Goal: Task Accomplishment & Management: Complete application form

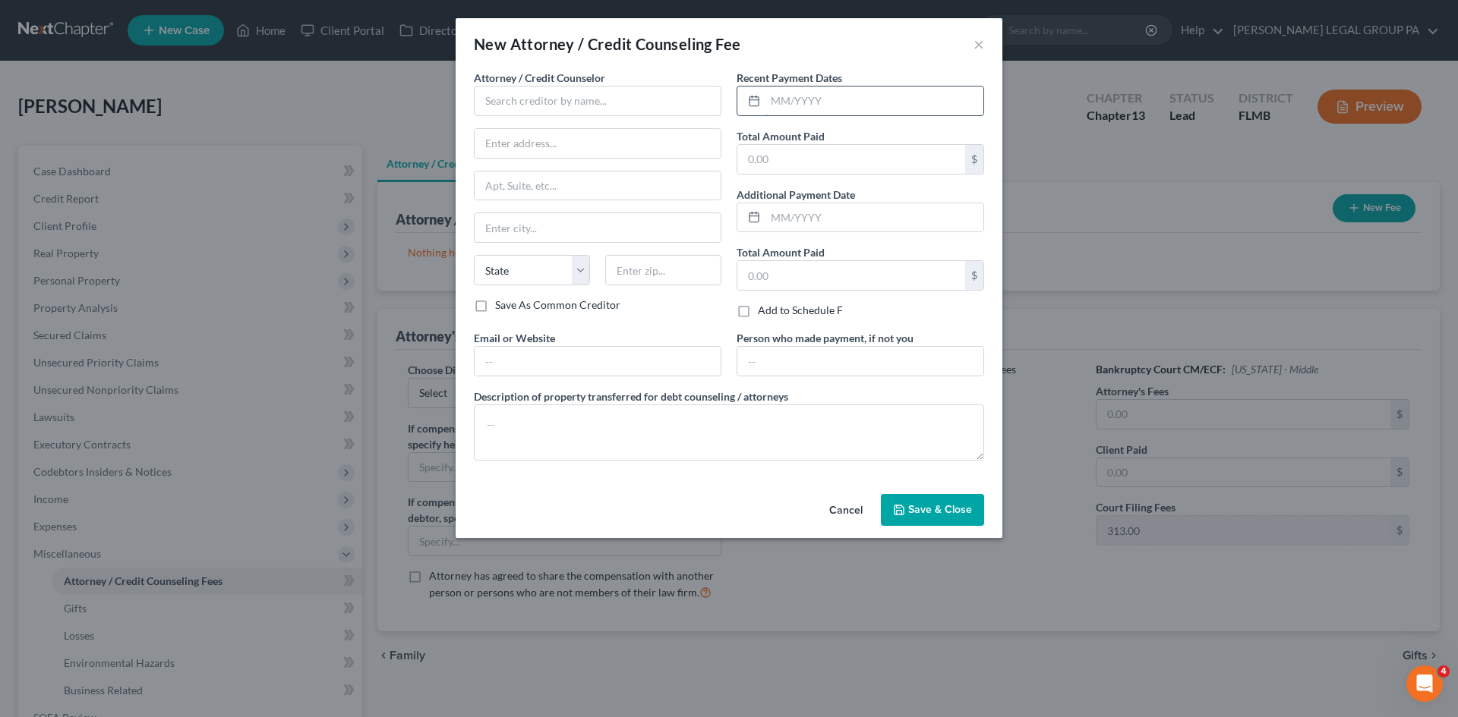
click at [912, 100] on input "text" at bounding box center [874, 101] width 218 height 29
click at [843, 106] on input "text" at bounding box center [874, 101] width 218 height 29
type input "05/2025"
click at [642, 108] on input "text" at bounding box center [597, 101] width 247 height 30
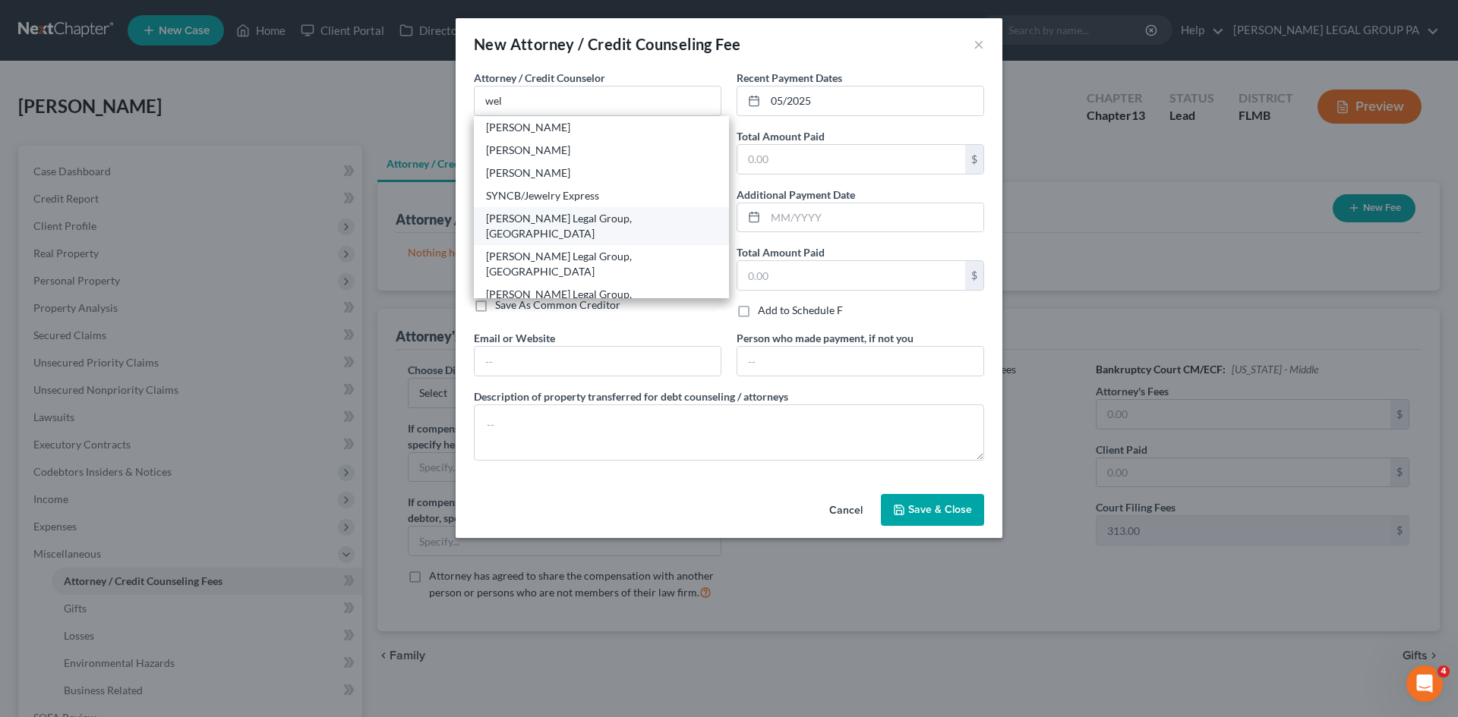
click at [578, 213] on div "[PERSON_NAME] Legal Group, [GEOGRAPHIC_DATA]" at bounding box center [601, 226] width 231 height 30
type input "[PERSON_NAME] Legal Group, [GEOGRAPHIC_DATA]"
type input "[STREET_ADDRESS]"
type input "Ste. 150"
type input "Clearwater"
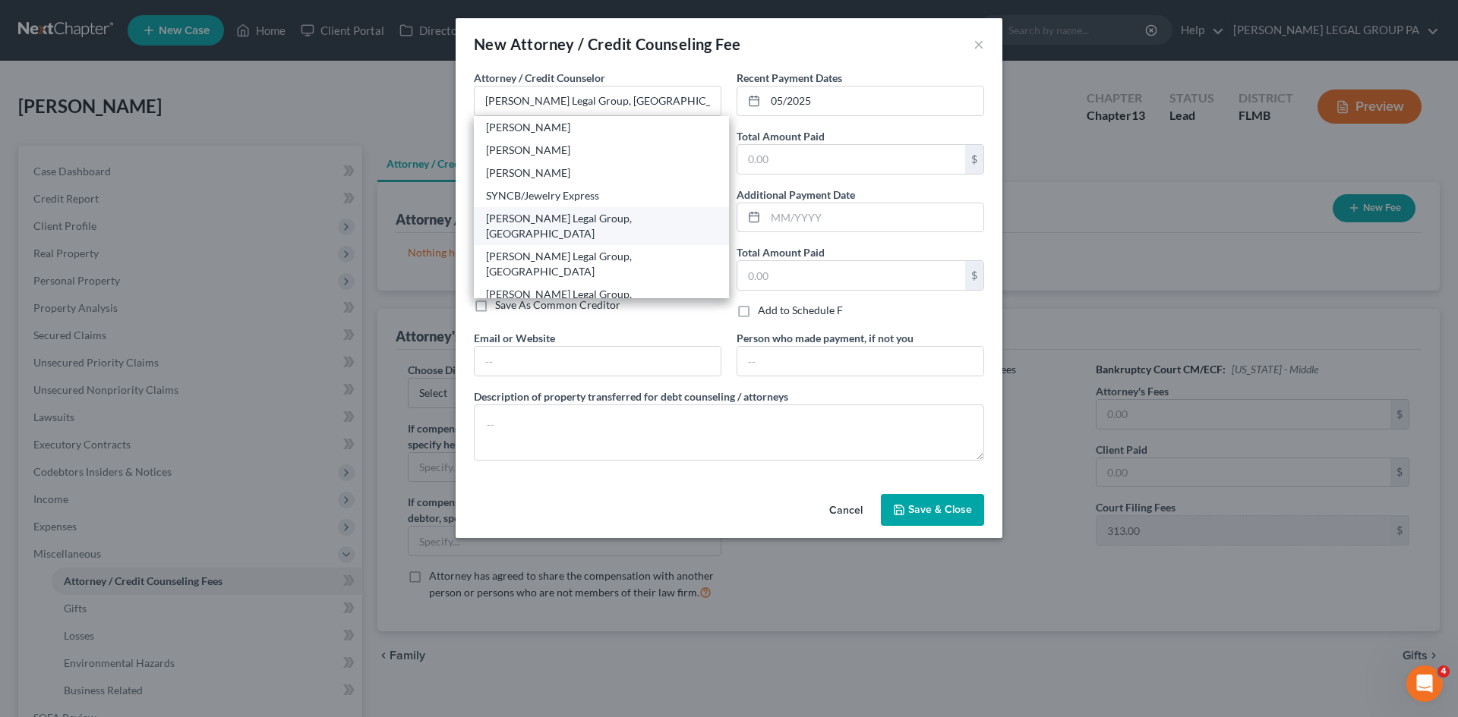
select select "9"
type input "33763"
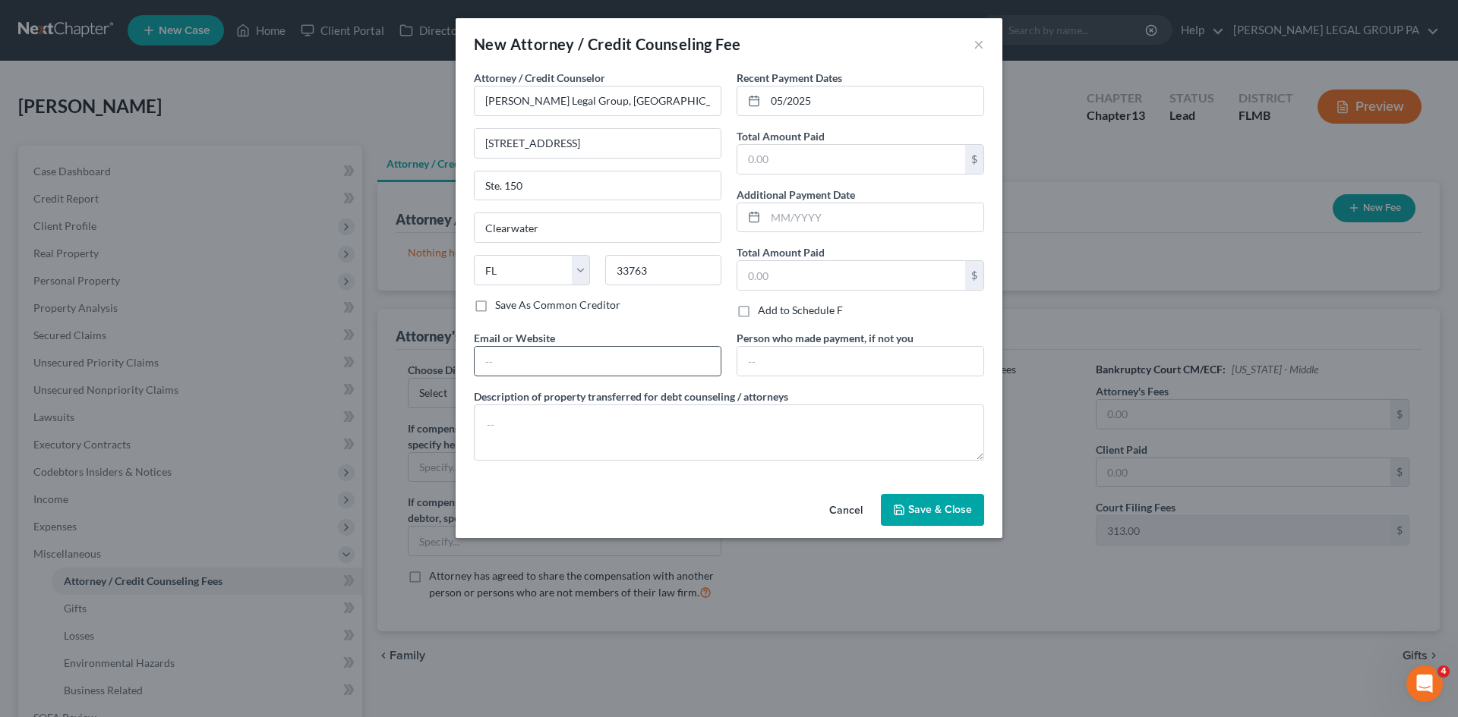
click at [584, 359] on input "text" at bounding box center [597, 361] width 246 height 29
type input "[EMAIL_ADDRESS][DOMAIN_NAME]"
click at [620, 440] on textarea at bounding box center [729, 433] width 510 height 56
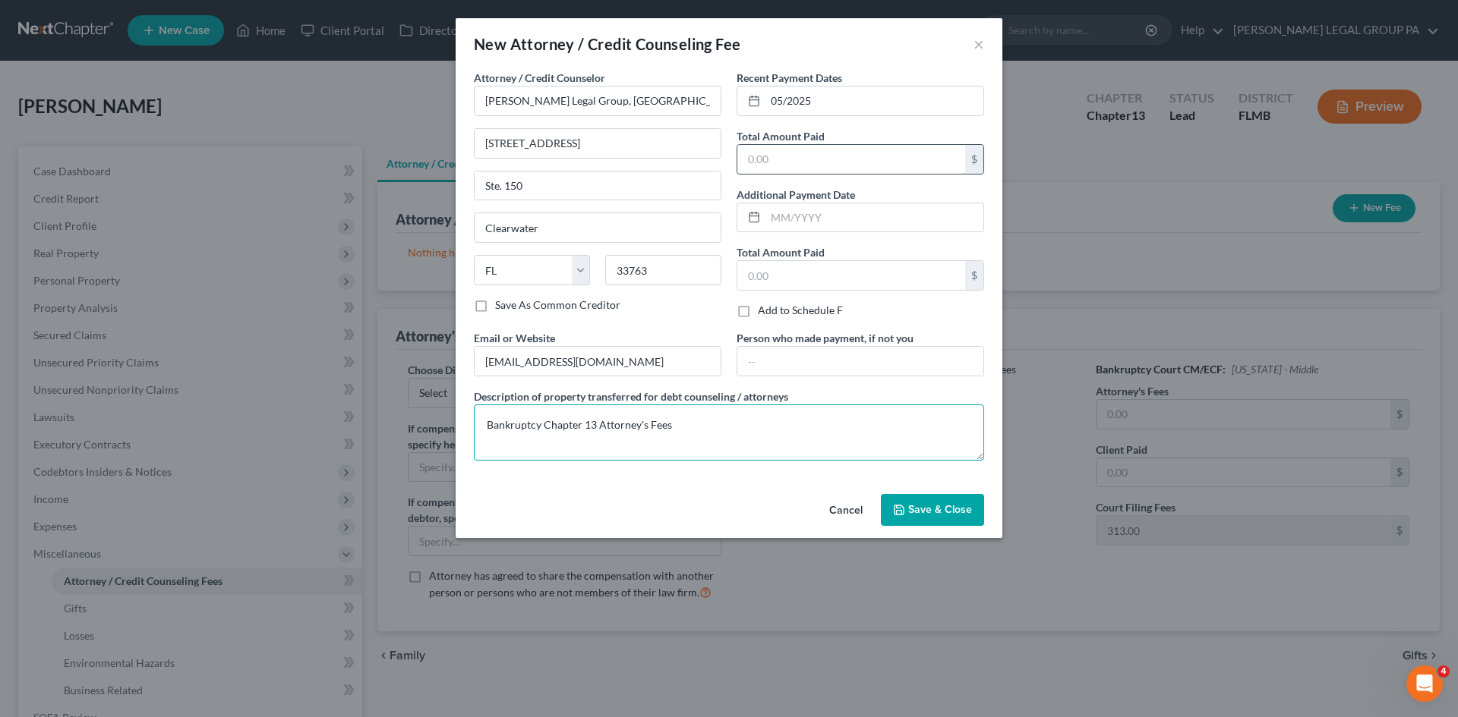
type textarea "Bankruptcy Chapter 13 Attorney's Fees"
click at [814, 168] on input "text" at bounding box center [851, 159] width 228 height 29
type input "2,500.00"
click at [941, 514] on span "Save & Close" at bounding box center [940, 509] width 64 height 13
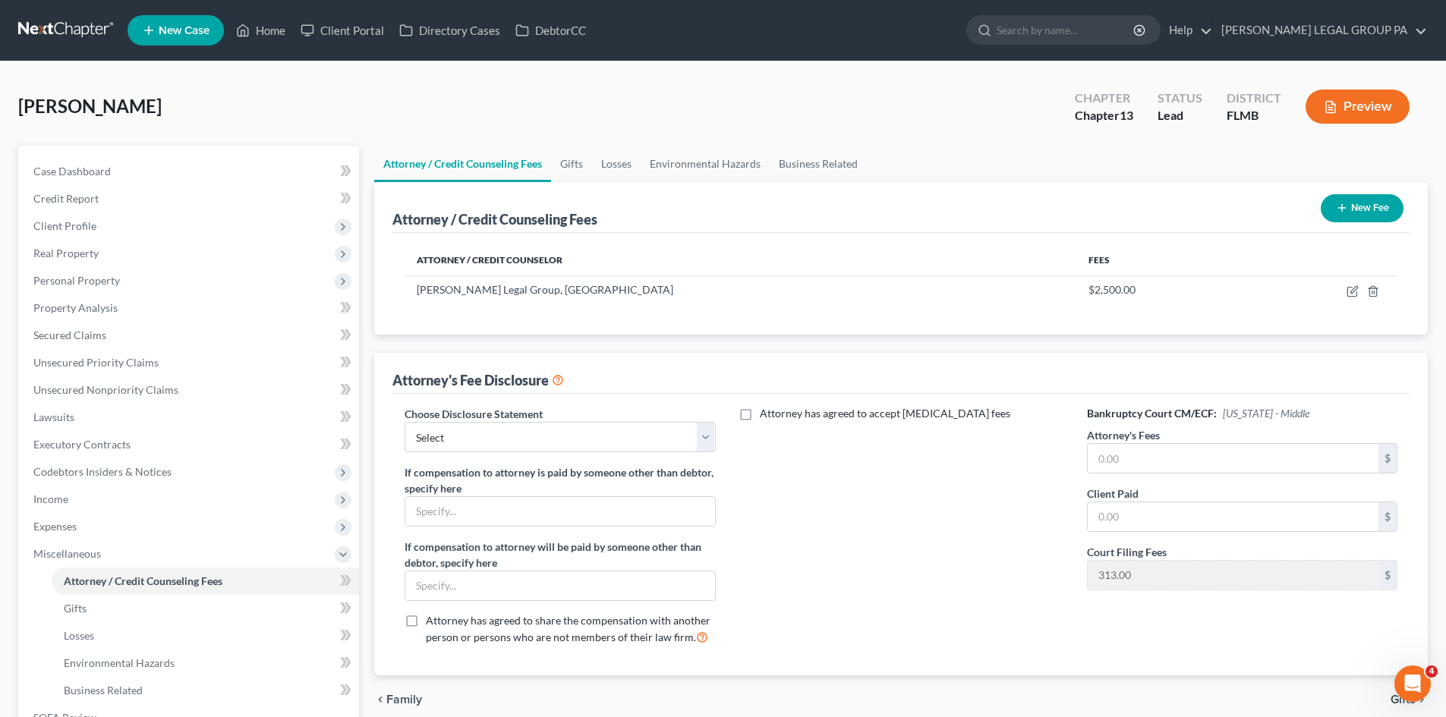
click at [1197, 441] on div "Attorney's Fees $" at bounding box center [1242, 450] width 310 height 46
click at [1209, 456] on input "text" at bounding box center [1233, 458] width 291 height 29
type input "5,000.00"
type input "2,500.00"
click at [608, 434] on select "Select Attorney Compensation Statement" at bounding box center [560, 437] width 310 height 30
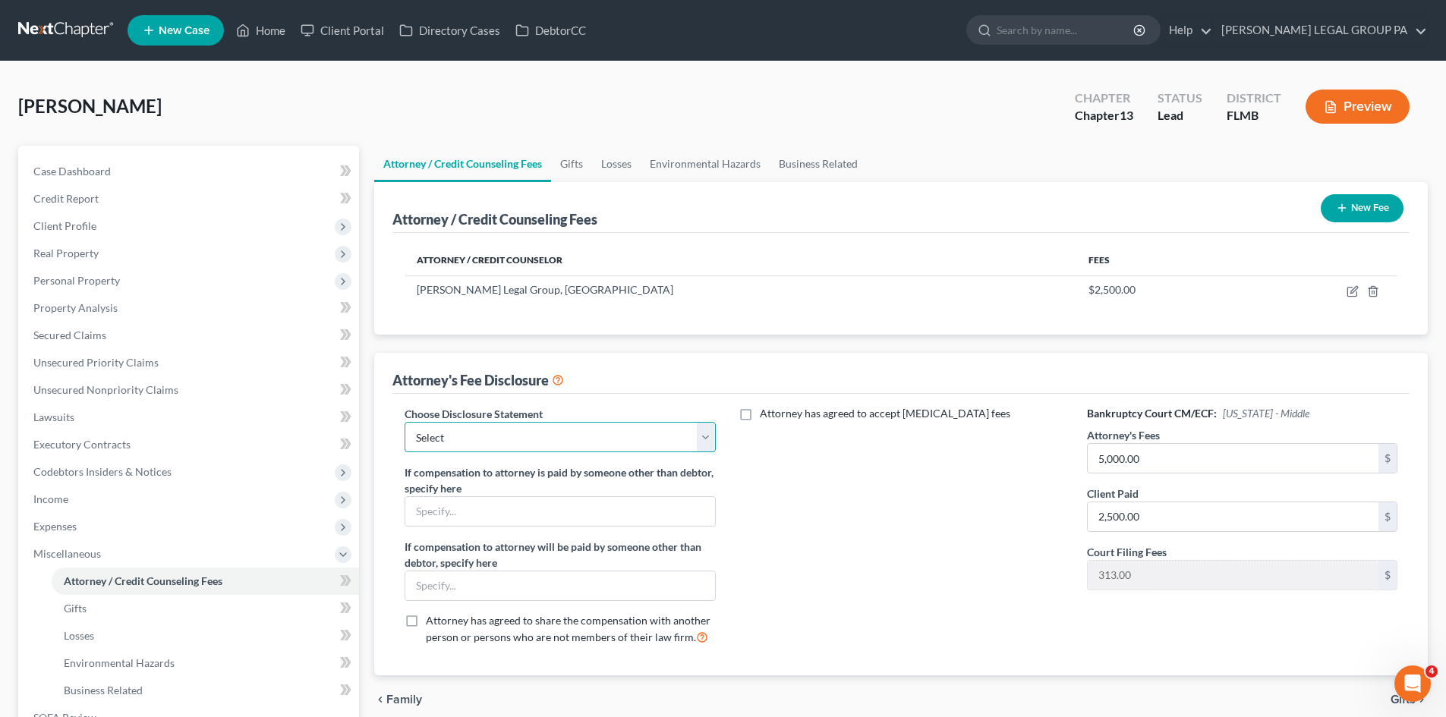
select select "0"
click at [405, 422] on select "Select Attorney Compensation Statement" at bounding box center [560, 437] width 310 height 30
click at [591, 518] on input "text" at bounding box center [559, 511] width 309 height 29
type input "$2,500 attorney's fees to be paid throughout the duration of the plan"
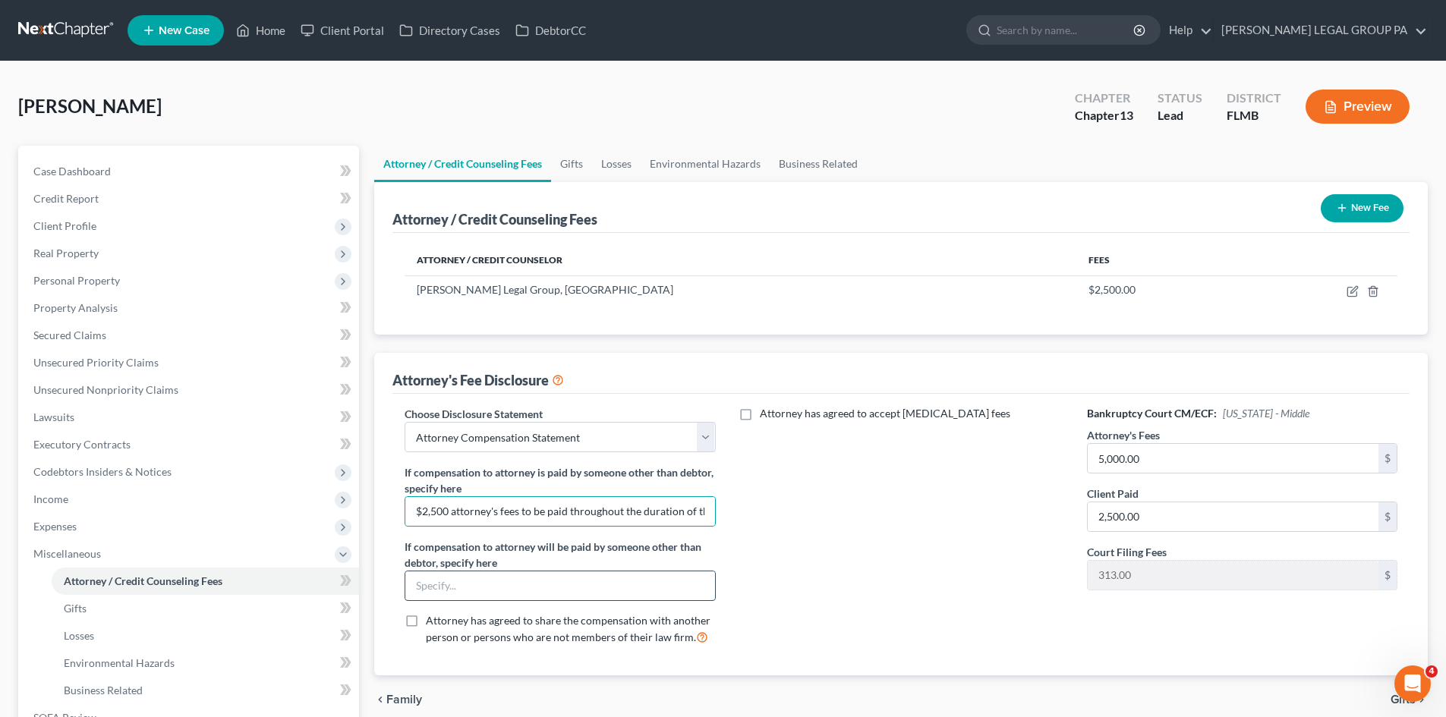
click at [508, 577] on input "text" at bounding box center [559, 586] width 309 height 29
type input "$50 Monthly Monitoring Fee upon Confirmation"
click at [815, 552] on div "Attorney has agreed to accept [MEDICAL_DATA] fees" at bounding box center [901, 531] width 341 height 251
drag, startPoint x: 80, startPoint y: 169, endPoint x: 153, endPoint y: 165, distance: 73.0
click at [80, 169] on span "Case Dashboard" at bounding box center [71, 171] width 77 height 13
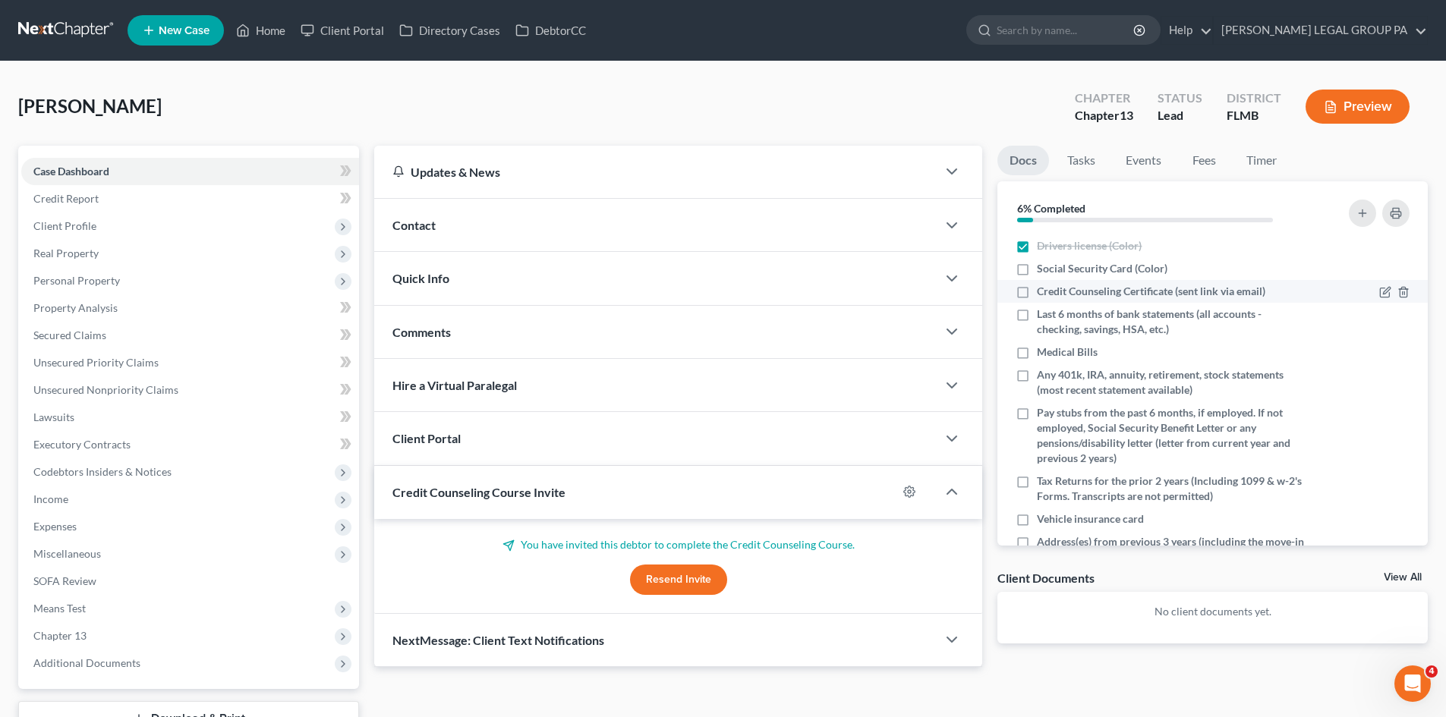
click at [1037, 292] on label "Credit Counseling Certificate (sent link via email)" at bounding box center [1151, 291] width 228 height 15
click at [1043, 292] on input "Credit Counseling Certificate (sent link via email)" at bounding box center [1048, 289] width 10 height 10
checkbox input "true"
click at [1396, 581] on link "View All" at bounding box center [1403, 577] width 38 height 11
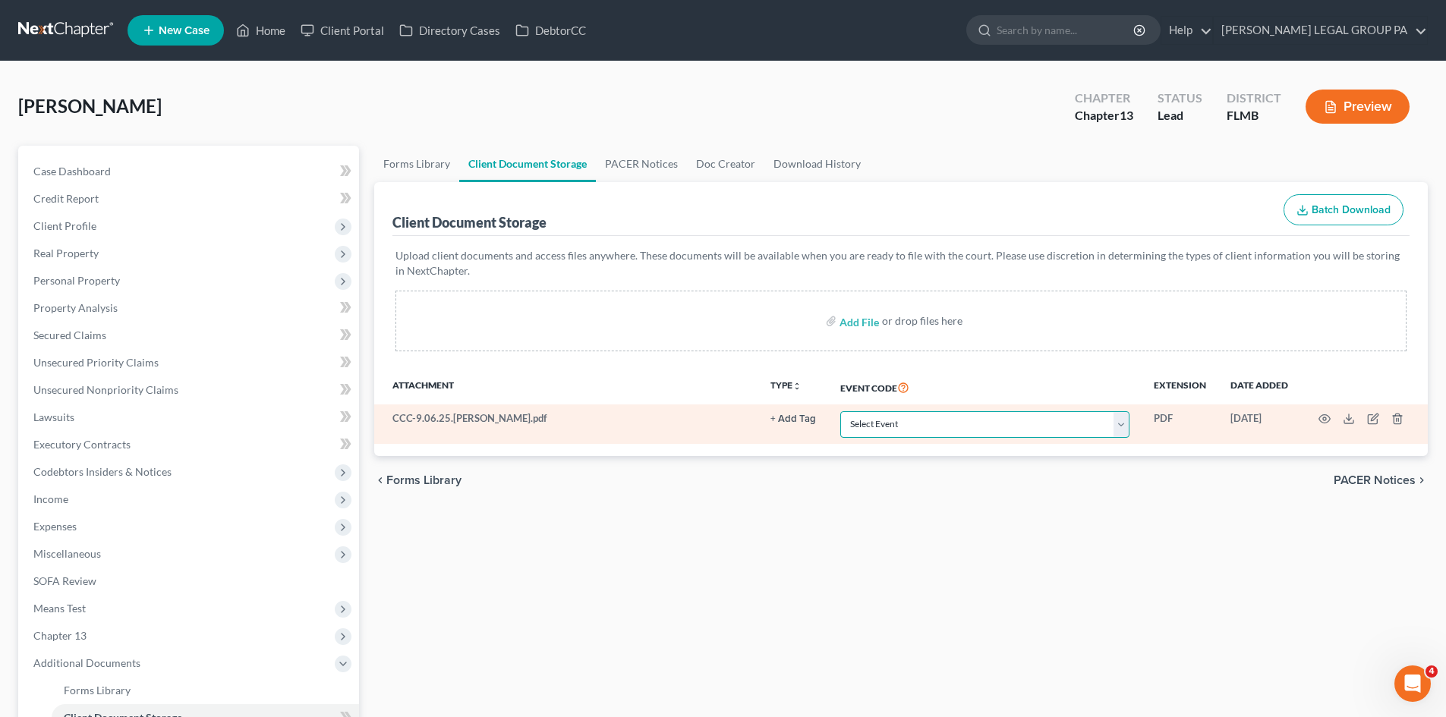
click at [915, 425] on select "Select Event 20 Largest Unsecured Creditors Amended Chapter 13 Plan Amended Cre…" at bounding box center [984, 424] width 289 height 27
select select "9"
click at [840, 411] on select "Select Event 20 Largest Unsecured Creditors Amended Chapter 13 Plan Amended Cre…" at bounding box center [984, 424] width 289 height 27
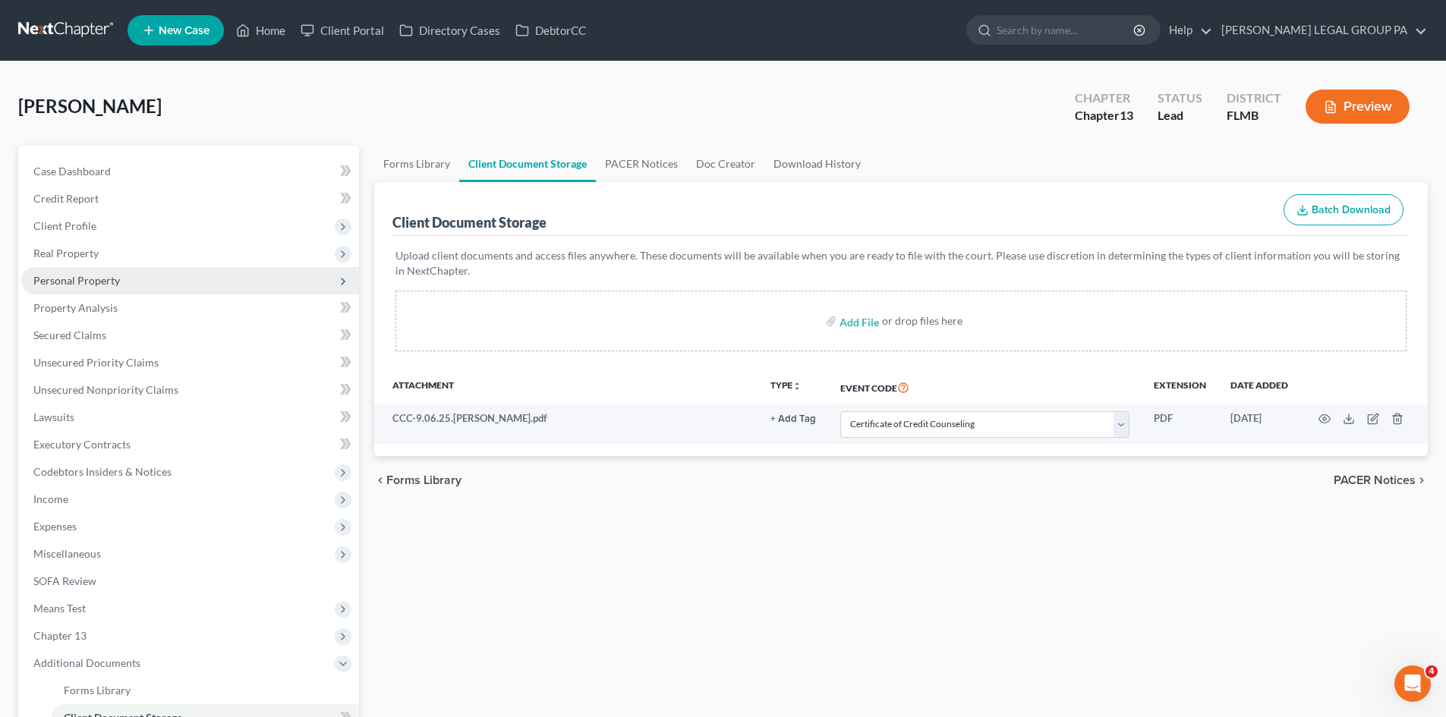
drag, startPoint x: 861, startPoint y: 540, endPoint x: 29, endPoint y: 281, distance: 871.6
click at [843, 540] on div "Forms Library Client Document Storage PACER Notices Doc Creator Download Histor…" at bounding box center [901, 529] width 1069 height 767
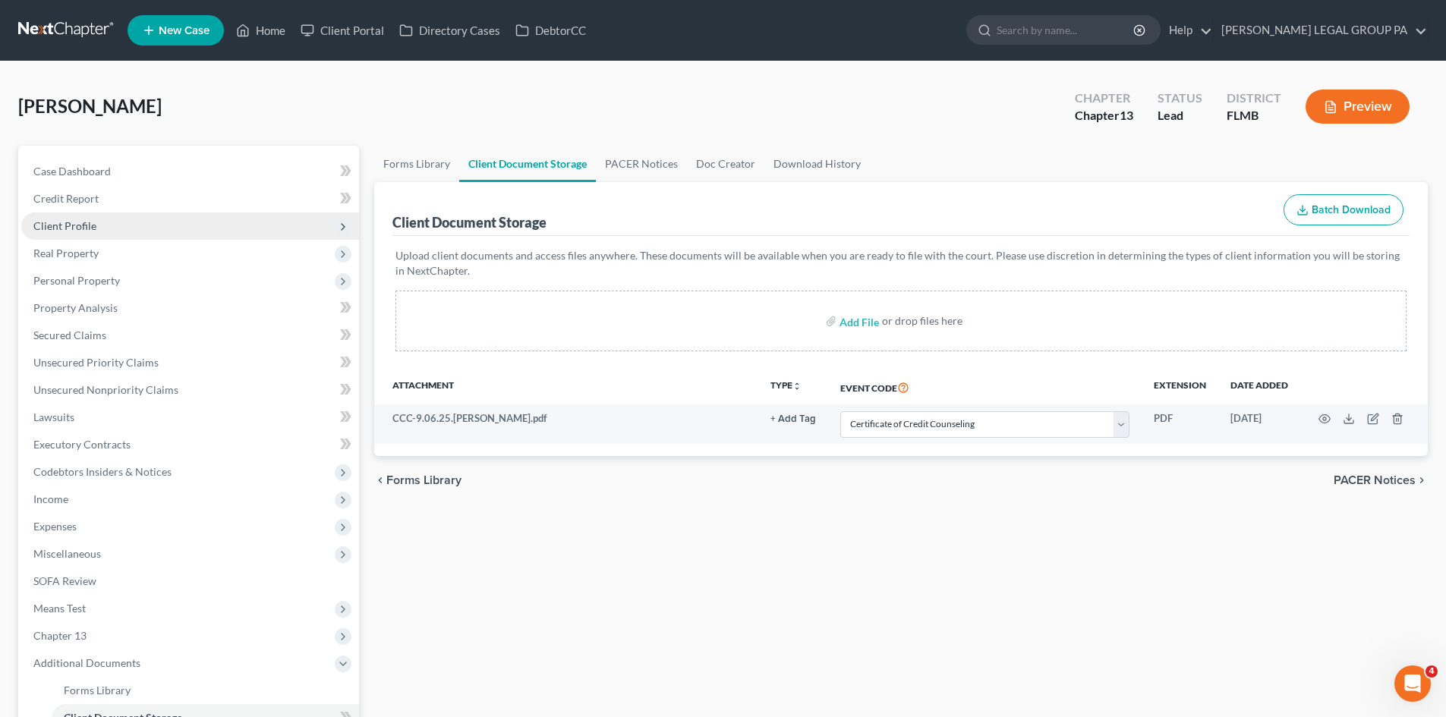
click at [100, 226] on span "Client Profile" at bounding box center [190, 226] width 338 height 27
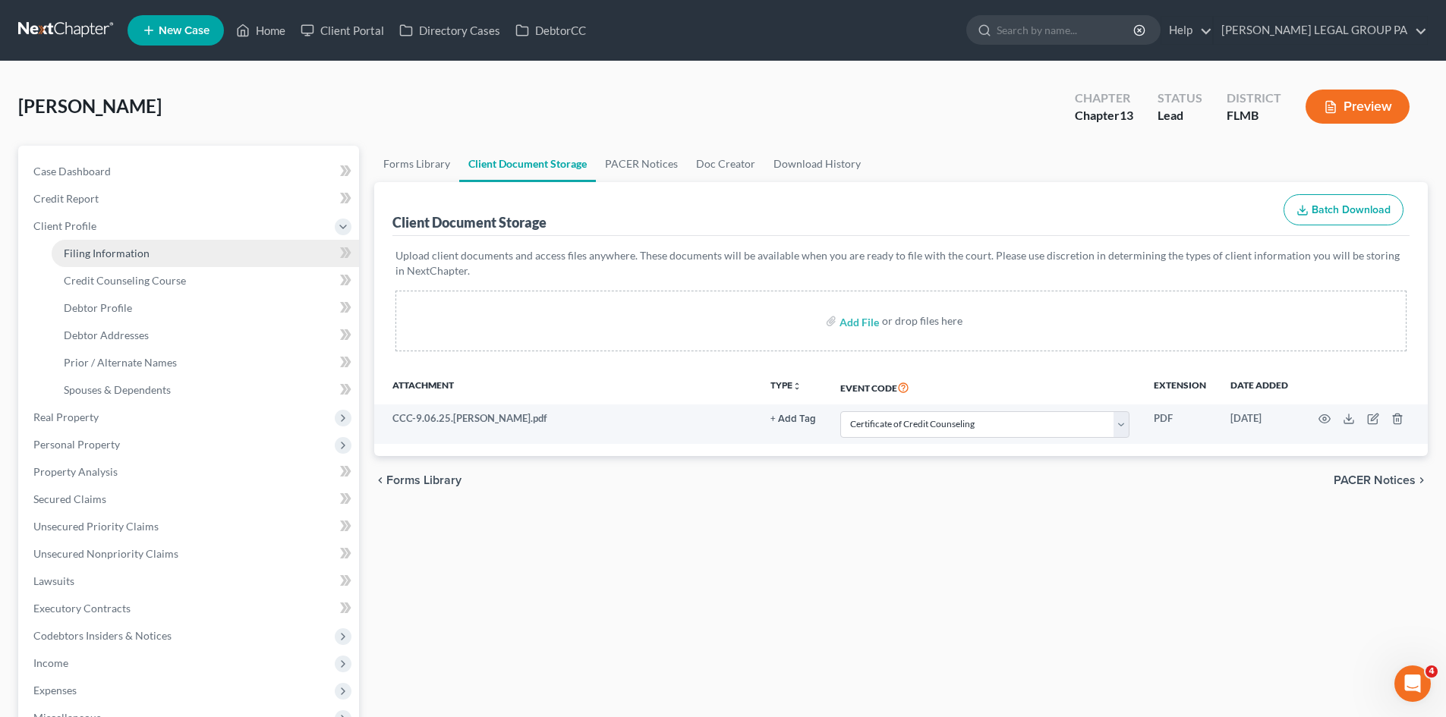
click at [102, 248] on span "Filing Information" at bounding box center [107, 253] width 86 height 13
select select "1"
select select "0"
select select "3"
select select "9"
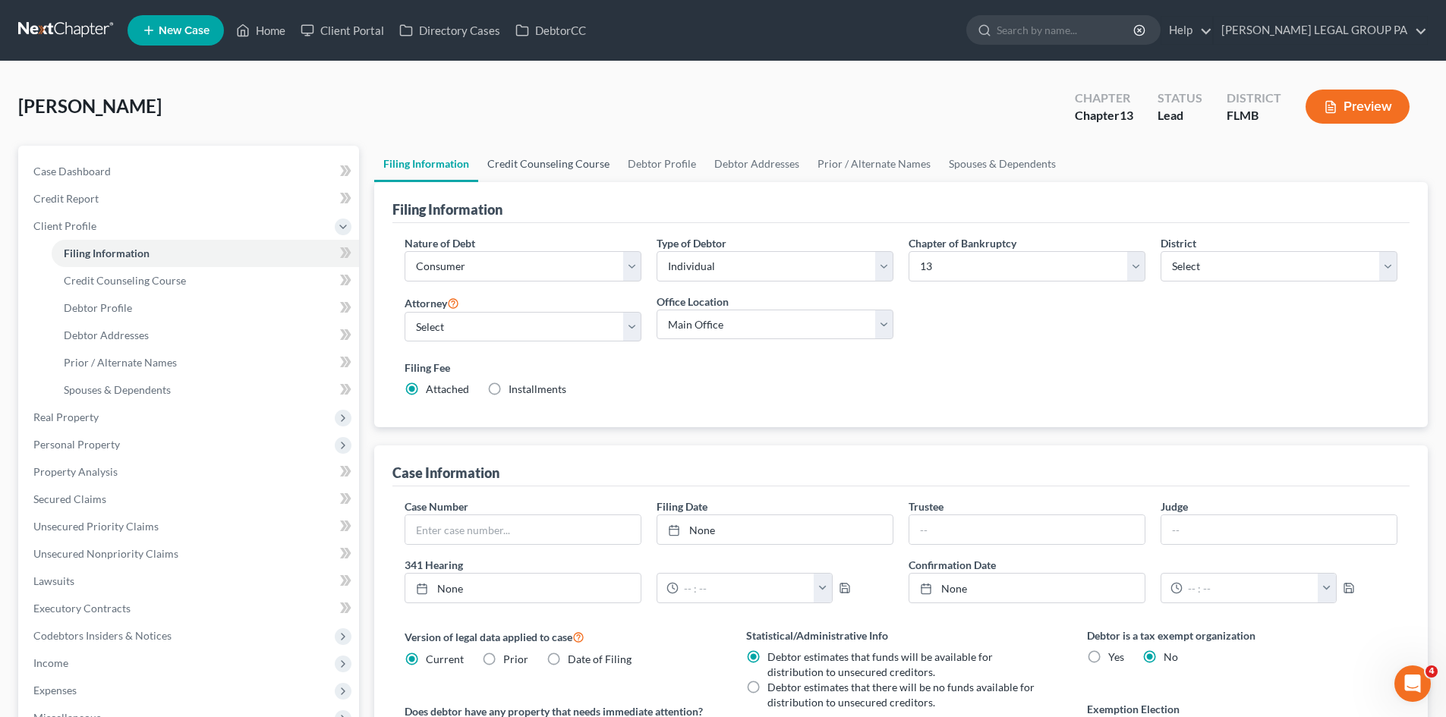
click at [546, 166] on link "Credit Counseling Course" at bounding box center [548, 164] width 140 height 36
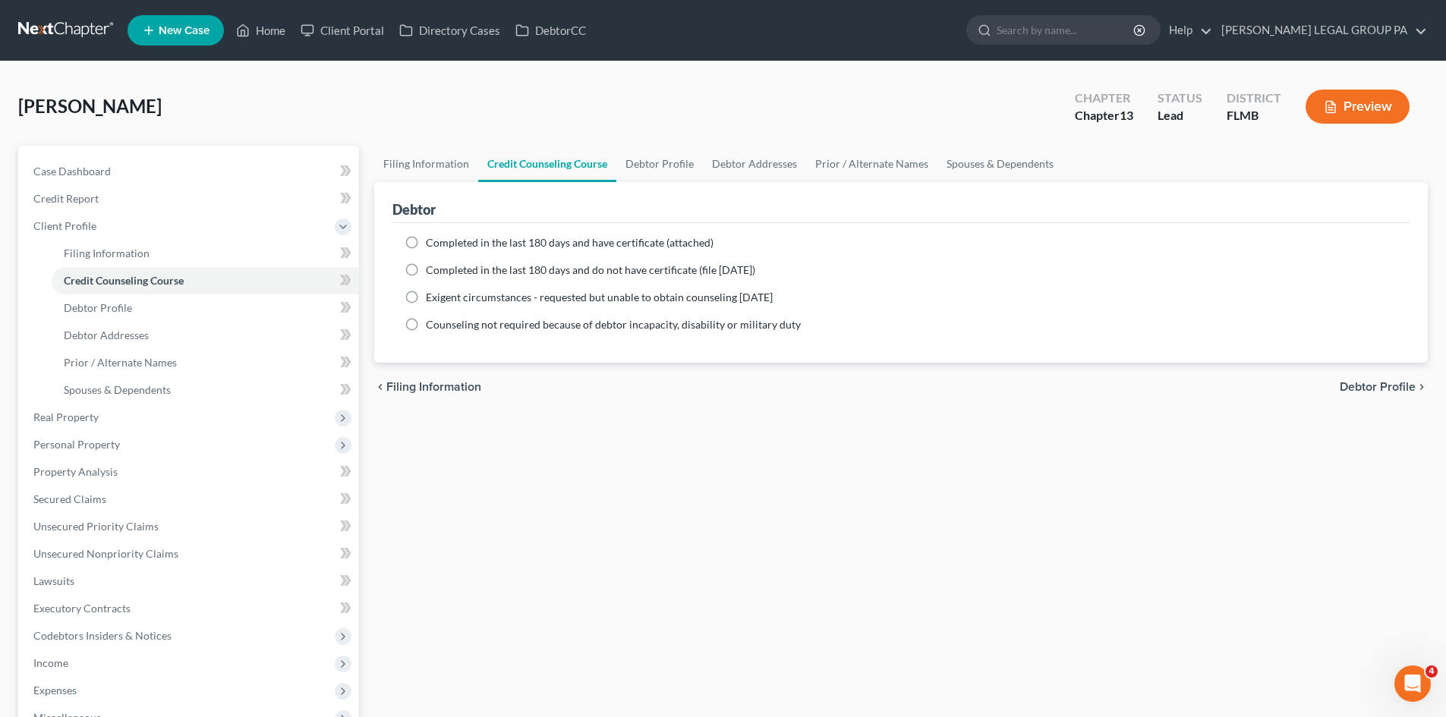
click at [426, 238] on label "Completed in the last 180 days and have certificate (attached)" at bounding box center [570, 242] width 288 height 15
click at [432, 238] on input "Completed in the last 180 days and have certificate (attached)" at bounding box center [437, 240] width 10 height 10
radio input "true"
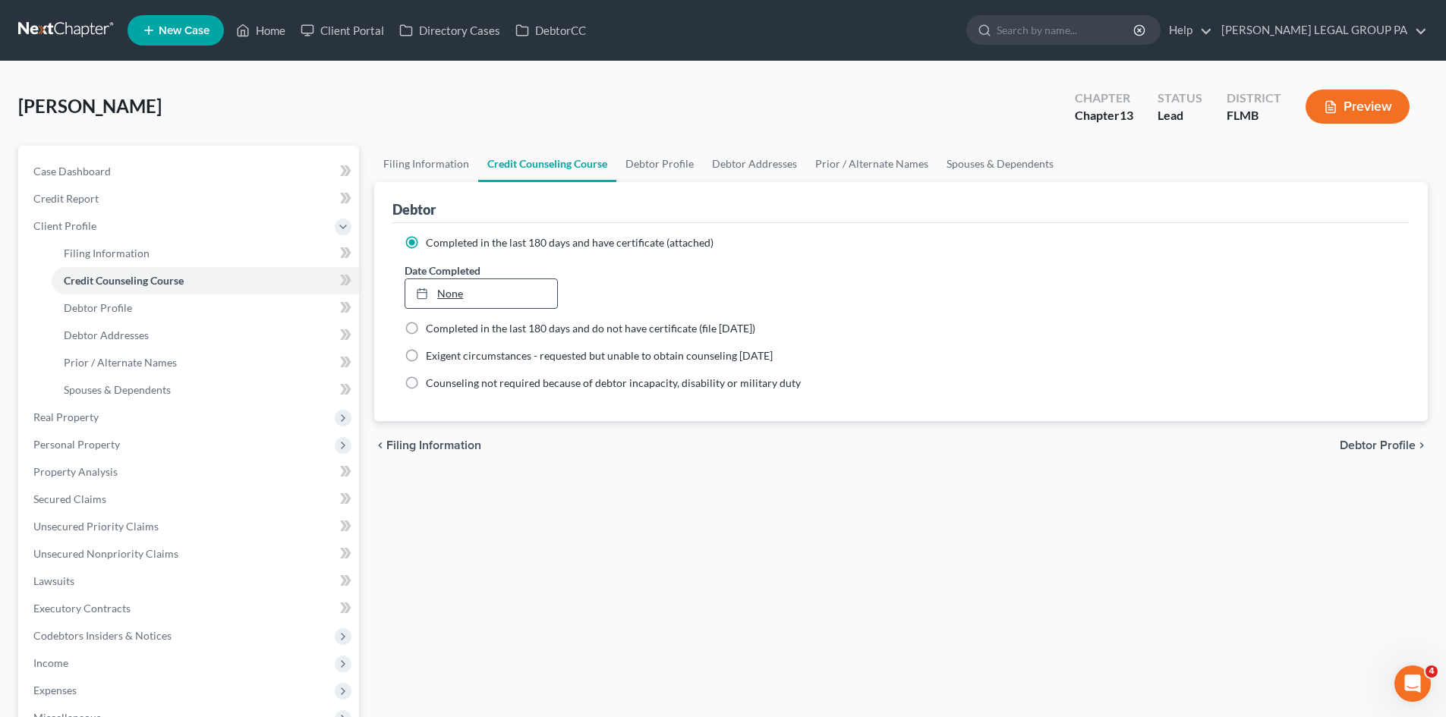
type input "[DATE]"
click at [435, 288] on div at bounding box center [426, 293] width 21 height 13
drag, startPoint x: 668, startPoint y: 451, endPoint x: 655, endPoint y: 423, distance: 30.9
click at [668, 449] on div "chevron_left Filing Information Debtor Profile chevron_right" at bounding box center [901, 445] width 1054 height 49
click at [606, 156] on link "Credit Counseling Course" at bounding box center [547, 164] width 138 height 36
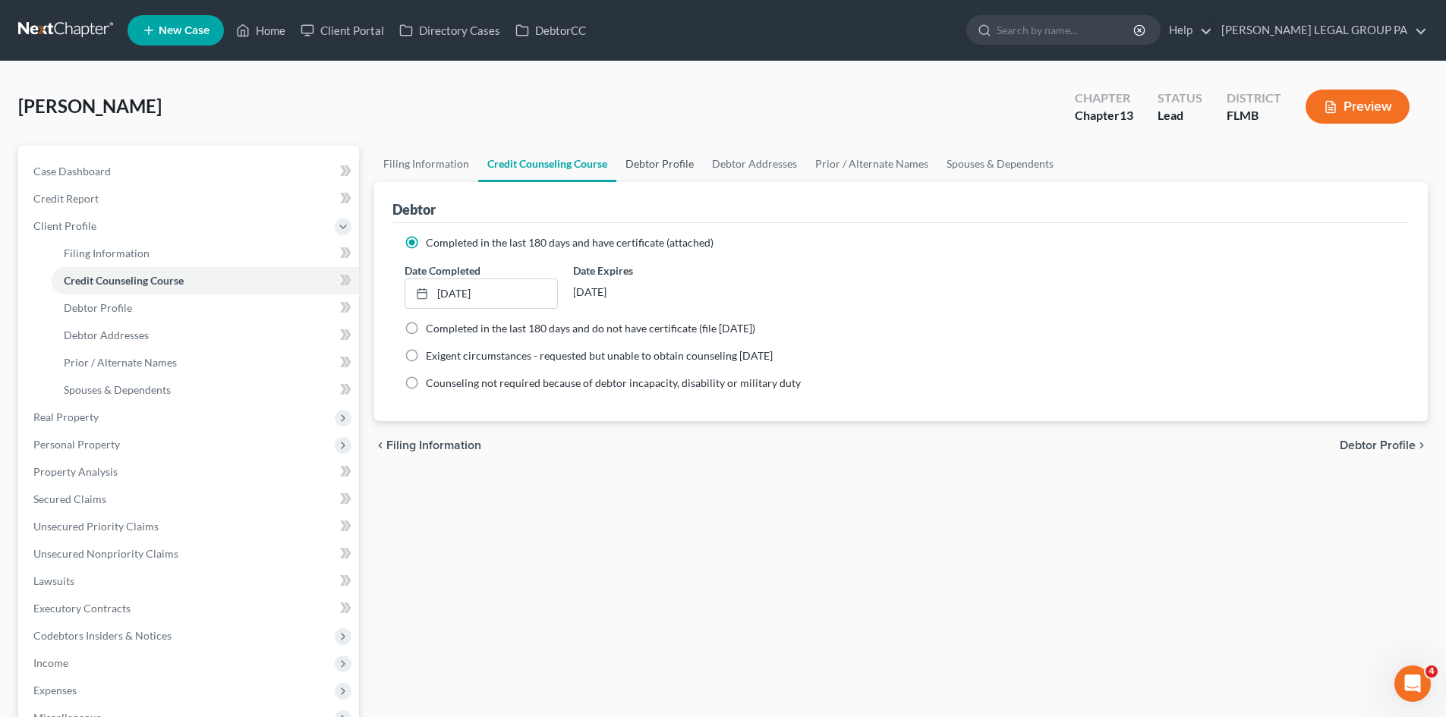
click at [656, 165] on link "Debtor Profile" at bounding box center [659, 164] width 87 height 36
select select "0"
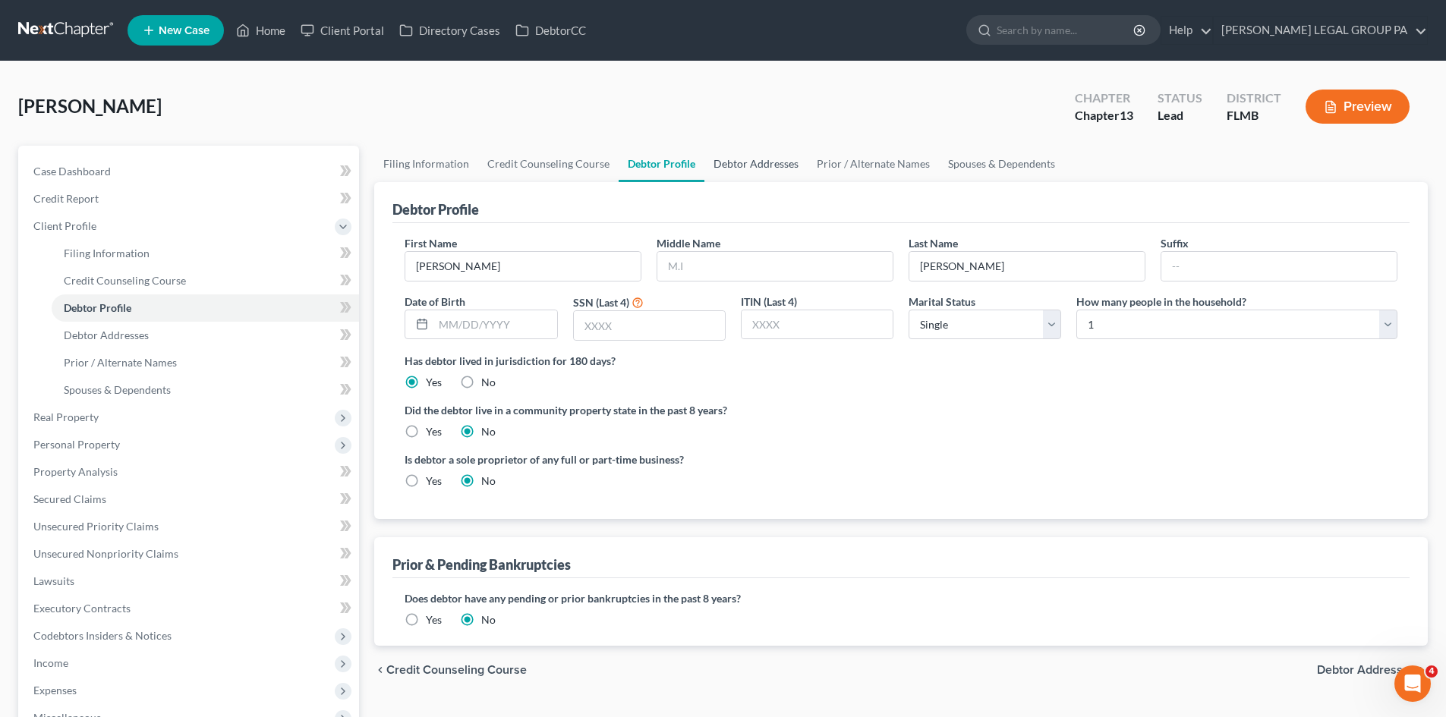
click at [726, 161] on link "Debtor Addresses" at bounding box center [755, 164] width 103 height 36
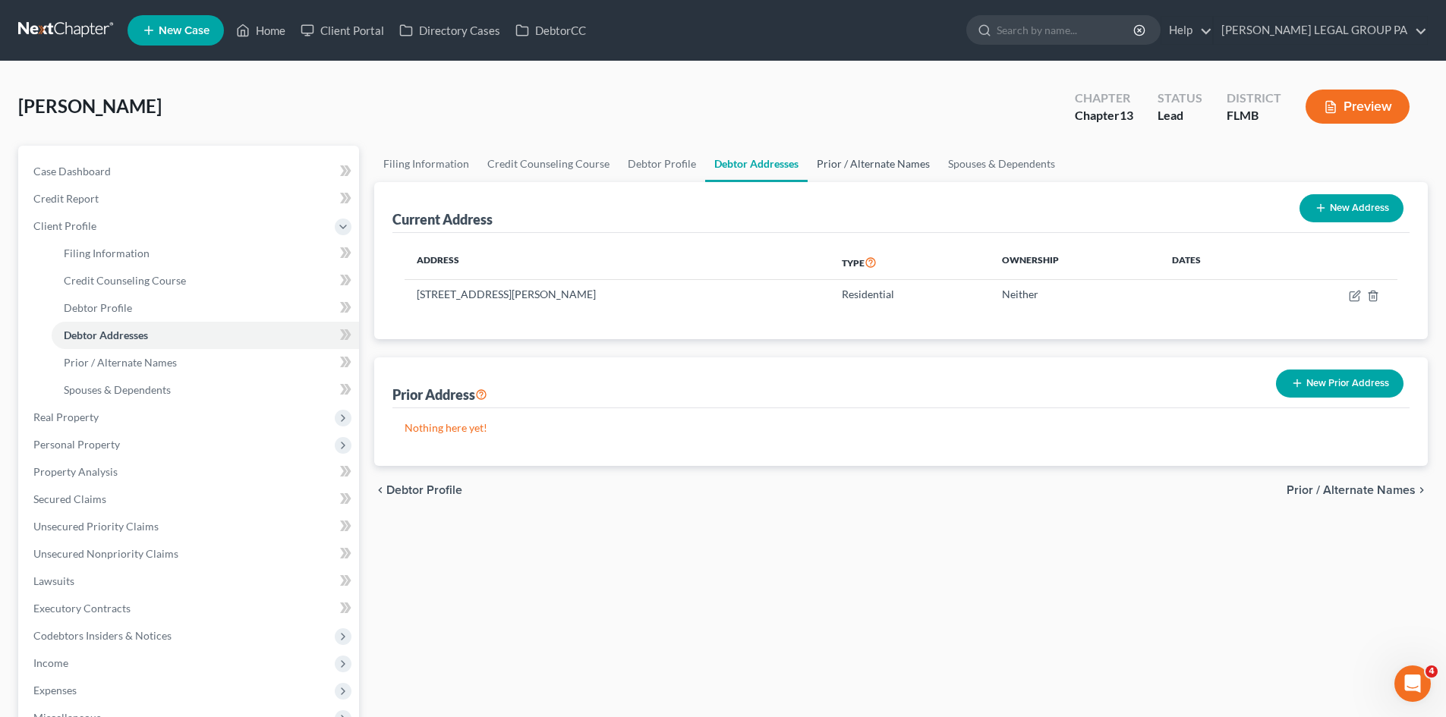
click at [859, 151] on link "Prior / Alternate Names" at bounding box center [873, 164] width 131 height 36
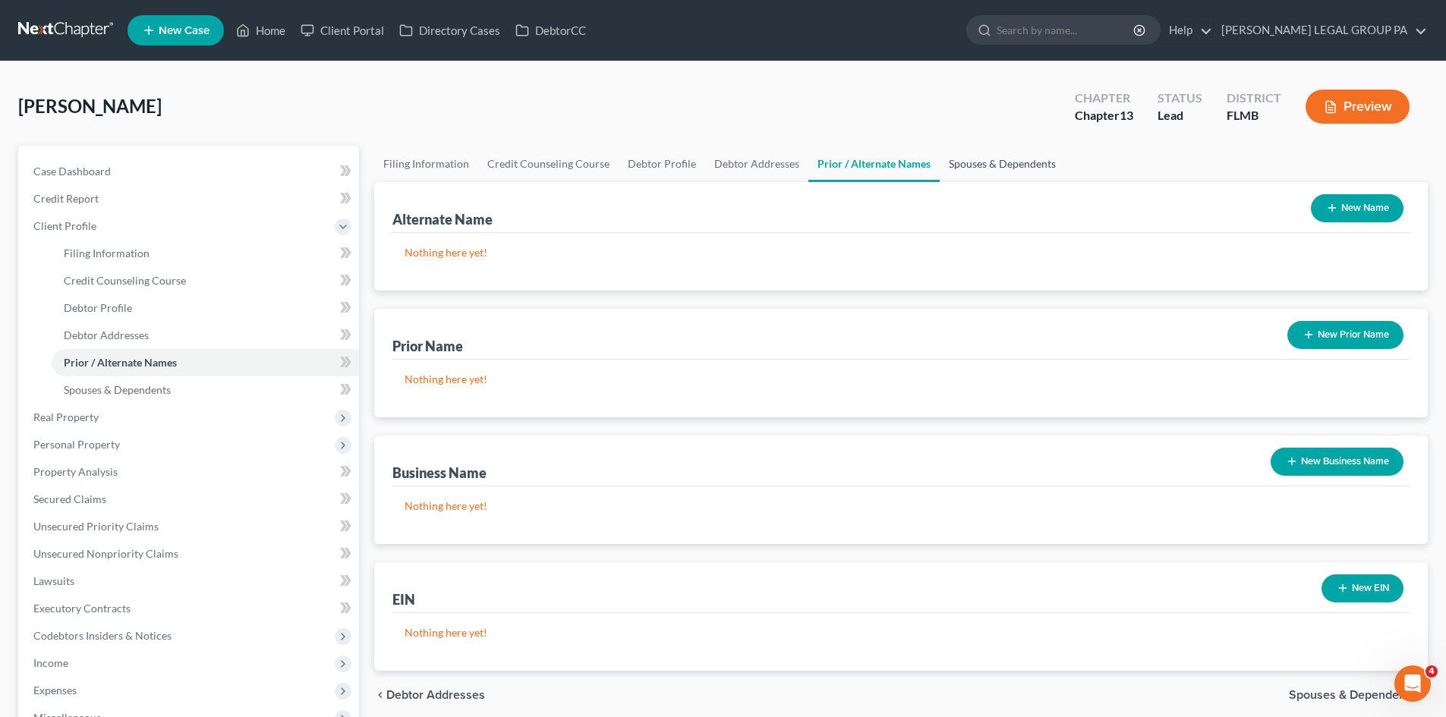
click at [1007, 153] on link "Spouses & Dependents" at bounding box center [1002, 164] width 125 height 36
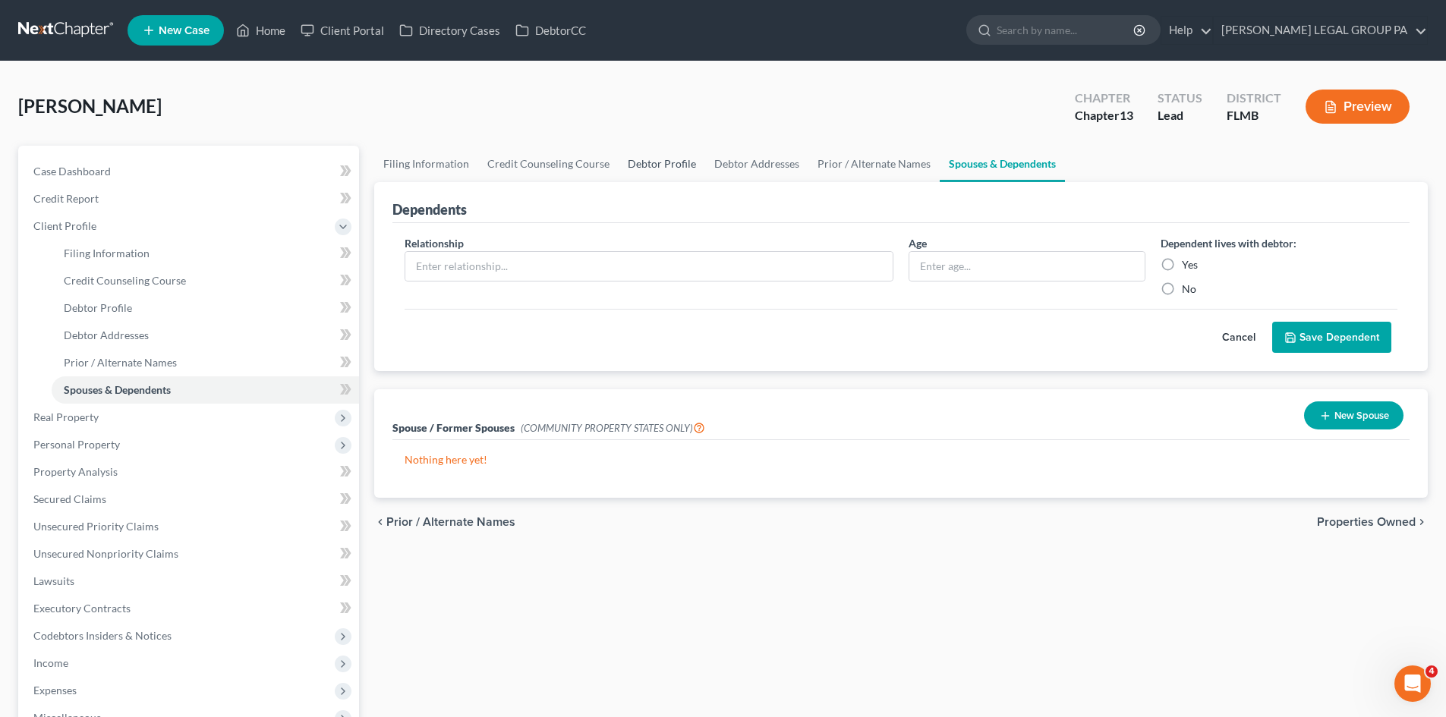
click at [660, 172] on link "Debtor Profile" at bounding box center [662, 164] width 87 height 36
select select "0"
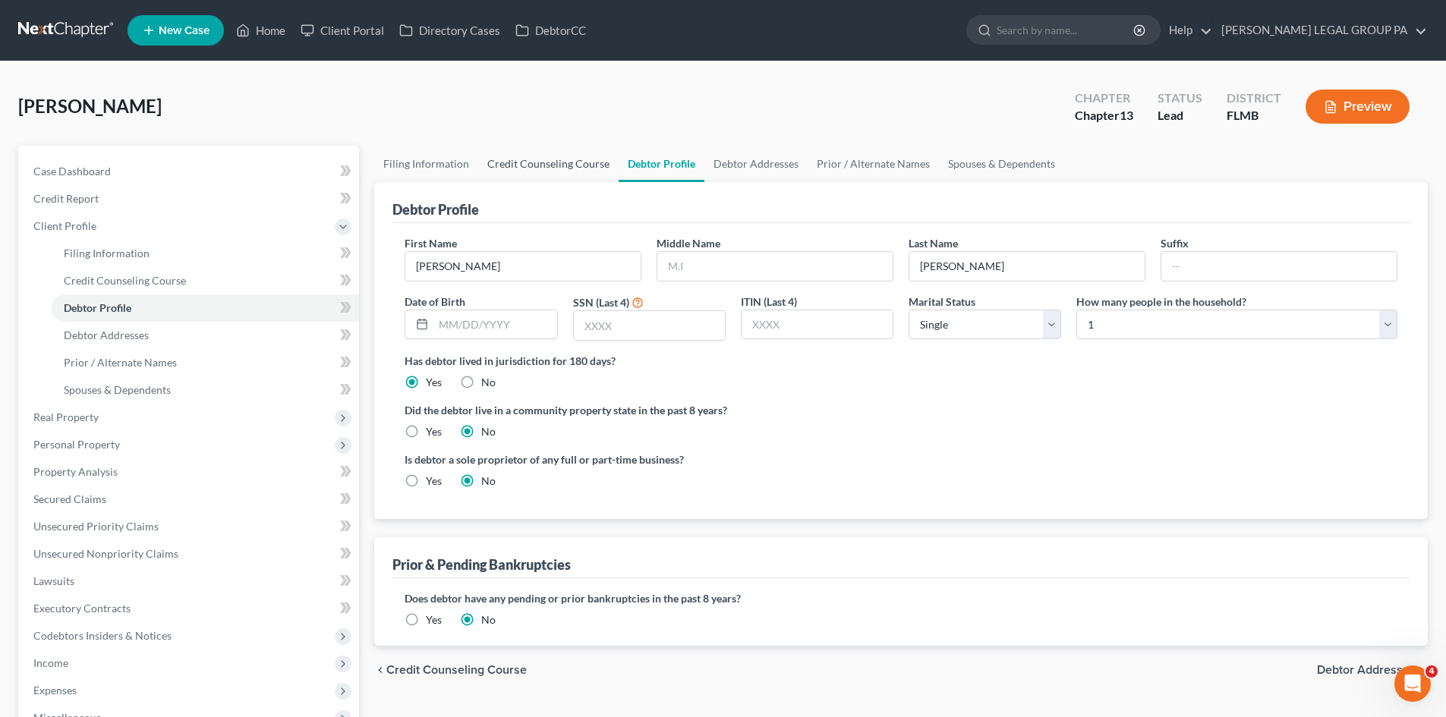
click at [515, 172] on link "Credit Counseling Course" at bounding box center [548, 164] width 140 height 36
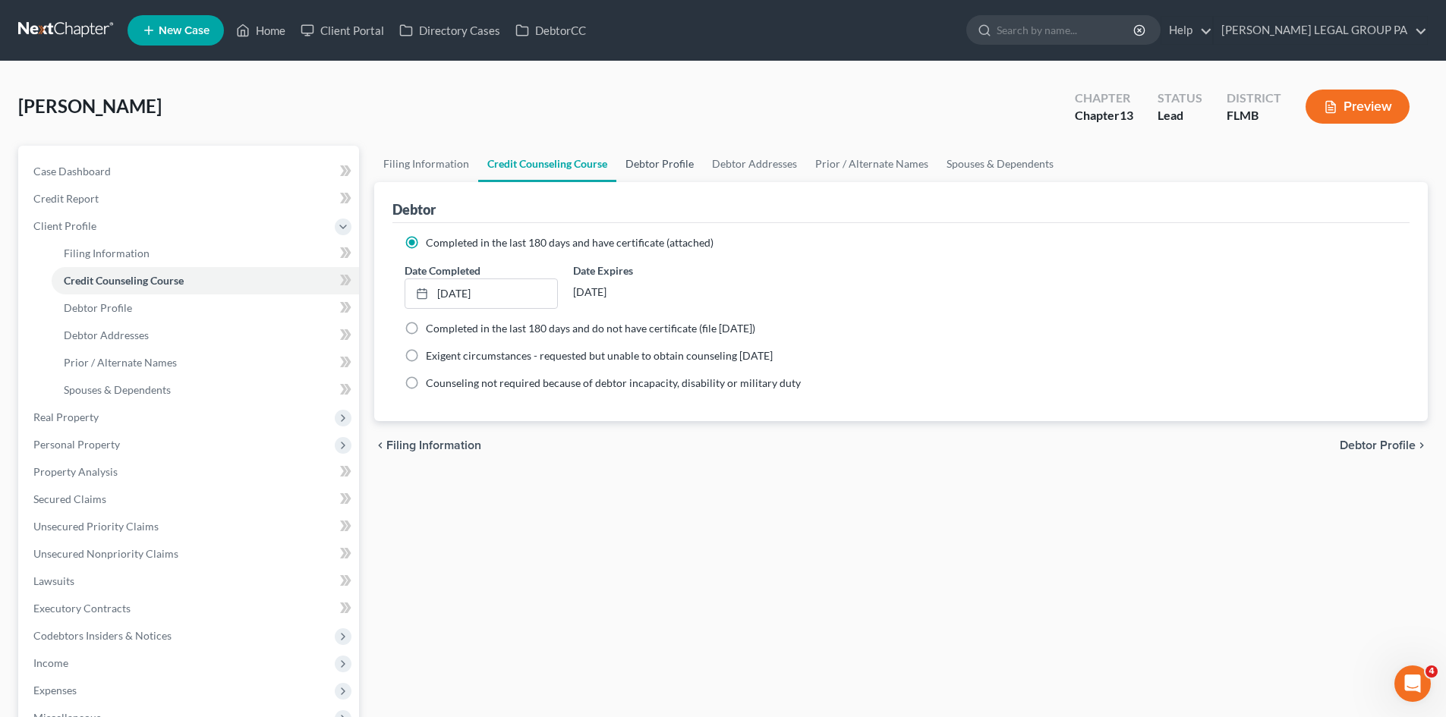
click at [665, 162] on link "Debtor Profile" at bounding box center [659, 164] width 87 height 36
select select "0"
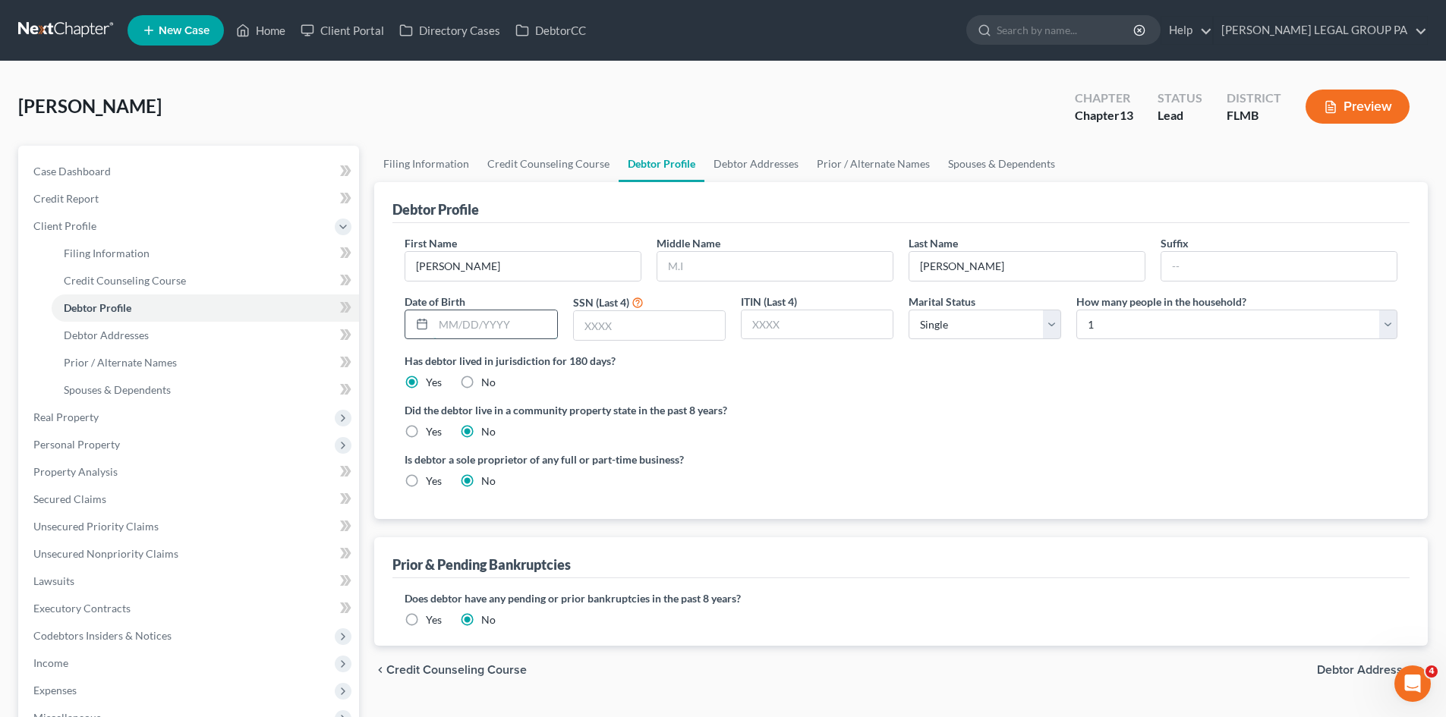
click at [493, 326] on input "text" at bounding box center [494, 324] width 123 height 29
type input "[DATE]"
click at [781, 398] on ng-include "First Name [PERSON_NAME] Middle Name Last Name [PERSON_NAME] Date of Birth [DEM…" at bounding box center [901, 368] width 993 height 266
click at [782, 264] on input "text" at bounding box center [774, 266] width 235 height 29
type input "[PERSON_NAME]"
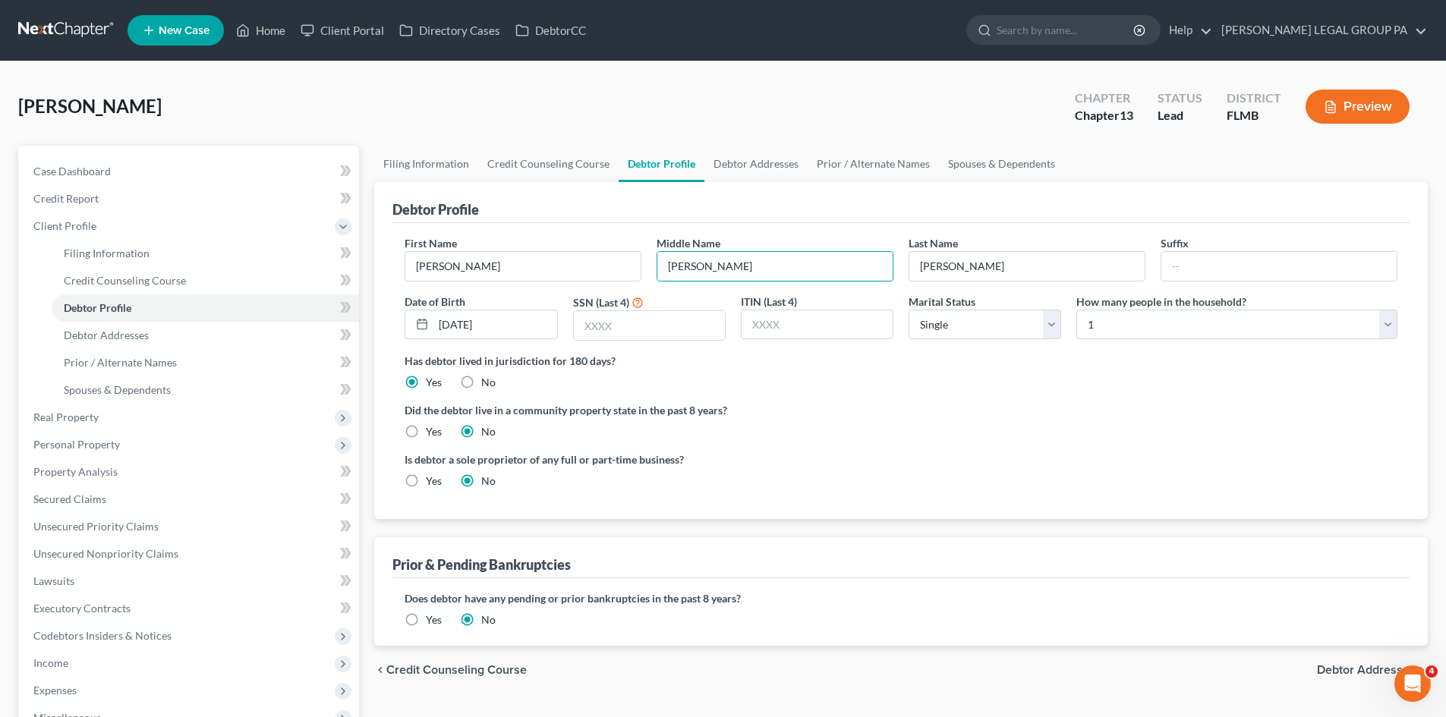
click at [845, 426] on div "Did the debtor live in a community property state in the past 8 years? Yes No" at bounding box center [901, 420] width 993 height 37
click at [764, 168] on link "Debtor Addresses" at bounding box center [755, 164] width 103 height 36
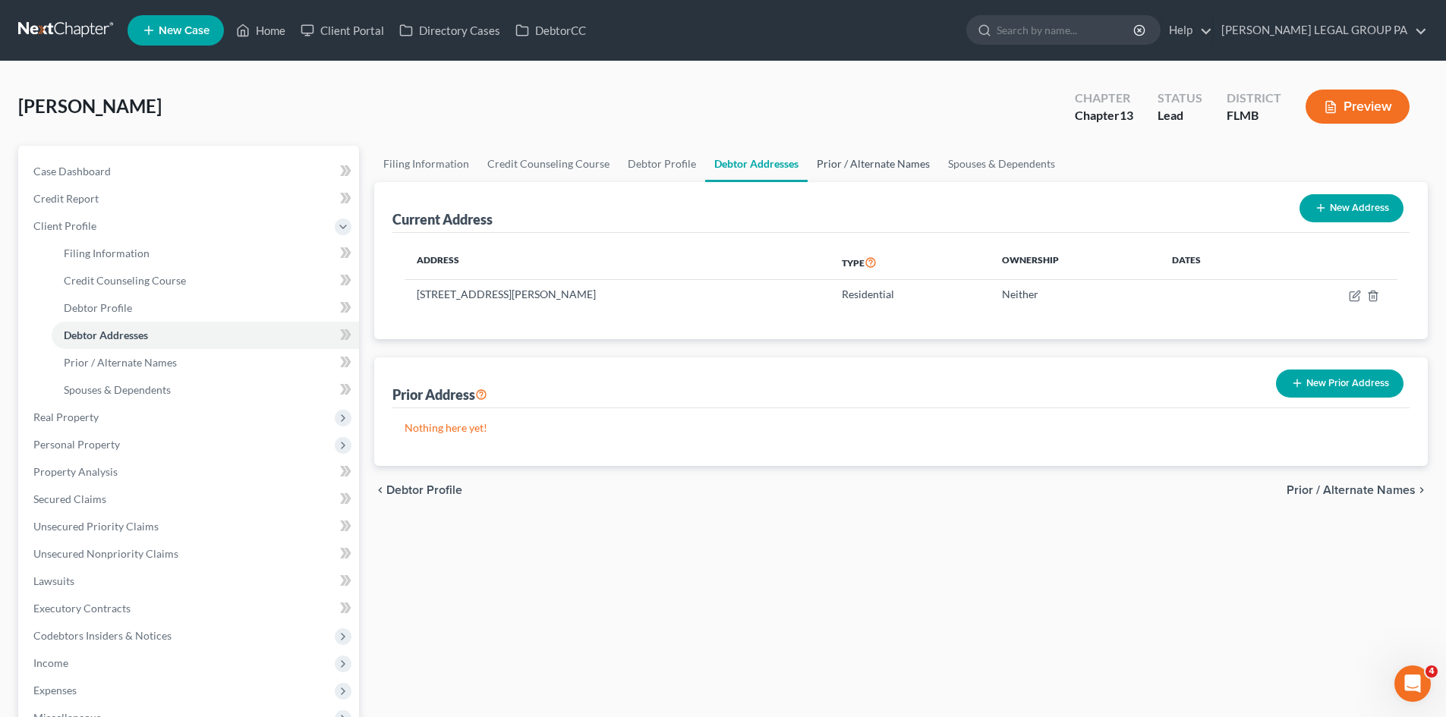
click at [897, 165] on link "Prior / Alternate Names" at bounding box center [873, 164] width 131 height 36
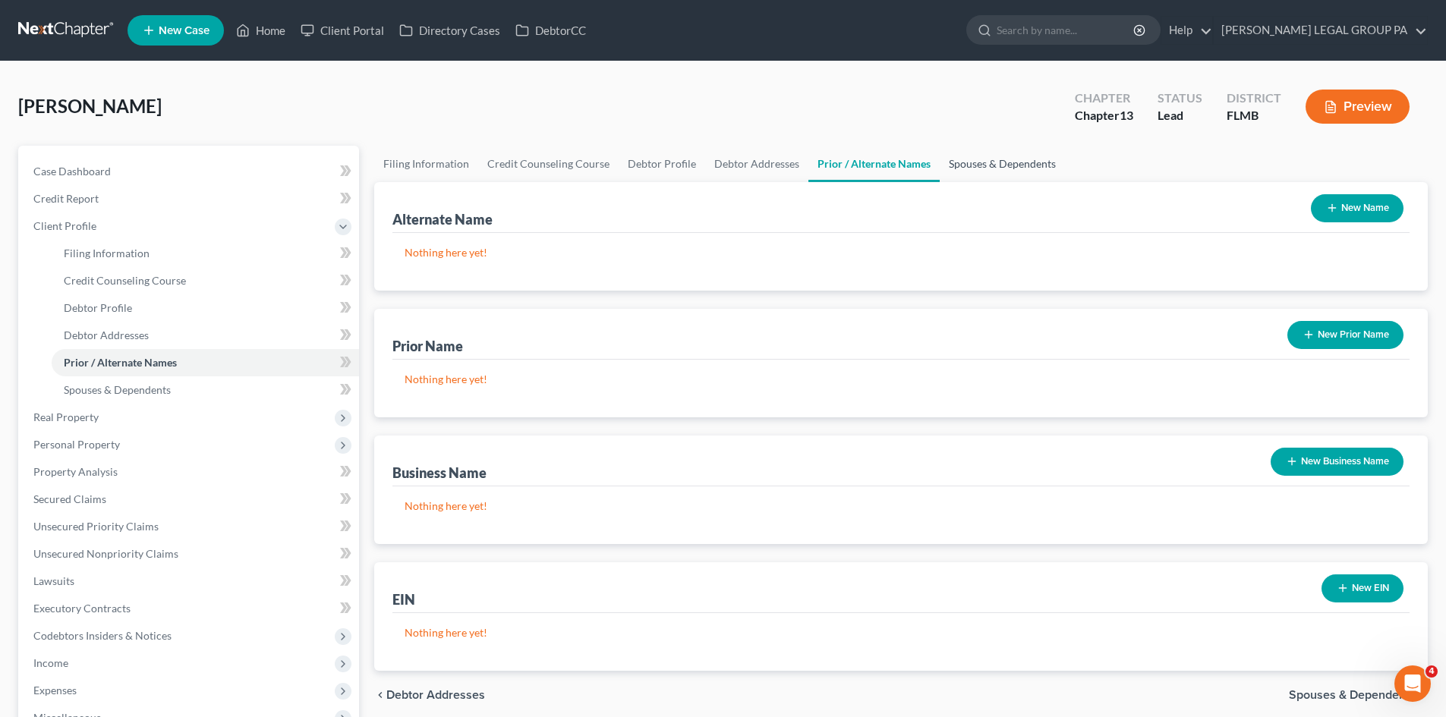
click at [996, 162] on link "Spouses & Dependents" at bounding box center [1002, 164] width 125 height 36
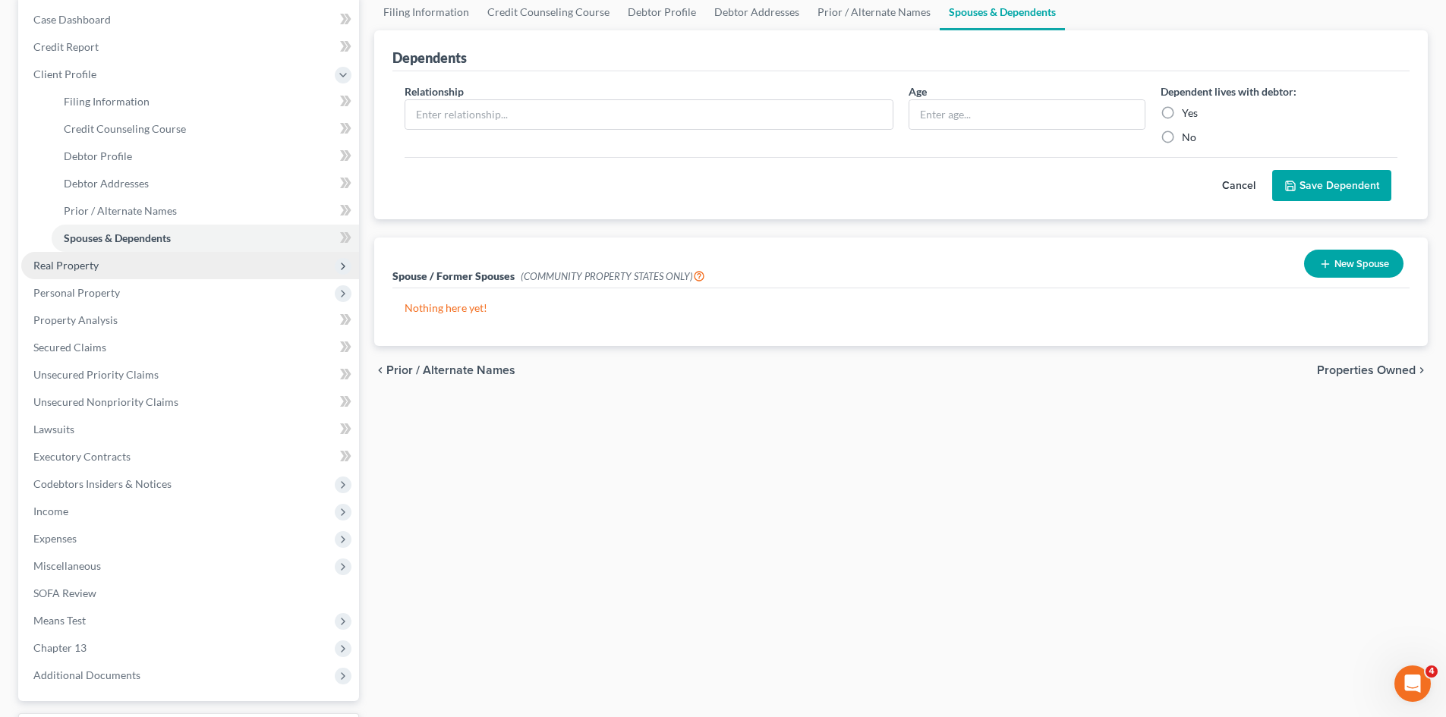
click at [99, 269] on span "Real Property" at bounding box center [190, 265] width 338 height 27
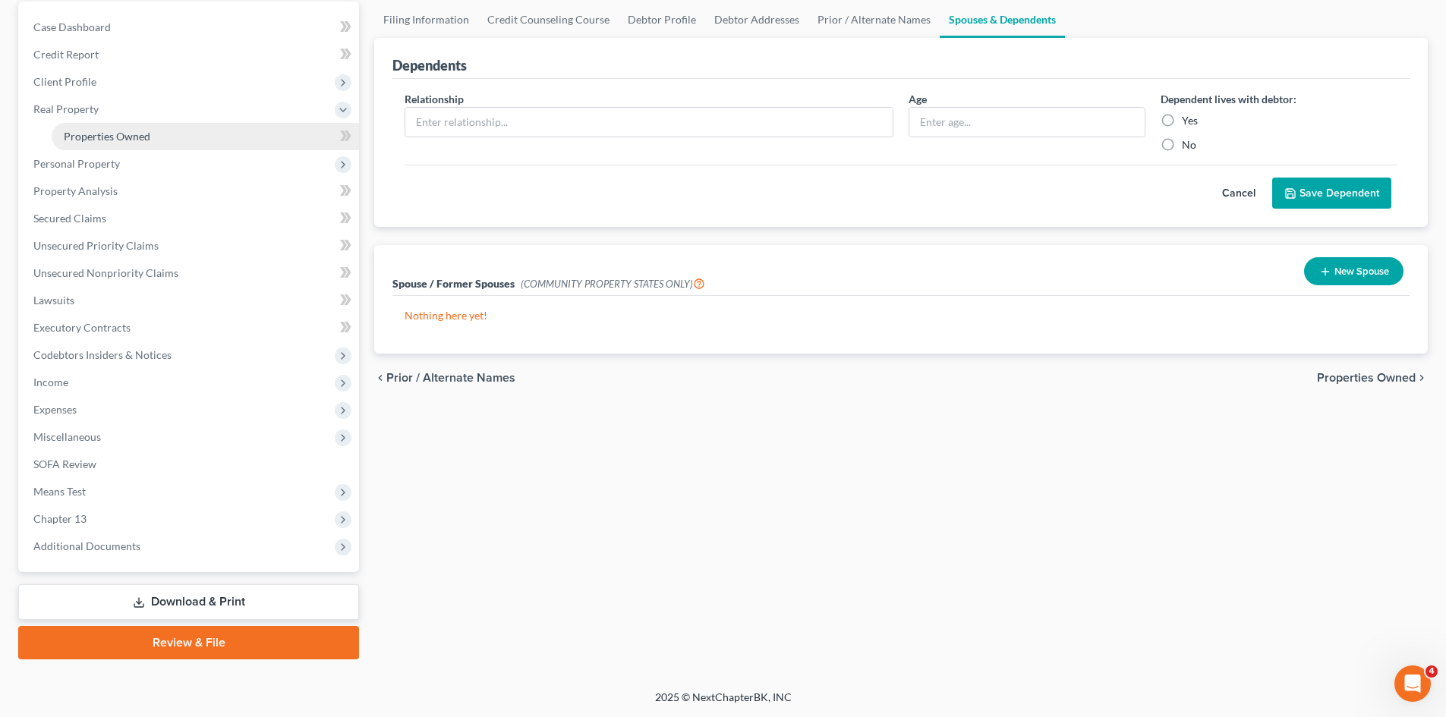
click at [133, 131] on span "Properties Owned" at bounding box center [107, 136] width 87 height 13
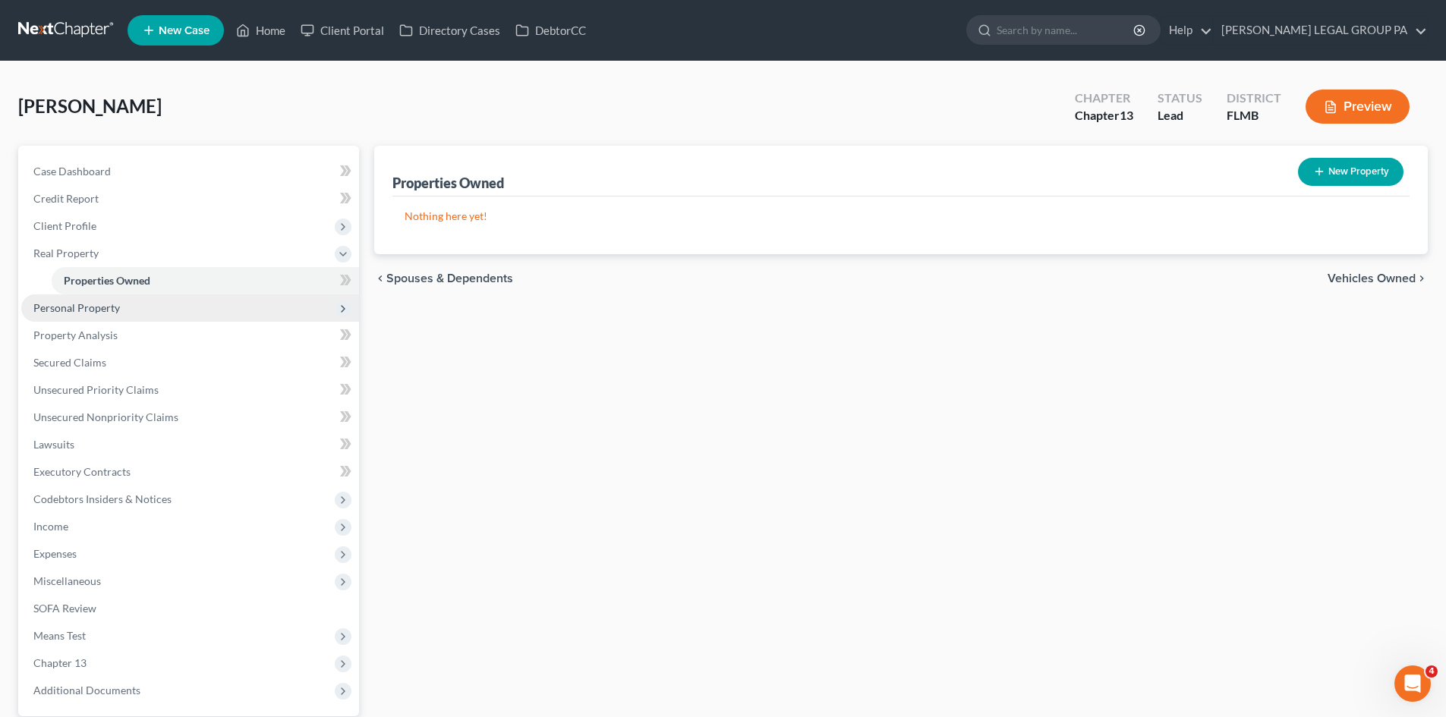
click at [108, 312] on span "Personal Property" at bounding box center [76, 307] width 87 height 13
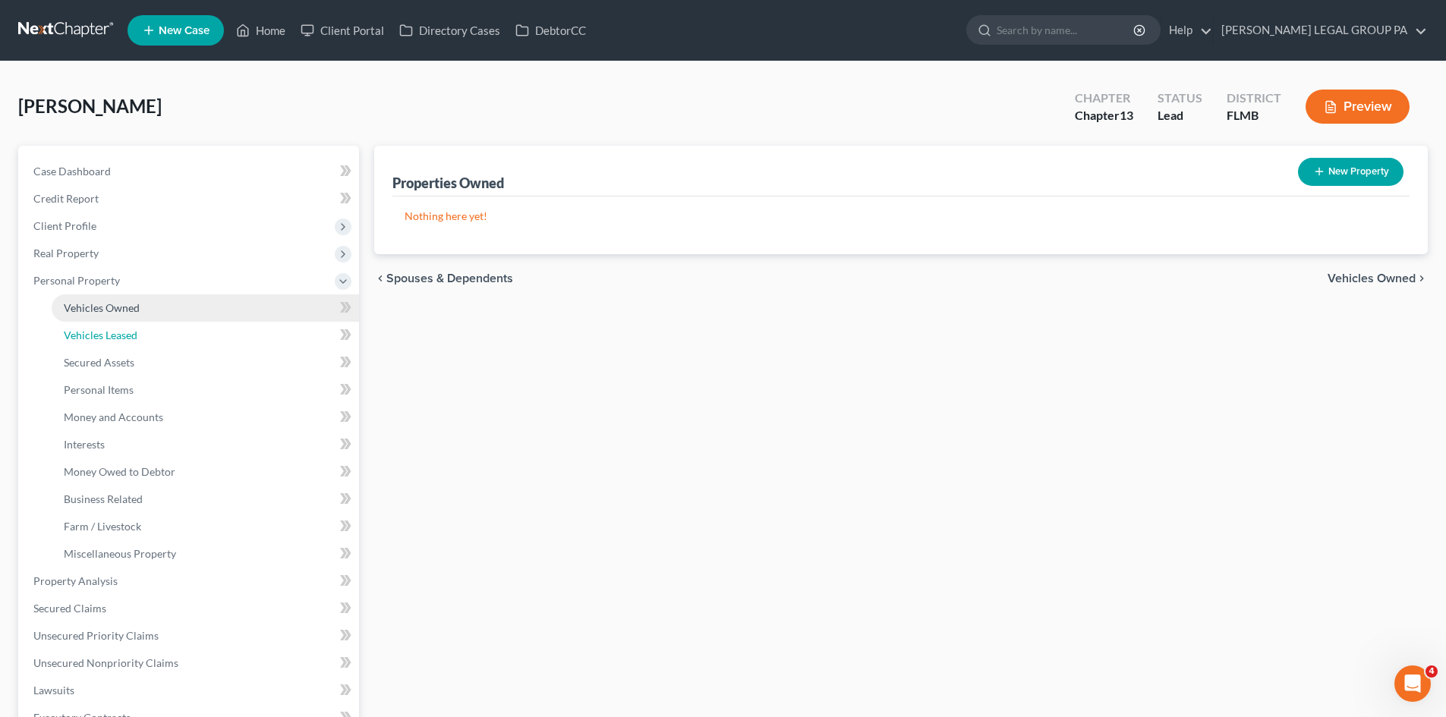
click at [116, 323] on link "Vehicles Leased" at bounding box center [205, 335] width 307 height 27
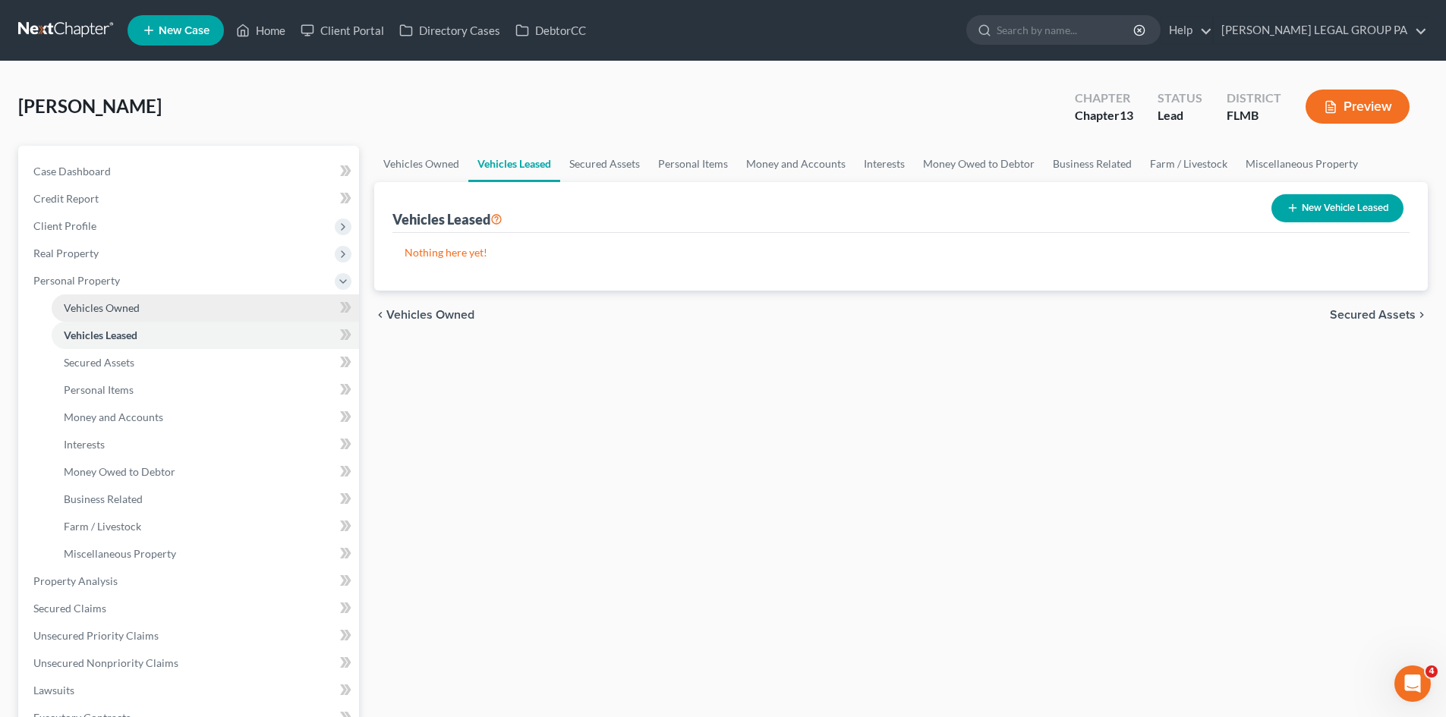
click at [120, 314] on span "Vehicles Owned" at bounding box center [102, 307] width 76 height 13
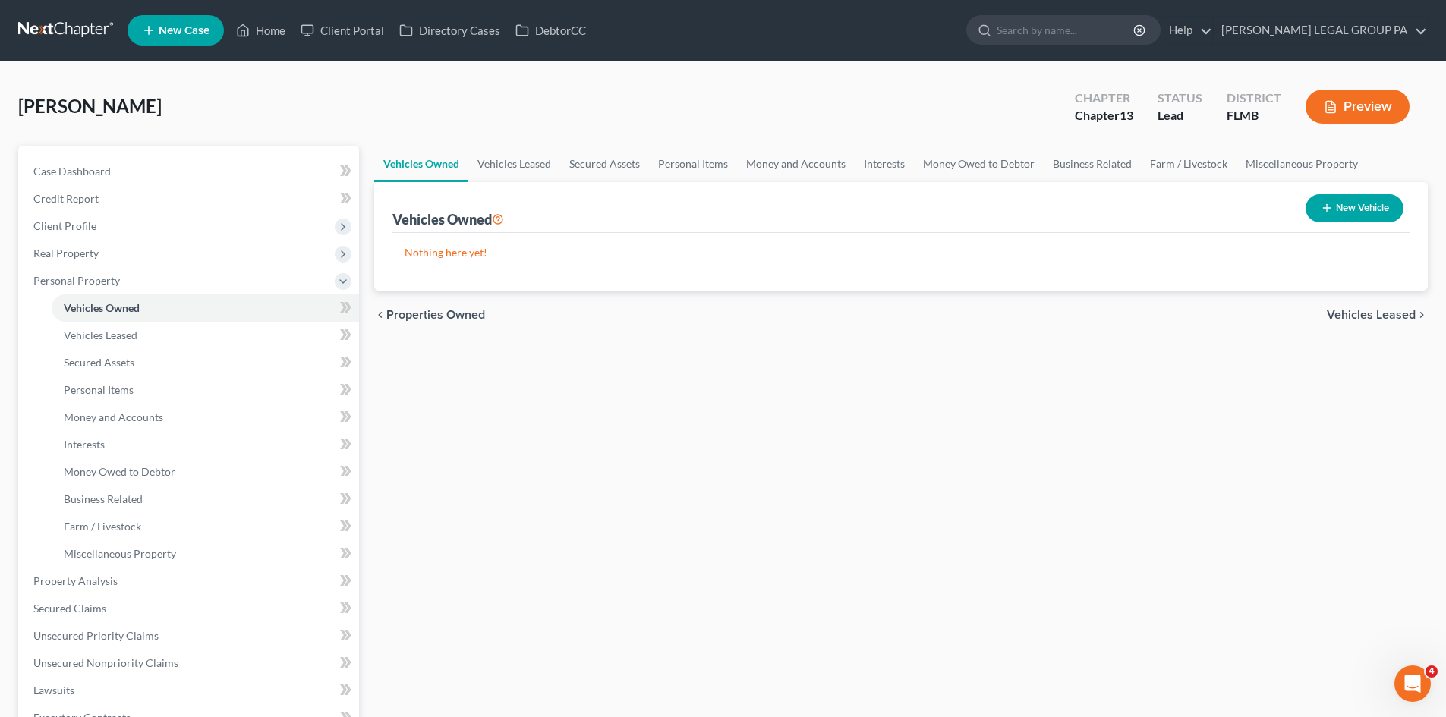
click at [1342, 203] on button "New Vehicle" at bounding box center [1355, 208] width 98 height 28
select select "0"
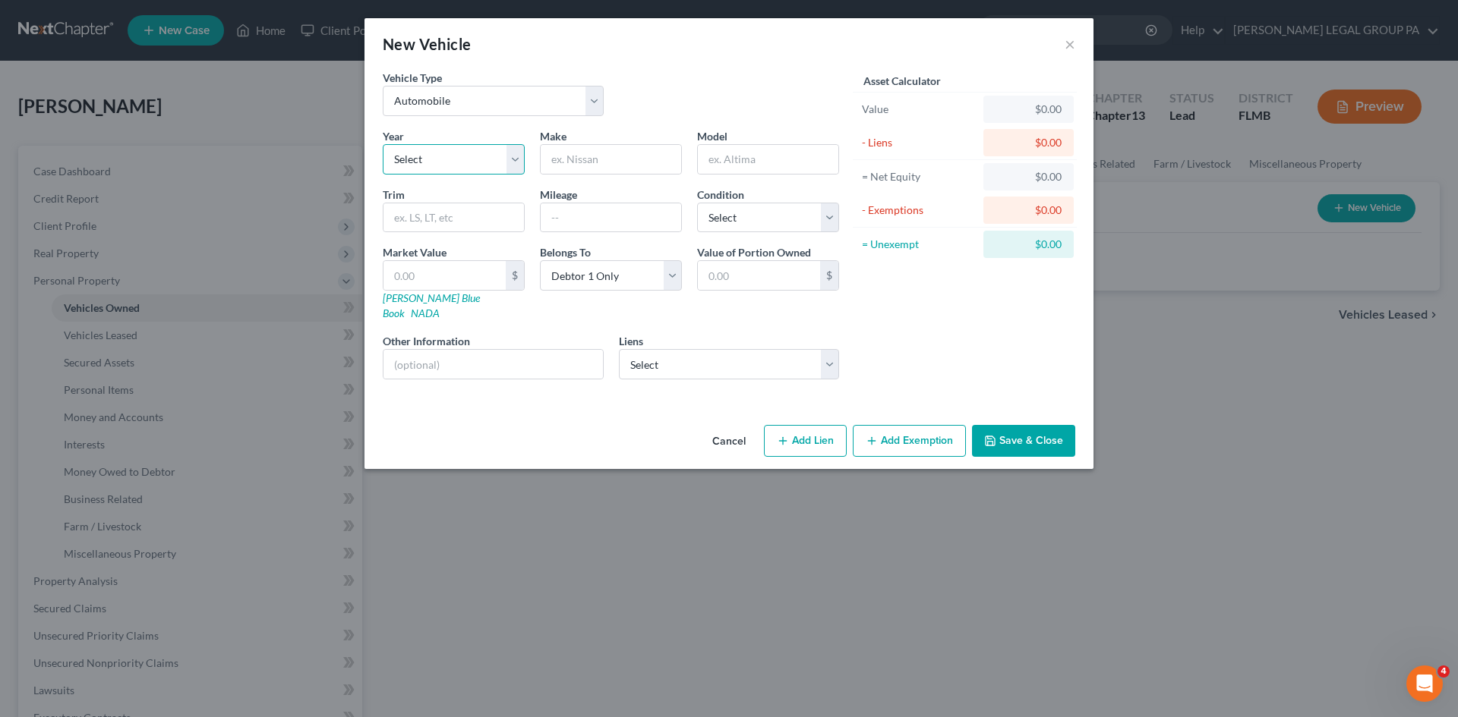
click at [506, 171] on select "Select 2026 2025 2024 2023 2022 2021 2020 2019 2018 2017 2016 2015 2014 2013 20…" at bounding box center [454, 159] width 142 height 30
select select "11"
click at [383, 144] on select "Select 2026 2025 2024 2023 2022 2021 2020 2019 2018 2017 2016 2015 2014 2013 20…" at bounding box center [454, 159] width 142 height 30
click at [577, 165] on input "text" at bounding box center [610, 159] width 140 height 29
type input "Mitsubishi"
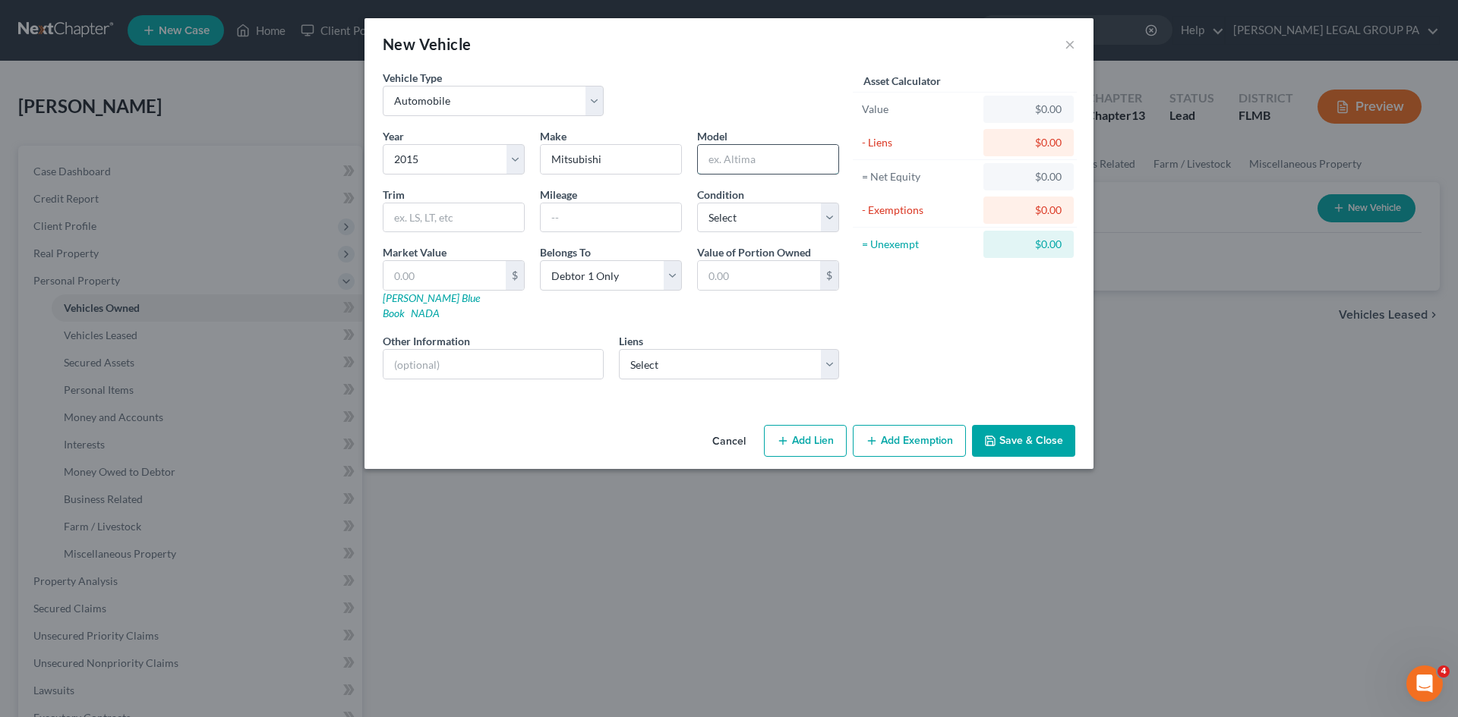
click at [709, 170] on input "text" at bounding box center [768, 159] width 140 height 29
type input "Outlander"
click at [746, 220] on select "Select Excellent Very Good Good Fair Poor" at bounding box center [768, 218] width 142 height 30
select select "2"
click at [697, 203] on select "Select Excellent Very Good Good Fair Poor" at bounding box center [768, 218] width 142 height 30
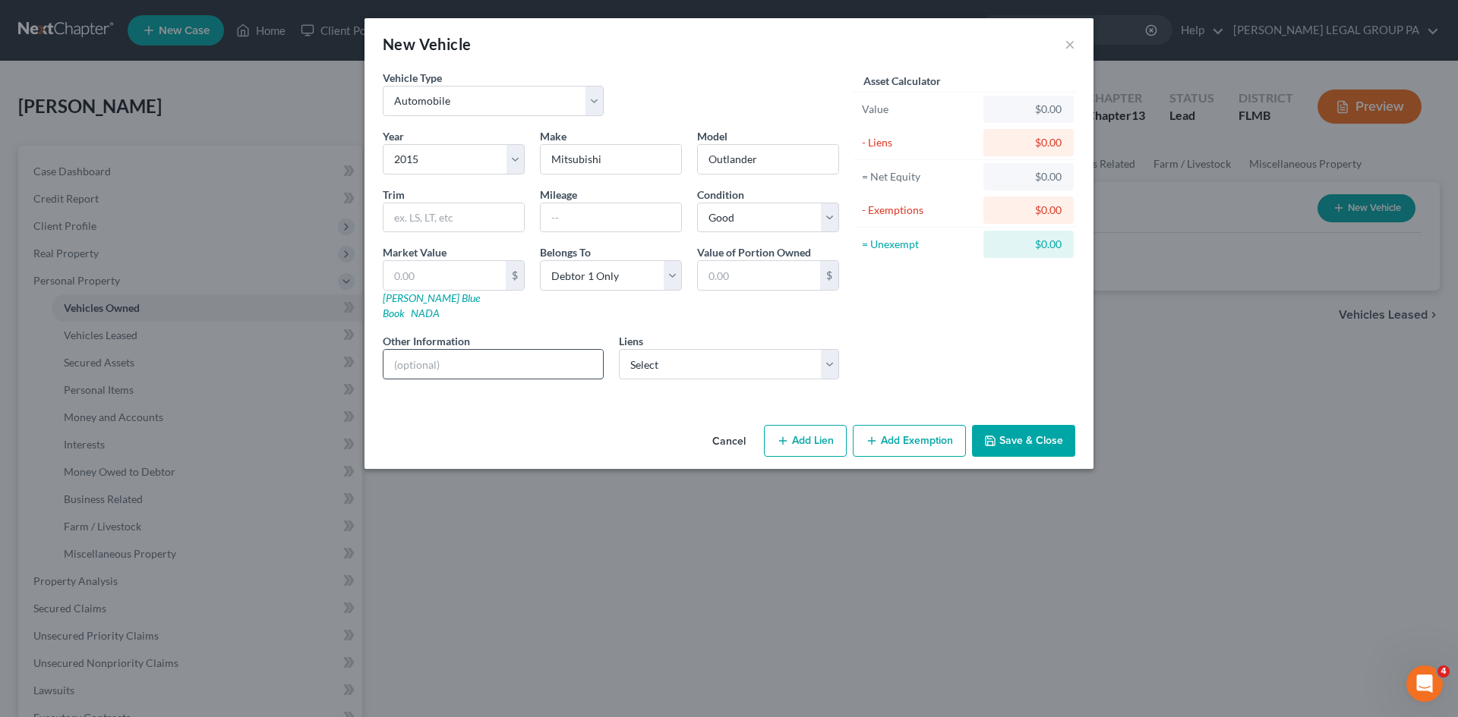
click at [465, 350] on input "text" at bounding box center [492, 364] width 219 height 29
type input "VIN:"
click at [914, 363] on div "Asset Calculator Value $0.00 - Liens $0.00 = Net Equity $0.00 - Exemptions $0.0…" at bounding box center [964, 231] width 236 height 322
click at [1015, 425] on button "Save & Close" at bounding box center [1023, 441] width 103 height 32
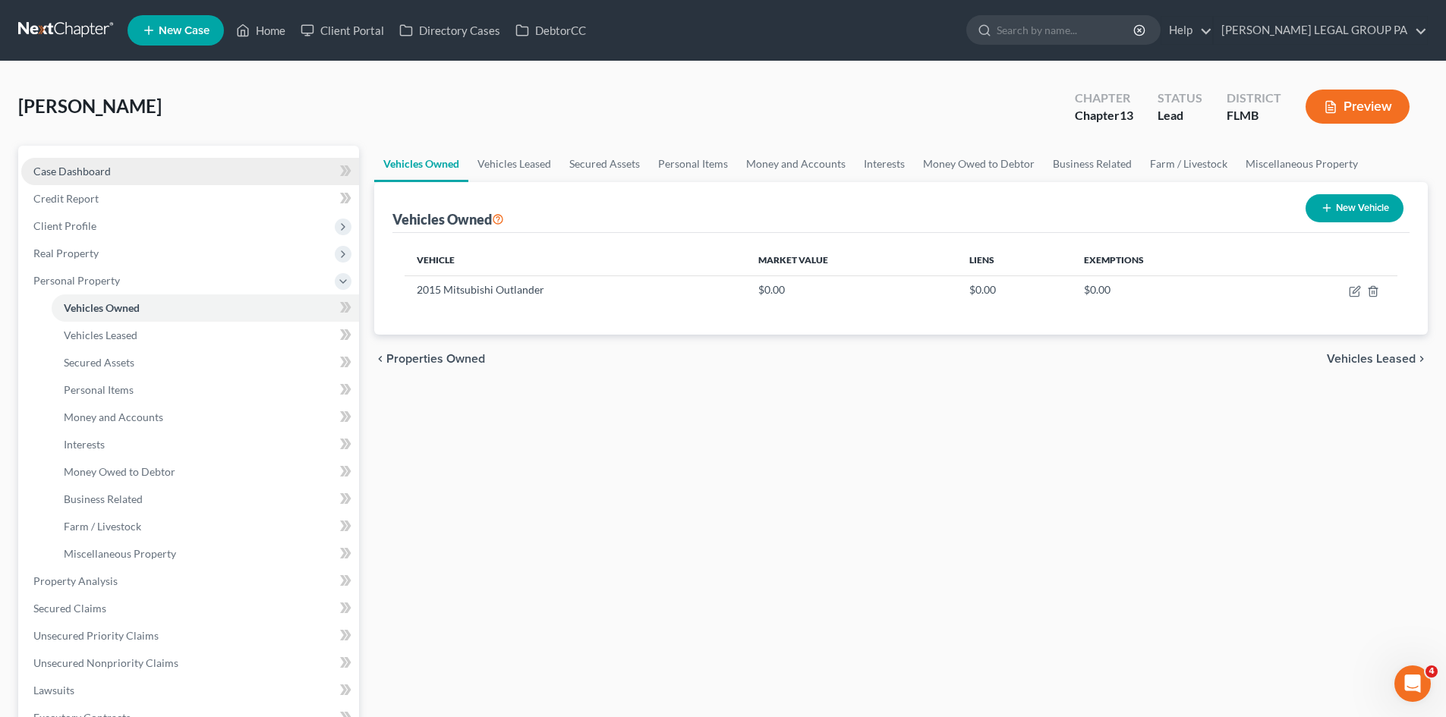
click at [145, 168] on link "Case Dashboard" at bounding box center [190, 171] width 338 height 27
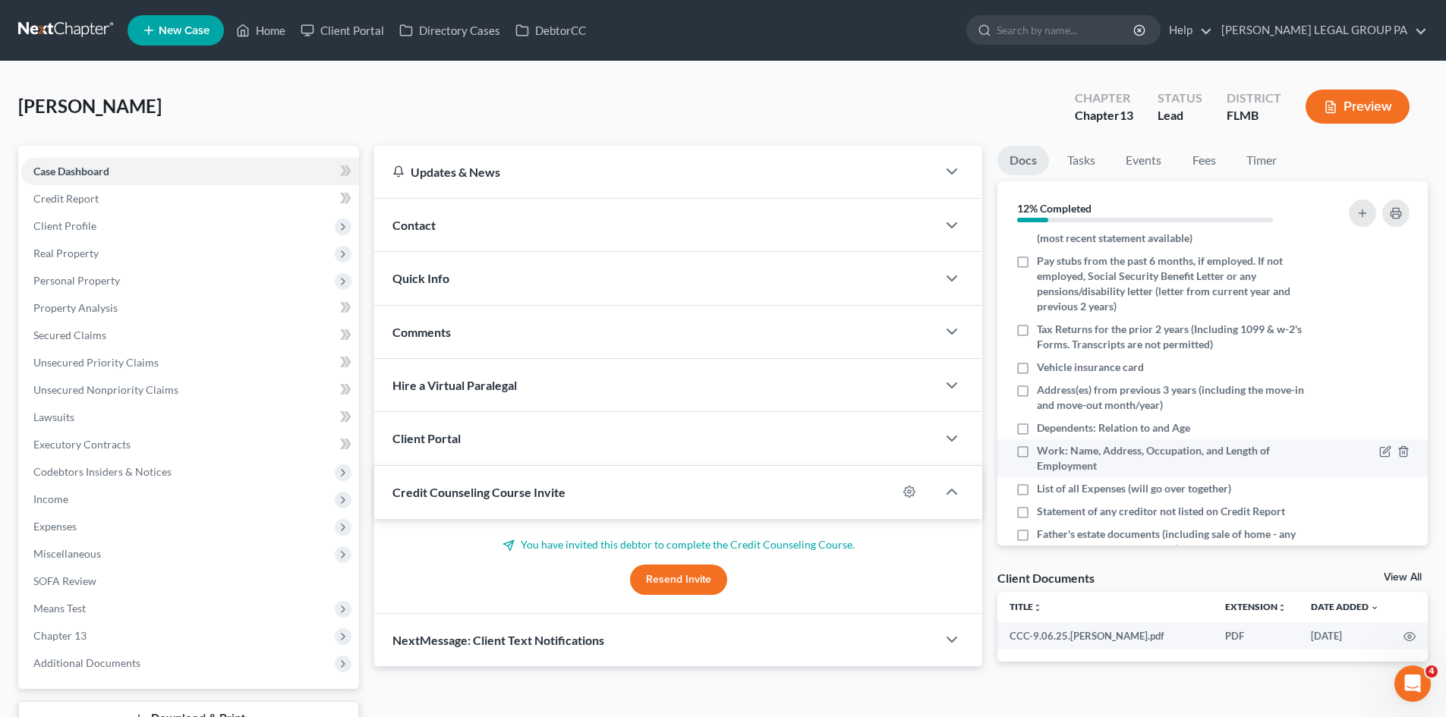
scroll to position [214, 0]
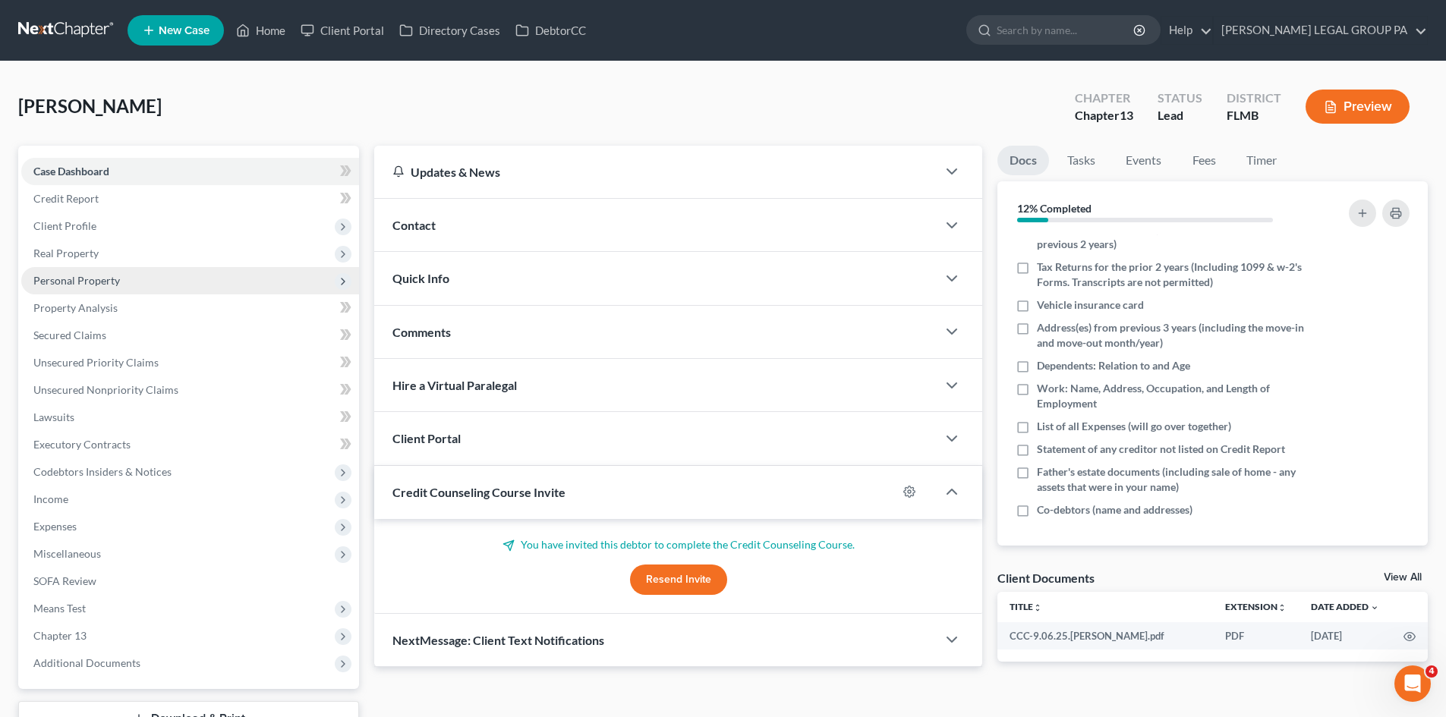
click at [87, 279] on span "Personal Property" at bounding box center [76, 280] width 87 height 13
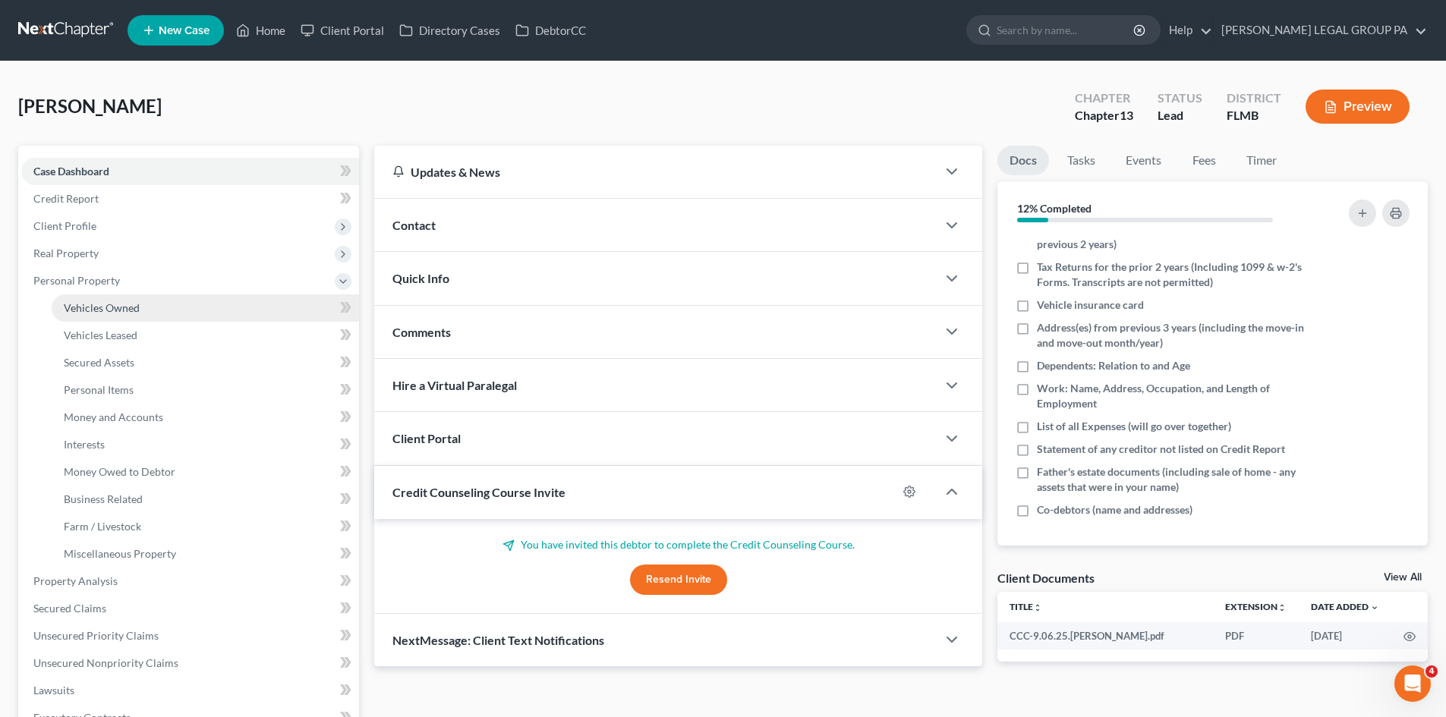
click at [112, 305] on span "Vehicles Owned" at bounding box center [102, 307] width 76 height 13
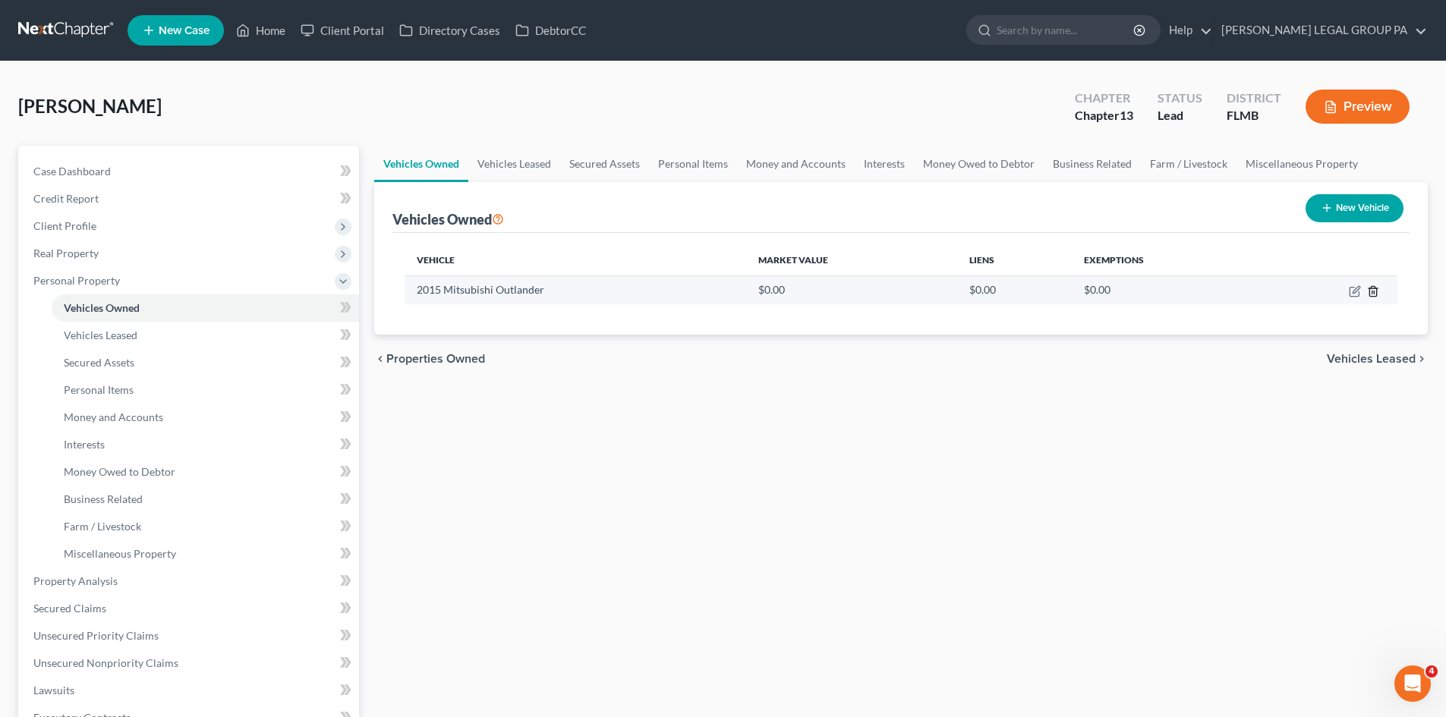
click at [1369, 295] on icon "button" at bounding box center [1372, 291] width 7 height 10
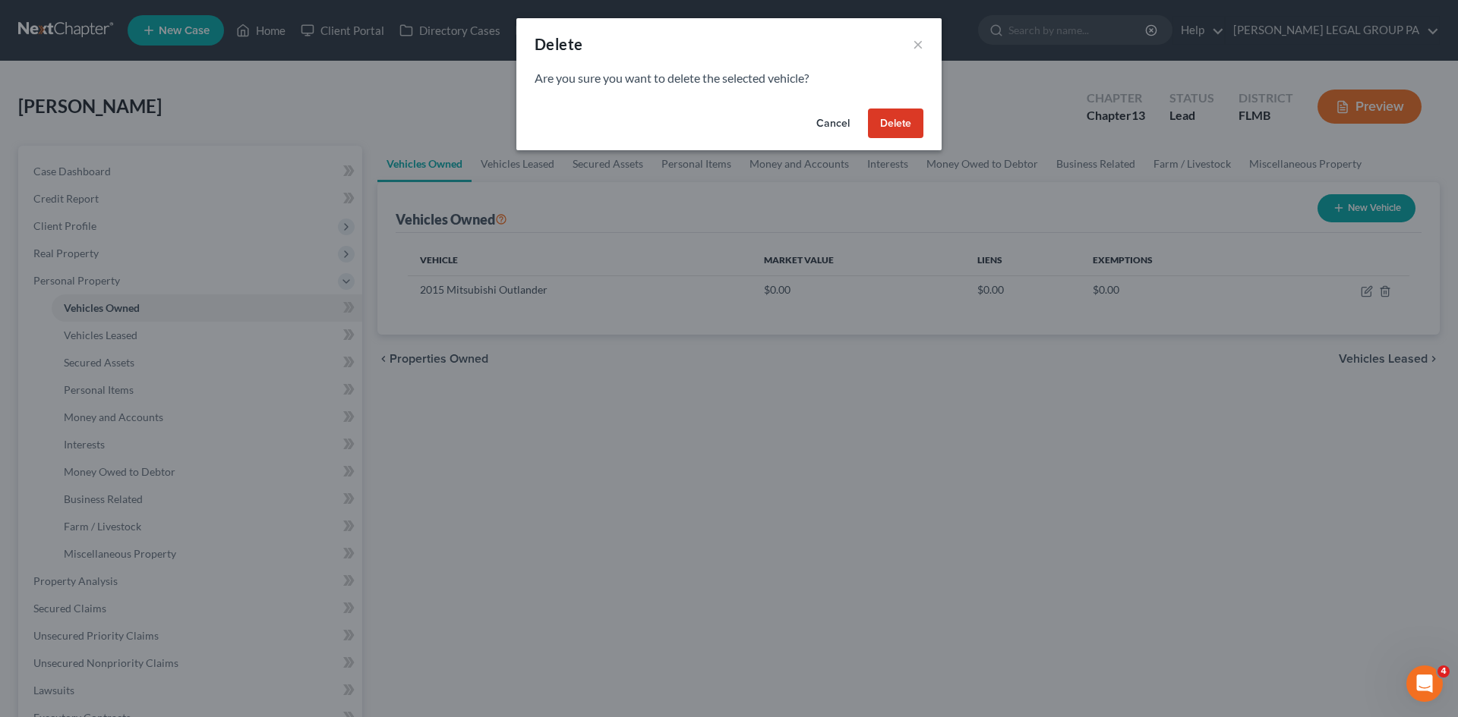
click at [879, 122] on button "Delete" at bounding box center [895, 124] width 55 height 30
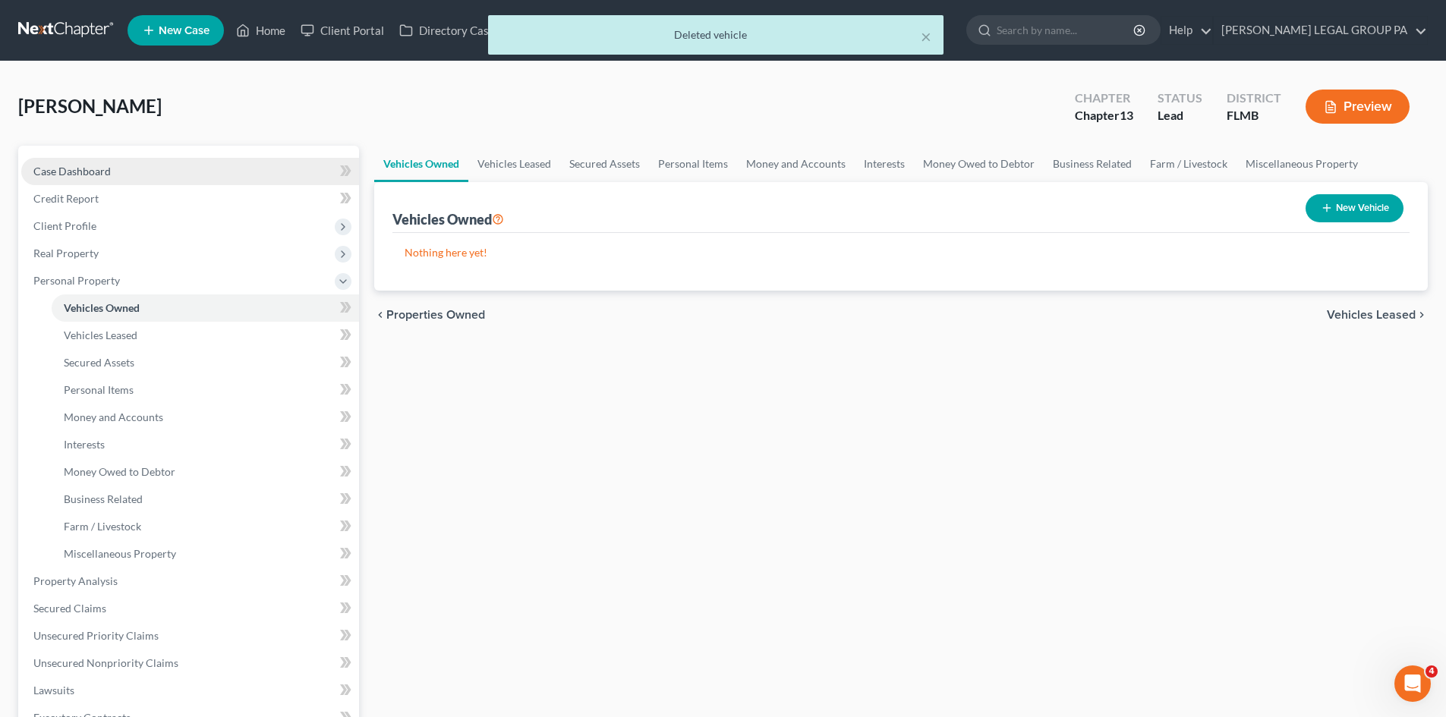
drag, startPoint x: 90, startPoint y: 168, endPoint x: 153, endPoint y: 168, distance: 62.2
click at [91, 168] on span "Case Dashboard" at bounding box center [71, 171] width 77 height 13
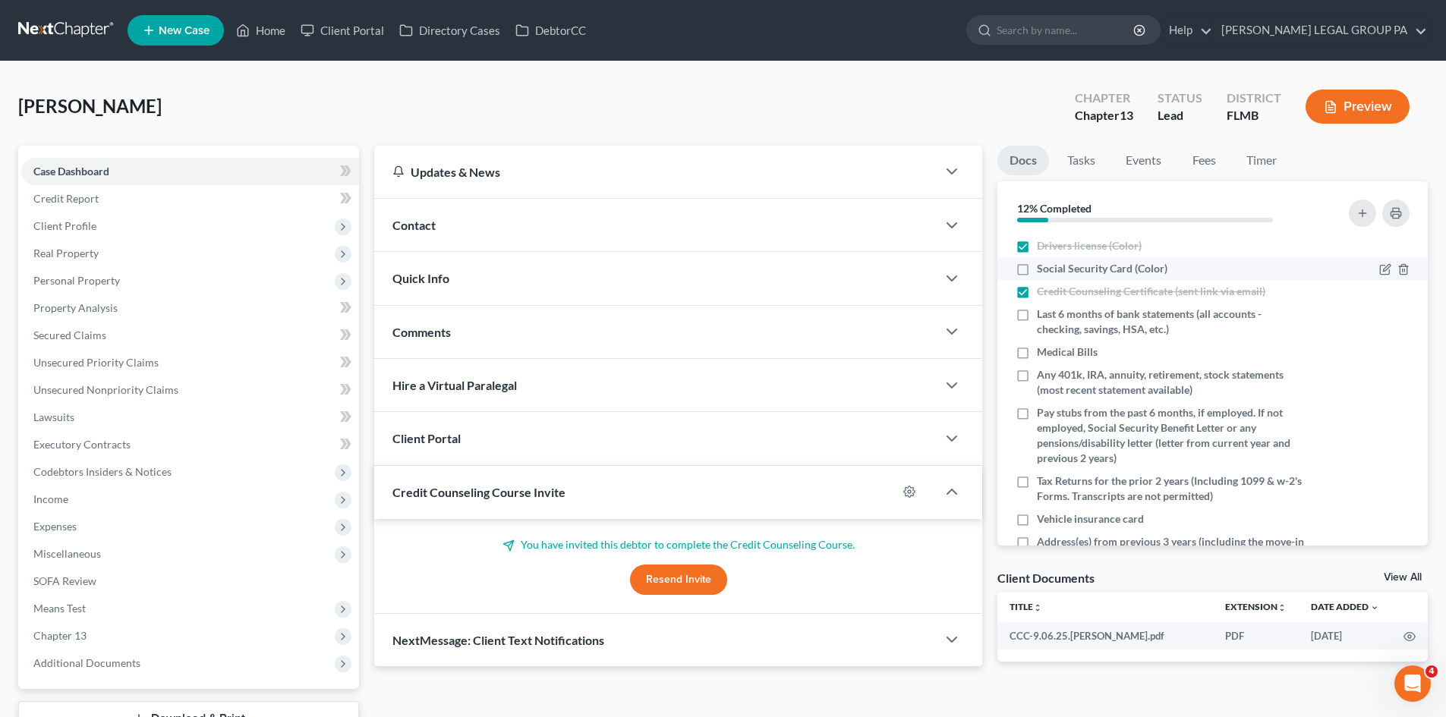
click at [1037, 270] on label "Social Security Card (Color)" at bounding box center [1102, 268] width 131 height 15
click at [1043, 270] on input "Social Security Card (Color)" at bounding box center [1048, 266] width 10 height 10
checkbox input "true"
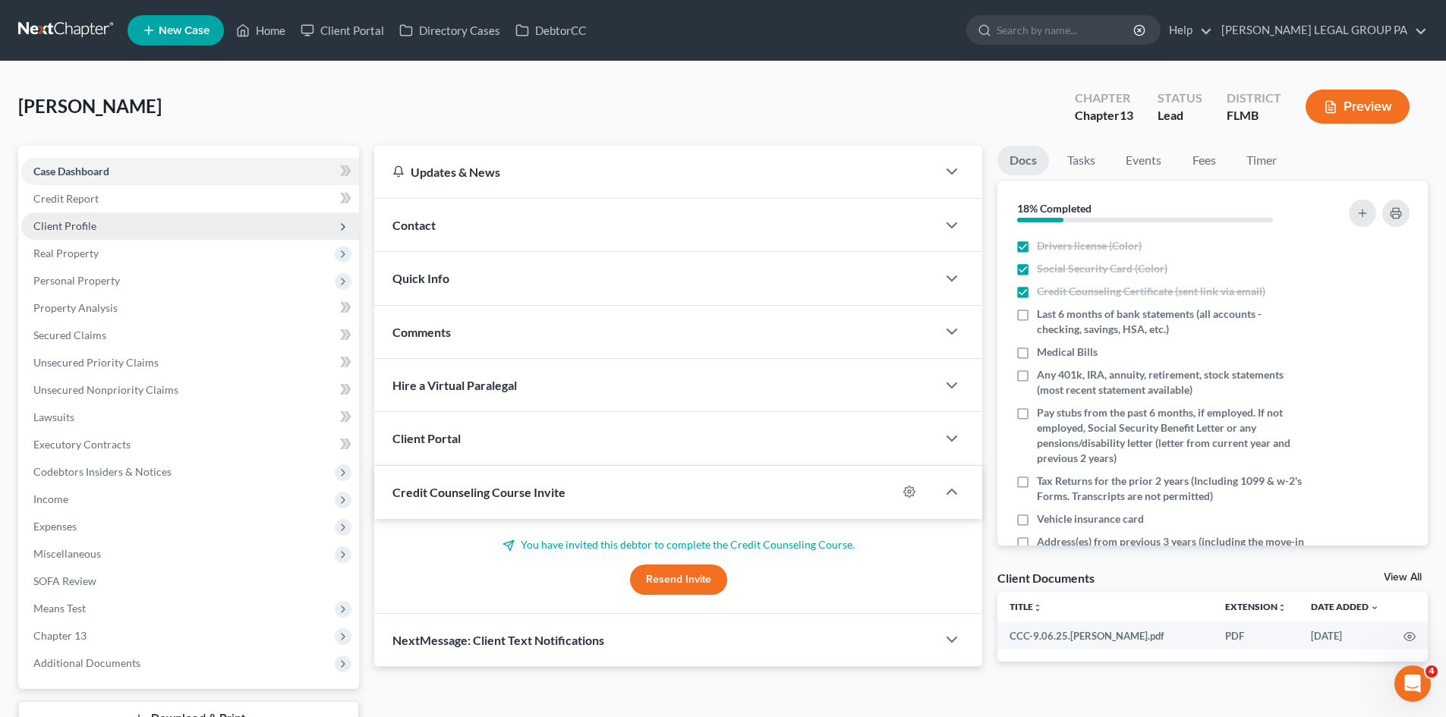
drag, startPoint x: 84, startPoint y: 222, endPoint x: 102, endPoint y: 215, distance: 19.7
click at [84, 222] on span "Client Profile" at bounding box center [64, 225] width 63 height 13
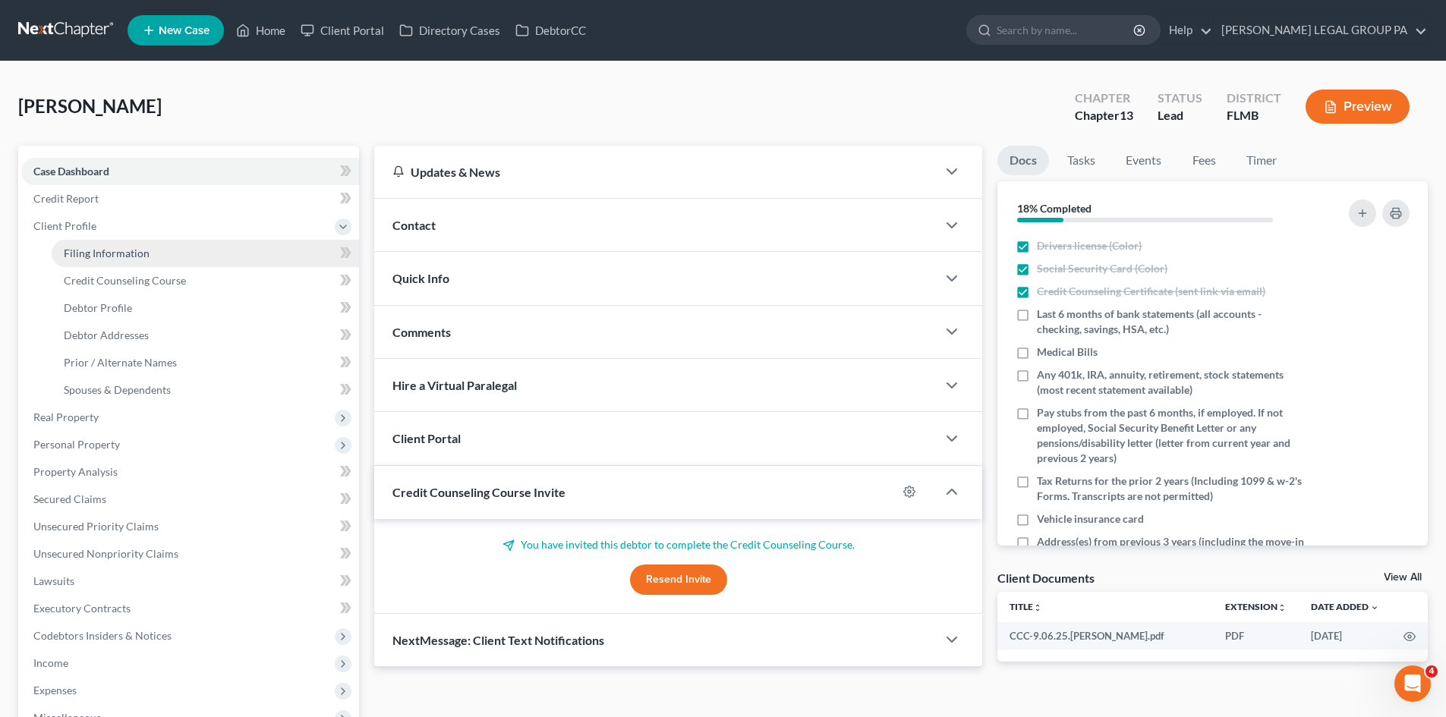
click at [198, 249] on link "Filing Information" at bounding box center [205, 253] width 307 height 27
select select "1"
select select "0"
select select "3"
select select "15"
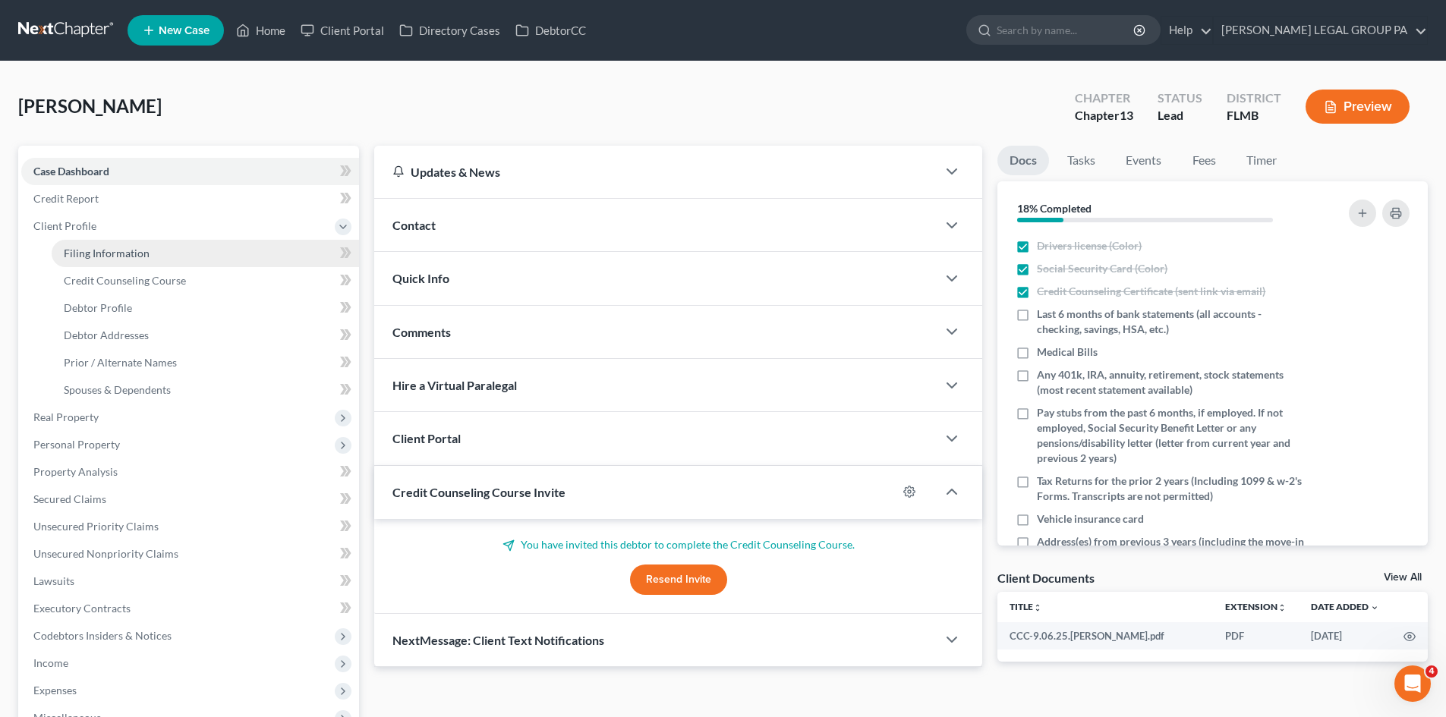
select select "0"
select select "9"
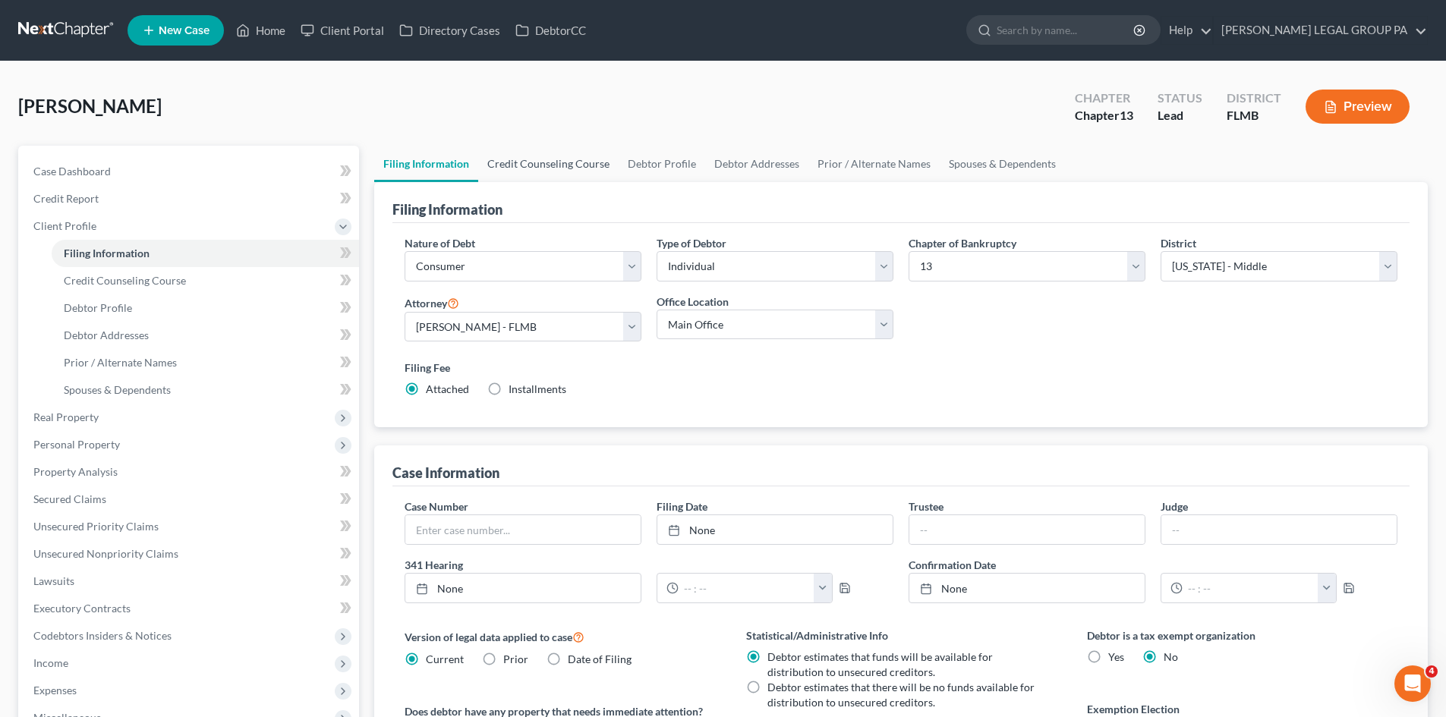
click at [537, 177] on link "Credit Counseling Course" at bounding box center [548, 164] width 140 height 36
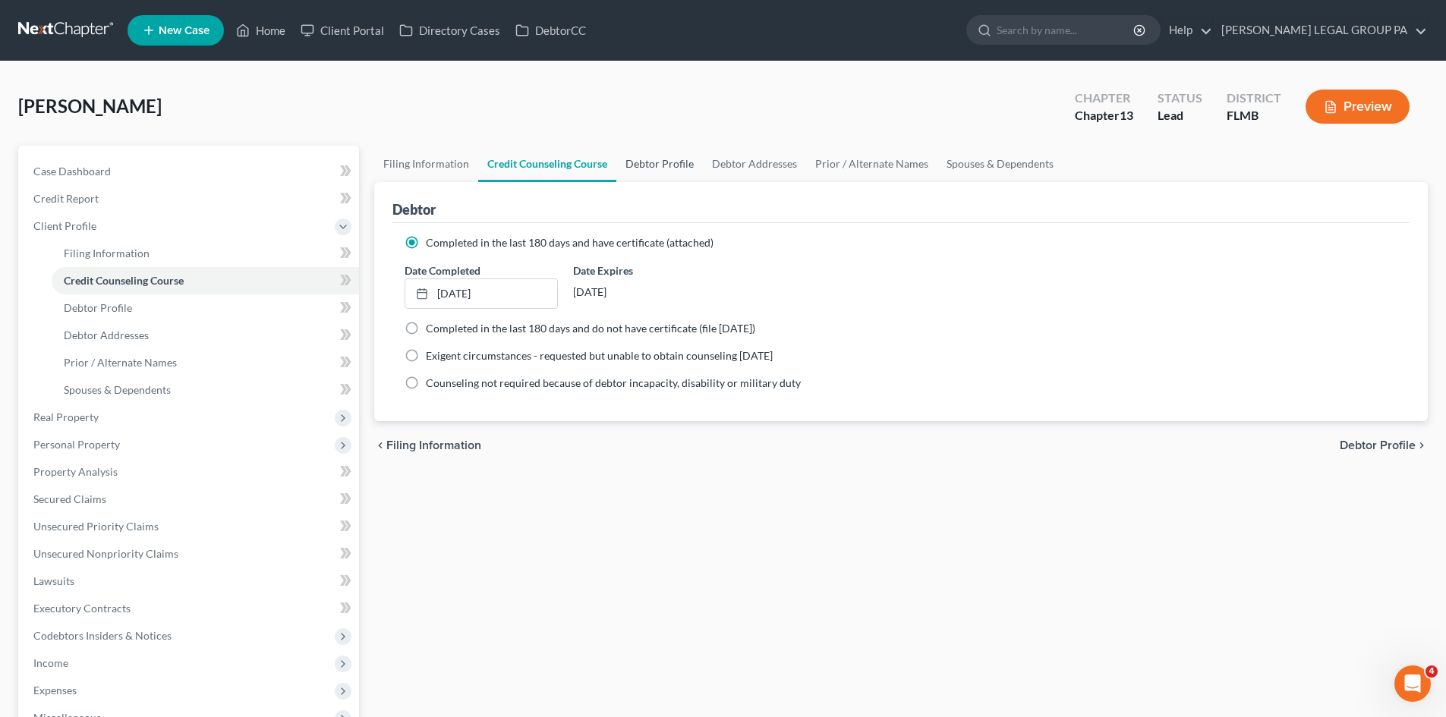
click at [629, 170] on link "Debtor Profile" at bounding box center [659, 164] width 87 height 36
select select "0"
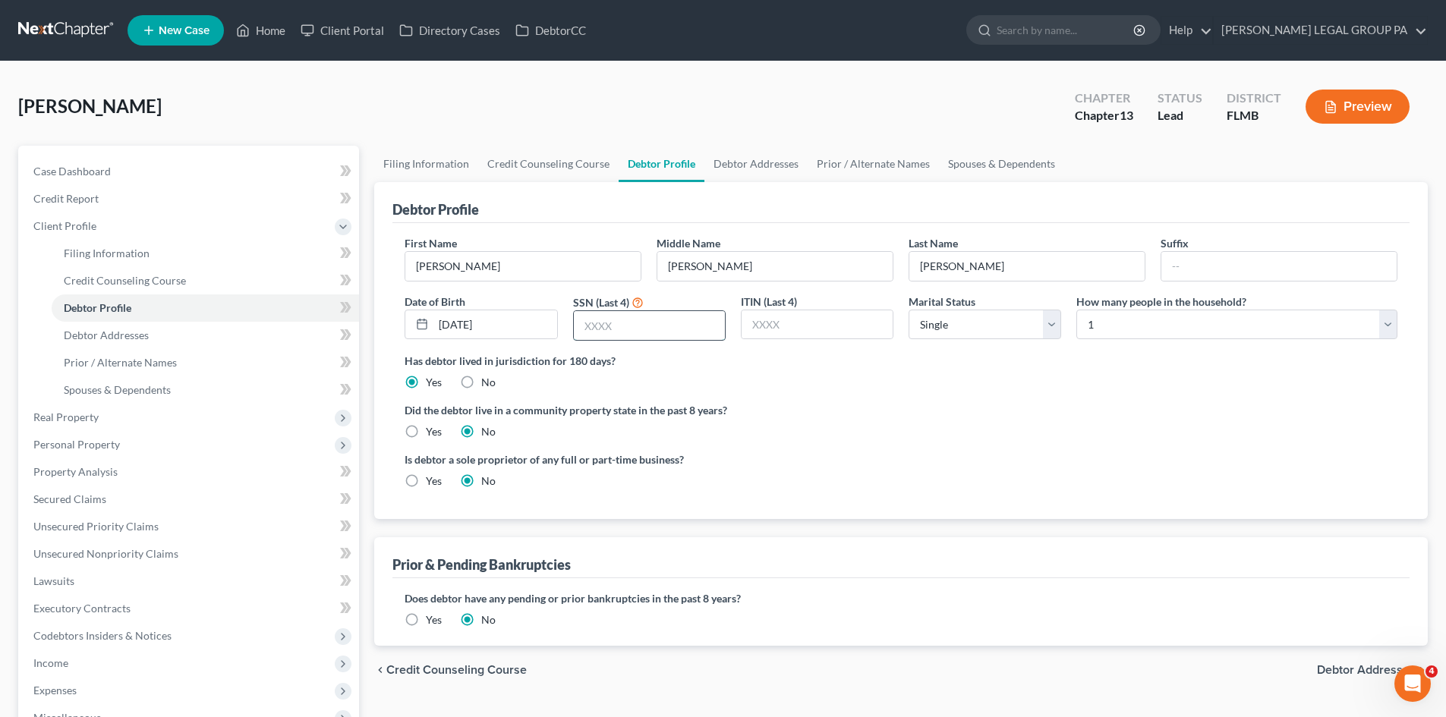
click at [635, 326] on input "text" at bounding box center [649, 325] width 151 height 29
type input "3024"
click at [972, 360] on label "Has debtor lived in jurisdiction for 180 days?" at bounding box center [901, 361] width 993 height 16
click at [727, 163] on link "Debtor Addresses" at bounding box center [755, 164] width 103 height 36
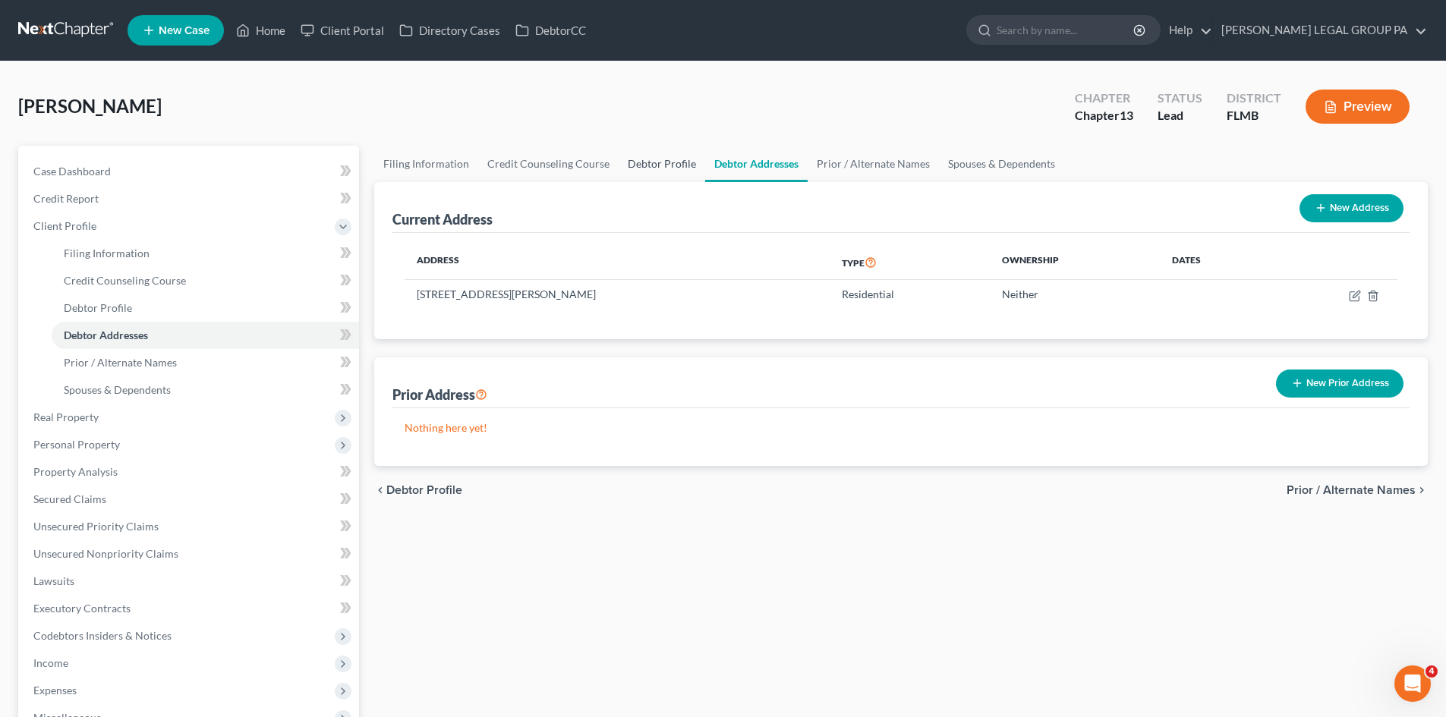
click at [646, 162] on link "Debtor Profile" at bounding box center [662, 164] width 87 height 36
select select "0"
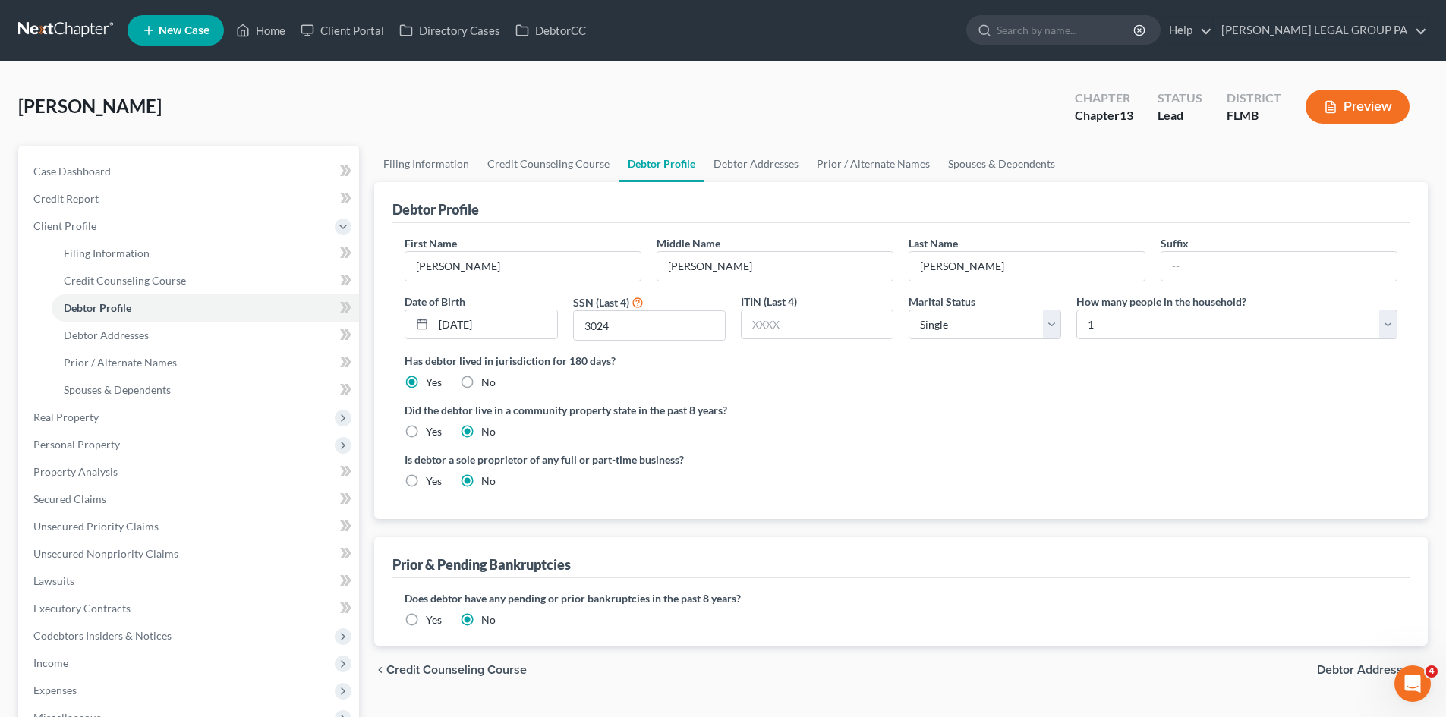
click at [426, 622] on label "Yes" at bounding box center [434, 620] width 16 height 15
click at [432, 622] on input "Yes" at bounding box center [437, 618] width 10 height 10
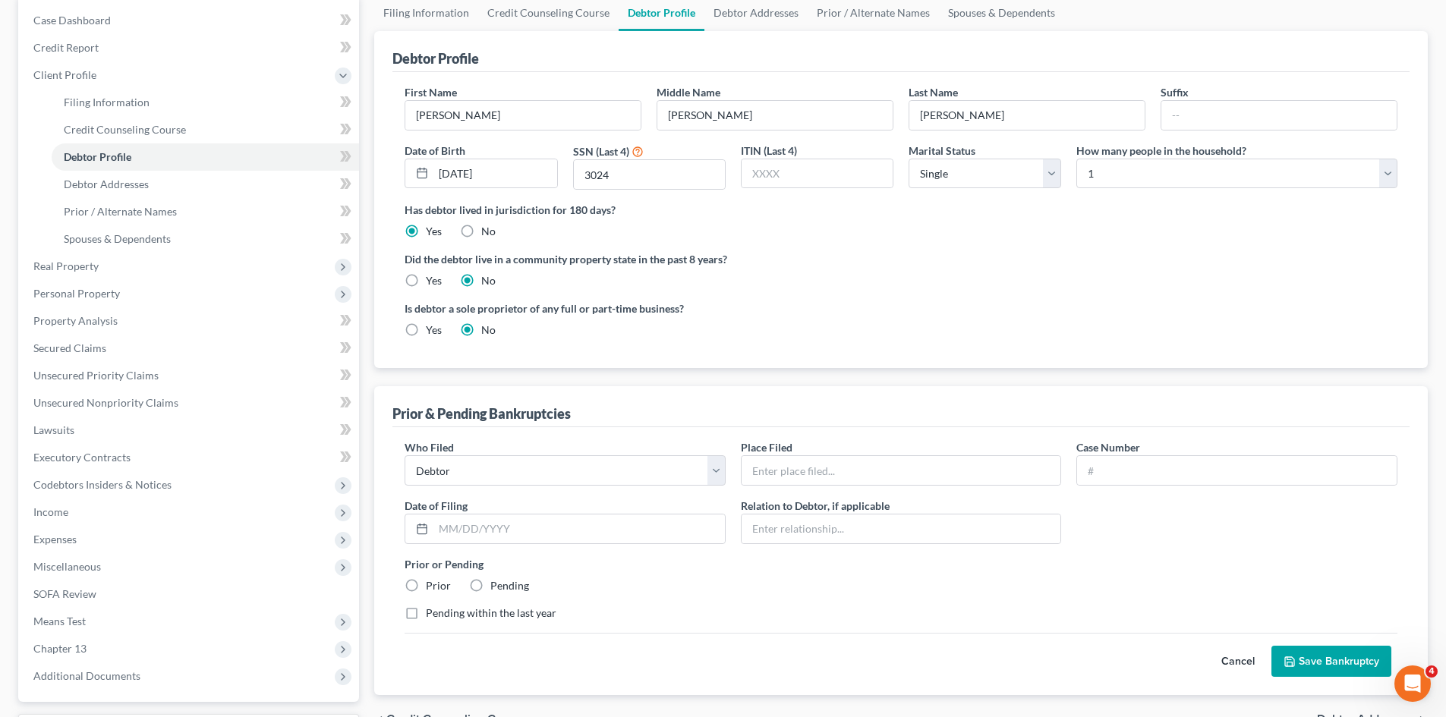
scroll to position [152, 0]
click at [807, 471] on input "text" at bounding box center [902, 469] width 320 height 29
paste input "[US_STATE] NORTHERN BANKRUPTCY COURT"
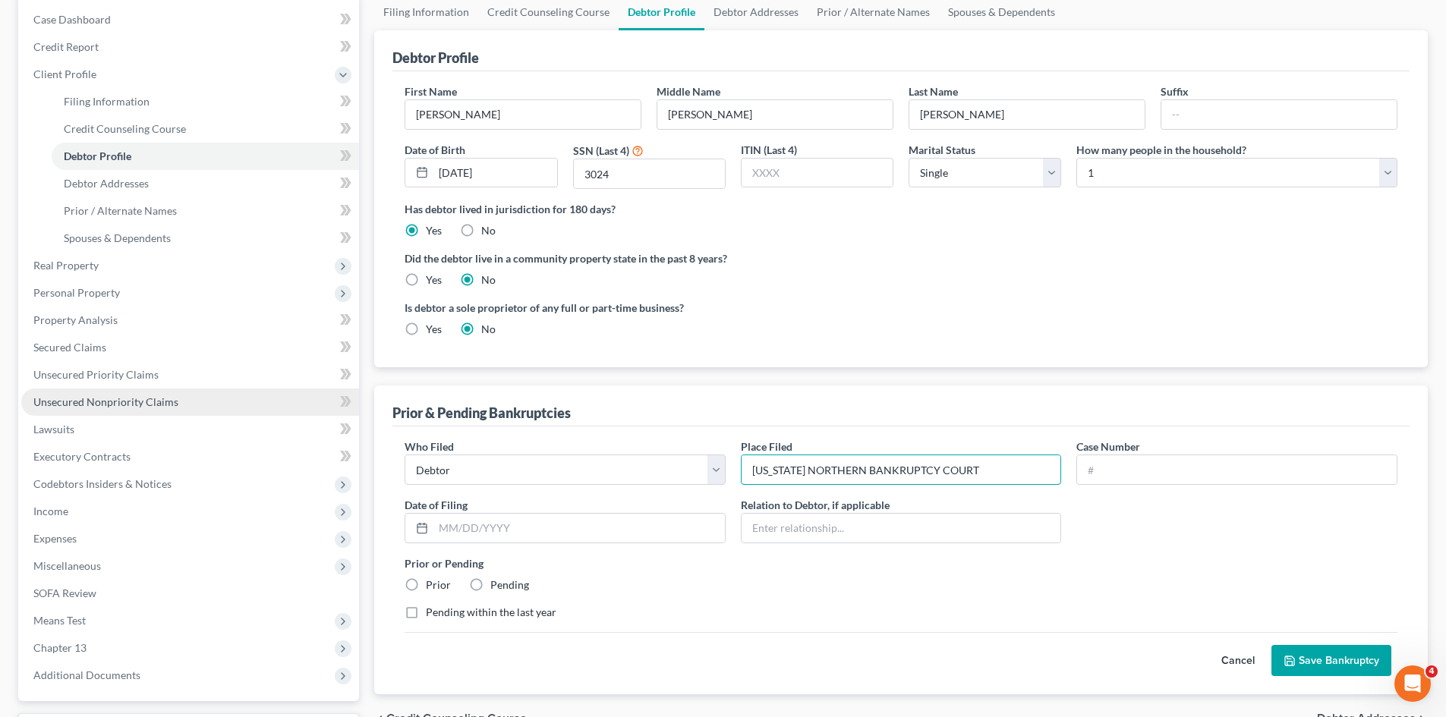
type input "[US_STATE] NORTHERN BANKRUPTCY COURT"
click at [1168, 457] on input "text" at bounding box center [1237, 469] width 320 height 29
paste input "6:2005bk68278"
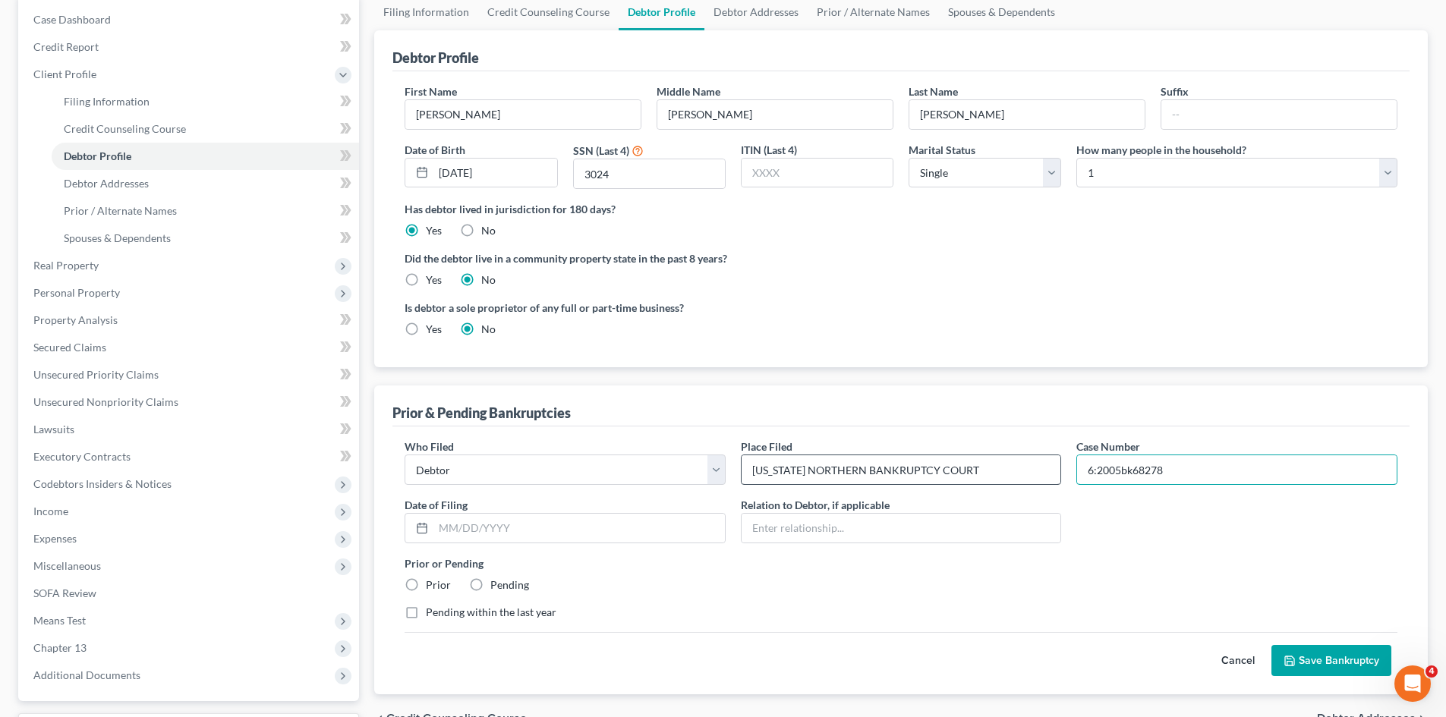
type input "6:2005bk68278"
drag, startPoint x: 768, startPoint y: 472, endPoint x: 700, endPoint y: 467, distance: 68.5
click at [700, 467] on div "Who Filed * Debtor Other Place Filed * [US_STATE] NORTHERN BANKRUPTCY COURT Cas…" at bounding box center [901, 536] width 1008 height 194
type input "[US_STATE] NORTHERN BANKRUPTCY COURT"
click at [914, 650] on div "Cancel Save Bankruptcy" at bounding box center [901, 654] width 993 height 45
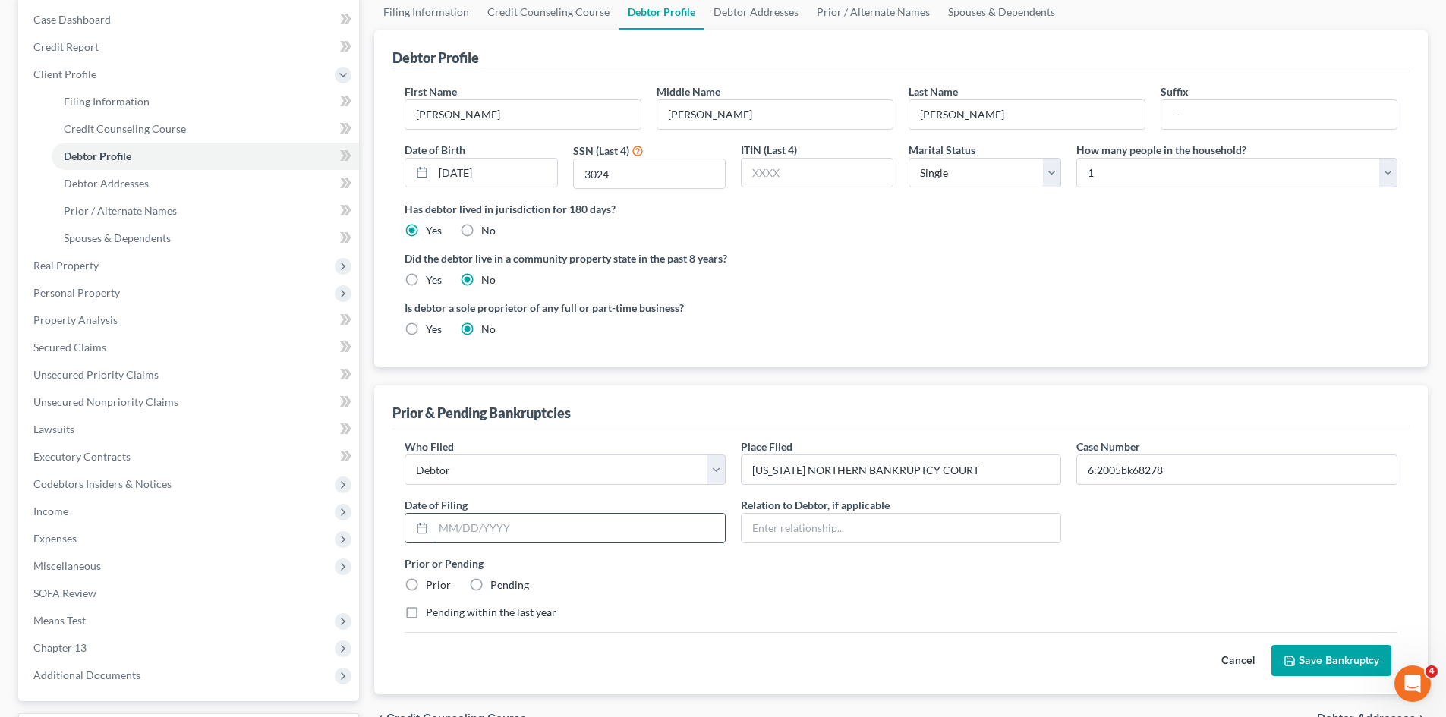
click at [575, 522] on input "text" at bounding box center [579, 528] width 292 height 29
click at [451, 537] on input "text" at bounding box center [579, 528] width 292 height 29
paste input "[DATE]"
type input "[DATE]"
click at [638, 589] on div "Prior or Pending Prior Pending" at bounding box center [901, 574] width 1008 height 37
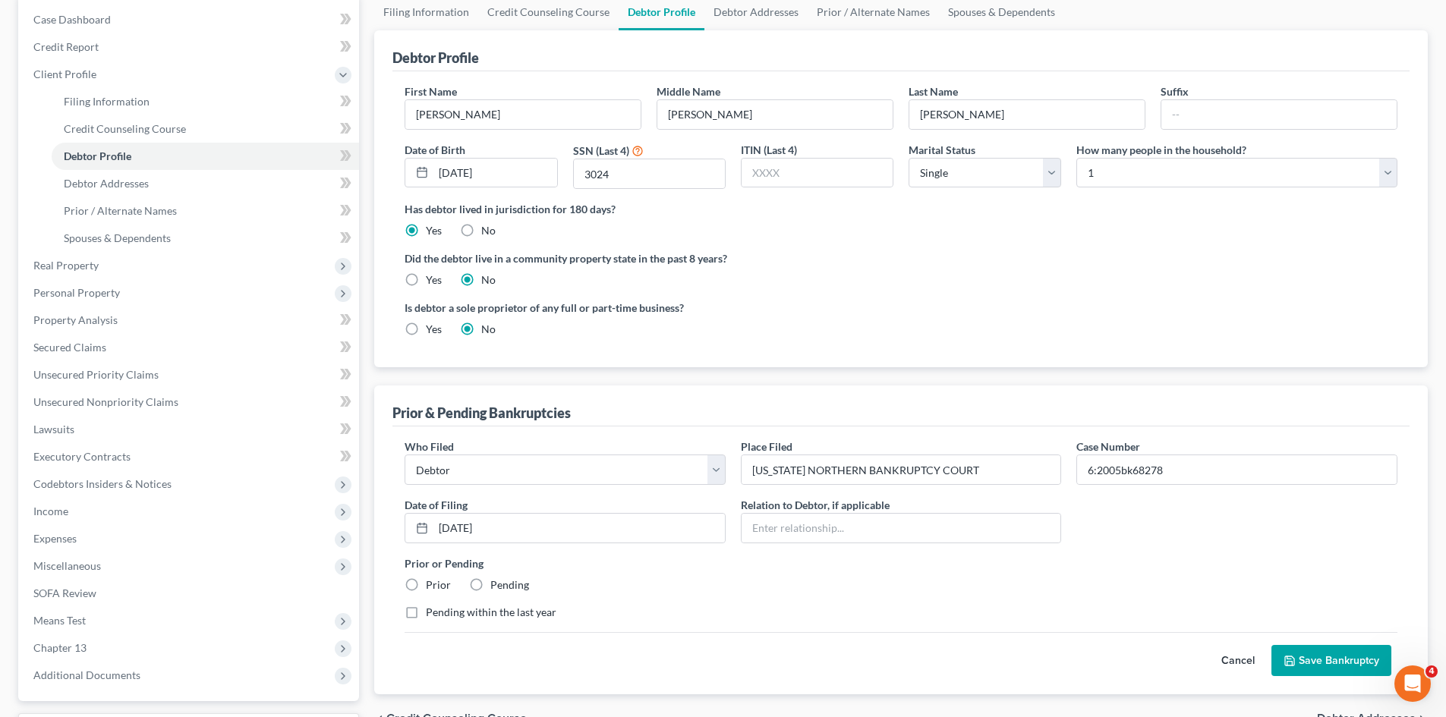
click at [426, 584] on label "Prior" at bounding box center [438, 585] width 25 height 15
click at [432, 584] on input "Prior" at bounding box center [437, 583] width 10 height 10
radio input "true"
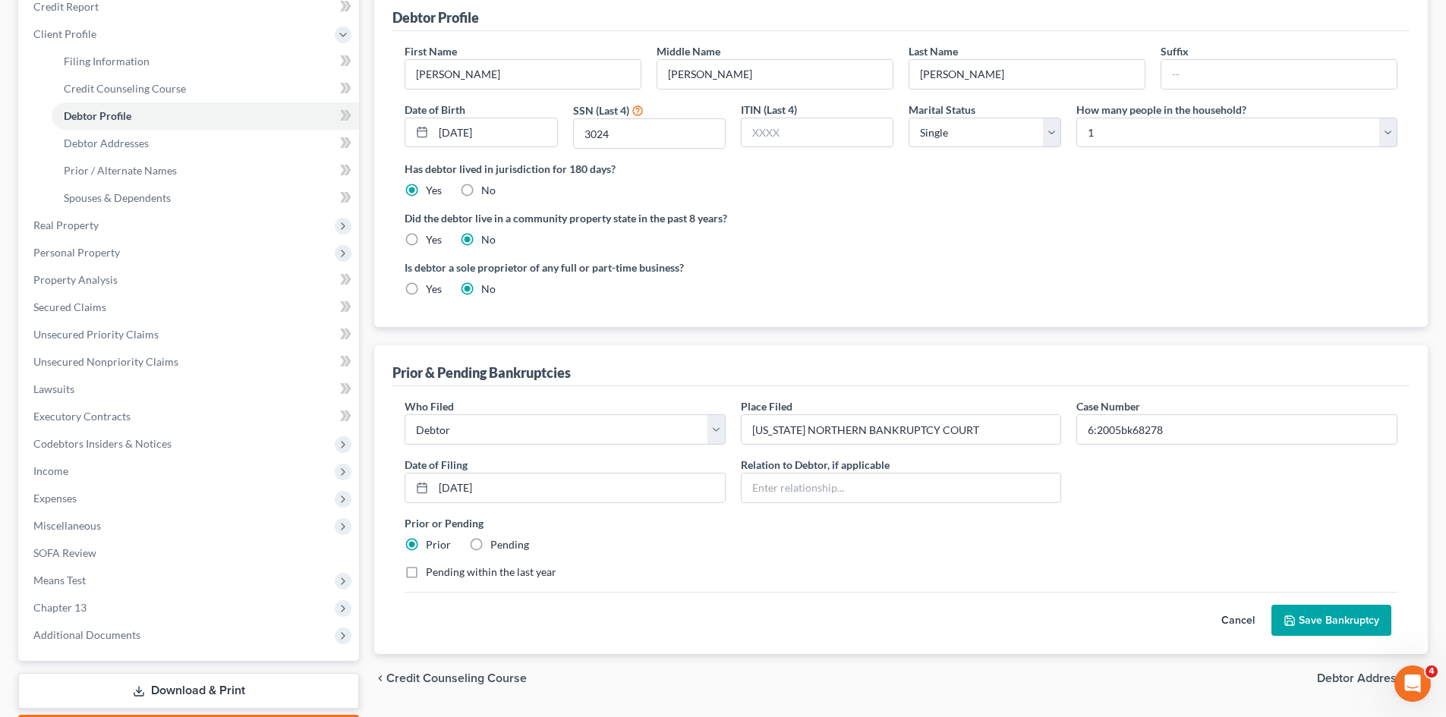
scroll to position [228, 0]
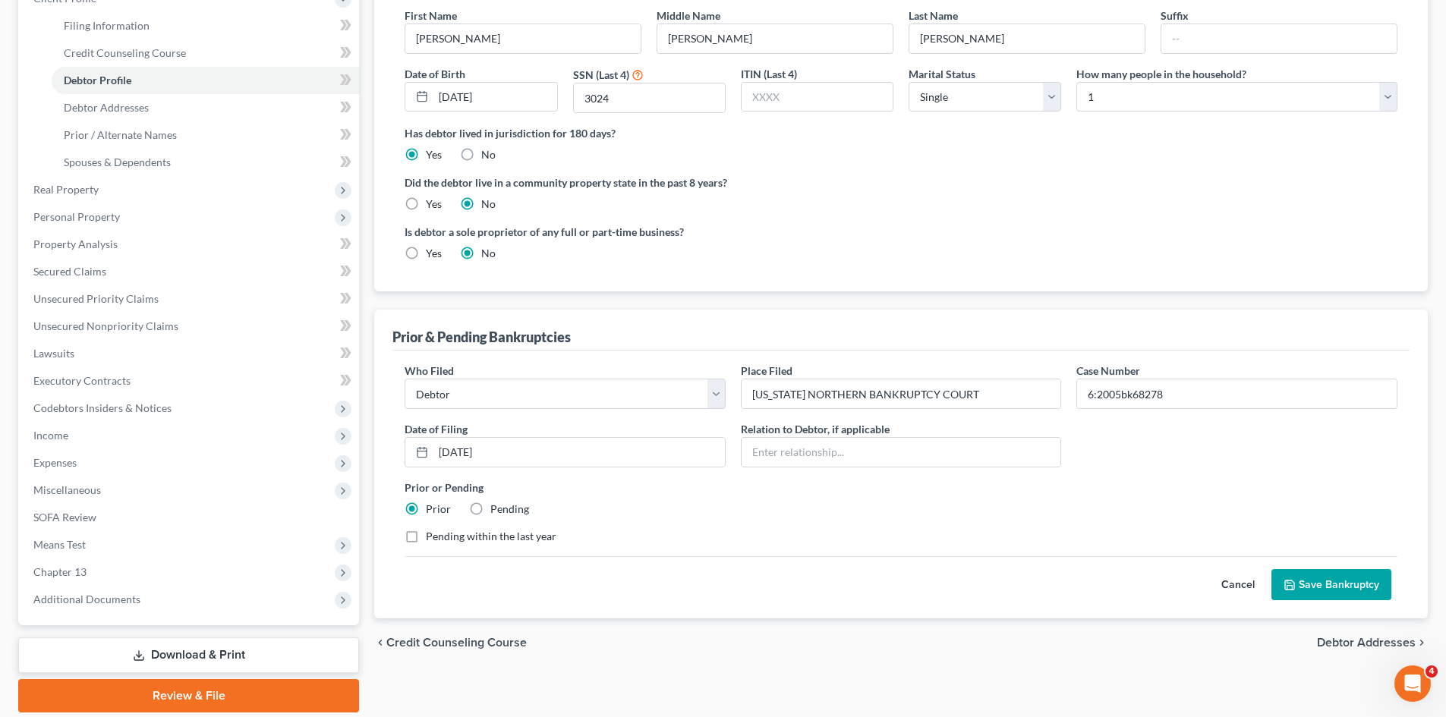
click at [1314, 579] on button "Save Bankruptcy" at bounding box center [1332, 585] width 120 height 32
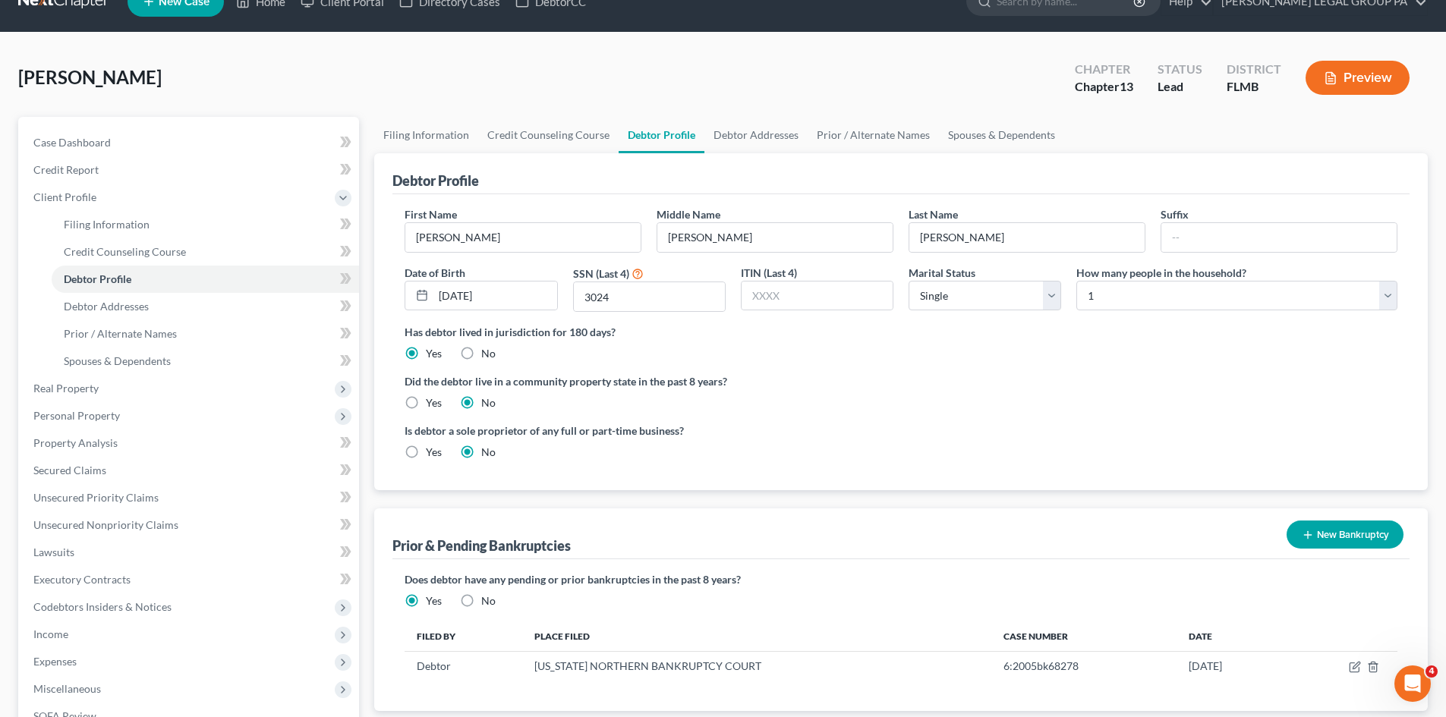
scroll to position [0, 0]
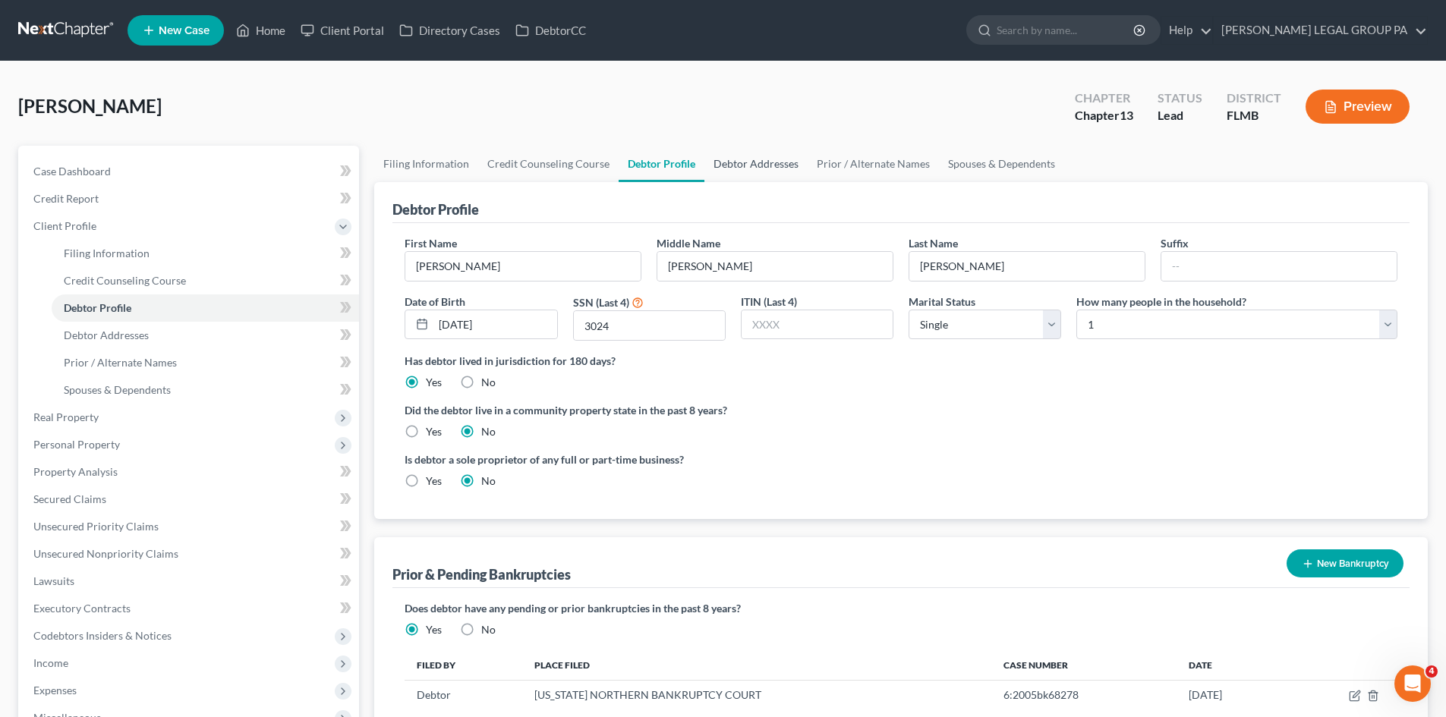
click at [733, 173] on link "Debtor Addresses" at bounding box center [755, 164] width 103 height 36
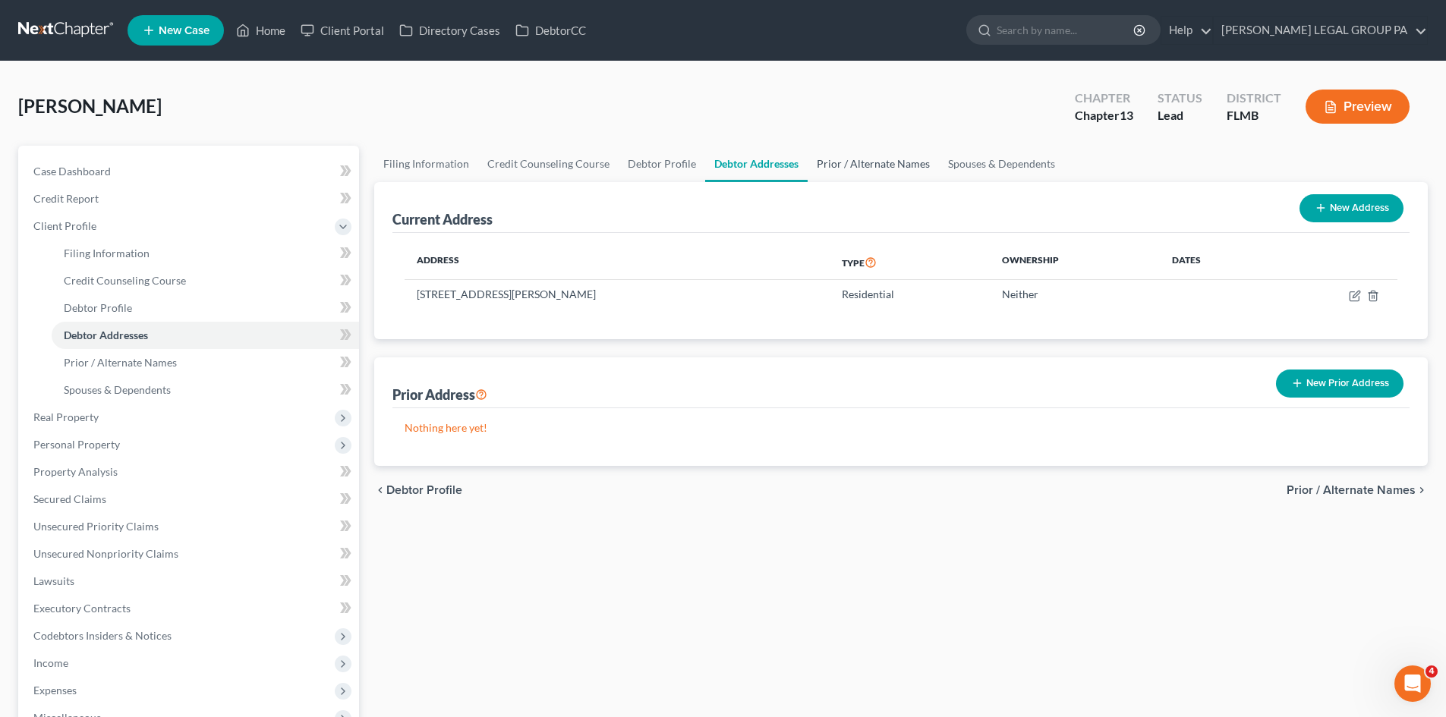
click at [835, 169] on link "Prior / Alternate Names" at bounding box center [873, 164] width 131 height 36
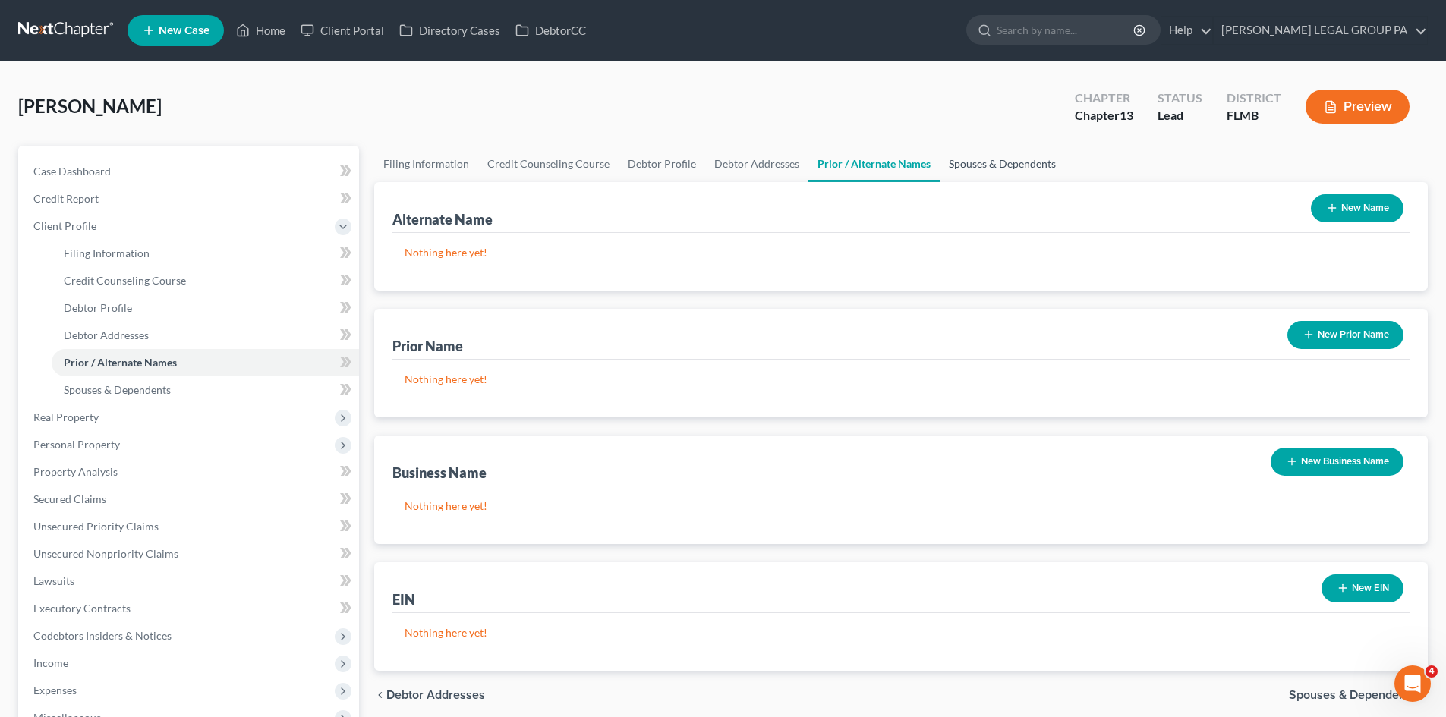
click at [1007, 162] on link "Spouses & Dependents" at bounding box center [1002, 164] width 125 height 36
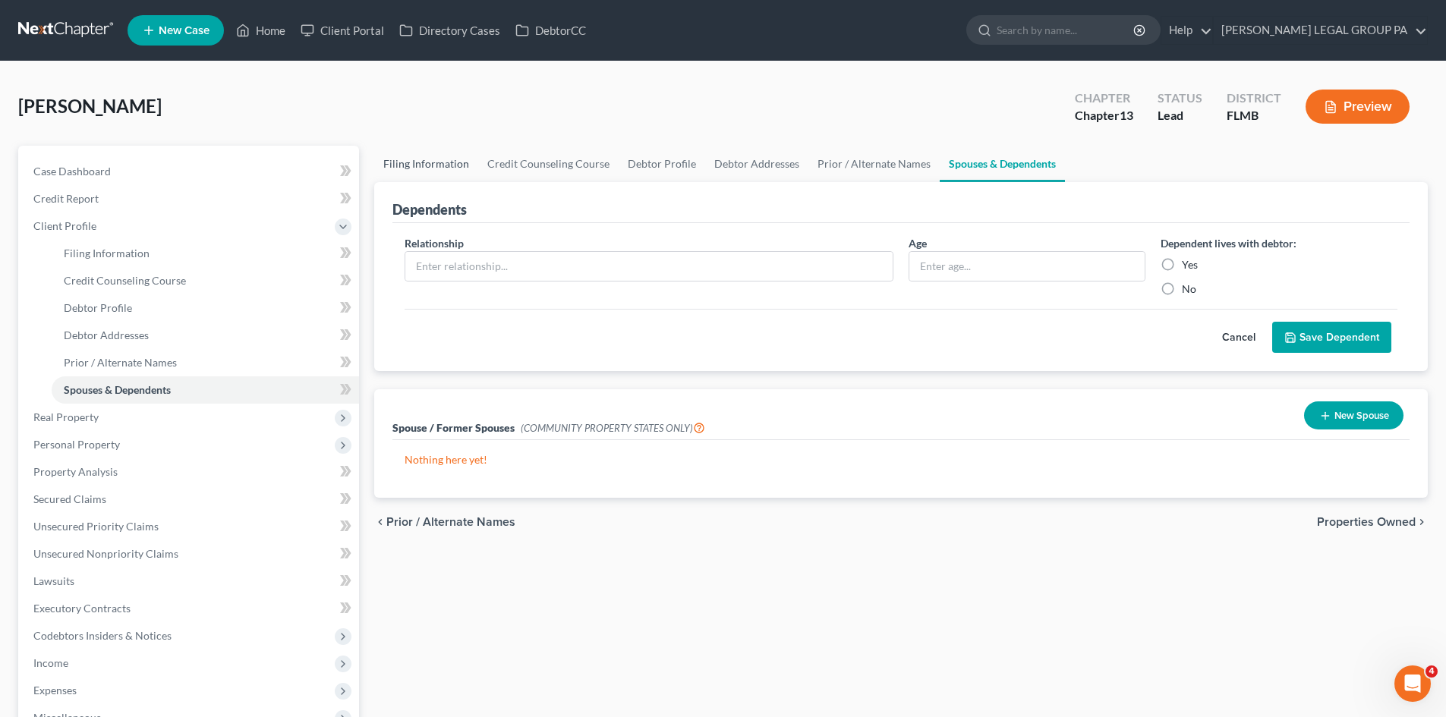
drag, startPoint x: 421, startPoint y: 168, endPoint x: 402, endPoint y: 171, distance: 19.2
click at [421, 168] on link "Filing Information" at bounding box center [426, 164] width 104 height 36
select select "1"
select select "0"
select select "3"
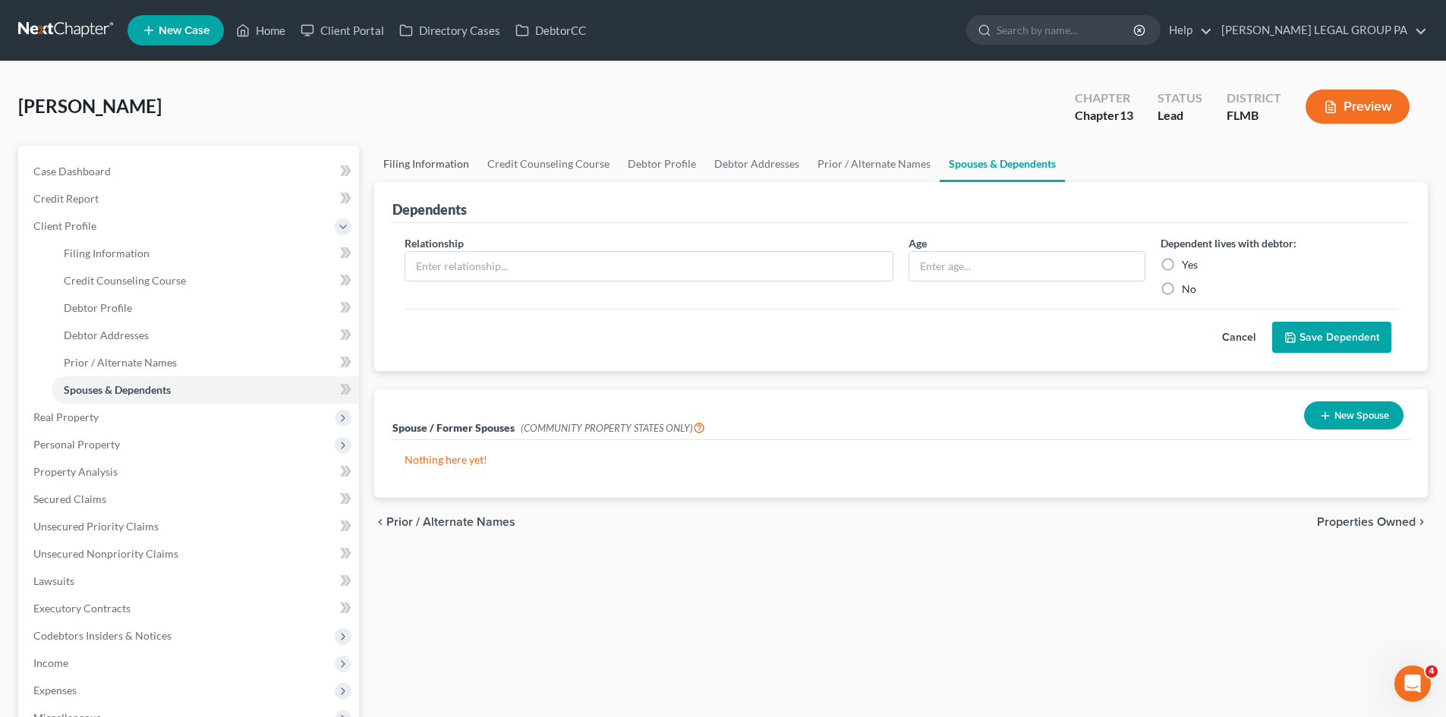
select select "15"
select select "0"
select select "9"
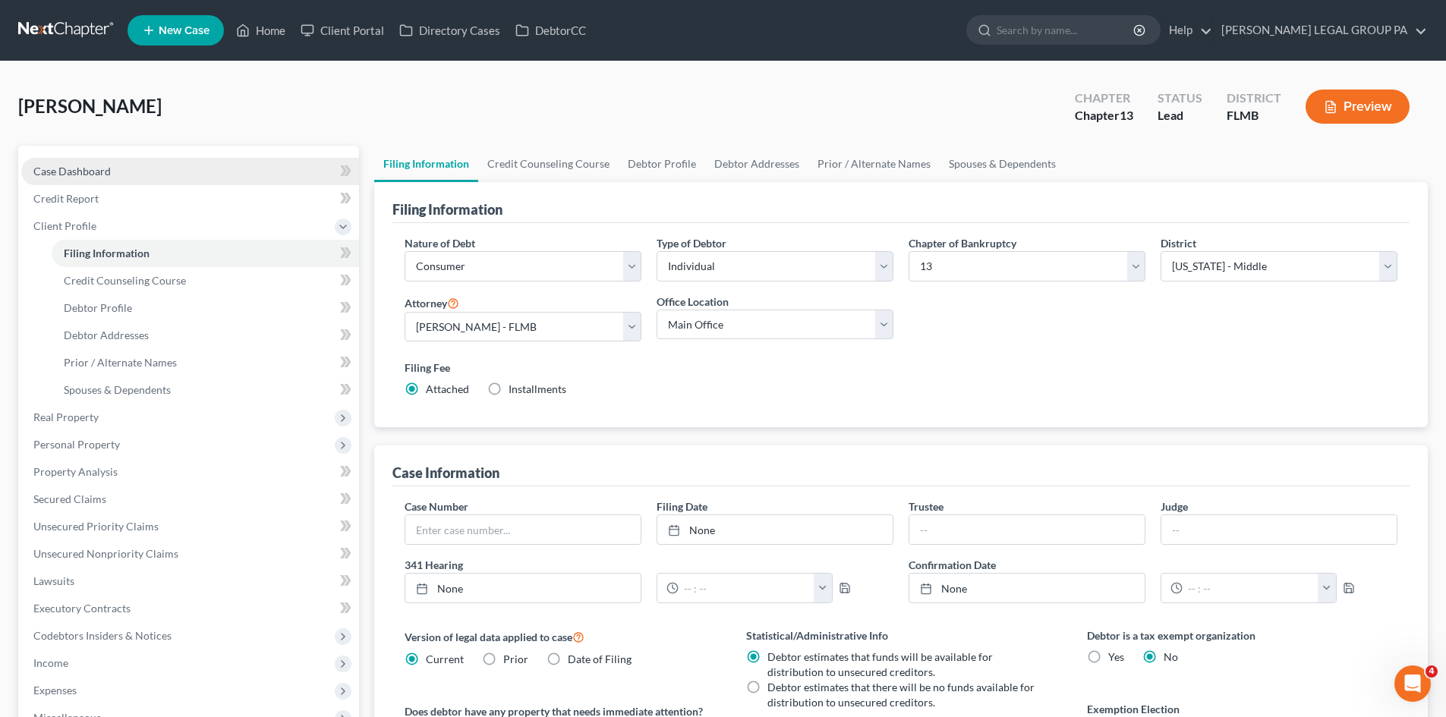
click at [109, 169] on span "Case Dashboard" at bounding box center [71, 171] width 77 height 13
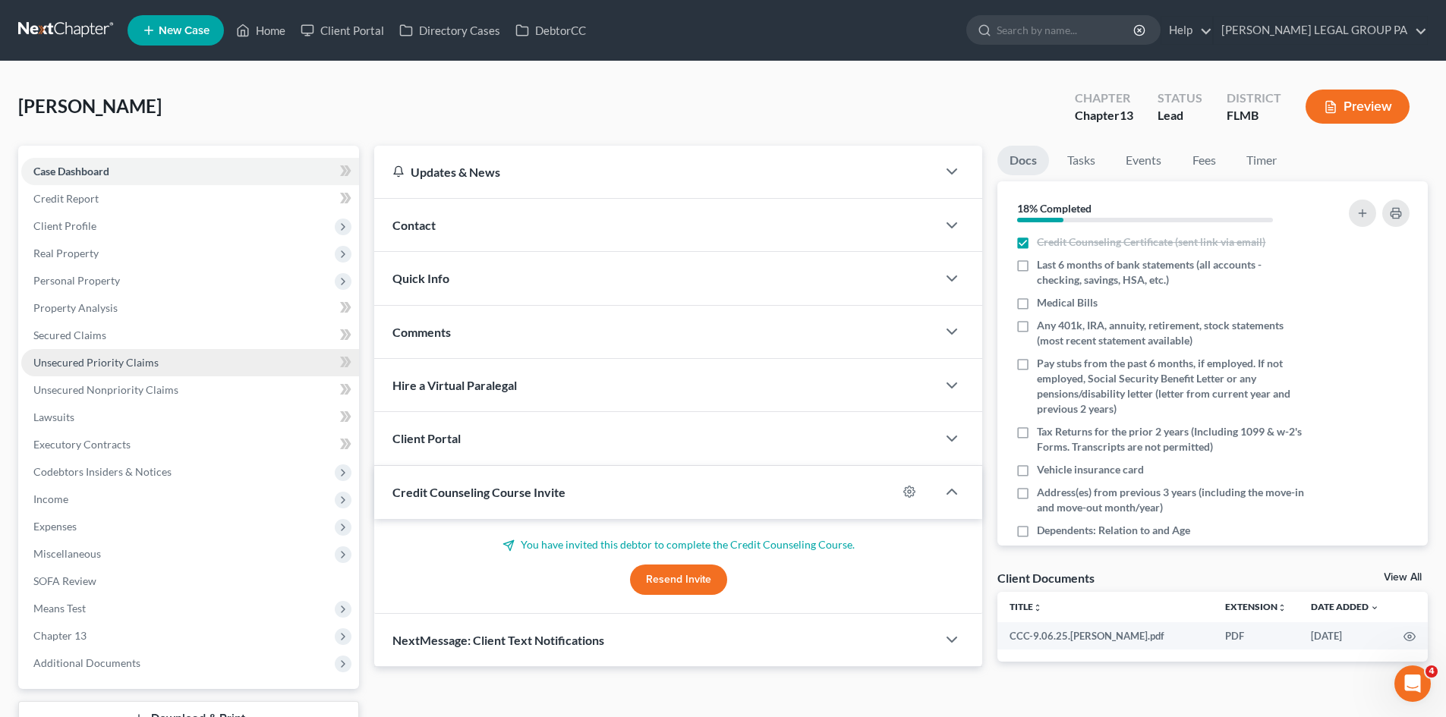
scroll to position [76, 0]
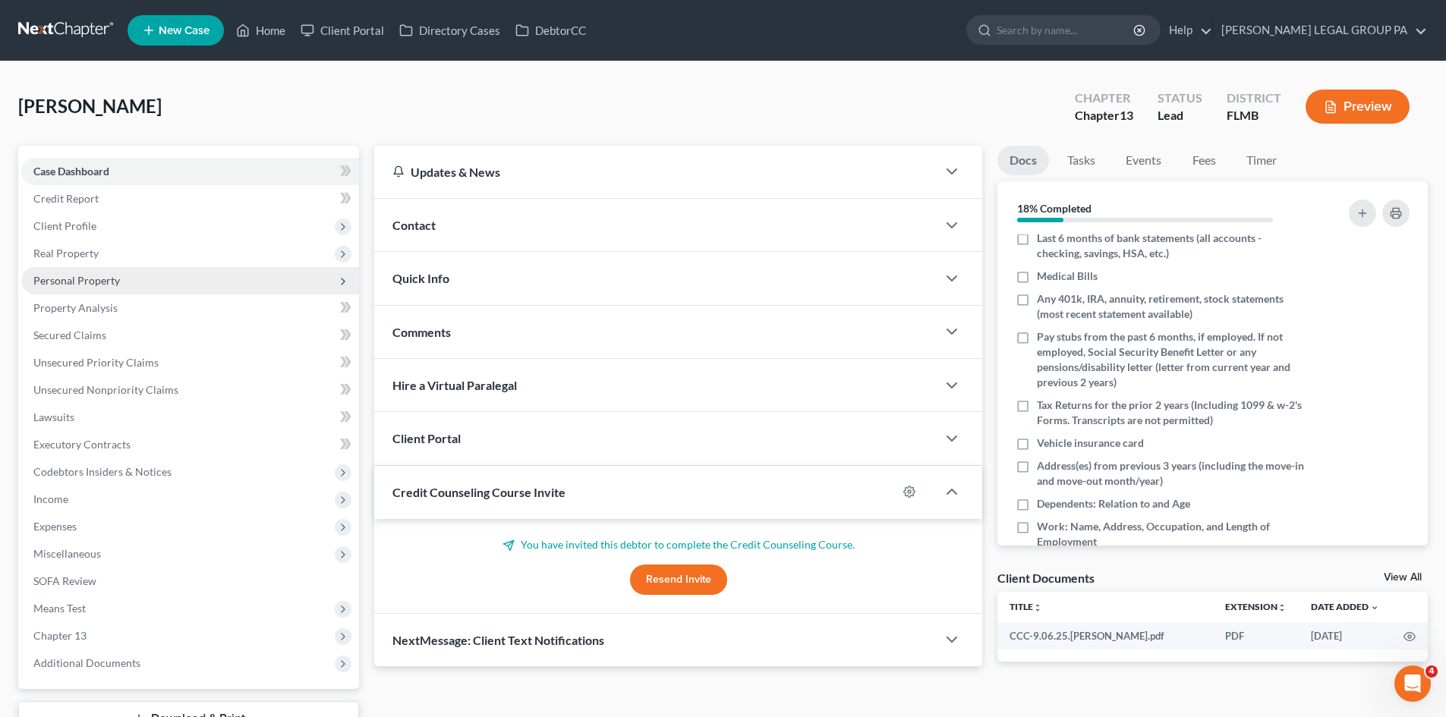
click at [123, 281] on span "Personal Property" at bounding box center [190, 280] width 338 height 27
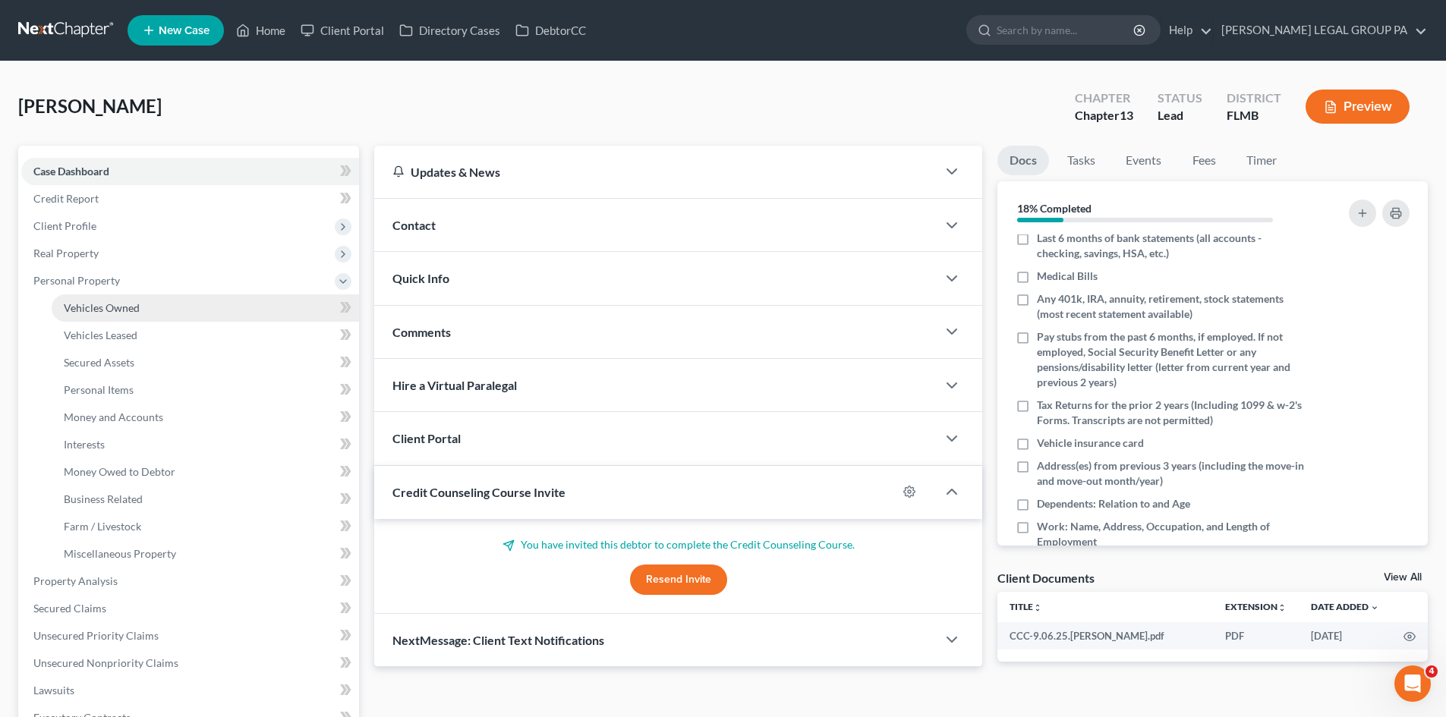
click at [125, 303] on span "Vehicles Owned" at bounding box center [102, 307] width 76 height 13
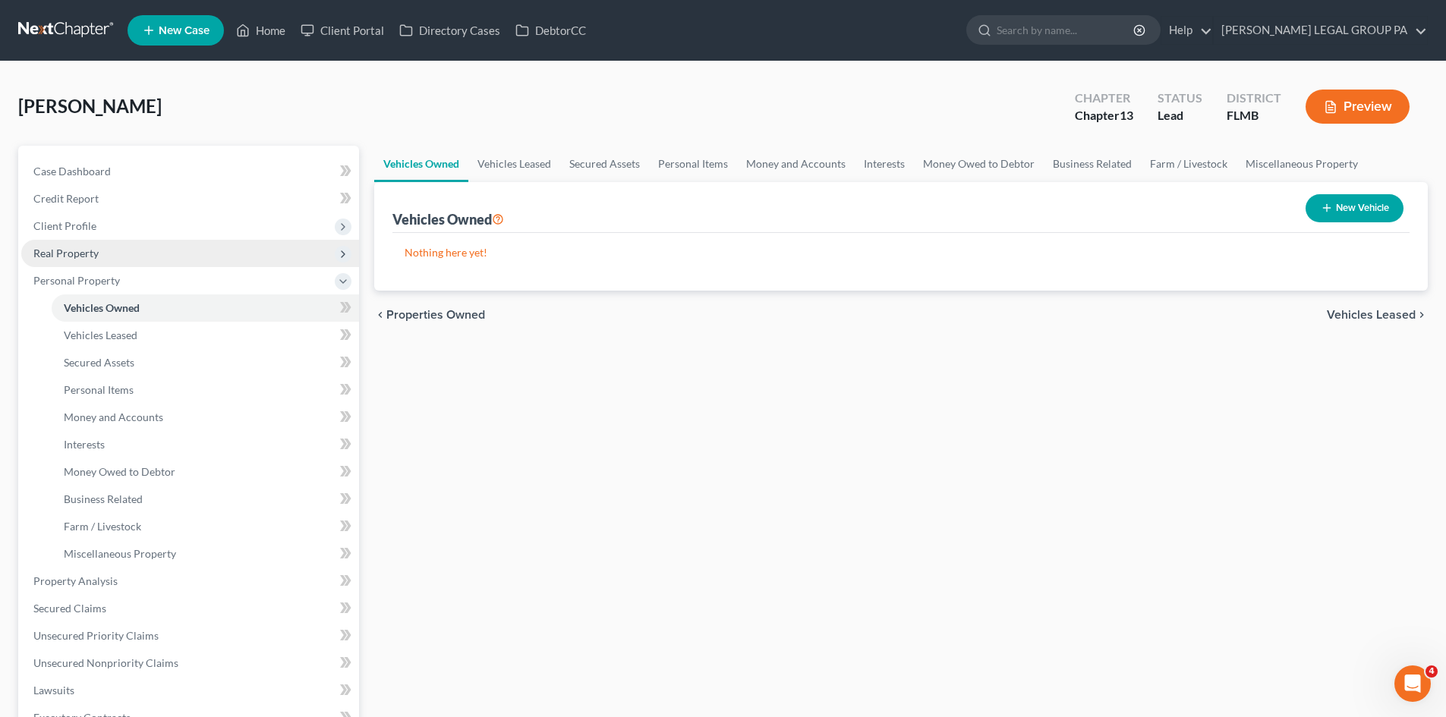
click at [106, 254] on span "Real Property" at bounding box center [190, 253] width 338 height 27
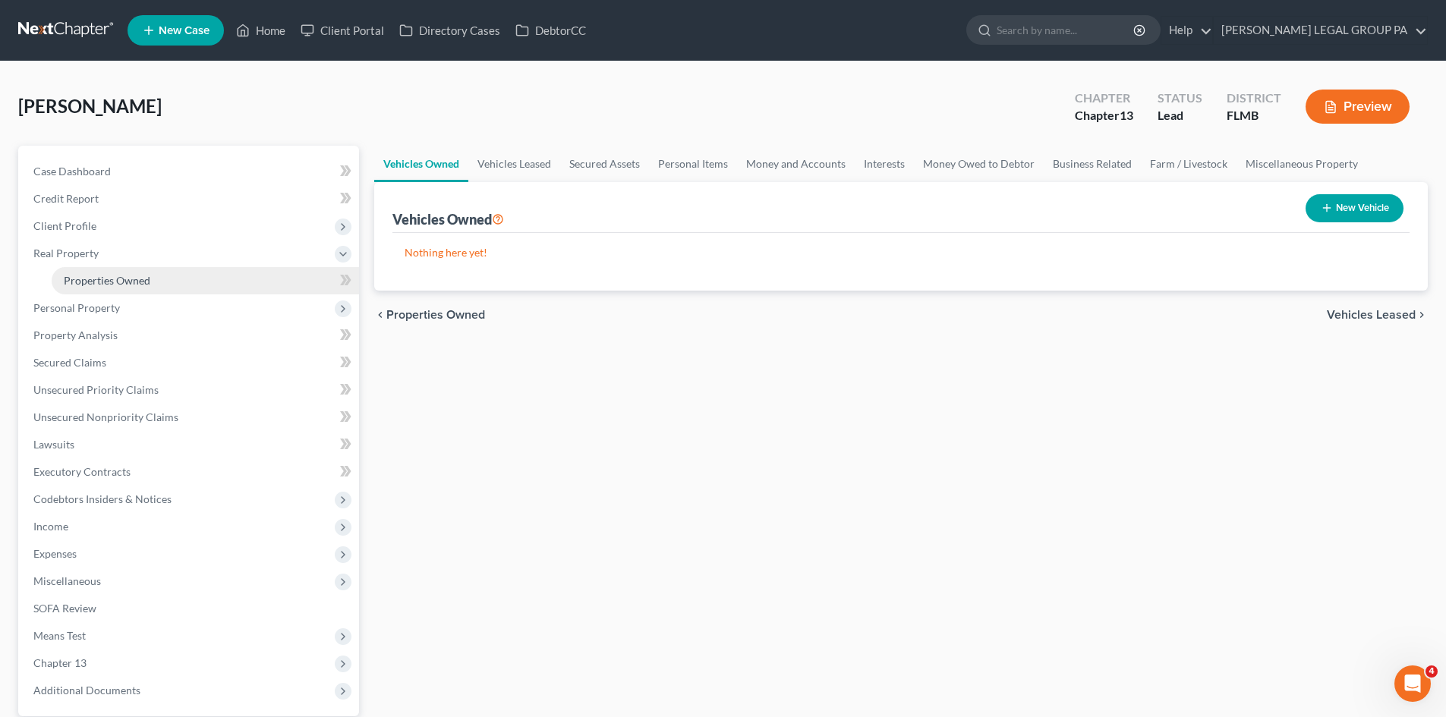
click at [126, 274] on span "Properties Owned" at bounding box center [107, 280] width 87 height 13
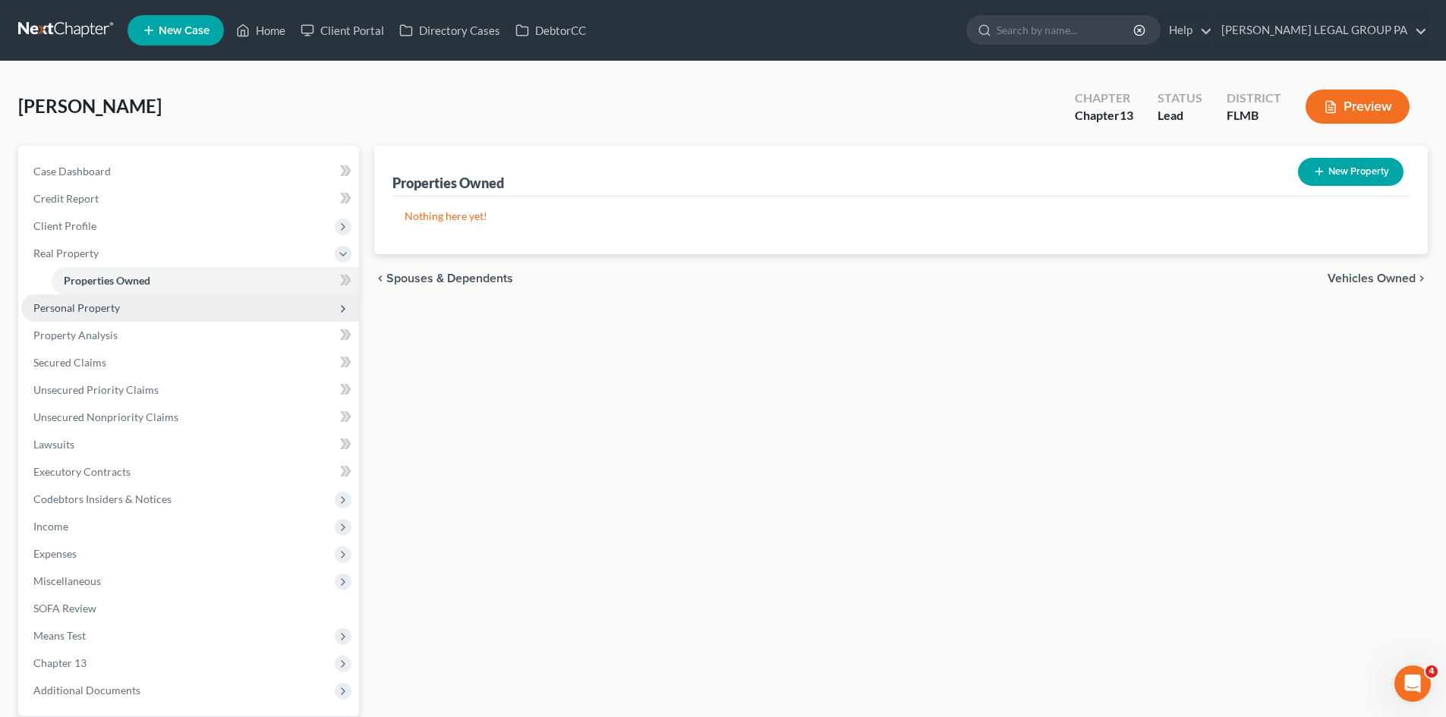
click at [82, 317] on span "Personal Property" at bounding box center [190, 308] width 338 height 27
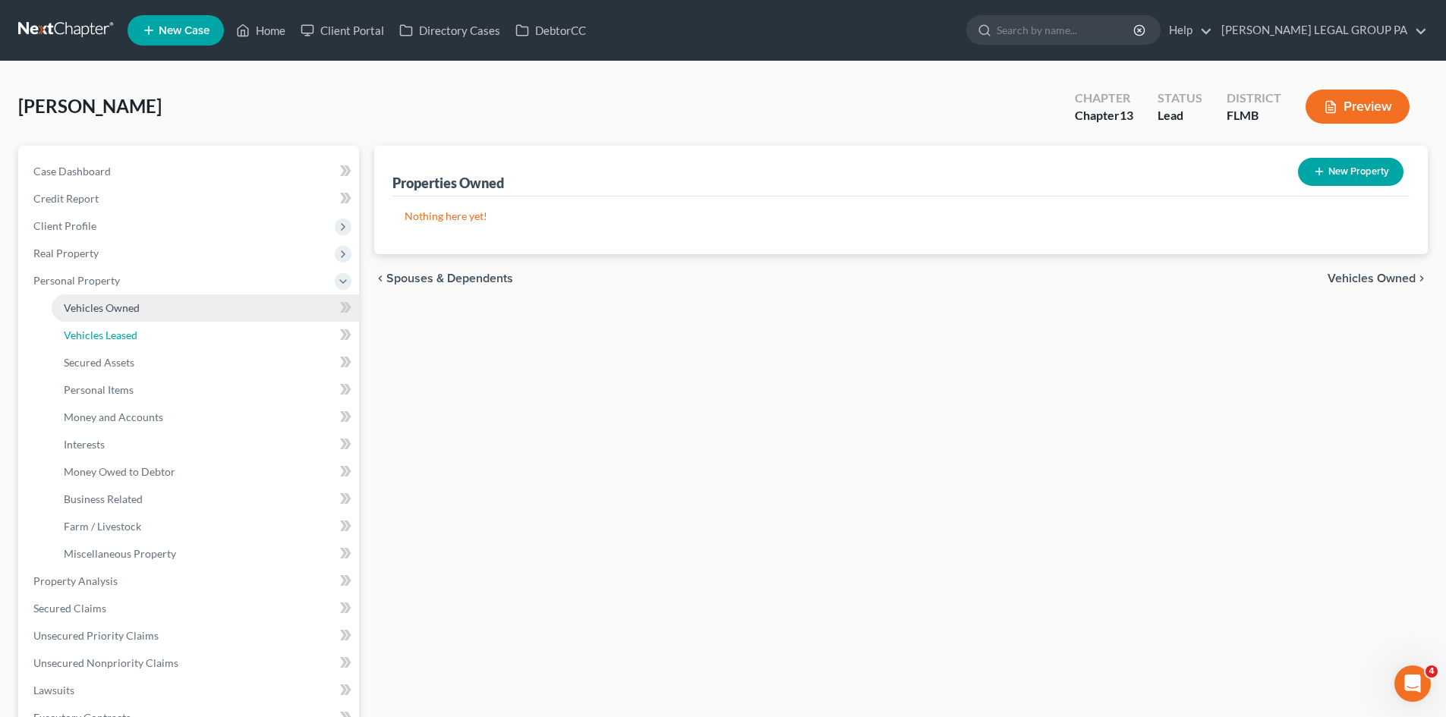
click at [108, 339] on span "Vehicles Leased" at bounding box center [101, 335] width 74 height 13
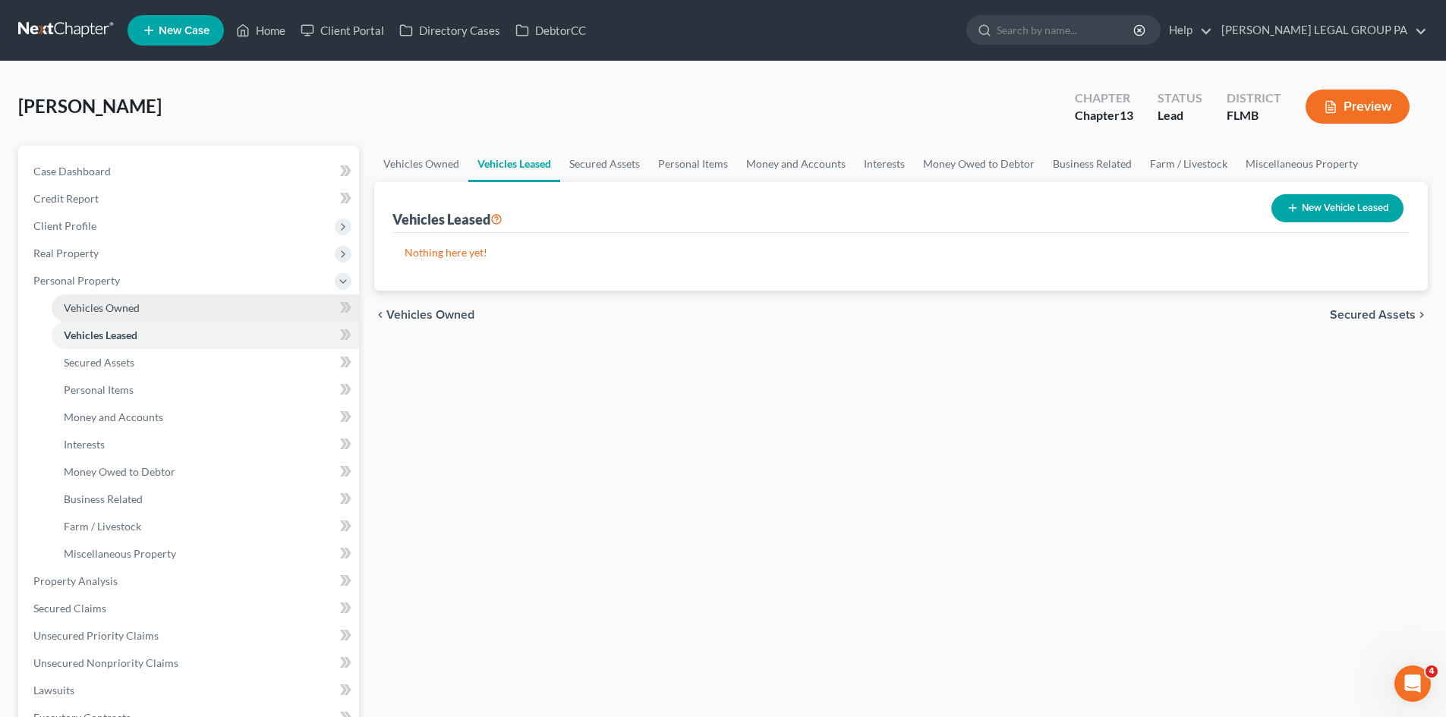
click at [129, 302] on span "Vehicles Owned" at bounding box center [102, 307] width 76 height 13
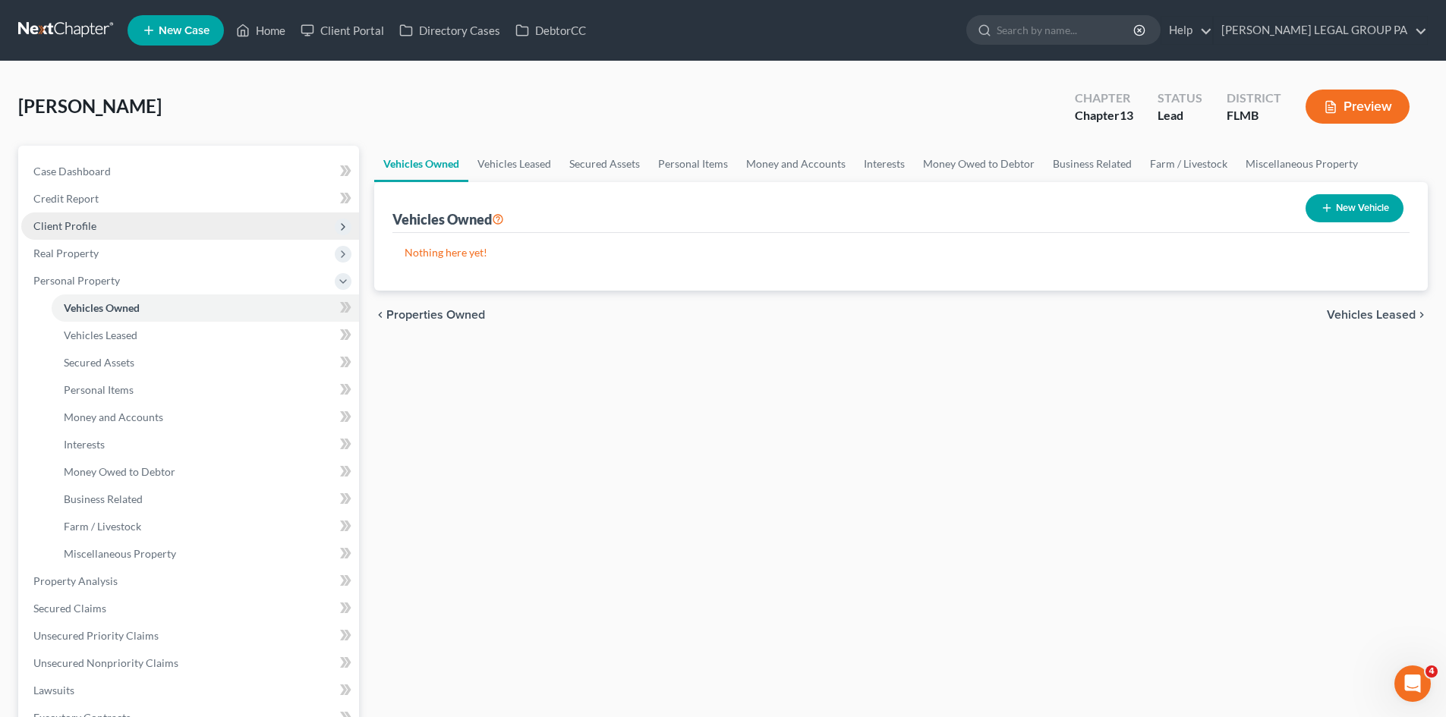
click at [123, 220] on span "Client Profile" at bounding box center [190, 226] width 338 height 27
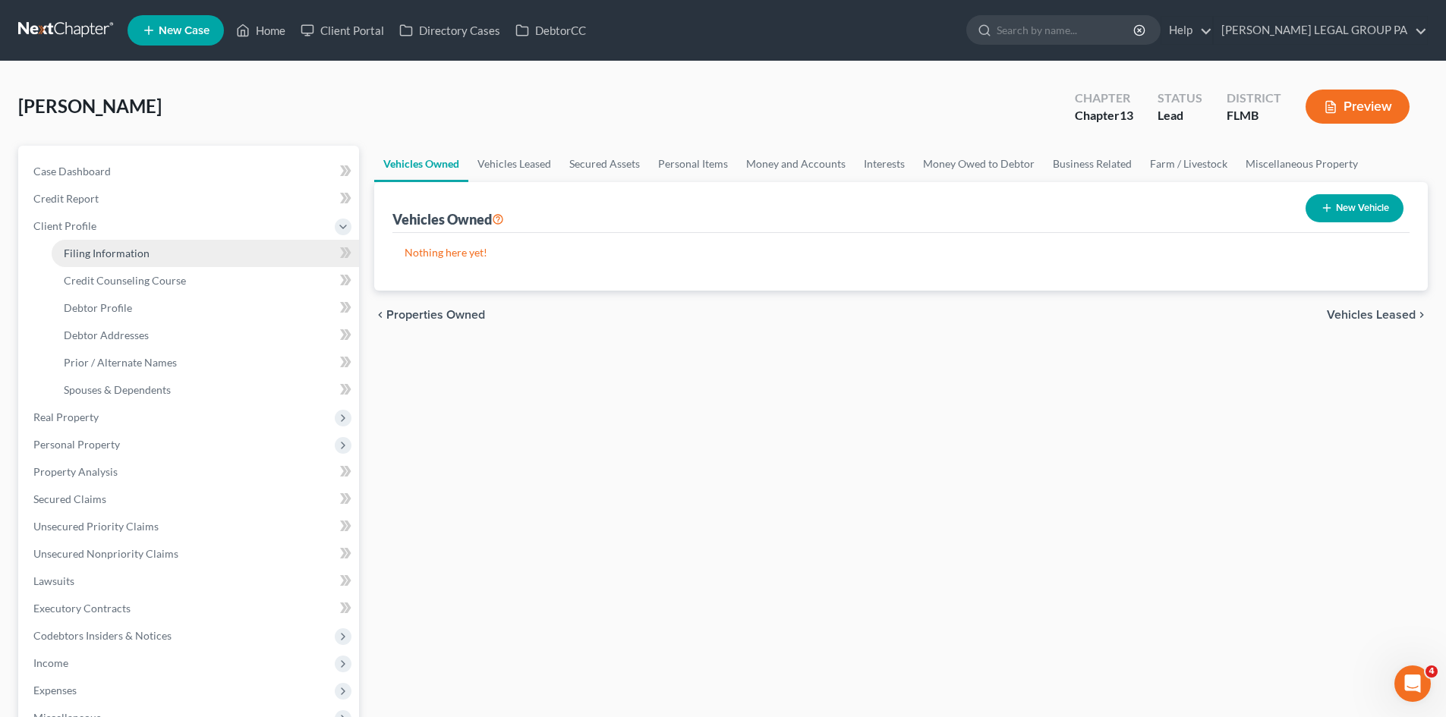
click at [128, 244] on link "Filing Information" at bounding box center [205, 253] width 307 height 27
select select "1"
select select "0"
select select "3"
select select "15"
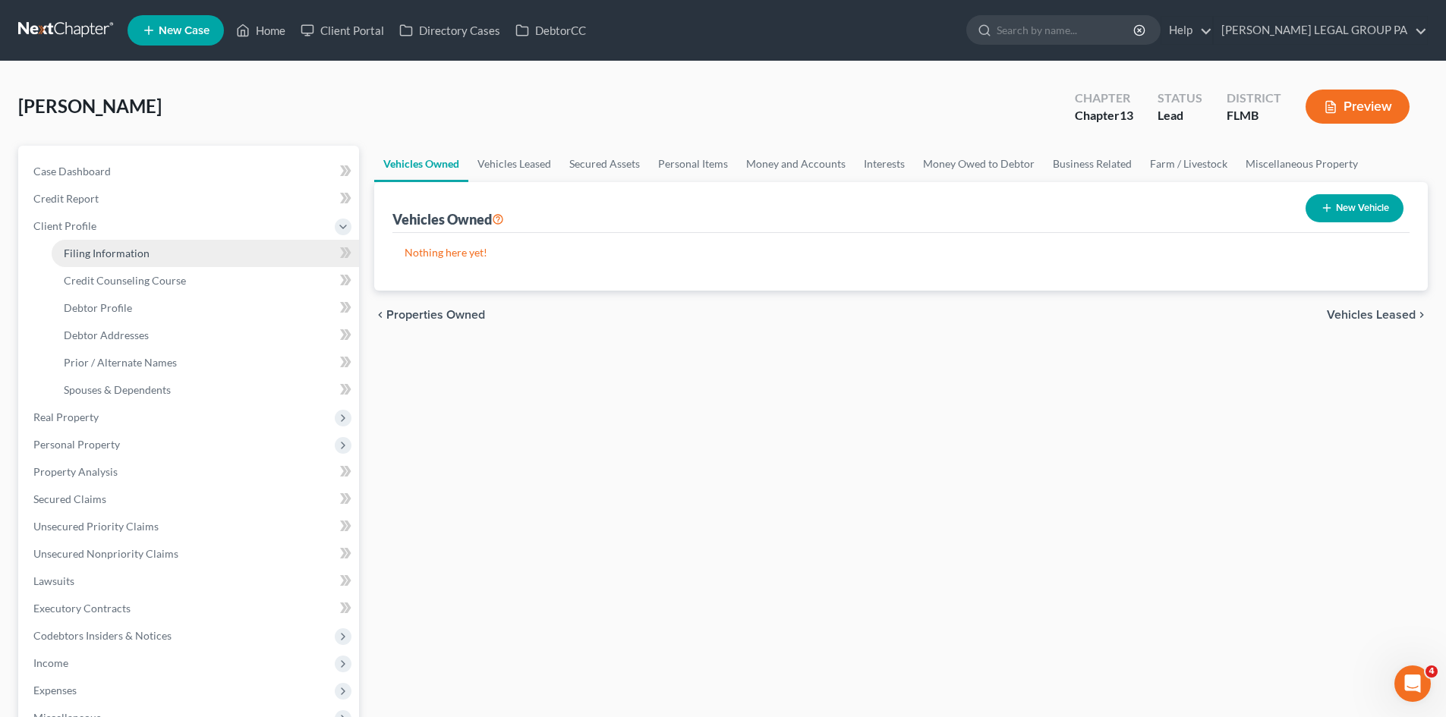
select select "0"
select select "9"
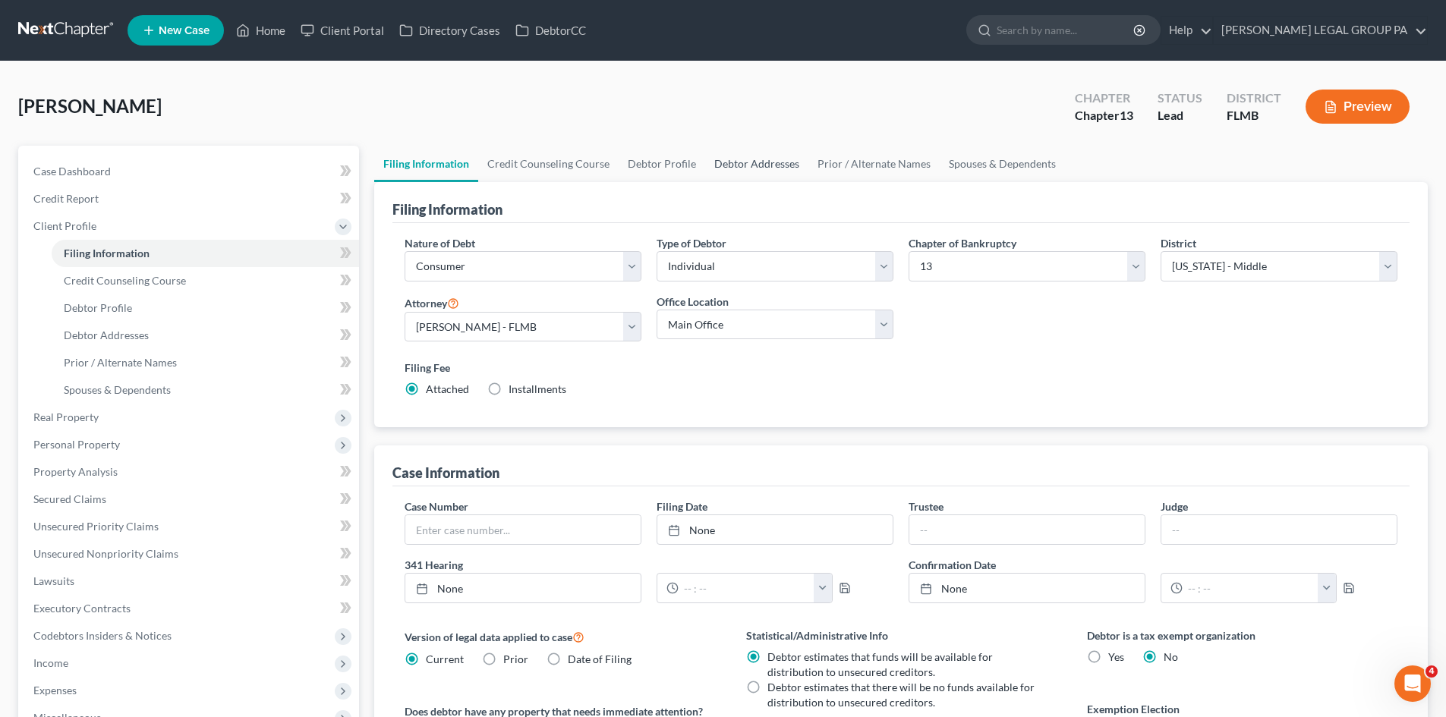
click at [711, 167] on link "Debtor Addresses" at bounding box center [756, 164] width 103 height 36
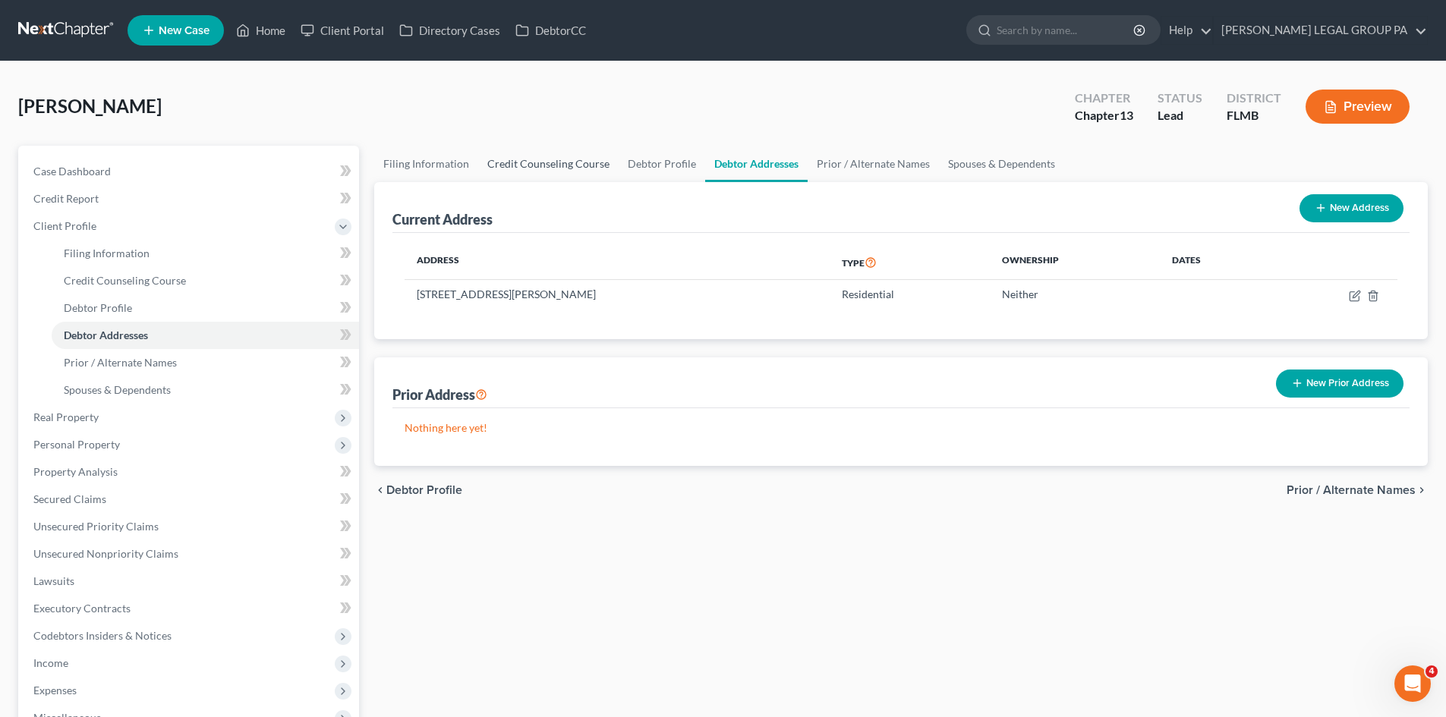
drag, startPoint x: 535, startPoint y: 165, endPoint x: 517, endPoint y: 163, distance: 18.3
click at [535, 165] on link "Credit Counseling Course" at bounding box center [548, 164] width 140 height 36
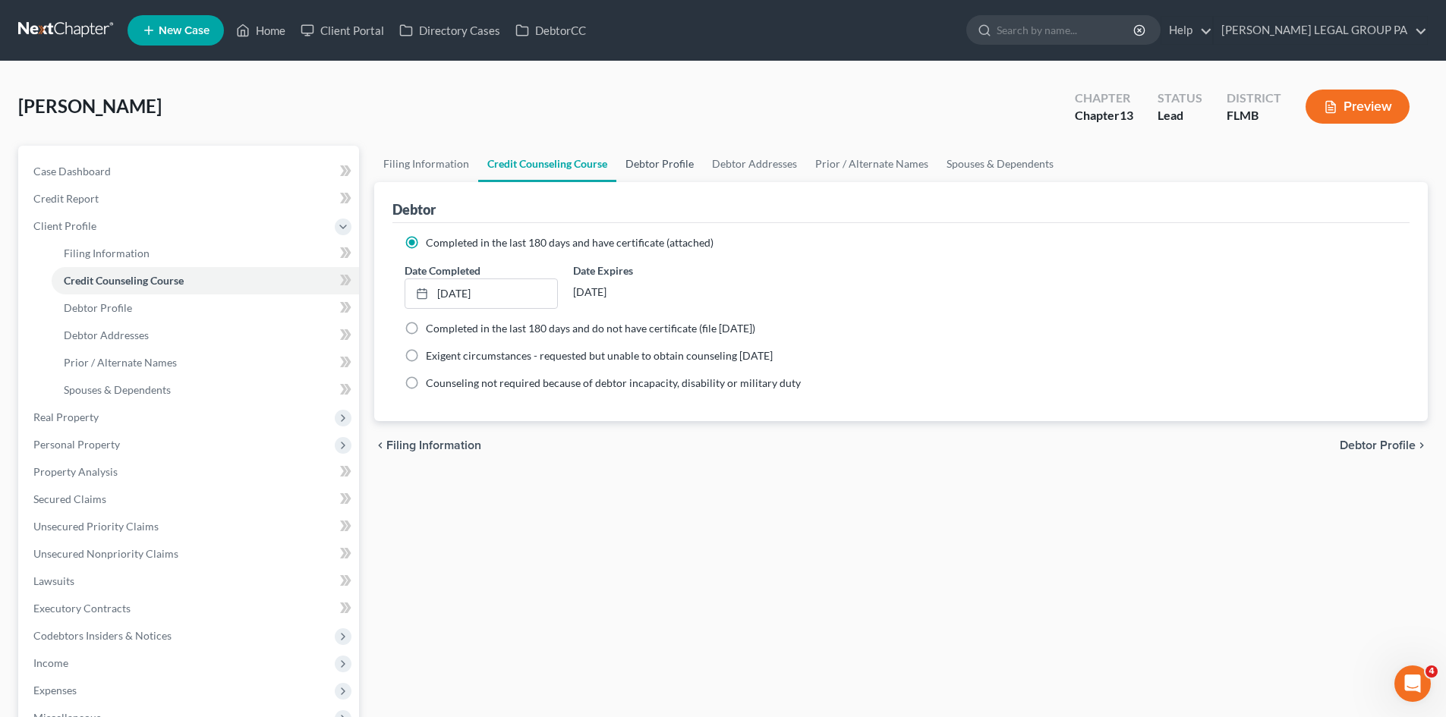
click at [670, 161] on link "Debtor Profile" at bounding box center [659, 164] width 87 height 36
select select "0"
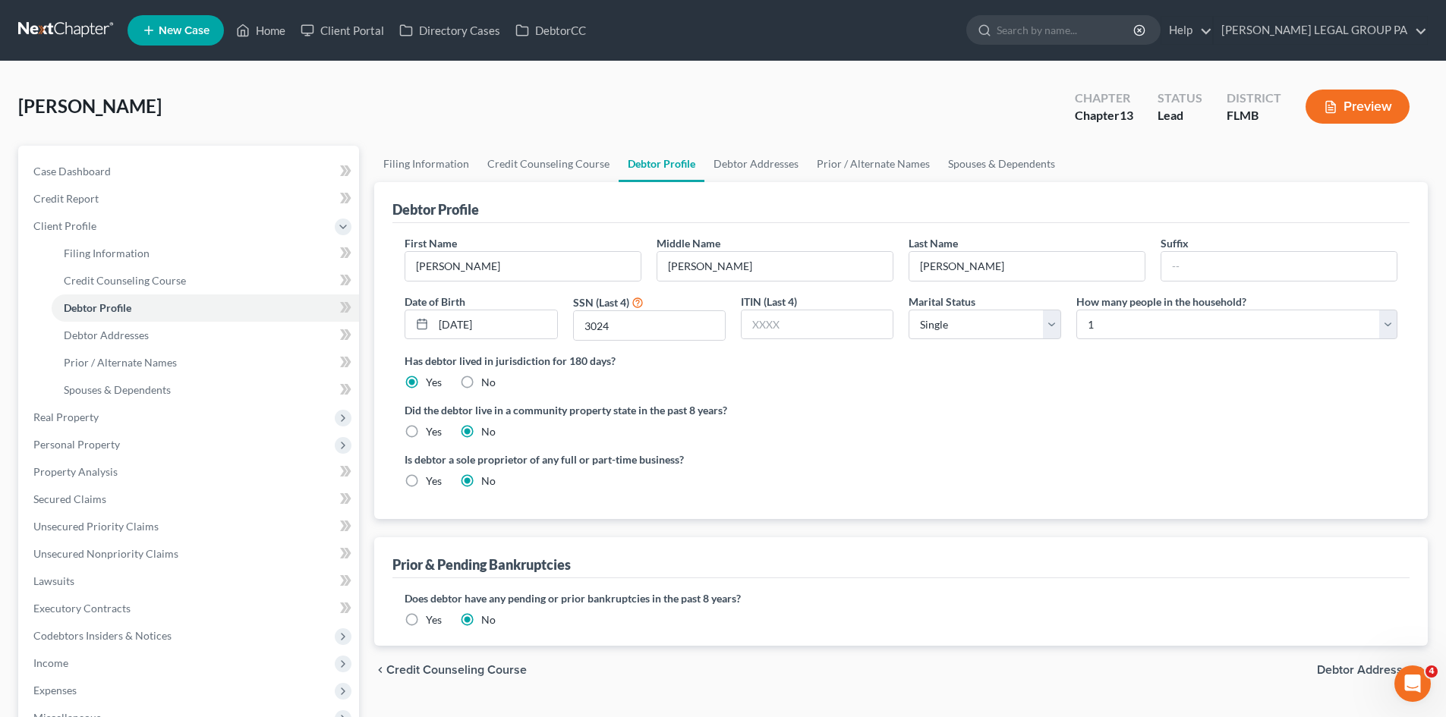
radio input "true"
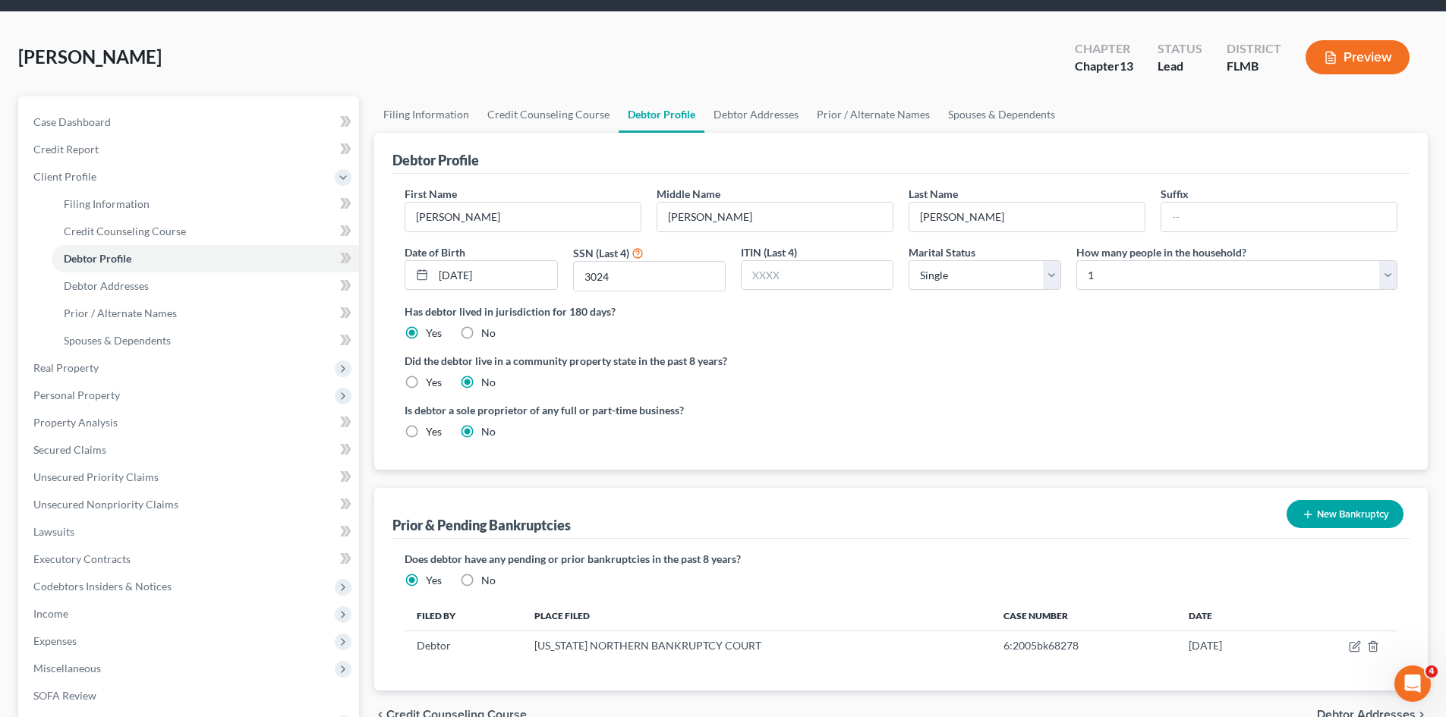
scroll to position [76, 0]
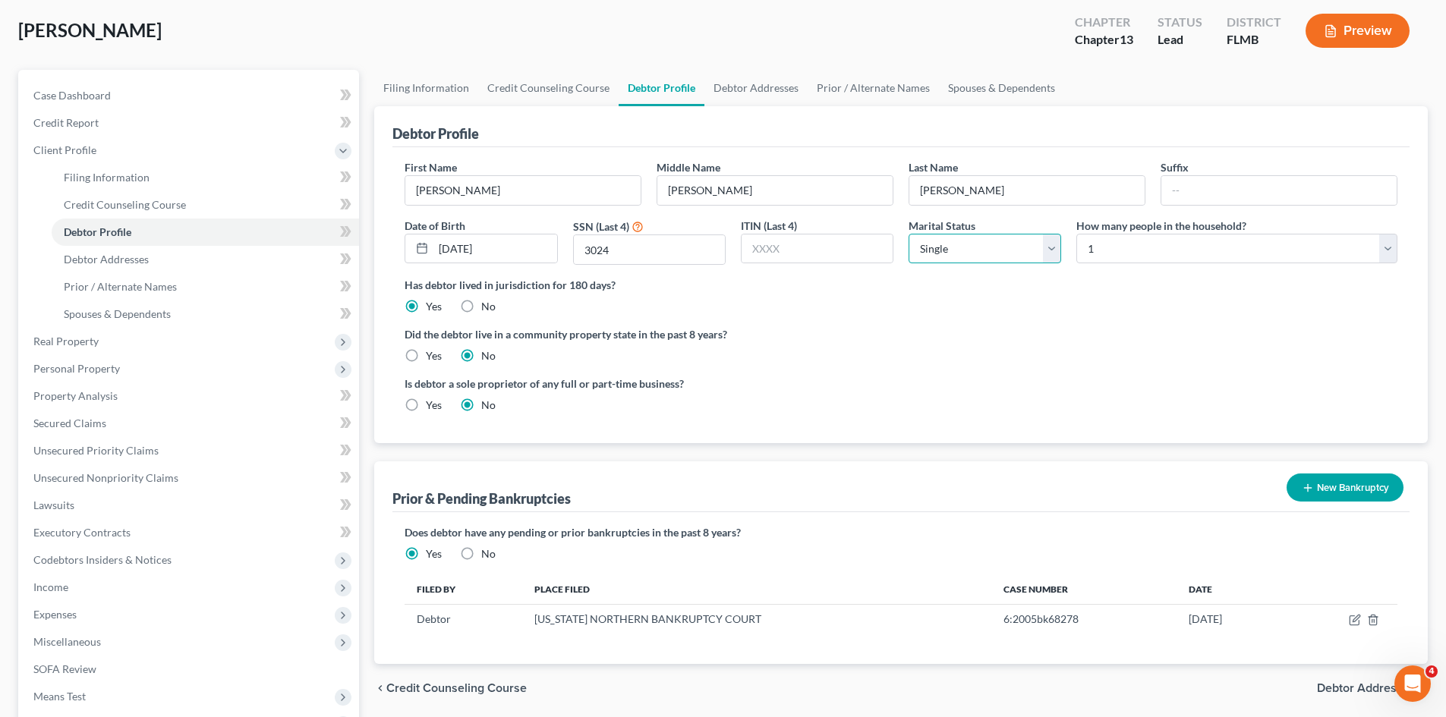
click at [944, 251] on select "Select Single Married Separated Divorced Widowed" at bounding box center [985, 249] width 153 height 30
click at [812, 356] on div "Did the debtor live in a community property state in the past 8 years? Yes No" at bounding box center [901, 344] width 993 height 37
click at [931, 255] on select "Select Single Married Separated Divorced Widowed" at bounding box center [985, 249] width 153 height 30
click at [909, 234] on select "Select Single Married Separated Divorced Widowed" at bounding box center [985, 249] width 153 height 30
click at [953, 251] on select "Select Single Married Separated Divorced Widowed" at bounding box center [985, 249] width 153 height 30
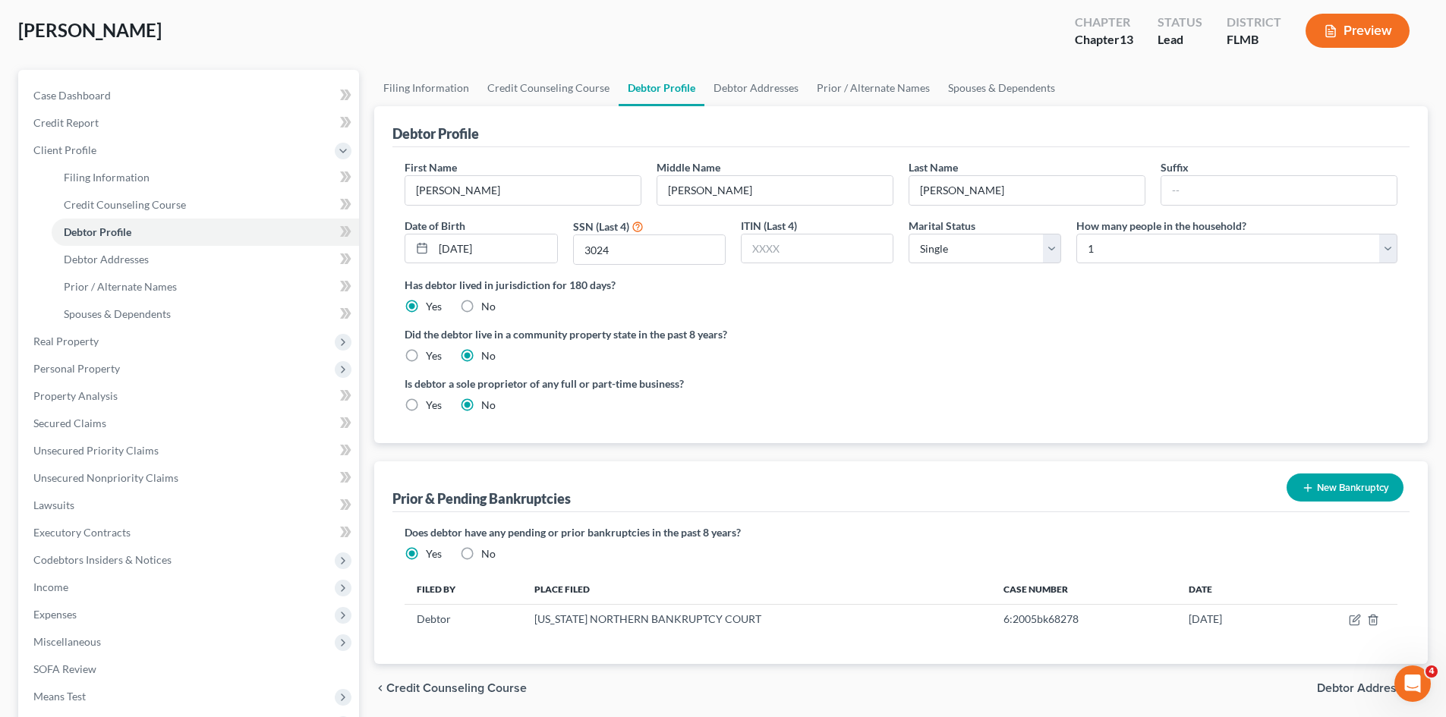
drag, startPoint x: 1129, startPoint y: 317, endPoint x: 1142, endPoint y: 298, distance: 23.4
click at [1130, 317] on ng-include "First Name [PERSON_NAME] Middle Name [PERSON_NAME] Last Name [PERSON_NAME] Suff…" at bounding box center [901, 292] width 993 height 266
click at [1141, 262] on select "Select 1 2 3 4 5 6 7 8 9 10 11 12 13 14 15 16 17 18 19 20" at bounding box center [1236, 249] width 321 height 30
select select "2"
click at [1076, 234] on select "Select 1 2 3 4 5 6 7 8 9 10 11 12 13 14 15 16 17 18 19 20" at bounding box center [1236, 249] width 321 height 30
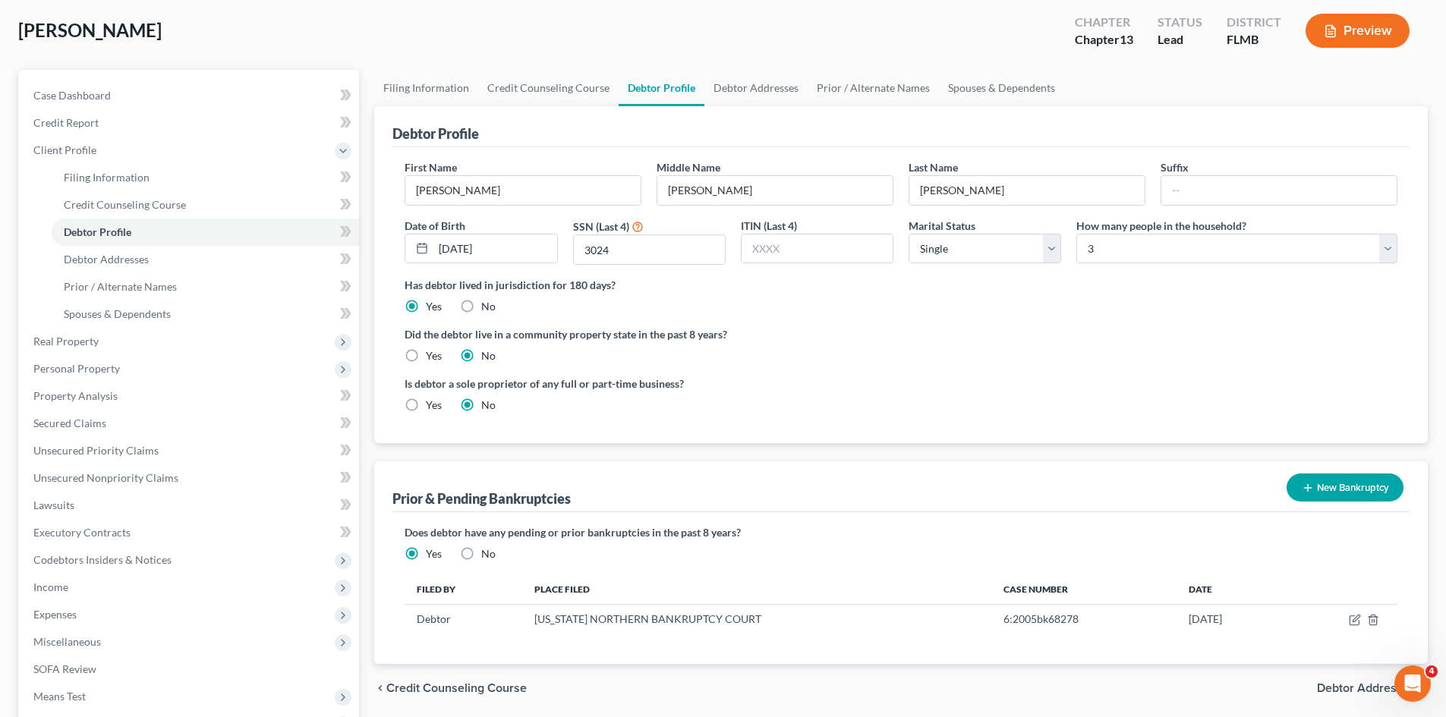
click at [793, 370] on ng-include "First Name [PERSON_NAME] Middle Name [PERSON_NAME] Last Name [PERSON_NAME] Suff…" at bounding box center [901, 292] width 993 height 266
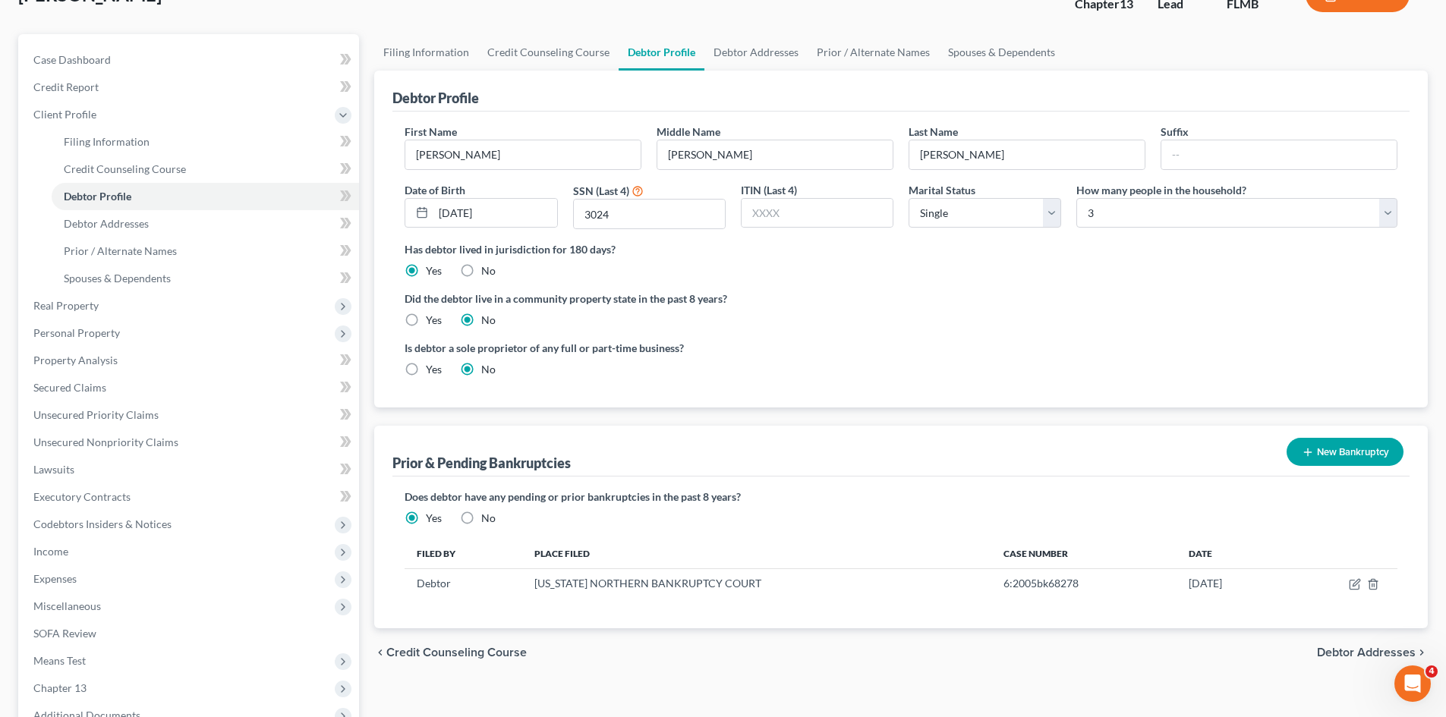
scroll to position [0, 0]
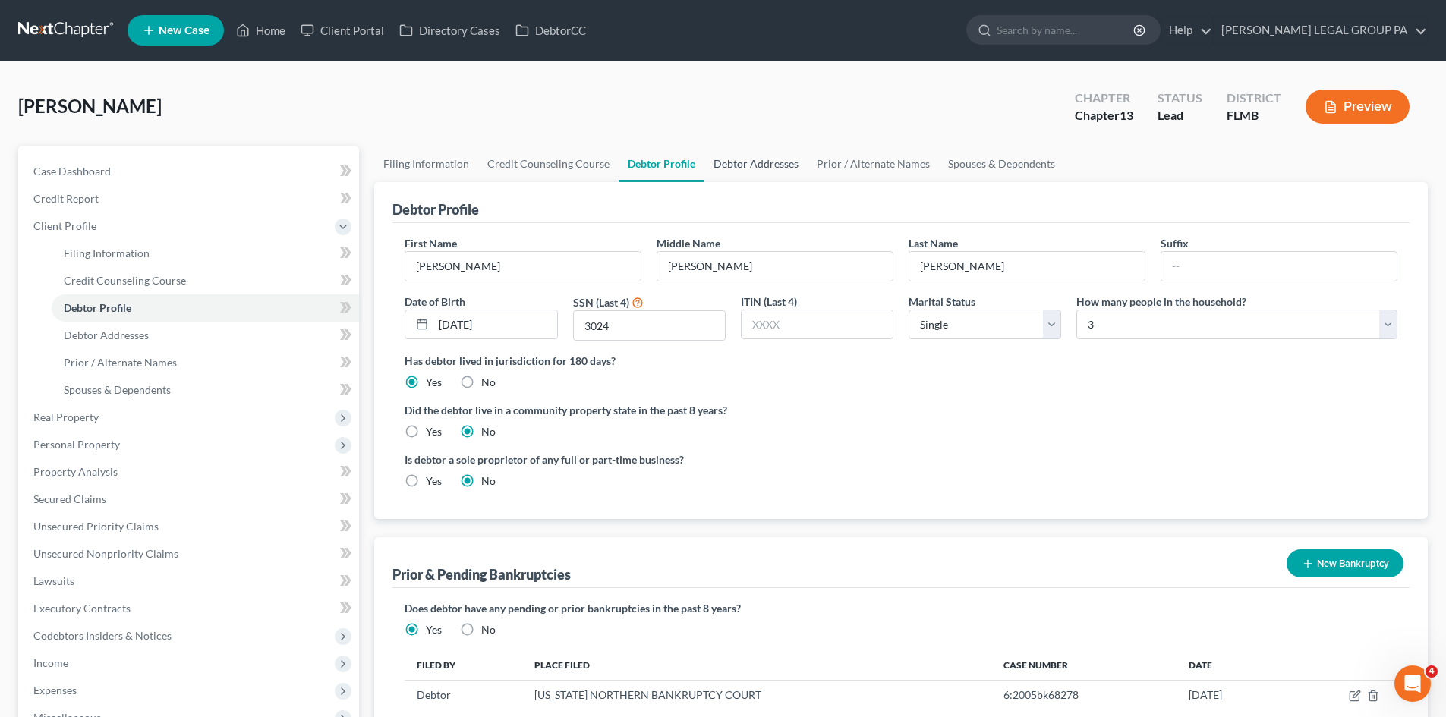
click at [762, 159] on link "Debtor Addresses" at bounding box center [755, 164] width 103 height 36
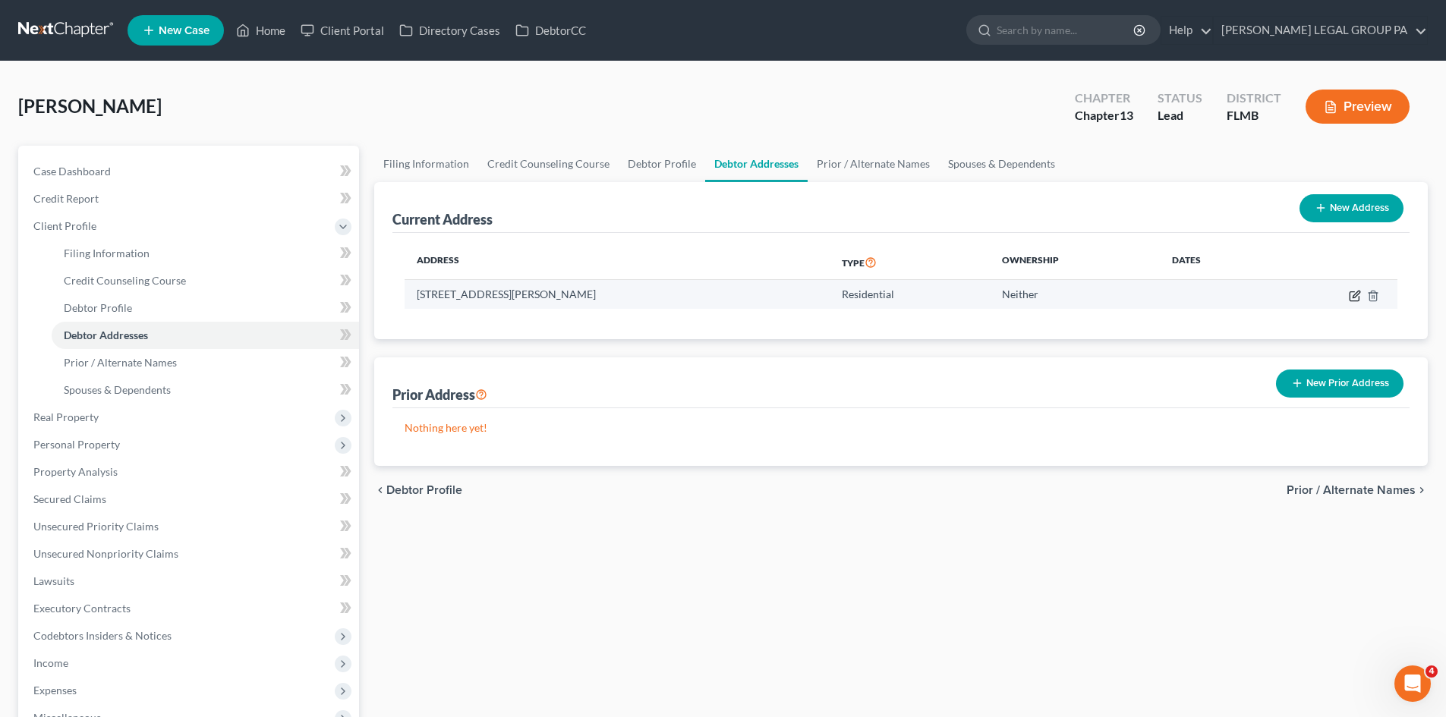
click at [1350, 295] on icon "button" at bounding box center [1354, 296] width 9 height 9
select select "9"
select select "0"
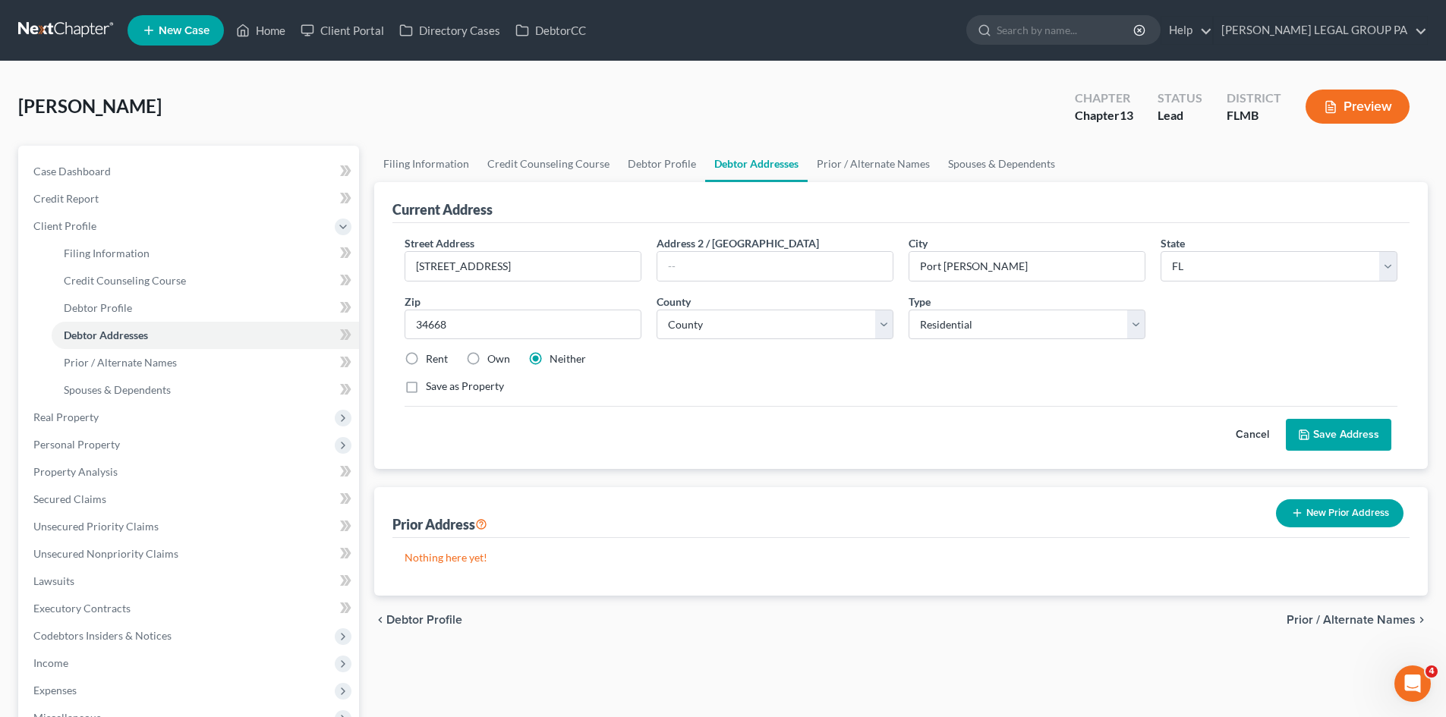
click at [426, 361] on label "Rent" at bounding box center [437, 358] width 22 height 15
click at [432, 361] on input "Rent" at bounding box center [437, 356] width 10 height 10
radio input "true"
click at [1351, 431] on button "Save Address" at bounding box center [1339, 435] width 106 height 32
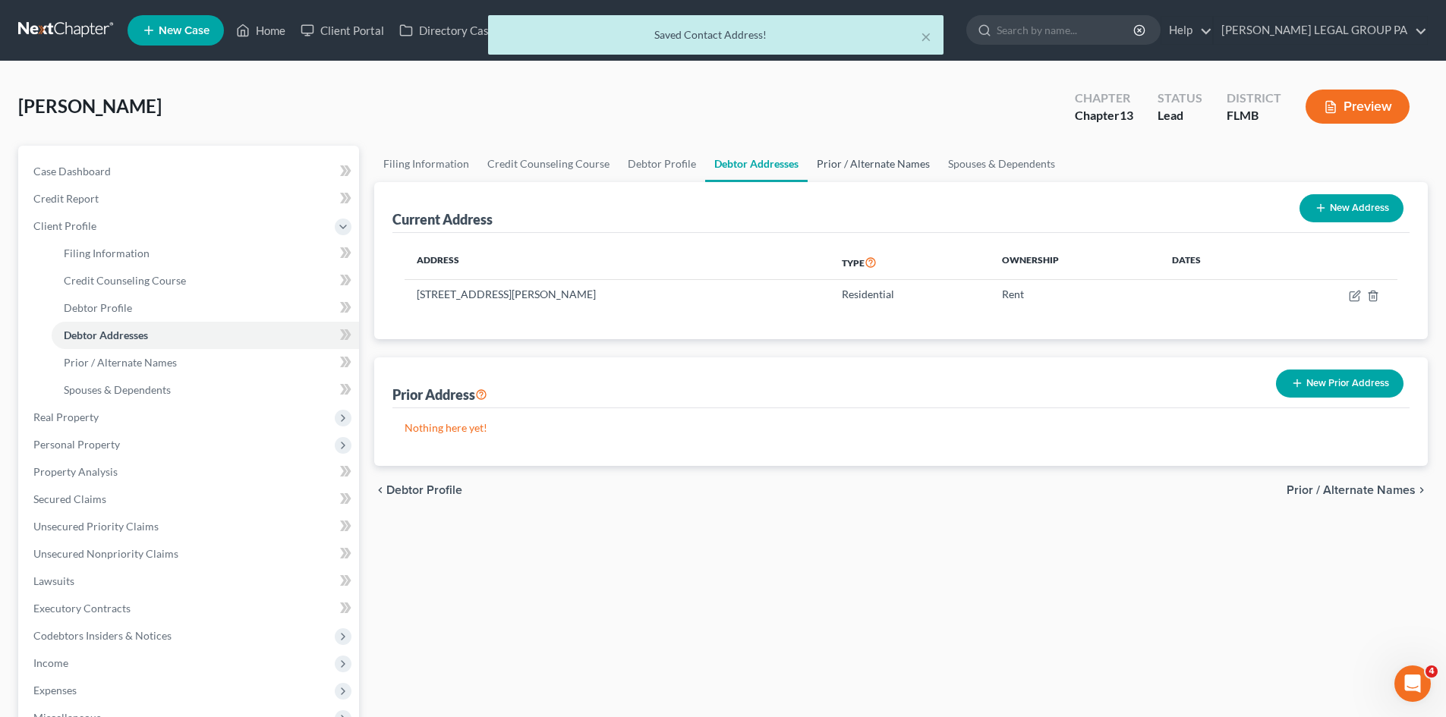
click at [885, 165] on link "Prior / Alternate Names" at bounding box center [873, 164] width 131 height 36
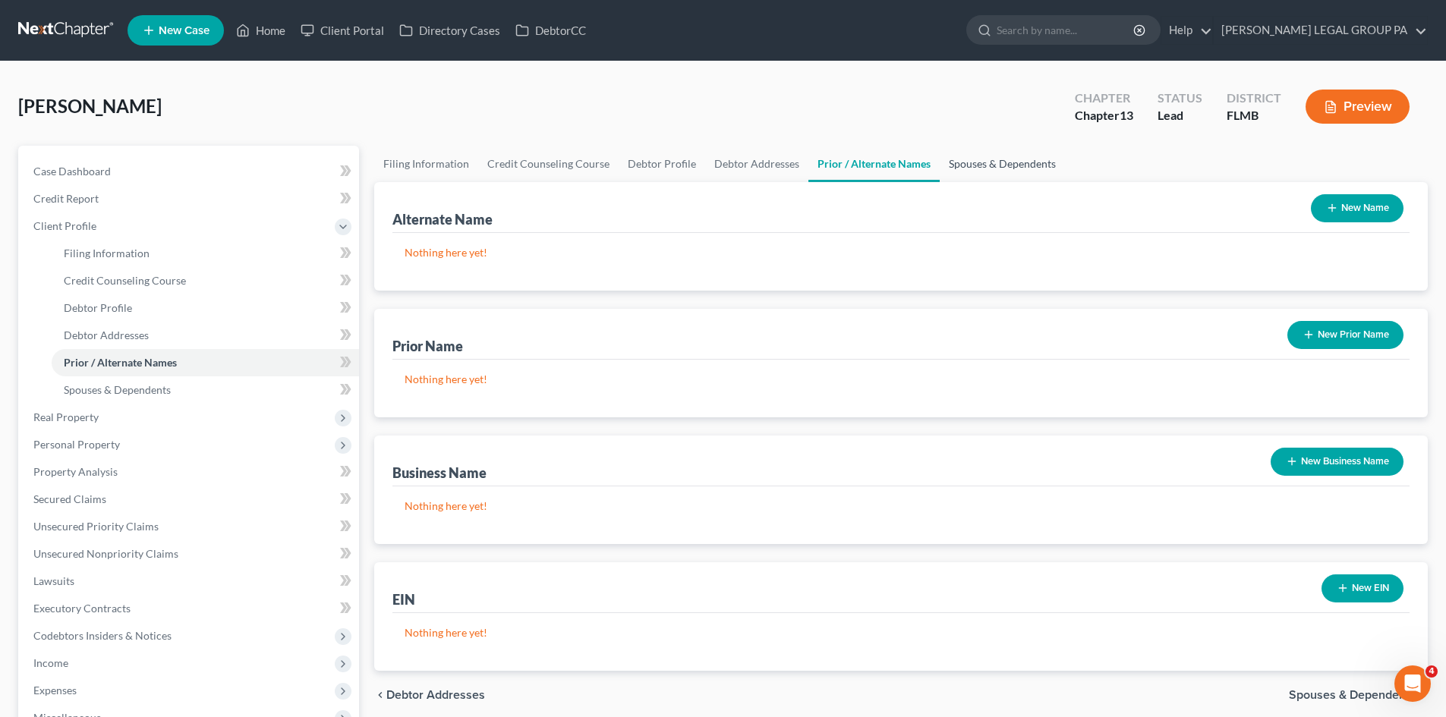
click at [958, 161] on link "Spouses & Dependents" at bounding box center [1002, 164] width 125 height 36
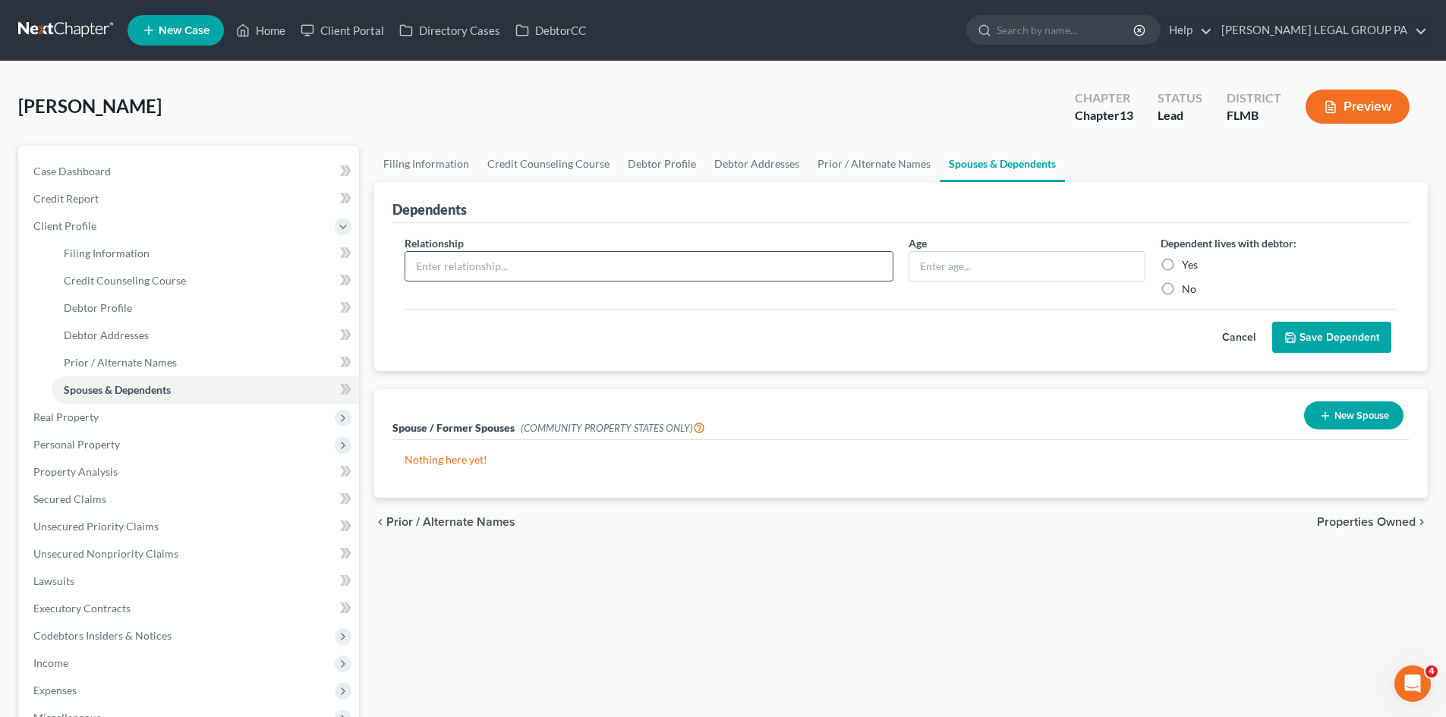
click at [635, 262] on input "text" at bounding box center [648, 266] width 487 height 29
type input "Son"
click at [972, 261] on input "text" at bounding box center [1026, 266] width 235 height 29
type input "16"
click at [1182, 263] on label "Yes" at bounding box center [1190, 264] width 16 height 15
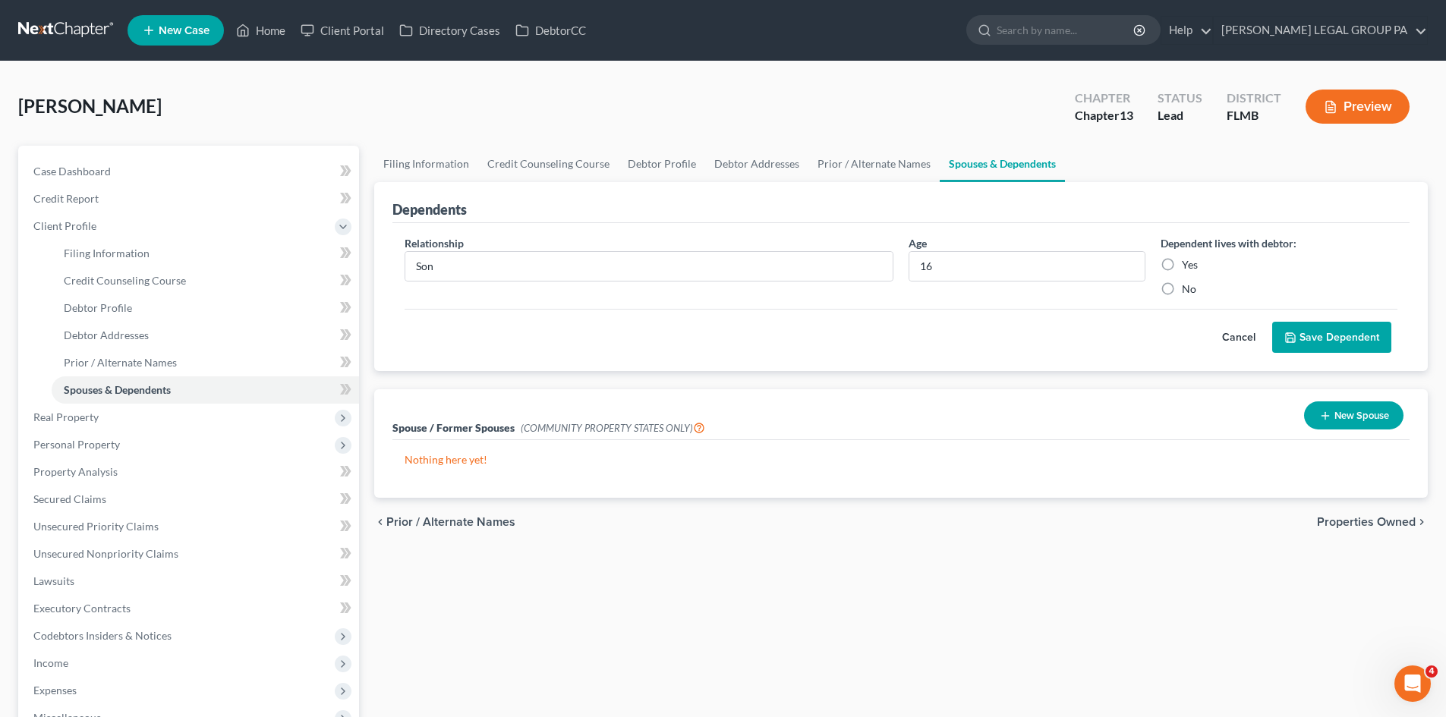
click at [1188, 263] on input "Yes" at bounding box center [1193, 262] width 10 height 10
radio input "true"
click at [1323, 323] on button "Save Dependent" at bounding box center [1331, 338] width 119 height 32
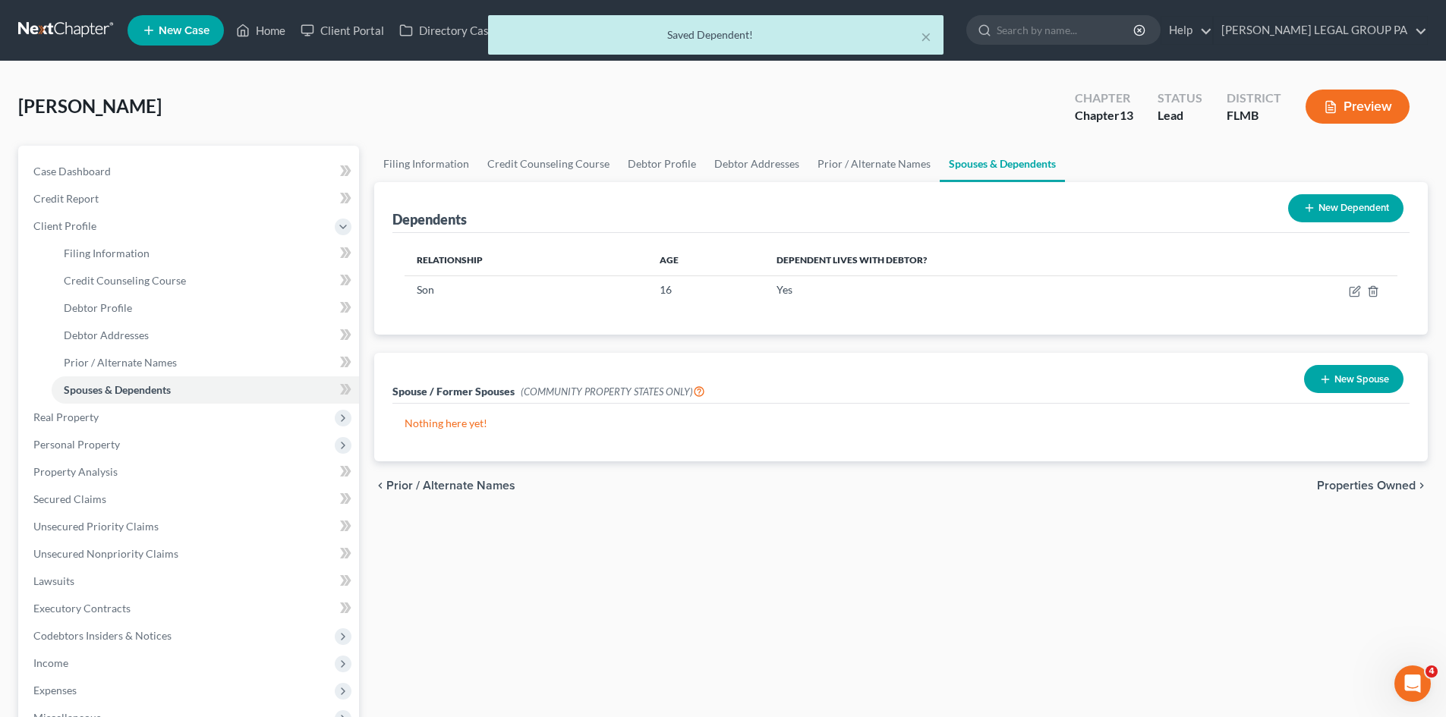
click at [1319, 214] on button "New Dependent" at bounding box center [1345, 208] width 115 height 28
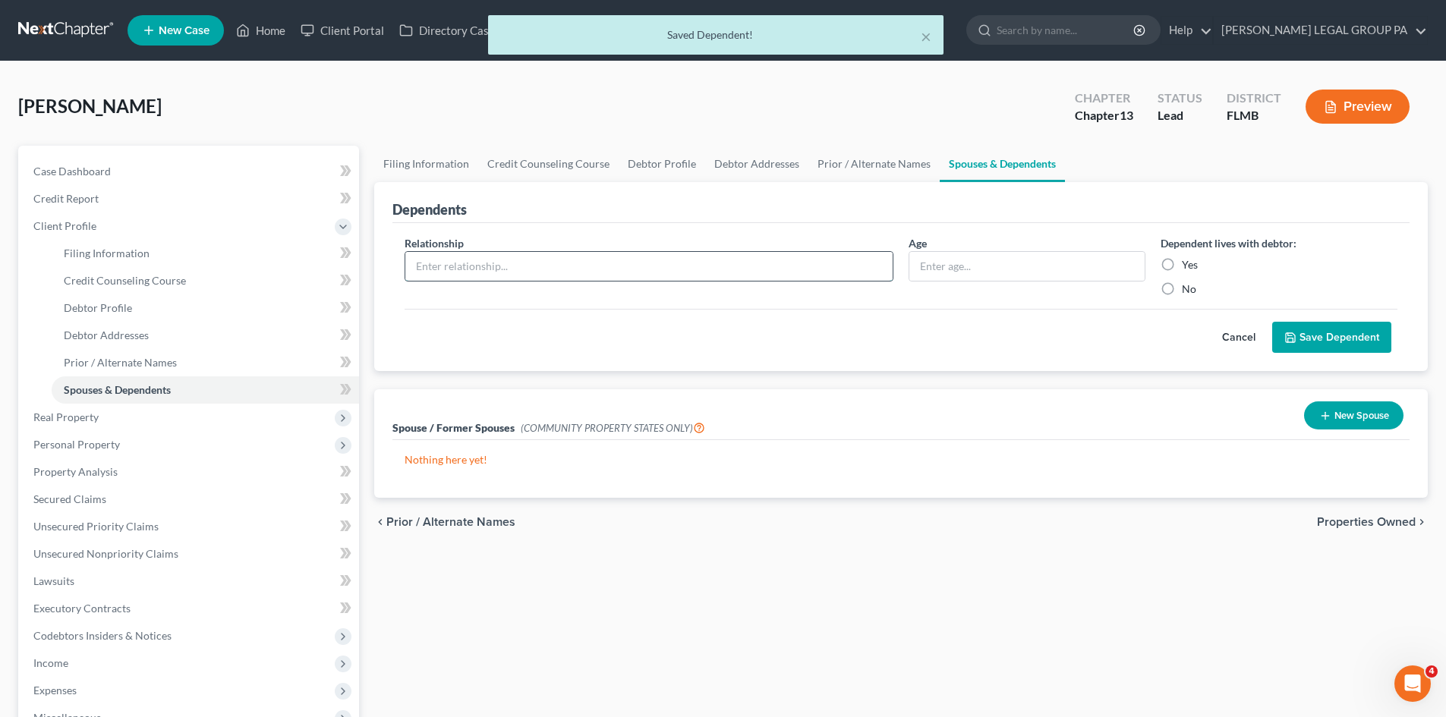
click at [594, 273] on input "text" at bounding box center [648, 266] width 487 height 29
type input "Daughter"
click at [975, 265] on input "text" at bounding box center [1026, 266] width 235 height 29
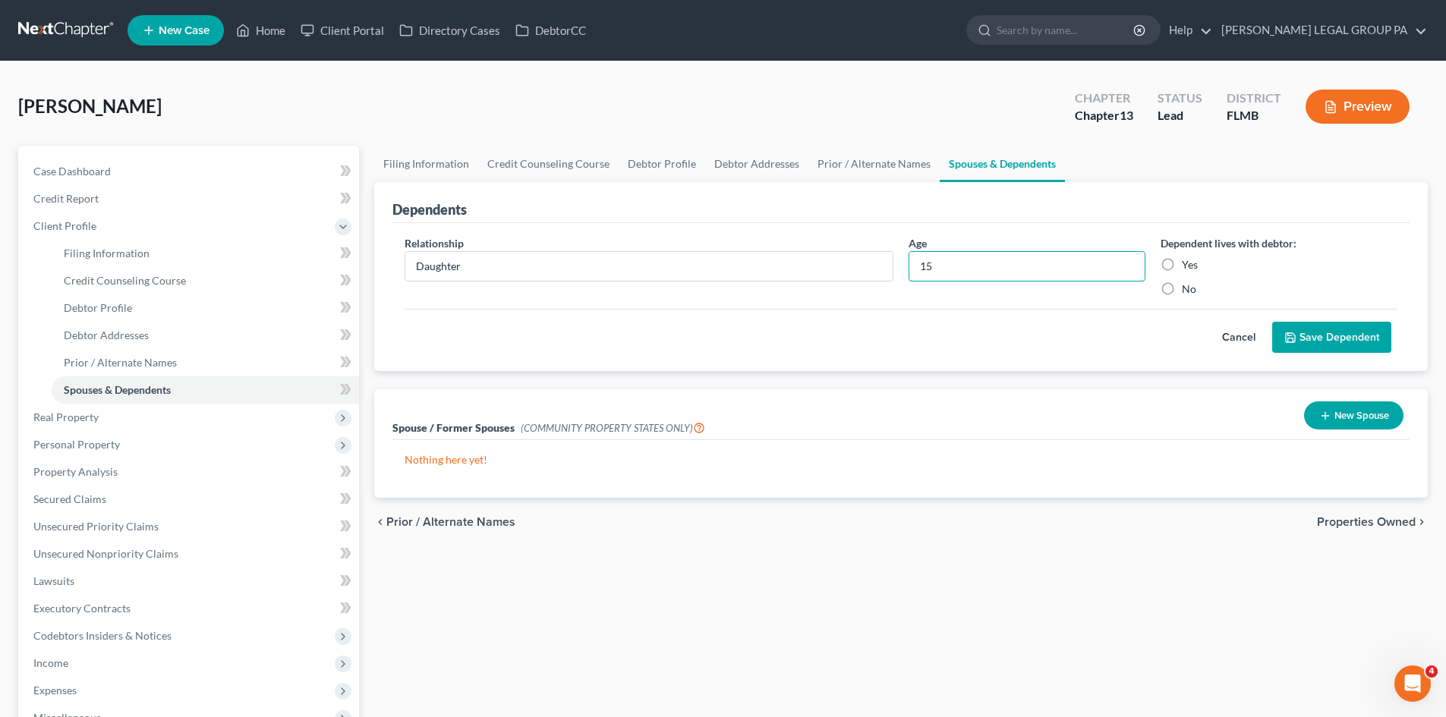
type input "15"
click at [1182, 264] on label "Yes" at bounding box center [1190, 264] width 16 height 15
click at [1188, 264] on input "Yes" at bounding box center [1193, 262] width 10 height 10
radio input "true"
click at [1328, 327] on button "Save Dependent" at bounding box center [1331, 338] width 119 height 32
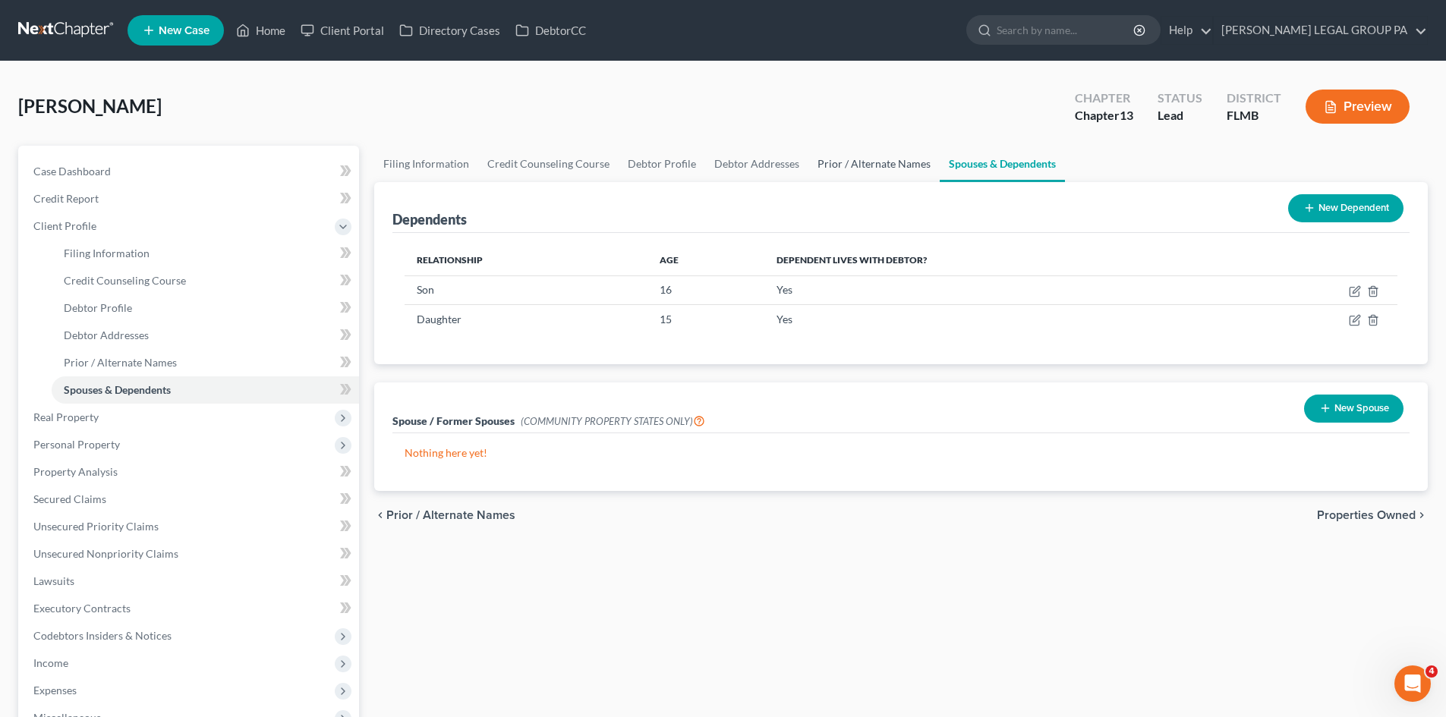
click at [839, 165] on link "Prior / Alternate Names" at bounding box center [873, 164] width 131 height 36
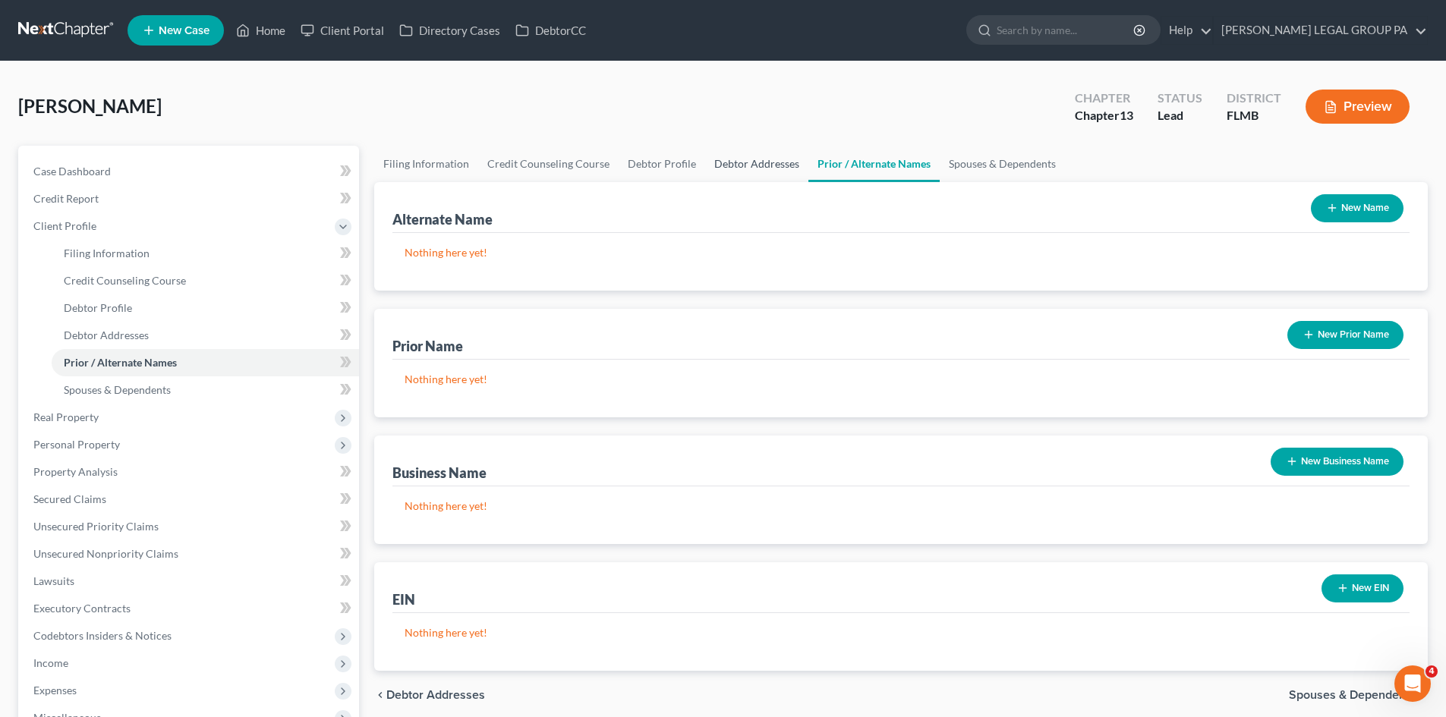
click at [709, 165] on link "Debtor Addresses" at bounding box center [756, 164] width 103 height 36
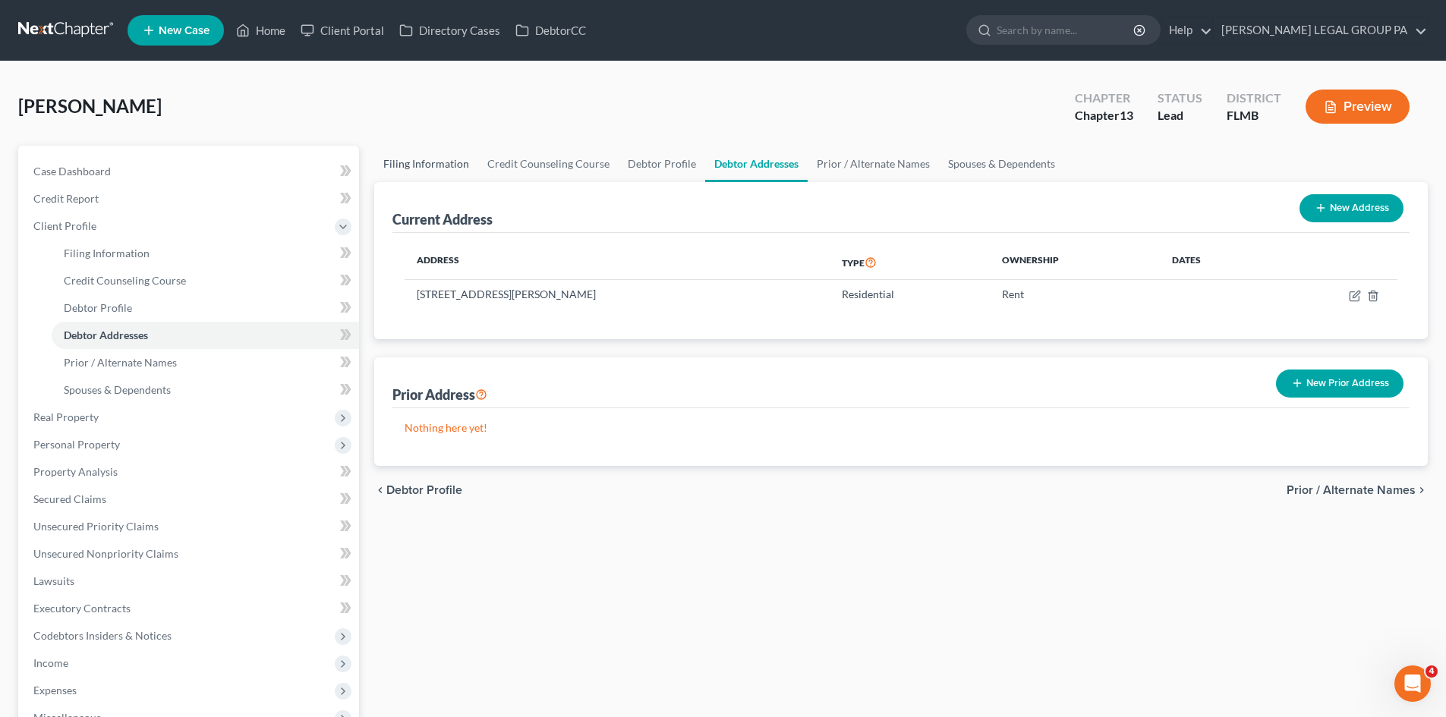
click at [448, 175] on link "Filing Information" at bounding box center [426, 164] width 104 height 36
select select "1"
select select "0"
select select "3"
select select "15"
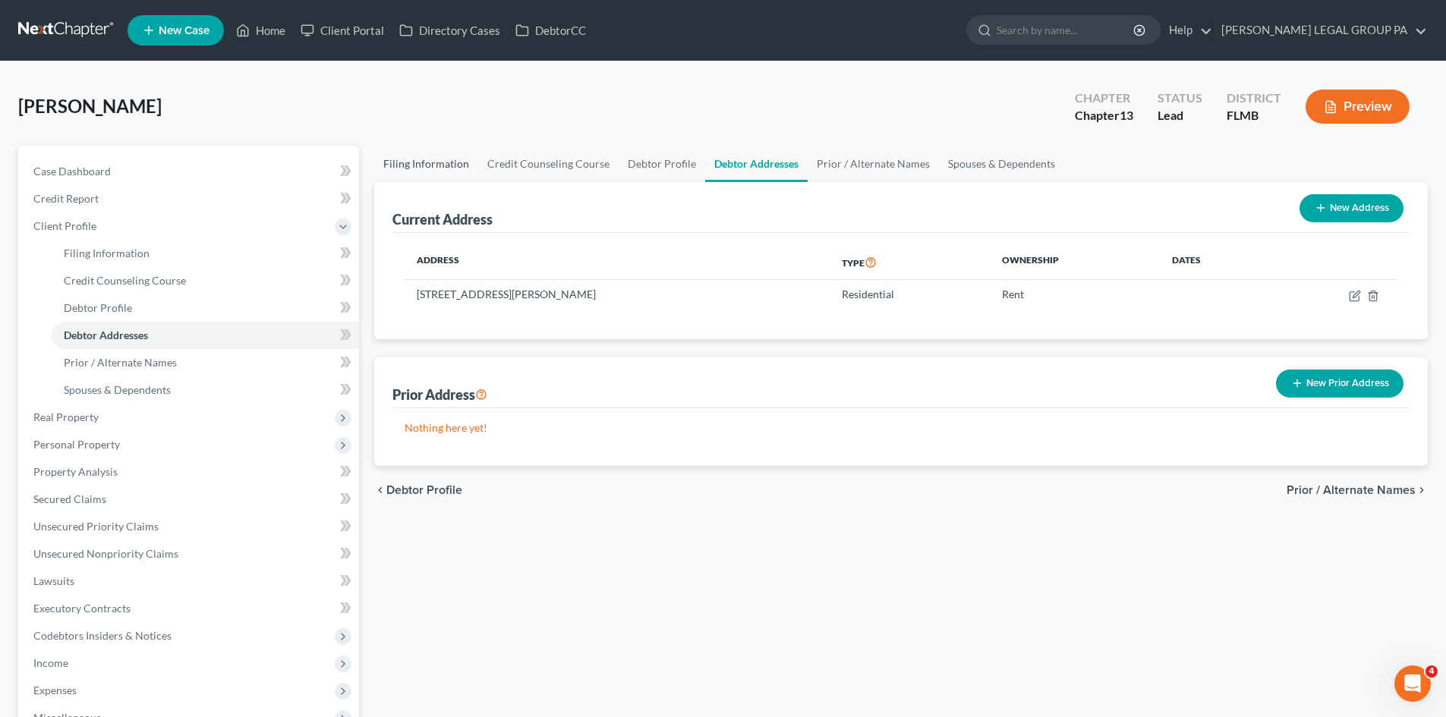
select select "0"
select select "9"
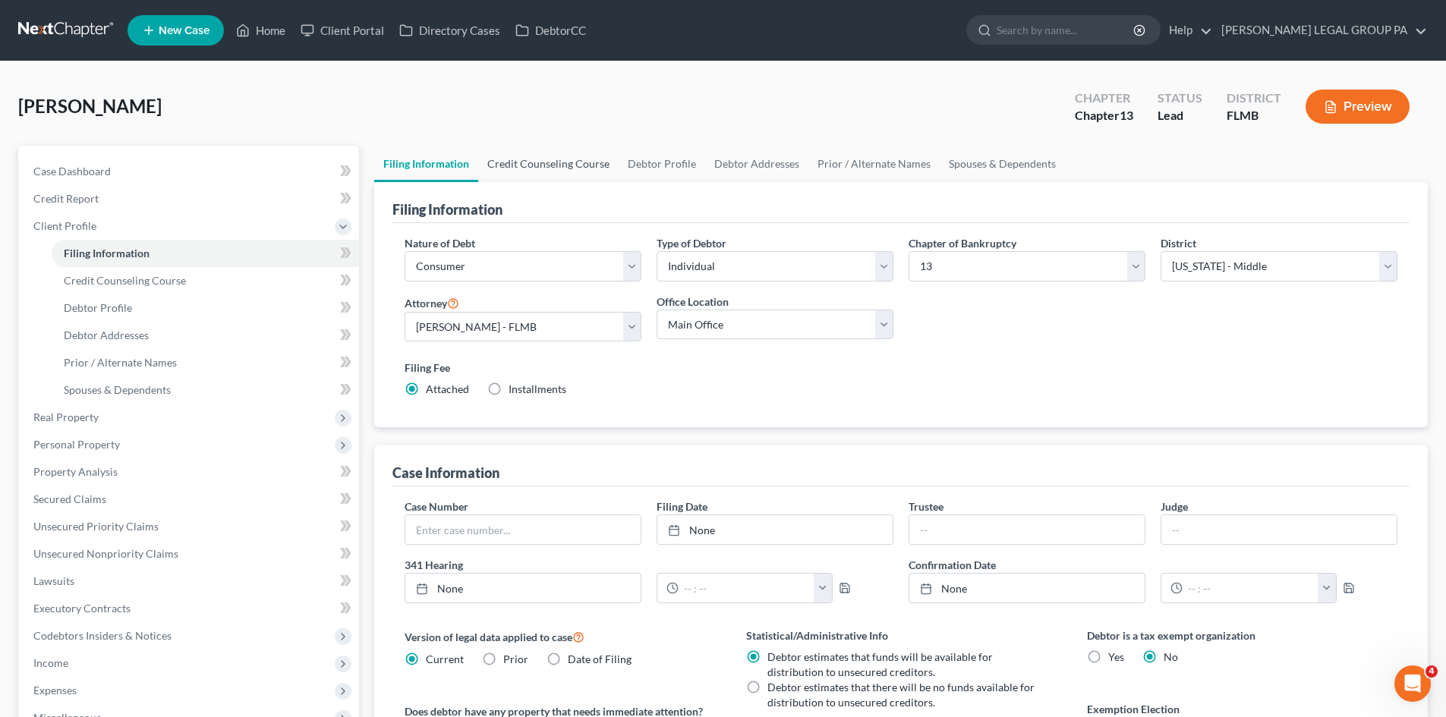
click at [554, 174] on link "Credit Counseling Course" at bounding box center [548, 164] width 140 height 36
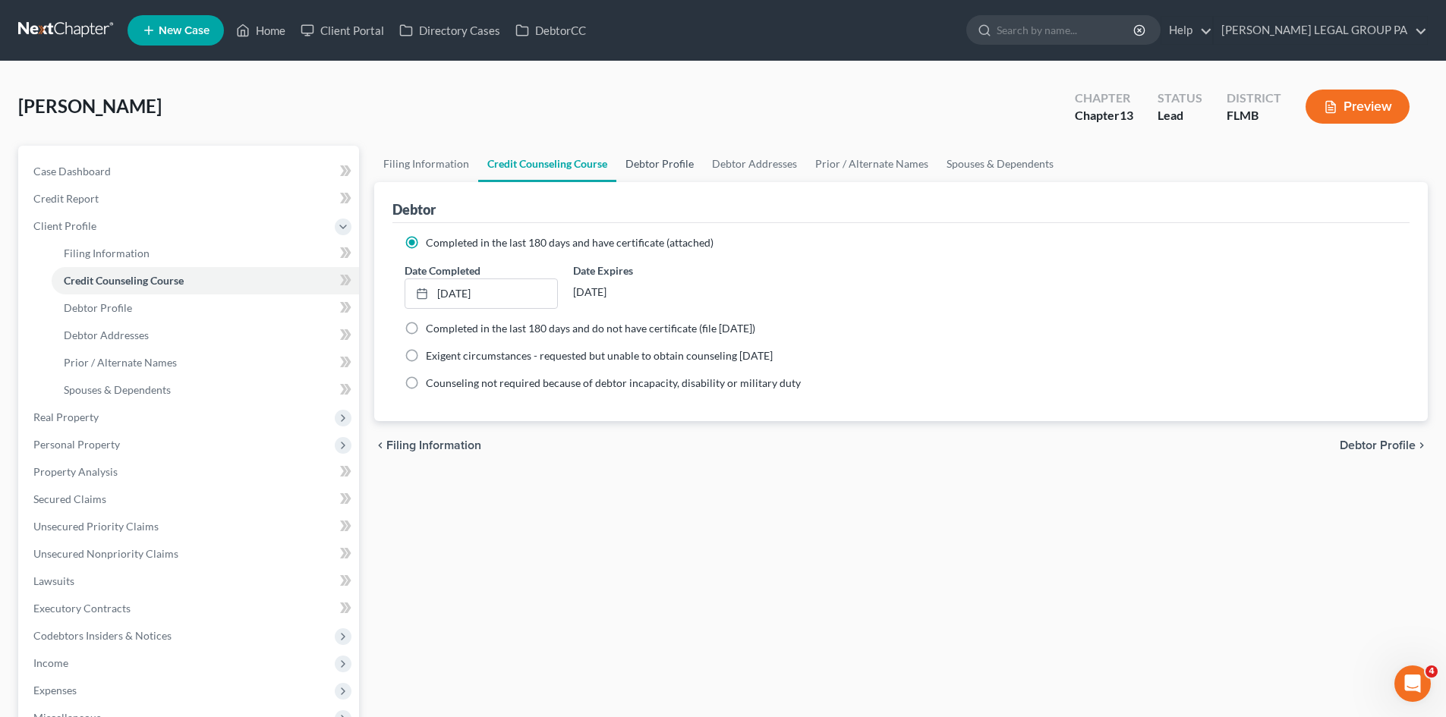
click at [689, 150] on link "Debtor Profile" at bounding box center [659, 164] width 87 height 36
select select "0"
select select "2"
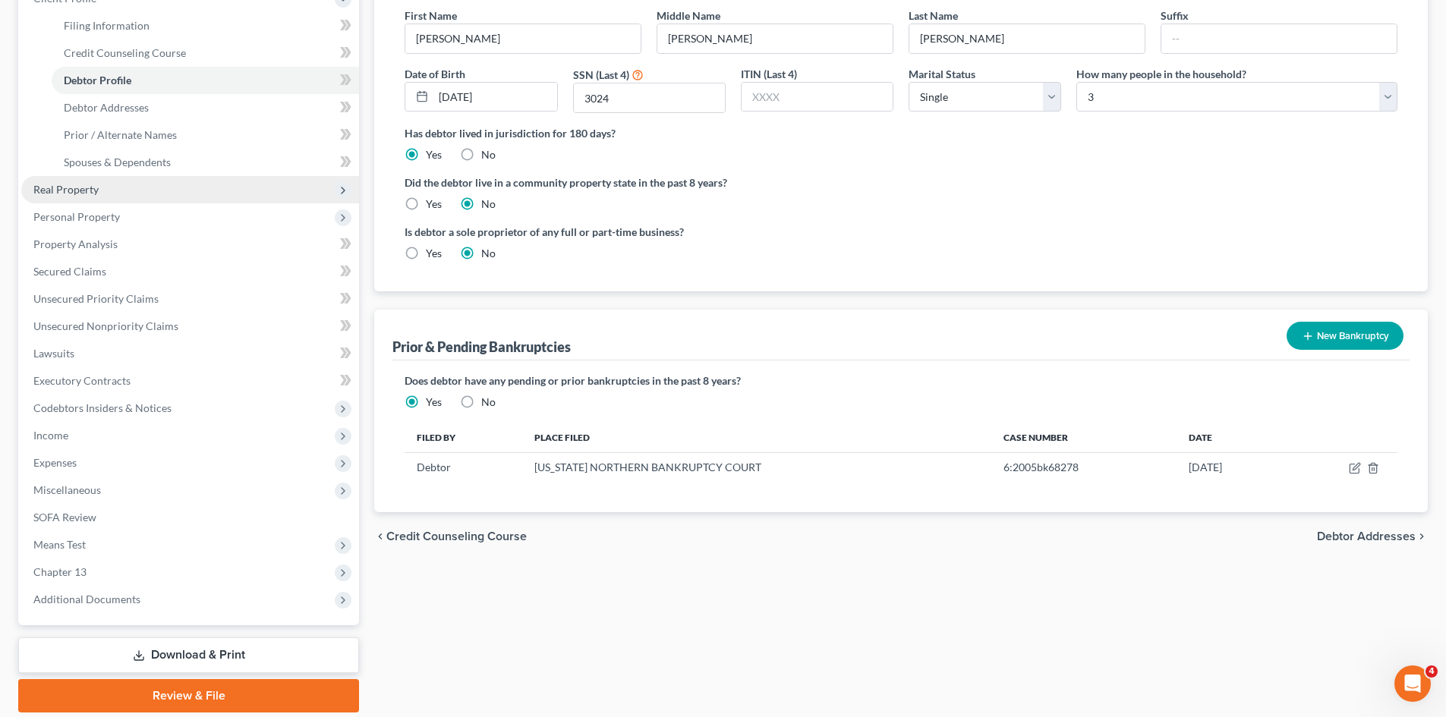
click at [76, 190] on span "Real Property" at bounding box center [65, 189] width 65 height 13
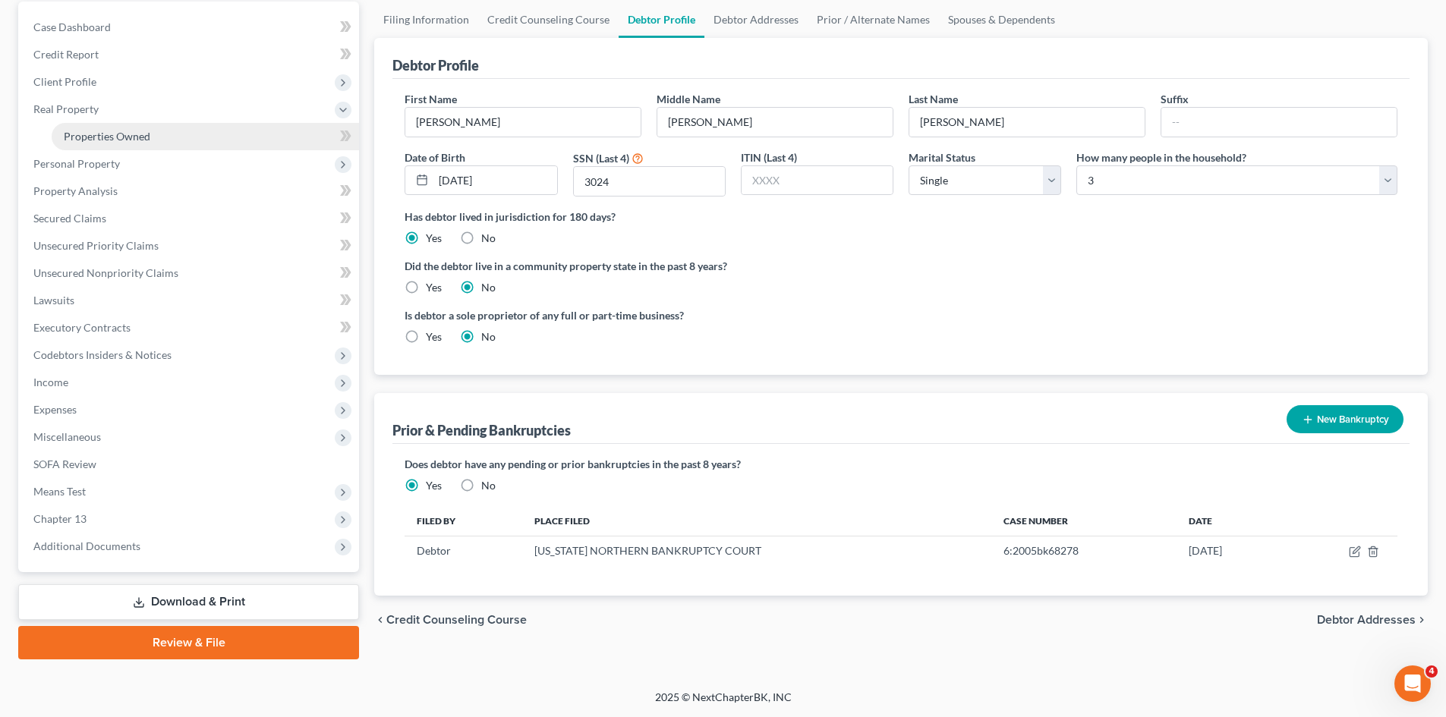
click at [140, 142] on span "Properties Owned" at bounding box center [107, 136] width 87 height 13
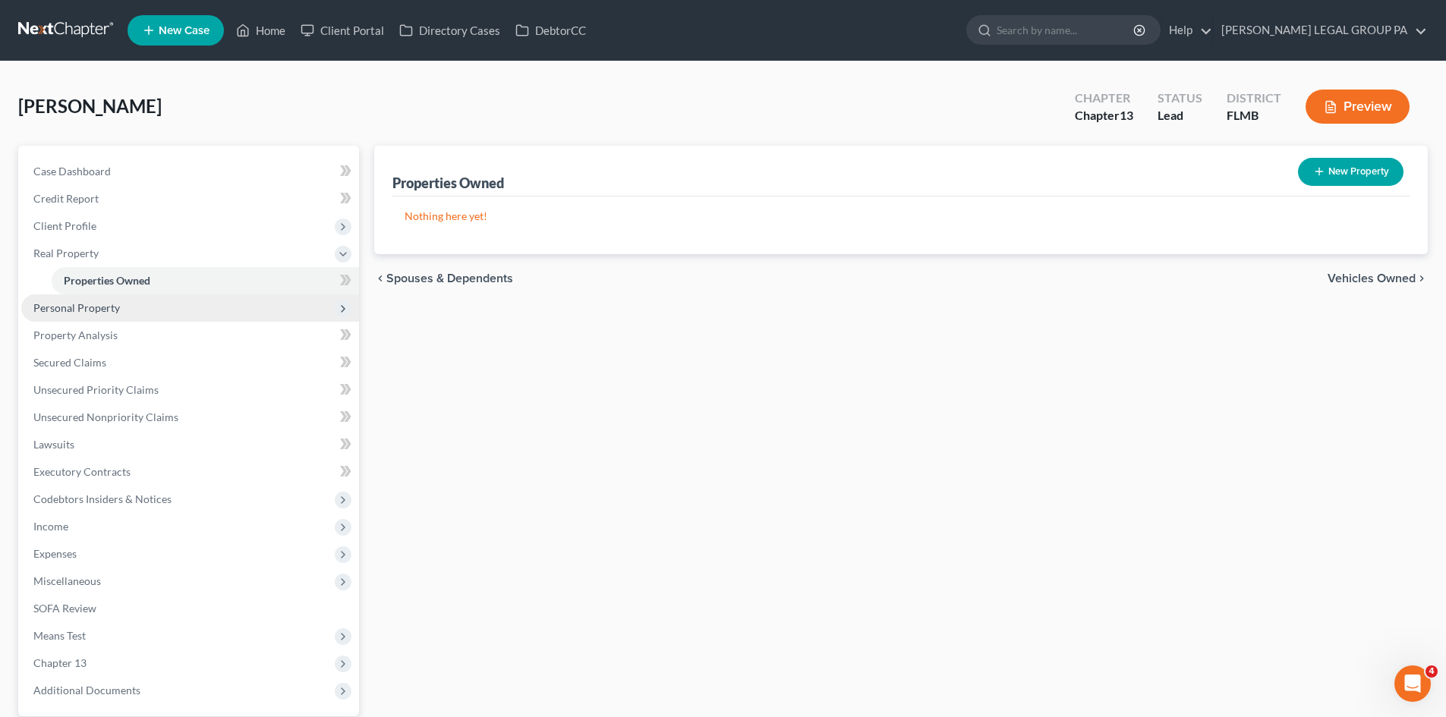
click at [146, 310] on span "Personal Property" at bounding box center [190, 308] width 338 height 27
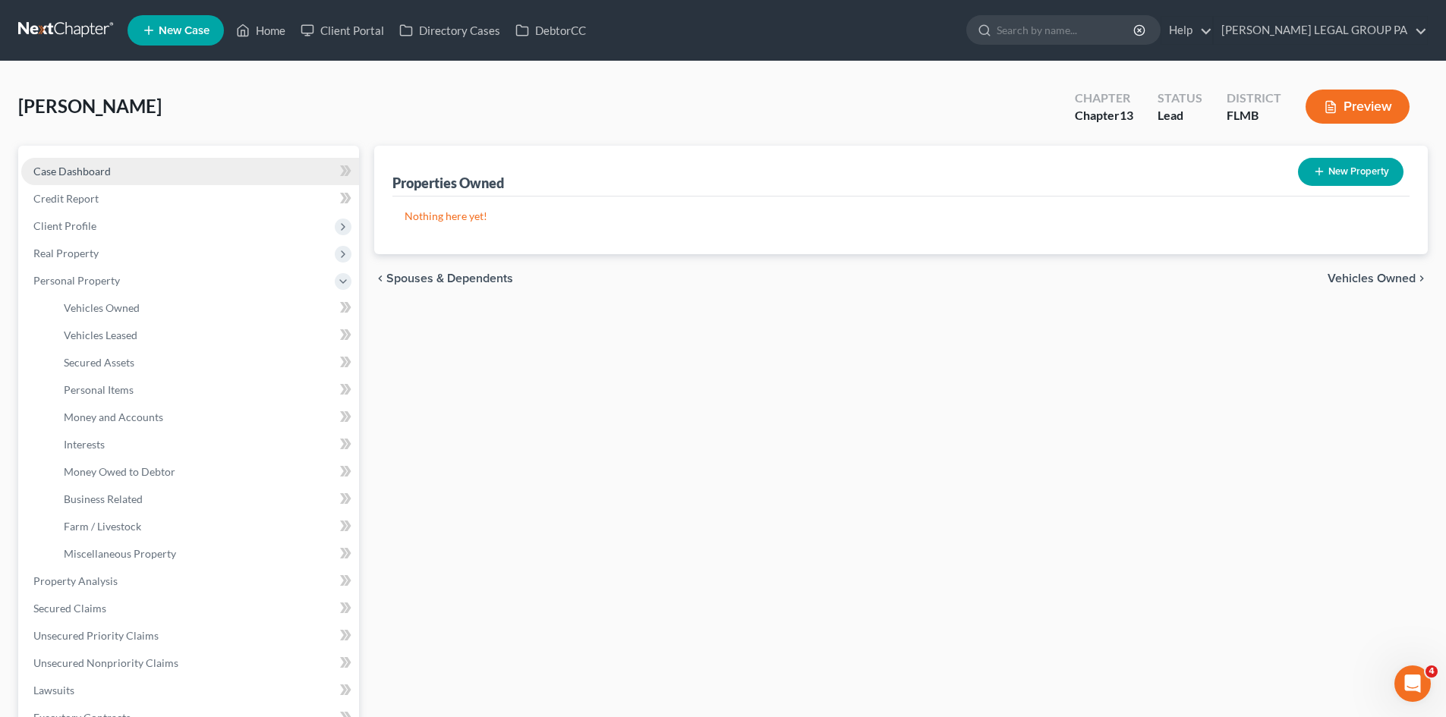
click at [84, 173] on span "Case Dashboard" at bounding box center [71, 171] width 77 height 13
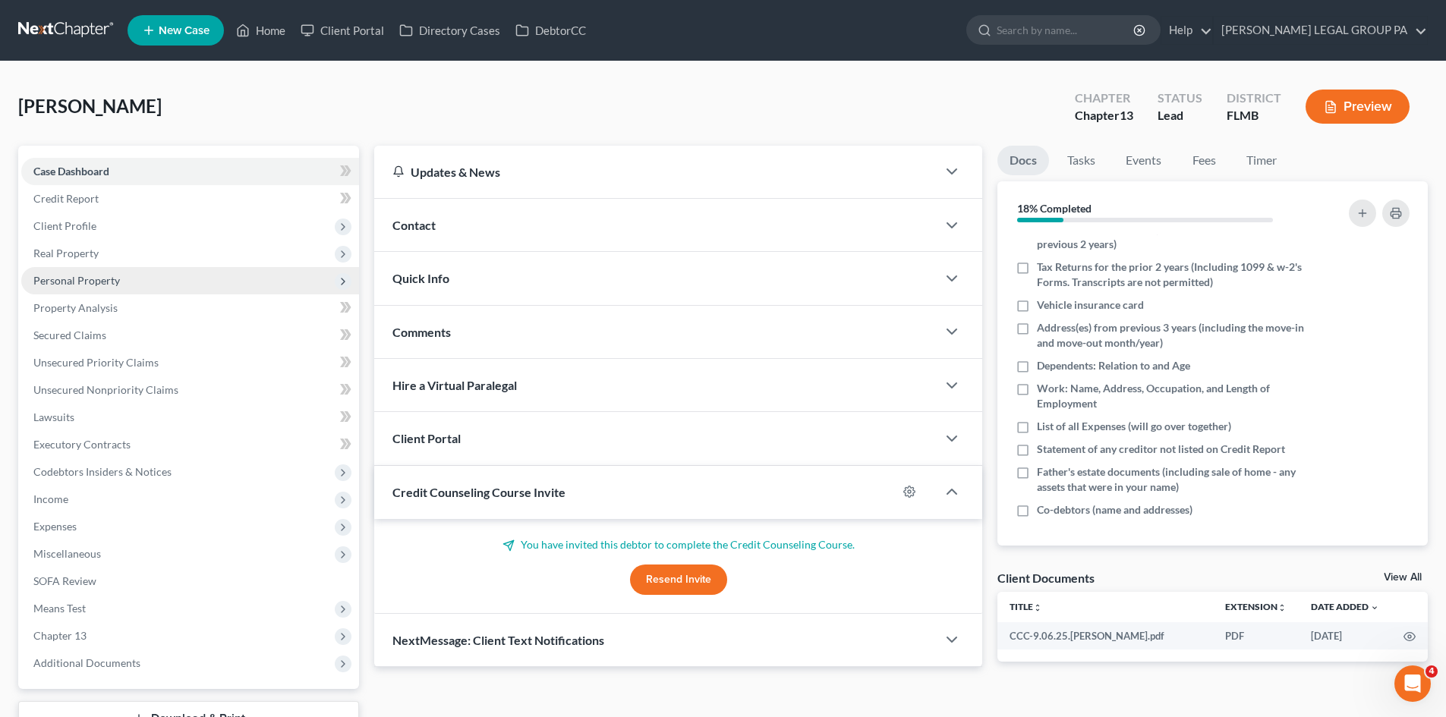
drag, startPoint x: 162, startPoint y: 257, endPoint x: 162, endPoint y: 273, distance: 15.9
click at [162, 257] on span "Real Property" at bounding box center [190, 253] width 338 height 27
click at [147, 281] on span "Properties Owned" at bounding box center [107, 280] width 87 height 13
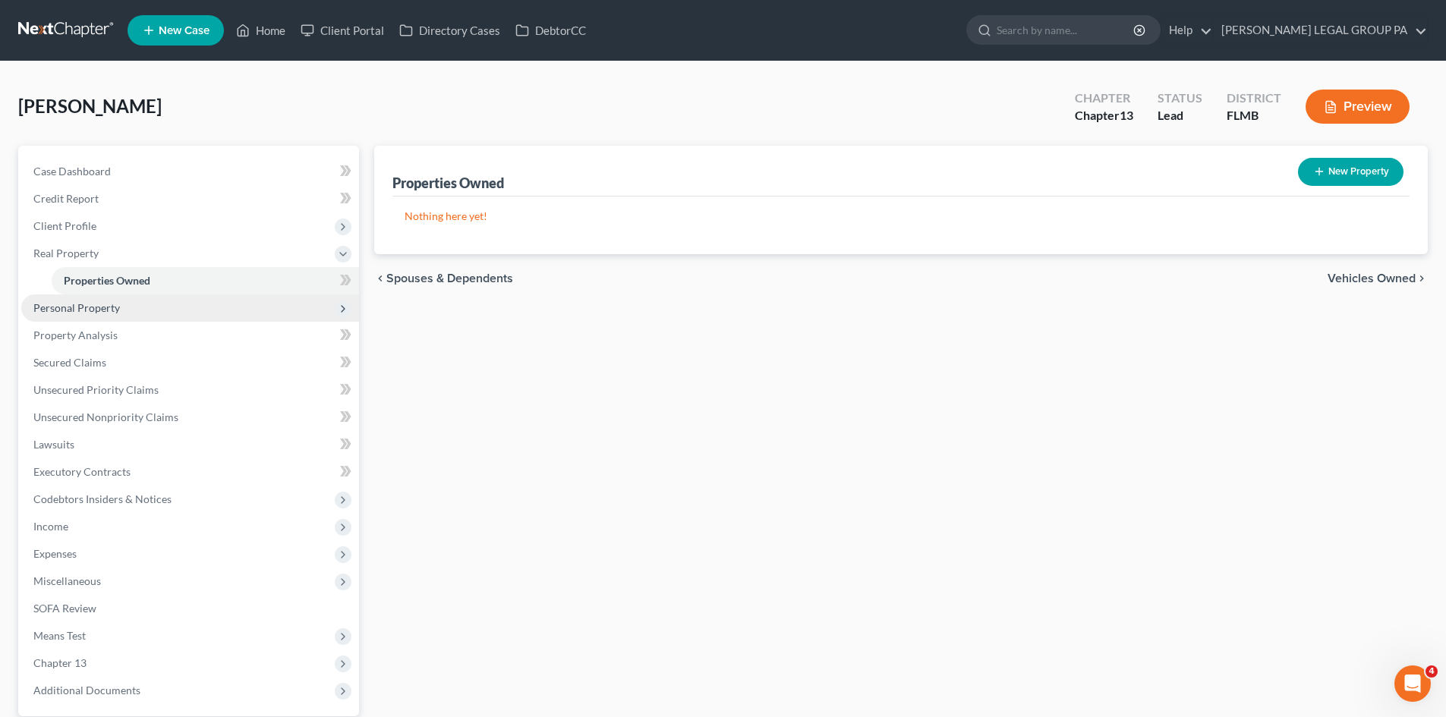
click at [131, 309] on span "Personal Property" at bounding box center [190, 308] width 338 height 27
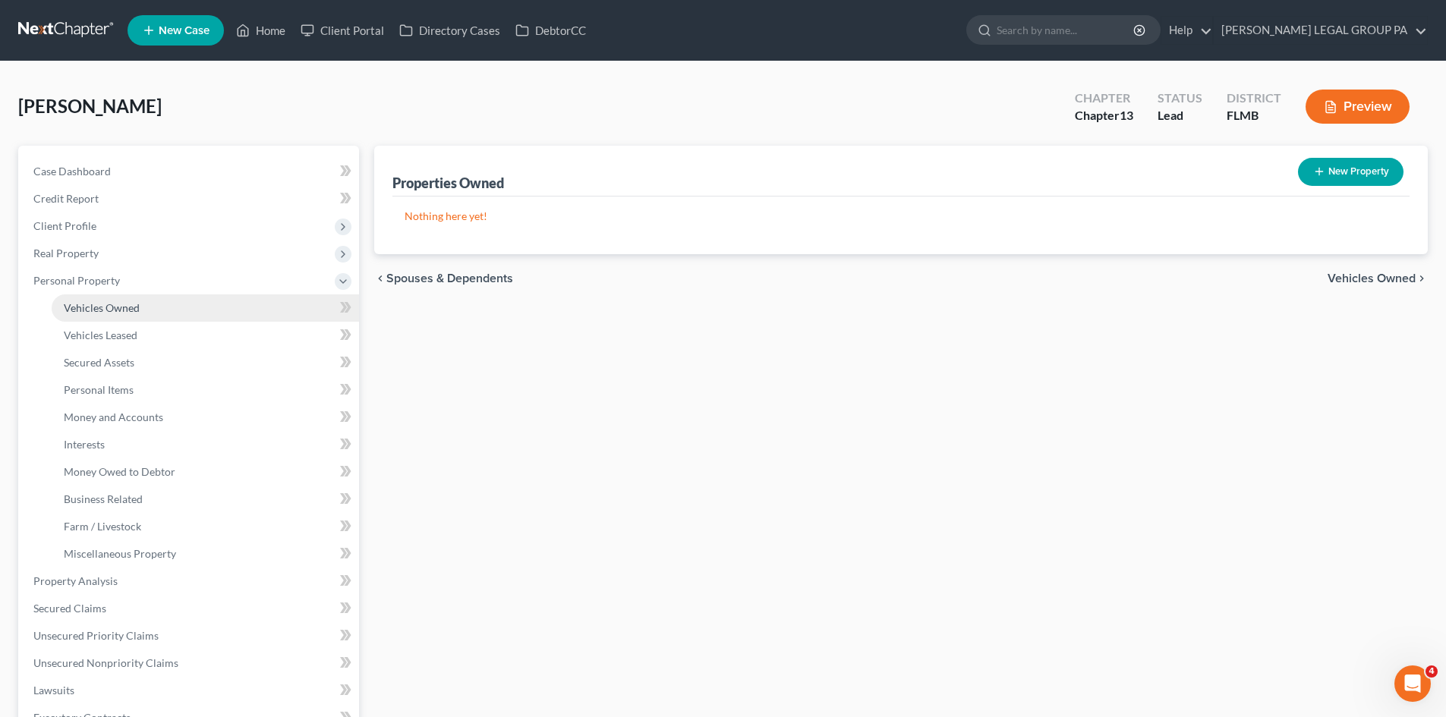
click at [147, 317] on link "Vehicles Owned" at bounding box center [205, 308] width 307 height 27
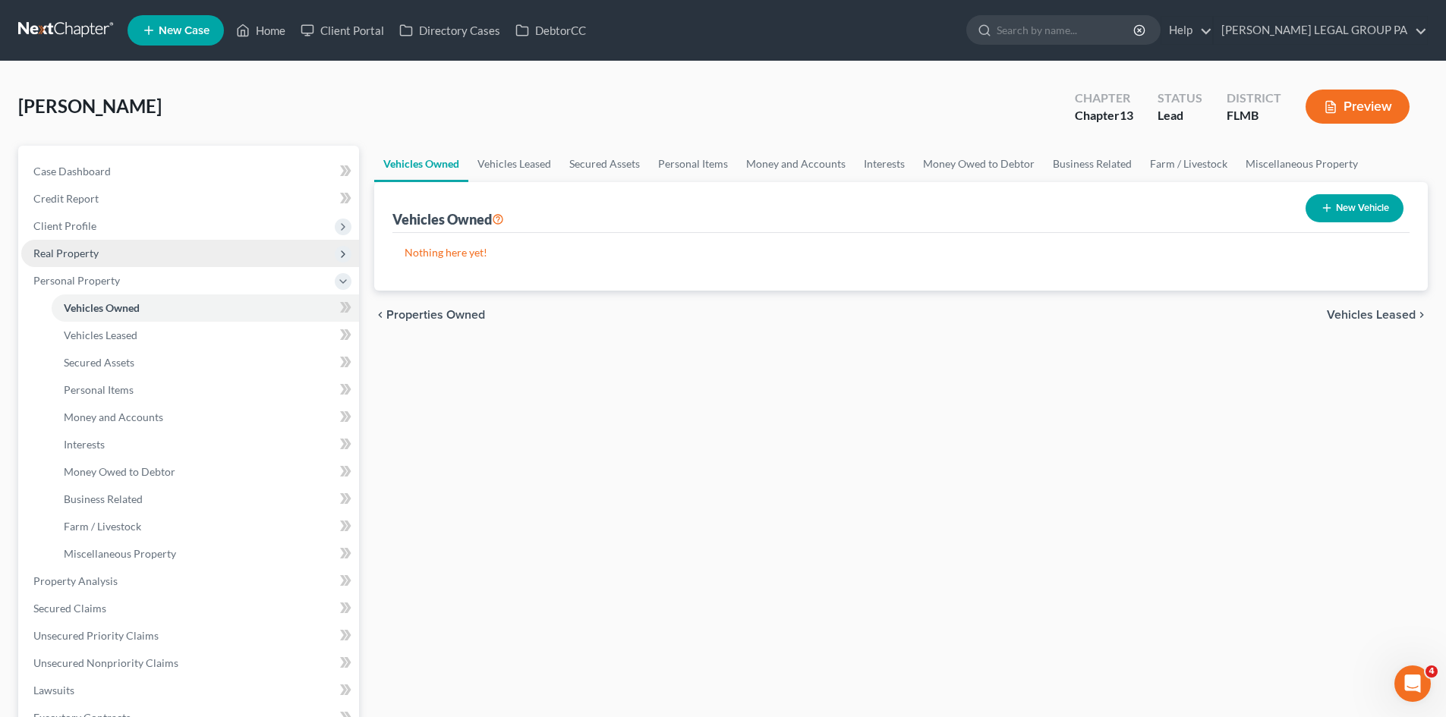
click at [116, 244] on span "Real Property" at bounding box center [190, 253] width 338 height 27
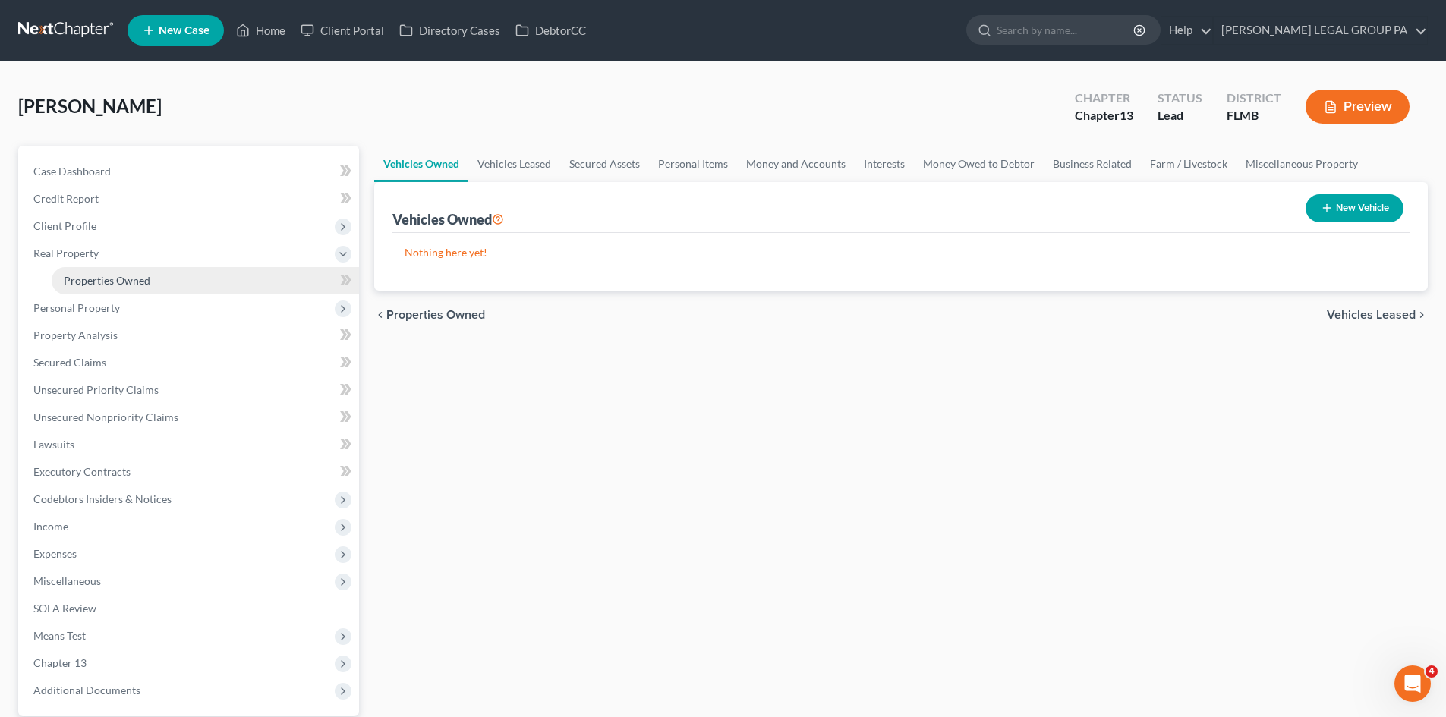
click at [118, 274] on span "Properties Owned" at bounding box center [107, 280] width 87 height 13
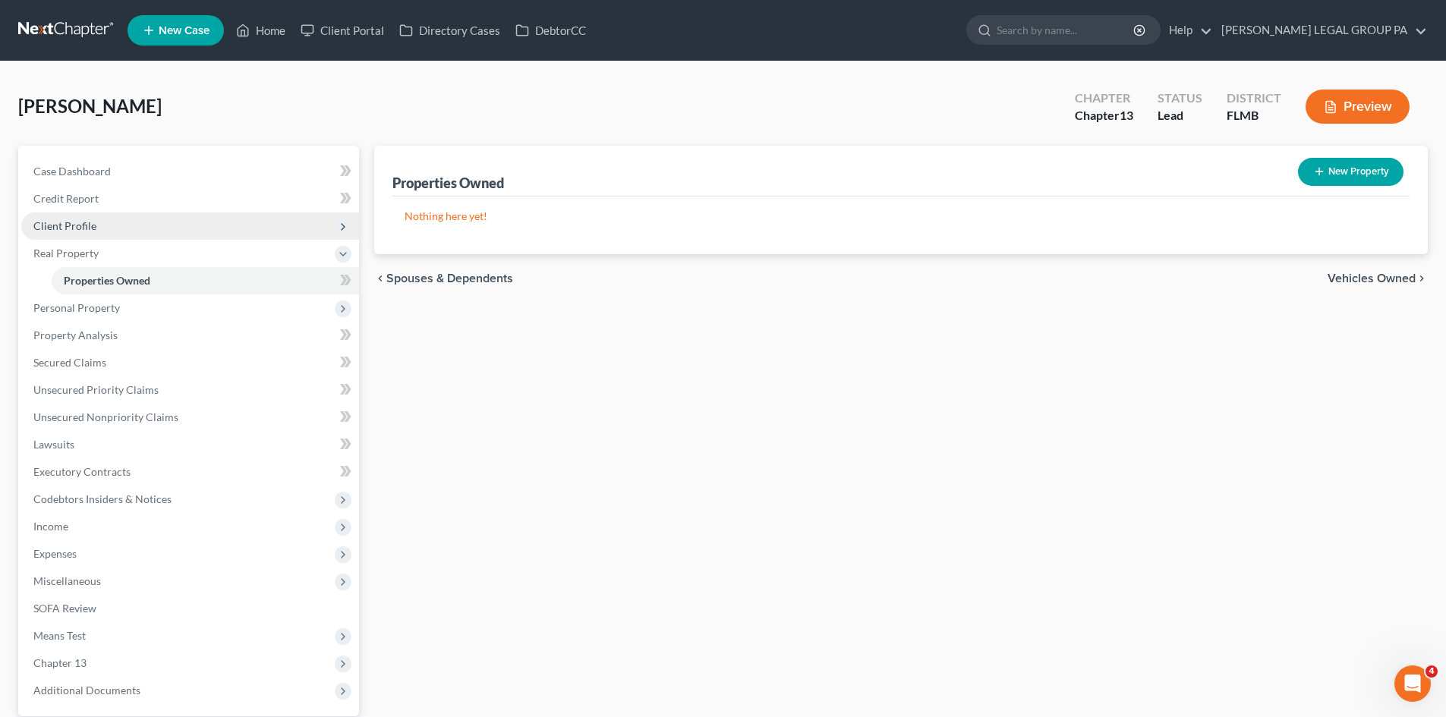
click at [110, 236] on span "Client Profile" at bounding box center [190, 226] width 338 height 27
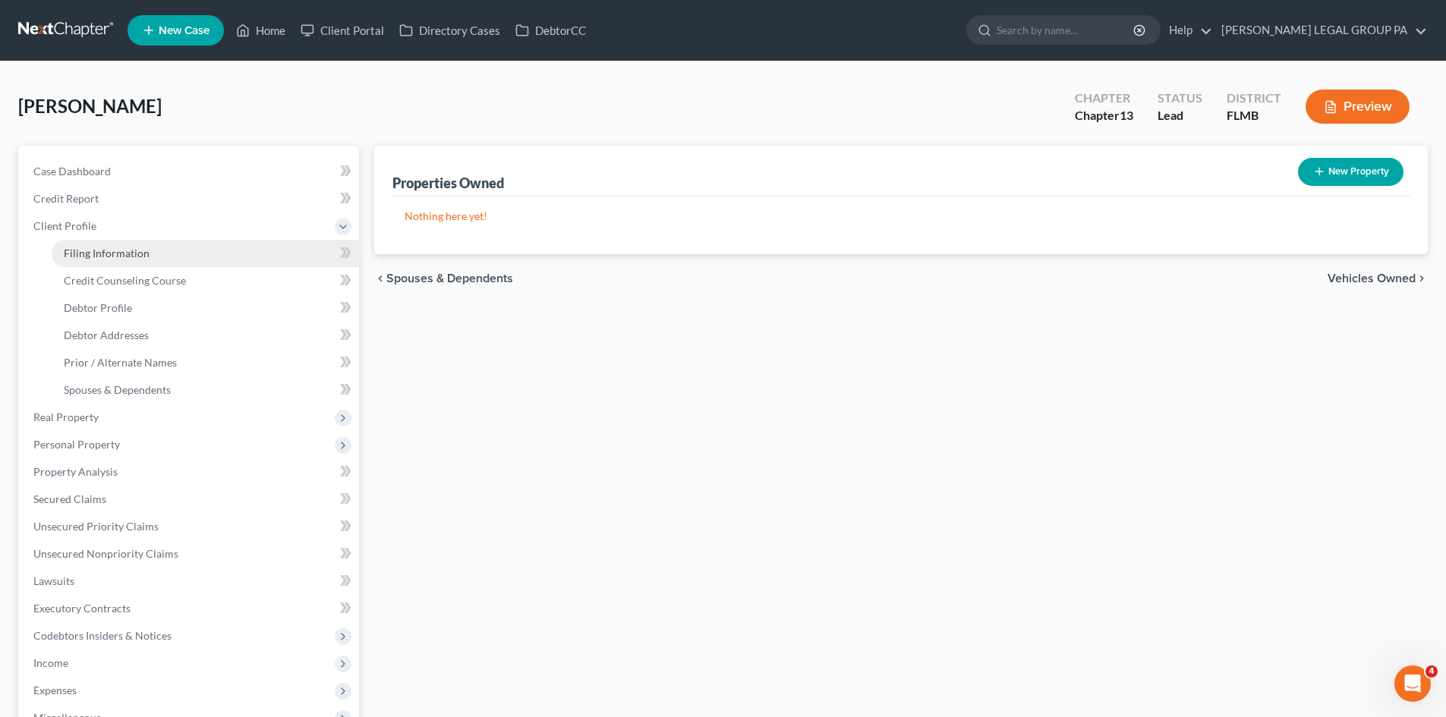
click at [117, 247] on span "Filing Information" at bounding box center [107, 253] width 86 height 13
select select "1"
select select "0"
select select "3"
select select "15"
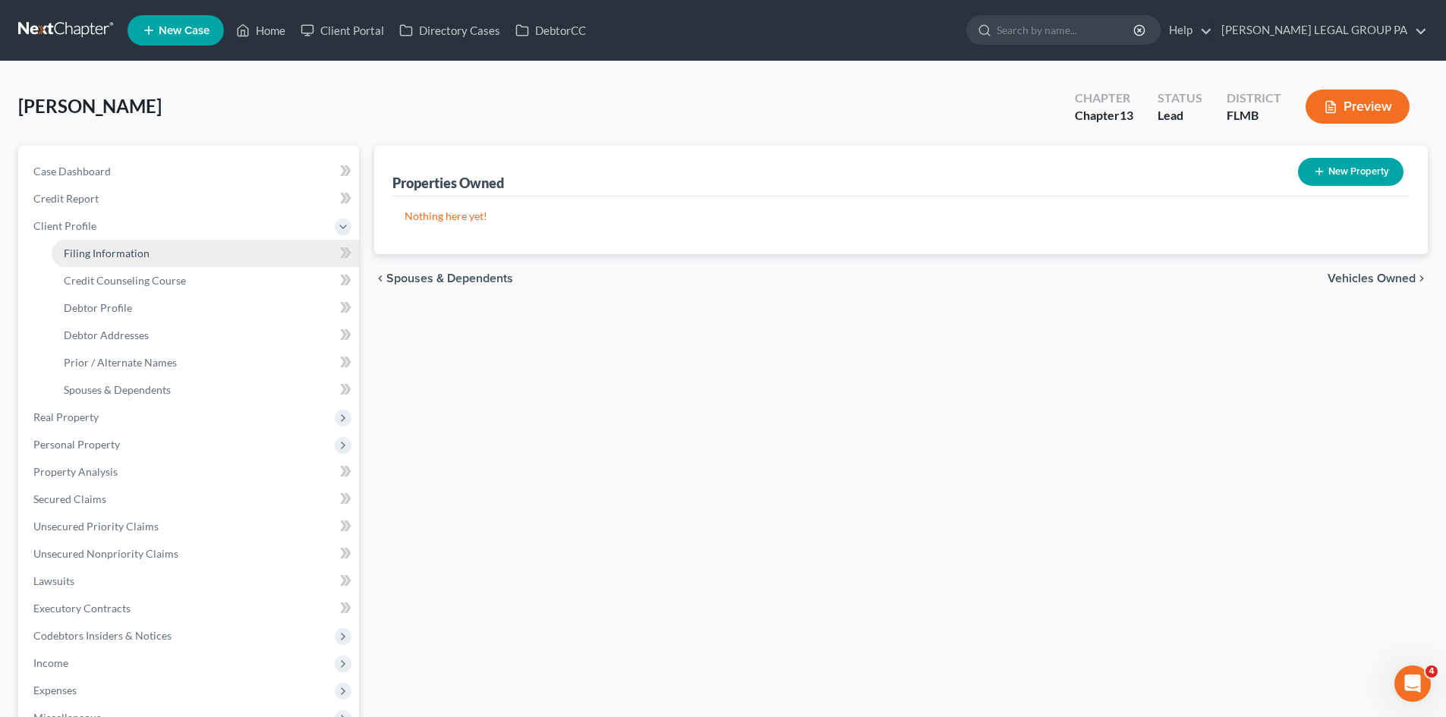
select select "0"
select select "9"
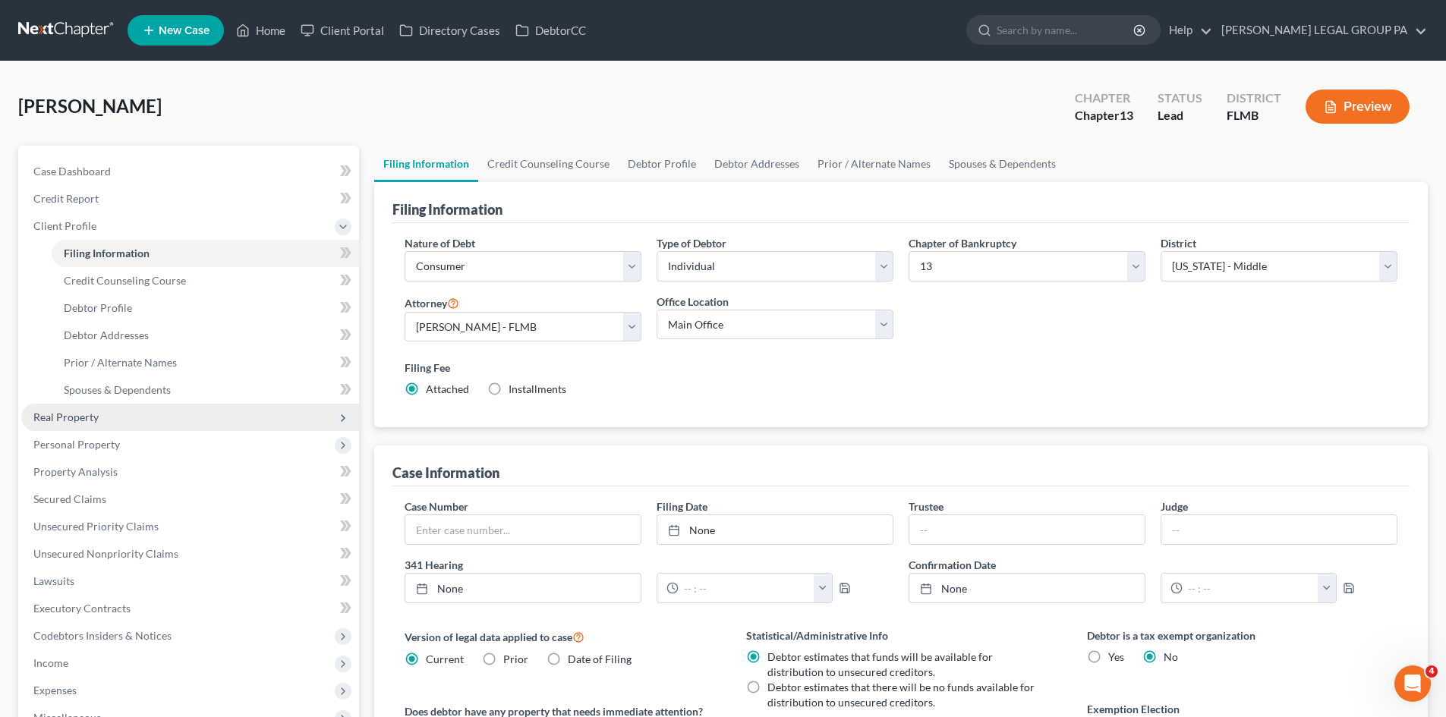
click at [112, 428] on span "Real Property" at bounding box center [190, 417] width 338 height 27
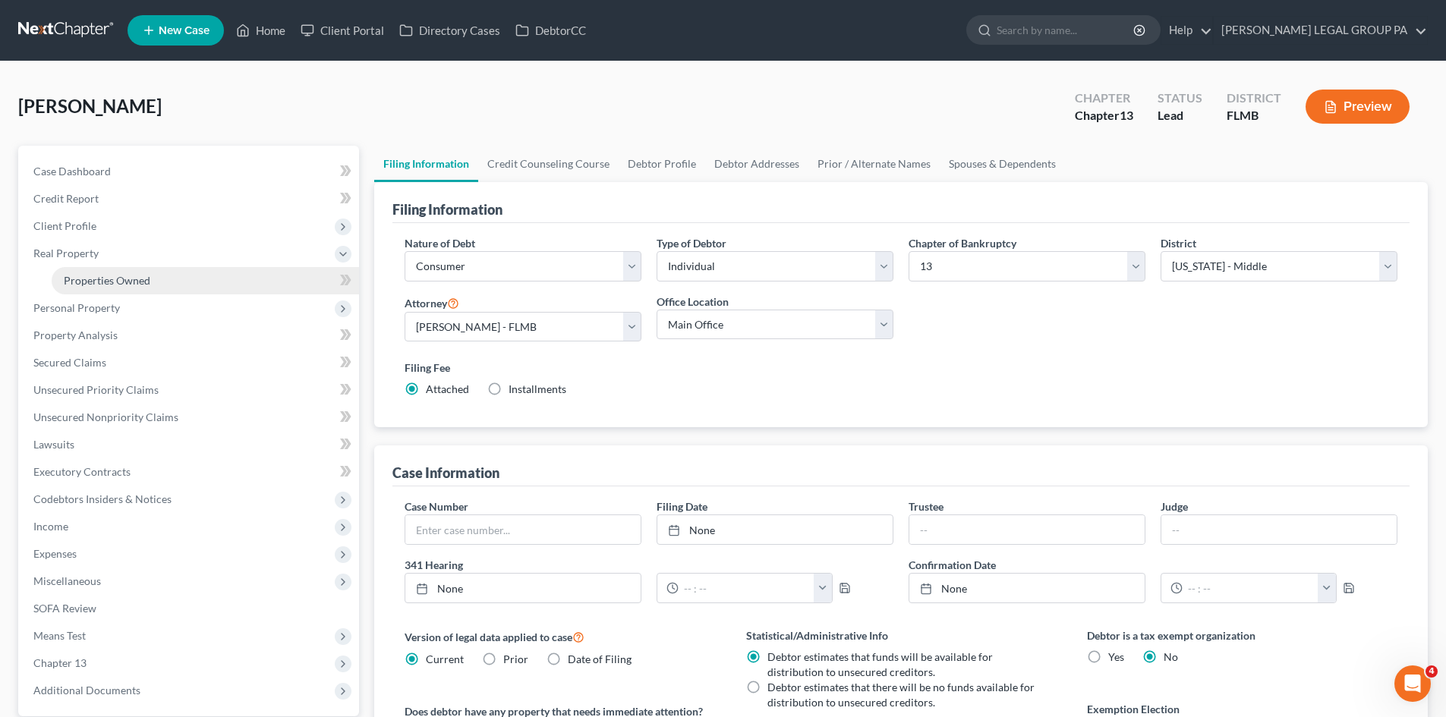
click at [110, 285] on span "Properties Owned" at bounding box center [107, 280] width 87 height 13
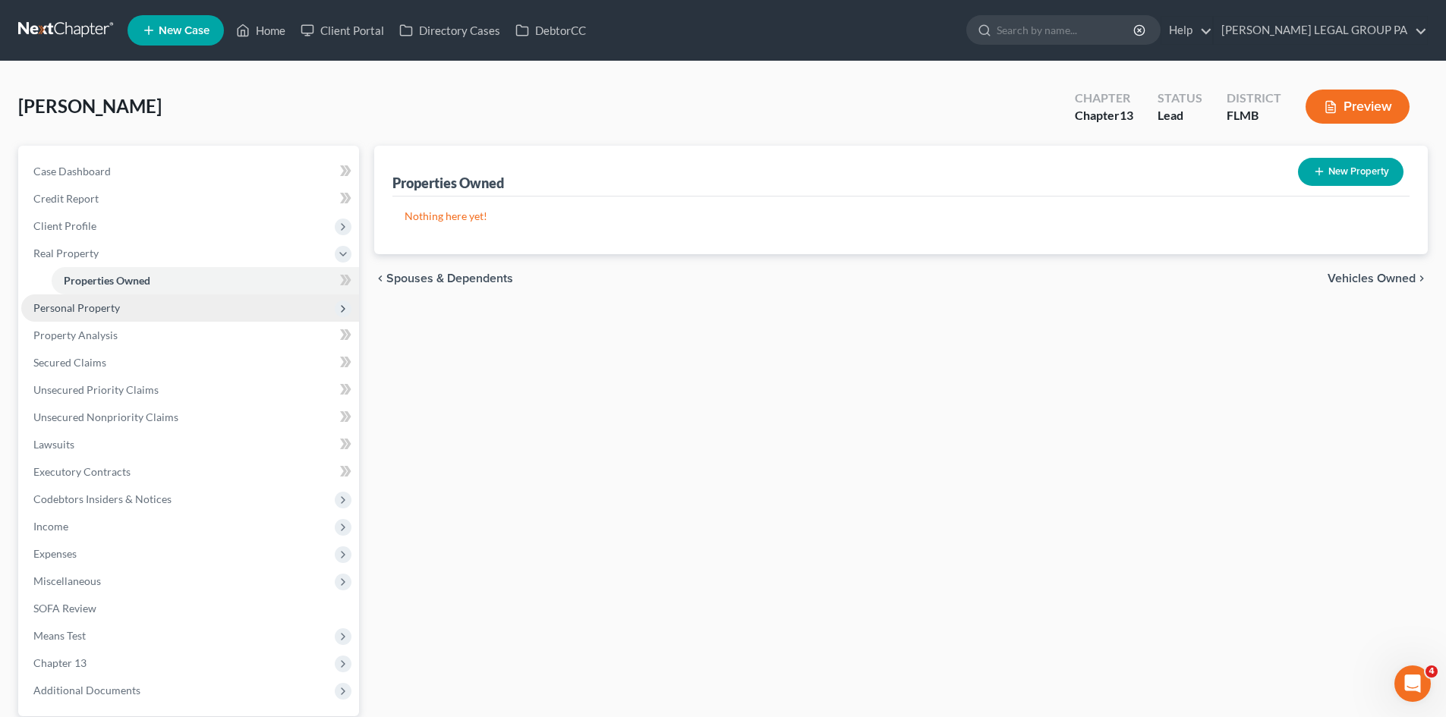
click at [133, 320] on span "Personal Property" at bounding box center [190, 308] width 338 height 27
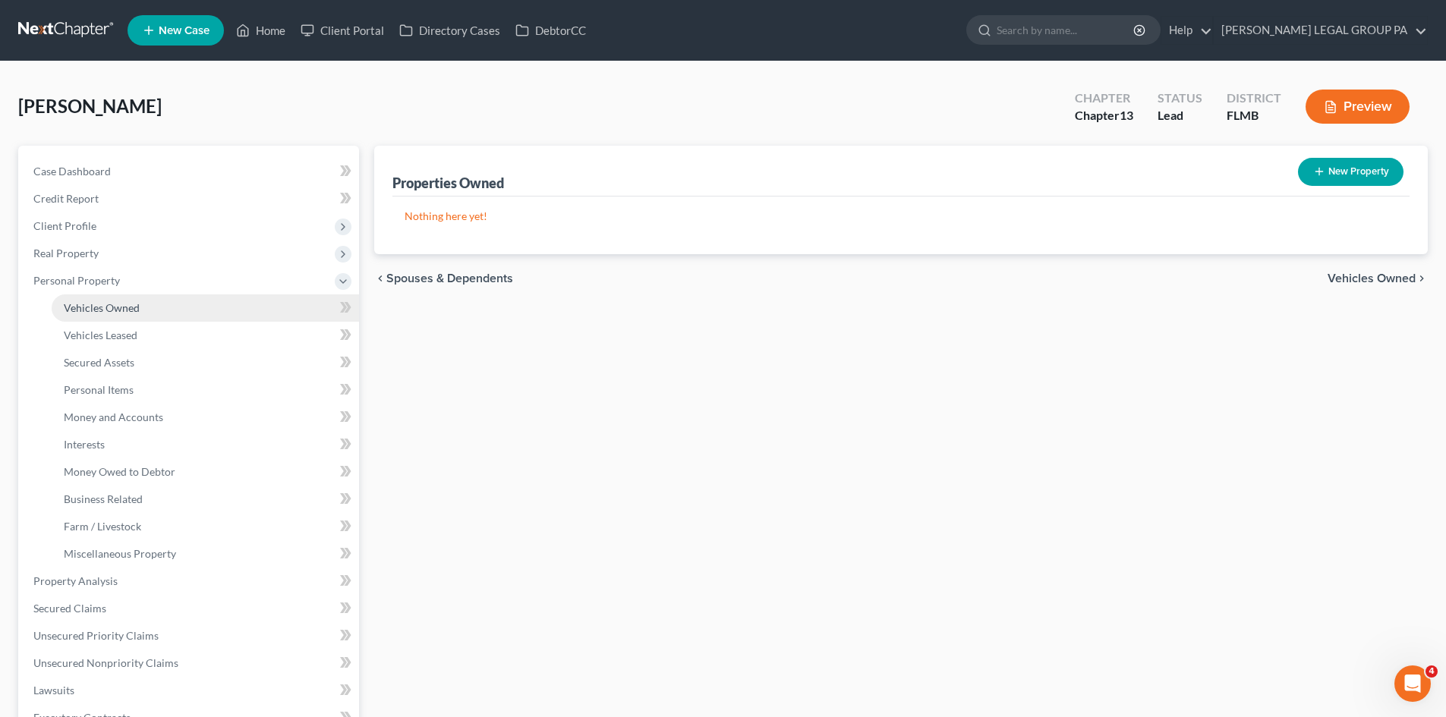
click at [168, 306] on link "Vehicles Owned" at bounding box center [205, 308] width 307 height 27
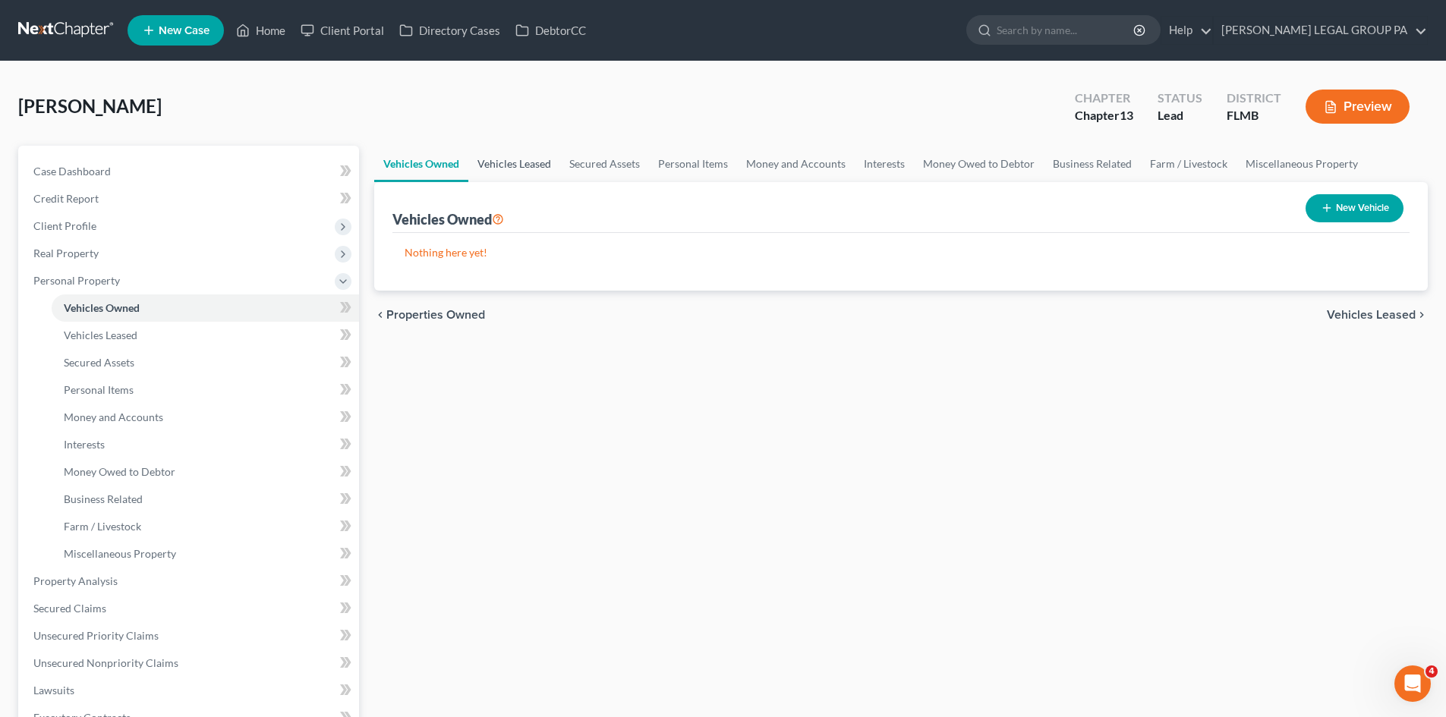
click at [519, 169] on link "Vehicles Leased" at bounding box center [514, 164] width 92 height 36
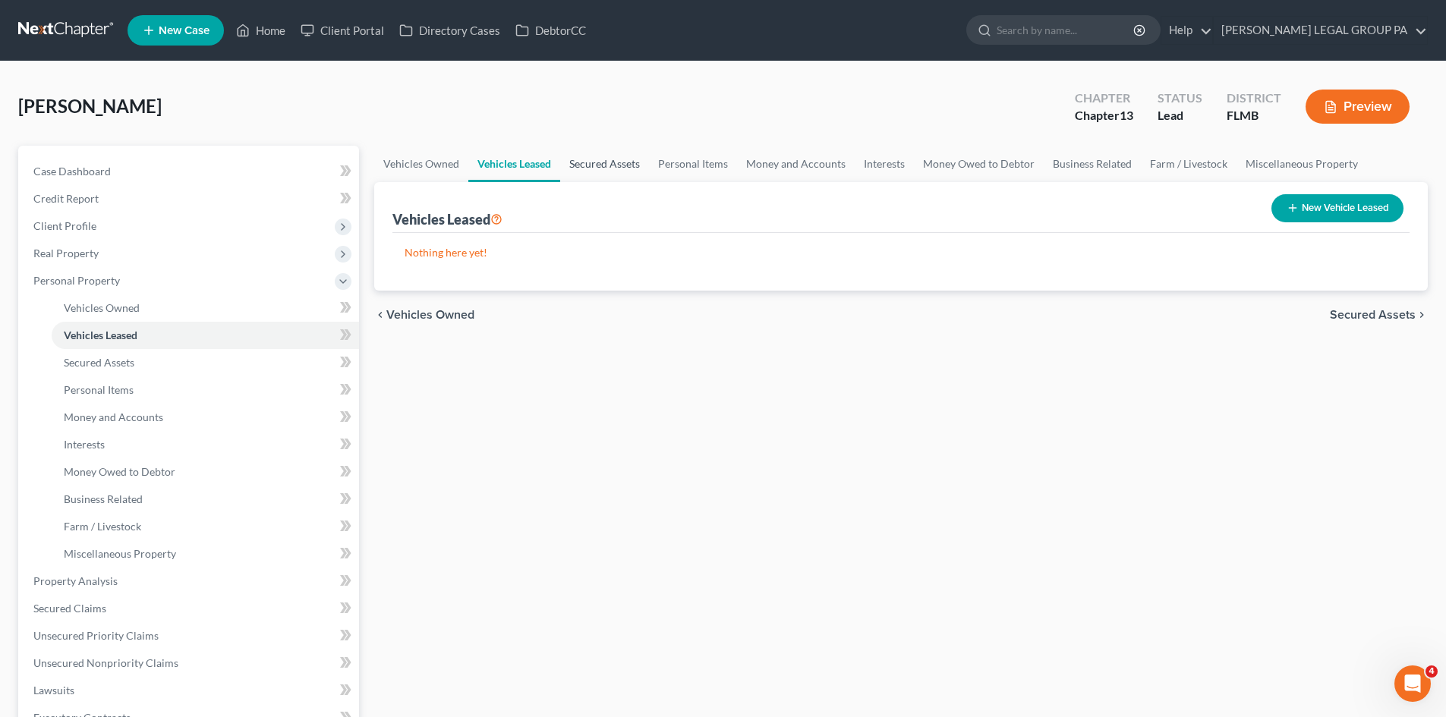
click at [612, 165] on link "Secured Assets" at bounding box center [604, 164] width 89 height 36
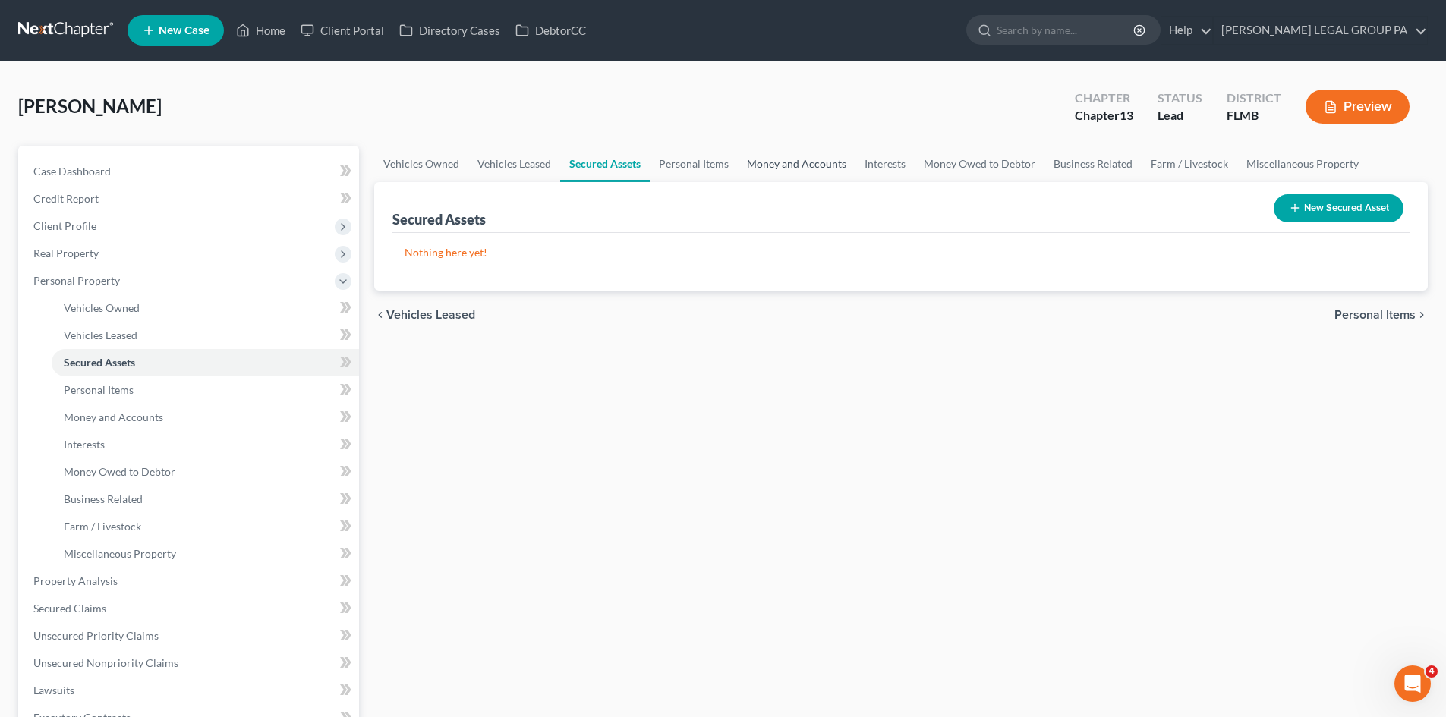
click at [812, 165] on link "Money and Accounts" at bounding box center [797, 164] width 118 height 36
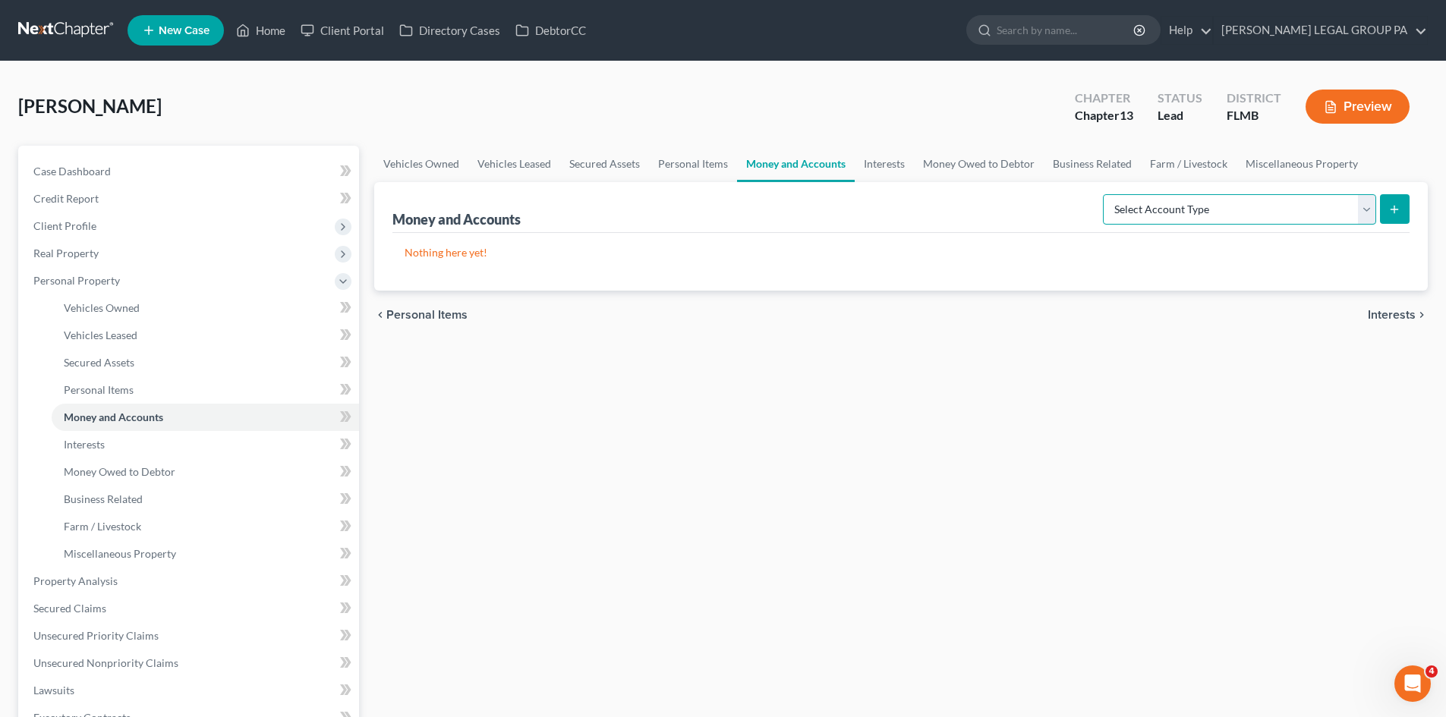
click at [1280, 211] on select "Select Account Type Brokerage Cash on Hand Certificates of Deposit Checking Acc…" at bounding box center [1239, 209] width 273 height 30
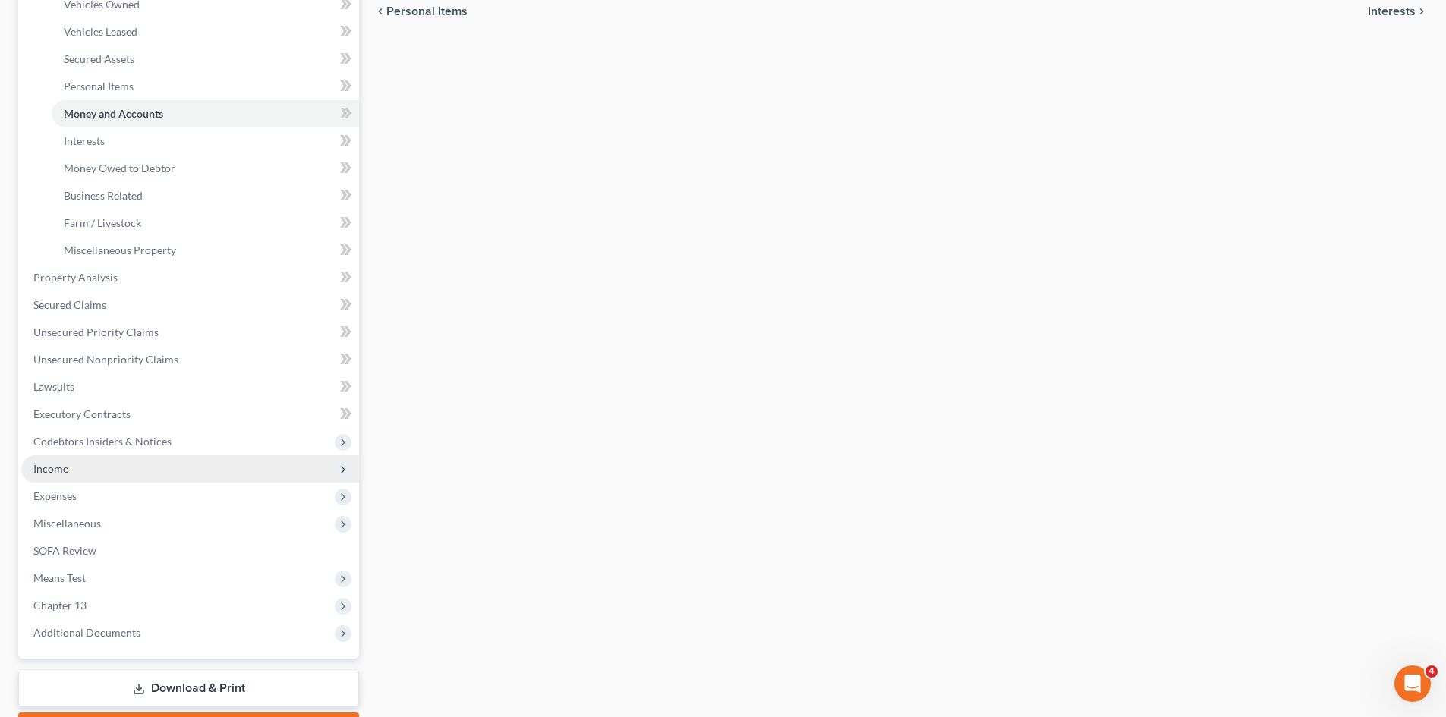
click at [101, 471] on span "Income" at bounding box center [190, 468] width 338 height 27
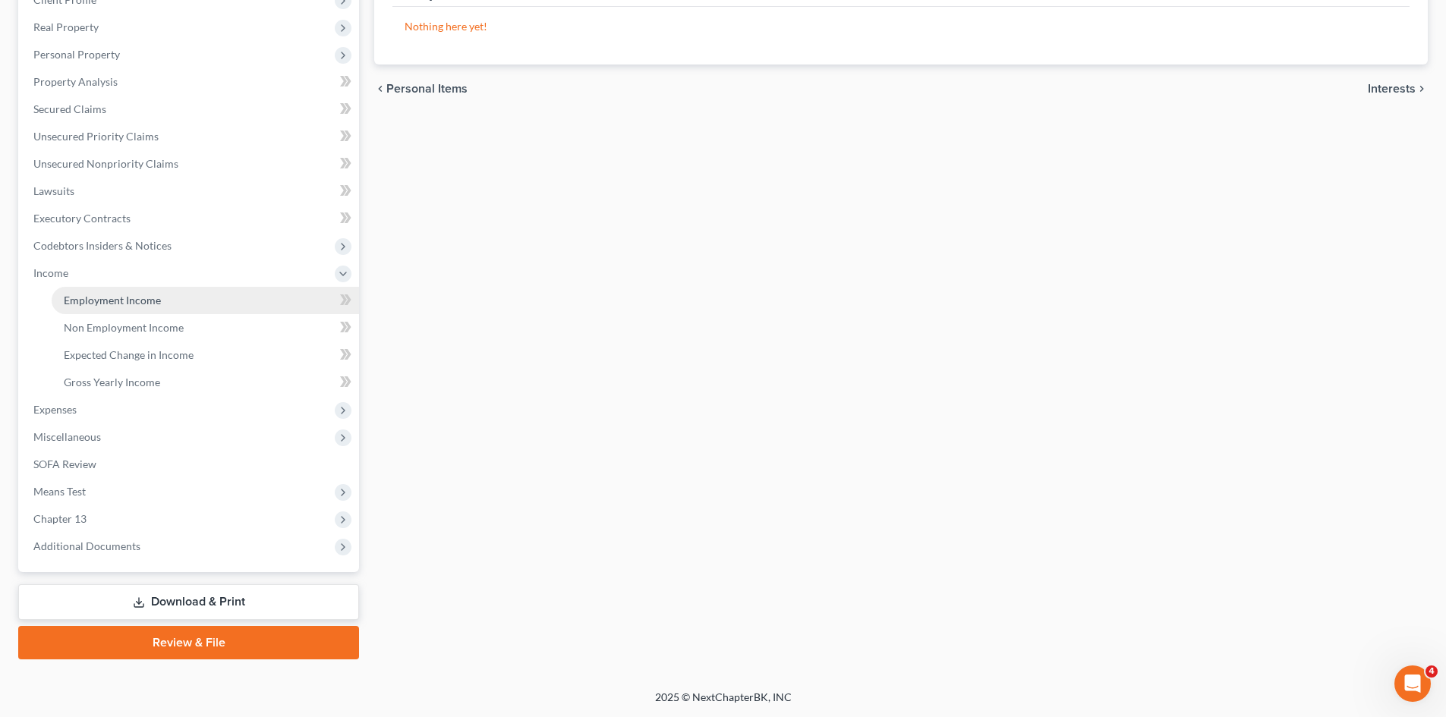
click at [131, 297] on span "Employment Income" at bounding box center [112, 300] width 97 height 13
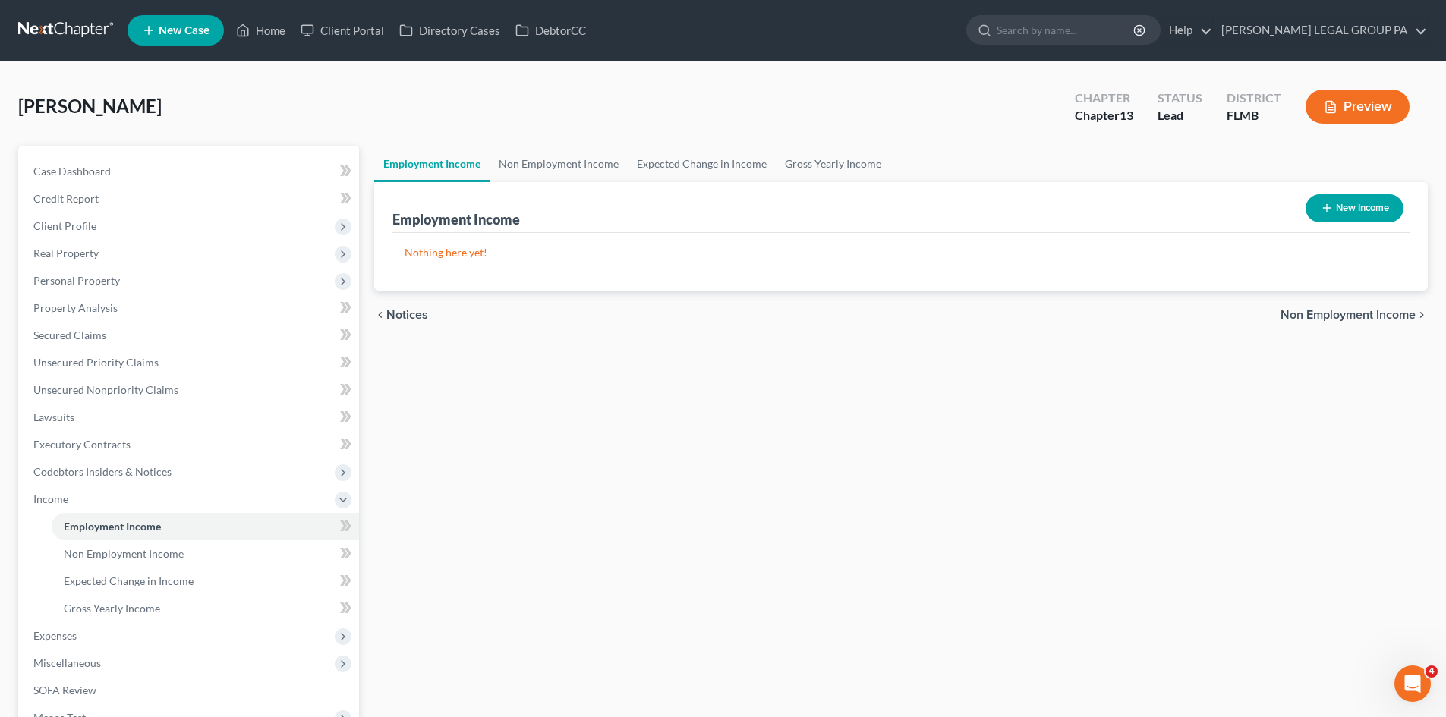
click at [1368, 200] on button "New Income" at bounding box center [1355, 208] width 98 height 28
select select "0"
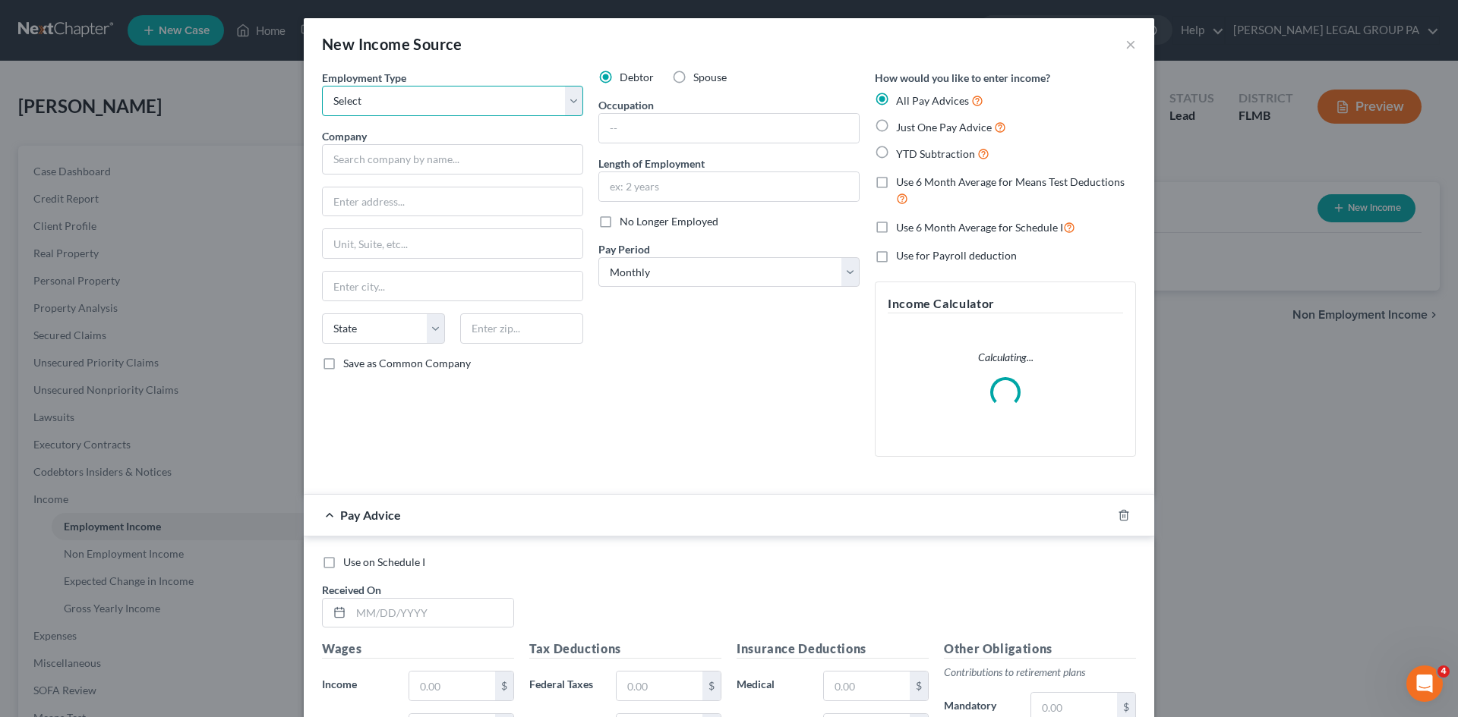
click at [492, 98] on select "Select Full or [DEMOGRAPHIC_DATA] Employment Self Employment" at bounding box center [452, 101] width 261 height 30
select select "0"
click at [322, 86] on select "Select Full or [DEMOGRAPHIC_DATA] Employment Self Employment" at bounding box center [452, 101] width 261 height 30
click at [667, 122] on input "text" at bounding box center [729, 128] width 260 height 29
click at [461, 174] on input "text" at bounding box center [452, 159] width 261 height 30
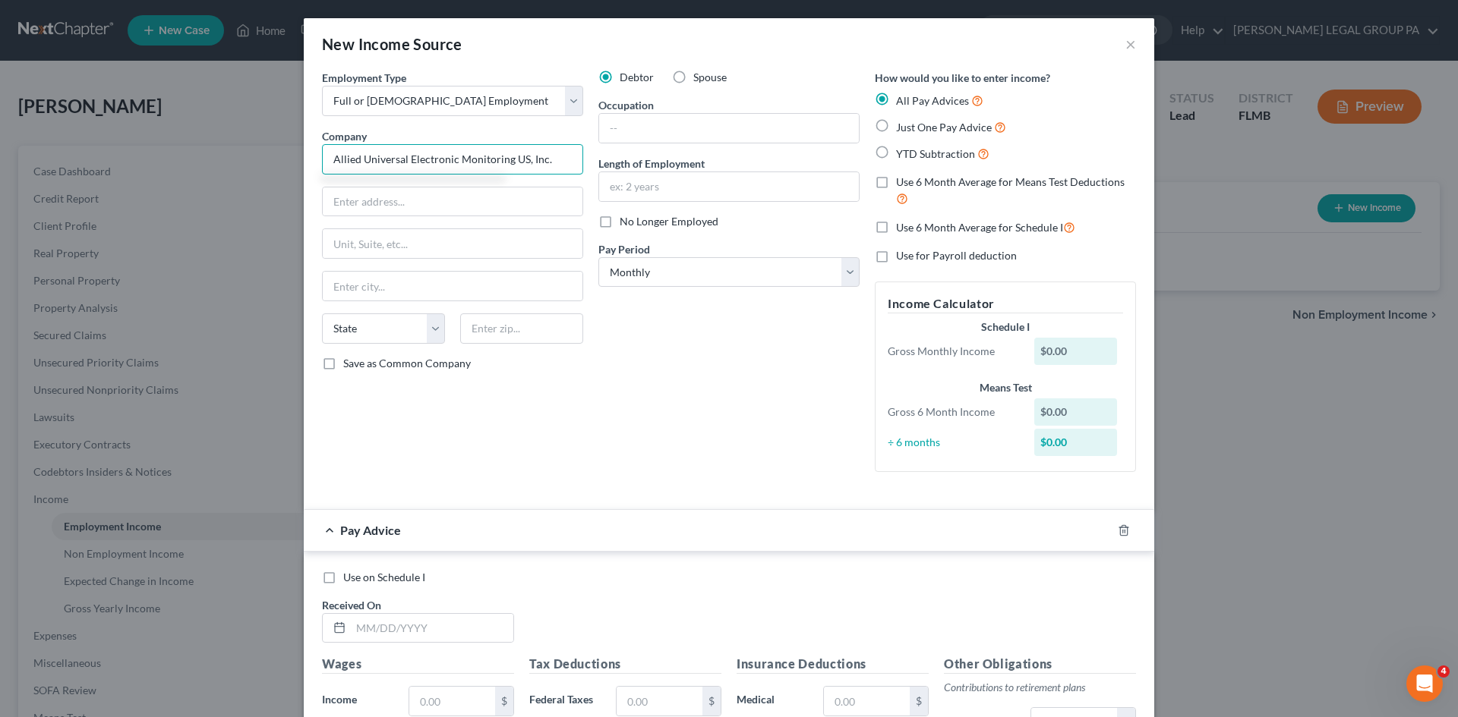
click at [563, 168] on input "Allied Universal Electronic Monitoring US, Inc." at bounding box center [452, 159] width 261 height 30
type input "Allied Universal Electronic Monitoring US, Inc."
click at [537, 197] on input "text" at bounding box center [453, 202] width 260 height 29
type input "1838 [PERSON_NAME] Highway"
type input "33556"
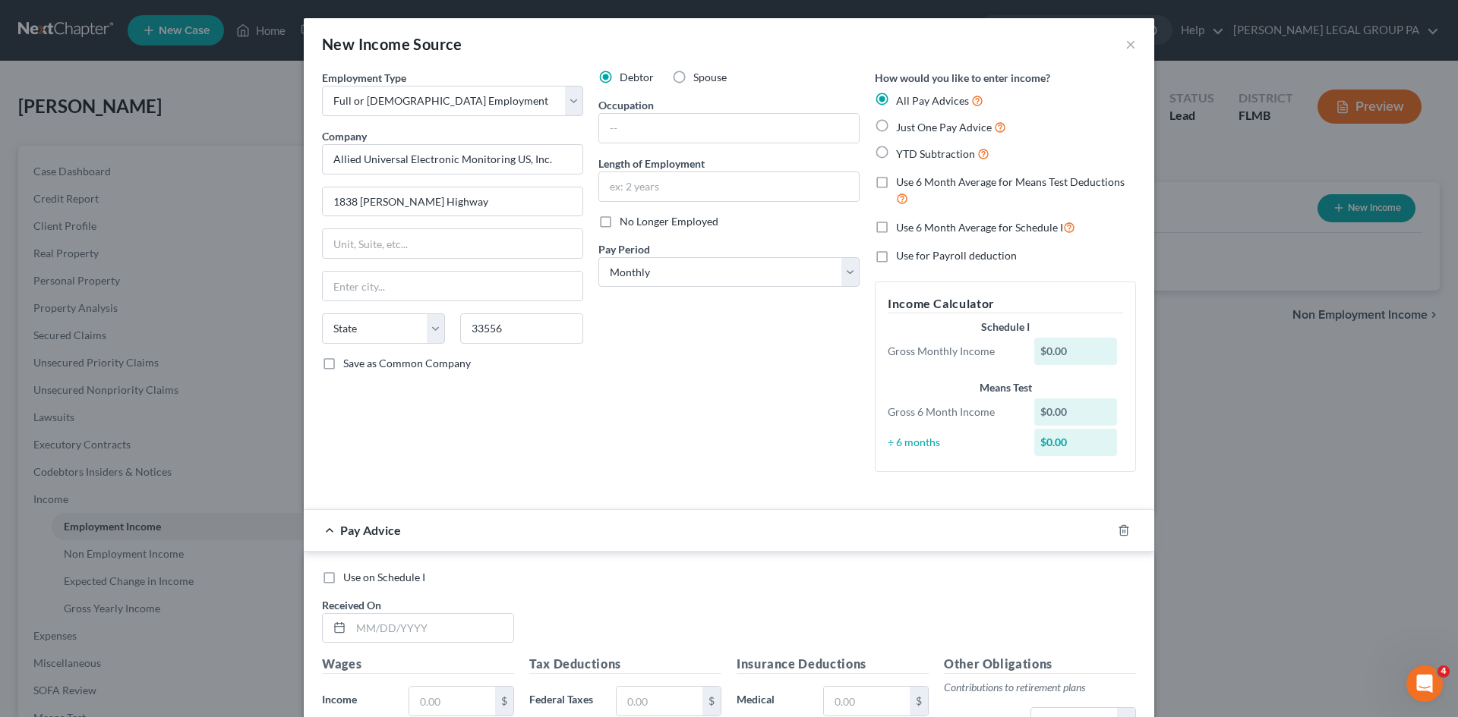
click at [700, 452] on div "Debtor Spouse Occupation Length of Employment No Longer Employed Pay Period * S…" at bounding box center [729, 277] width 276 height 414
type input "[GEOGRAPHIC_DATA]"
select select "9"
click at [704, 127] on input "text" at bounding box center [729, 128] width 260 height 29
type input "S"
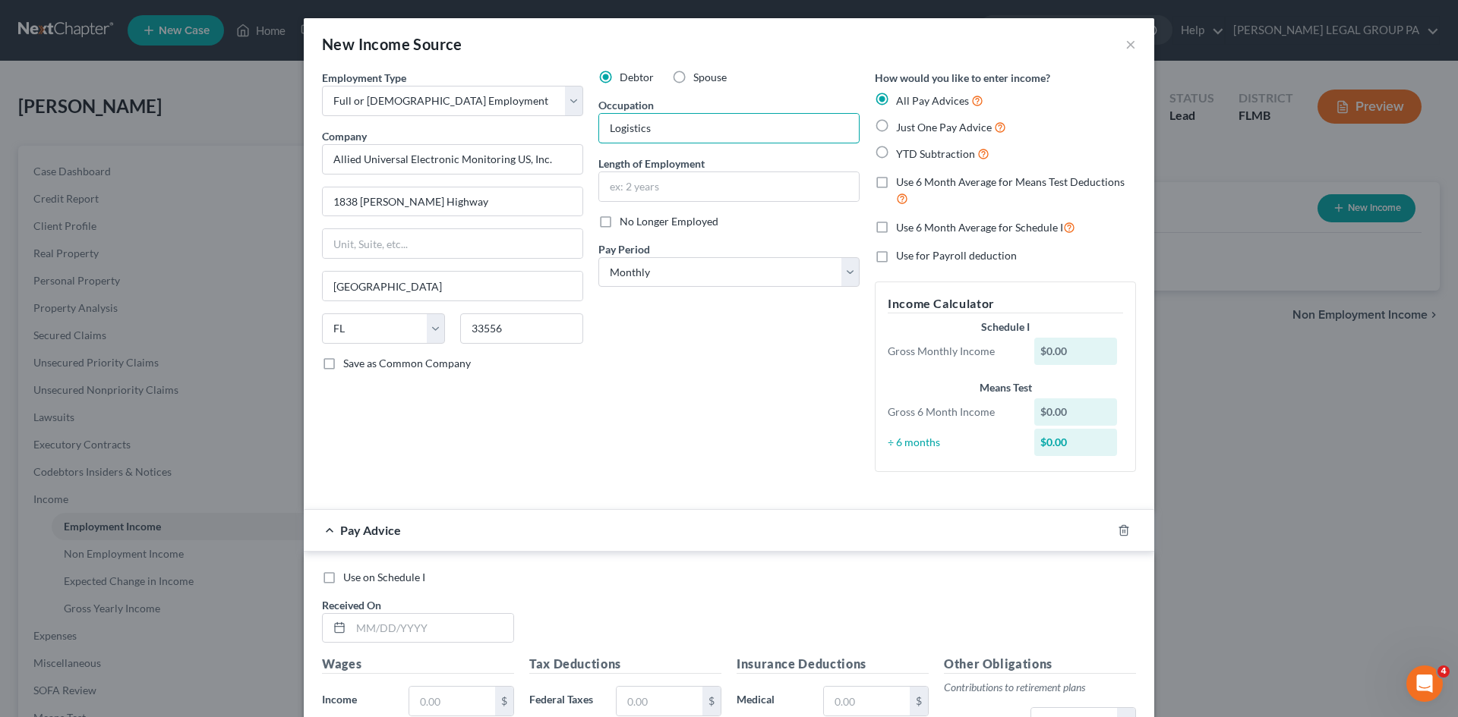
type input "Logistics"
drag, startPoint x: 647, startPoint y: 446, endPoint x: 629, endPoint y: 414, distance: 35.7
click at [648, 444] on div "Debtor Spouse Occupation Logistics Length of Employment No Longer Employed Pay …" at bounding box center [729, 277] width 276 height 414
click at [743, 192] on input "text" at bounding box center [729, 186] width 260 height 29
type input "1 year"
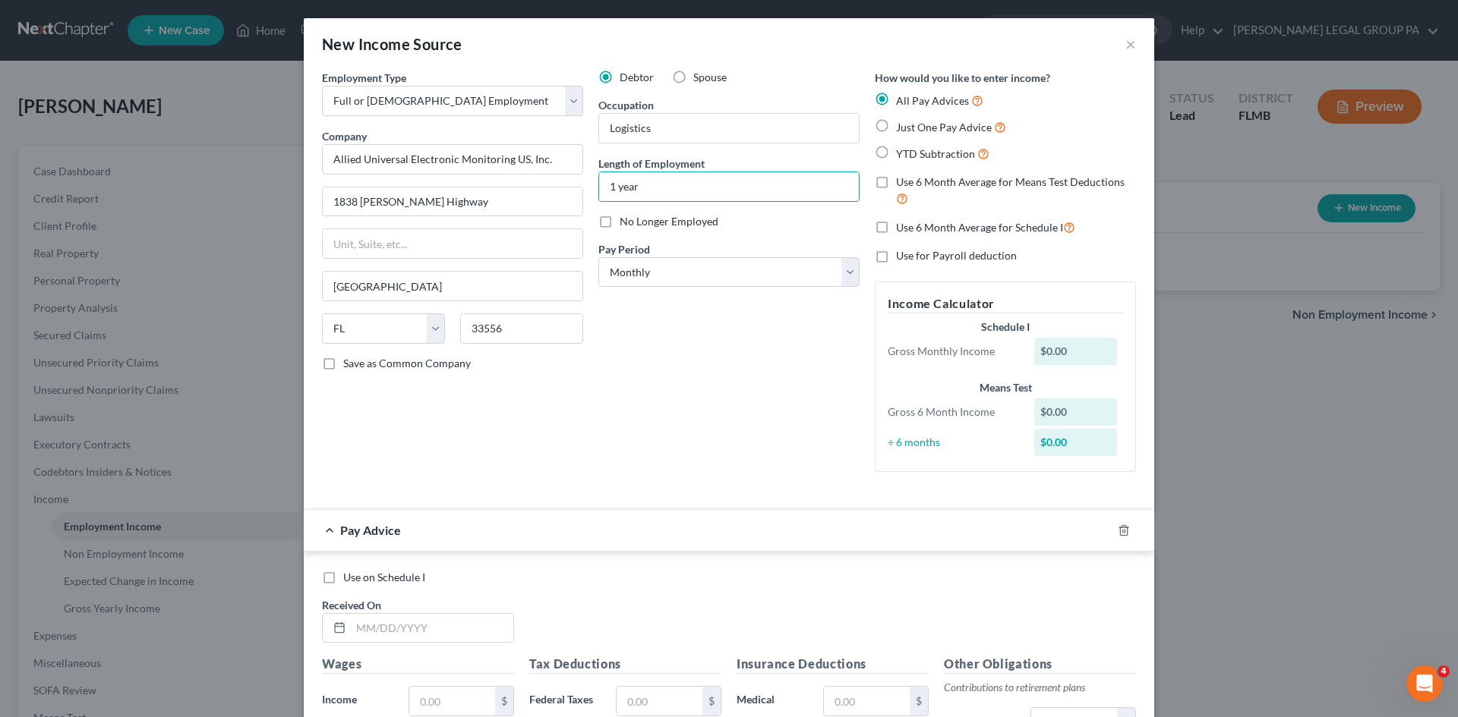
click at [716, 422] on div "Debtor Spouse Occupation Logistics Length of Employment 1 year No Longer Employ…" at bounding box center [729, 277] width 276 height 414
click at [896, 131] on label "Just One Pay Advice" at bounding box center [951, 126] width 110 height 17
click at [902, 128] on input "Just One Pay Advice" at bounding box center [907, 123] width 10 height 10
radio input "true"
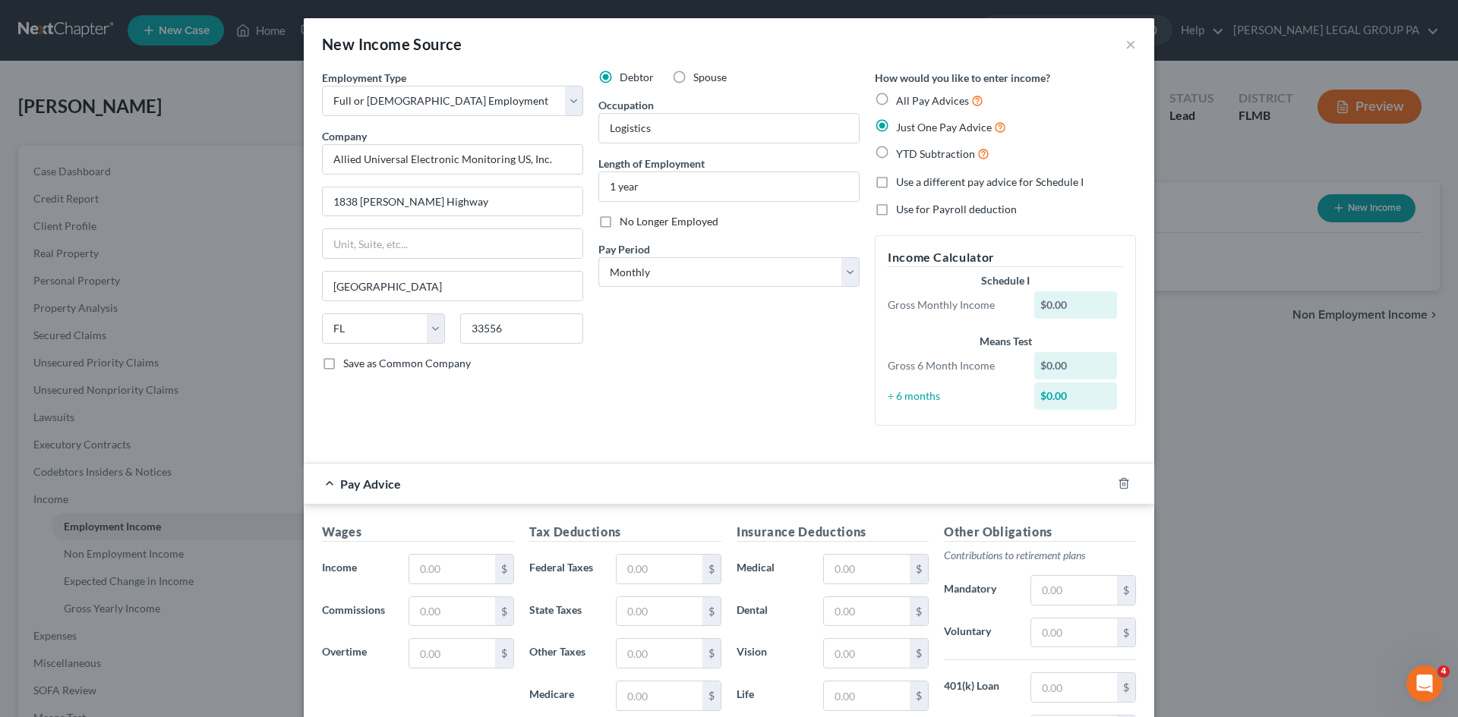
click at [343, 365] on label "Save as Common Company" at bounding box center [407, 363] width 128 height 15
click at [349, 365] on input "Save as Common Company" at bounding box center [354, 361] width 10 height 10
checkbox input "true"
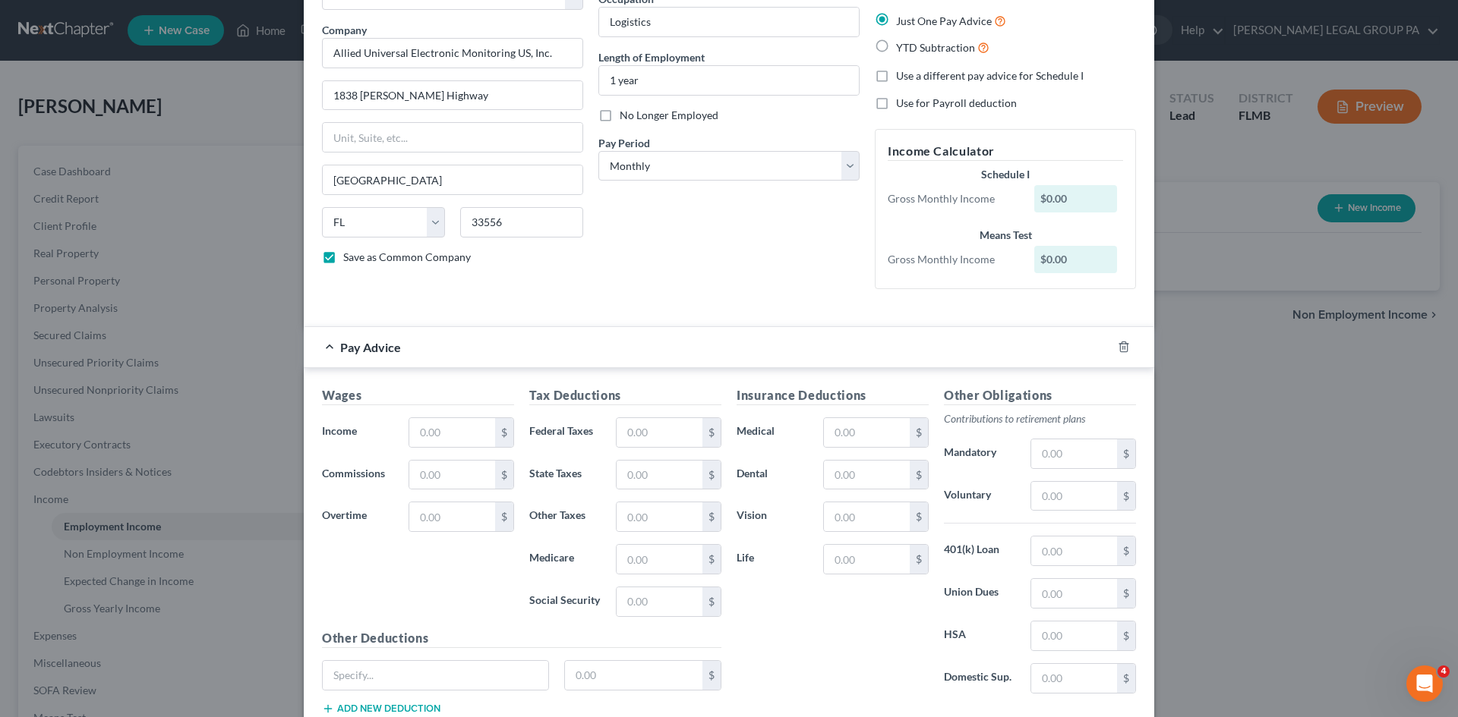
scroll to position [211, 0]
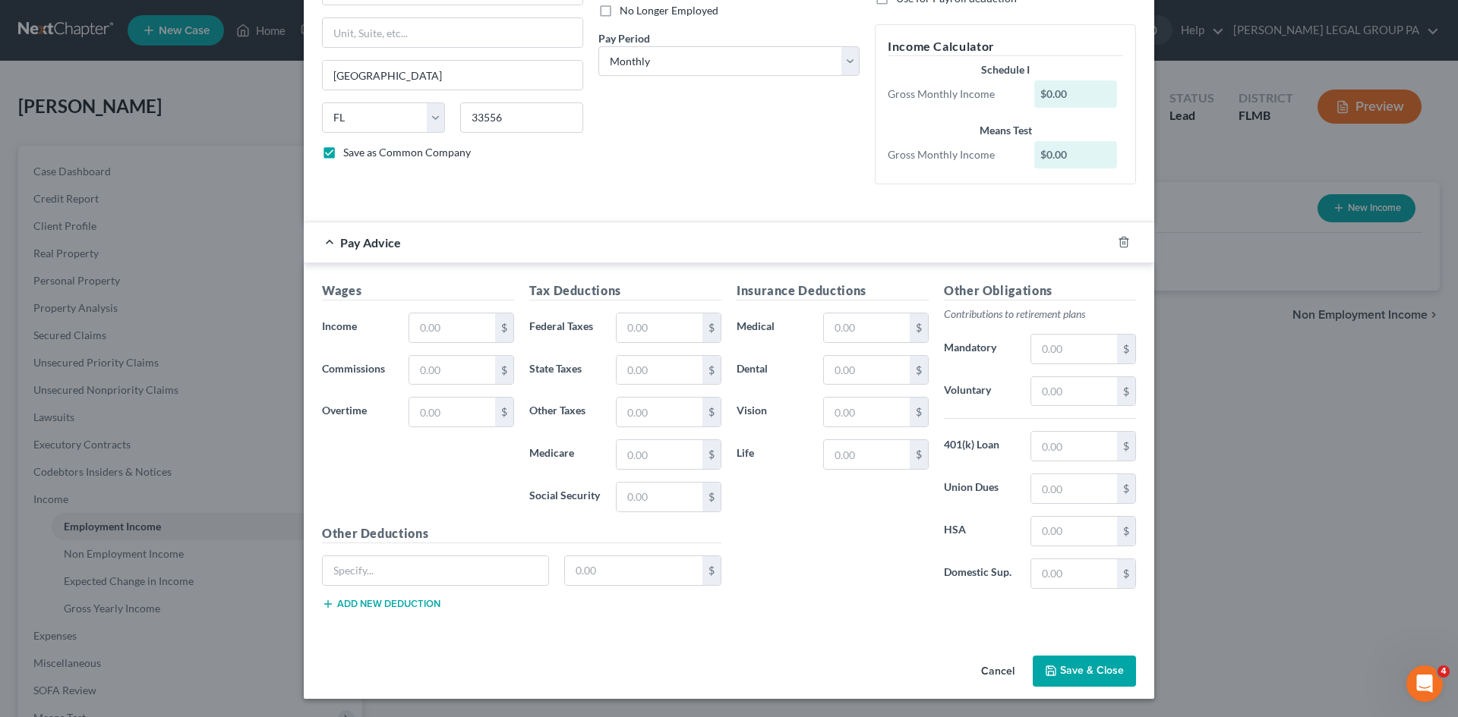
click at [1087, 676] on button "Save & Close" at bounding box center [1083, 672] width 103 height 32
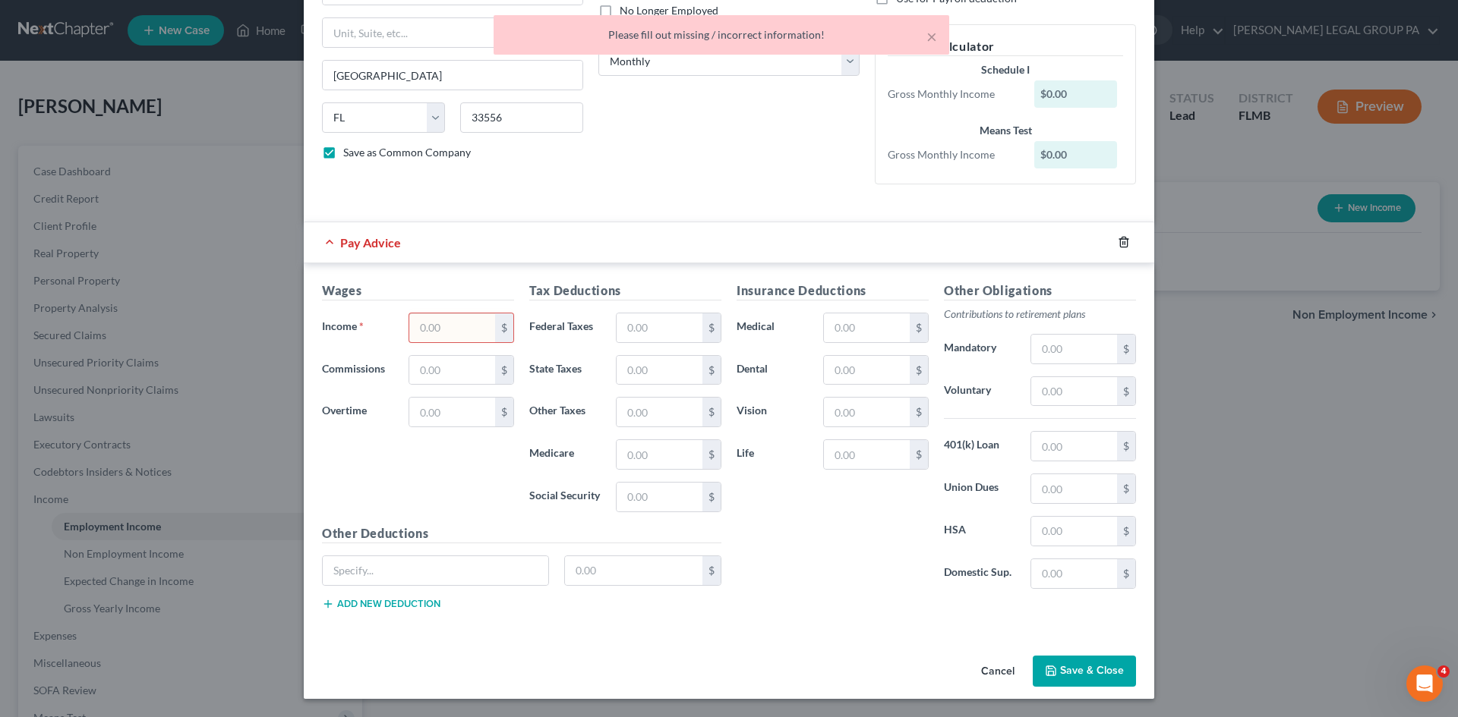
click at [1122, 245] on icon "button" at bounding box center [1123, 242] width 12 height 12
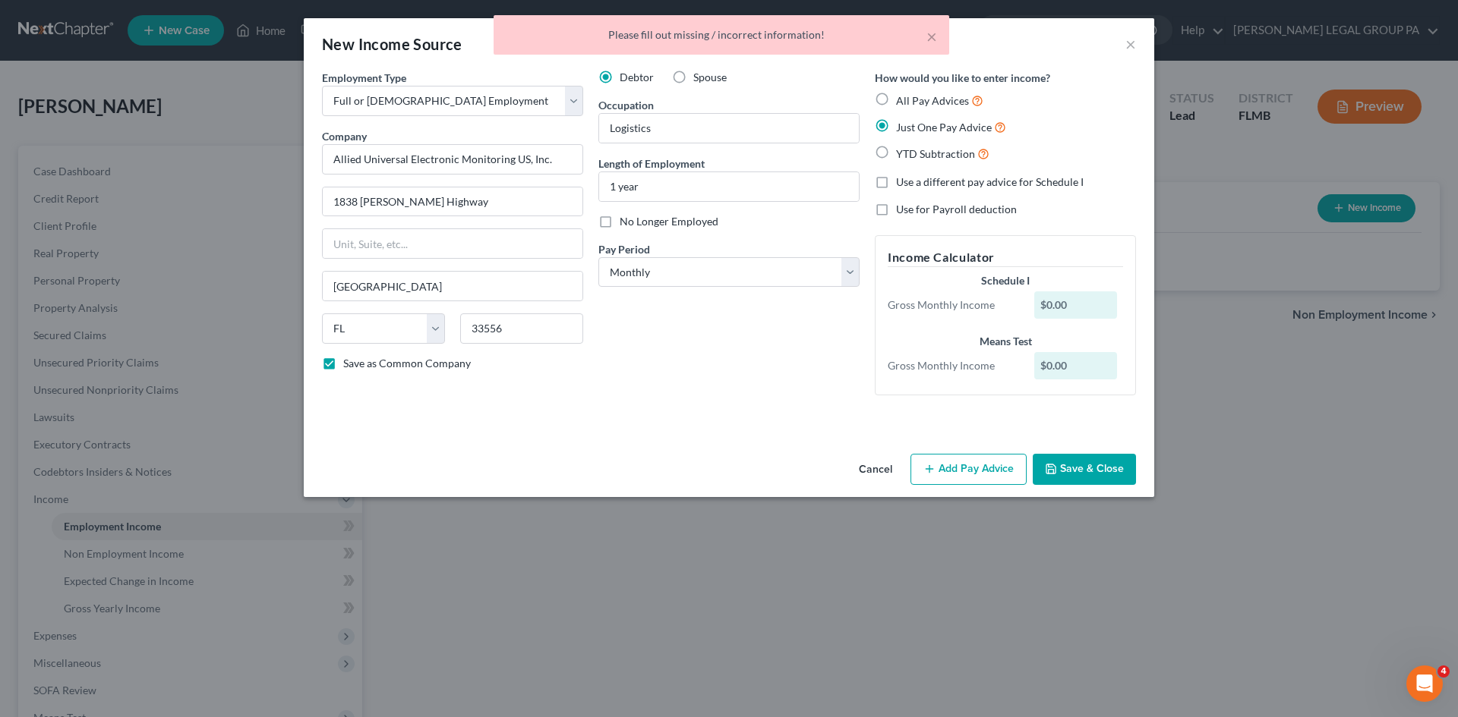
scroll to position [0, 0]
click at [1111, 462] on button "Save & Close" at bounding box center [1083, 470] width 103 height 32
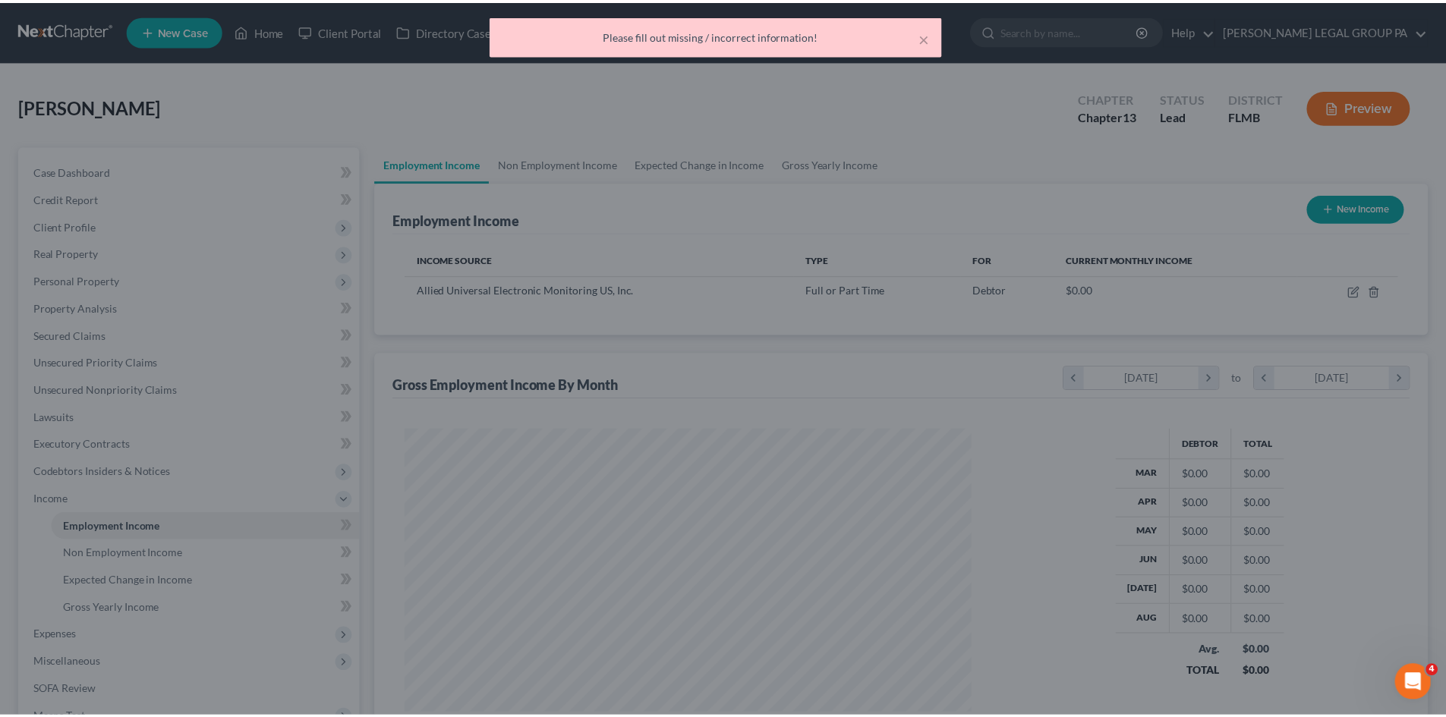
scroll to position [283, 597]
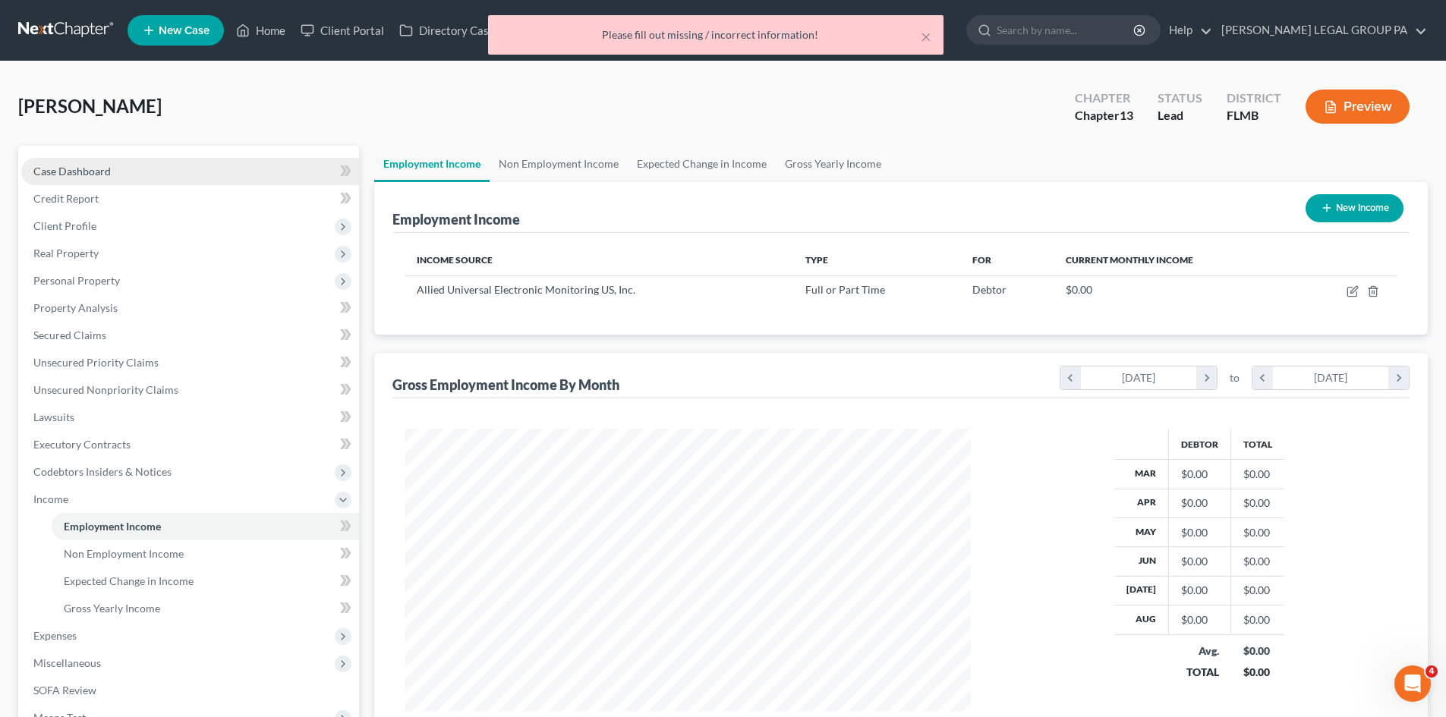
drag, startPoint x: 81, startPoint y: 173, endPoint x: 591, endPoint y: 270, distance: 518.6
click at [82, 173] on span "Case Dashboard" at bounding box center [71, 171] width 77 height 13
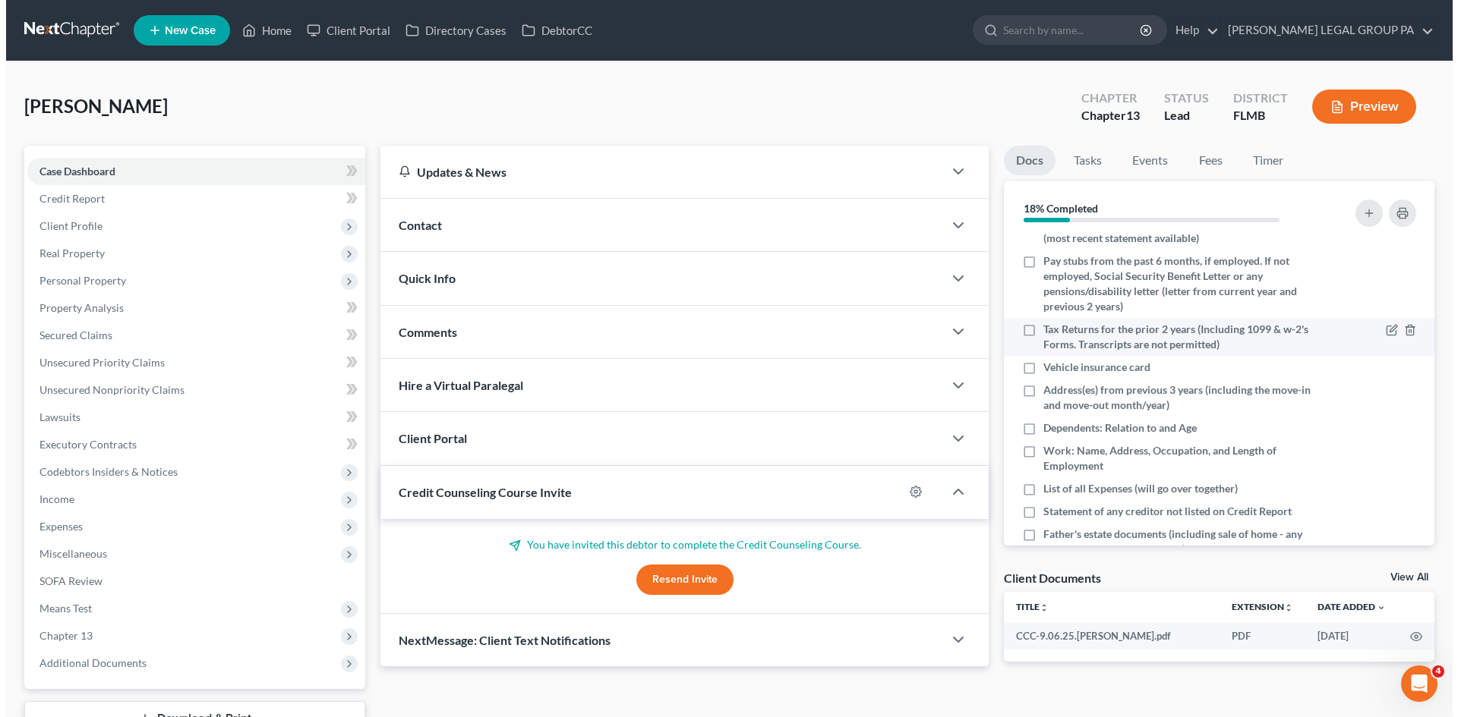
scroll to position [76, 0]
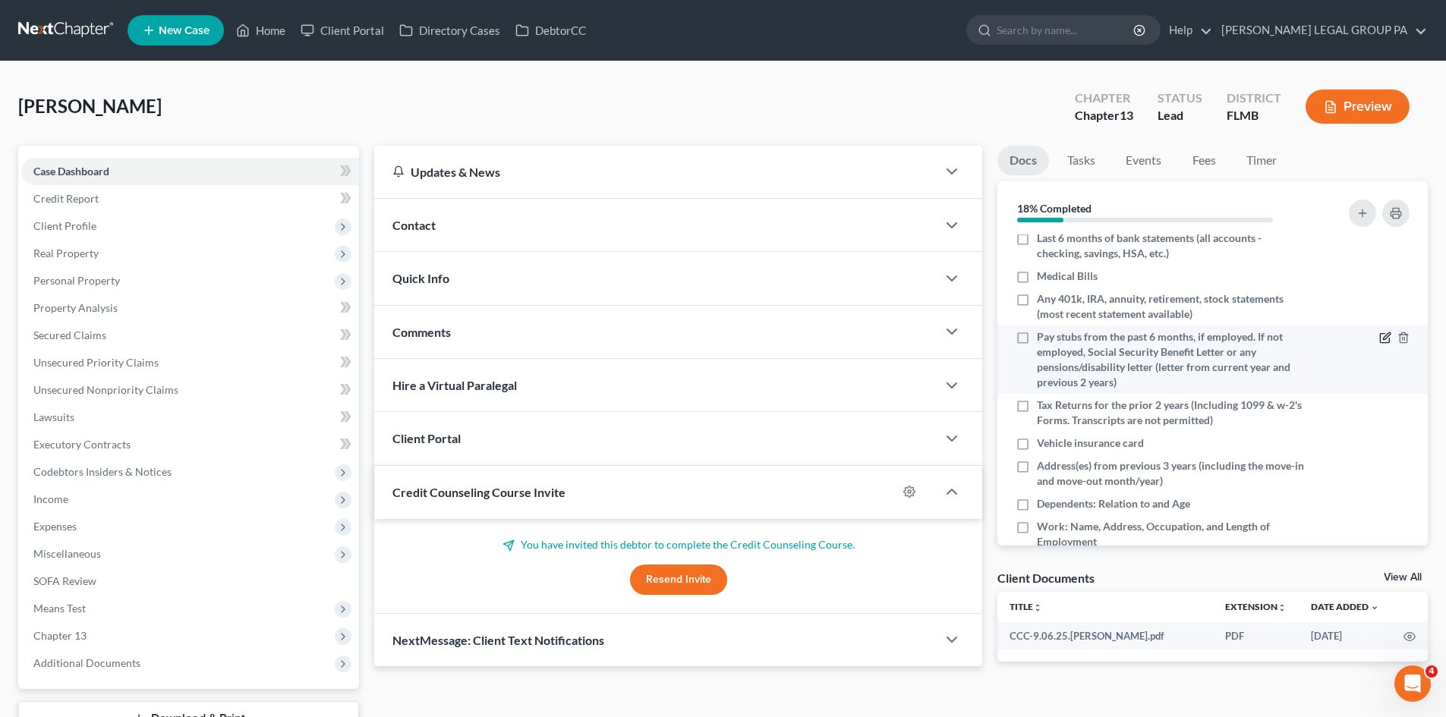
click at [1380, 334] on icon "button" at bounding box center [1384, 338] width 9 height 9
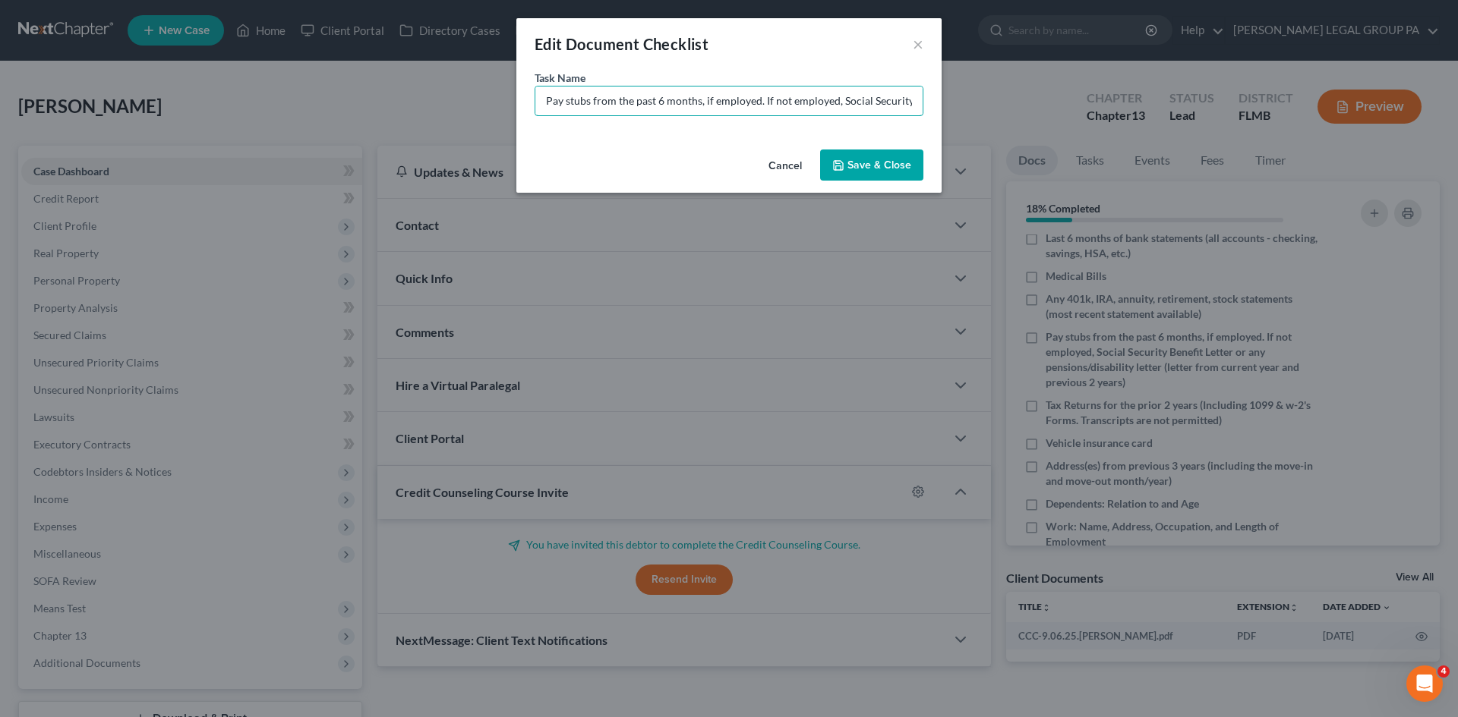
scroll to position [0, 424]
drag, startPoint x: 591, startPoint y: 99, endPoint x: 1038, endPoint y: 96, distance: 447.1
click at [1038, 96] on div "Edit Document Checklist × Task Name * Pay stubs from the past 6 months, if empl…" at bounding box center [729, 358] width 1458 height 717
click at [600, 98] on input "Pay stubs - Middle of April through" at bounding box center [728, 101] width 387 height 29
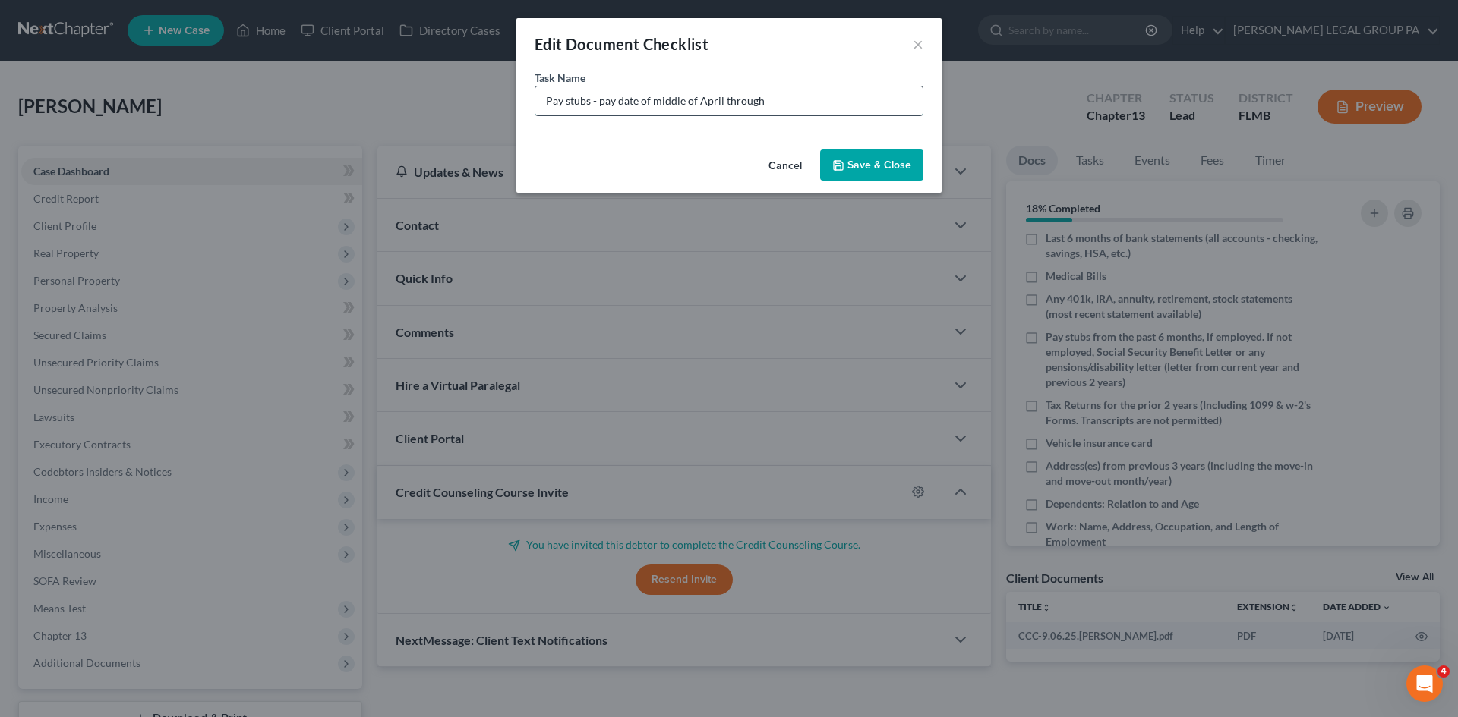
click at [832, 102] on input "Pay stubs - pay date of middle of April through" at bounding box center [728, 101] width 387 height 29
click at [707, 100] on input "Pay stubs - pay date of middle of April through" at bounding box center [728, 101] width 387 height 29
click at [824, 107] on input "Pay stubs - pay date of middle of February through" at bounding box center [728, 101] width 387 height 29
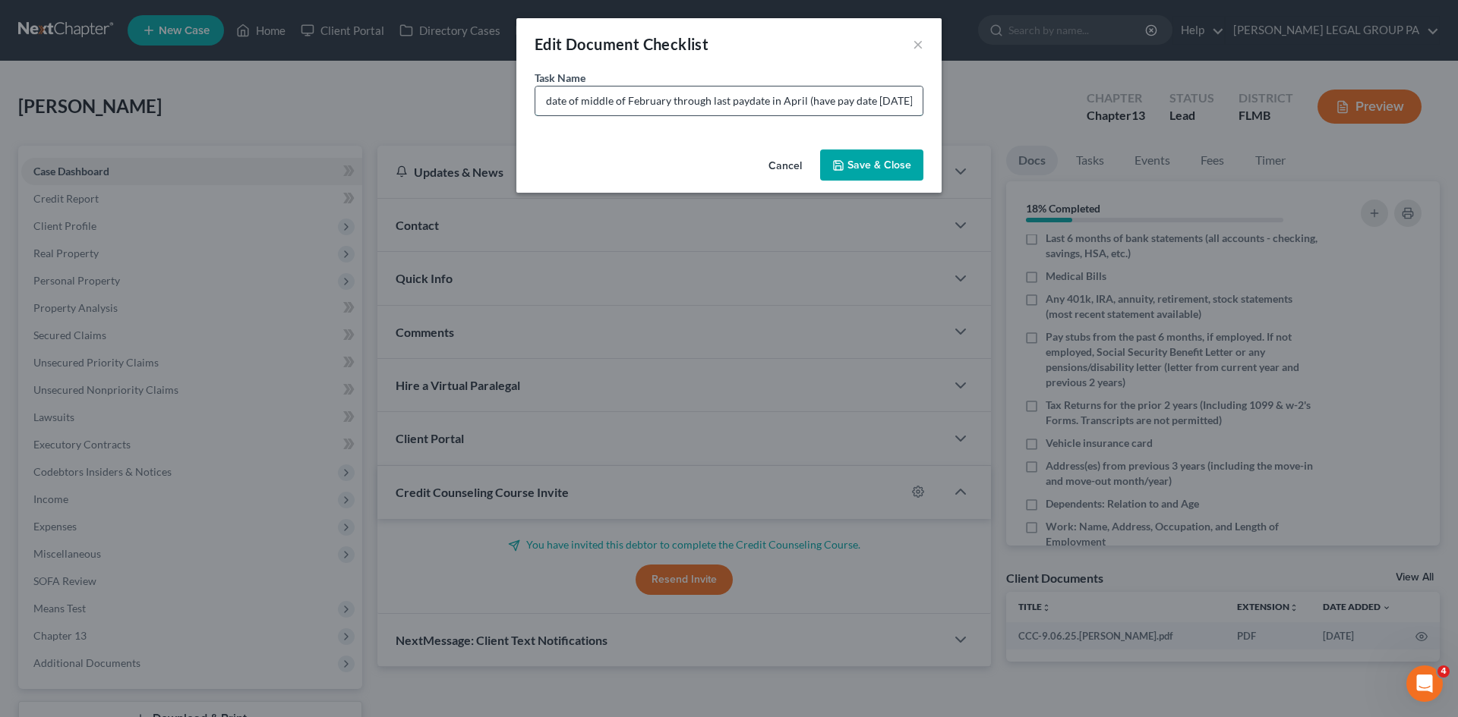
click at [744, 94] on input "Pay stubs - pay date of middle of February through last paydate in April (have …" at bounding box center [728, 101] width 387 height 29
type input "Pay stubs - pay date of middle of February through last pay date in April (have…"
click at [869, 169] on button "Save & Close" at bounding box center [871, 166] width 103 height 32
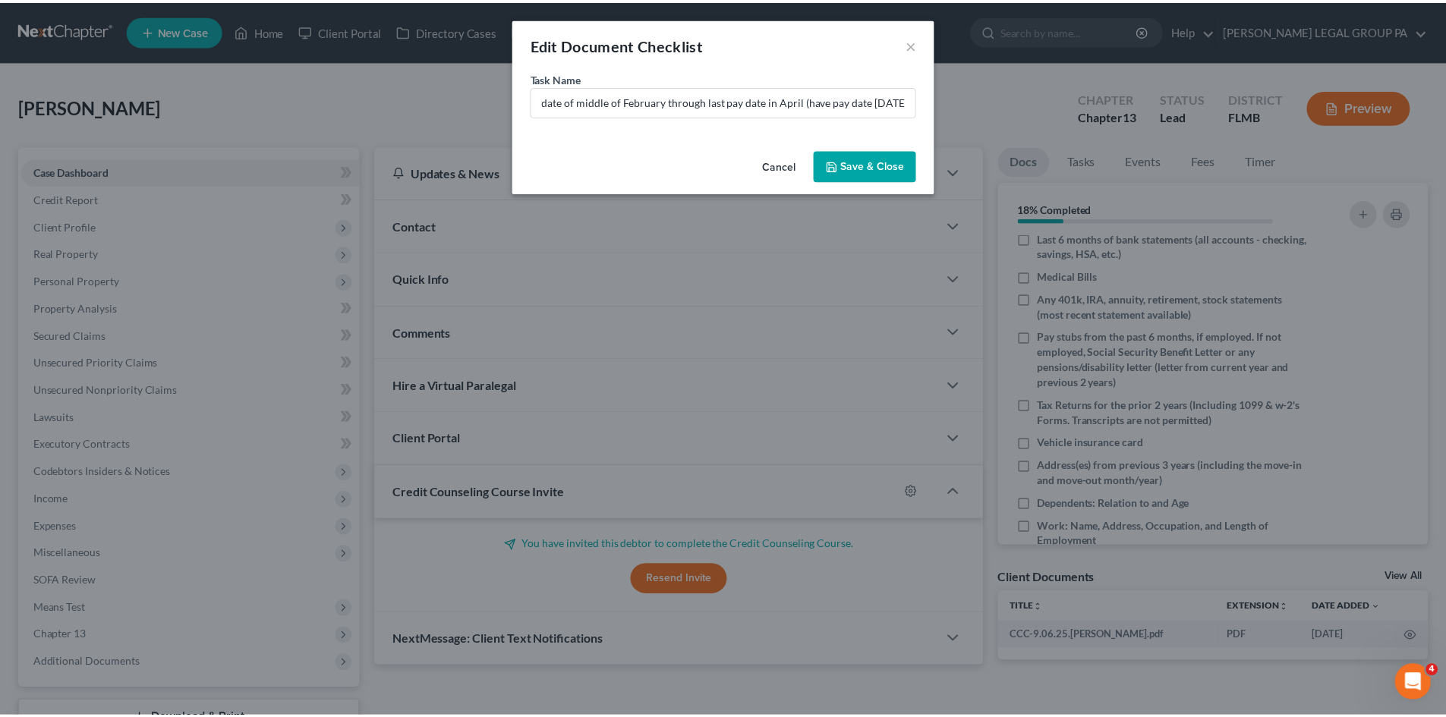
scroll to position [0, 0]
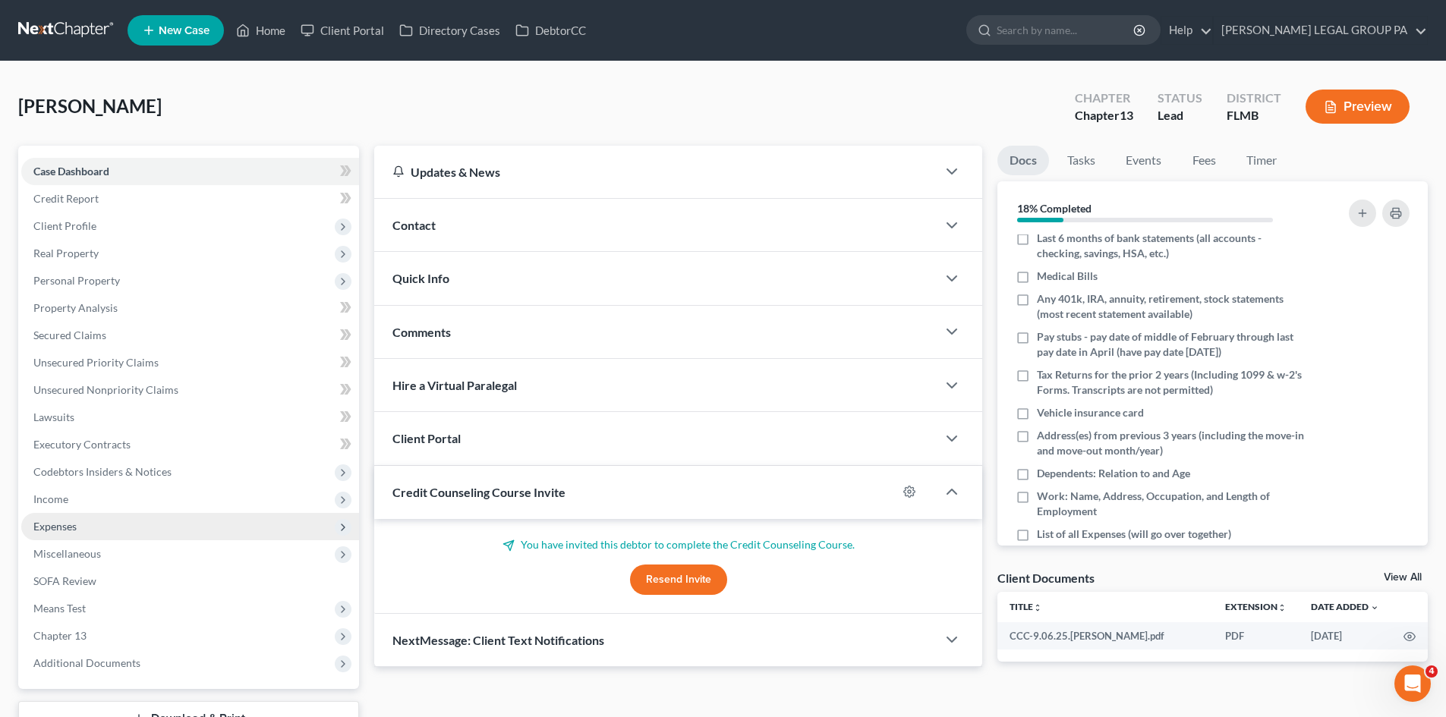
click at [138, 526] on span "Expenses" at bounding box center [190, 526] width 338 height 27
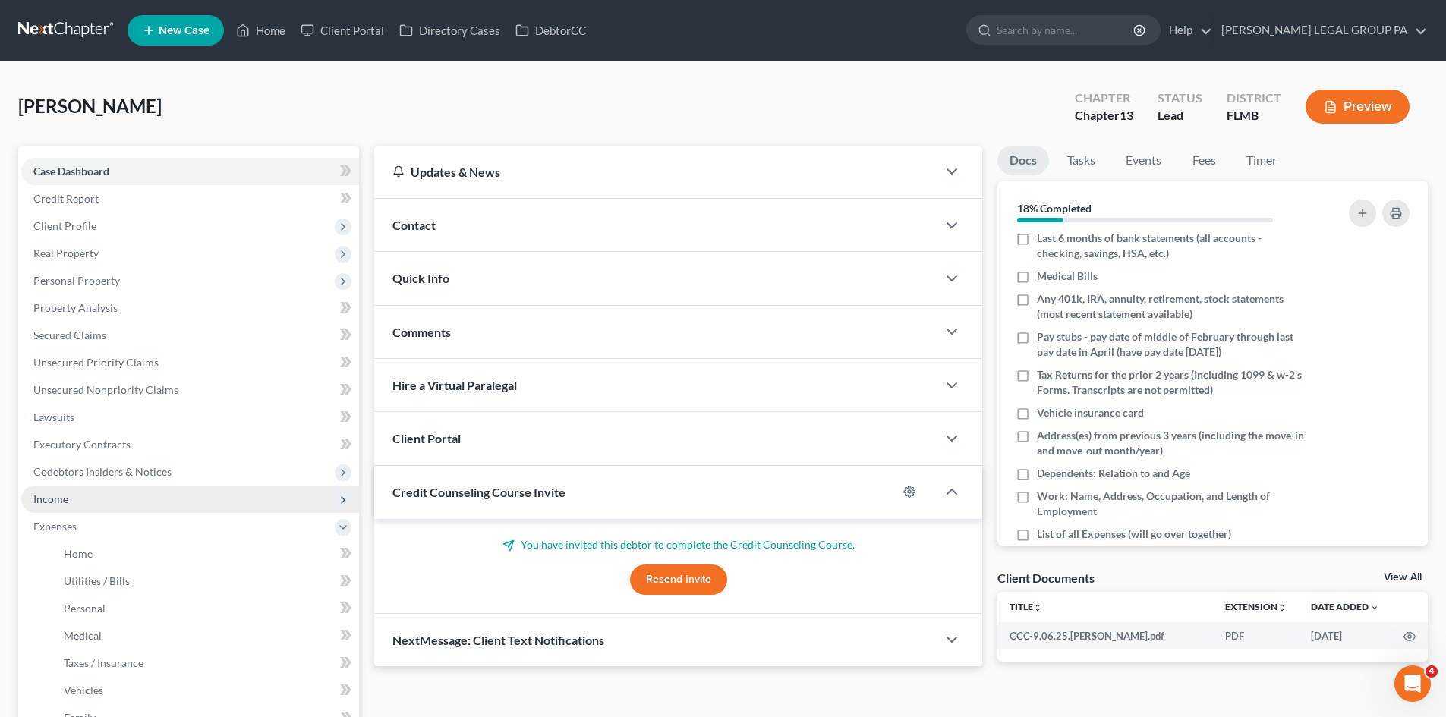
click at [135, 494] on span "Income" at bounding box center [190, 499] width 338 height 27
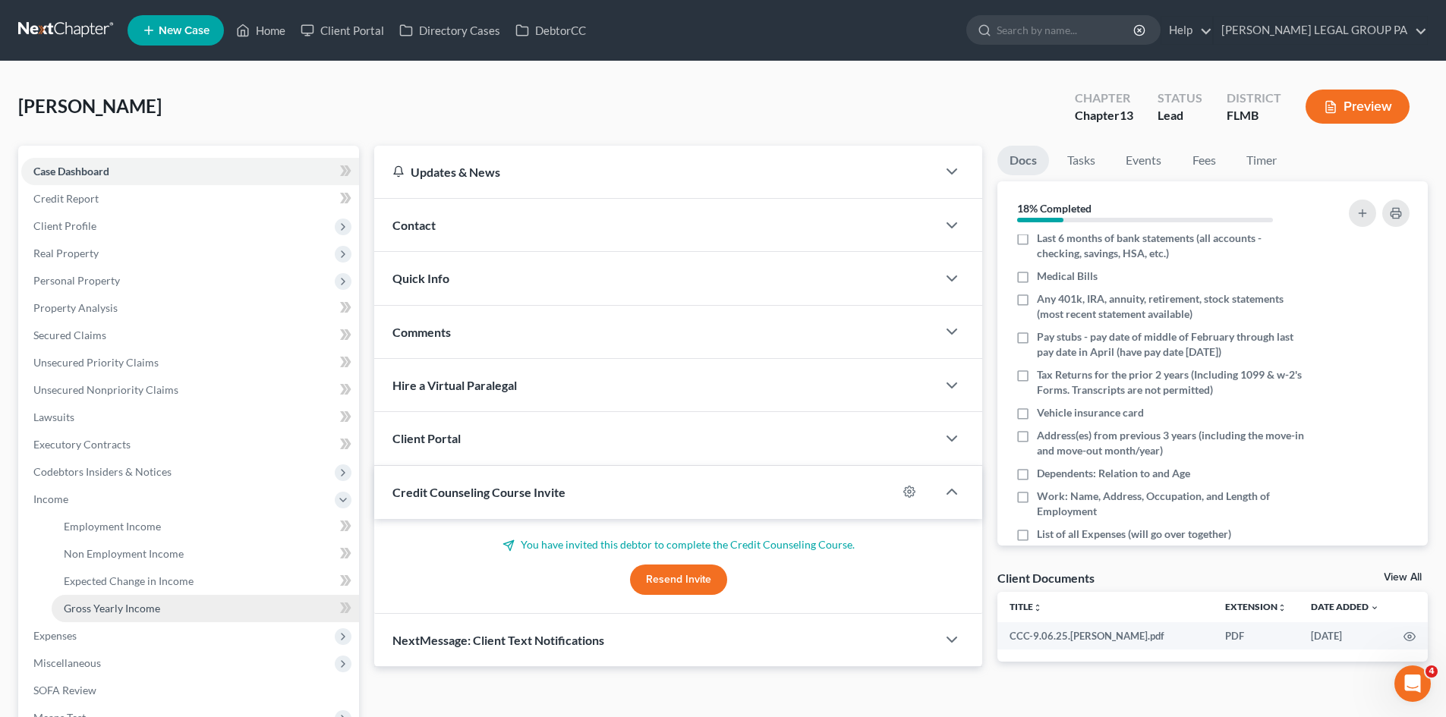
click at [176, 618] on link "Gross Yearly Income" at bounding box center [205, 608] width 307 height 27
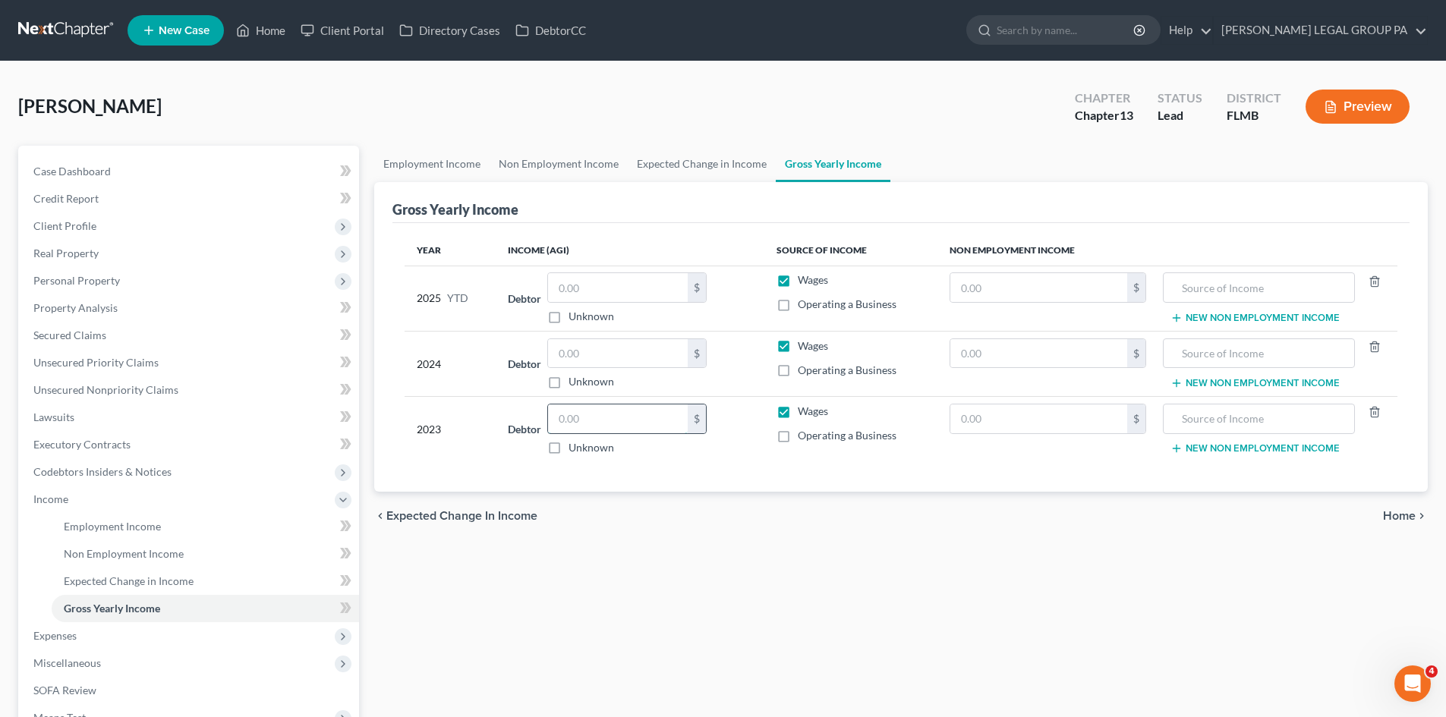
click at [615, 428] on input "text" at bounding box center [618, 419] width 140 height 29
click at [657, 605] on div "Employment Income Non Employment Income Expected Change in Income Gross Yearly …" at bounding box center [901, 516] width 1069 height 740
click at [629, 423] on input "66,778.00" at bounding box center [618, 419] width 140 height 29
type input "64,768.00"
click at [879, 566] on div "Employment Income Non Employment Income Expected Change in Income Gross Yearly …" at bounding box center [901, 516] width 1069 height 740
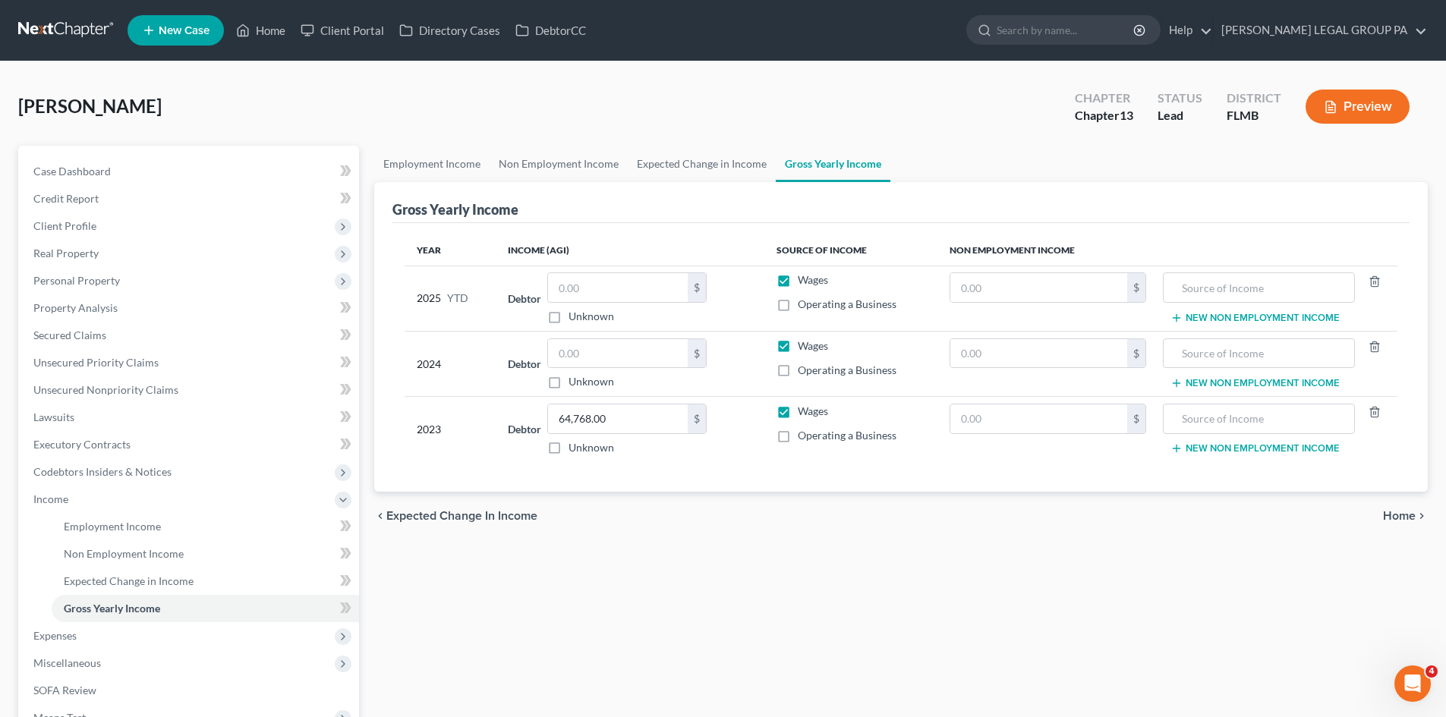
click at [770, 113] on div "[PERSON_NAME] Upgraded Chapter Chapter 13 Status Lead District FLMB Preview" at bounding box center [723, 113] width 1410 height 66
click at [607, 354] on input "text" at bounding box center [618, 353] width 140 height 29
type input "53,661.00"
click at [663, 551] on div "Employment Income Non Employment Income Expected Change in Income Gross Yearly …" at bounding box center [901, 516] width 1069 height 740
click at [654, 292] on input "text" at bounding box center [618, 287] width 140 height 29
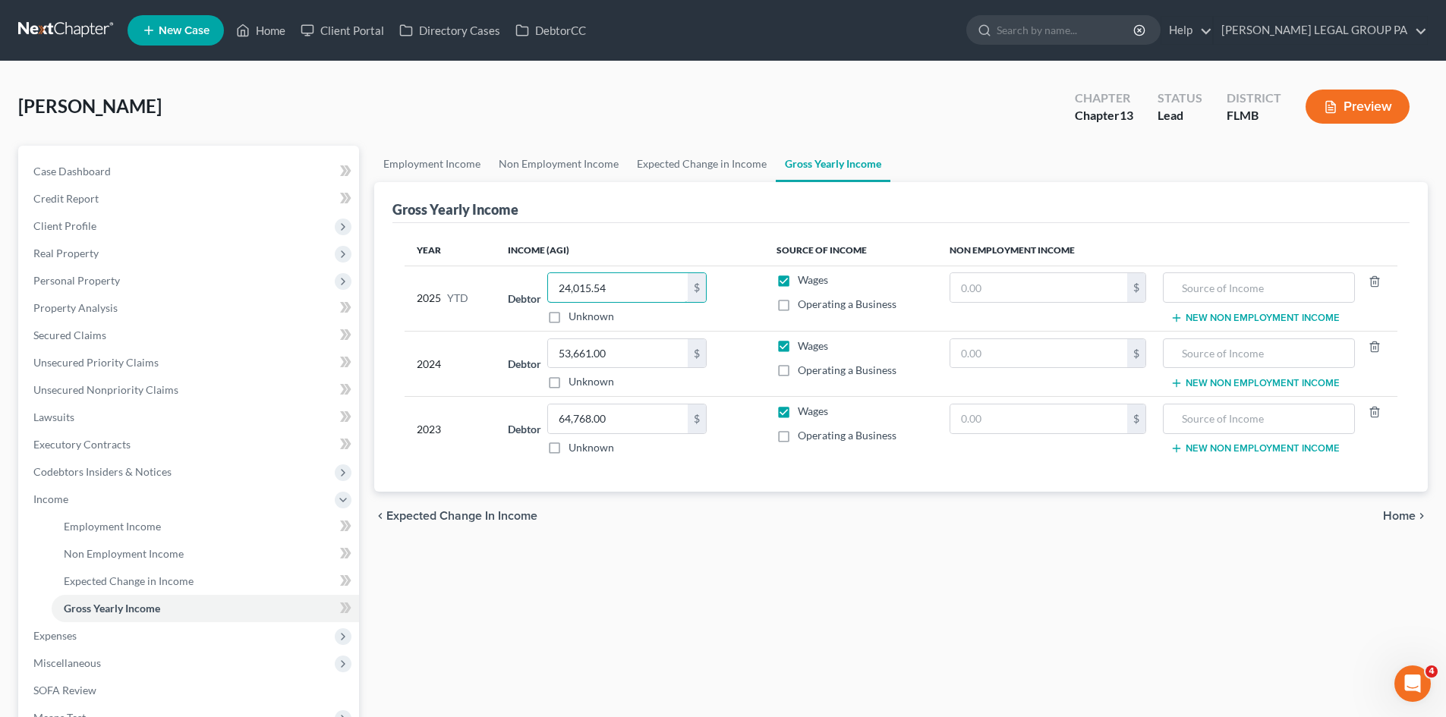
type input "24,015.54"
click at [721, 584] on div "Employment Income Non Employment Income Expected Change in Income Gross Yearly …" at bounding box center [901, 516] width 1069 height 740
click at [686, 159] on link "Expected Change in Income" at bounding box center [702, 164] width 148 height 36
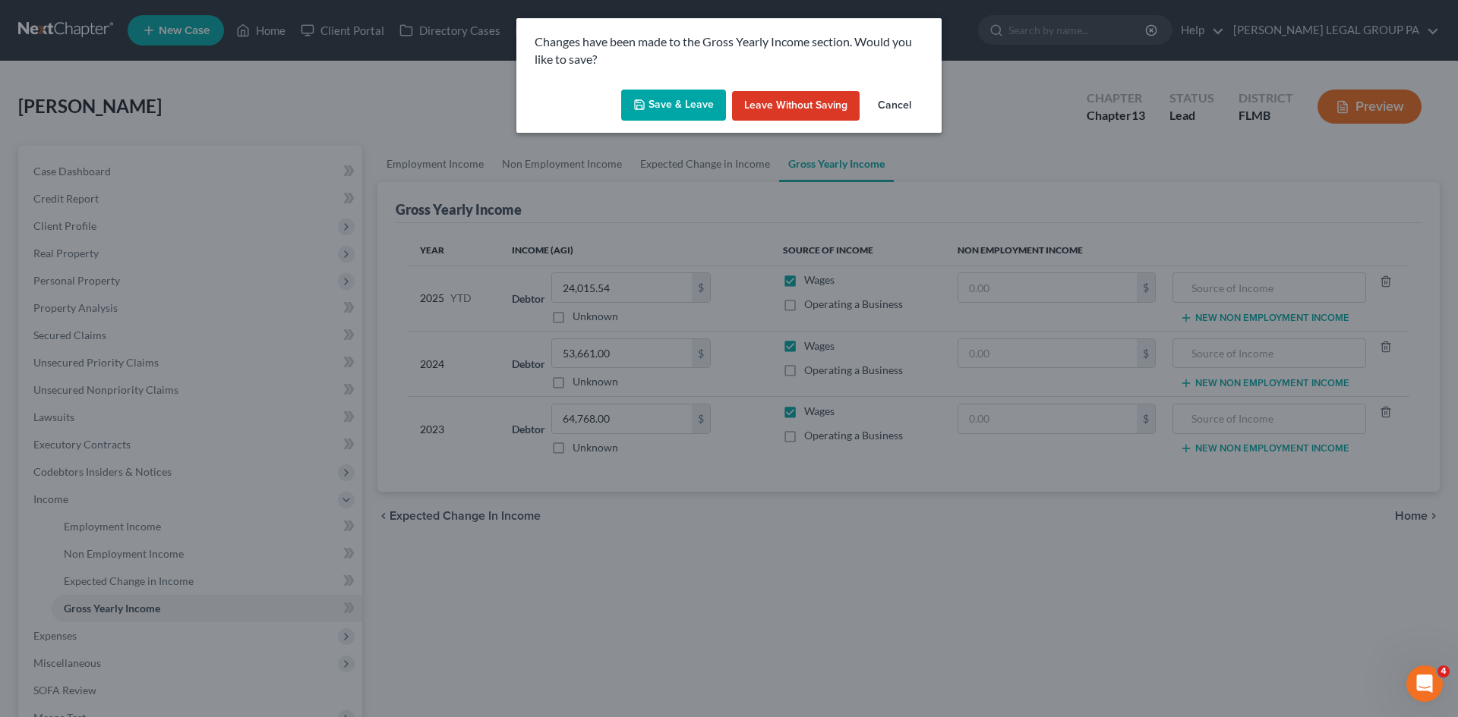
click at [680, 110] on button "Save & Leave" at bounding box center [673, 106] width 105 height 32
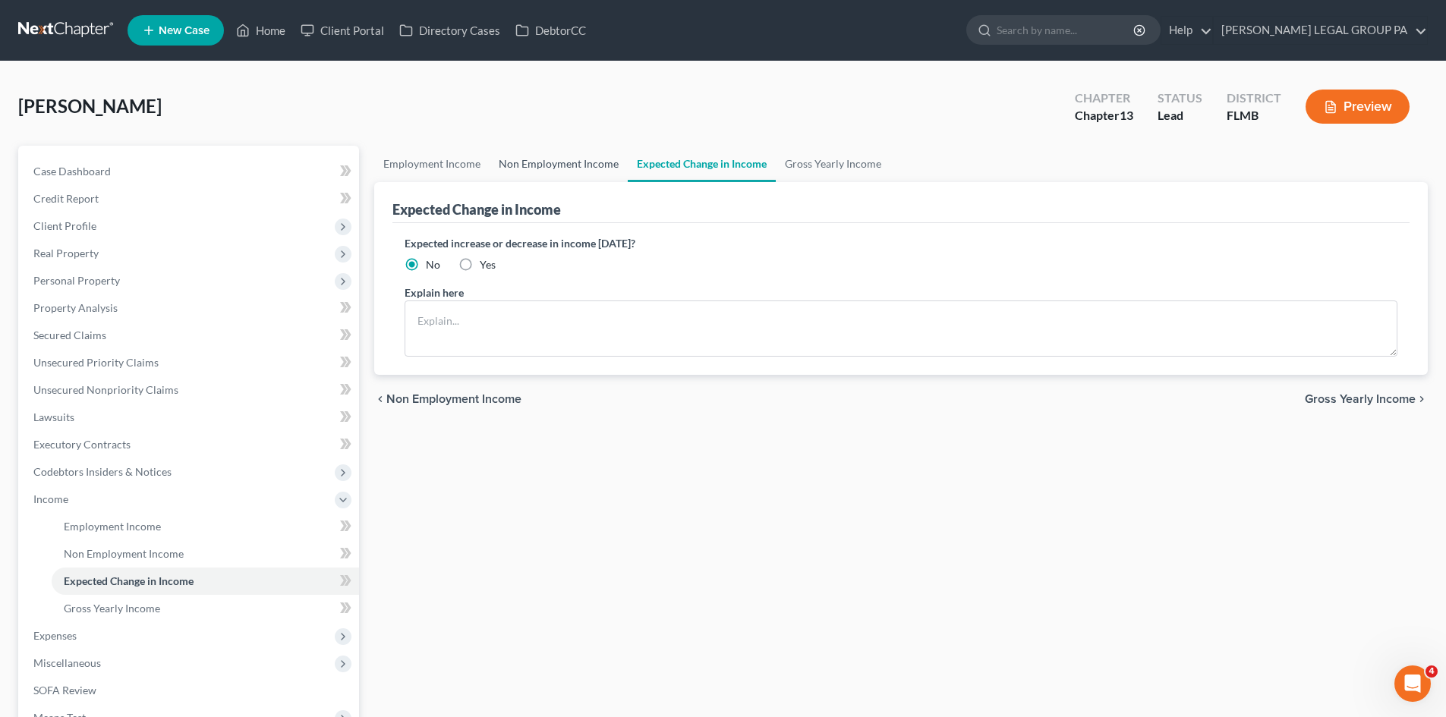
click at [553, 159] on link "Non Employment Income" at bounding box center [559, 164] width 138 height 36
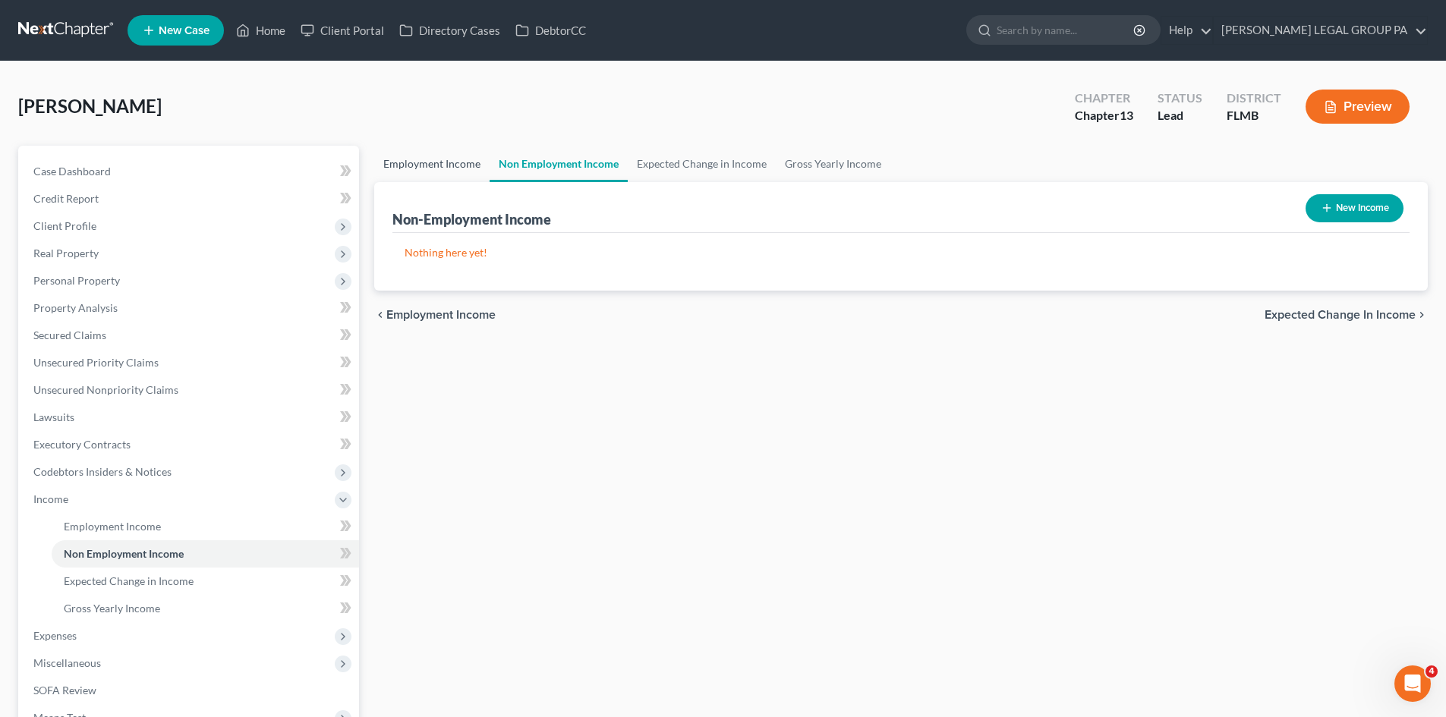
click at [443, 169] on link "Employment Income" at bounding box center [431, 164] width 115 height 36
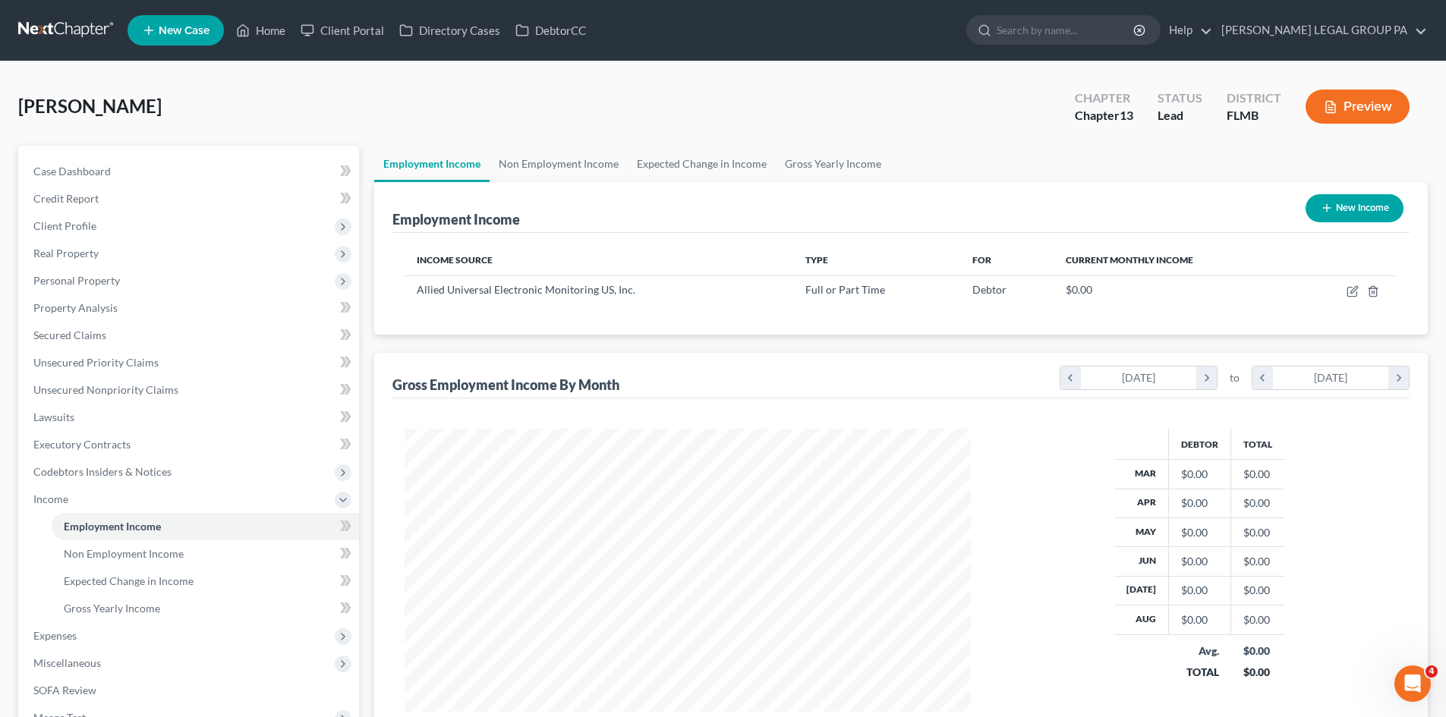
scroll to position [283, 597]
click at [557, 168] on link "Non Employment Income" at bounding box center [559, 164] width 138 height 36
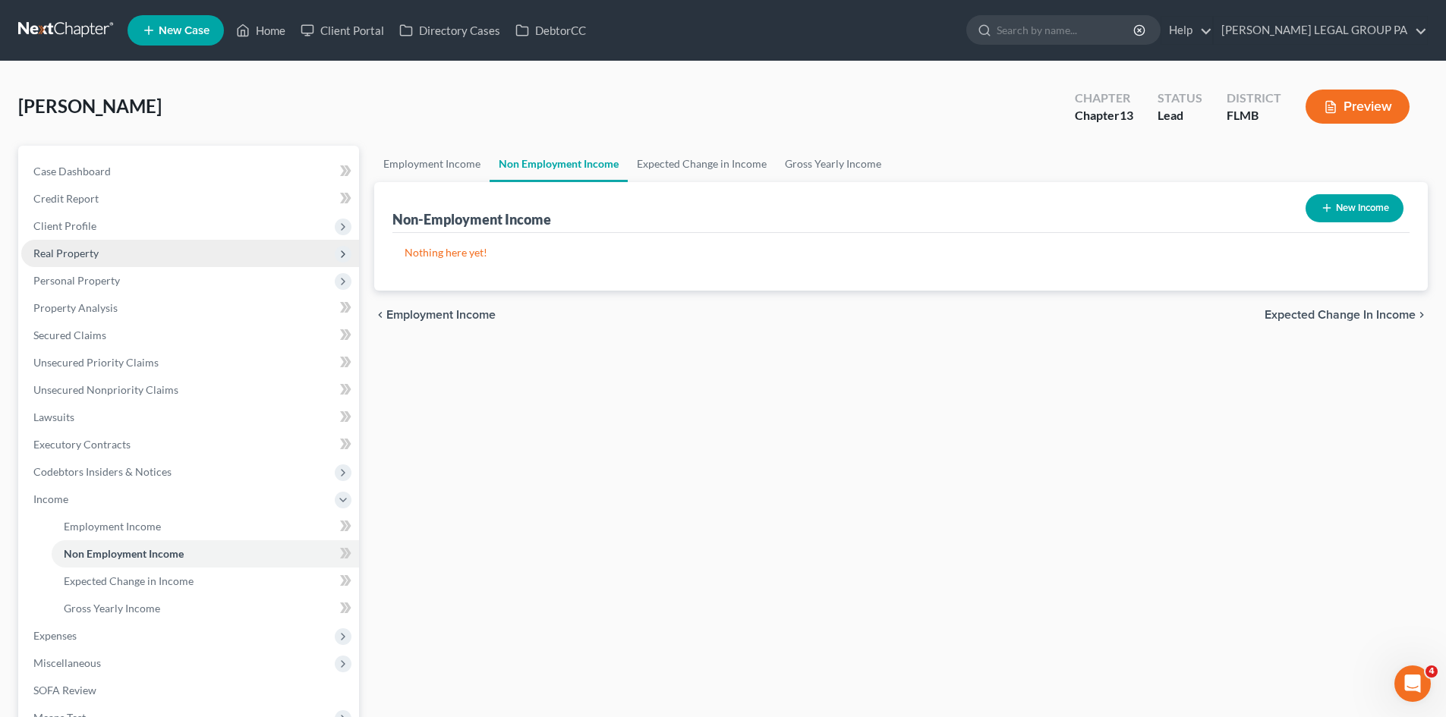
click at [121, 257] on span "Real Property" at bounding box center [190, 253] width 338 height 27
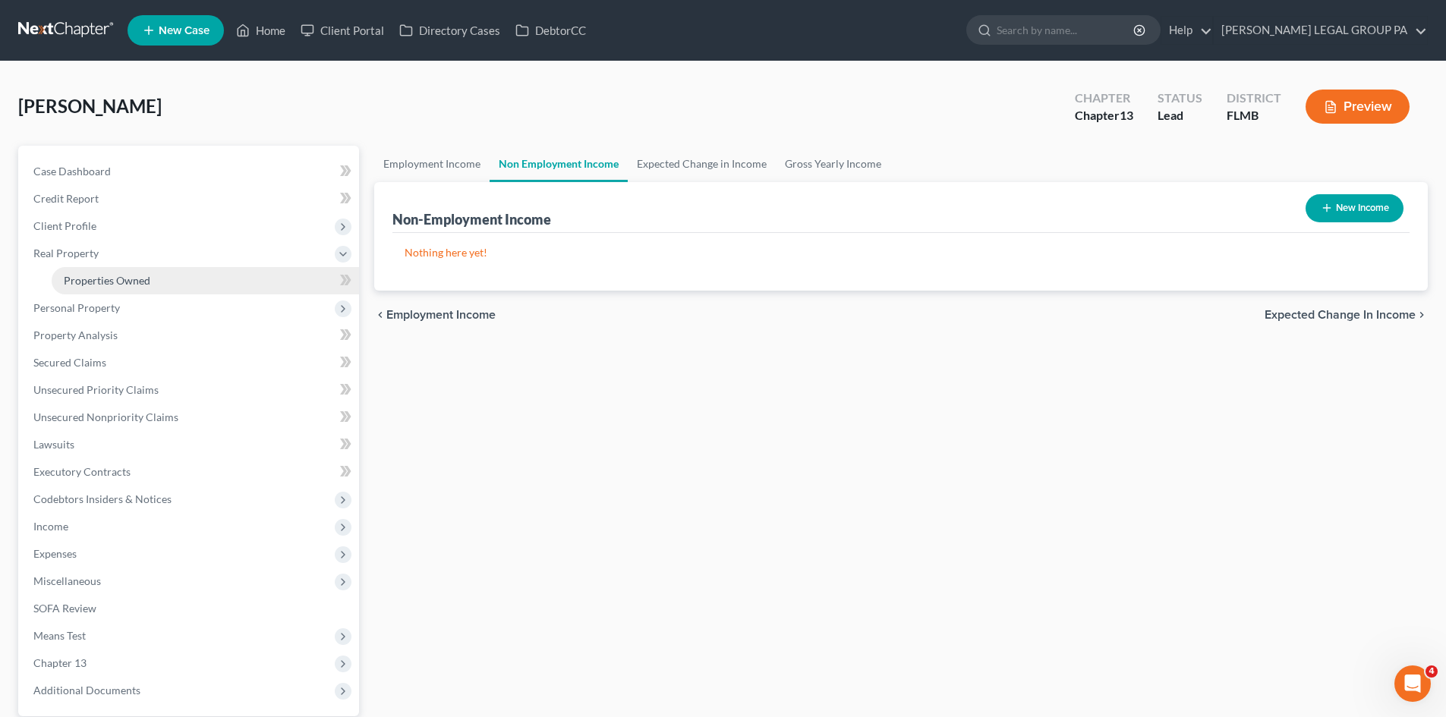
click at [124, 276] on span "Properties Owned" at bounding box center [107, 280] width 87 height 13
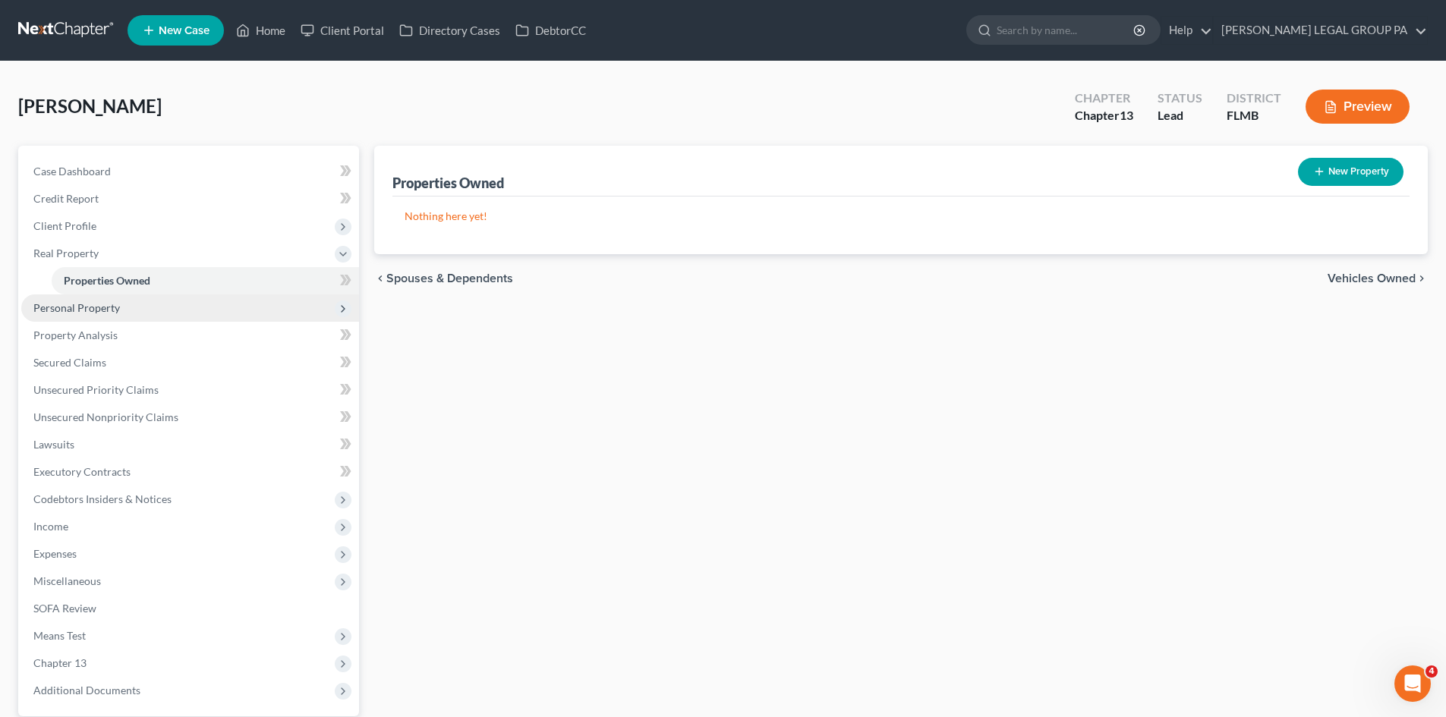
drag, startPoint x: 120, startPoint y: 303, endPoint x: 127, endPoint y: 315, distance: 13.9
click at [120, 304] on span "Personal Property" at bounding box center [190, 308] width 338 height 27
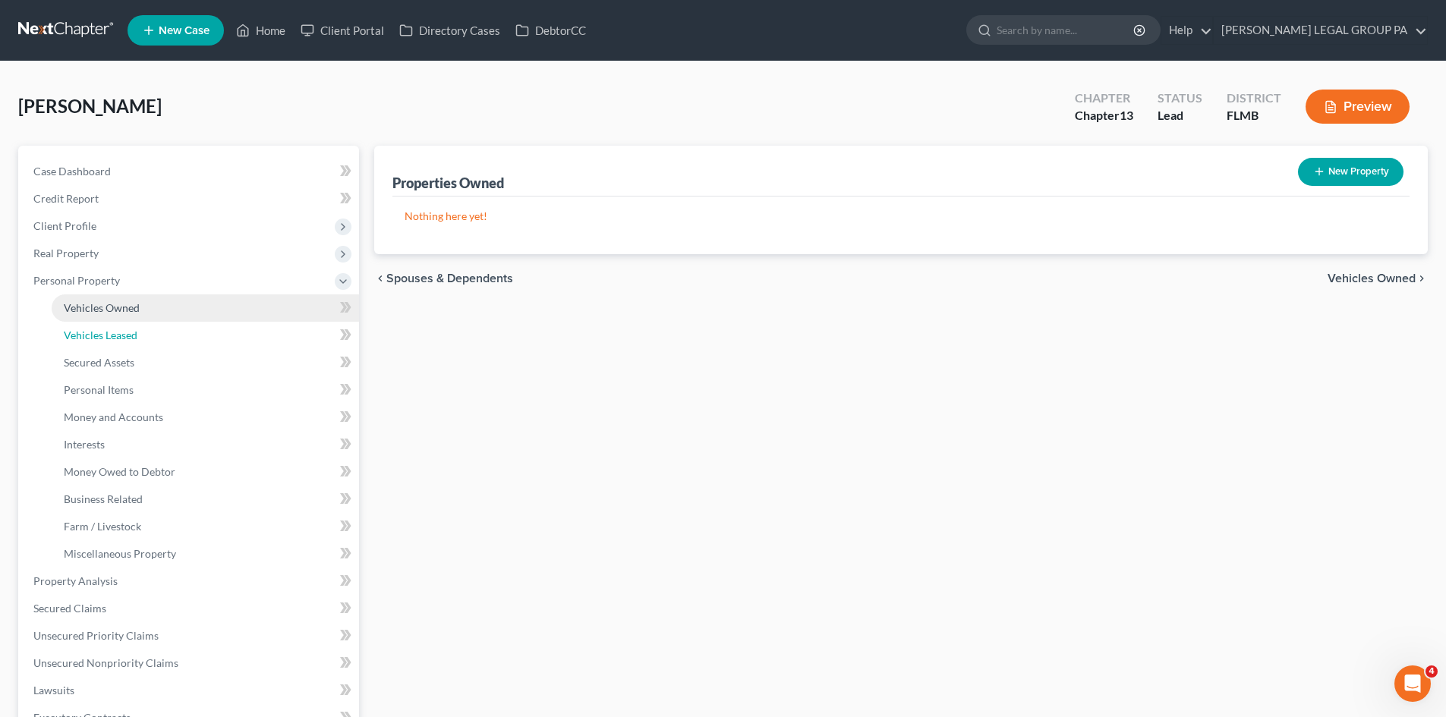
click at [133, 330] on span "Vehicles Leased" at bounding box center [101, 335] width 74 height 13
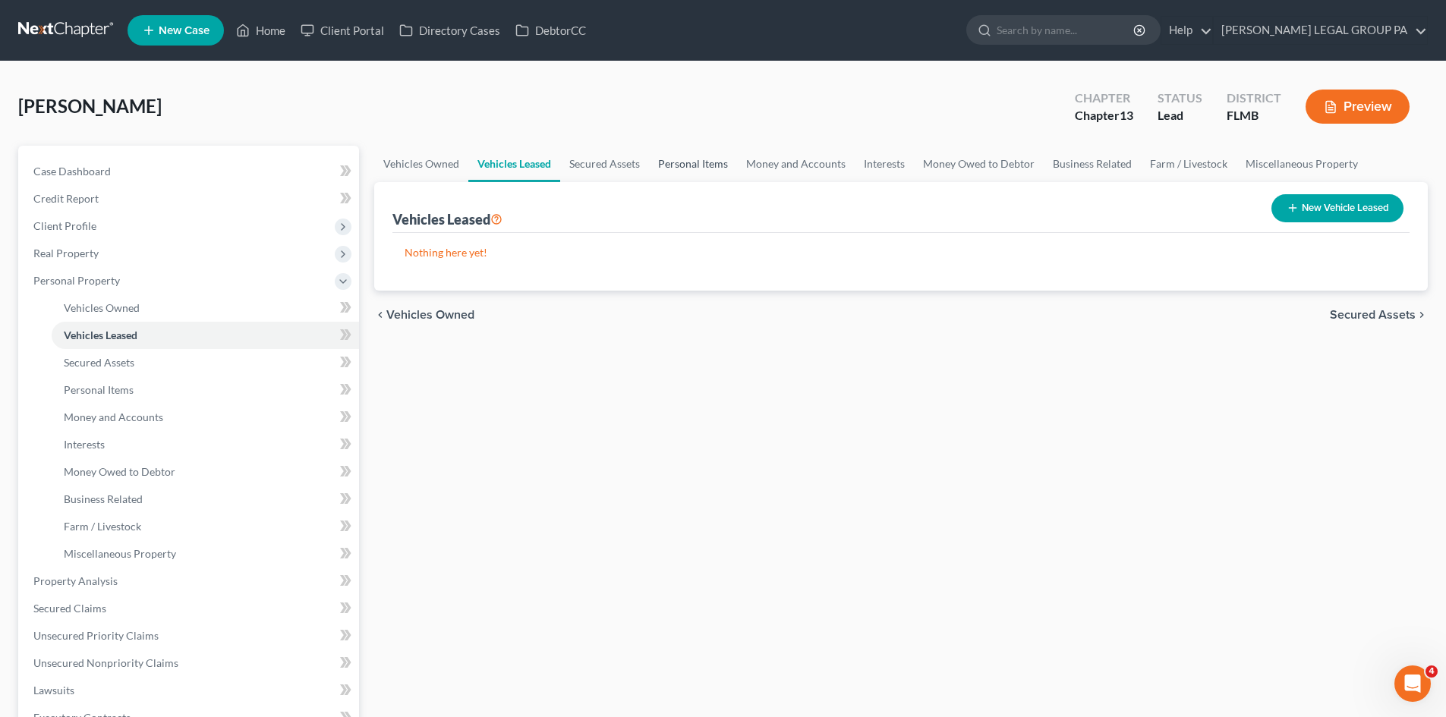
click at [708, 172] on link "Personal Items" at bounding box center [693, 164] width 88 height 36
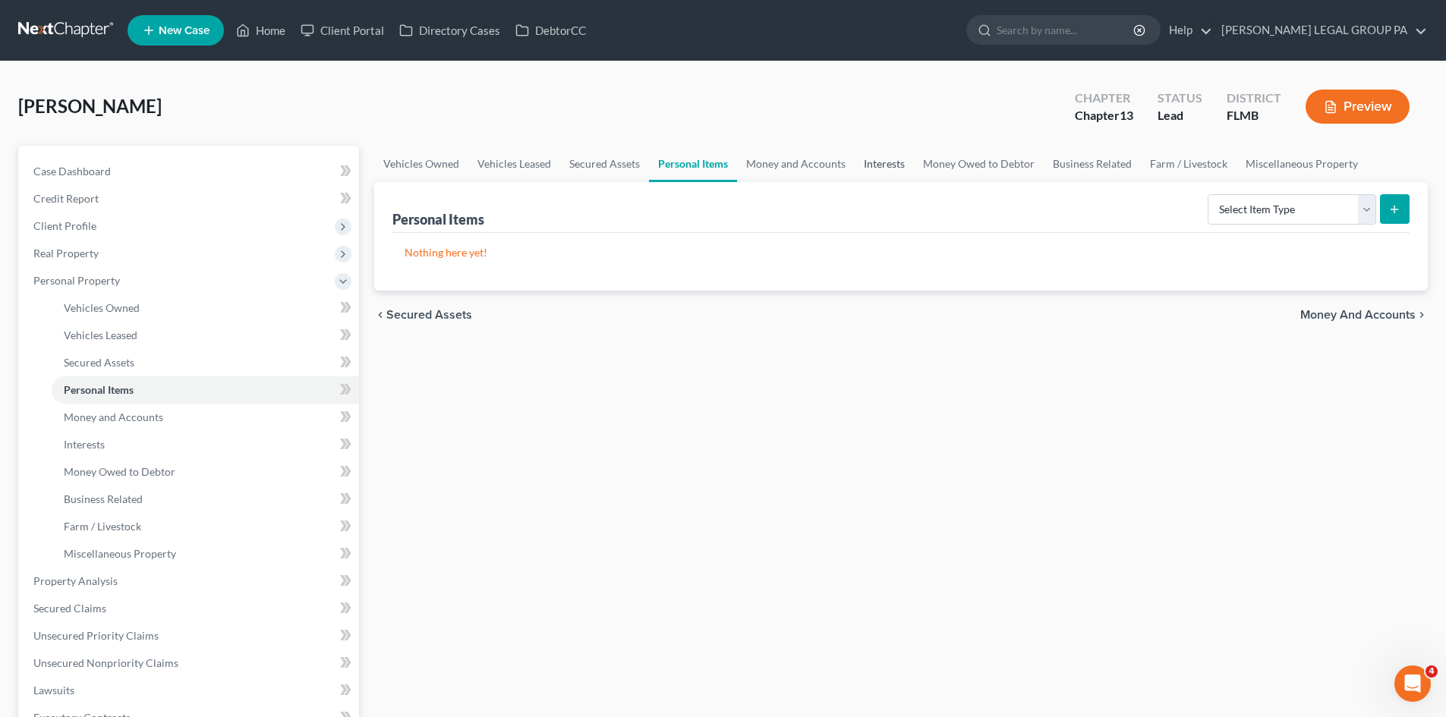
click at [864, 165] on link "Interests" at bounding box center [884, 164] width 59 height 36
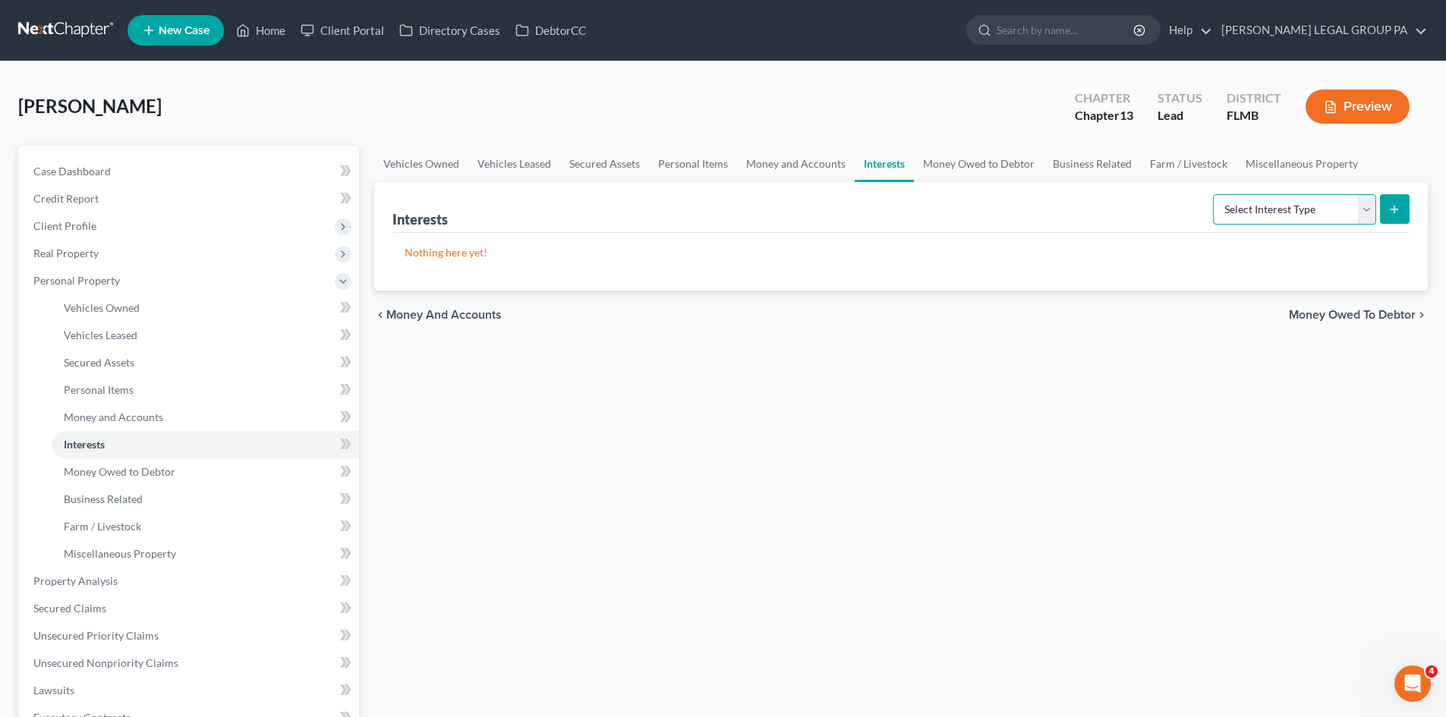
click at [1272, 206] on select "Select Interest Type 401K Annuity Bond Education IRA Government Bond Government…" at bounding box center [1294, 209] width 163 height 30
drag, startPoint x: 1033, startPoint y: 474, endPoint x: 1048, endPoint y: 277, distance: 197.2
click at [1033, 474] on div "Vehicles Owned Vehicles Leased Secured Assets Personal Items Money and Accounts…" at bounding box center [901, 598] width 1069 height 904
click at [982, 163] on link "Money Owed to Debtor" at bounding box center [979, 164] width 130 height 36
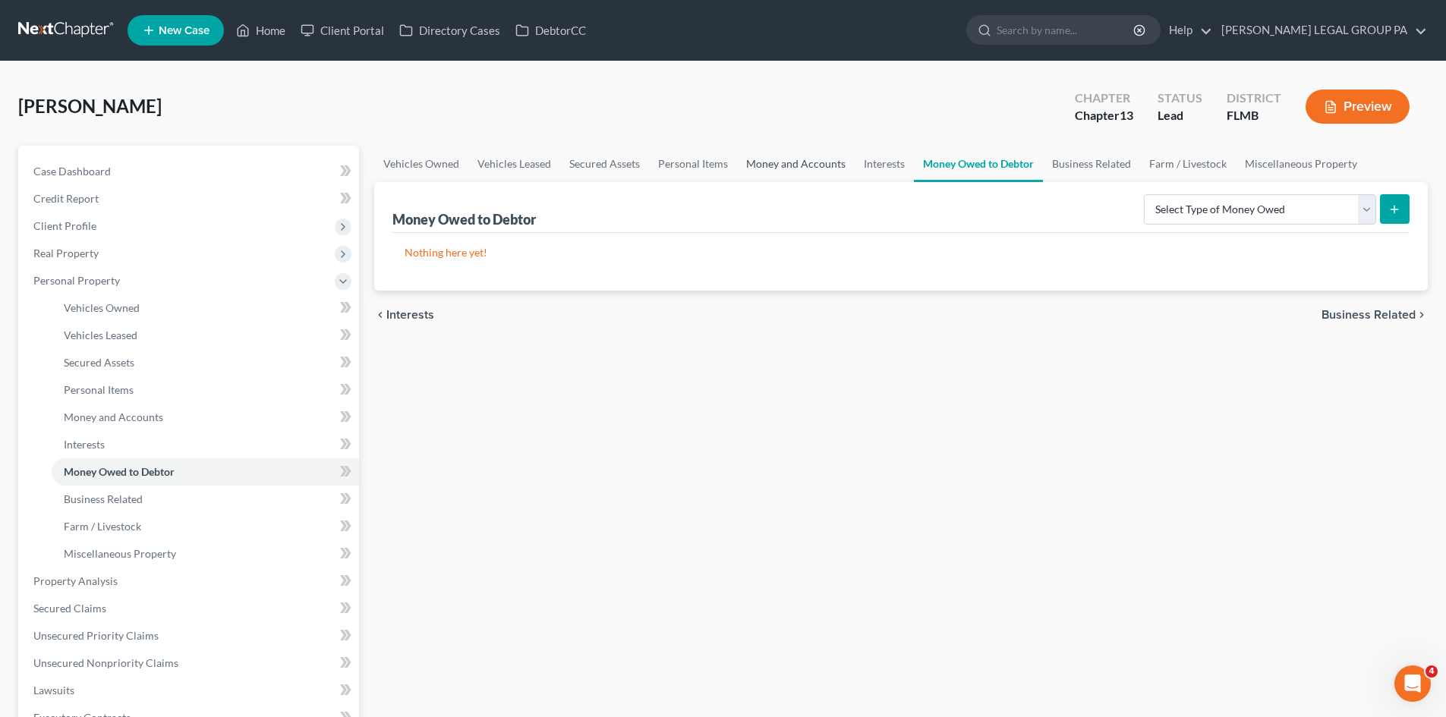
click at [796, 165] on link "Money and Accounts" at bounding box center [796, 164] width 118 height 36
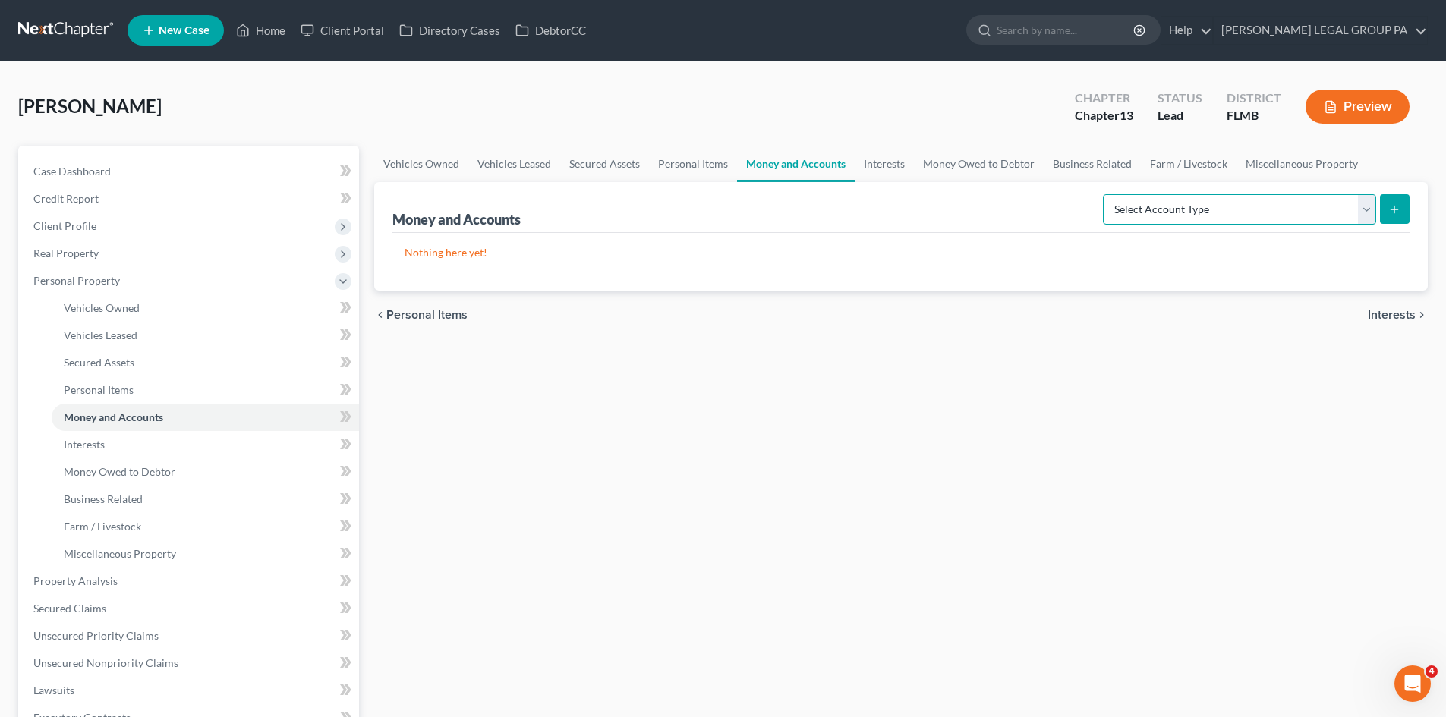
click at [1307, 212] on select "Select Account Type Brokerage Cash on Hand Certificates of Deposit Checking Acc…" at bounding box center [1239, 209] width 273 height 30
select select "other"
click at [1106, 194] on select "Select Account Type Brokerage Cash on Hand Certificates of Deposit Checking Acc…" at bounding box center [1239, 209] width 273 height 30
click at [1404, 200] on button "submit" at bounding box center [1395, 209] width 30 height 30
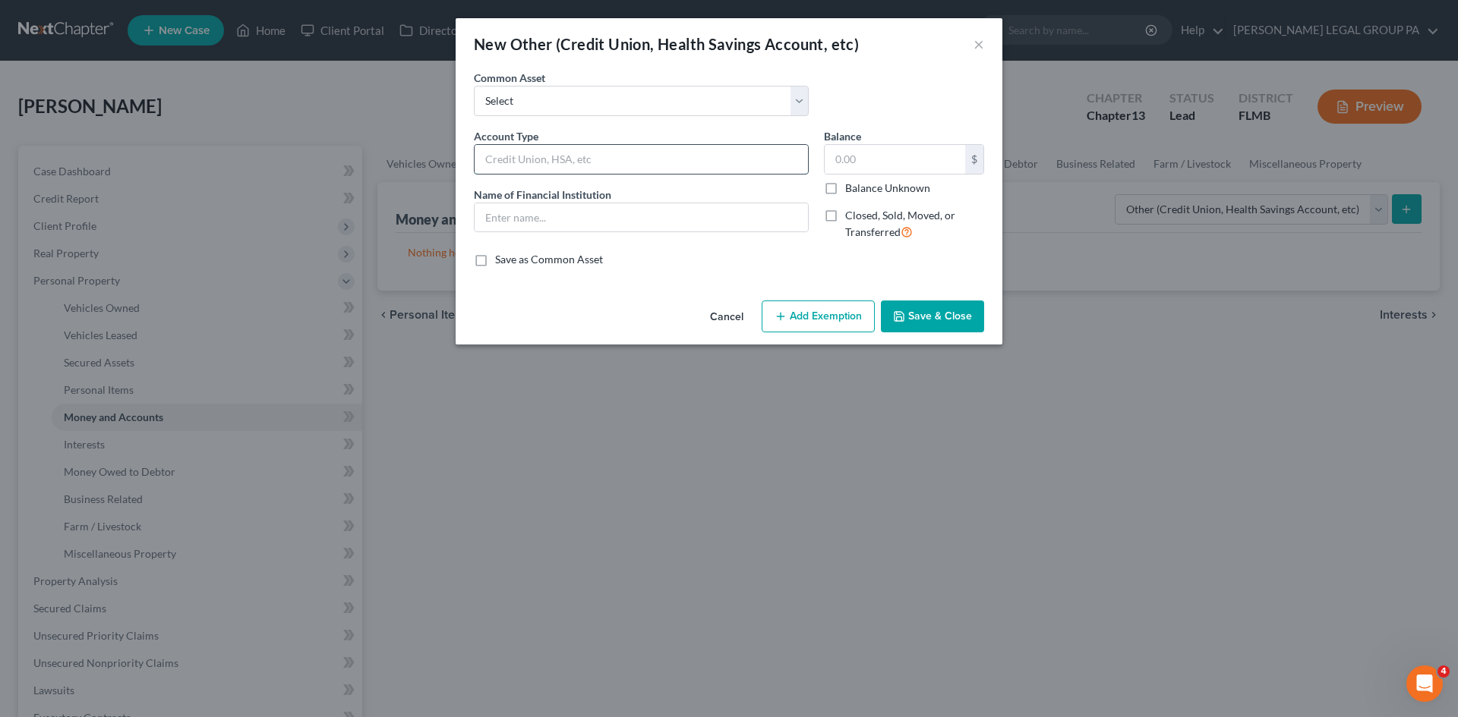
click at [594, 164] on input "text" at bounding box center [640, 159] width 333 height 29
type input "HSA"
click at [718, 226] on input "text" at bounding box center [640, 217] width 333 height 29
type input "xxx"
click at [931, 304] on button "Save & Close" at bounding box center [932, 317] width 103 height 32
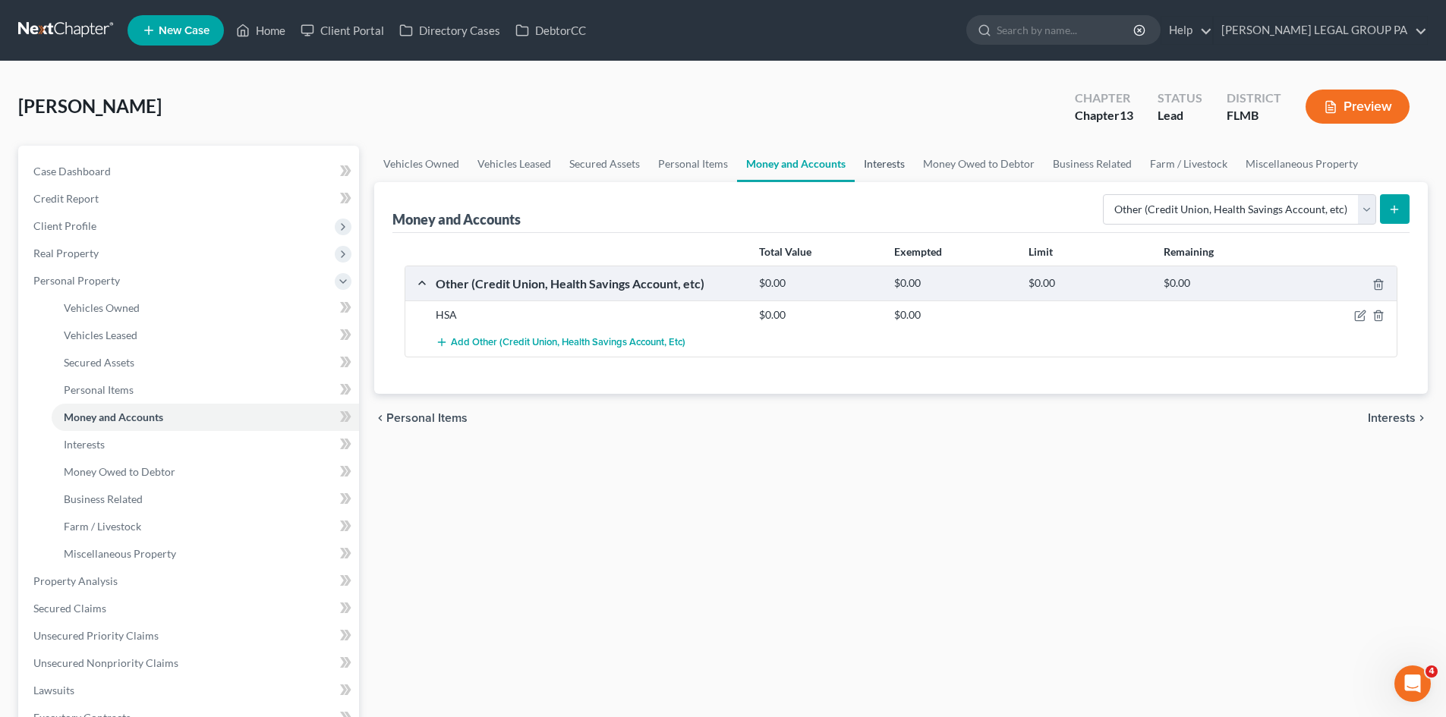
click at [891, 166] on link "Interests" at bounding box center [884, 164] width 59 height 36
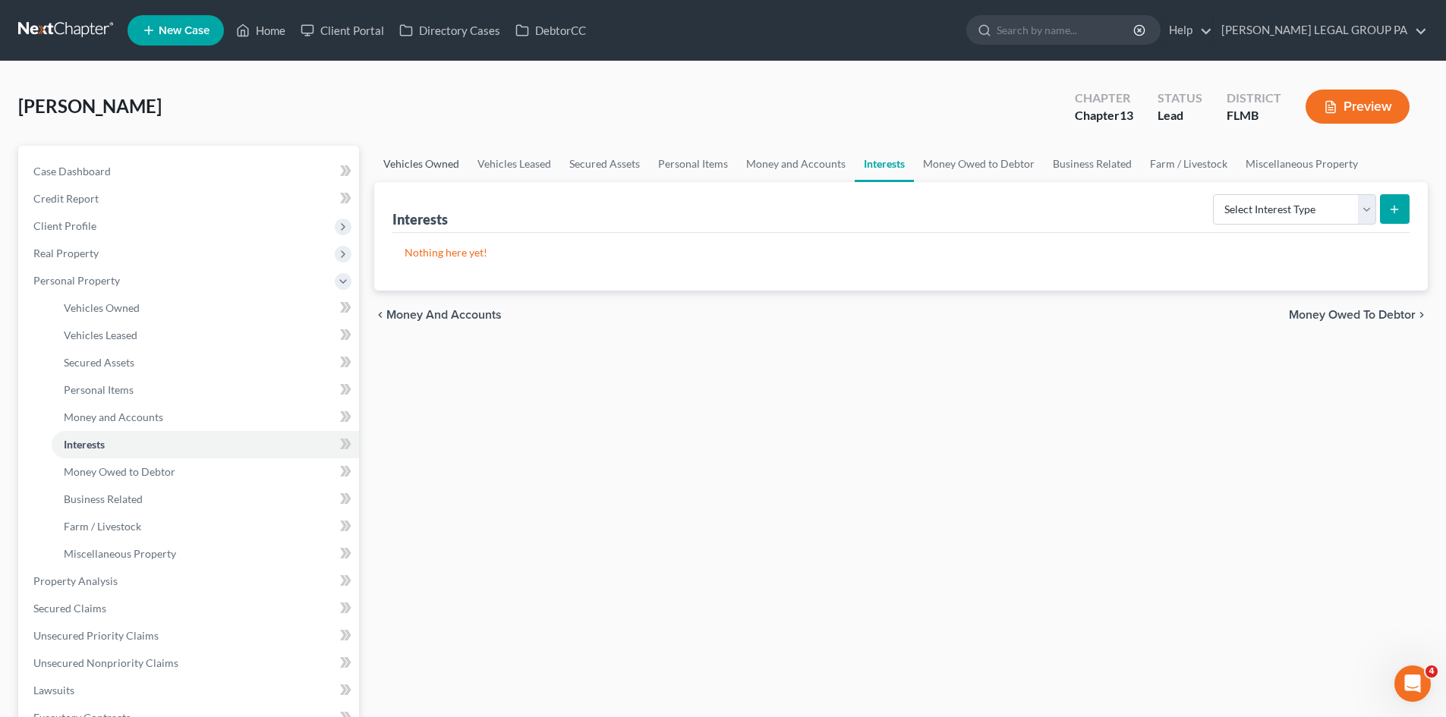
click at [436, 165] on link "Vehicles Owned" at bounding box center [421, 164] width 94 height 36
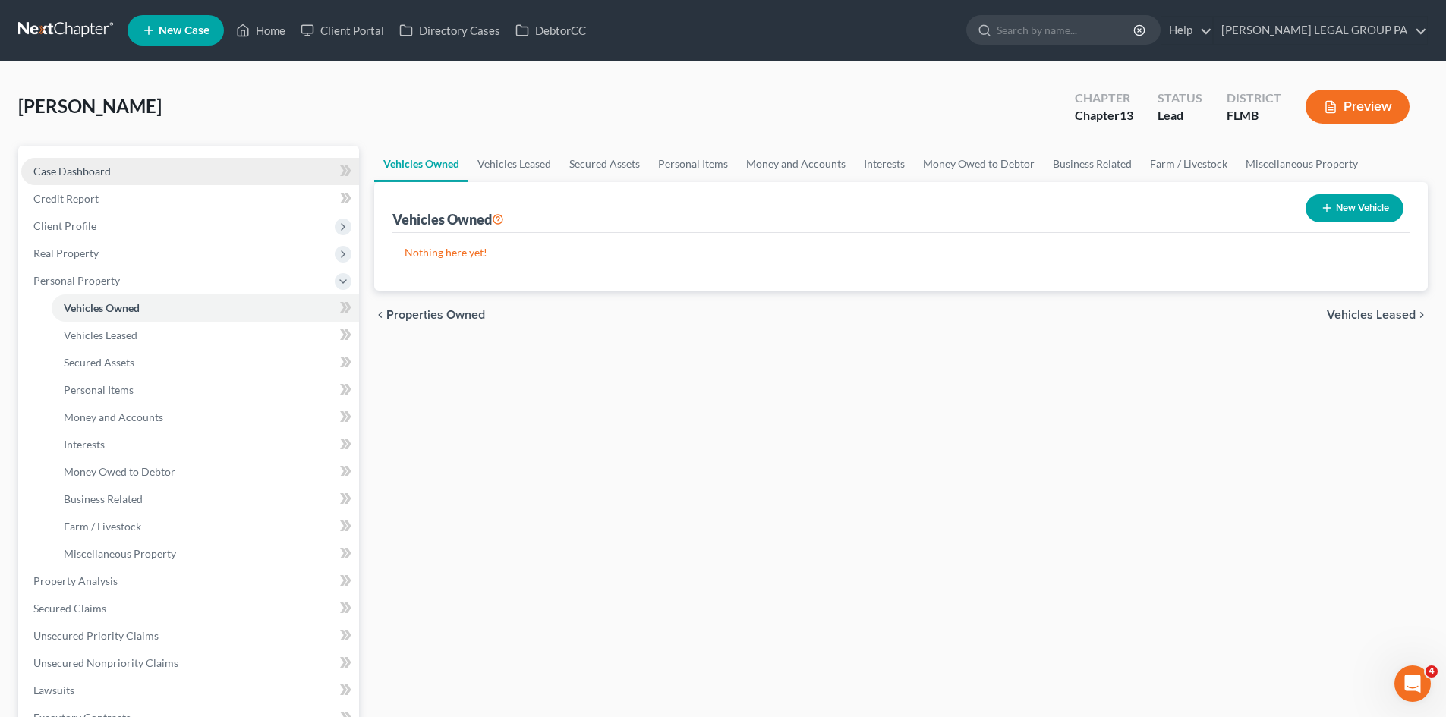
click at [90, 168] on span "Case Dashboard" at bounding box center [71, 171] width 77 height 13
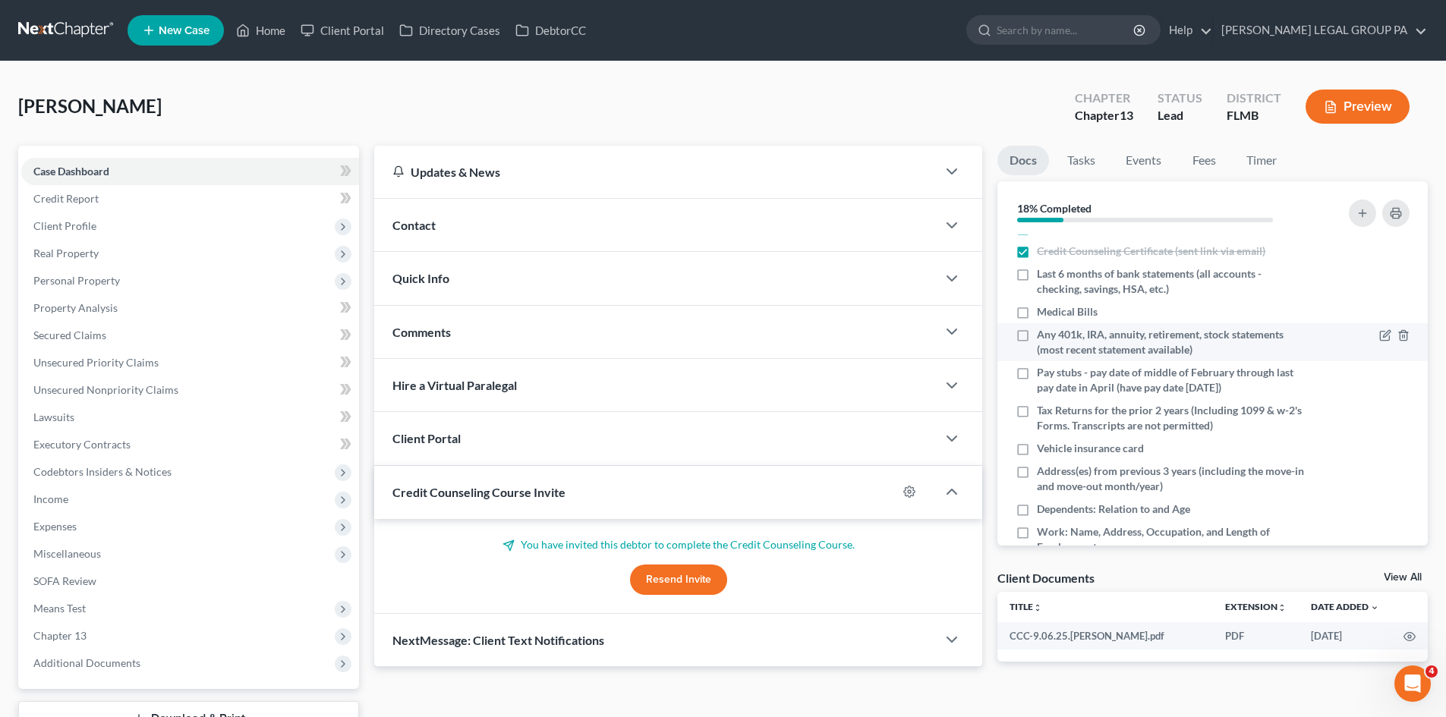
scroll to position [76, 0]
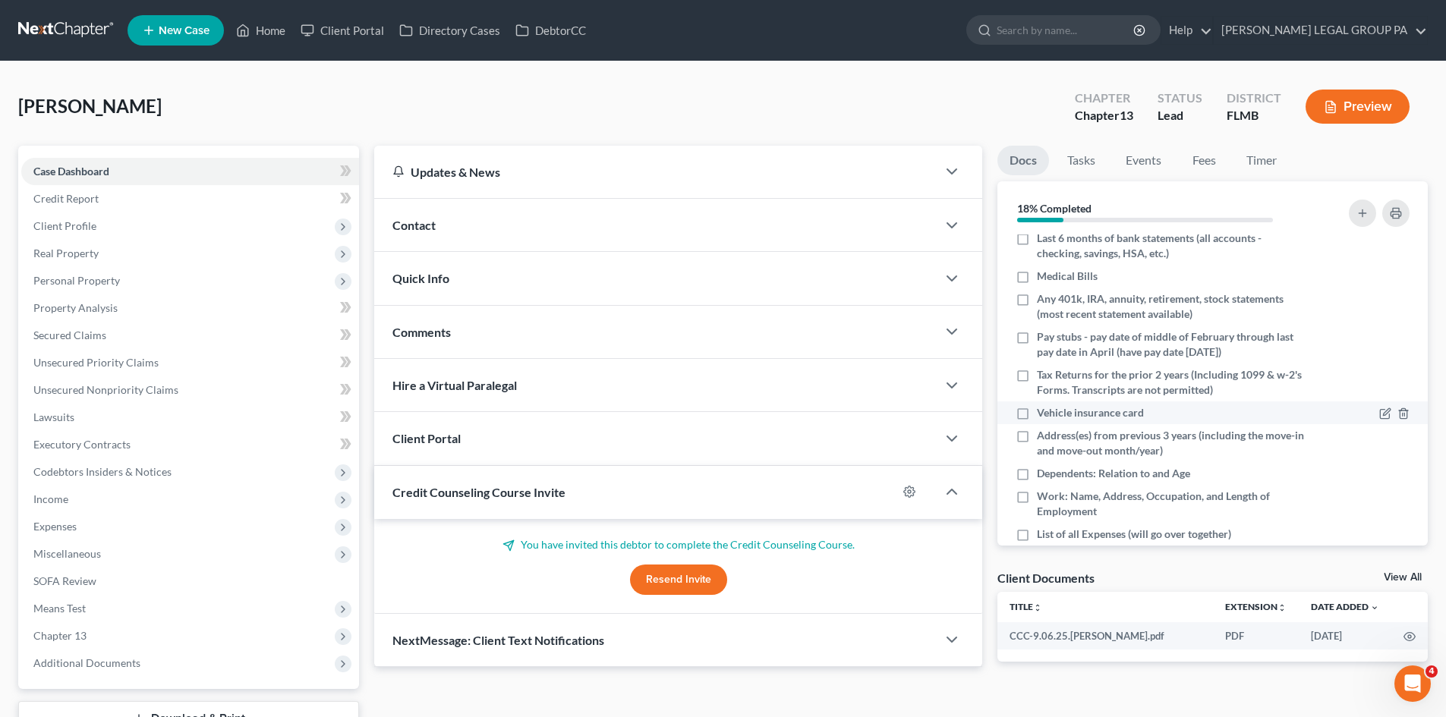
drag, startPoint x: 1019, startPoint y: 373, endPoint x: 1077, endPoint y: 424, distance: 77.0
click at [1037, 373] on label "Tax Returns for the prior 2 years (Including 1099 & w-2's Forms. Transcripts ar…" at bounding box center [1172, 382] width 270 height 30
click at [1043, 373] on input "Tax Returns for the prior 2 years (Including 1099 & w-2's Forms. Transcripts ar…" at bounding box center [1048, 372] width 10 height 10
checkbox input "true"
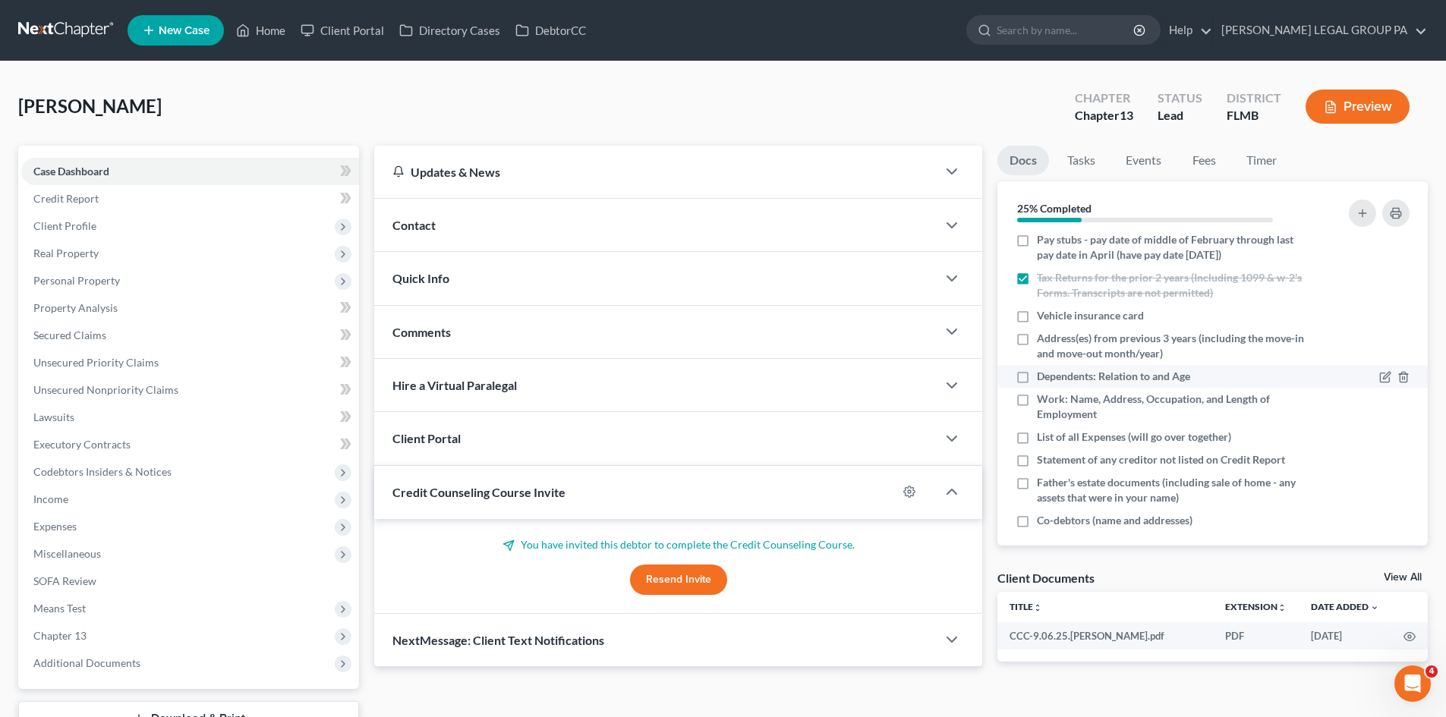
scroll to position [184, 0]
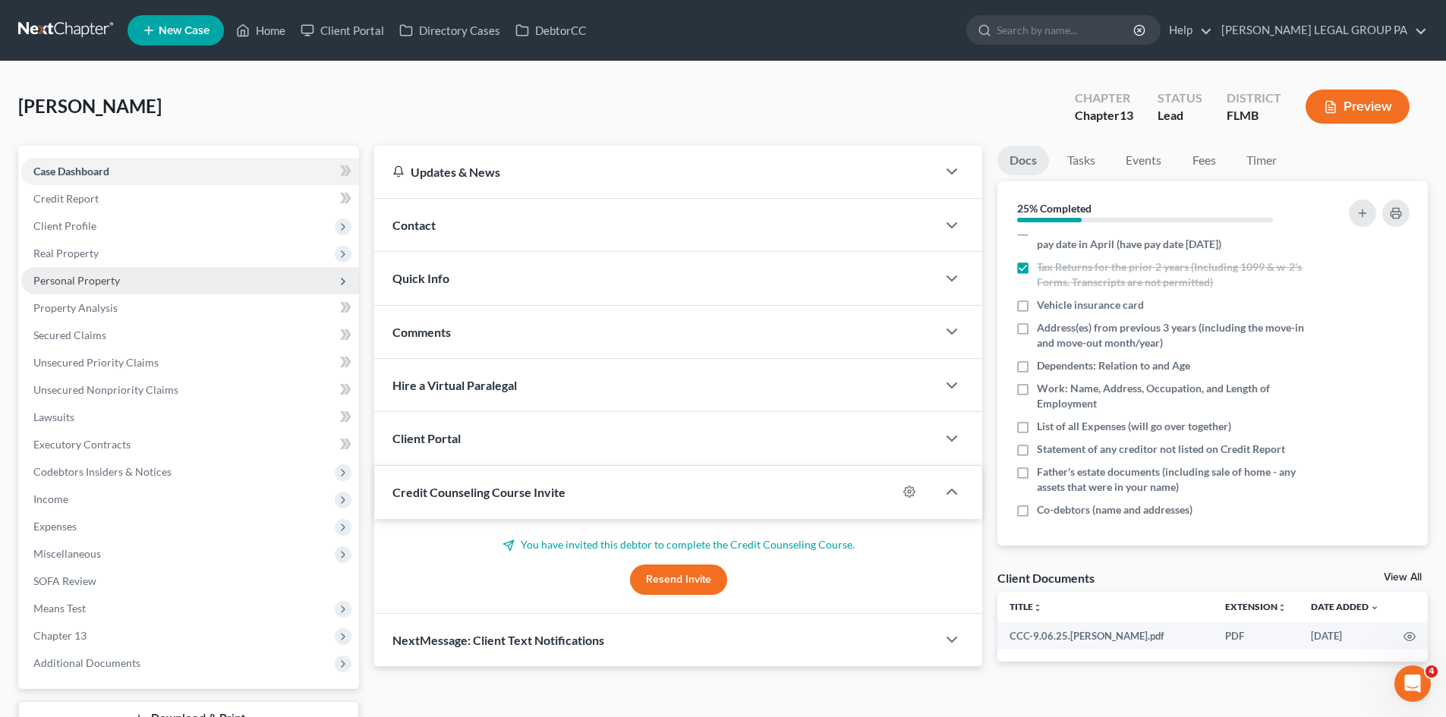
click at [118, 288] on span "Personal Property" at bounding box center [190, 280] width 338 height 27
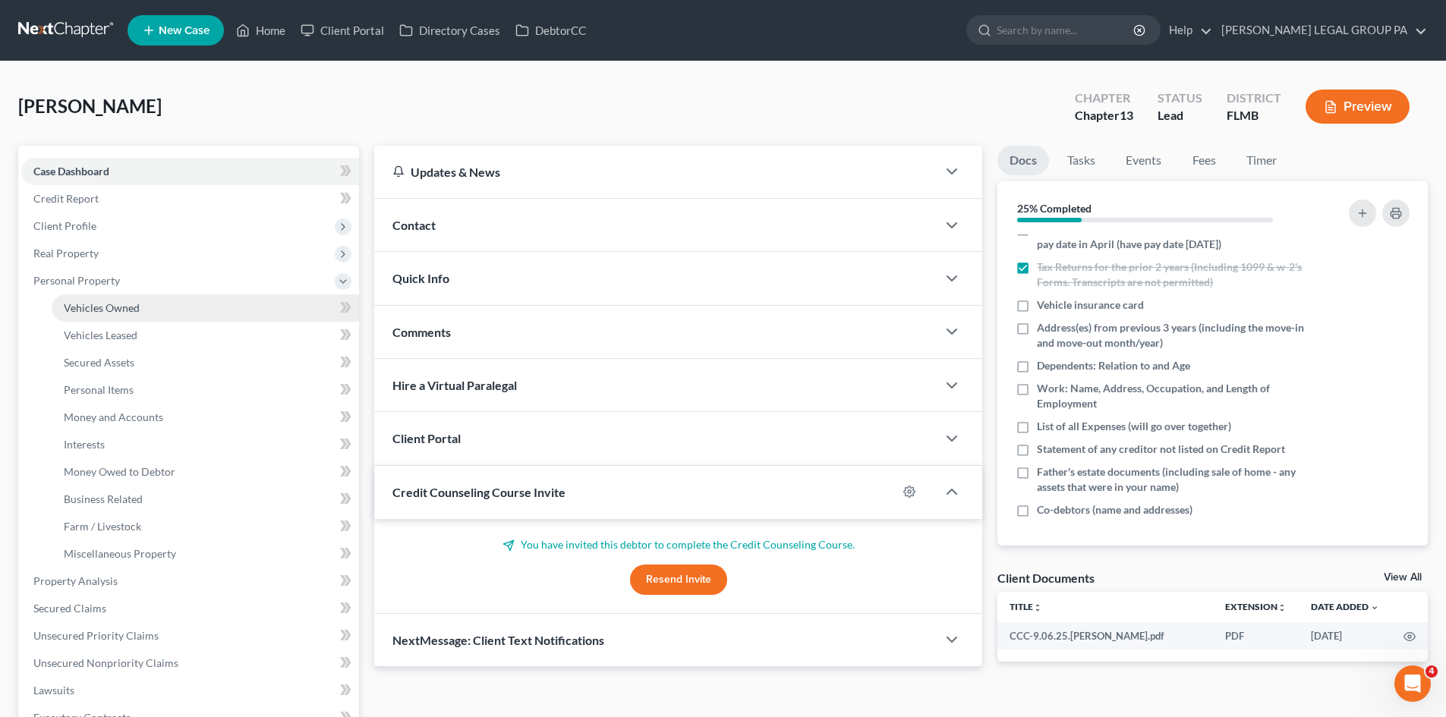
click at [137, 313] on span "Vehicles Owned" at bounding box center [102, 307] width 76 height 13
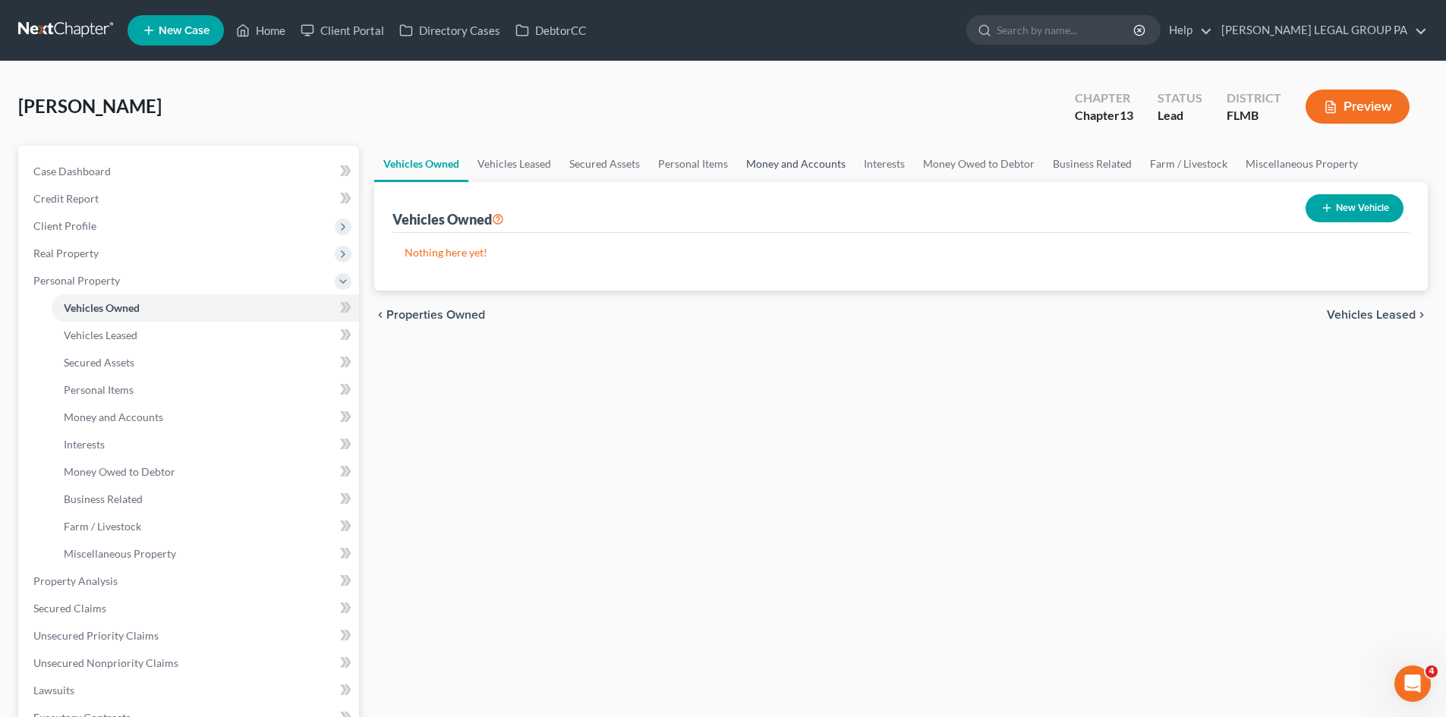
click at [797, 165] on link "Money and Accounts" at bounding box center [796, 164] width 118 height 36
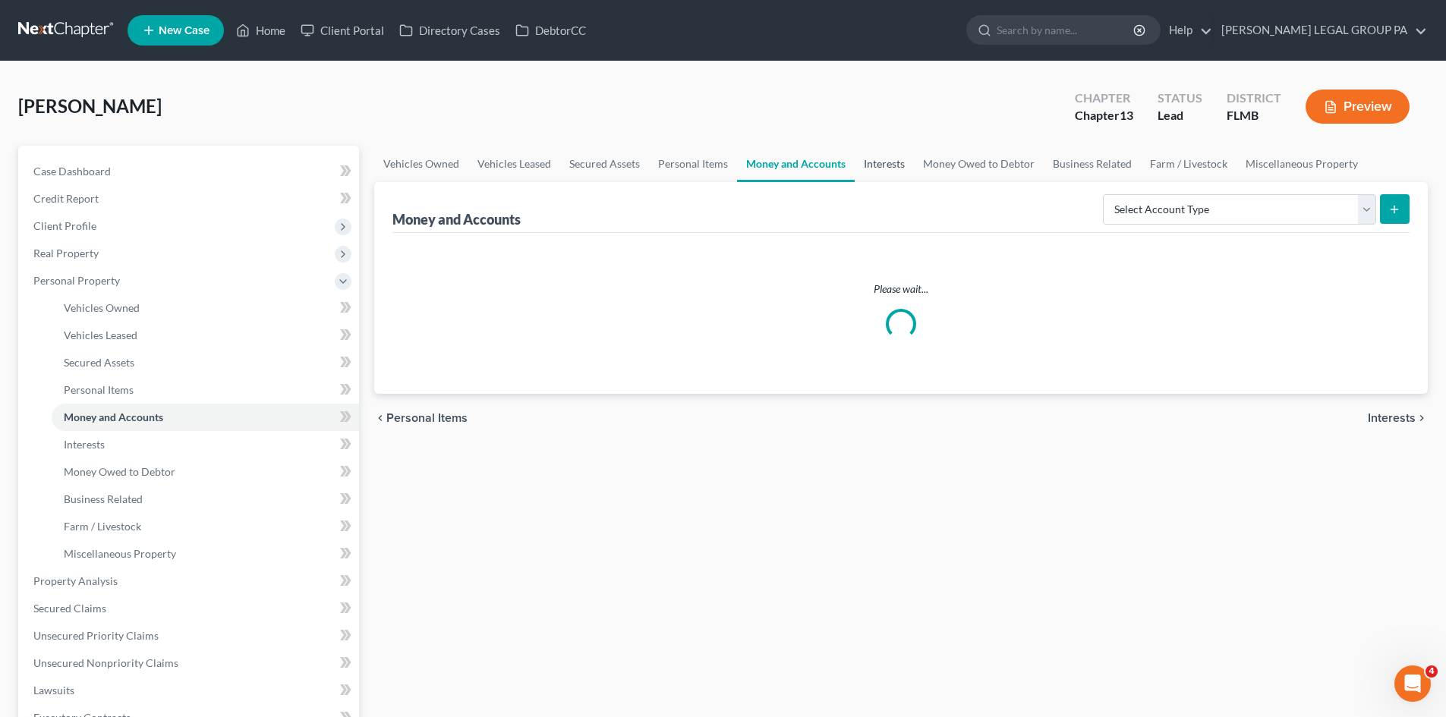
click at [888, 167] on link "Interests" at bounding box center [884, 164] width 59 height 36
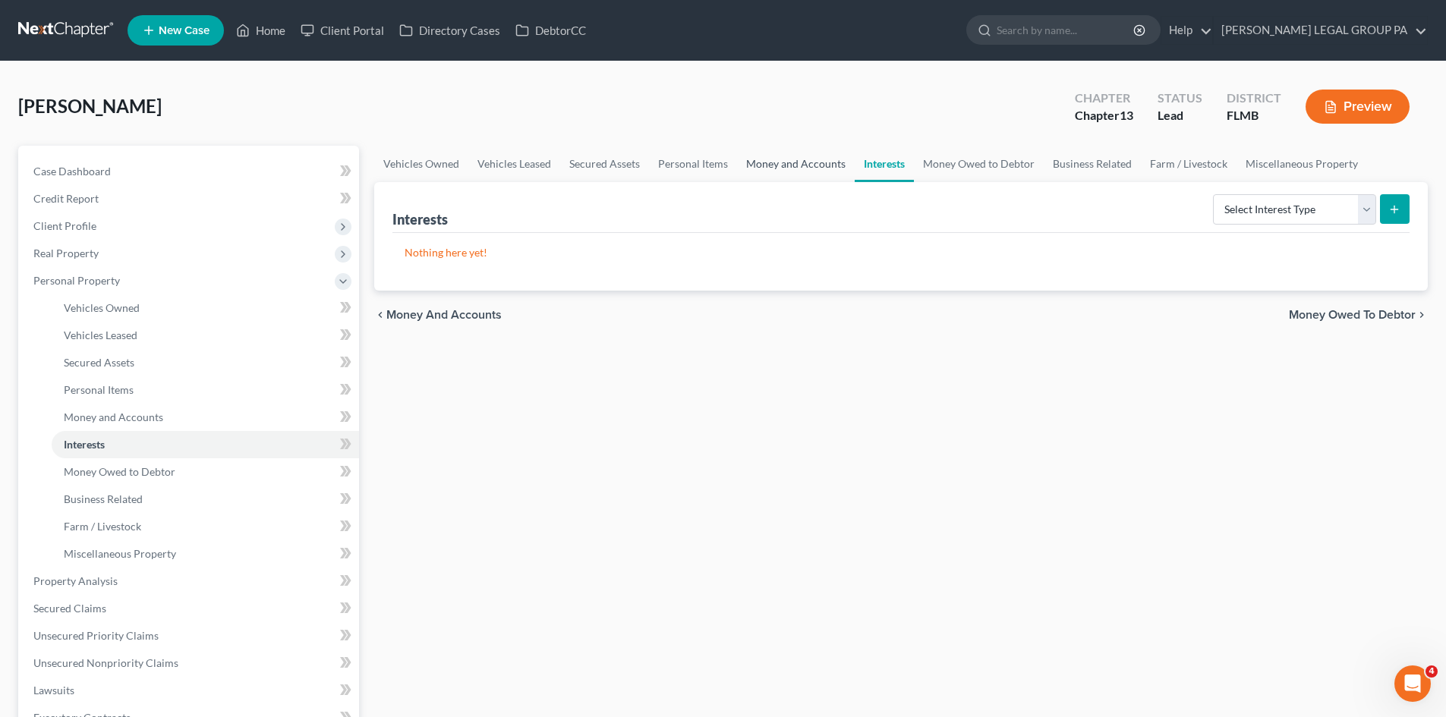
click at [801, 162] on link "Money and Accounts" at bounding box center [796, 164] width 118 height 36
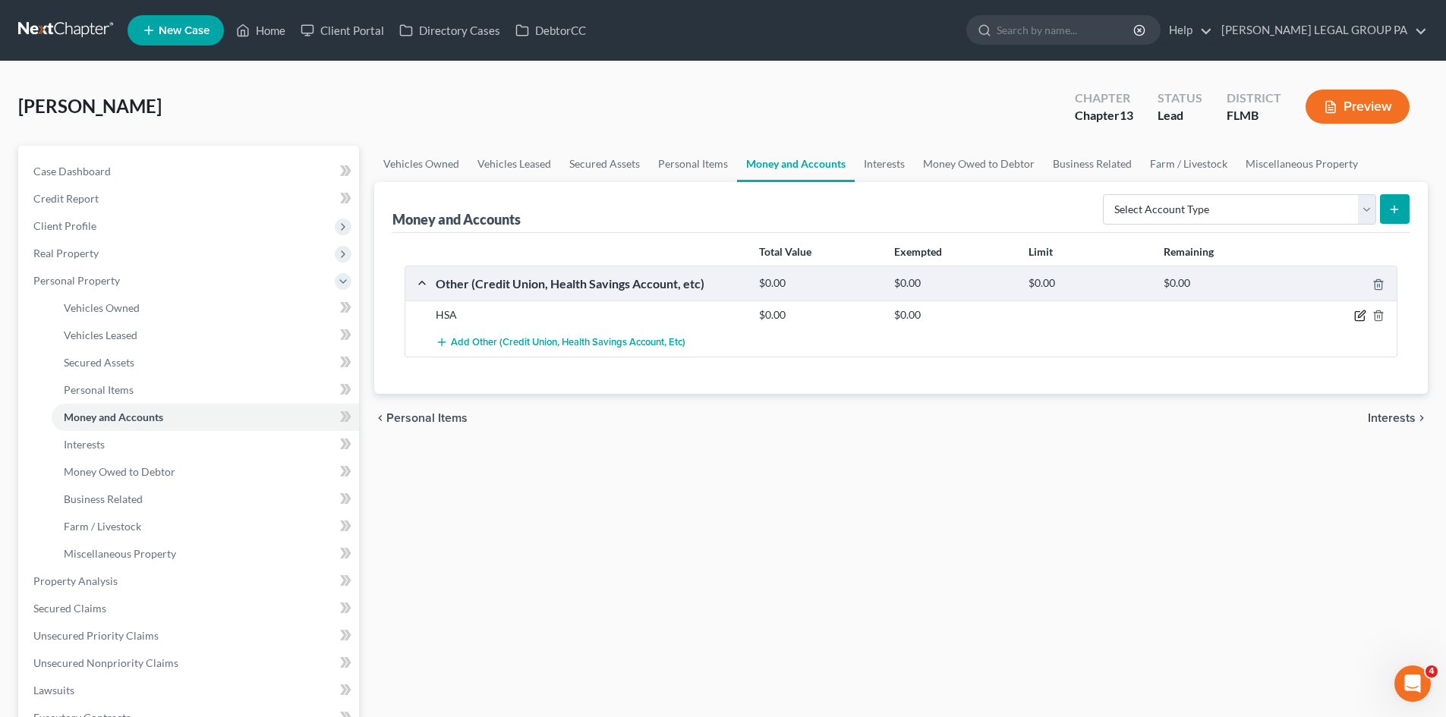
click at [1360, 313] on icon "button" at bounding box center [1360, 316] width 12 height 12
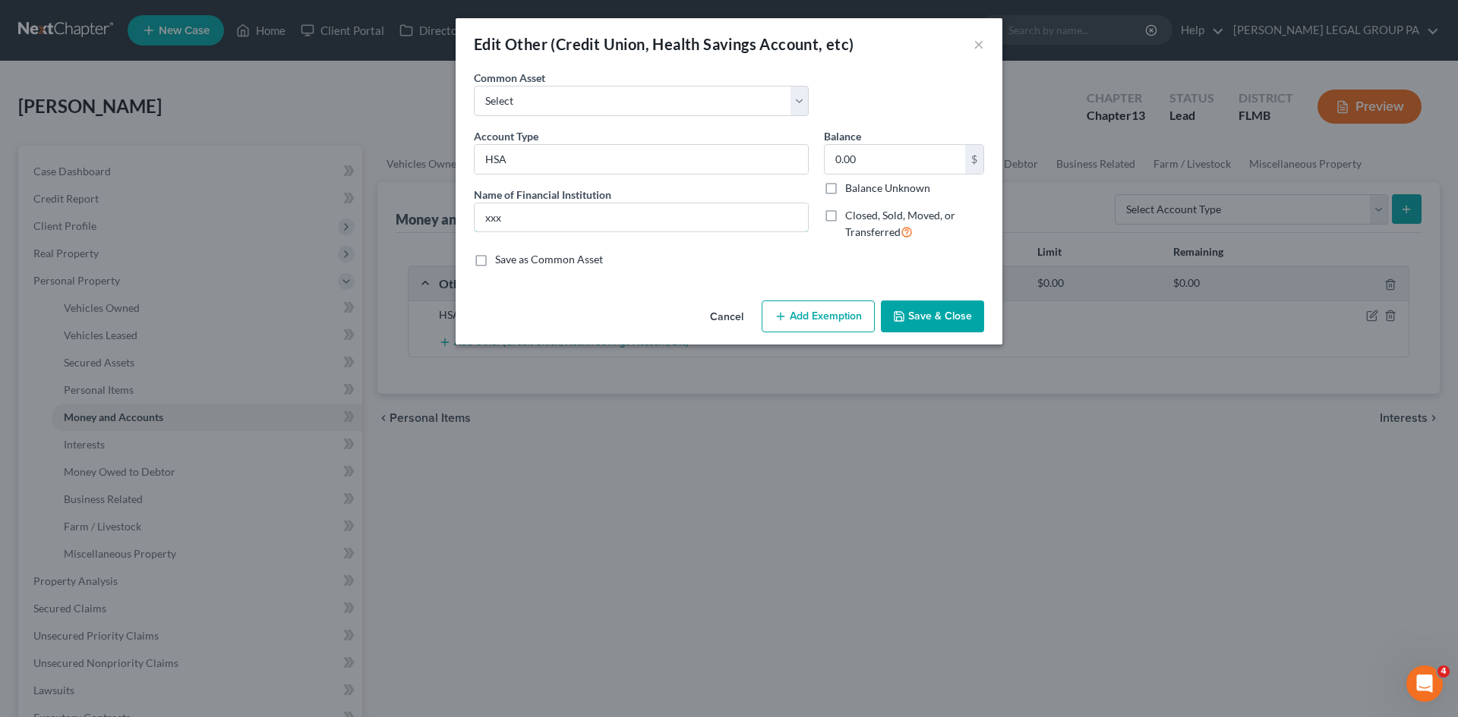
drag, startPoint x: 588, startPoint y: 216, endPoint x: 168, endPoint y: 219, distance: 420.6
click at [168, 219] on div "Edit Other (Credit Union, Health Savings Account, etc) × An exemption set must …" at bounding box center [729, 358] width 1458 height 717
type input "Inspira Financial"
click at [875, 157] on input "0.00" at bounding box center [894, 159] width 140 height 29
type input "544.80"
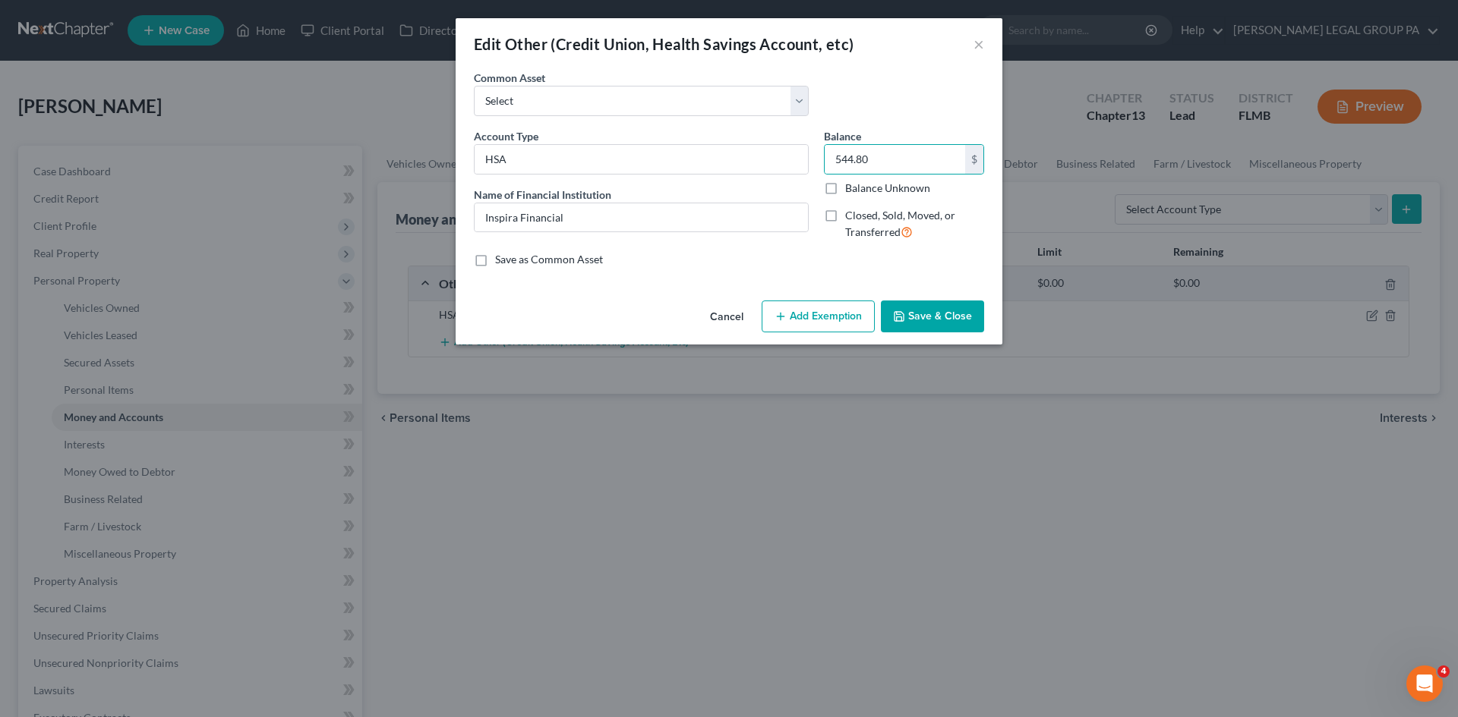
click at [824, 326] on button "Add Exemption" at bounding box center [817, 317] width 113 height 32
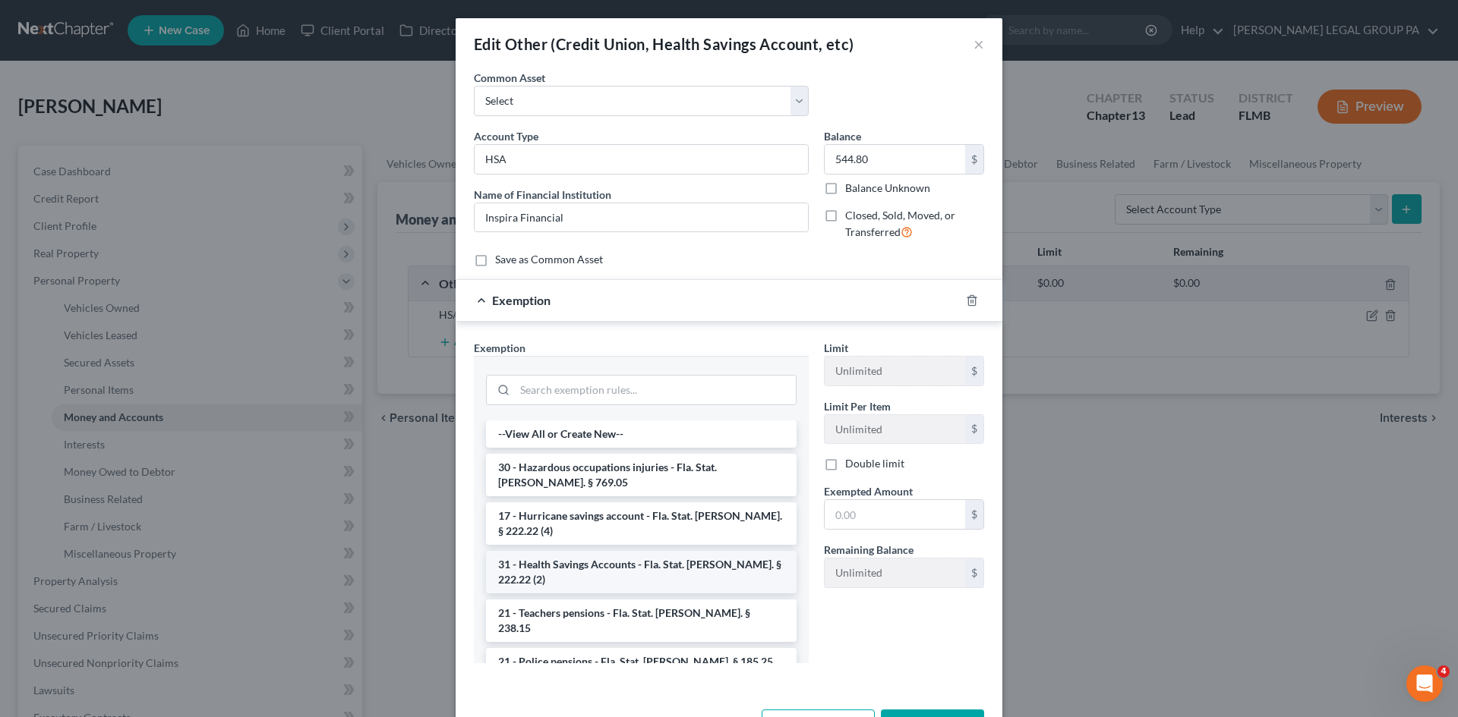
click at [629, 556] on li "31 - Health Savings Accounts - Fla. Stat. [PERSON_NAME]. § 222.22 (2)" at bounding box center [641, 572] width 310 height 43
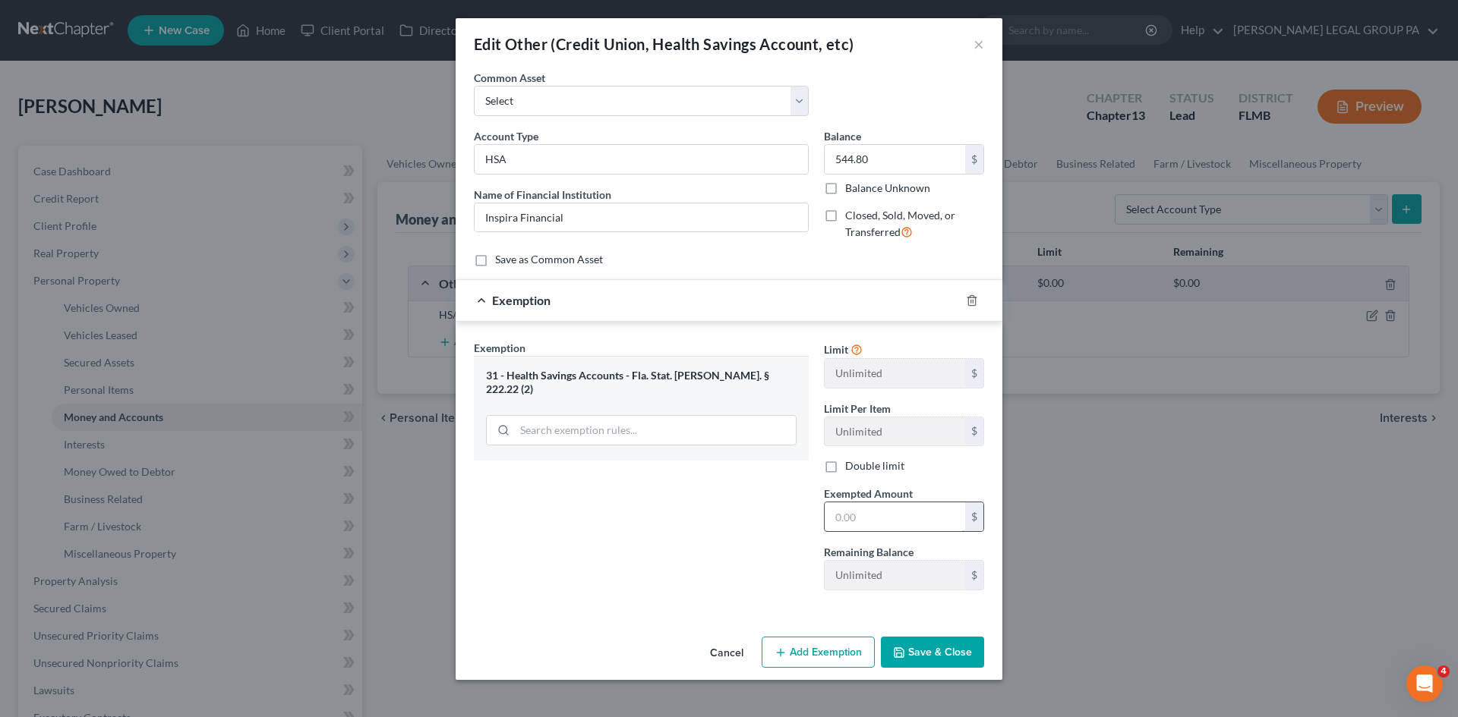
click at [921, 510] on input "text" at bounding box center [894, 517] width 140 height 29
type input "544.80"
click at [613, 537] on div "Exemption Set must be selected for CA. Exemption * 31 - Health Savings Accounts…" at bounding box center [641, 471] width 350 height 263
click at [959, 653] on button "Save & Close" at bounding box center [932, 653] width 103 height 32
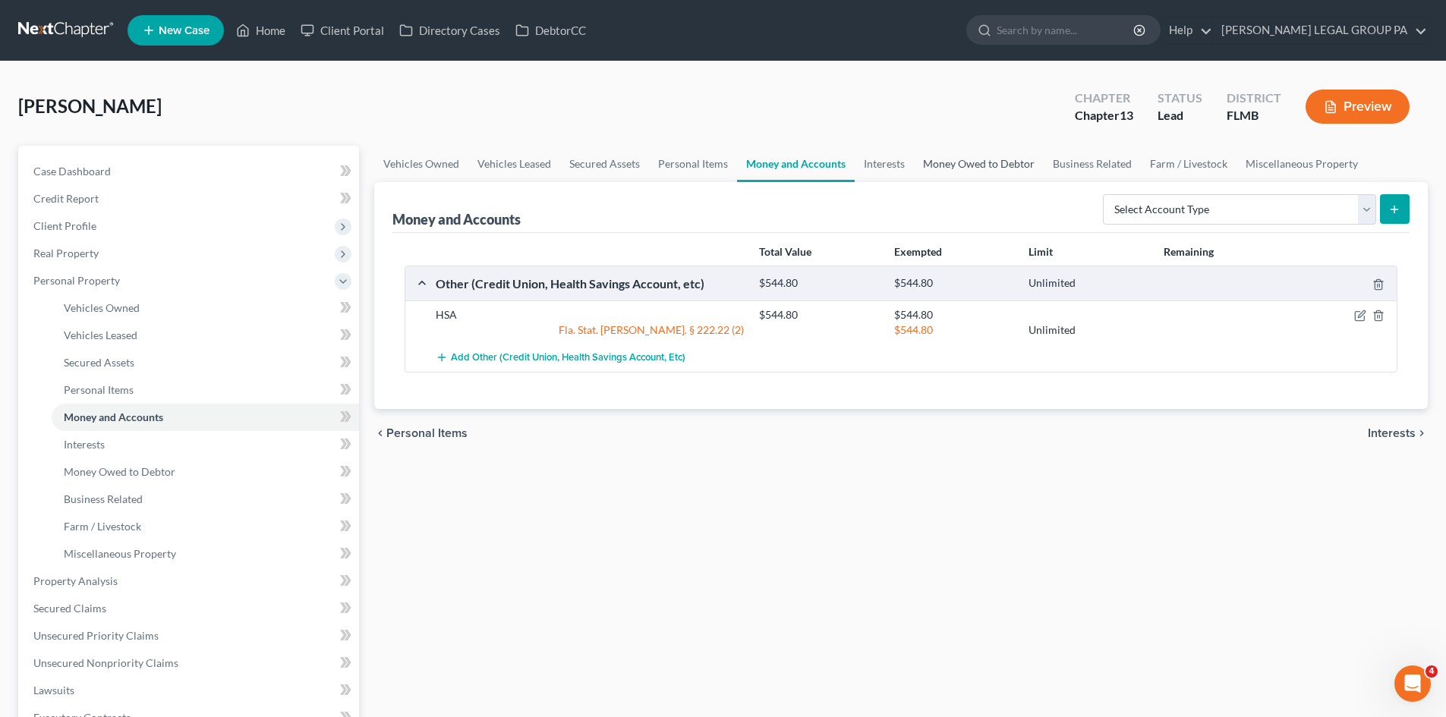
drag, startPoint x: 952, startPoint y: 162, endPoint x: 935, endPoint y: 162, distance: 16.7
click at [952, 162] on link "Money Owed to Debtor" at bounding box center [979, 164] width 130 height 36
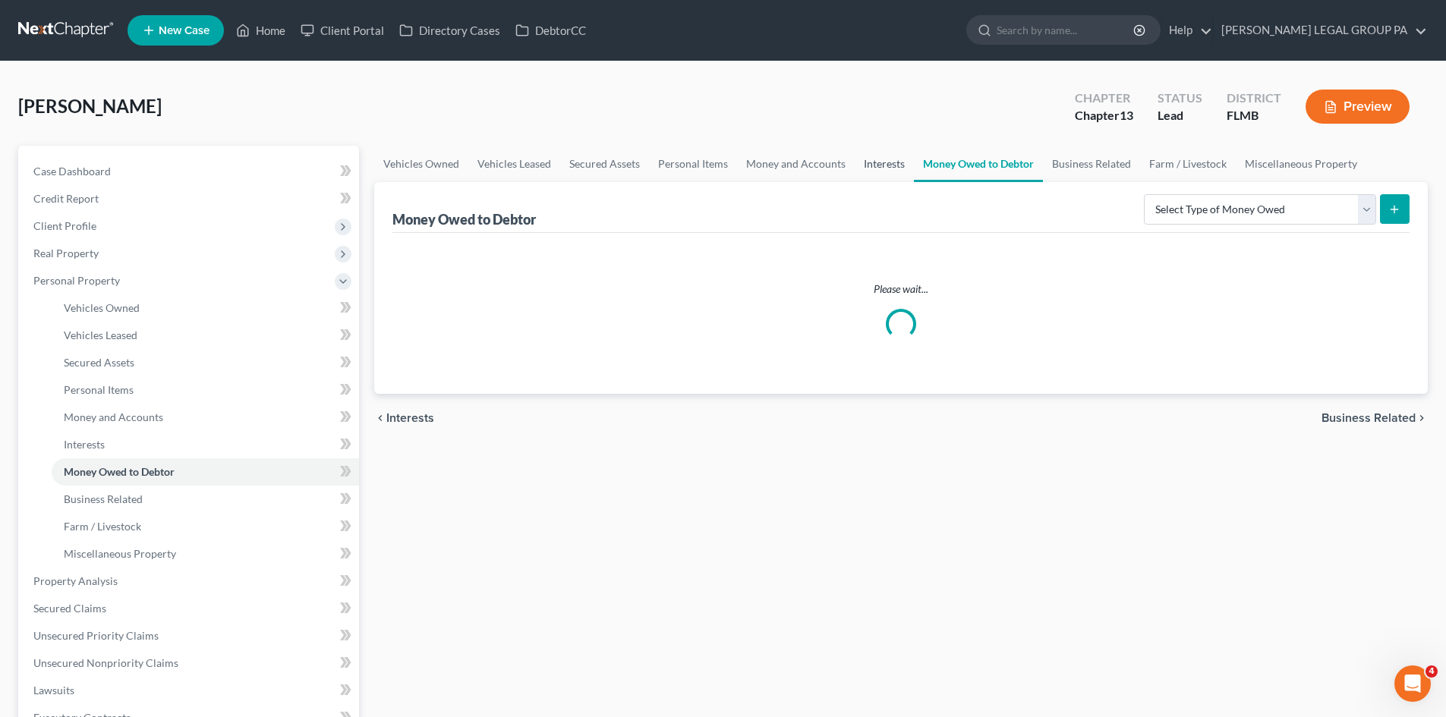
click at [865, 162] on link "Interests" at bounding box center [884, 164] width 59 height 36
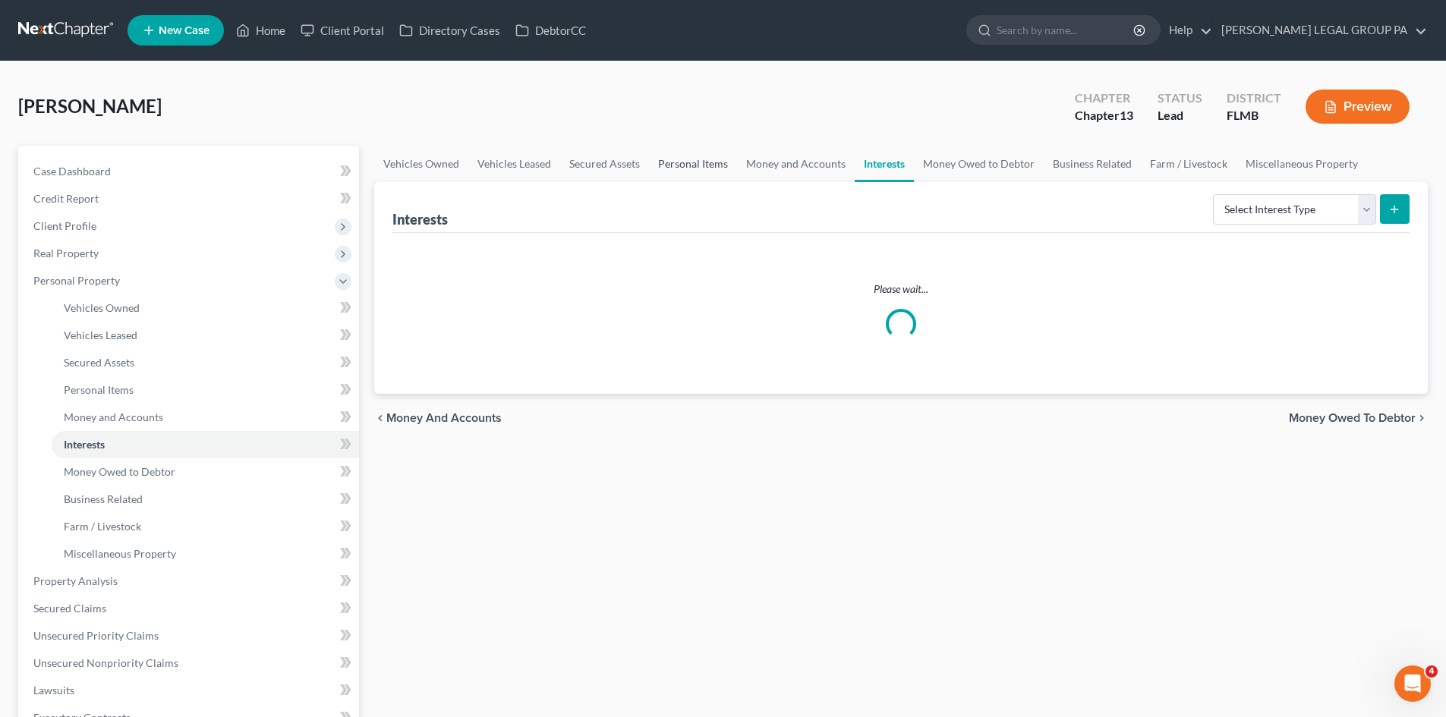
click at [717, 172] on link "Personal Items" at bounding box center [693, 164] width 88 height 36
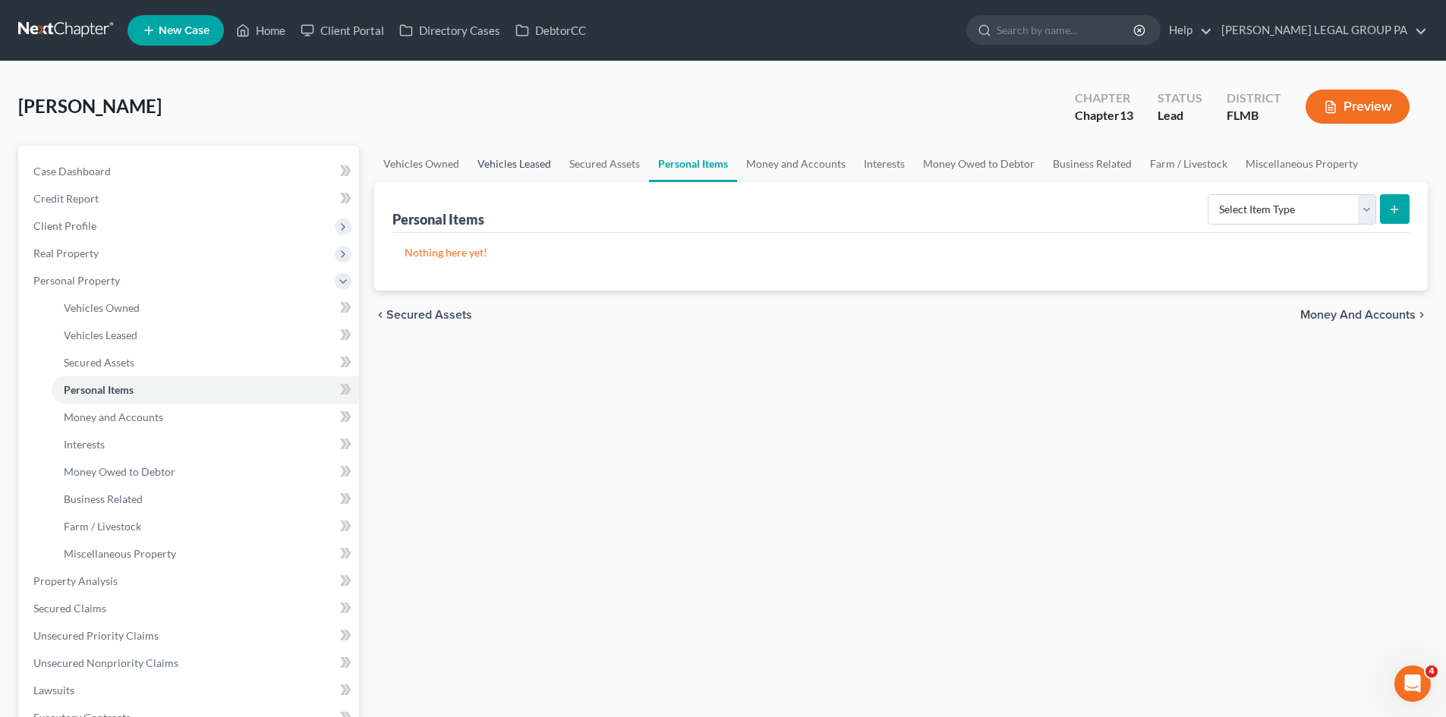
click at [471, 162] on link "Vehicles Leased" at bounding box center [514, 164] width 92 height 36
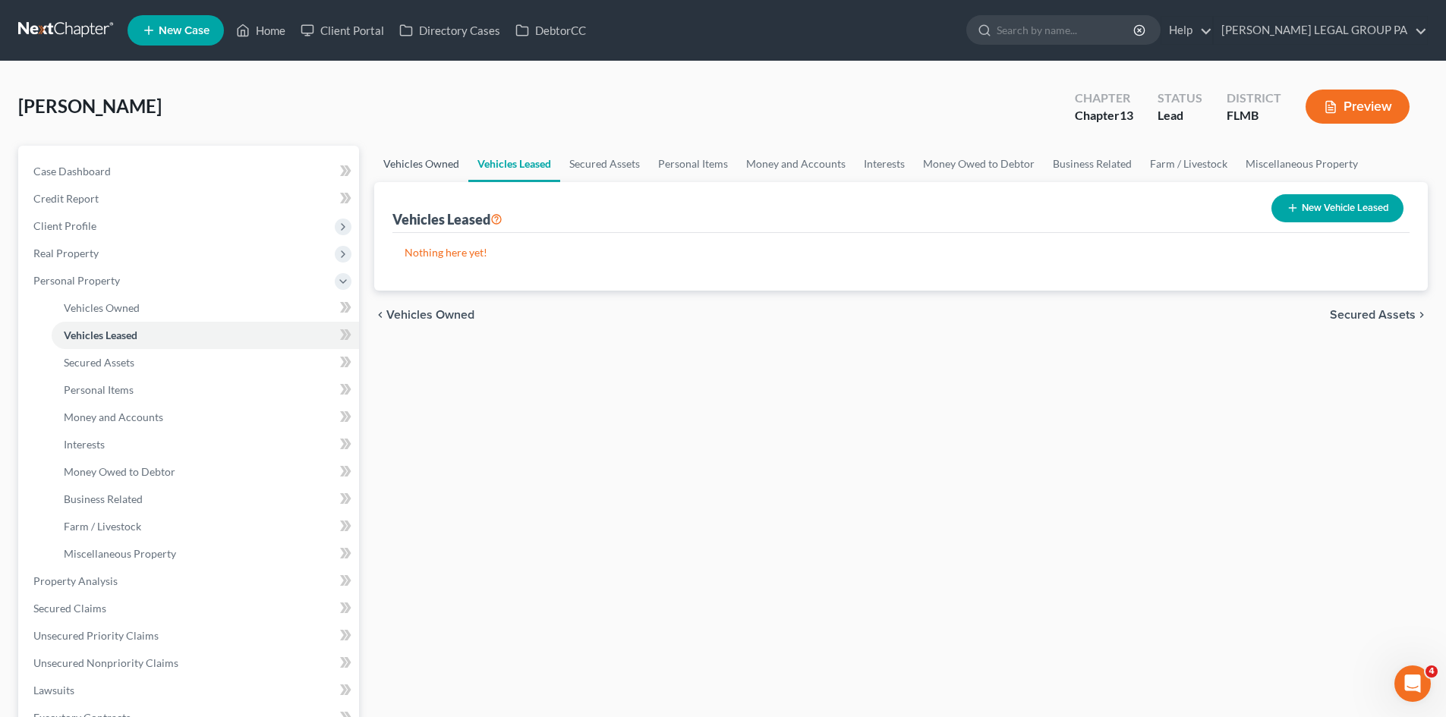
click at [410, 159] on link "Vehicles Owned" at bounding box center [421, 164] width 94 height 36
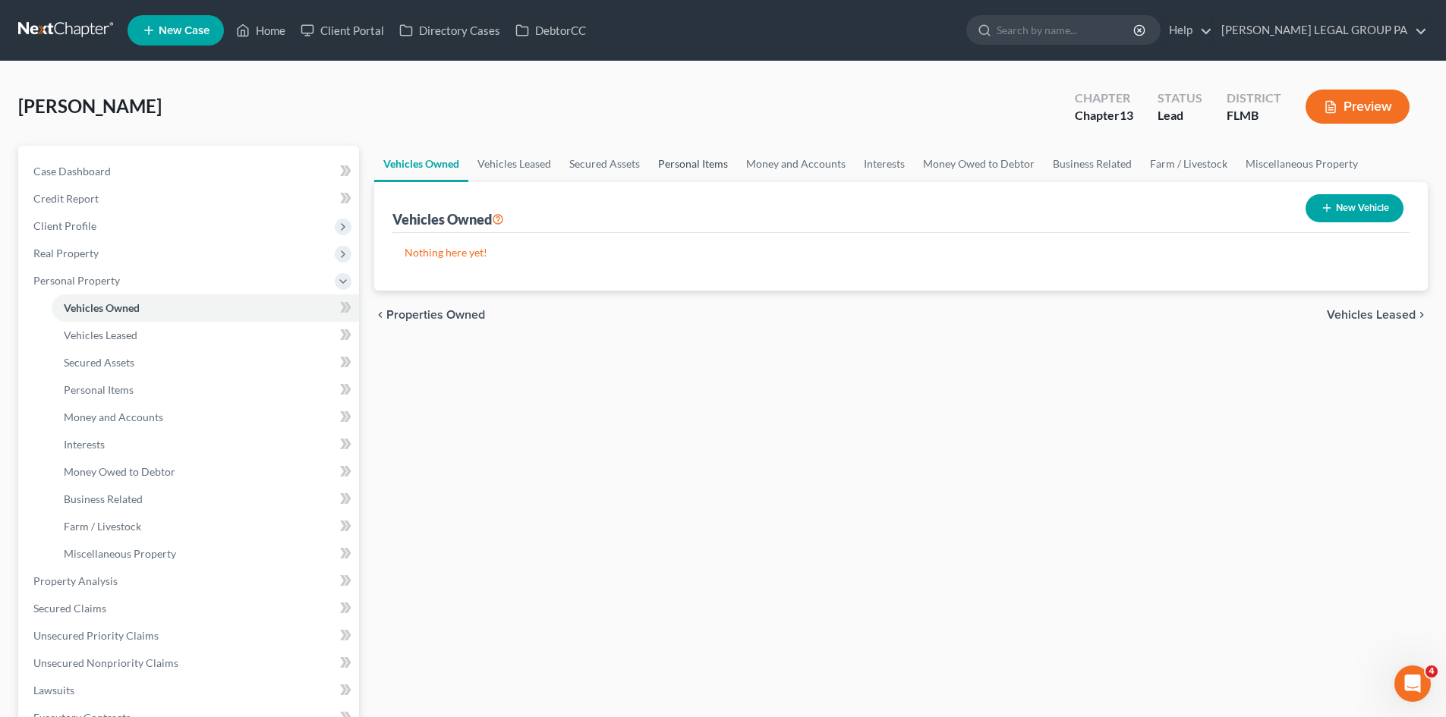
click at [680, 160] on link "Personal Items" at bounding box center [693, 164] width 88 height 36
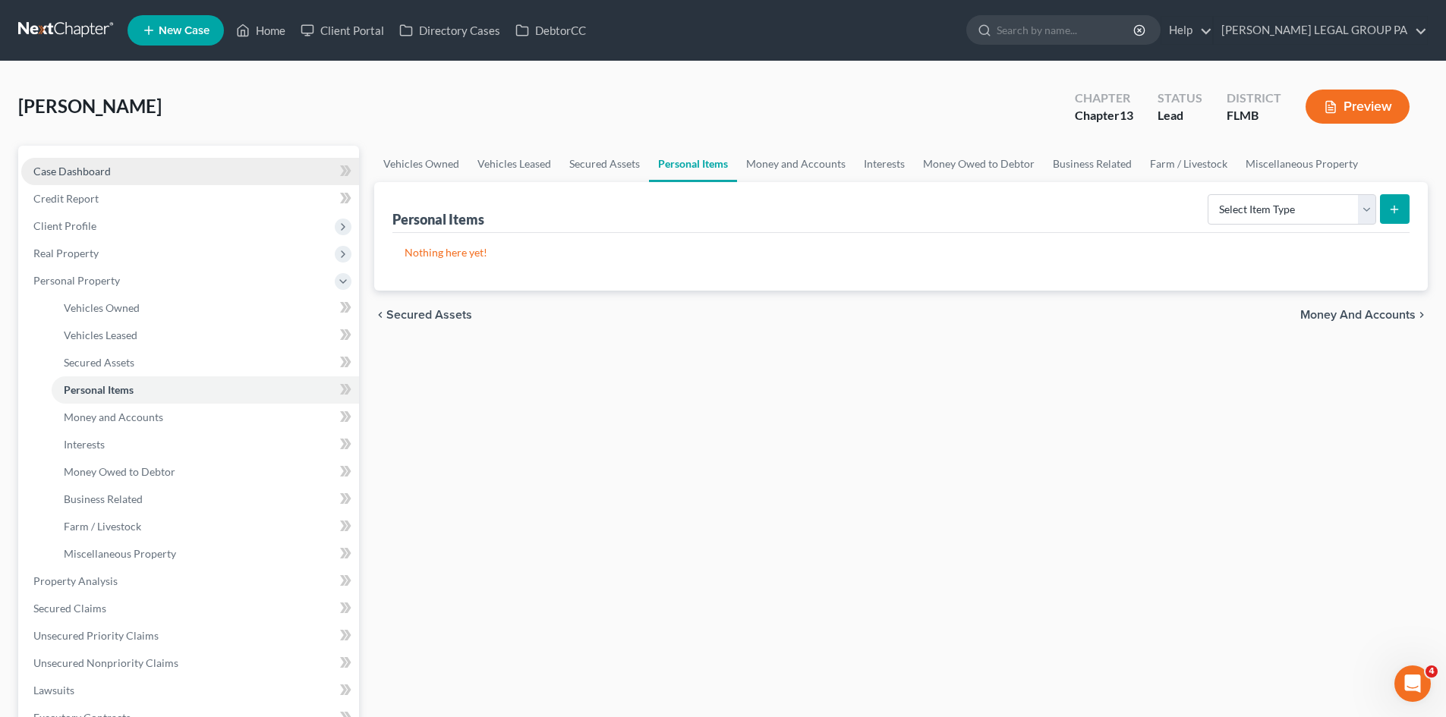
click at [112, 170] on link "Case Dashboard" at bounding box center [190, 171] width 338 height 27
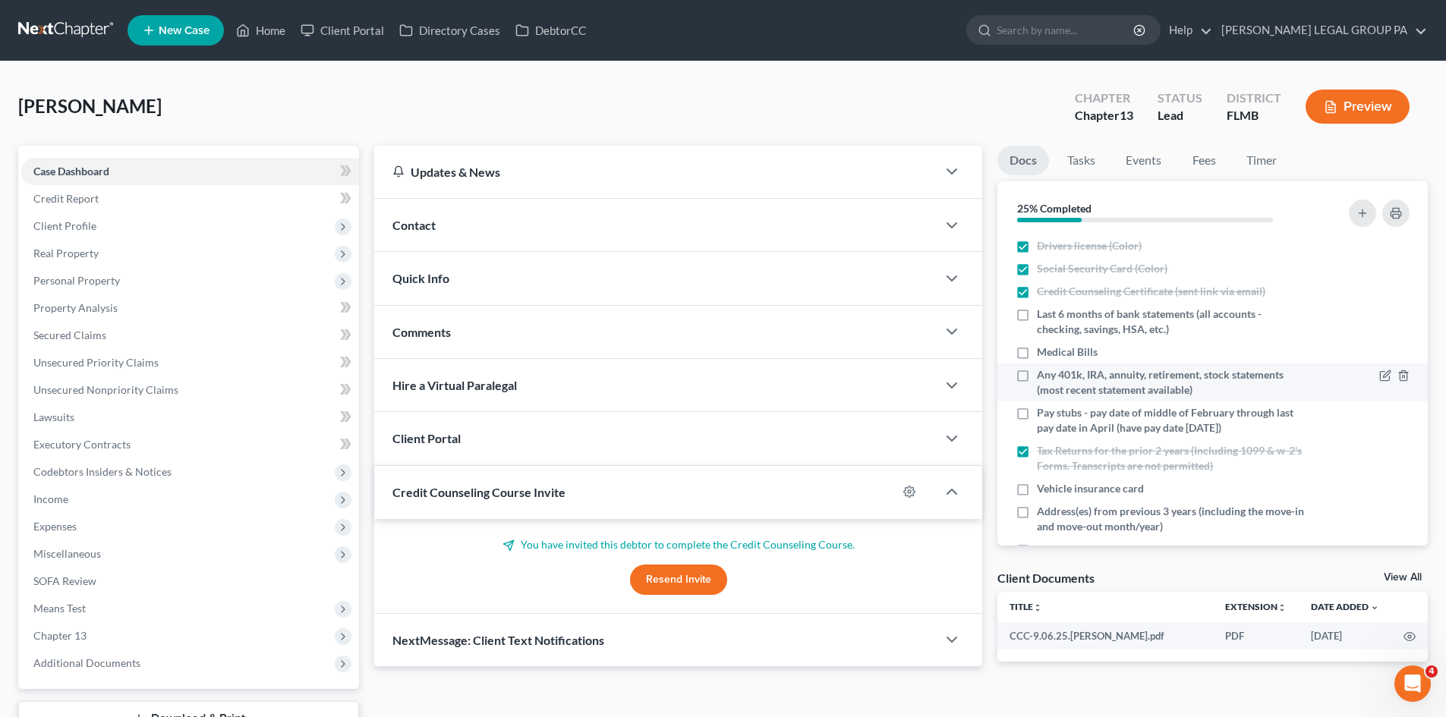
scroll to position [152, 0]
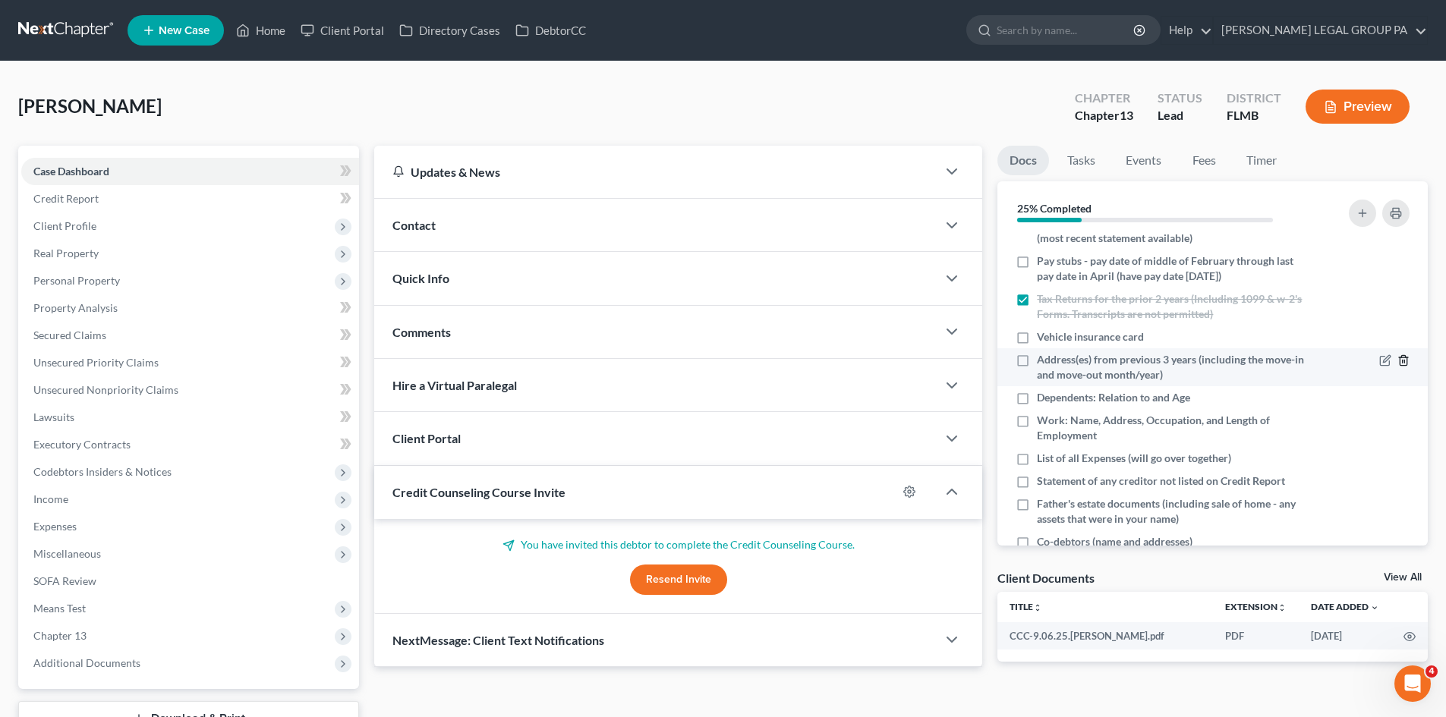
click at [1400, 361] on icon "button" at bounding box center [1403, 361] width 7 height 10
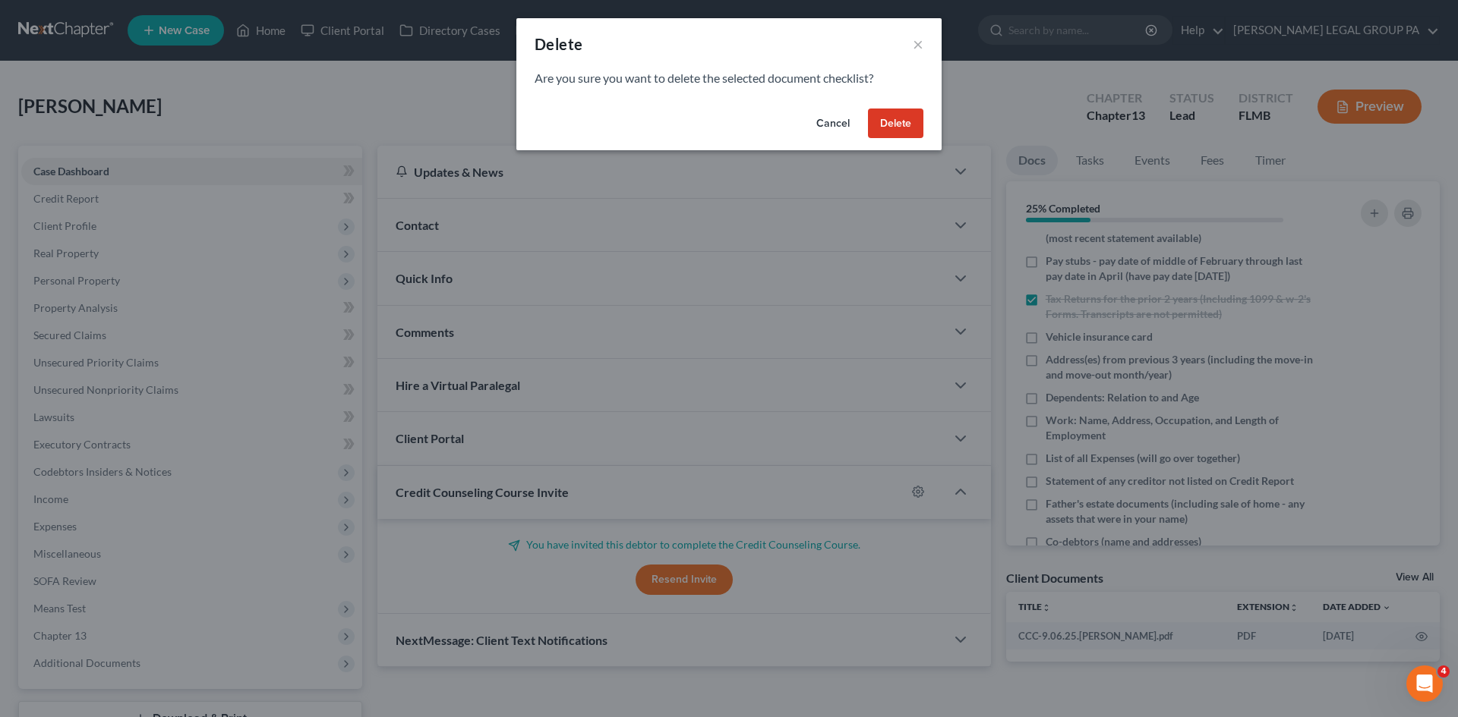
click at [904, 123] on button "Delete" at bounding box center [895, 124] width 55 height 30
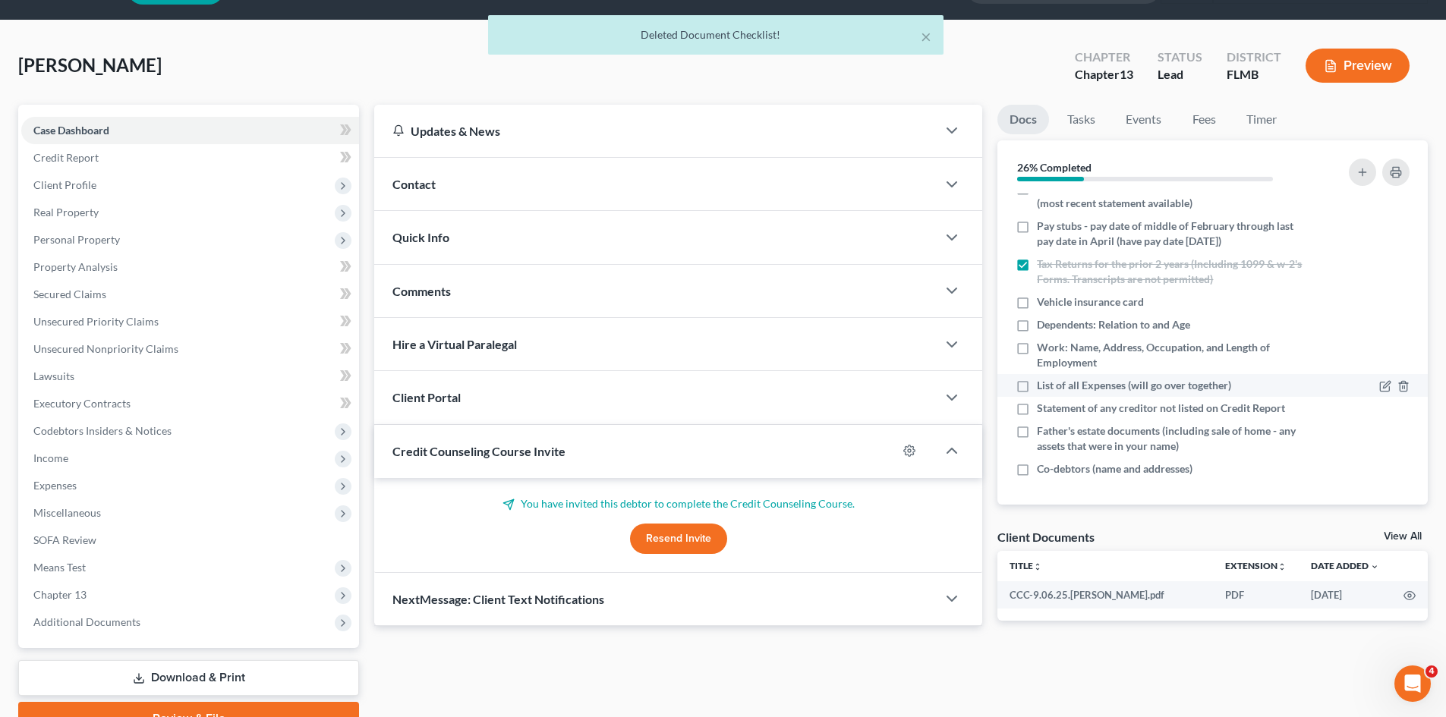
scroll to position [76, 0]
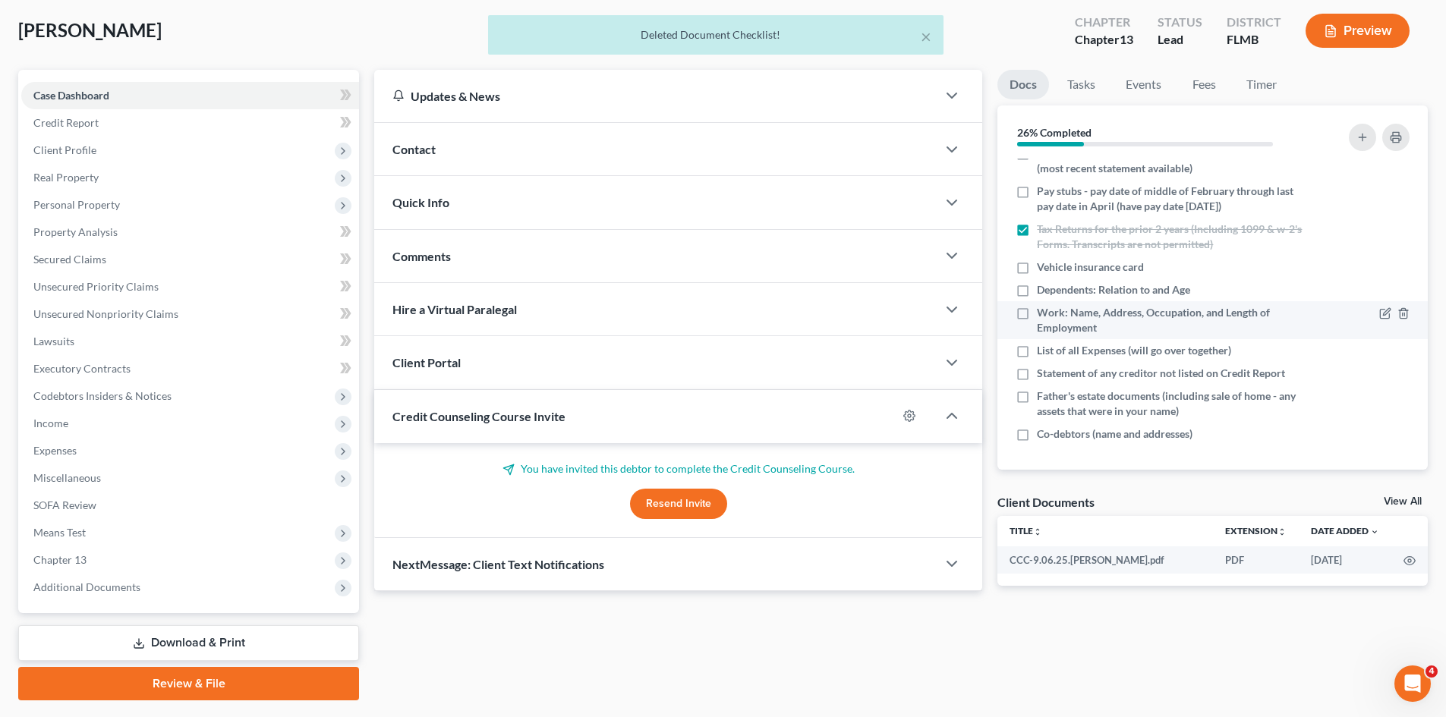
click at [1037, 314] on label "Work: Name, Address, Occupation, and Length of Employment" at bounding box center [1172, 320] width 270 height 30
click at [1043, 314] on input "Work: Name, Address, Occupation, and Length of Employment" at bounding box center [1048, 310] width 10 height 10
checkbox input "true"
click at [1037, 288] on label "Dependents: Relation to and Age" at bounding box center [1113, 289] width 153 height 15
click at [1043, 288] on input "Dependents: Relation to and Age" at bounding box center [1048, 287] width 10 height 10
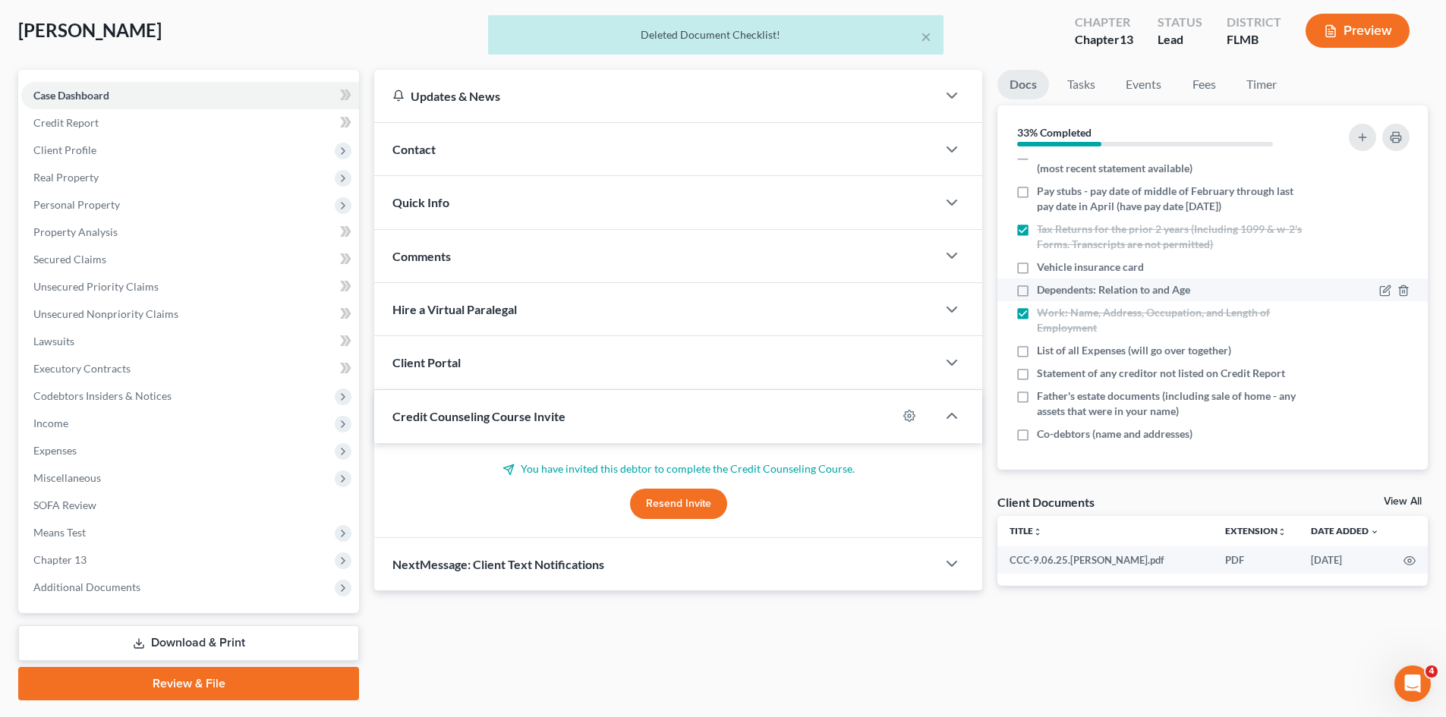
checkbox input "true"
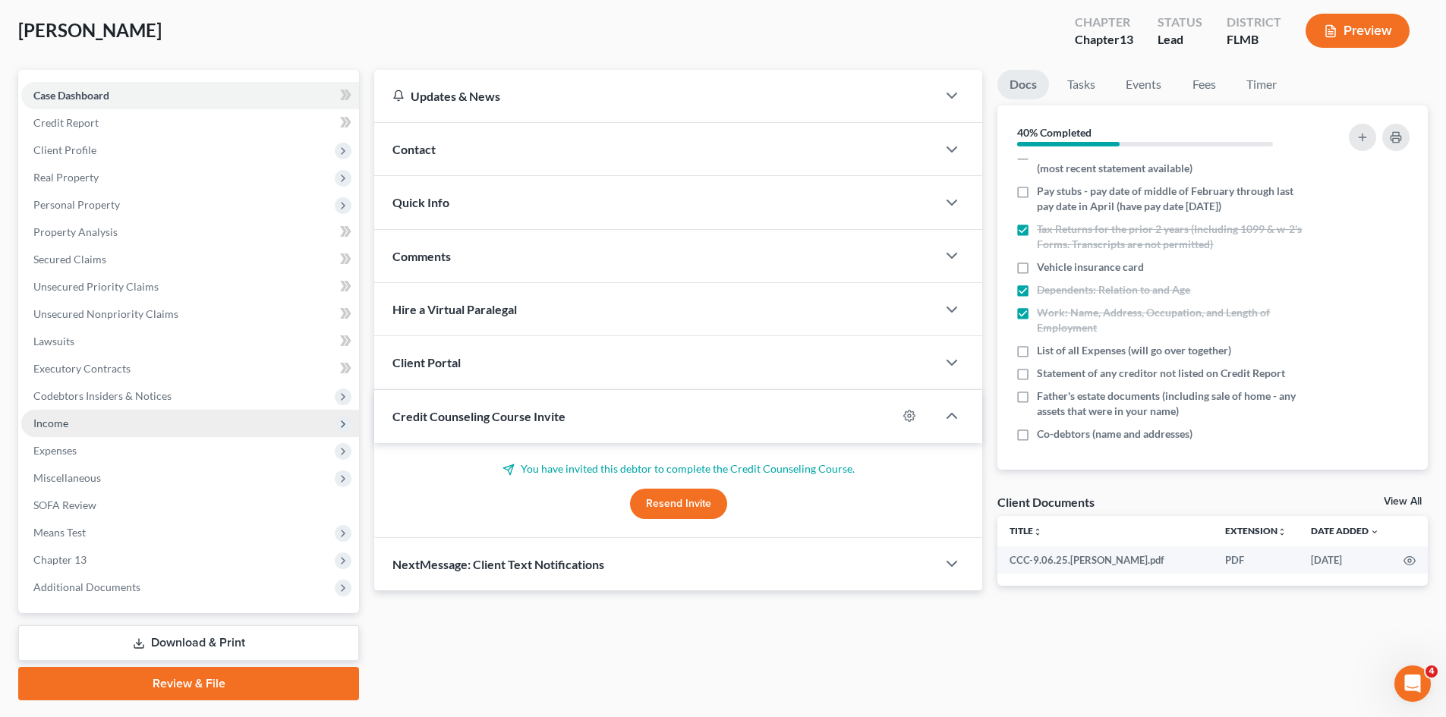
drag, startPoint x: 77, startPoint y: 403, endPoint x: 89, endPoint y: 410, distance: 13.9
click at [77, 403] on span "Codebtors Insiders & Notices" at bounding box center [190, 396] width 338 height 27
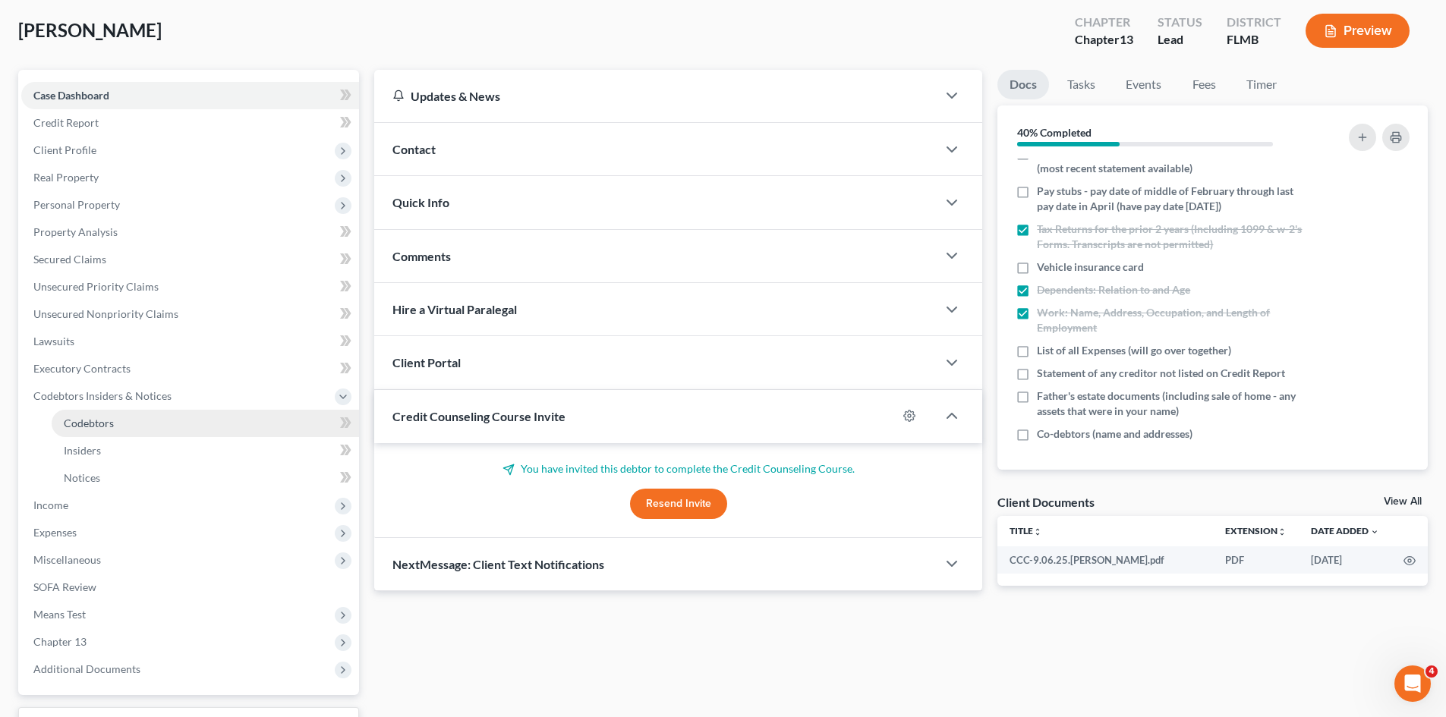
click at [113, 421] on span "Codebtors" at bounding box center [89, 423] width 50 height 13
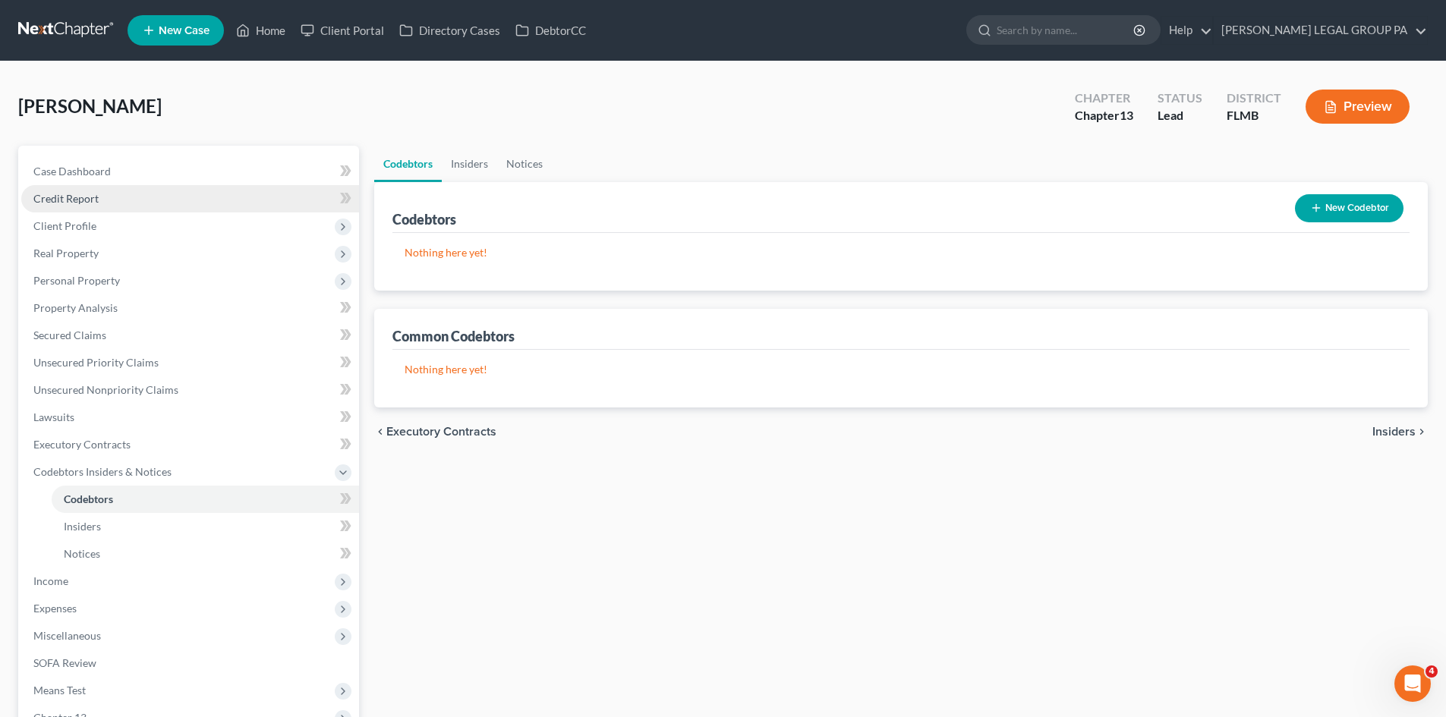
click at [109, 204] on link "Credit Report" at bounding box center [190, 198] width 338 height 27
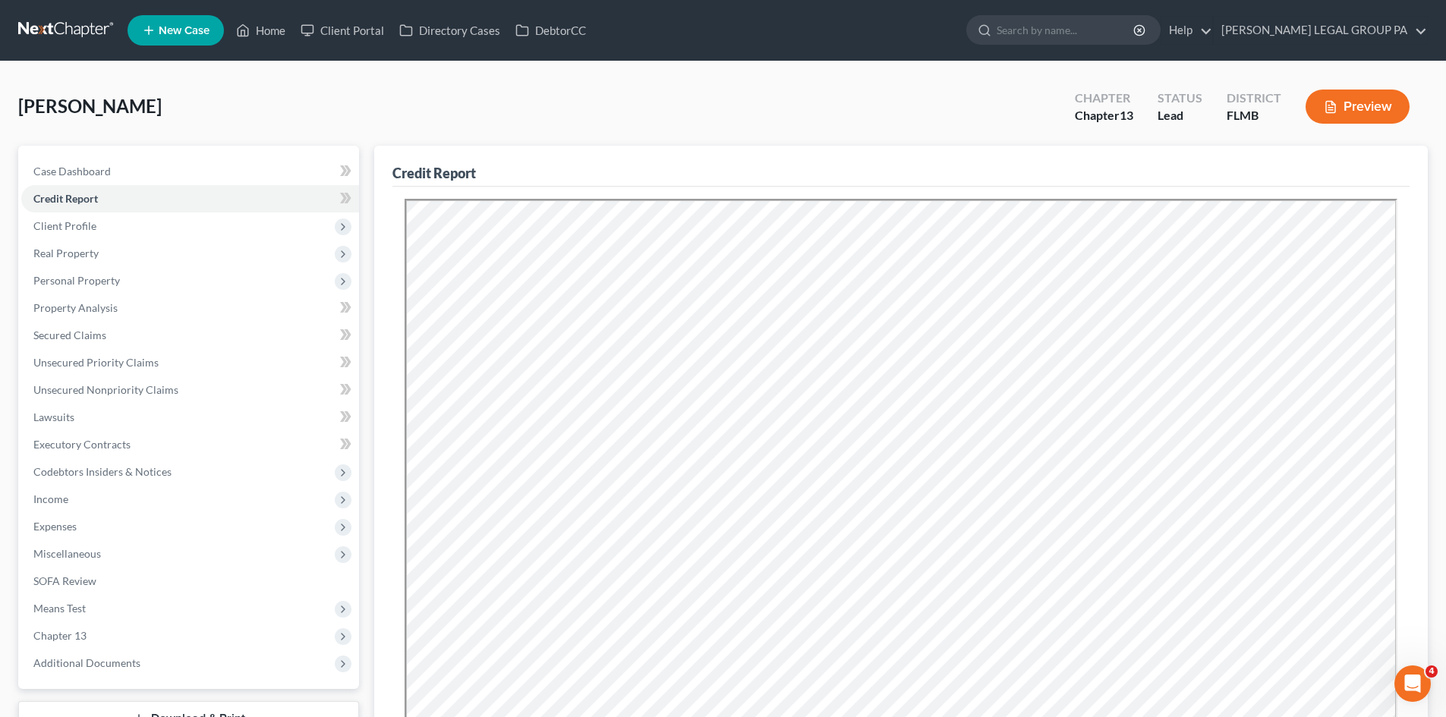
click at [890, 110] on div "[PERSON_NAME] Upgraded Chapter Chapter 13 Status Lead District FLMB Preview" at bounding box center [723, 113] width 1410 height 66
click at [89, 251] on span "Real Property" at bounding box center [65, 253] width 65 height 13
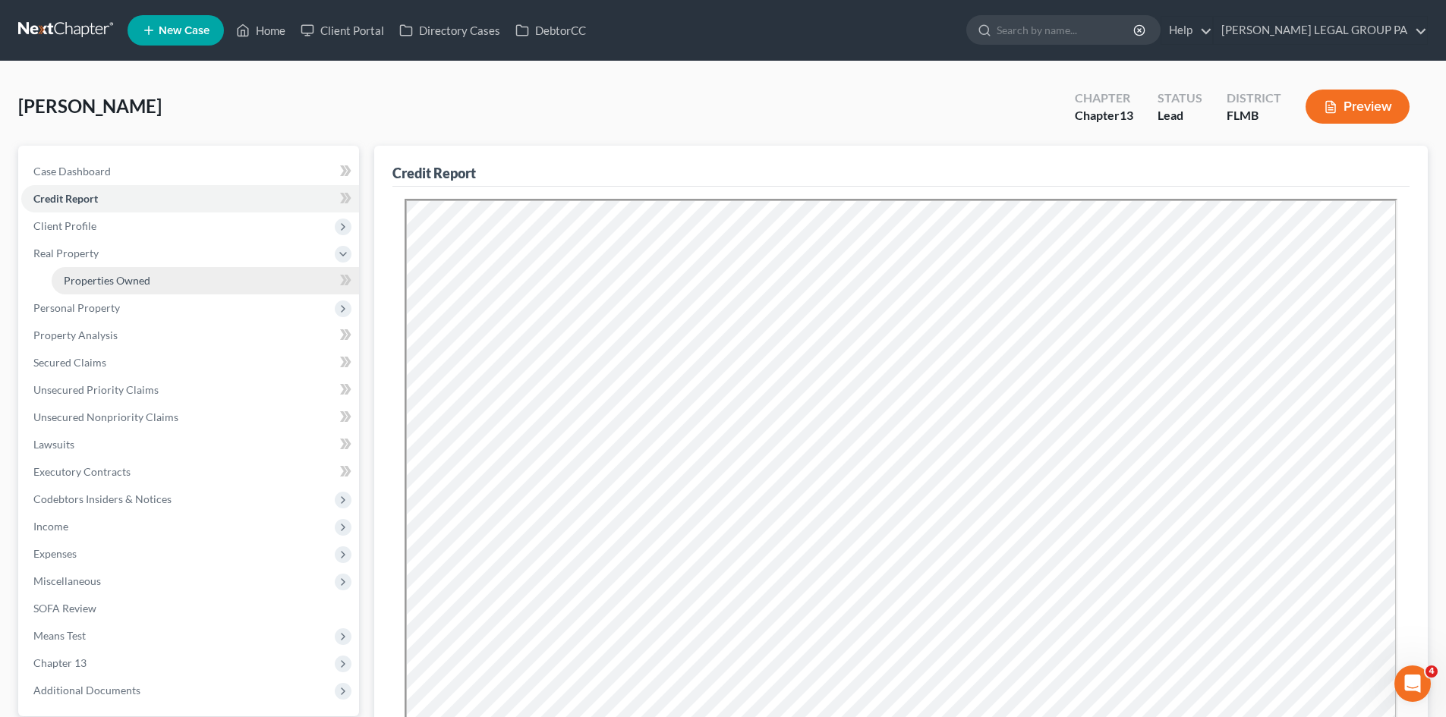
click at [119, 282] on span "Properties Owned" at bounding box center [107, 280] width 87 height 13
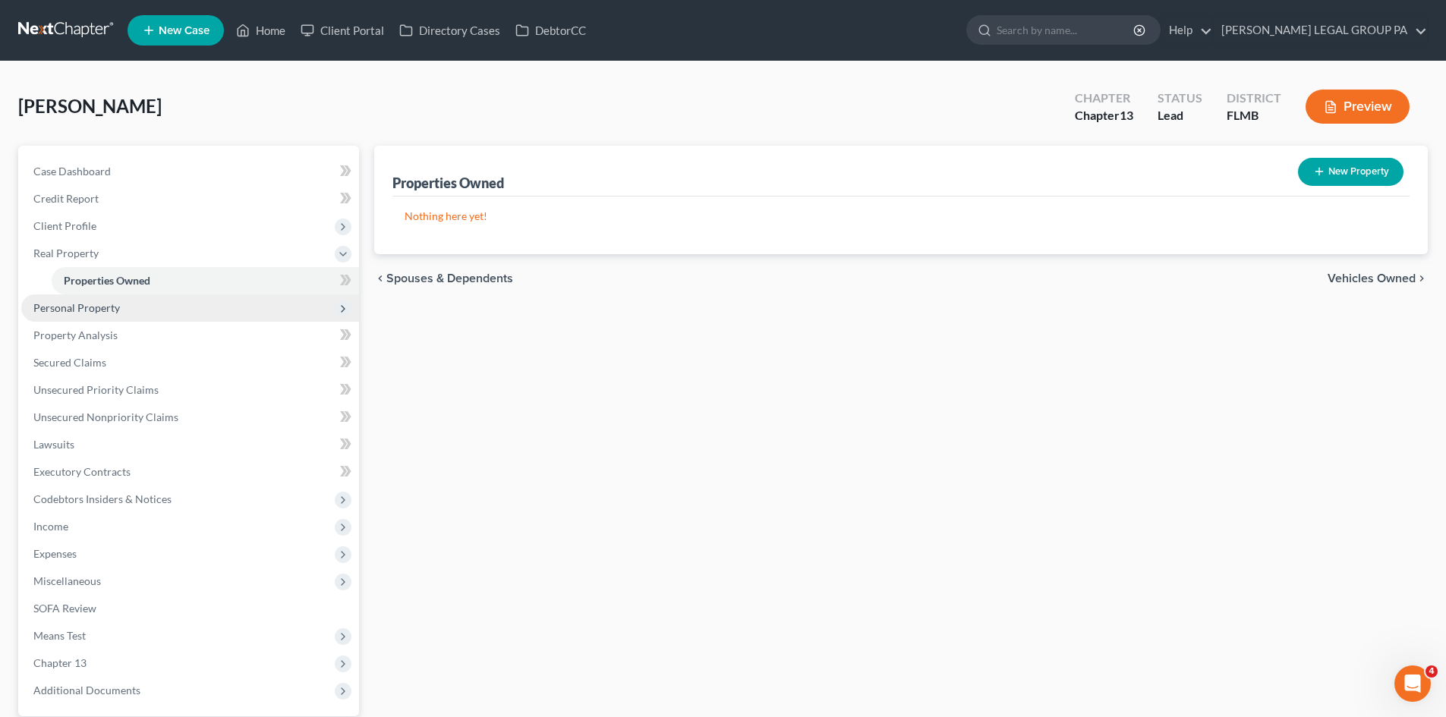
click at [114, 313] on span "Personal Property" at bounding box center [76, 307] width 87 height 13
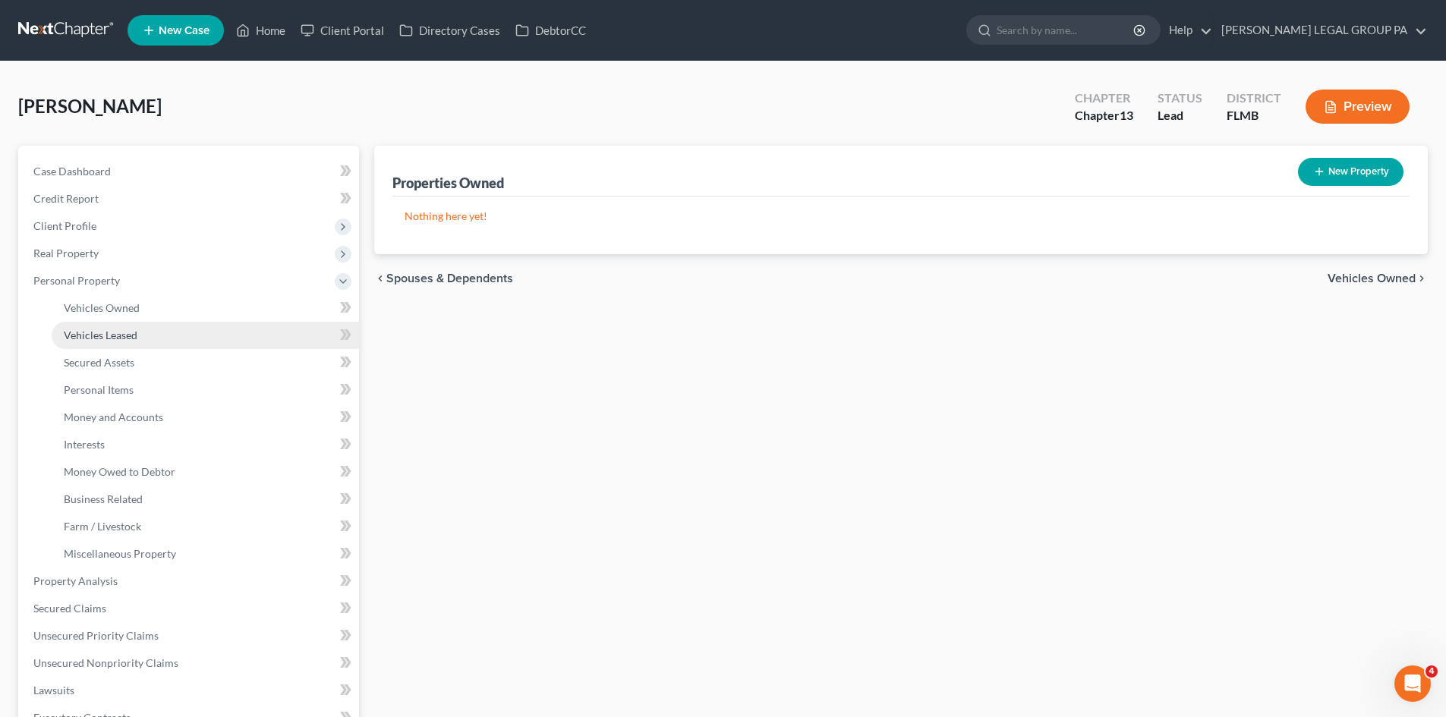
click at [118, 326] on link "Vehicles Leased" at bounding box center [205, 335] width 307 height 27
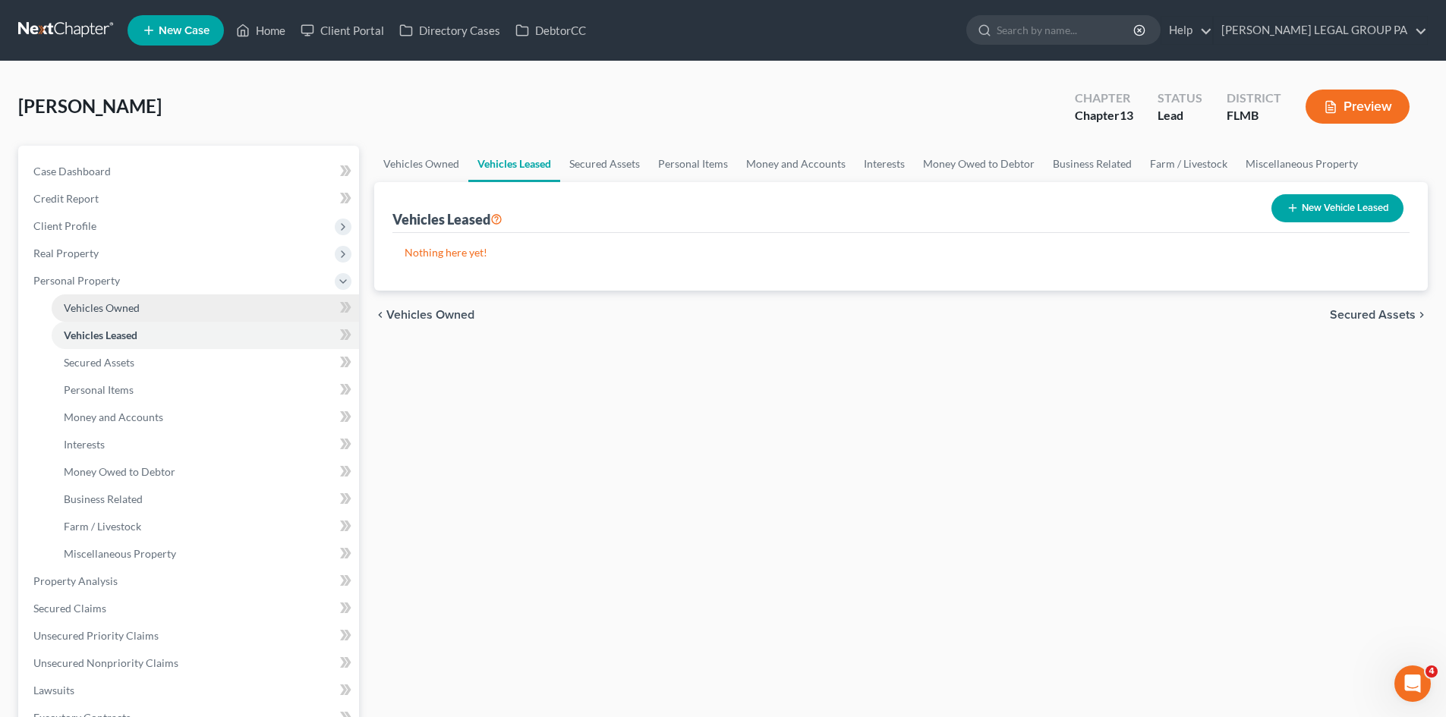
click at [118, 307] on span "Vehicles Owned" at bounding box center [102, 307] width 76 height 13
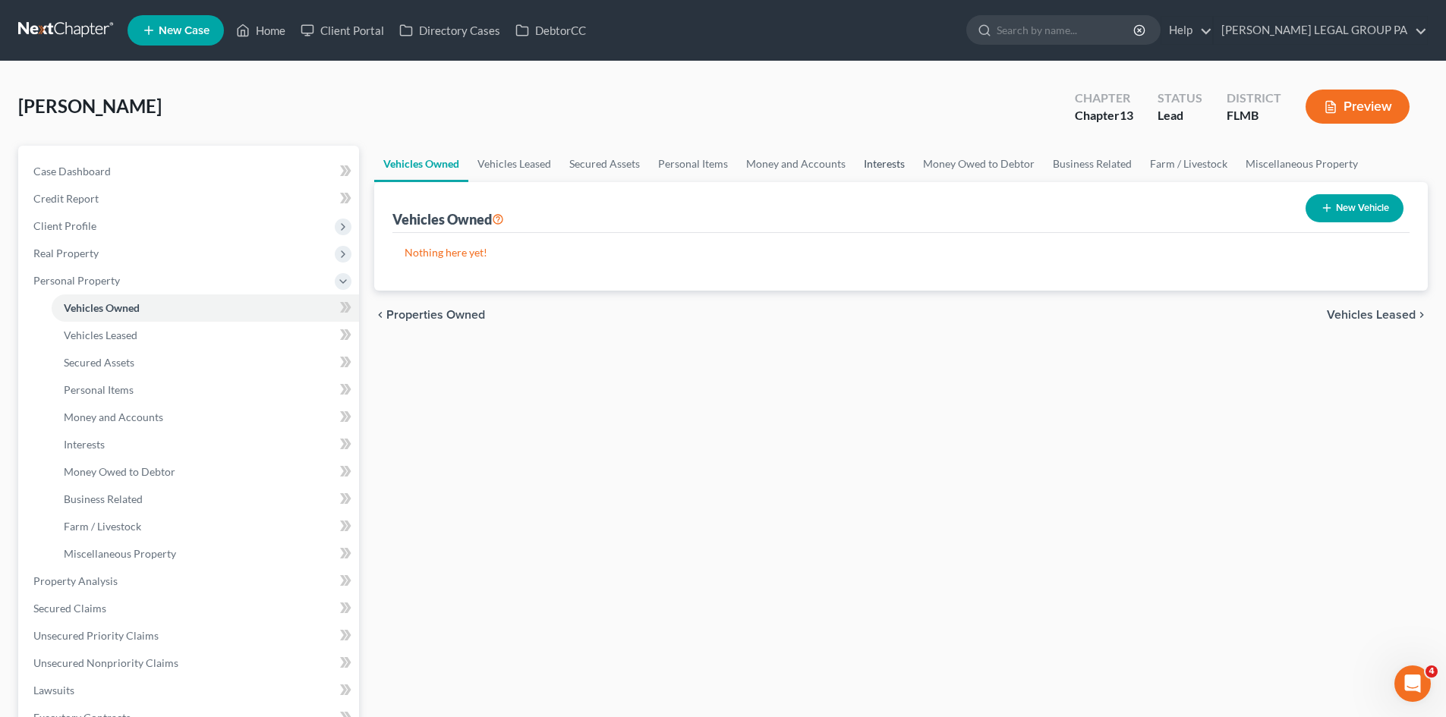
click at [882, 160] on link "Interests" at bounding box center [884, 164] width 59 height 36
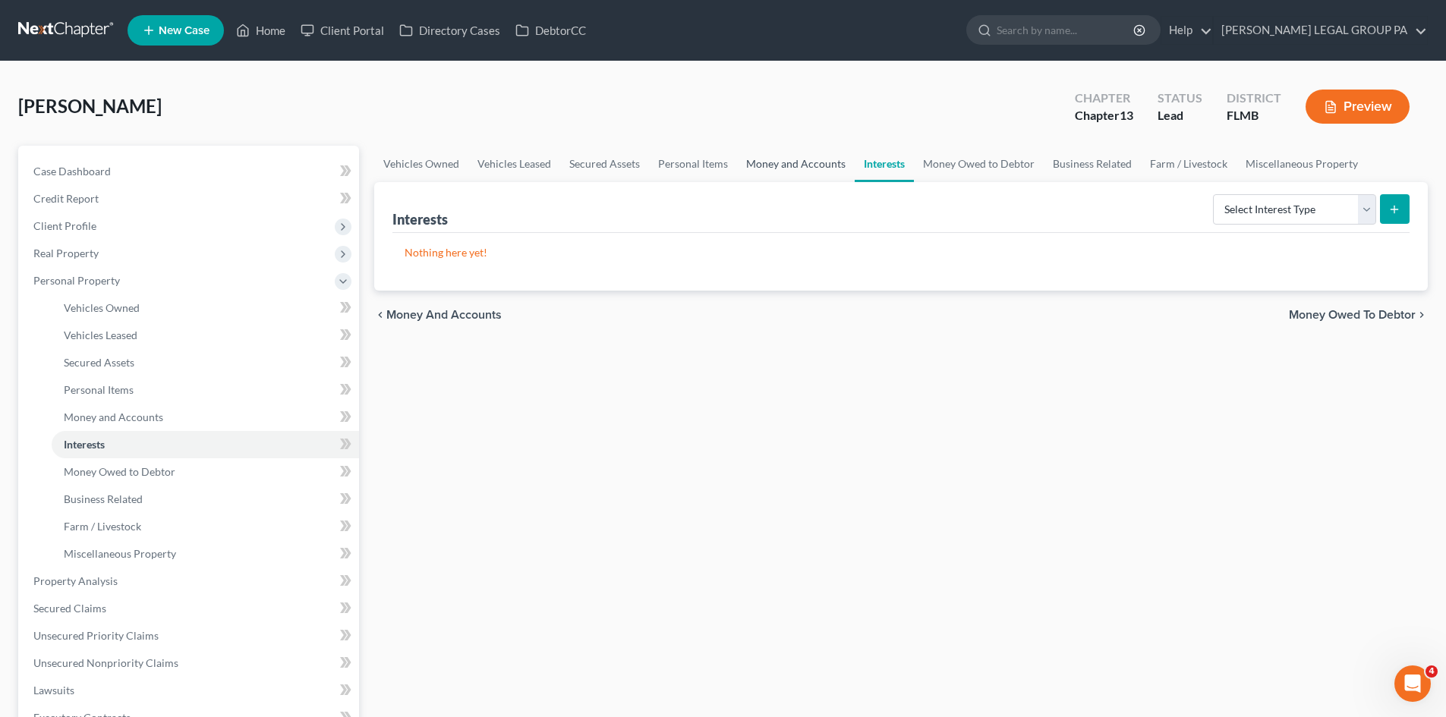
click at [767, 175] on link "Money and Accounts" at bounding box center [796, 164] width 118 height 36
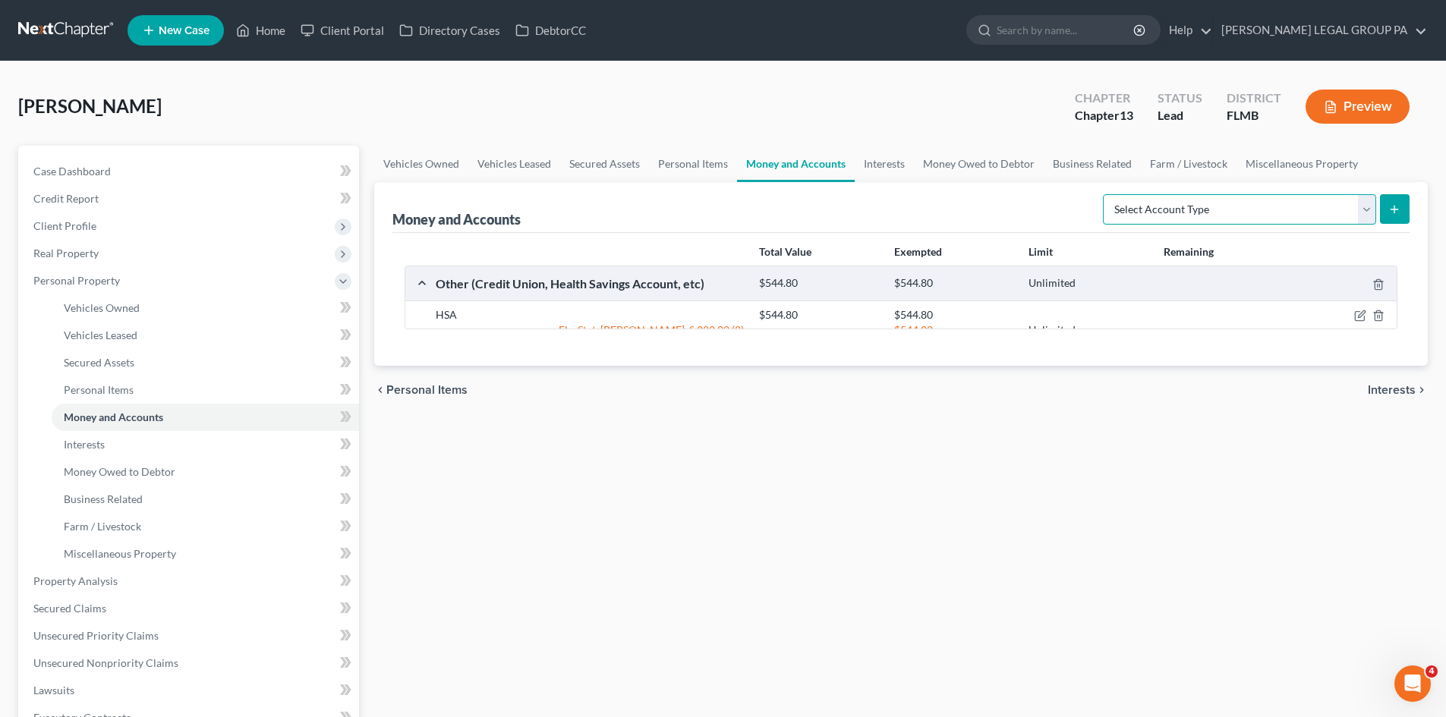
click at [1303, 214] on select "Select Account Type Brokerage Cash on Hand Certificates of Deposit Checking Acc…" at bounding box center [1239, 209] width 273 height 30
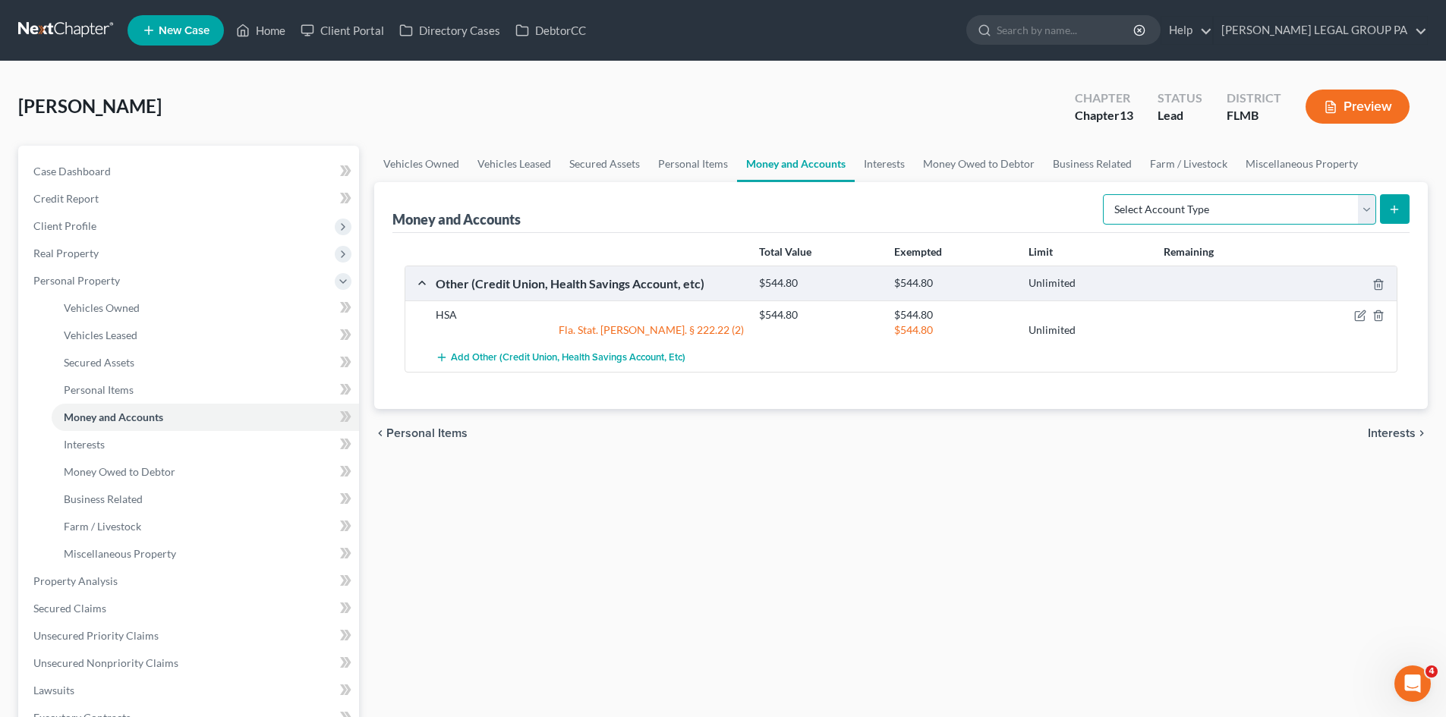
select select "checking"
click at [1106, 194] on select "Select Account Type Brokerage Cash on Hand Certificates of Deposit Checking Acc…" at bounding box center [1239, 209] width 273 height 30
click at [1376, 214] on select "Select Account Type Brokerage Cash on Hand Certificates of Deposit Checking Acc…" at bounding box center [1239, 209] width 273 height 30
click at [1388, 210] on icon "submit" at bounding box center [1394, 209] width 12 height 12
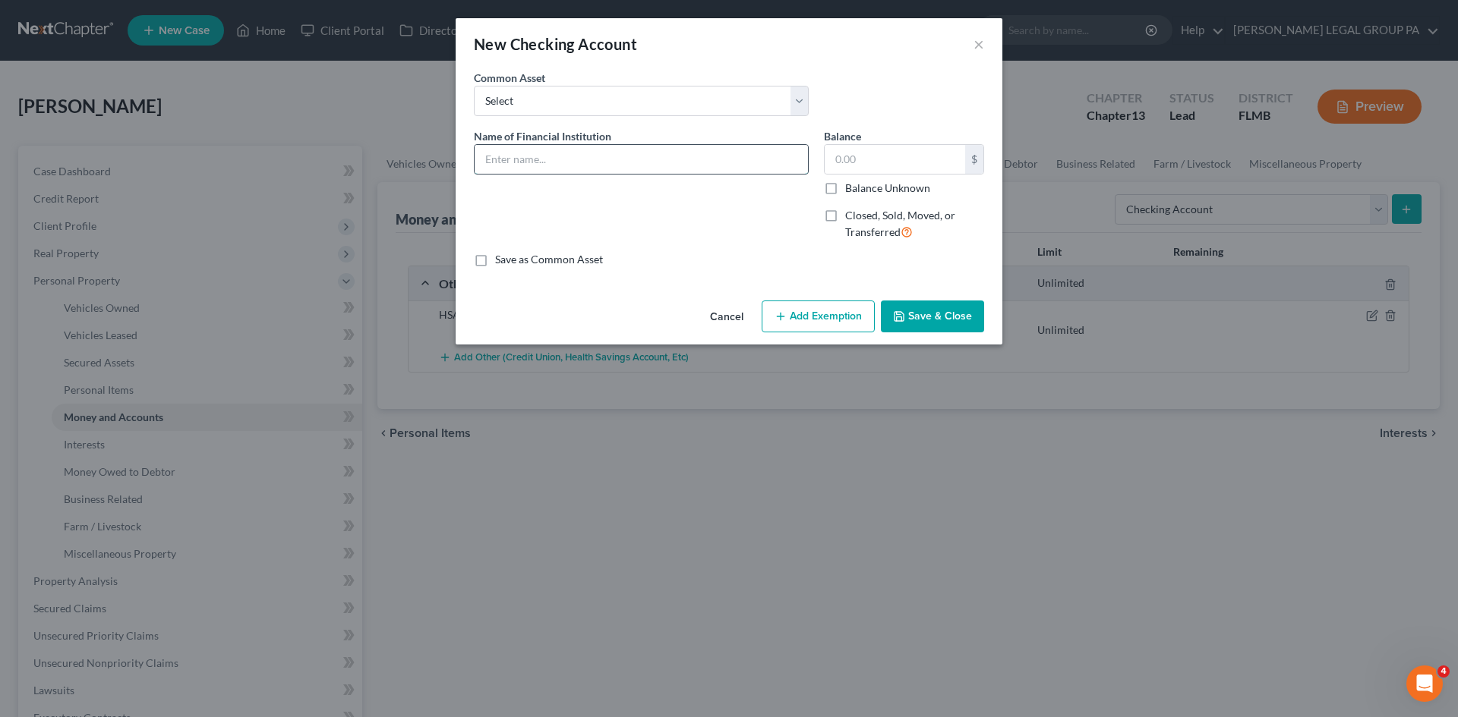
click at [653, 155] on input "text" at bounding box center [640, 159] width 333 height 29
type input "Suncoast account"
click at [944, 304] on button "Save & Close" at bounding box center [932, 317] width 103 height 32
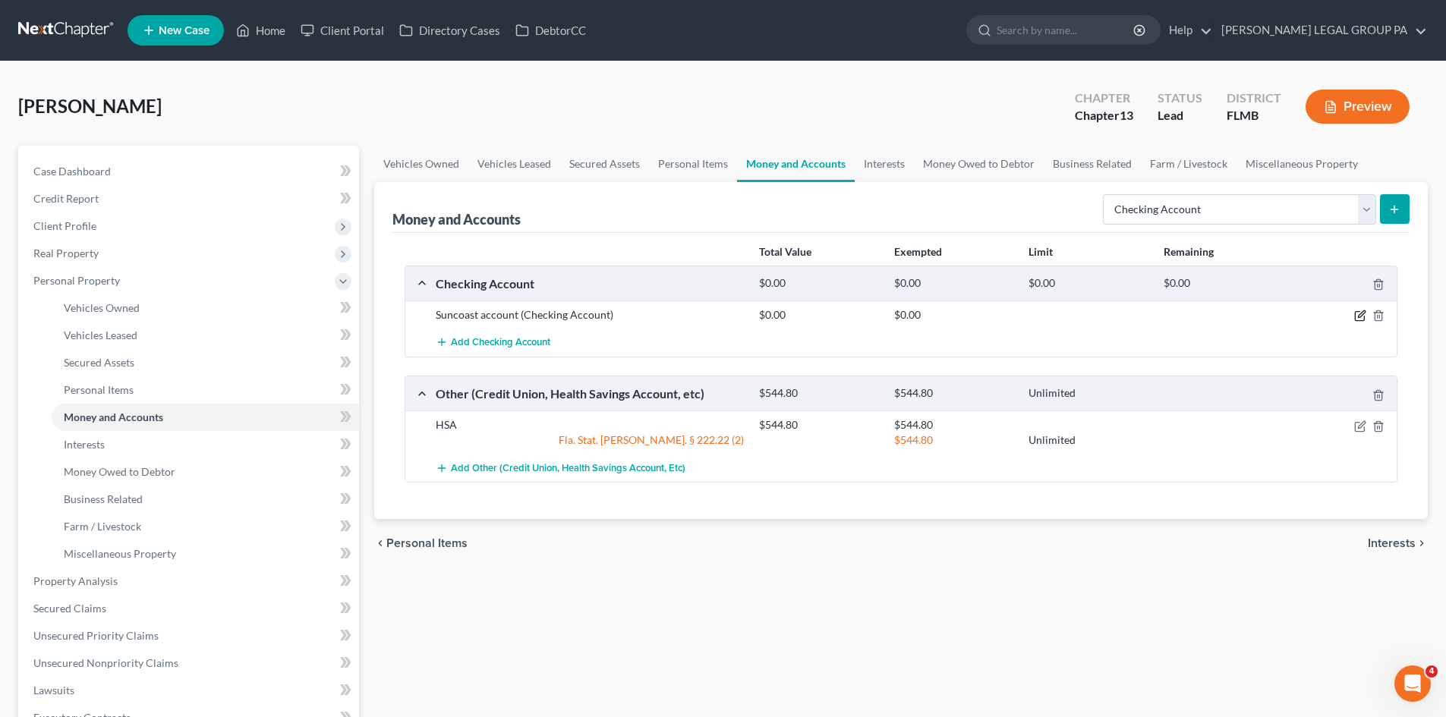
click at [1364, 316] on icon "button" at bounding box center [1360, 316] width 12 height 12
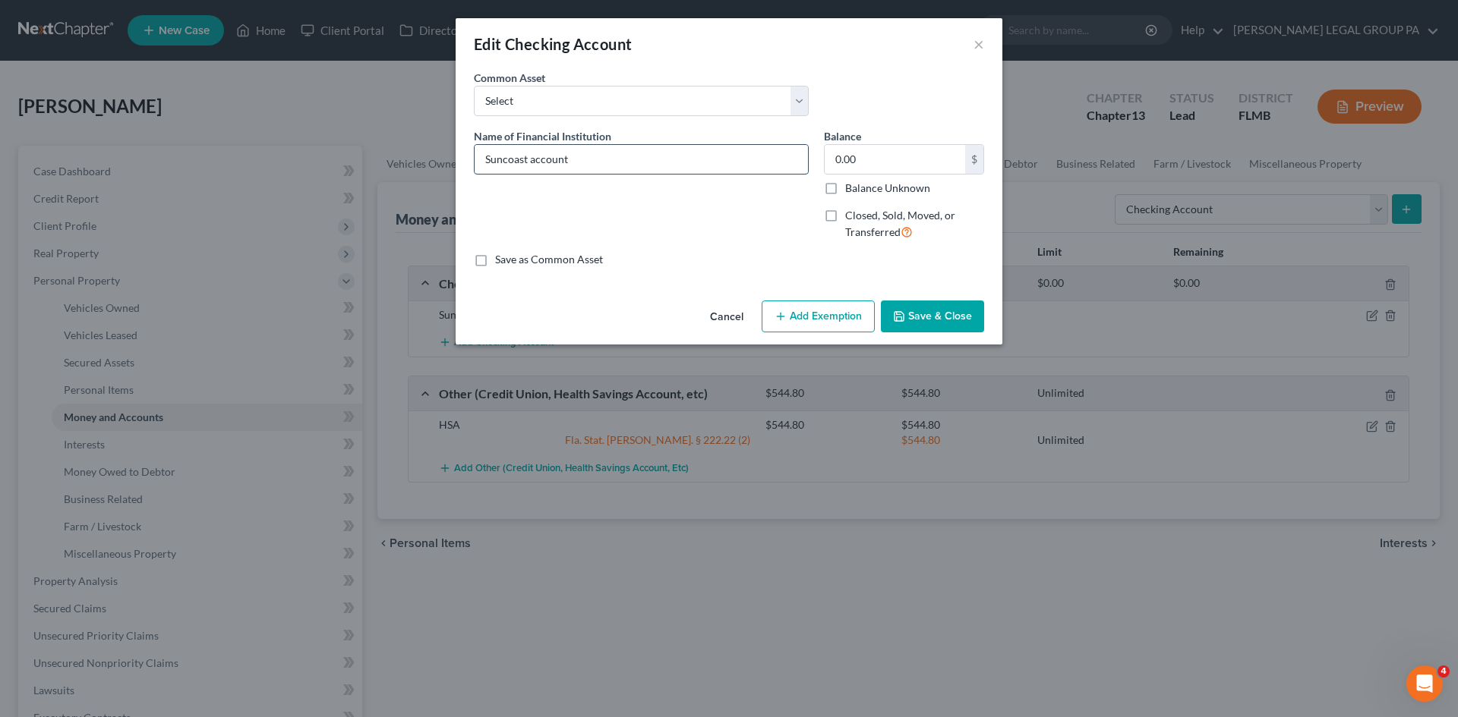
click at [622, 162] on input "Suncoast account" at bounding box center [640, 159] width 333 height 29
type input "Suncoast account 3120"
click at [939, 311] on button "Save & Close" at bounding box center [932, 317] width 103 height 32
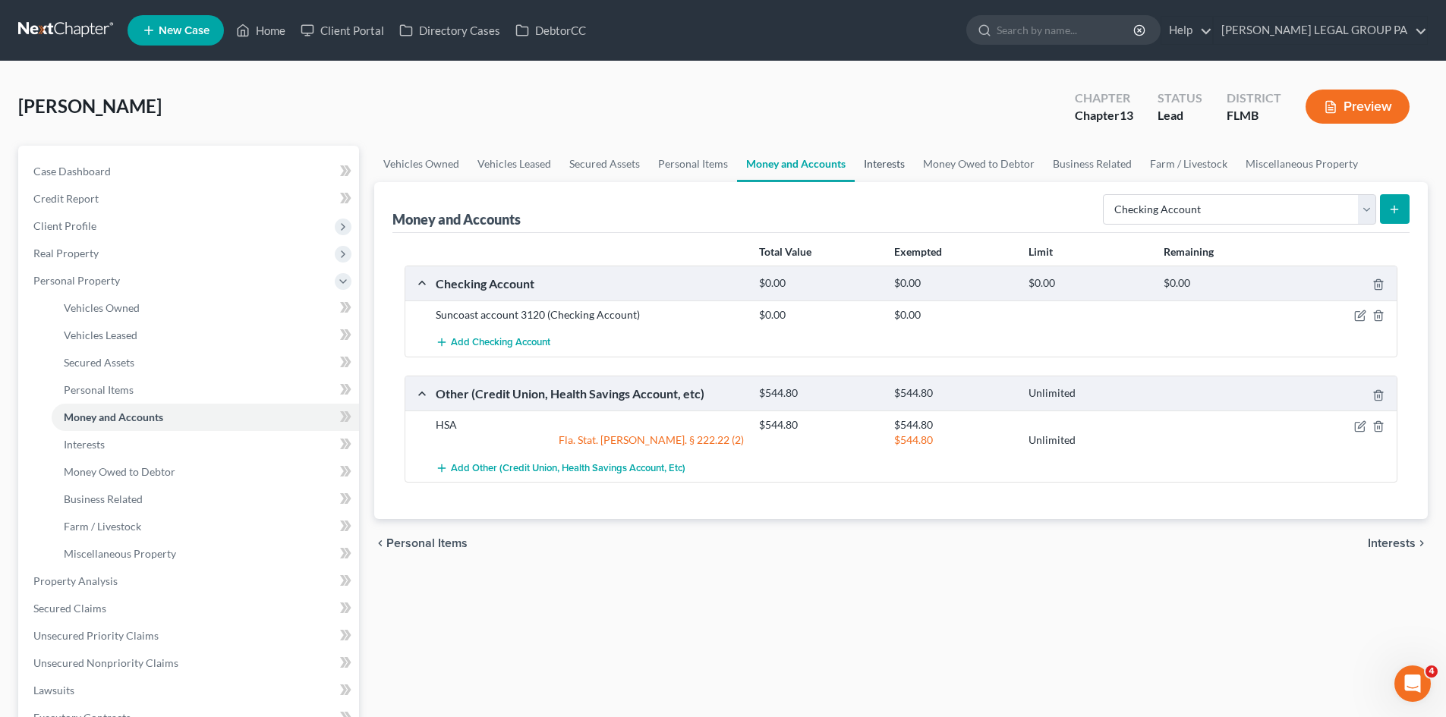
click at [905, 159] on link "Interests" at bounding box center [884, 164] width 59 height 36
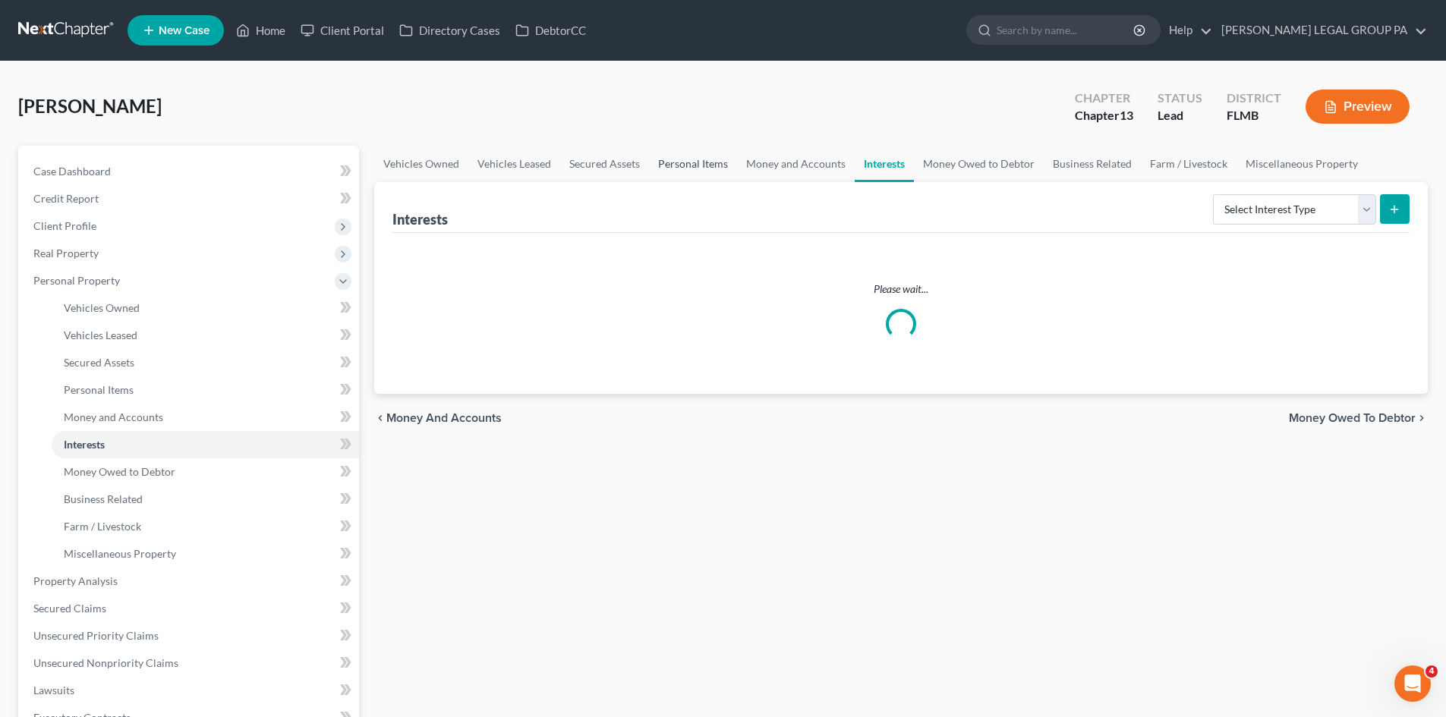
click at [684, 163] on link "Personal Items" at bounding box center [693, 164] width 88 height 36
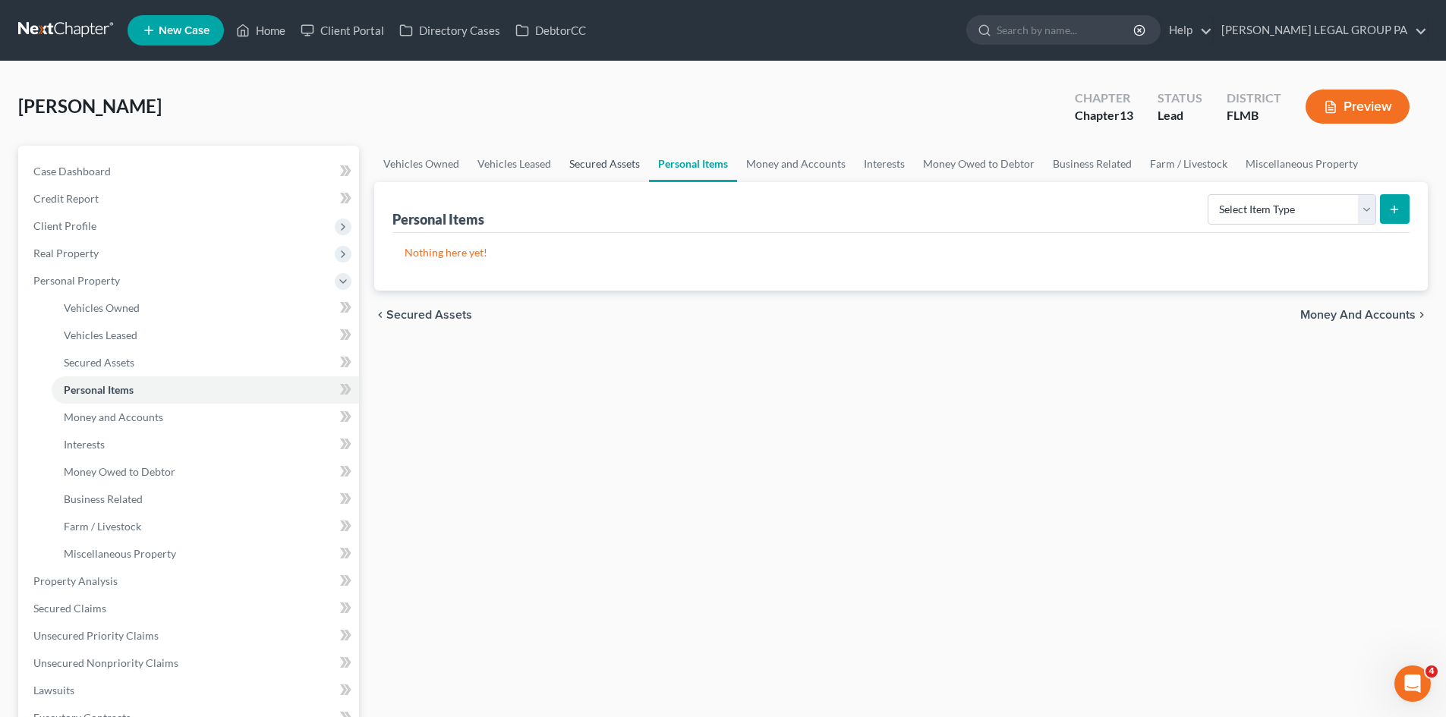
click at [600, 163] on link "Secured Assets" at bounding box center [604, 164] width 89 height 36
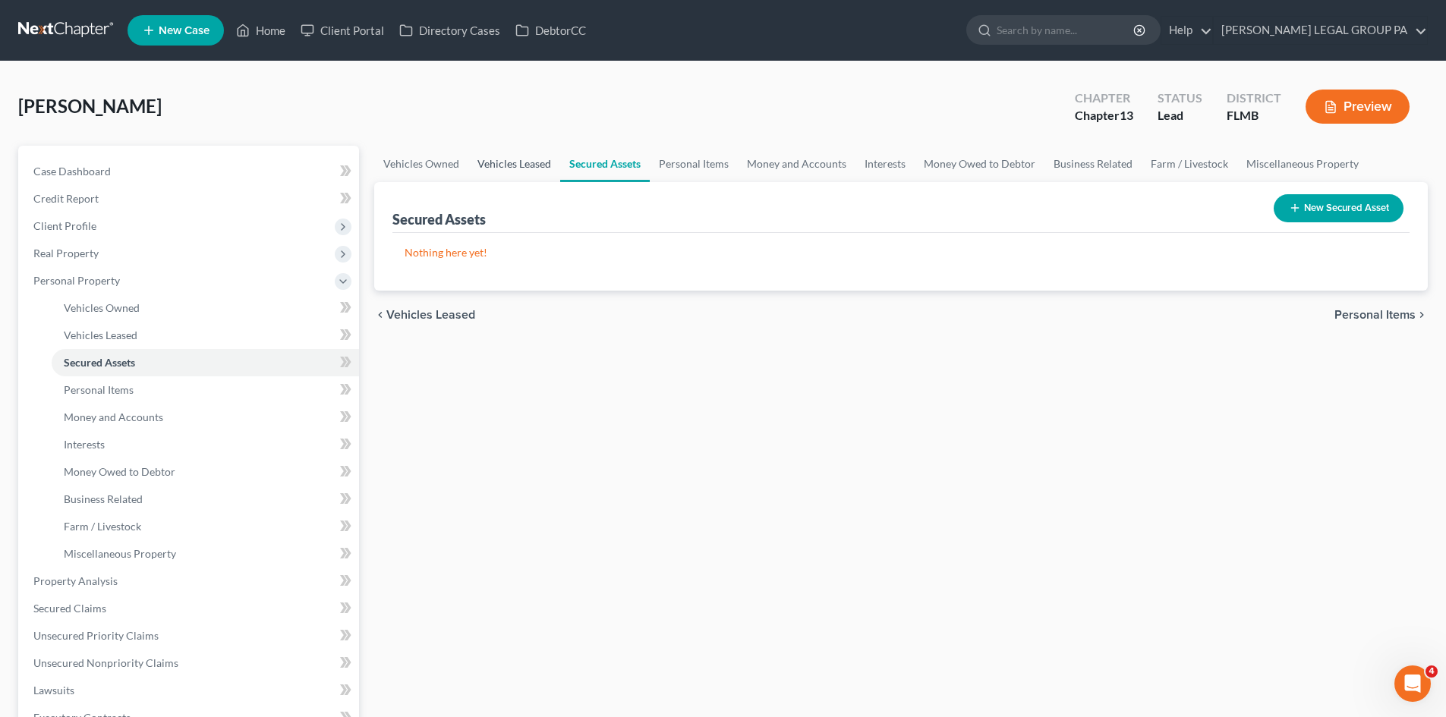
click at [518, 165] on link "Vehicles Leased" at bounding box center [514, 164] width 92 height 36
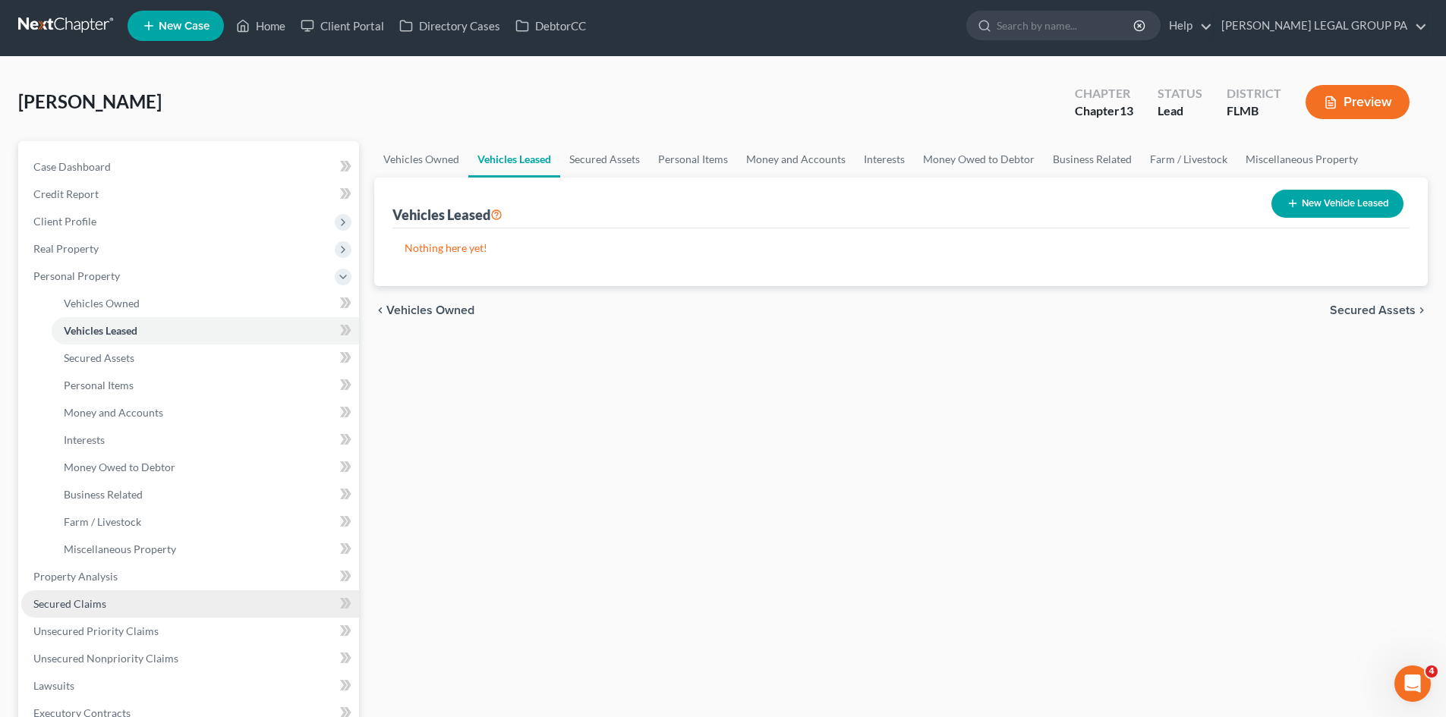
scroll to position [152, 0]
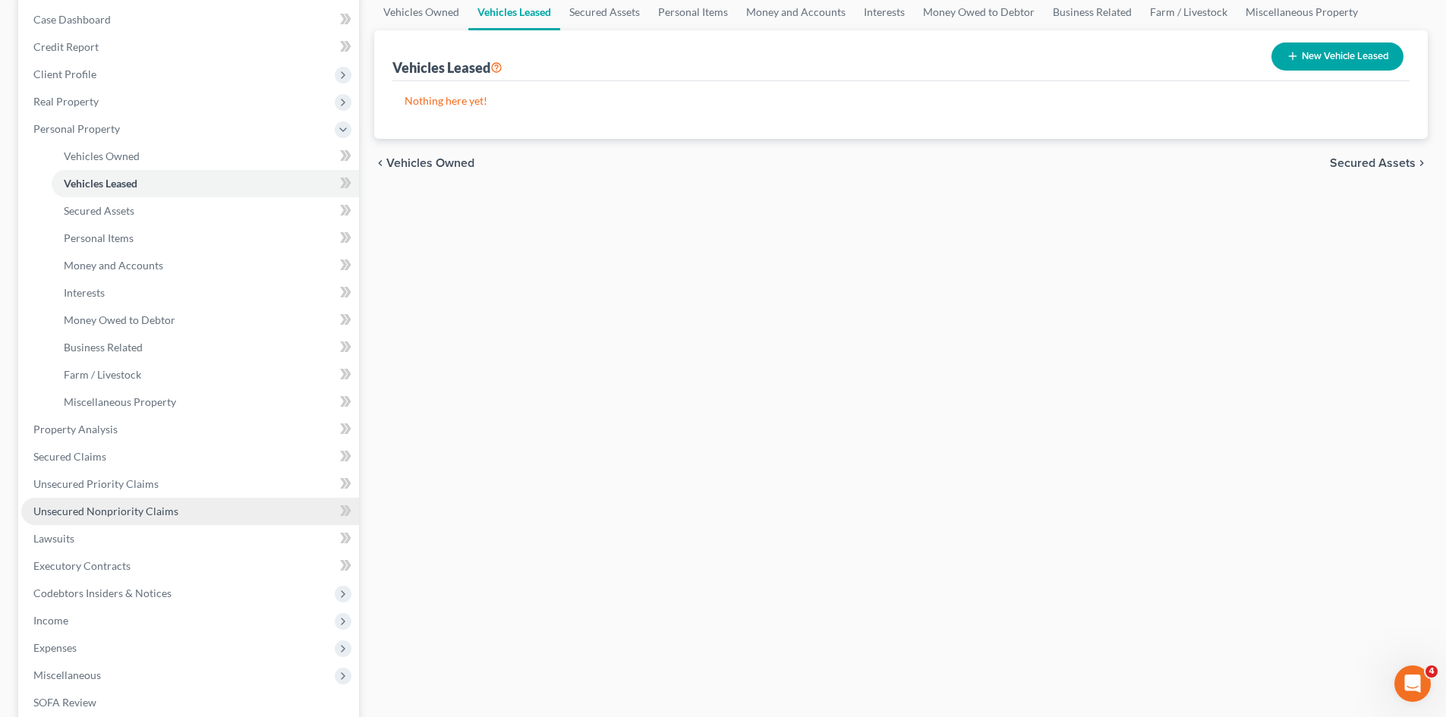
click at [124, 509] on span "Unsecured Nonpriority Claims" at bounding box center [105, 511] width 145 height 13
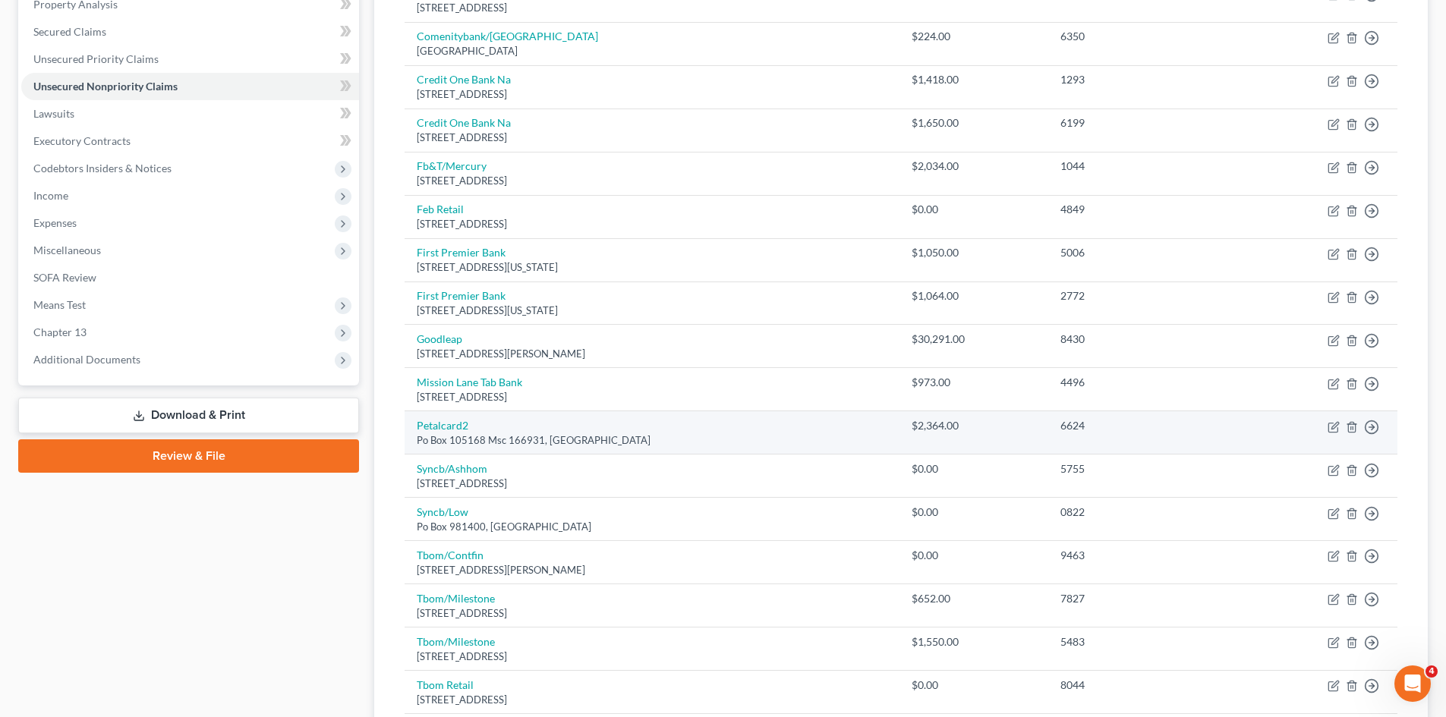
scroll to position [531, 0]
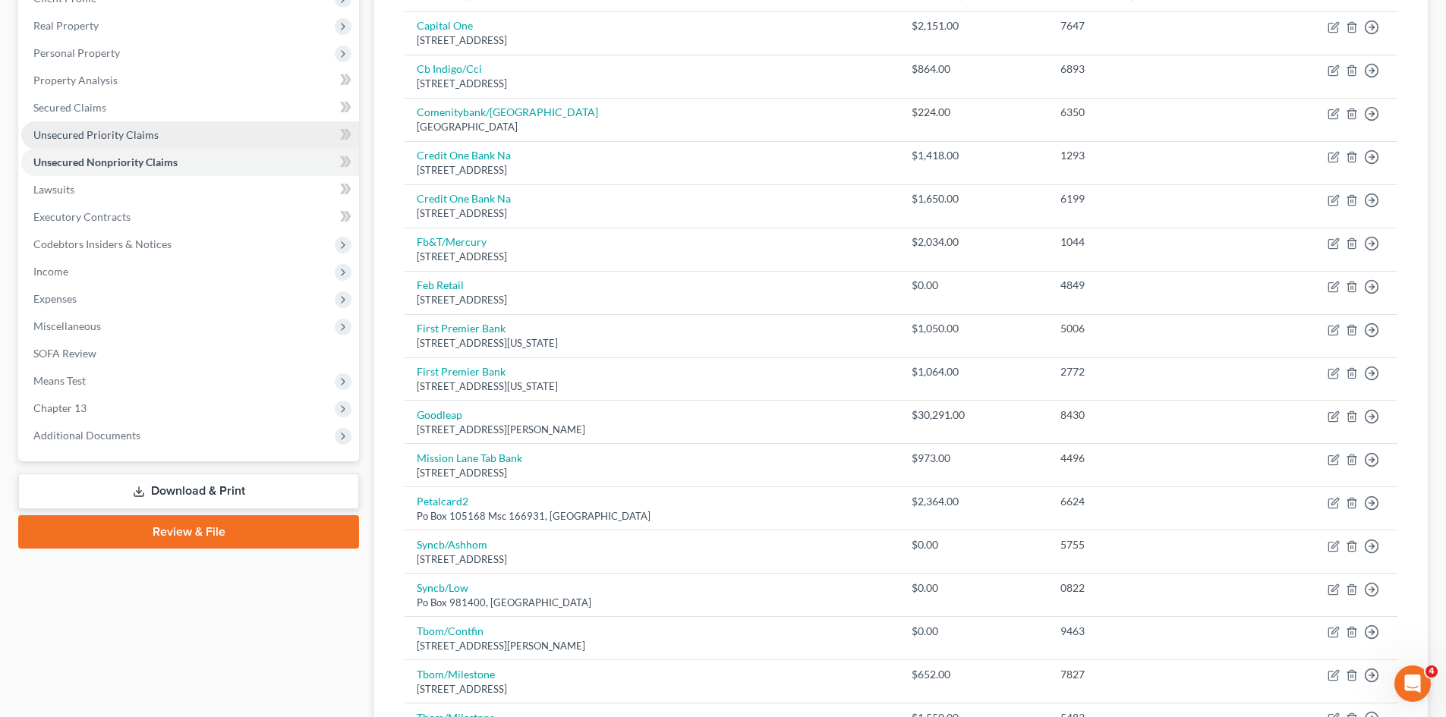
click at [143, 137] on span "Unsecured Priority Claims" at bounding box center [95, 134] width 125 height 13
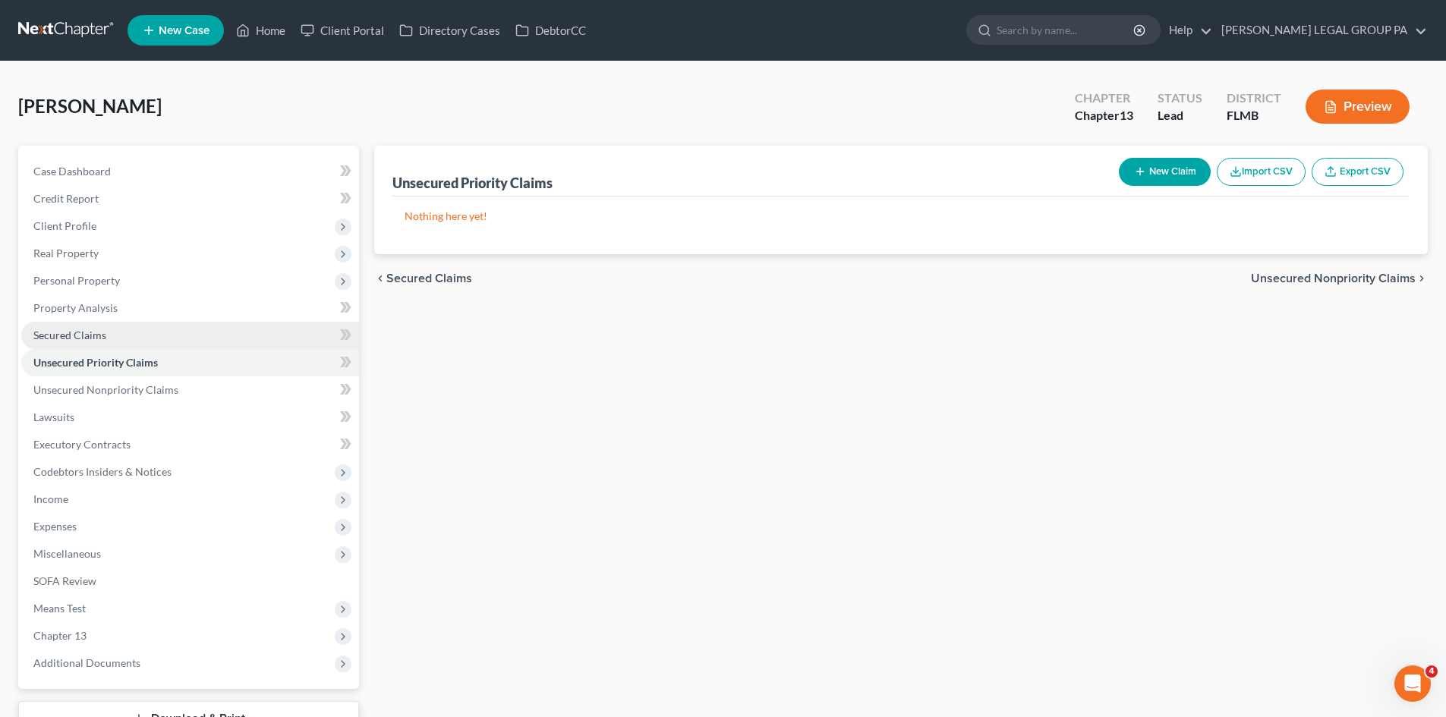
click at [103, 329] on span "Secured Claims" at bounding box center [69, 335] width 73 height 13
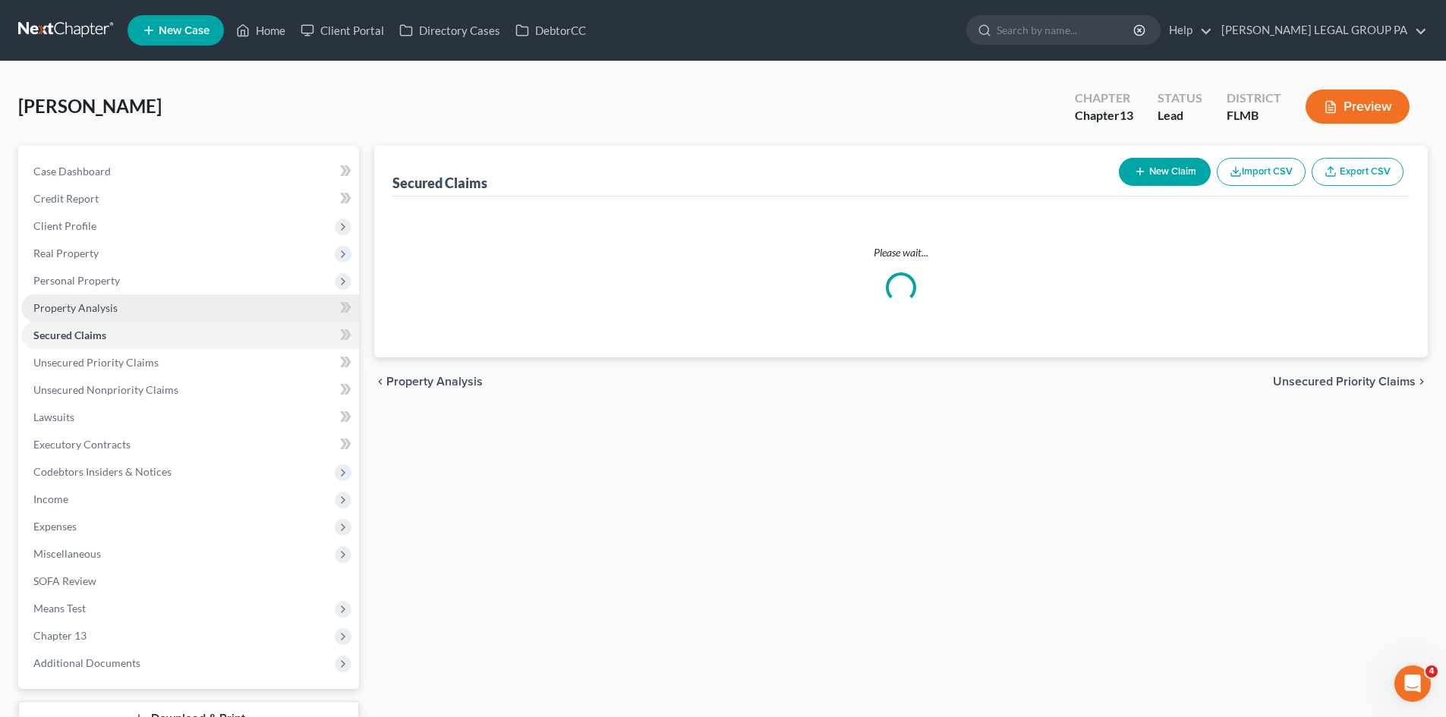
click at [104, 312] on span "Property Analysis" at bounding box center [75, 307] width 84 height 13
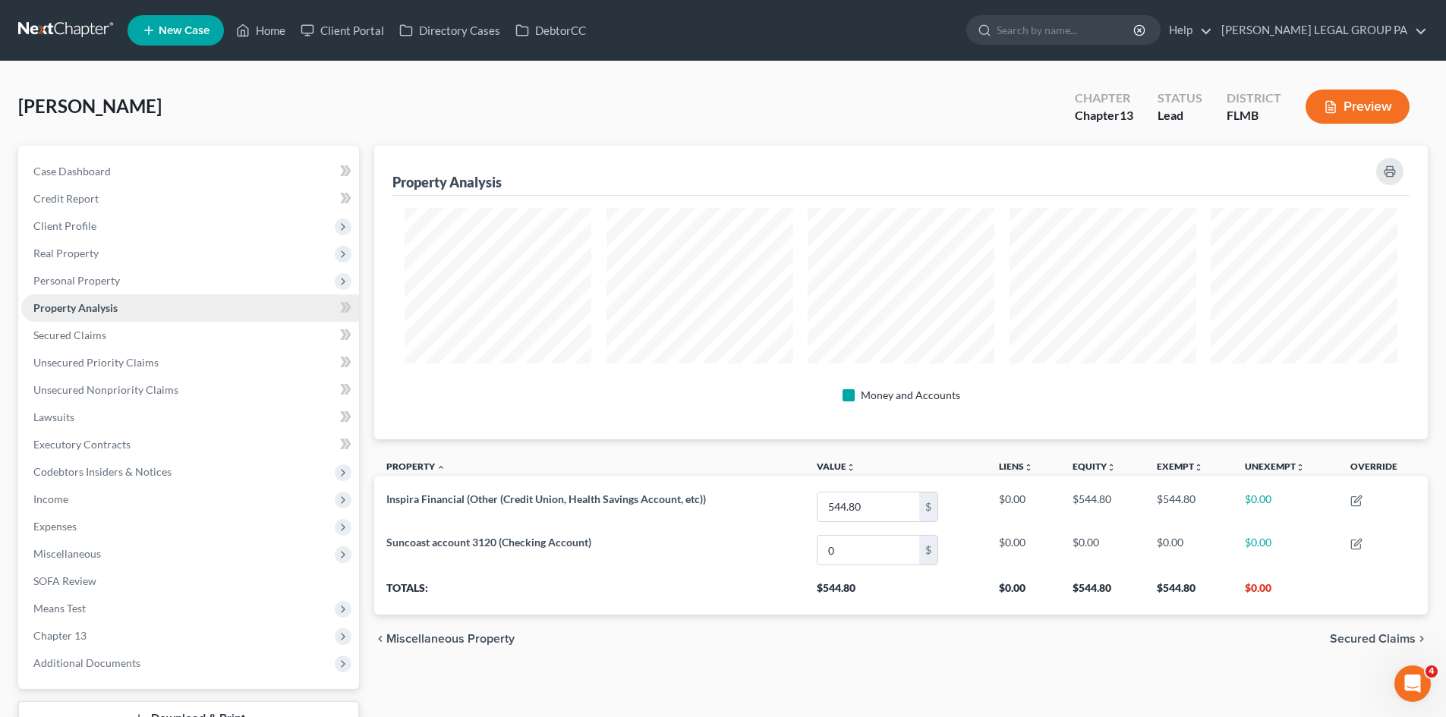
scroll to position [294, 1054]
click at [102, 340] on span "Secured Claims" at bounding box center [69, 335] width 73 height 13
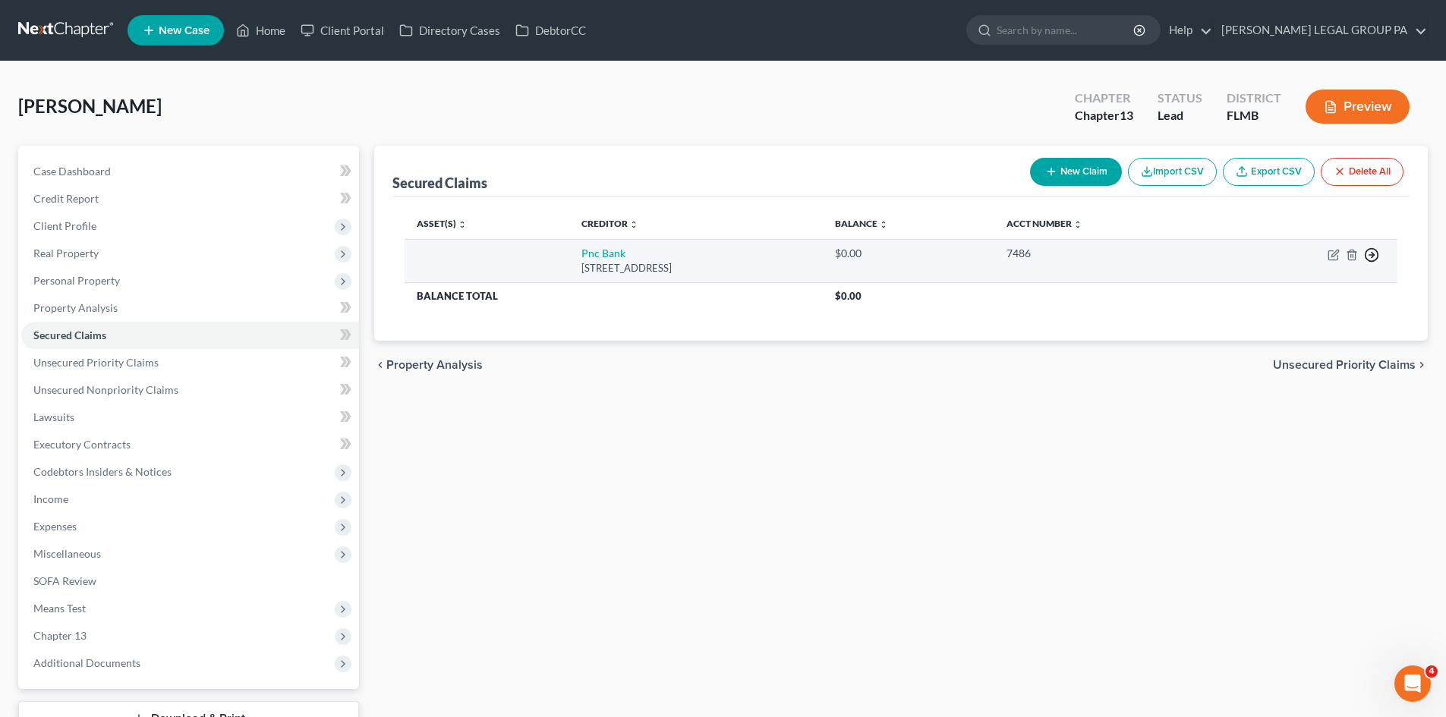
click at [1372, 256] on icon "button" at bounding box center [1371, 254] width 15 height 15
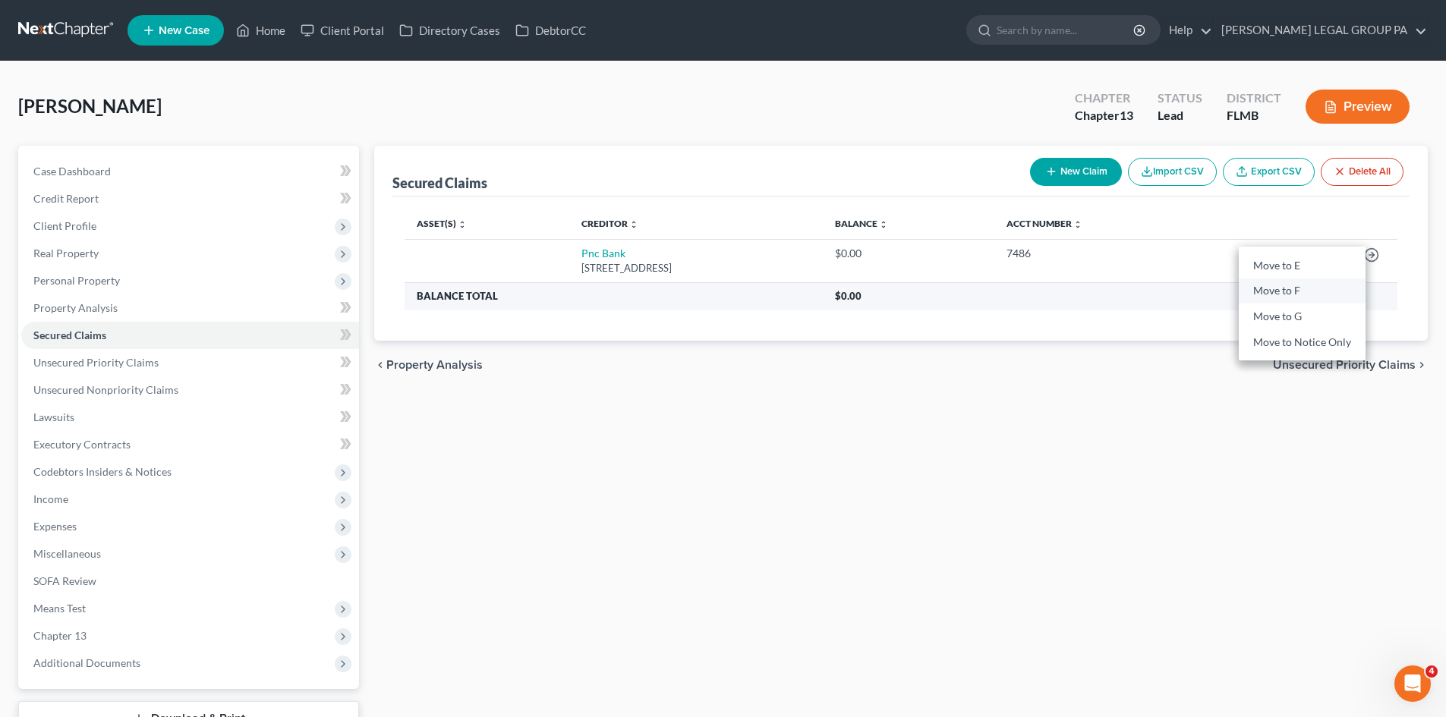
drag, startPoint x: 1313, startPoint y: 298, endPoint x: 723, endPoint y: 302, distance: 589.9
click at [1313, 298] on link "Move to F" at bounding box center [1302, 292] width 127 height 26
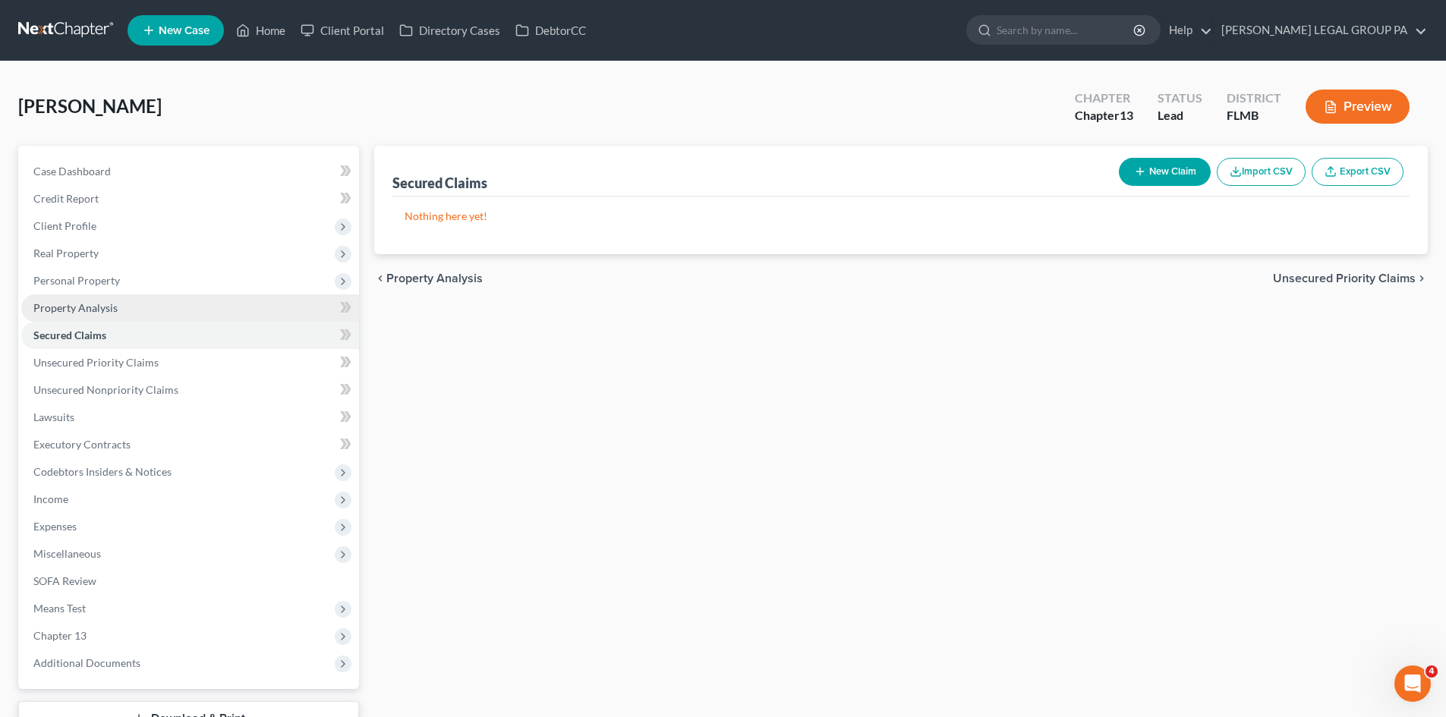
click at [120, 304] on link "Property Analysis" at bounding box center [190, 308] width 338 height 27
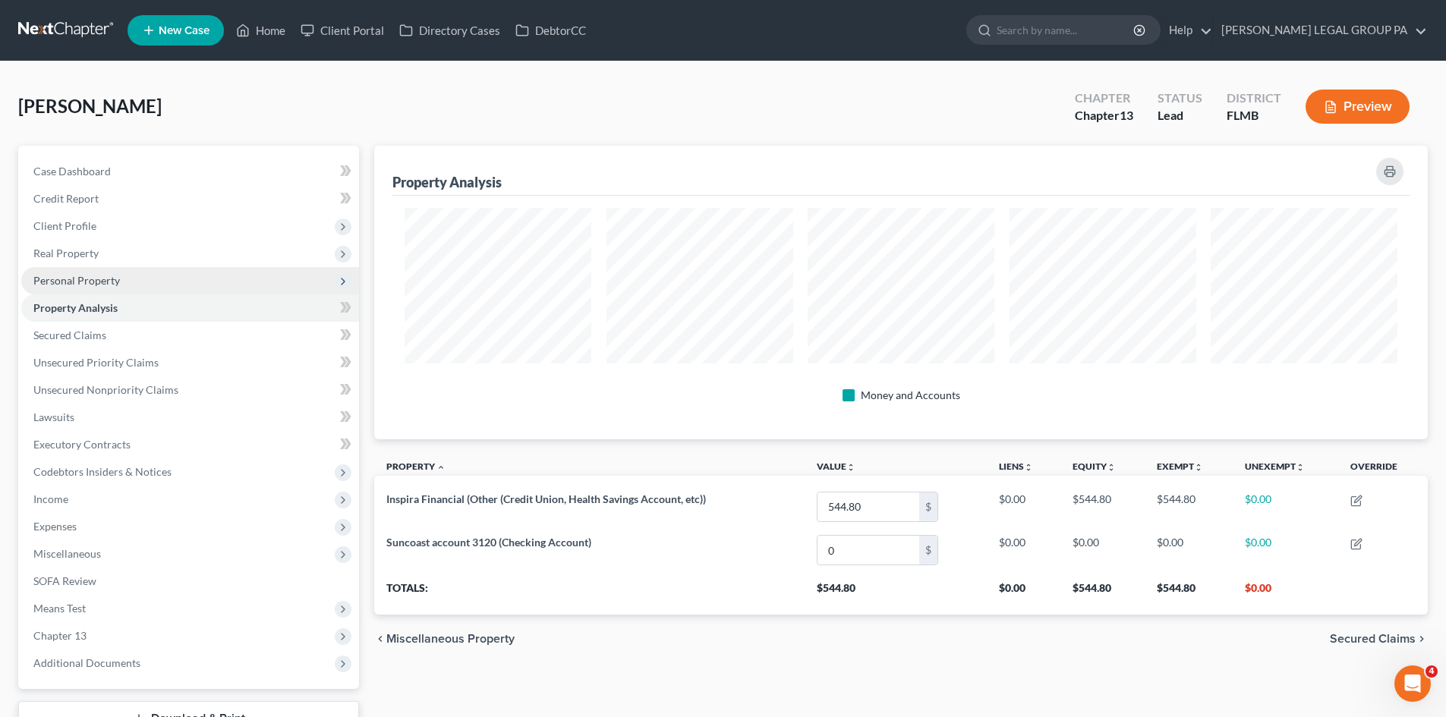
click at [124, 285] on span "Personal Property" at bounding box center [190, 280] width 338 height 27
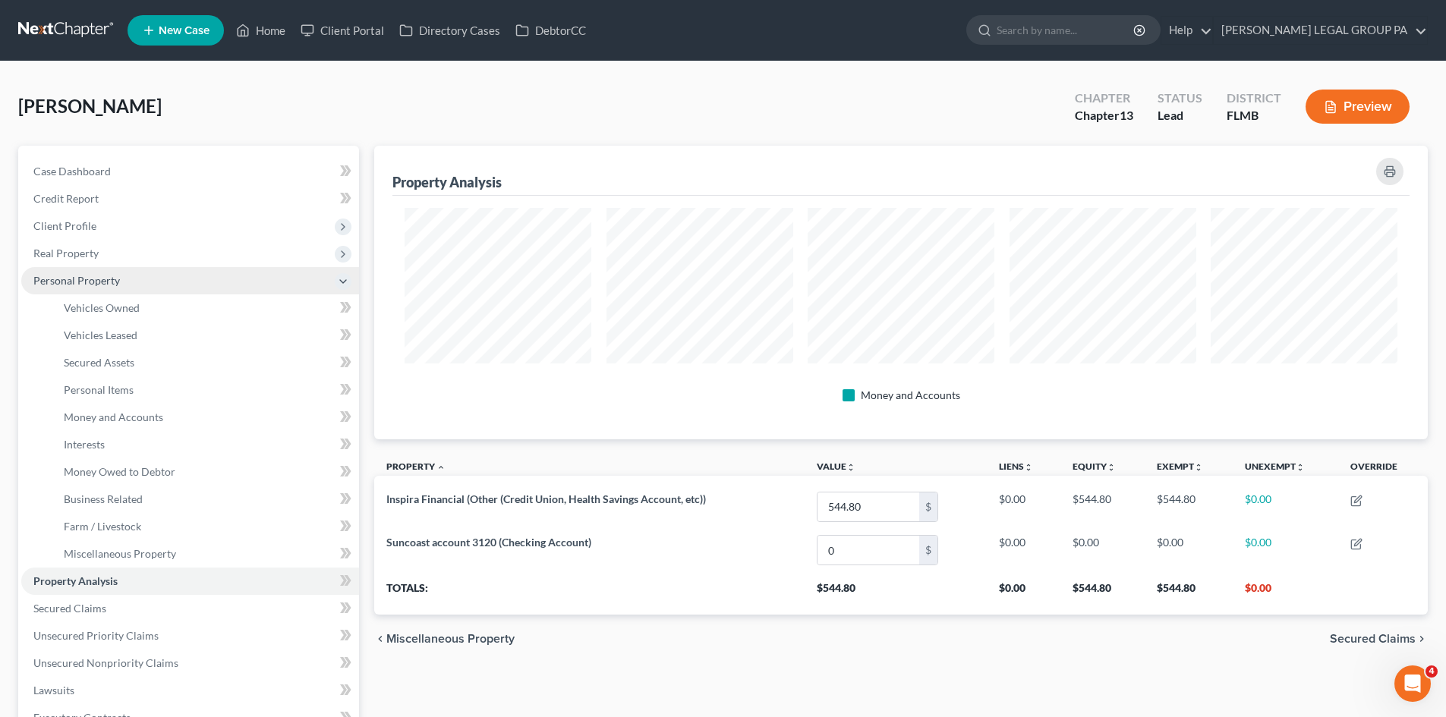
scroll to position [294, 1054]
click at [126, 309] on span "Vehicles Owned" at bounding box center [102, 307] width 76 height 13
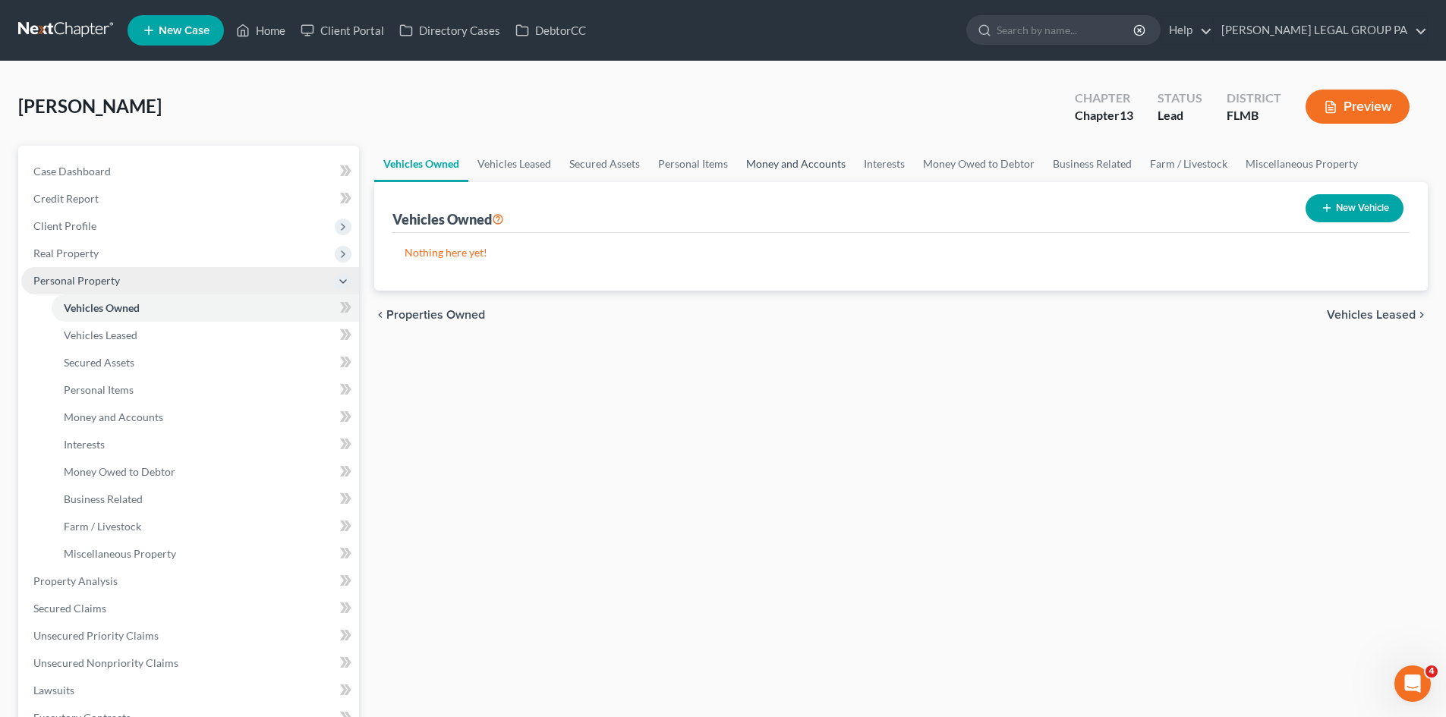
drag, startPoint x: 786, startPoint y: 157, endPoint x: 80, endPoint y: 273, distance: 714.7
click at [786, 157] on link "Money and Accounts" at bounding box center [796, 164] width 118 height 36
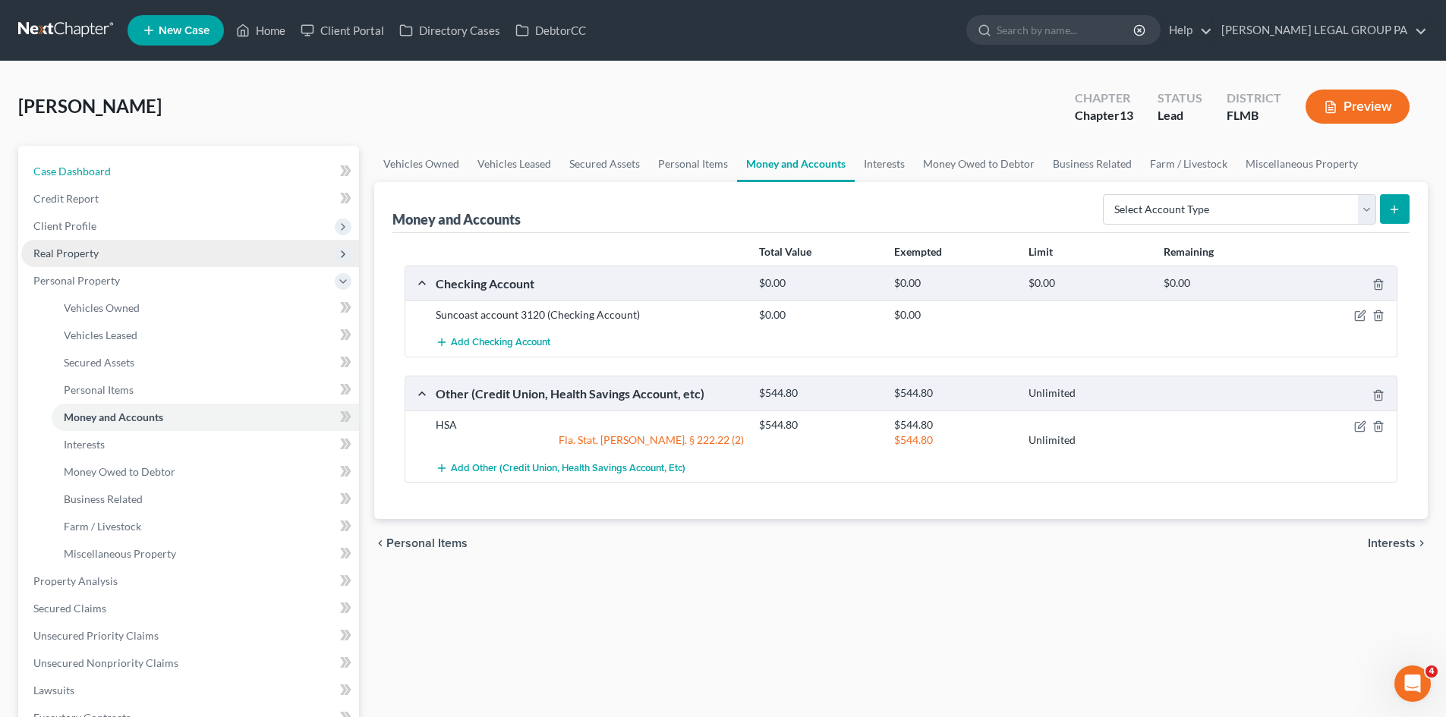
drag, startPoint x: 135, startPoint y: 166, endPoint x: 286, endPoint y: 243, distance: 169.4
click at [135, 166] on link "Case Dashboard" at bounding box center [190, 171] width 338 height 27
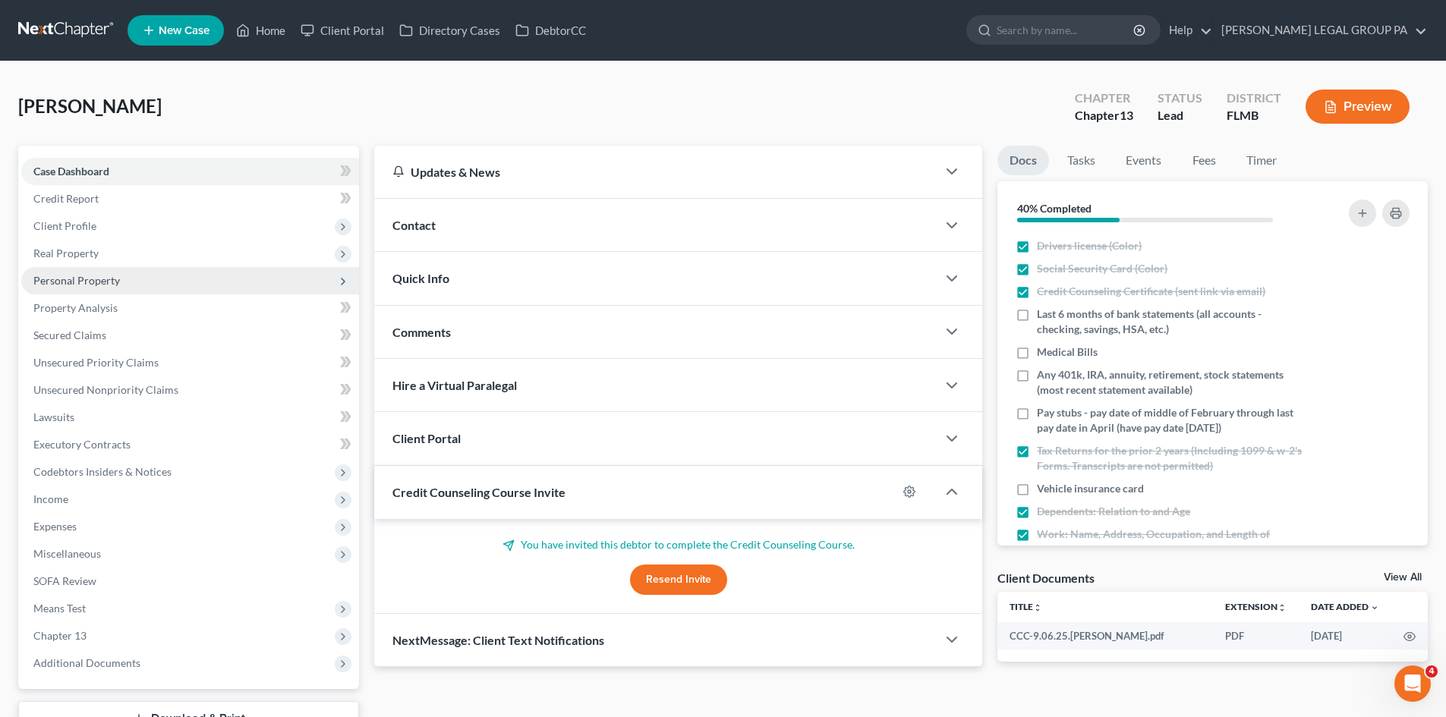
click at [128, 275] on span "Personal Property" at bounding box center [190, 280] width 338 height 27
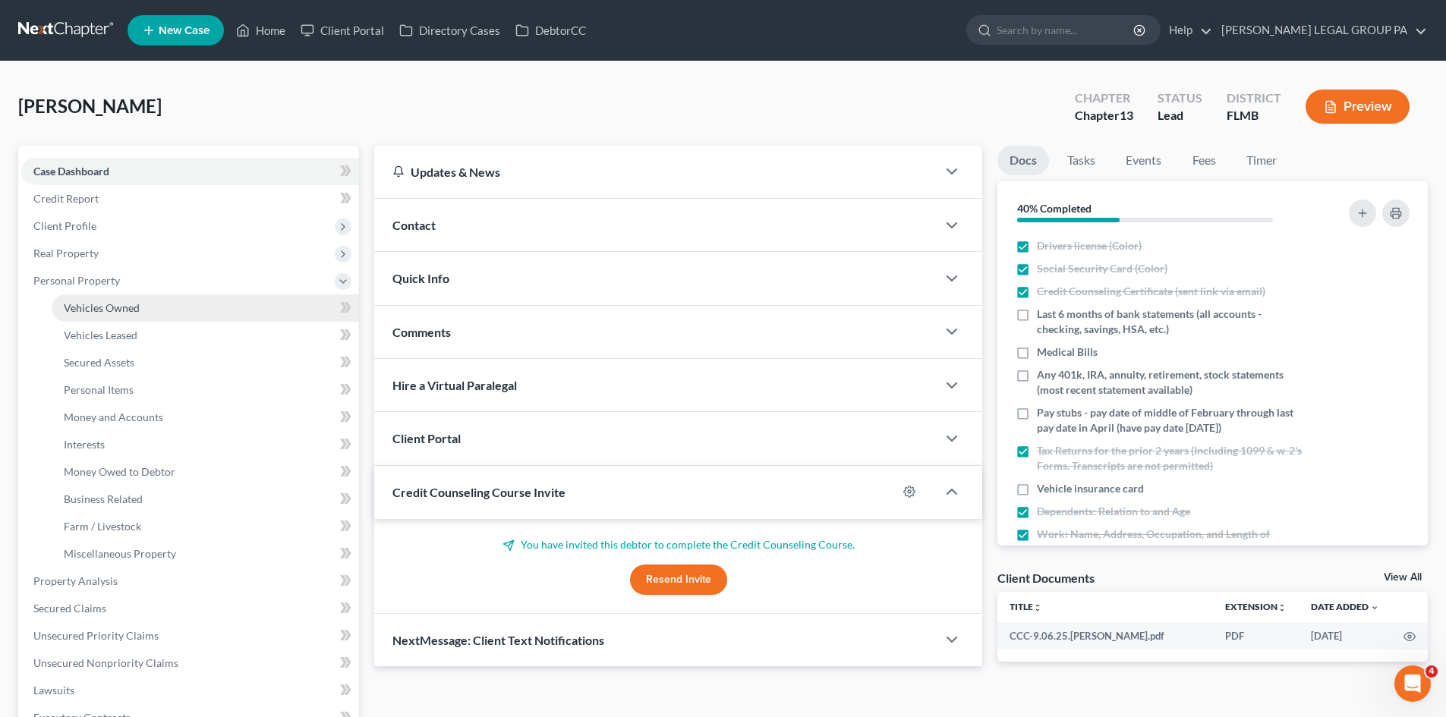
click at [137, 306] on span "Vehicles Owned" at bounding box center [102, 307] width 76 height 13
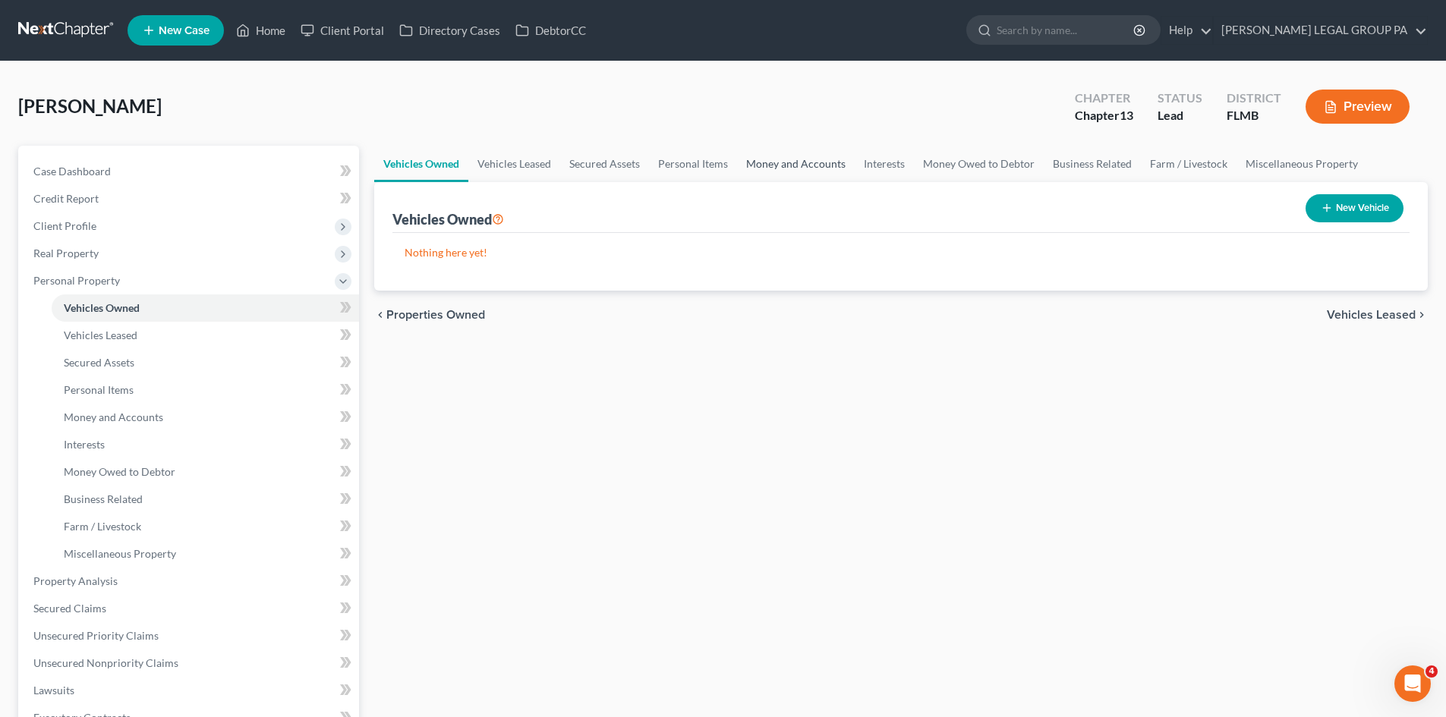
click at [773, 156] on link "Money and Accounts" at bounding box center [796, 164] width 118 height 36
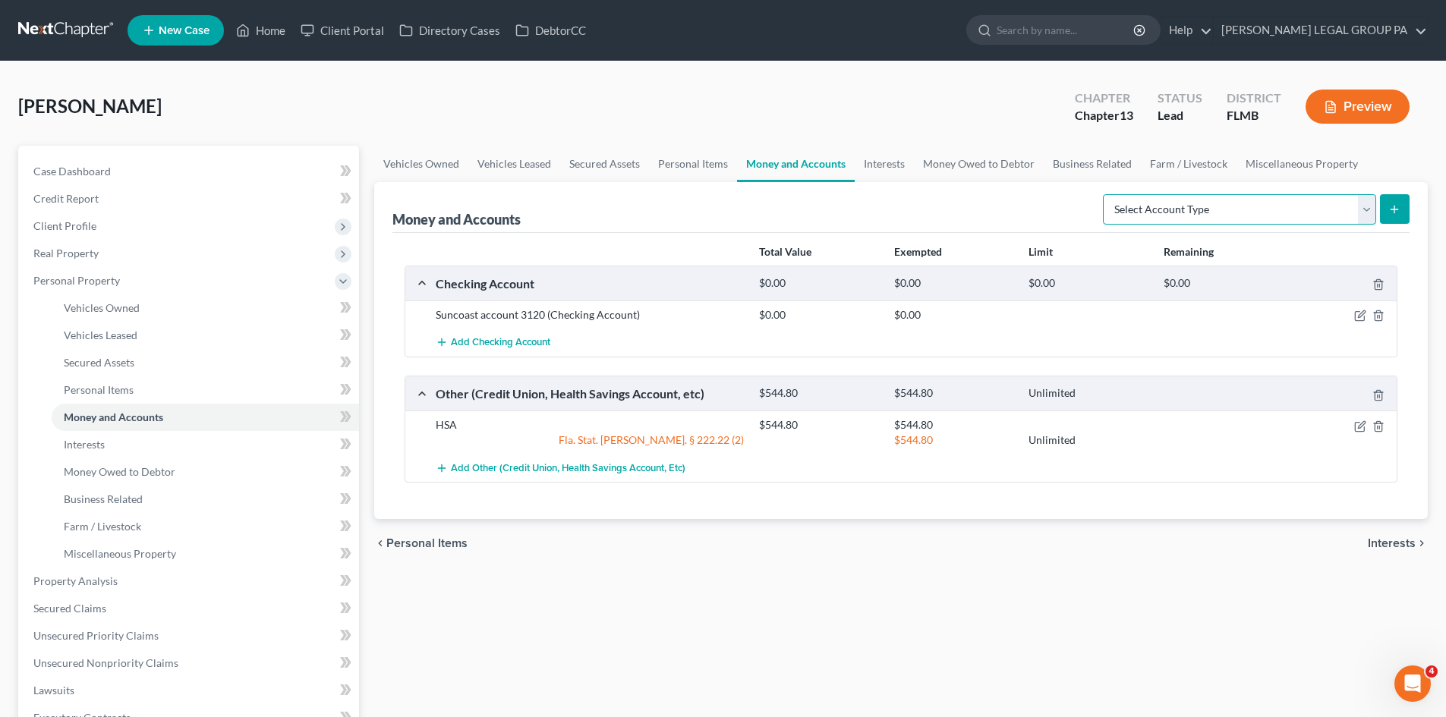
click at [1164, 207] on select "Select Account Type Brokerage Cash on Hand Certificates of Deposit Checking Acc…" at bounding box center [1239, 209] width 273 height 30
select select "checking"
click at [1106, 194] on select "Select Account Type Brokerage Cash on Hand Certificates of Deposit Checking Acc…" at bounding box center [1239, 209] width 273 height 30
click at [1387, 208] on button "submit" at bounding box center [1395, 209] width 30 height 30
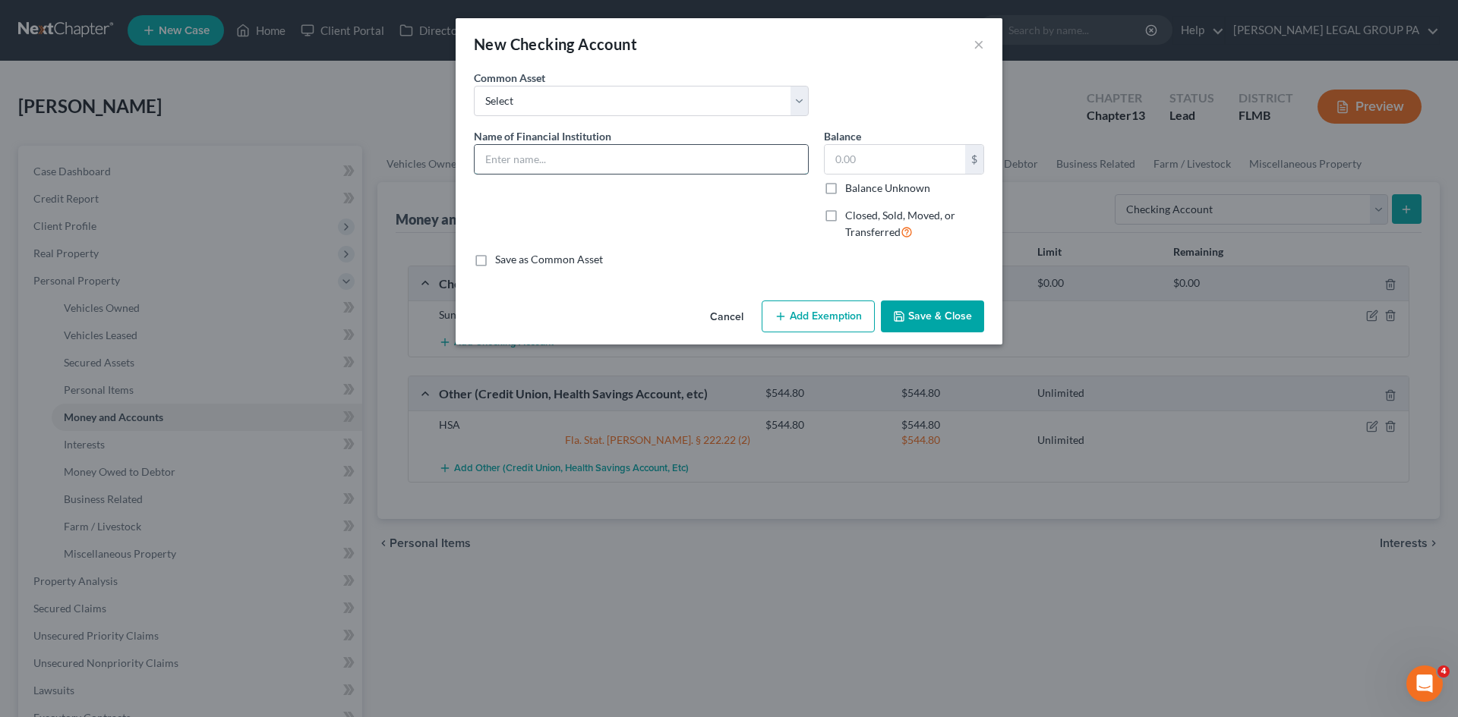
click at [621, 164] on input "text" at bounding box center [640, 159] width 333 height 29
type input "Visions CU"
click at [938, 318] on button "Save & Close" at bounding box center [932, 317] width 103 height 32
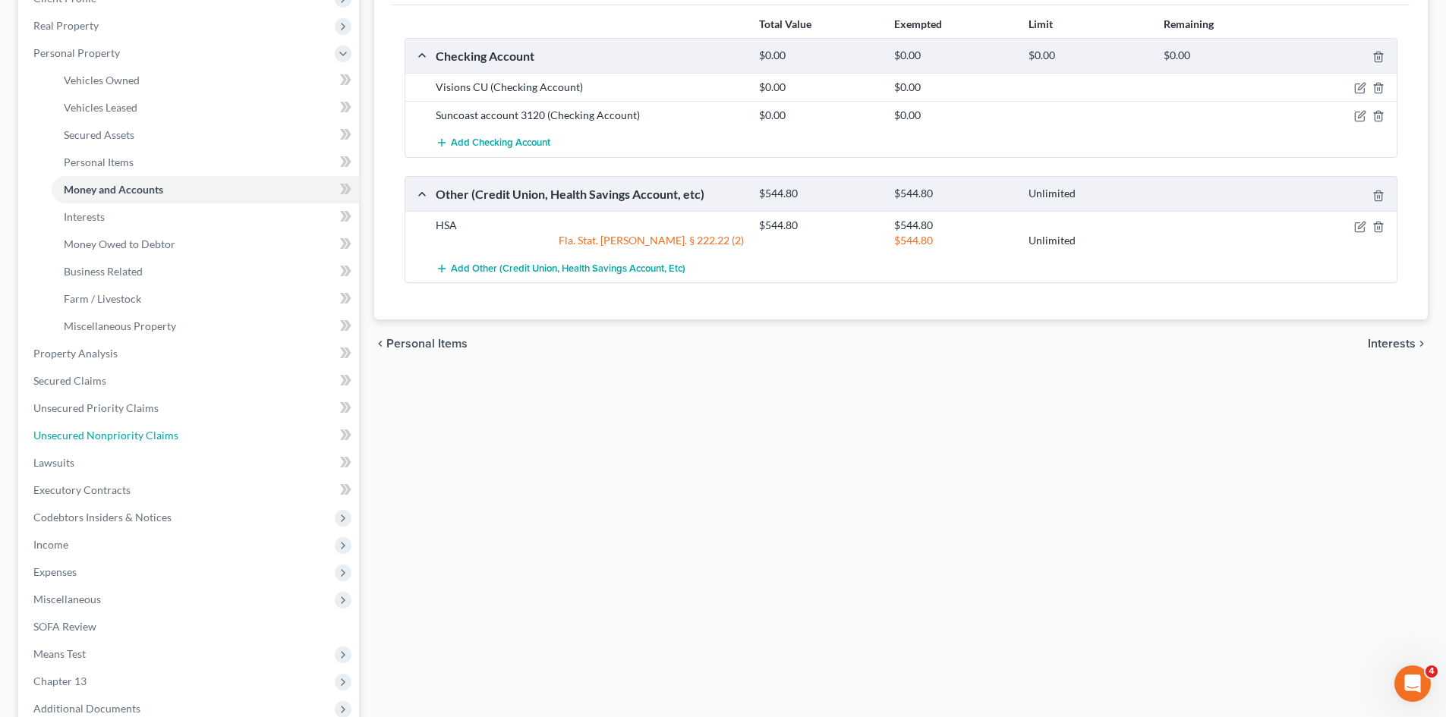
drag, startPoint x: 156, startPoint y: 429, endPoint x: 577, endPoint y: 324, distance: 433.4
click at [156, 429] on span "Unsecured Nonpriority Claims" at bounding box center [105, 435] width 145 height 13
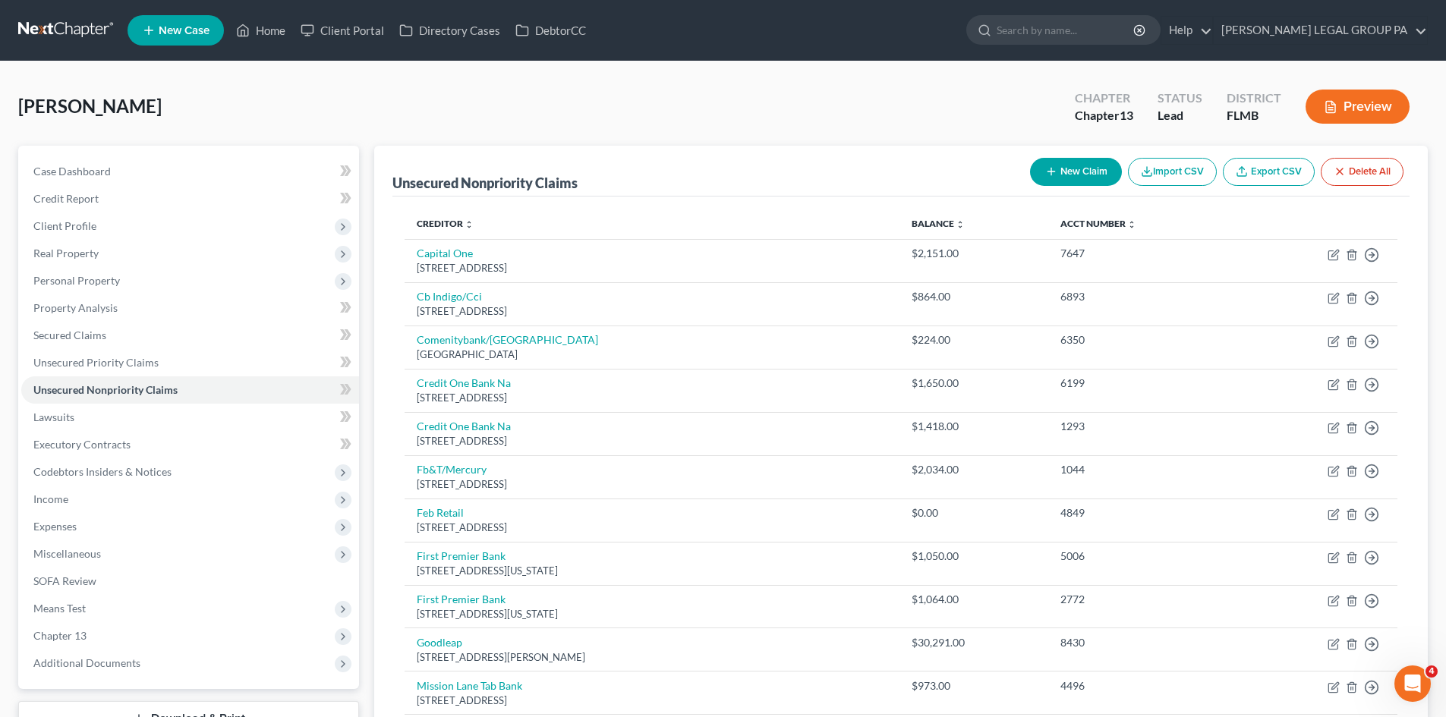
click at [1060, 181] on button "New Claim" at bounding box center [1076, 172] width 92 height 28
select select "0"
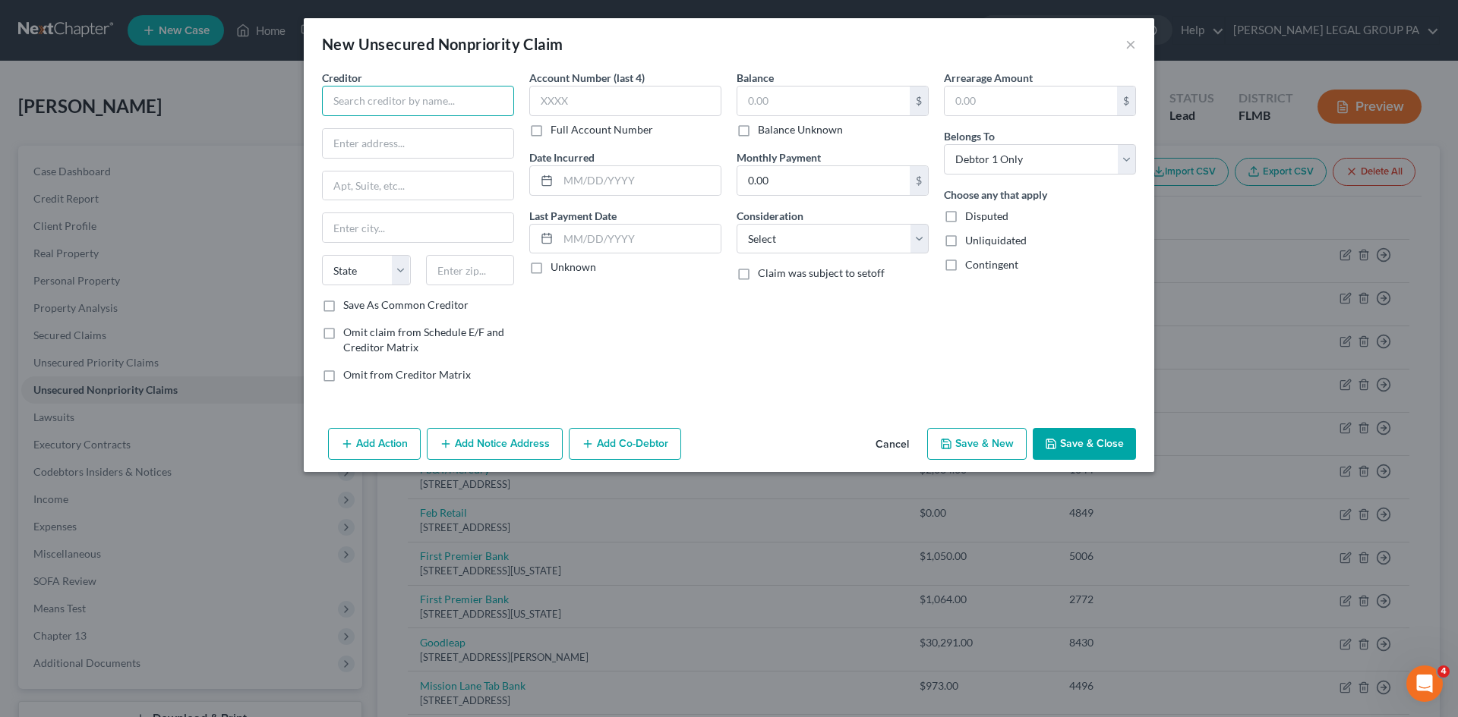
click at [465, 105] on input "text" at bounding box center [418, 101] width 192 height 30
click at [455, 132] on div "[GEOGRAPHIC_DATA]" at bounding box center [413, 127] width 158 height 15
type input "[GEOGRAPHIC_DATA]"
type input "[STREET_ADDRESS]"
type input "Port [PERSON_NAME]"
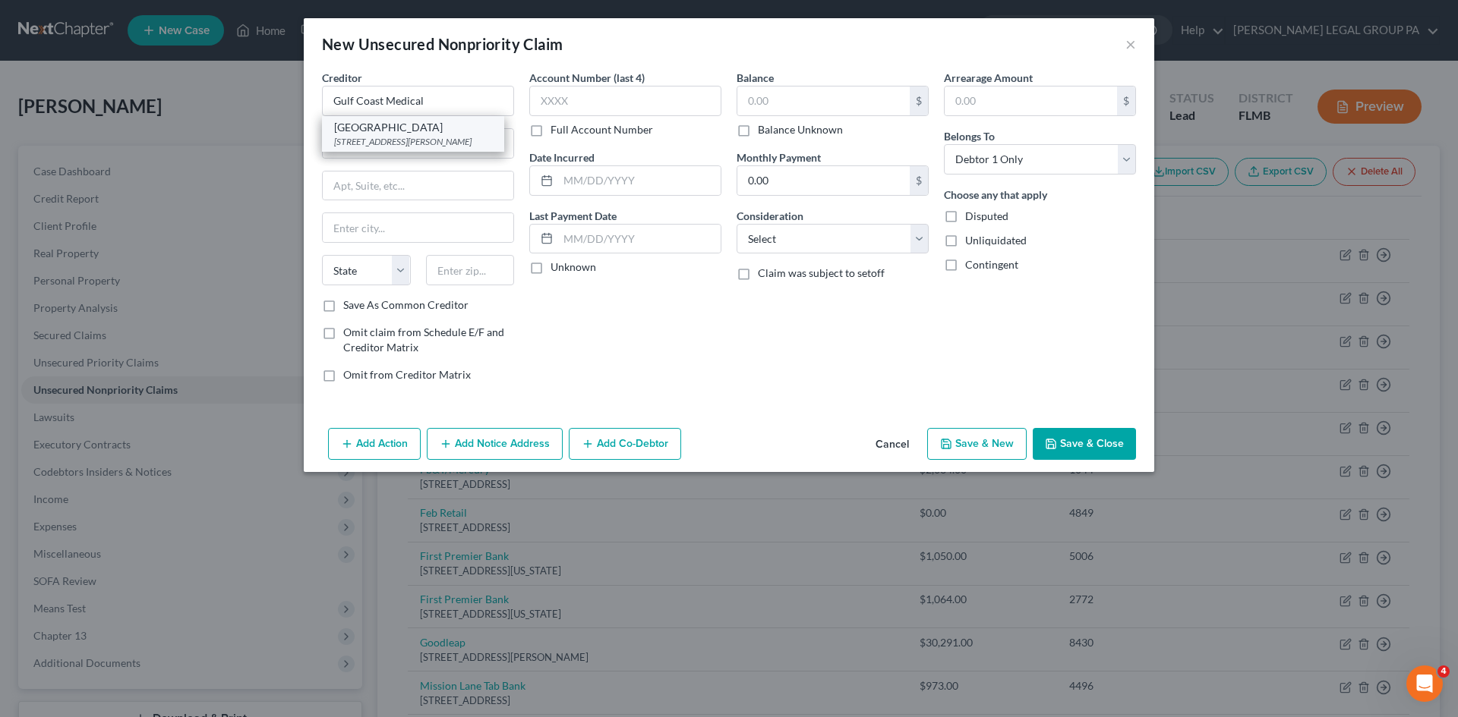
select select "9"
type input "34668"
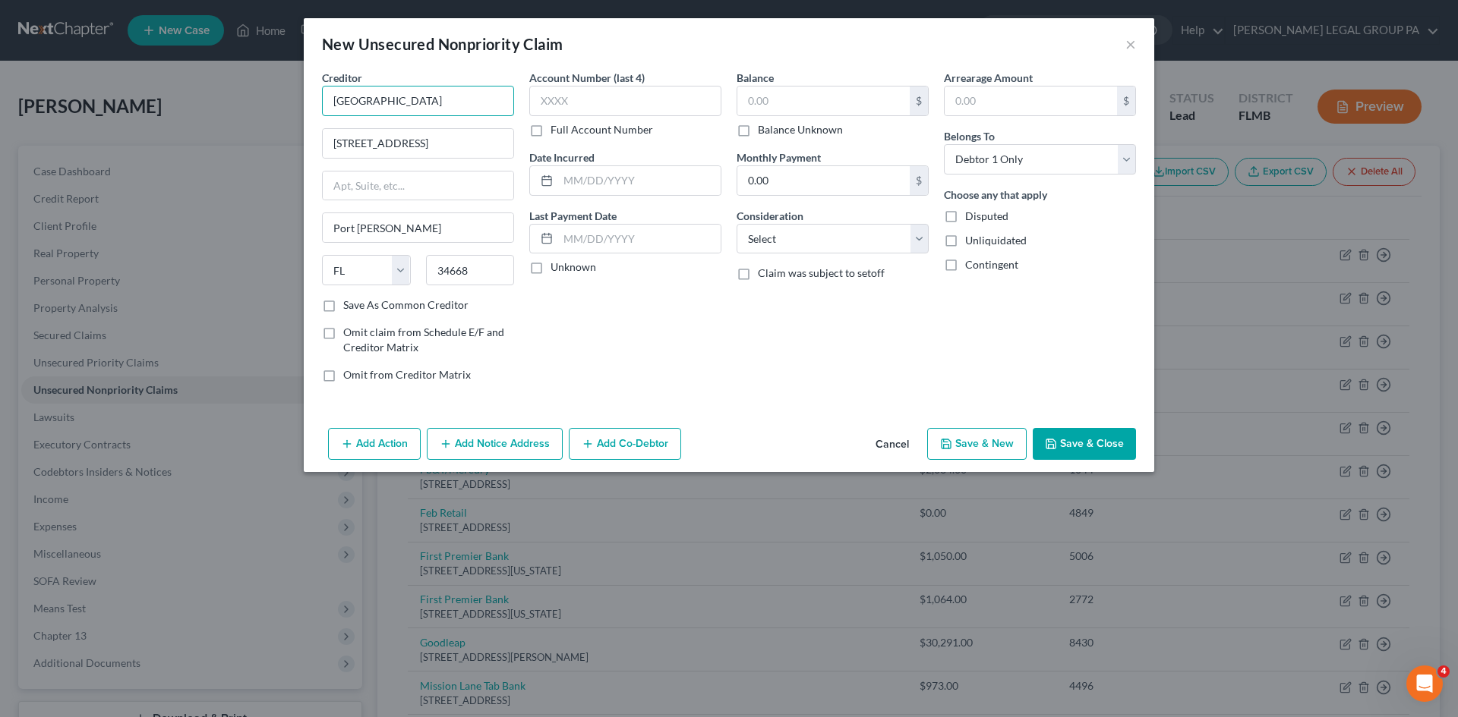
click at [475, 107] on input "[GEOGRAPHIC_DATA]" at bounding box center [418, 101] width 192 height 30
type input "[GEOGRAPHIC_DATA]"
drag, startPoint x: 356, startPoint y: 142, endPoint x: 213, endPoint y: 142, distance: 142.7
click at [213, 142] on div "New Unsecured Nonpriority Claim × Creditor * [GEOGRAPHIC_DATA] [GEOGRAPHIC_DATA…" at bounding box center [729, 358] width 1458 height 717
type input "[STREET_ADDRESS]"
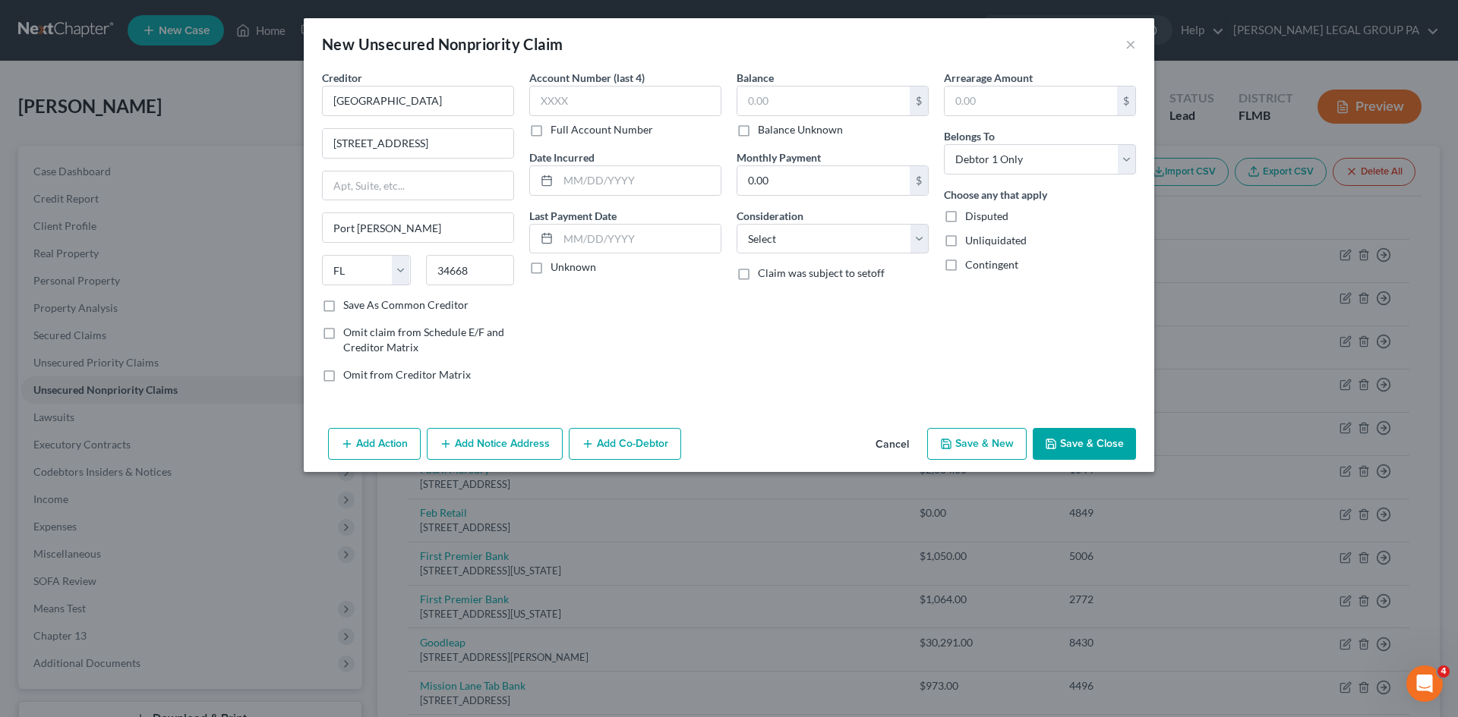
click at [343, 307] on label "Save As Common Creditor" at bounding box center [405, 305] width 125 height 15
click at [349, 307] on input "Save As Common Creditor" at bounding box center [354, 303] width 10 height 10
checkbox input "true"
click at [845, 101] on input "text" at bounding box center [823, 101] width 172 height 29
type input "643.77"
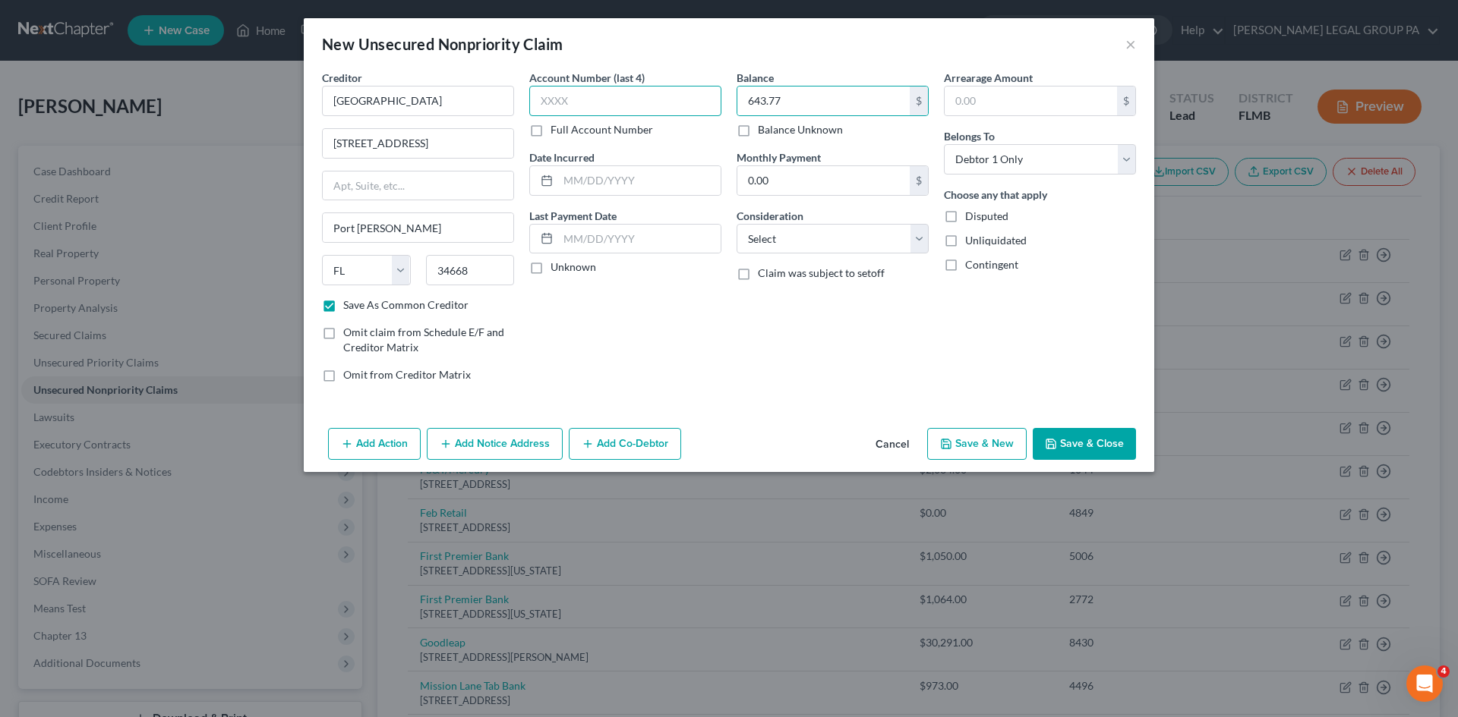
click at [644, 109] on input "text" at bounding box center [625, 101] width 192 height 30
click at [550, 132] on label "Full Account Number" at bounding box center [601, 129] width 102 height 15
click at [556, 132] on input "Full Account Number" at bounding box center [561, 127] width 10 height 10
click at [571, 104] on input "text" at bounding box center [625, 101] width 192 height 30
type input "142805"
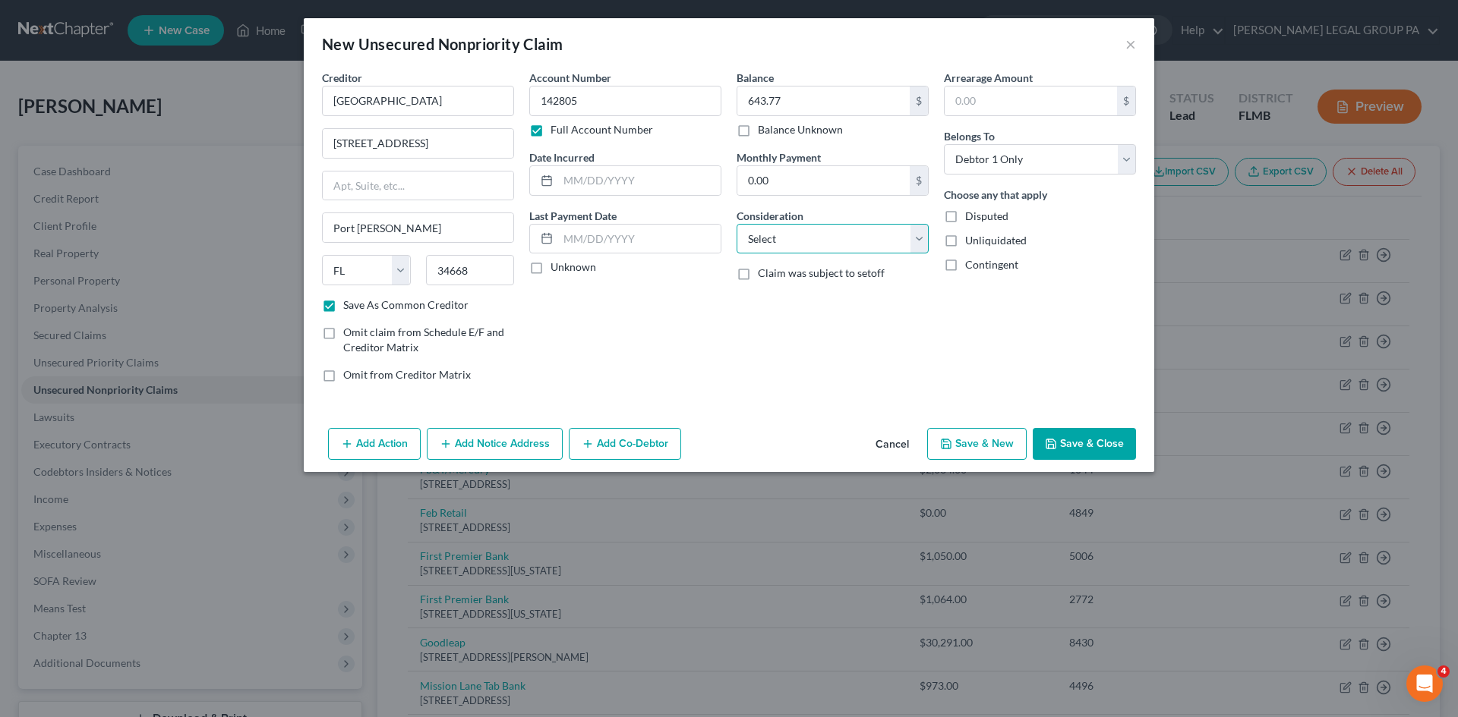
click at [807, 244] on select "Select Cable / Satellite Services Collection Agency Credit Card Debt Debt Couns…" at bounding box center [832, 239] width 192 height 30
select select "9"
click at [736, 224] on select "Select Cable / Satellite Services Collection Agency Credit Card Debt Debt Couns…" at bounding box center [832, 239] width 192 height 30
click at [718, 369] on div "Account Number 142805 Full Account Number Date Incurred Last Payment Date Unkno…" at bounding box center [625, 232] width 207 height 325
click at [1081, 449] on button "Save & Close" at bounding box center [1083, 444] width 103 height 32
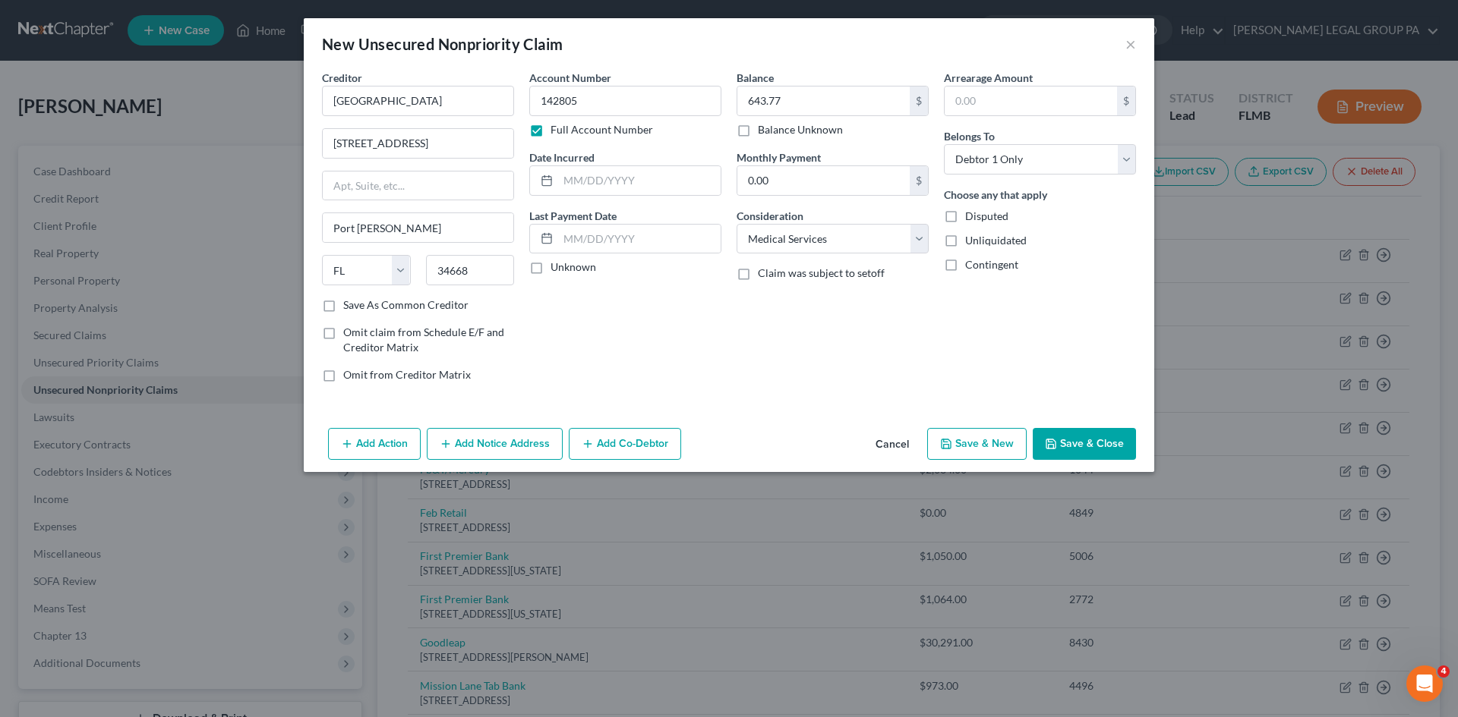
checkbox input "false"
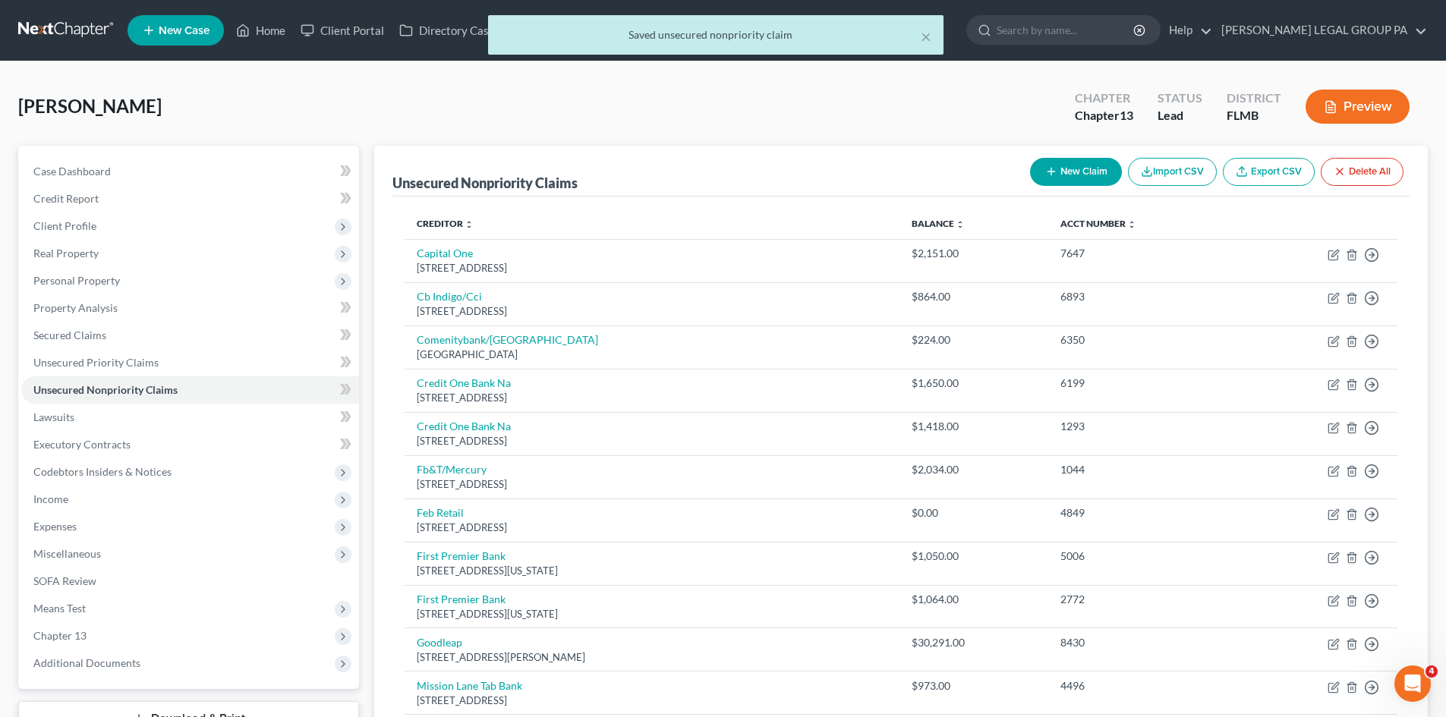
click at [1087, 180] on button "New Claim" at bounding box center [1076, 172] width 92 height 28
select select "0"
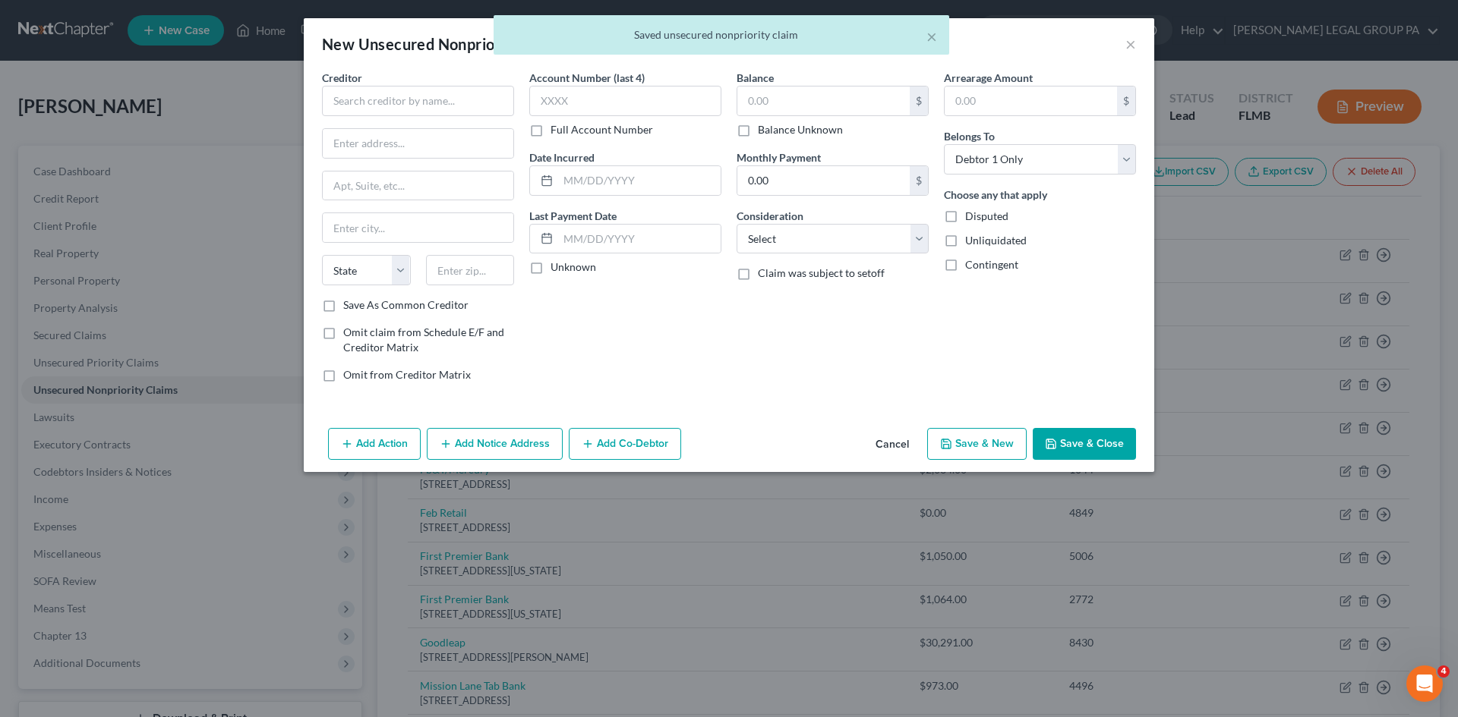
click at [1130, 43] on div "× Saved unsecured nonpriority claim" at bounding box center [721, 38] width 1458 height 47
click at [1131, 46] on div "× Saved unsecured nonpriority claim" at bounding box center [721, 38] width 1458 height 47
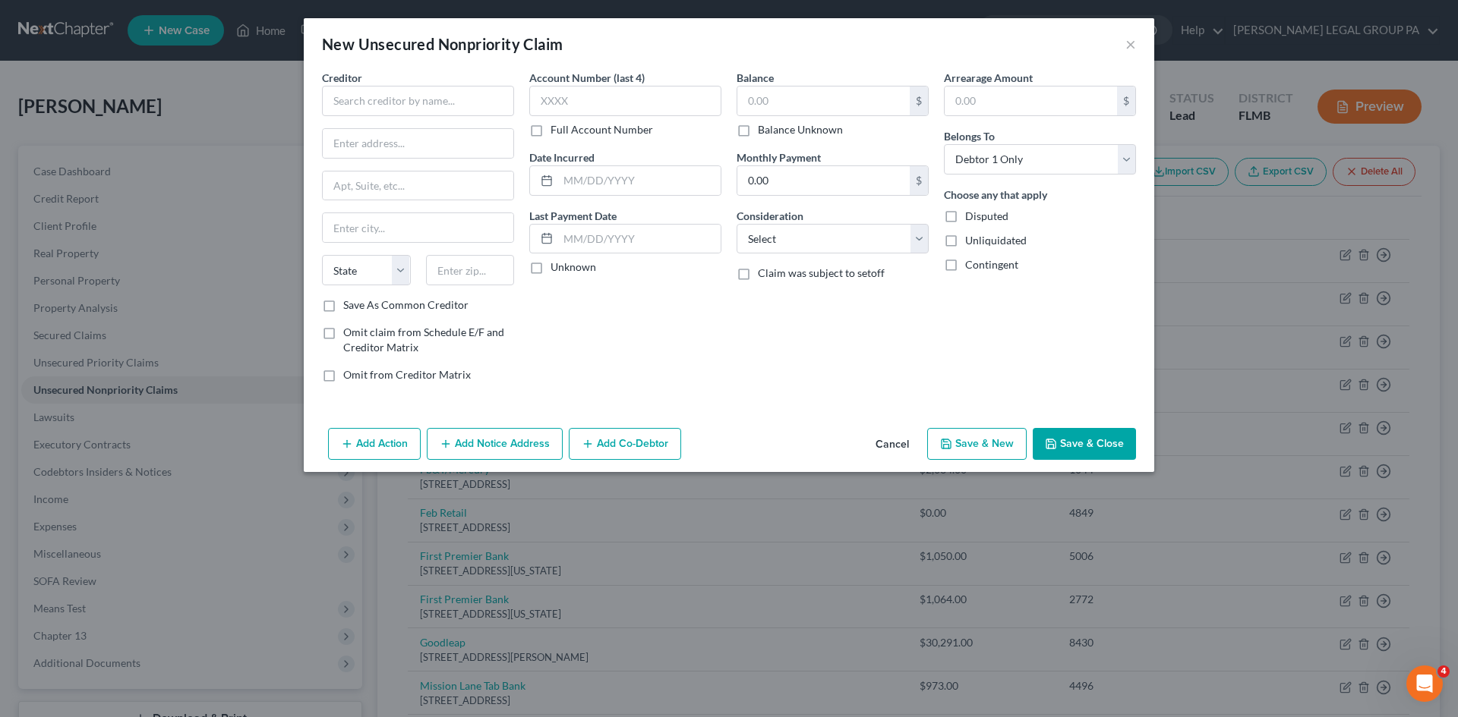
click at [902, 441] on button "Cancel" at bounding box center [892, 445] width 58 height 30
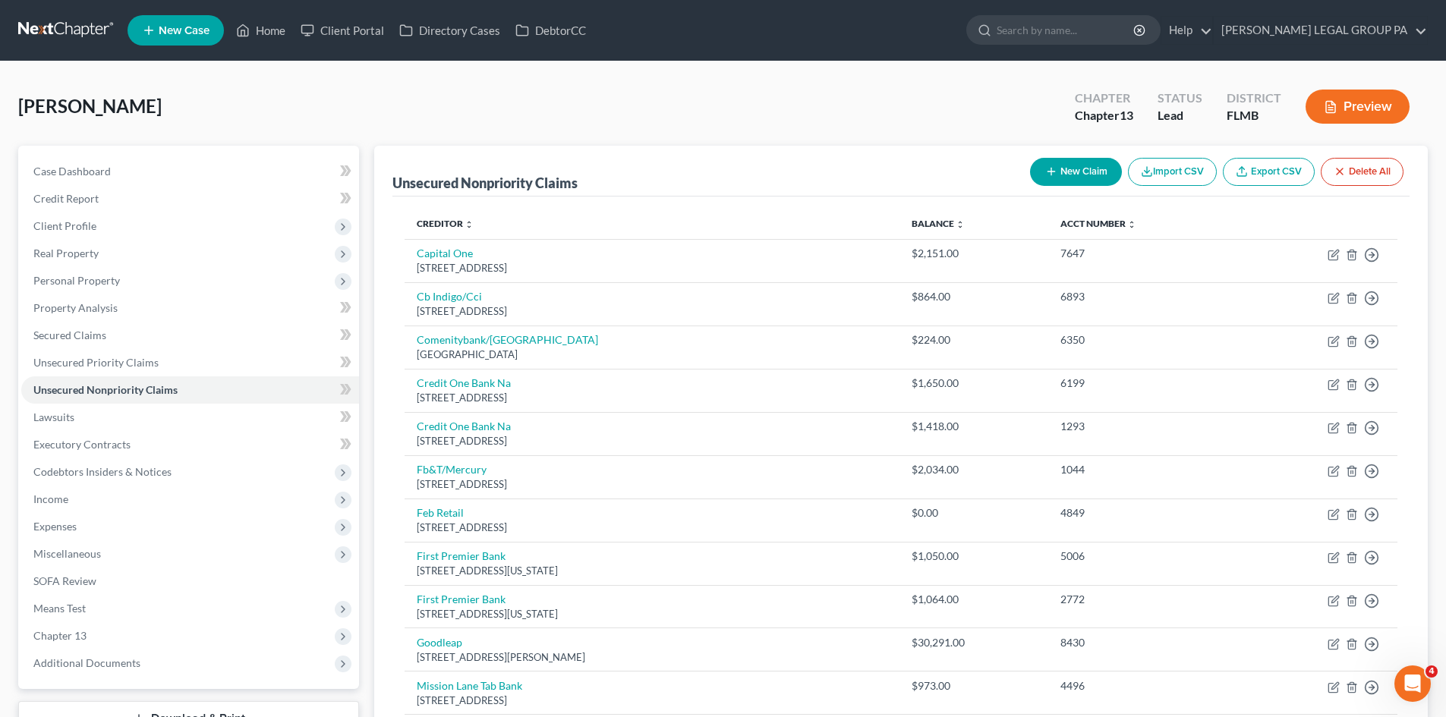
click at [1073, 171] on button "New Claim" at bounding box center [1076, 172] width 92 height 28
select select "0"
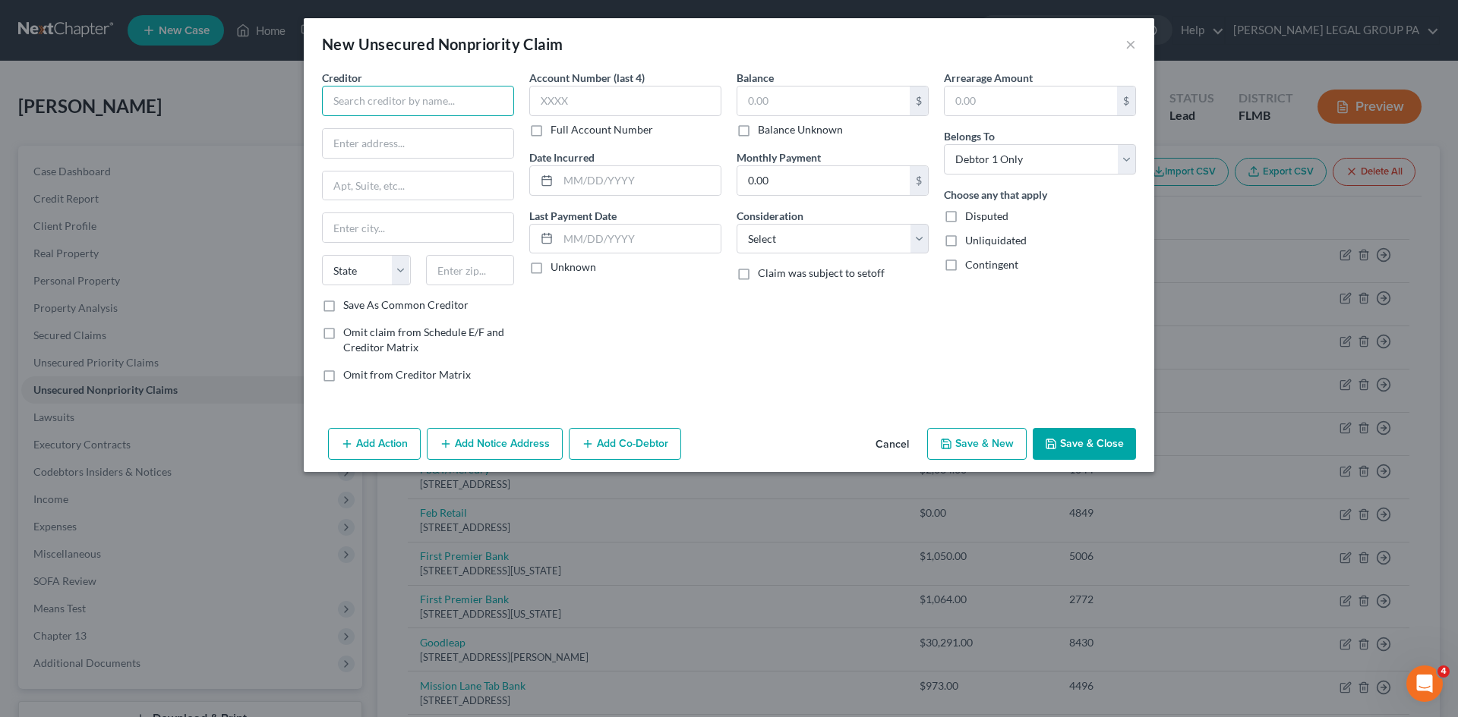
click at [414, 106] on input "text" at bounding box center [418, 101] width 192 height 30
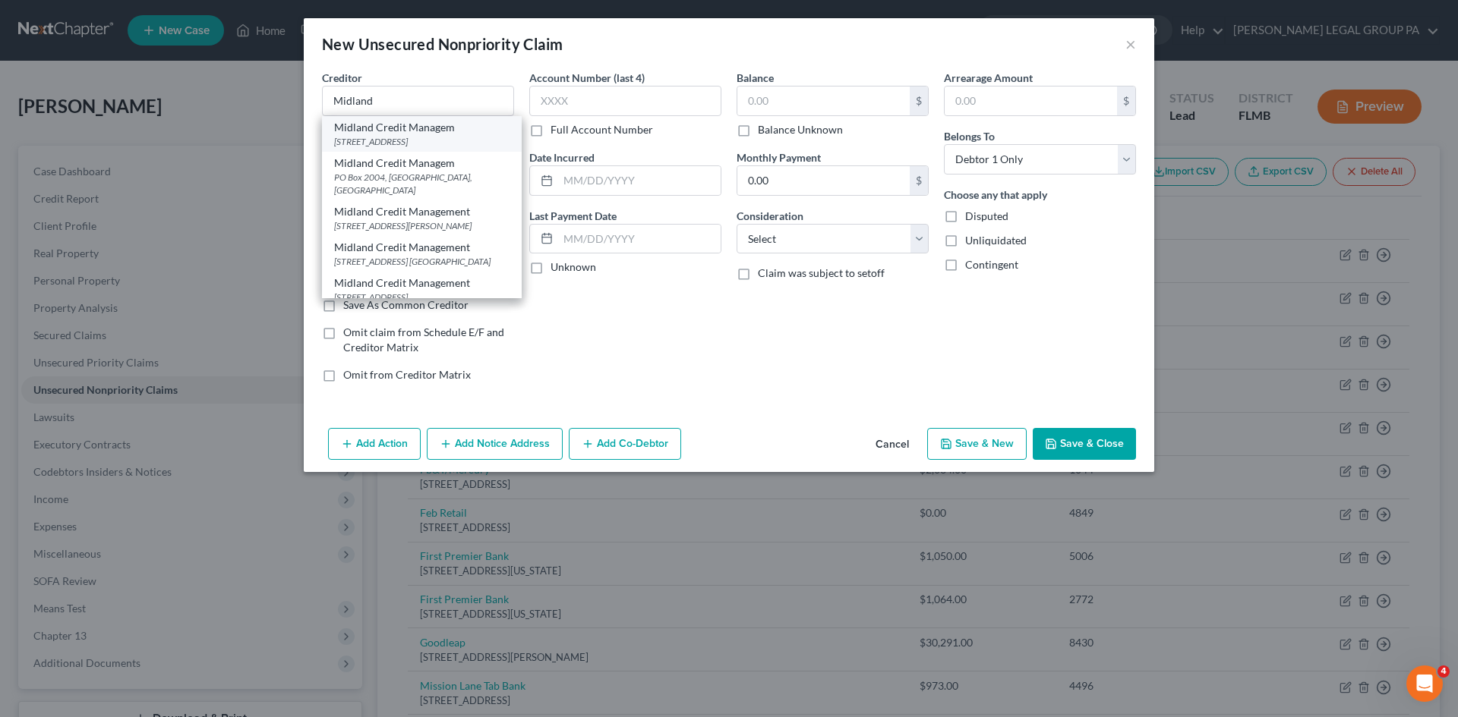
click at [417, 132] on div "Midland Credit Managem" at bounding box center [421, 127] width 175 height 15
type input "Midland Credit Managem"
type input "350 Camino de la Reina"
type input "Suite 100"
type input "[GEOGRAPHIC_DATA]"
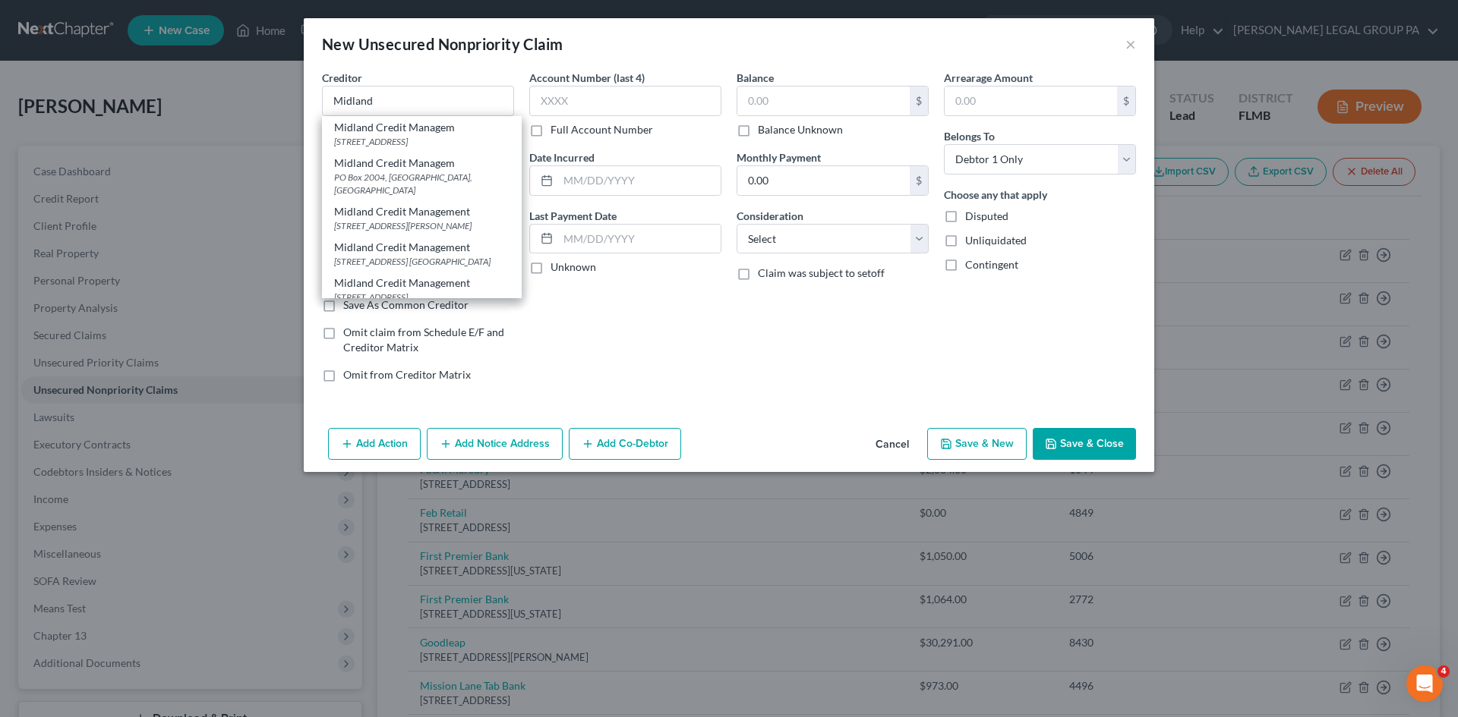
select select "4"
type input "92108"
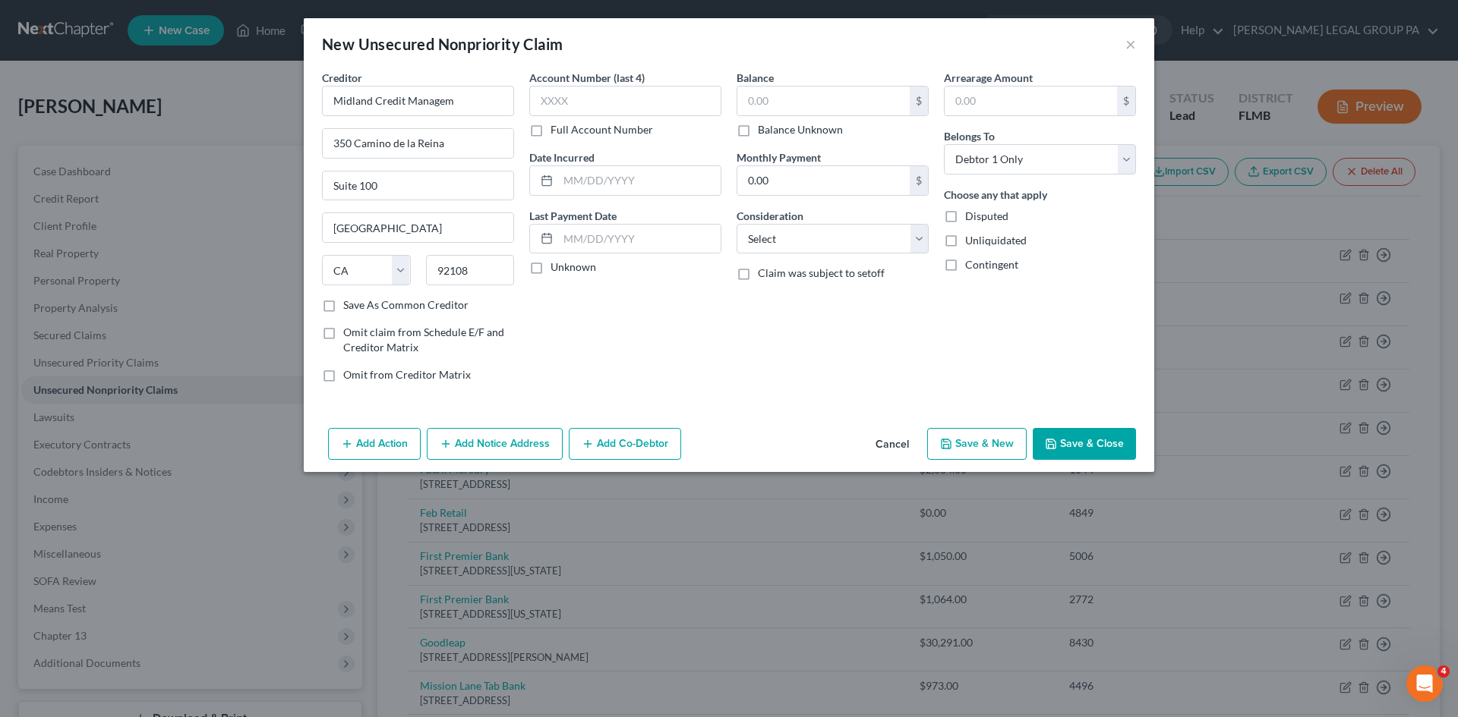
click at [550, 133] on label "Full Account Number" at bounding box center [601, 129] width 102 height 15
click at [556, 132] on input "Full Account Number" at bounding box center [561, 127] width 10 height 10
click at [577, 104] on input "text" at bounding box center [625, 101] width 192 height 30
type input "333783702"
click at [778, 102] on input "text" at bounding box center [823, 101] width 172 height 29
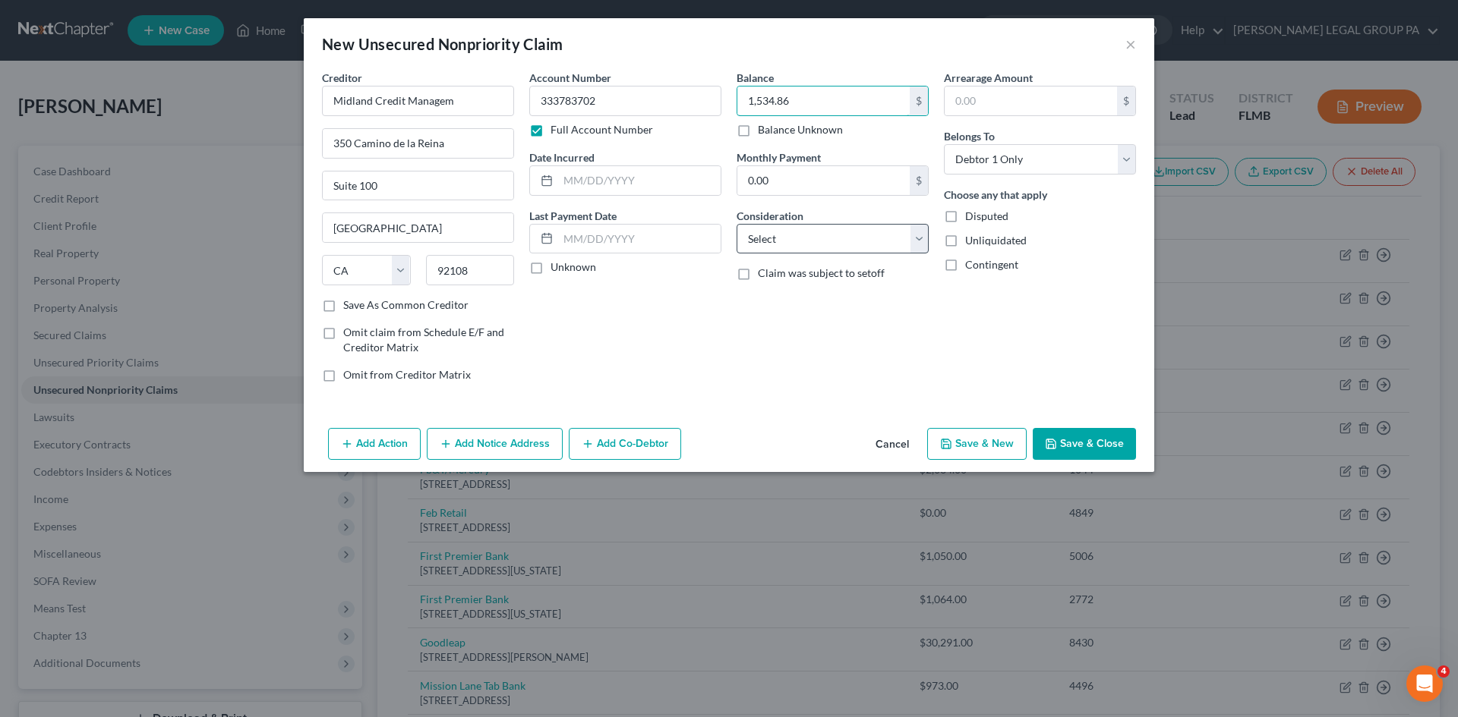
type input "1,534.86"
click at [844, 244] on select "Select Cable / Satellite Services Collection Agency Credit Card Debt Debt Couns…" at bounding box center [832, 239] width 192 height 30
select select "2"
click at [736, 224] on select "Select Cable / Satellite Services Collection Agency Credit Card Debt Debt Couns…" at bounding box center [832, 239] width 192 height 30
drag, startPoint x: 727, startPoint y: 362, endPoint x: 432, endPoint y: 454, distance: 309.3
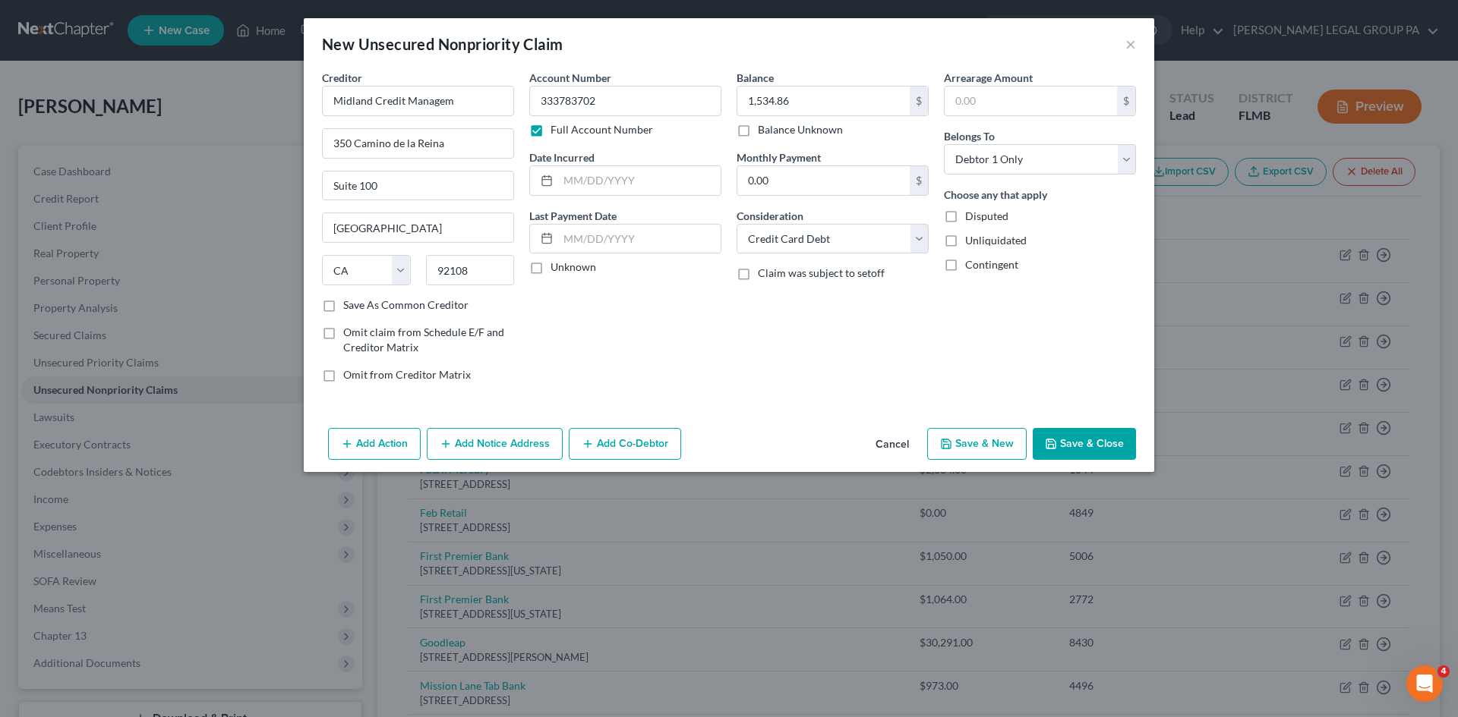
click at [726, 362] on div "Account Number 333783702 Full Account Number Date Incurred Last Payment Date Un…" at bounding box center [625, 232] width 207 height 325
click at [465, 452] on button "Add Notice Address" at bounding box center [495, 444] width 136 height 32
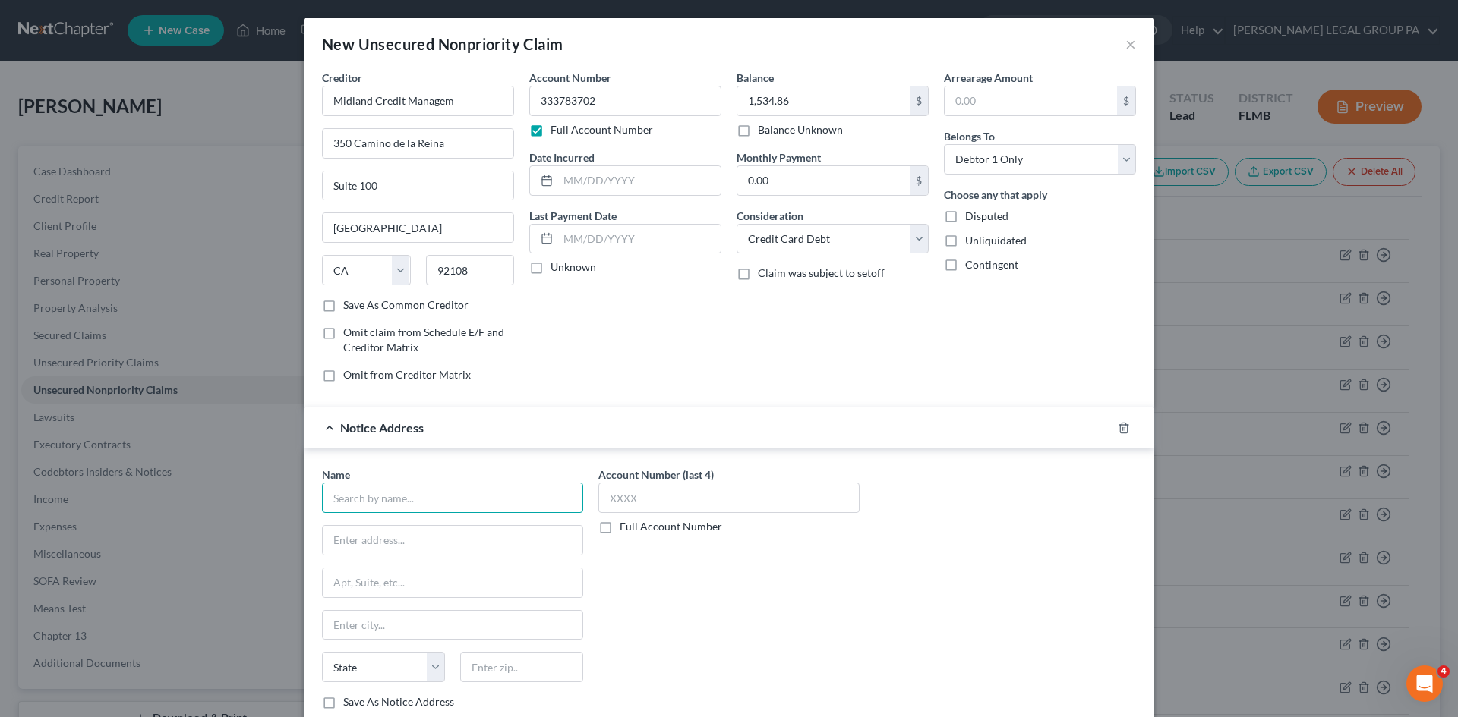
click at [417, 493] on input "text" at bounding box center [452, 498] width 261 height 30
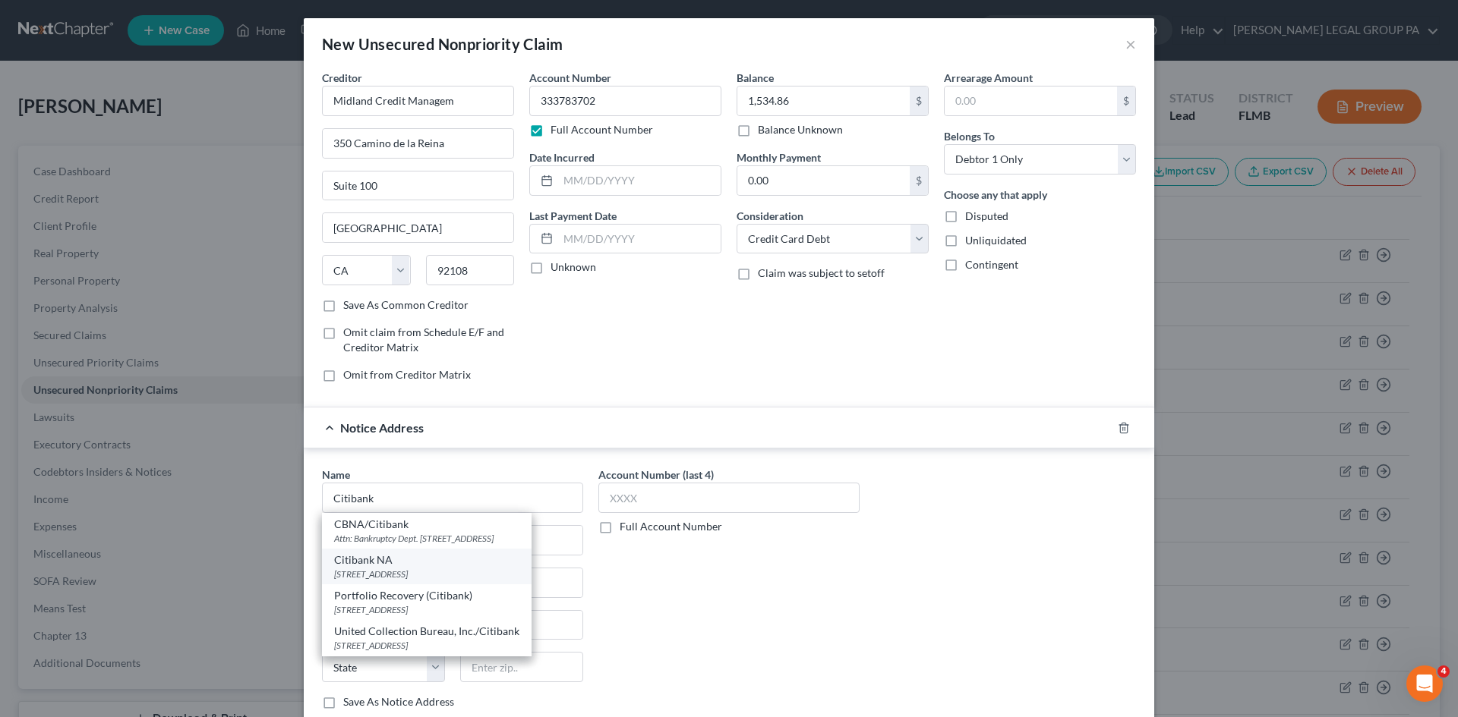
click at [446, 568] on div "Citibank NA" at bounding box center [426, 560] width 185 height 15
type input "Citibank NA"
type input "PO Box 6500"
type input "[GEOGRAPHIC_DATA]"
select select "43"
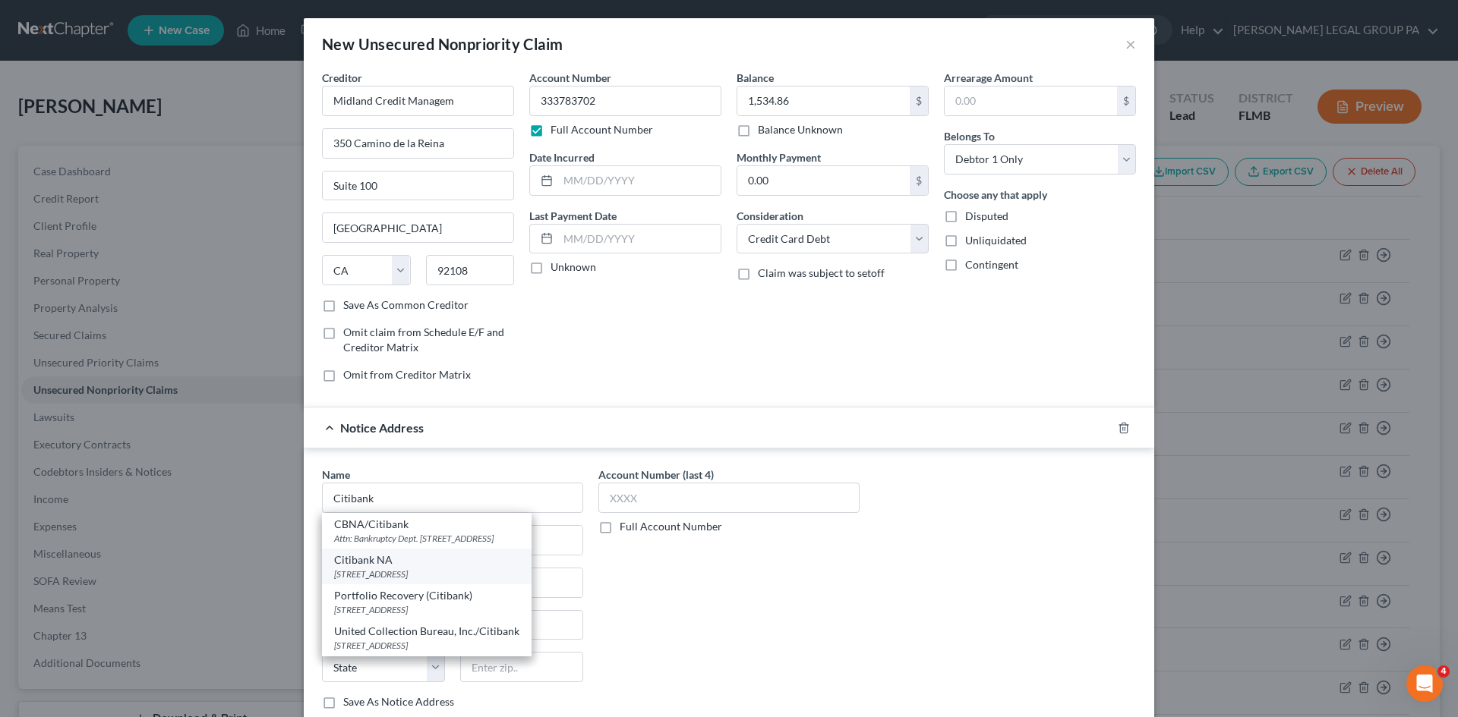
type input "57117"
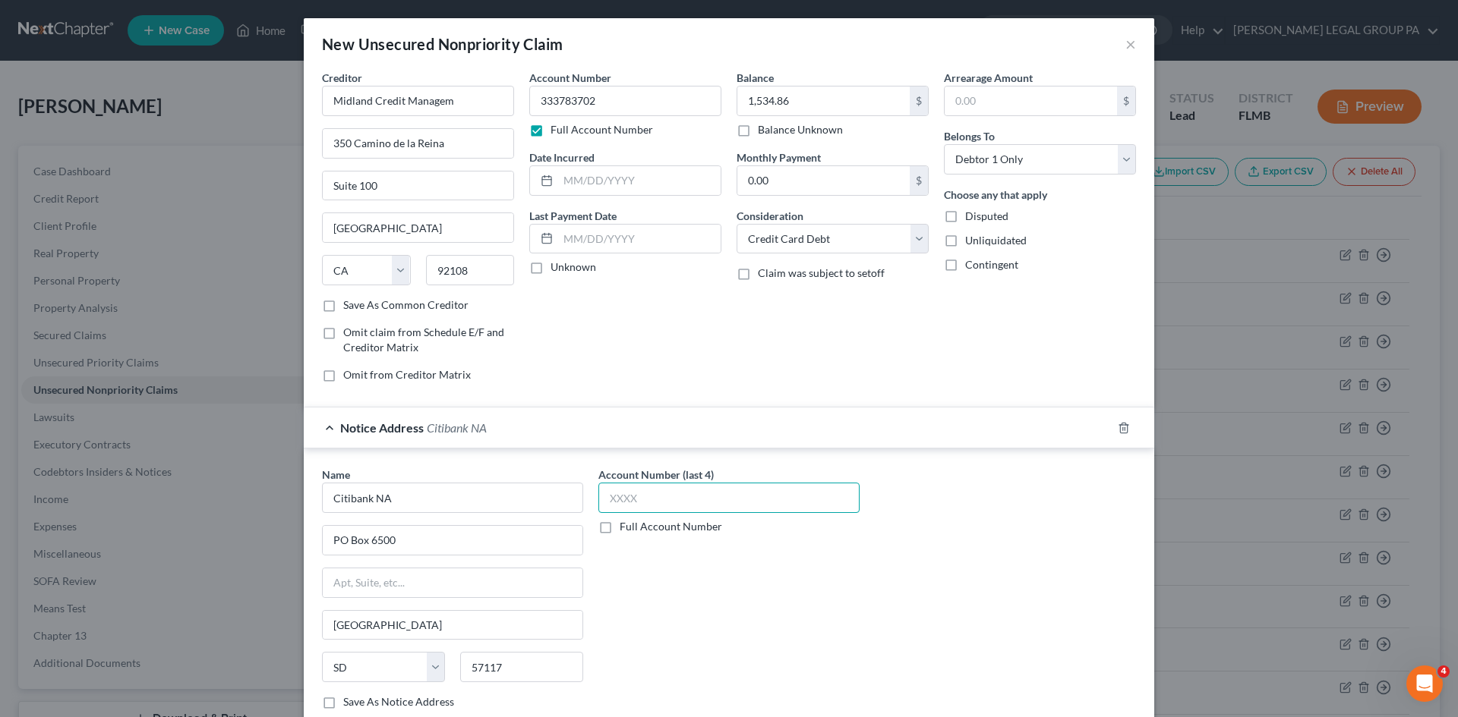
click at [648, 502] on input "text" at bounding box center [728, 498] width 261 height 30
type input "2511"
click at [862, 619] on div "Name * Citibank NA PO Box 6500 [GEOGRAPHIC_DATA] [US_STATE][GEOGRAPHIC_DATA] AZ…" at bounding box center [728, 594] width 829 height 255
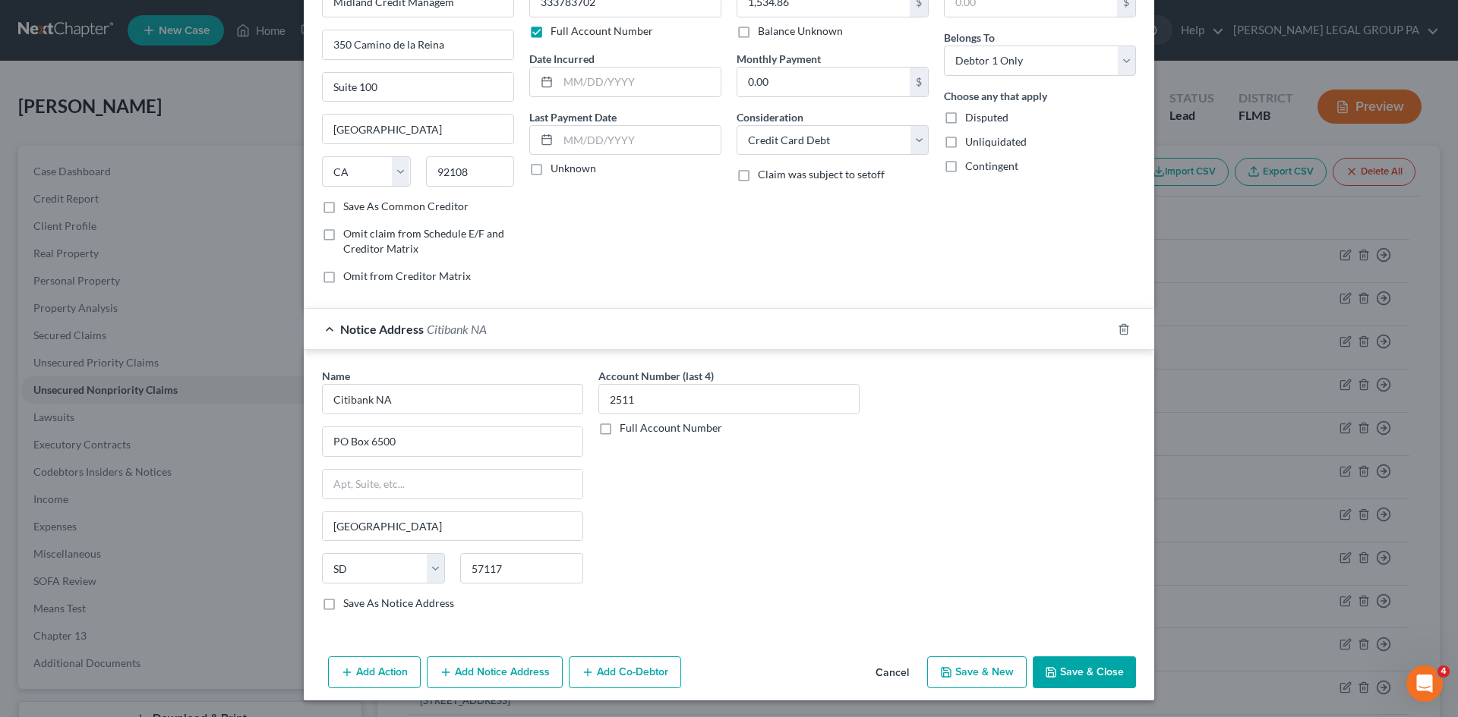
scroll to position [100, 0]
click at [1070, 669] on button "Save & Close" at bounding box center [1083, 671] width 103 height 32
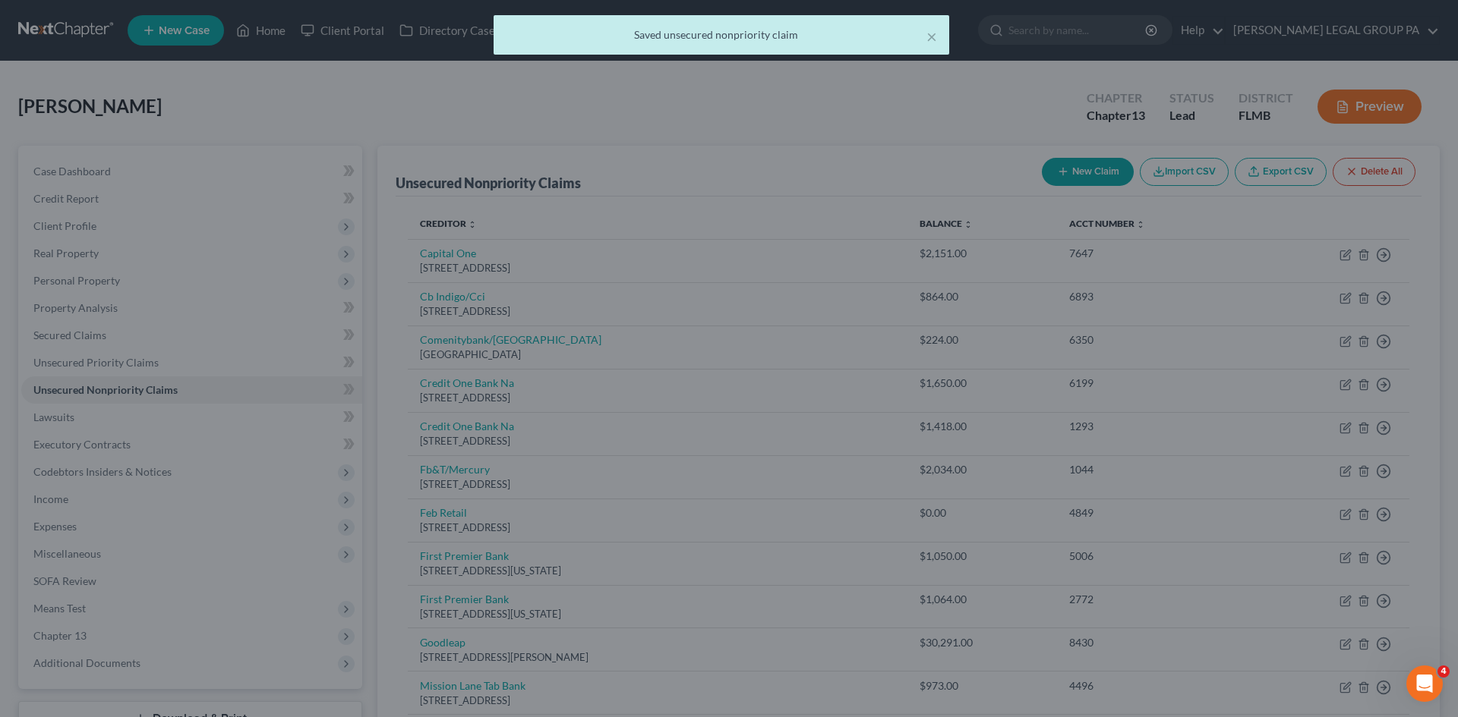
scroll to position [0, 0]
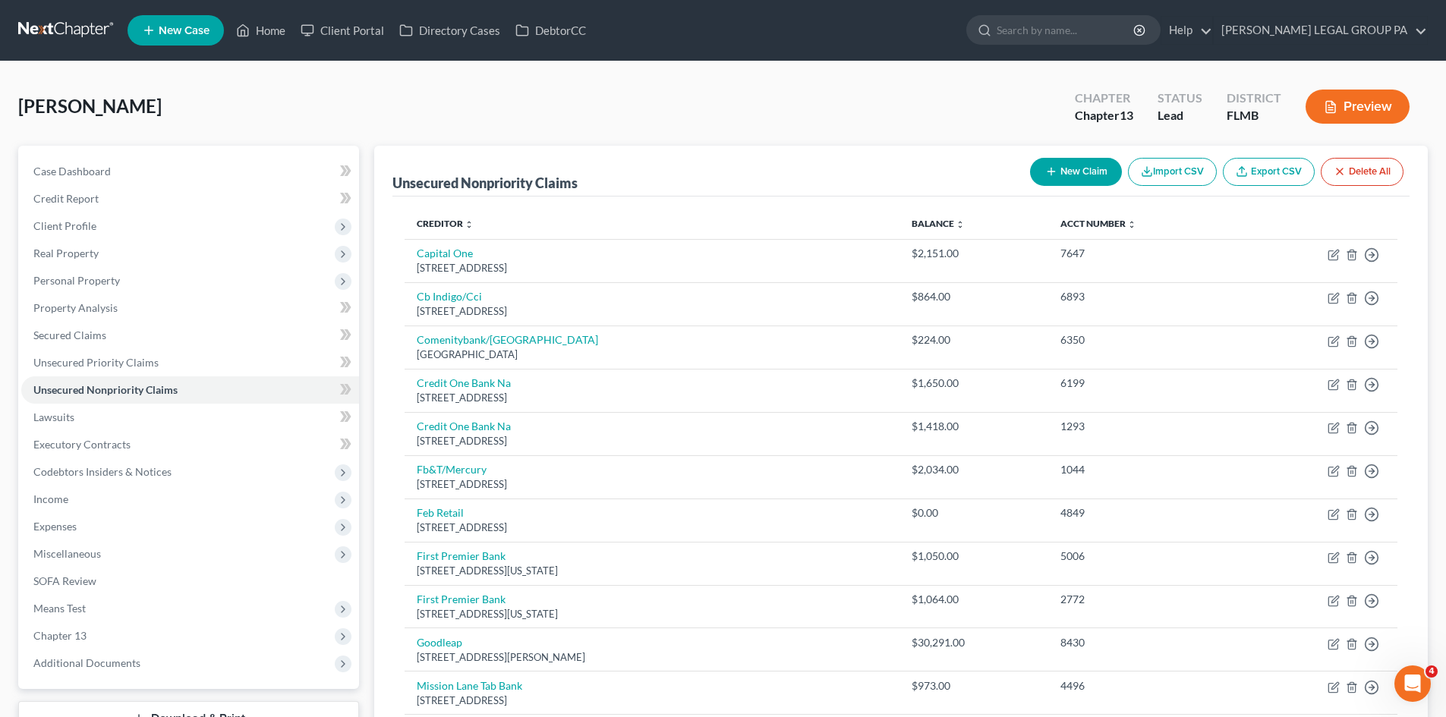
click at [1090, 181] on button "New Claim" at bounding box center [1076, 172] width 92 height 28
select select "0"
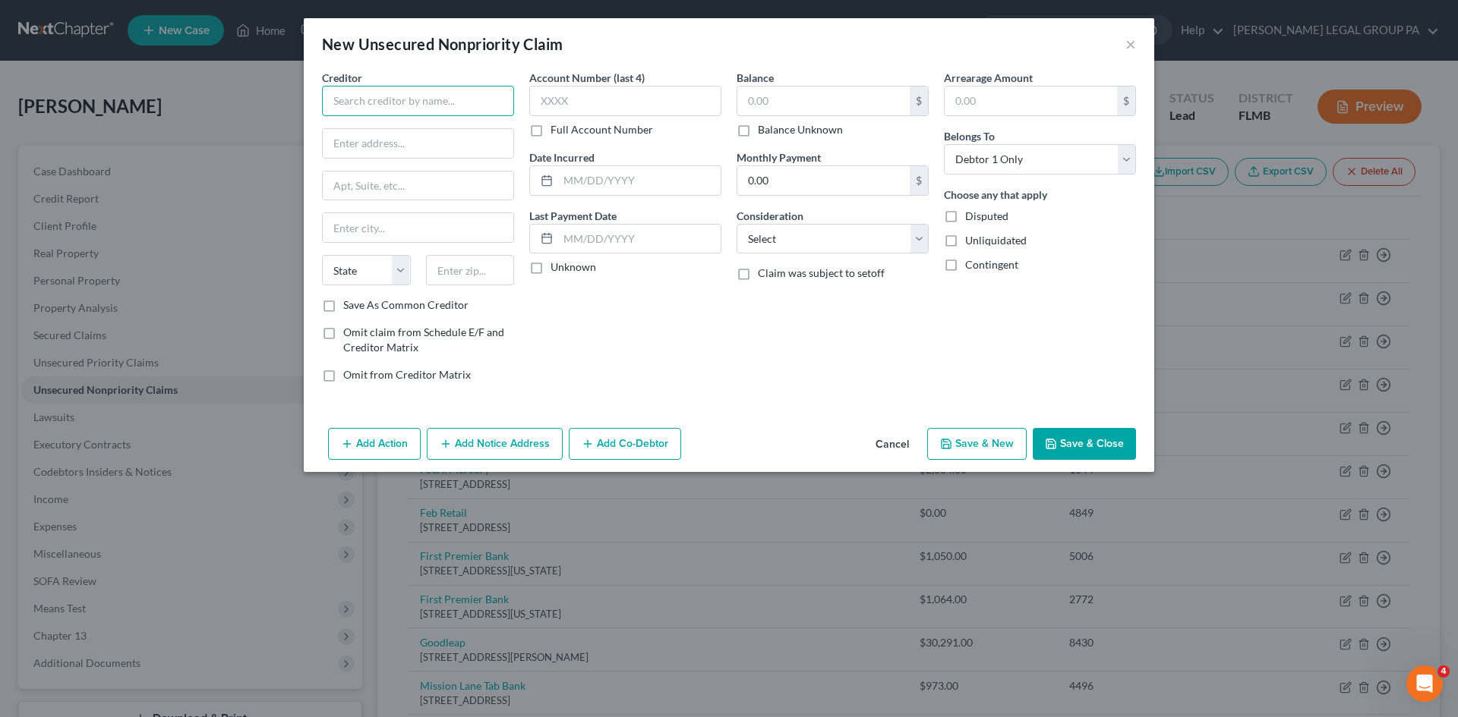
click at [413, 93] on input "text" at bounding box center [418, 101] width 192 height 30
type input "Medicredit, Inc."
type input "PO Box 505600"
type input "Saint Louis"
select select "26"
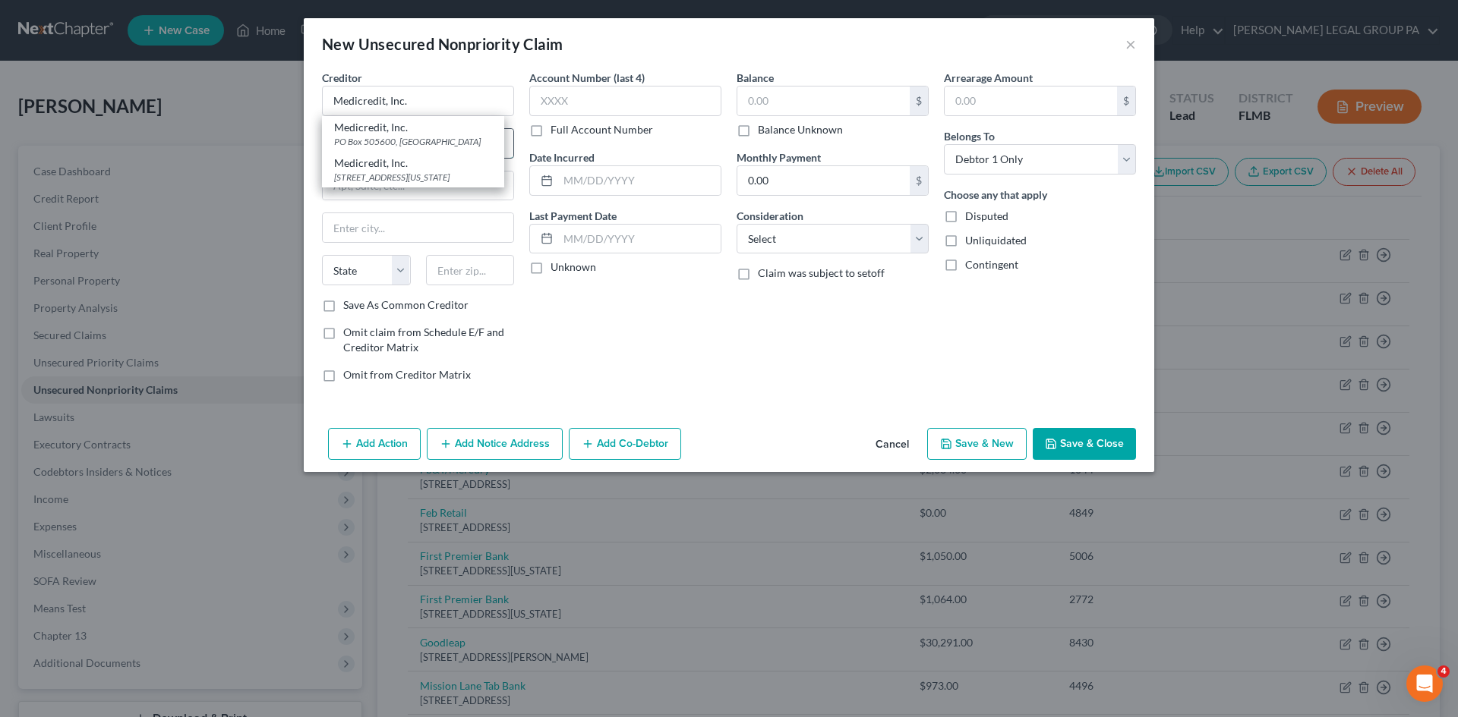
type input "63150"
click at [638, 361] on div "Account Number (last 4) Full Account Number Date Incurred Last Payment Date Unk…" at bounding box center [625, 232] width 207 height 325
click at [459, 444] on button "Add Notice Address" at bounding box center [495, 444] width 136 height 32
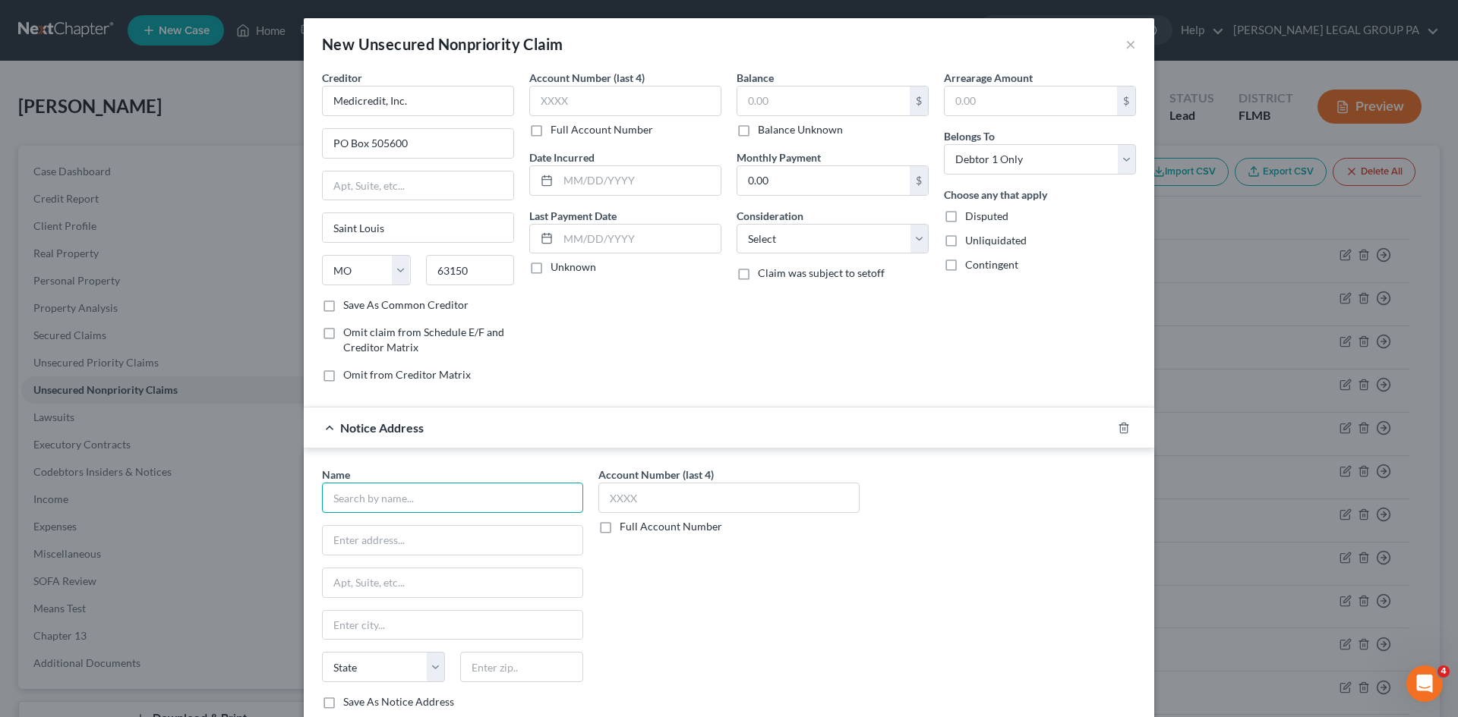
click at [403, 487] on input "text" at bounding box center [452, 498] width 261 height 30
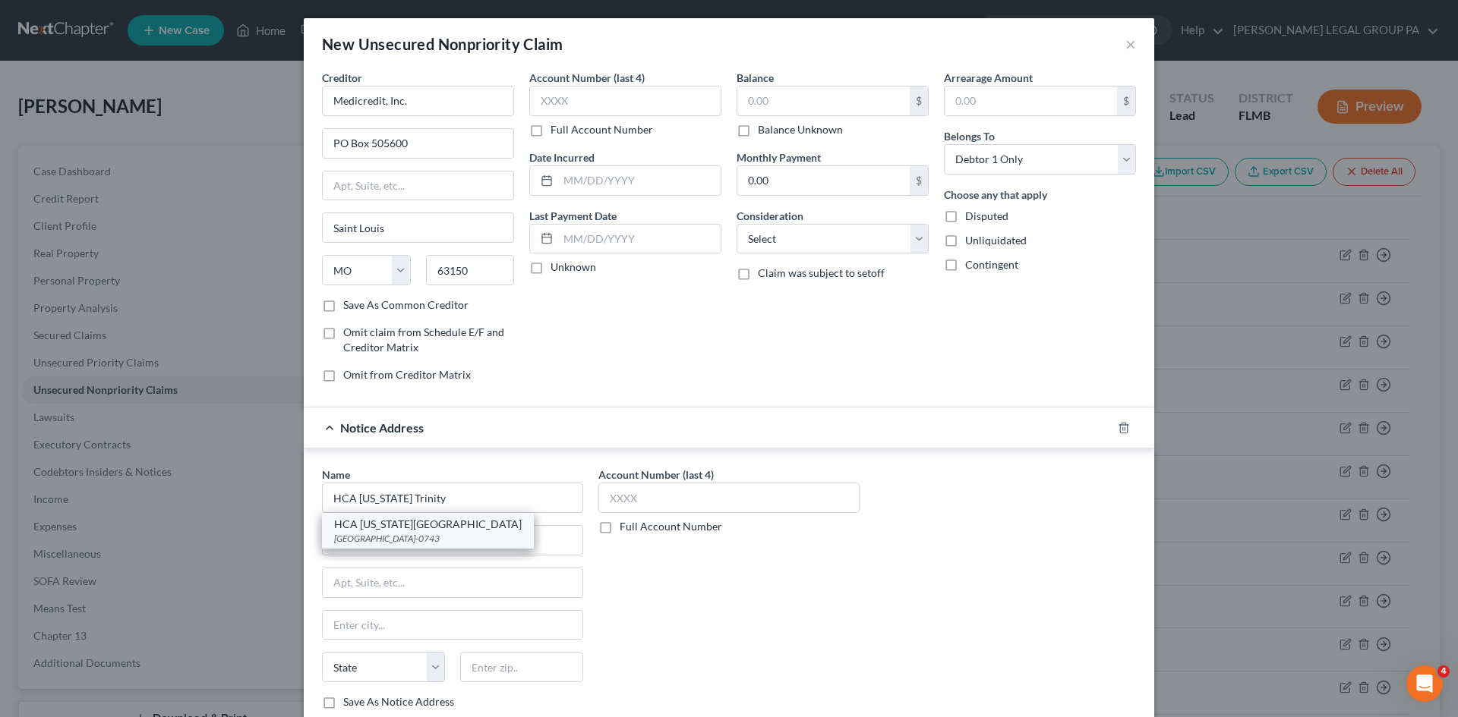
click at [454, 528] on div "HCA [US_STATE][GEOGRAPHIC_DATA]" at bounding box center [428, 524] width 188 height 15
type input "HCA [US_STATE][GEOGRAPHIC_DATA]"
type input "PO Box 740743"
type input "[GEOGRAPHIC_DATA]"
select select "36"
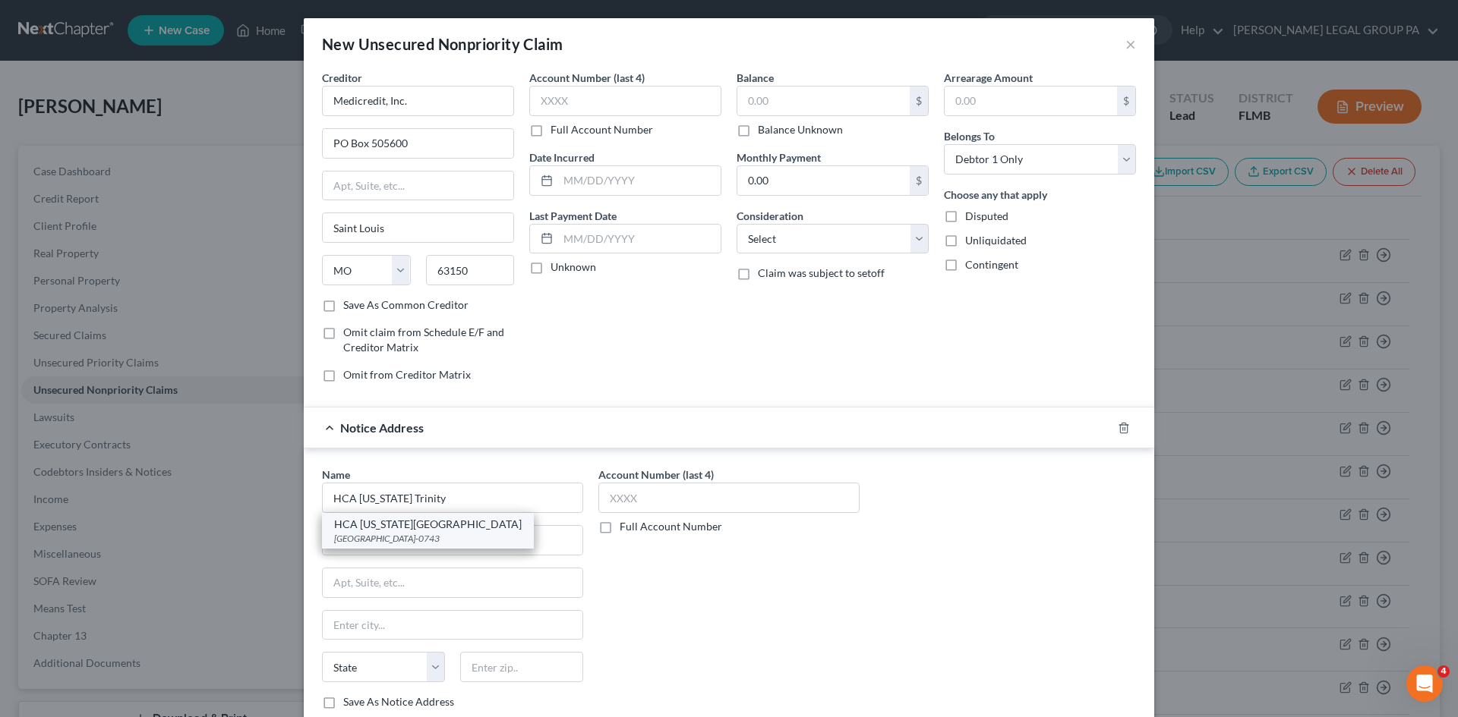
type input "45274-0743"
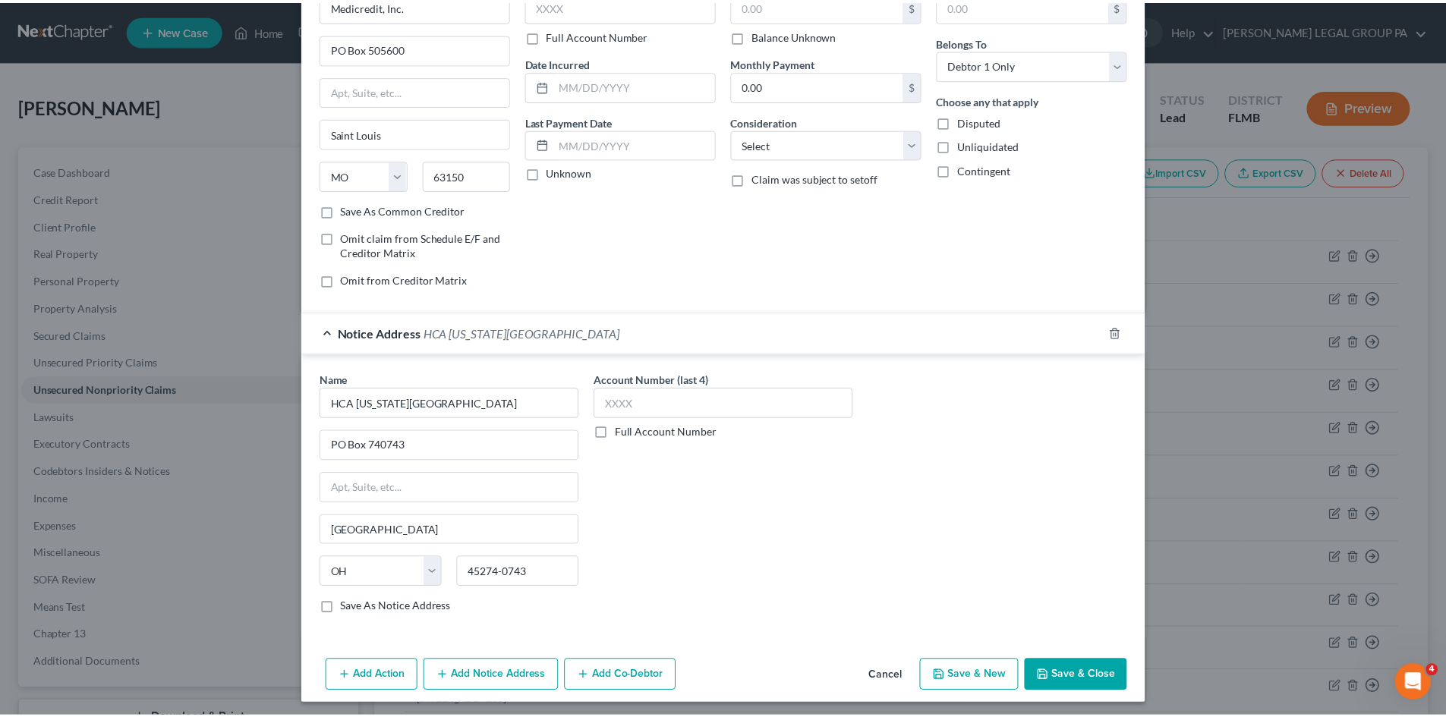
scroll to position [100, 0]
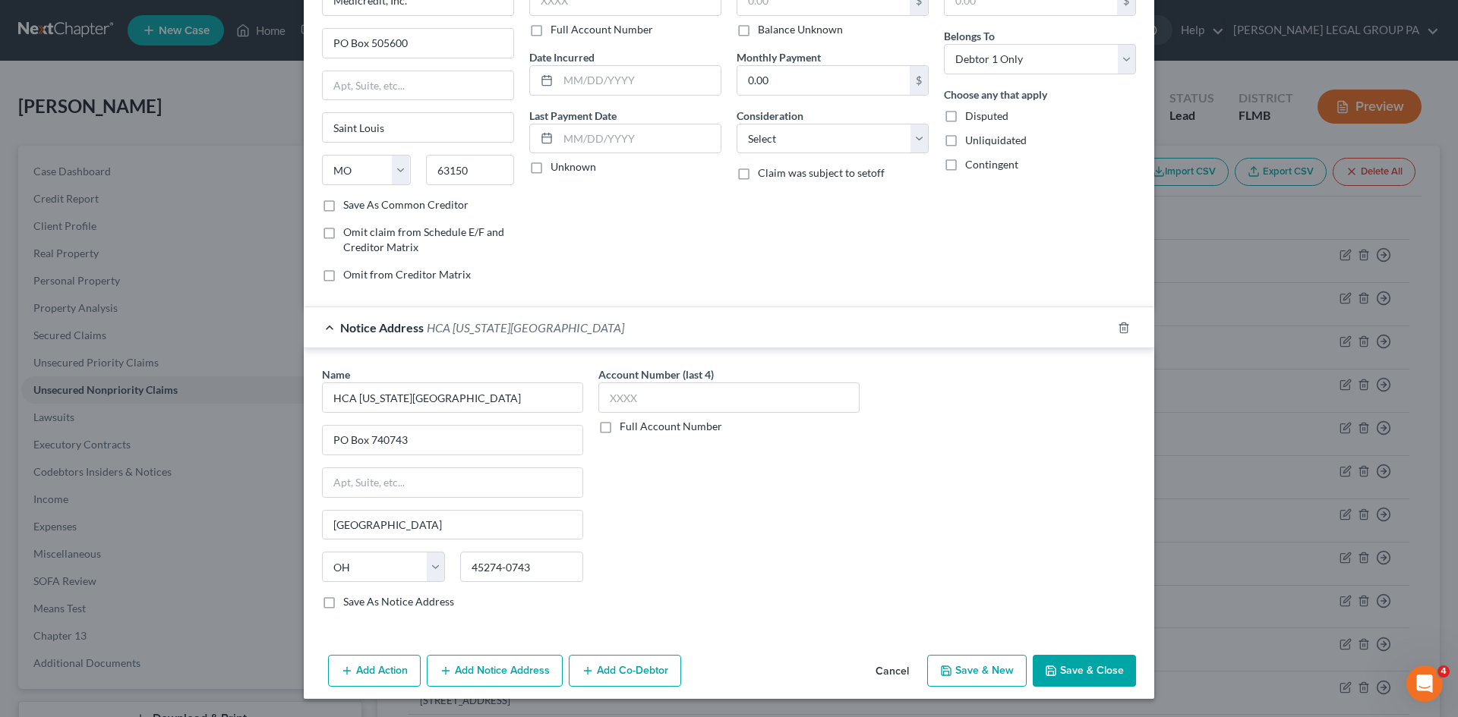
click at [619, 430] on label "Full Account Number" at bounding box center [670, 426] width 102 height 15
click at [626, 429] on input "Full Account Number" at bounding box center [631, 424] width 10 height 10
click at [655, 400] on input "text" at bounding box center [728, 398] width 261 height 30
type input "937723941"
click at [700, 544] on div "Account Number 937723941 Full Account Number" at bounding box center [729, 494] width 276 height 255
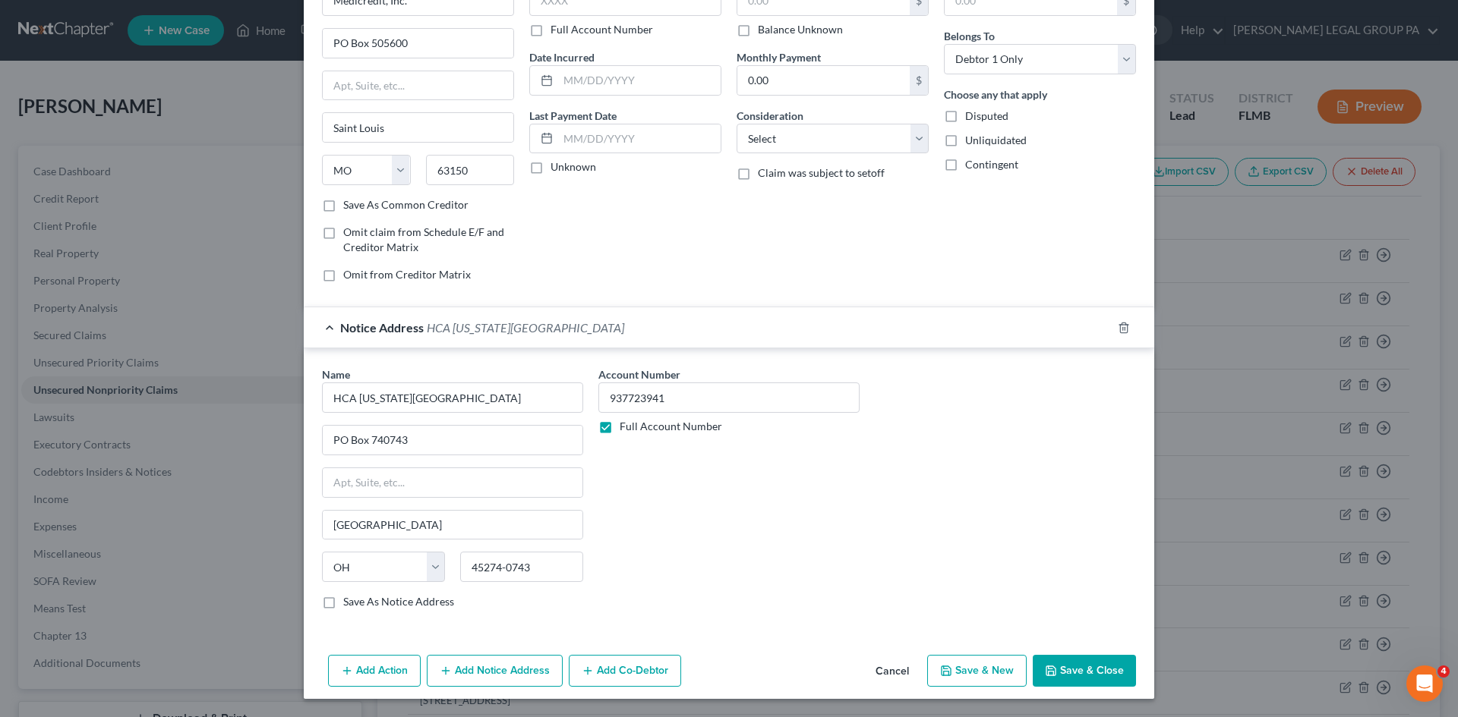
click at [1107, 669] on button "Save & Close" at bounding box center [1083, 671] width 103 height 32
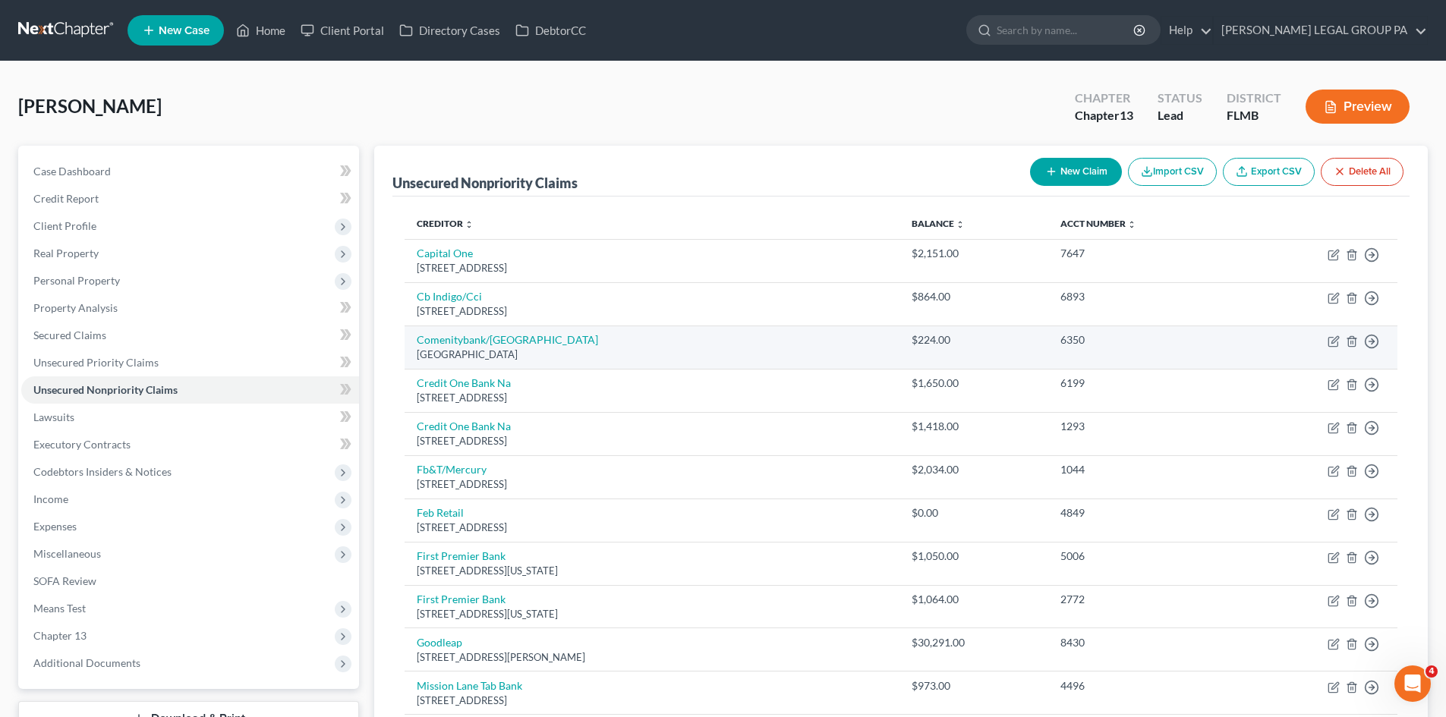
scroll to position [76, 0]
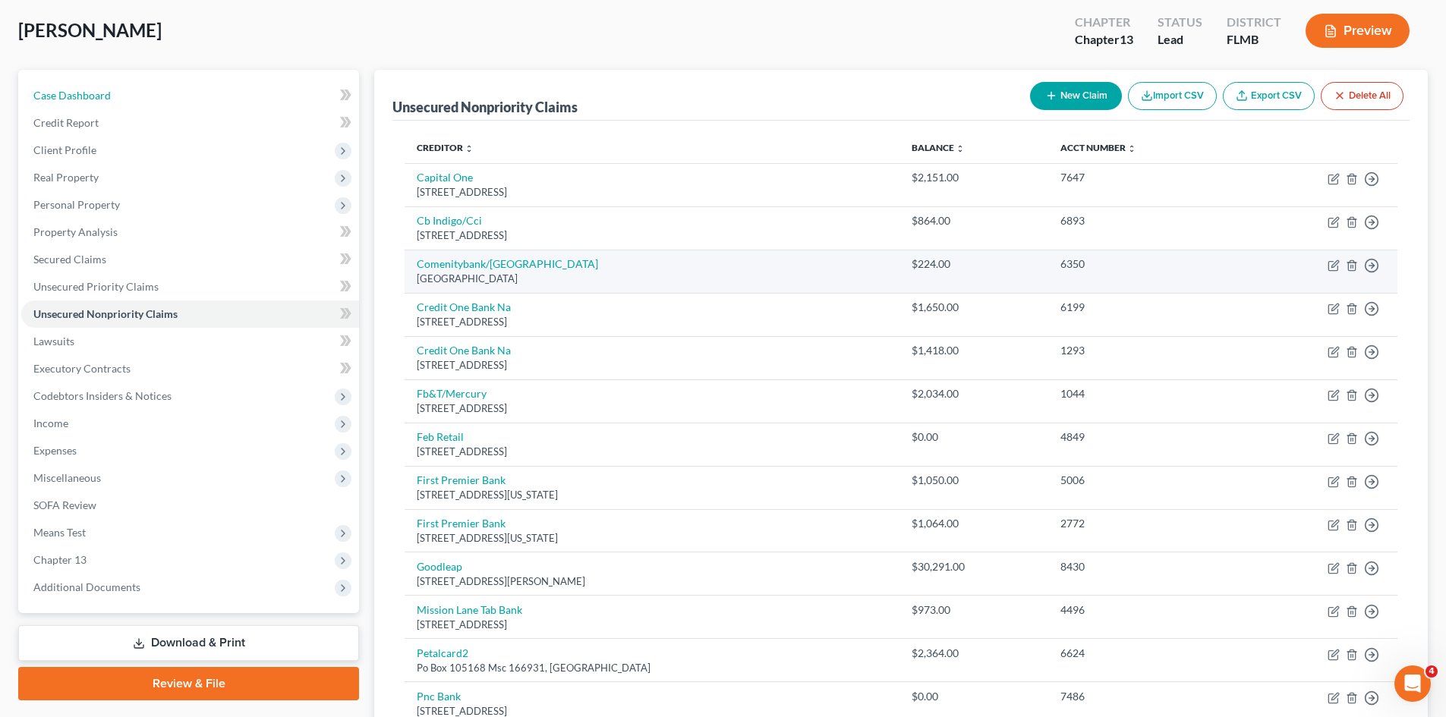
drag, startPoint x: 147, startPoint y: 98, endPoint x: 1101, endPoint y: 265, distance: 969.5
click at [147, 98] on link "Case Dashboard" at bounding box center [190, 95] width 338 height 27
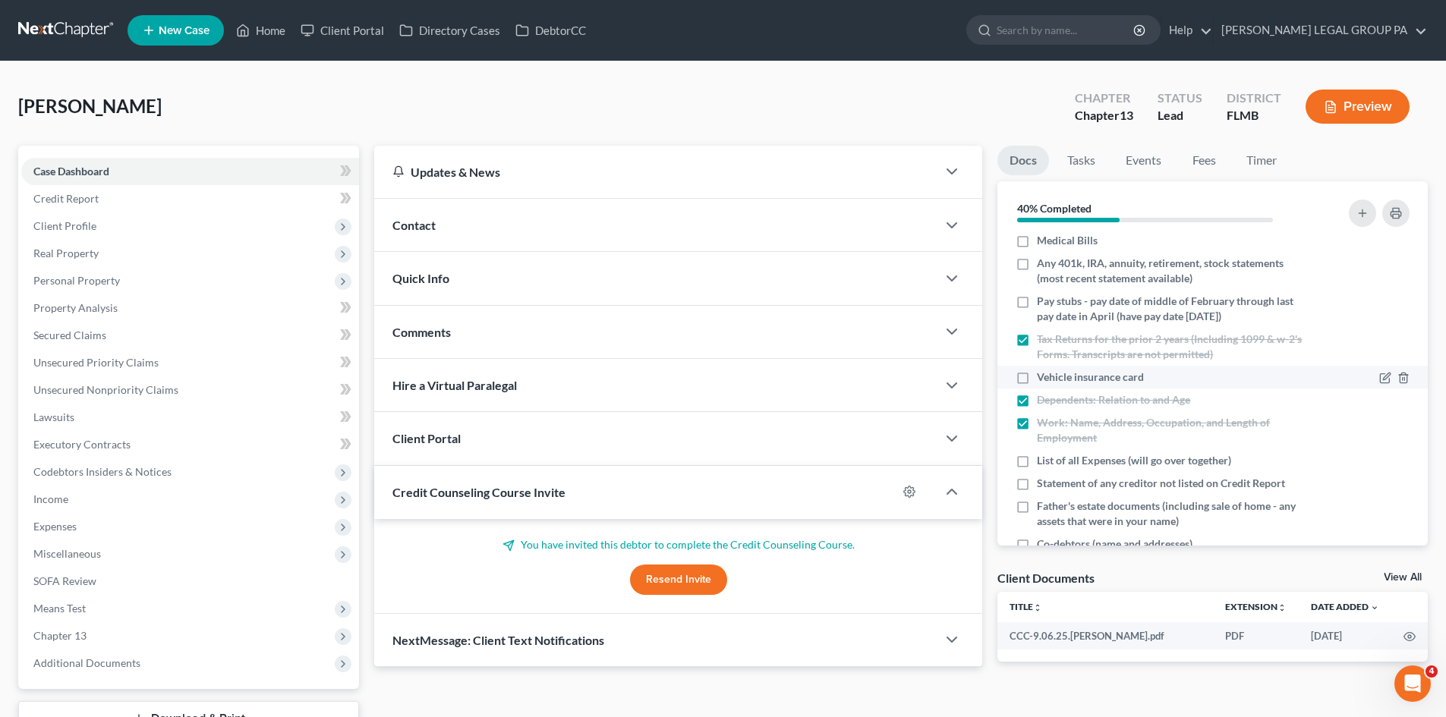
scroll to position [146, 0]
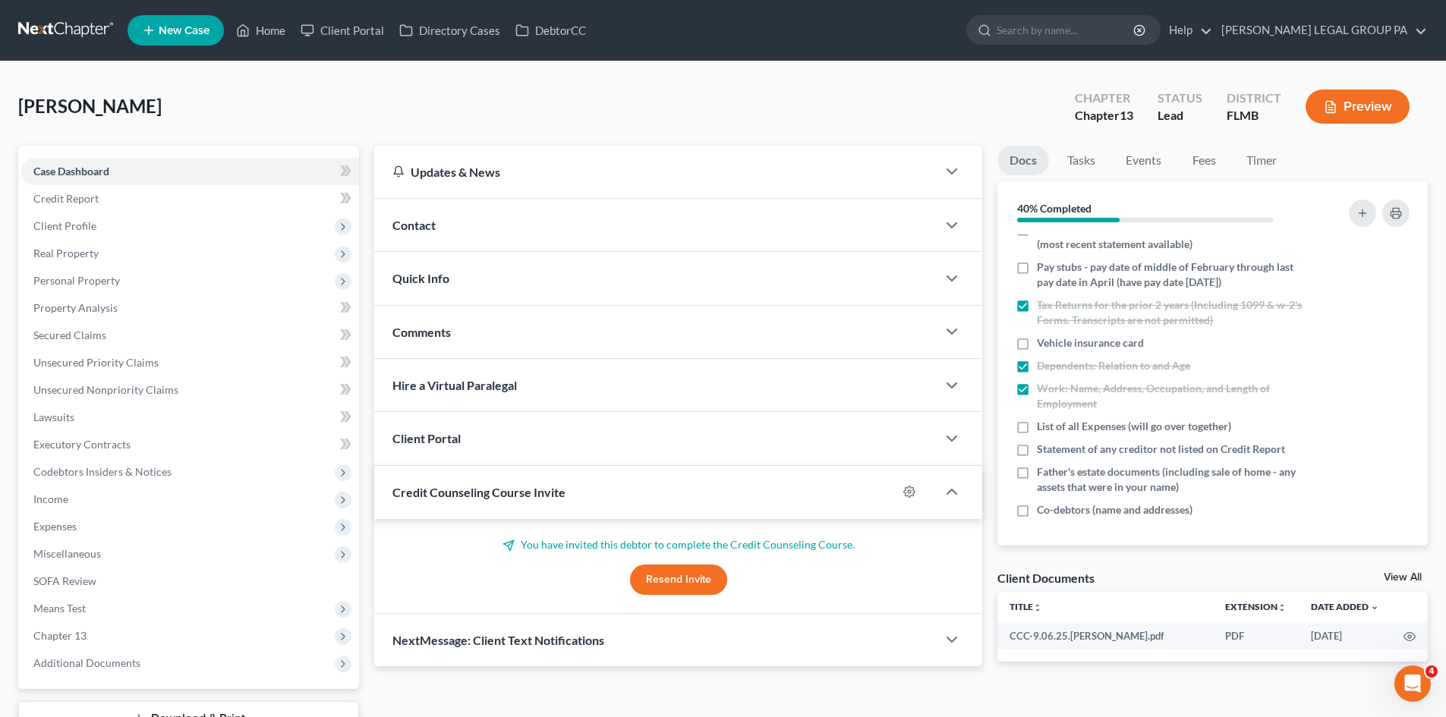
drag, startPoint x: 89, startPoint y: 231, endPoint x: 636, endPoint y: 232, distance: 547.3
click at [89, 231] on span "Client Profile" at bounding box center [64, 225] width 63 height 13
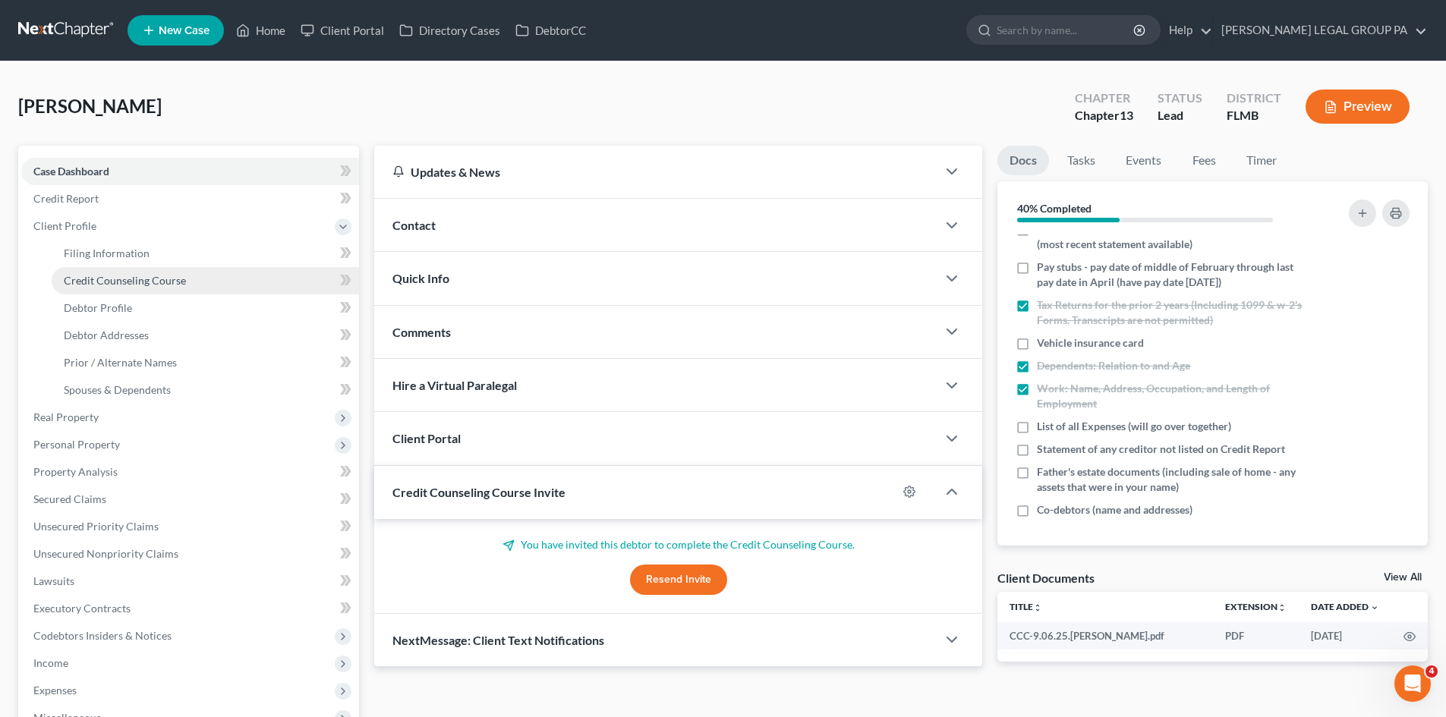
click at [123, 280] on span "Credit Counseling Course" at bounding box center [125, 280] width 122 height 13
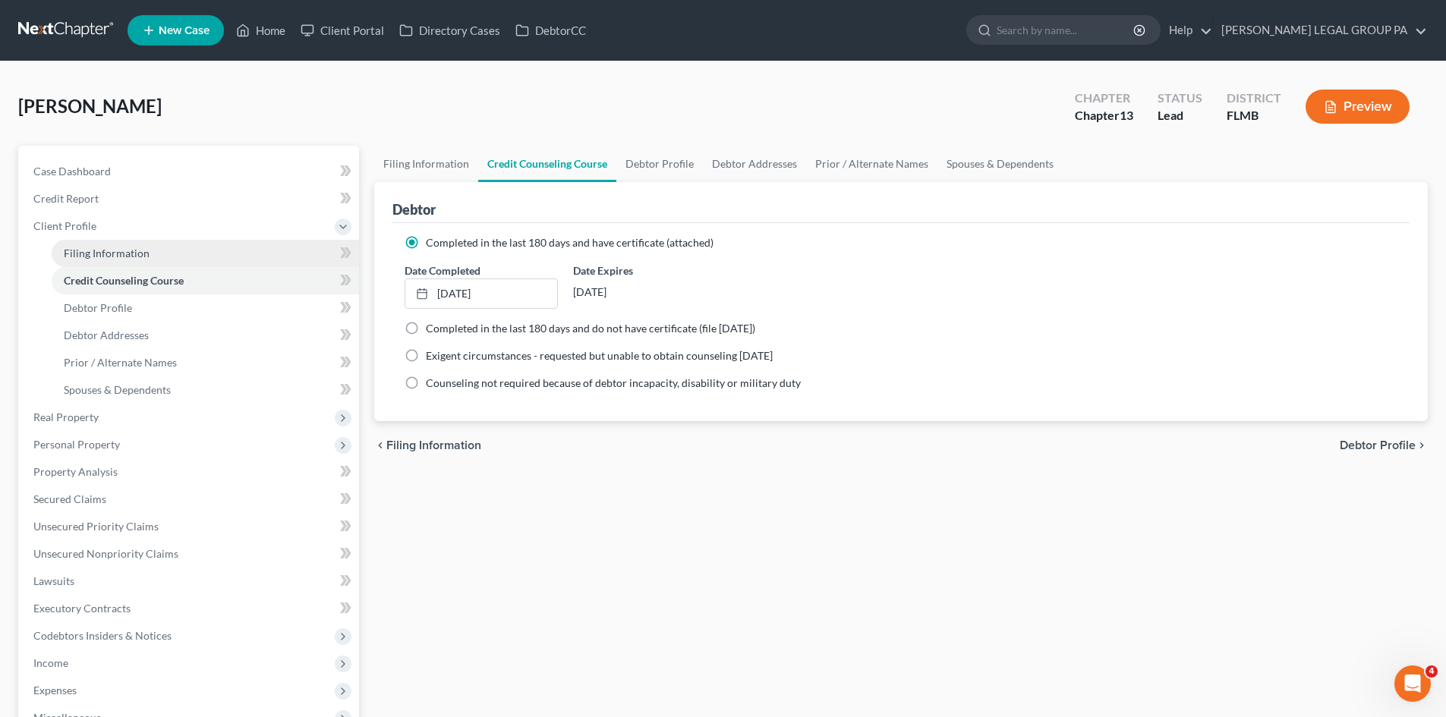
click at [120, 251] on span "Filing Information" at bounding box center [107, 253] width 86 height 13
select select "1"
select select "0"
select select "3"
select select "15"
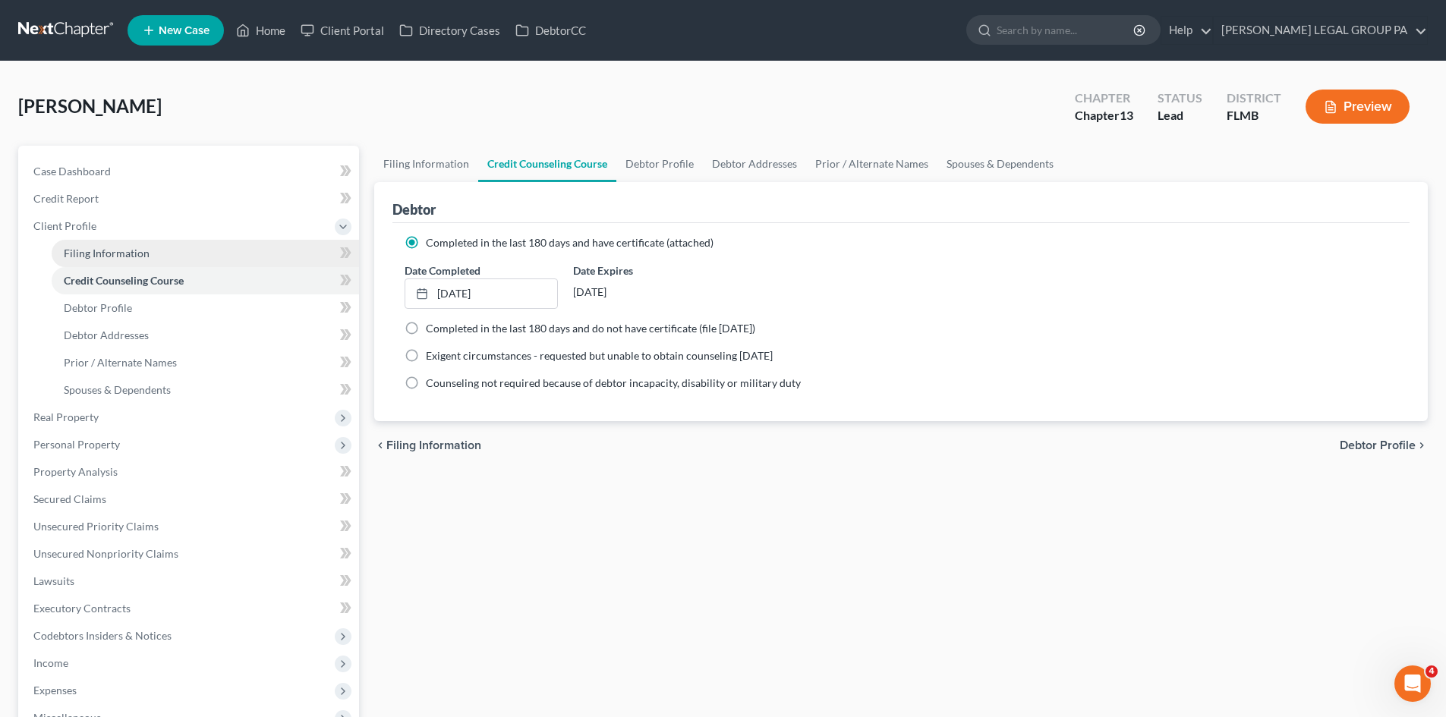
select select "0"
select select "9"
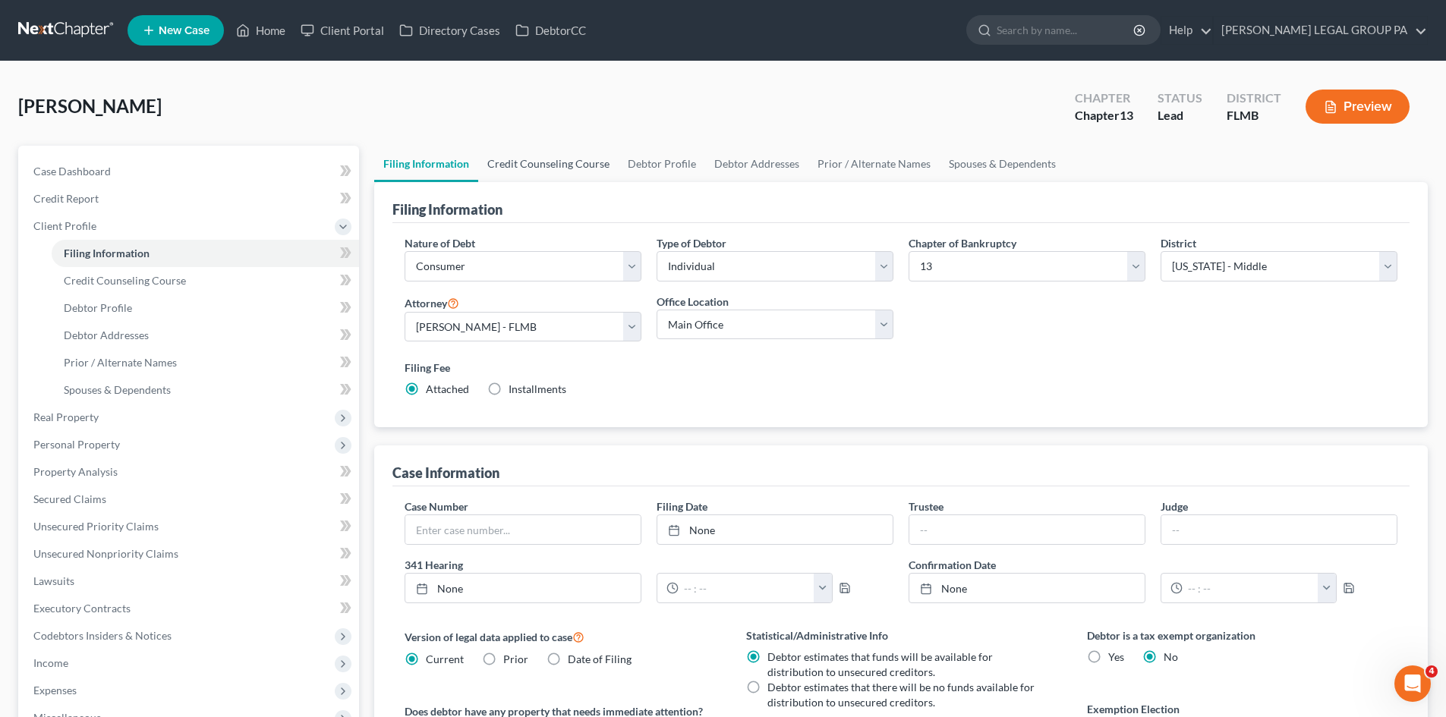
click at [536, 156] on link "Credit Counseling Course" at bounding box center [548, 164] width 140 height 36
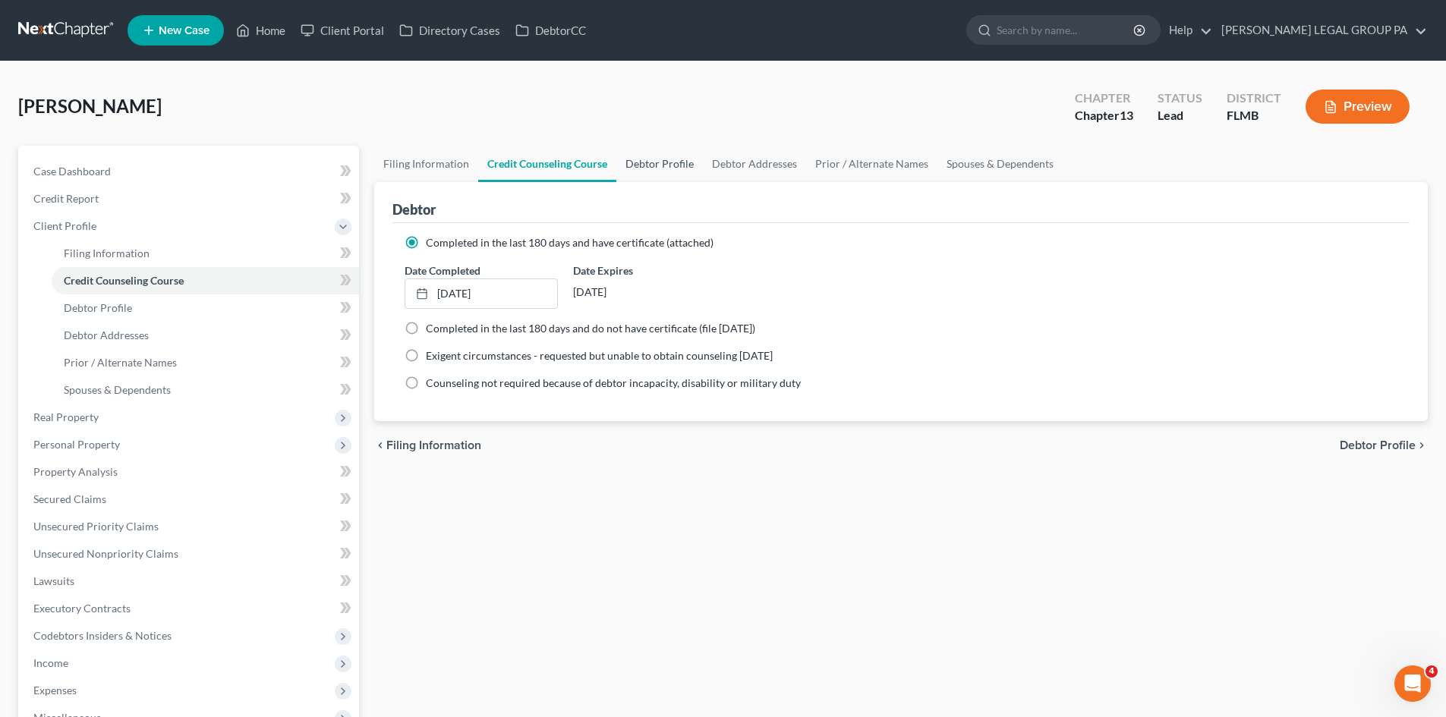
click at [681, 157] on link "Debtor Profile" at bounding box center [659, 164] width 87 height 36
select select "0"
select select "2"
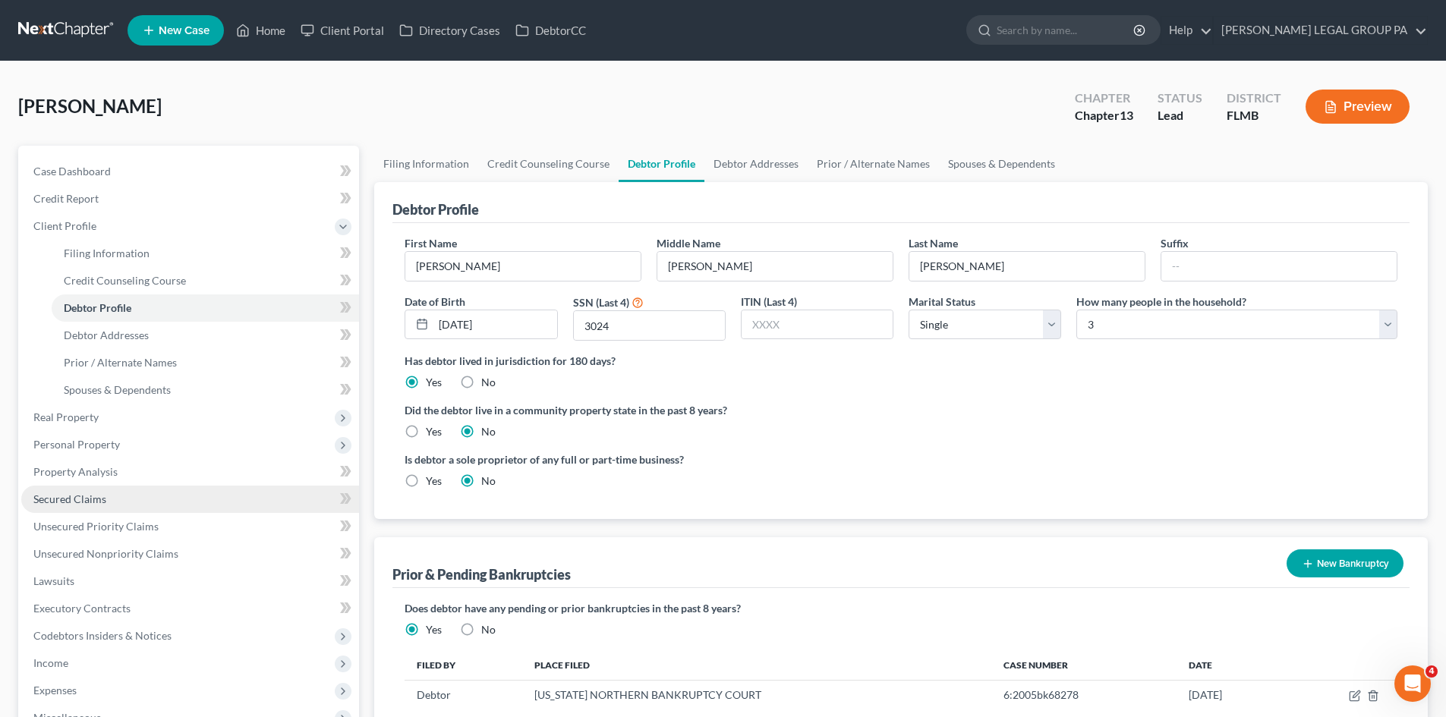
click at [129, 501] on link "Secured Claims" at bounding box center [190, 499] width 338 height 27
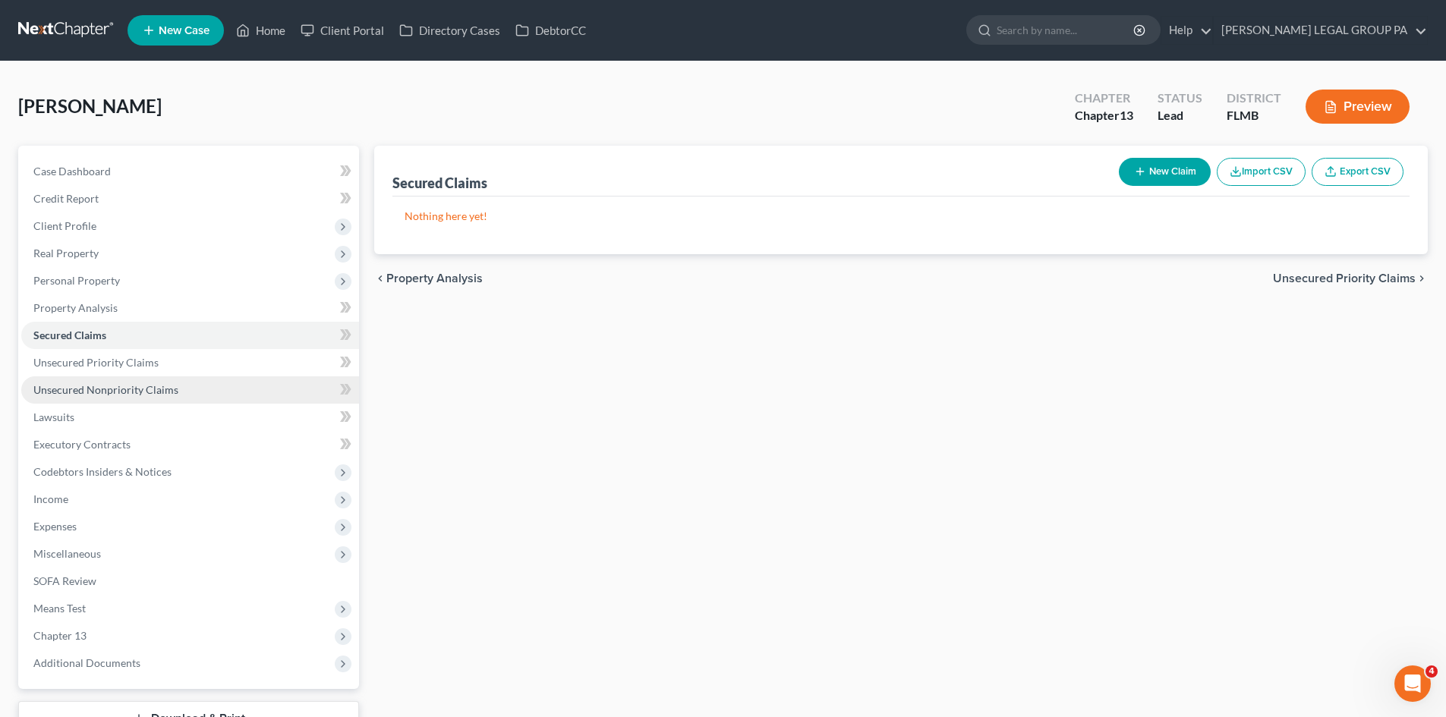
click at [153, 552] on span "Miscellaneous" at bounding box center [190, 553] width 338 height 27
click at [169, 394] on span "Unsecured Nonpriority Claims" at bounding box center [105, 389] width 145 height 13
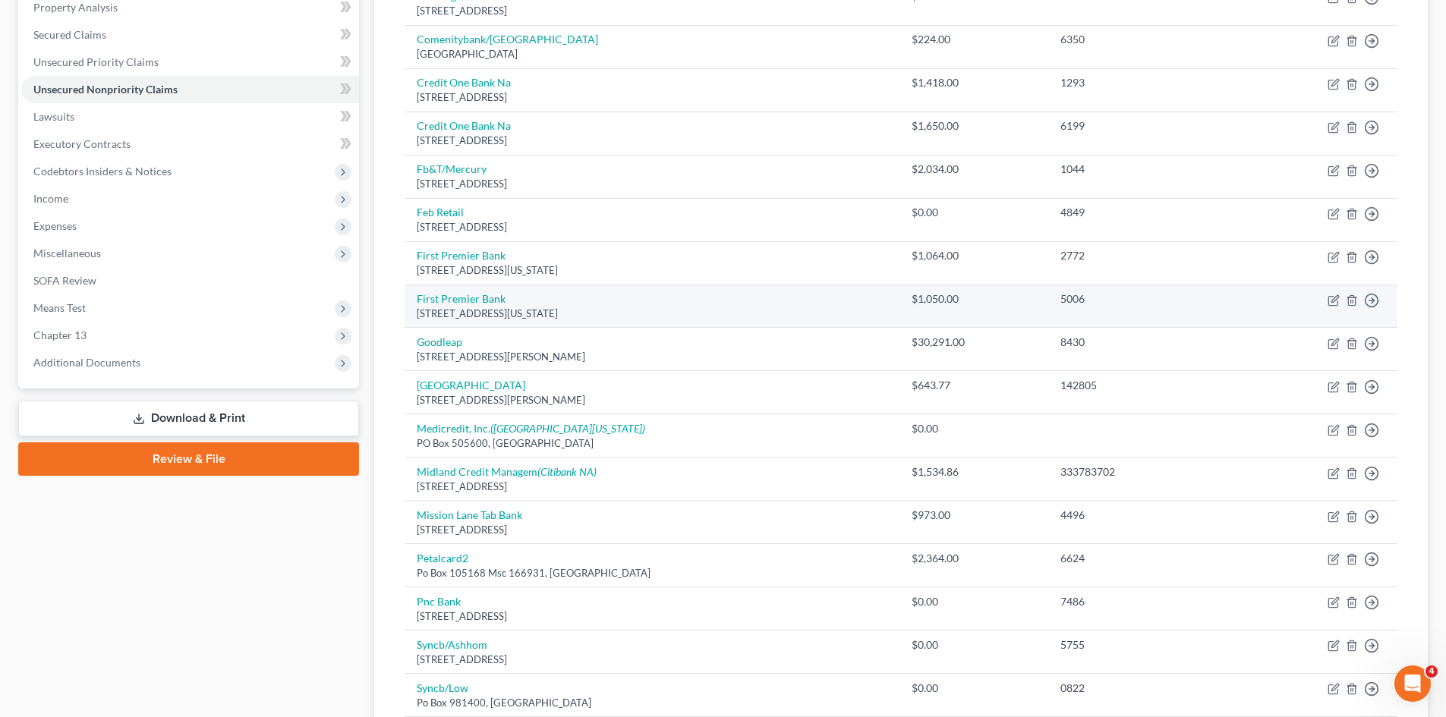
scroll to position [304, 0]
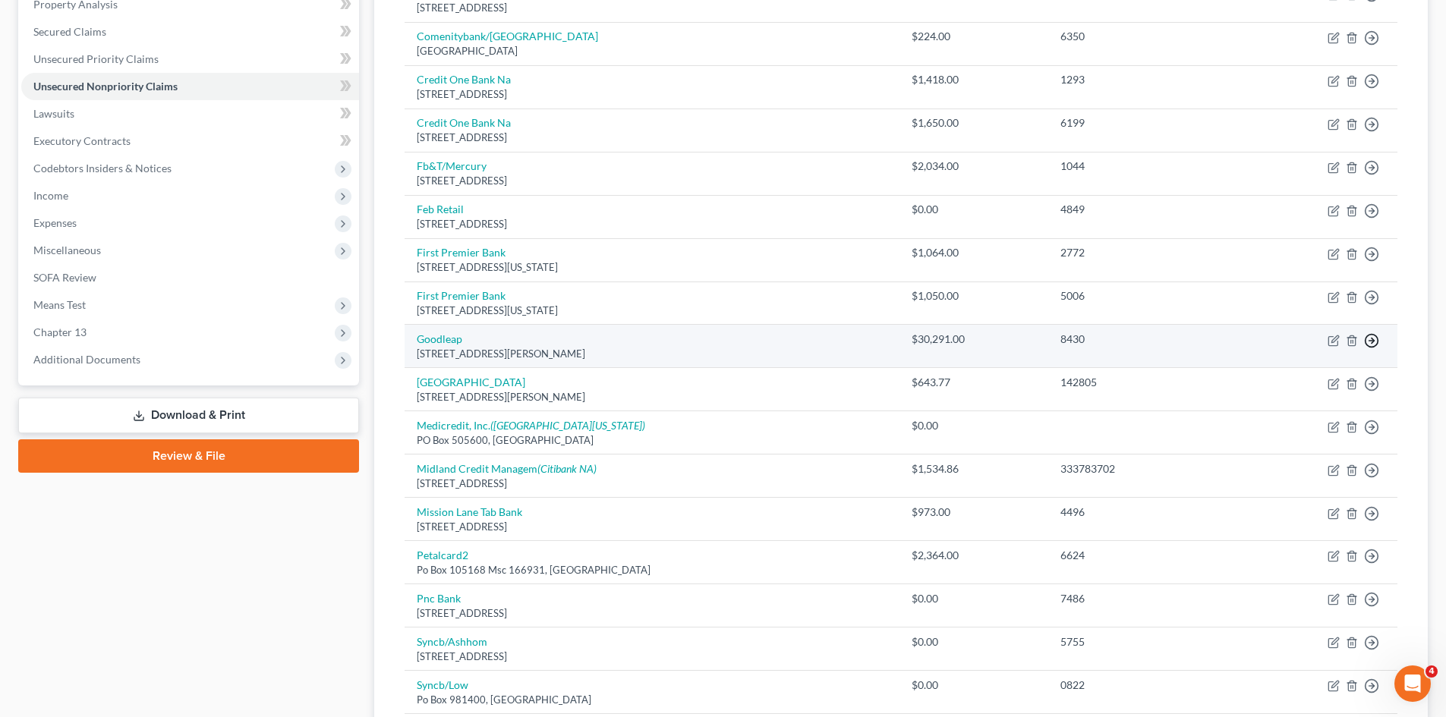
click at [1370, 344] on icon "button" at bounding box center [1371, 340] width 15 height 15
click at [1316, 359] on link "Move to D" at bounding box center [1302, 352] width 127 height 26
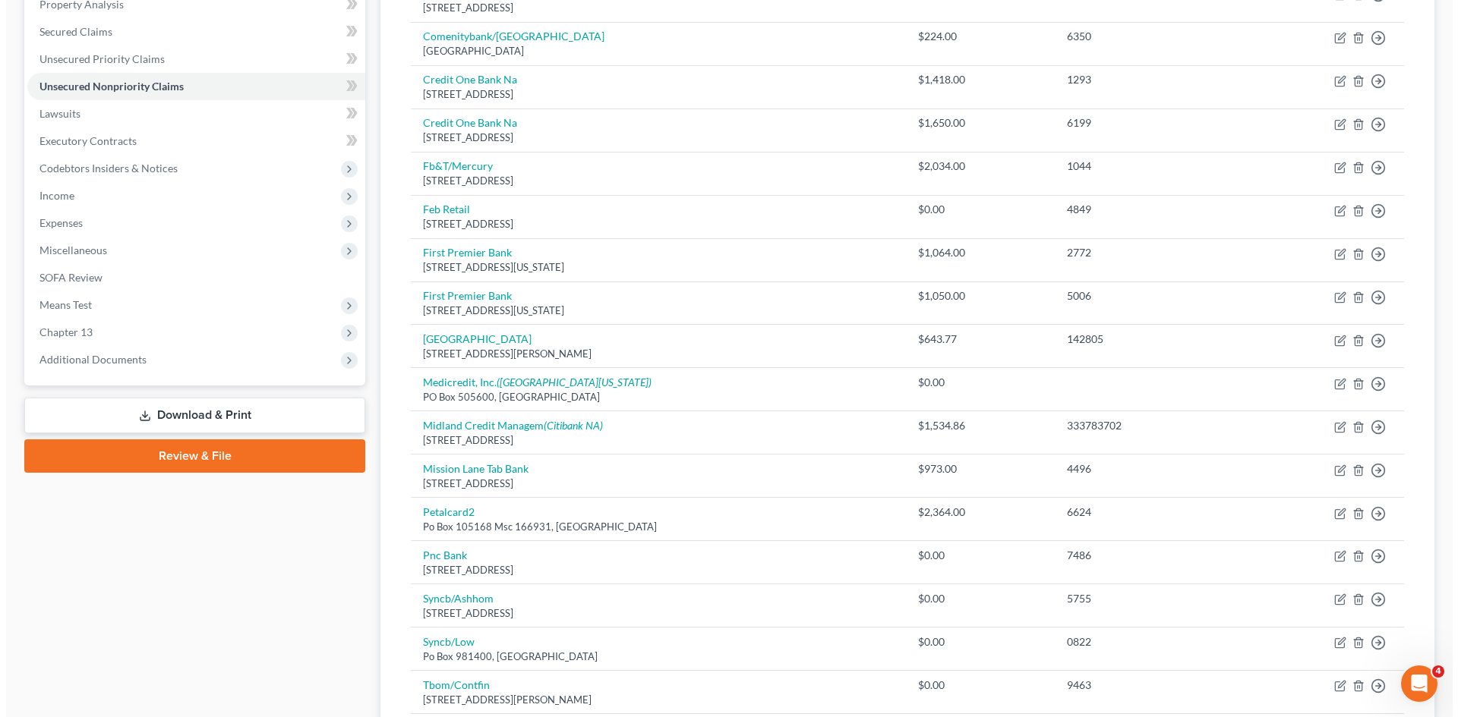
scroll to position [0, 0]
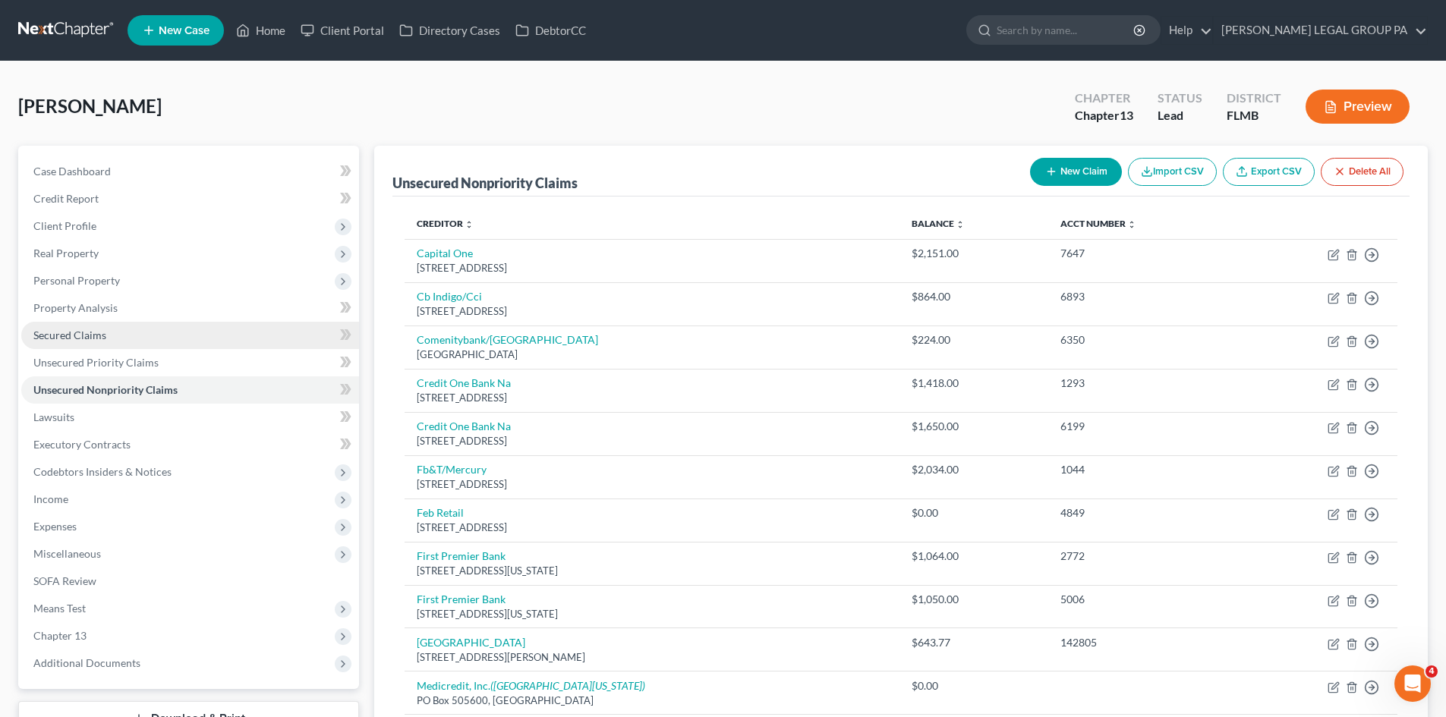
click at [141, 330] on link "Secured Claims" at bounding box center [190, 335] width 338 height 27
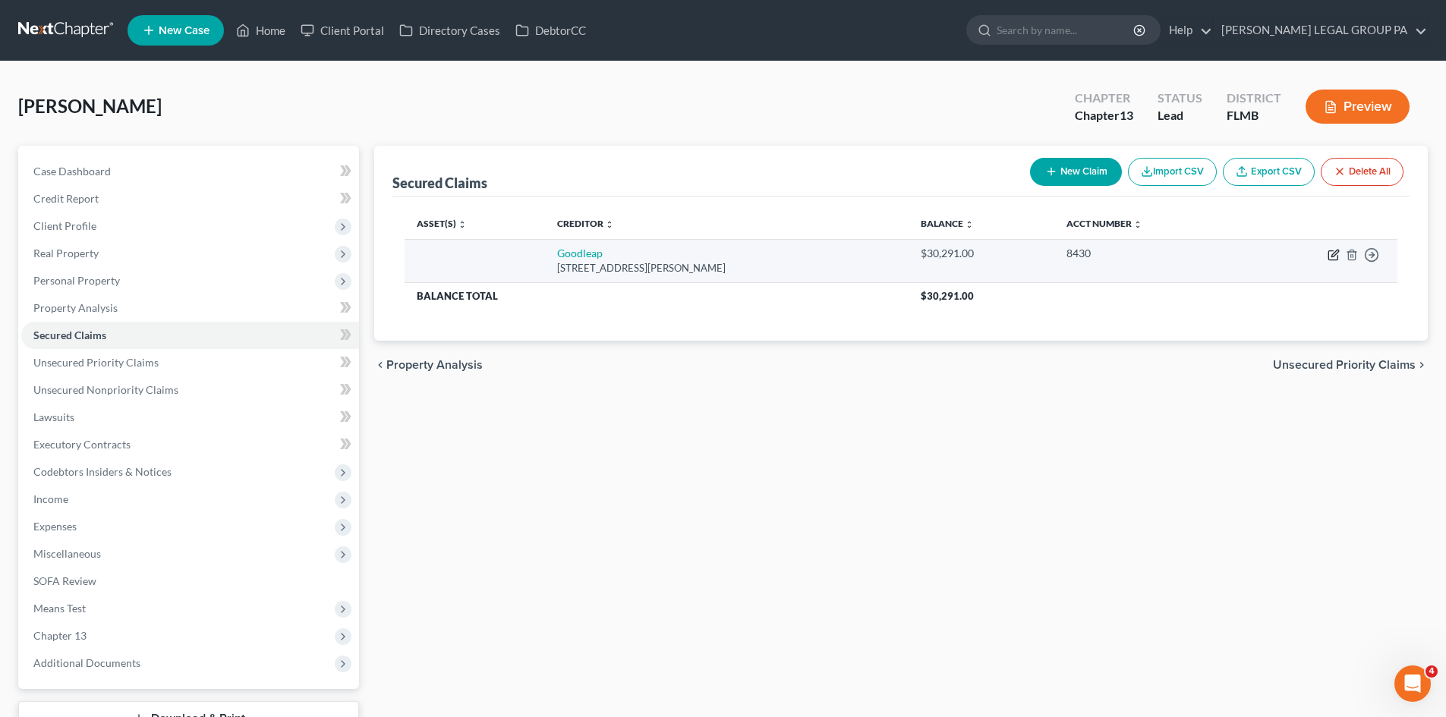
click at [1332, 255] on icon "button" at bounding box center [1335, 253] width 7 height 7
select select "38"
select select "0"
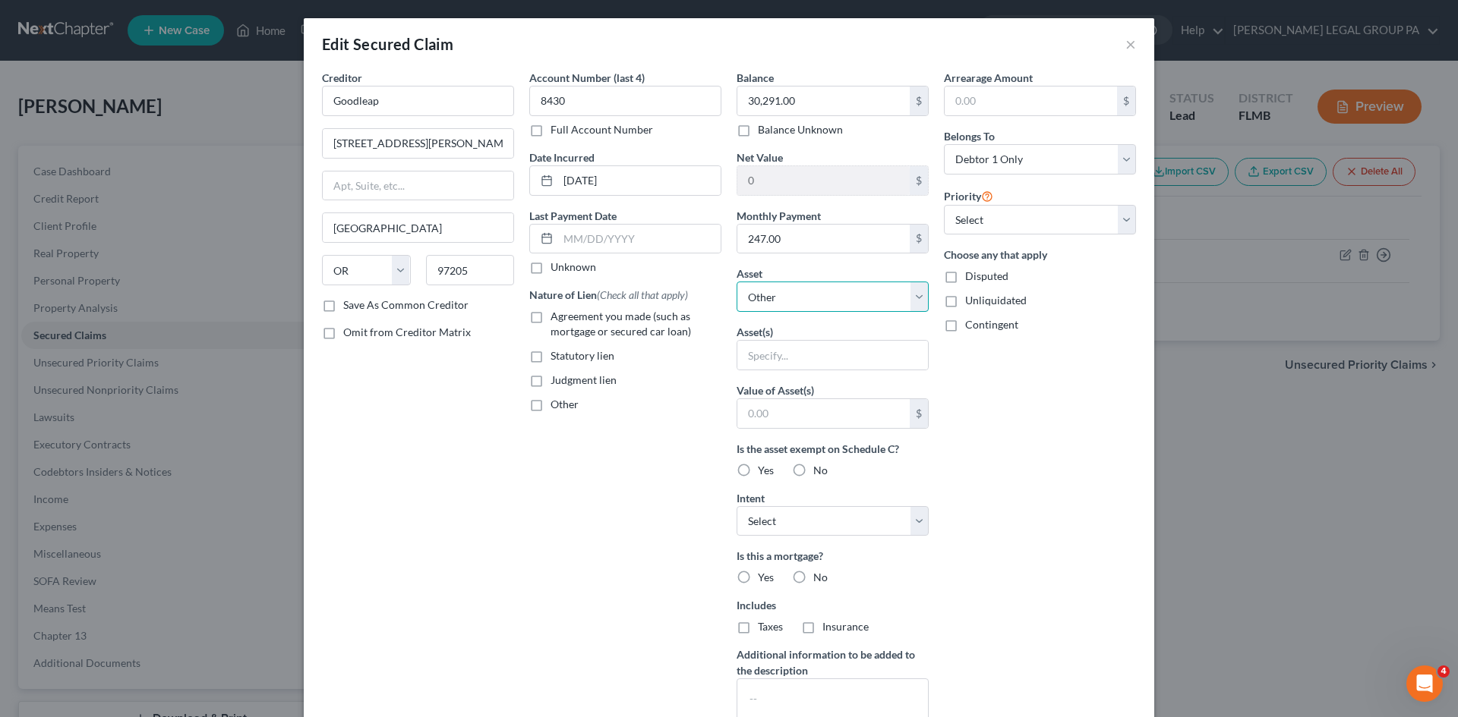
click at [756, 302] on select "Select Other Multiple Assets Visions CU (Checking Account) - $0.0 Inspira Finan…" at bounding box center [832, 297] width 192 height 30
drag, startPoint x: 1015, startPoint y: 481, endPoint x: 1158, endPoint y: 71, distance: 434.3
click at [1015, 481] on div "Arrearage Amount $ Belongs To * Select Debtor 1 Only Debtor 2 Only Debtor 1 And…" at bounding box center [1039, 408] width 207 height 677
click at [1125, 43] on button "×" at bounding box center [1130, 44] width 11 height 18
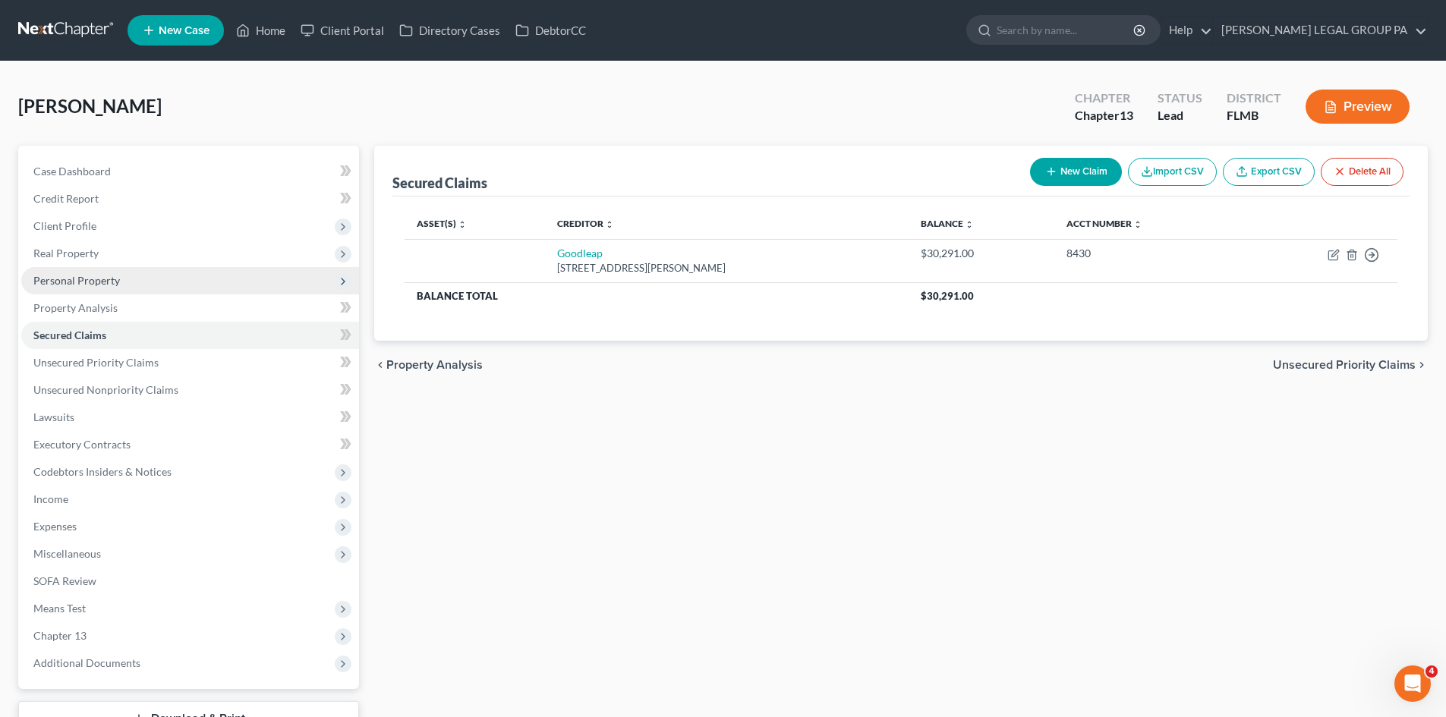
click at [74, 267] on span "Personal Property" at bounding box center [190, 280] width 338 height 27
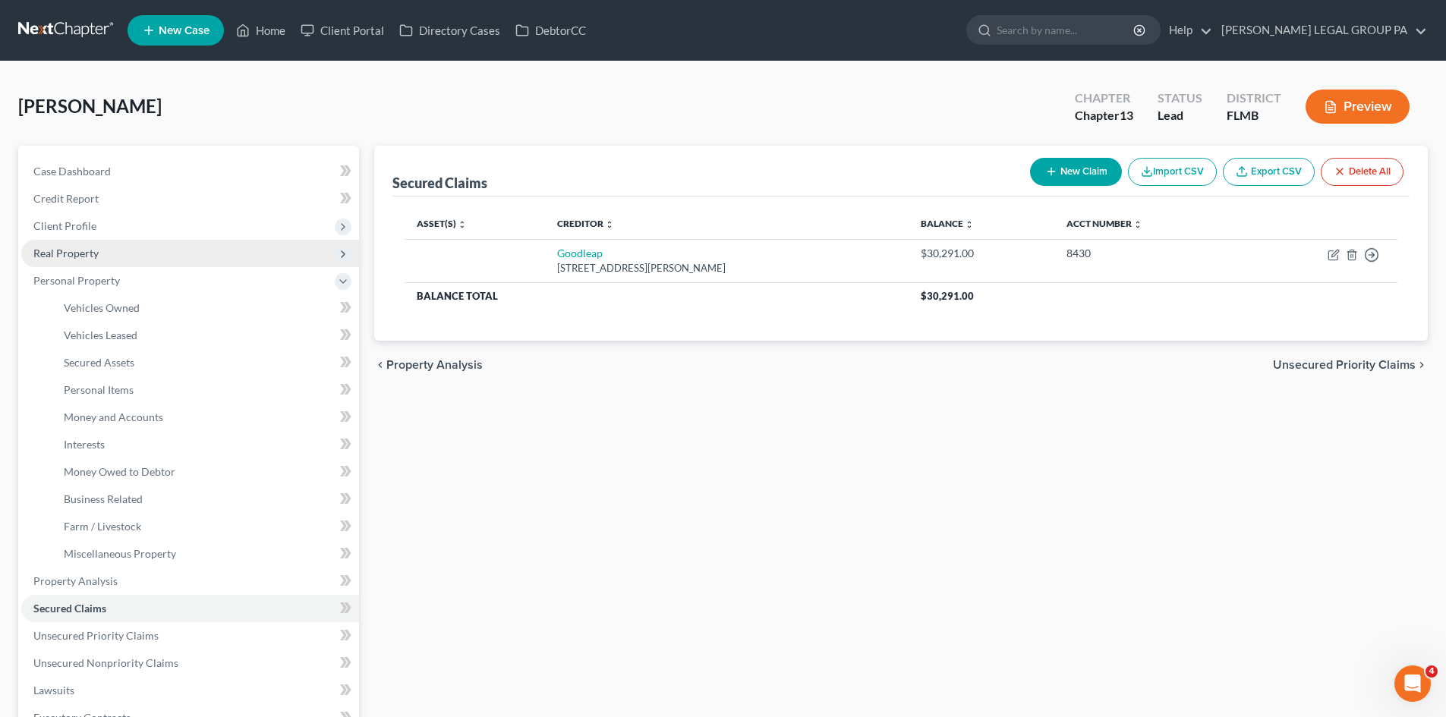
click at [82, 258] on span "Real Property" at bounding box center [65, 253] width 65 height 13
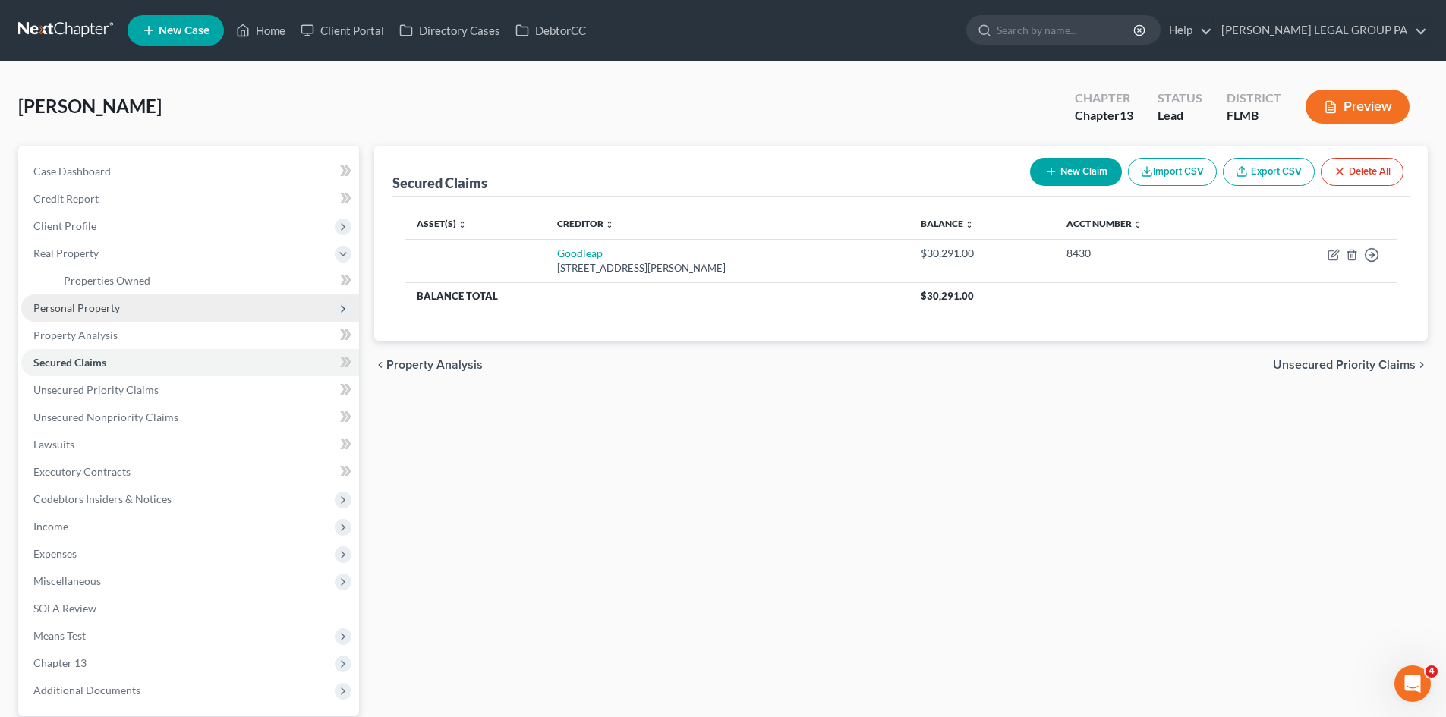
click at [109, 308] on span "Personal Property" at bounding box center [76, 307] width 87 height 13
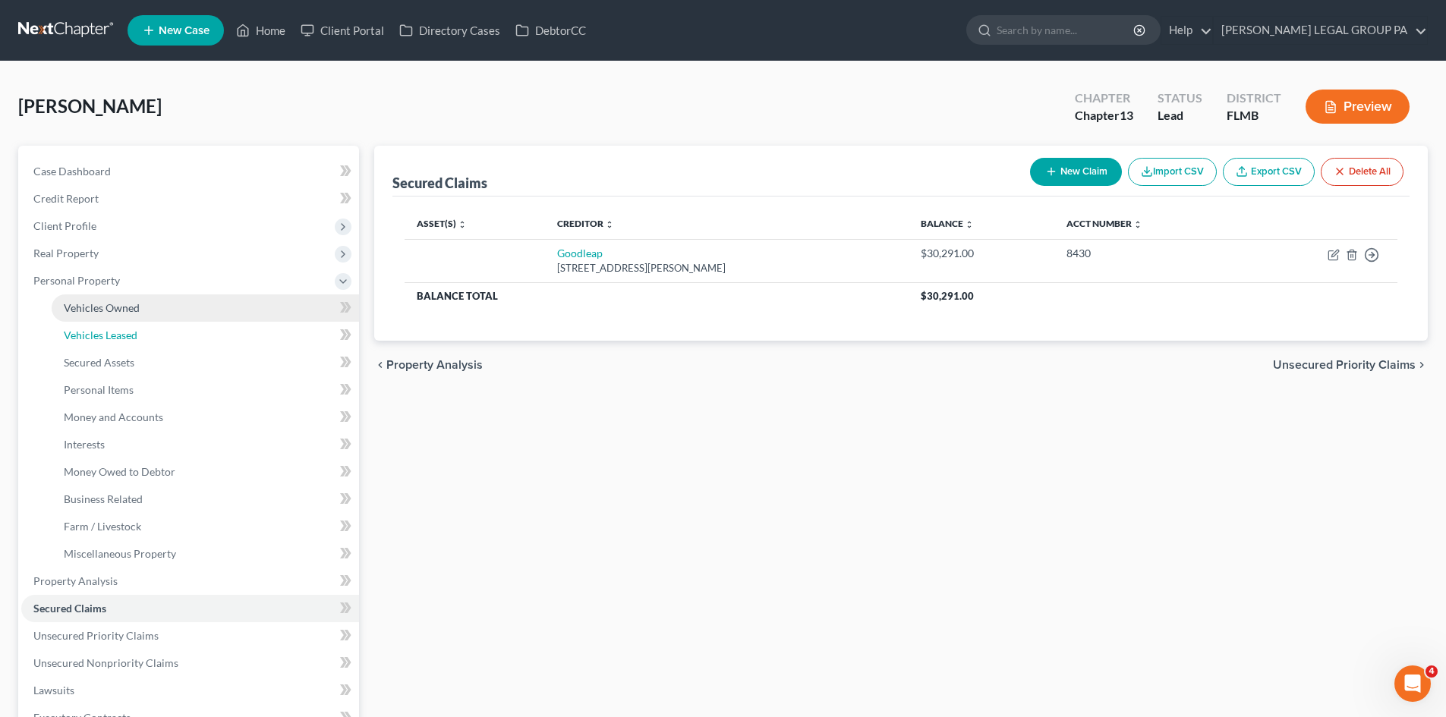
click at [123, 323] on link "Vehicles Leased" at bounding box center [205, 335] width 307 height 27
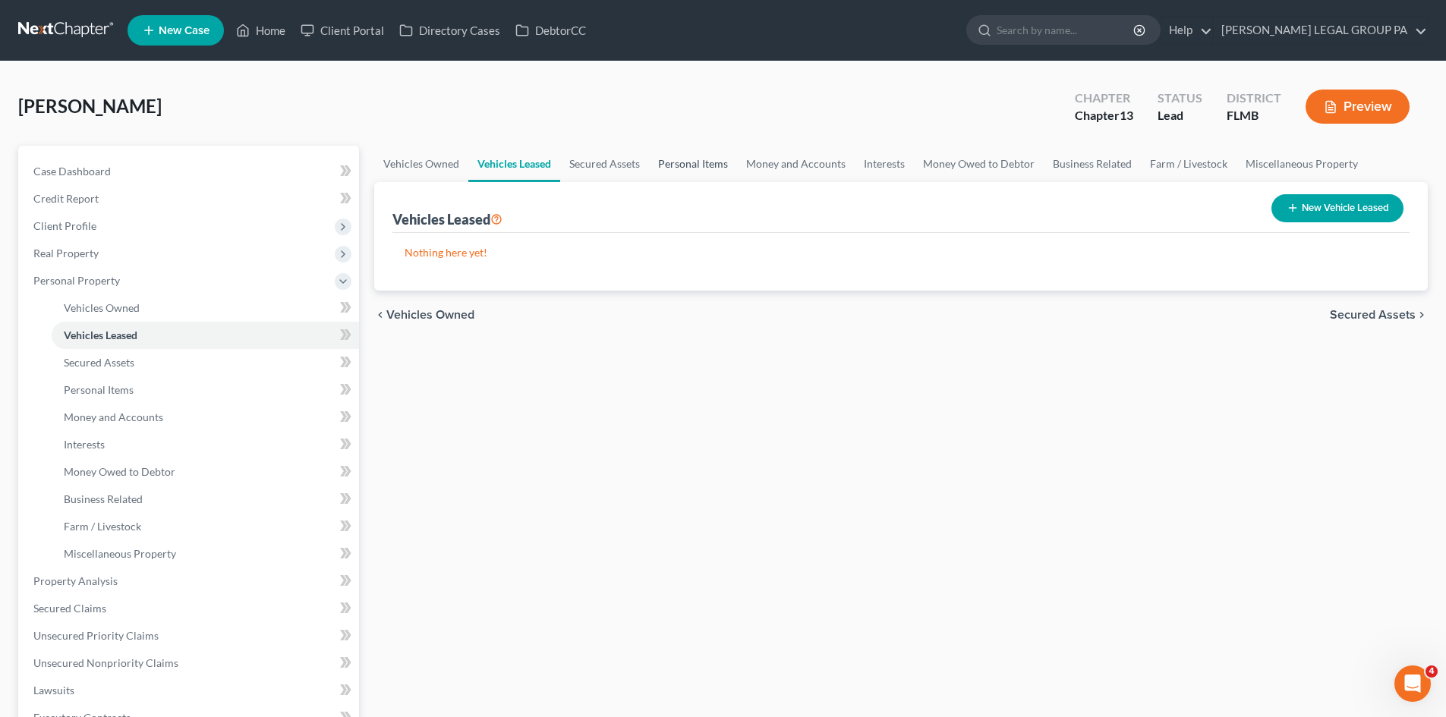
click at [685, 162] on link "Personal Items" at bounding box center [693, 164] width 88 height 36
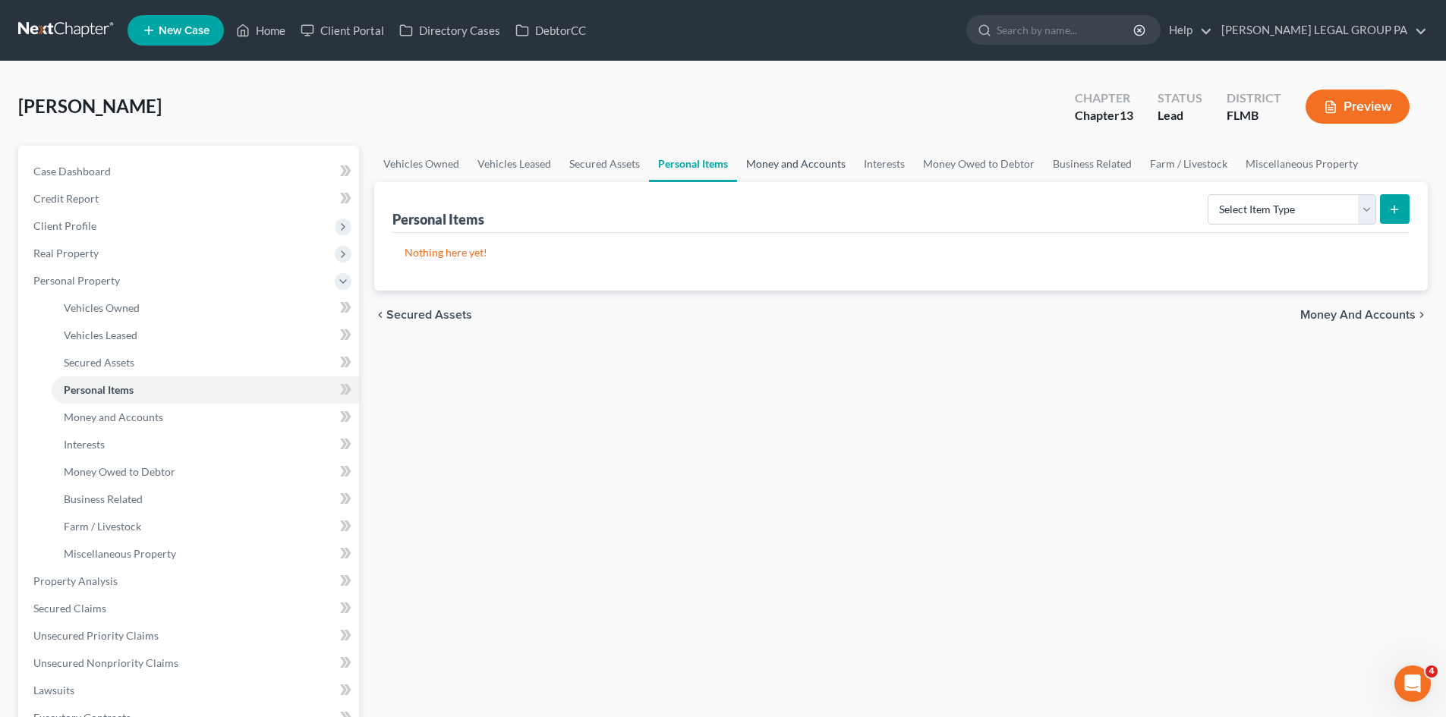
click at [812, 163] on link "Money and Accounts" at bounding box center [796, 164] width 118 height 36
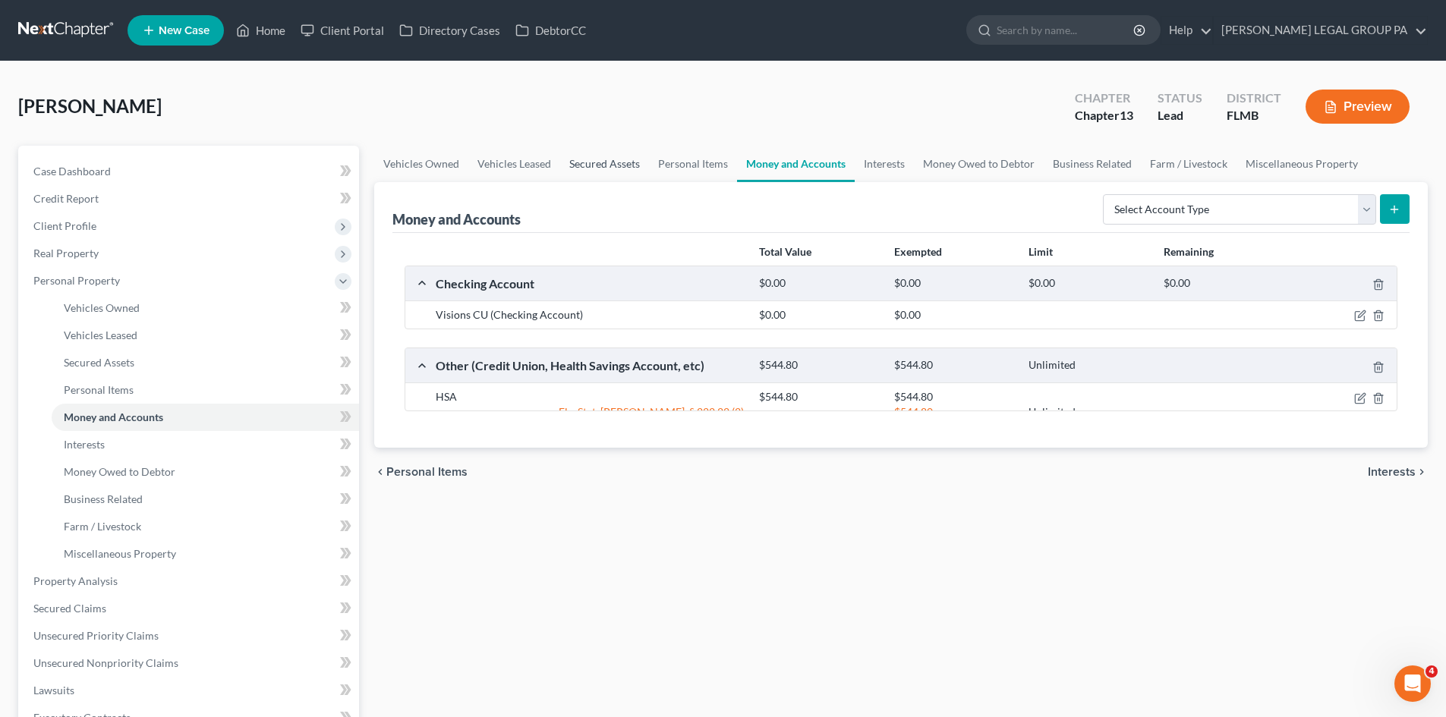
click at [578, 158] on link "Secured Assets" at bounding box center [604, 164] width 89 height 36
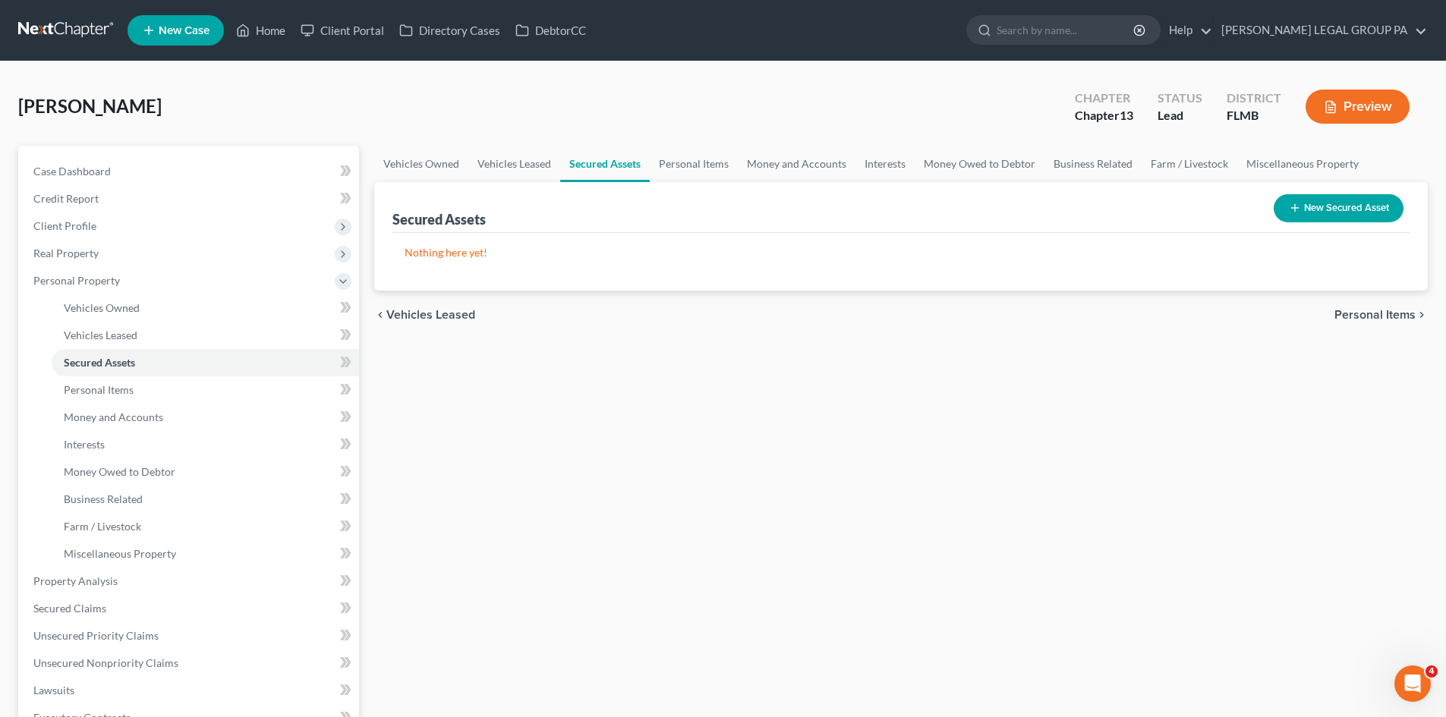
click at [1311, 209] on button "New Secured Asset" at bounding box center [1339, 208] width 130 height 28
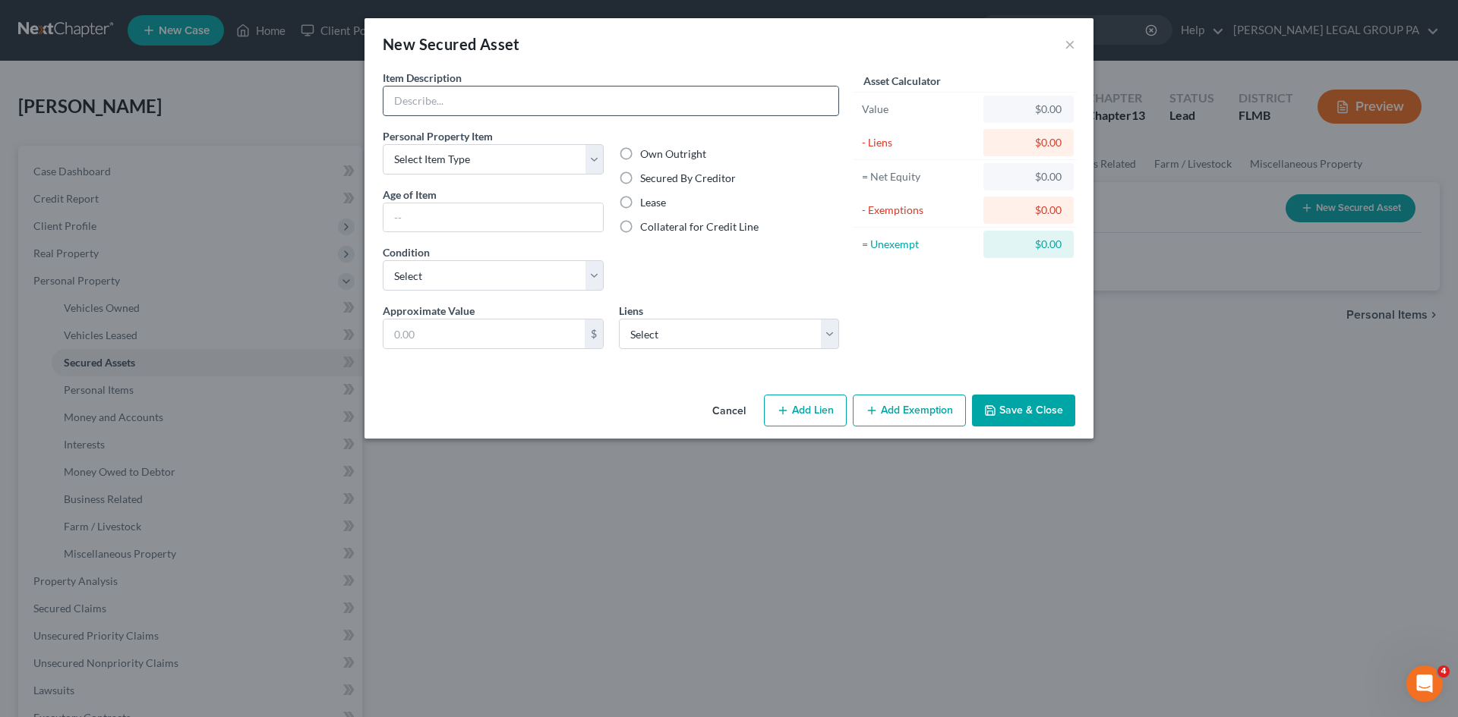
click at [534, 88] on input "text" at bounding box center [610, 101] width 455 height 29
click at [1075, 42] on div "New Secured Asset ×" at bounding box center [728, 44] width 729 height 52
click at [1073, 43] on button "×" at bounding box center [1069, 44] width 11 height 18
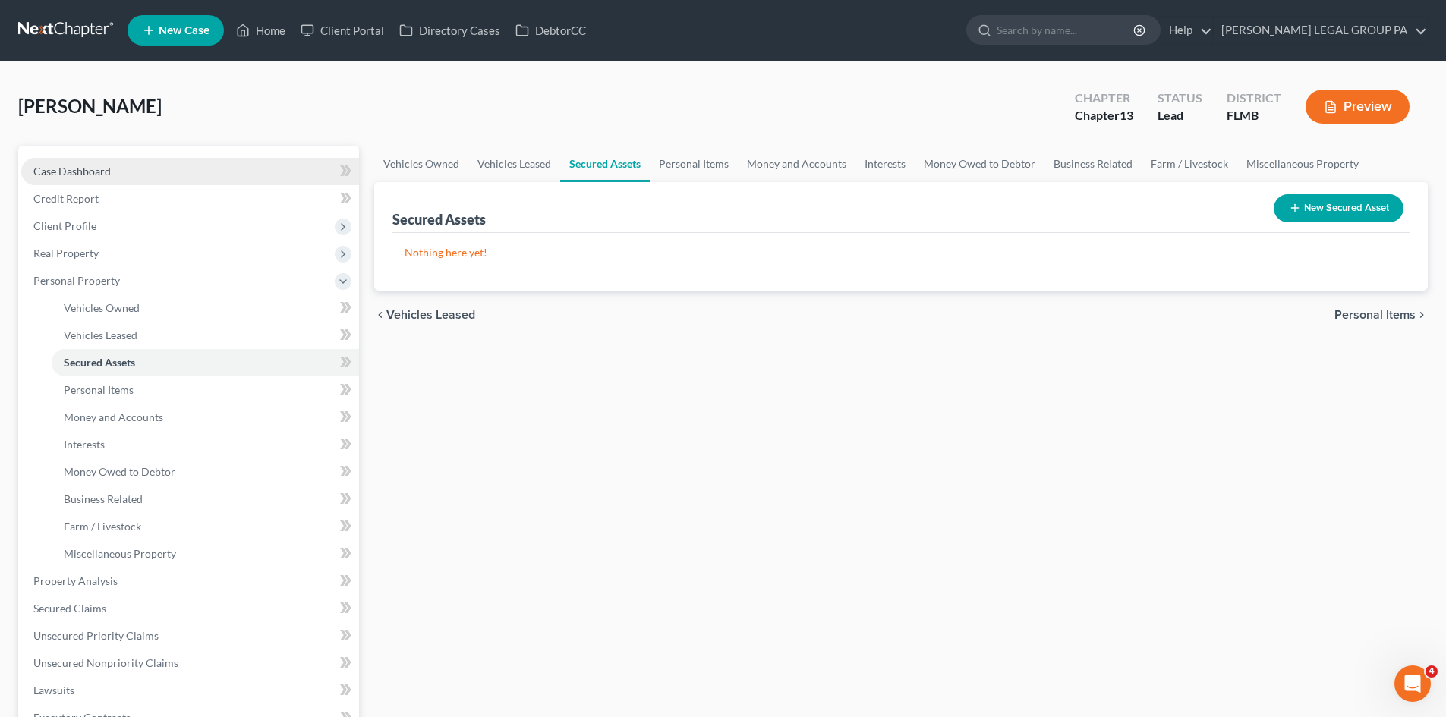
drag, startPoint x: 95, startPoint y: 166, endPoint x: 1170, endPoint y: 142, distance: 1075.2
click at [97, 166] on span "Case Dashboard" at bounding box center [71, 171] width 77 height 13
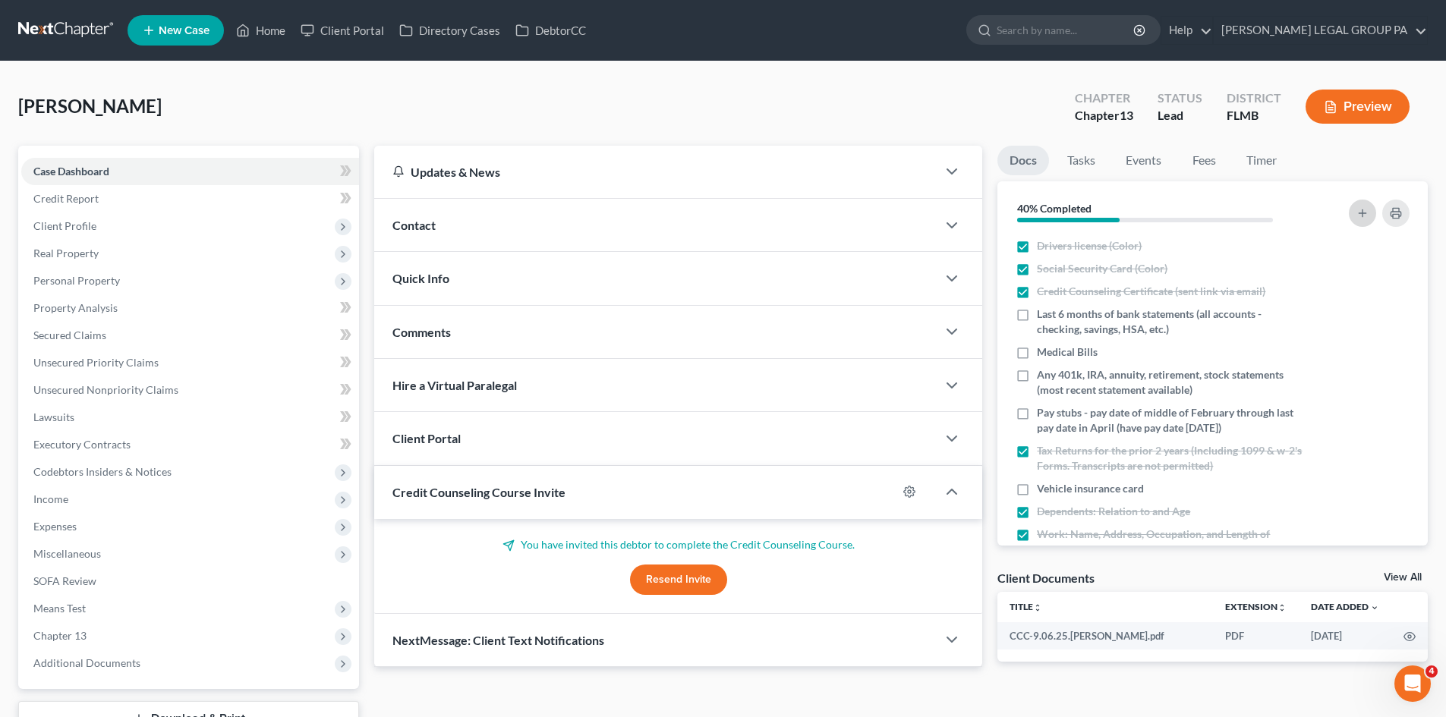
click at [1354, 215] on button "button" at bounding box center [1362, 213] width 27 height 27
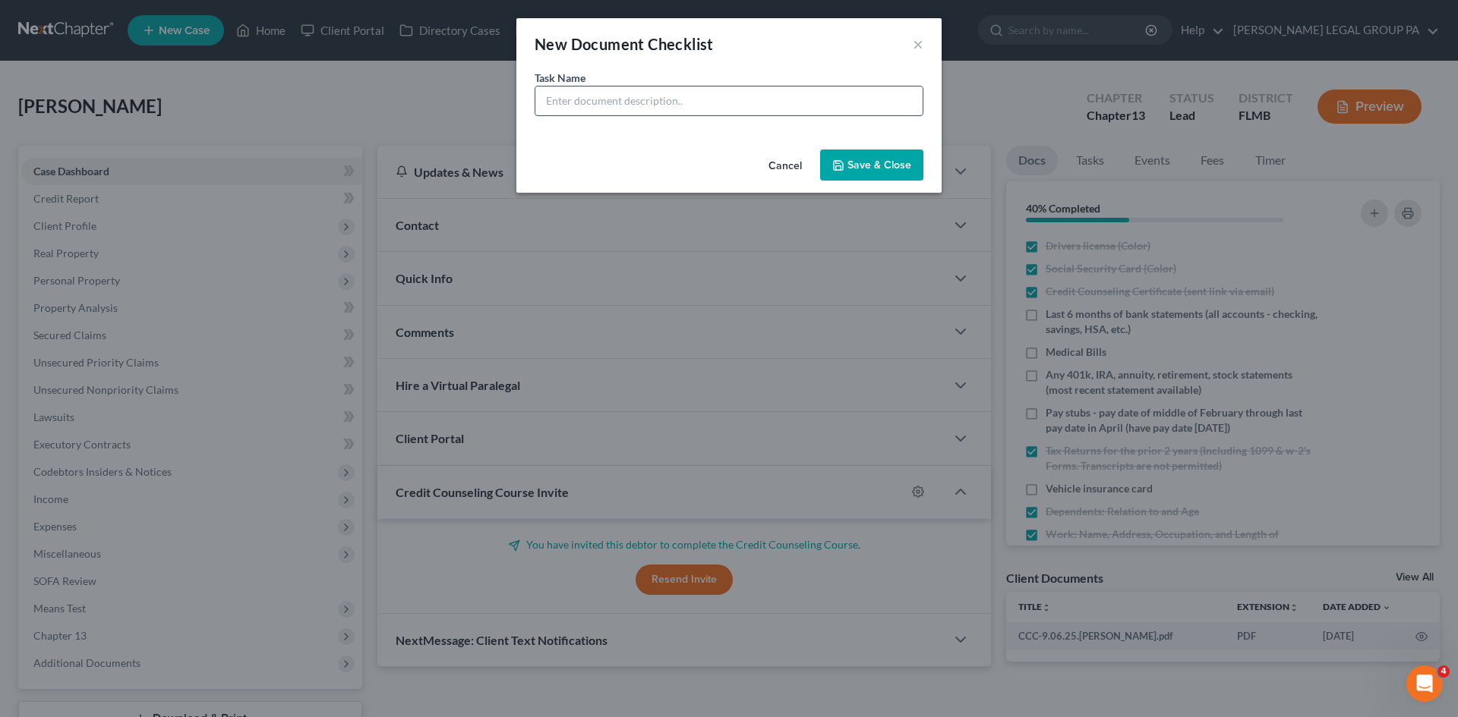
click at [630, 104] on input "text" at bounding box center [728, 101] width 387 height 29
type input "Solar Panel recent statements"
click at [868, 172] on button "Save & Close" at bounding box center [871, 166] width 103 height 32
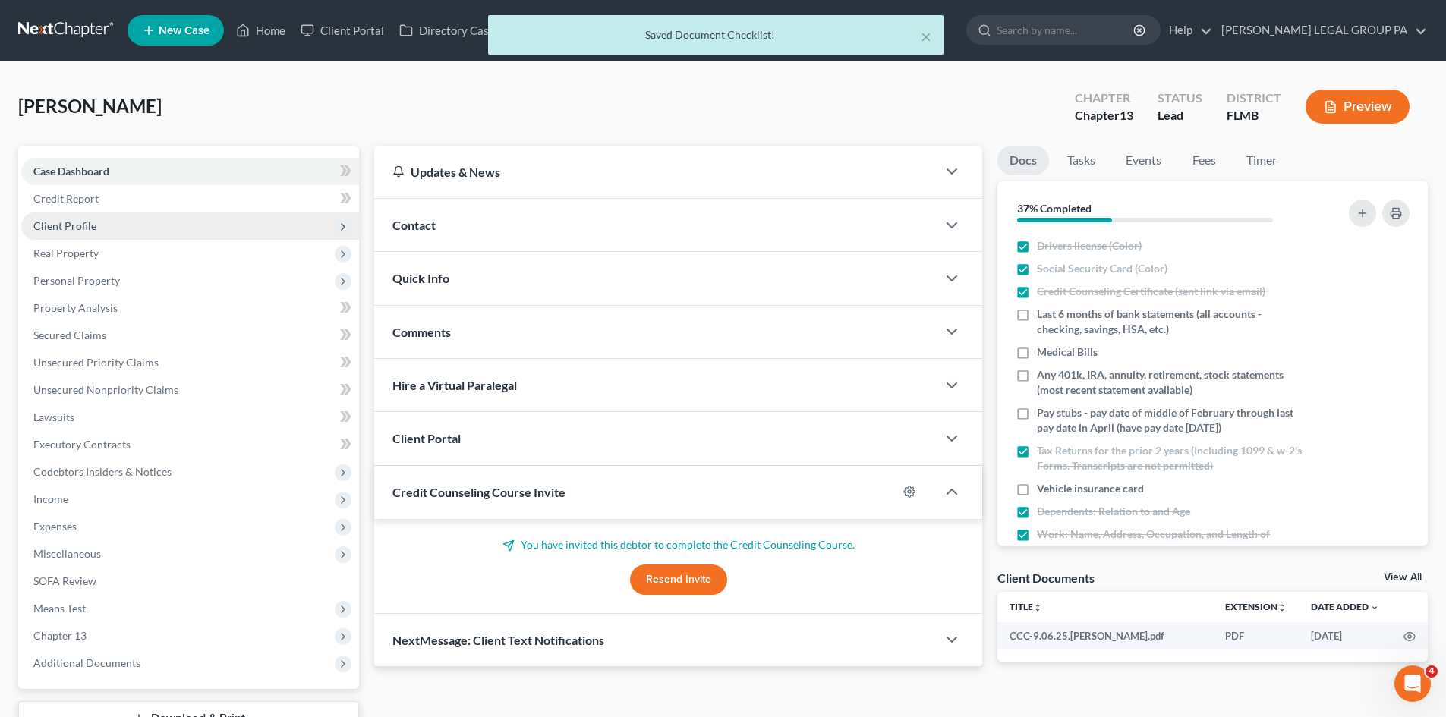
click at [68, 225] on span "Client Profile" at bounding box center [64, 225] width 63 height 13
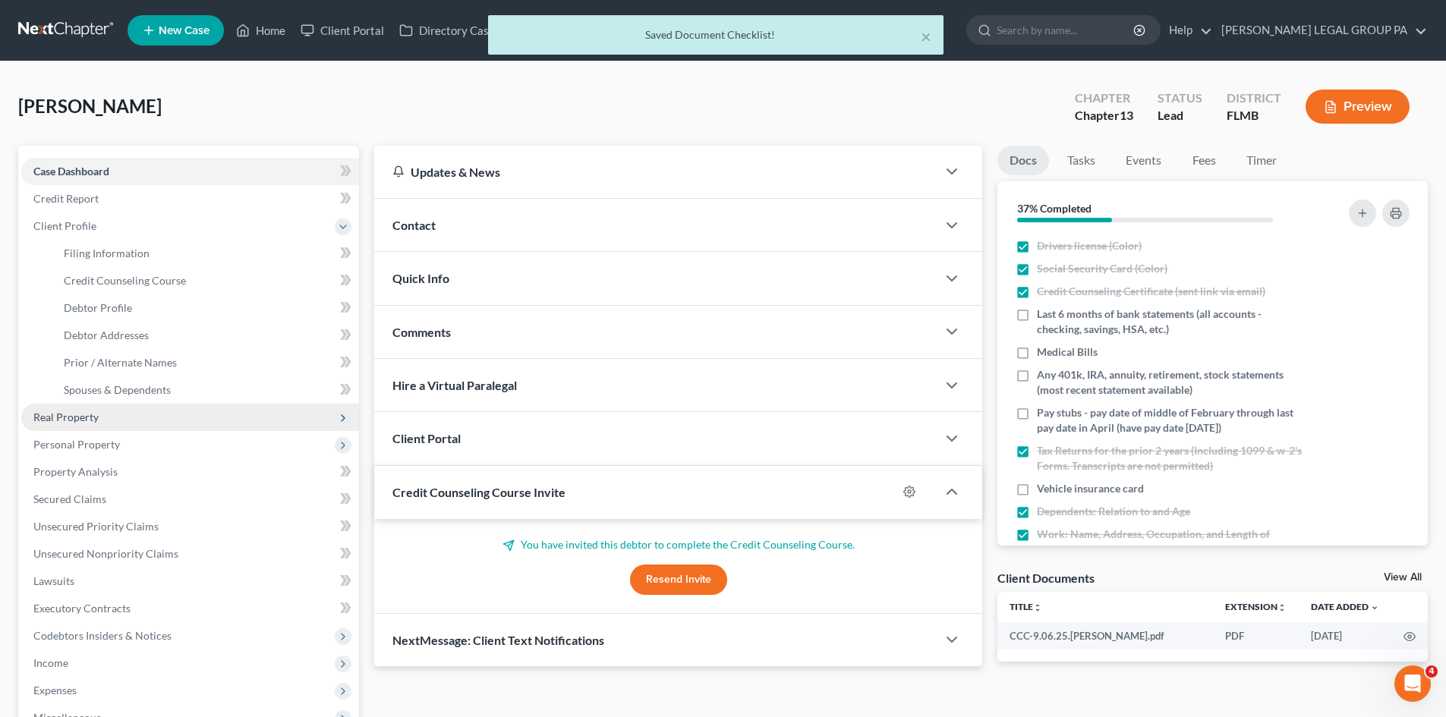
click at [96, 408] on span "Real Property" at bounding box center [190, 417] width 338 height 27
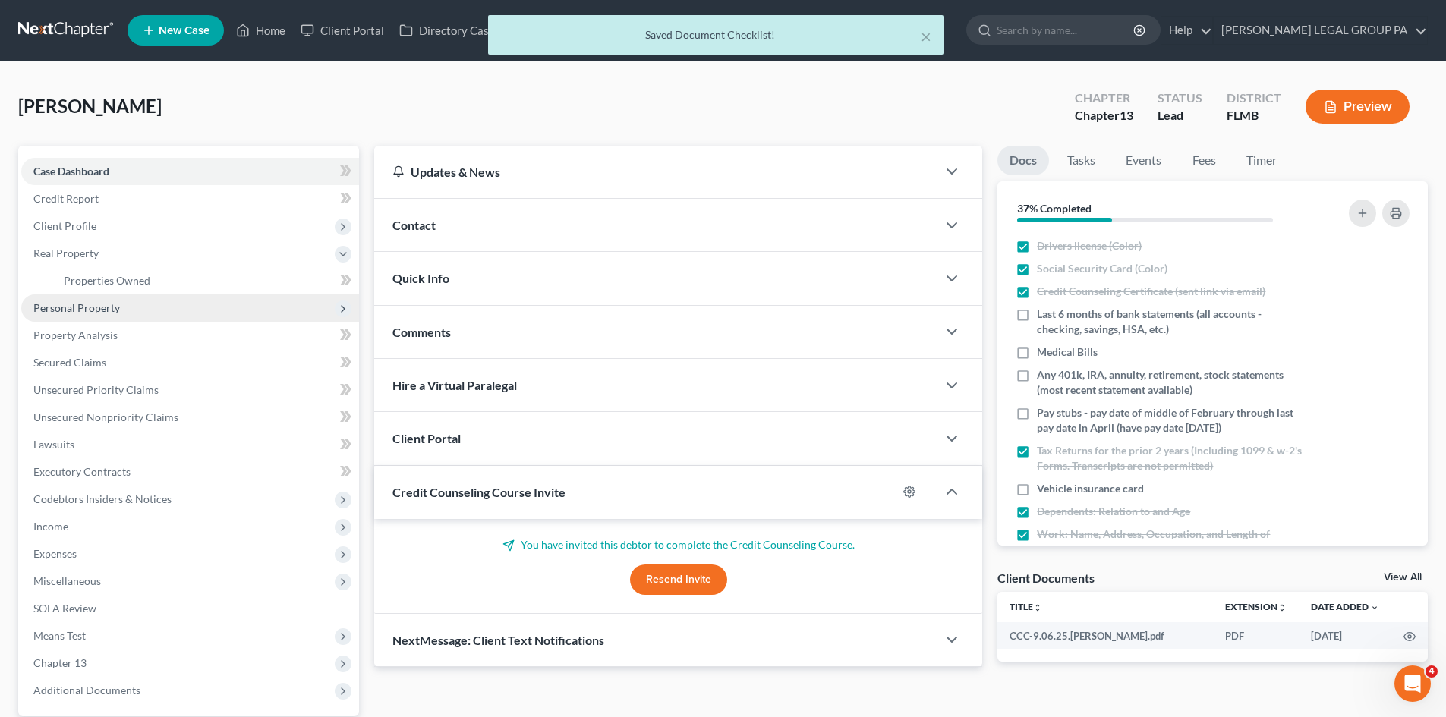
click at [120, 307] on span "Personal Property" at bounding box center [190, 308] width 338 height 27
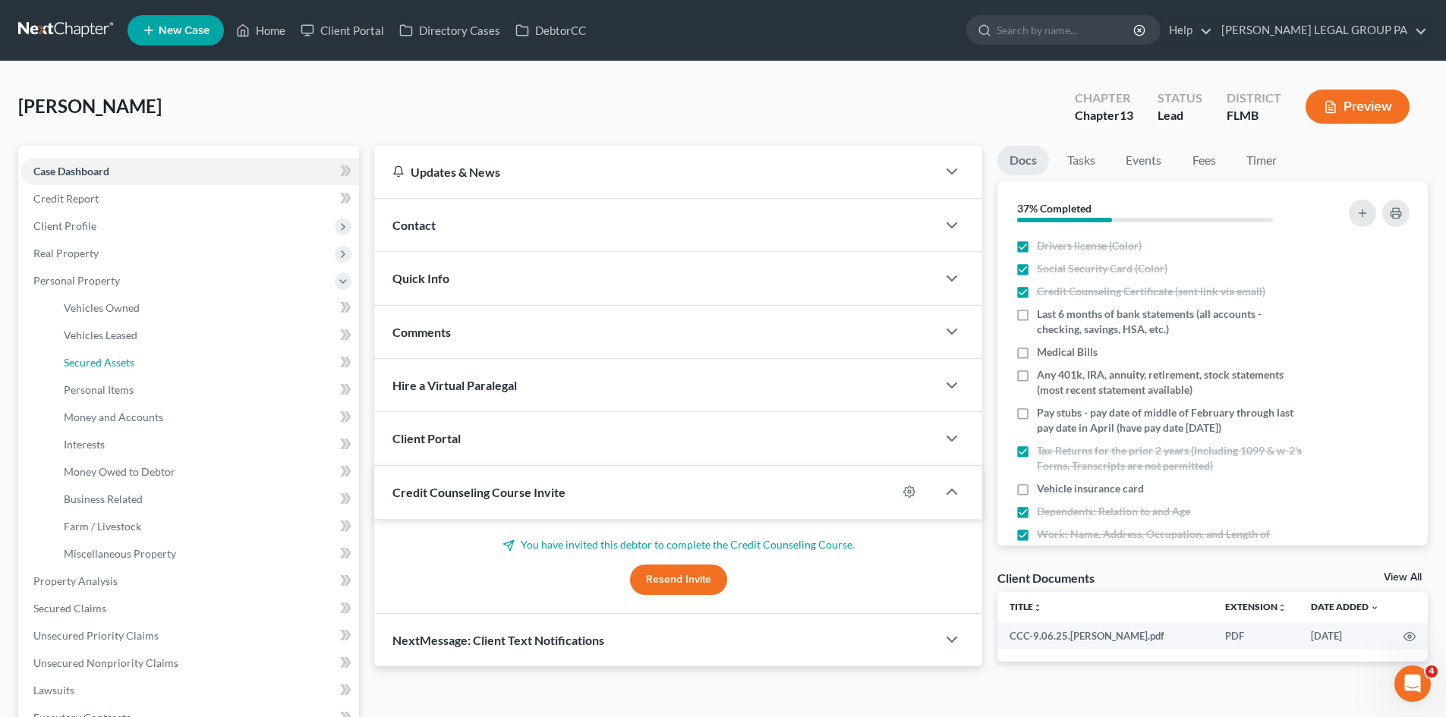
drag, startPoint x: 155, startPoint y: 361, endPoint x: 991, endPoint y: 257, distance: 842.3
click at [155, 361] on link "Secured Assets" at bounding box center [205, 362] width 307 height 27
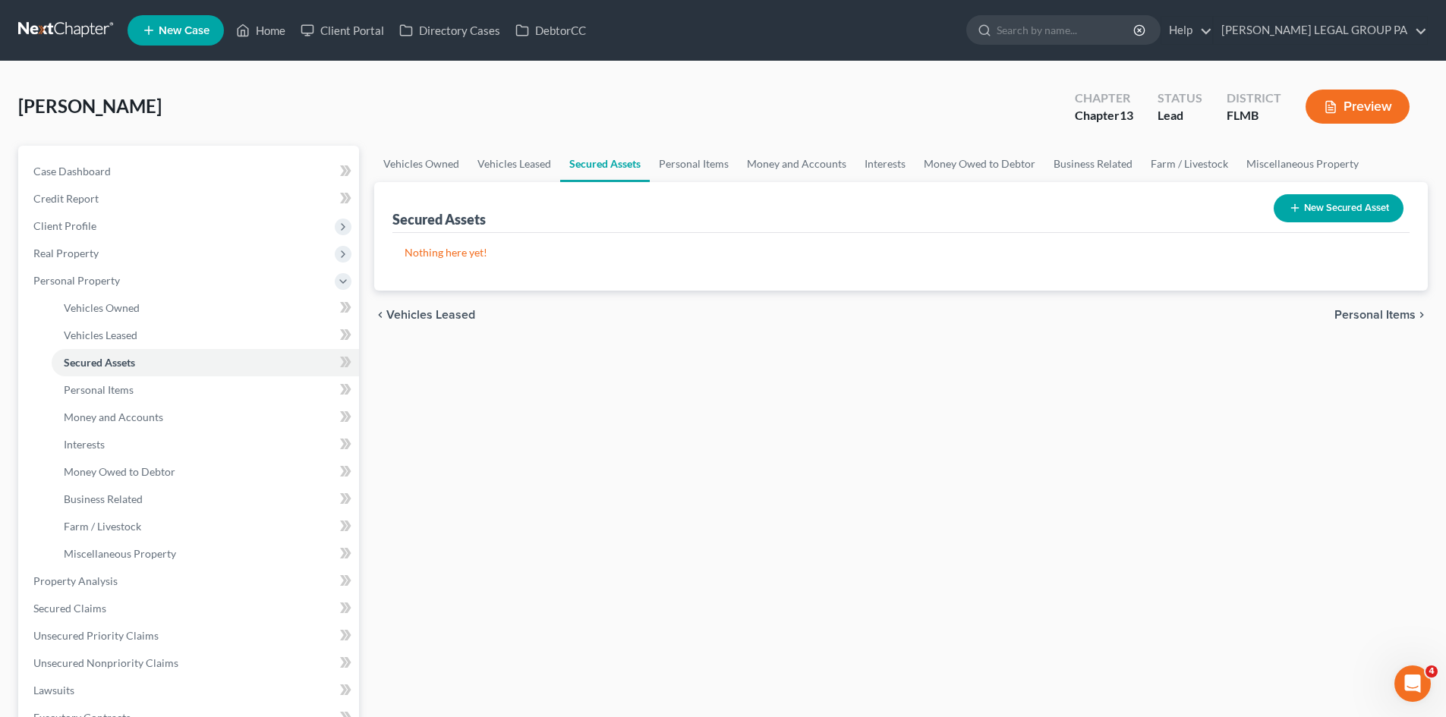
click at [1338, 207] on button "New Secured Asset" at bounding box center [1339, 208] width 130 height 28
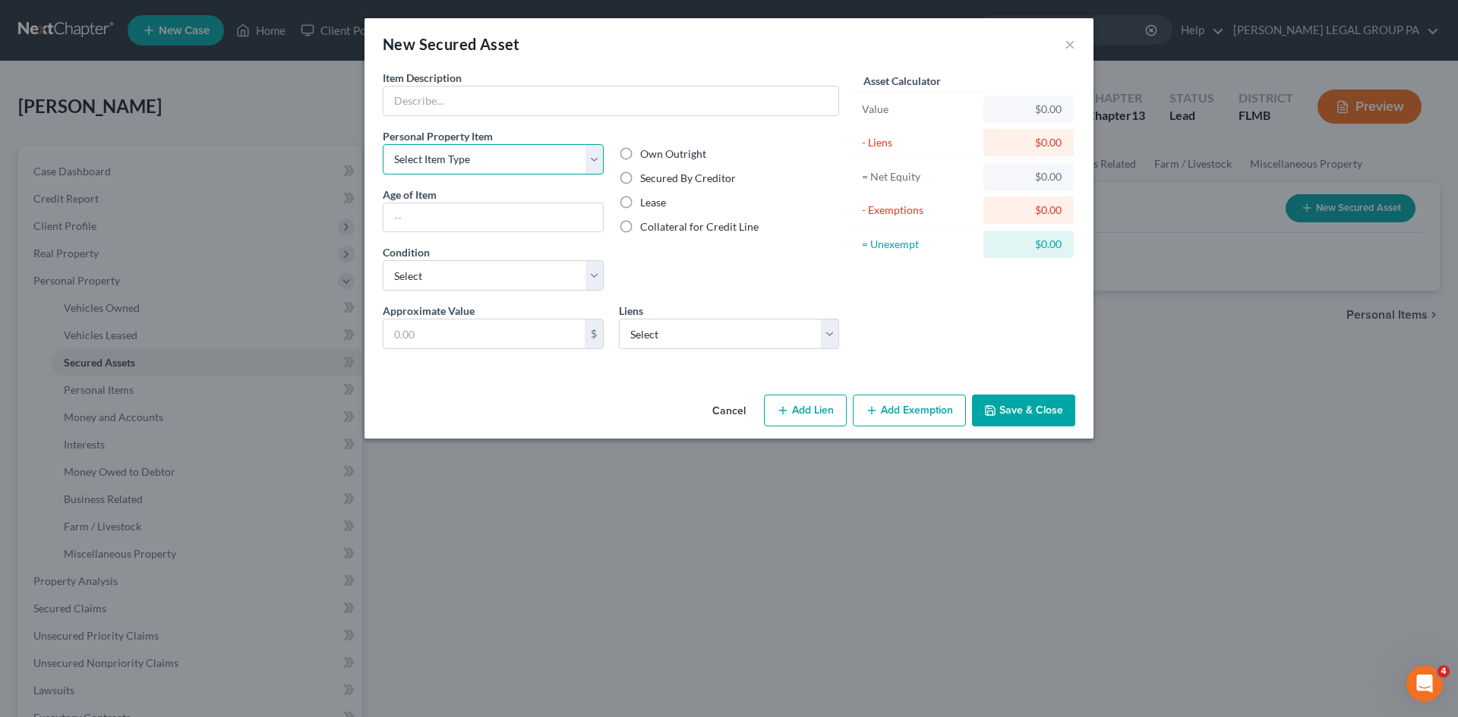
click at [477, 172] on select "Select Item Type Clothing Collectibles Of Value Electronics Firearms Household …" at bounding box center [493, 159] width 221 height 30
select select "other"
click at [383, 144] on select "Select Item Type Clothing Collectibles Of Value Electronics Firearms Household …" at bounding box center [493, 159] width 221 height 30
click at [497, 219] on input "text" at bounding box center [492, 217] width 219 height 29
drag, startPoint x: 268, startPoint y: 216, endPoint x: 177, endPoint y: 213, distance: 91.1
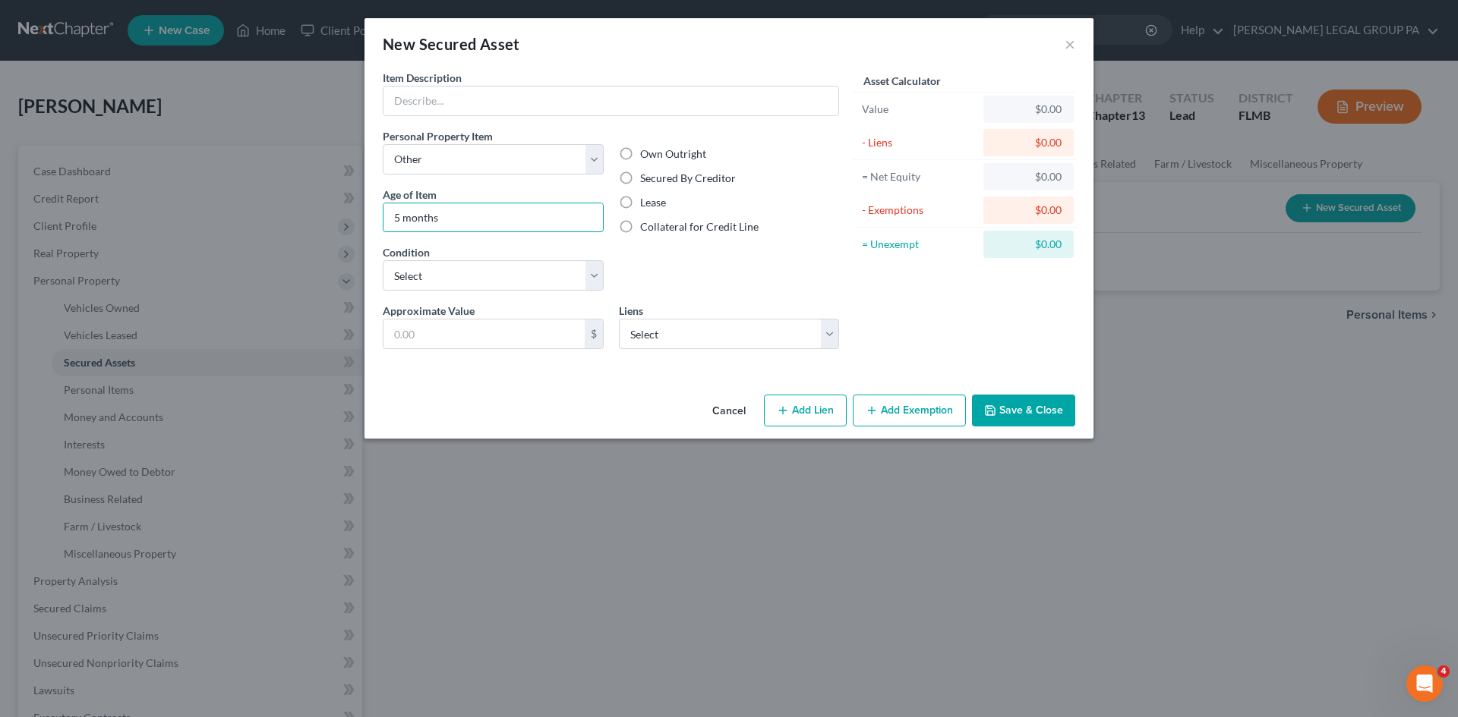
click at [177, 214] on div "New Secured Asset × Item Description * Personal Property Item Select Item Type …" at bounding box center [729, 358] width 1458 height 717
type input "6 years"
drag, startPoint x: 520, startPoint y: 270, endPoint x: 522, endPoint y: 279, distance: 8.5
click at [520, 270] on select "Select Excellent Very Good Good Fair Poor" at bounding box center [493, 275] width 221 height 30
select select "2"
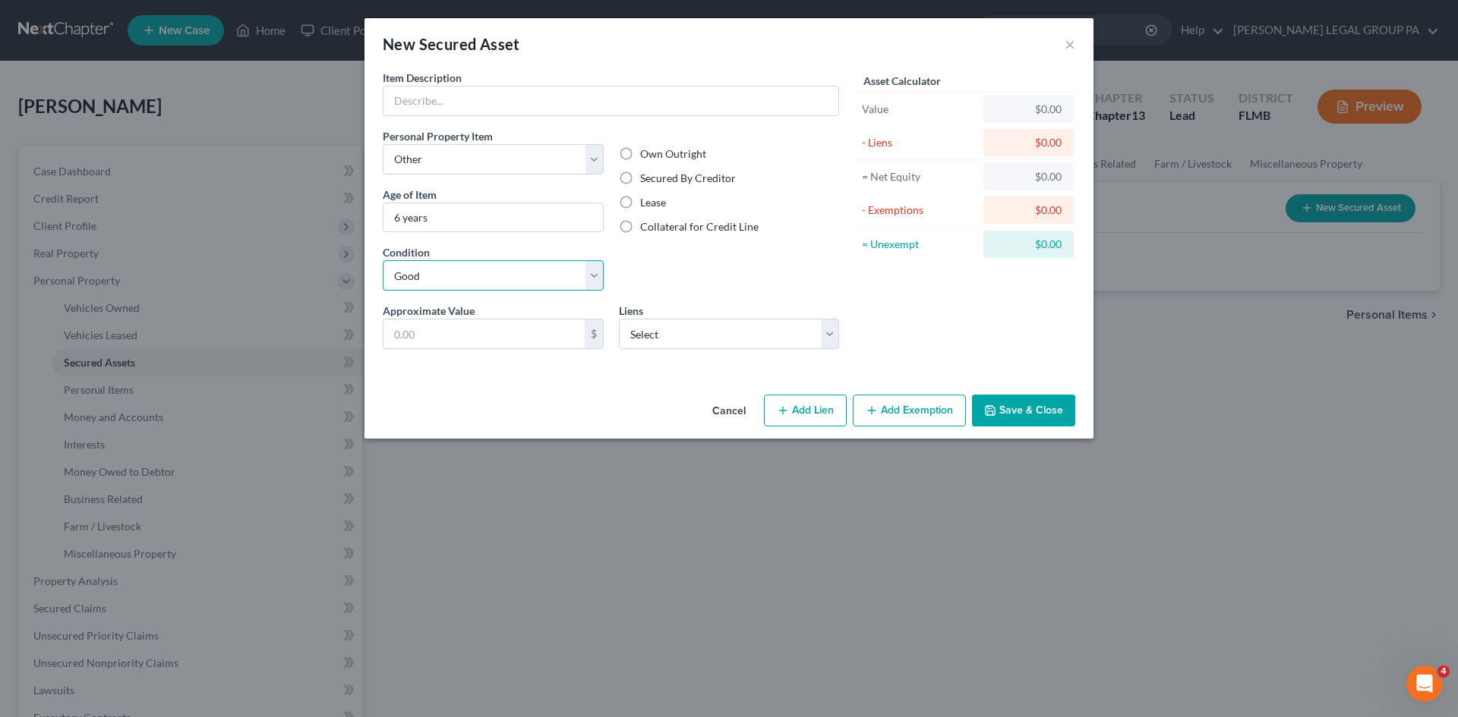
click at [383, 260] on select "Select Excellent Very Good Good Fair Poor" at bounding box center [493, 275] width 221 height 30
click at [661, 277] on div "Own Outright Secured By Creditor Lease Collateral for Credit Line" at bounding box center [729, 215] width 236 height 175
click at [640, 175] on label "Secured By Creditor" at bounding box center [688, 178] width 96 height 15
click at [646, 175] on input "Secured By Creditor" at bounding box center [651, 176] width 10 height 10
radio input "true"
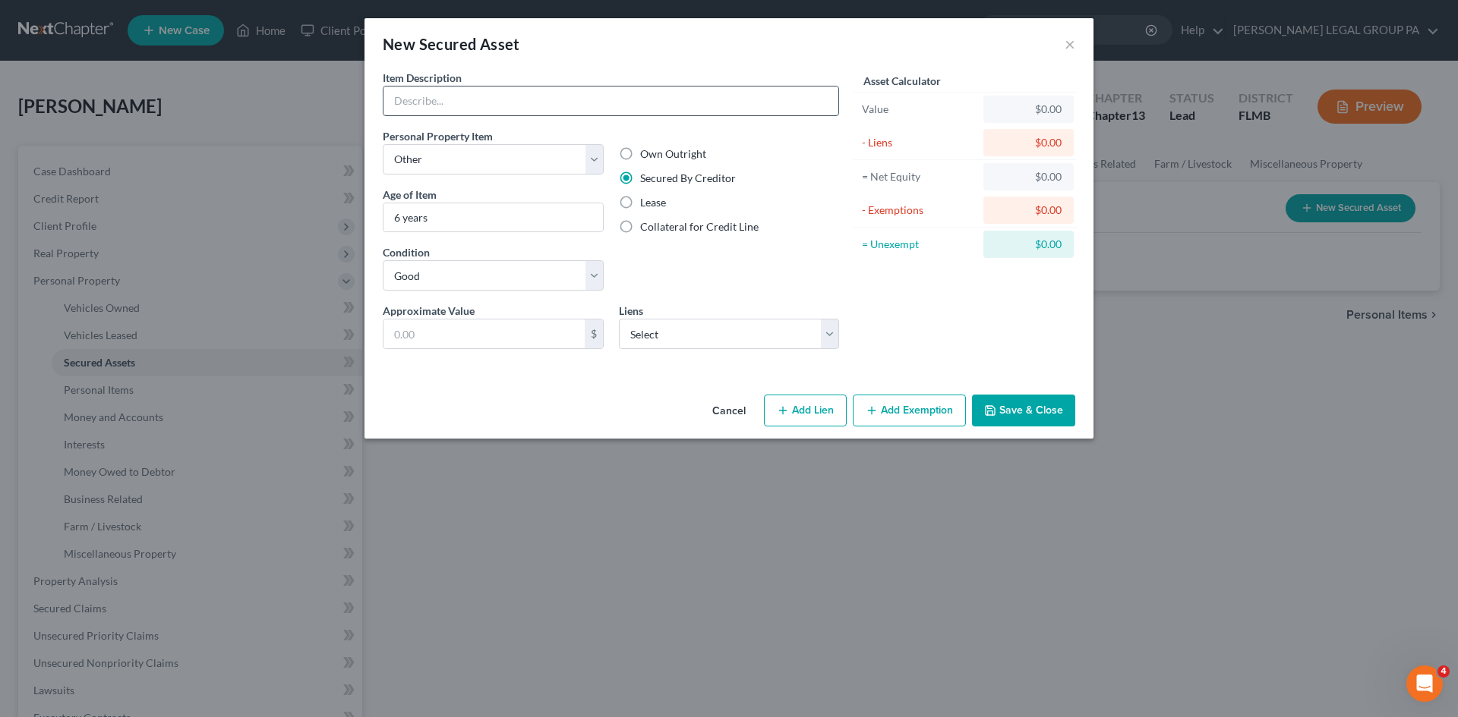
click at [530, 106] on input "text" at bounding box center [610, 101] width 455 height 29
type input "Solar Panels"
click at [709, 262] on div "Own Outright Secured By Creditor Lease Collateral for Credit Line" at bounding box center [729, 215] width 236 height 175
click at [745, 336] on select "Select Goodleap - $30,291.00" at bounding box center [729, 334] width 221 height 30
select select "38"
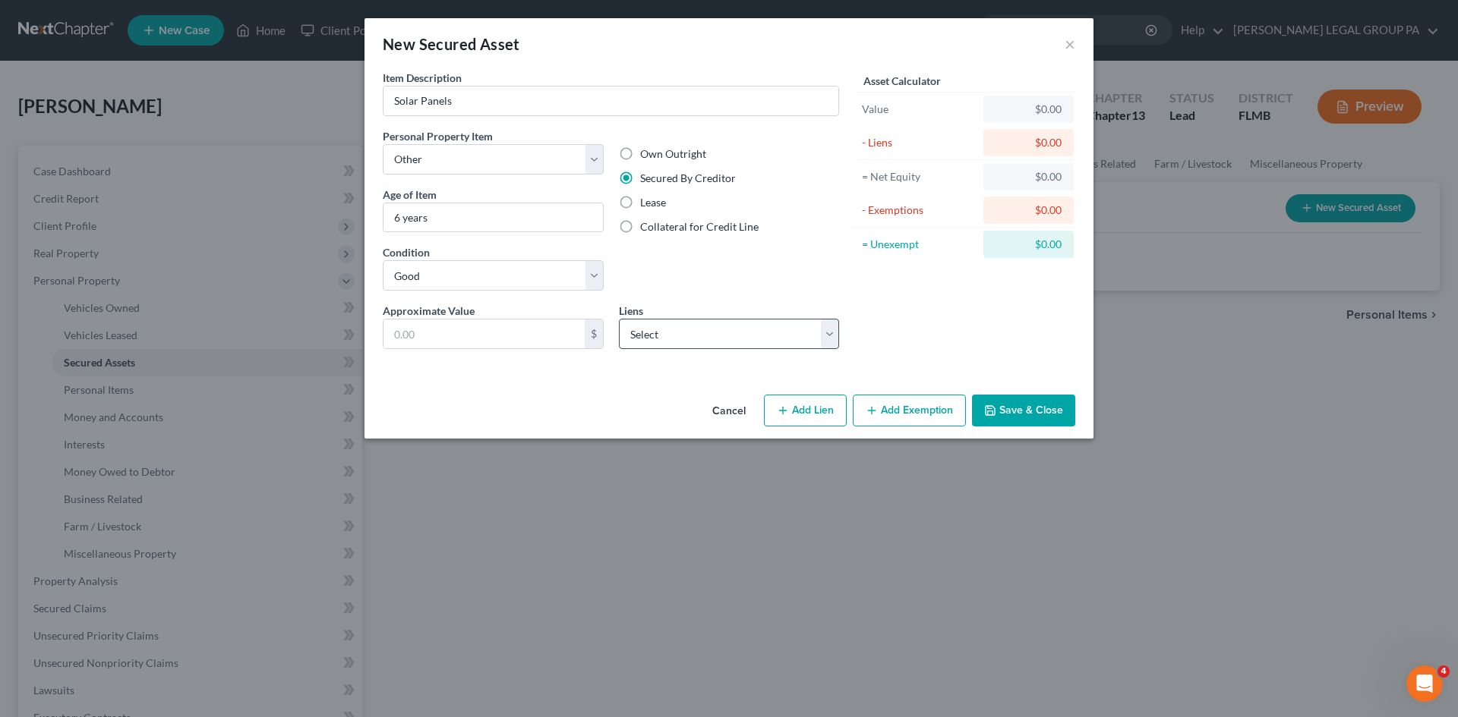
select select "0"
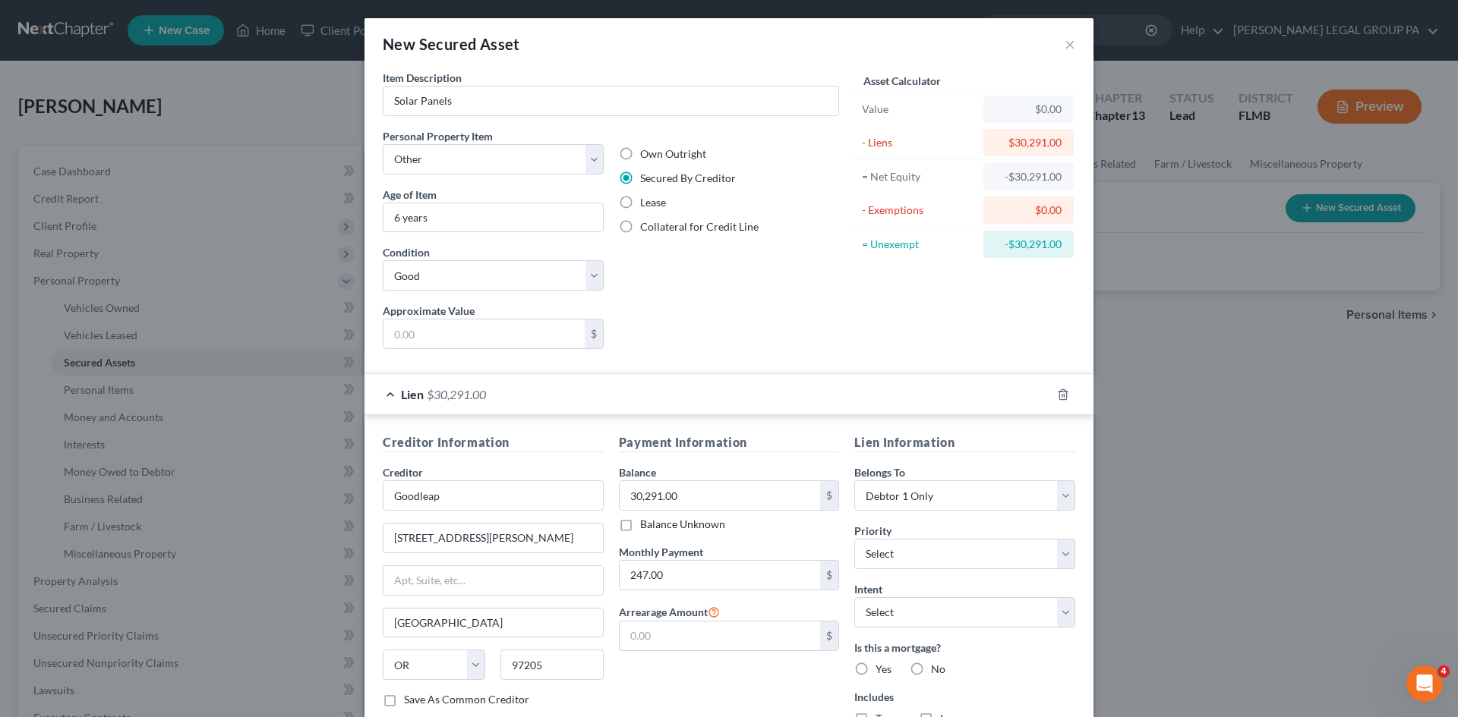
click at [787, 293] on div "Own Outright Secured By Creditor Lease Collateral for Credit Line" at bounding box center [729, 215] width 236 height 175
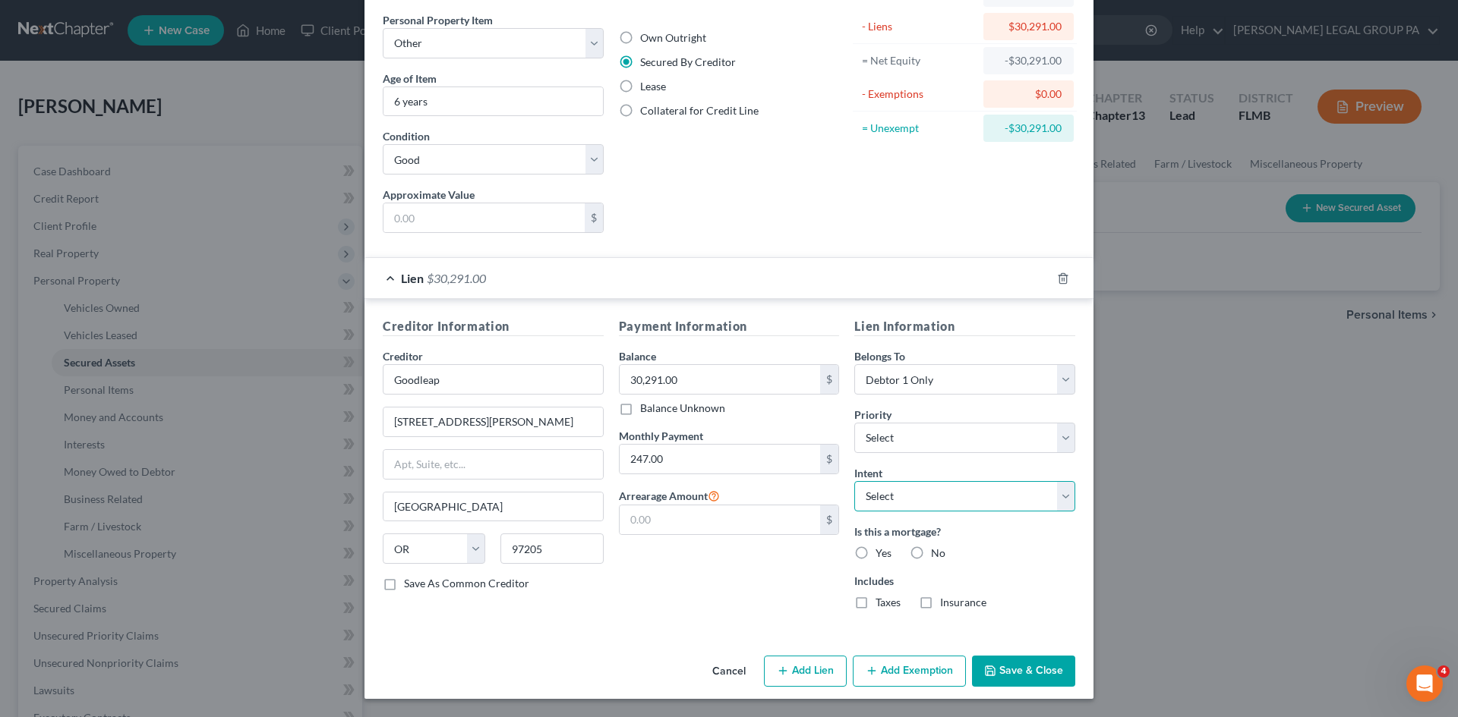
drag, startPoint x: 945, startPoint y: 501, endPoint x: 938, endPoint y: 509, distance: 10.8
click at [945, 501] on select "Select Surrender Redeem Reaffirm Avoid Other" at bounding box center [964, 496] width 221 height 30
click at [854, 481] on select "Select Surrender Redeem Reaffirm Avoid Other" at bounding box center [964, 496] width 221 height 30
click at [927, 490] on select "Select Surrender Redeem Reaffirm Avoid Other" at bounding box center [964, 496] width 221 height 30
select select "2"
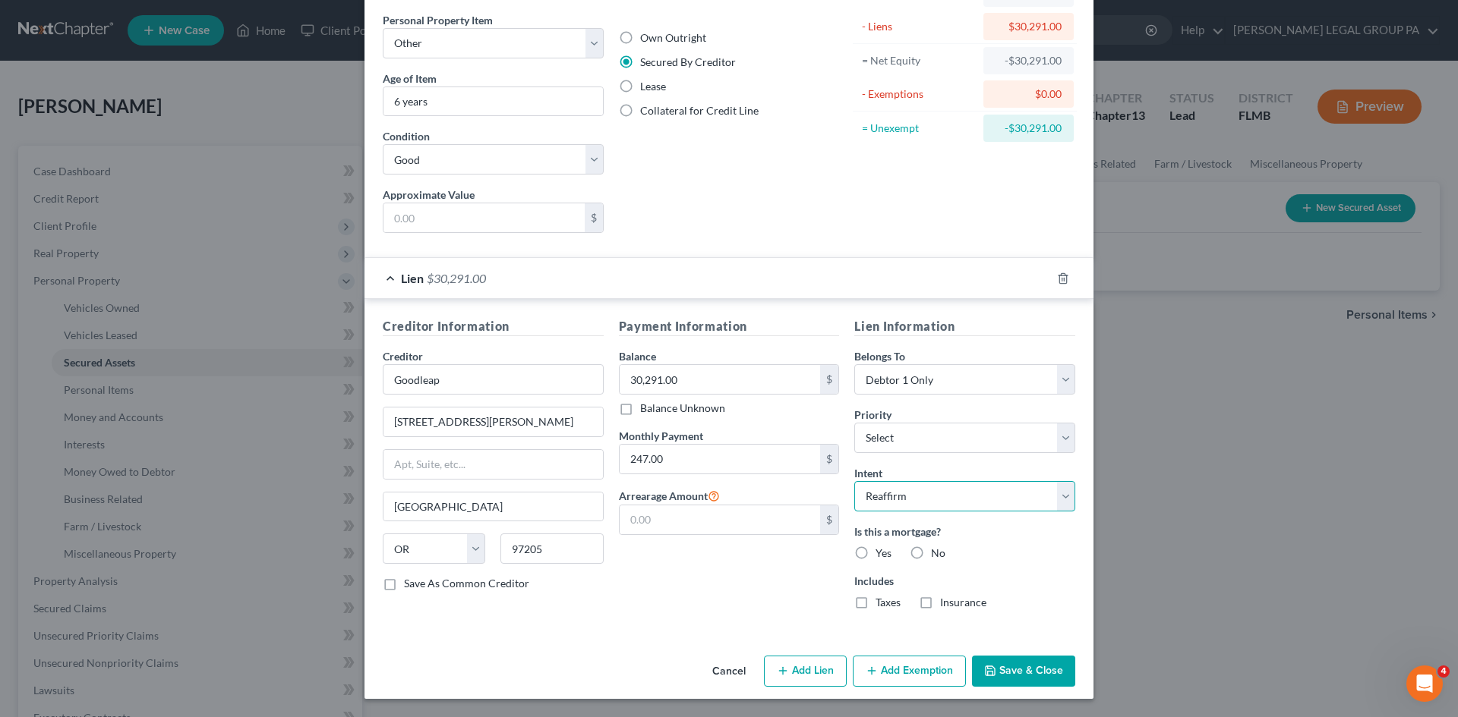
click at [854, 481] on select "Select Surrender Redeem Reaffirm Avoid Other" at bounding box center [964, 496] width 221 height 30
click at [931, 552] on label "No" at bounding box center [938, 553] width 14 height 15
click at [937, 552] on input "No" at bounding box center [942, 551] width 10 height 10
radio input "true"
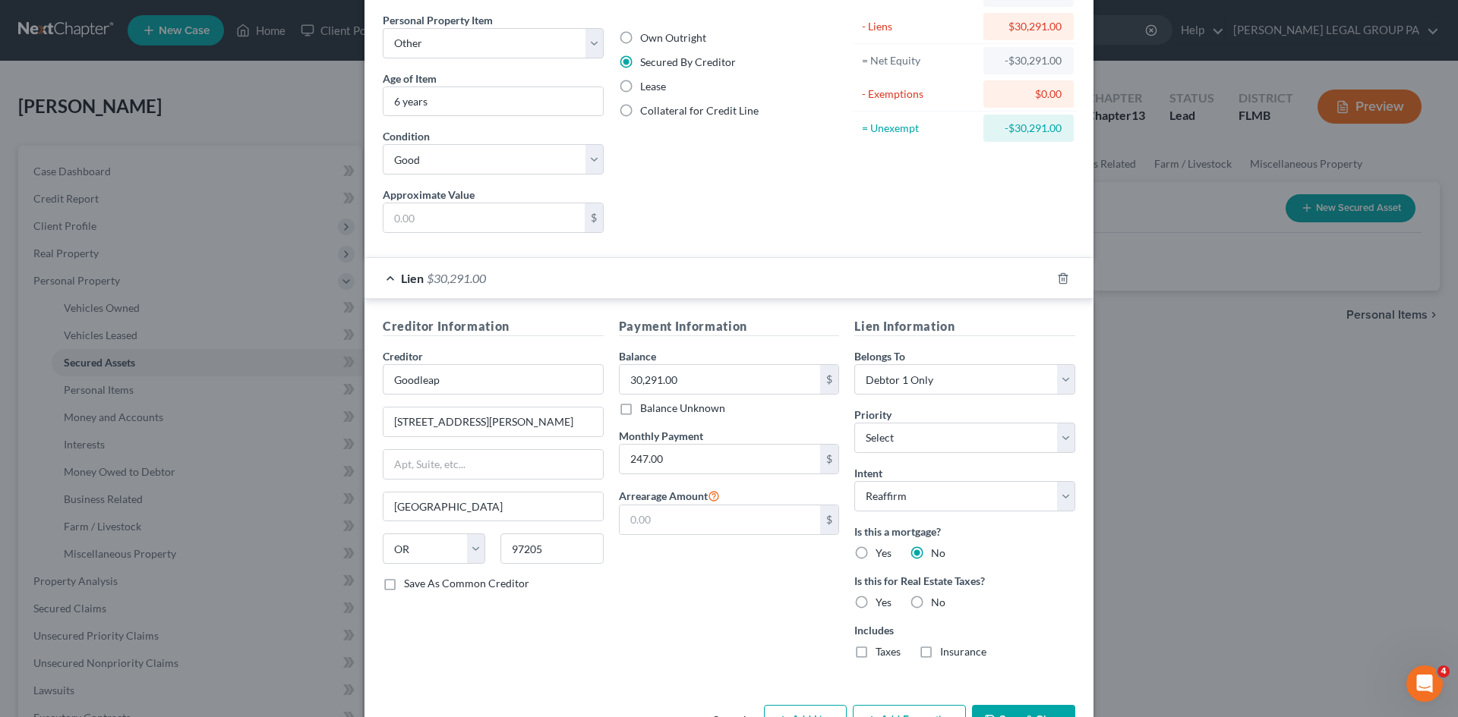
click at [931, 602] on label "No" at bounding box center [938, 602] width 14 height 15
click at [937, 602] on input "No" at bounding box center [942, 600] width 10 height 10
radio input "true"
drag, startPoint x: 913, startPoint y: 451, endPoint x: 916, endPoint y: 463, distance: 12.5
click at [913, 451] on select "Select 1st 2nd 3rd 4th 5th 6th 7th 8th 9th 10th 11th 12th 13th 14th 15th 16th 1…" at bounding box center [964, 438] width 221 height 30
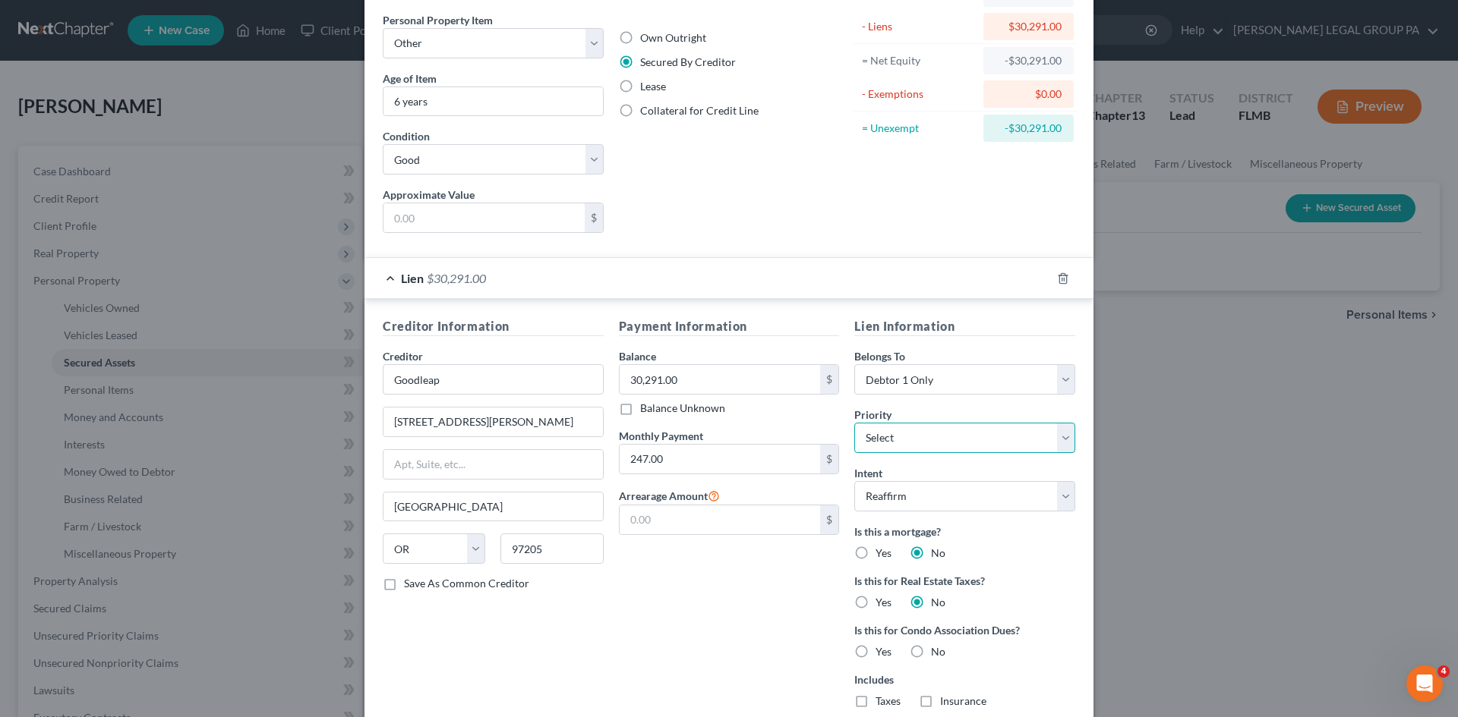
select select "0"
click at [854, 423] on select "Select 1st 2nd 3rd 4th 5th 6th 7th 8th 9th 10th 11th 12th 13th 14th 15th 16th 1…" at bounding box center [964, 438] width 221 height 30
click at [728, 562] on div "Payment Information Balance 30,291.00 $ Balance Unknown Balance Undetermined 30…" at bounding box center [729, 518] width 236 height 403
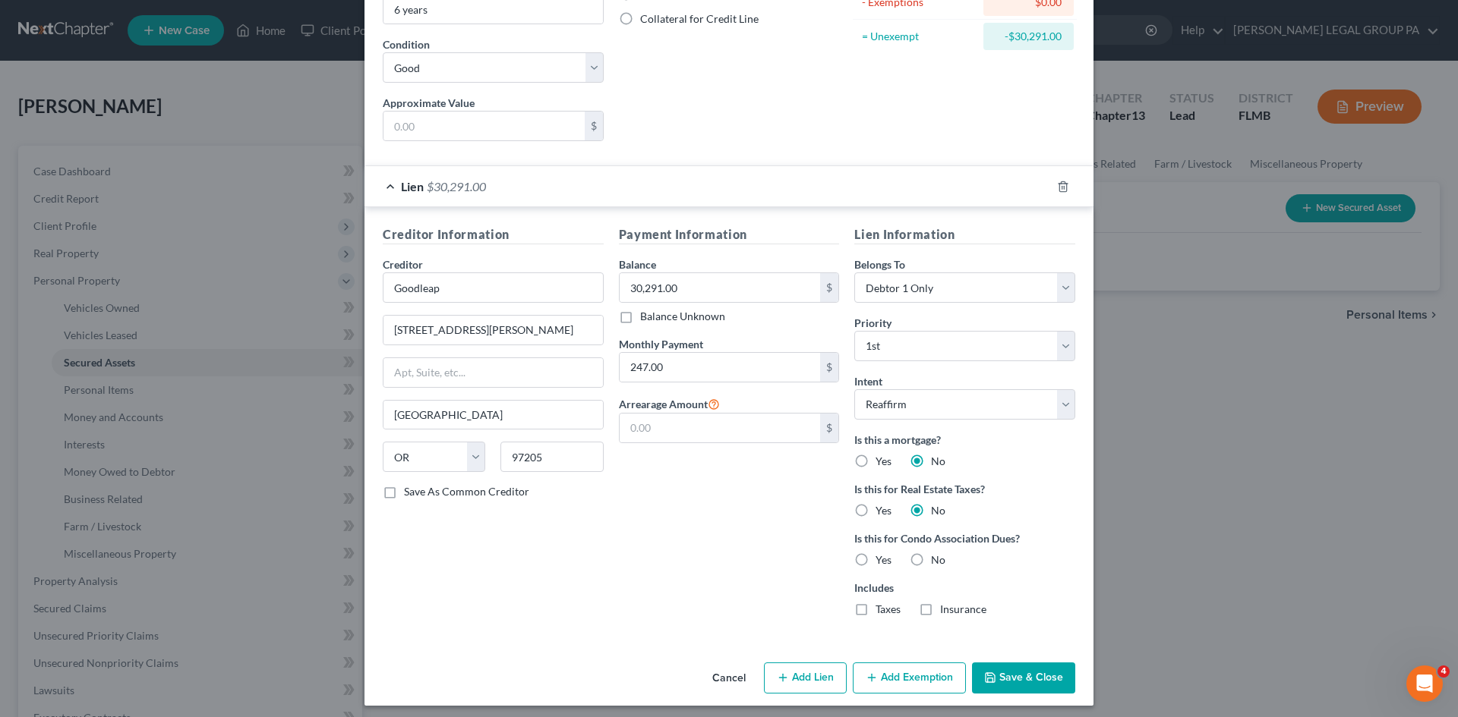
scroll to position [215, 0]
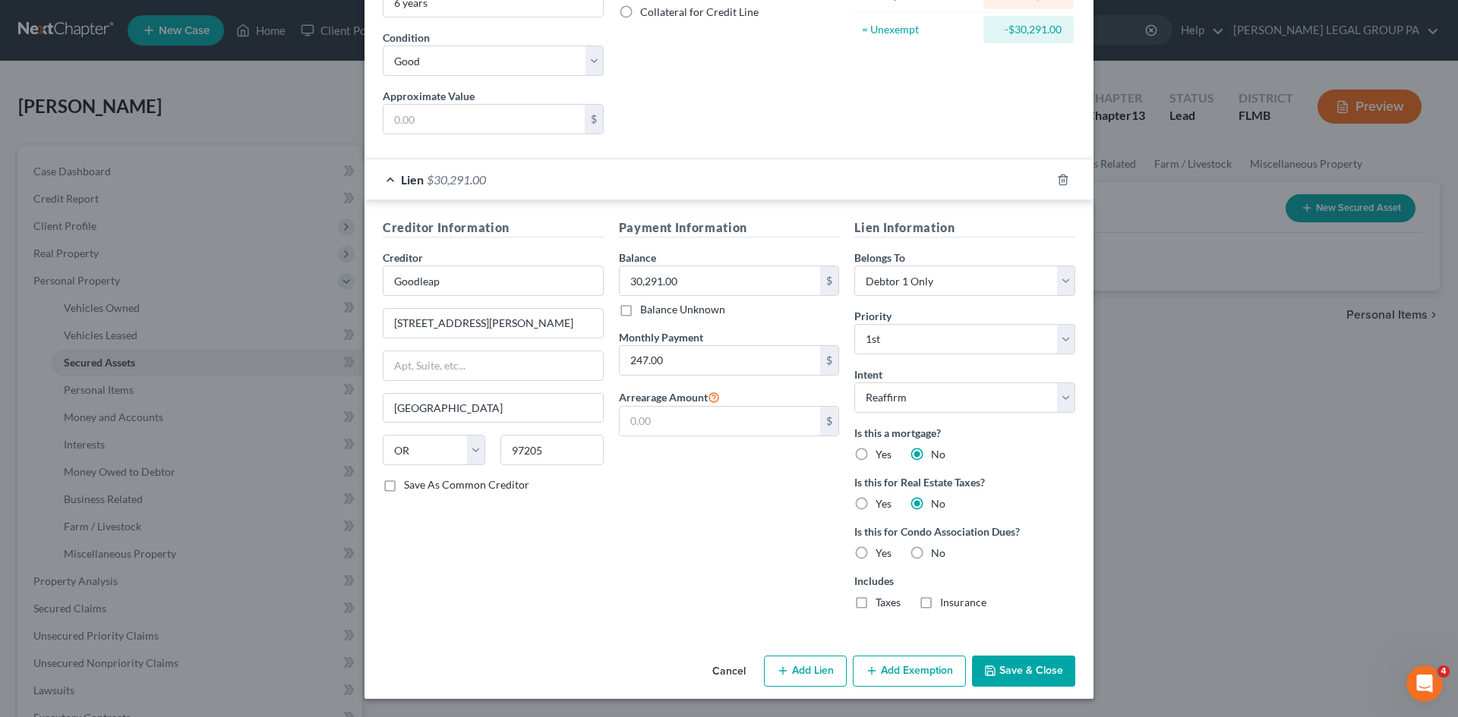
click at [931, 553] on label "No" at bounding box center [938, 553] width 14 height 15
click at [937, 553] on input "No" at bounding box center [942, 551] width 10 height 10
radio input "true"
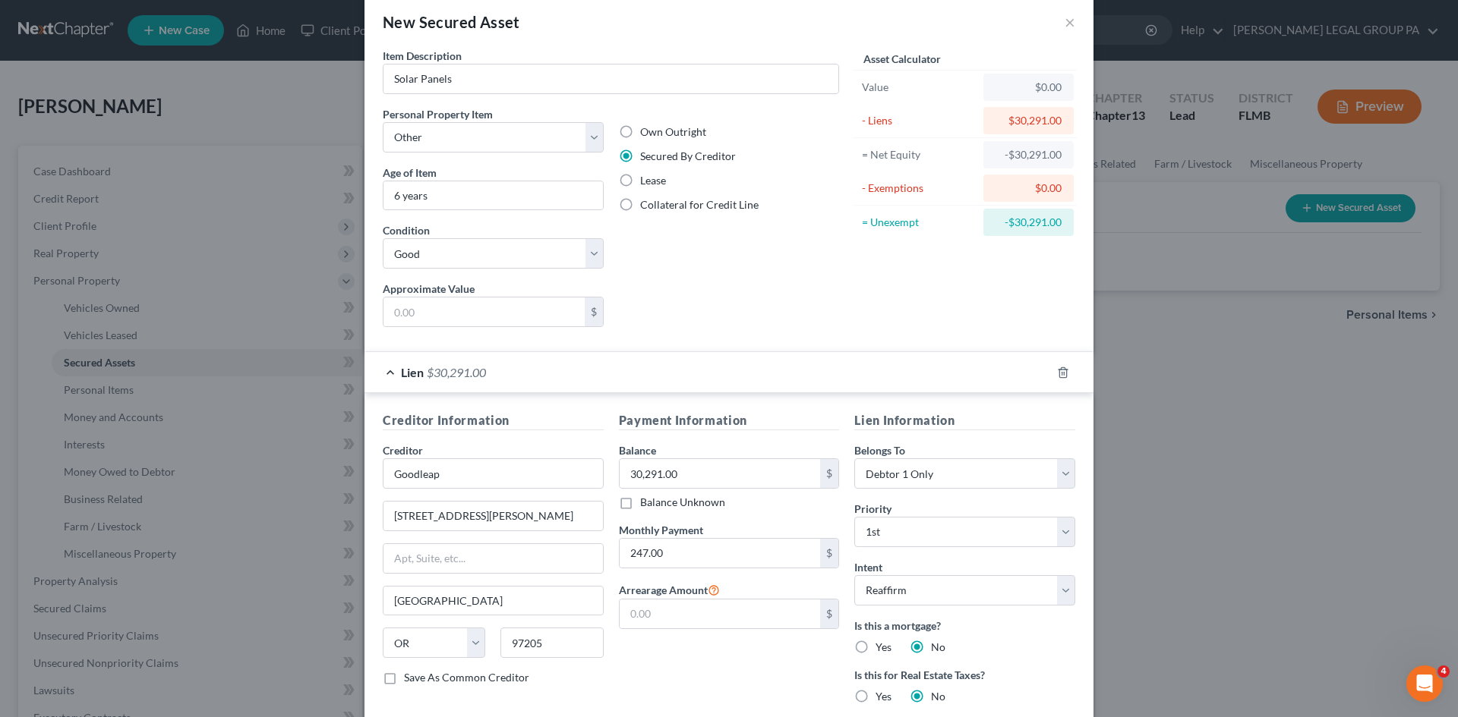
scroll to position [0, 0]
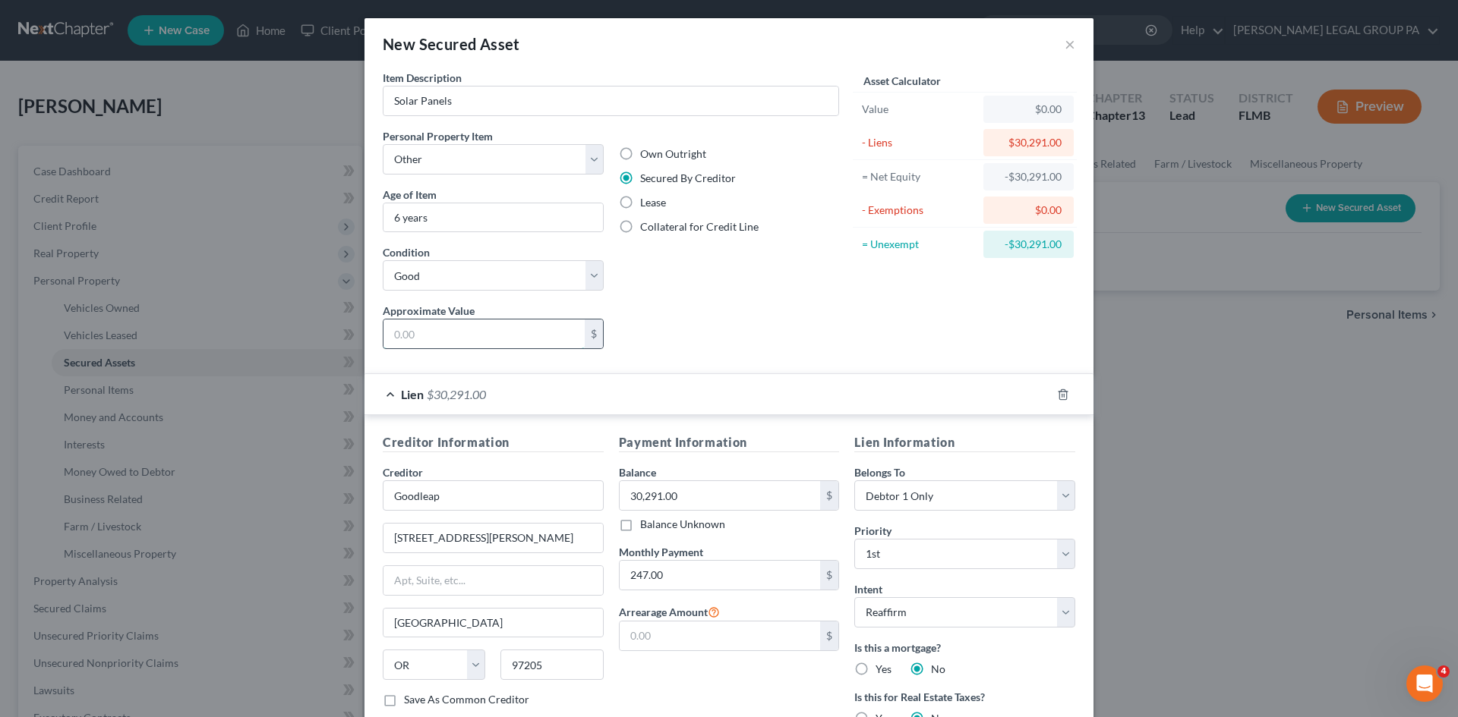
click at [436, 336] on input "text" at bounding box center [483, 334] width 201 height 29
type input "25,000.00"
click at [889, 306] on div "Asset Calculator Value $25,000.00 - Liens $30,291.00 = Net Equity -$5,291.00 - …" at bounding box center [964, 216] width 236 height 292
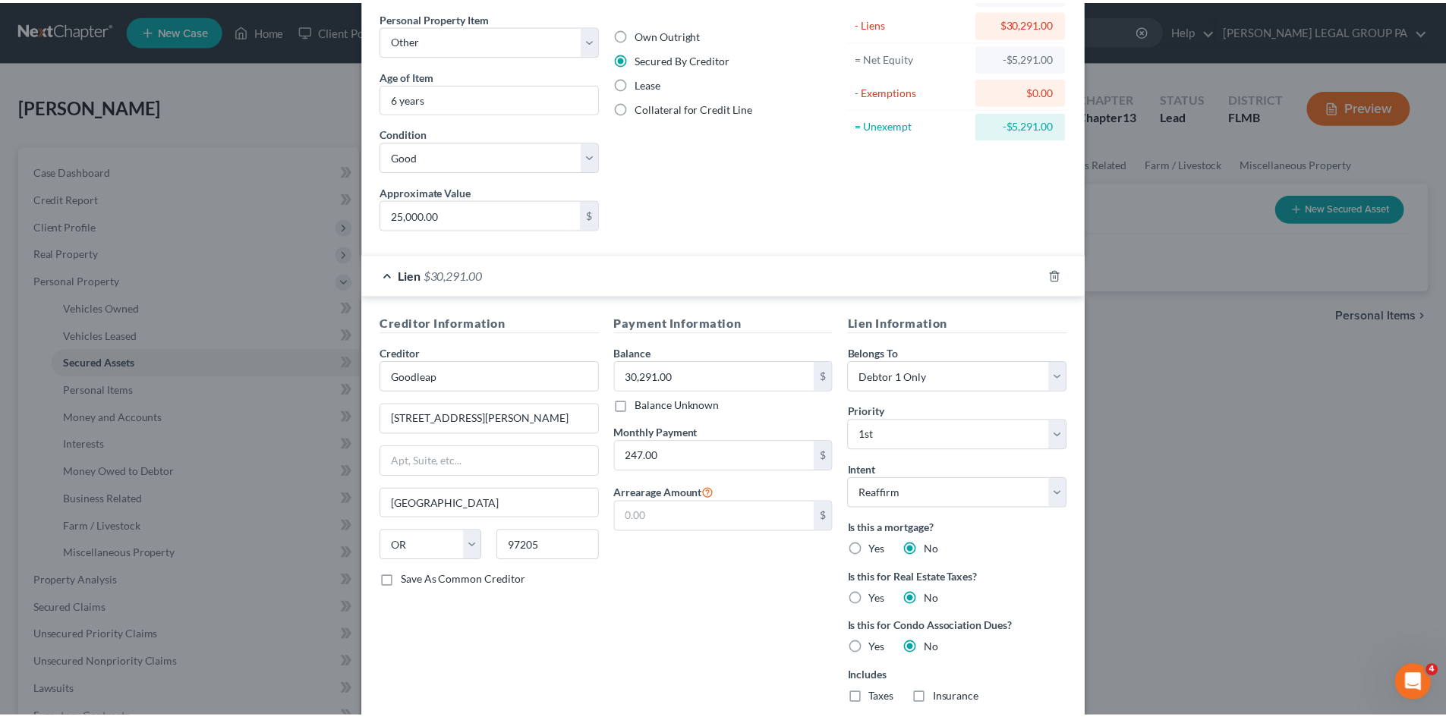
scroll to position [215, 0]
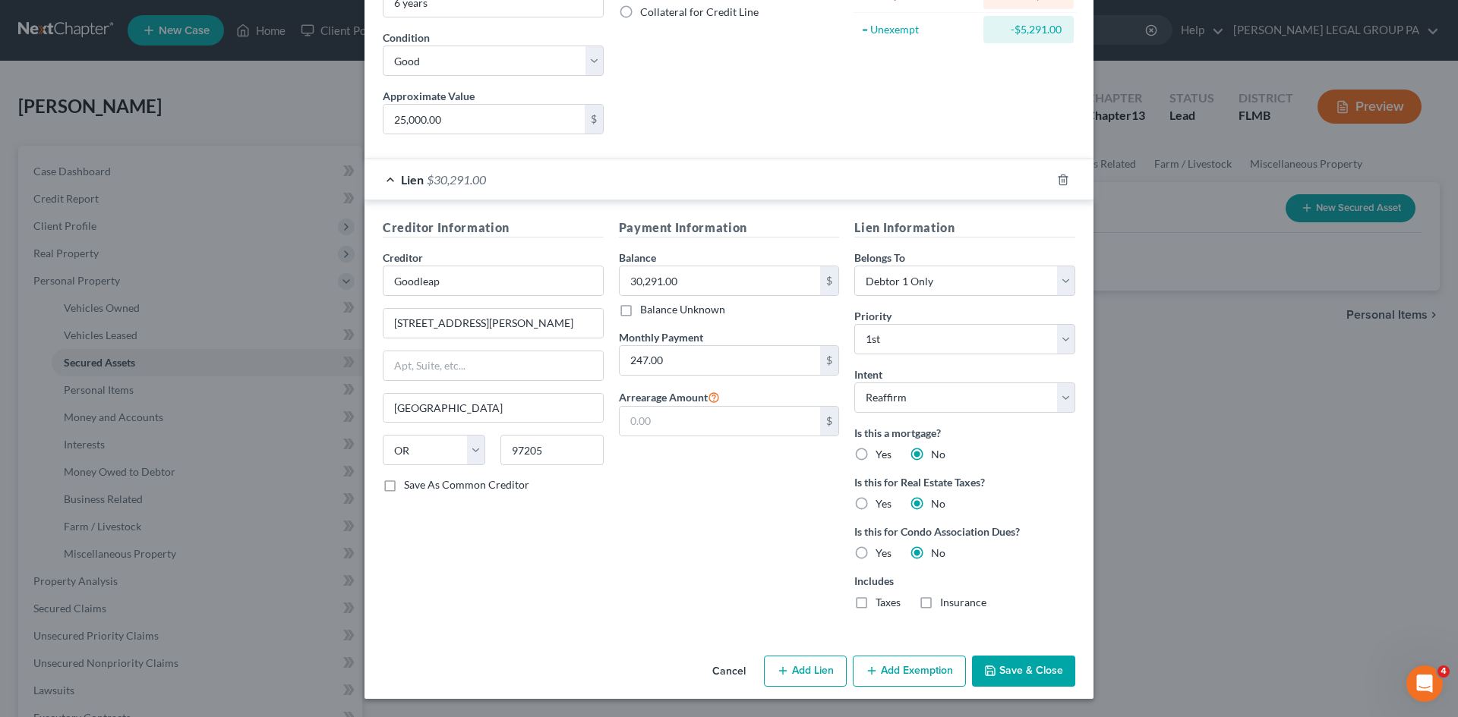
click at [1048, 670] on button "Save & Close" at bounding box center [1023, 672] width 103 height 32
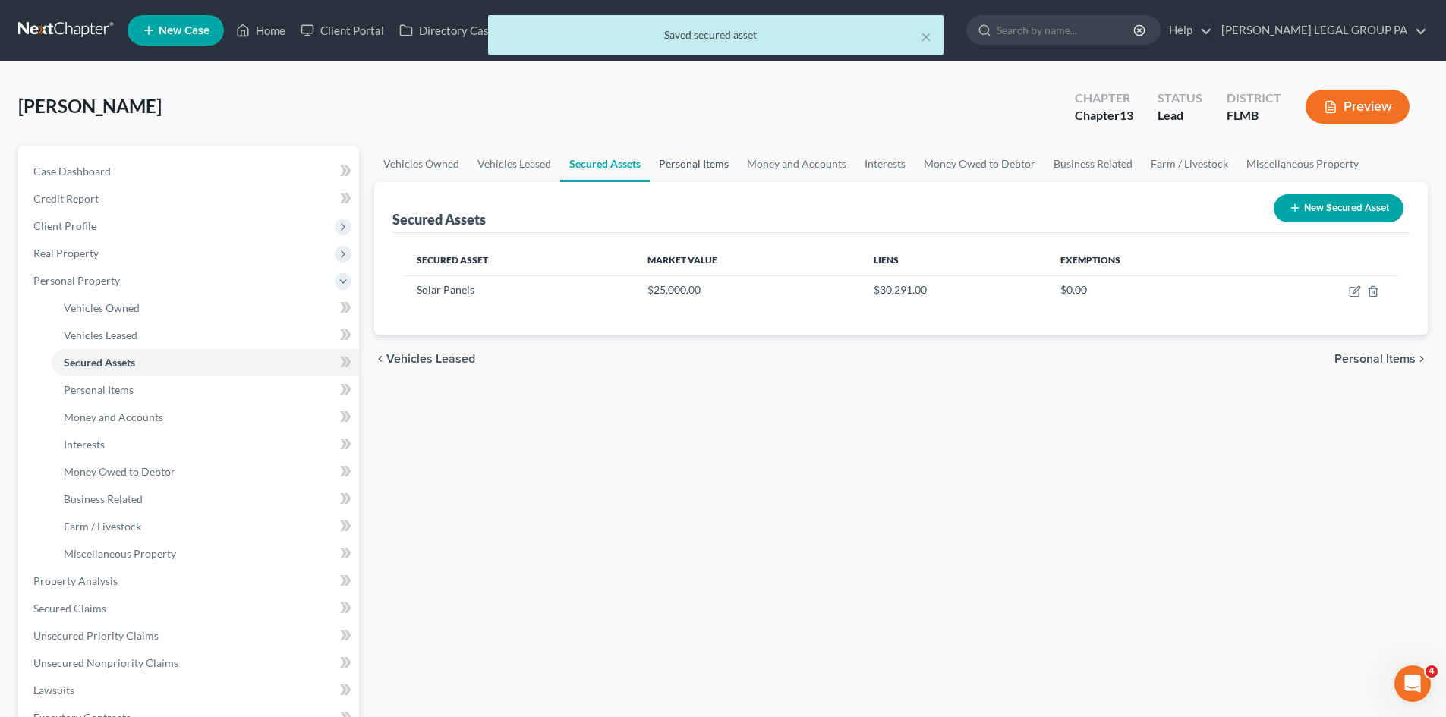
click at [692, 175] on link "Personal Items" at bounding box center [694, 164] width 88 height 36
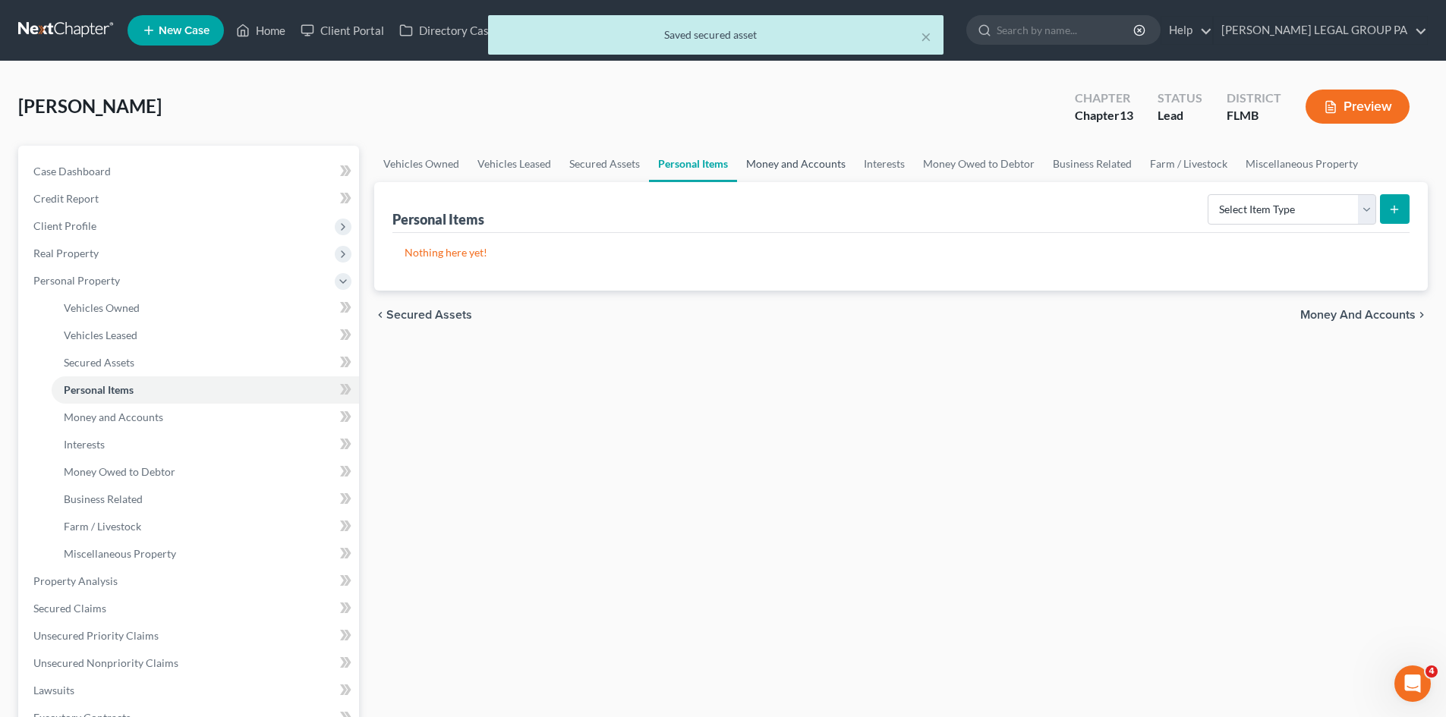
click at [815, 167] on link "Money and Accounts" at bounding box center [796, 164] width 118 height 36
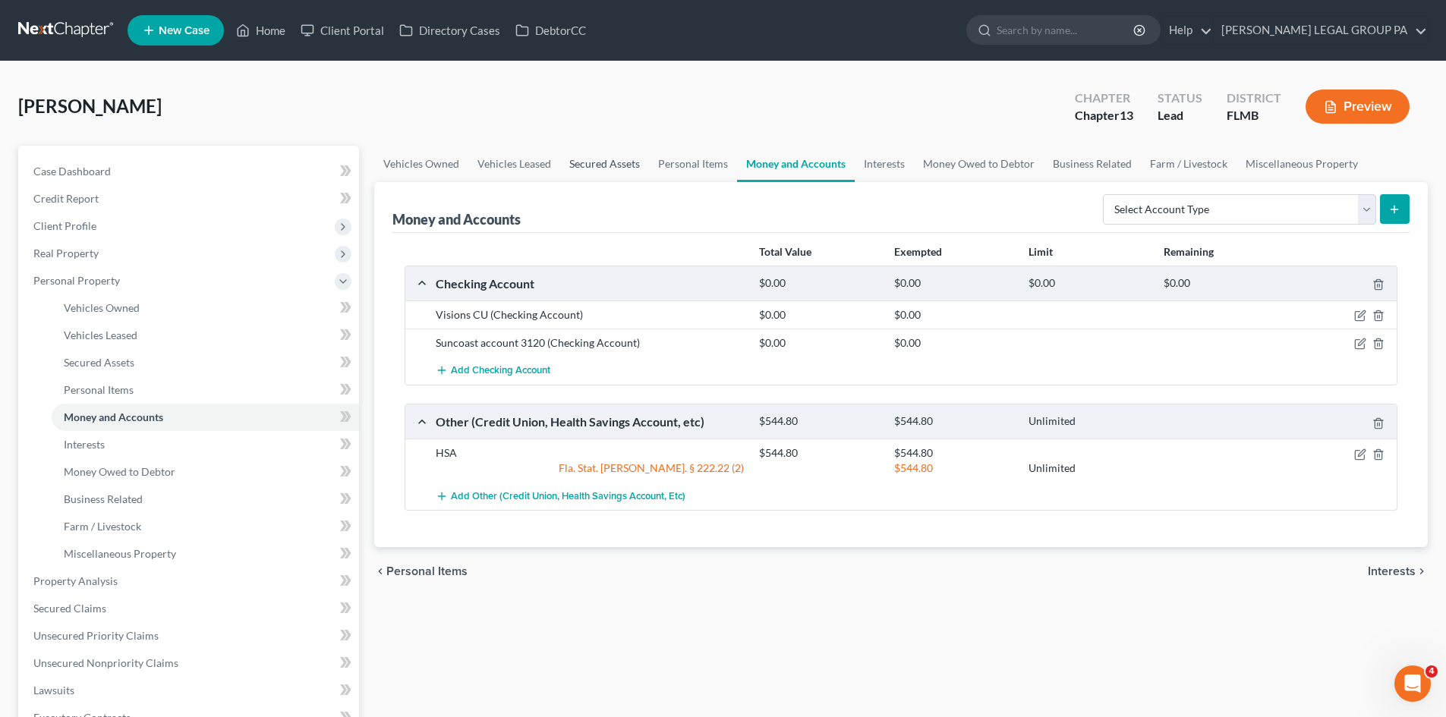
click at [577, 165] on link "Secured Assets" at bounding box center [604, 164] width 89 height 36
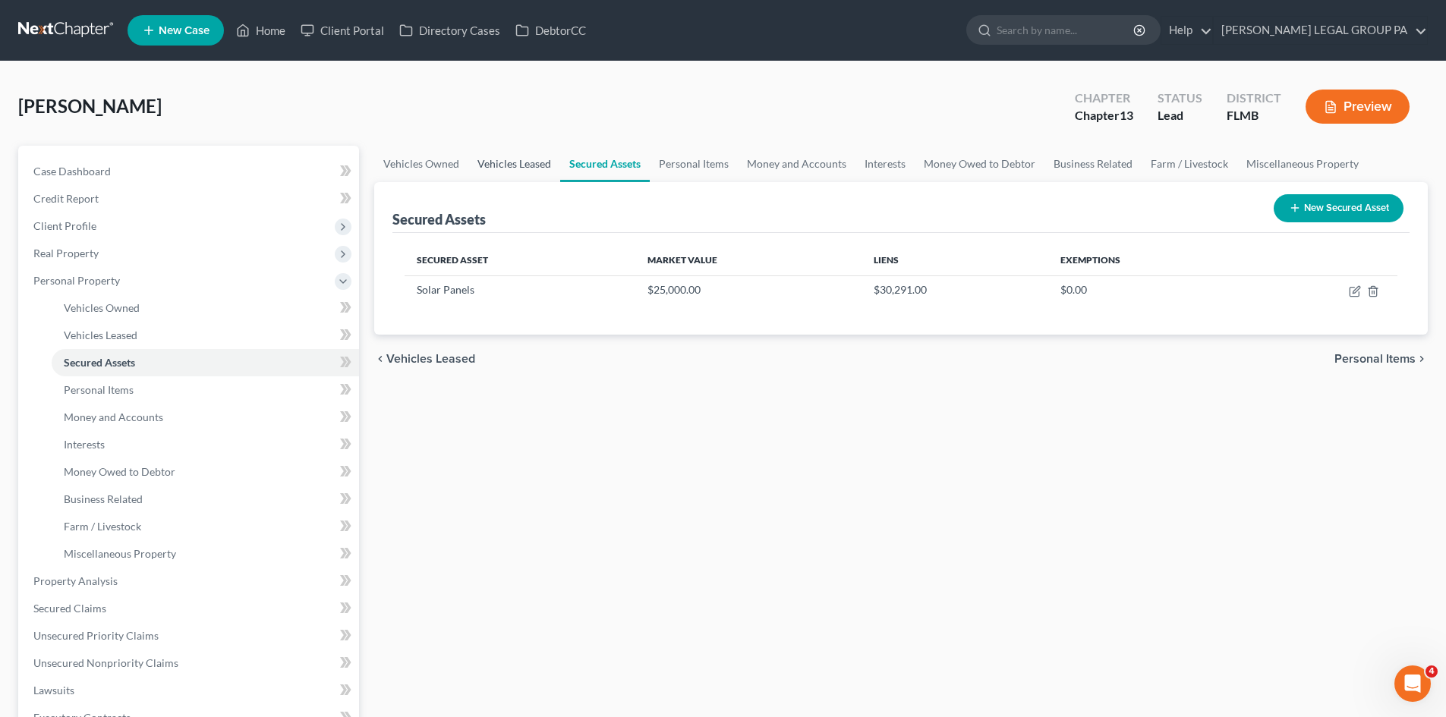
click at [512, 166] on link "Vehicles Leased" at bounding box center [514, 164] width 92 height 36
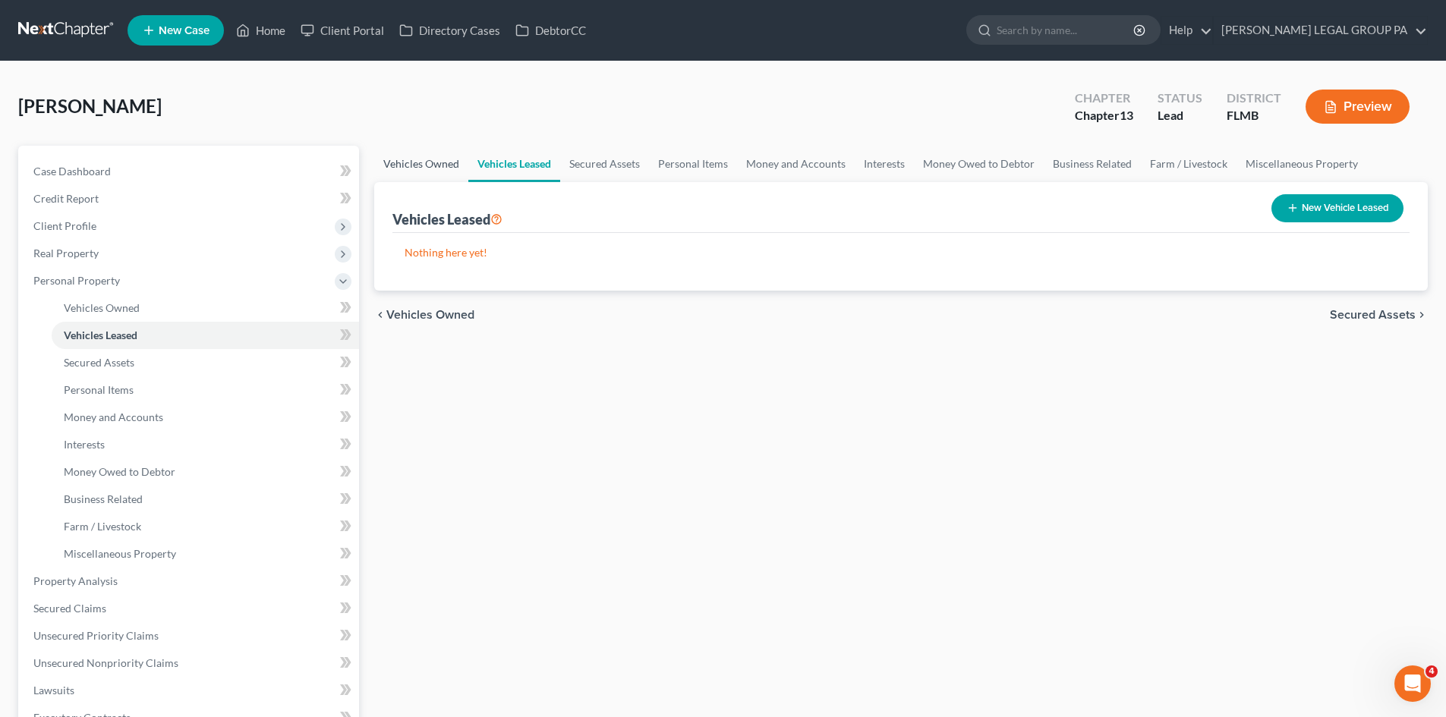
click at [425, 165] on link "Vehicles Owned" at bounding box center [421, 164] width 94 height 36
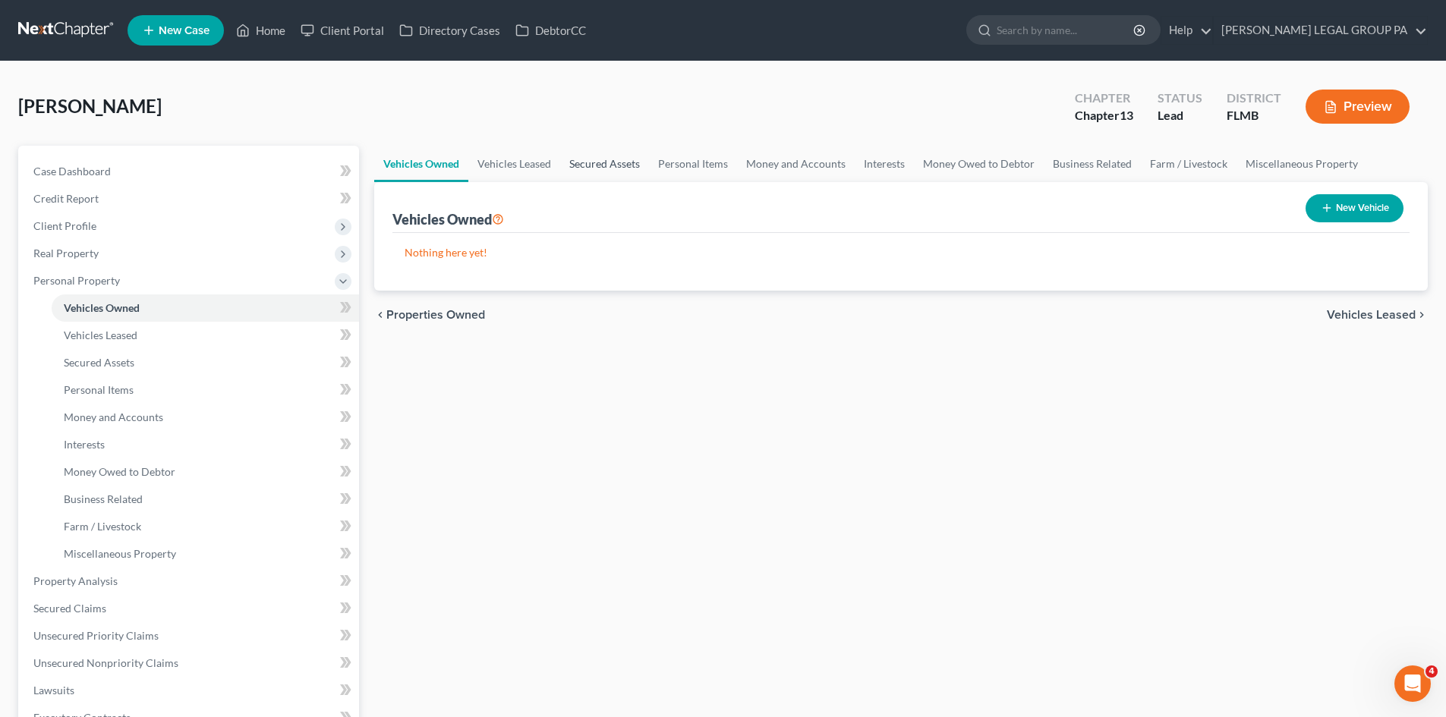
click at [607, 157] on link "Secured Assets" at bounding box center [604, 164] width 89 height 36
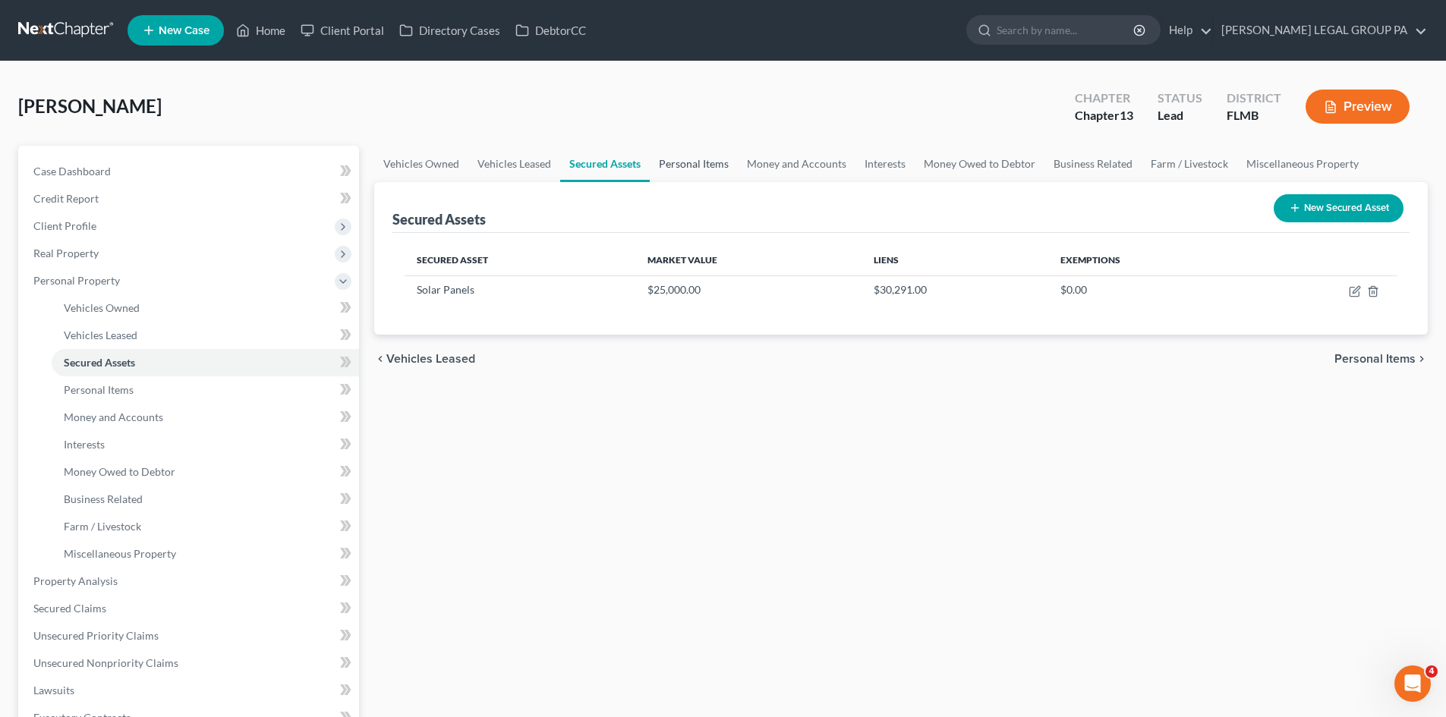
click at [704, 157] on link "Personal Items" at bounding box center [694, 164] width 88 height 36
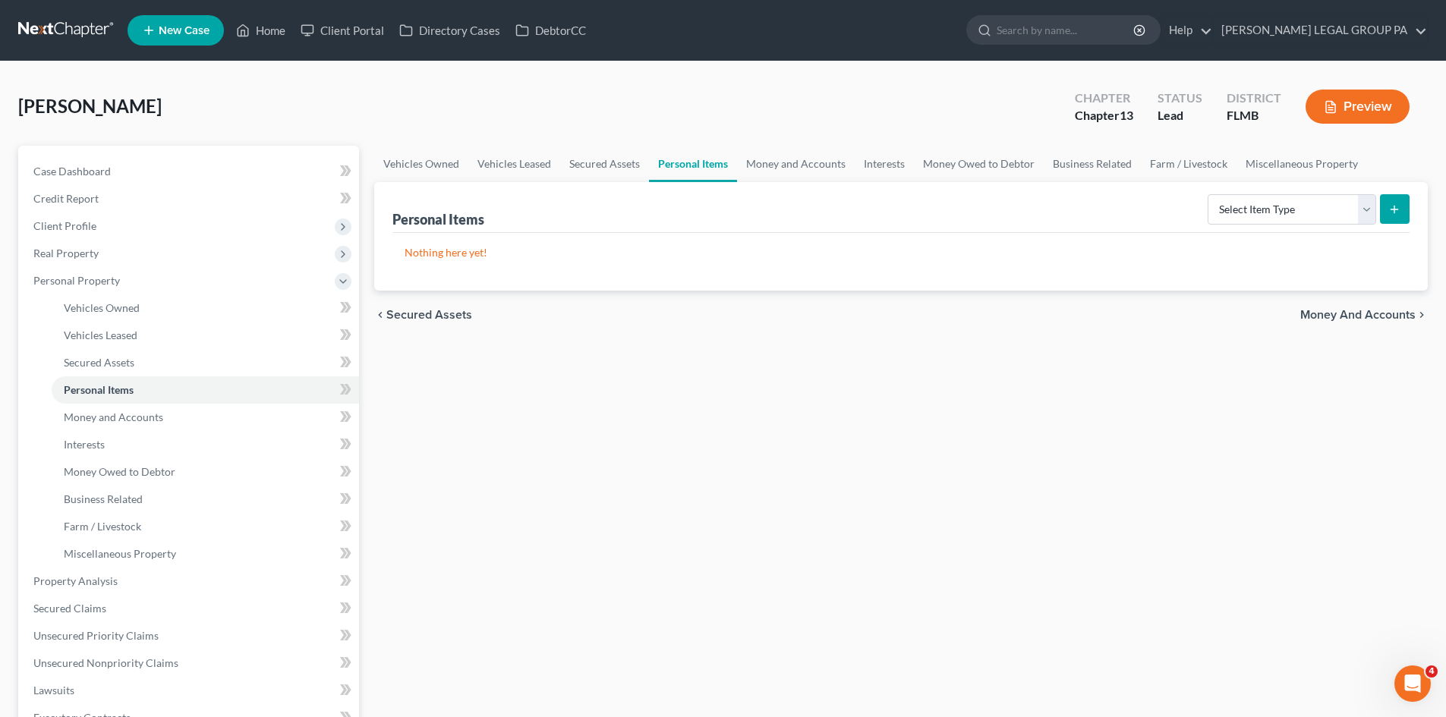
click at [715, 163] on link "Personal Items" at bounding box center [693, 164] width 88 height 36
drag, startPoint x: 773, startPoint y: 162, endPoint x: 865, endPoint y: 156, distance: 92.1
click at [773, 162] on link "Money and Accounts" at bounding box center [796, 164] width 118 height 36
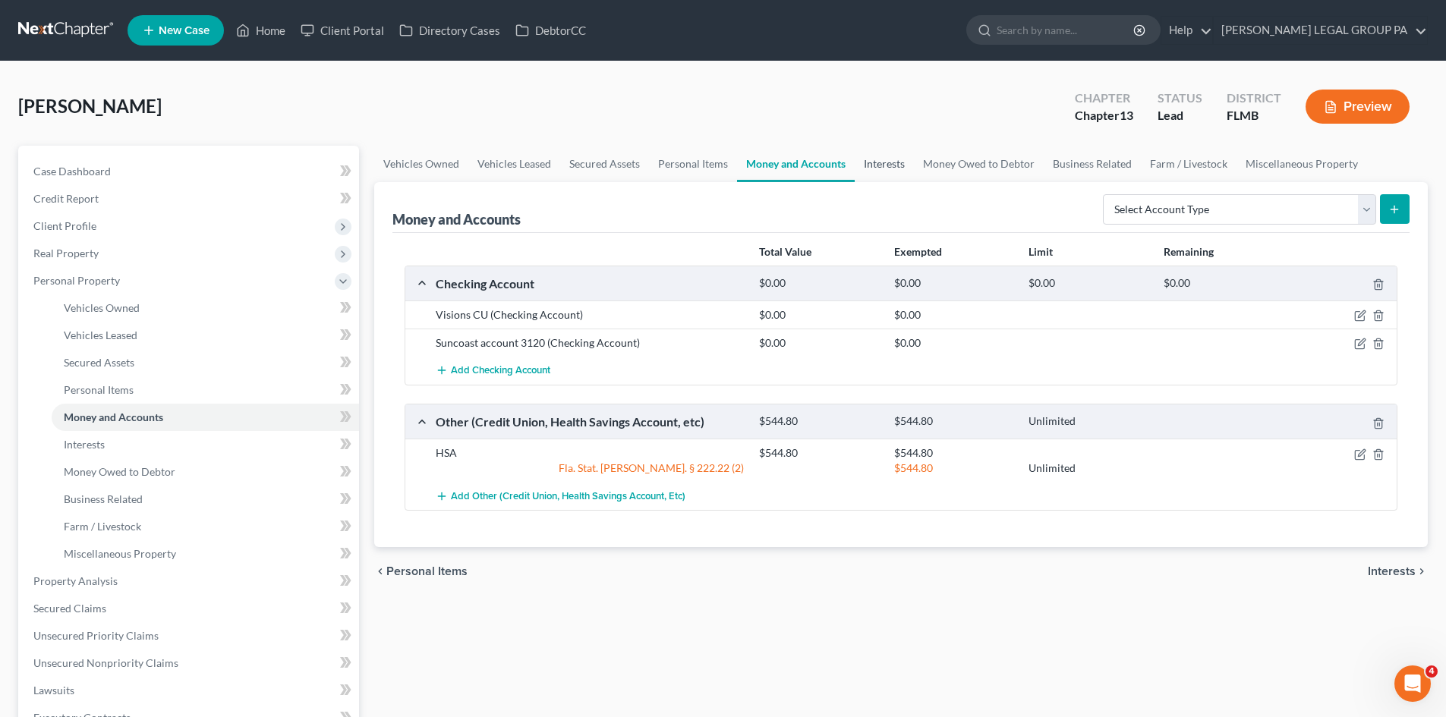
click at [884, 158] on link "Interests" at bounding box center [884, 164] width 59 height 36
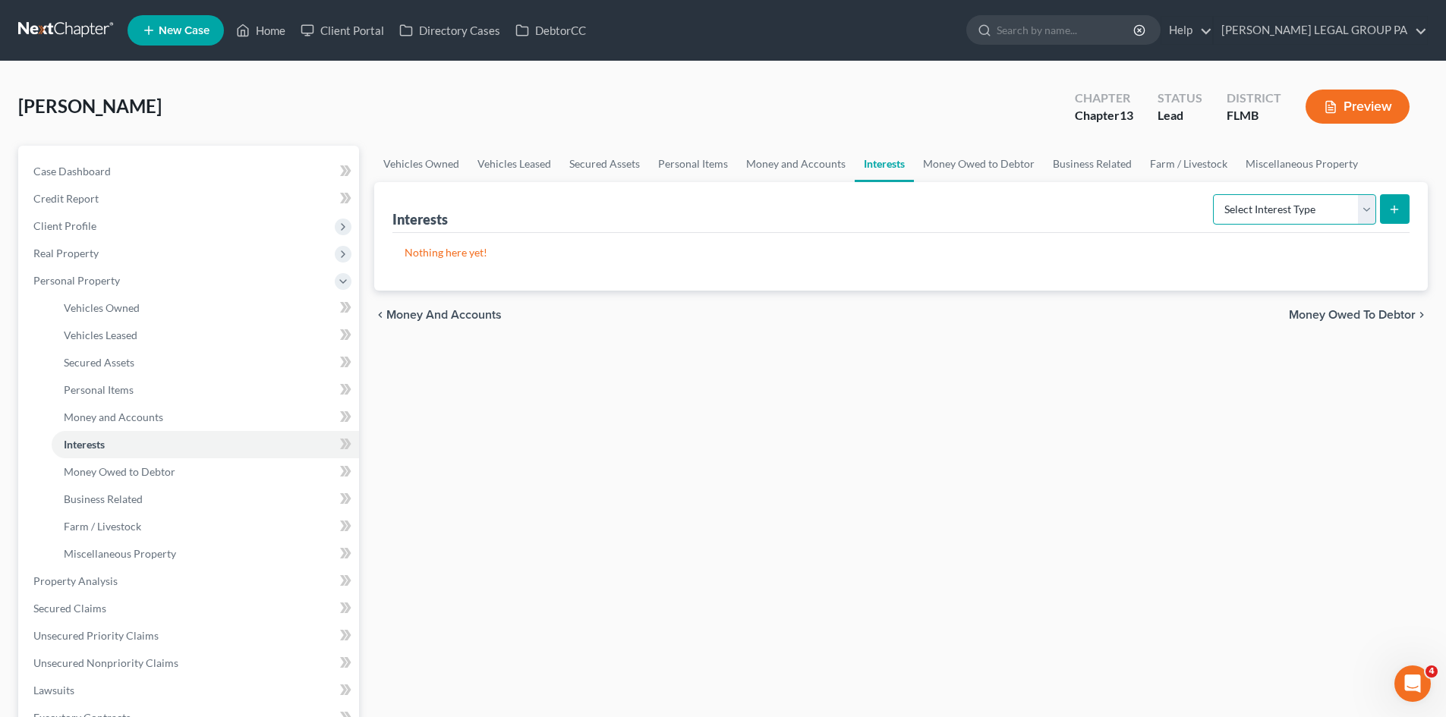
click at [1246, 196] on select "Select Interest Type 401K Annuity Bond Education IRA Government Bond Government…" at bounding box center [1294, 209] width 163 height 30
drag, startPoint x: 941, startPoint y: 150, endPoint x: 1106, endPoint y: 153, distance: 165.5
click at [941, 150] on link "Money Owed to Debtor" at bounding box center [979, 164] width 130 height 36
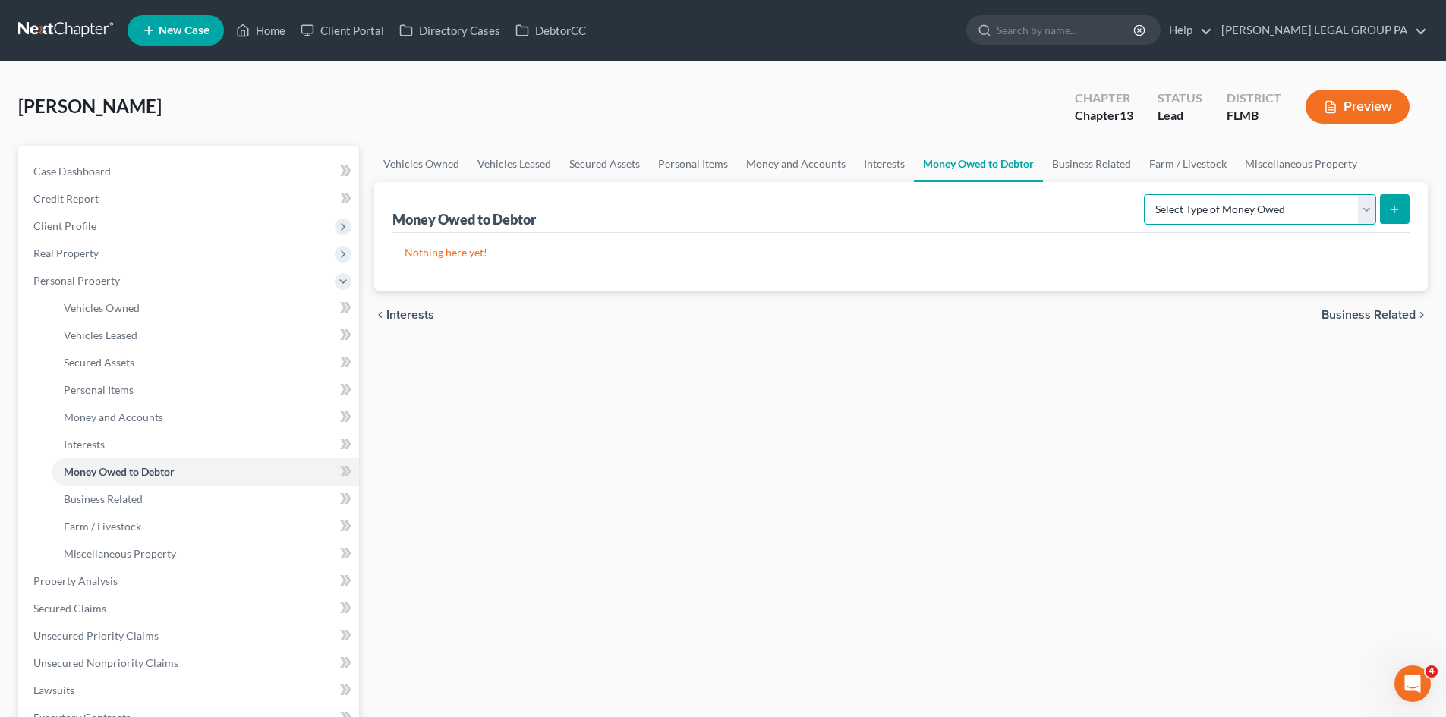
click at [1187, 199] on select "Select Type of Money Owed Accounts Receivable Alimony Child Support Claims Agai…" at bounding box center [1260, 209] width 232 height 30
click at [1068, 164] on link "Business Related" at bounding box center [1091, 164] width 97 height 36
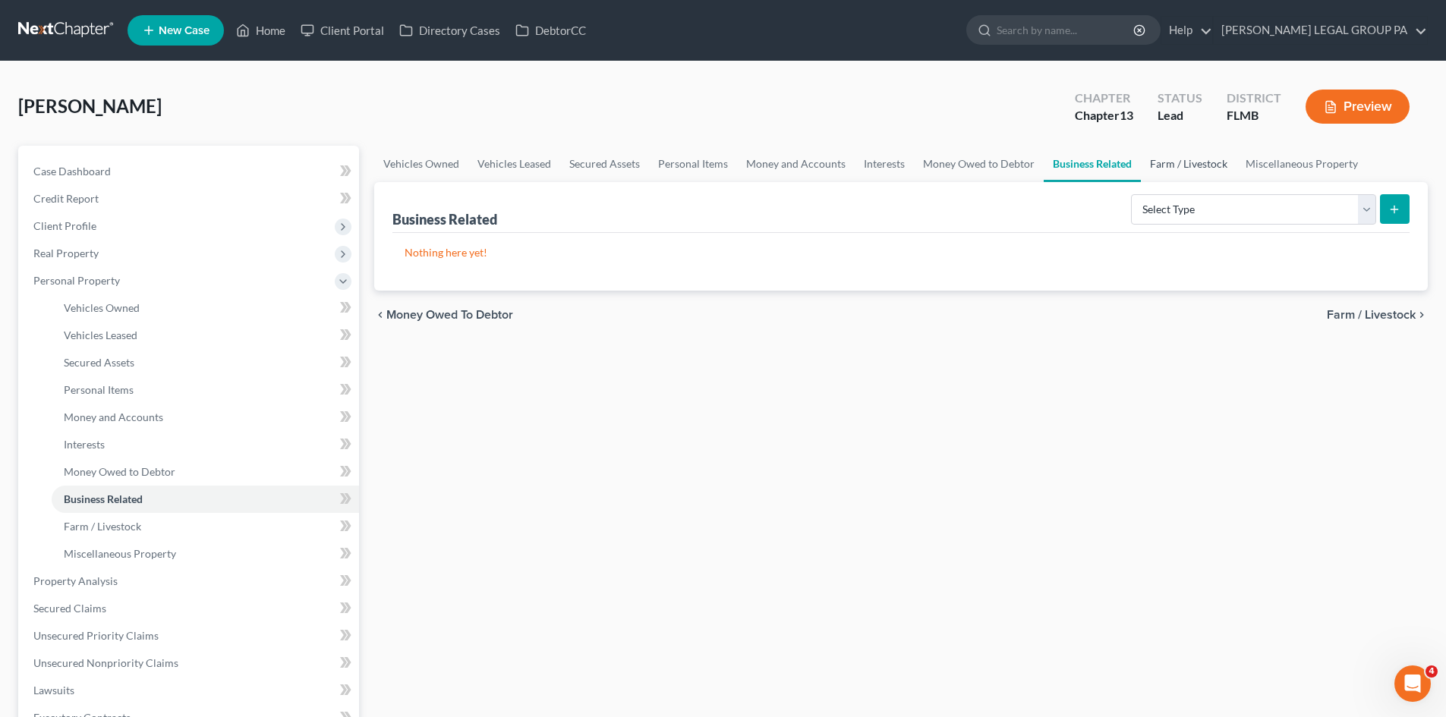
click at [1174, 163] on link "Farm / Livestock" at bounding box center [1189, 164] width 96 height 36
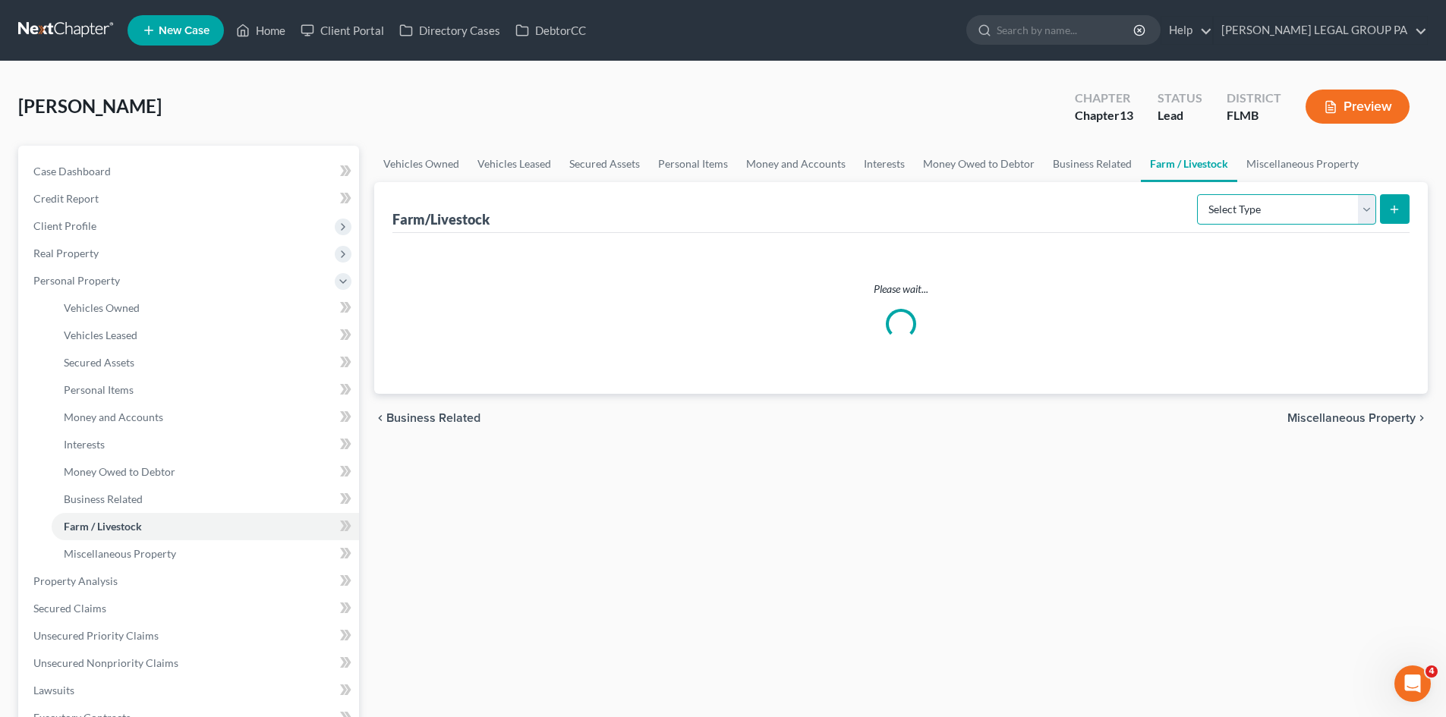
click at [1251, 215] on select "Select Type Animals & Livestock Crops: Growing or Harvested Farming Equipment F…" at bounding box center [1286, 209] width 179 height 30
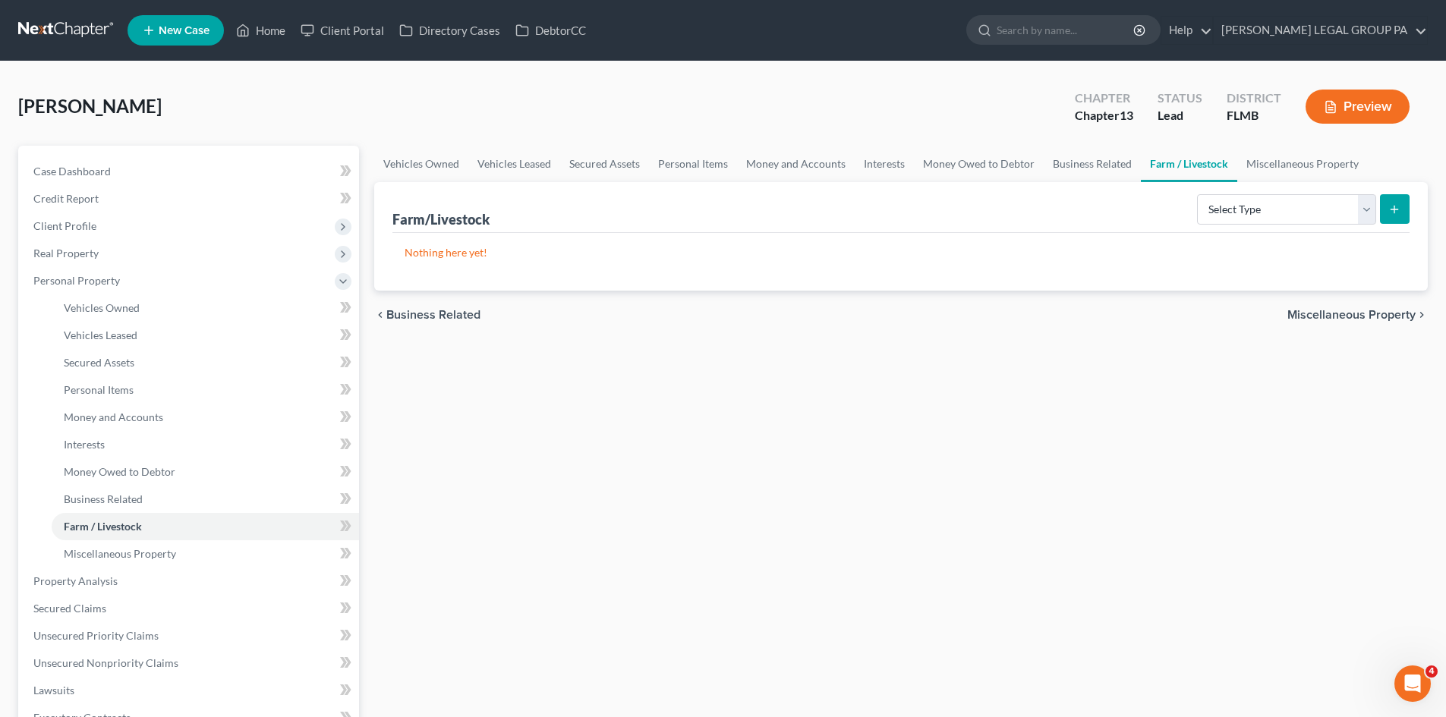
click at [1122, 252] on p "Nothing here yet!" at bounding box center [901, 252] width 993 height 15
click at [1017, 170] on link "Money Owed to Debtor" at bounding box center [979, 164] width 130 height 36
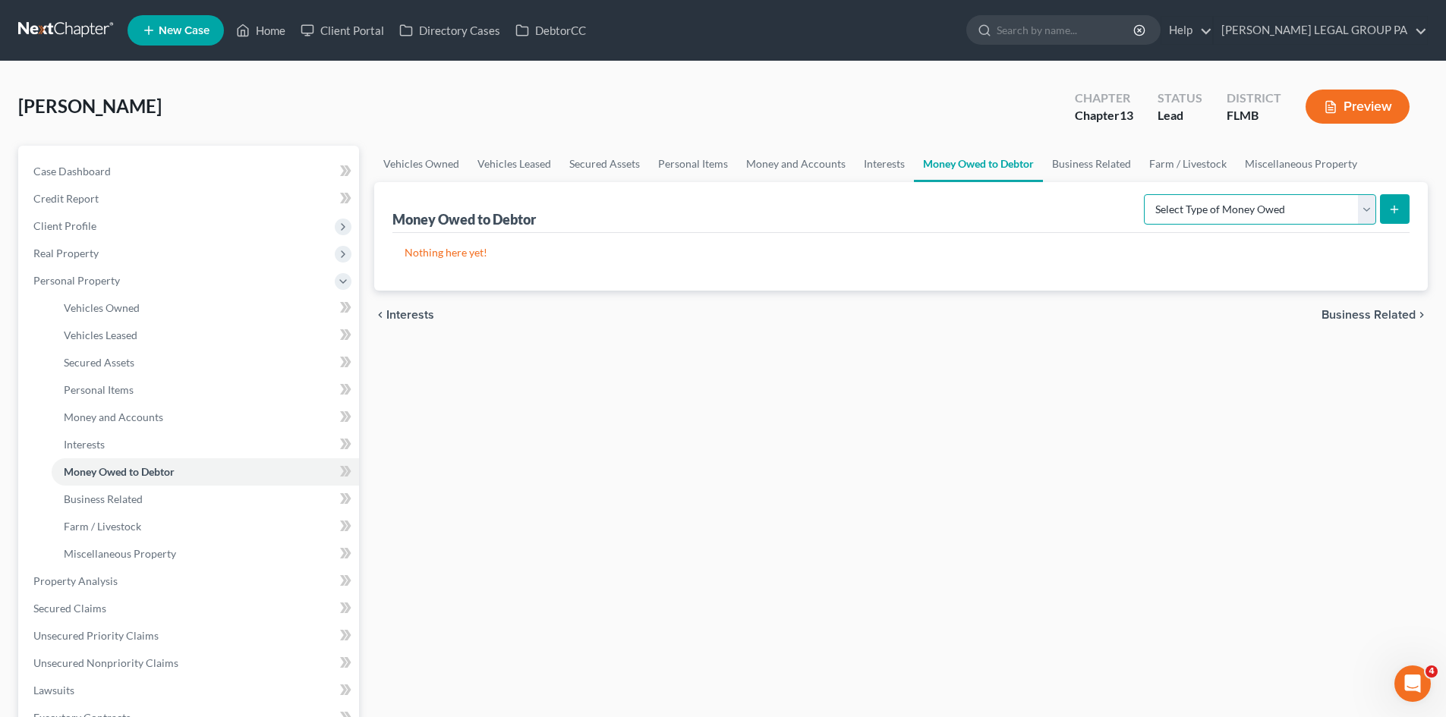
click at [1224, 211] on select "Select Type of Money Owed Accounts Receivable Alimony Child Support Claims Agai…" at bounding box center [1260, 209] width 232 height 30
drag, startPoint x: 863, startPoint y: 330, endPoint x: 1108, endPoint y: 139, distance: 310.4
click at [863, 330] on div "chevron_left Interests Business Related chevron_right" at bounding box center [901, 315] width 1054 height 49
click at [1271, 161] on link "Miscellaneous Property" at bounding box center [1301, 164] width 131 height 36
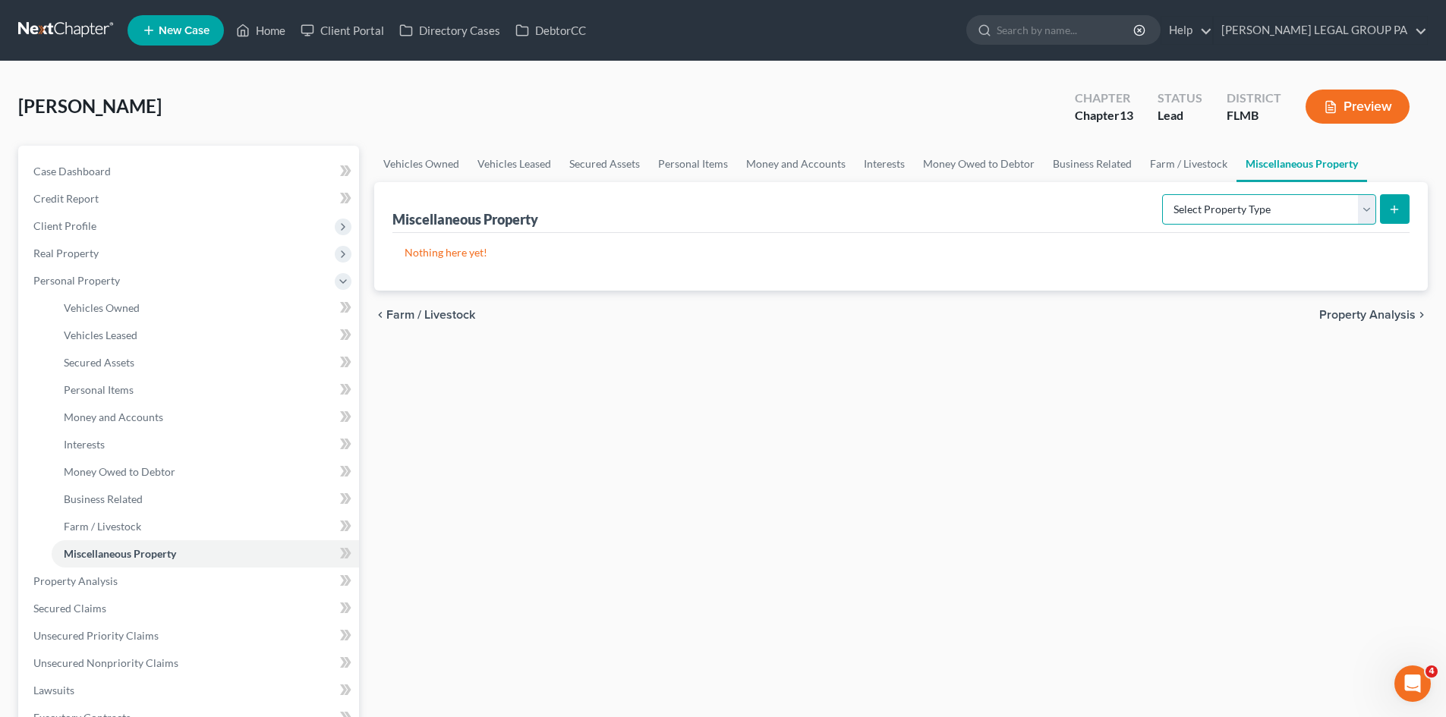
click at [1209, 202] on select "Select Property Type Assigned for Creditor Benefit [DATE] Holding for Another N…" at bounding box center [1269, 209] width 214 height 30
select select "transferred"
click at [1162, 194] on select "Select Property Type Assigned for Creditor Benefit [DATE] Holding for Another N…" at bounding box center [1269, 209] width 214 height 30
click at [1189, 203] on select "Select Property Type Assigned for Creditor Benefit [DATE] Holding for Another N…" at bounding box center [1269, 209] width 214 height 30
click at [676, 372] on div "Vehicles Owned Vehicles Leased Secured Assets Personal Items Money and Accounts…" at bounding box center [901, 598] width 1069 height 904
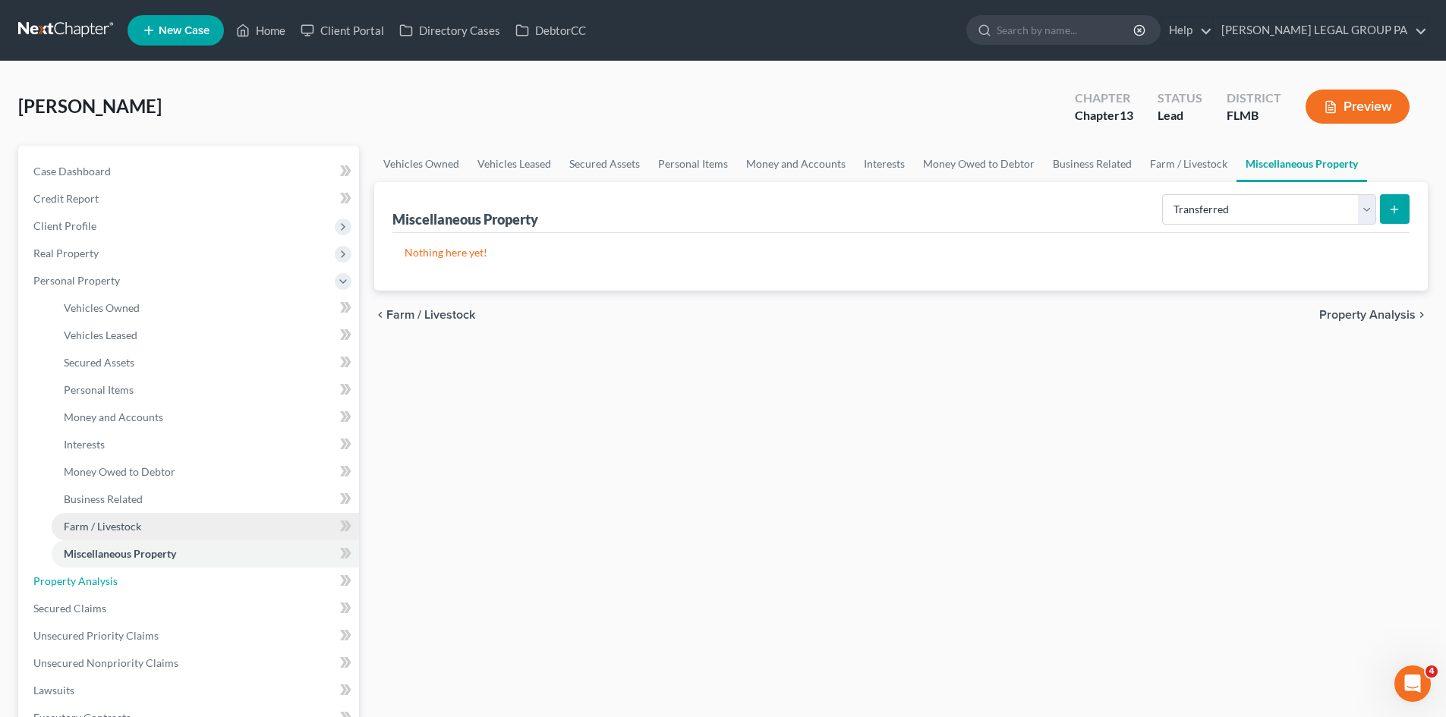
drag, startPoint x: 97, startPoint y: 578, endPoint x: 135, endPoint y: 527, distance: 63.5
click at [97, 578] on span "Property Analysis" at bounding box center [75, 581] width 84 height 13
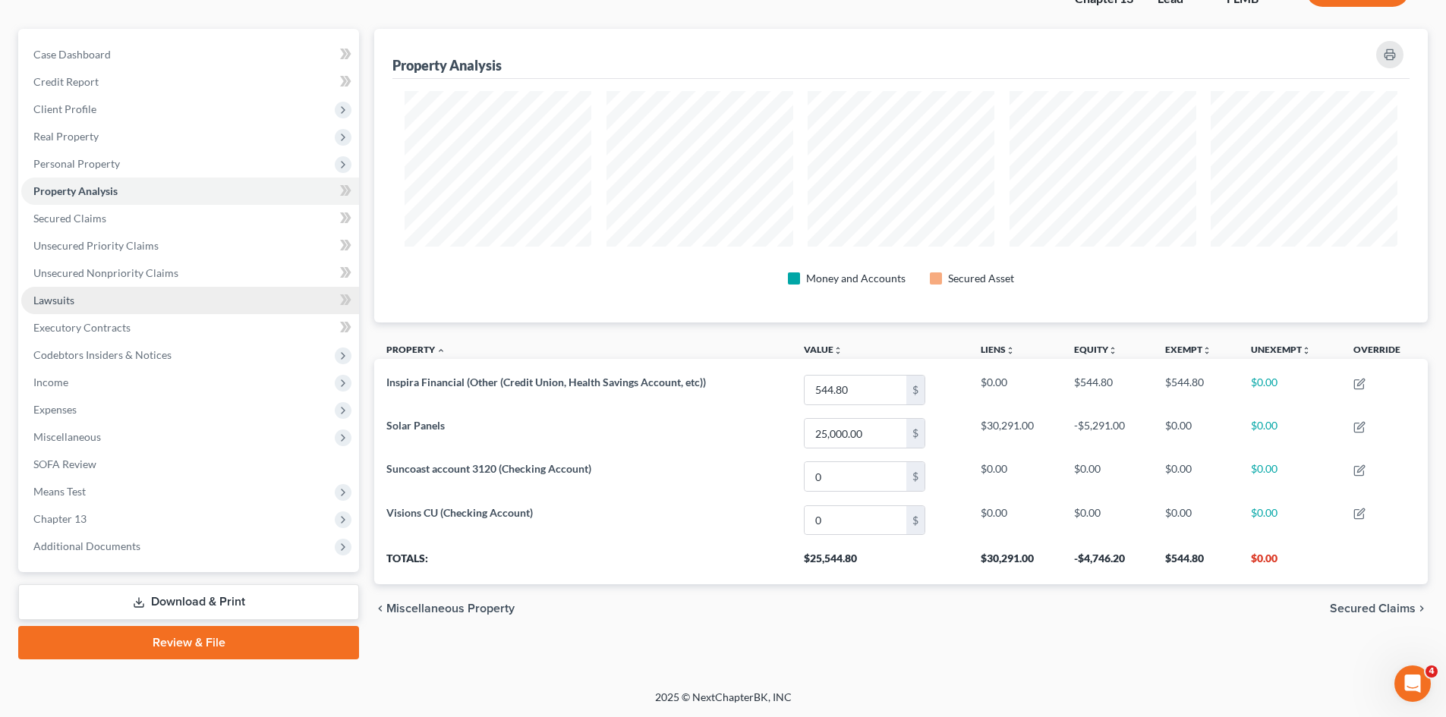
click at [113, 295] on link "Lawsuits" at bounding box center [190, 300] width 338 height 27
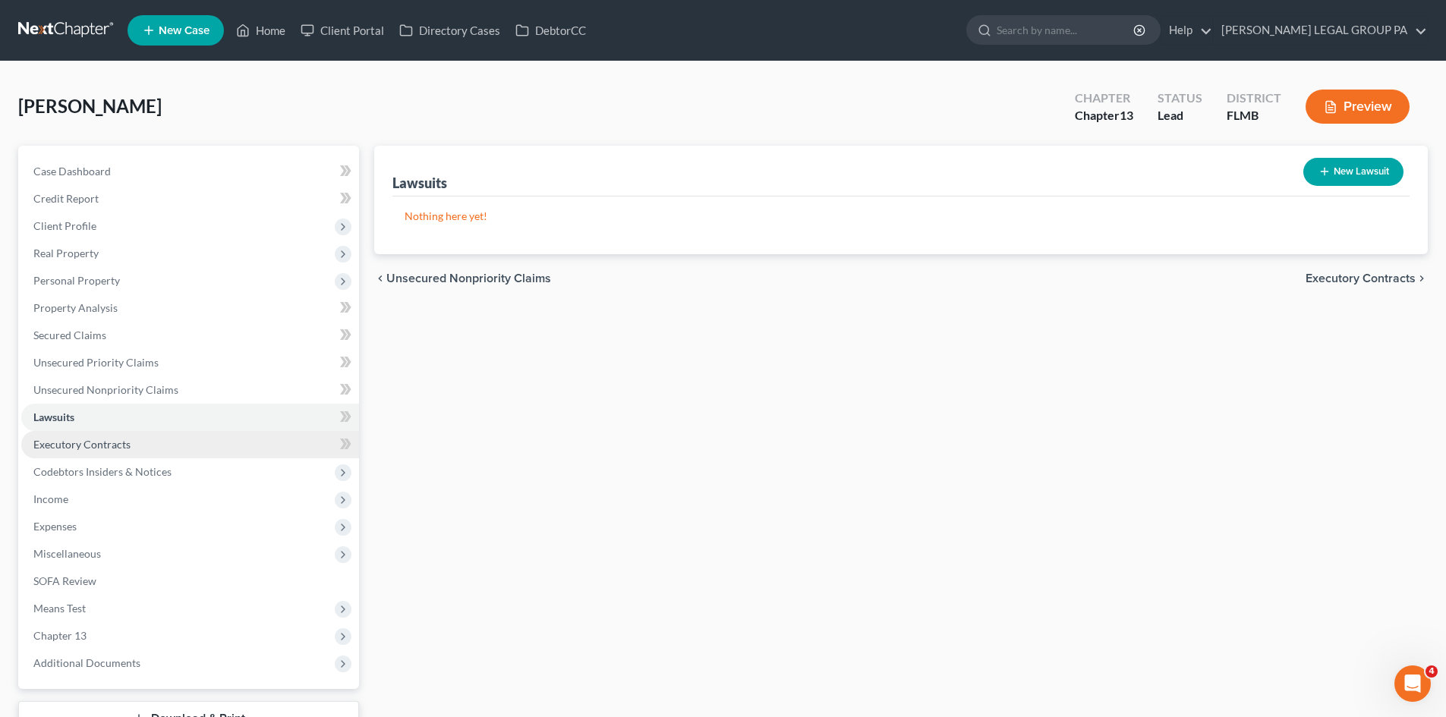
click at [115, 453] on link "Executory Contracts" at bounding box center [190, 444] width 338 height 27
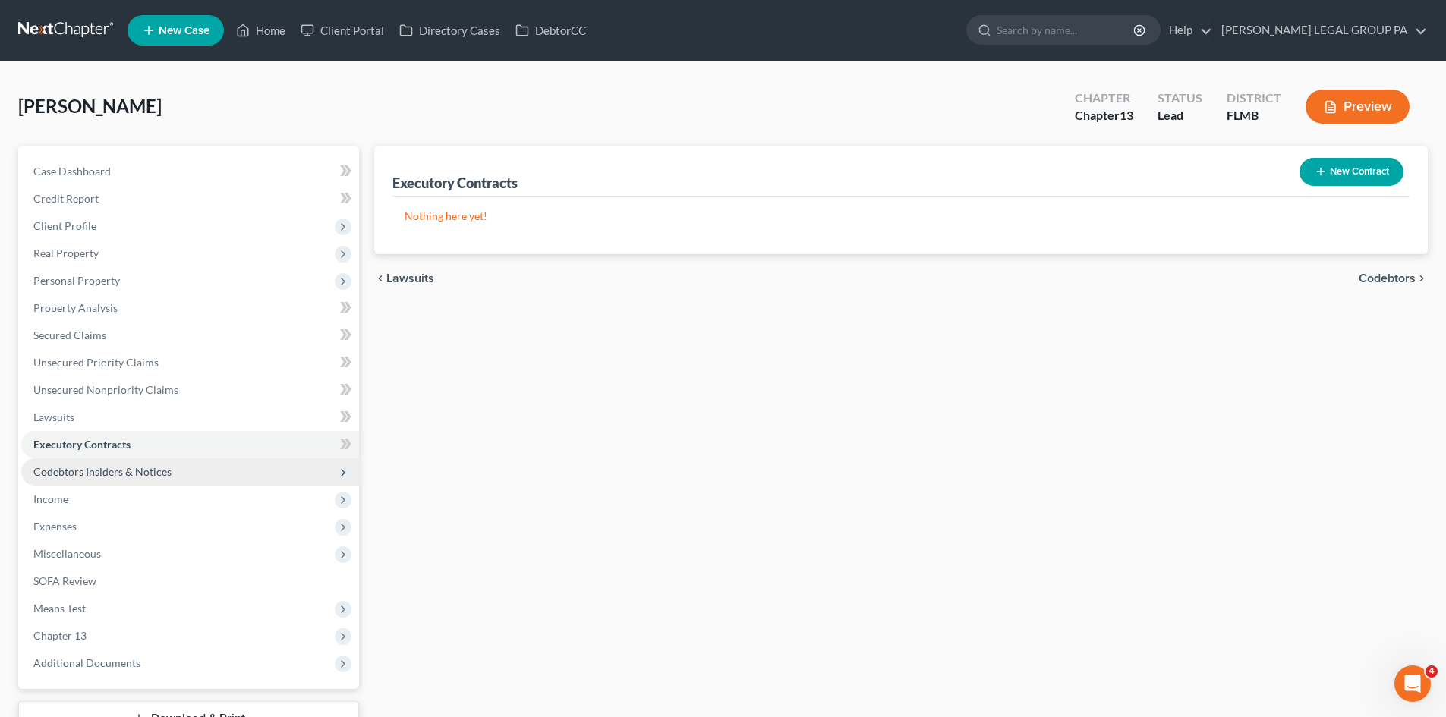
click at [138, 479] on span "Codebtors Insiders & Notices" at bounding box center [190, 472] width 338 height 27
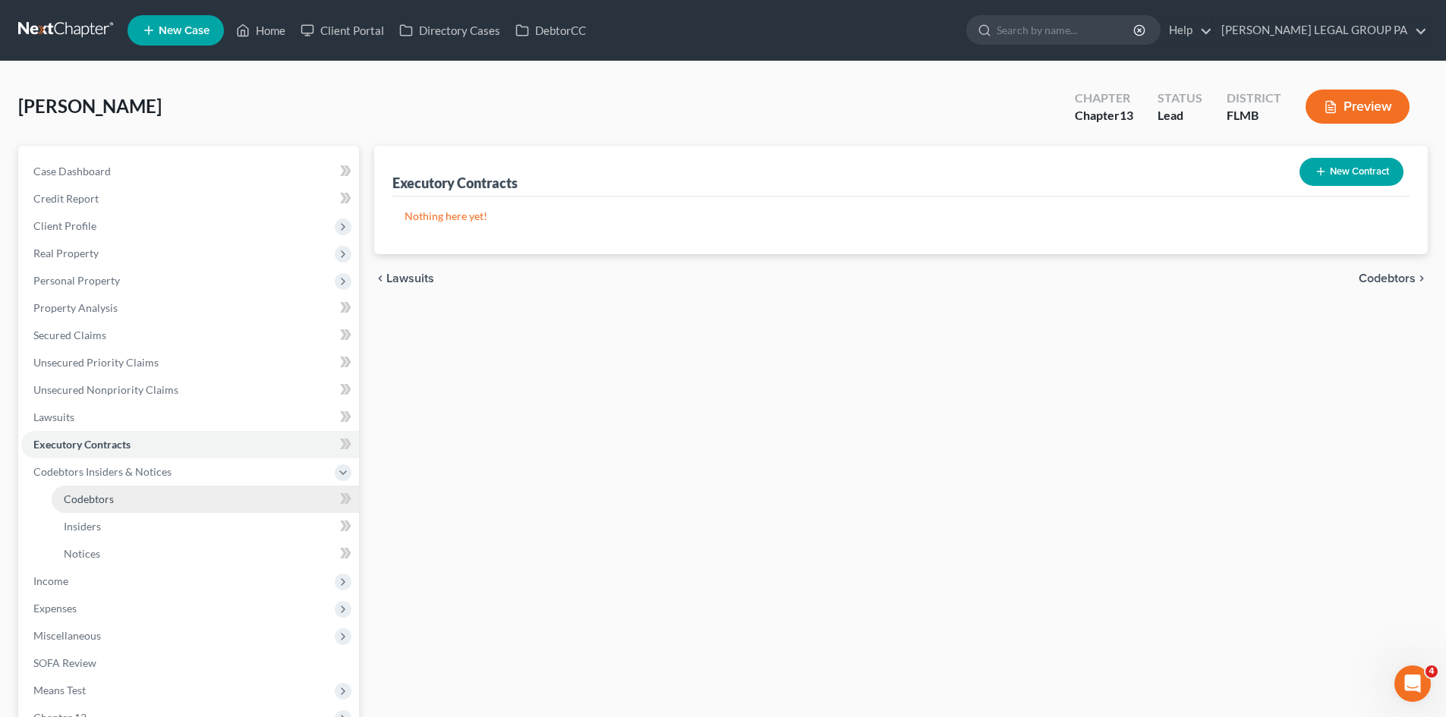
click at [124, 499] on link "Codebtors" at bounding box center [205, 499] width 307 height 27
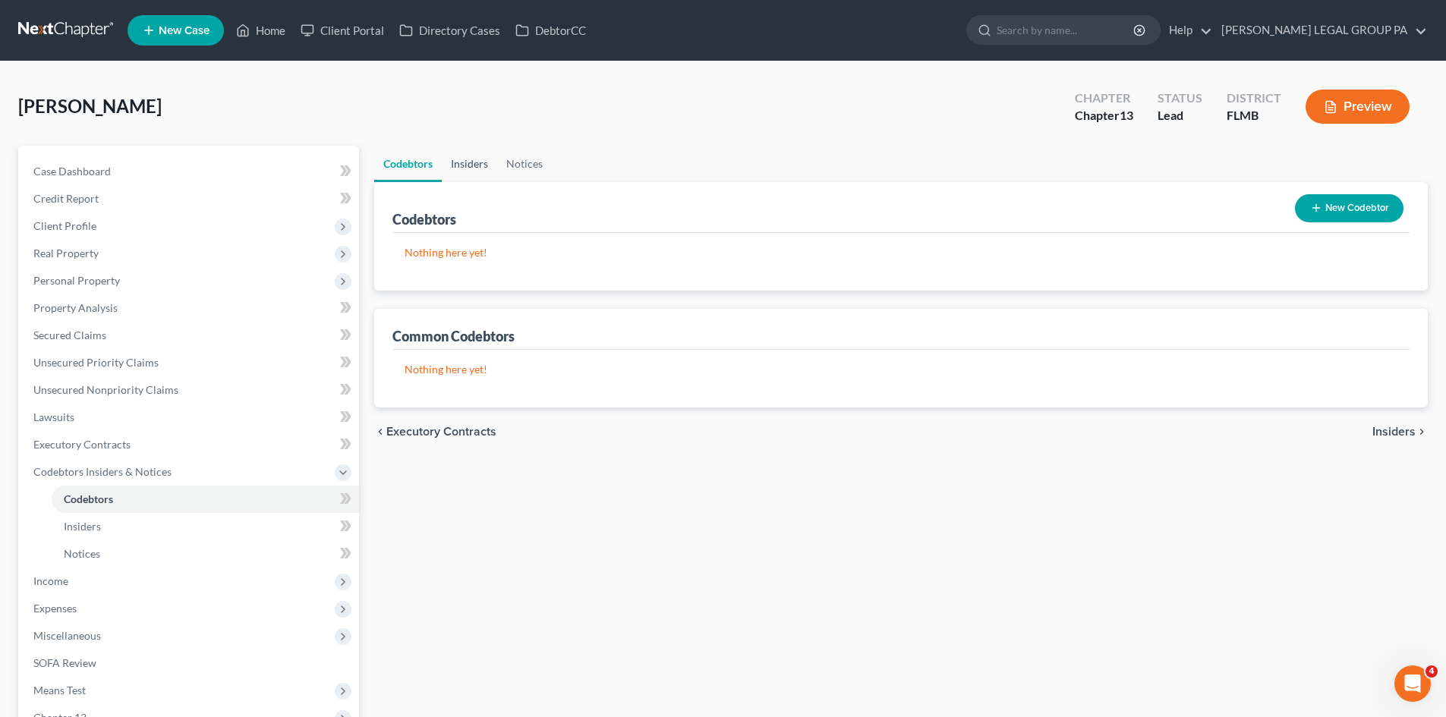
click at [490, 169] on link "Insiders" at bounding box center [469, 164] width 55 height 36
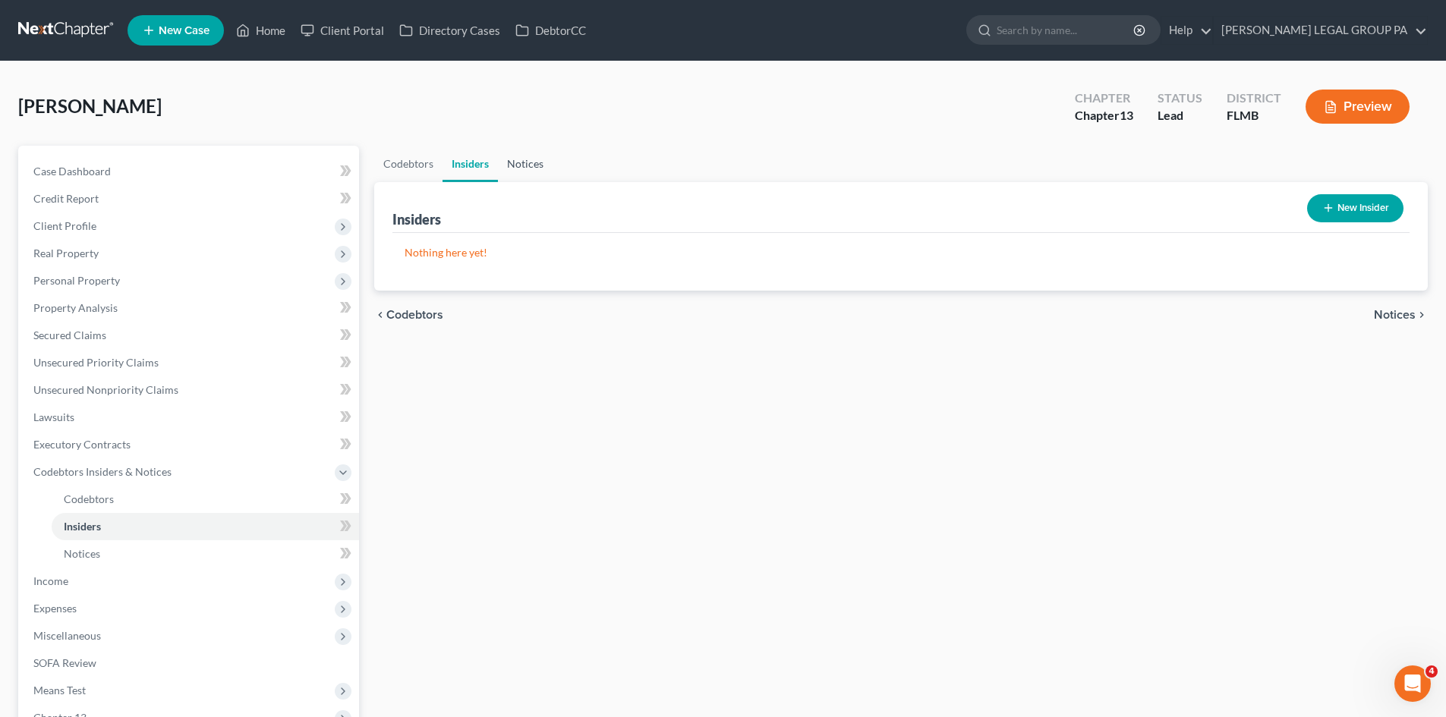
click at [536, 162] on link "Notices" at bounding box center [525, 164] width 55 height 36
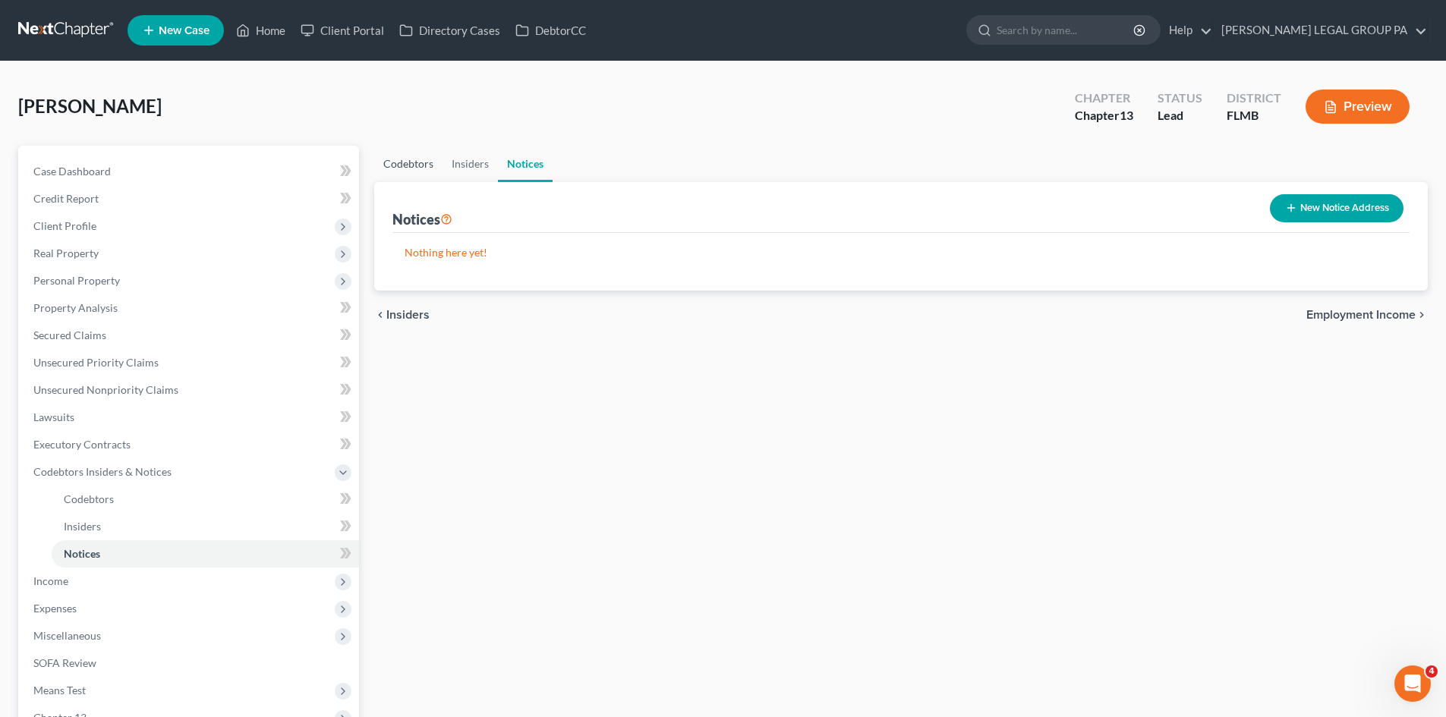
click at [411, 159] on link "Codebtors" at bounding box center [408, 164] width 68 height 36
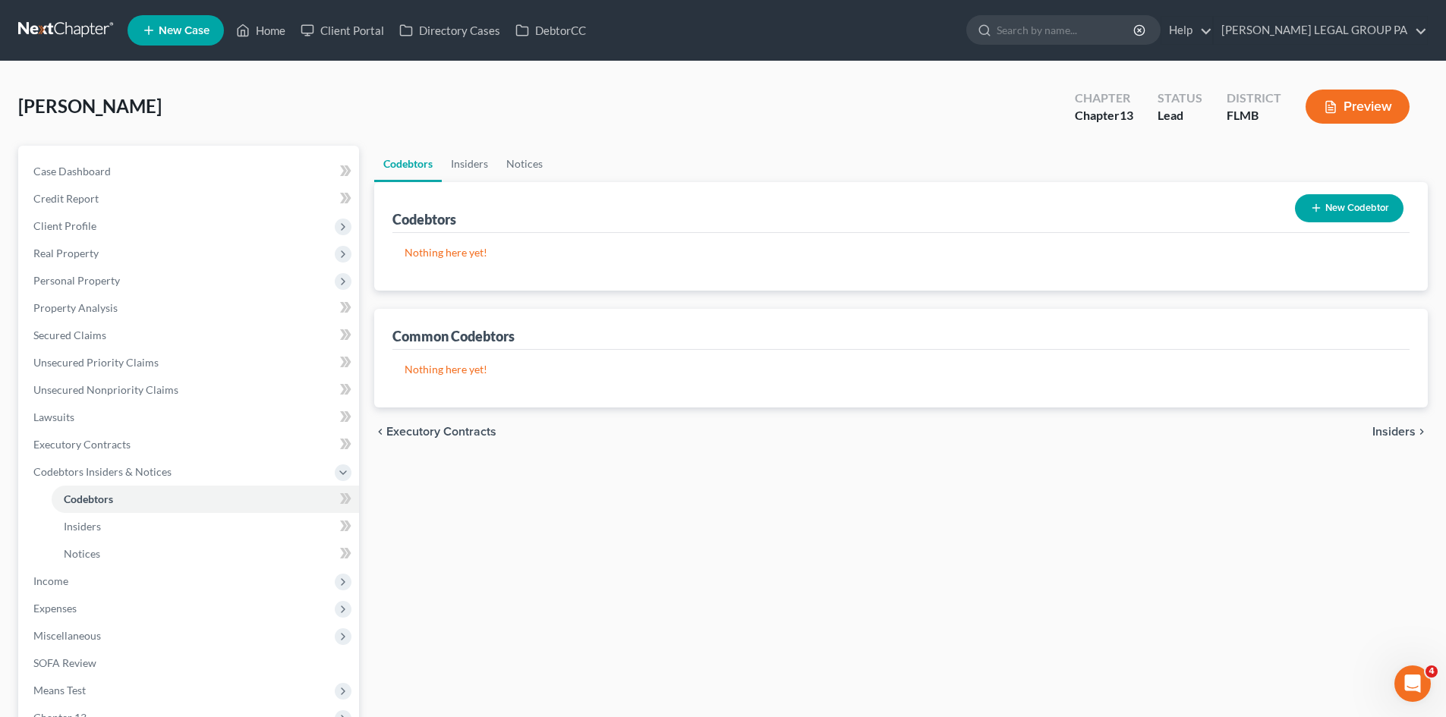
click at [1320, 203] on icon "button" at bounding box center [1316, 208] width 12 height 12
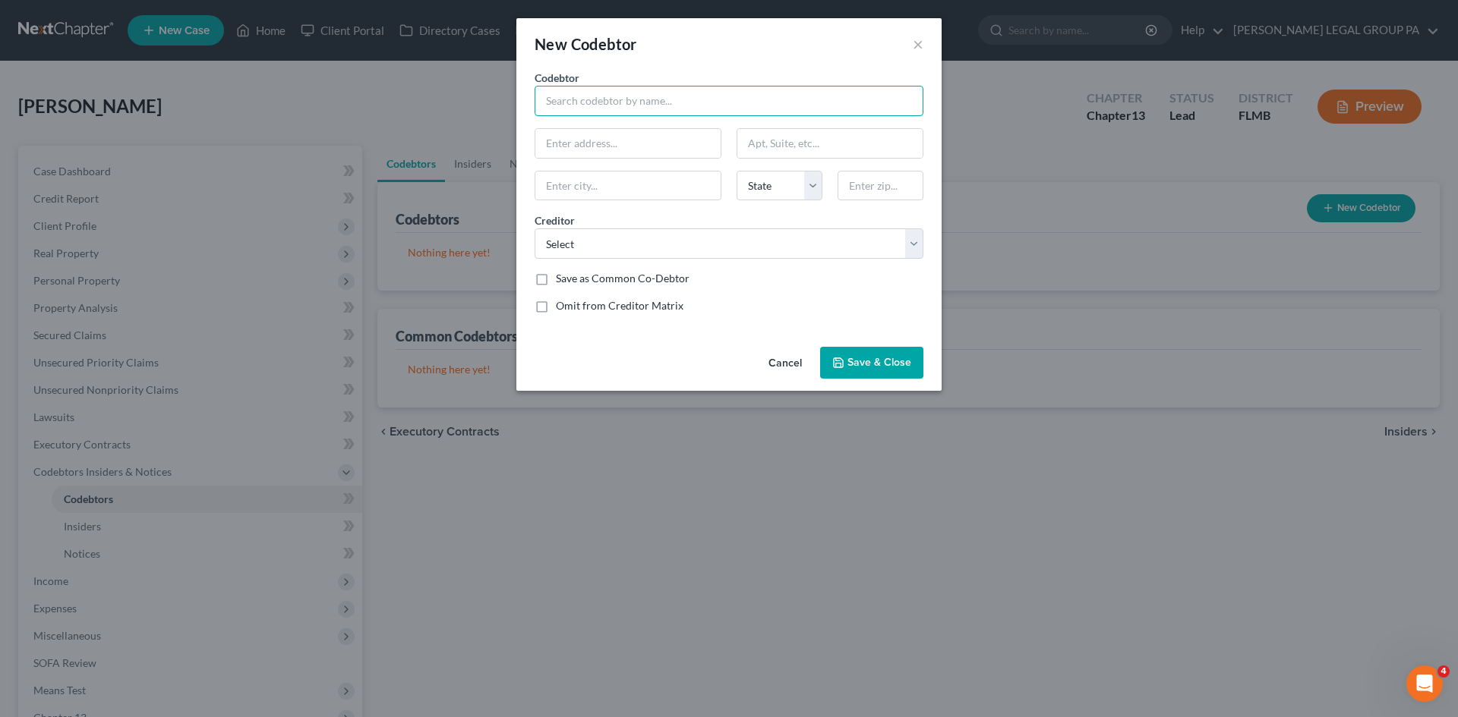
click at [689, 93] on input "text" at bounding box center [728, 101] width 389 height 30
click at [618, 115] on input "text" at bounding box center [728, 101] width 389 height 30
click at [638, 251] on select "Select [PERSON_NAME] Legal Group, [GEOGRAPHIC_DATA] Petalcard2 Wfbna Card Capit…" at bounding box center [728, 243] width 389 height 30
select select "25"
click at [534, 228] on select "Select [PERSON_NAME] Legal Group, [GEOGRAPHIC_DATA] Petalcard2 Wfbna Card Capit…" at bounding box center [728, 243] width 389 height 30
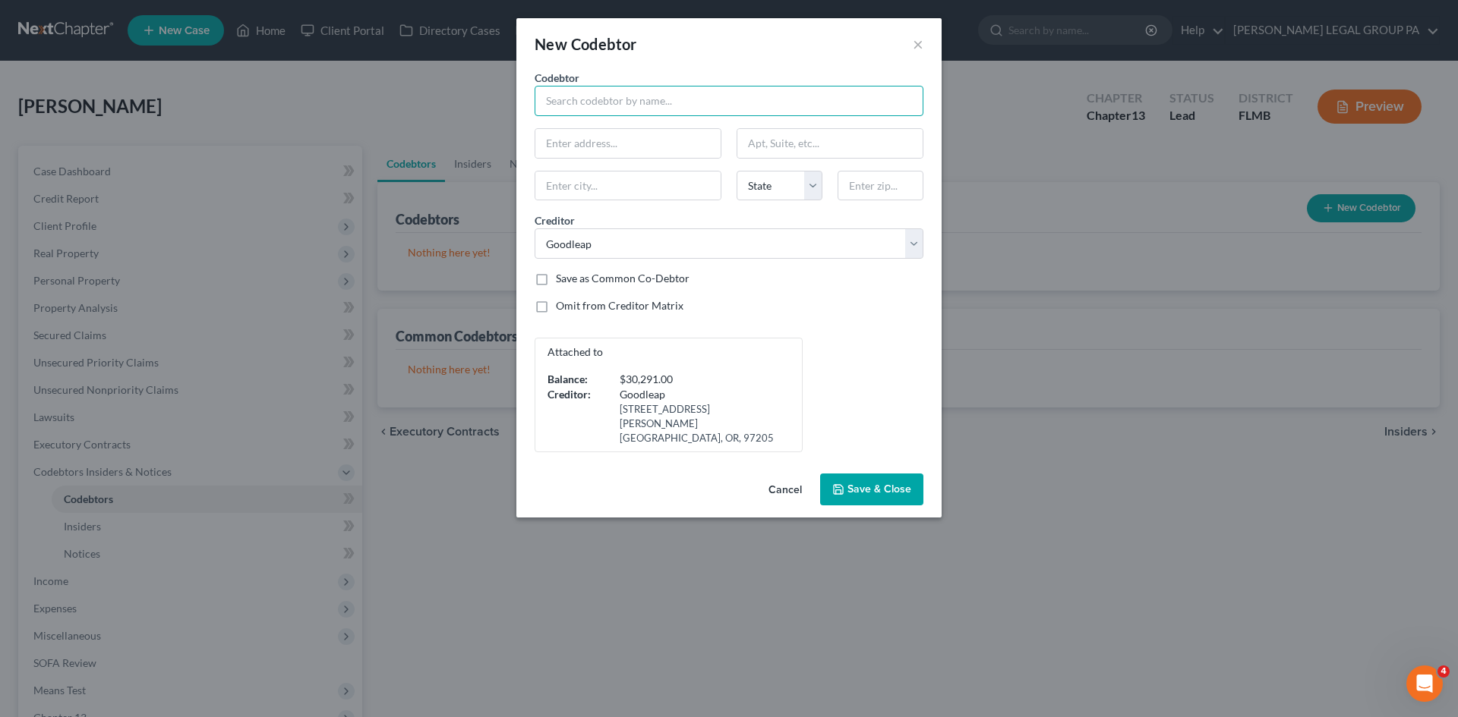
click at [621, 106] on input "text" at bounding box center [728, 101] width 389 height 30
click at [591, 104] on input "[PERSON_NAME]" at bounding box center [728, 101] width 389 height 30
type input "[PERSON_NAME]"
click at [673, 148] on input "text" at bounding box center [627, 143] width 185 height 29
click at [578, 153] on input "text" at bounding box center [627, 143] width 185 height 29
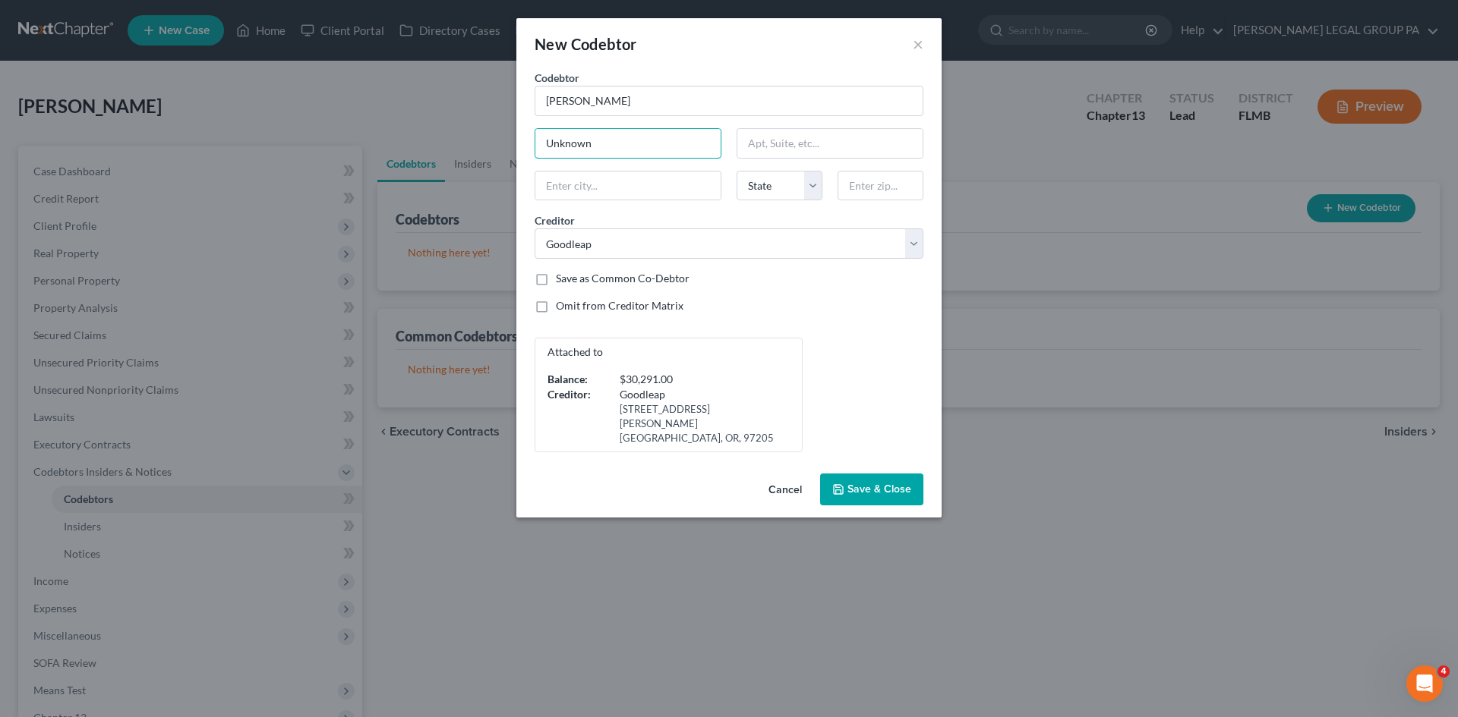
type input "Unknown"
click at [877, 474] on button "Save & Close" at bounding box center [871, 490] width 103 height 32
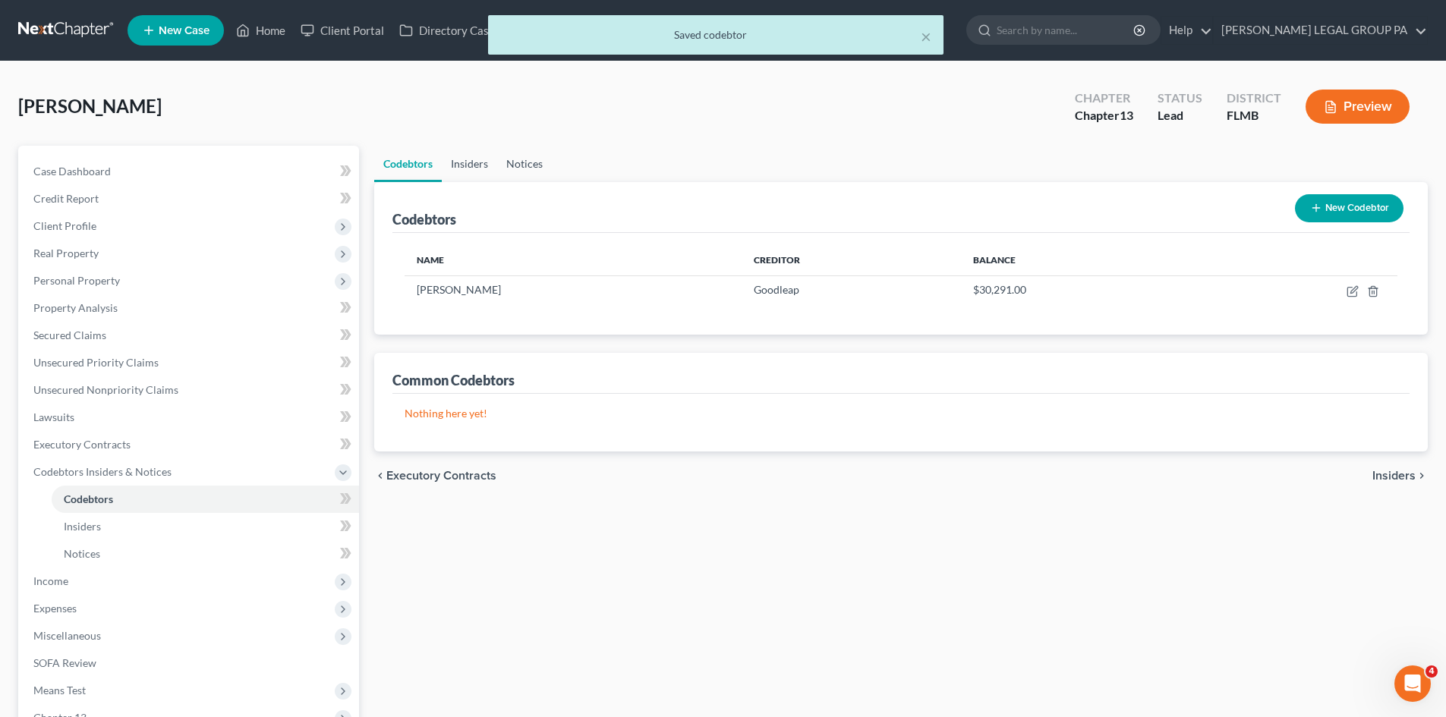
drag, startPoint x: 485, startPoint y: 159, endPoint x: 501, endPoint y: 157, distance: 16.0
click at [485, 159] on link "Insiders" at bounding box center [469, 164] width 55 height 36
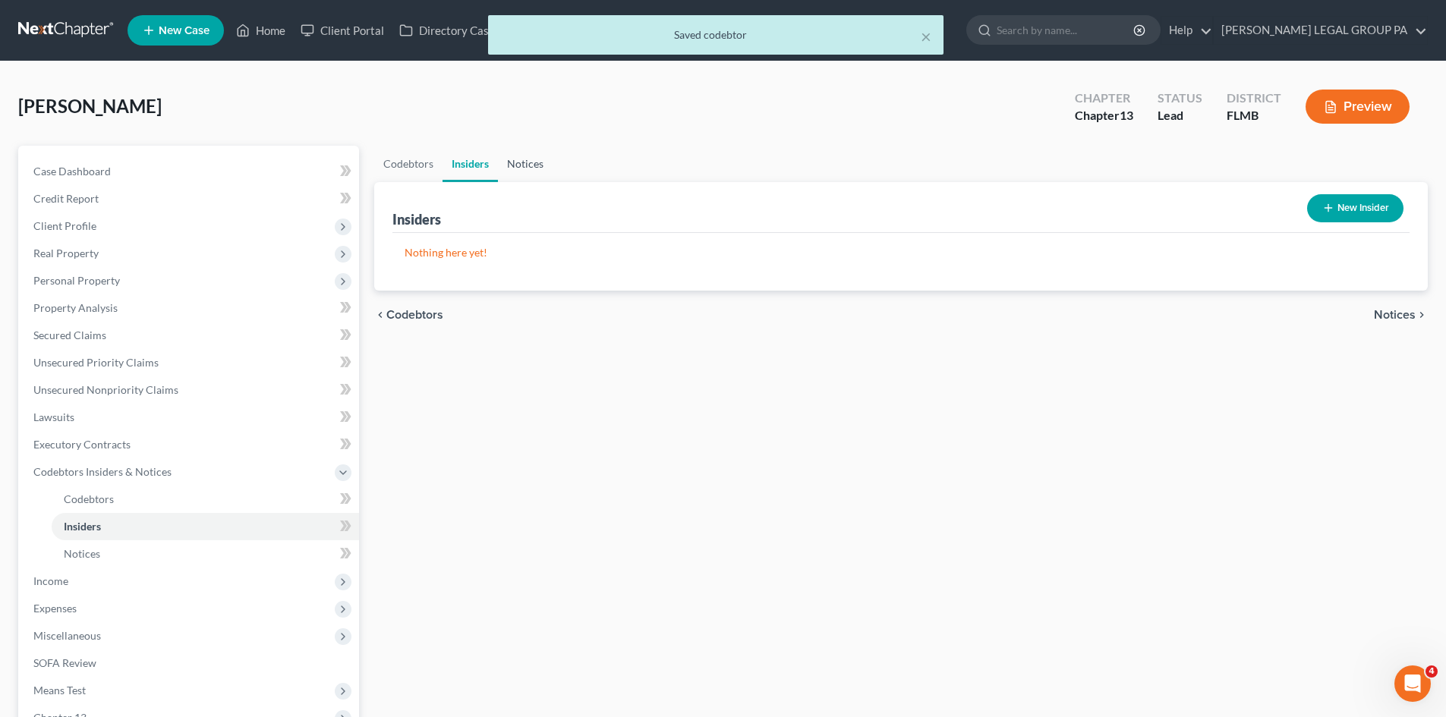
click at [525, 158] on link "Notices" at bounding box center [525, 164] width 55 height 36
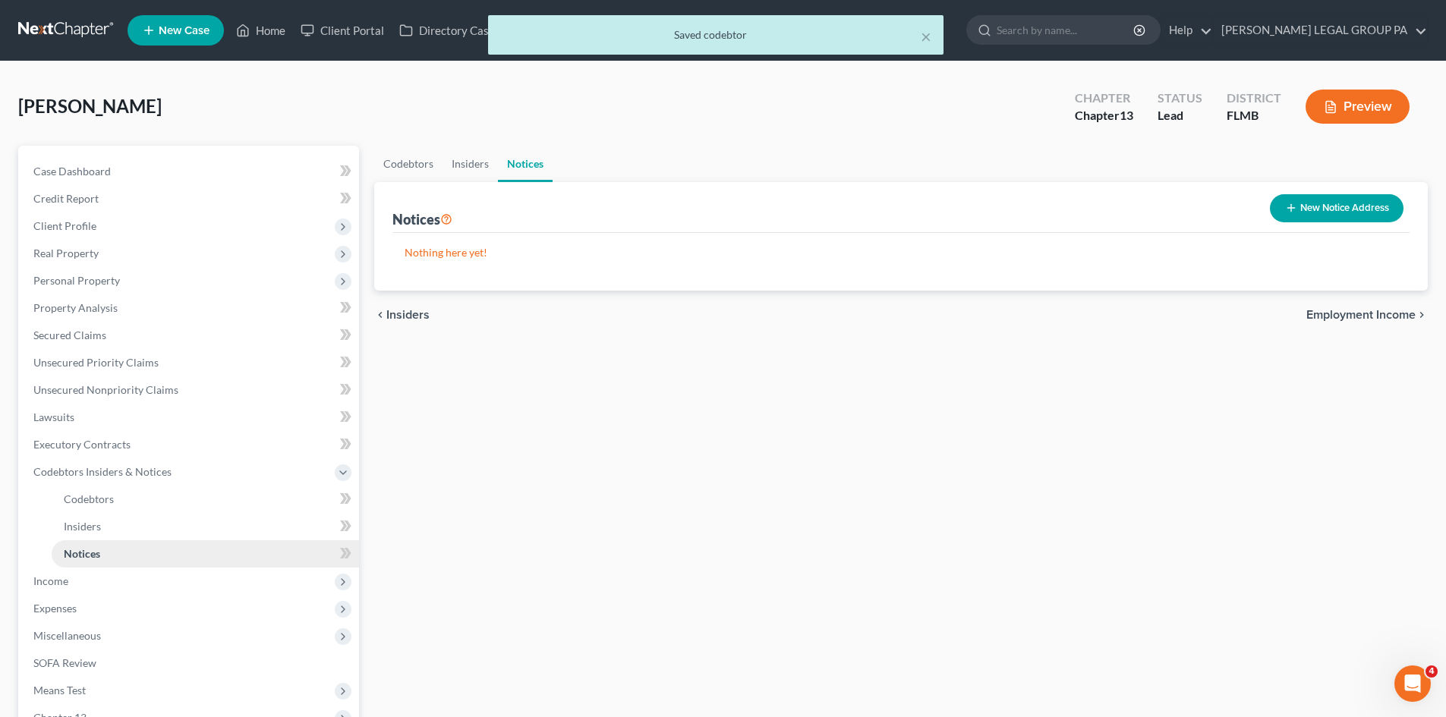
scroll to position [199, 0]
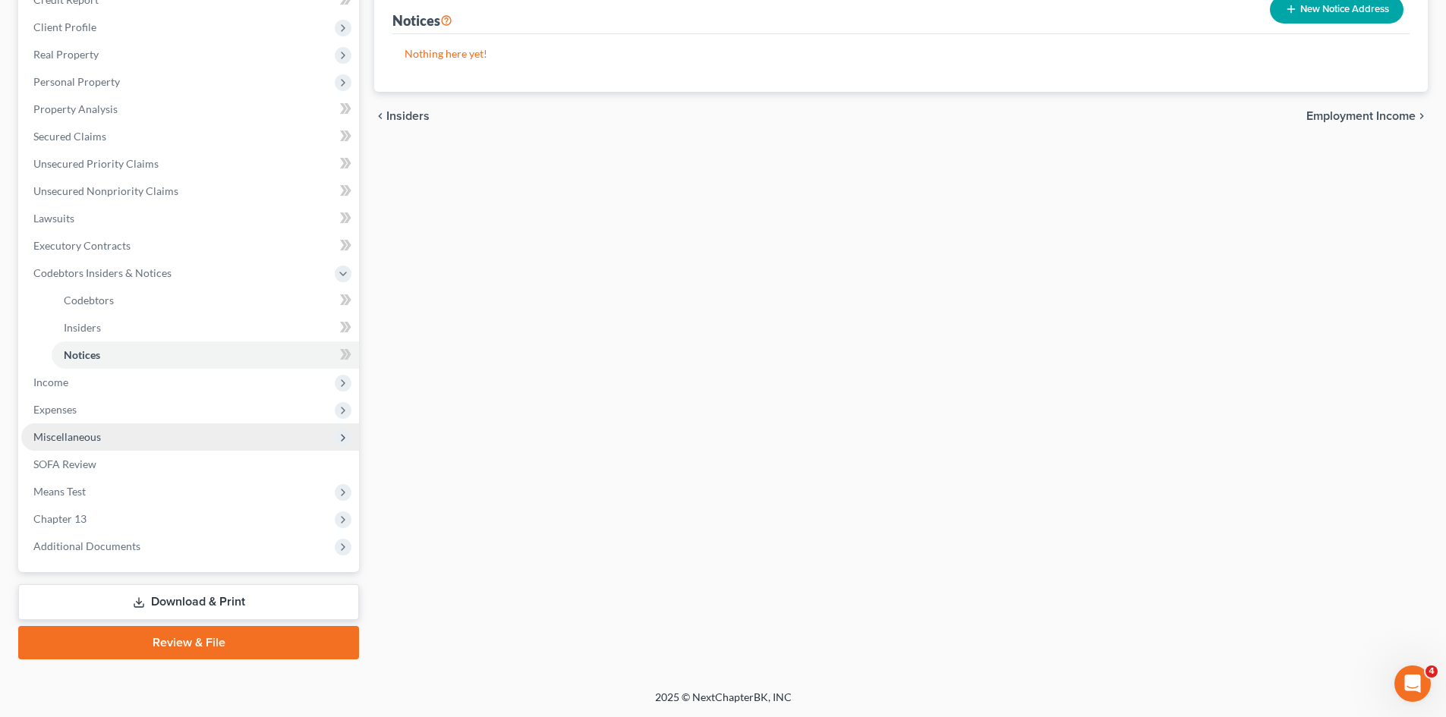
click at [101, 424] on span "Miscellaneous" at bounding box center [190, 437] width 338 height 27
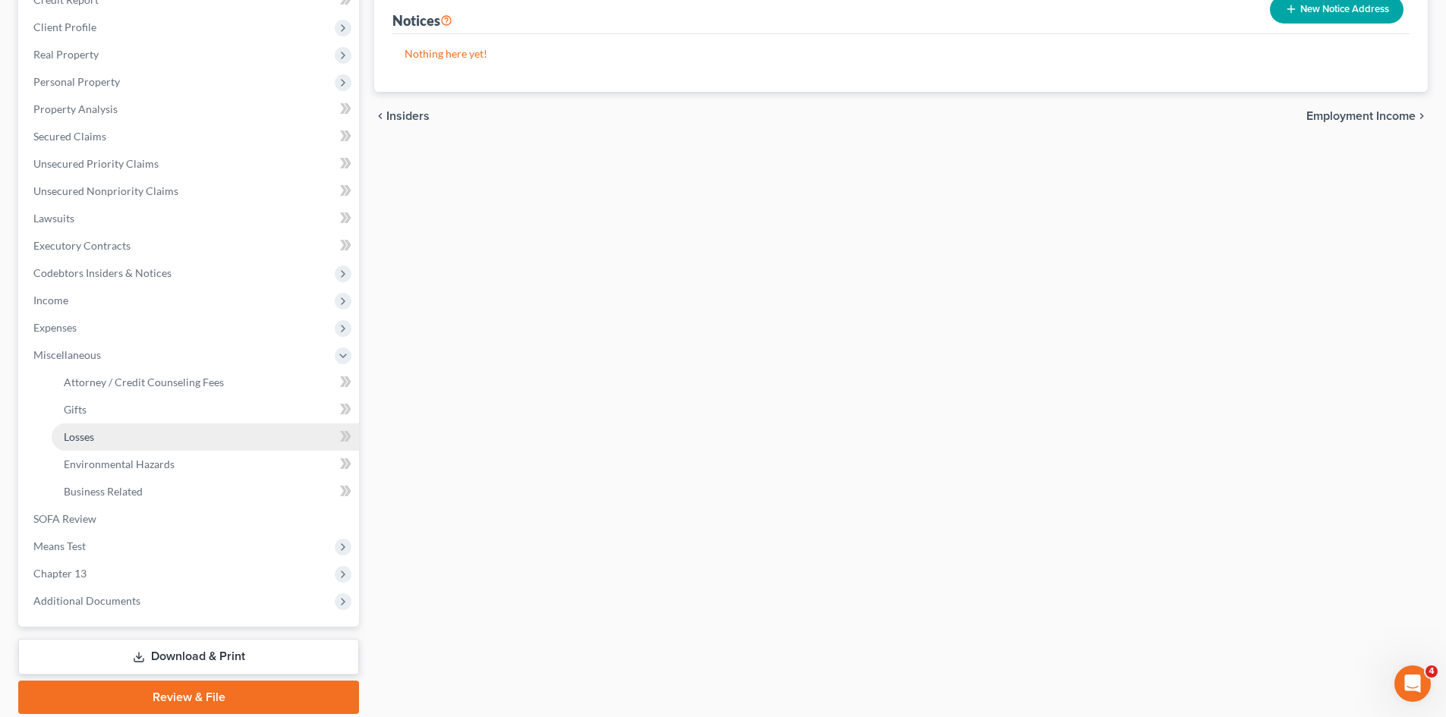
click at [124, 430] on link "Losses" at bounding box center [205, 437] width 307 height 27
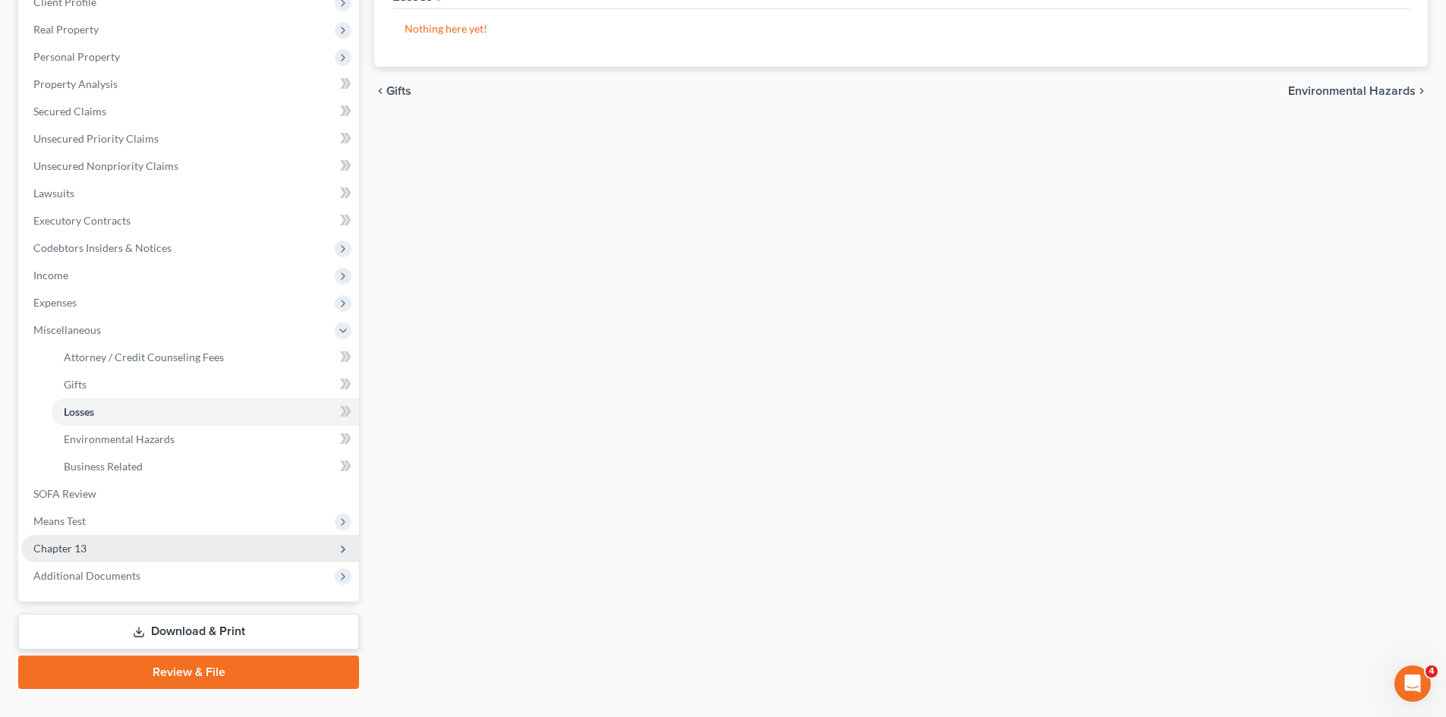
scroll to position [228, 0]
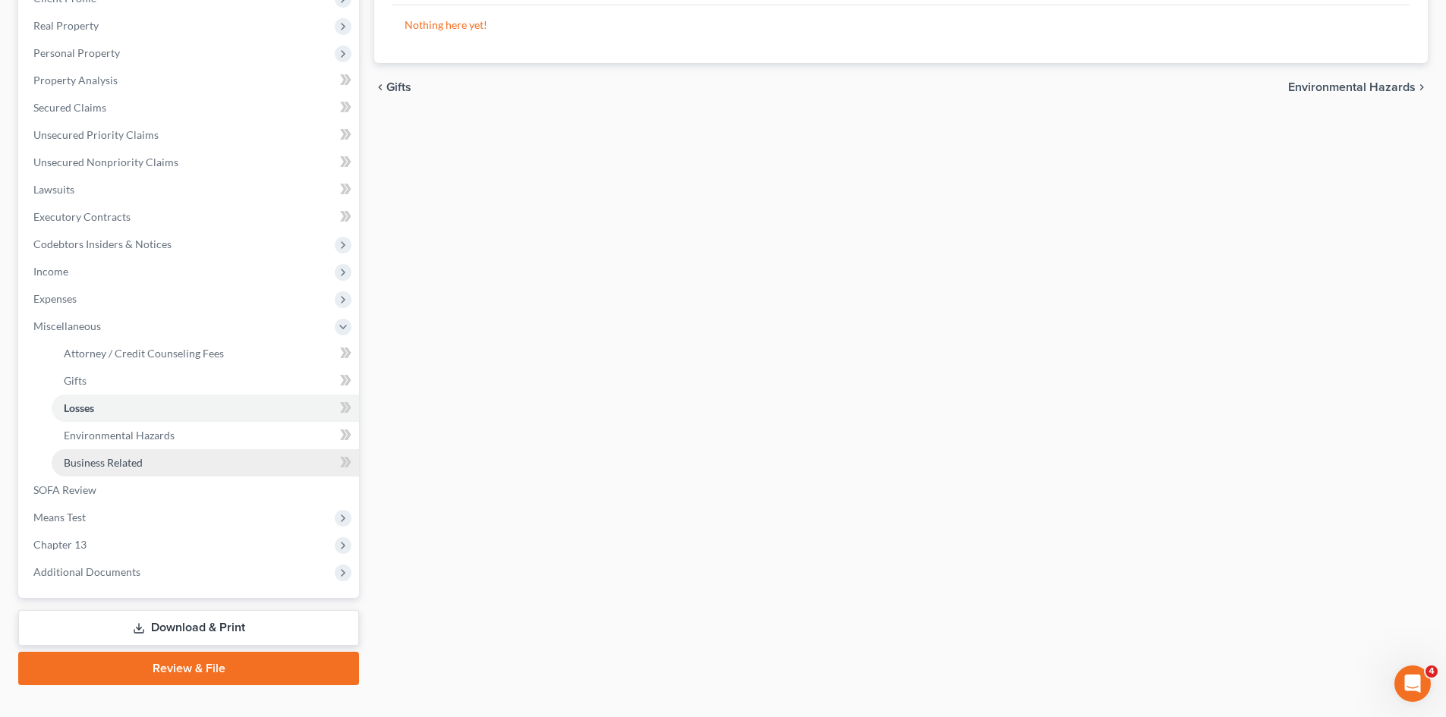
click at [148, 466] on link "Business Related" at bounding box center [205, 462] width 307 height 27
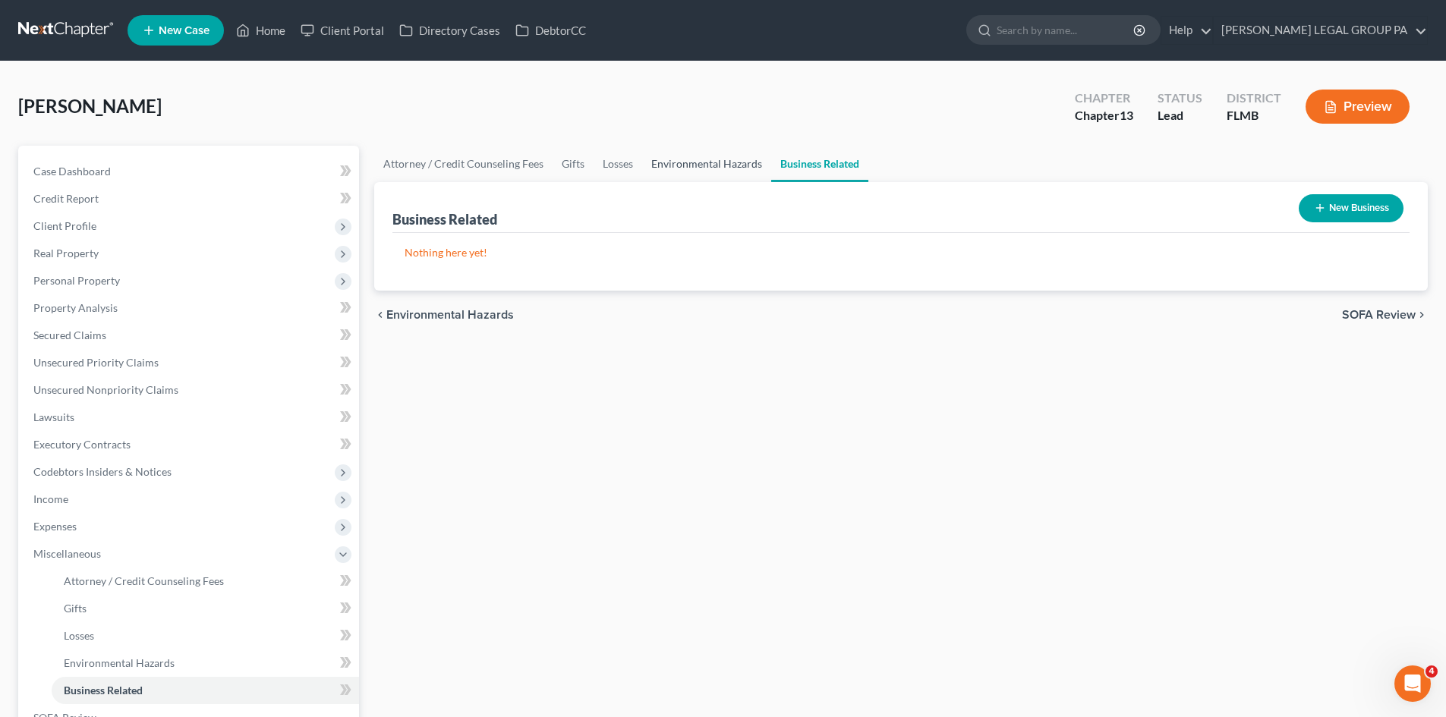
click at [698, 172] on link "Environmental Hazards" at bounding box center [706, 164] width 129 height 36
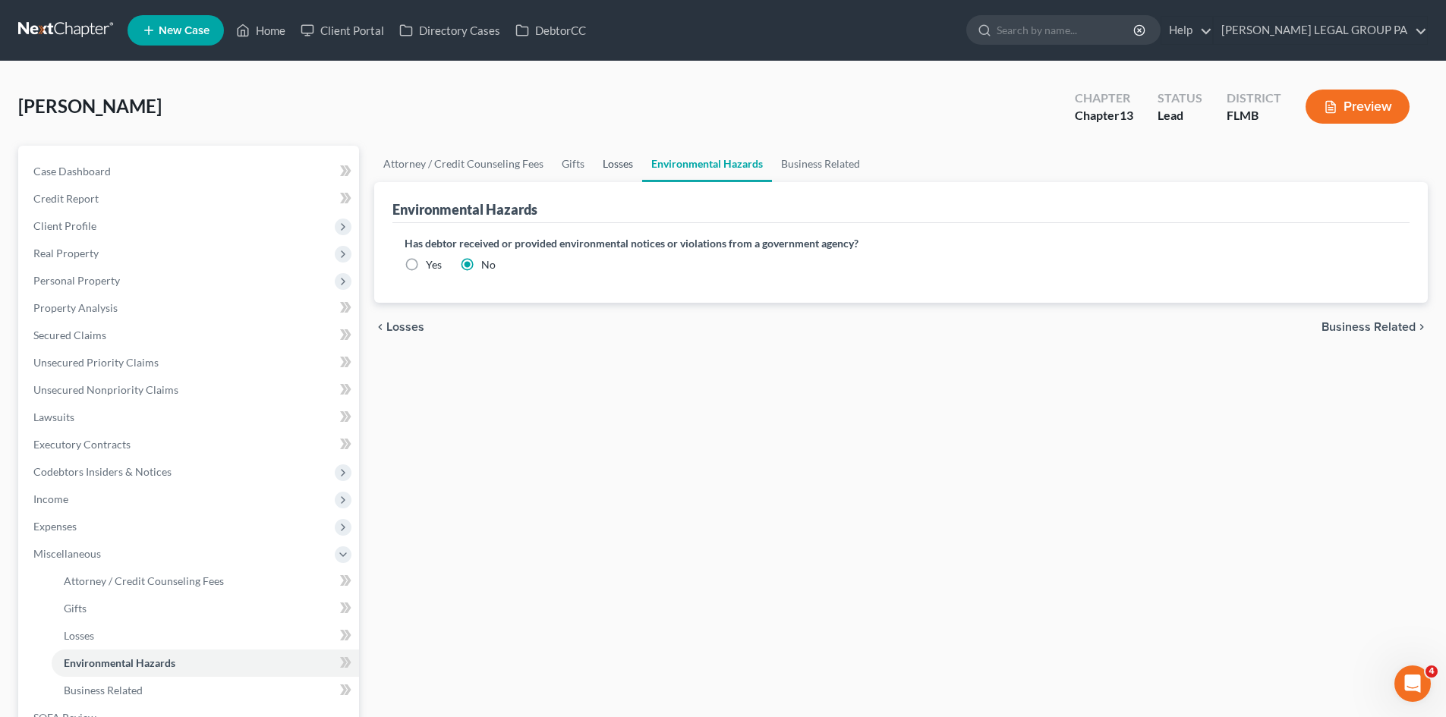
click at [619, 168] on link "Losses" at bounding box center [618, 164] width 49 height 36
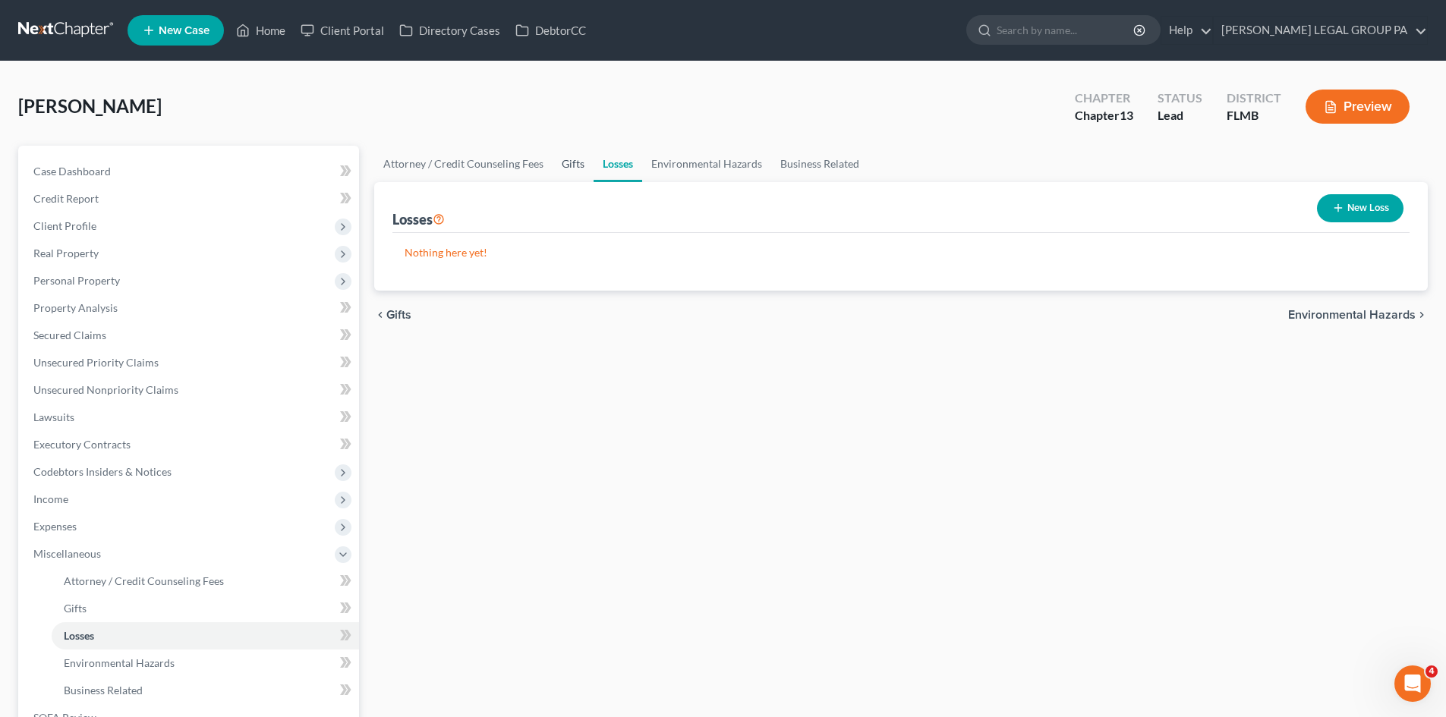
click at [569, 158] on link "Gifts" at bounding box center [573, 164] width 41 height 36
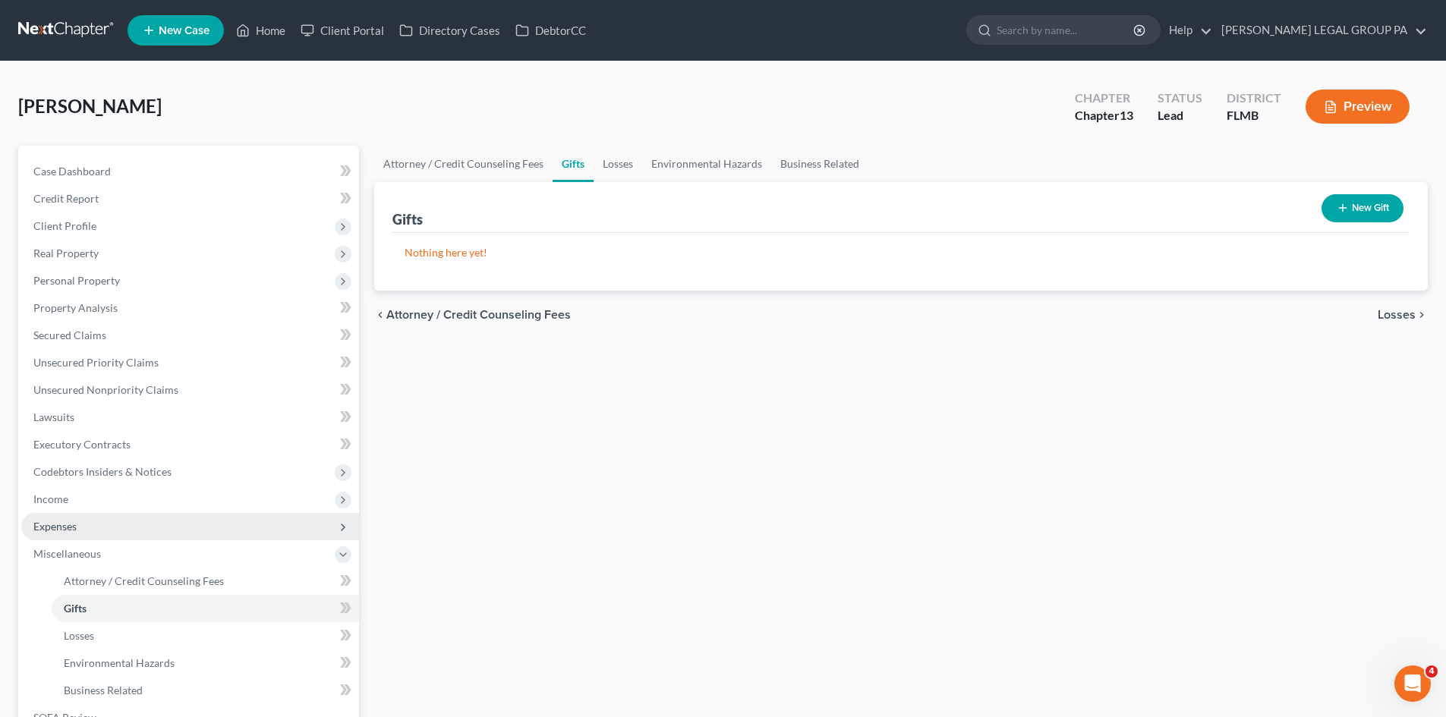
drag, startPoint x: 106, startPoint y: 560, endPoint x: 131, endPoint y: 531, distance: 38.7
click at [106, 560] on span "Miscellaneous" at bounding box center [190, 553] width 338 height 27
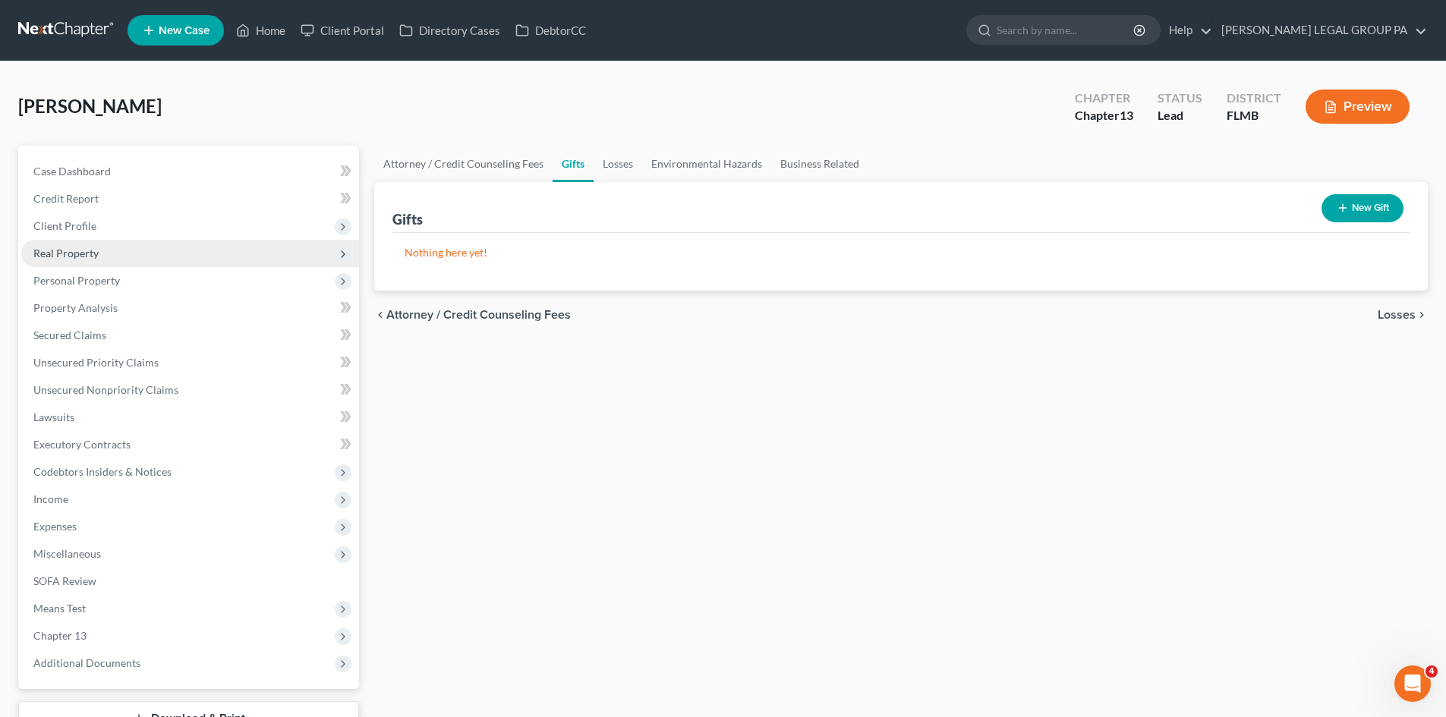
click at [103, 266] on span "Real Property" at bounding box center [190, 253] width 338 height 27
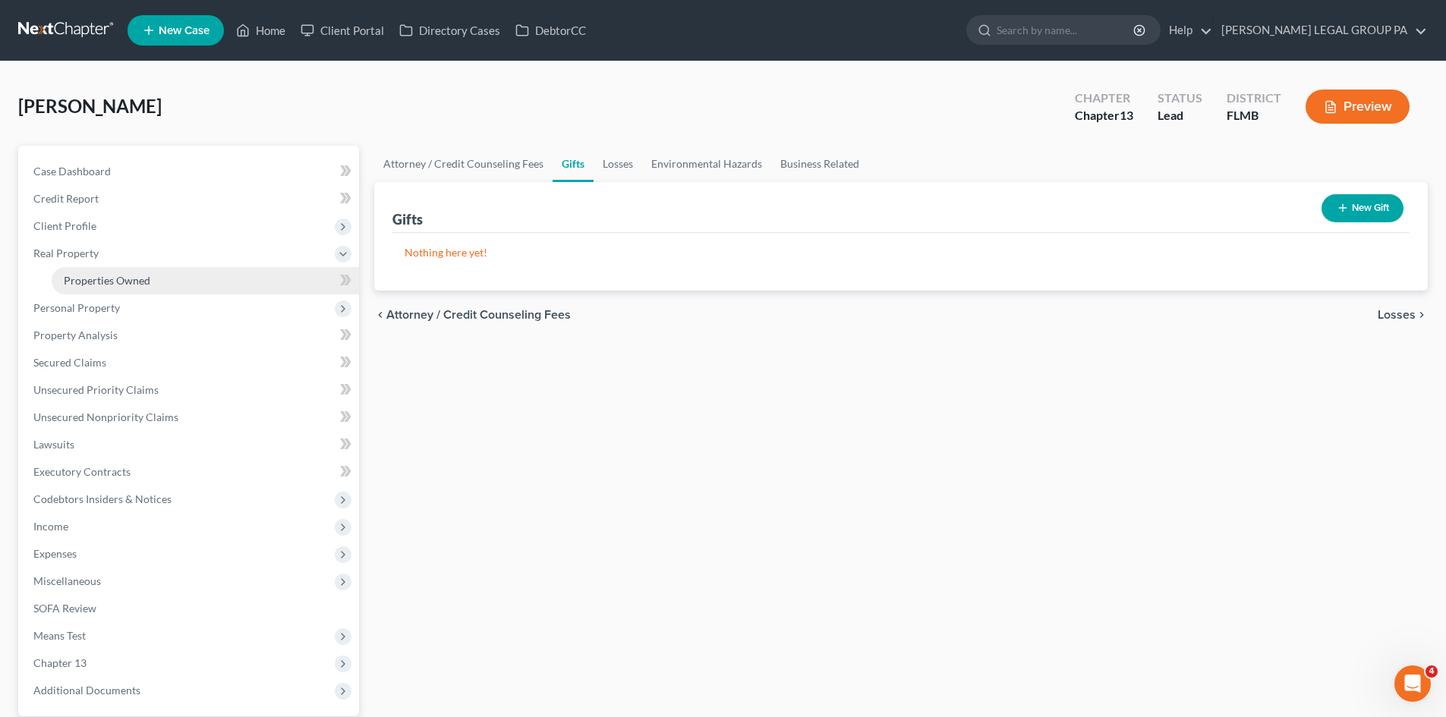
click at [117, 275] on span "Properties Owned" at bounding box center [107, 280] width 87 height 13
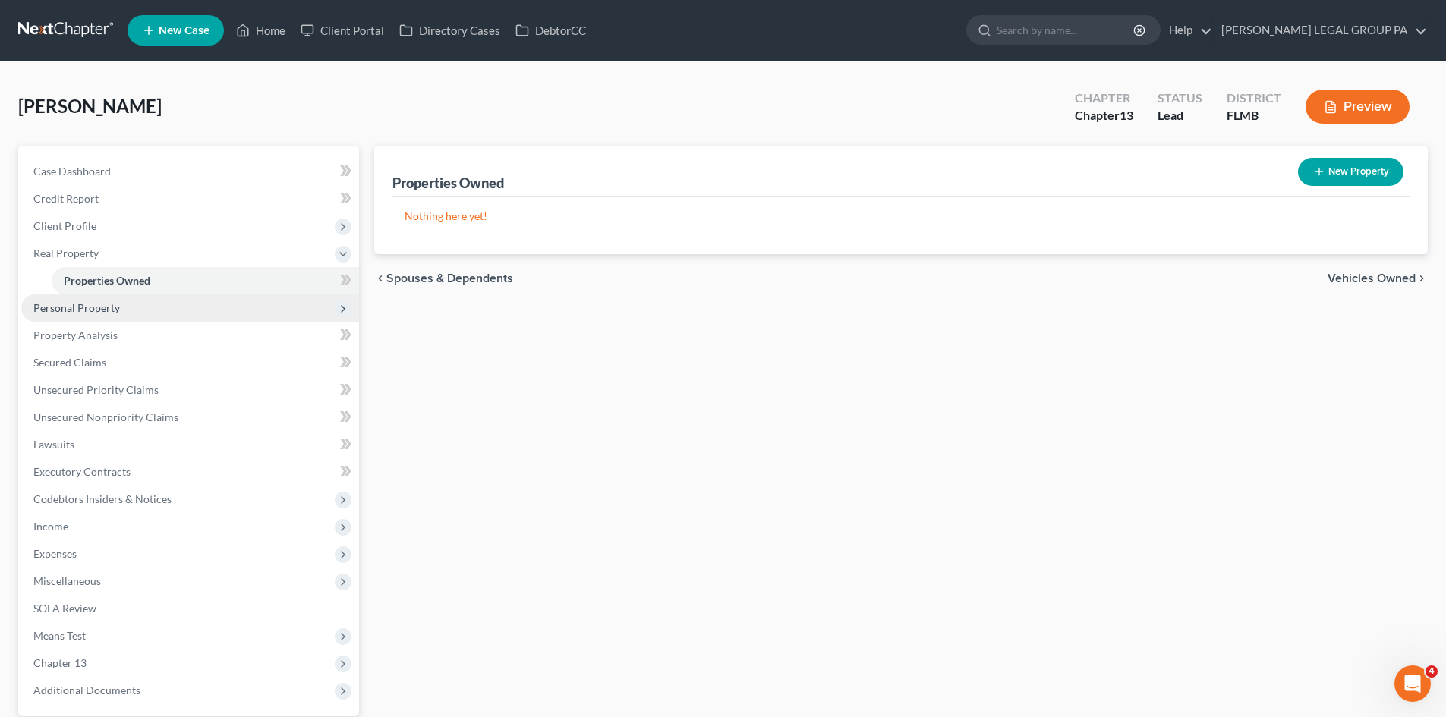
click at [148, 296] on span "Personal Property" at bounding box center [190, 308] width 338 height 27
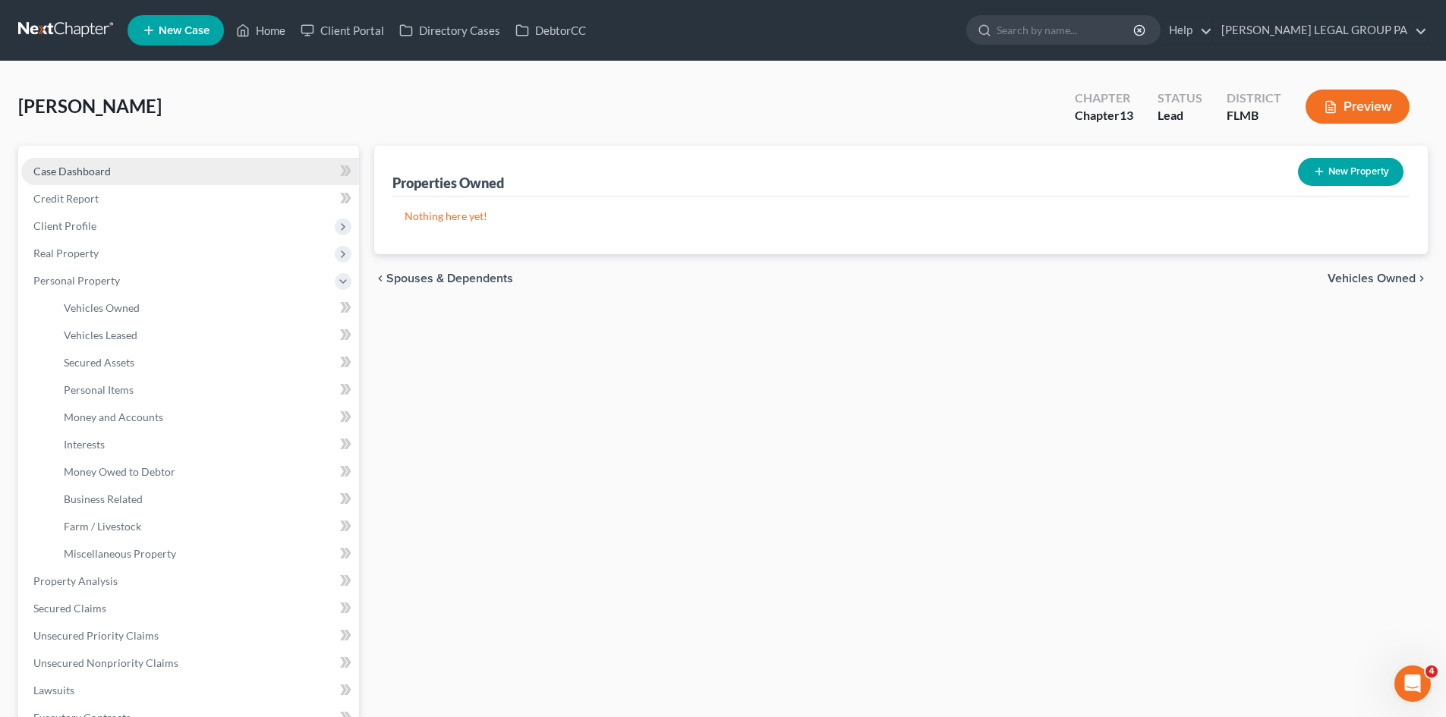
click at [90, 178] on link "Case Dashboard" at bounding box center [190, 171] width 338 height 27
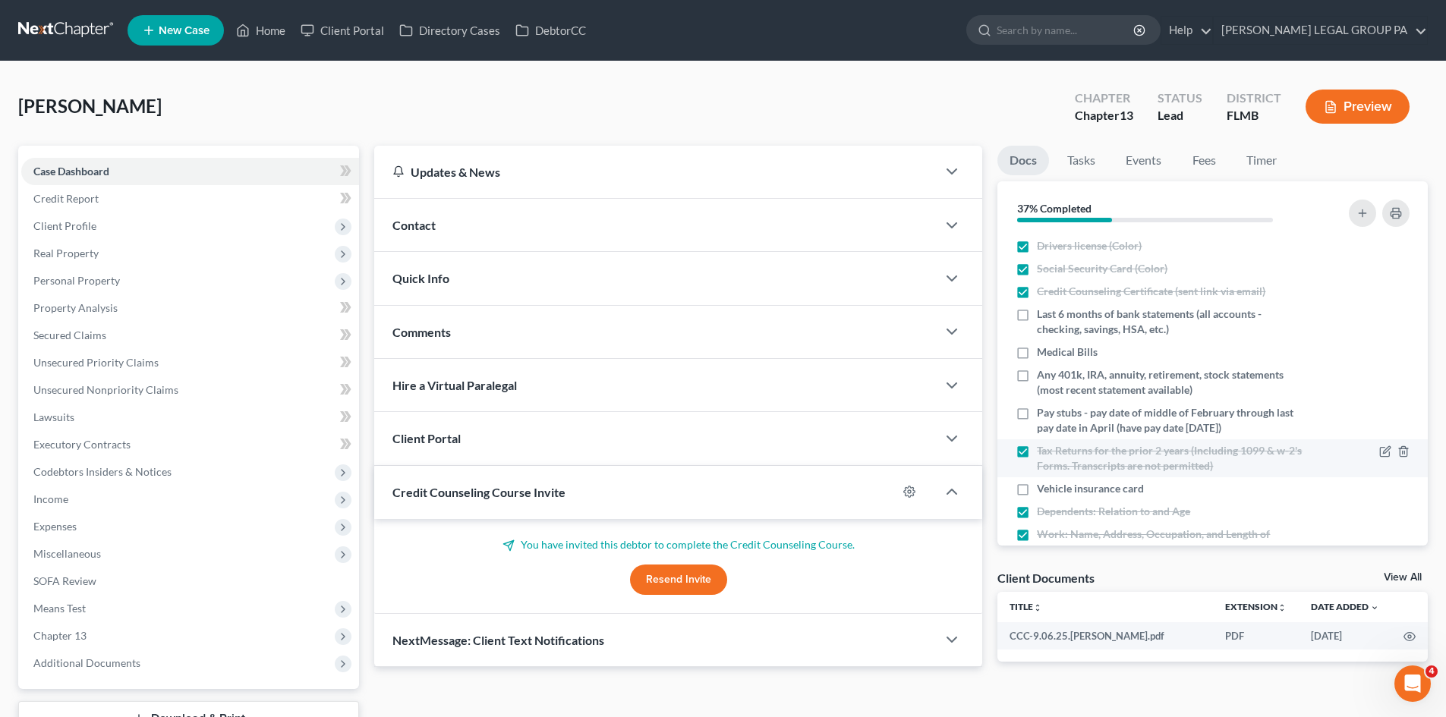
scroll to position [169, 0]
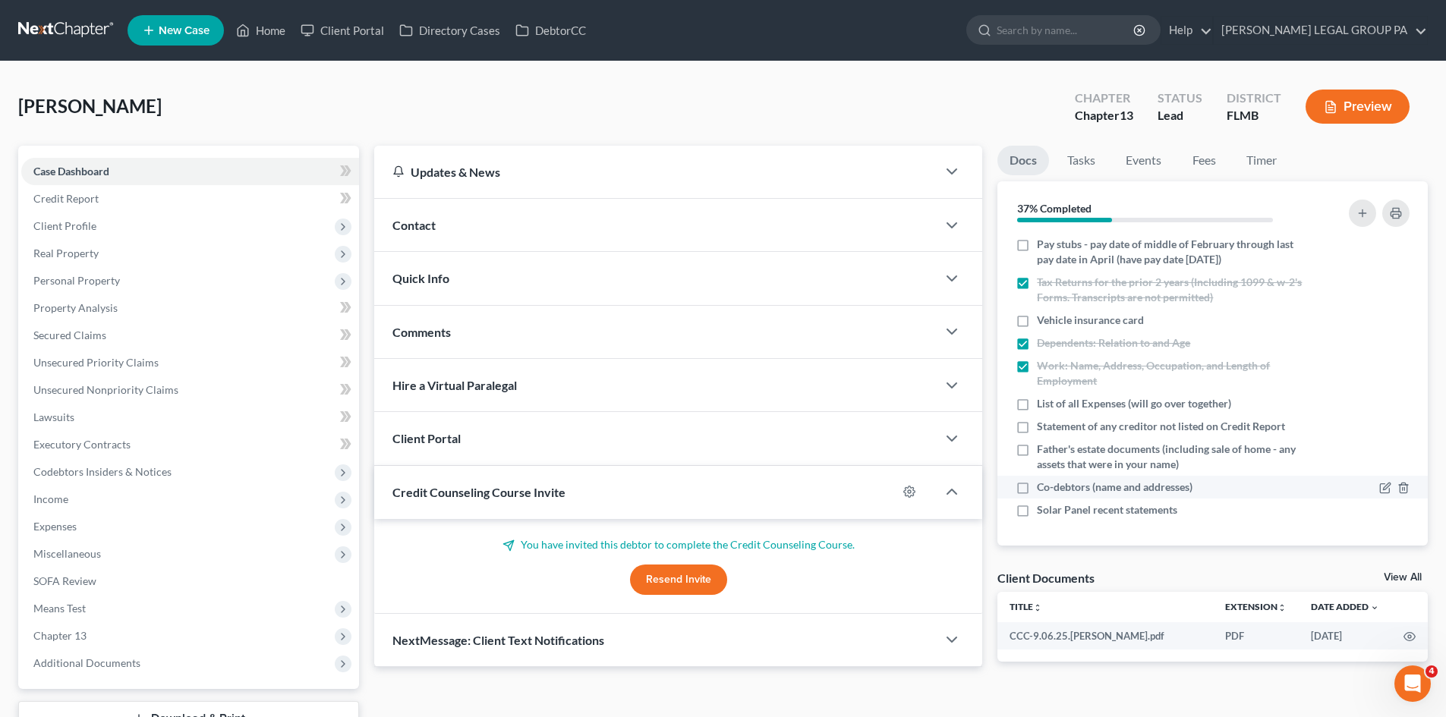
click at [1037, 490] on label "Co-debtors (name and addresses)" at bounding box center [1115, 487] width 156 height 15
click at [1043, 490] on input "Co-debtors (name and addresses)" at bounding box center [1048, 485] width 10 height 10
checkbox input "true"
click at [1360, 217] on icon "button" at bounding box center [1363, 213] width 12 height 12
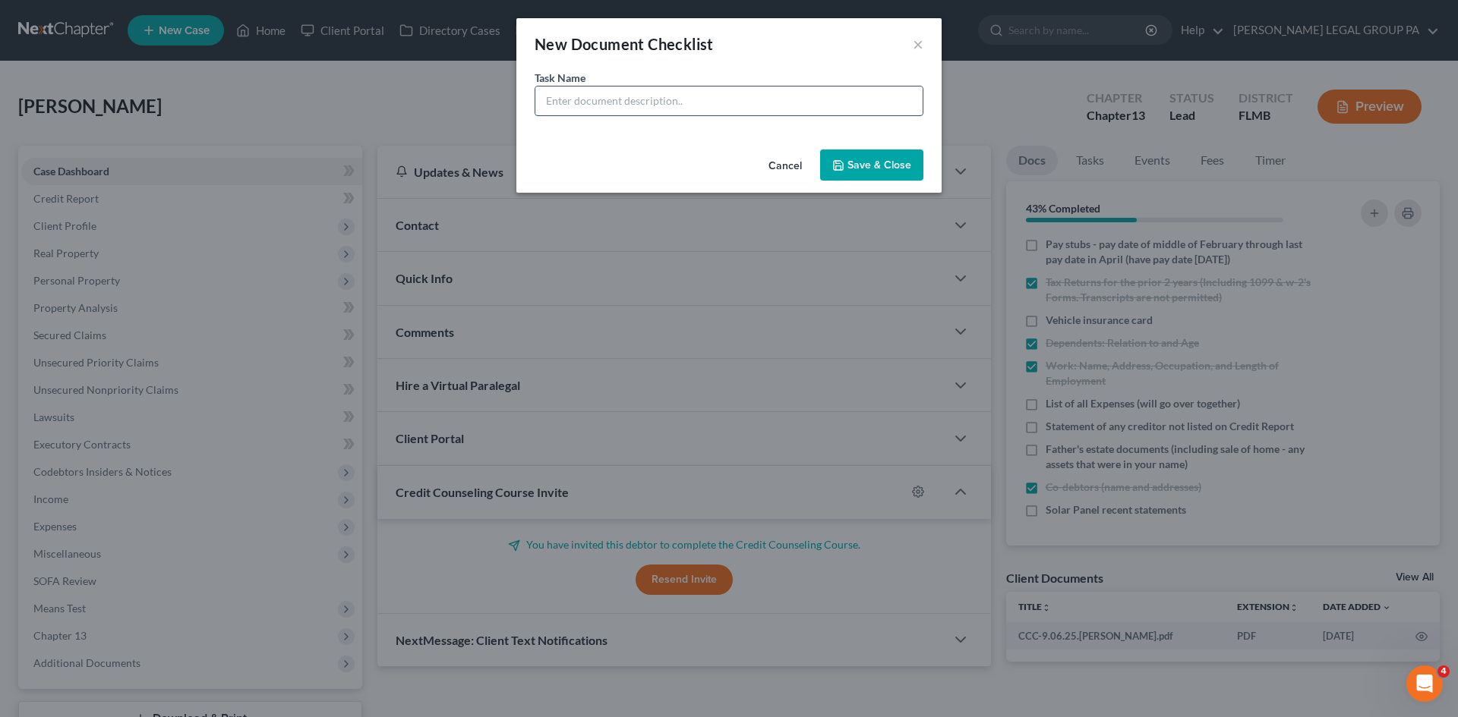
click at [620, 95] on input "text" at bounding box center [728, 101] width 387 height 29
click at [550, 98] on input "Bank statements - Visions CU" at bounding box center [728, 101] width 387 height 29
click at [685, 100] on input "6 months of bank statements - Visions CU" at bounding box center [728, 101] width 387 height 29
click at [681, 100] on input "6 months of bank statements - Visions CU" at bounding box center [728, 101] width 387 height 29
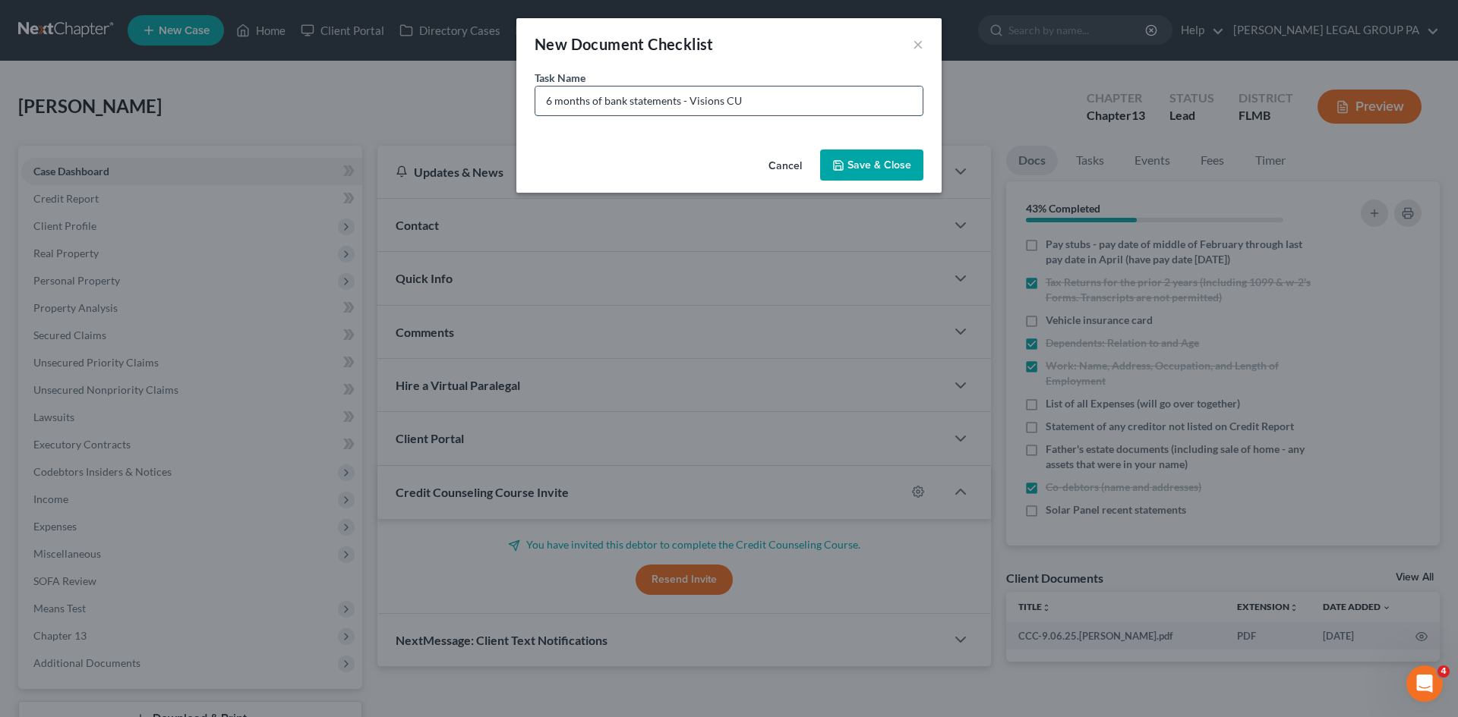
click at [683, 100] on input "6 months of bank statements - Visions CU" at bounding box center [728, 101] width 387 height 29
type input "6 months of bank statements for Visions CU"
click at [867, 165] on button "Save & Close" at bounding box center [871, 166] width 103 height 32
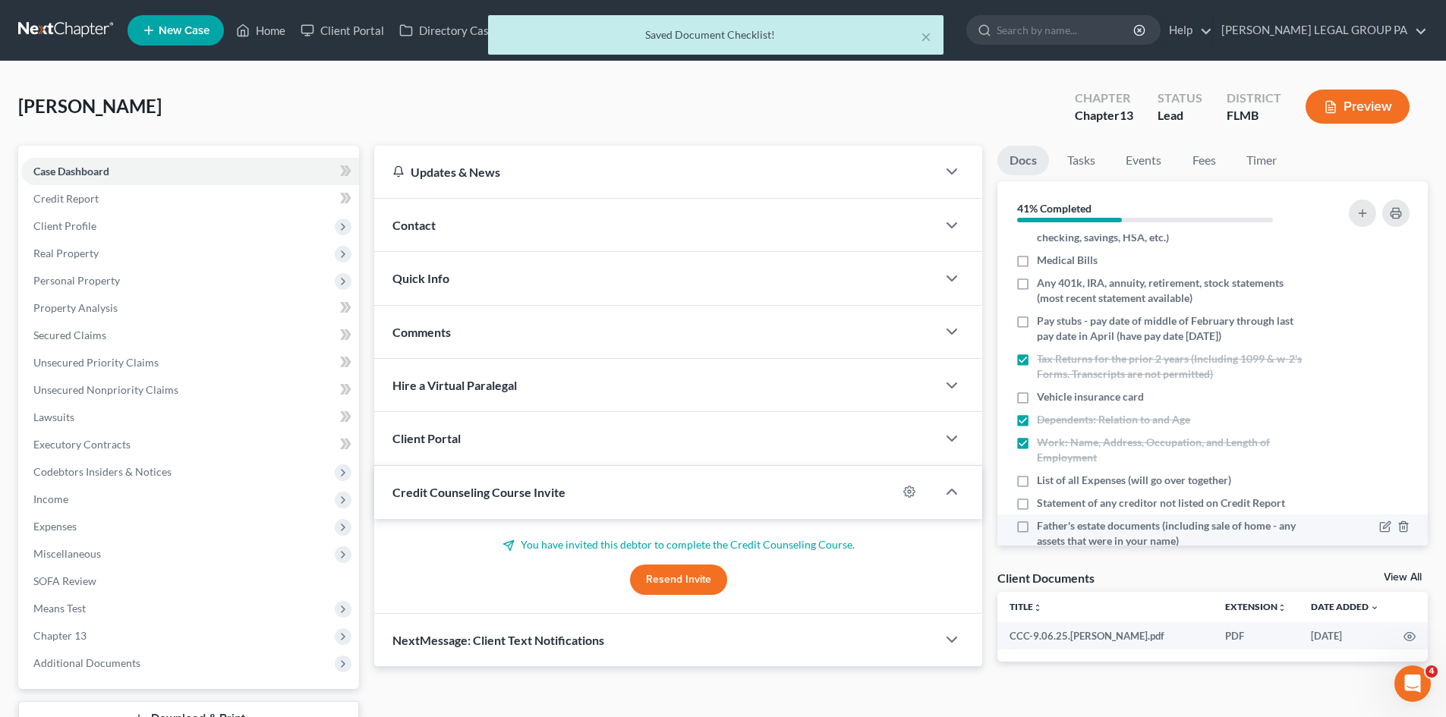
scroll to position [0, 0]
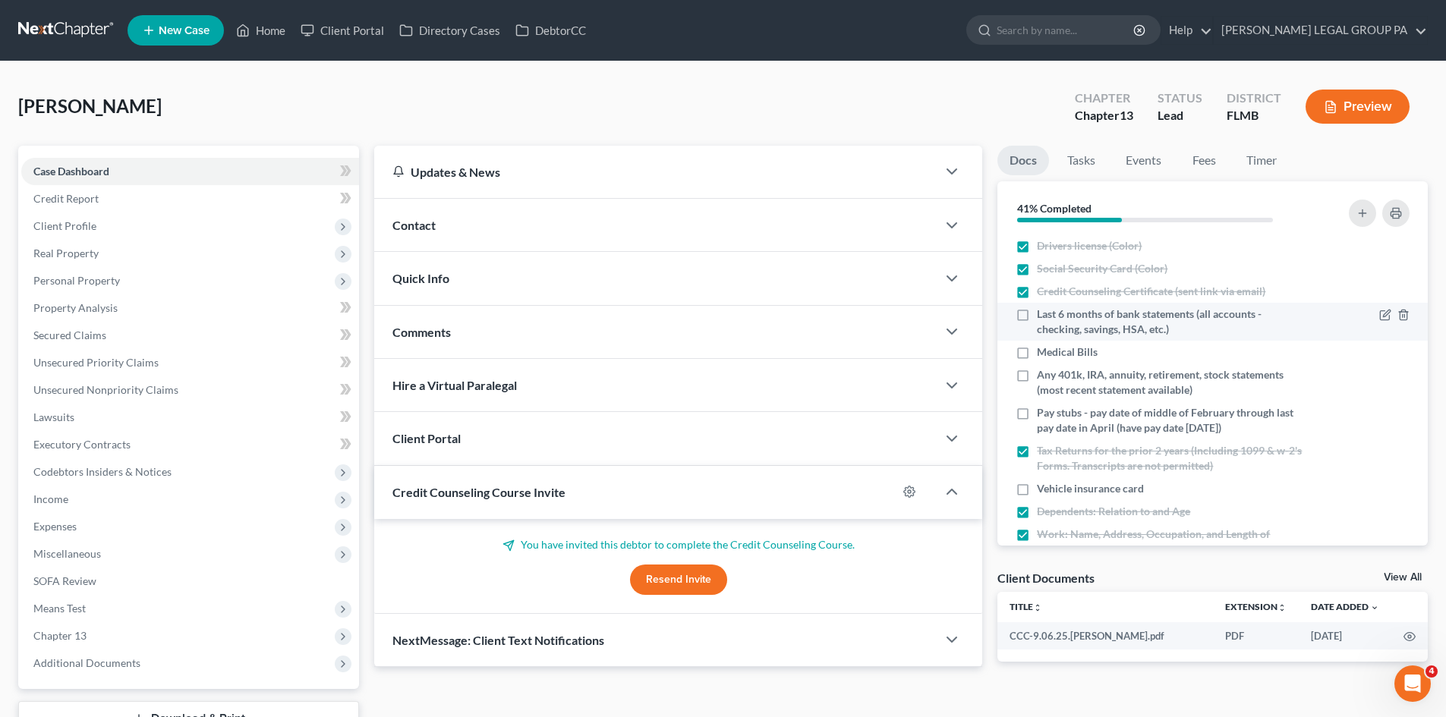
click at [1037, 316] on label "Last 6 months of bank statements (all accounts - checking, savings, HSA, etc.)" at bounding box center [1172, 322] width 270 height 30
click at [1043, 316] on input "Last 6 months of bank statements (all accounts - checking, savings, HSA, etc.)" at bounding box center [1048, 312] width 10 height 10
checkbox input "true"
click at [1383, 353] on icon "button" at bounding box center [1386, 351] width 7 height 7
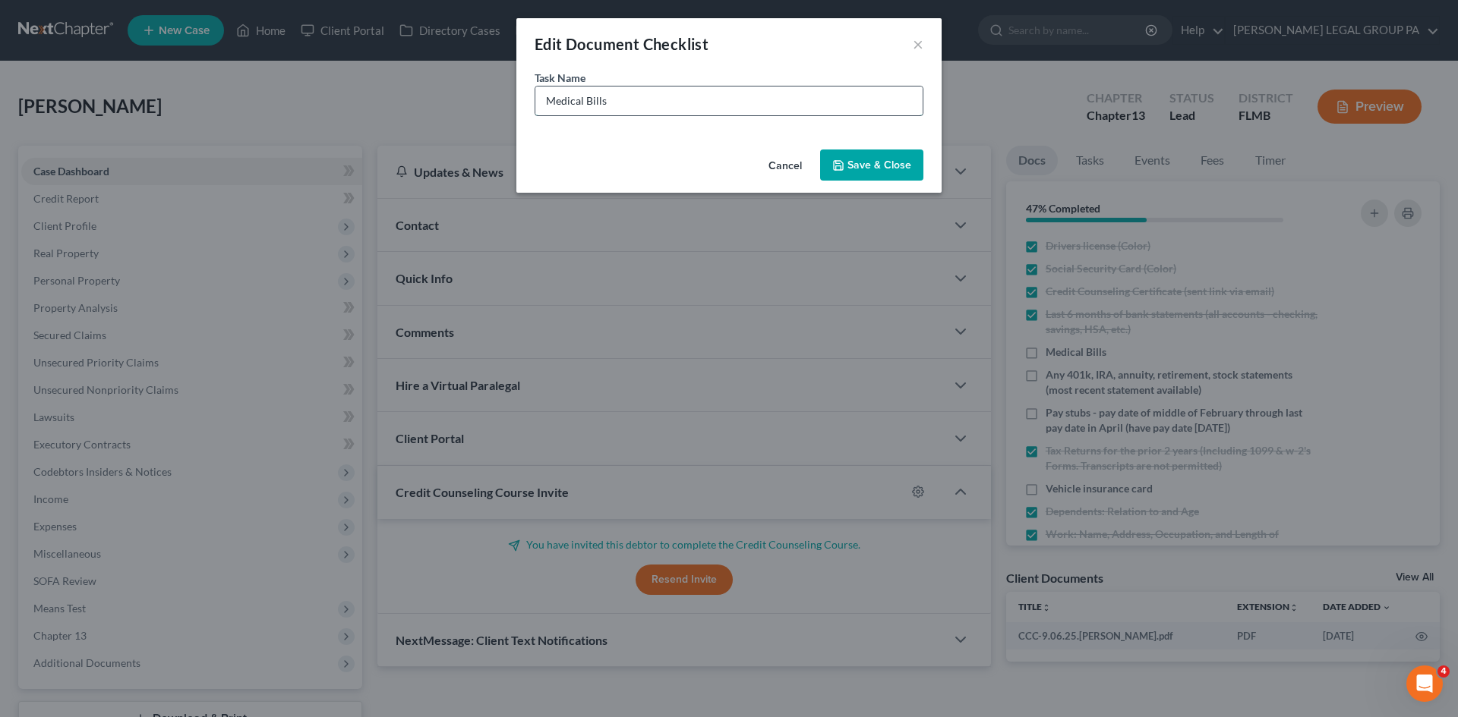
click at [688, 98] on input "Medical Bills" at bounding box center [728, 101] width 387 height 29
type input "Medical Bills (if applicable, other than ones already submitted)"
click at [859, 175] on button "Save & Close" at bounding box center [871, 166] width 103 height 32
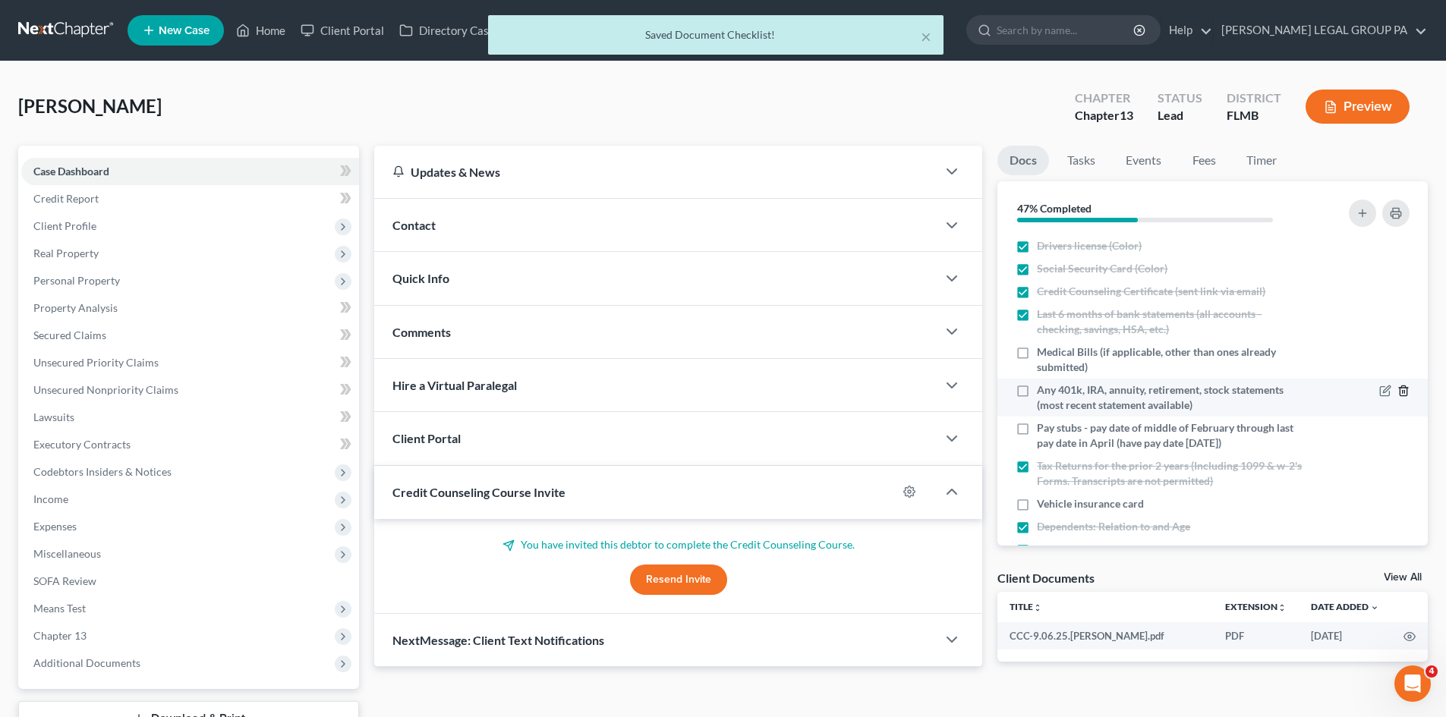
click at [1400, 396] on icon "button" at bounding box center [1403, 391] width 7 height 10
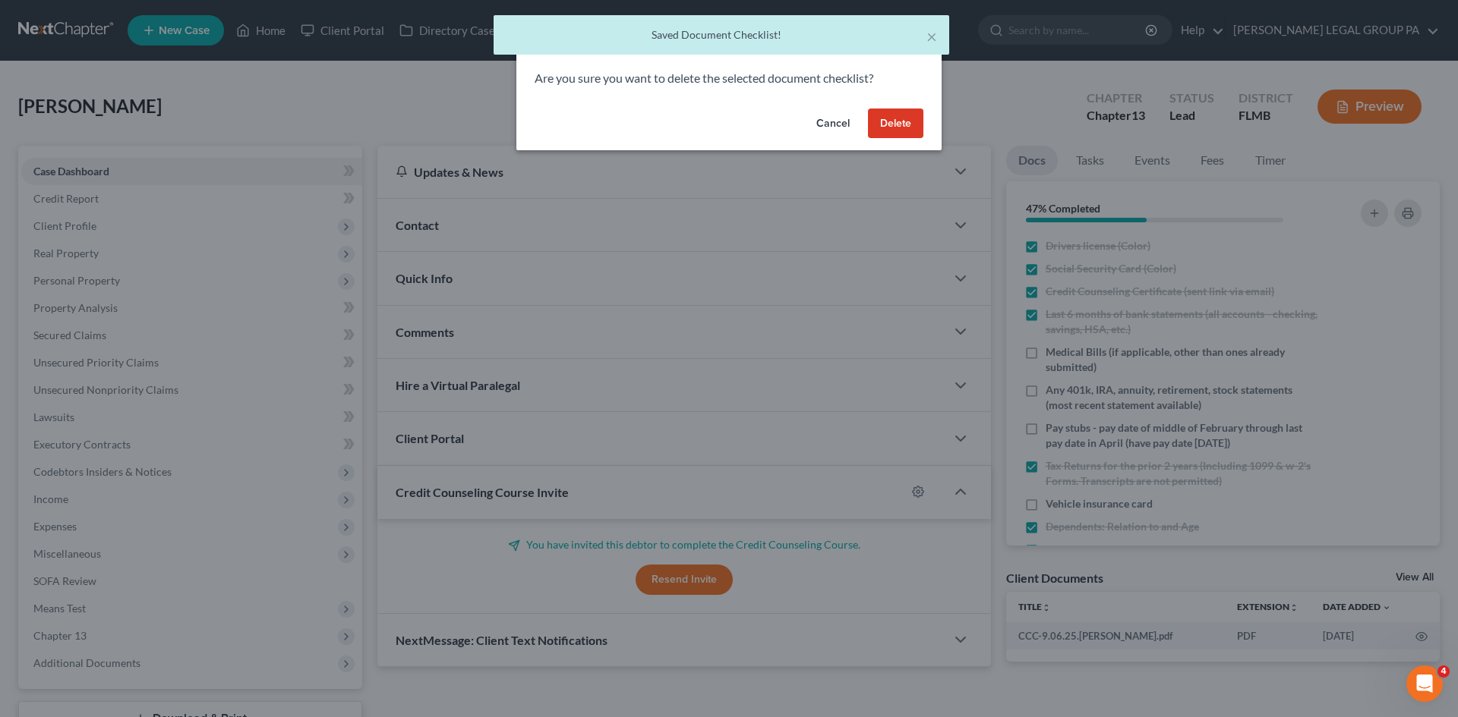
click at [913, 128] on button "Delete" at bounding box center [895, 124] width 55 height 30
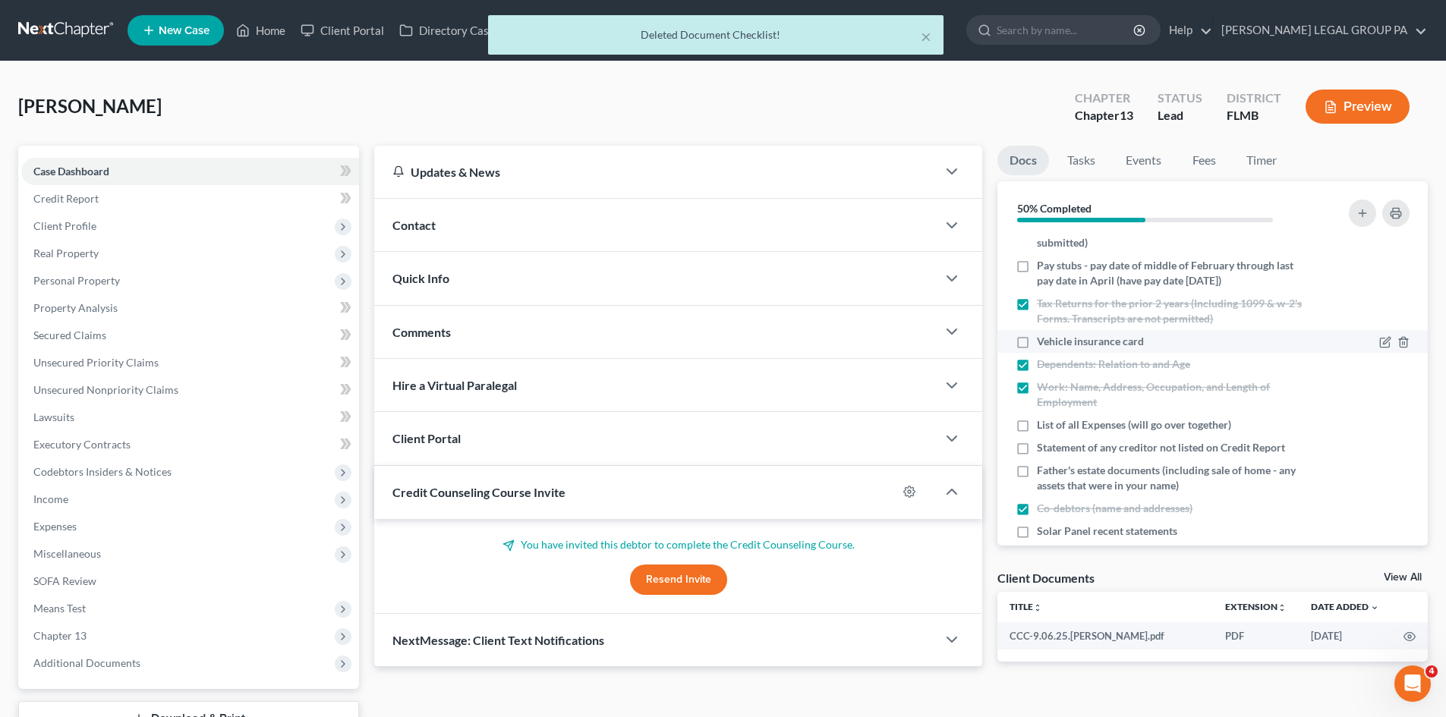
scroll to position [152, 0]
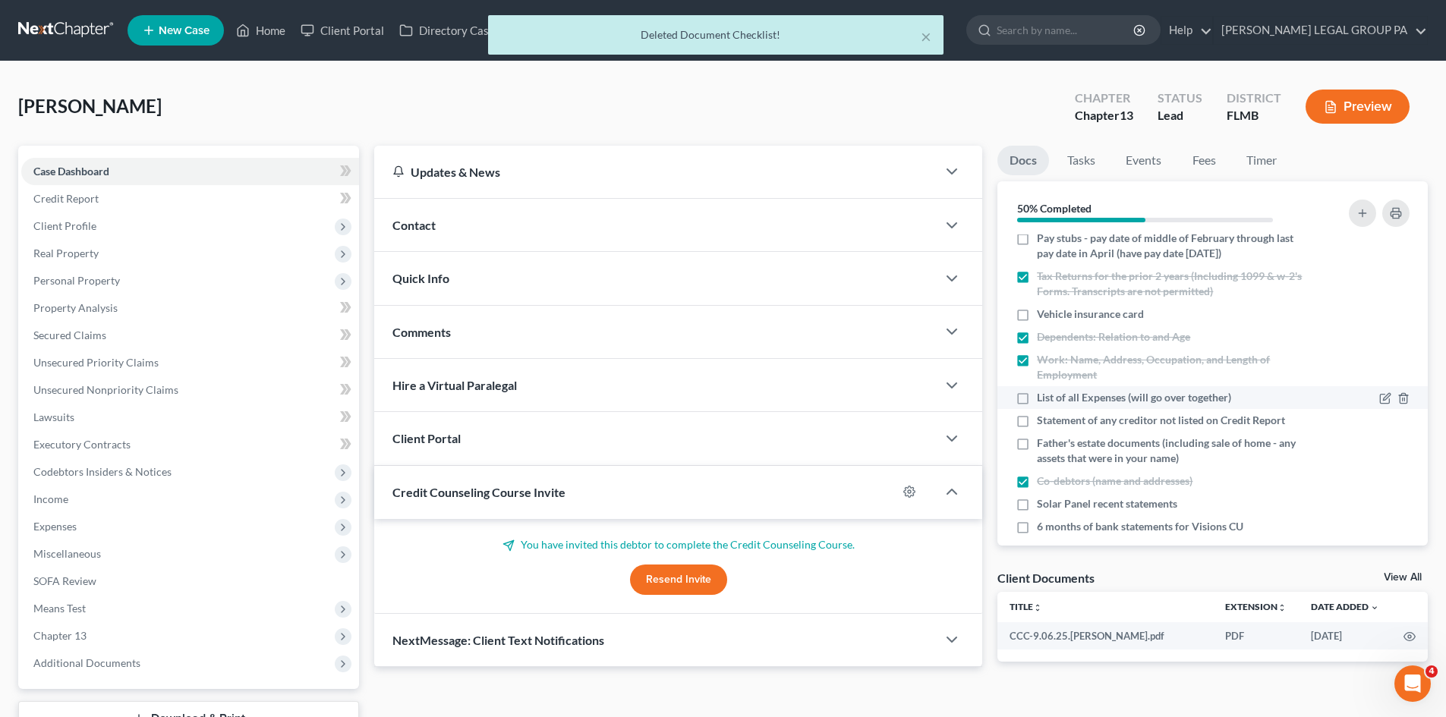
click at [1037, 402] on label "List of all Expenses (will go over together)" at bounding box center [1134, 397] width 194 height 15
click at [1043, 400] on input "List of all Expenses (will go over together)" at bounding box center [1048, 395] width 10 height 10
checkbox input "true"
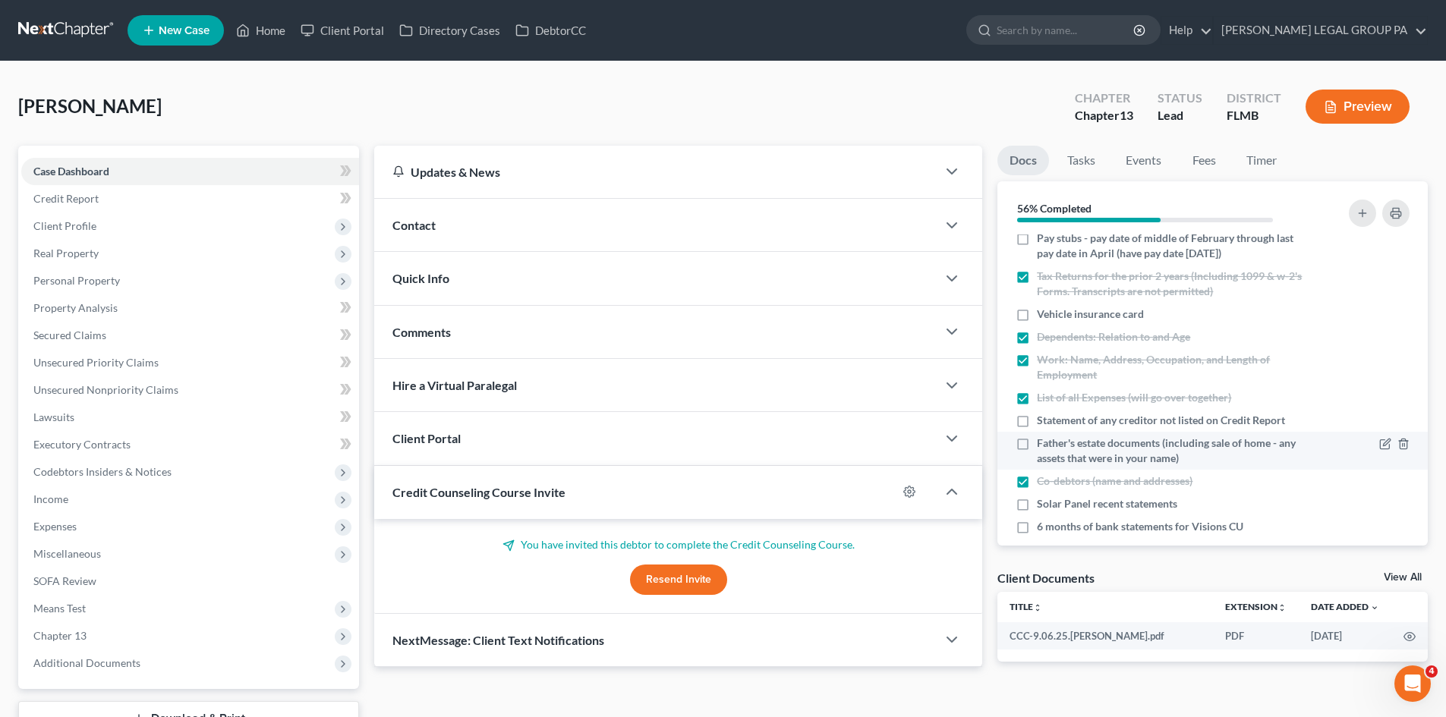
scroll to position [169, 0]
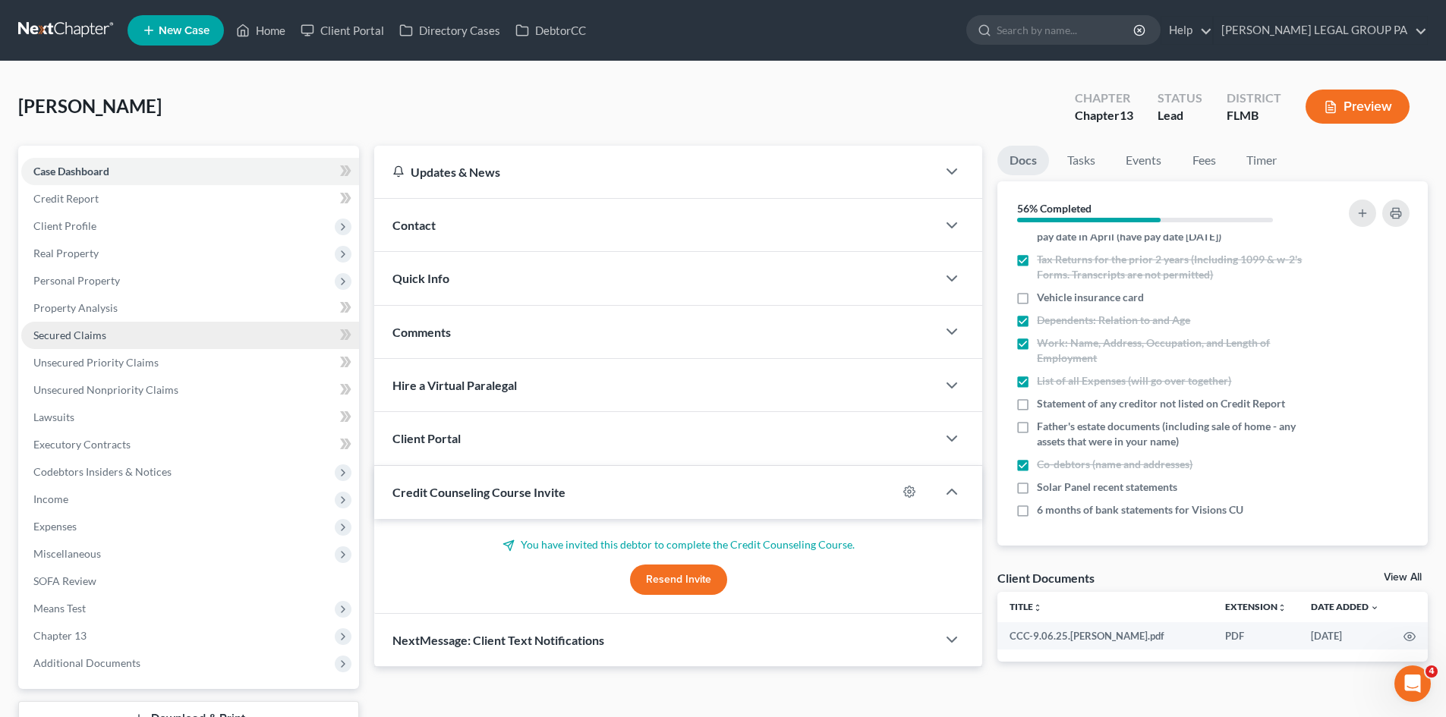
drag, startPoint x: 128, startPoint y: 255, endPoint x: 159, endPoint y: 338, distance: 88.7
click at [128, 255] on span "Real Property" at bounding box center [190, 253] width 338 height 27
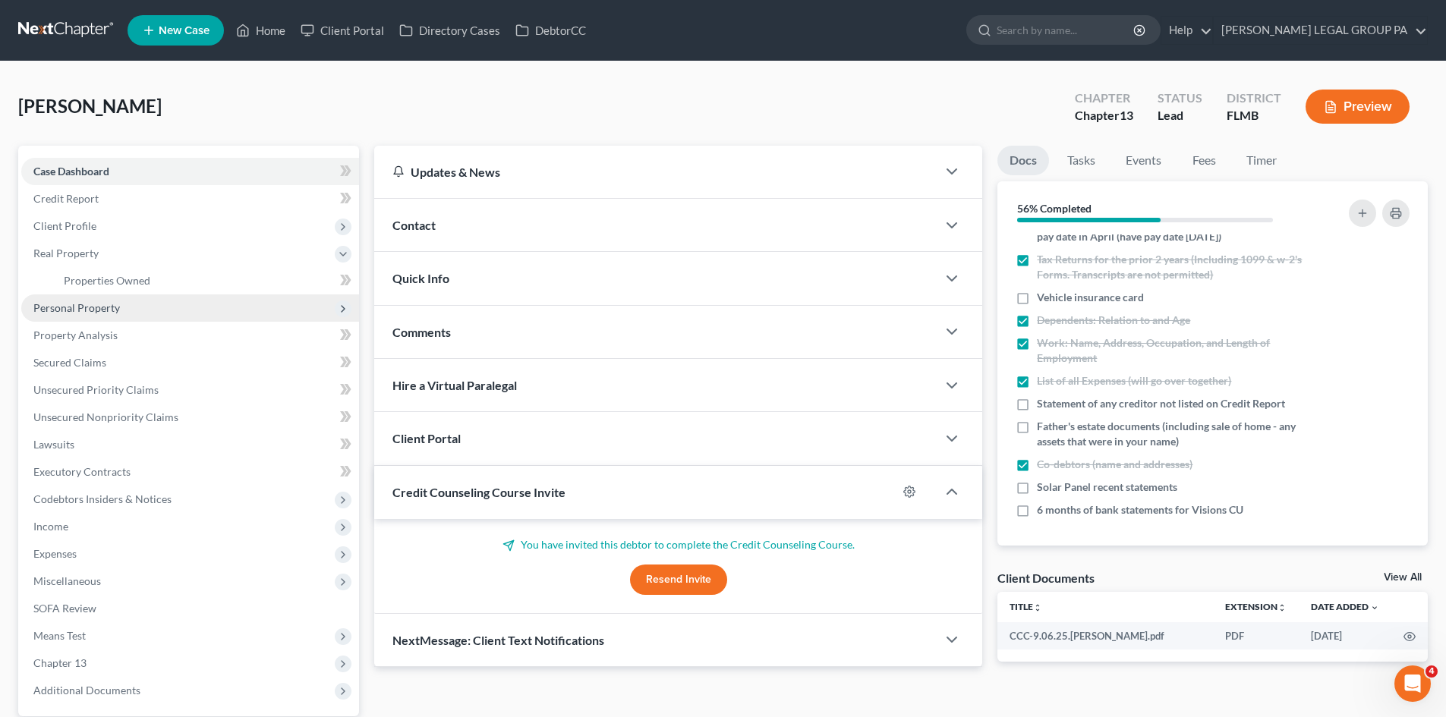
click at [127, 307] on span "Personal Property" at bounding box center [190, 308] width 338 height 27
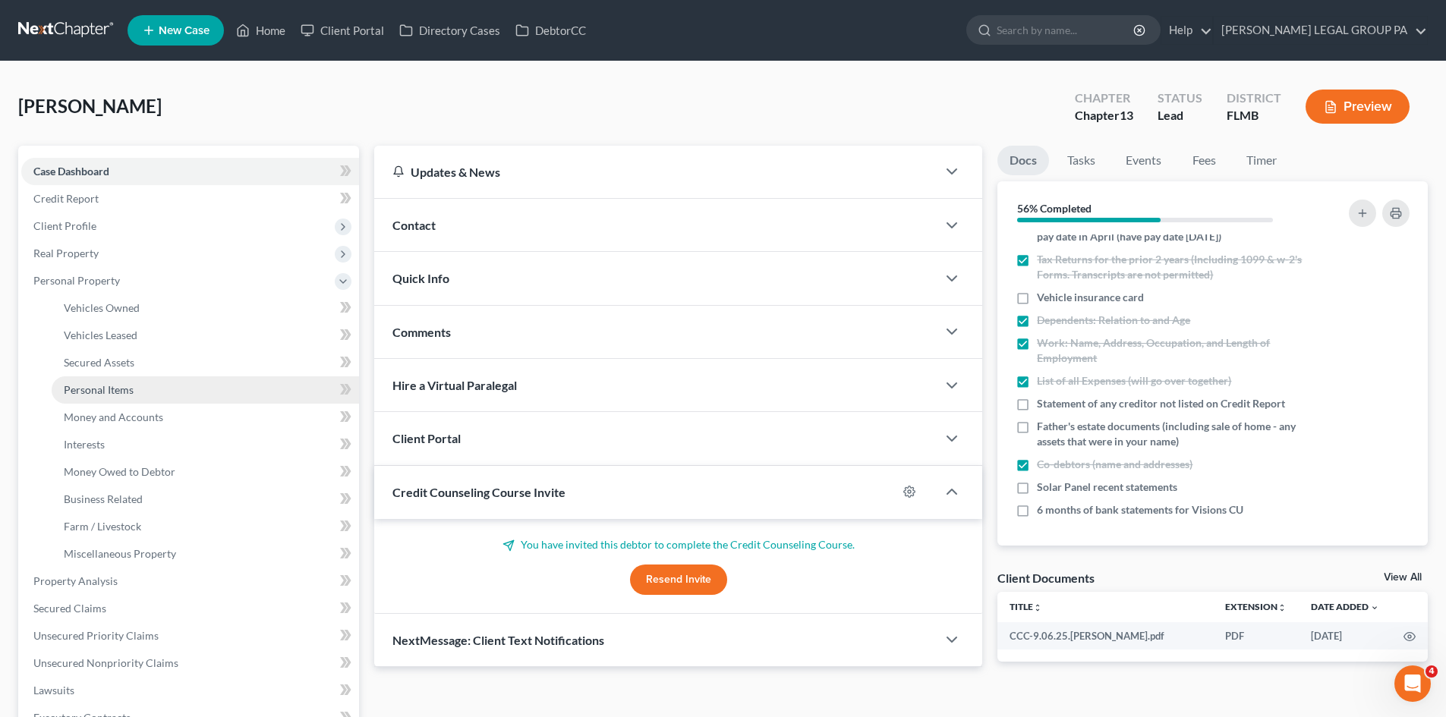
click at [149, 382] on link "Personal Items" at bounding box center [205, 390] width 307 height 27
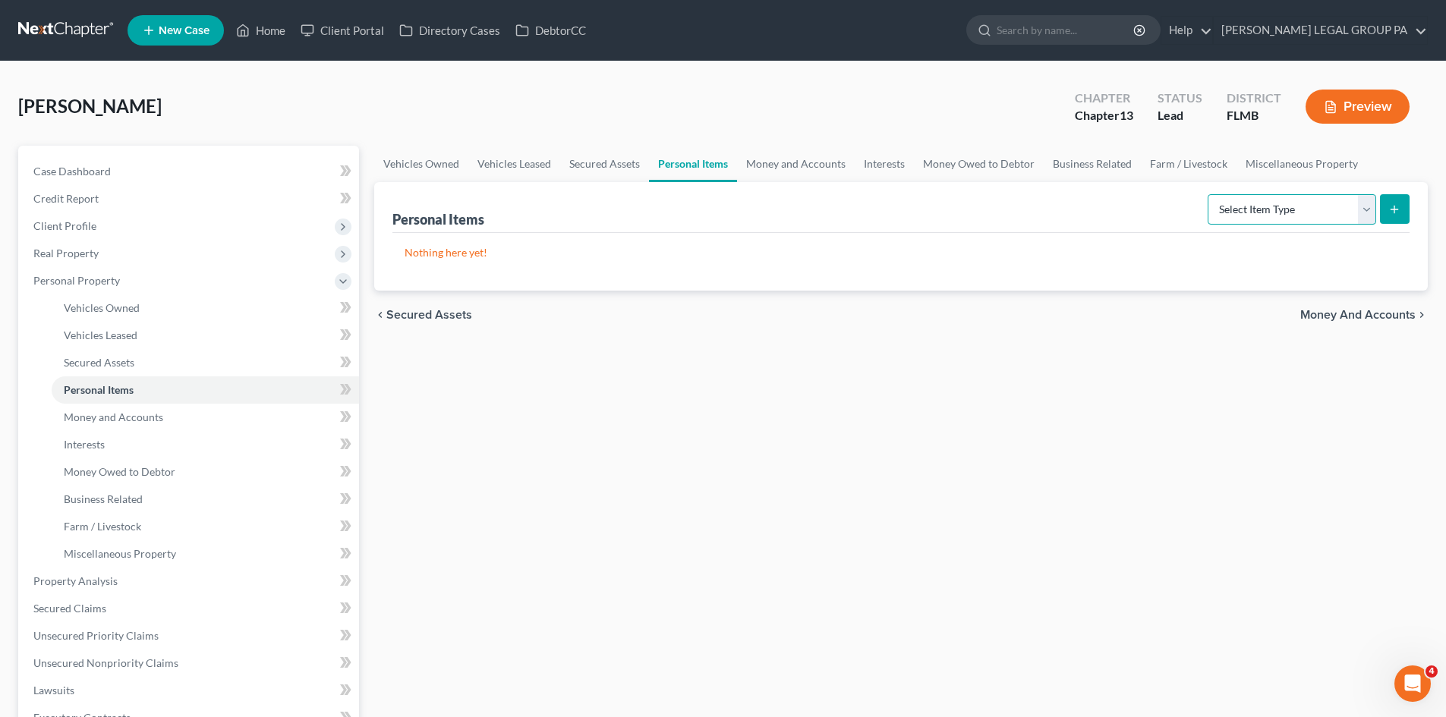
click at [1272, 205] on select "Select Item Type Clothing Collectibles Of Value Electronics Firearms Household …" at bounding box center [1292, 209] width 169 height 30
click at [1209, 194] on select "Select Item Type Clothing Collectibles Of Value Electronics Firearms Household …" at bounding box center [1292, 209] width 169 height 30
click at [1392, 212] on icon "submit" at bounding box center [1394, 209] width 12 height 12
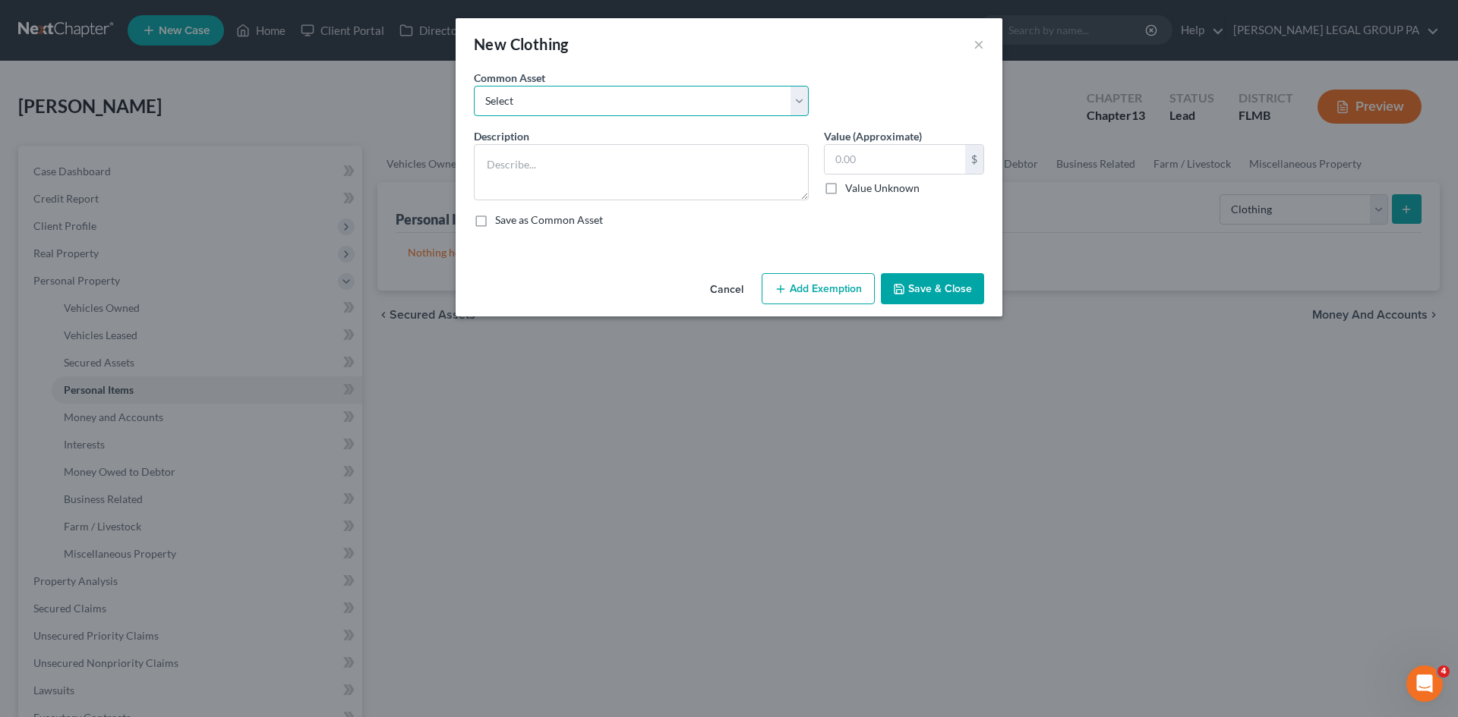
drag, startPoint x: 588, startPoint y: 103, endPoint x: 592, endPoint y: 115, distance: 12.3
click at [588, 103] on select "Select All Clothing General Clothes Various Clothing Apparel Various Clothing A…" at bounding box center [641, 101] width 335 height 30
click at [474, 86] on select "Select All Clothing General Clothes Various Clothing Apparel Various Clothing A…" at bounding box center [641, 101] width 335 height 30
click at [854, 156] on input "text" at bounding box center [894, 159] width 140 height 29
click at [947, 284] on button "Save & Close" at bounding box center [932, 289] width 103 height 32
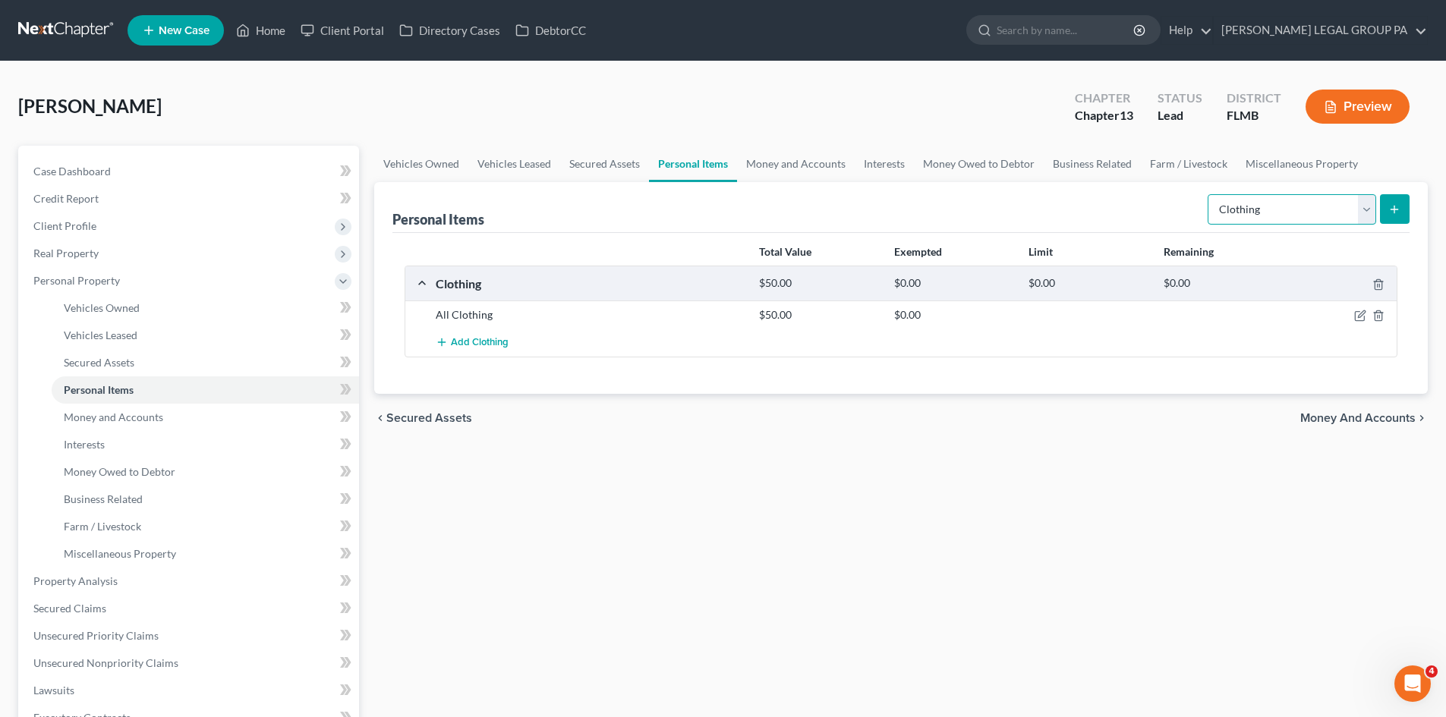
drag, startPoint x: 1286, startPoint y: 207, endPoint x: 1291, endPoint y: 223, distance: 16.8
click at [1286, 207] on select "Select Item Type Clothing Collectibles Of Value Electronics Firearms Household …" at bounding box center [1292, 209] width 169 height 30
click at [1209, 194] on select "Select Item Type Clothing Collectibles Of Value Electronics Firearms Household …" at bounding box center [1292, 209] width 169 height 30
click at [1400, 210] on icon "submit" at bounding box center [1394, 209] width 12 height 12
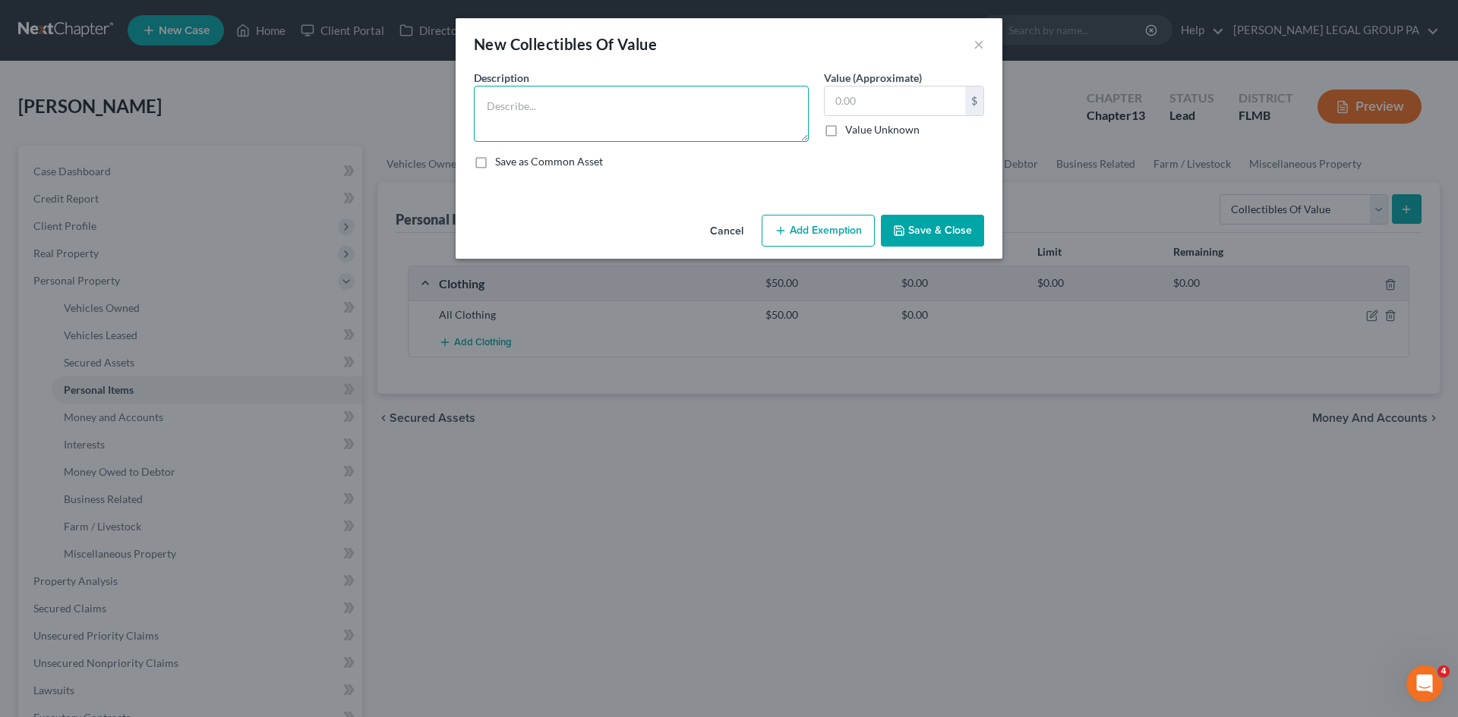
click at [560, 106] on textarea at bounding box center [641, 114] width 335 height 56
click at [919, 99] on input "text" at bounding box center [894, 101] width 140 height 29
drag, startPoint x: 882, startPoint y: 106, endPoint x: 799, endPoint y: 96, distance: 83.4
click at [799, 96] on div "Description * [PERSON_NAME] Figurines Value (Approximate) 100.00 $ Value Unknow…" at bounding box center [728, 126] width 525 height 112
click at [878, 109] on input "50.00" at bounding box center [894, 101] width 140 height 29
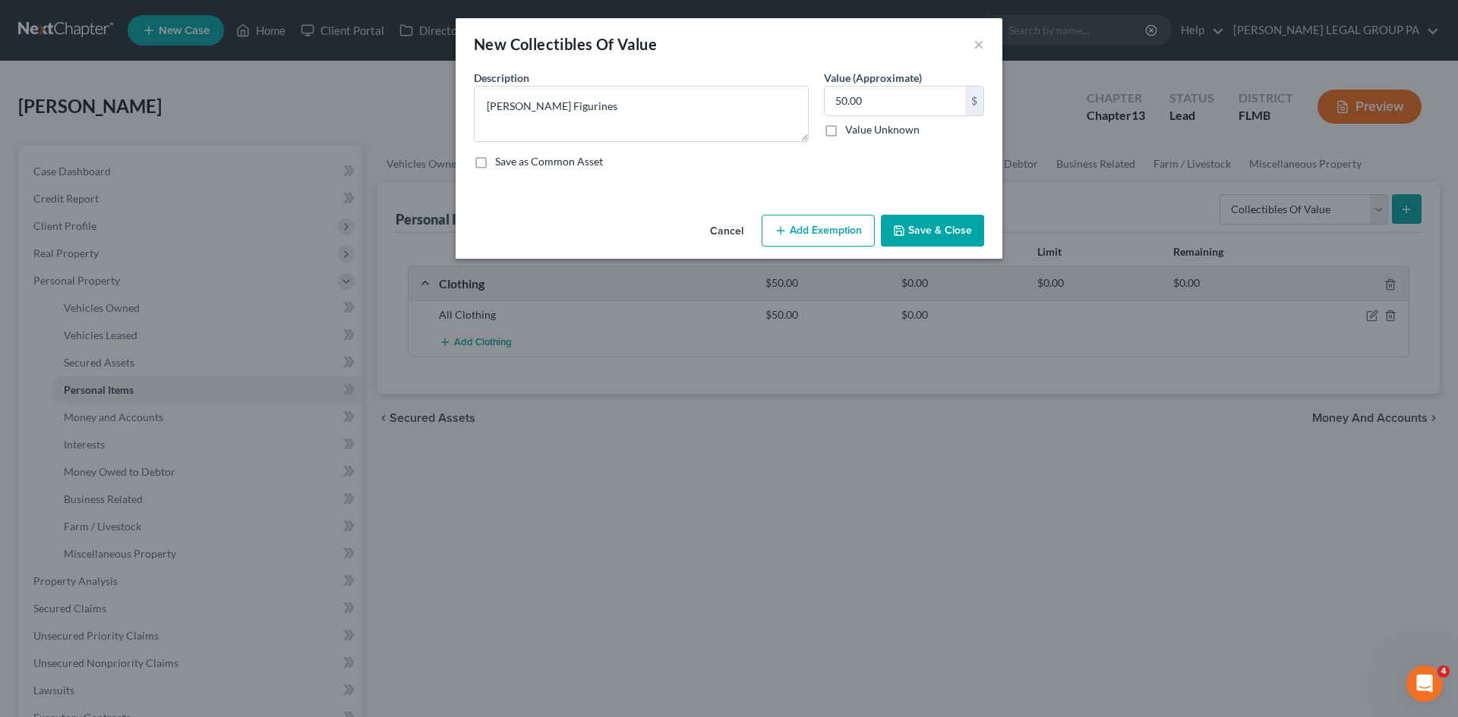
drag, startPoint x: 727, startPoint y: 221, endPoint x: 1130, endPoint y: 194, distance: 403.3
click at [727, 221] on button "Cancel" at bounding box center [727, 231] width 58 height 30
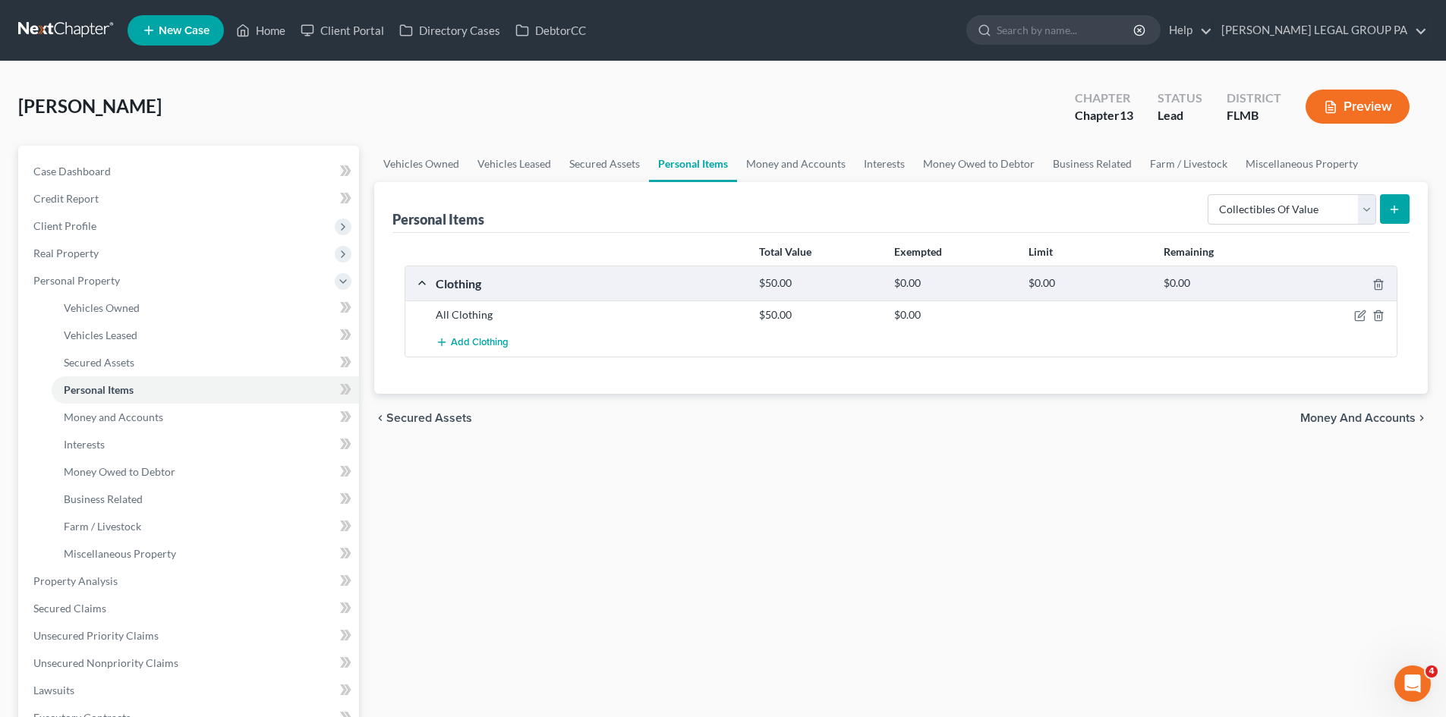
click at [765, 492] on div "Vehicles Owned Vehicles Leased Secured Assets Personal Items Money and Accounts…" at bounding box center [901, 598] width 1069 height 904
click at [1264, 199] on select "Select Item Type Clothing Collectibles Of Value Electronics Firearms Household …" at bounding box center [1292, 209] width 169 height 30
click at [1209, 194] on select "Select Item Type Clothing Collectibles Of Value Electronics Firearms Household …" at bounding box center [1292, 209] width 169 height 30
click at [1246, 207] on select "Select Item Type Clothing Collectibles Of Value Electronics Firearms Household …" at bounding box center [1292, 209] width 169 height 30
click at [1209, 194] on select "Select Item Type Clothing Collectibles Of Value Electronics Firearms Household …" at bounding box center [1292, 209] width 169 height 30
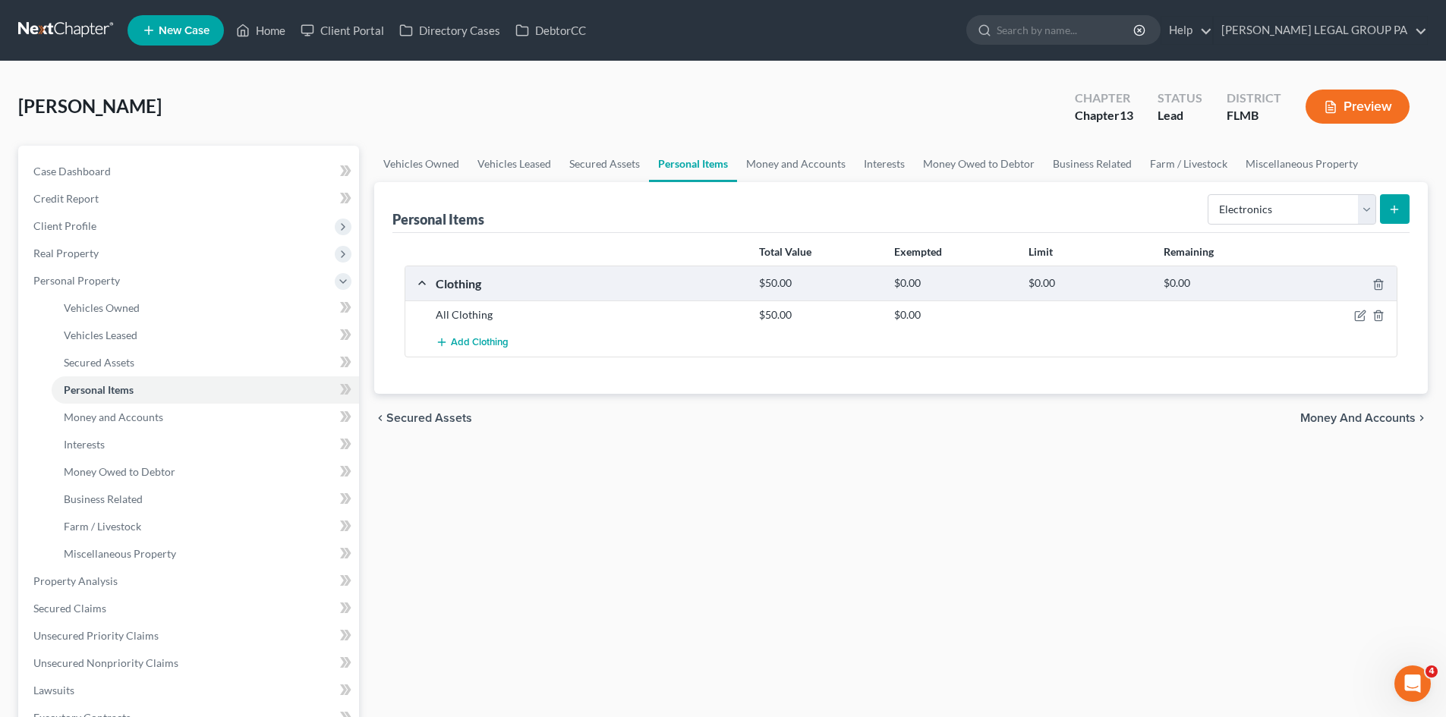
click at [1403, 199] on button "submit" at bounding box center [1395, 209] width 30 height 30
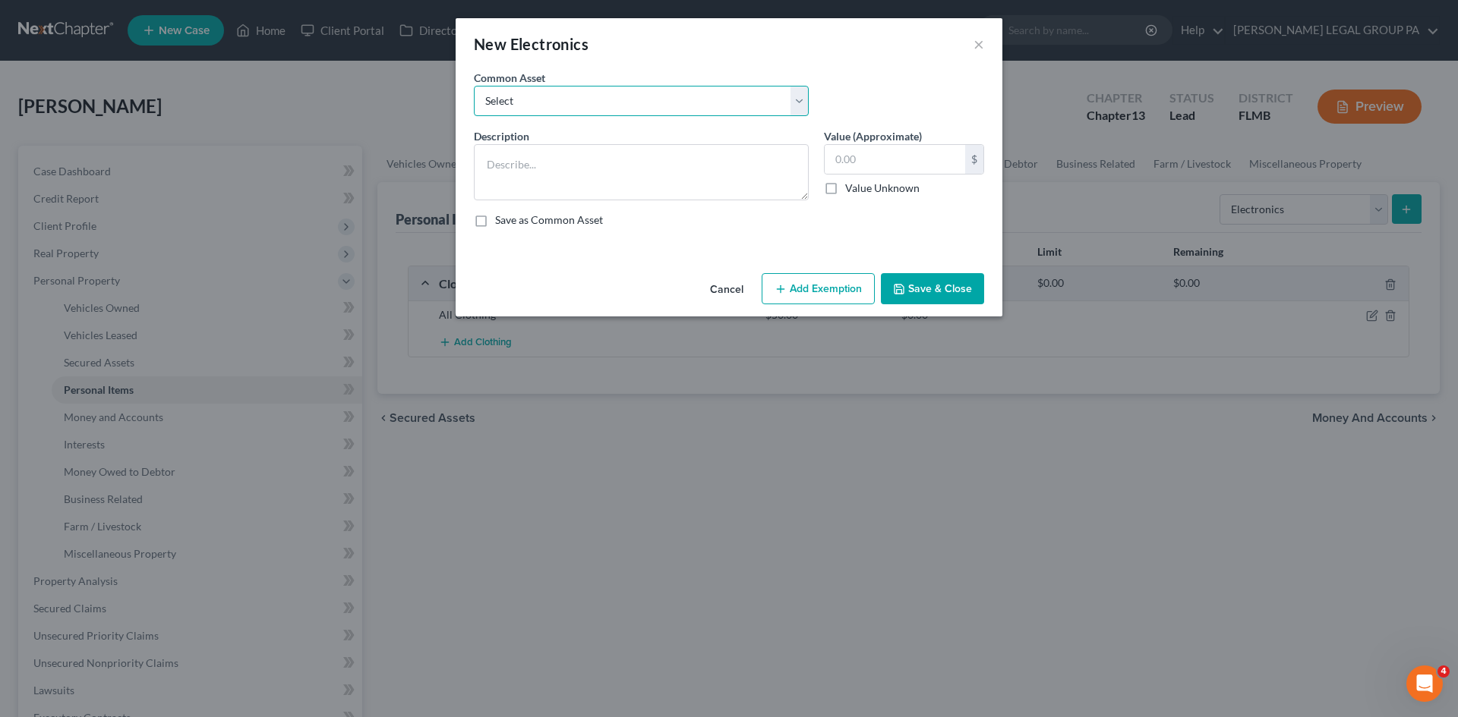
click at [552, 109] on select "Select 2 televisions & 2 cell phones General Electronics (TV, Cellphone, Comput…" at bounding box center [641, 101] width 335 height 30
click at [925, 77] on div "Common Asset Select 2 televisions & 2 cell phones General Electronics (TV, Cell…" at bounding box center [728, 99] width 525 height 58
click at [654, 175] on textarea at bounding box center [641, 172] width 335 height 56
click at [900, 154] on input "text" at bounding box center [894, 159] width 140 height 29
click at [933, 285] on button "Save & Close" at bounding box center [932, 289] width 103 height 32
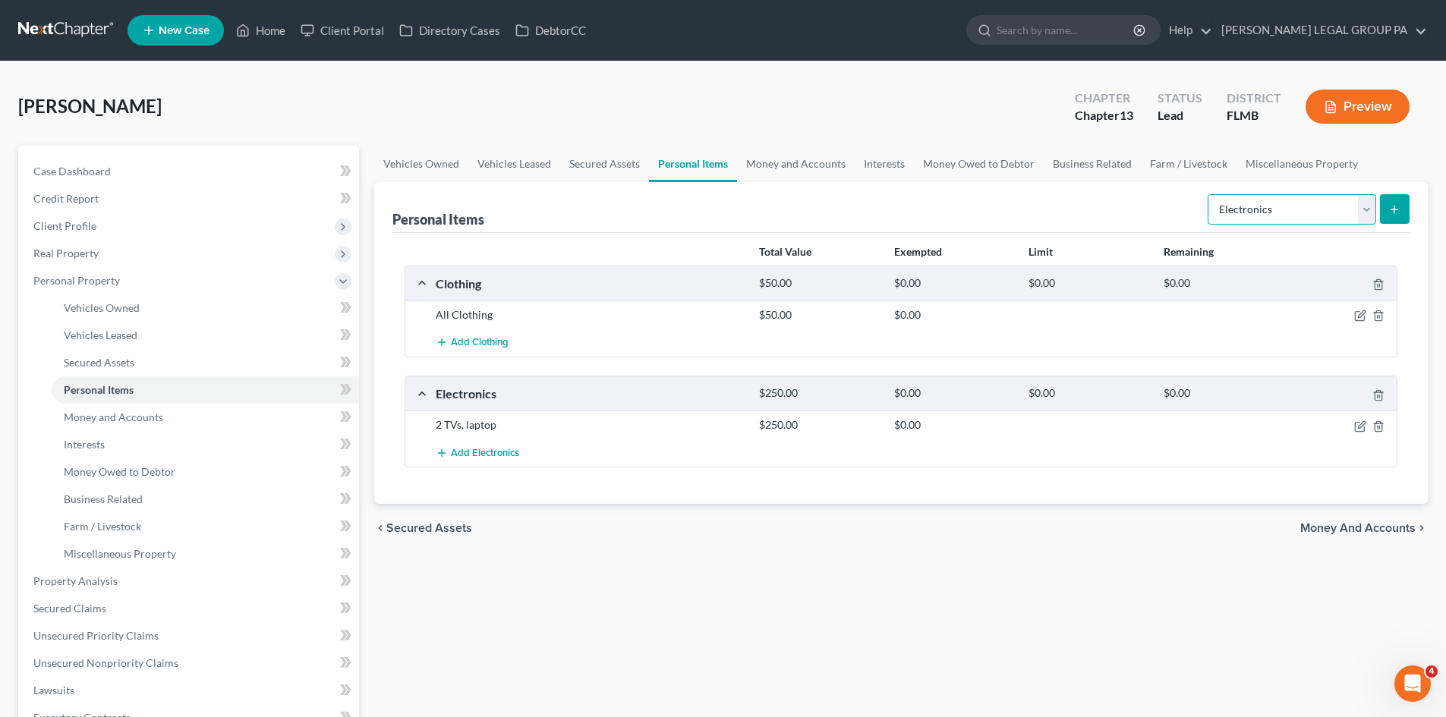
click at [1293, 210] on select "Select Item Type Clothing Collectibles Of Value Electronics Firearms Household …" at bounding box center [1292, 209] width 169 height 30
click at [1209, 194] on select "Select Item Type Clothing Collectibles Of Value Electronics Firearms Household …" at bounding box center [1292, 209] width 169 height 30
drag, startPoint x: 1362, startPoint y: 209, endPoint x: 1338, endPoint y: 222, distance: 27.2
click at [1362, 209] on select "Select Item Type Clothing Collectibles Of Value Electronics Firearms Household …" at bounding box center [1292, 209] width 169 height 30
click at [1209, 194] on select "Select Item Type Clothing Collectibles Of Value Electronics Firearms Household …" at bounding box center [1292, 209] width 169 height 30
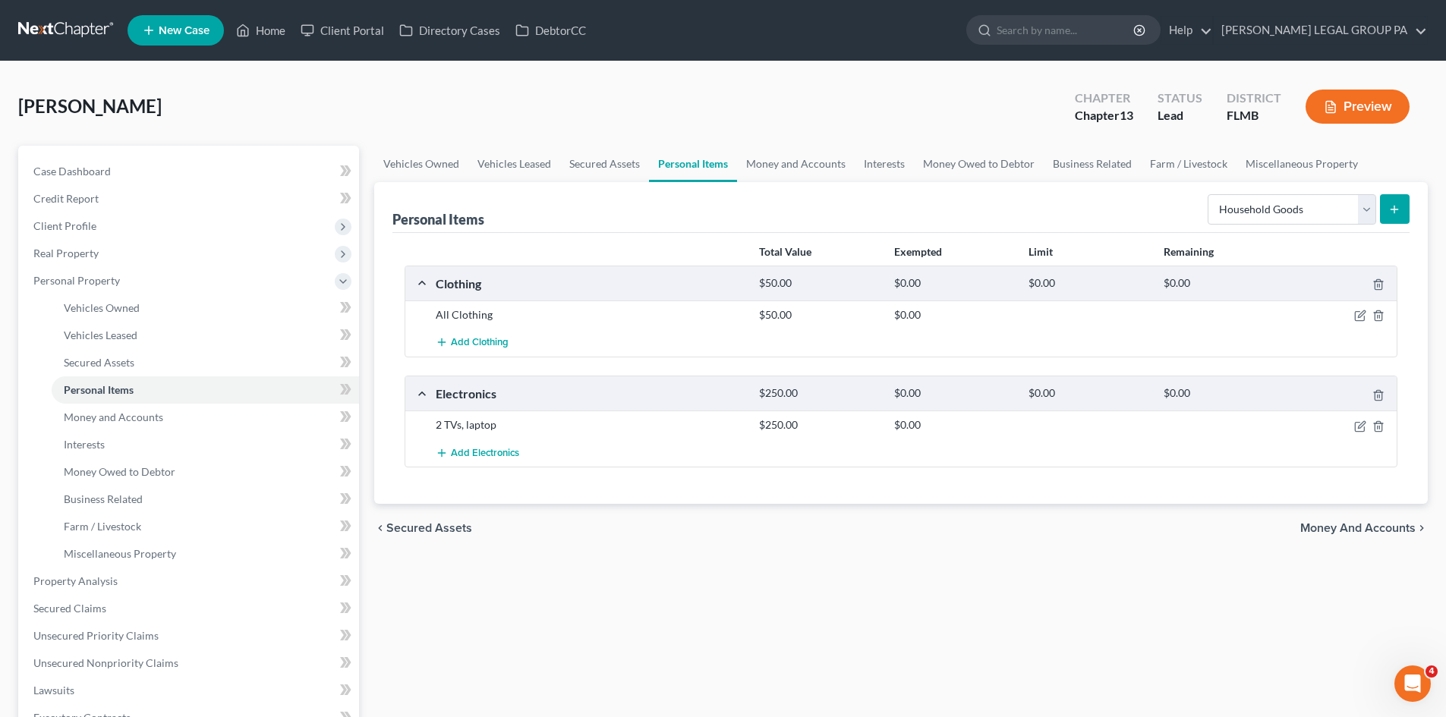
click at [1391, 214] on icon "submit" at bounding box center [1394, 209] width 12 height 12
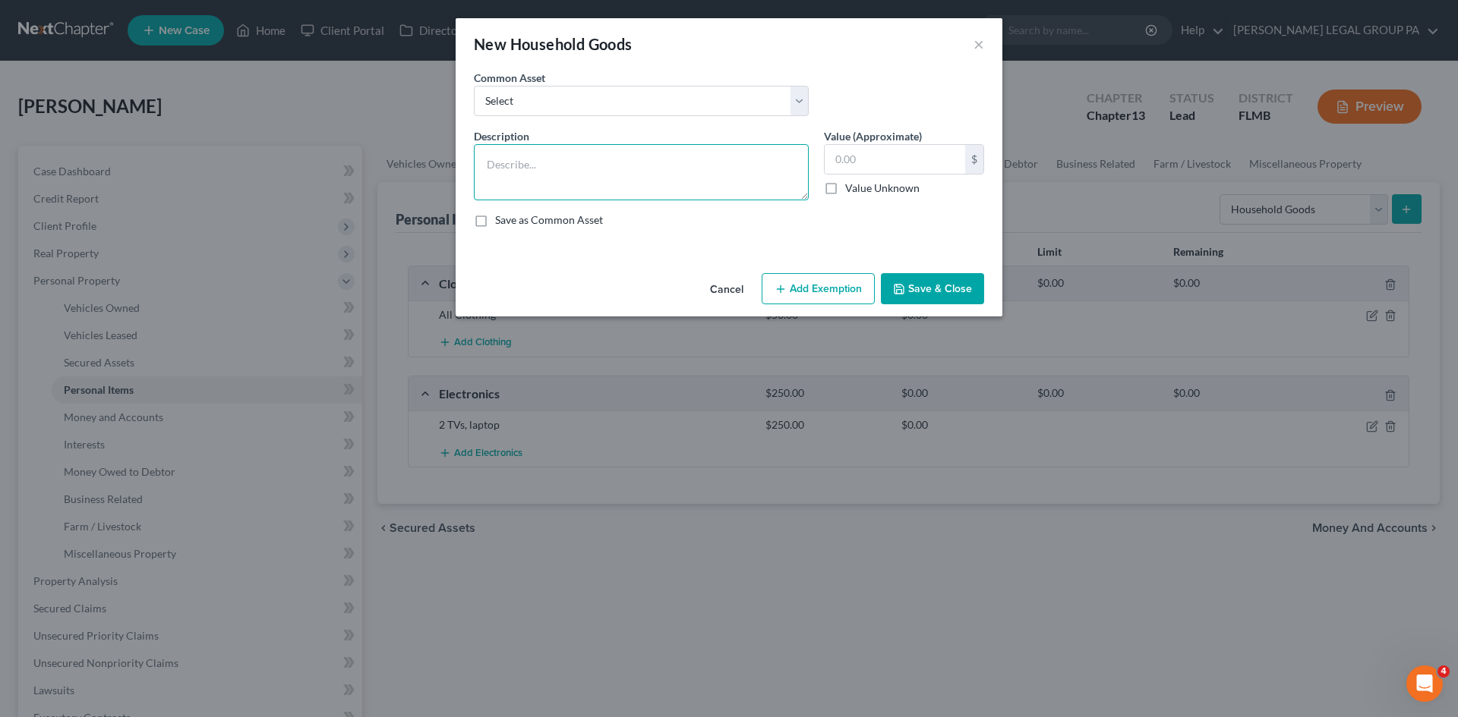
click at [689, 153] on textarea at bounding box center [641, 172] width 335 height 56
click at [705, 92] on select "Select Washer & Dryer Knick Knacks Patio Chaise Living room set, dining room se…" at bounding box center [641, 101] width 335 height 30
click at [474, 86] on select "Select Washer & Dryer Knick Knacks Patio Chaise Living room set, dining room se…" at bounding box center [641, 101] width 335 height 30
drag, startPoint x: 610, startPoint y: 174, endPoint x: 413, endPoint y: 160, distance: 197.1
click at [413, 160] on div "New Household Goods × An exemption set must first be selected from the Filing I…" at bounding box center [729, 358] width 1458 height 717
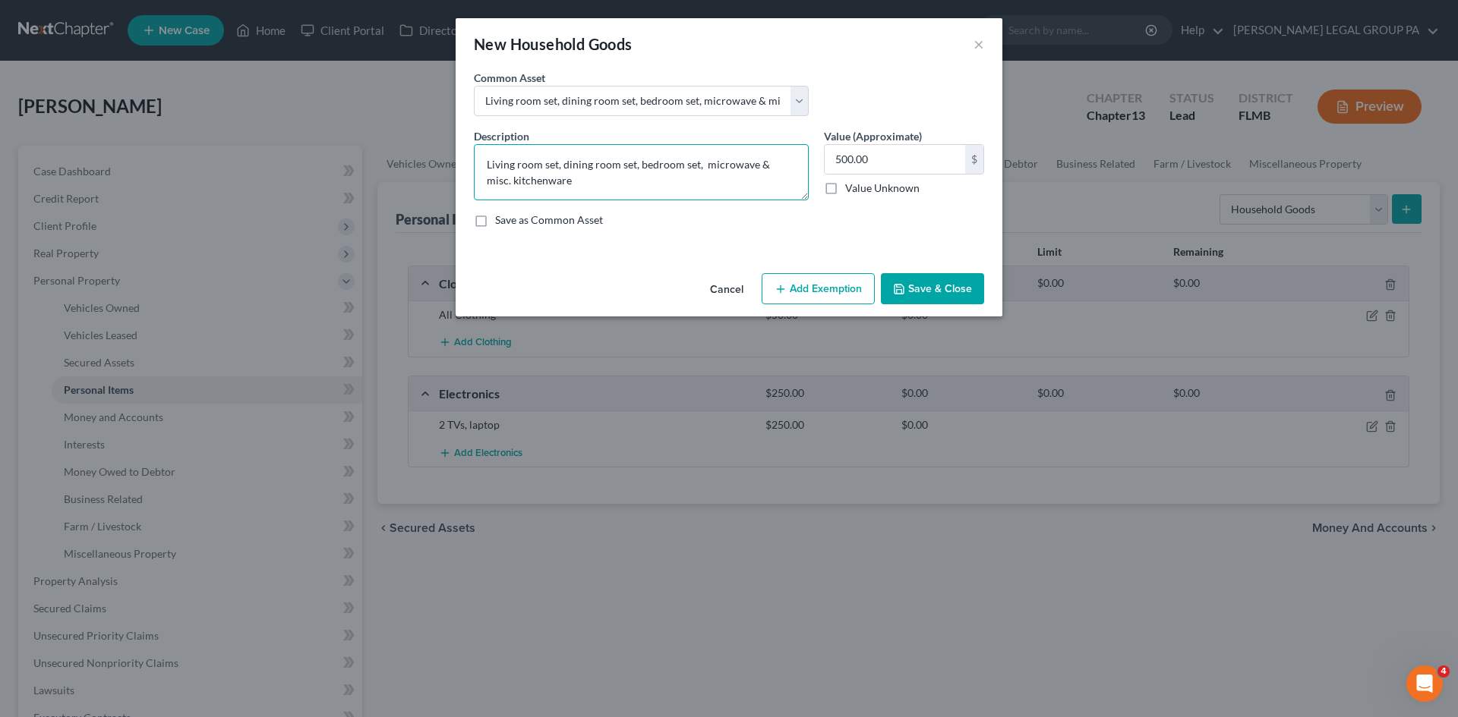
click at [657, 177] on textarea "Living room set, dining room set, bedroom set, microwave & misc. kitchenware" at bounding box center [641, 172] width 335 height 56
drag, startPoint x: 565, startPoint y: 163, endPoint x: 469, endPoint y: 162, distance: 95.7
click at [469, 162] on div "Description * Living room set, dining room set, bedroom set, microwave & misc. …" at bounding box center [641, 164] width 350 height 72
drag, startPoint x: 548, startPoint y: 164, endPoint x: 921, endPoint y: 184, distance: 373.3
click at [921, 184] on div "Description * Dining room set, bedroom set, microwave & misc. kitchenware Value…" at bounding box center [728, 184] width 525 height 112
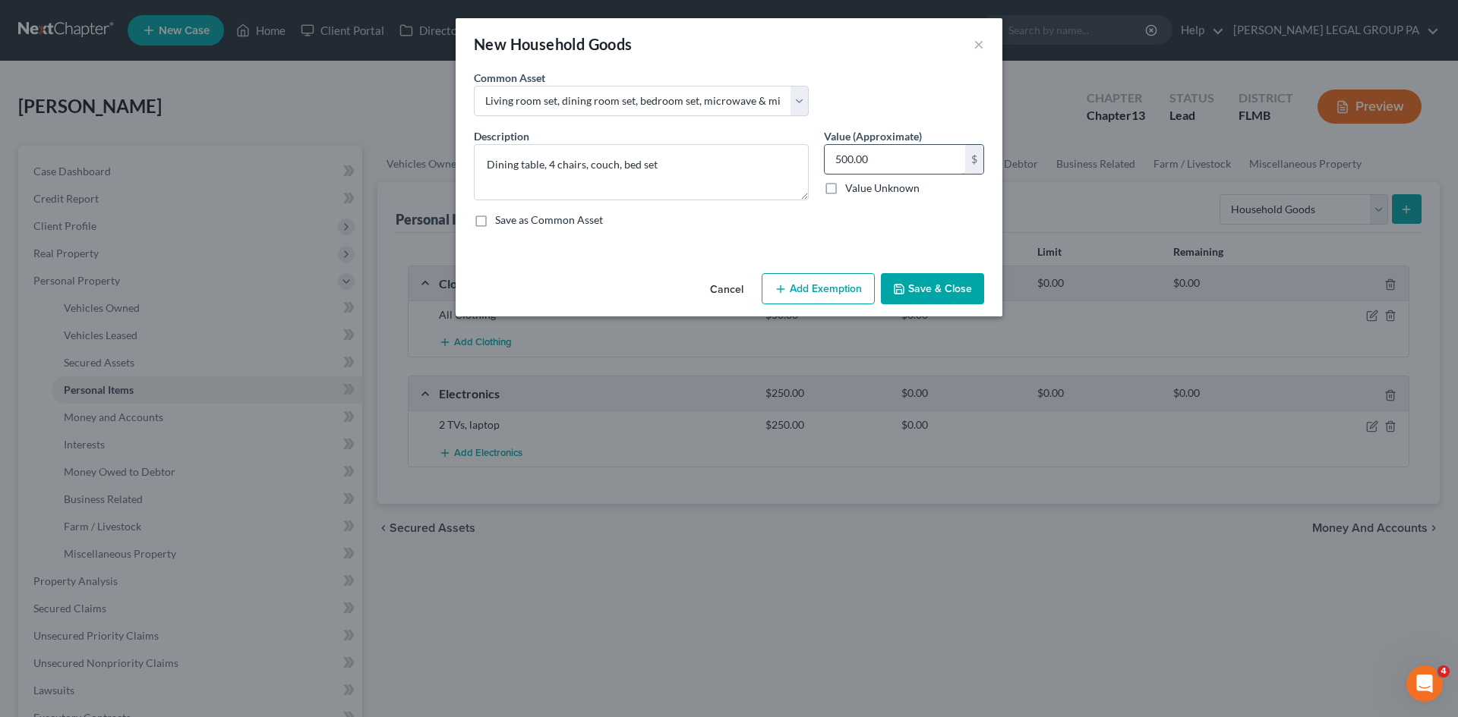
click at [906, 159] on input "500.00" at bounding box center [894, 159] width 140 height 29
drag, startPoint x: 918, startPoint y: 156, endPoint x: 801, endPoint y: 161, distance: 117.0
click at [801, 161] on div "Description * Dining table, 4 chairs, couch, bed set Value (Approximate) 800.00…" at bounding box center [728, 184] width 525 height 112
click at [897, 115] on div "Common Asset Select Washer & Dryer Knick Knacks Patio Chaise Living room set, d…" at bounding box center [728, 99] width 525 height 58
click at [894, 159] on input "800.00" at bounding box center [894, 159] width 140 height 29
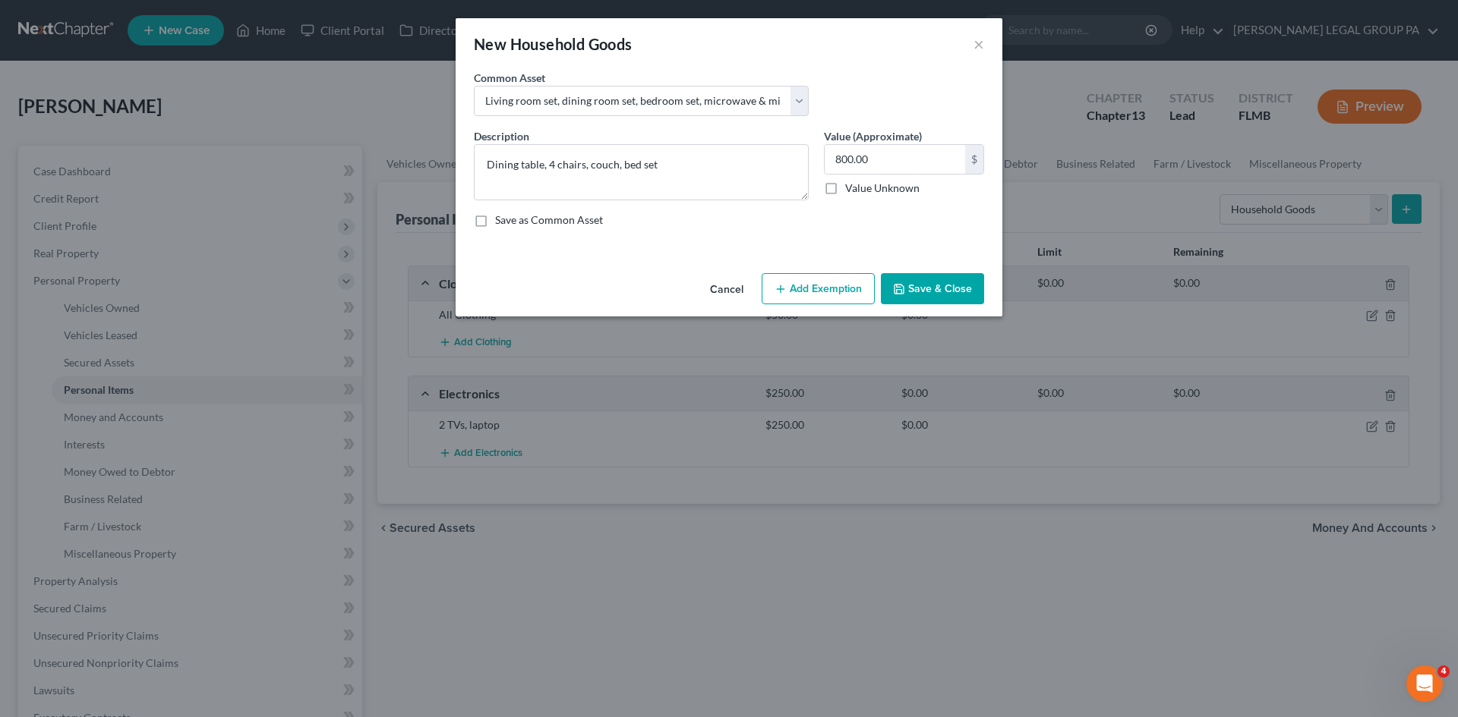
click at [988, 236] on div "Description * Dining table, 4 chairs, couch, bed set Value (Approximate) 800.00…" at bounding box center [728, 184] width 525 height 112
click at [704, 165] on textarea "Dining table, 4 chairs, couch, bed set" at bounding box center [641, 172] width 335 height 56
click at [940, 287] on button "Save & Close" at bounding box center [932, 289] width 103 height 32
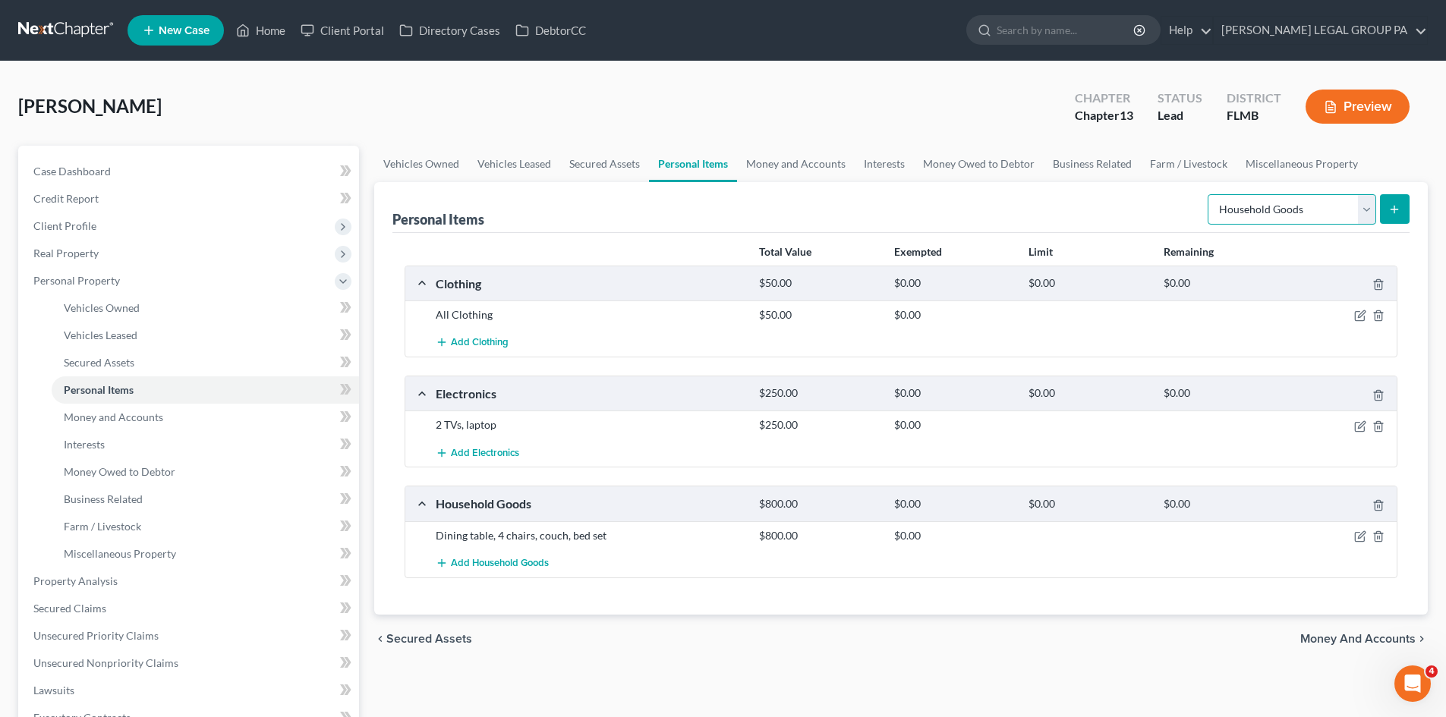
click at [1306, 208] on select "Select Item Type Clothing Collectibles Of Value Electronics Firearms Household …" at bounding box center [1292, 209] width 169 height 30
click at [1209, 194] on select "Select Item Type Clothing Collectibles Of Value Electronics Firearms Household …" at bounding box center [1292, 209] width 169 height 30
click at [1403, 205] on button "submit" at bounding box center [1395, 209] width 30 height 30
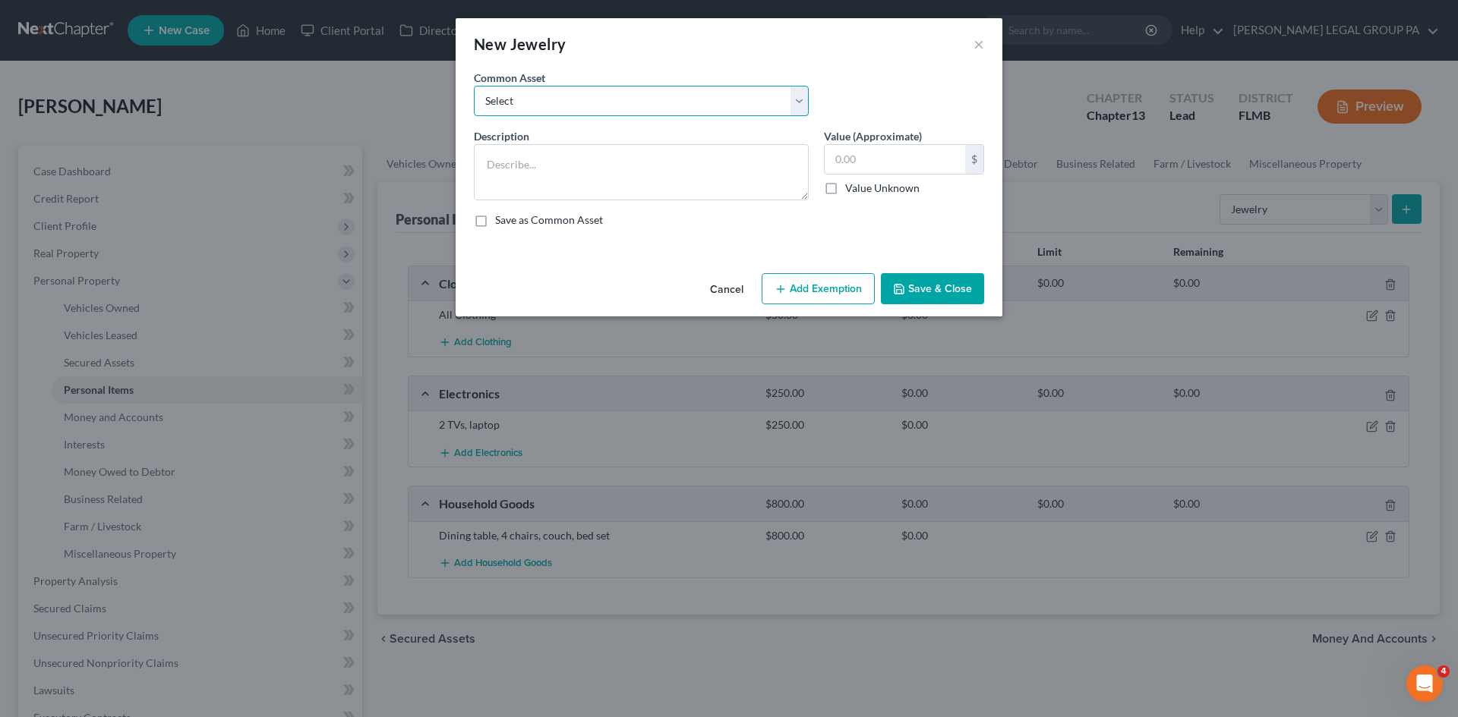
drag, startPoint x: 575, startPoint y: 99, endPoint x: 919, endPoint y: 85, distance: 344.9
click at [575, 99] on select "Select High School Class Ring Wedding Ring Various Custom Jewelry Watch Misc. C…" at bounding box center [641, 101] width 335 height 30
drag, startPoint x: 979, startPoint y: 41, endPoint x: 1255, endPoint y: 225, distance: 331.6
click at [979, 41] on button "×" at bounding box center [978, 44] width 11 height 18
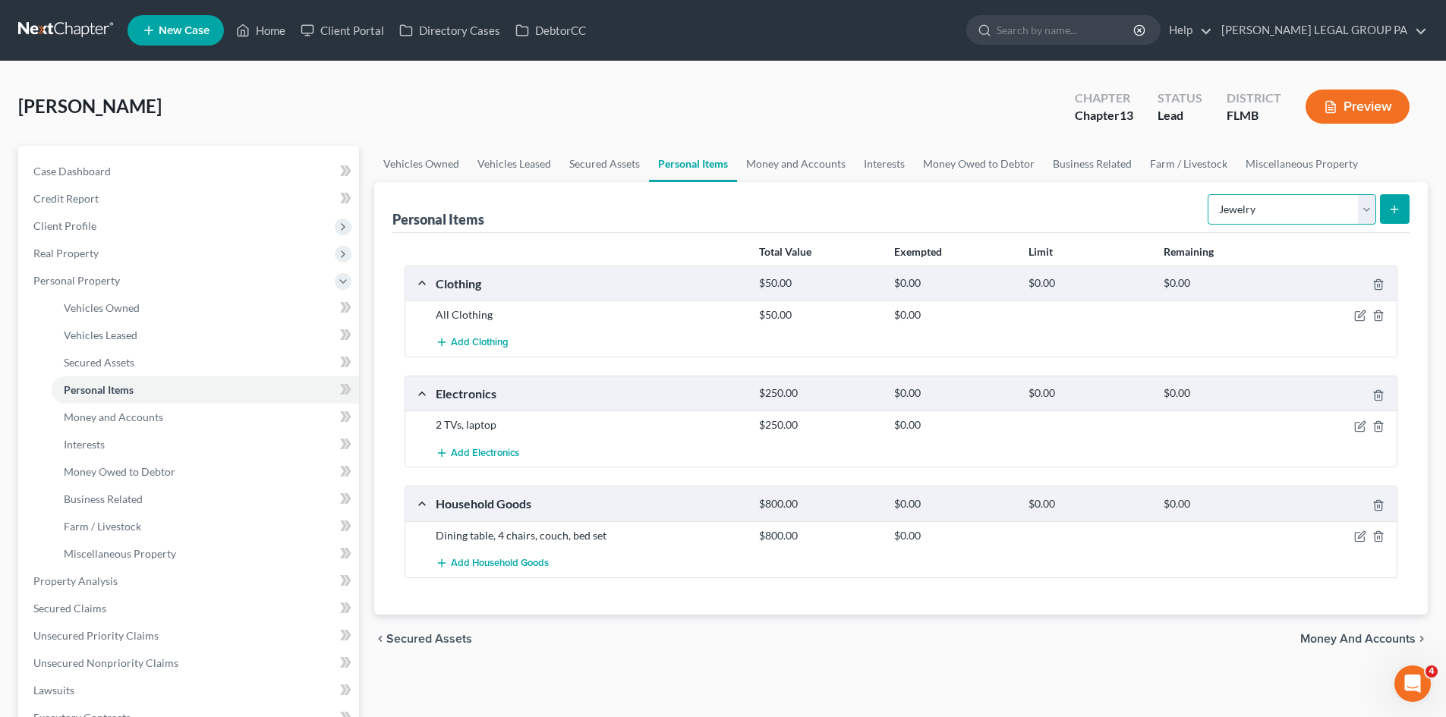
drag, startPoint x: 1275, startPoint y: 210, endPoint x: 1275, endPoint y: 222, distance: 12.1
click at [1275, 210] on select "Select Item Type Clothing Collectibles Of Value Electronics Firearms Household …" at bounding box center [1292, 209] width 169 height 30
click at [1147, 220] on div "Personal Items Select Item Type Clothing Collectibles Of Value Electronics Fire…" at bounding box center [900, 207] width 1017 height 51
click at [1263, 203] on select "Select Item Type Clothing Collectibles Of Value Electronics Firearms Household …" at bounding box center [1292, 209] width 169 height 30
click at [1209, 194] on select "Select Item Type Clothing Collectibles Of Value Electronics Firearms Household …" at bounding box center [1292, 209] width 169 height 30
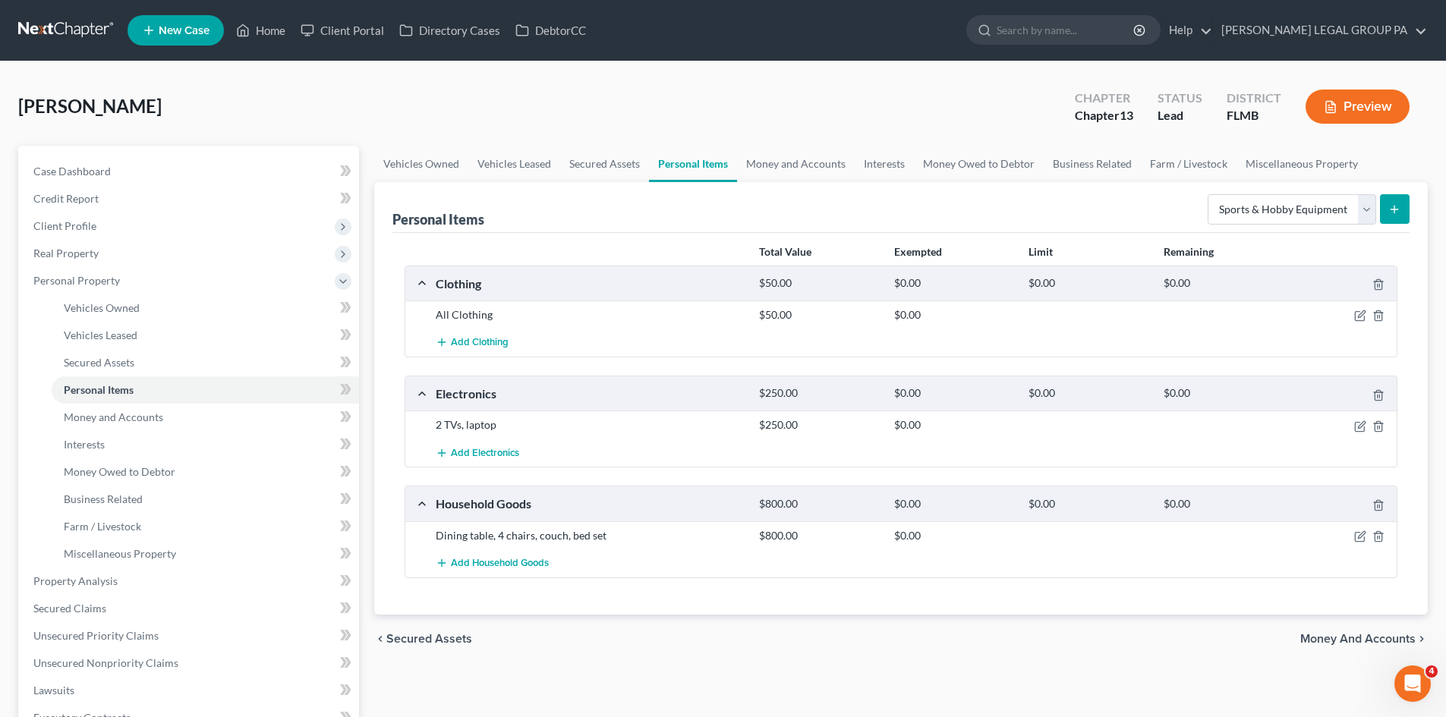
click at [1407, 210] on button "submit" at bounding box center [1395, 209] width 30 height 30
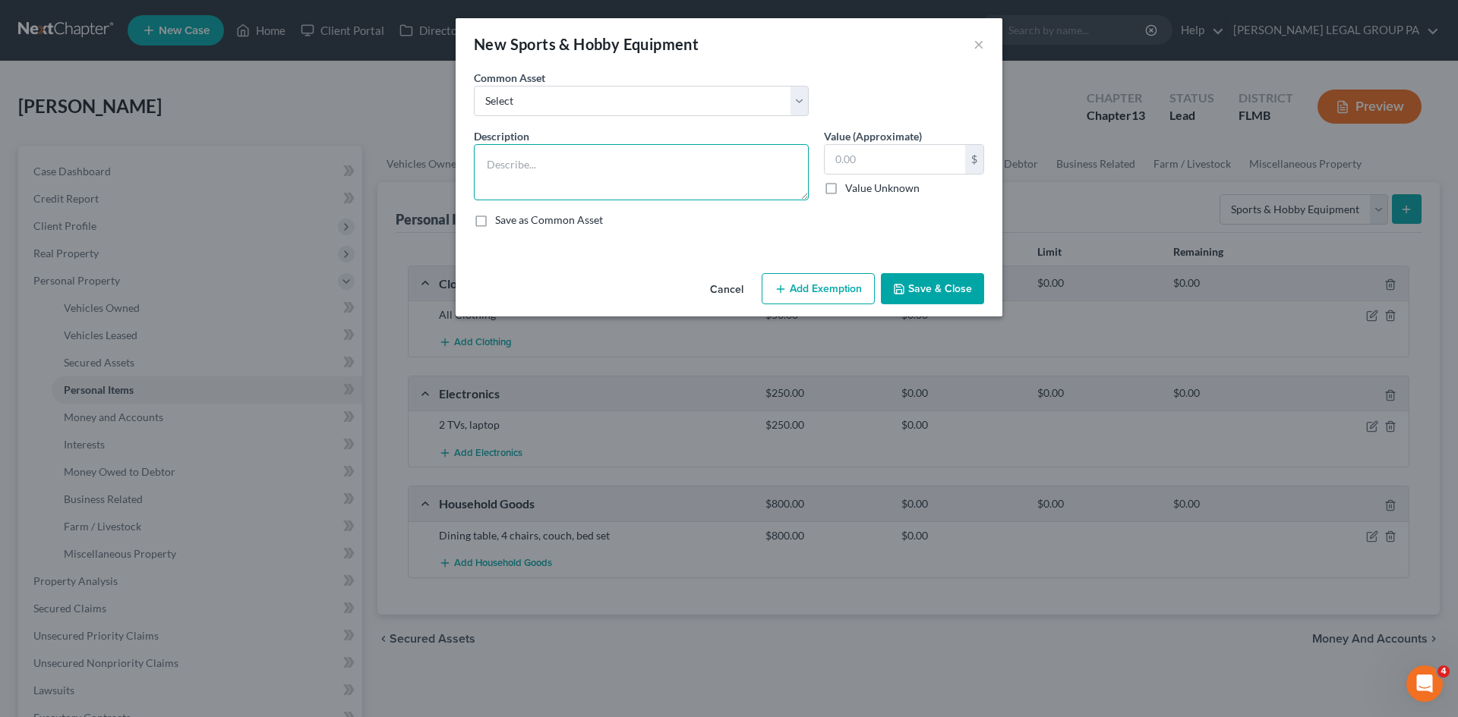
click at [571, 162] on textarea at bounding box center [641, 172] width 335 height 56
click at [885, 164] on input "text" at bounding box center [894, 159] width 140 height 29
click at [919, 288] on button "Save & Close" at bounding box center [932, 289] width 103 height 32
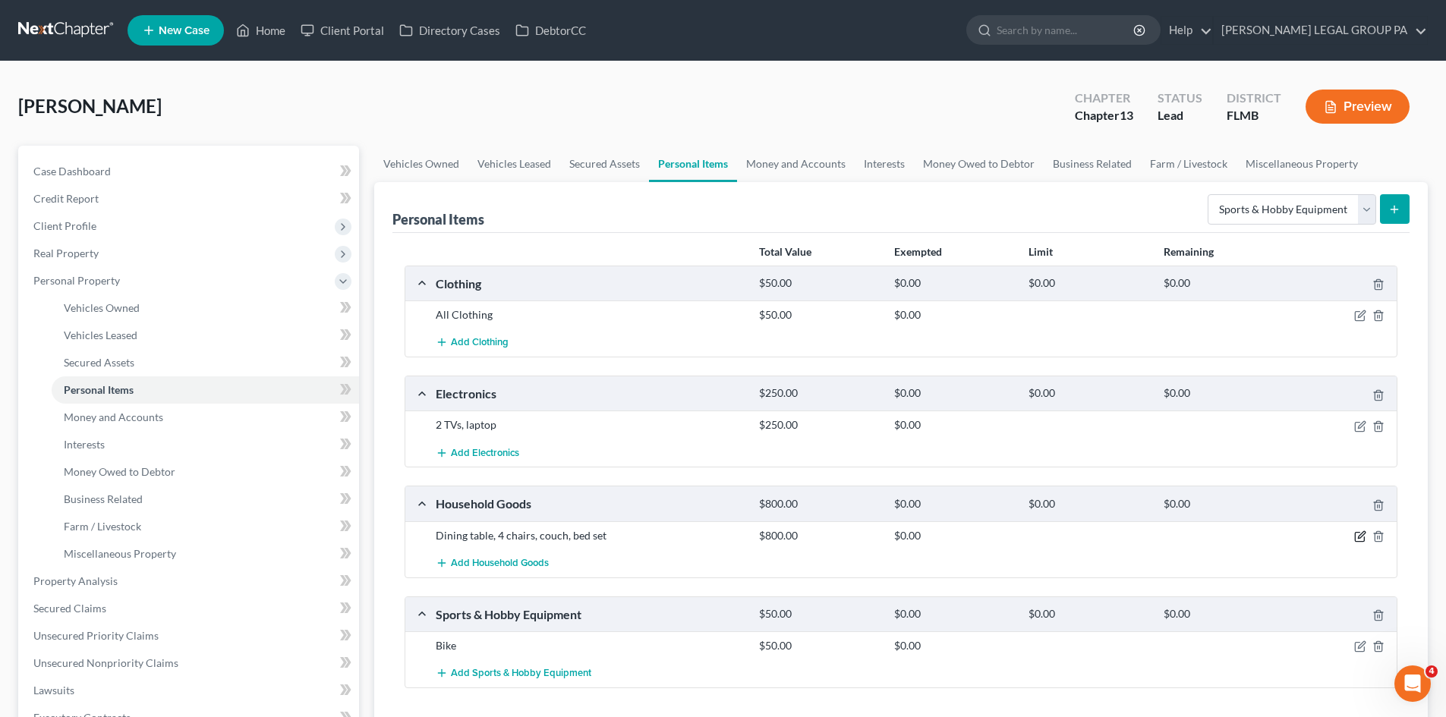
click at [1363, 536] on icon "button" at bounding box center [1360, 537] width 12 height 12
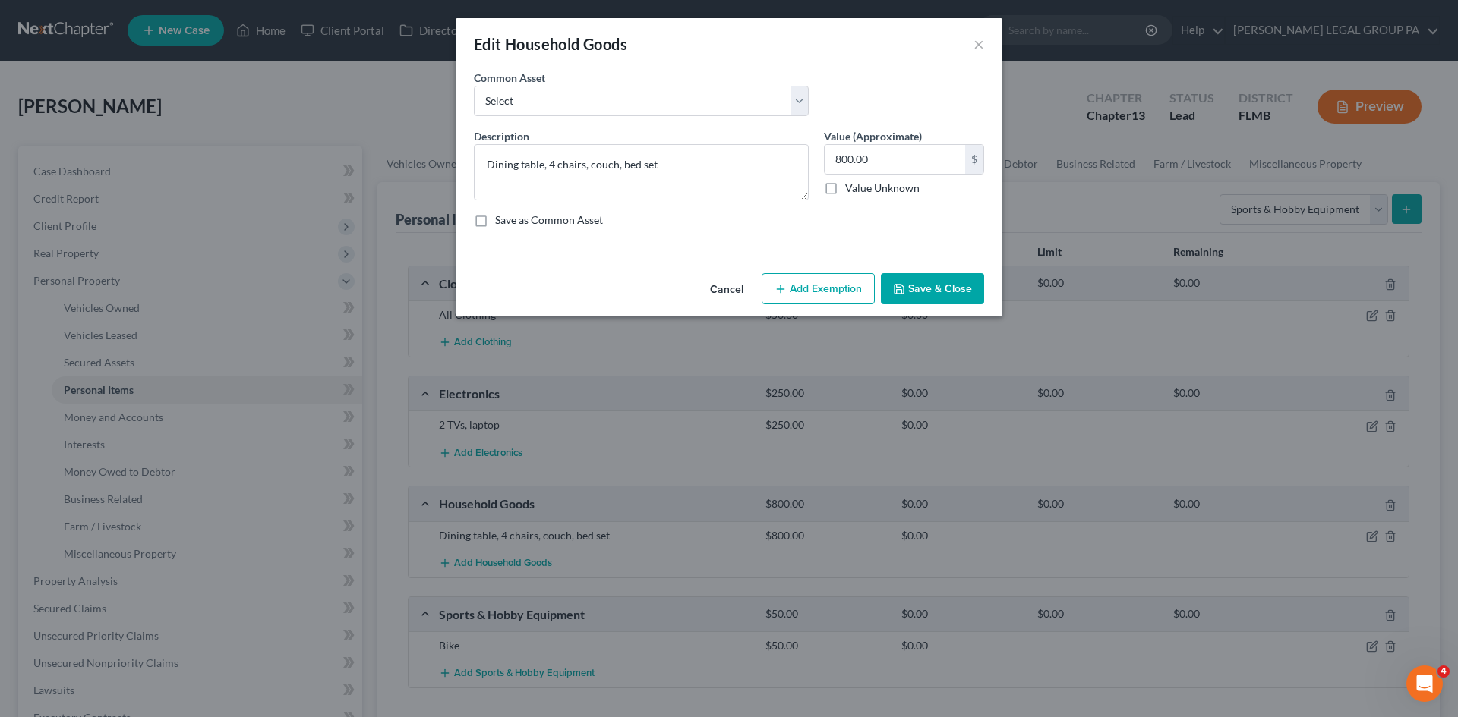
click at [807, 295] on button "Add Exemption" at bounding box center [817, 289] width 113 height 32
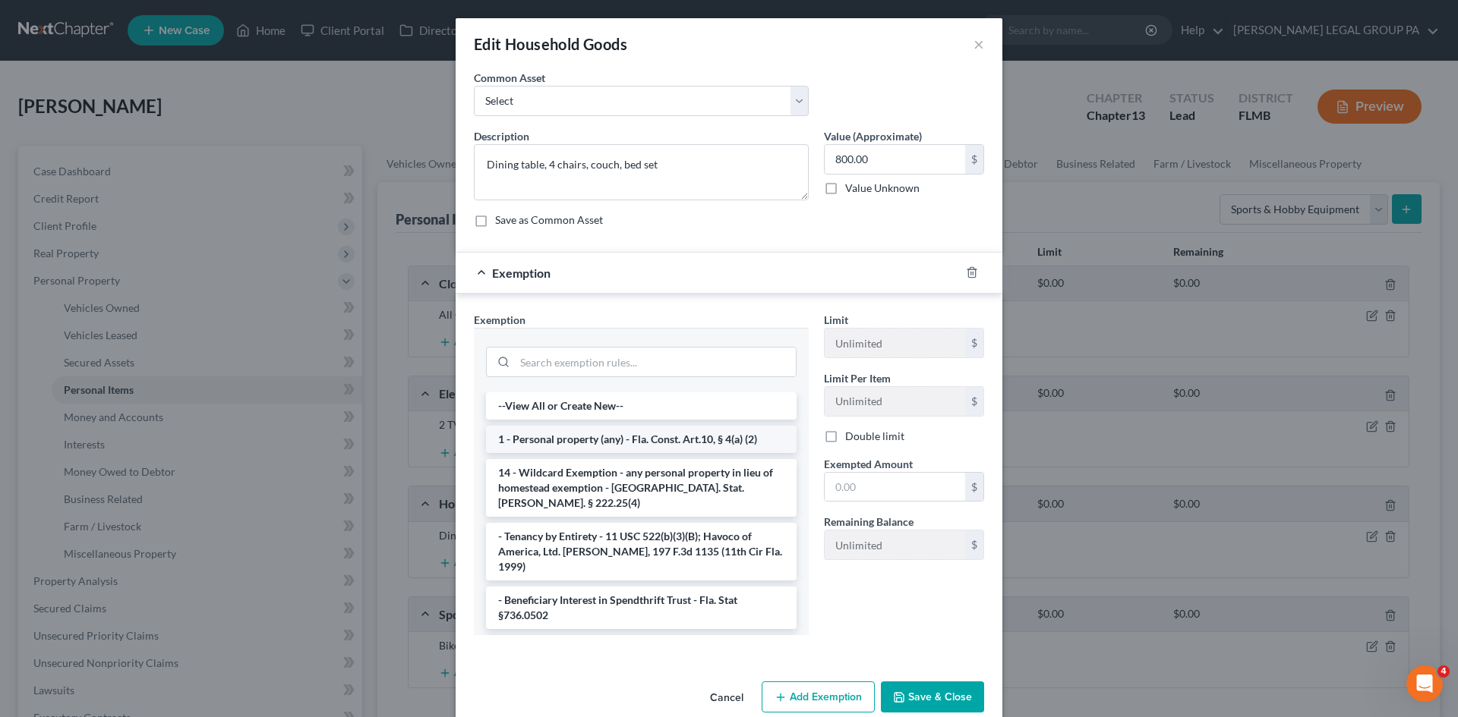
click at [623, 452] on li "1 - Personal property (any) - Fla. Const. Art.10, § 4(a) (2)" at bounding box center [641, 439] width 310 height 27
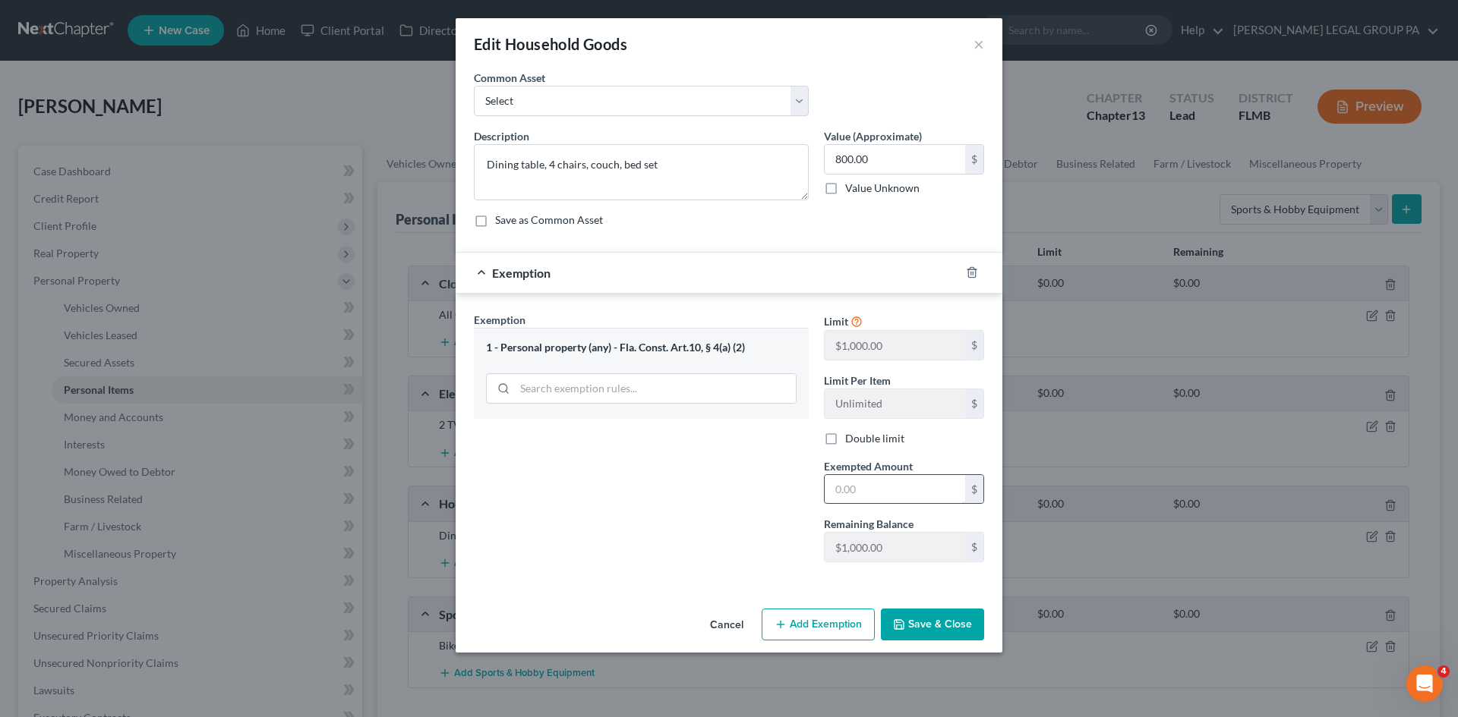
click at [881, 486] on input "text" at bounding box center [894, 489] width 140 height 29
click at [905, 622] on icon "button" at bounding box center [899, 625] width 12 height 12
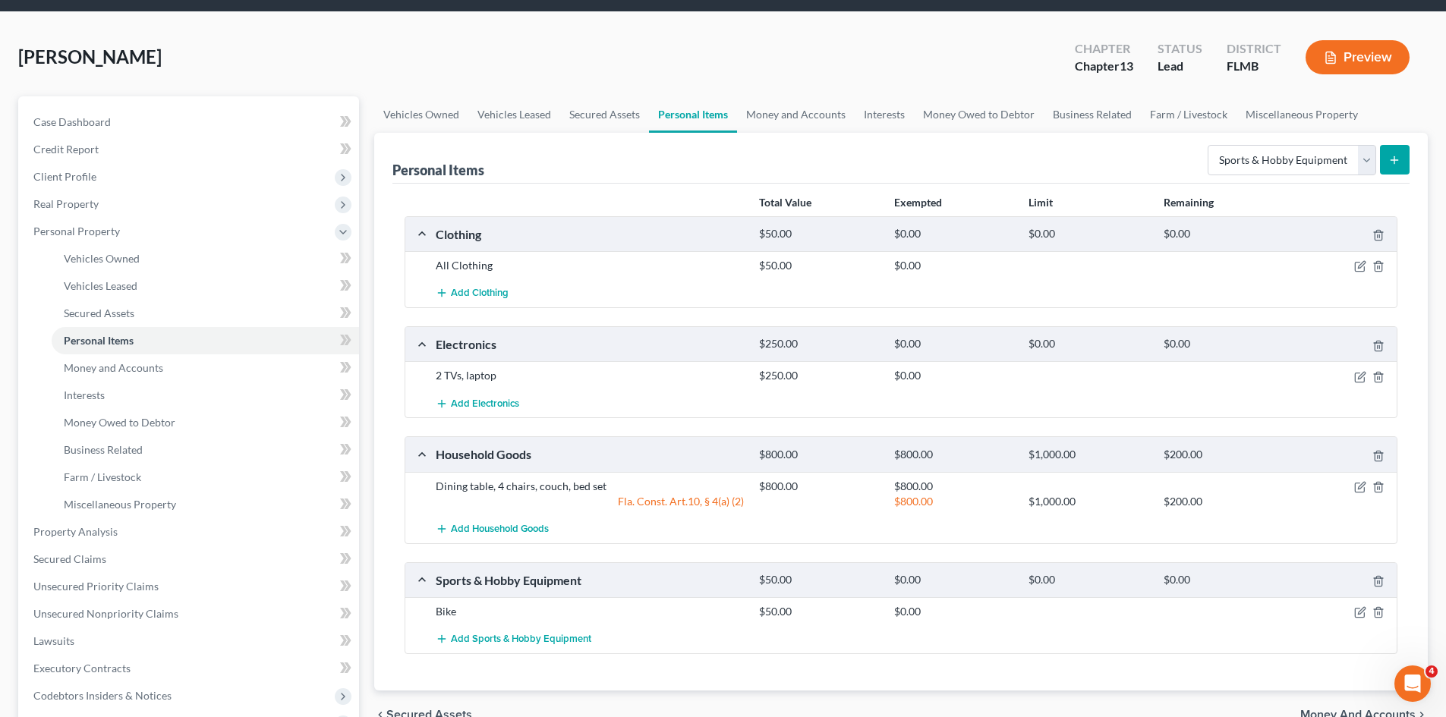
scroll to position [76, 0]
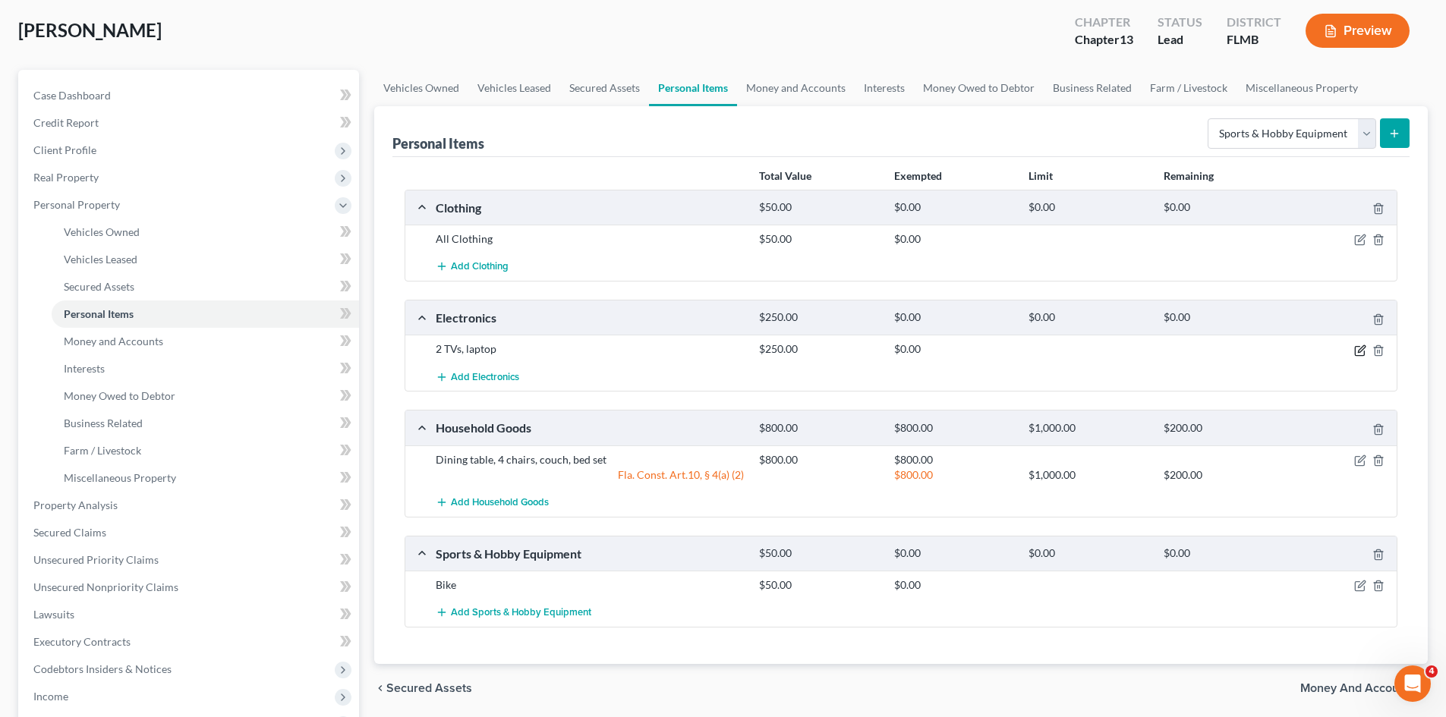
click at [1360, 351] on icon "button" at bounding box center [1360, 351] width 12 height 12
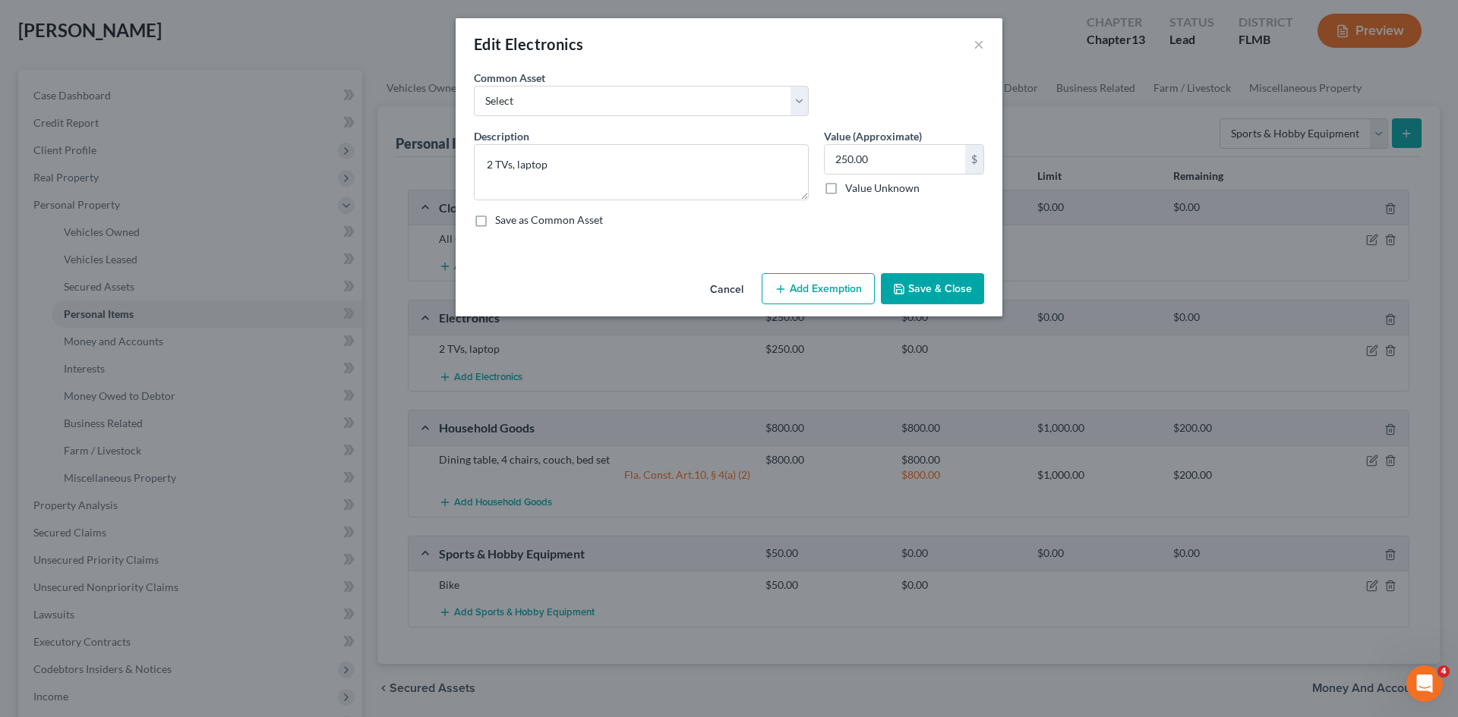
click at [799, 272] on div "Cancel Add Exemption Save & Close" at bounding box center [728, 292] width 547 height 50
click at [803, 282] on button "Add Exemption" at bounding box center [817, 289] width 113 height 32
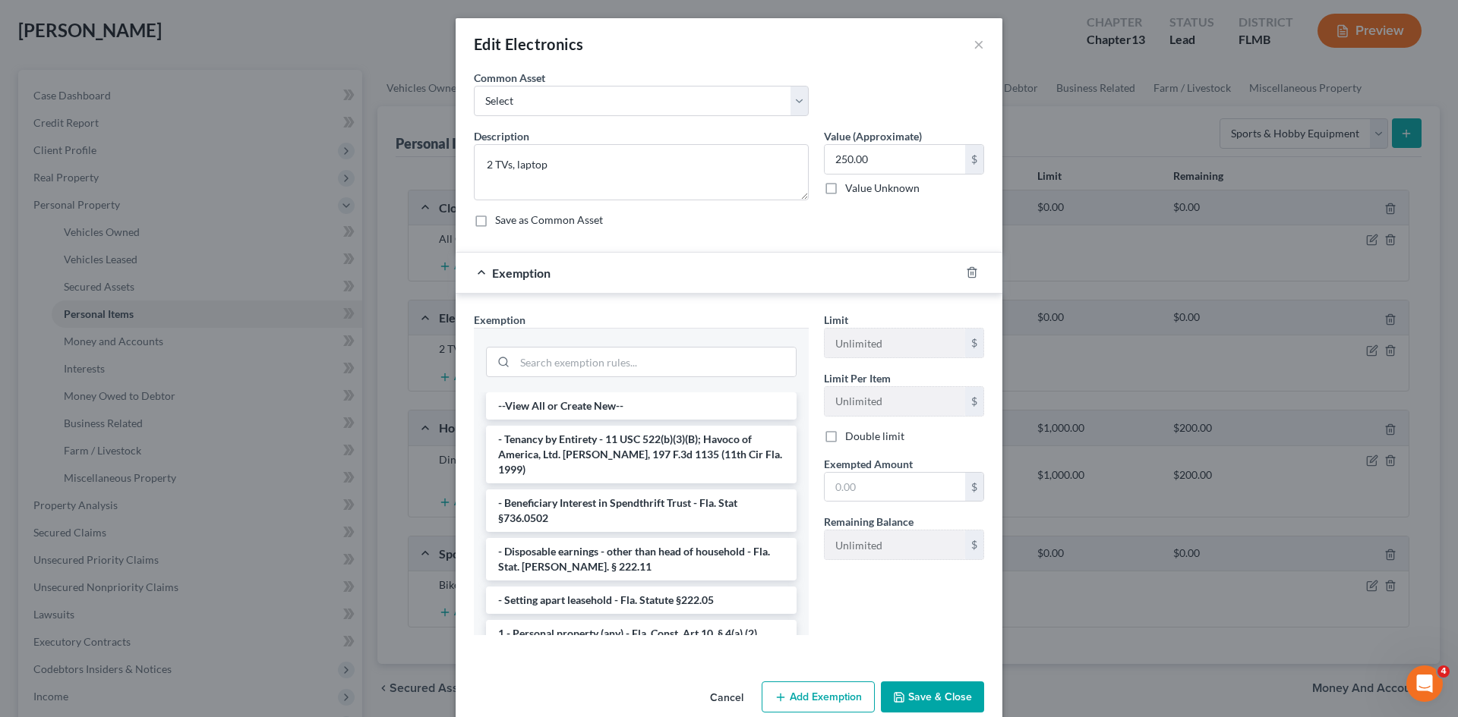
drag, startPoint x: 654, startPoint y: 613, endPoint x: 841, endPoint y: 505, distance: 216.0
click at [658, 620] on li "1 - Personal property (any) - Fla. Const. Art.10, § 4(a) (2)" at bounding box center [641, 633] width 310 height 27
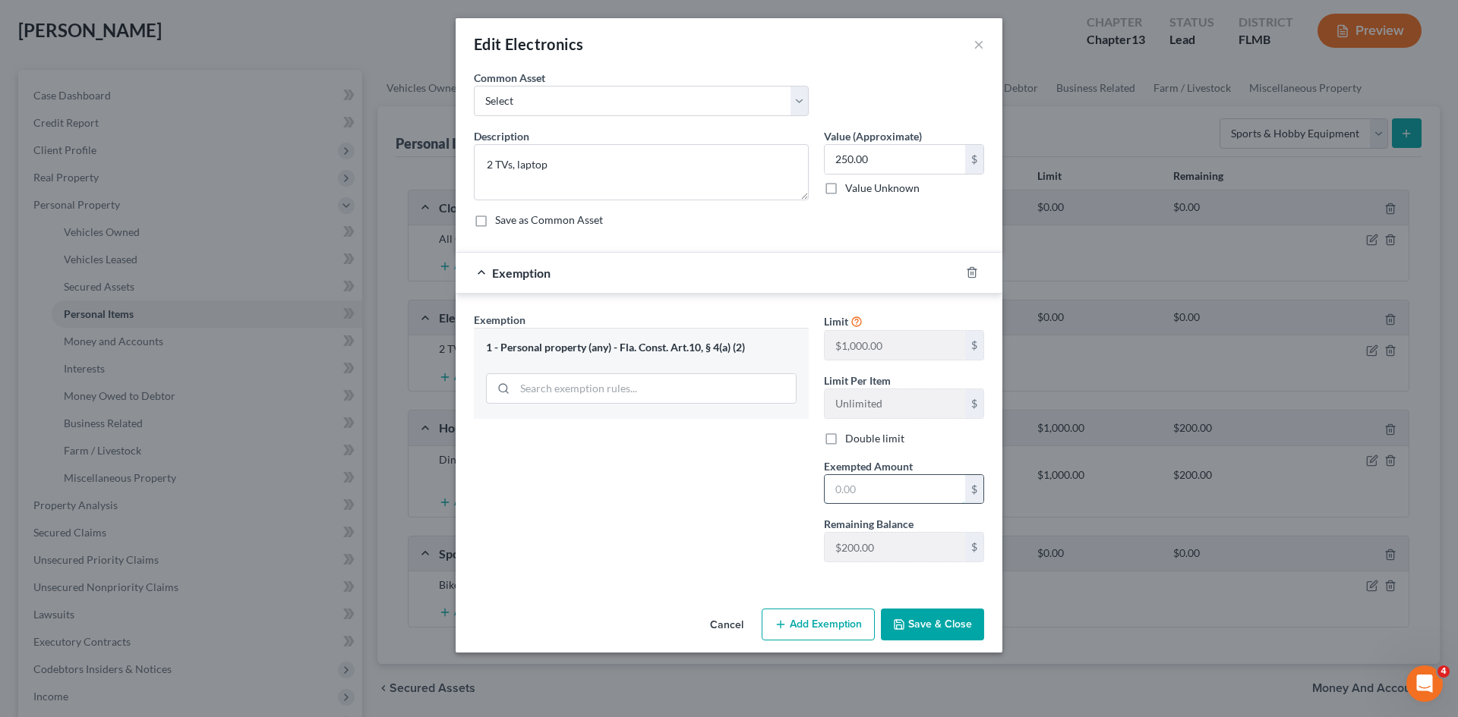
click at [872, 490] on input "text" at bounding box center [894, 489] width 140 height 29
click at [954, 617] on button "Save & Close" at bounding box center [932, 625] width 103 height 32
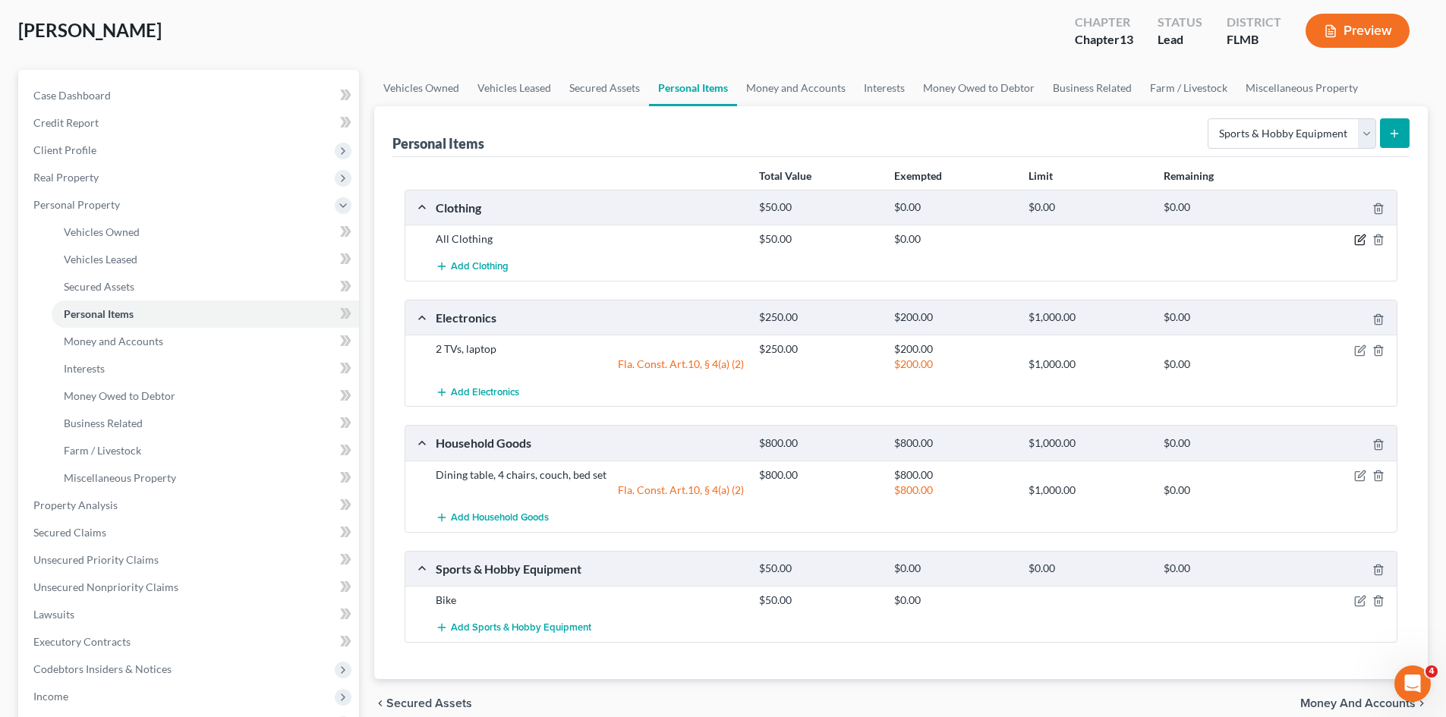
click at [1357, 236] on icon "button" at bounding box center [1359, 240] width 9 height 9
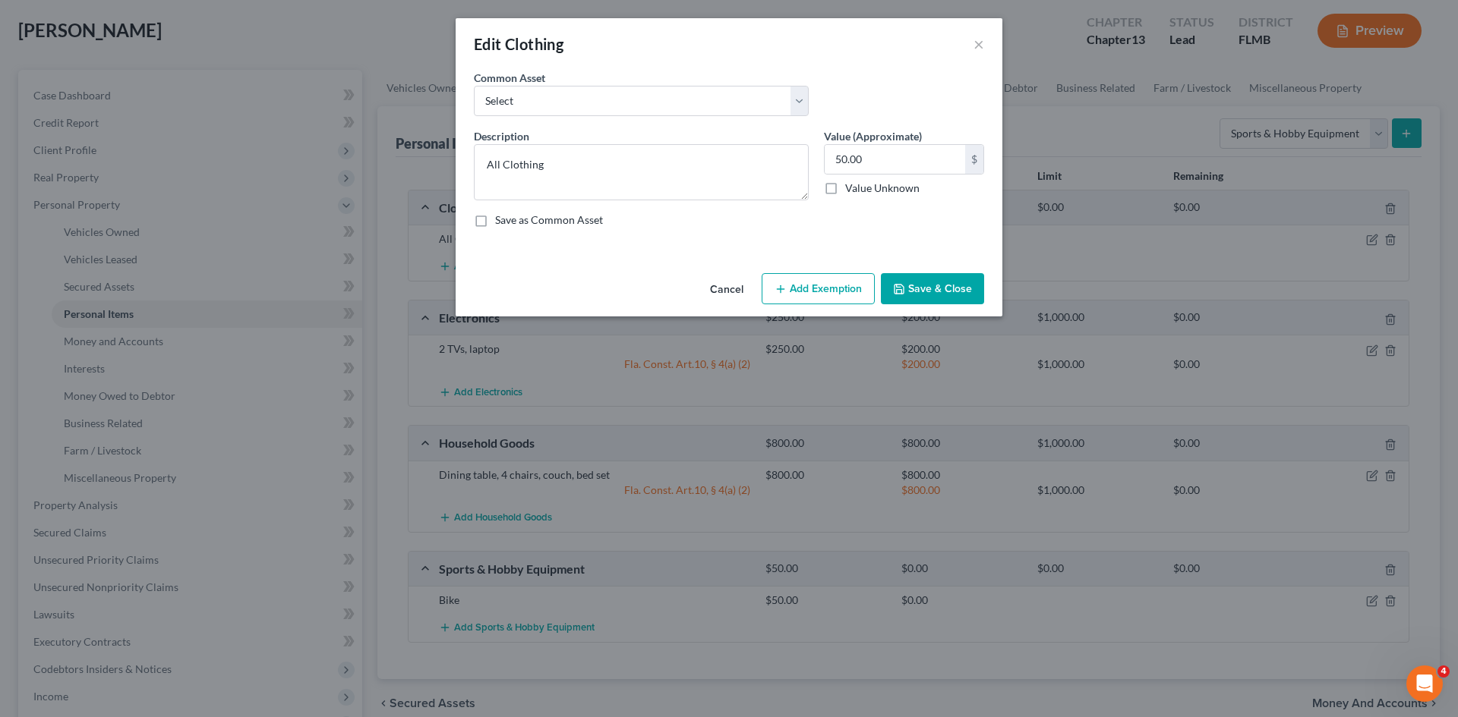
click at [817, 286] on button "Add Exemption" at bounding box center [817, 289] width 113 height 32
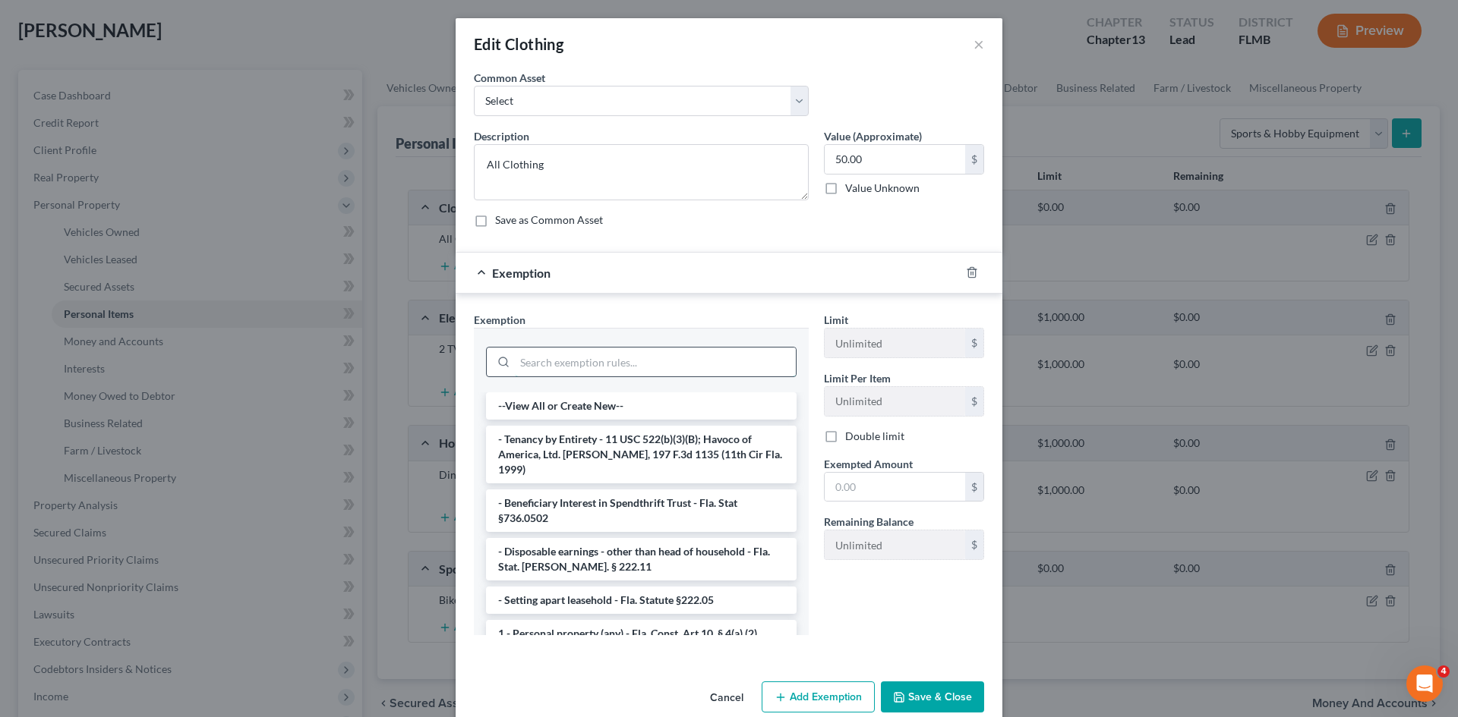
click at [663, 365] on input "search" at bounding box center [655, 362] width 281 height 29
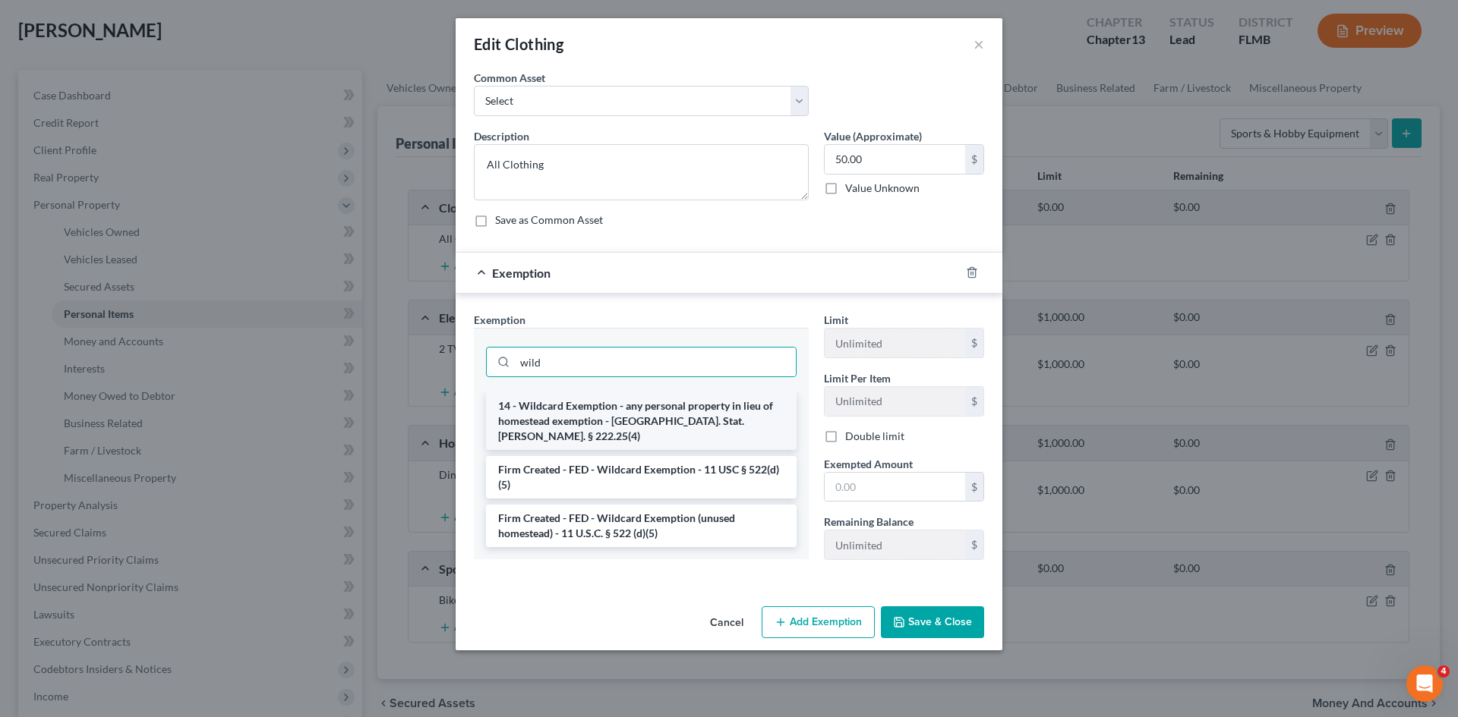
click at [674, 405] on li "14 - Wildcard Exemption - any personal property in lieu of homestead exemption …" at bounding box center [641, 421] width 310 height 58
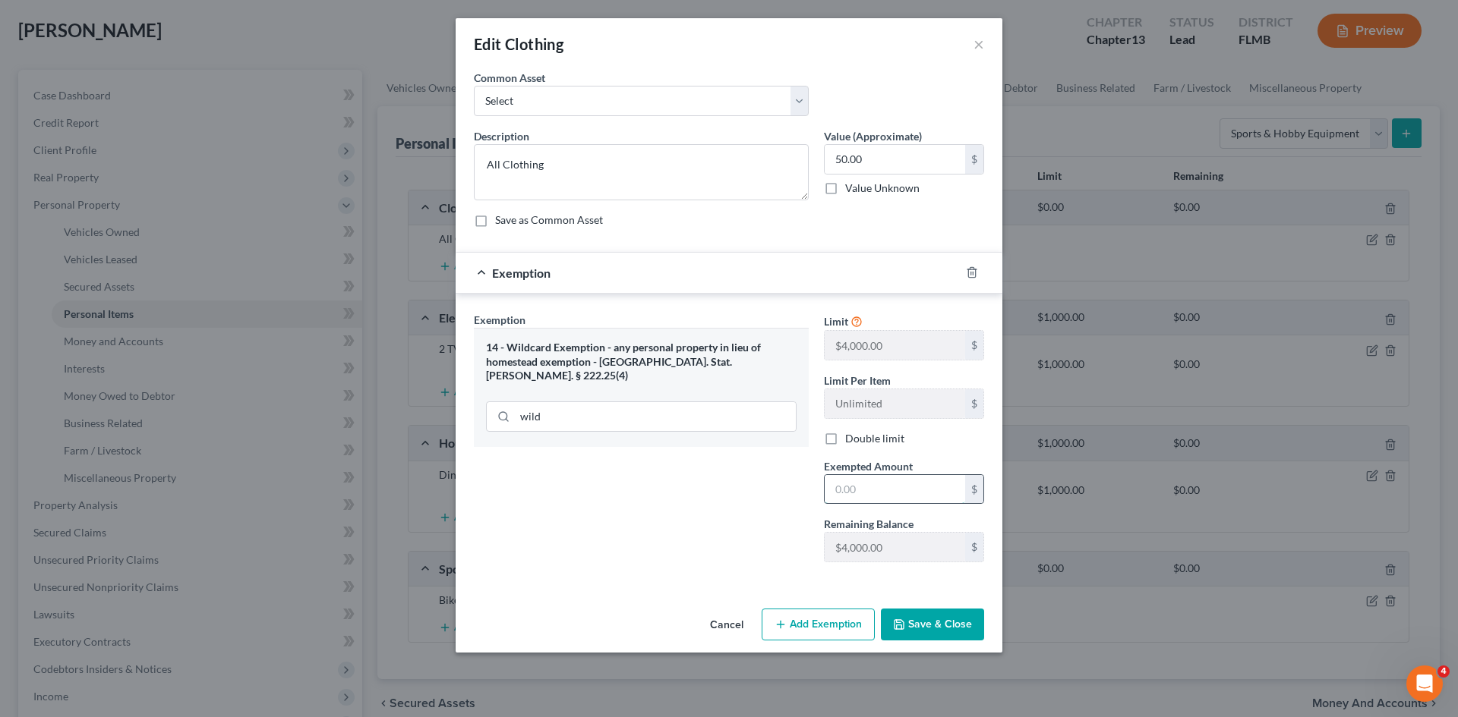
click at [925, 483] on input "text" at bounding box center [894, 489] width 140 height 29
click at [962, 632] on button "Save & Close" at bounding box center [932, 625] width 103 height 32
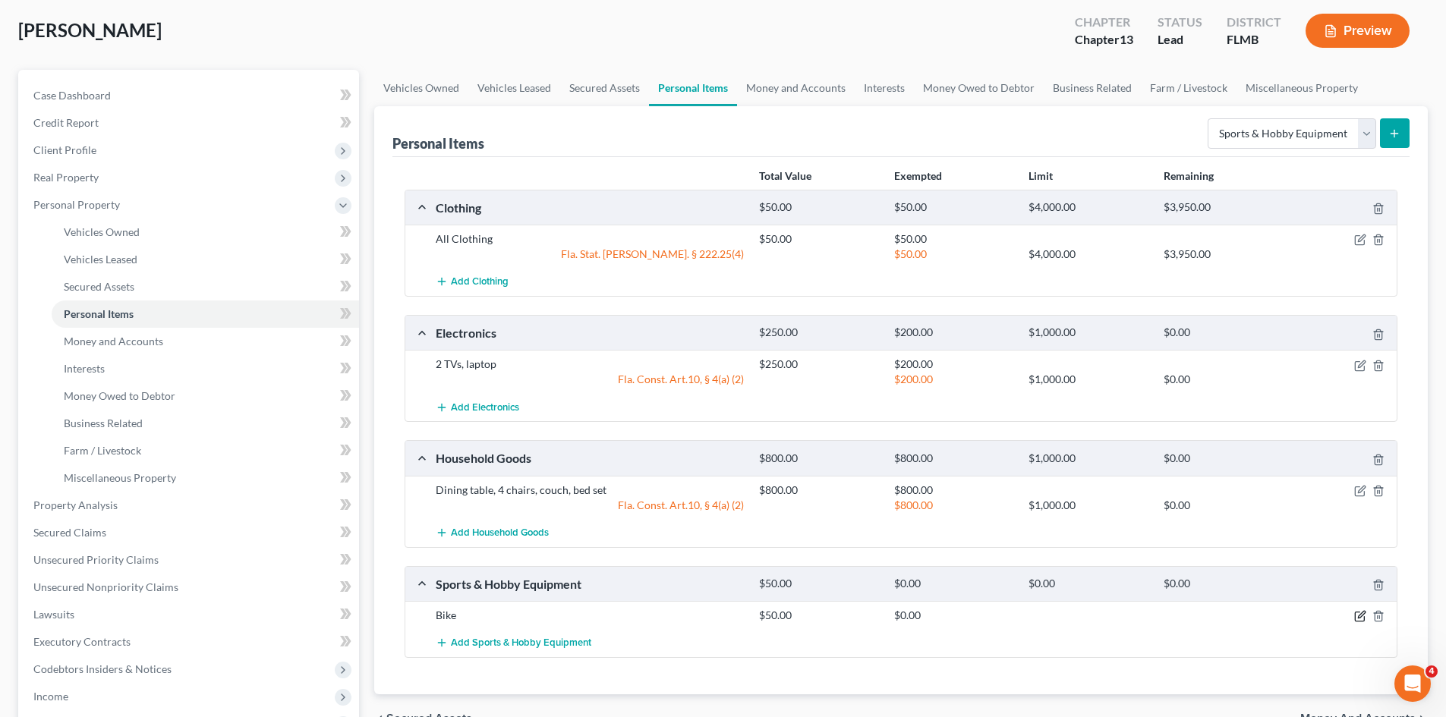
click at [1361, 618] on icon "button" at bounding box center [1361, 615] width 7 height 7
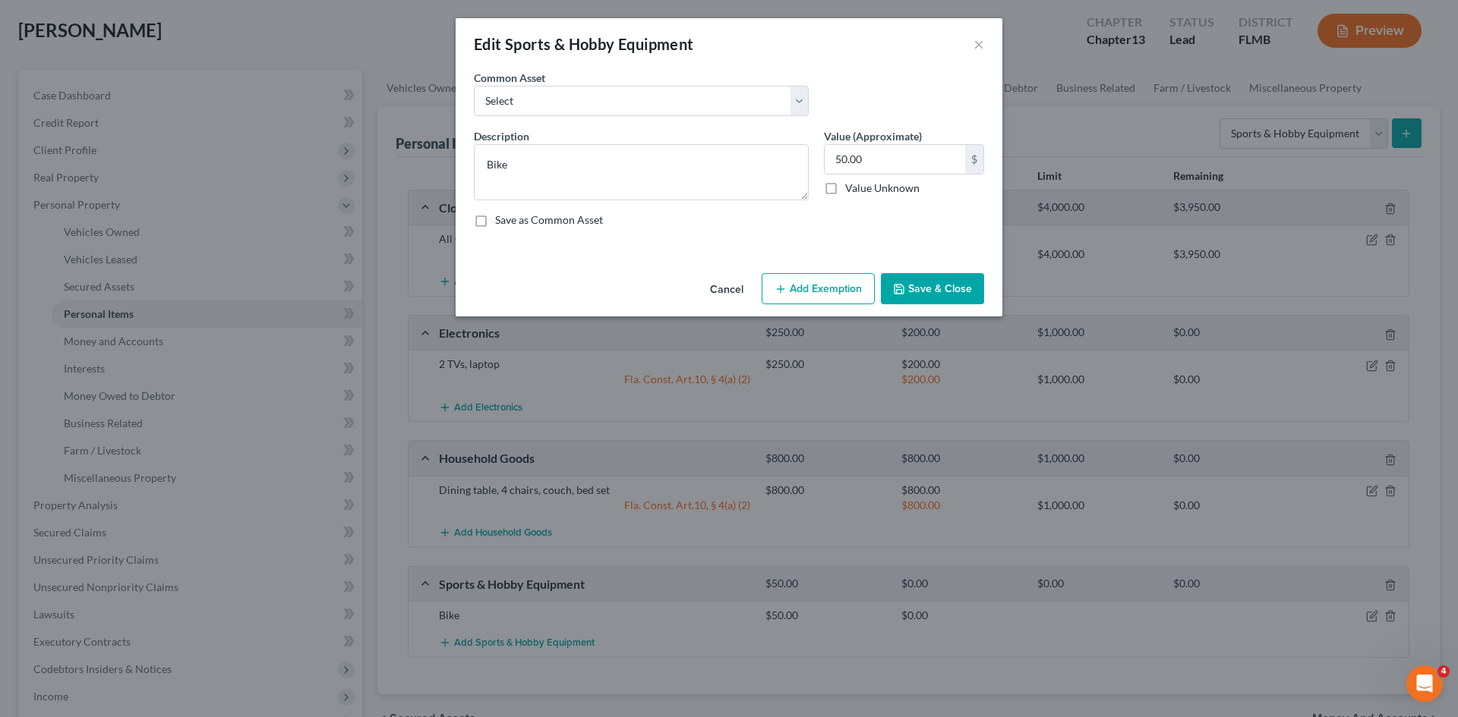
click at [775, 292] on icon "button" at bounding box center [780, 289] width 12 height 12
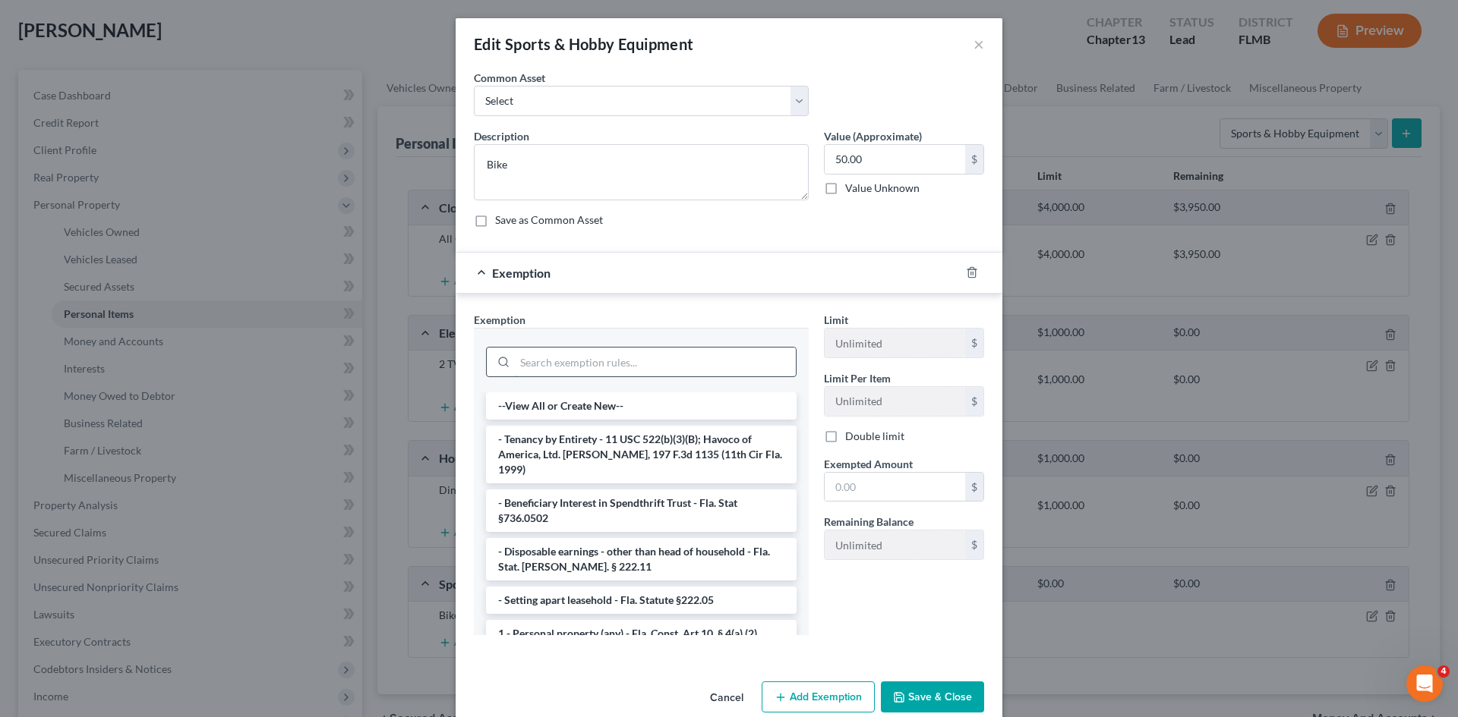
click at [615, 364] on input "search" at bounding box center [655, 362] width 281 height 29
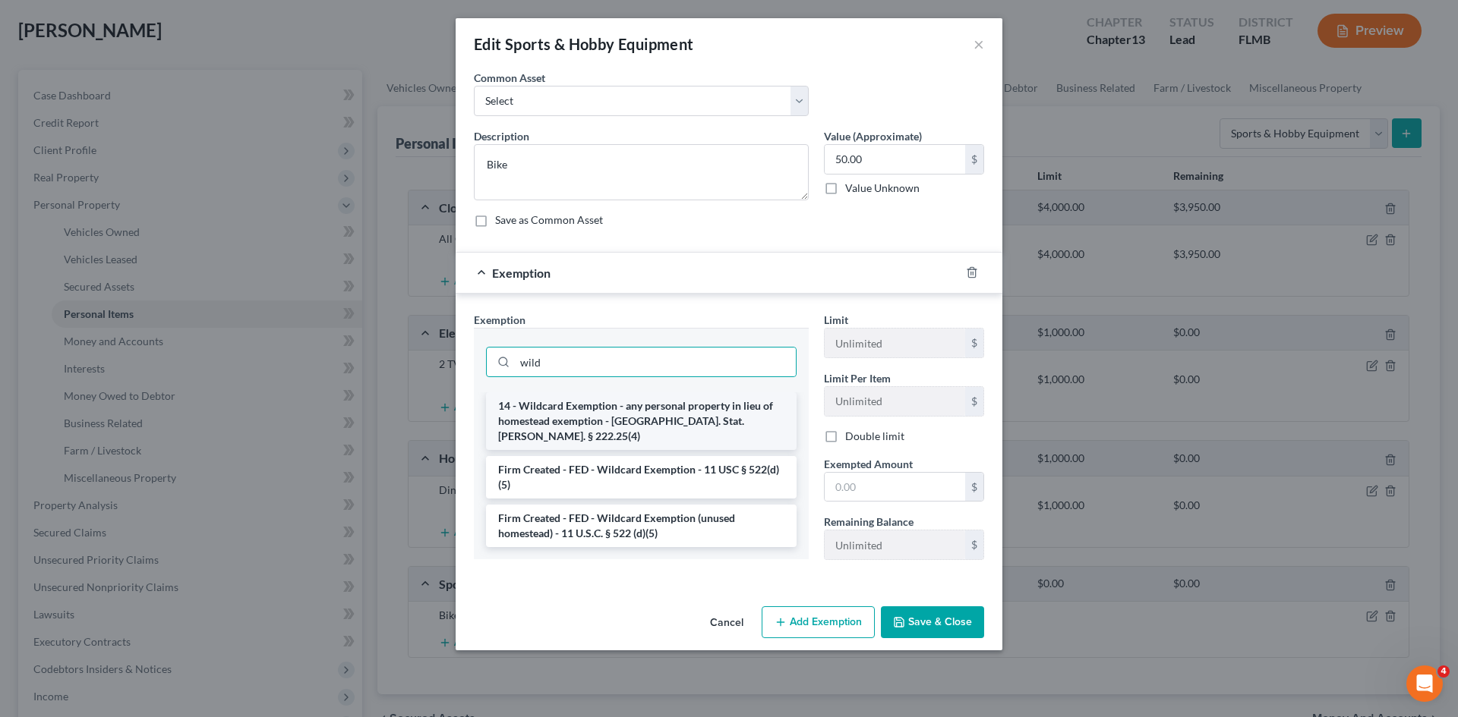
click at [625, 417] on li "14 - Wildcard Exemption - any personal property in lieu of homestead exemption …" at bounding box center [641, 421] width 310 height 58
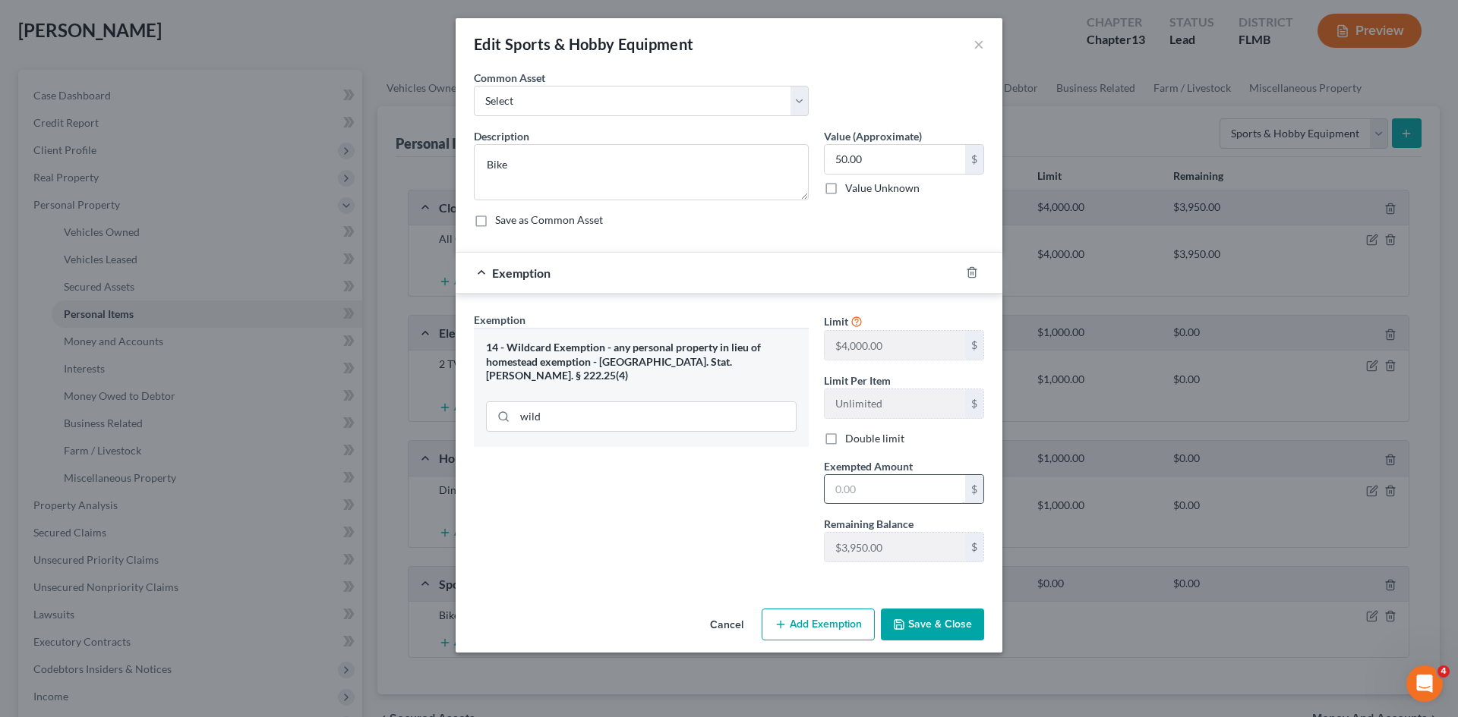
click at [893, 488] on input "text" at bounding box center [894, 489] width 140 height 29
click at [944, 629] on button "Save & Close" at bounding box center [932, 625] width 103 height 32
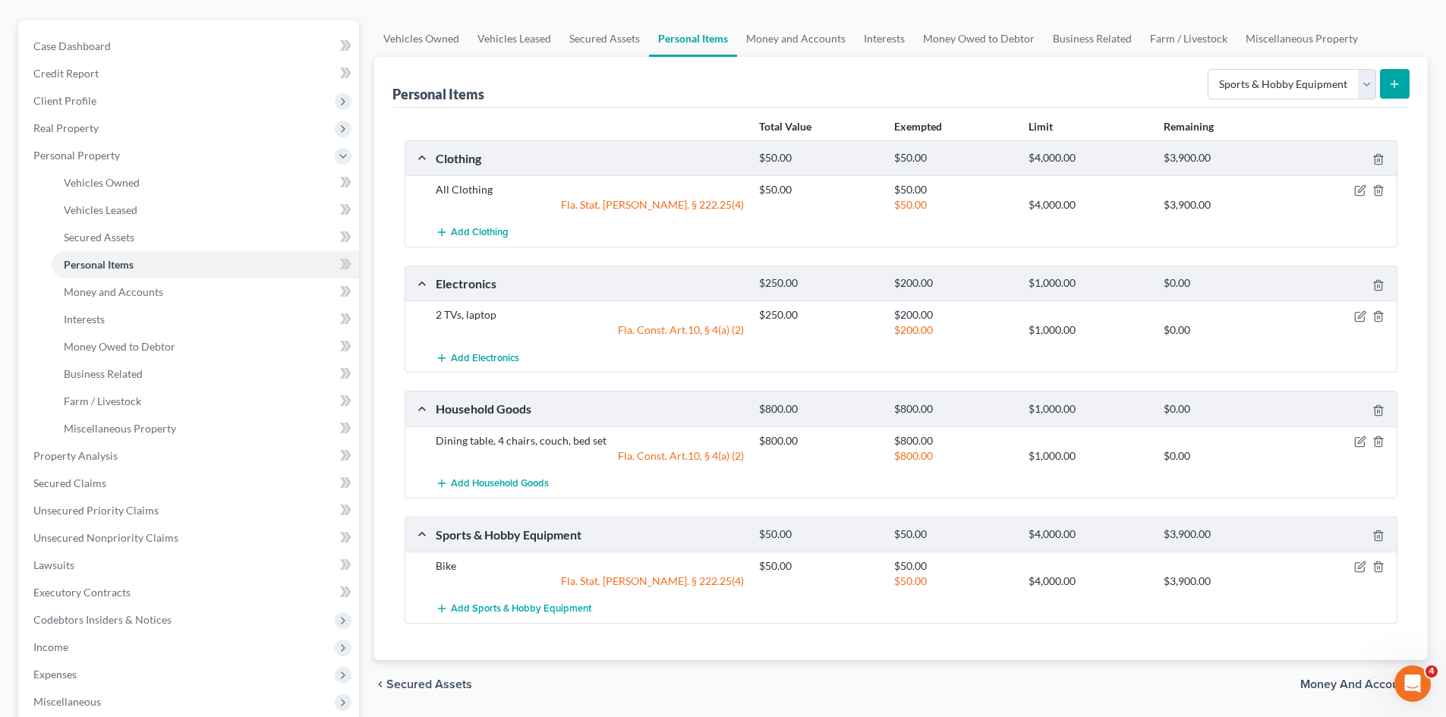
scroll to position [152, 0]
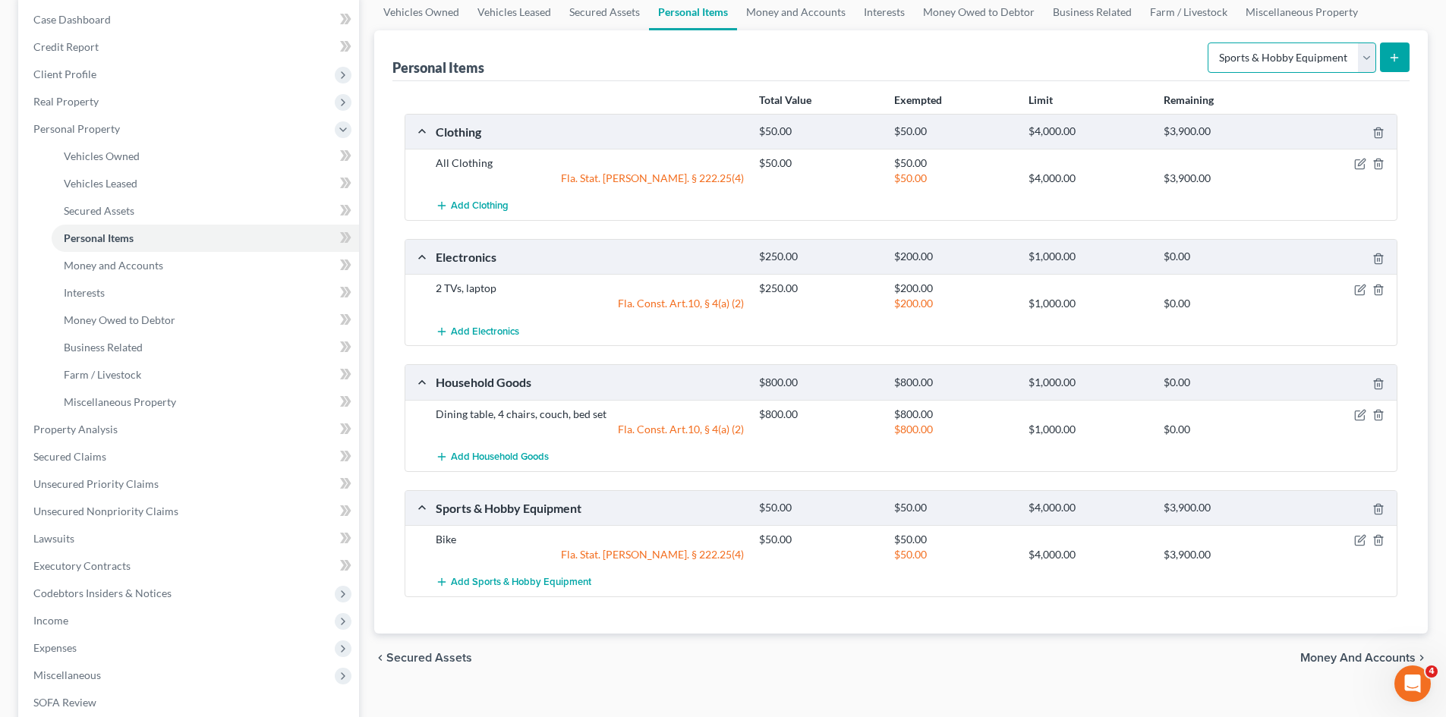
click at [1285, 66] on select "Select Item Type Clothing Collectibles Of Value Electronics Firearms Household …" at bounding box center [1292, 58] width 169 height 30
click at [1209, 43] on select "Select Item Type Clothing Collectibles Of Value Electronics Firearms Household …" at bounding box center [1292, 58] width 169 height 30
click at [1399, 52] on icon "submit" at bounding box center [1394, 58] width 12 height 12
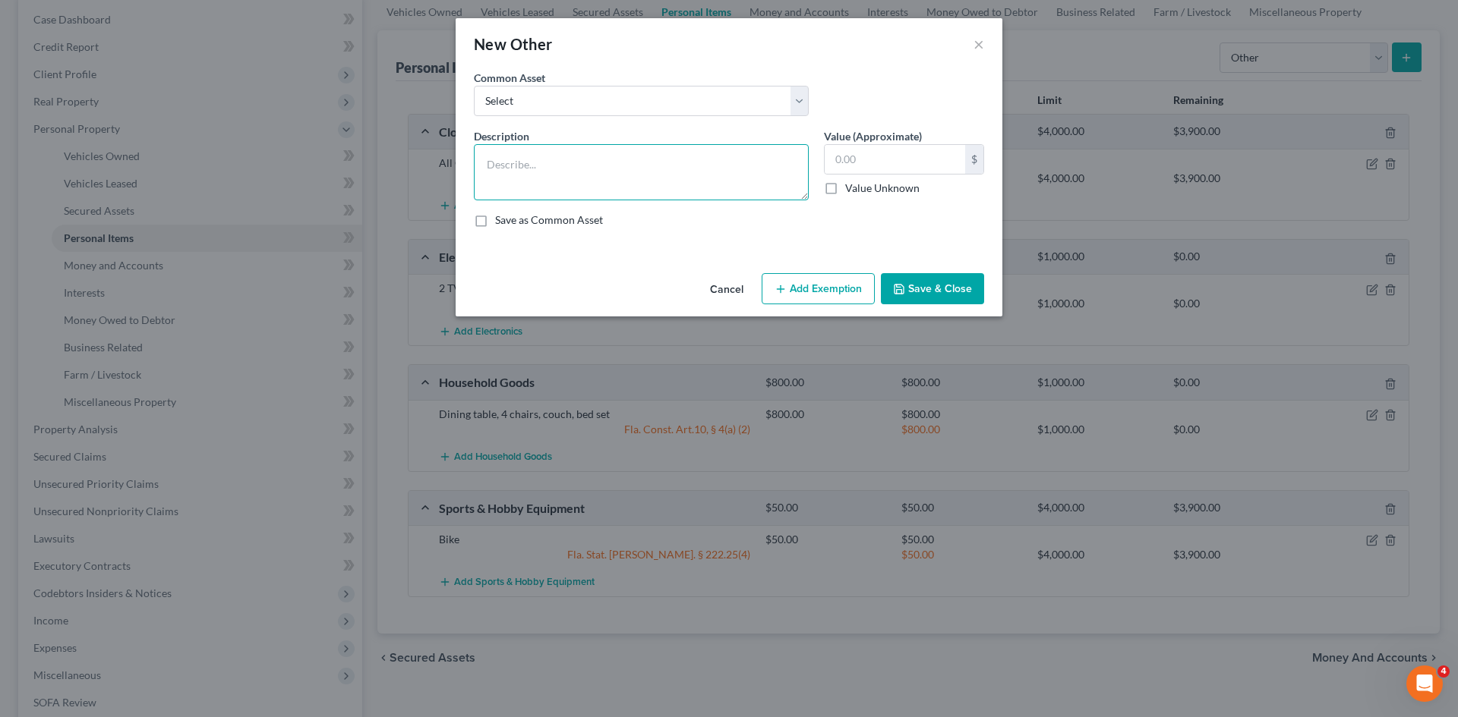
click at [643, 172] on textarea at bounding box center [641, 172] width 335 height 56
click at [874, 169] on input "text" at bounding box center [894, 159] width 140 height 29
drag, startPoint x: 834, startPoint y: 296, endPoint x: 583, endPoint y: 388, distance: 267.5
click at [834, 296] on button "Add Exemption" at bounding box center [817, 289] width 113 height 32
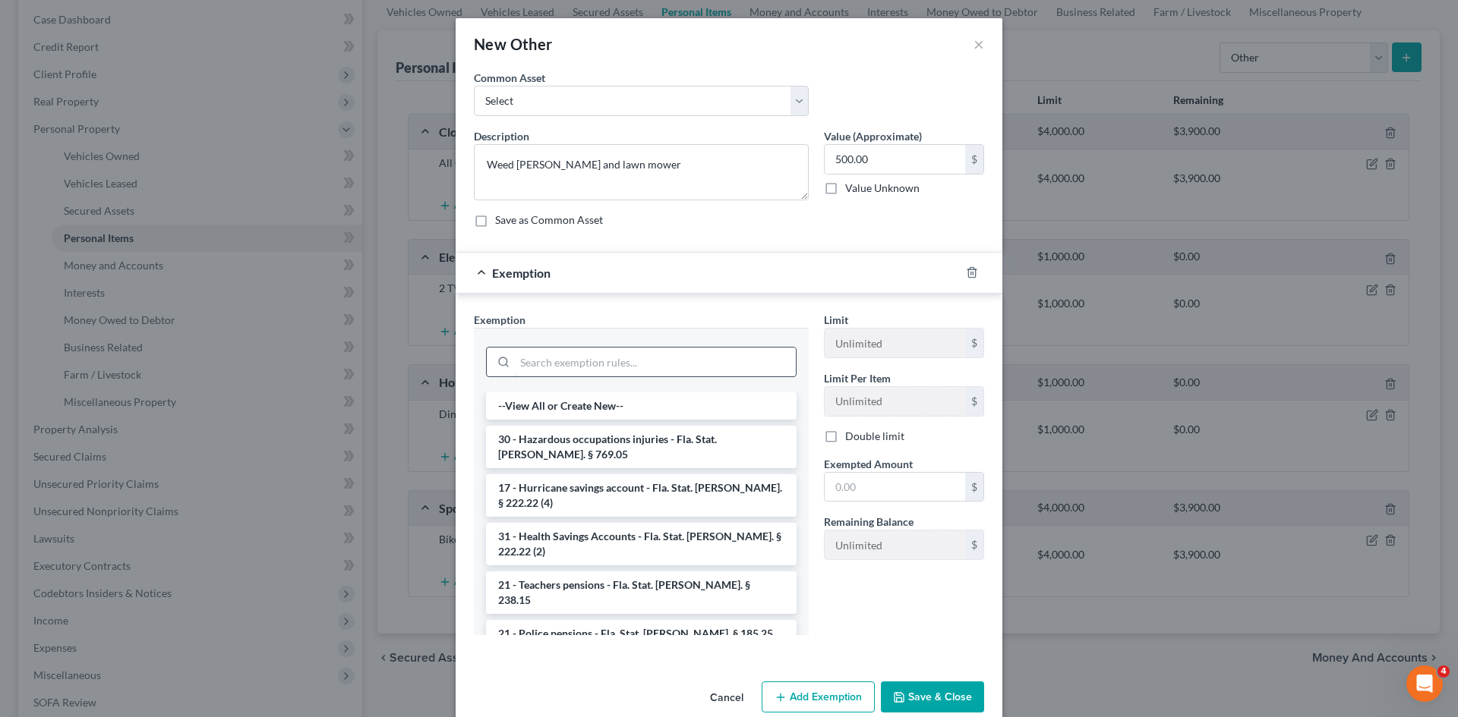
click at [581, 361] on input "search" at bounding box center [655, 362] width 281 height 29
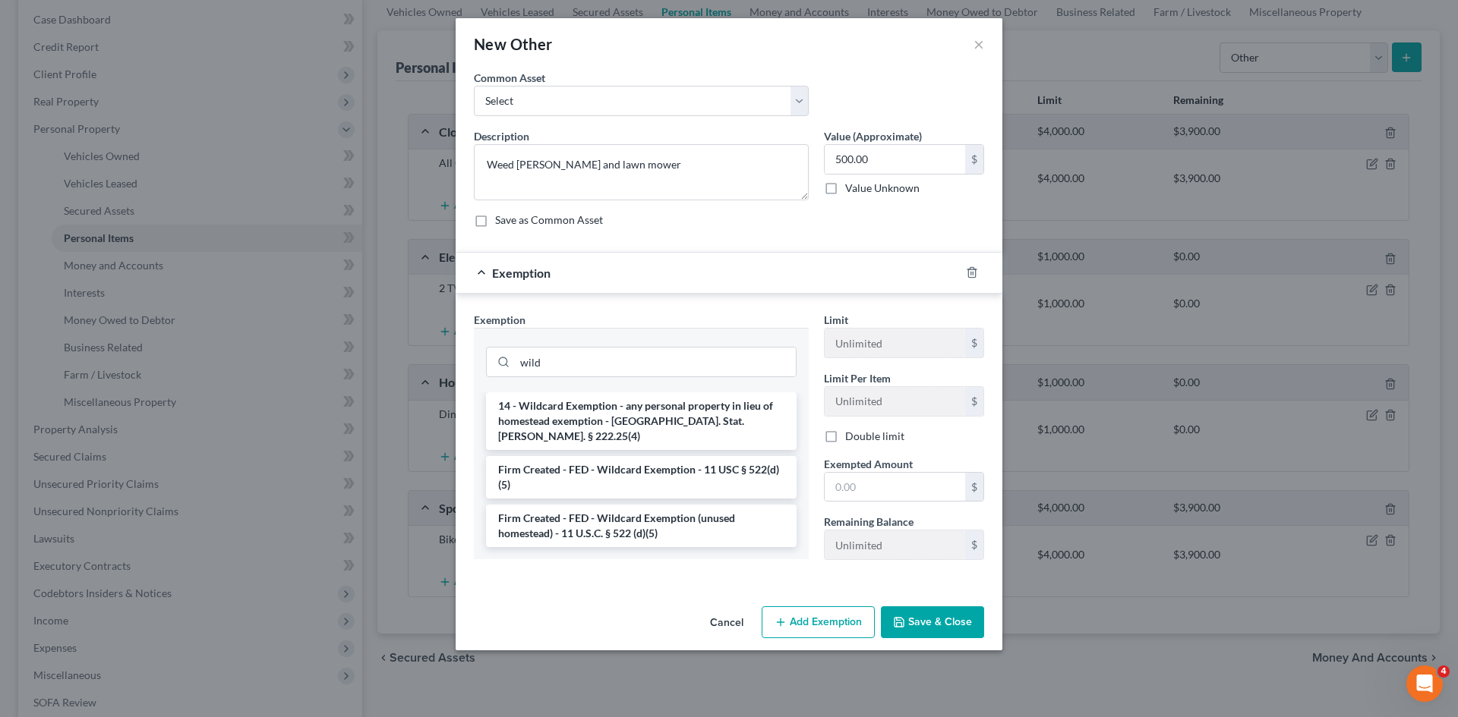
drag, startPoint x: 612, startPoint y: 405, endPoint x: 939, endPoint y: 471, distance: 333.9
click at [615, 405] on li "14 - Wildcard Exemption - any personal property in lieu of homestead exemption …" at bounding box center [641, 421] width 310 height 58
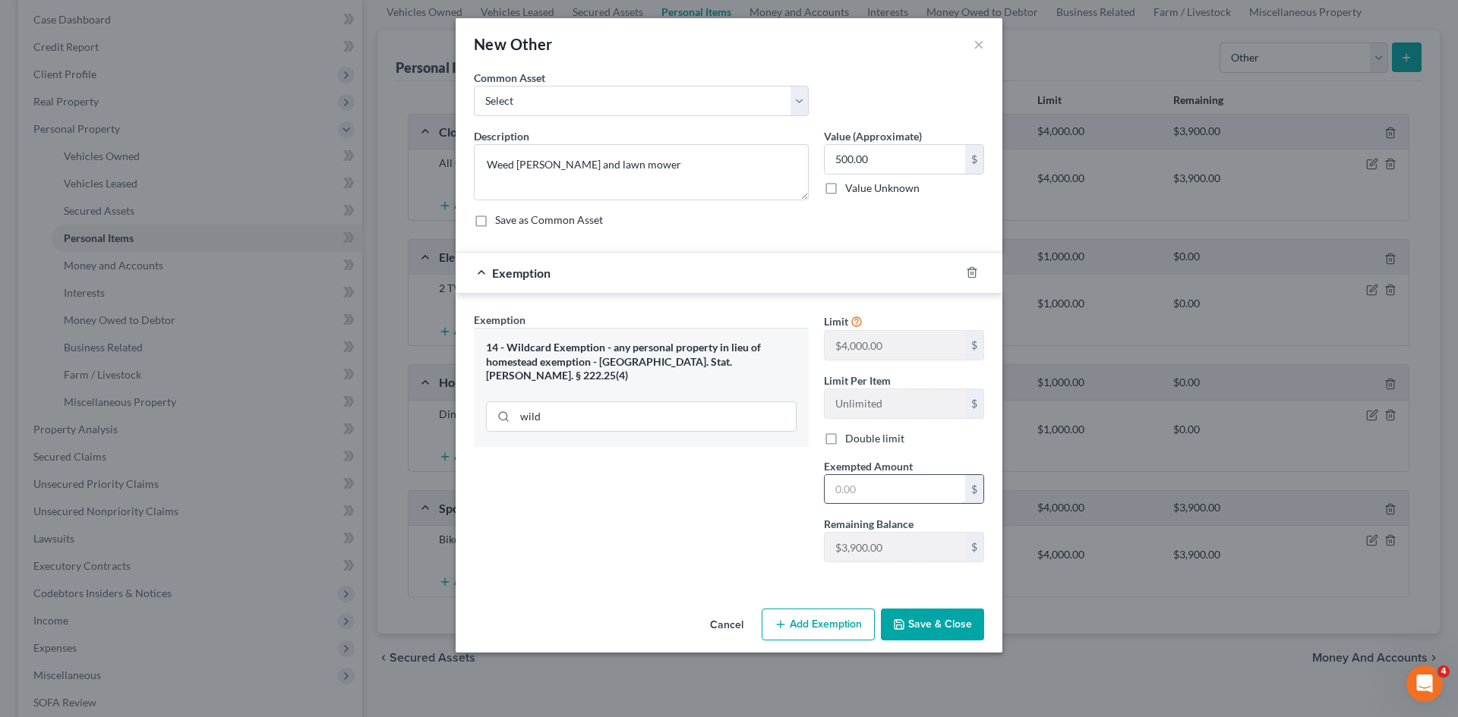
click at [915, 492] on input "text" at bounding box center [894, 489] width 140 height 29
click at [843, 156] on input "500.00" at bounding box center [894, 159] width 140 height 29
click at [889, 481] on input "500.00" at bounding box center [894, 489] width 140 height 29
click at [963, 631] on button "Save & Close" at bounding box center [932, 625] width 103 height 32
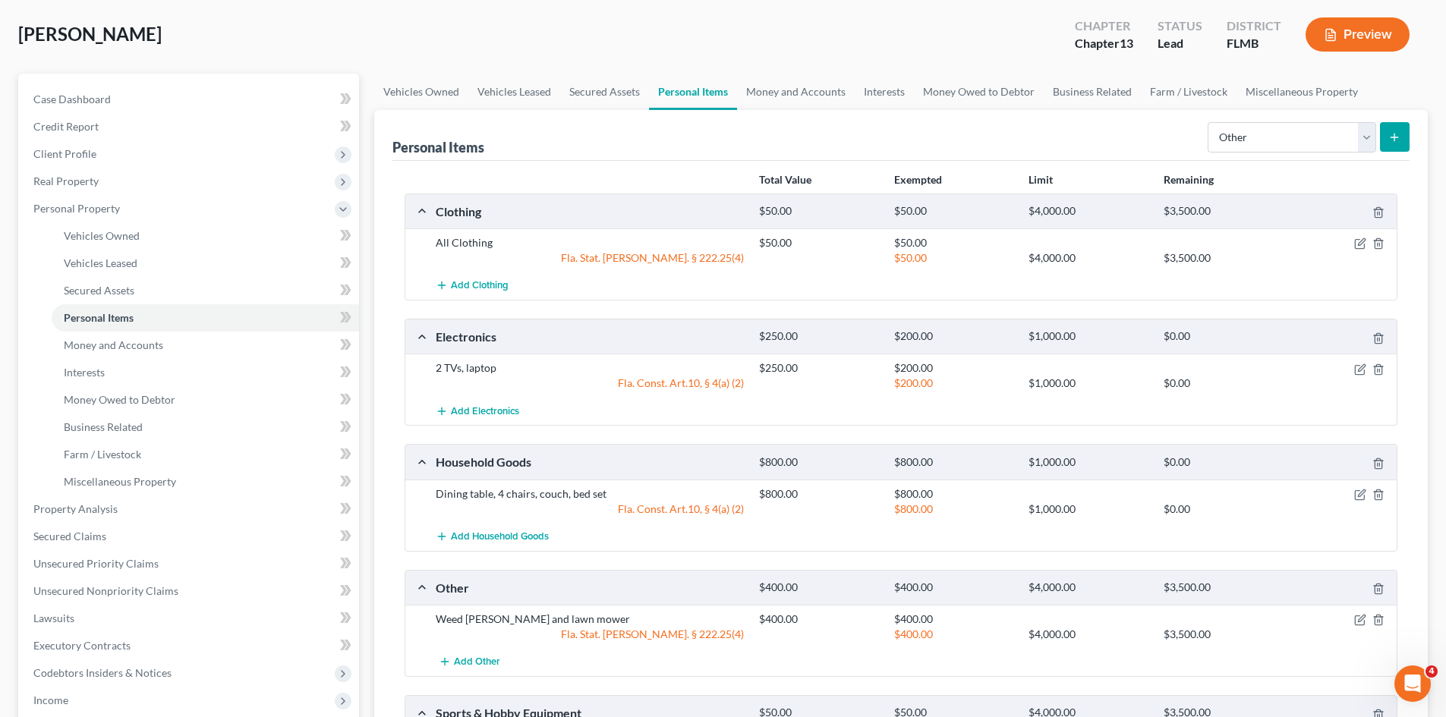
scroll to position [0, 0]
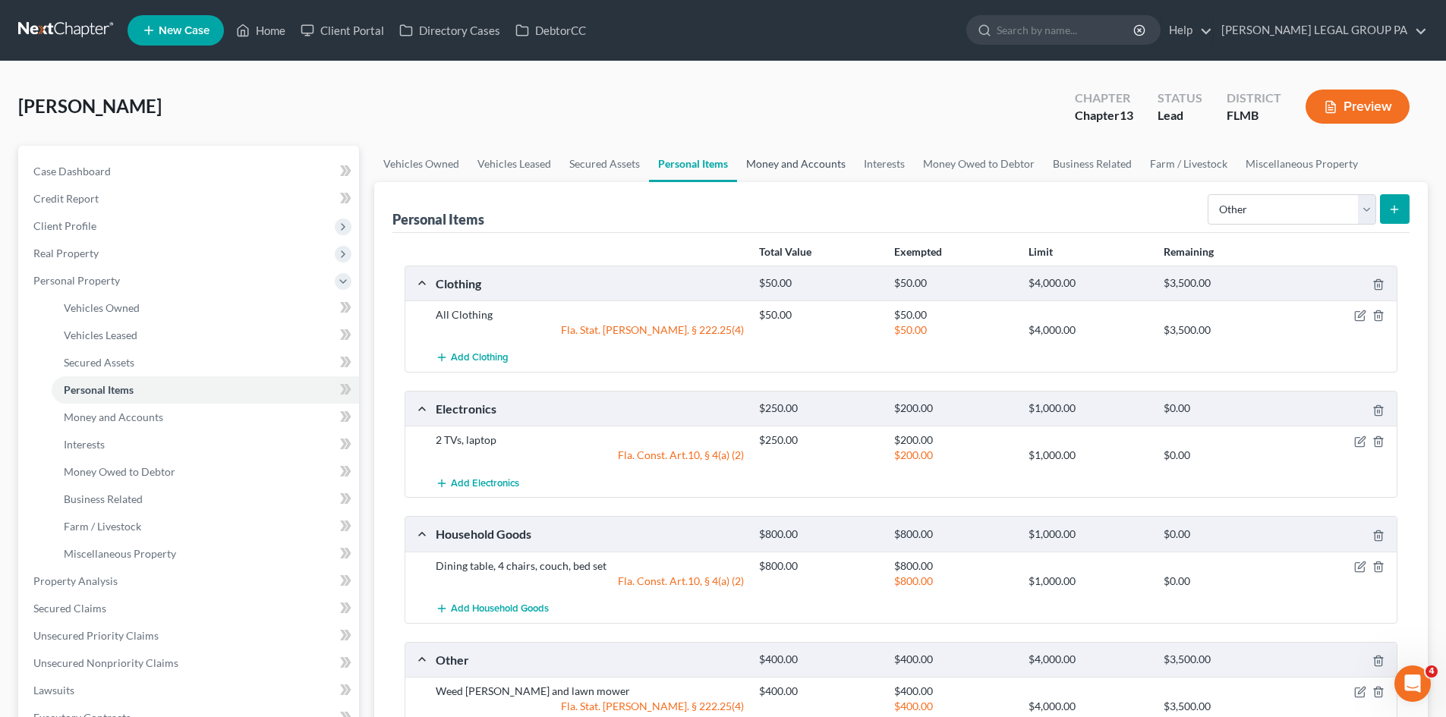
click at [807, 156] on link "Money and Accounts" at bounding box center [796, 164] width 118 height 36
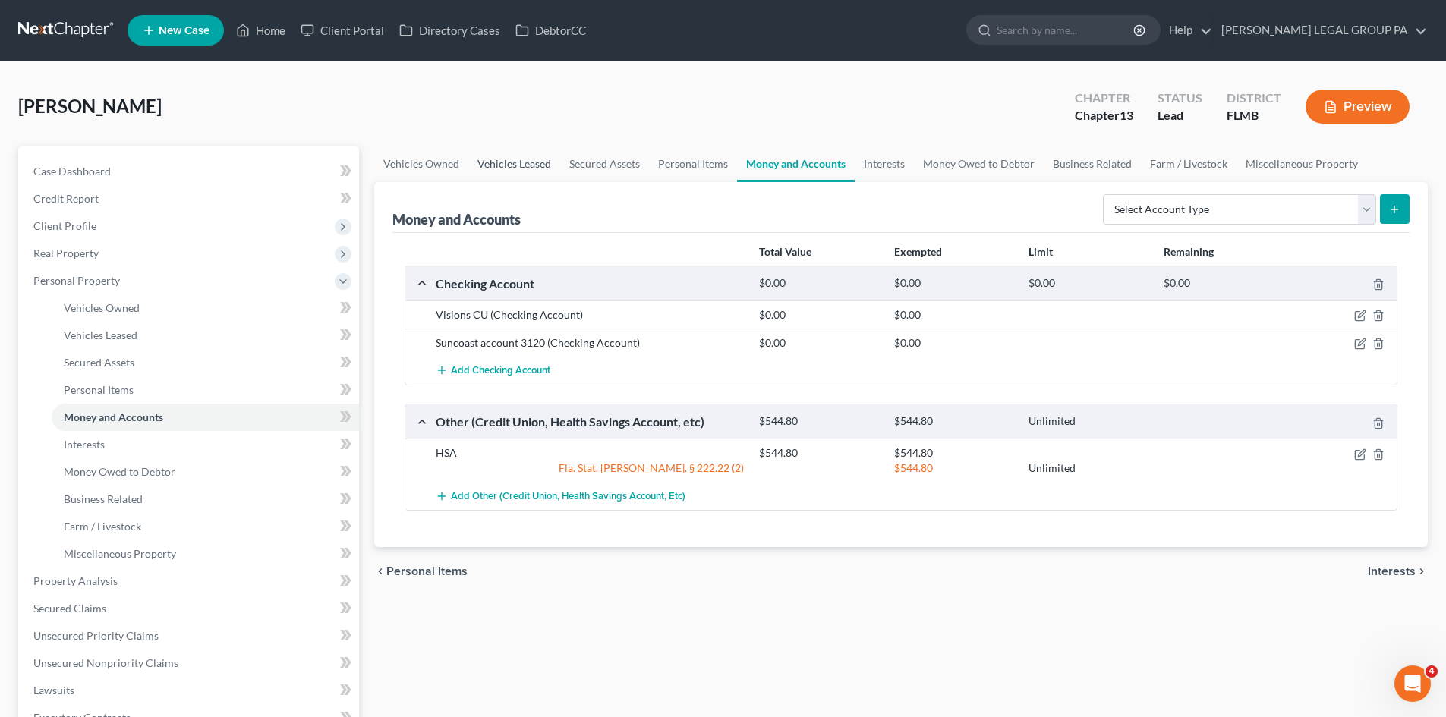
click at [498, 174] on link "Vehicles Leased" at bounding box center [514, 164] width 92 height 36
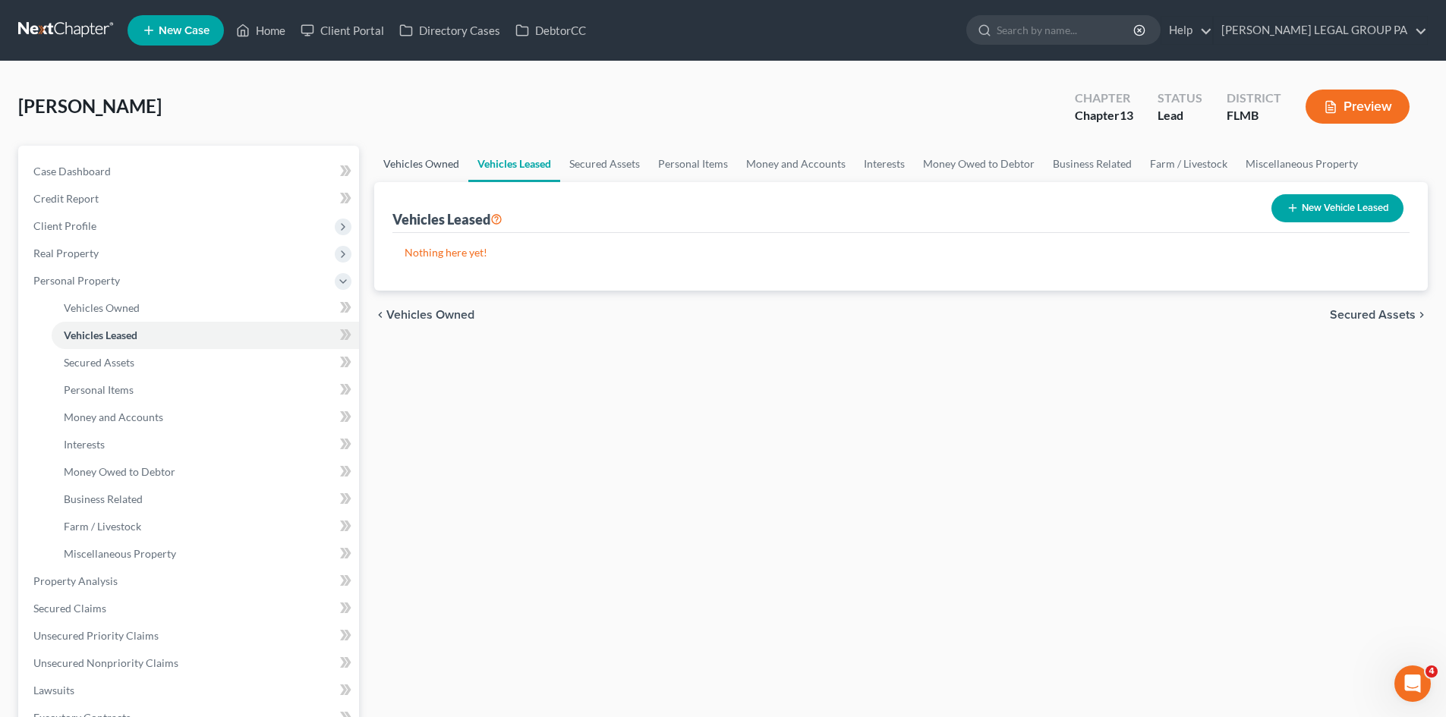
click at [442, 169] on link "Vehicles Owned" at bounding box center [421, 164] width 94 height 36
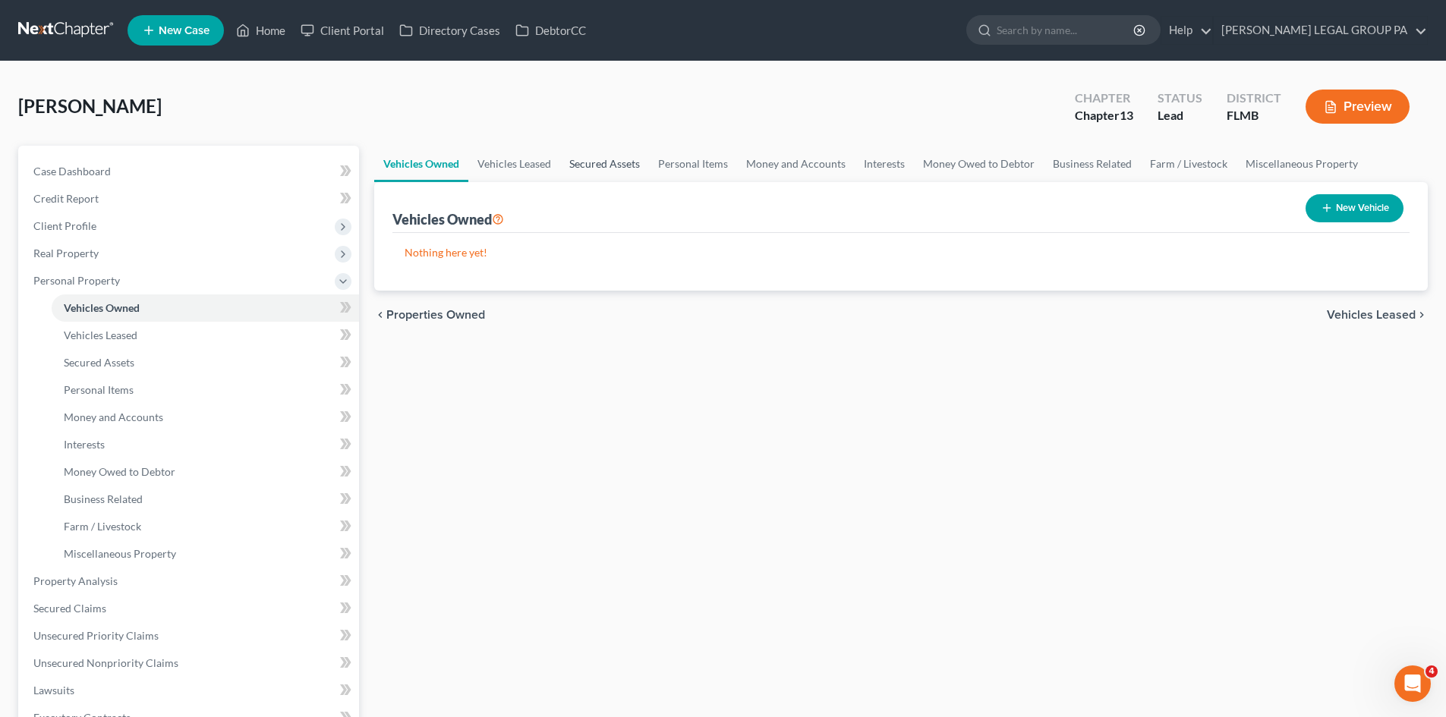
click at [575, 163] on link "Secured Assets" at bounding box center [604, 164] width 89 height 36
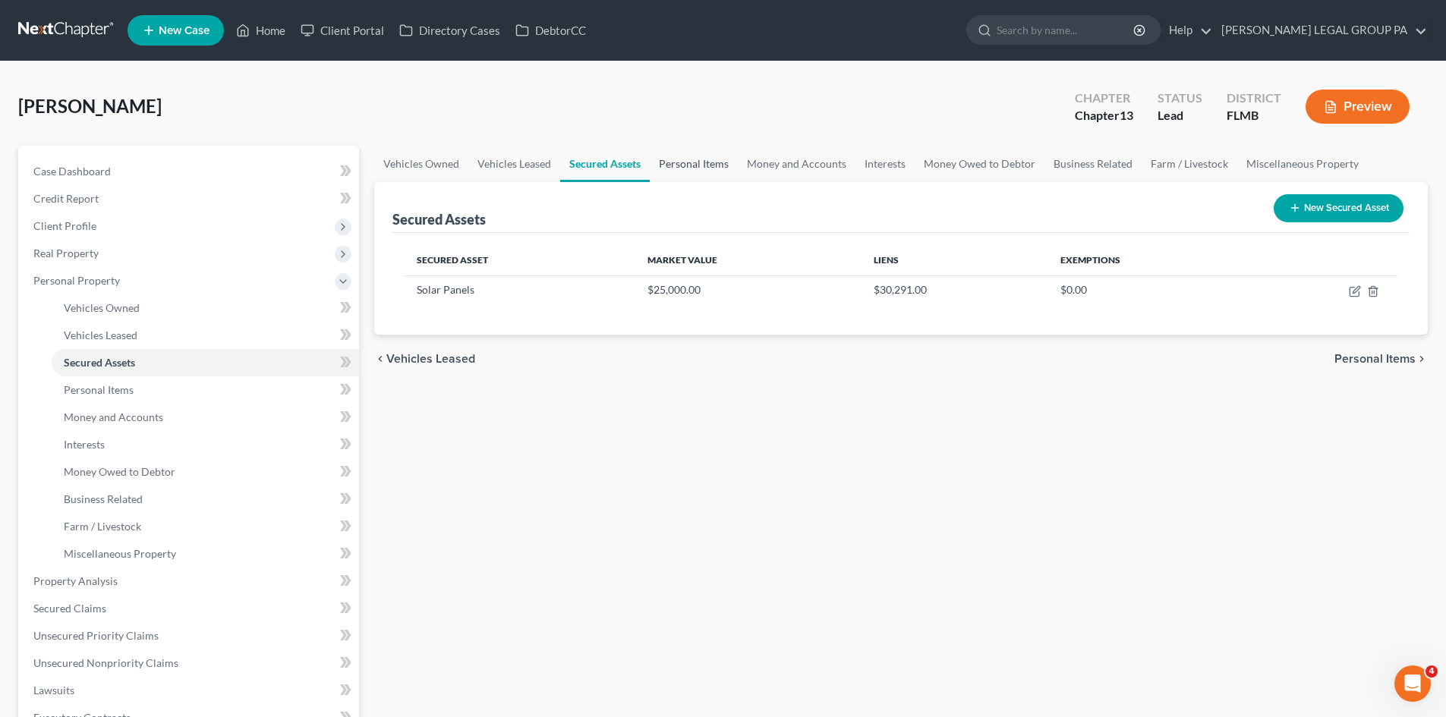
click at [664, 162] on link "Personal Items" at bounding box center [694, 164] width 88 height 36
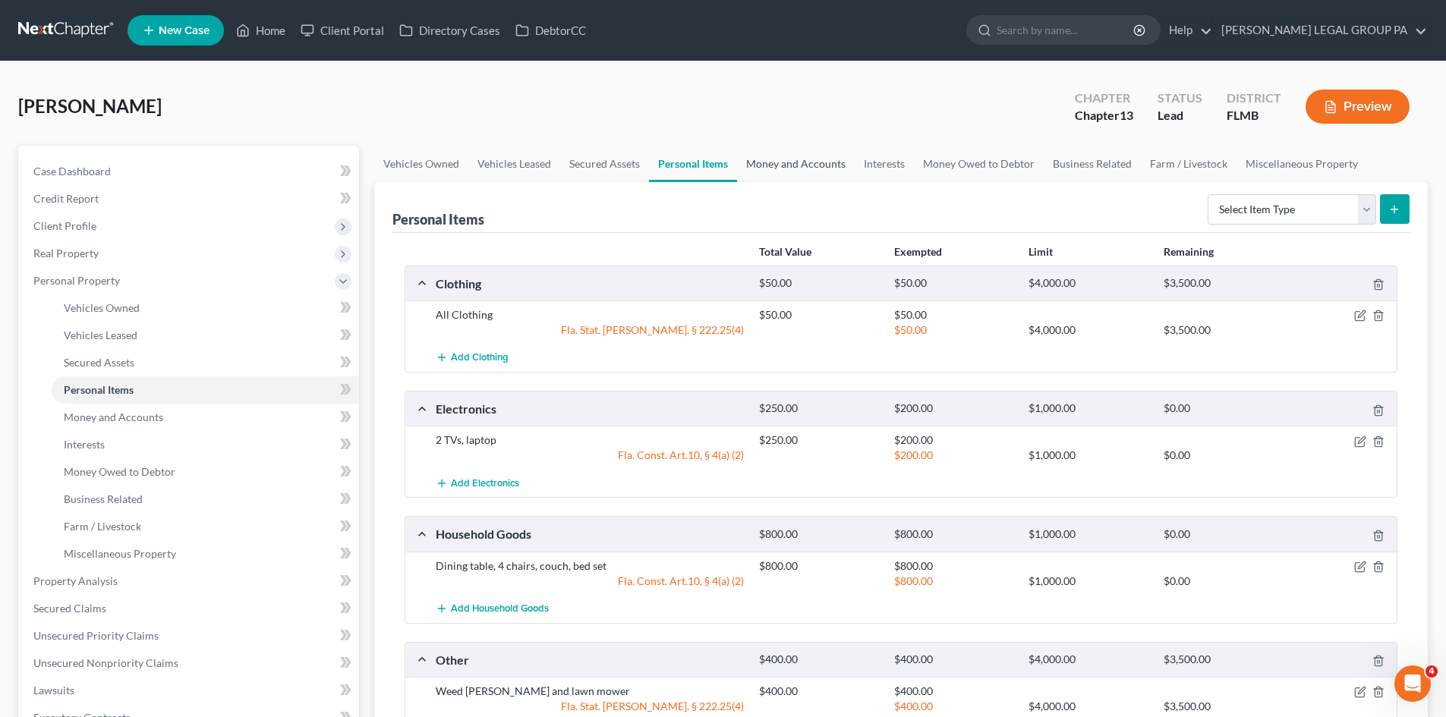
click at [777, 162] on link "Money and Accounts" at bounding box center [796, 164] width 118 height 36
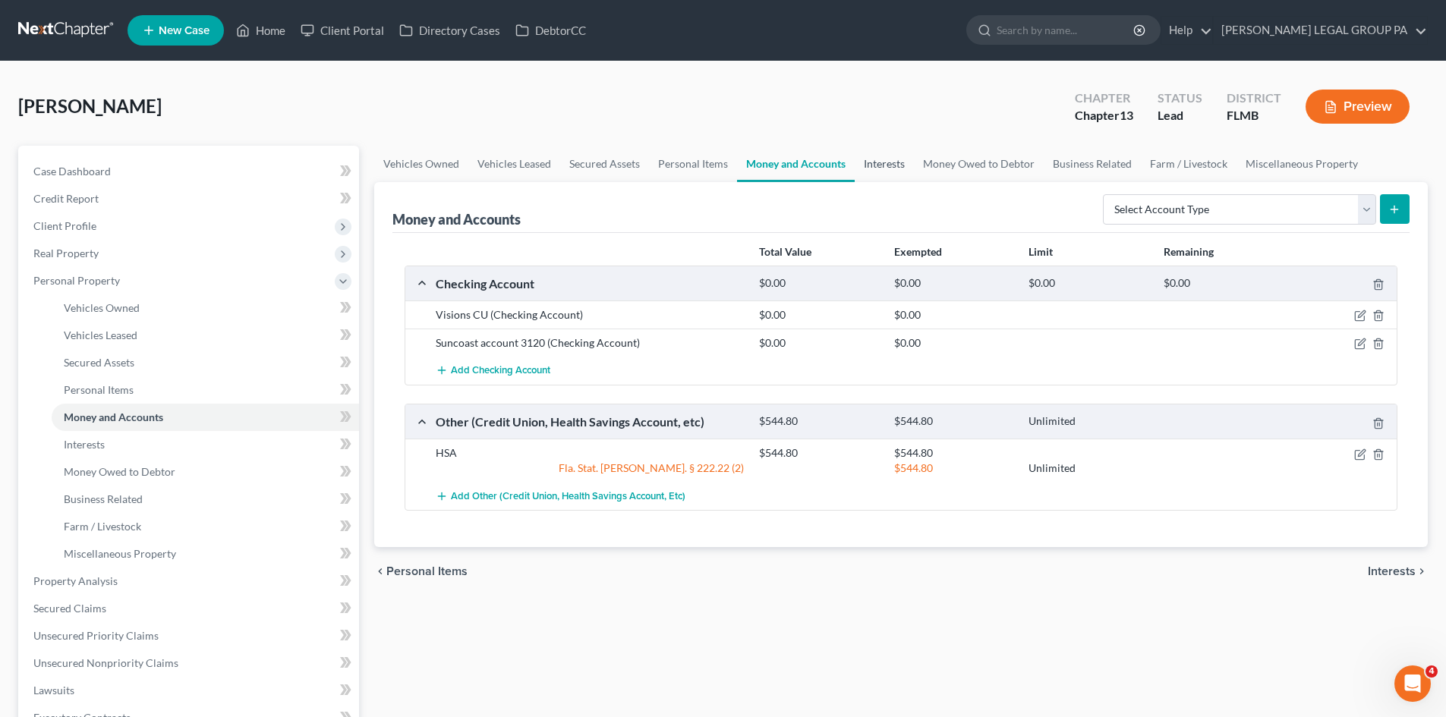
click at [892, 162] on link "Interests" at bounding box center [884, 164] width 59 height 36
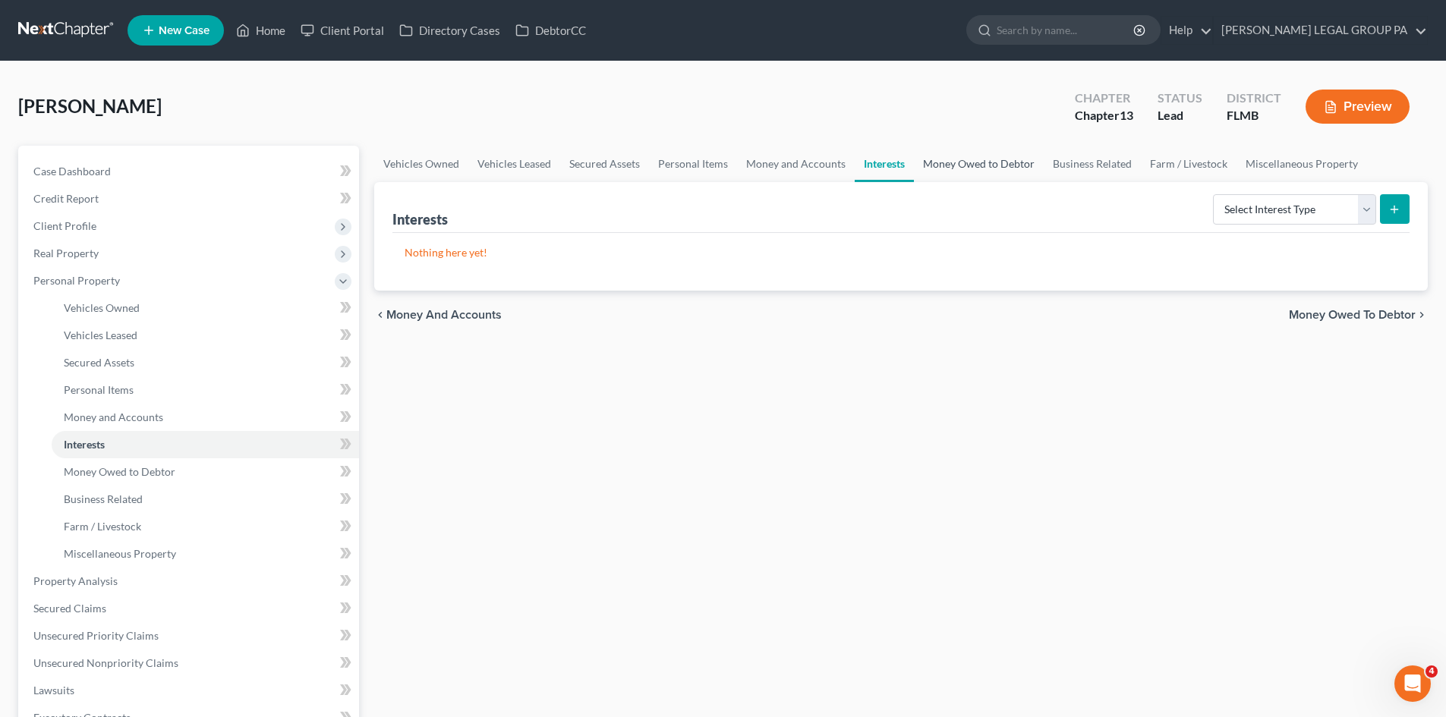
click at [953, 162] on link "Money Owed to Debtor" at bounding box center [979, 164] width 130 height 36
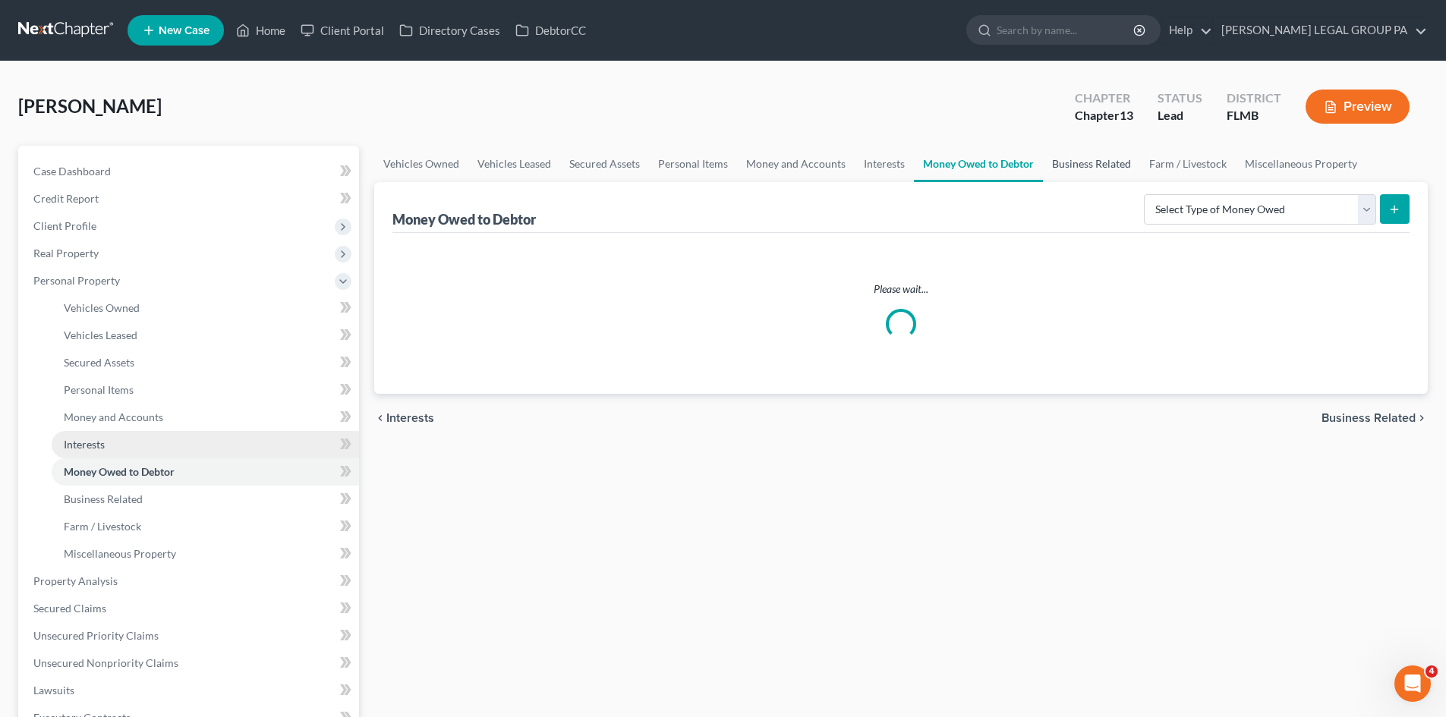
click at [1087, 153] on link "Business Related" at bounding box center [1091, 164] width 97 height 36
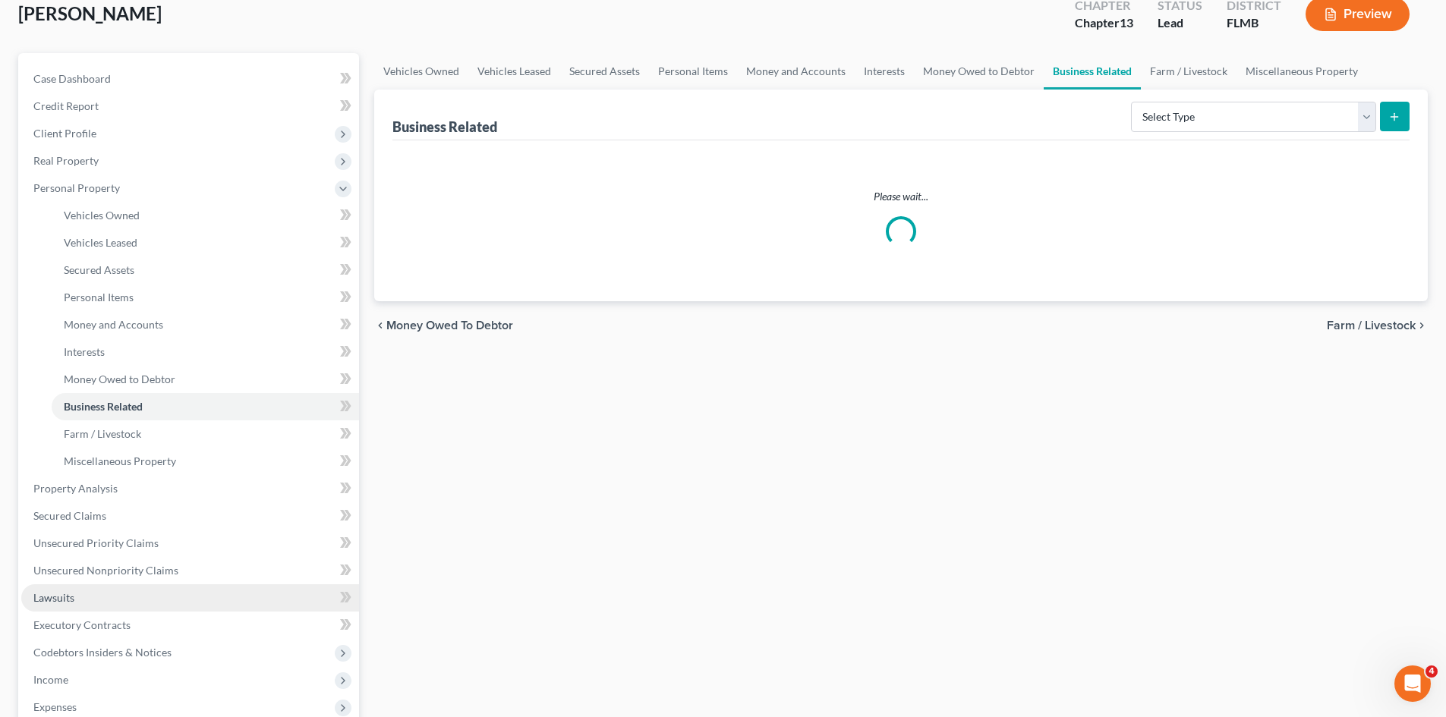
scroll to position [228, 0]
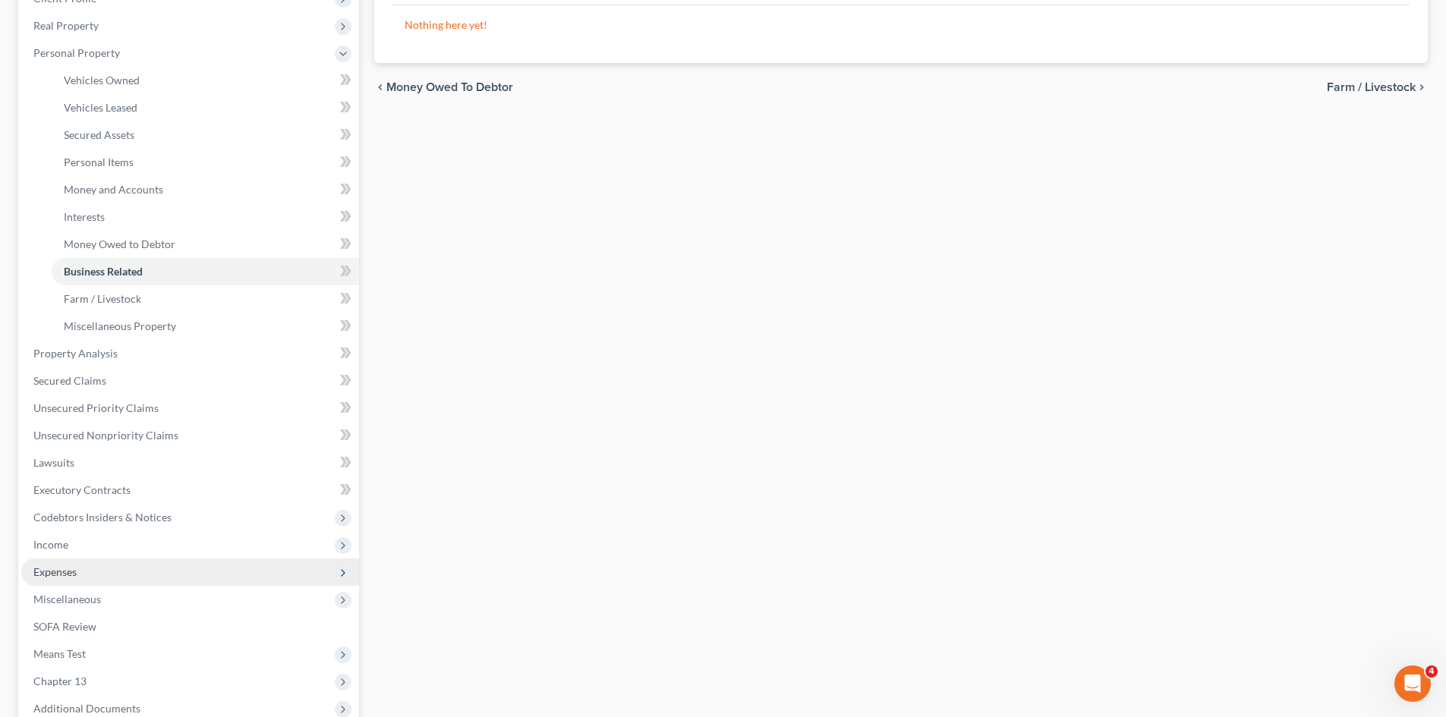
click at [123, 578] on span "Expenses" at bounding box center [190, 572] width 338 height 27
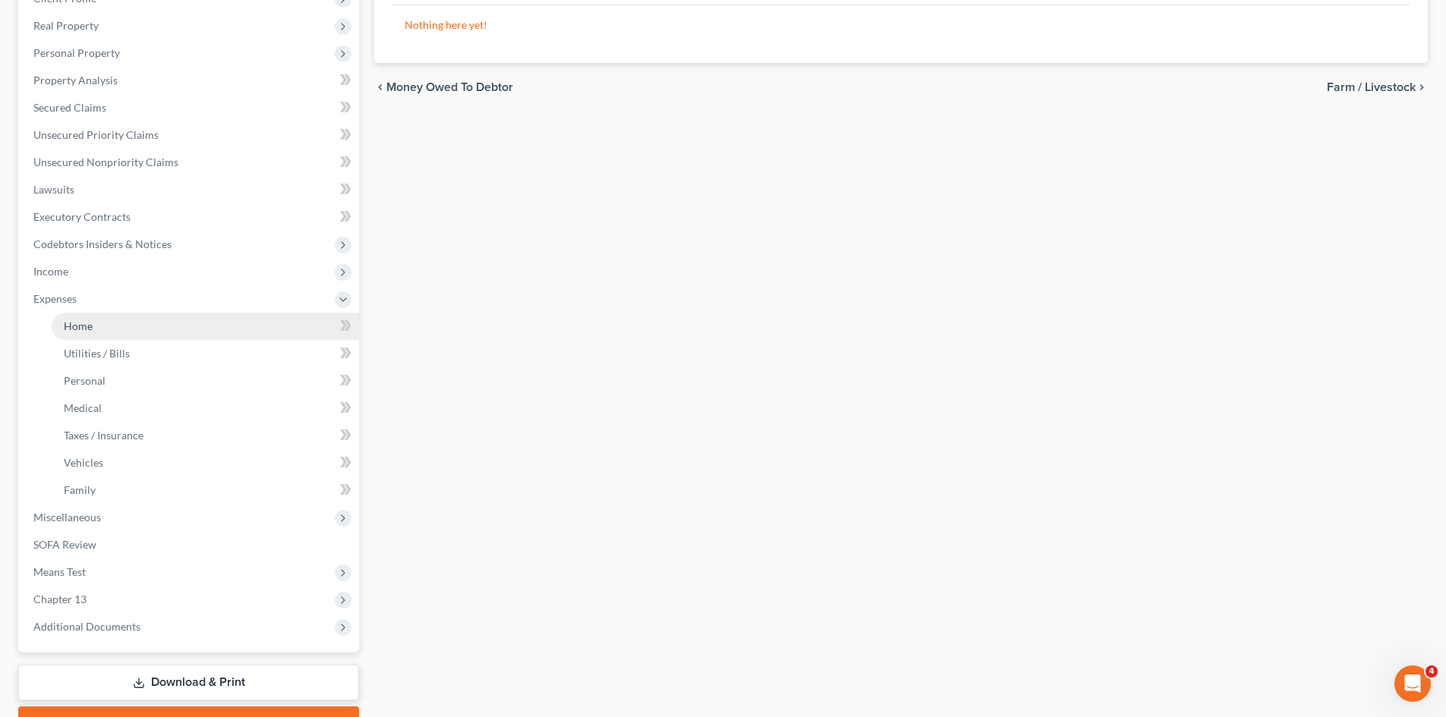
click at [123, 322] on link "Home" at bounding box center [205, 326] width 307 height 27
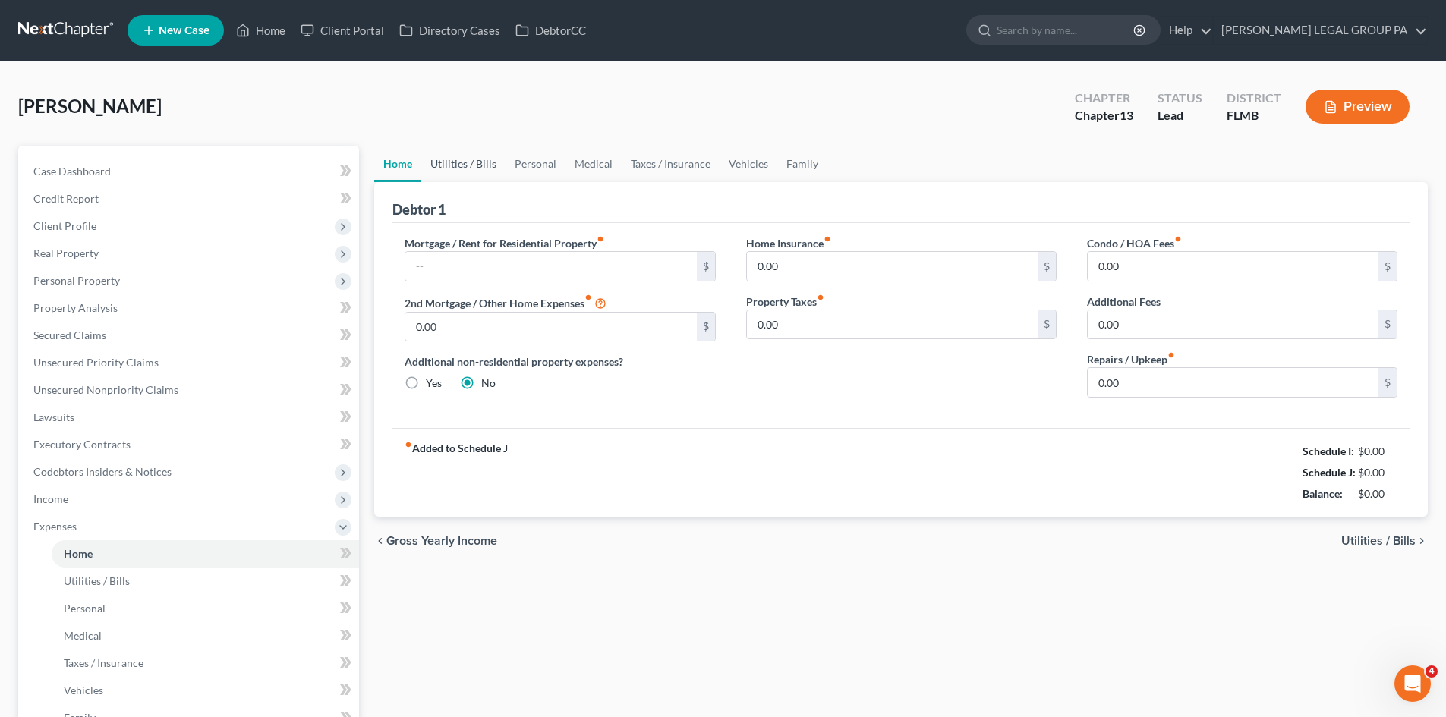
click at [470, 171] on link "Utilities / Bills" at bounding box center [463, 164] width 84 height 36
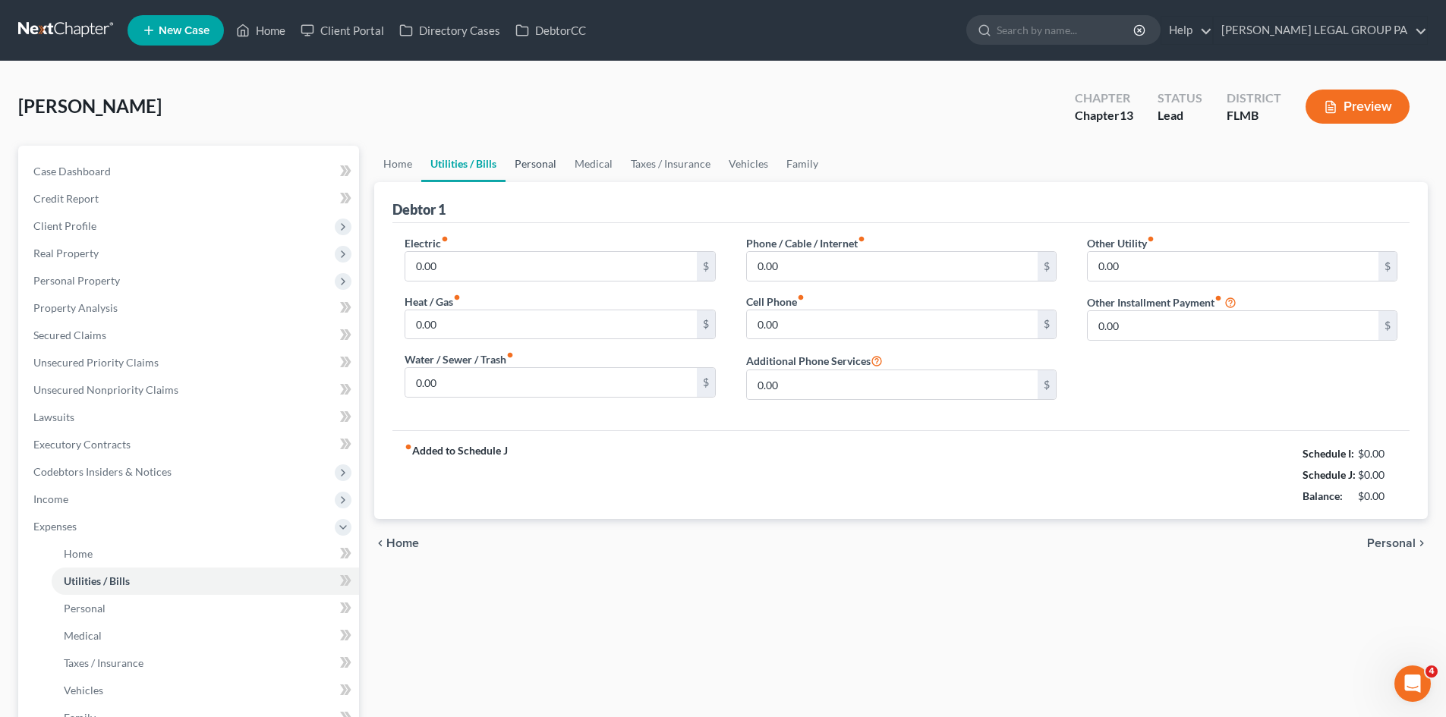
click at [537, 172] on link "Personal" at bounding box center [536, 164] width 60 height 36
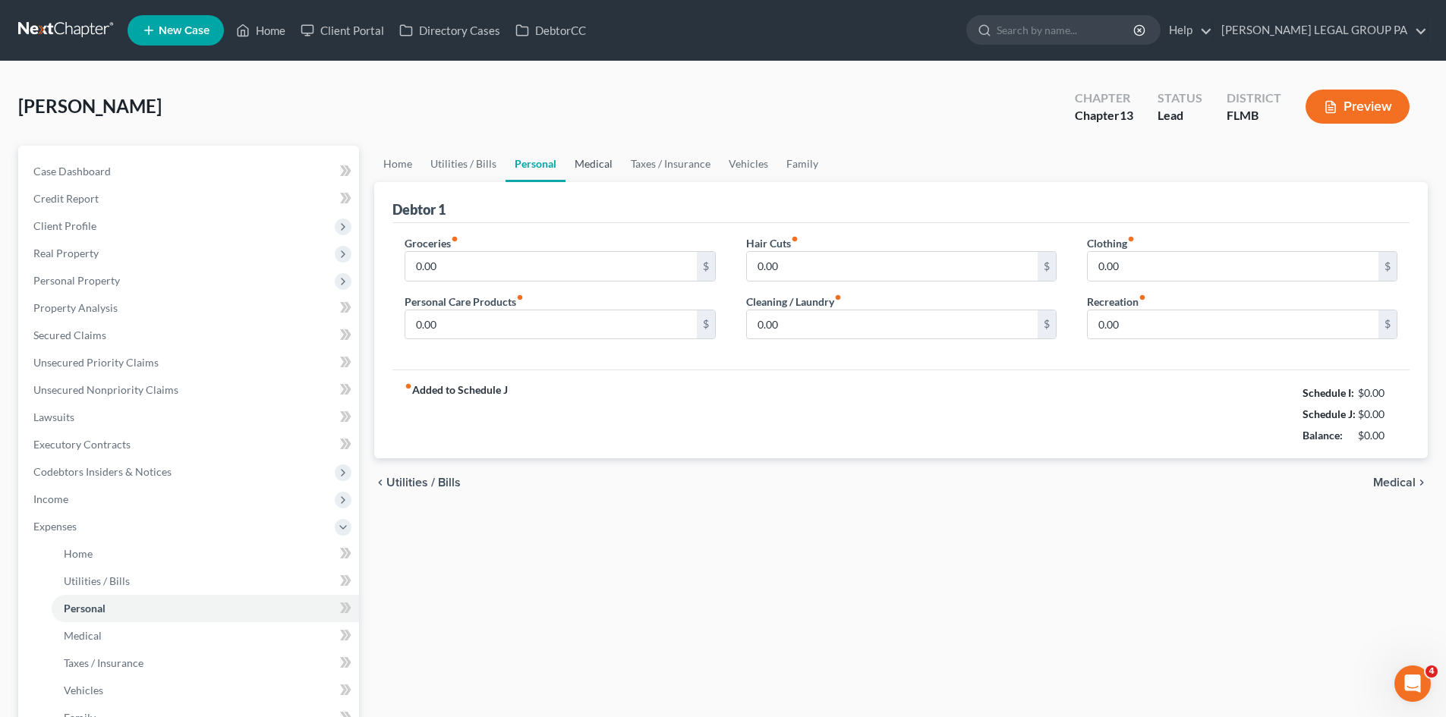
click at [594, 163] on link "Medical" at bounding box center [594, 164] width 56 height 36
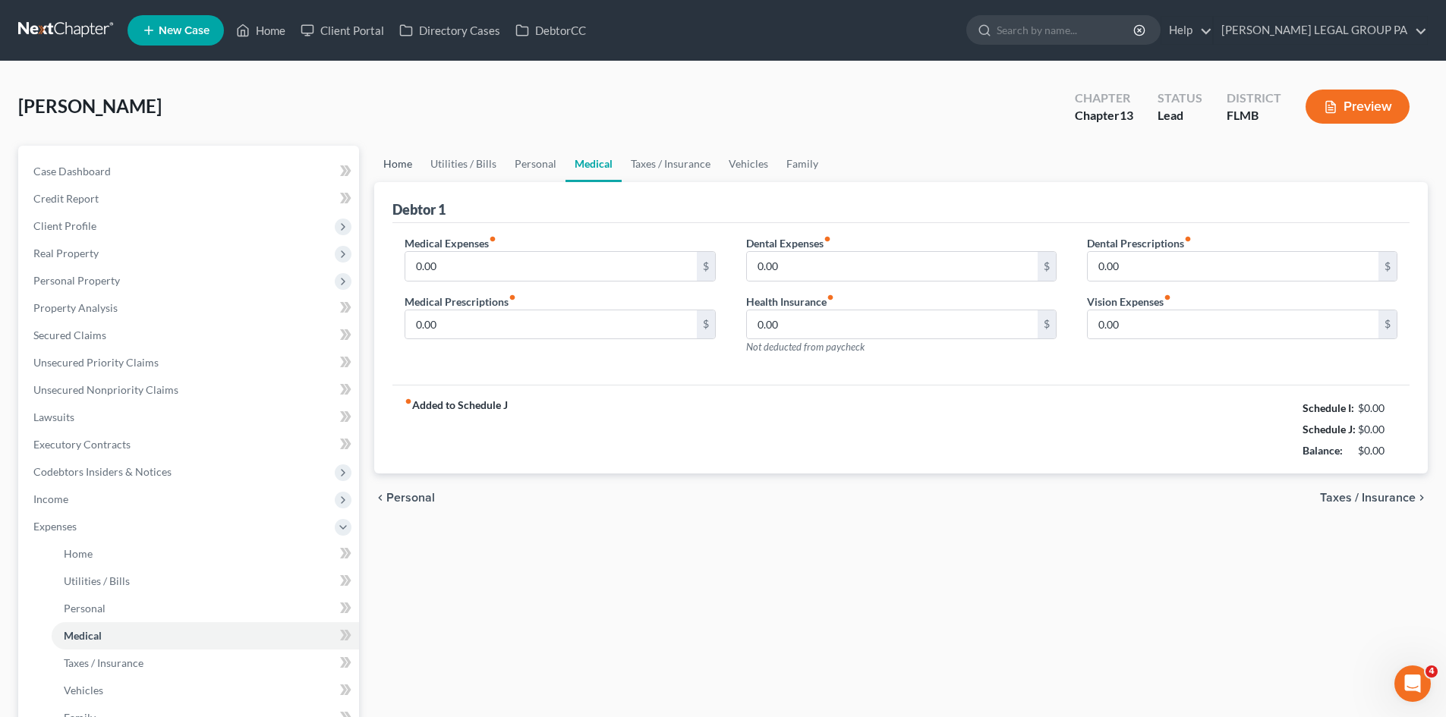
click at [400, 168] on link "Home" at bounding box center [397, 164] width 47 height 36
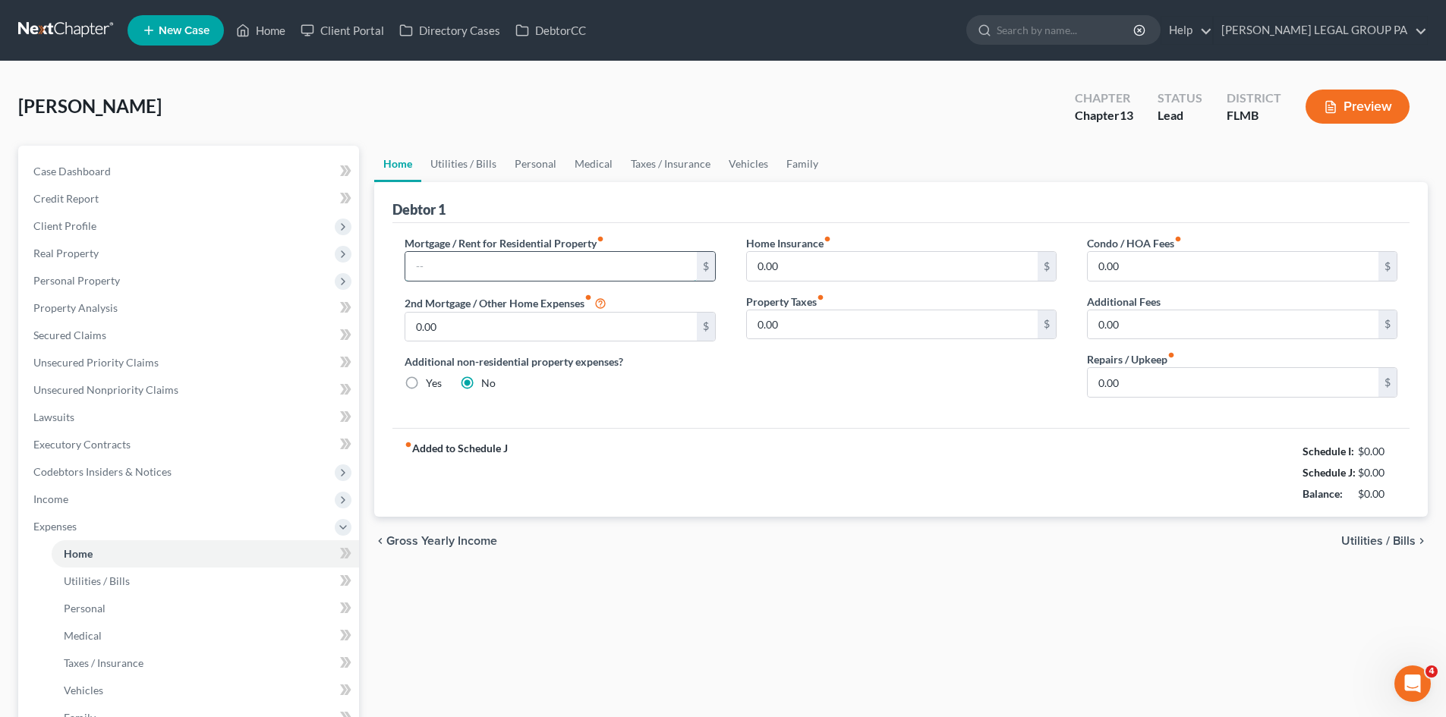
drag, startPoint x: 515, startPoint y: 264, endPoint x: 614, endPoint y: 255, distance: 99.1
click at [515, 264] on input "text" at bounding box center [550, 266] width 291 height 29
click at [928, 627] on div "Home Utilities / Bills Personal Medical Taxes / Insurance Vehicles Family Debto…" at bounding box center [901, 557] width 1069 height 822
click at [463, 157] on link "Utilities / Bills" at bounding box center [463, 164] width 84 height 36
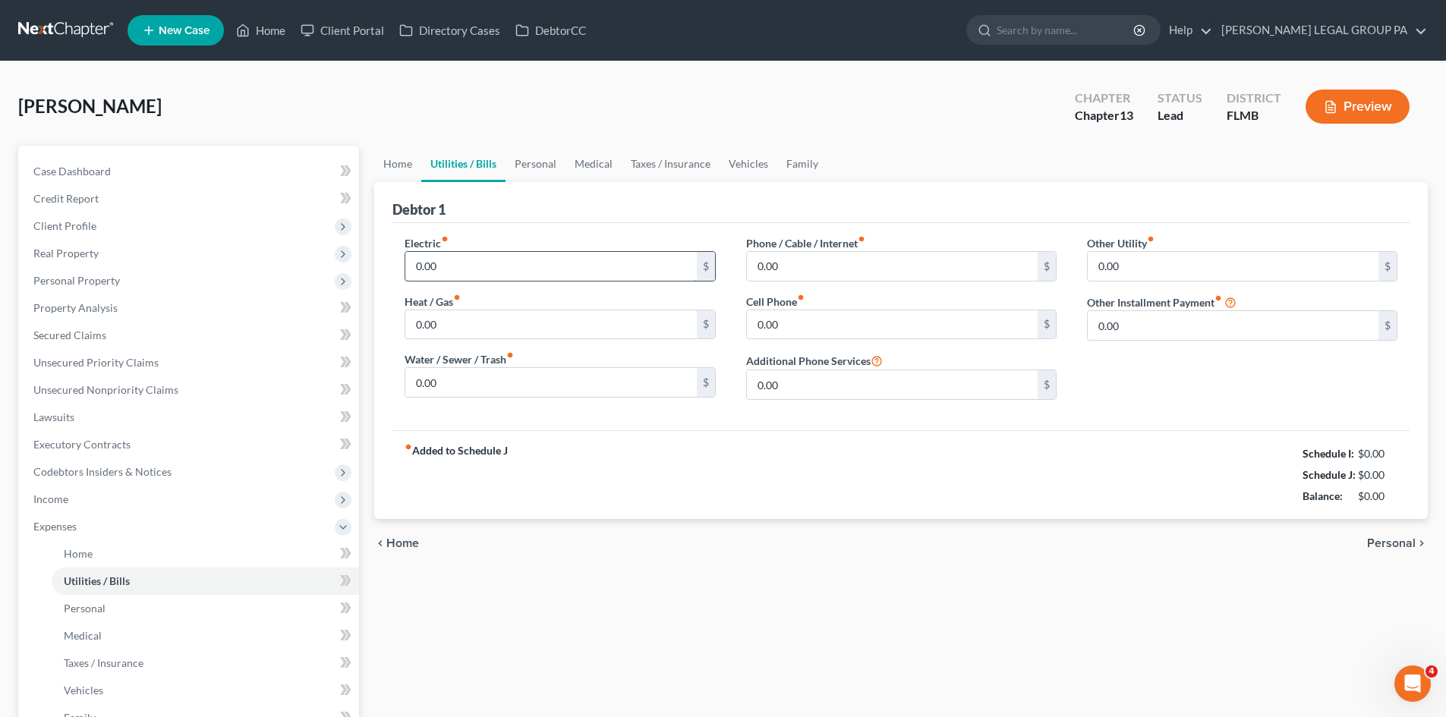
click at [480, 258] on input "0.00" at bounding box center [550, 266] width 291 height 29
click at [137, 259] on span "Real Property" at bounding box center [190, 253] width 338 height 27
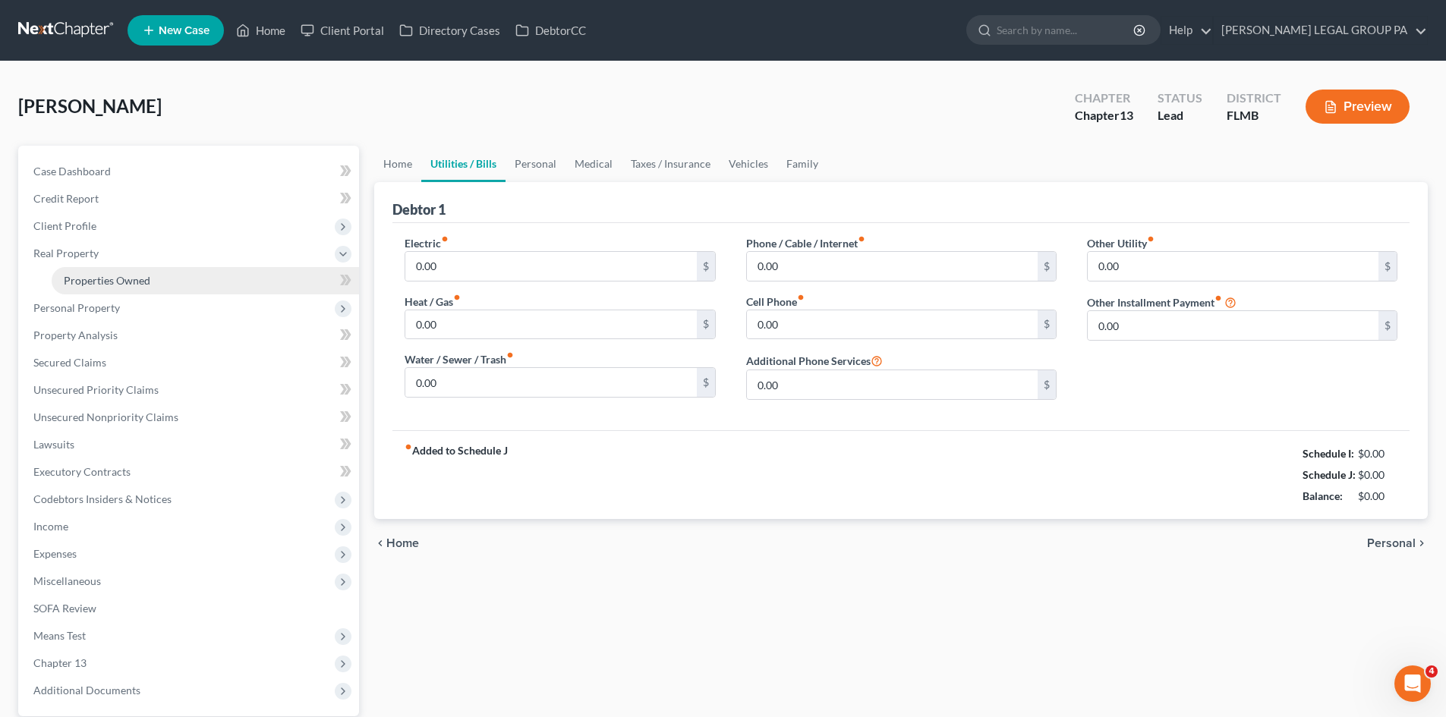
click at [134, 275] on span "Properties Owned" at bounding box center [107, 280] width 87 height 13
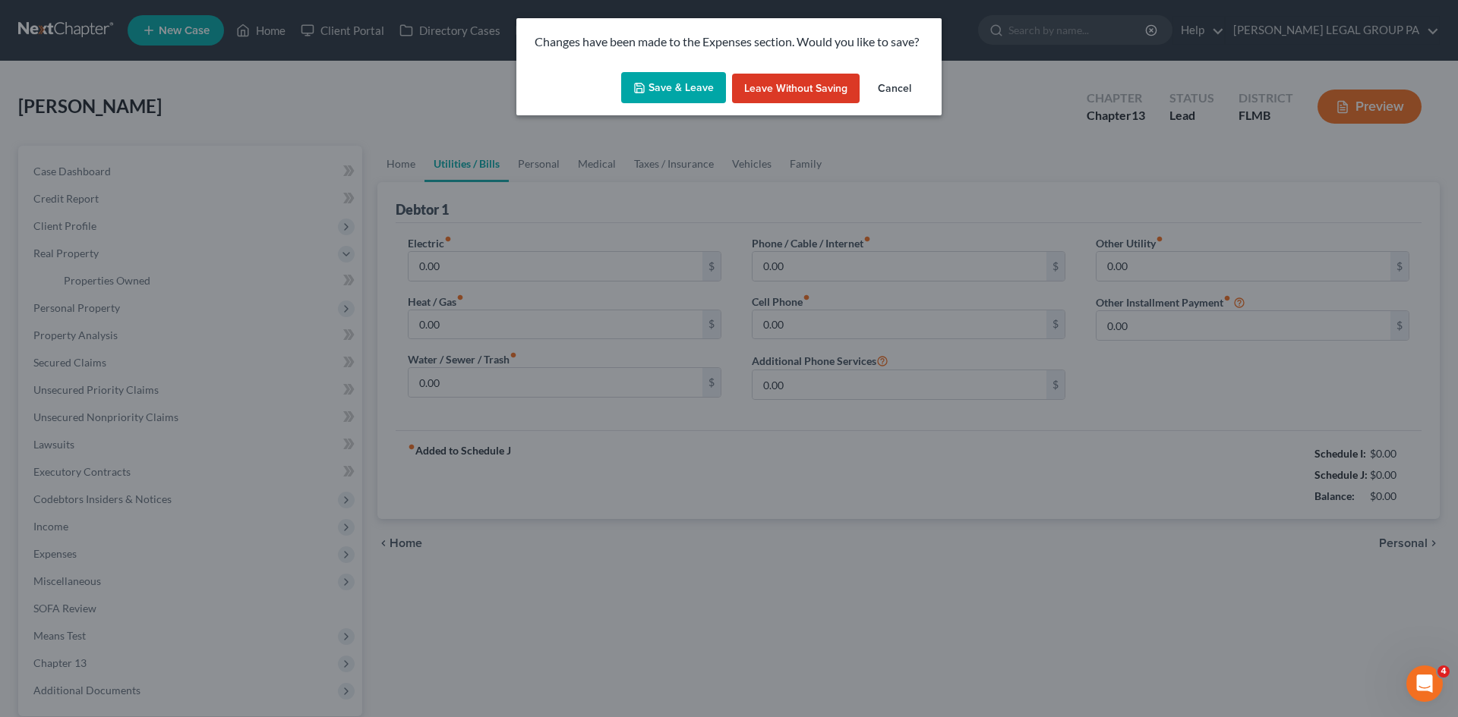
drag, startPoint x: 682, startPoint y: 82, endPoint x: 499, endPoint y: 169, distance: 202.4
click at [682, 75] on button "Save & Leave" at bounding box center [673, 88] width 105 height 32
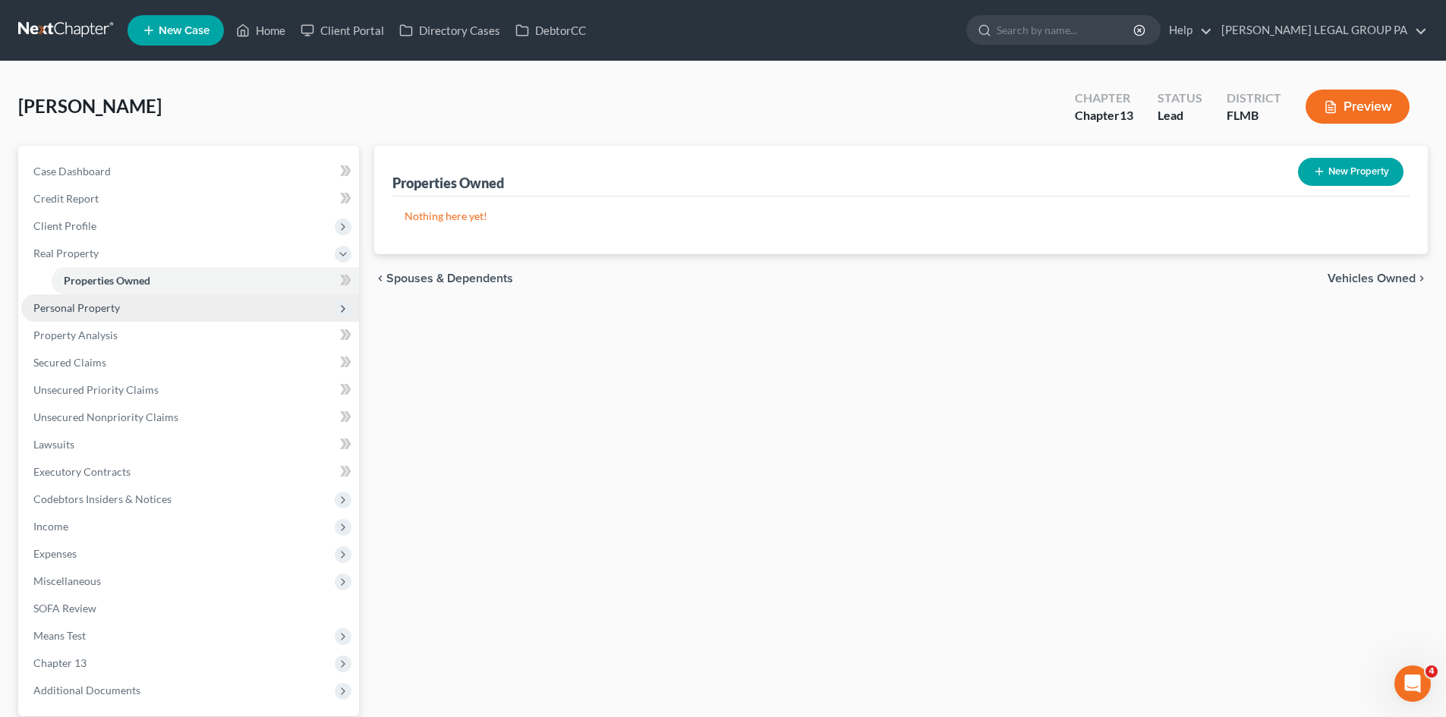
click at [136, 309] on span "Personal Property" at bounding box center [190, 308] width 338 height 27
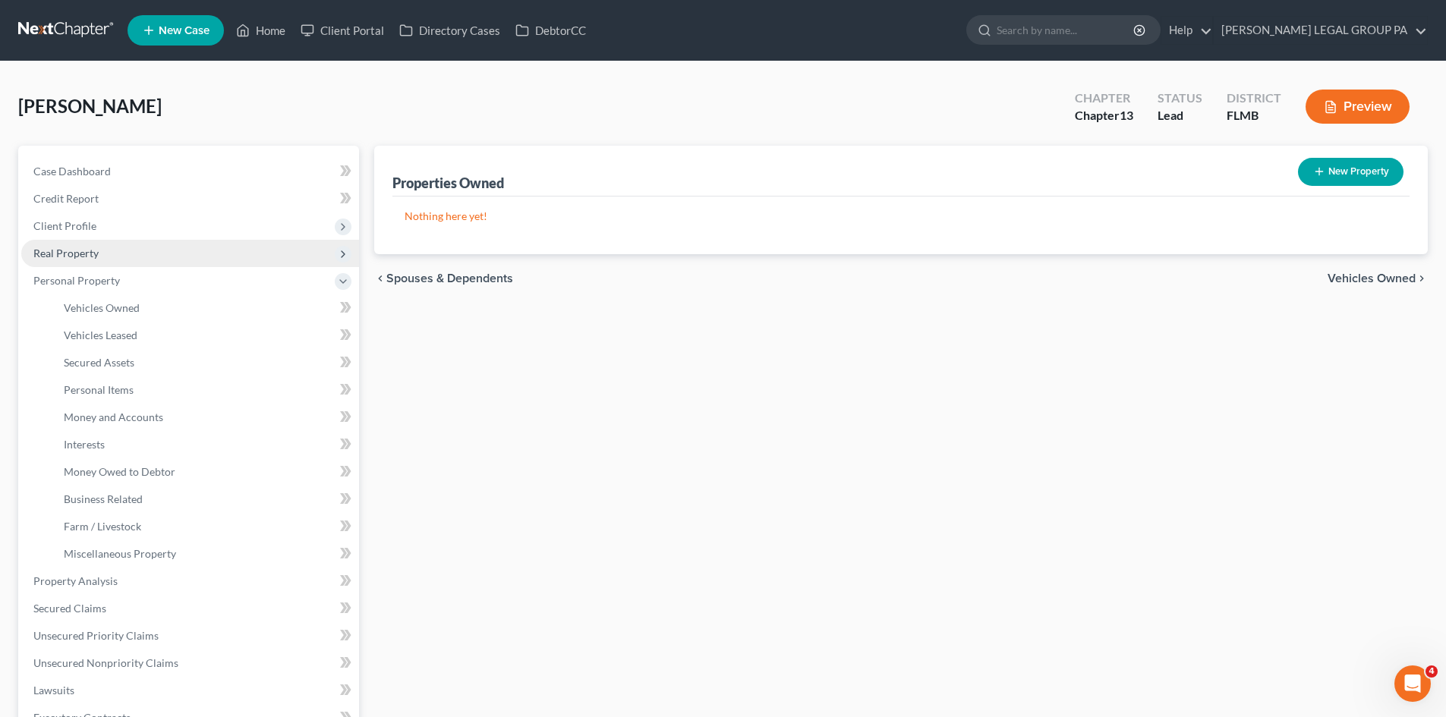
click at [93, 254] on span "Real Property" at bounding box center [65, 253] width 65 height 13
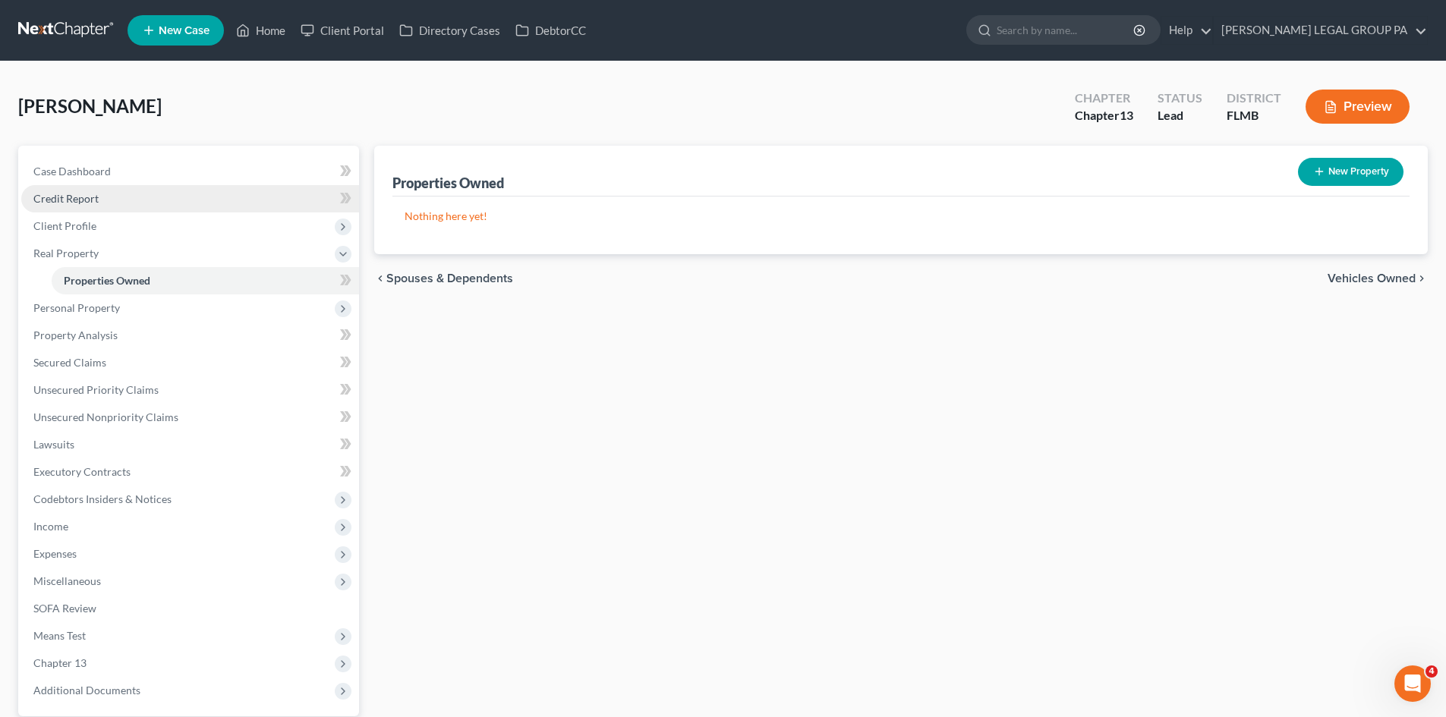
click at [115, 200] on link "Credit Report" at bounding box center [190, 198] width 338 height 27
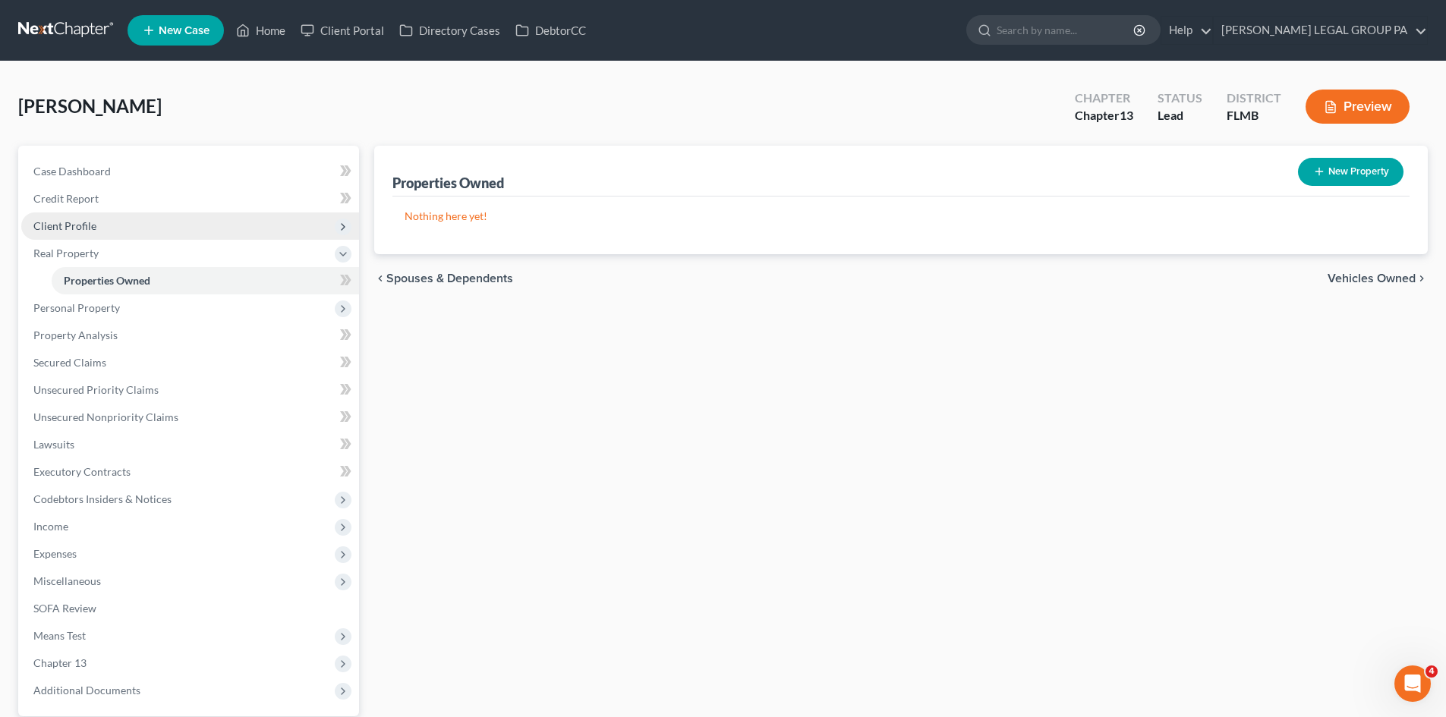
click at [123, 223] on span "Client Profile" at bounding box center [190, 226] width 338 height 27
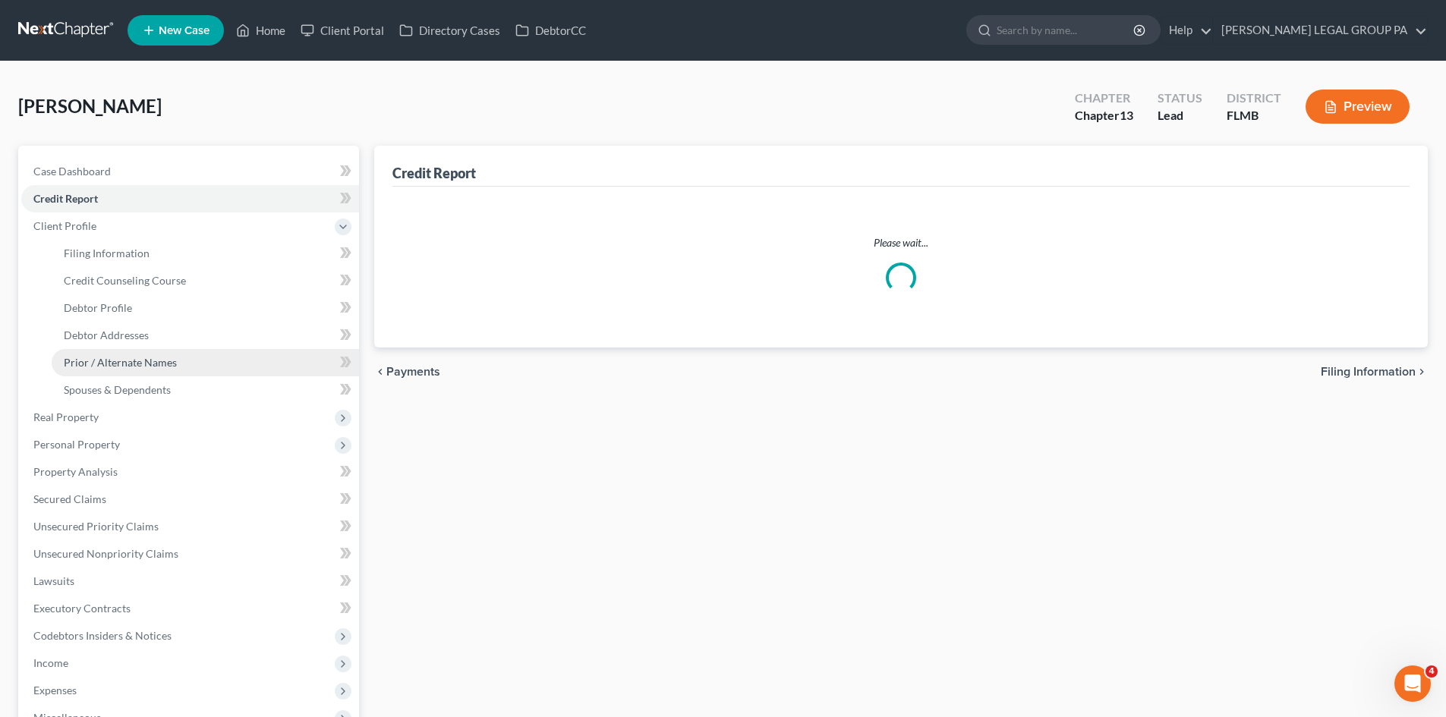
click at [170, 370] on link "Prior / Alternate Names" at bounding box center [205, 362] width 307 height 27
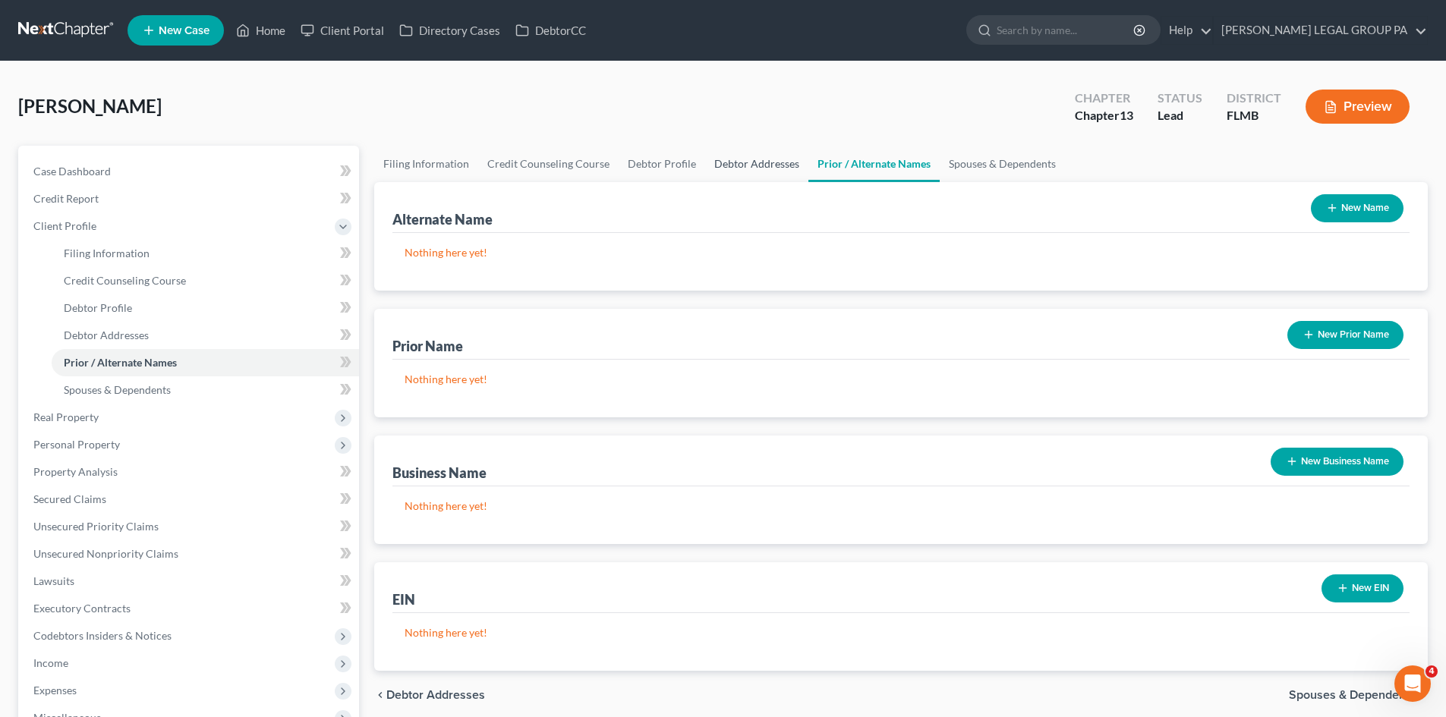
click at [765, 167] on link "Debtor Addresses" at bounding box center [756, 164] width 103 height 36
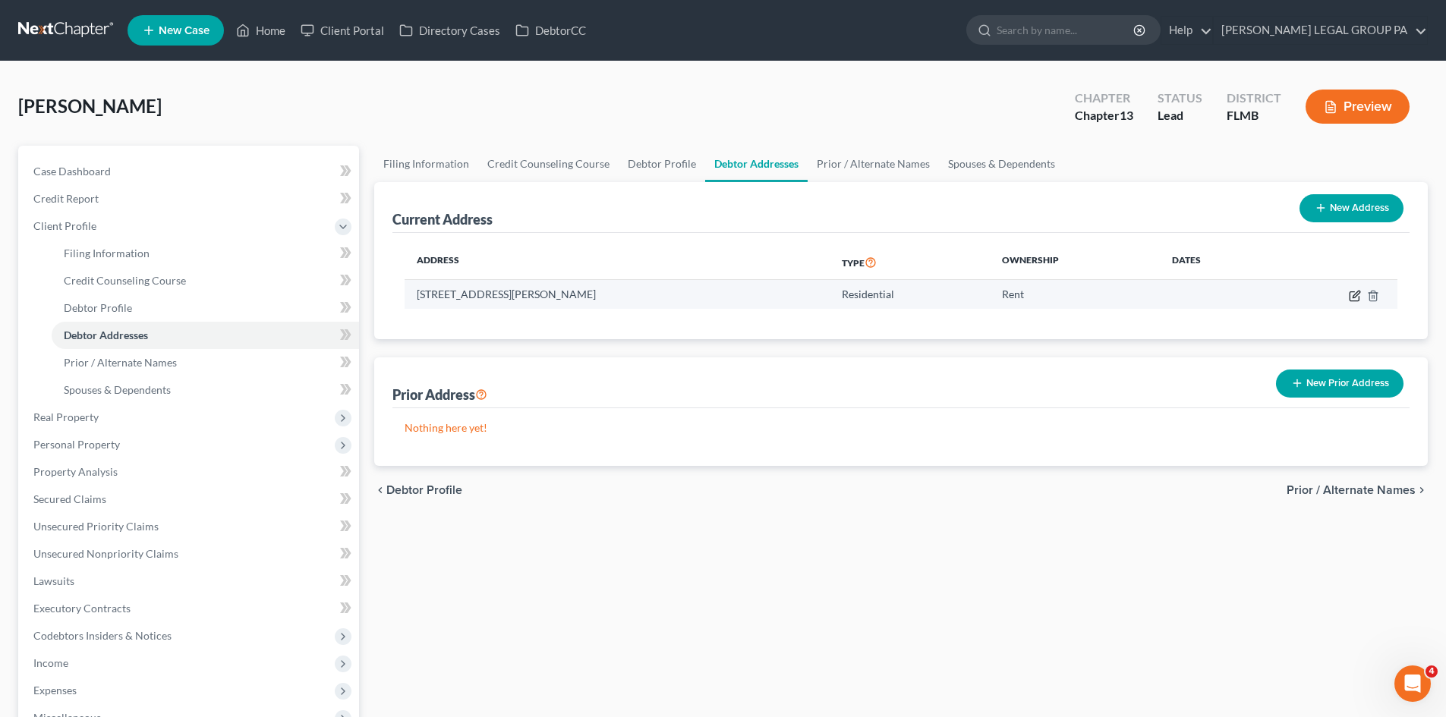
click at [1350, 300] on icon "button" at bounding box center [1354, 296] width 9 height 9
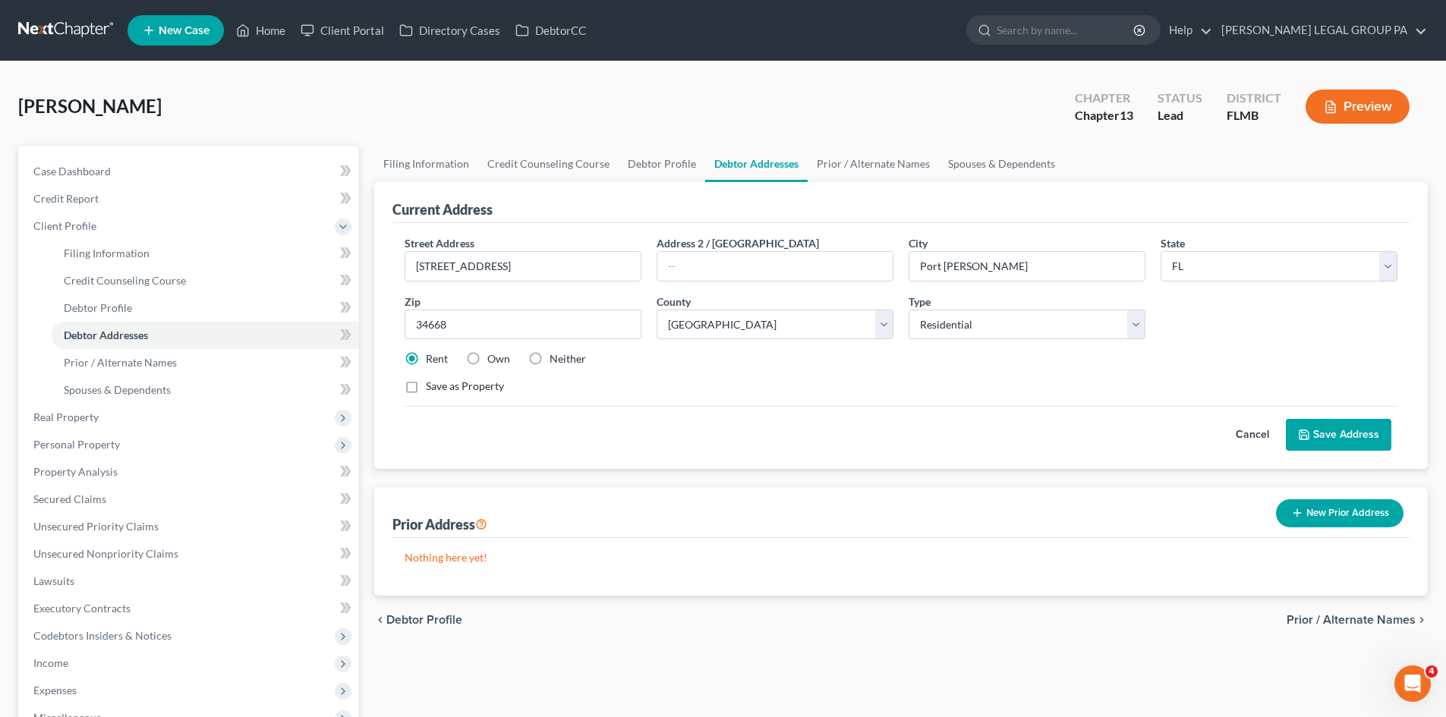
click at [550, 358] on label "Neither" at bounding box center [568, 358] width 36 height 15
click at [556, 358] on input "Neither" at bounding box center [561, 356] width 10 height 10
click at [1354, 436] on button "Save Address" at bounding box center [1339, 435] width 106 height 32
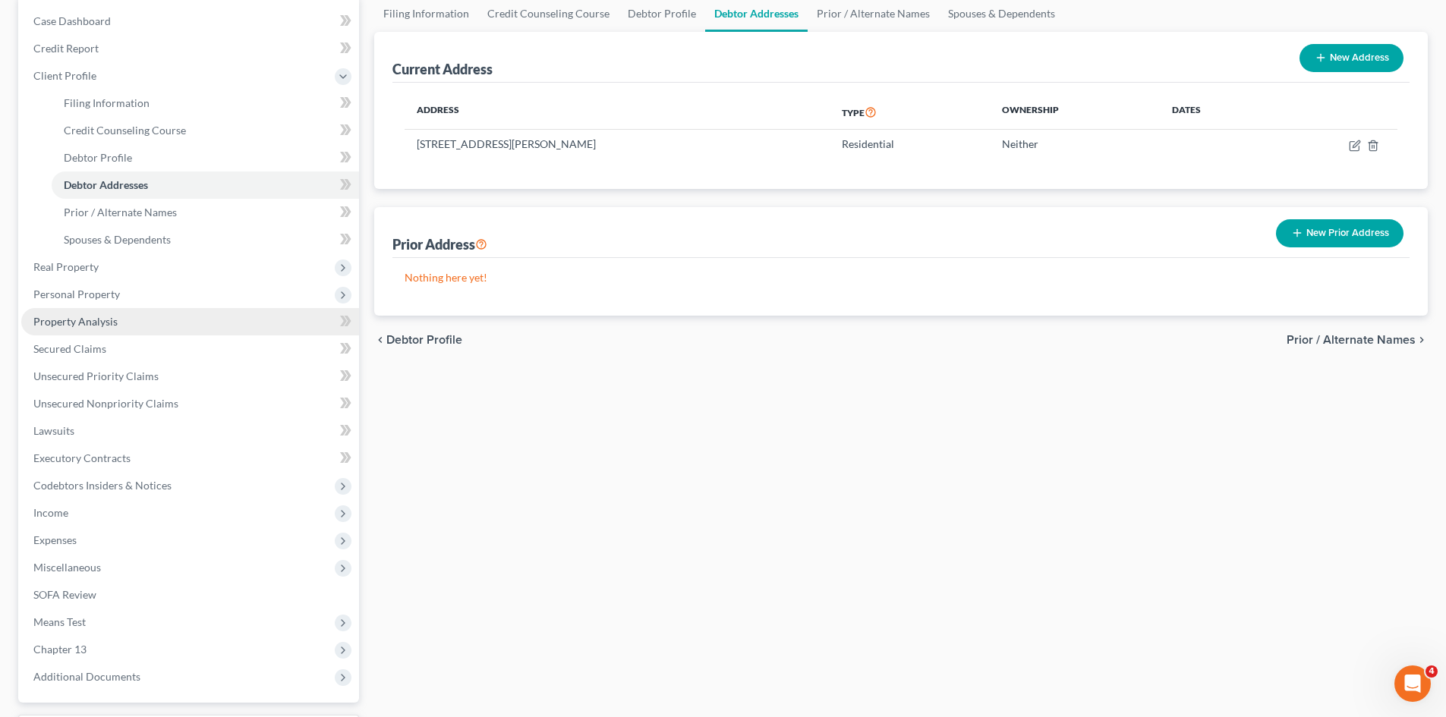
scroll to position [152, 0]
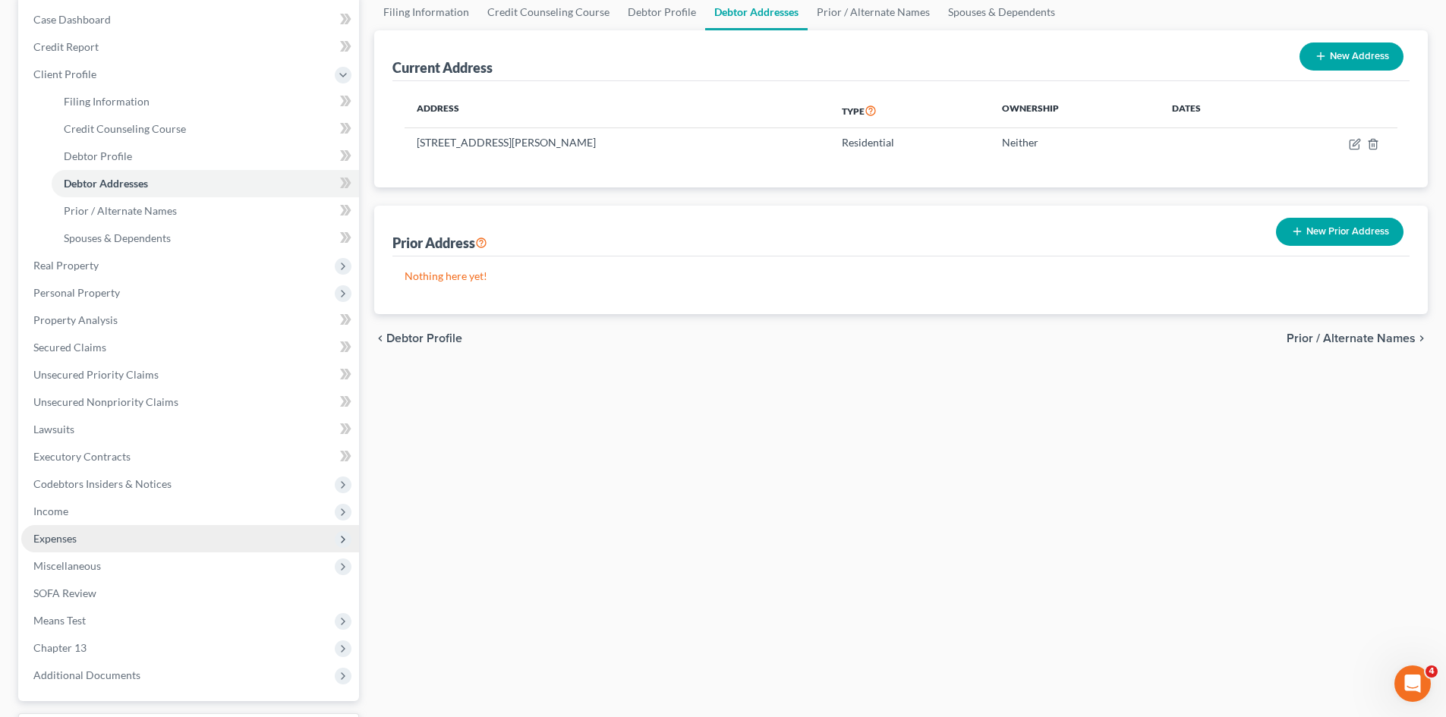
click at [119, 538] on span "Expenses" at bounding box center [190, 538] width 338 height 27
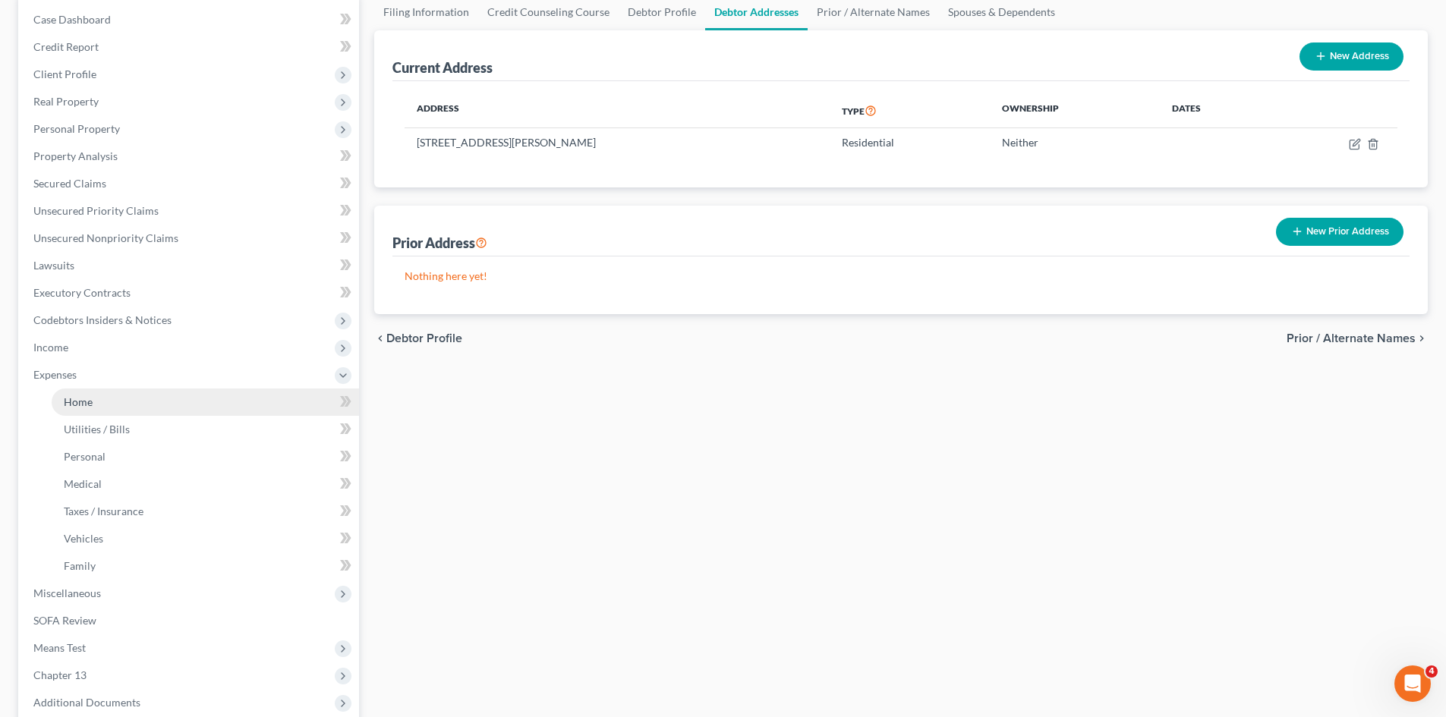
click at [142, 414] on link "Home" at bounding box center [205, 402] width 307 height 27
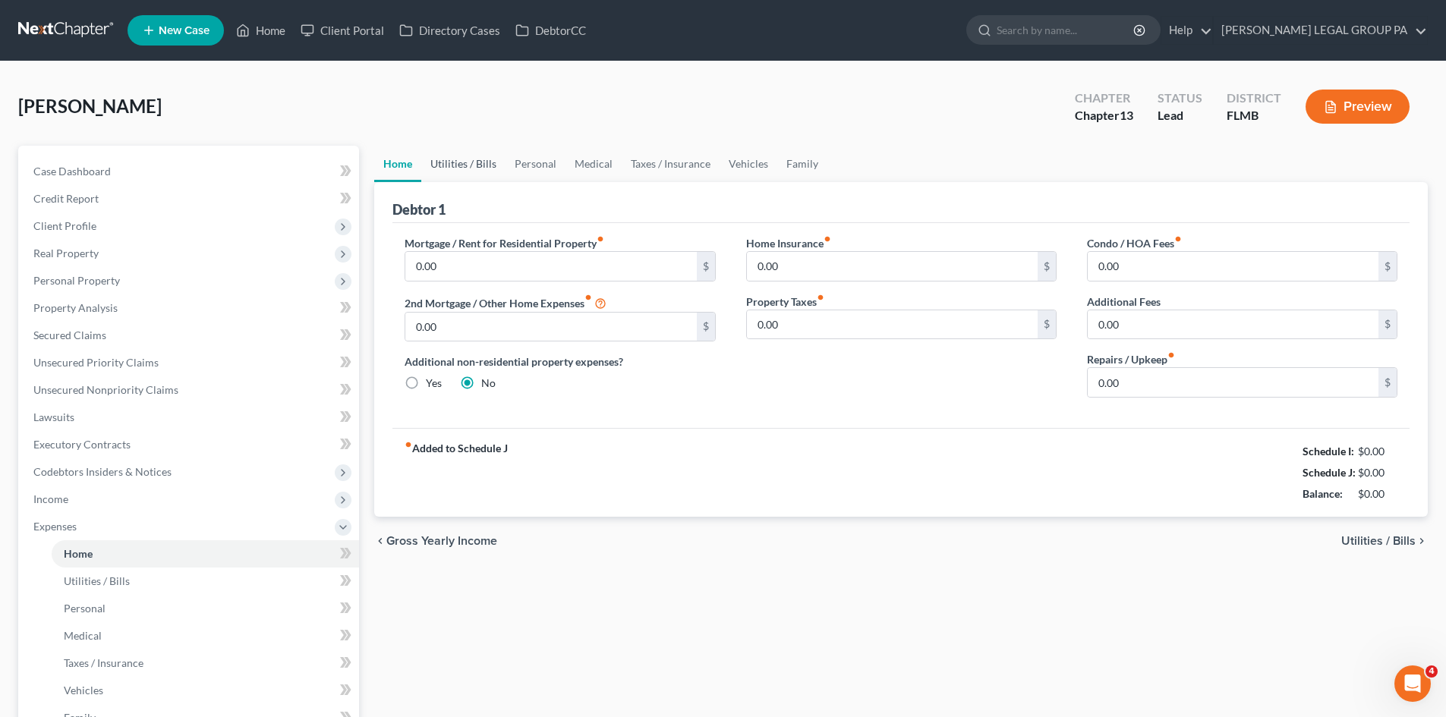
click at [482, 164] on link "Utilities / Bills" at bounding box center [463, 164] width 84 height 36
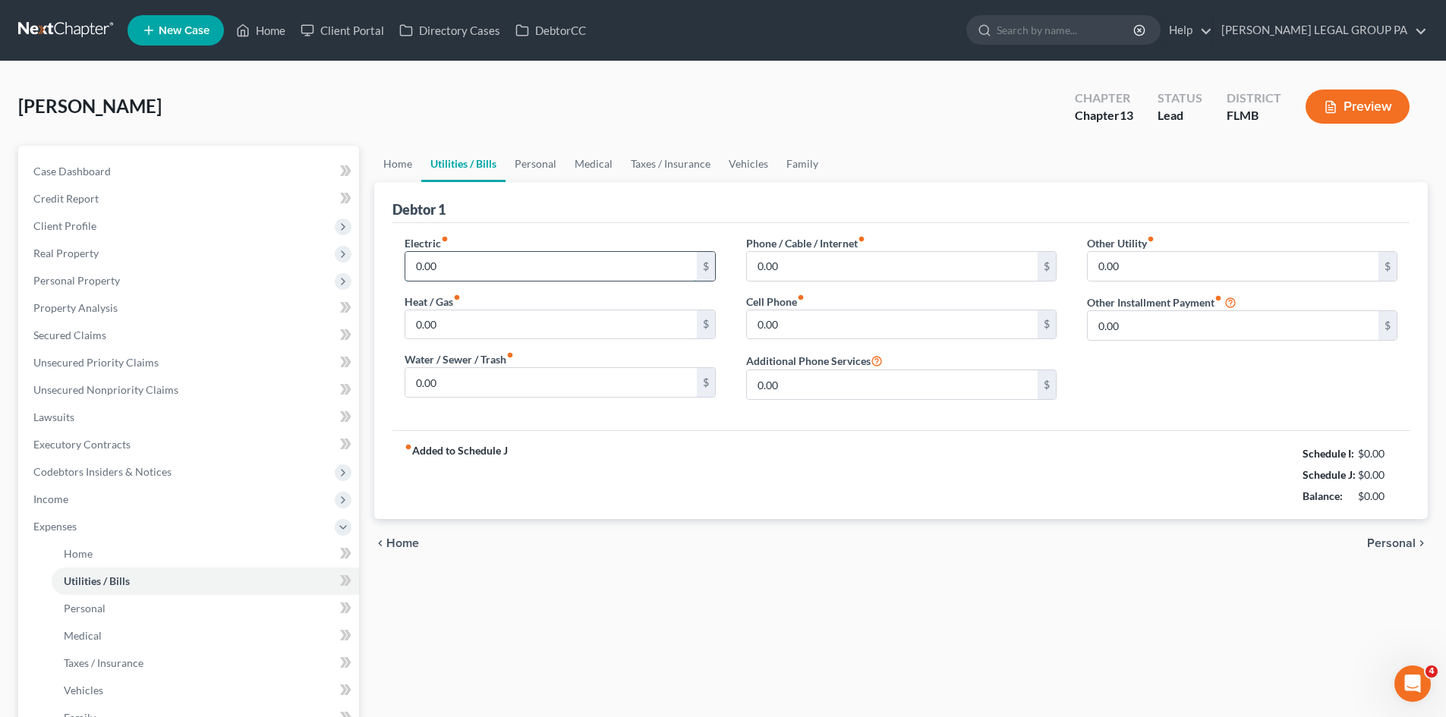
click at [512, 267] on input "0.00" at bounding box center [550, 266] width 291 height 29
click at [594, 328] on input "0.00" at bounding box center [550, 324] width 291 height 29
click at [600, 390] on input "0.00" at bounding box center [550, 382] width 291 height 29
click at [708, 525] on div "chevron_left Home Personal chevron_right" at bounding box center [901, 543] width 1054 height 49
click at [809, 279] on input "0.00" at bounding box center [892, 266] width 291 height 29
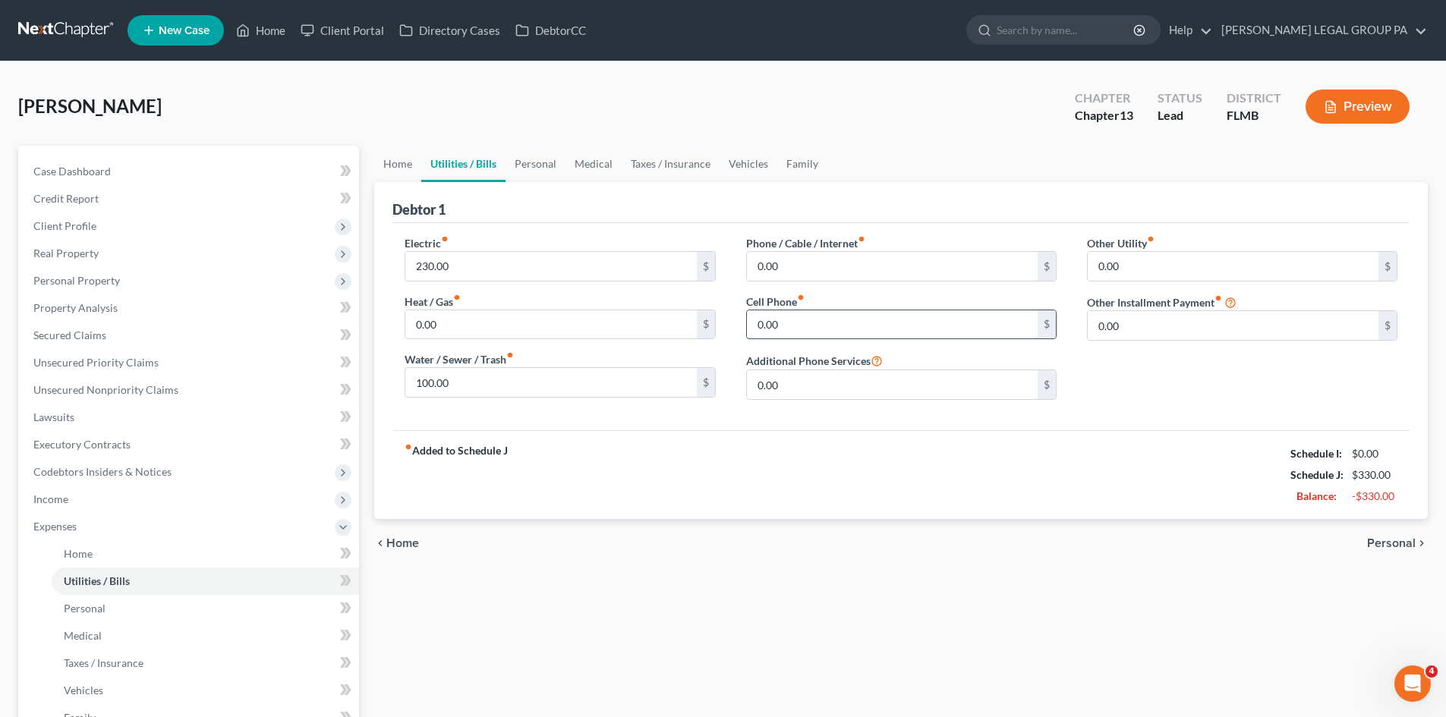
click at [804, 330] on input "0.00" at bounding box center [892, 324] width 291 height 29
click at [1169, 257] on input "0.00" at bounding box center [1233, 266] width 291 height 29
click at [1139, 305] on input "text" at bounding box center [1242, 309] width 309 height 29
click at [1161, 272] on input "20.0" at bounding box center [1233, 266] width 291 height 29
drag, startPoint x: 1013, startPoint y: 295, endPoint x: 938, endPoint y: 292, distance: 75.2
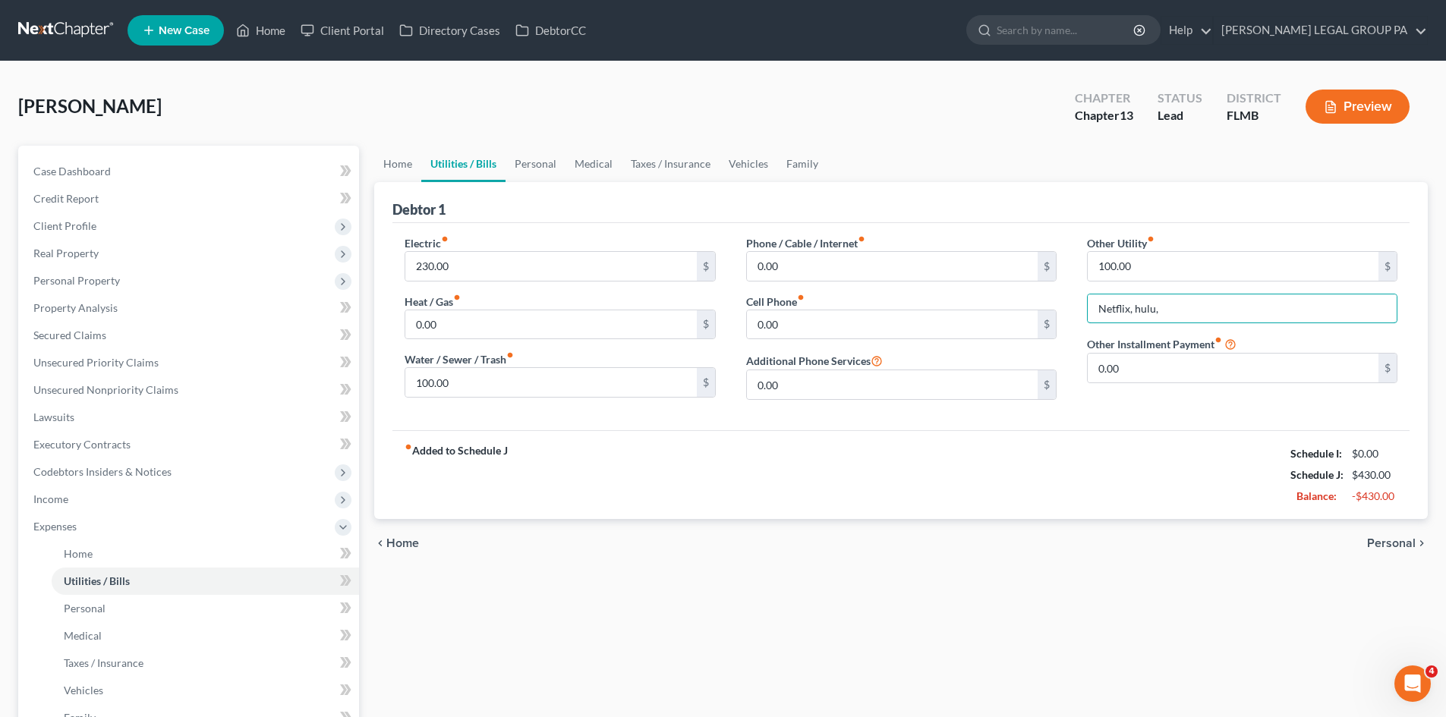
click at [944, 292] on div "Electric fiber_manual_record 230.00 $ Heat / Gas fiber_manual_record 0.00 $ Wat…" at bounding box center [900, 323] width 1023 height 177
click at [550, 162] on link "Personal" at bounding box center [536, 164] width 60 height 36
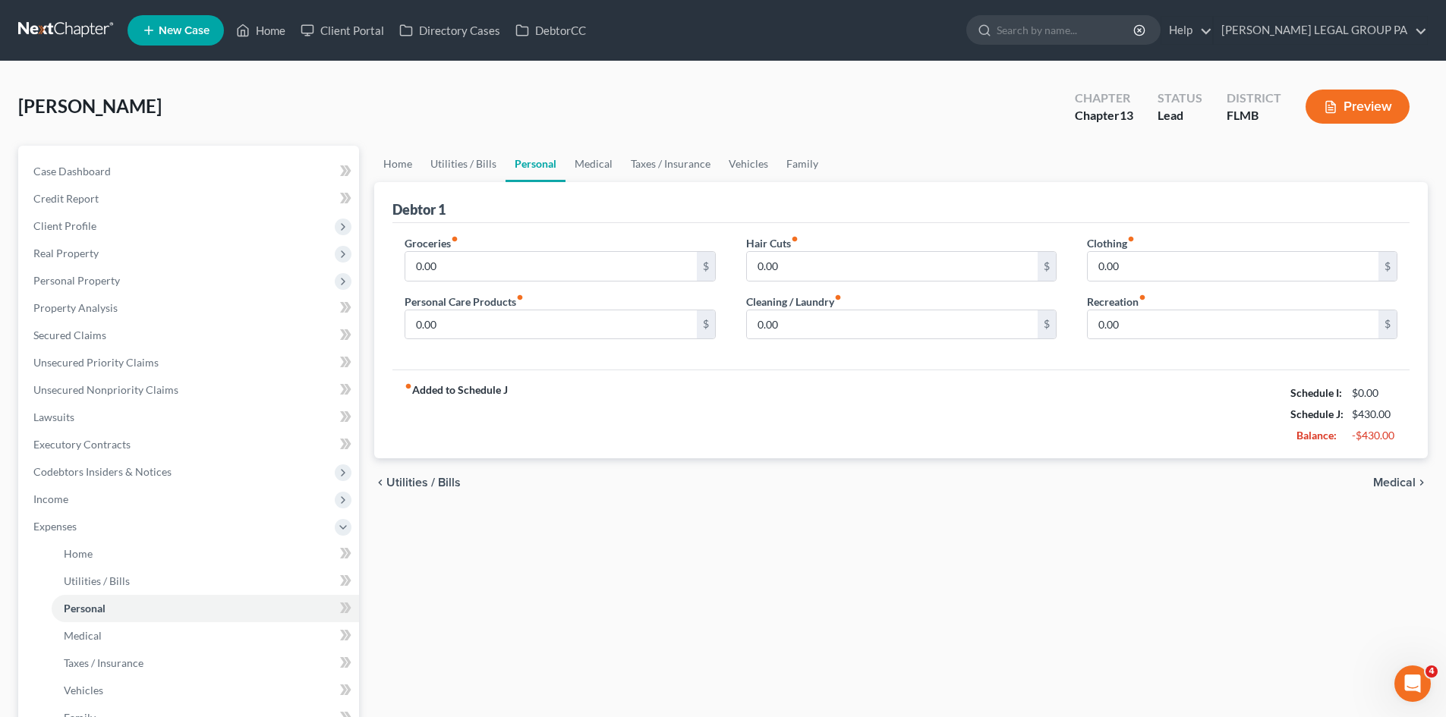
click at [571, 347] on div "Groceries fiber_manual_record 0.00 $ Personal Care Products fiber_manual_record…" at bounding box center [559, 293] width 341 height 117
click at [752, 392] on div "fiber_manual_record Added to Schedule J Schedule I: $0.00 Schedule J: $430.00 B…" at bounding box center [900, 414] width 1017 height 89
click at [591, 156] on link "Medical" at bounding box center [594, 164] width 56 height 36
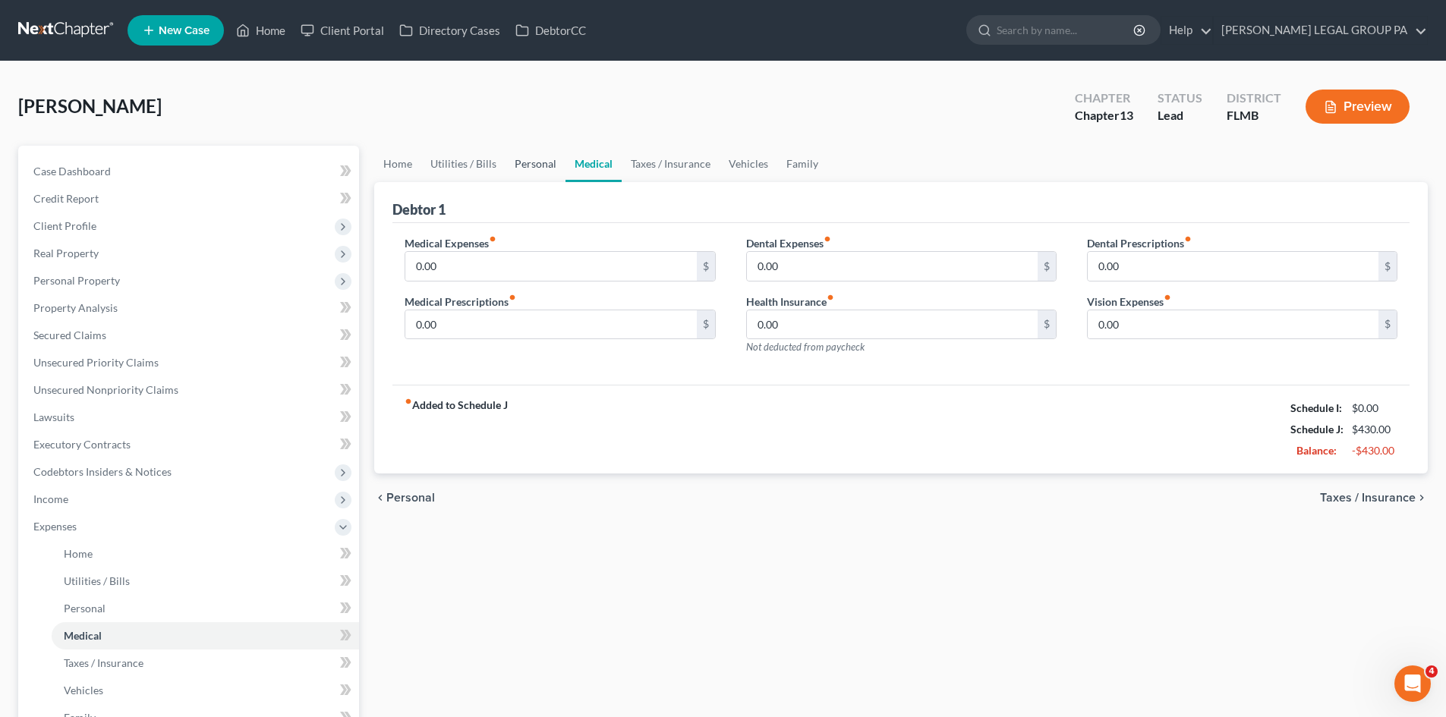
click at [518, 160] on link "Personal" at bounding box center [536, 164] width 60 height 36
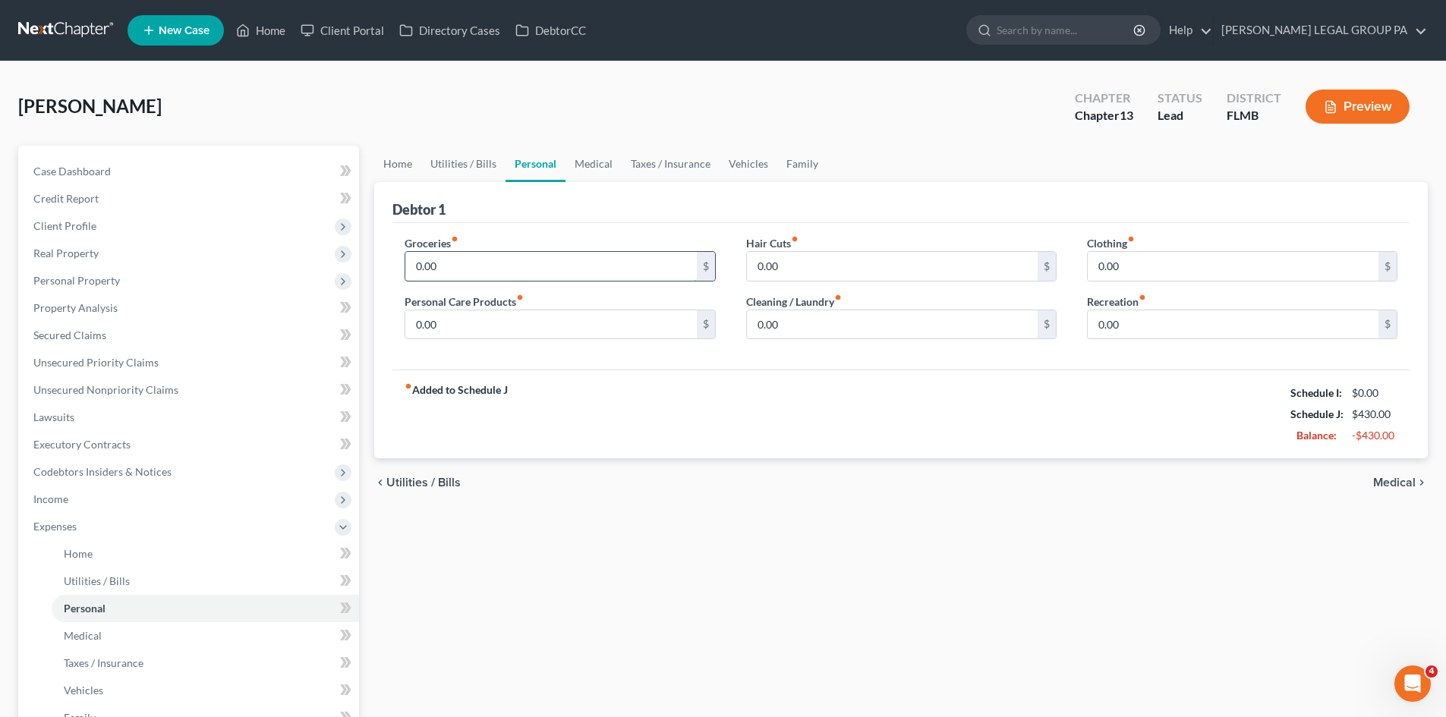
click at [544, 258] on input "0.00" at bounding box center [550, 266] width 291 height 29
click at [467, 317] on input "0.00" at bounding box center [550, 324] width 291 height 29
drag, startPoint x: 544, startPoint y: 369, endPoint x: 470, endPoint y: 327, distance: 85.3
click at [531, 357] on div "Groceries fiber_manual_record 1,000.00 $ Personal Care Products fiber_manual_re…" at bounding box center [900, 296] width 1017 height 147
click at [470, 327] on input "0.00" at bounding box center [550, 324] width 291 height 29
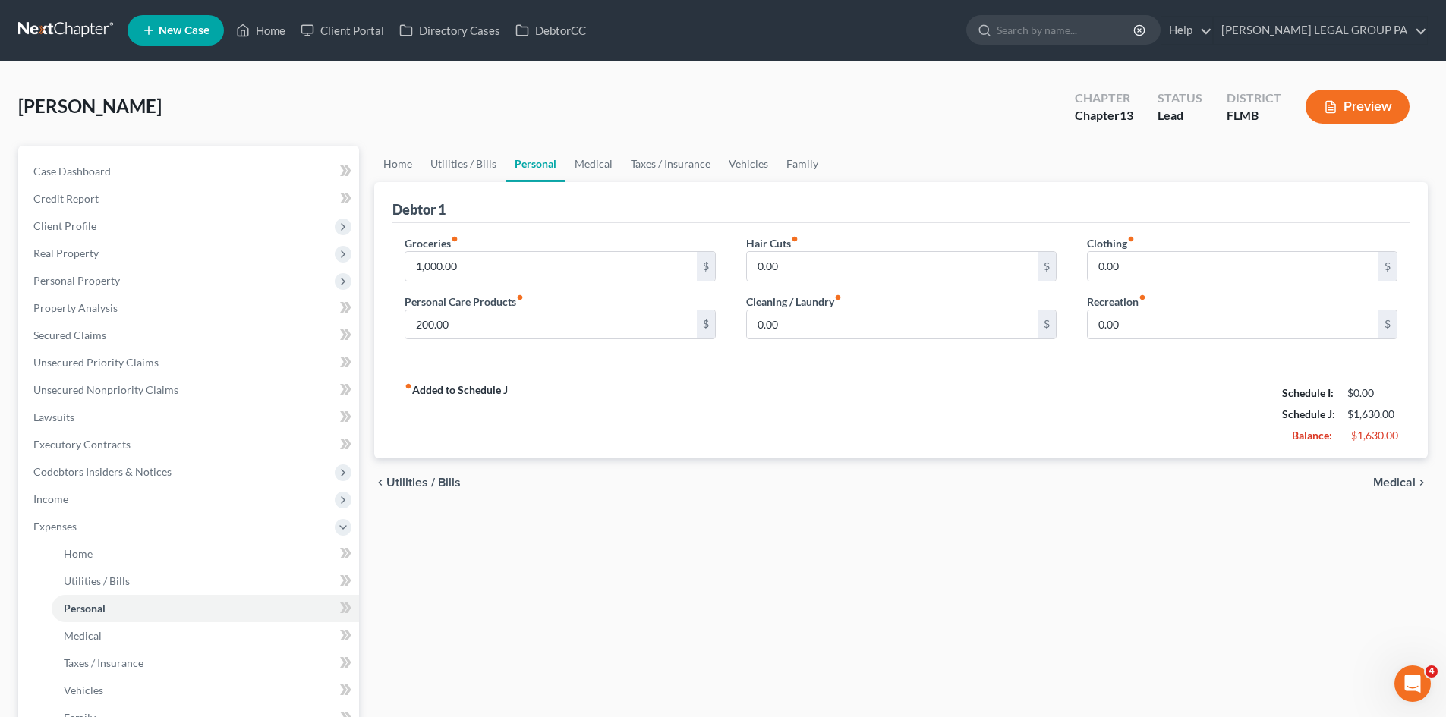
click at [588, 532] on div "Home Utilities / Bills Personal Medical Taxes / Insurance Vehicles Family Debto…" at bounding box center [901, 557] width 1069 height 822
click at [768, 276] on input "0.00" at bounding box center [892, 266] width 291 height 29
click at [814, 323] on input "0.00" at bounding box center [892, 324] width 291 height 29
click at [772, 269] on input "0.00" at bounding box center [892, 266] width 291 height 29
click at [910, 440] on div "fiber_manual_record Added to Schedule J Schedule I: $0.00 Schedule J: $1,730.00…" at bounding box center [900, 414] width 1017 height 89
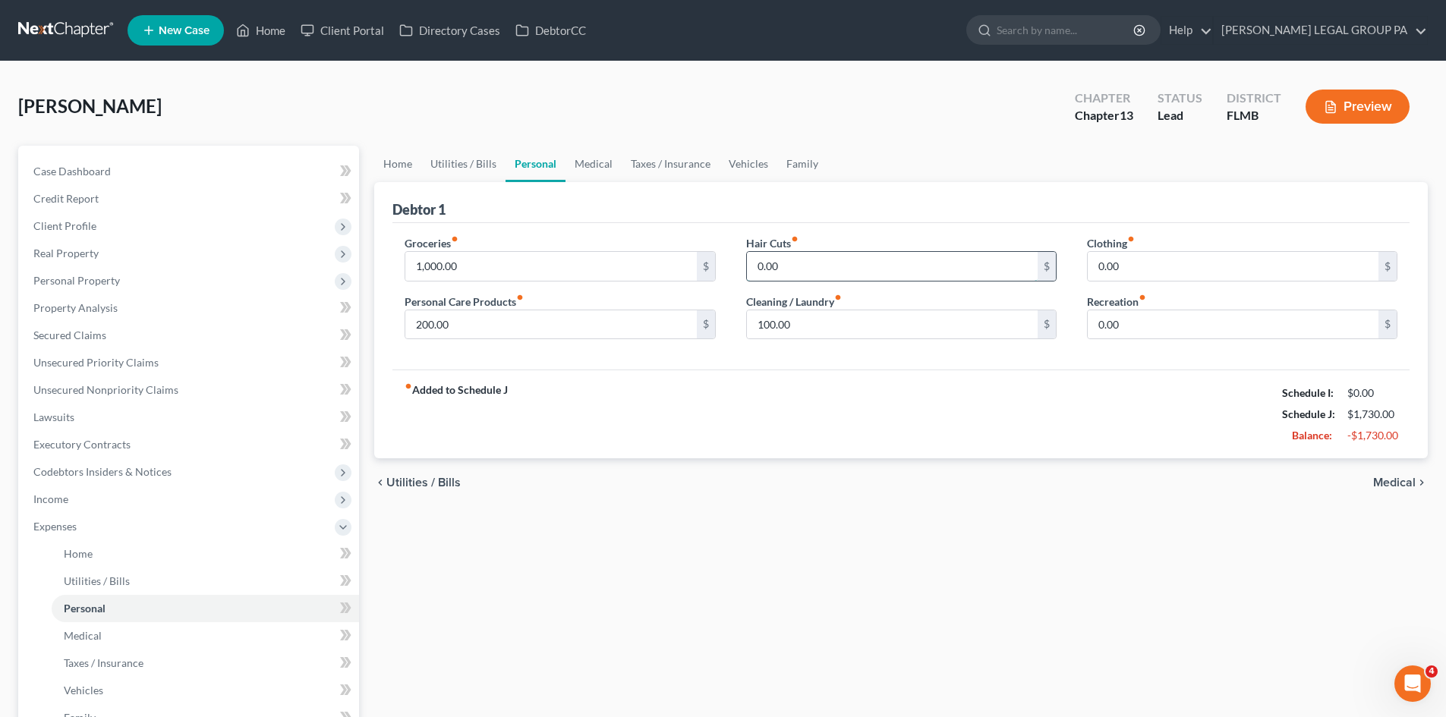
click at [1014, 256] on input "0.00" at bounding box center [892, 266] width 291 height 29
click at [1142, 277] on input "0.00" at bounding box center [1233, 266] width 291 height 29
click at [1007, 518] on div "Home Utilities / Bills Personal Medical Taxes / Insurance Vehicles Family Debto…" at bounding box center [901, 557] width 1069 height 822
click at [1143, 269] on input "100.00" at bounding box center [1233, 266] width 291 height 29
click at [1136, 461] on div "chevron_left Utilities / Bills Medical chevron_right" at bounding box center [901, 483] width 1054 height 49
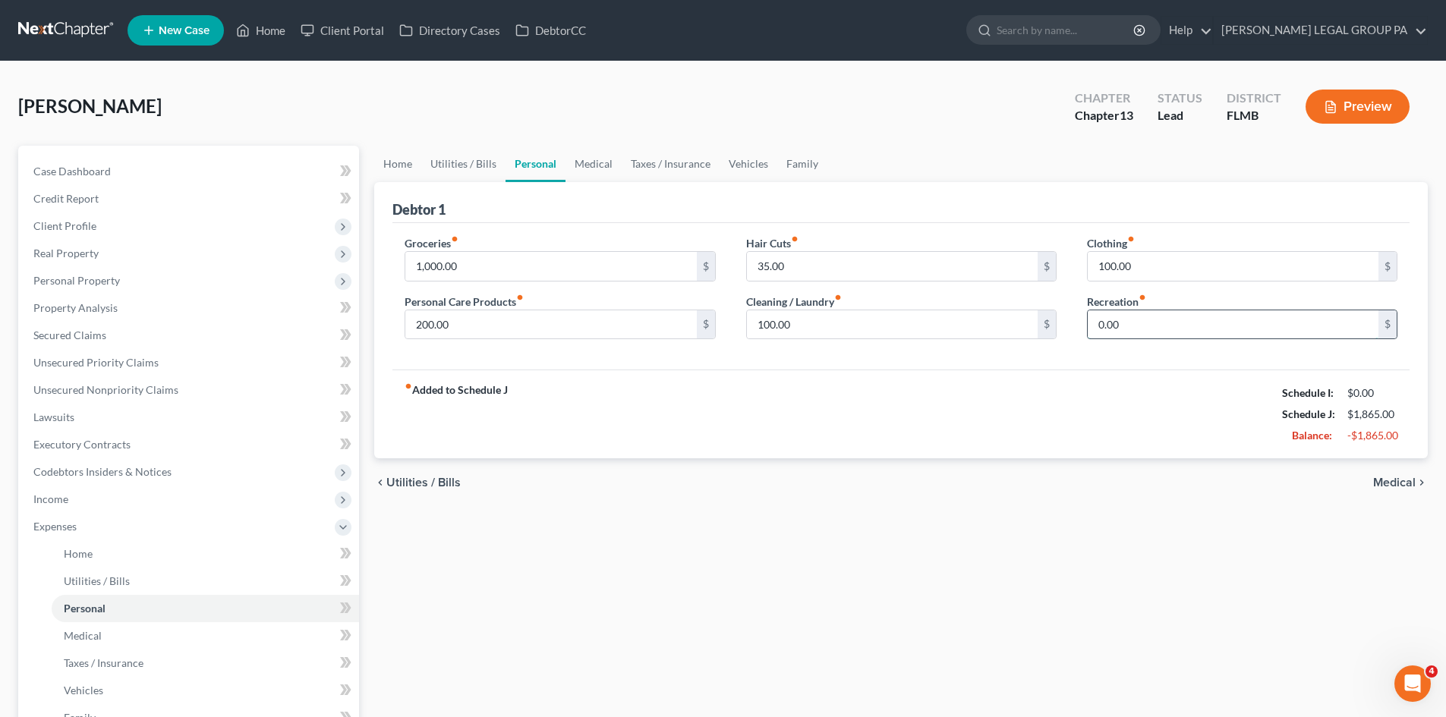
click at [1139, 323] on input "0.00" at bounding box center [1233, 324] width 291 height 29
click at [909, 579] on div "Home Utilities / Bills Personal Medical Taxes / Insurance Vehicles Family Debto…" at bounding box center [901, 557] width 1069 height 822
click at [1045, 443] on div "fiber_manual_record Added to Schedule J Schedule I: $0.00 Schedule J: $2,015.00…" at bounding box center [900, 414] width 1017 height 89
click at [862, 622] on div "Home Utilities / Bills Personal Medical Taxes / Insurance Vehicles Family Debto…" at bounding box center [901, 557] width 1069 height 822
click at [1015, 521] on div "Home Utilities / Bills Personal Medical Taxes / Insurance Vehicles Family Debto…" at bounding box center [901, 557] width 1069 height 822
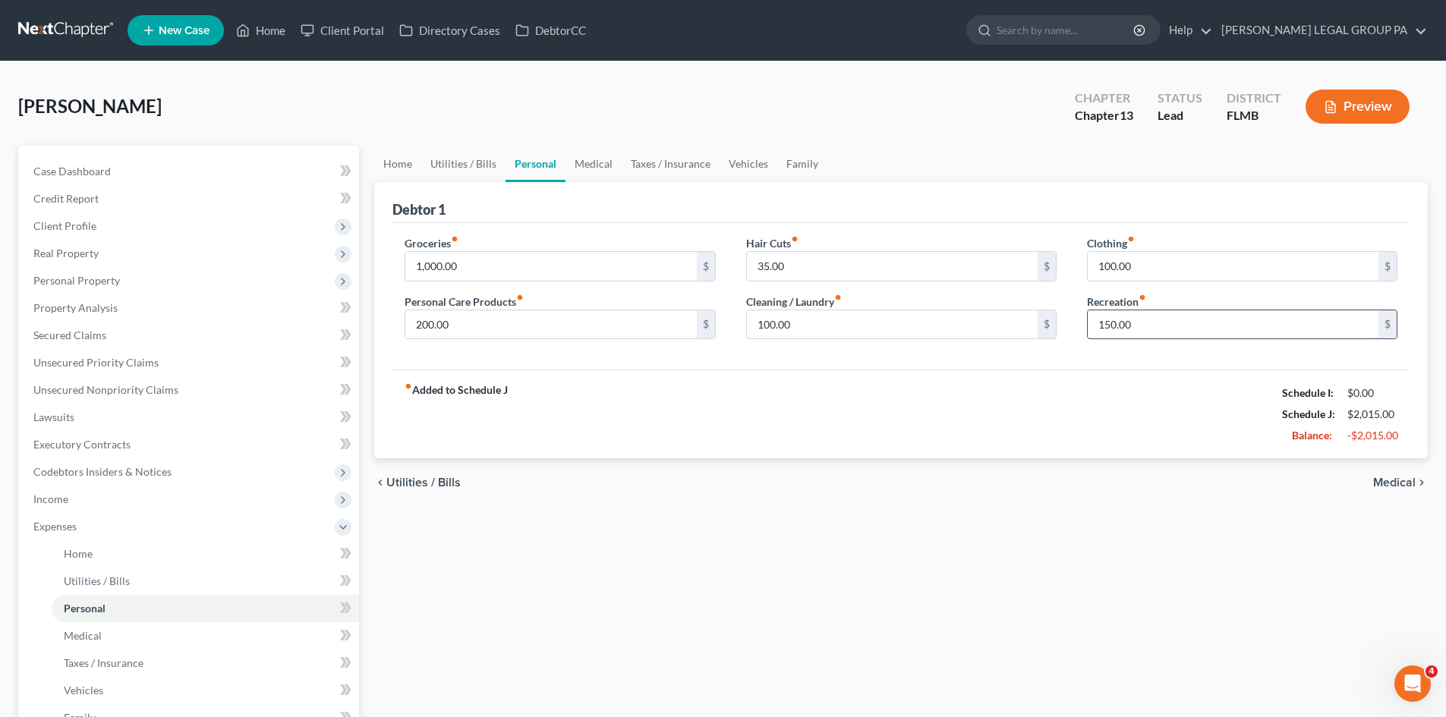
click at [1138, 319] on input "150.00" at bounding box center [1233, 324] width 291 height 29
click at [604, 165] on link "Medical" at bounding box center [594, 164] width 56 height 36
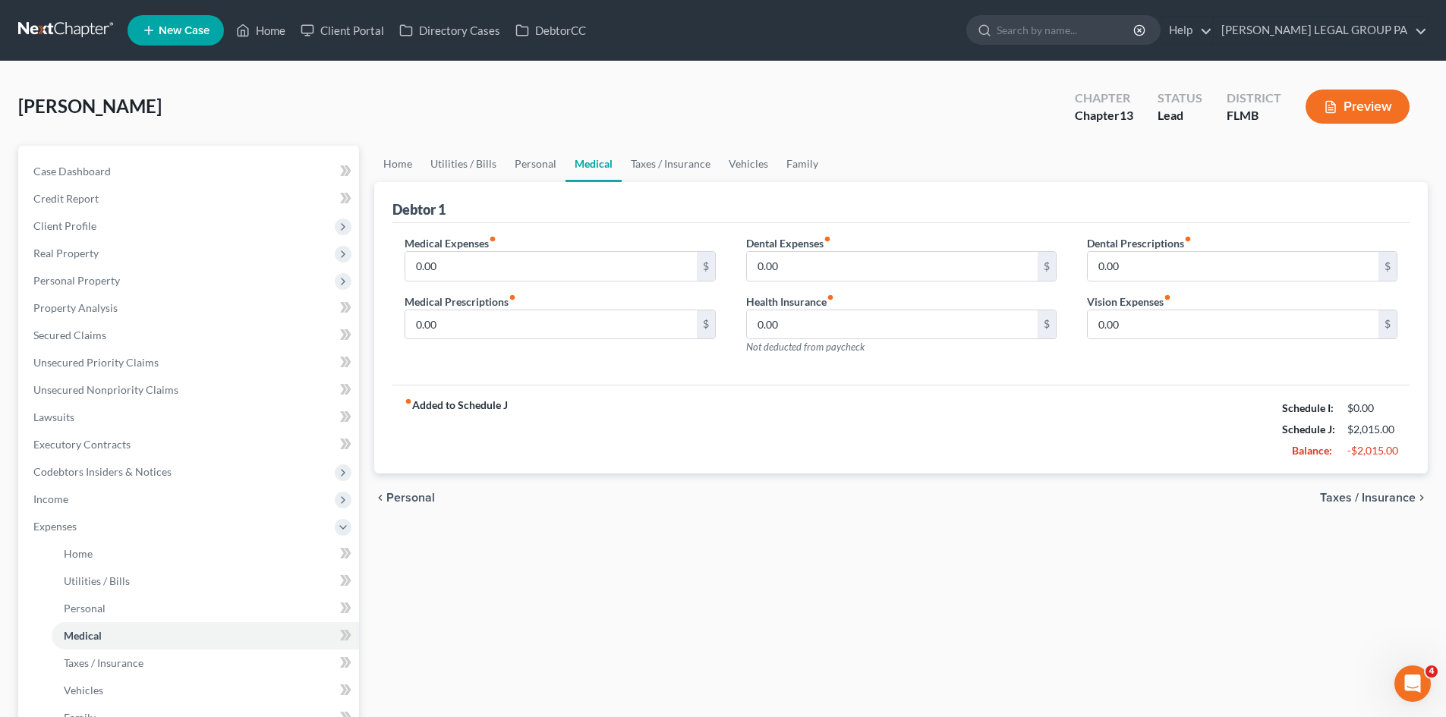
click at [722, 484] on div "chevron_left Personal Taxes / Insurance chevron_right" at bounding box center [901, 498] width 1054 height 49
click at [481, 251] on div "0.00 $" at bounding box center [560, 266] width 310 height 30
click at [491, 258] on input "0.00" at bounding box center [550, 266] width 291 height 29
click at [512, 329] on input "0.00" at bounding box center [550, 324] width 291 height 29
click at [550, 270] on input "0.00" at bounding box center [550, 266] width 291 height 29
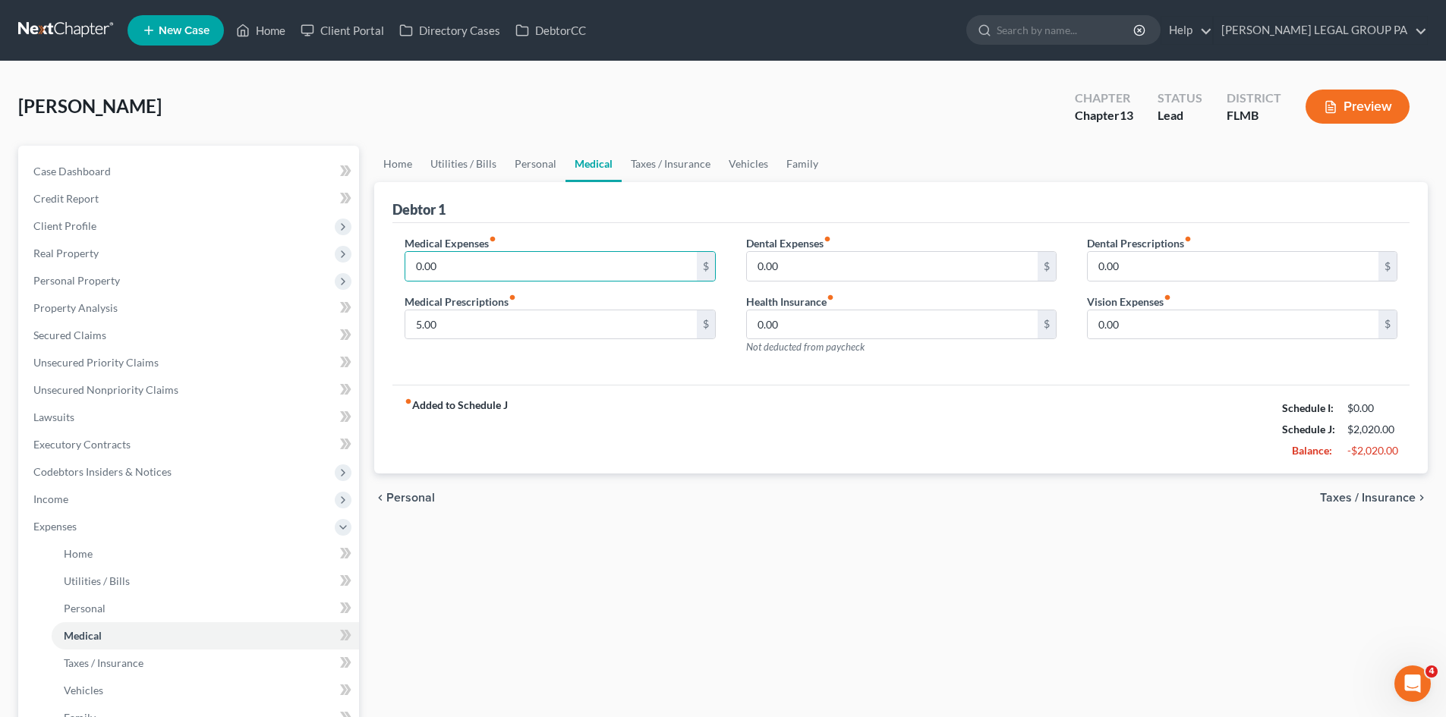
click at [626, 549] on div "Home Utilities / Bills Personal Medical Taxes / Insurance Vehicles Family Debto…" at bounding box center [901, 557] width 1069 height 822
click at [503, 265] on input "0.00" at bounding box center [550, 266] width 291 height 29
click at [759, 514] on div "chevron_left Personal Taxes / Insurance chevron_right" at bounding box center [901, 498] width 1054 height 49
click at [604, 272] on input "0.00" at bounding box center [550, 266] width 291 height 29
click at [616, 607] on div "Home Utilities / Bills Personal Medical Taxes / Insurance Vehicles Family Debto…" at bounding box center [901, 557] width 1069 height 822
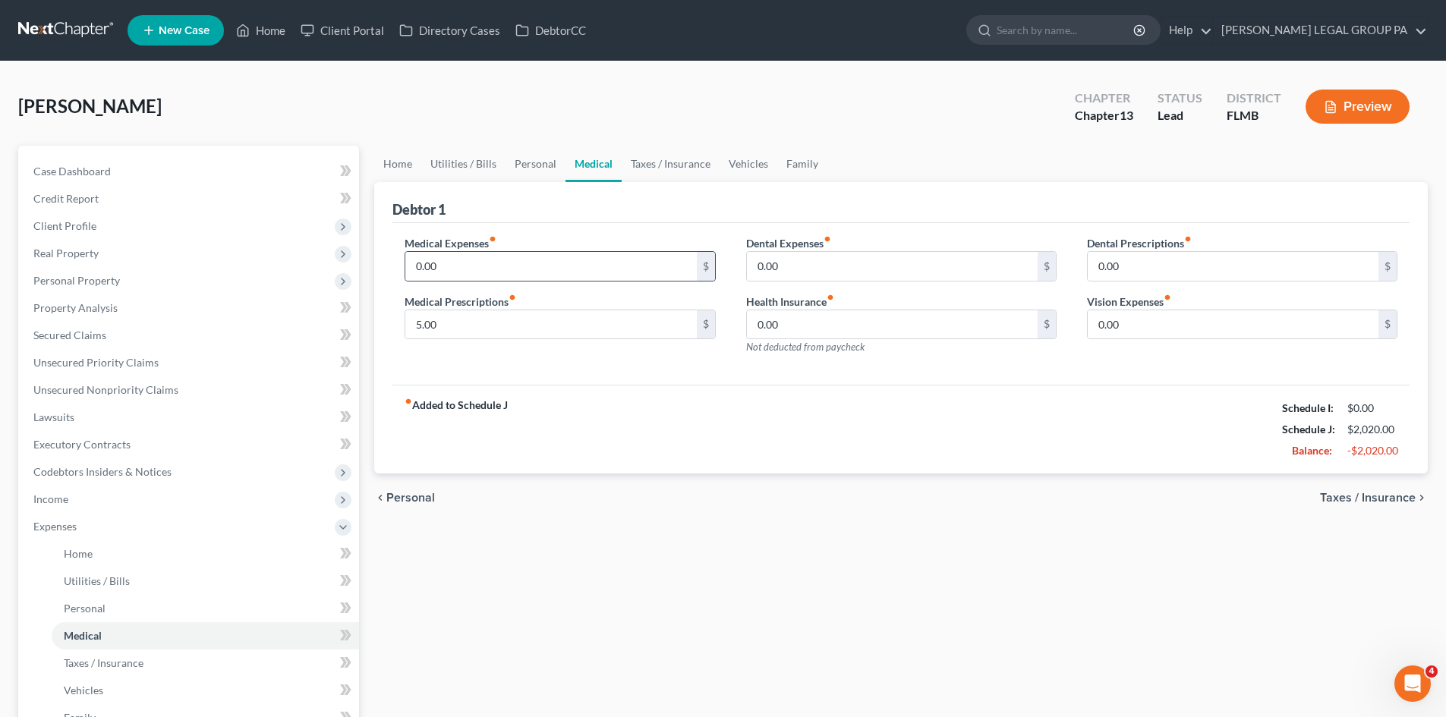
click at [496, 281] on div "0.00 $" at bounding box center [560, 266] width 310 height 30
click at [496, 272] on input "0.00" at bounding box center [550, 266] width 291 height 29
click at [669, 566] on div "Home Utilities / Bills Personal Medical Taxes / Insurance Vehicles Family Debto…" at bounding box center [901, 557] width 1069 height 822
click at [526, 269] on input "50.00" at bounding box center [550, 266] width 291 height 29
click at [982, 540] on div "Home Utilities / Bills Personal Medical Taxes / Insurance Vehicles Family Debto…" at bounding box center [901, 557] width 1069 height 822
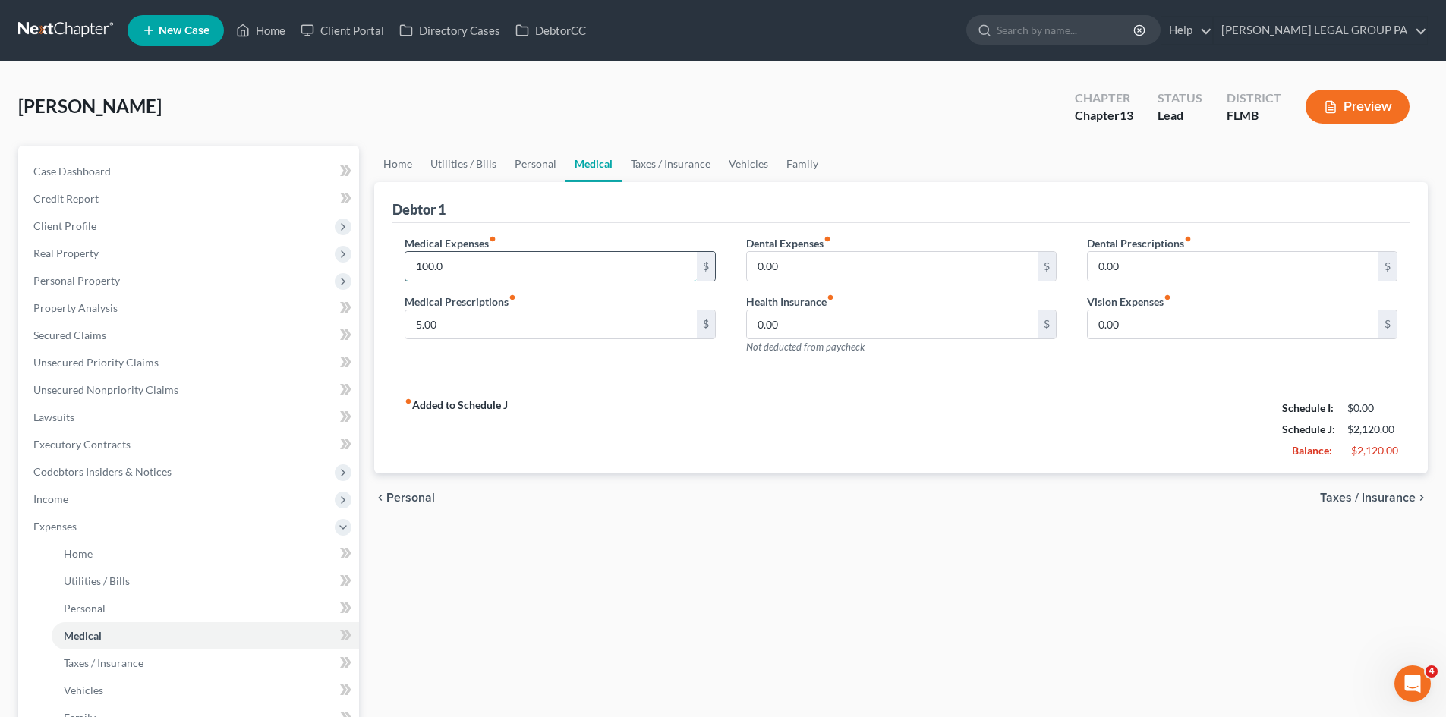
click at [550, 274] on input "100.0" at bounding box center [550, 266] width 291 height 29
click at [551, 270] on input "100.0" at bounding box center [550, 266] width 291 height 29
click at [877, 652] on div "Home Utilities / Bills Personal Medical Taxes / Insurance Vehicles Family Debto…" at bounding box center [901, 557] width 1069 height 822
click at [838, 269] on input "0.00" at bounding box center [892, 266] width 291 height 29
click at [1142, 274] on input "0.00" at bounding box center [1233, 266] width 291 height 29
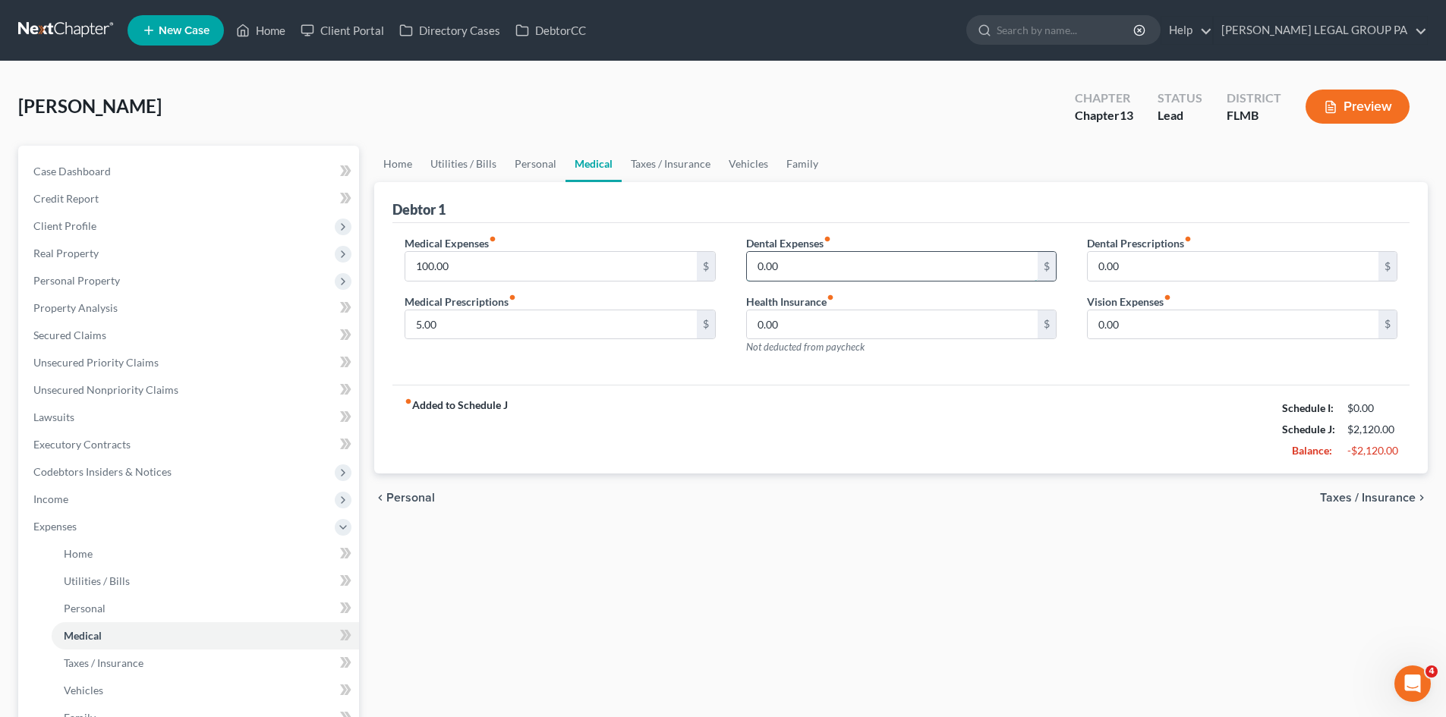
click at [835, 275] on input "0.00" at bounding box center [892, 266] width 291 height 29
click at [958, 263] on input "0.00" at bounding box center [892, 266] width 291 height 29
click at [837, 458] on div "fiber_manual_record Added to Schedule J Schedule I: $0.00 Schedule J: $2,120.00…" at bounding box center [900, 429] width 1017 height 89
click at [793, 263] on input "0.00" at bounding box center [892, 266] width 291 height 29
click at [1044, 560] on div "Home Utilities / Bills Personal Medical Taxes / Insurance Vehicles Family Debto…" at bounding box center [901, 557] width 1069 height 822
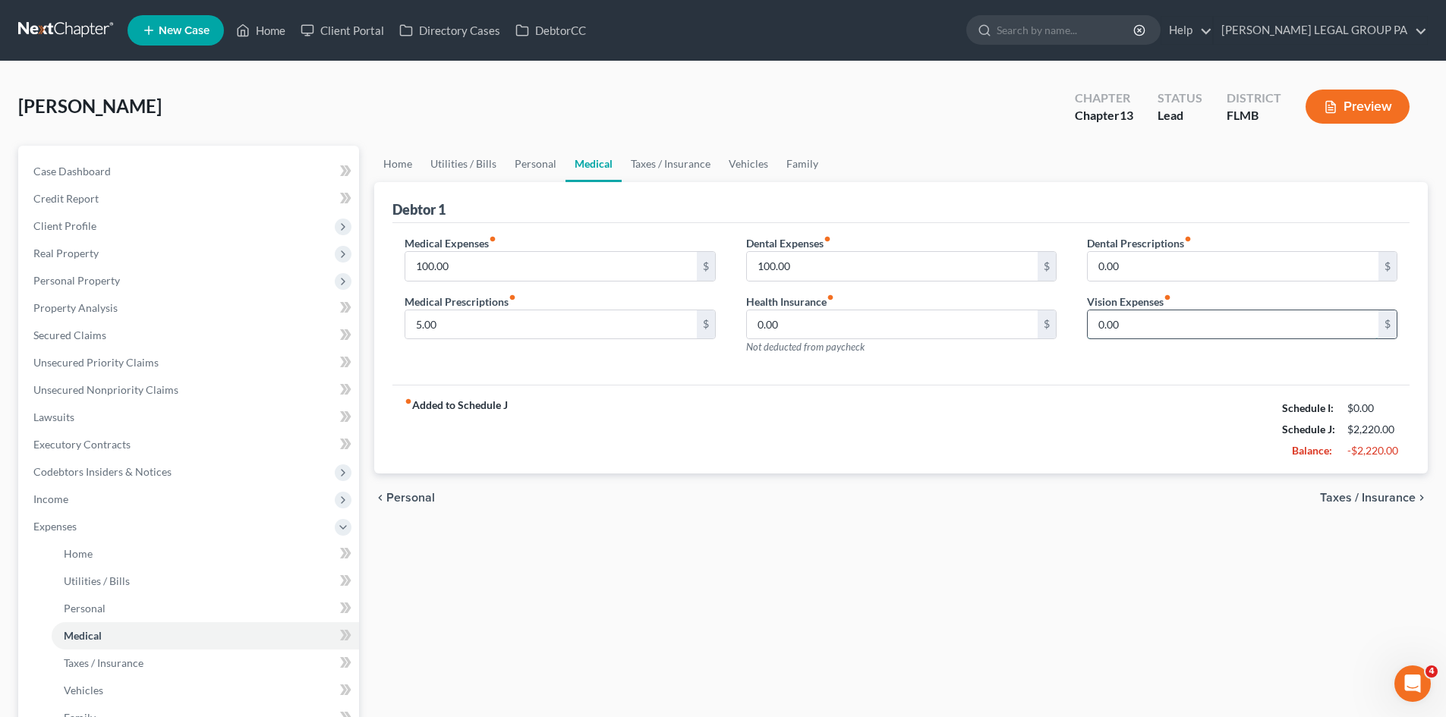
click at [1149, 333] on input "0.00" at bounding box center [1233, 324] width 291 height 29
drag, startPoint x: 1146, startPoint y: 331, endPoint x: 871, endPoint y: 331, distance: 274.8
click at [873, 331] on div "Medical Expenses fiber_manual_record 100.00 $ Medical Prescriptions fiber_manua…" at bounding box center [900, 301] width 1023 height 132
click at [668, 505] on div "chevron_left Personal Taxes / Insurance chevron_right" at bounding box center [901, 498] width 1054 height 49
click at [929, 682] on div "Home Utilities / Bills Personal Medical Taxes / Insurance Vehicles Family Debto…" at bounding box center [901, 557] width 1069 height 822
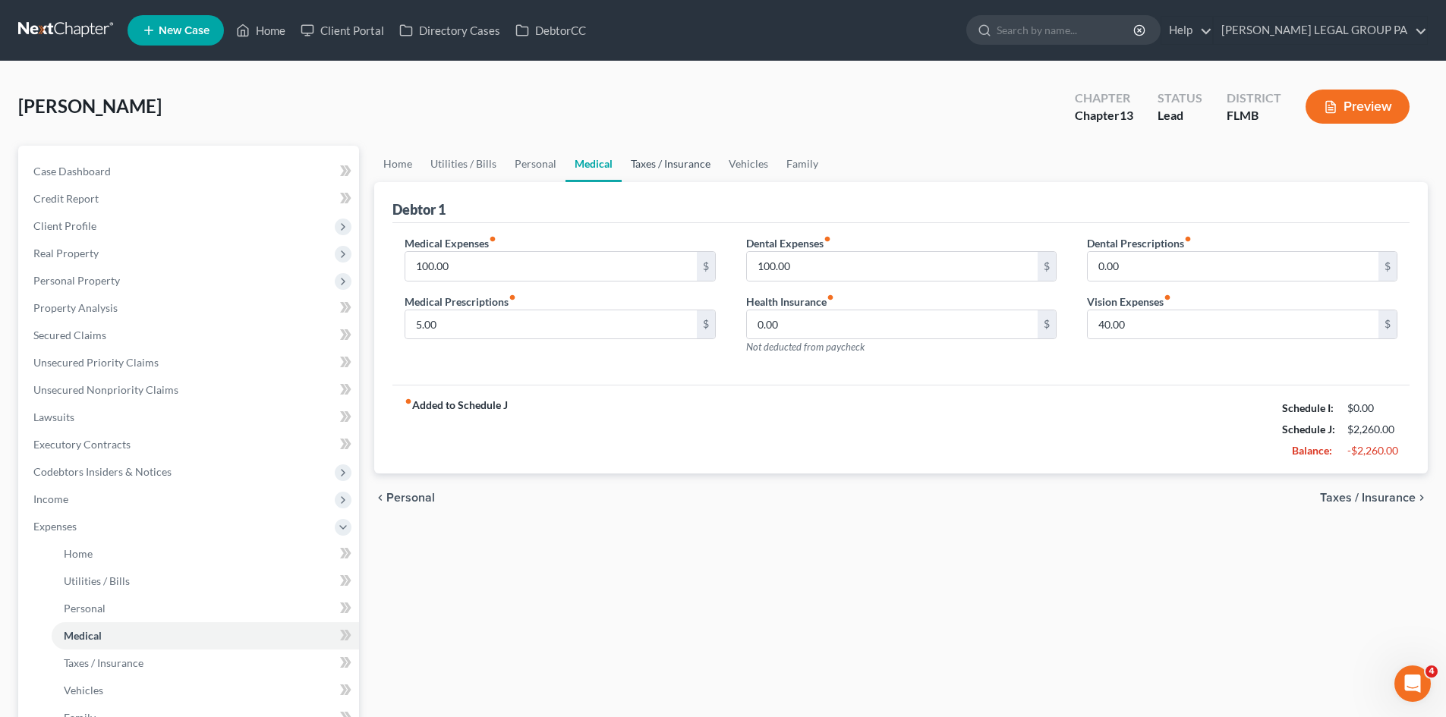
click at [682, 168] on link "Taxes / Insurance" at bounding box center [671, 164] width 98 height 36
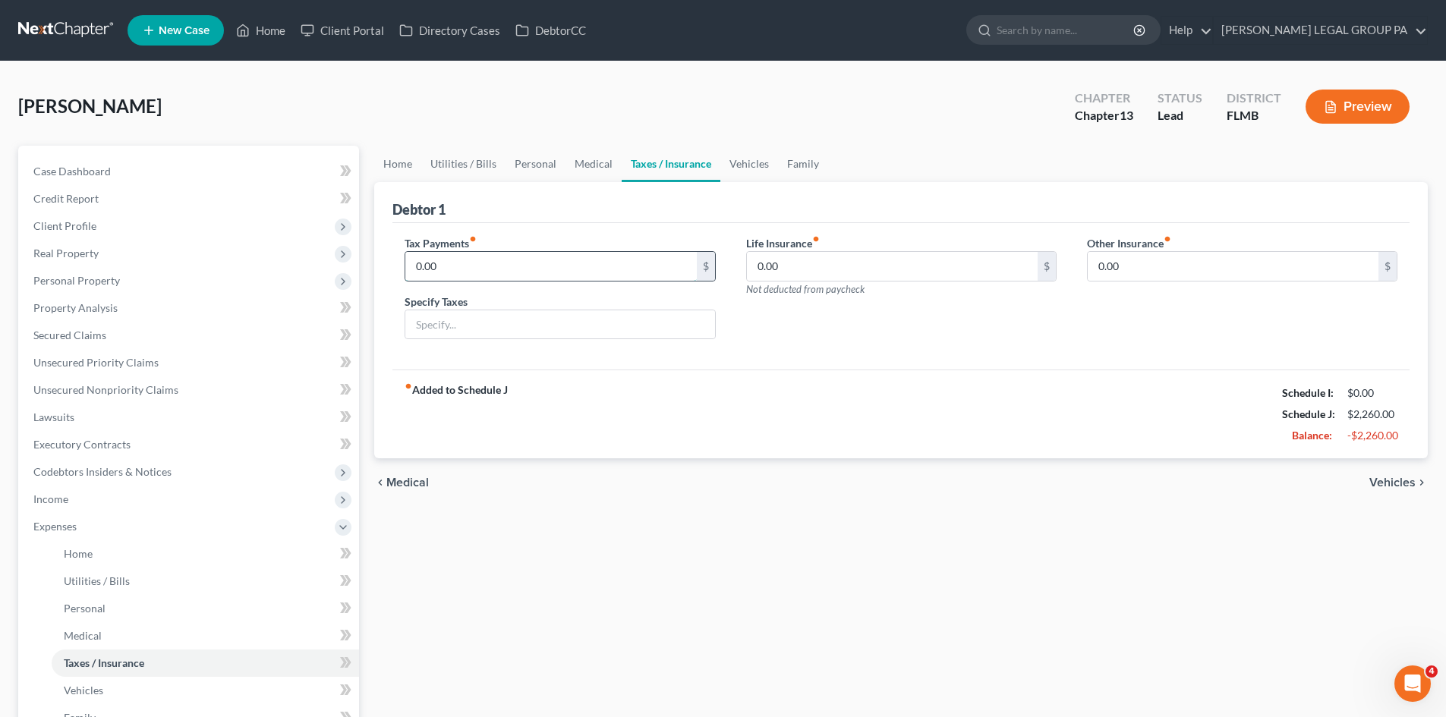
click at [490, 254] on input "0.00" at bounding box center [550, 266] width 291 height 29
drag, startPoint x: 797, startPoint y: 399, endPoint x: 586, endPoint y: 225, distance: 273.4
click at [798, 399] on div "fiber_manual_record Added to Schedule J Schedule I: $0.00 Schedule J: $2,260.00…" at bounding box center [900, 414] width 1017 height 89
click at [788, 264] on input "0.00" at bounding box center [892, 266] width 291 height 29
click at [755, 152] on link "Vehicles" at bounding box center [749, 164] width 58 height 36
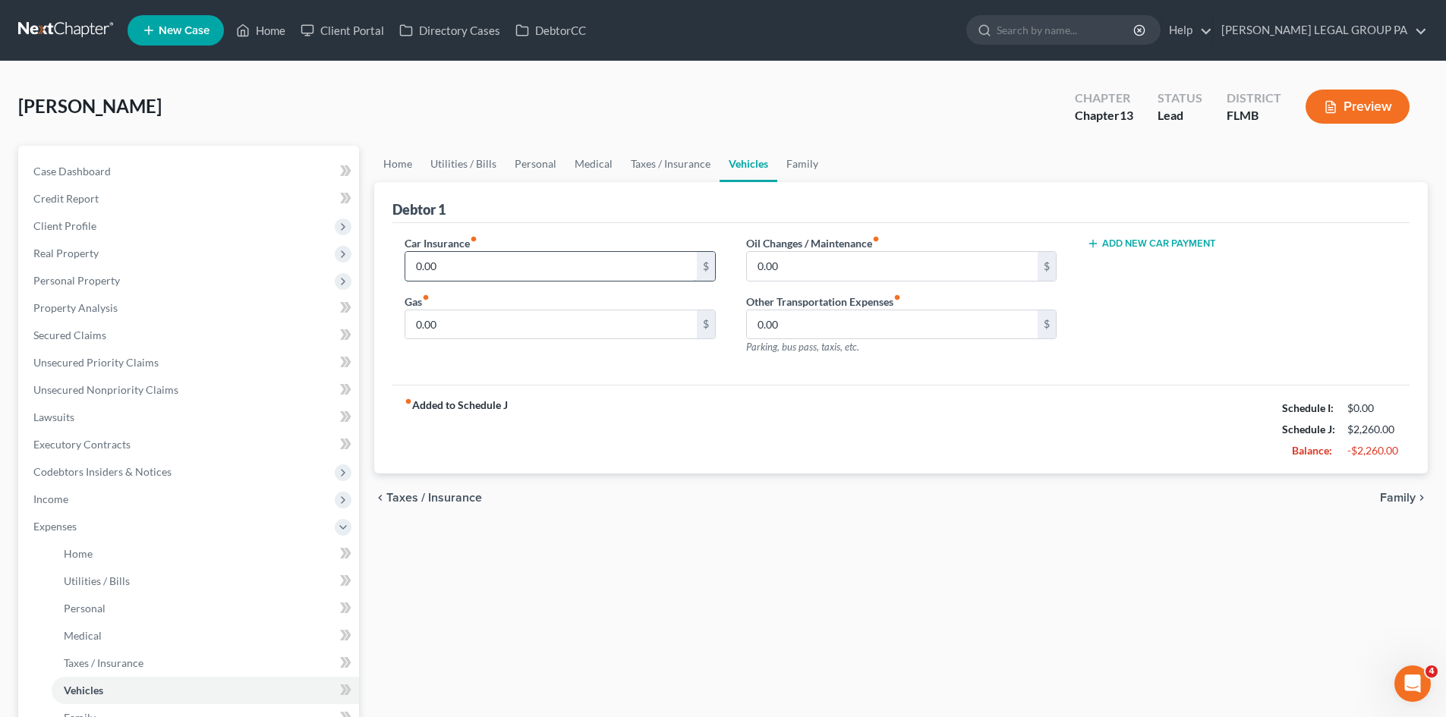
click at [461, 258] on input "0.00" at bounding box center [550, 266] width 291 height 29
click at [585, 332] on input "0.00" at bounding box center [550, 324] width 291 height 29
drag, startPoint x: 600, startPoint y: 518, endPoint x: 778, endPoint y: 329, distance: 259.9
click at [600, 517] on div "chevron_left Taxes / Insurance Family chevron_right" at bounding box center [901, 498] width 1054 height 49
click at [795, 257] on input "0.00" at bounding box center [892, 266] width 291 height 29
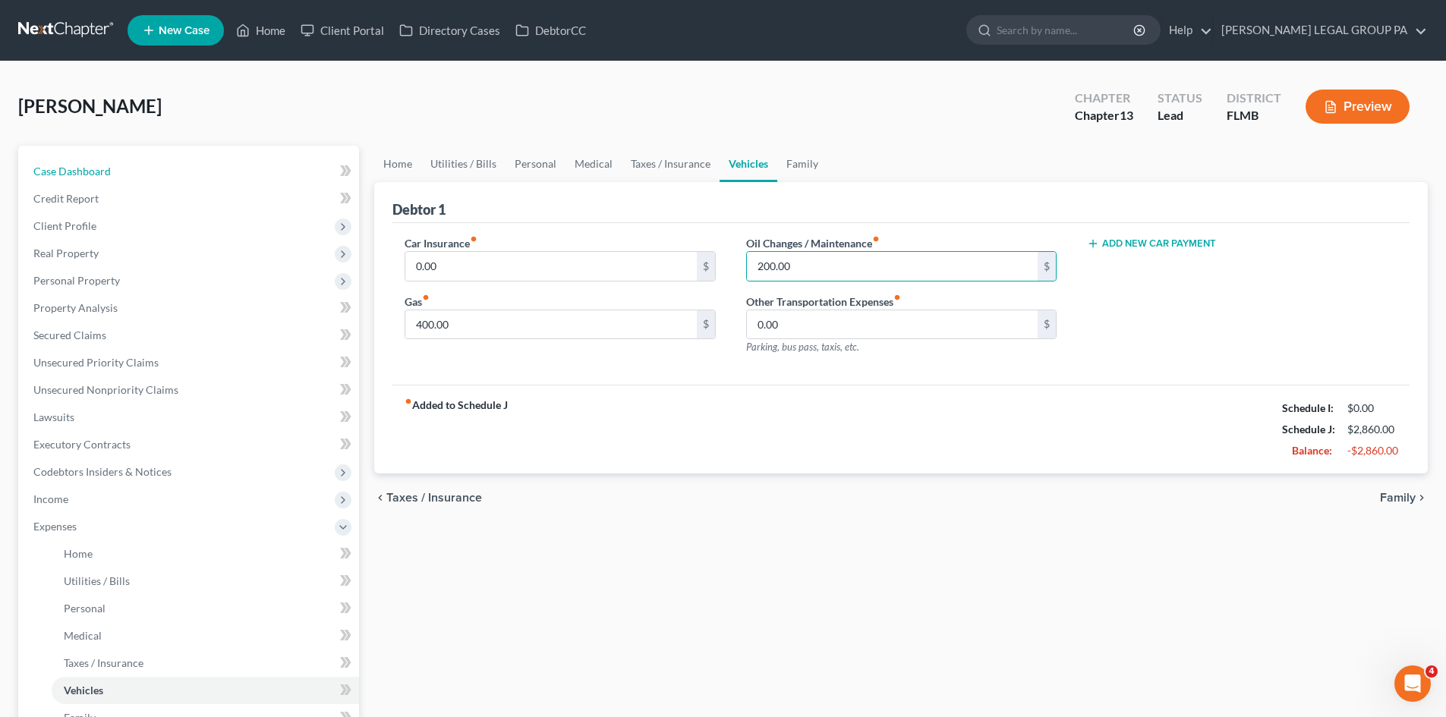
click at [87, 168] on span "Case Dashboard" at bounding box center [71, 171] width 77 height 13
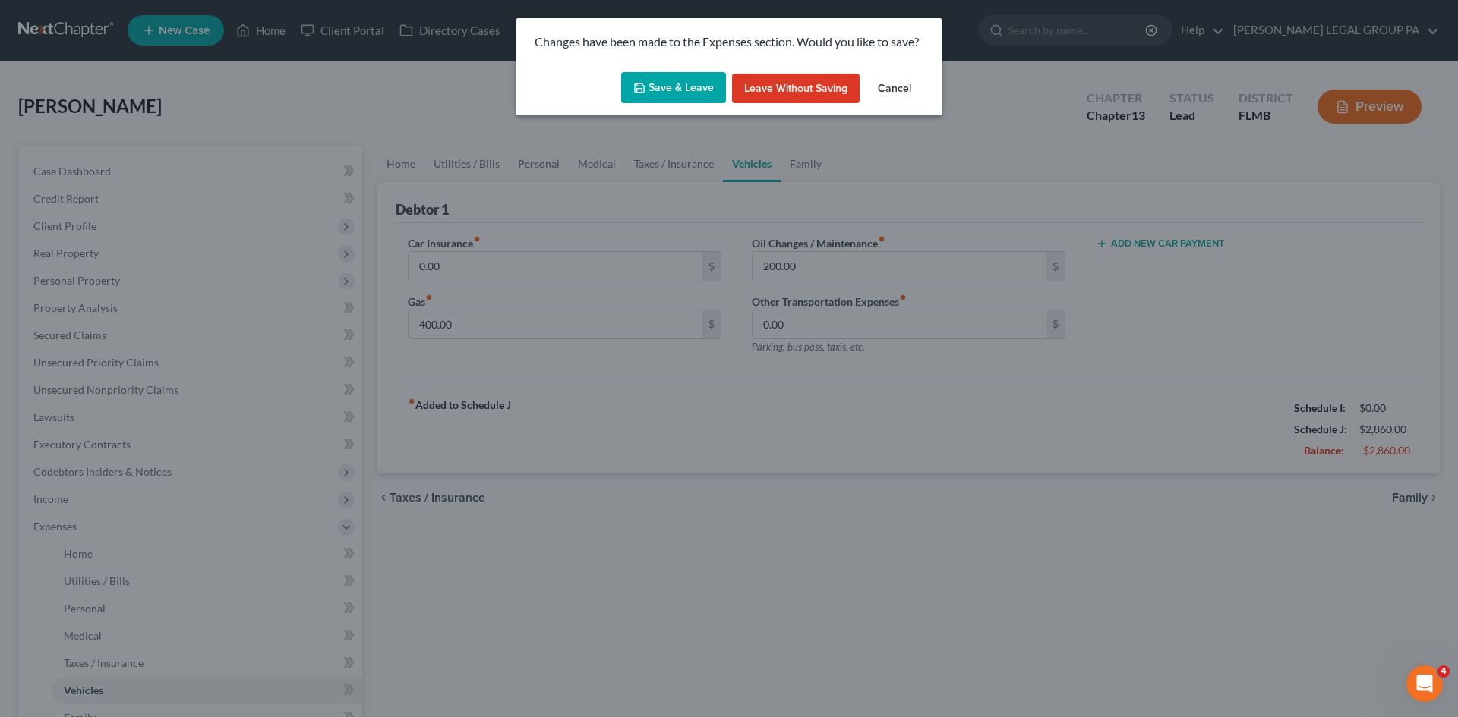
click at [656, 89] on button "Save & Leave" at bounding box center [673, 88] width 105 height 32
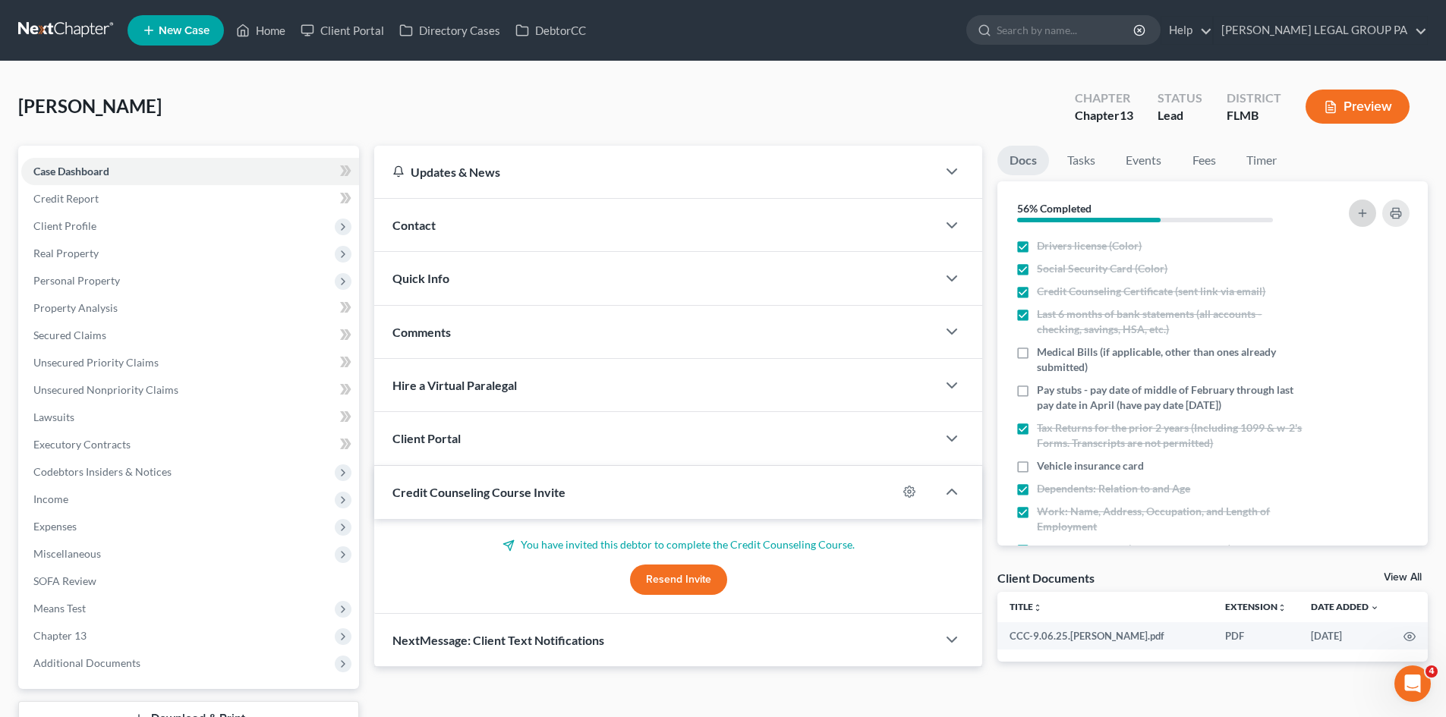
click at [1363, 213] on line "button" at bounding box center [1362, 213] width 7 height 0
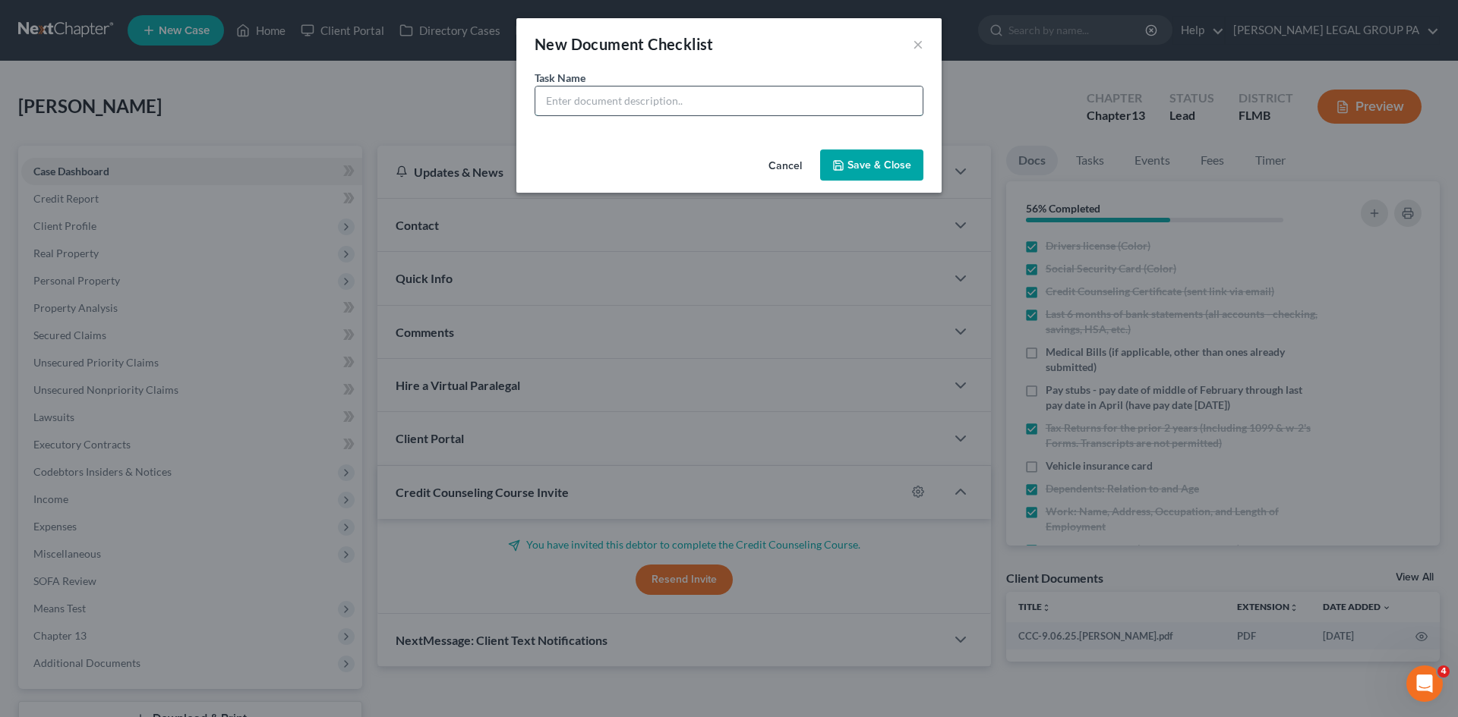
click at [667, 114] on input "text" at bounding box center [728, 101] width 387 height 29
click at [884, 159] on button "Save & Close" at bounding box center [871, 166] width 103 height 32
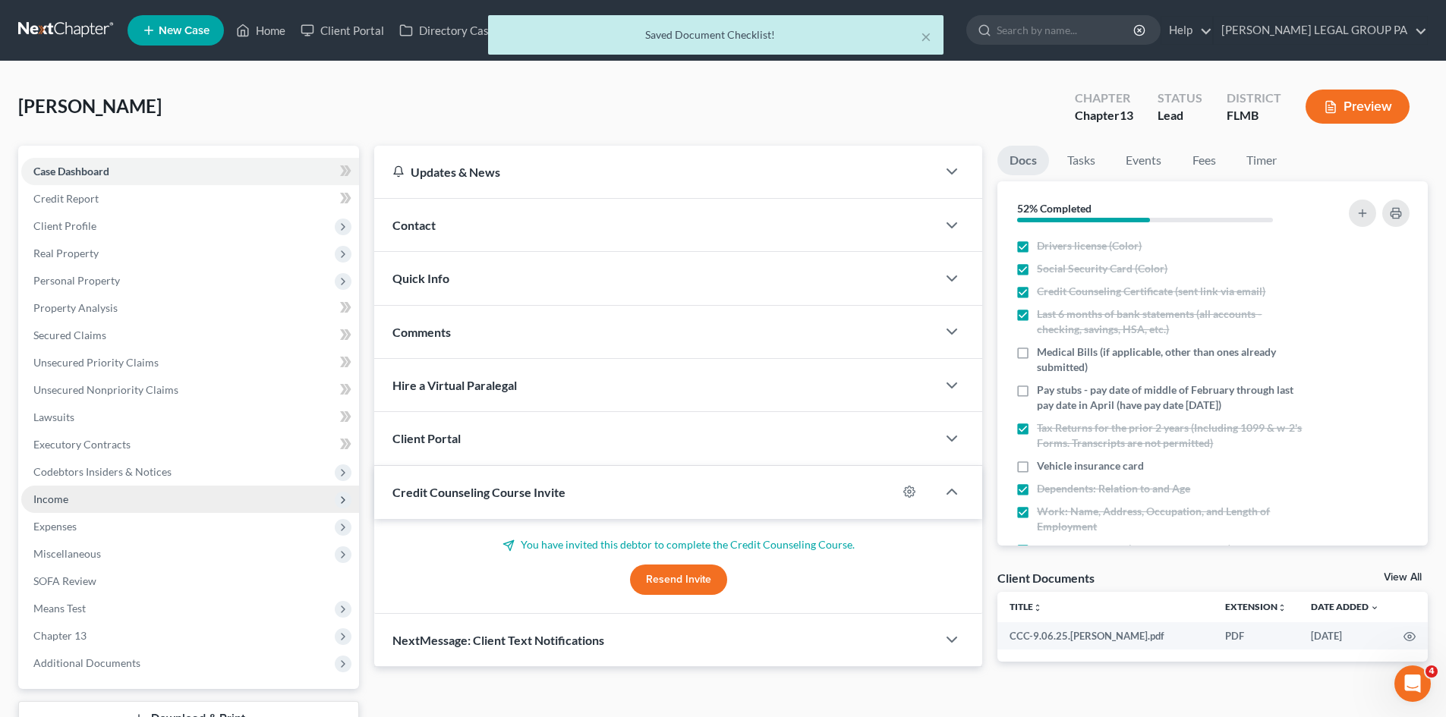
click at [85, 502] on span "Income" at bounding box center [190, 499] width 338 height 27
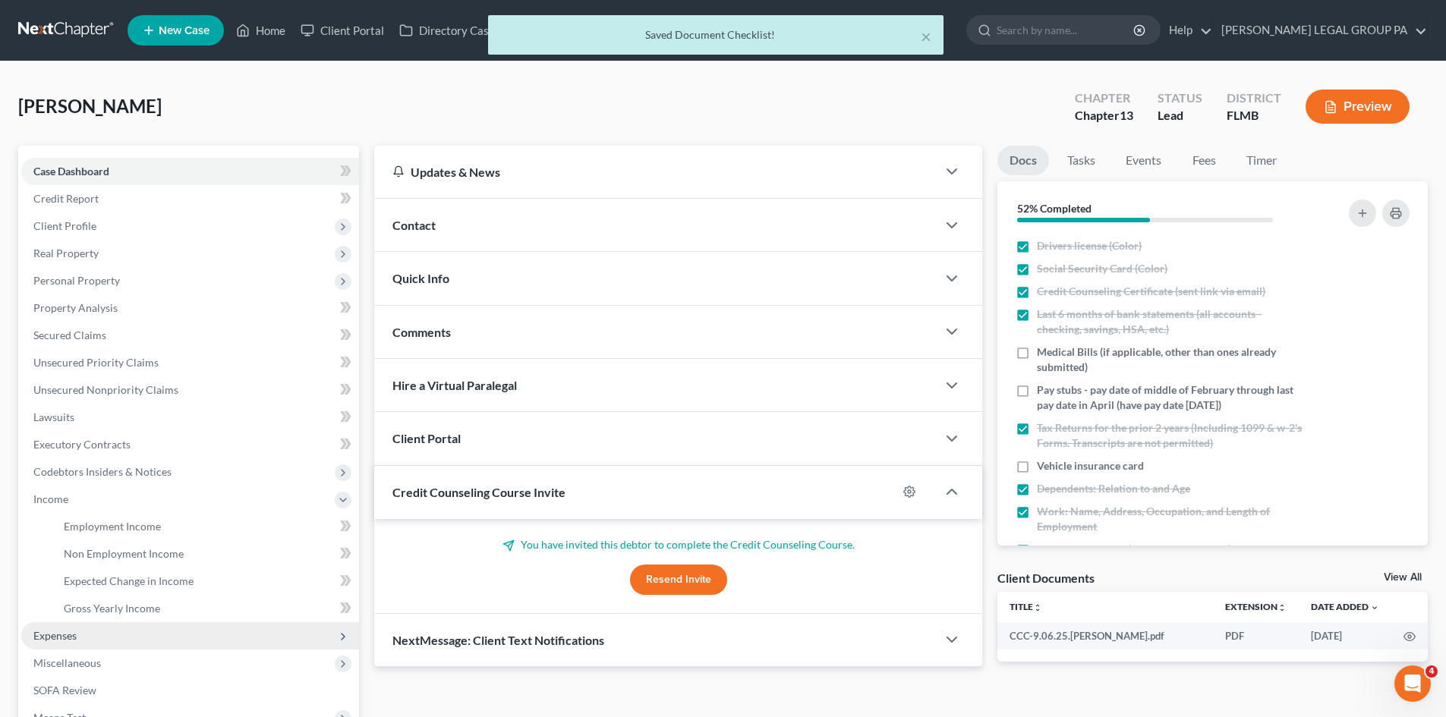
click at [131, 624] on span "Expenses" at bounding box center [190, 635] width 338 height 27
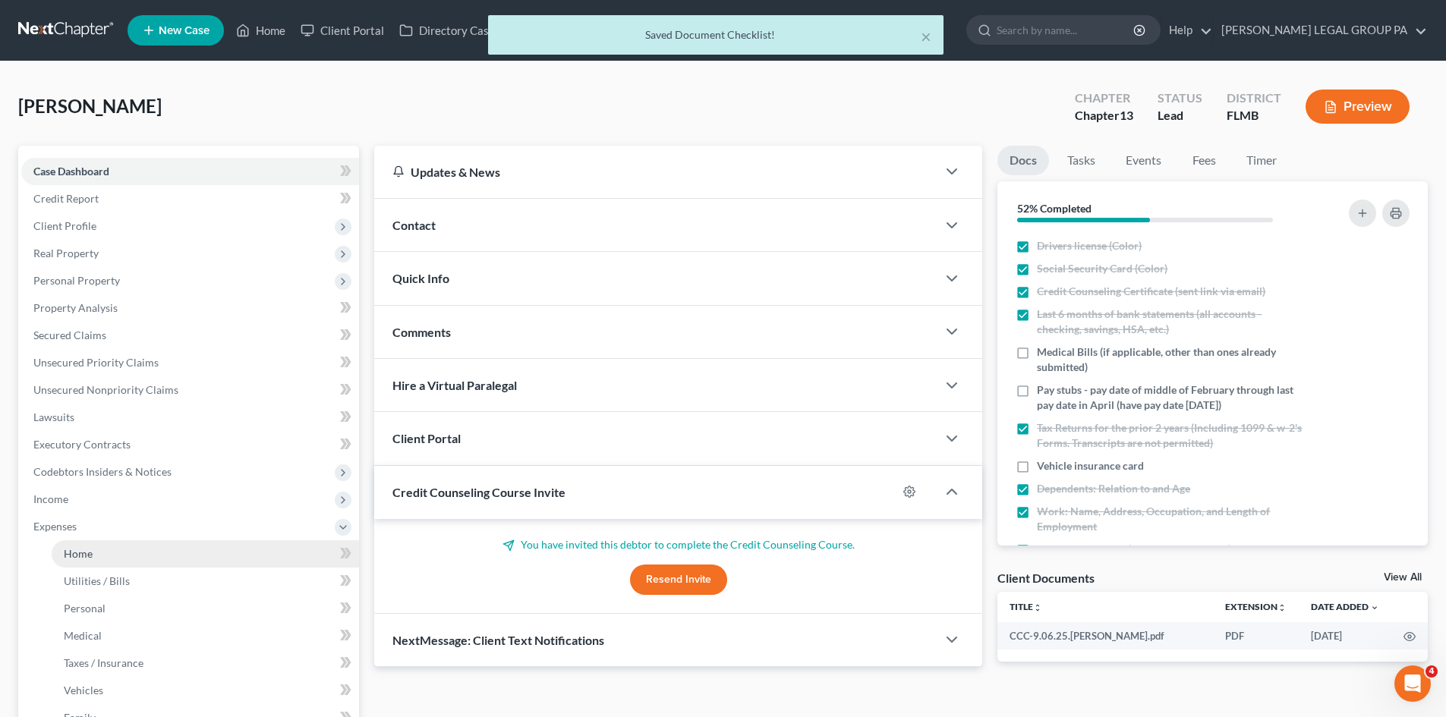
click at [139, 560] on link "Home" at bounding box center [205, 553] width 307 height 27
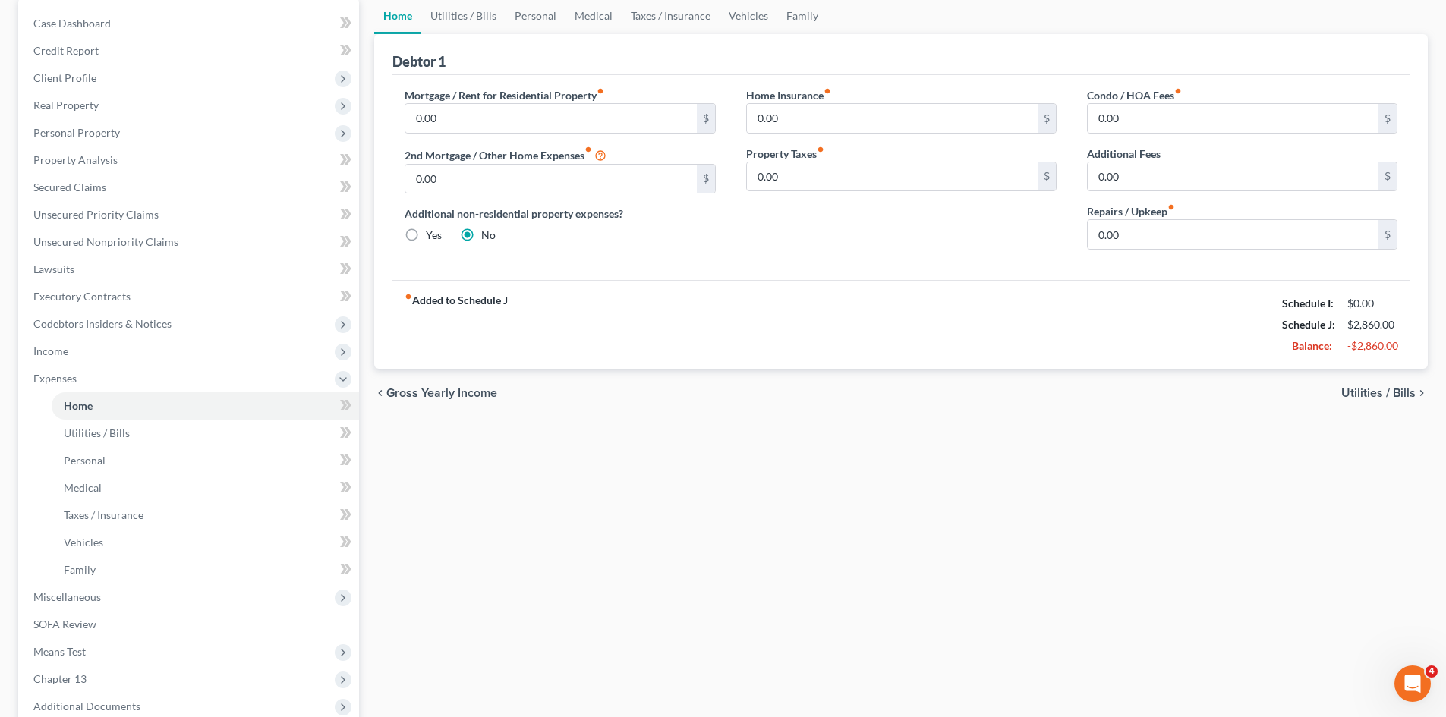
scroll to position [152, 0]
click at [807, 13] on link "Family" at bounding box center [802, 12] width 50 height 36
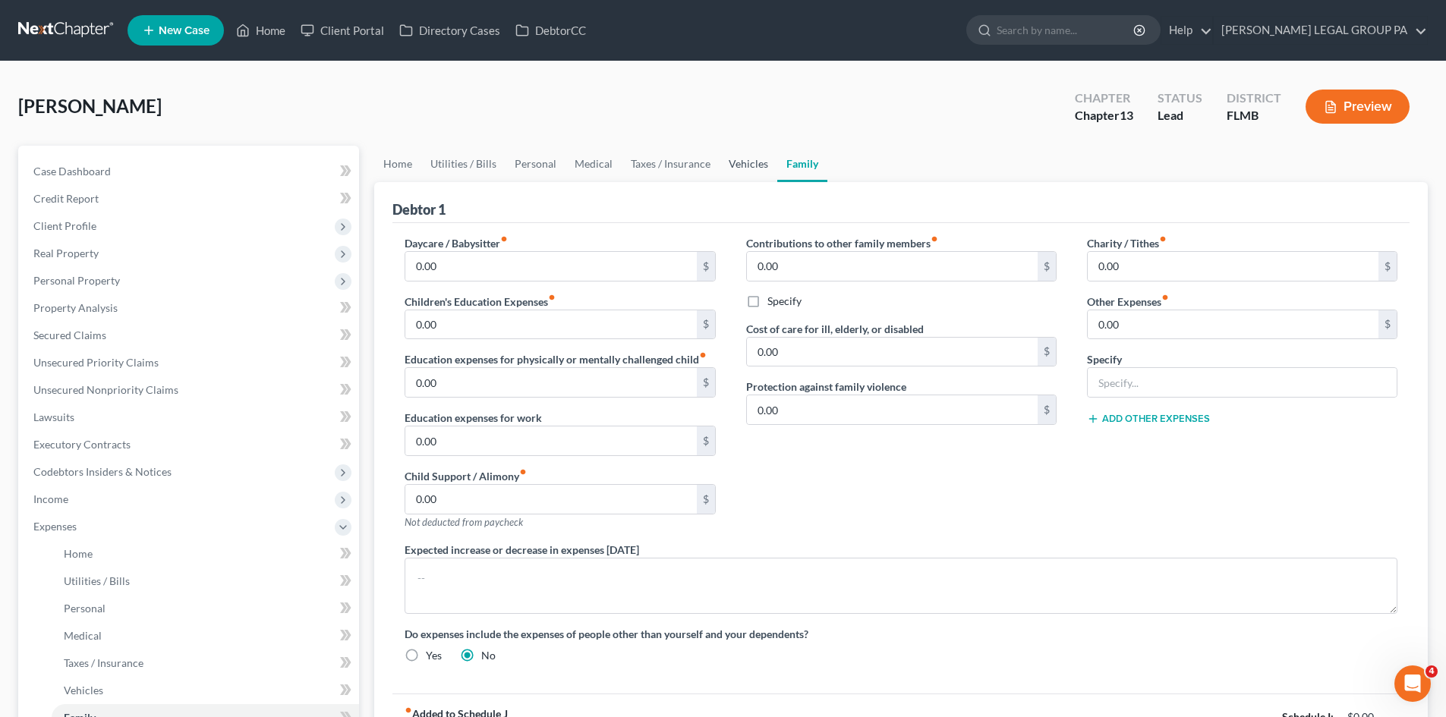
click at [726, 163] on link "Vehicles" at bounding box center [749, 164] width 58 height 36
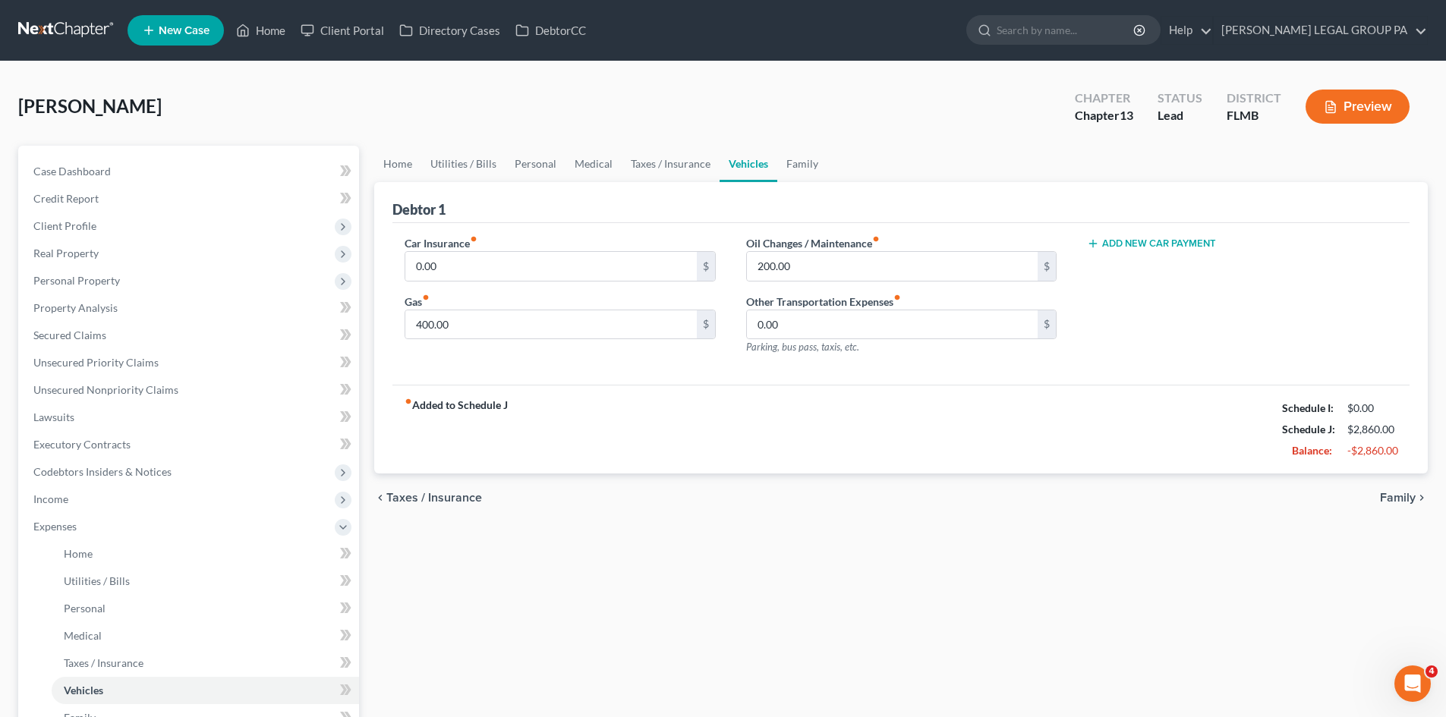
click at [1133, 237] on div "Add New Car Payment" at bounding box center [1242, 242] width 310 height 15
click at [844, 320] on input "0.00" at bounding box center [892, 324] width 291 height 29
click at [822, 546] on div "Home Utilities / Bills Personal Medical Taxes / Insurance Vehicles Family Debto…" at bounding box center [901, 557] width 1069 height 822
click at [801, 142] on div "[PERSON_NAME] Upgraded Chapter Chapter 13 Status Lead District FLMB Preview" at bounding box center [723, 113] width 1410 height 66
click at [785, 161] on link "Family" at bounding box center [802, 164] width 50 height 36
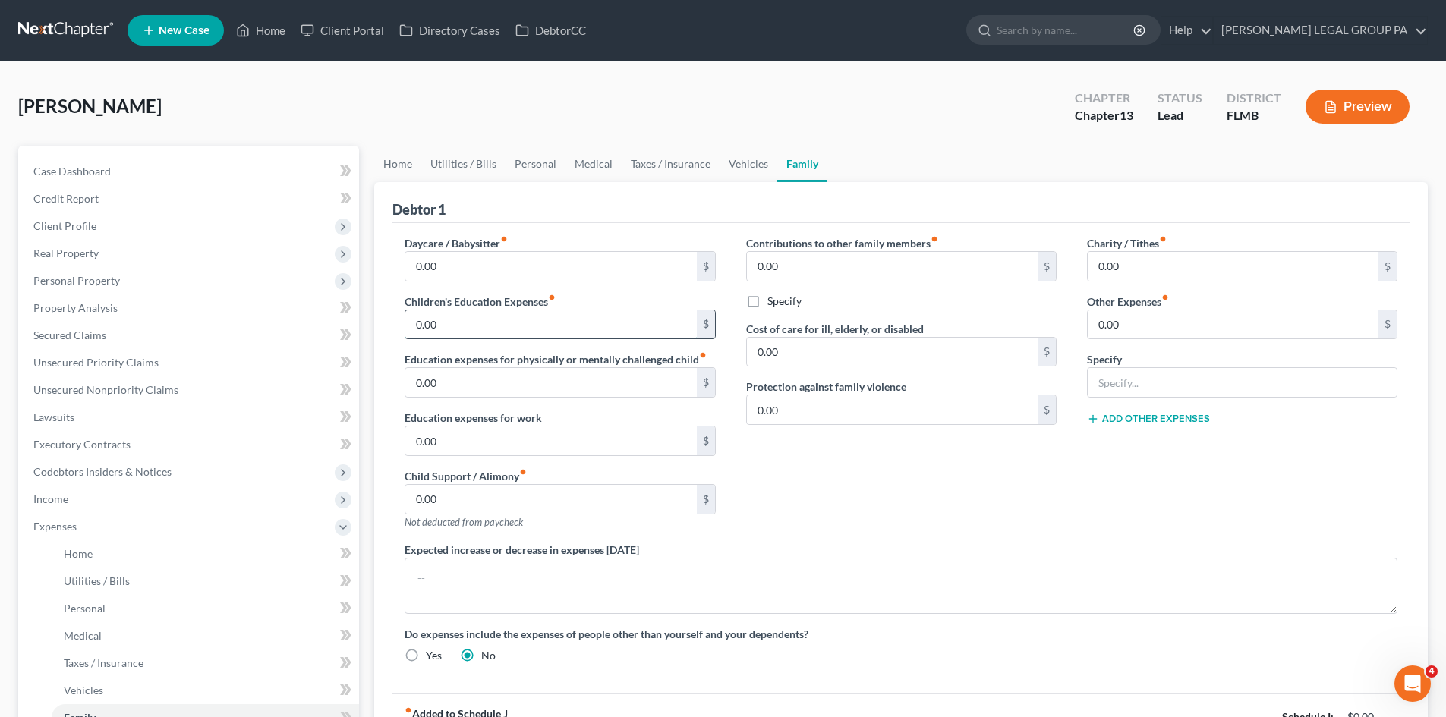
click at [581, 322] on input "0.00" at bounding box center [550, 324] width 291 height 29
click at [535, 318] on input "0.00" at bounding box center [550, 324] width 291 height 29
click at [541, 300] on label "Children's Education Expenses fiber_manual_record" at bounding box center [480, 302] width 151 height 16
click at [489, 323] on input "0.00" at bounding box center [550, 324] width 291 height 29
click at [888, 508] on div "Contributions to other family members fiber_manual_record 0.00 $ Specify Cost o…" at bounding box center [901, 388] width 341 height 307
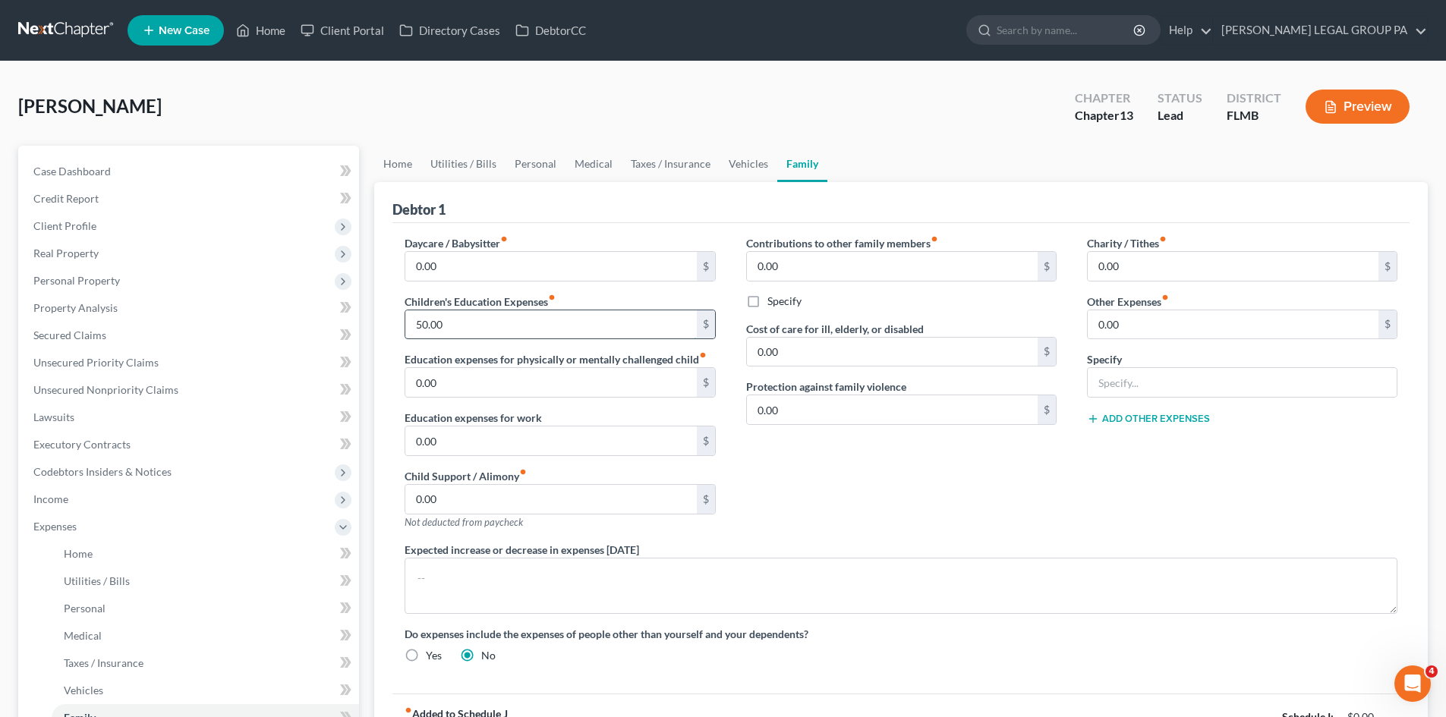
click at [527, 323] on input "50.00" at bounding box center [550, 324] width 291 height 29
click at [973, 462] on div "Contributions to other family members fiber_manual_record 0.00 $ Specify Cost o…" at bounding box center [901, 388] width 341 height 307
click at [477, 319] on input "50.00" at bounding box center [550, 324] width 291 height 29
click at [478, 270] on input "0.00" at bounding box center [550, 266] width 291 height 29
click at [844, 253] on input "0.00" at bounding box center [892, 266] width 291 height 29
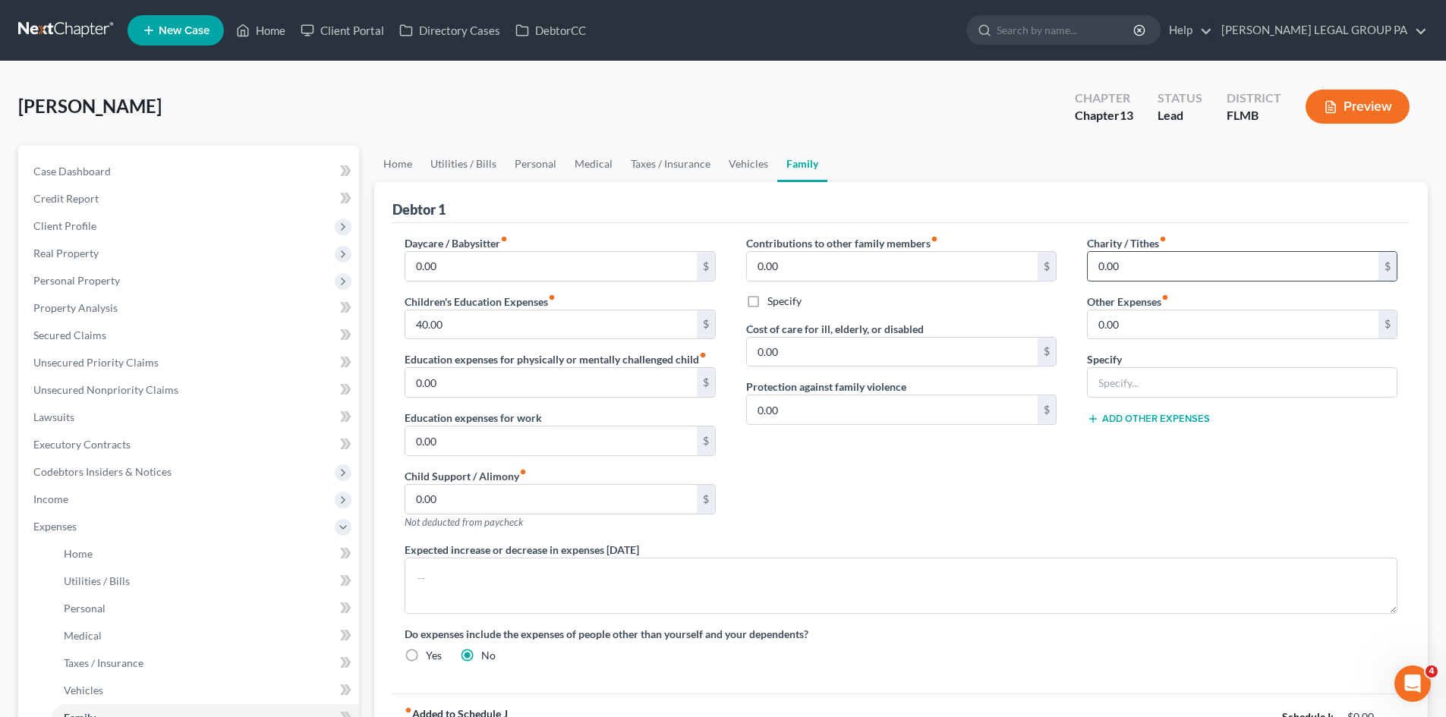
click at [1147, 272] on input "0.00" at bounding box center [1233, 266] width 291 height 29
click at [1148, 322] on input "0.00" at bounding box center [1233, 324] width 291 height 29
click at [1137, 378] on input "text" at bounding box center [1242, 382] width 309 height 29
click at [1186, 325] on input "0.00" at bounding box center [1233, 324] width 291 height 29
click at [1168, 325] on input "50.00" at bounding box center [1233, 324] width 291 height 29
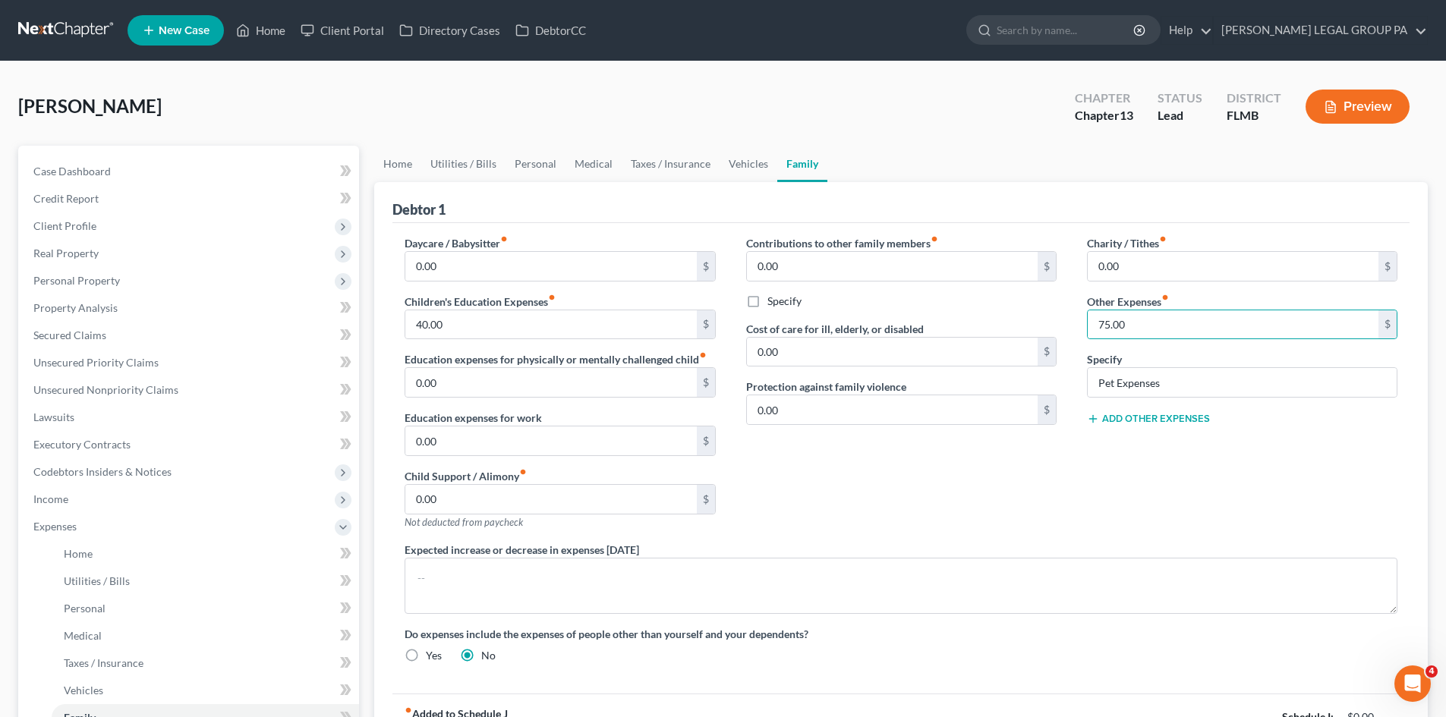
click at [1171, 510] on div "Charity / Tithes fiber_manual_record 0.00 $ Other Expenses fiber_manual_record …" at bounding box center [1242, 388] width 341 height 307
drag, startPoint x: 499, startPoint y: 164, endPoint x: 550, endPoint y: 165, distance: 50.9
click at [499, 164] on link "Utilities / Bills" at bounding box center [463, 164] width 84 height 36
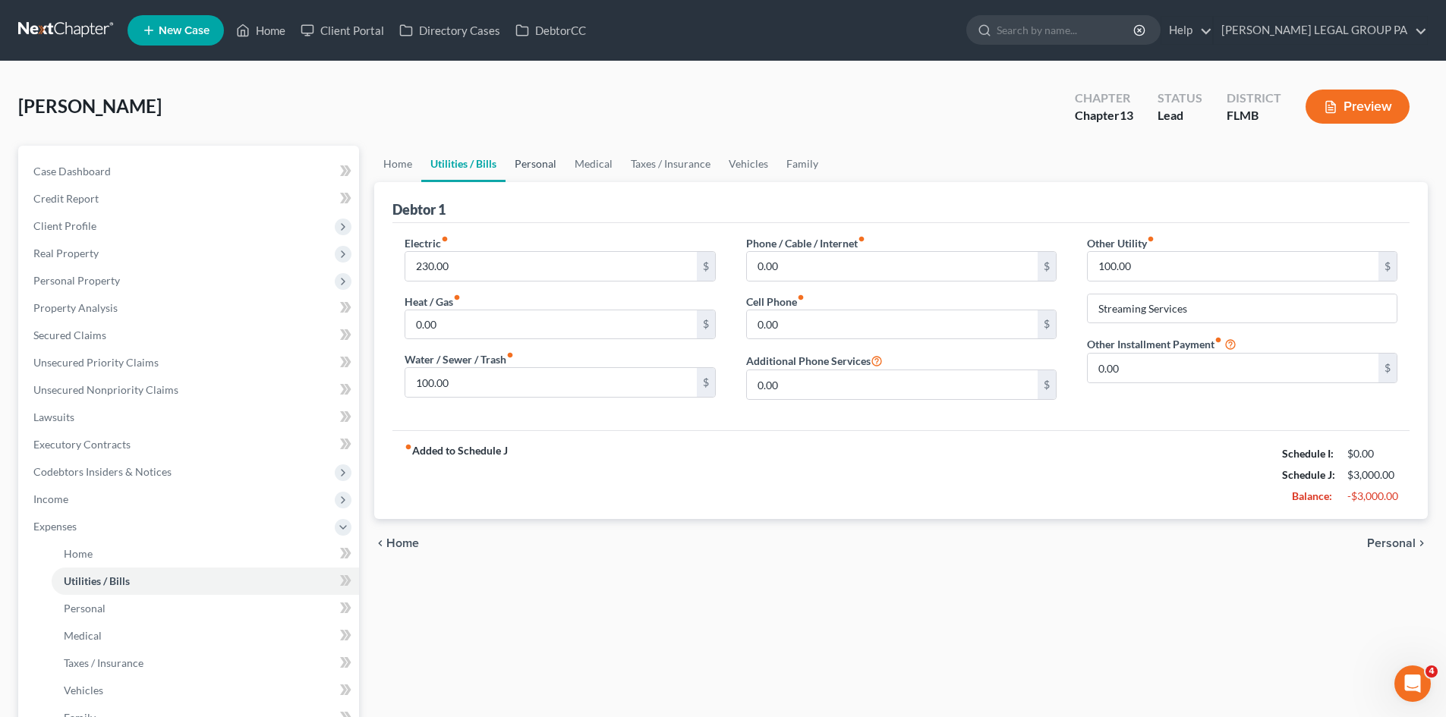
click at [550, 165] on link "Personal" at bounding box center [536, 164] width 60 height 36
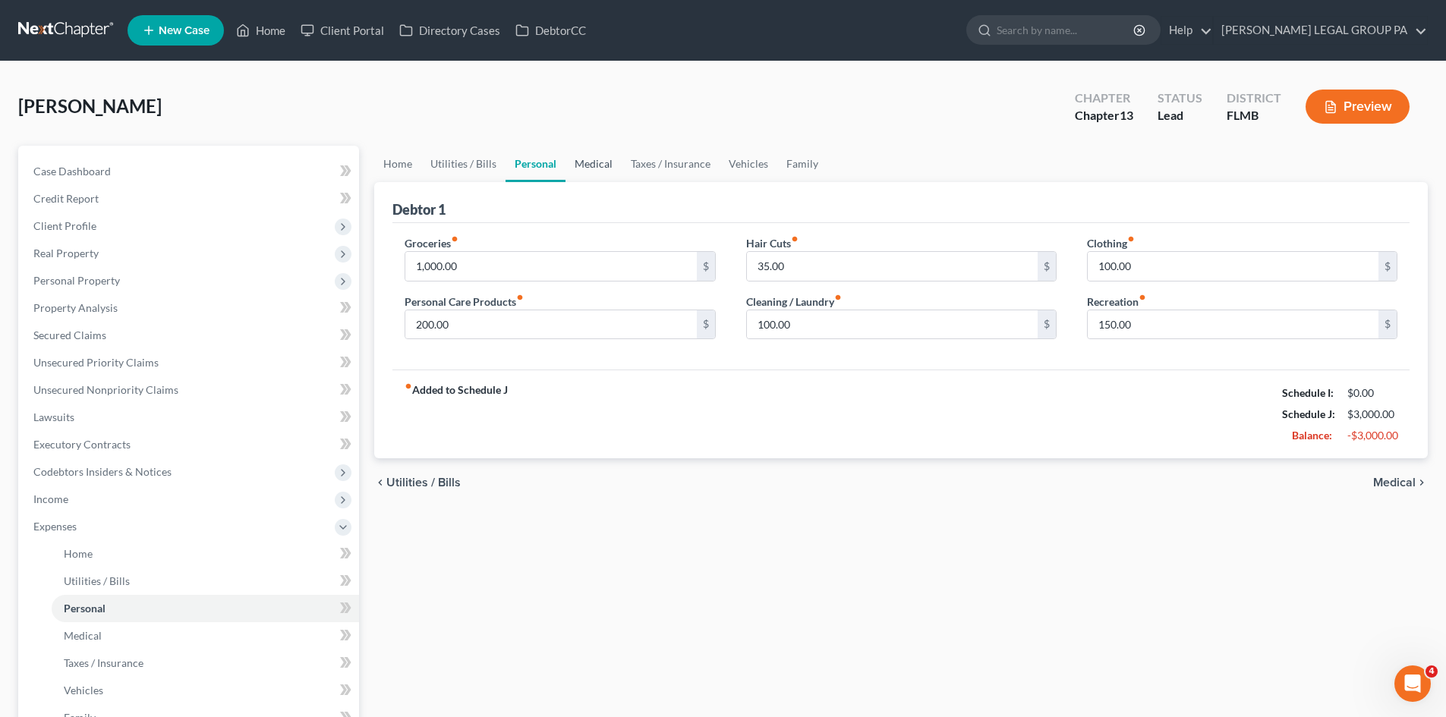
click at [618, 167] on link "Medical" at bounding box center [594, 164] width 56 height 36
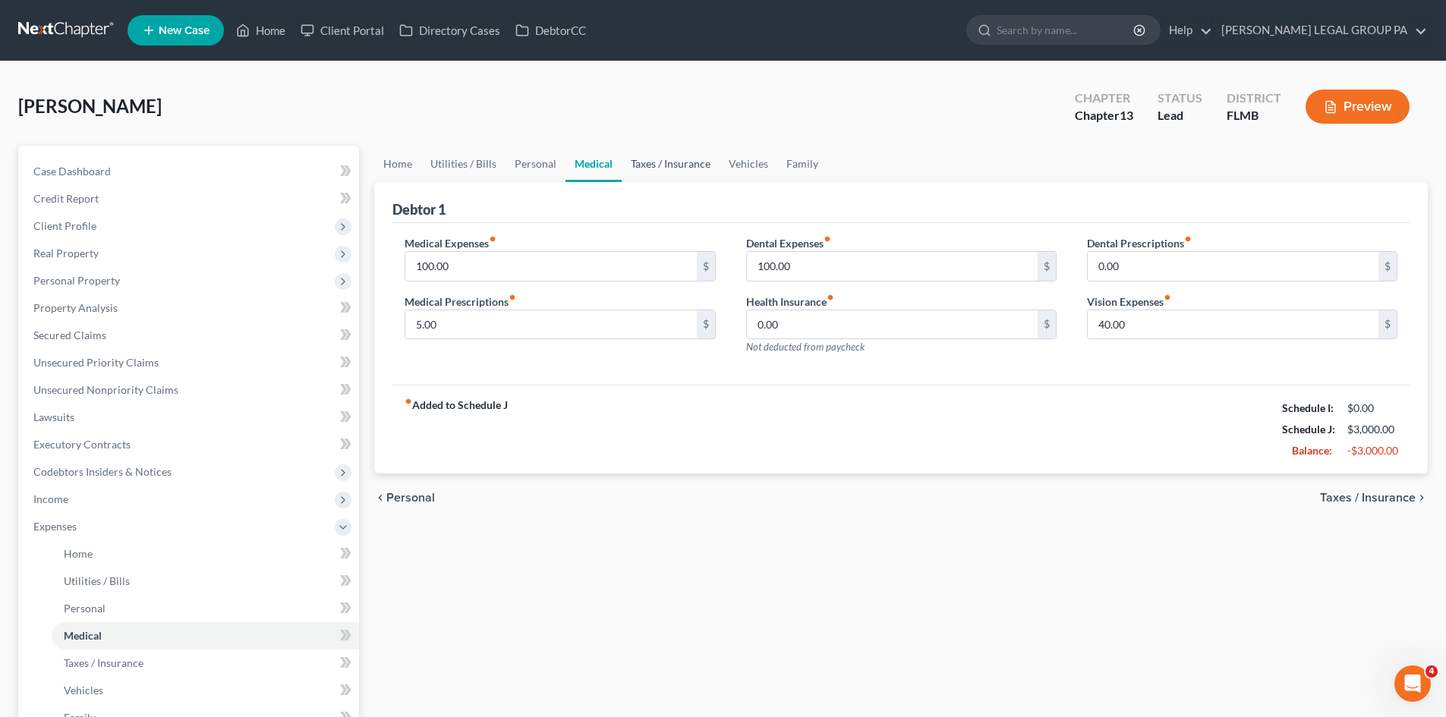
click at [663, 163] on link "Taxes / Insurance" at bounding box center [671, 164] width 98 height 36
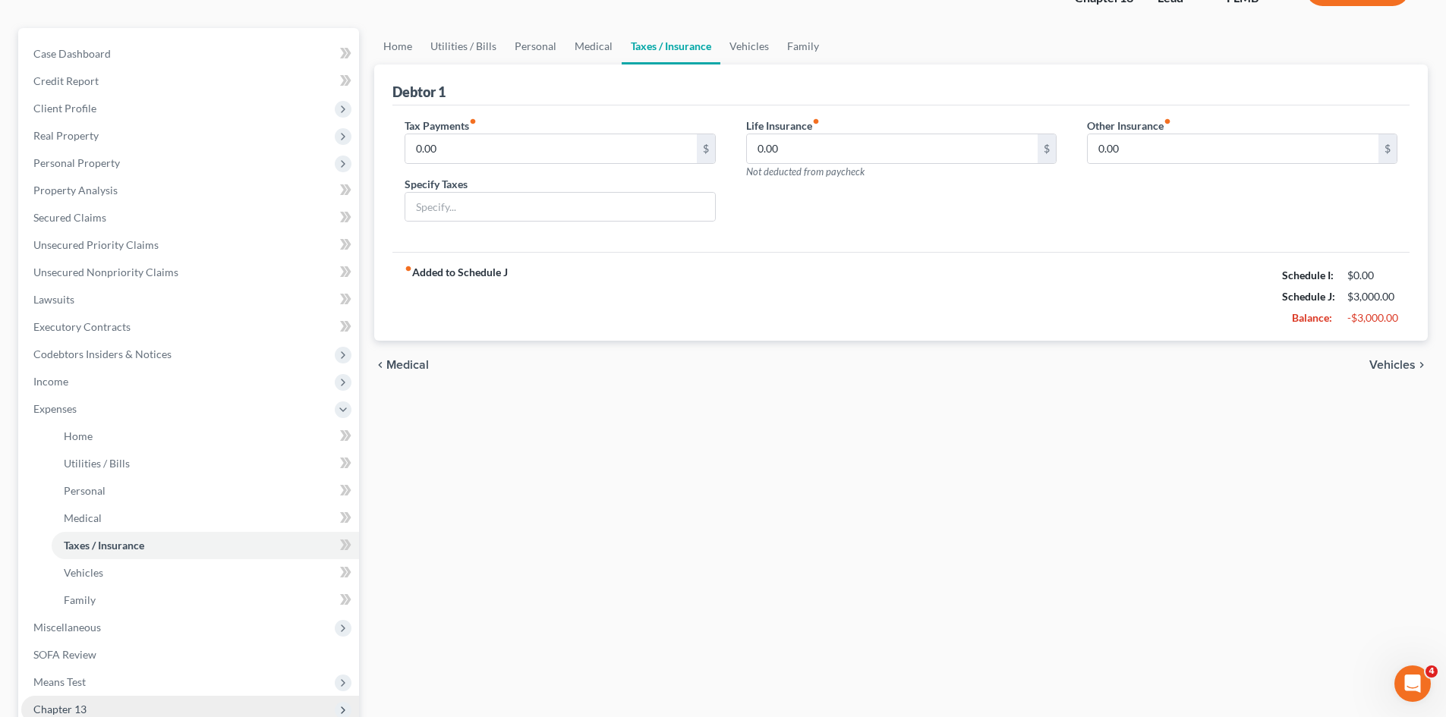
scroll to position [228, 0]
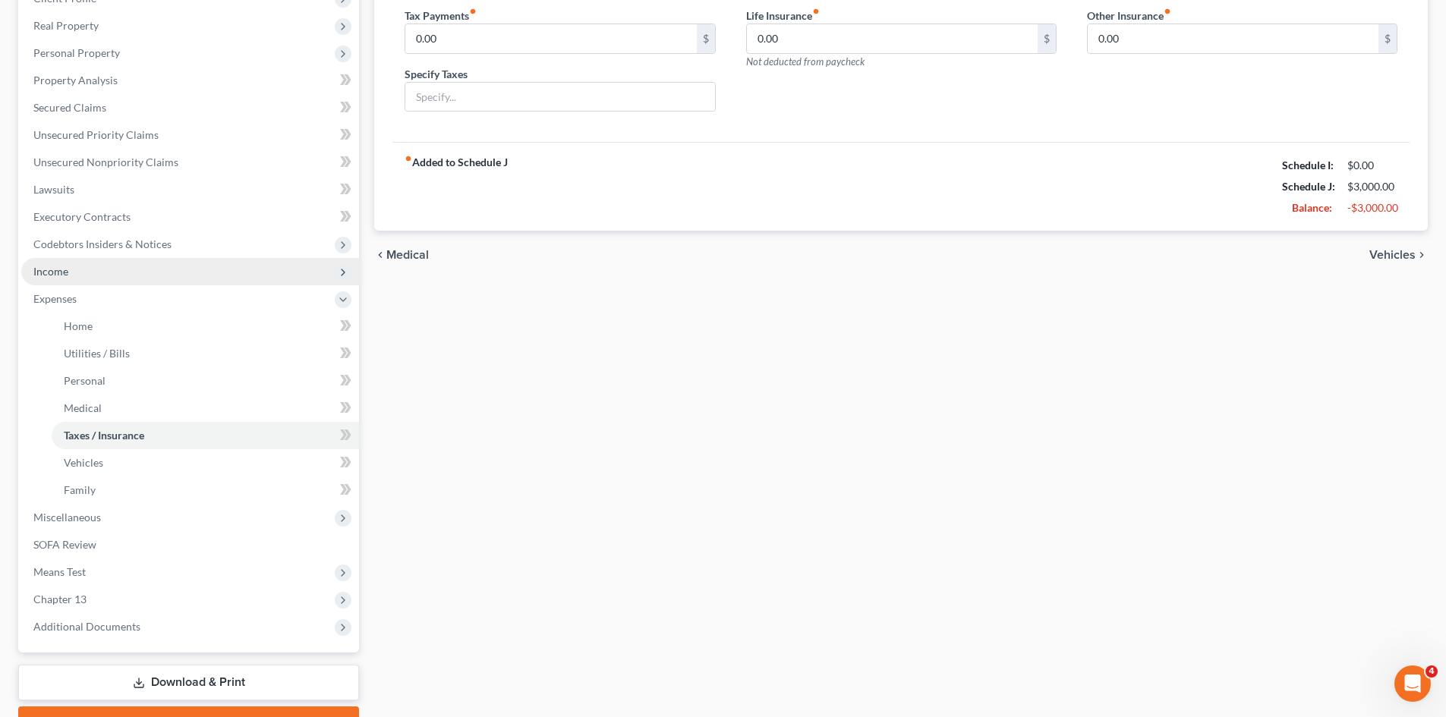
click at [128, 274] on span "Income" at bounding box center [190, 271] width 338 height 27
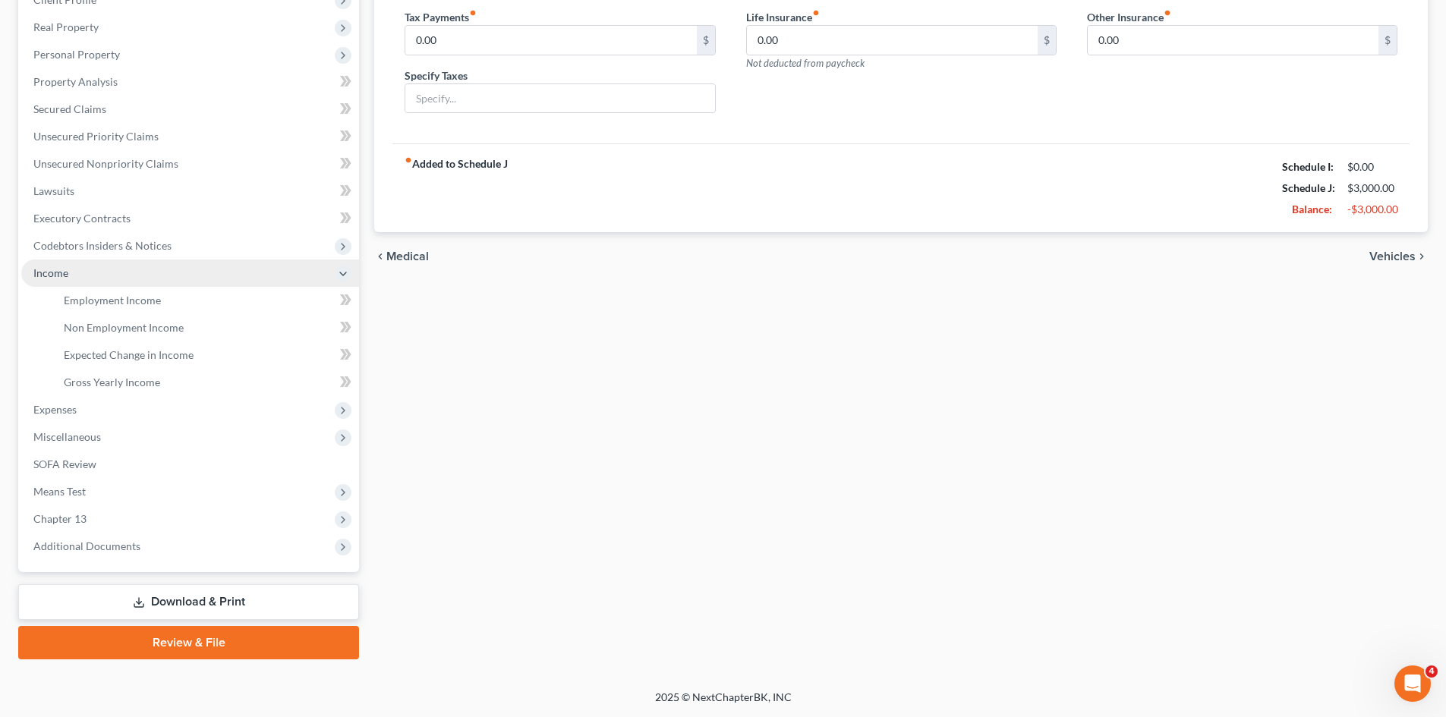
scroll to position [226, 0]
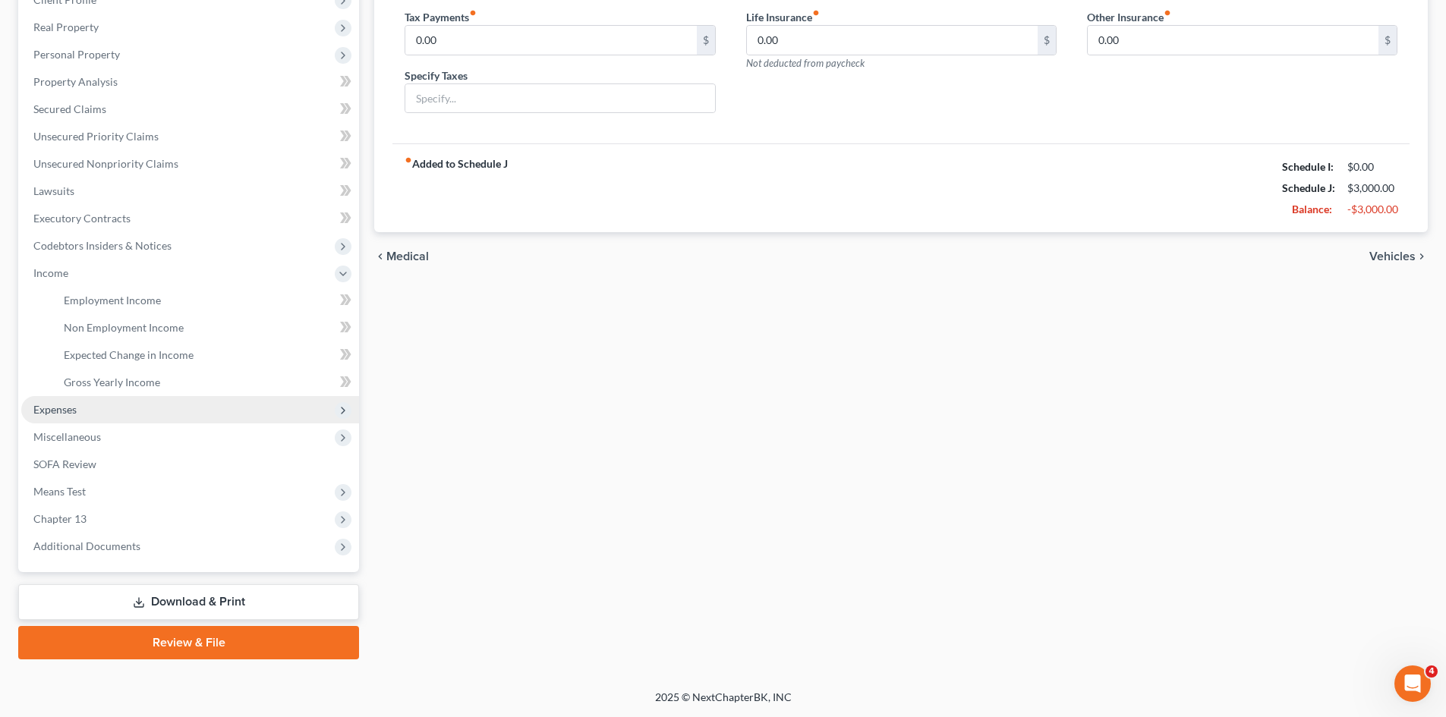
click at [140, 415] on span "Expenses" at bounding box center [190, 409] width 338 height 27
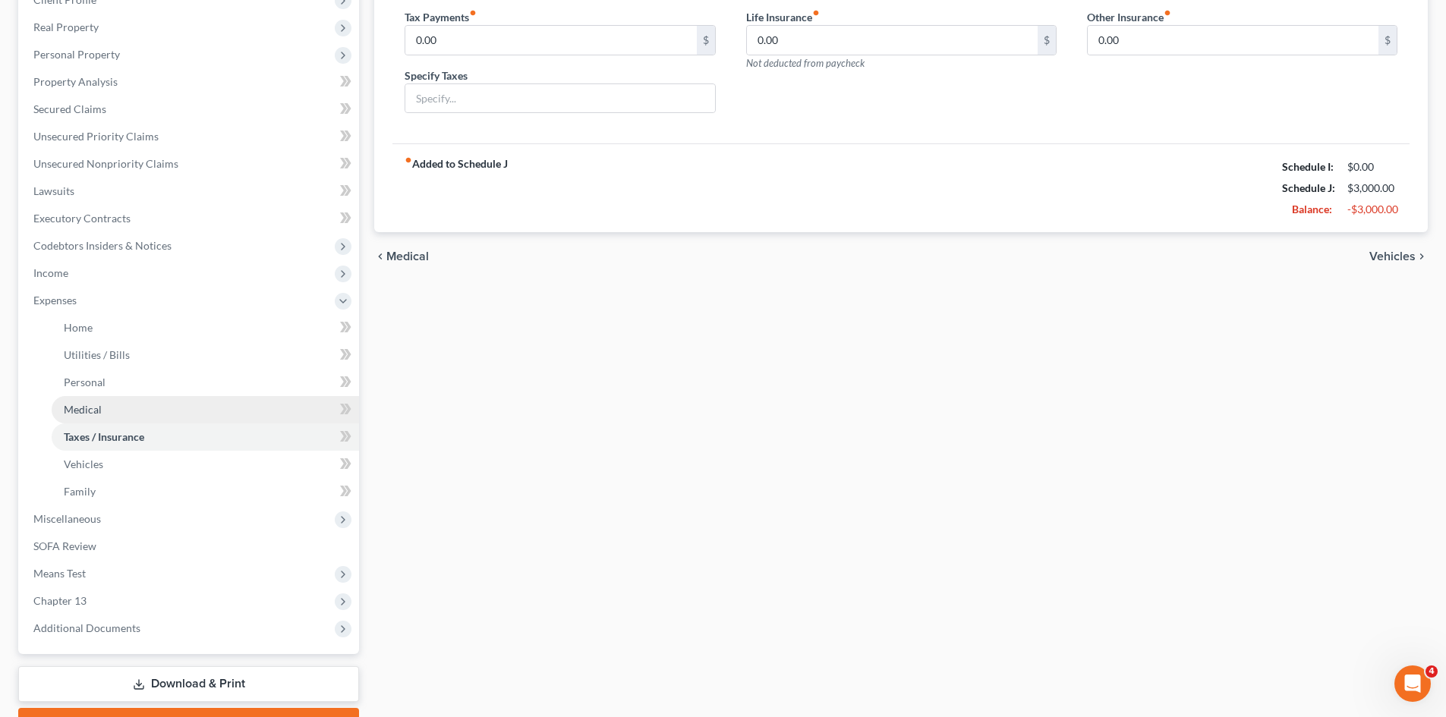
scroll to position [228, 0]
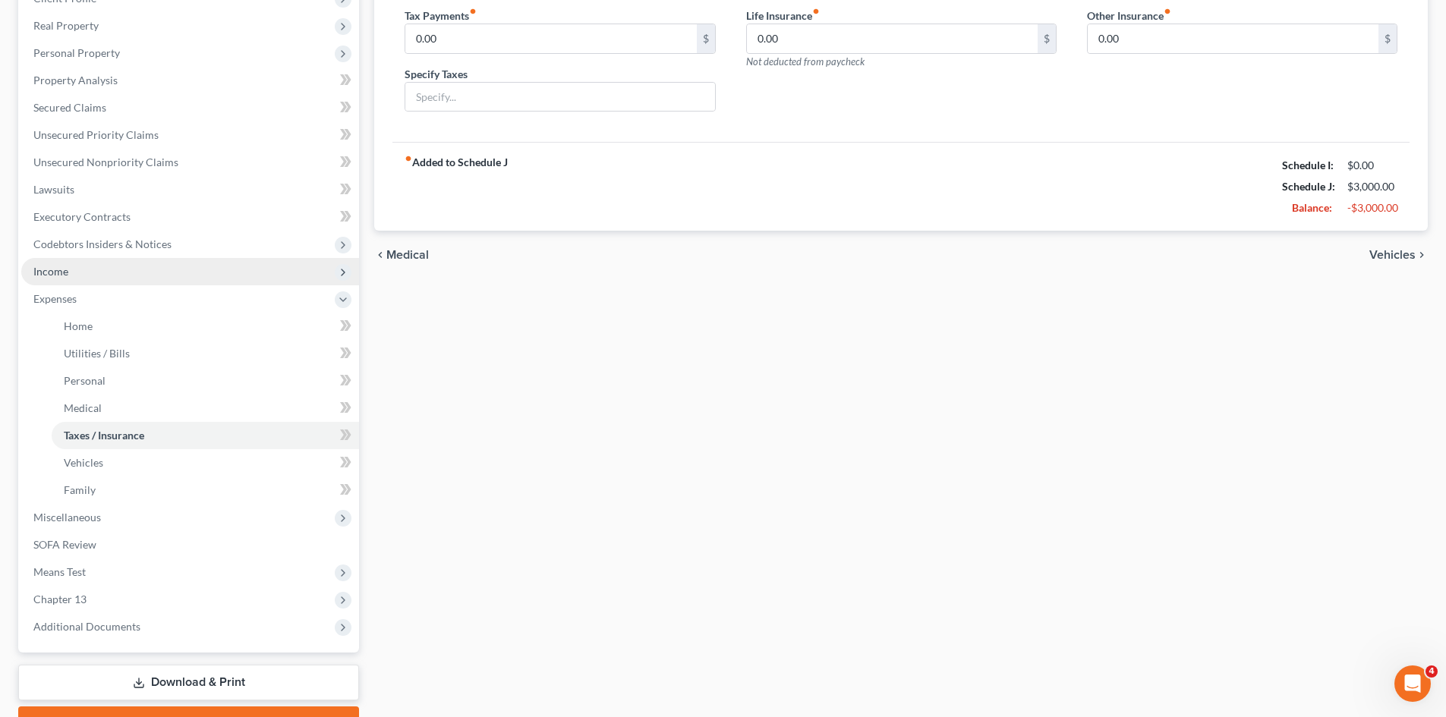
click at [122, 265] on span "Income" at bounding box center [190, 271] width 338 height 27
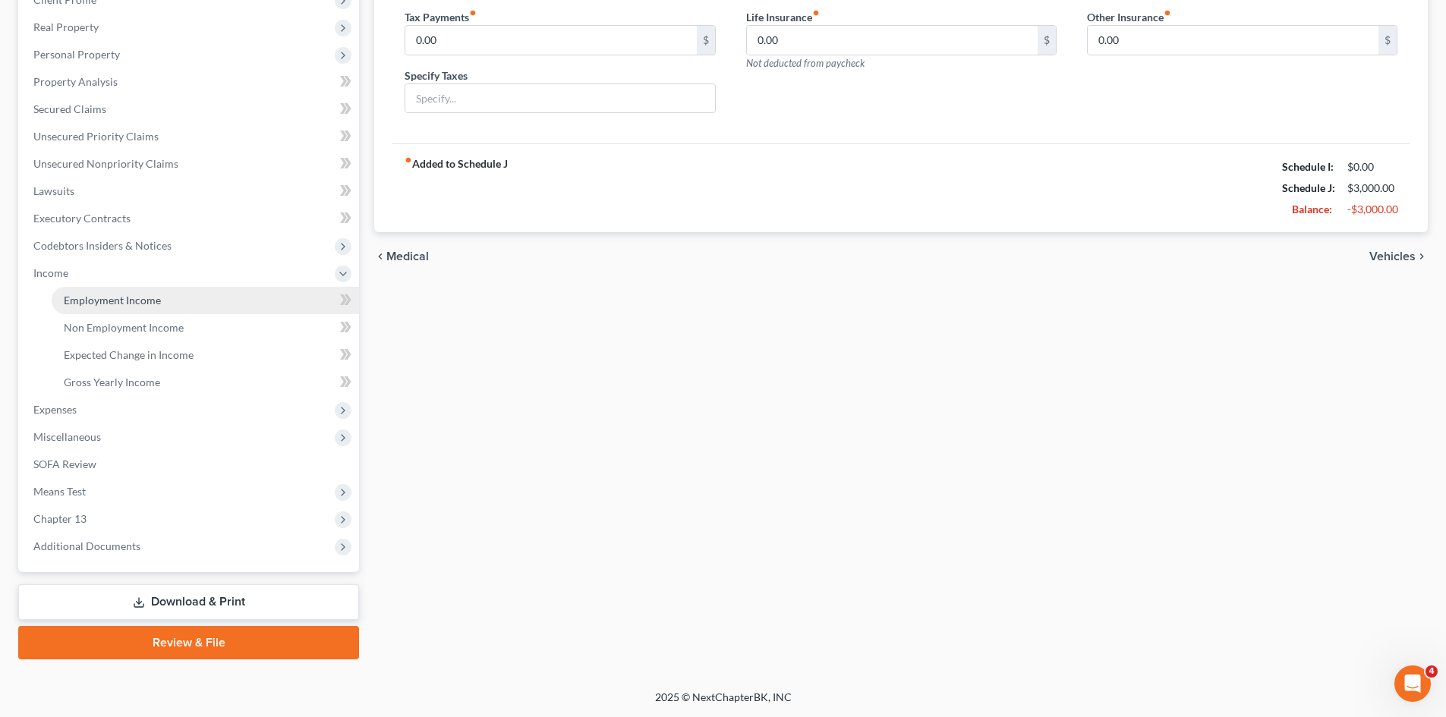
scroll to position [226, 0]
click at [135, 302] on span "Employment Income" at bounding box center [112, 300] width 97 height 13
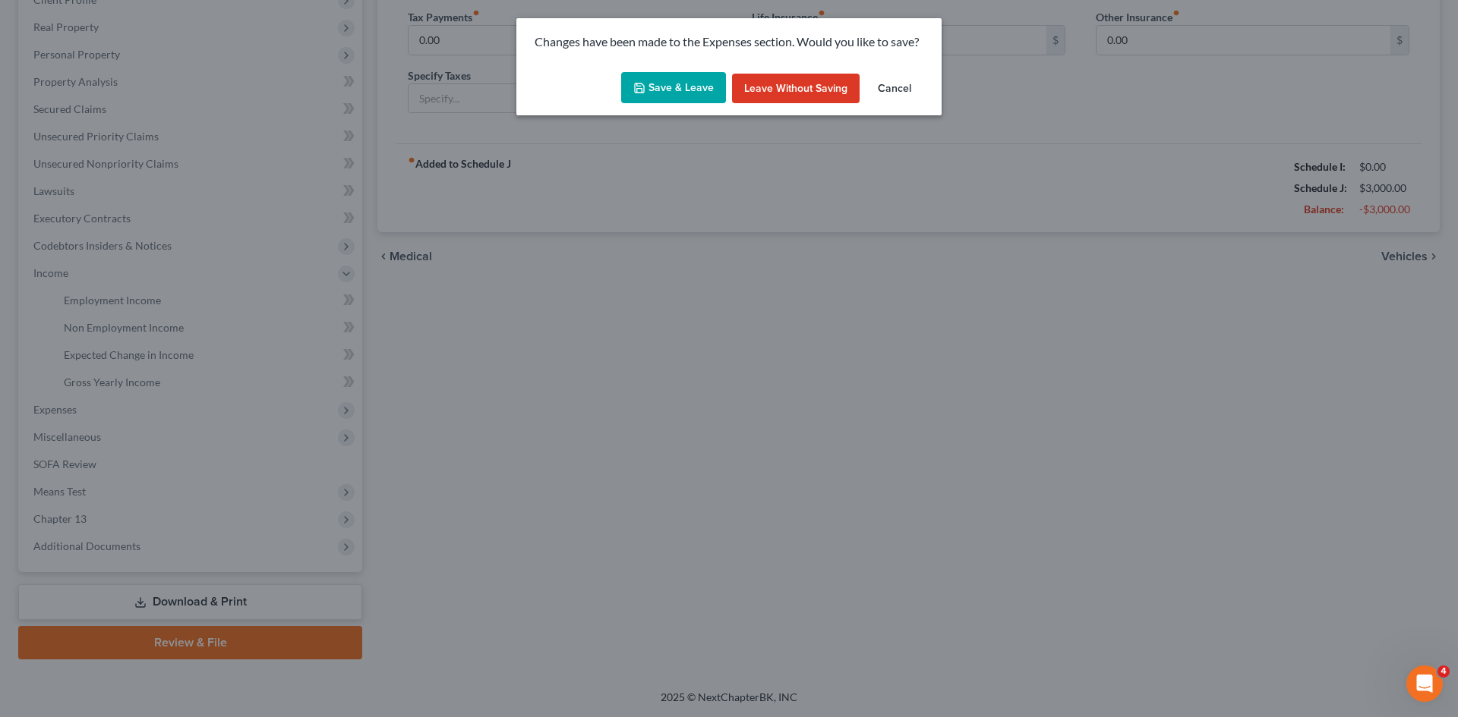
drag, startPoint x: 679, startPoint y: 92, endPoint x: 651, endPoint y: 154, distance: 68.6
click at [679, 91] on button "Save & Leave" at bounding box center [673, 88] width 105 height 32
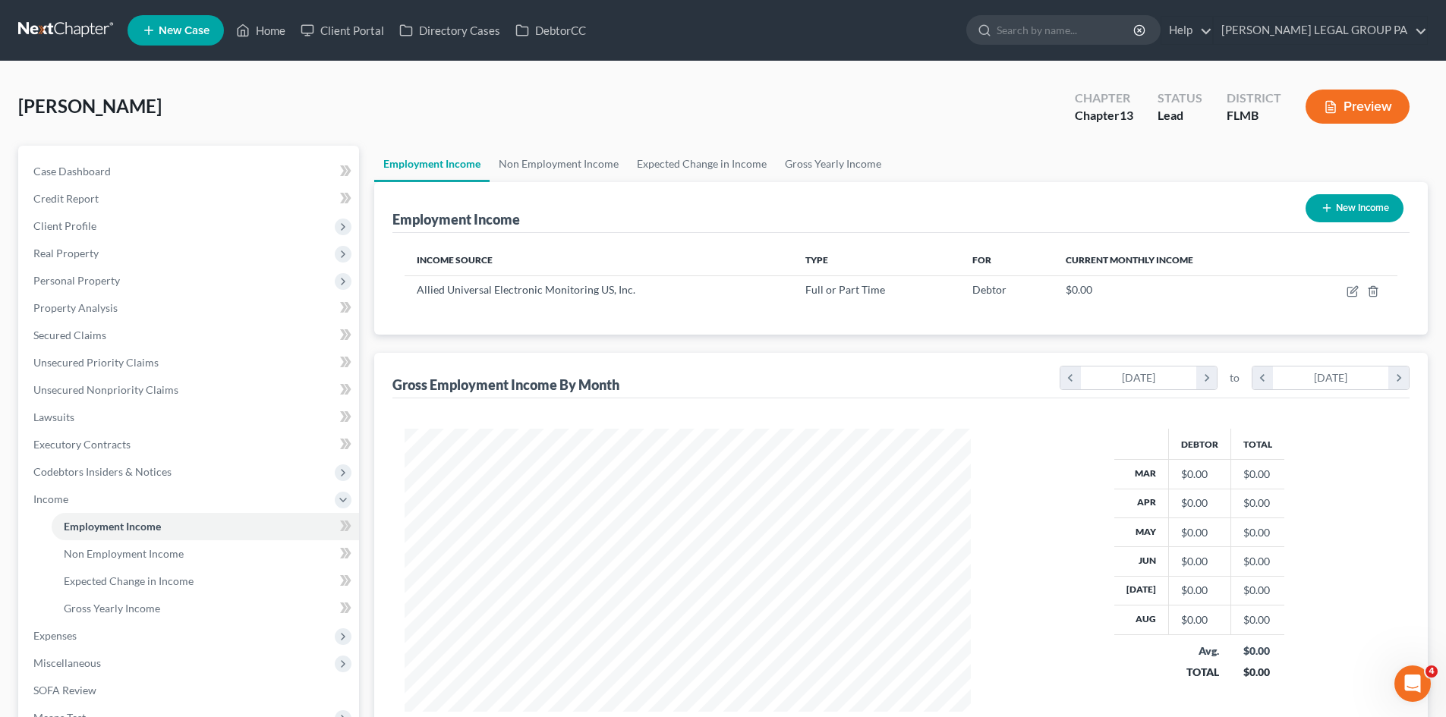
scroll to position [283, 597]
click at [799, 179] on link "Gross Yearly Income" at bounding box center [833, 164] width 115 height 36
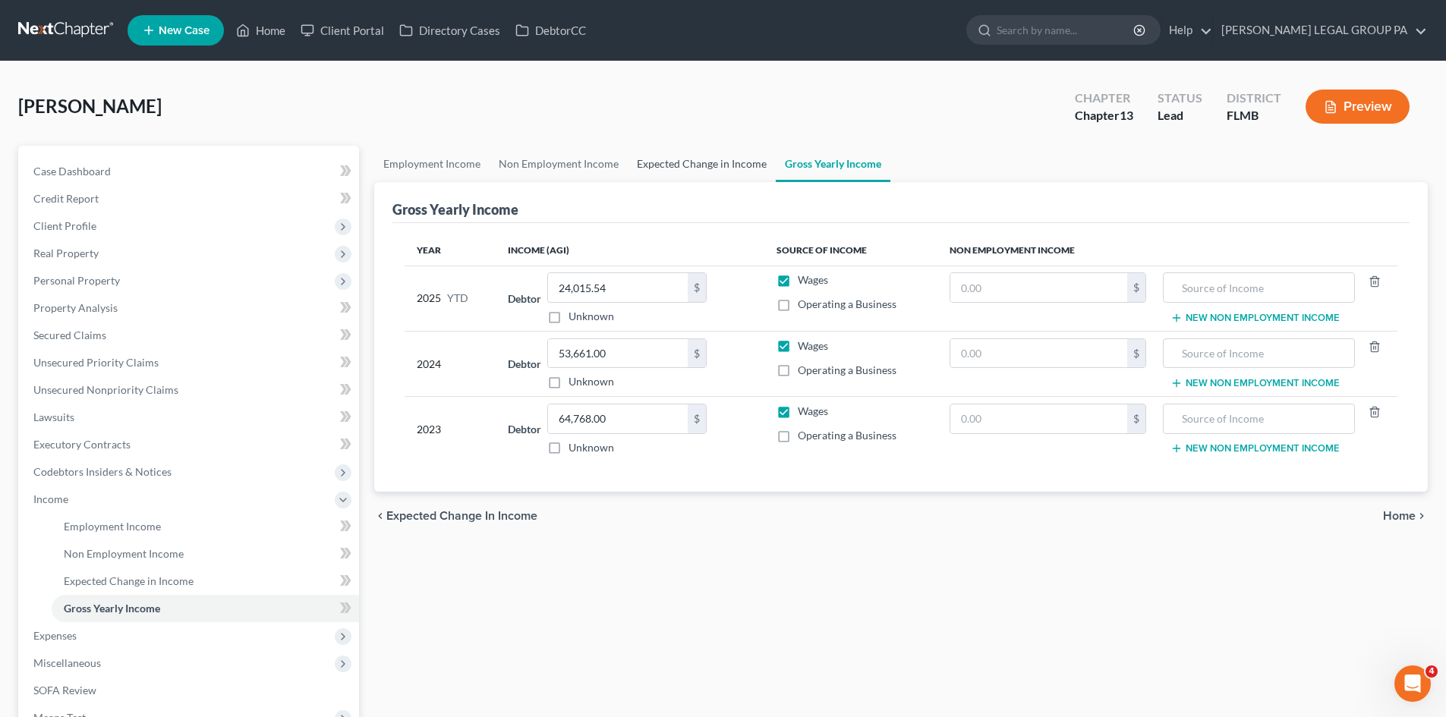
click at [682, 173] on link "Expected Change in Income" at bounding box center [702, 164] width 148 height 36
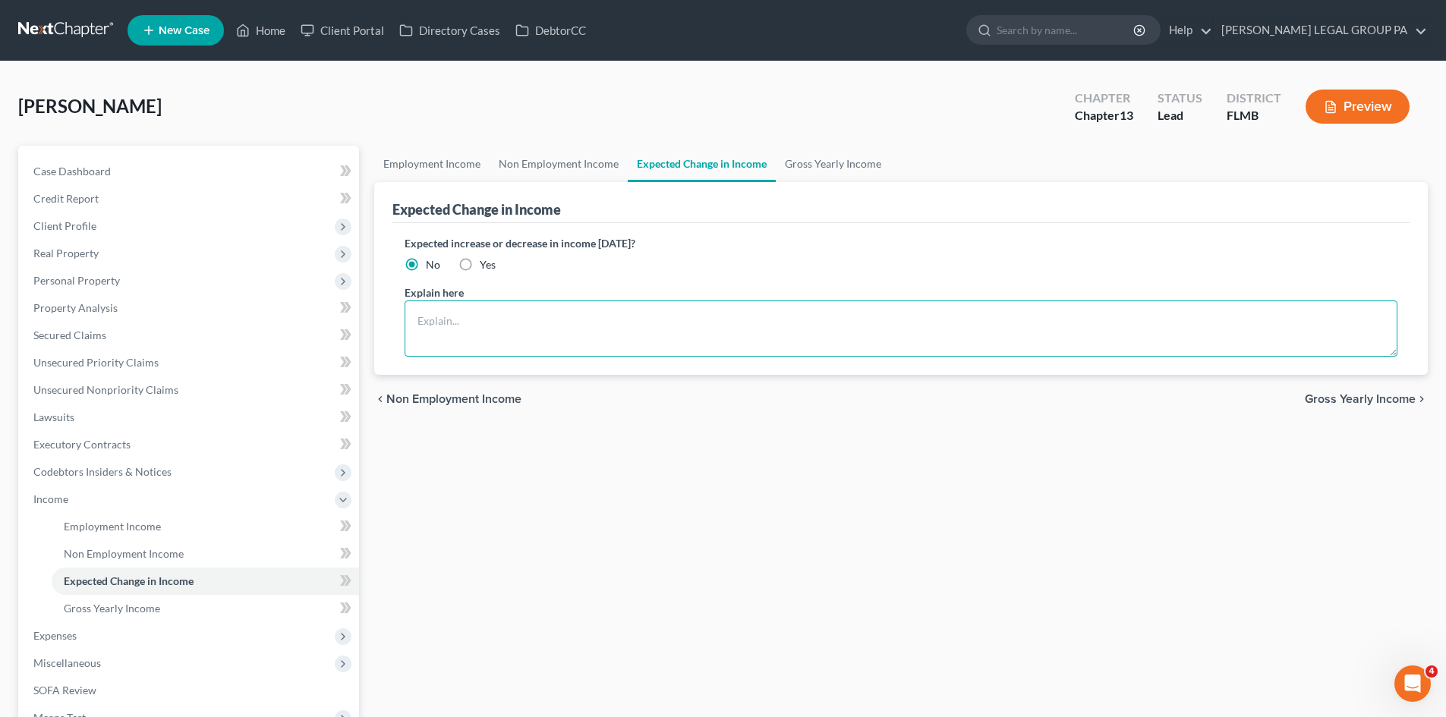
click at [687, 320] on textarea at bounding box center [901, 329] width 993 height 56
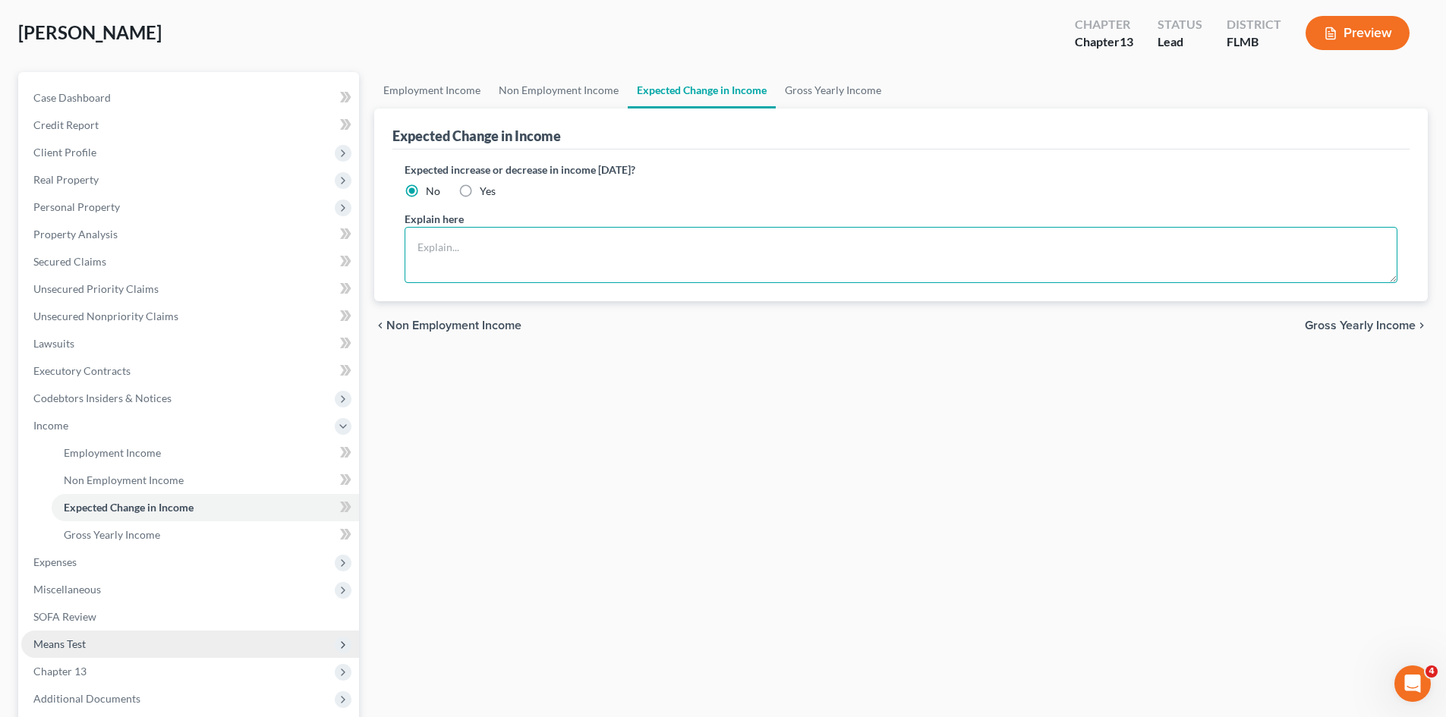
scroll to position [226, 0]
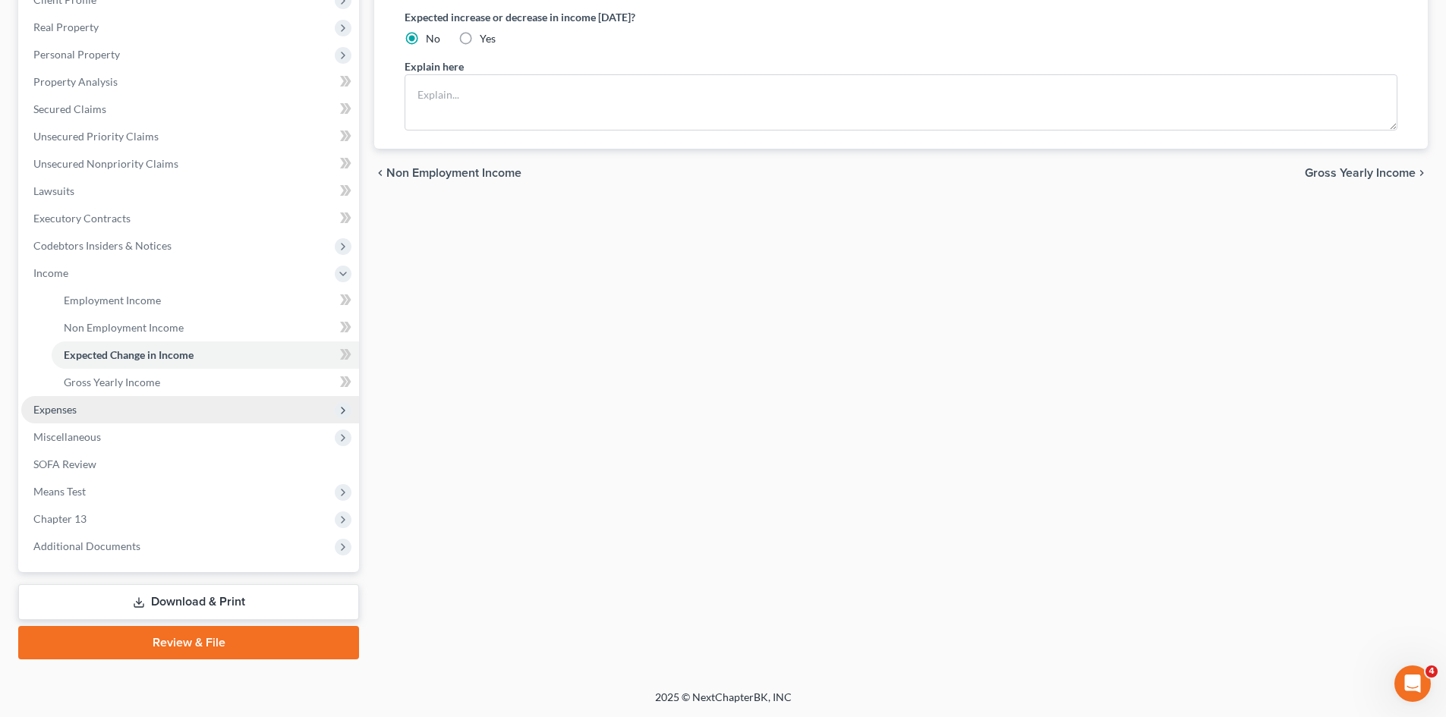
click at [120, 416] on span "Expenses" at bounding box center [190, 409] width 338 height 27
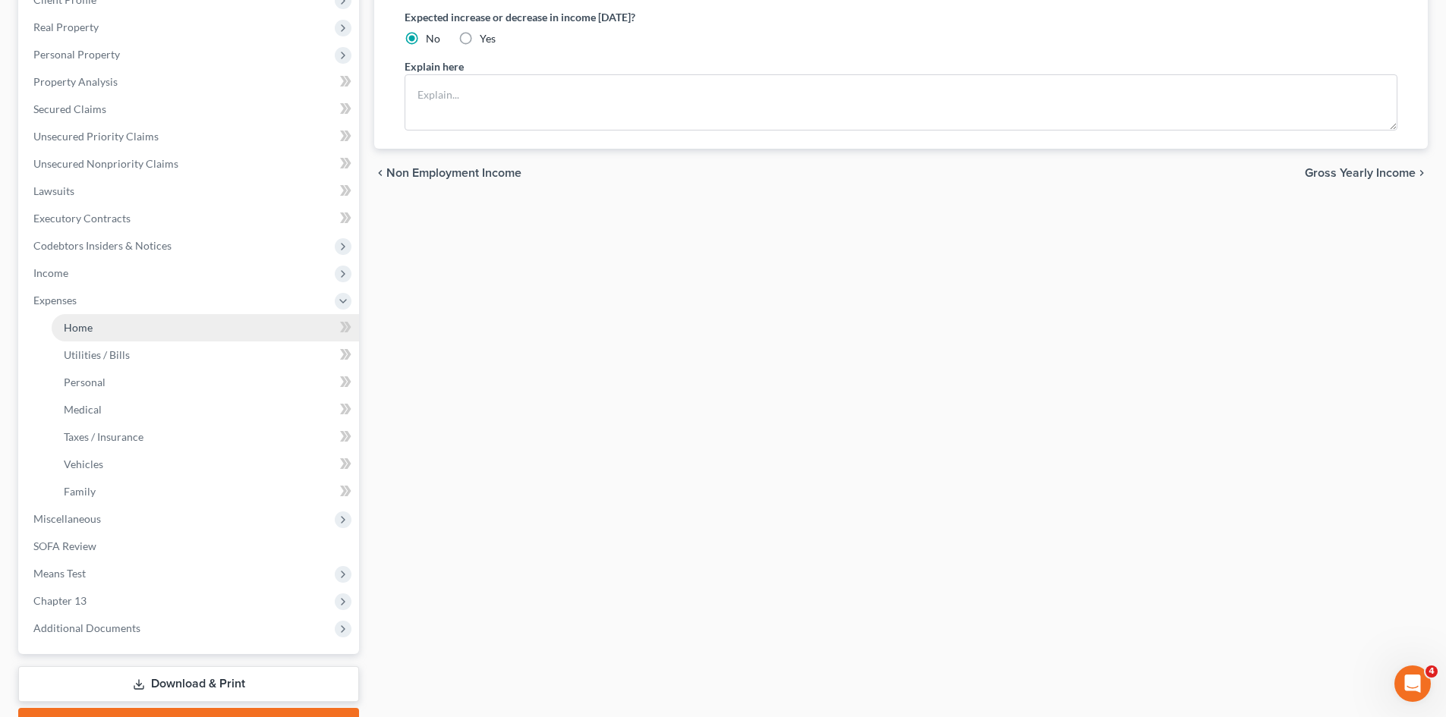
click at [128, 333] on link "Home" at bounding box center [205, 327] width 307 height 27
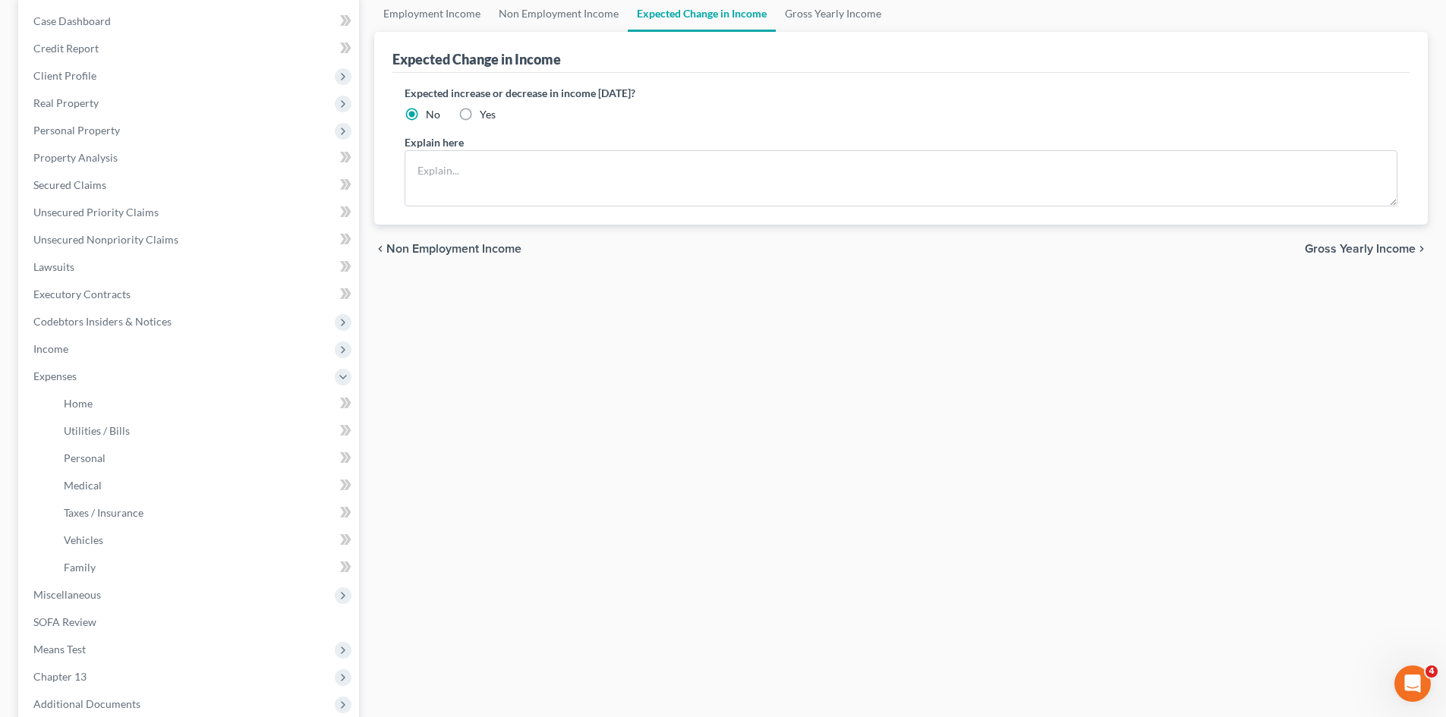
click at [480, 112] on label "Yes" at bounding box center [488, 114] width 16 height 15
click at [486, 112] on input "Yes" at bounding box center [491, 112] width 10 height 10
click at [493, 178] on textarea at bounding box center [901, 178] width 993 height 56
drag, startPoint x: 923, startPoint y: 466, endPoint x: 864, endPoint y: 377, distance: 107.4
click at [924, 466] on div "Employment Income Non Employment Income Expected Change in Income Gross Yearly …" at bounding box center [901, 406] width 1069 height 822
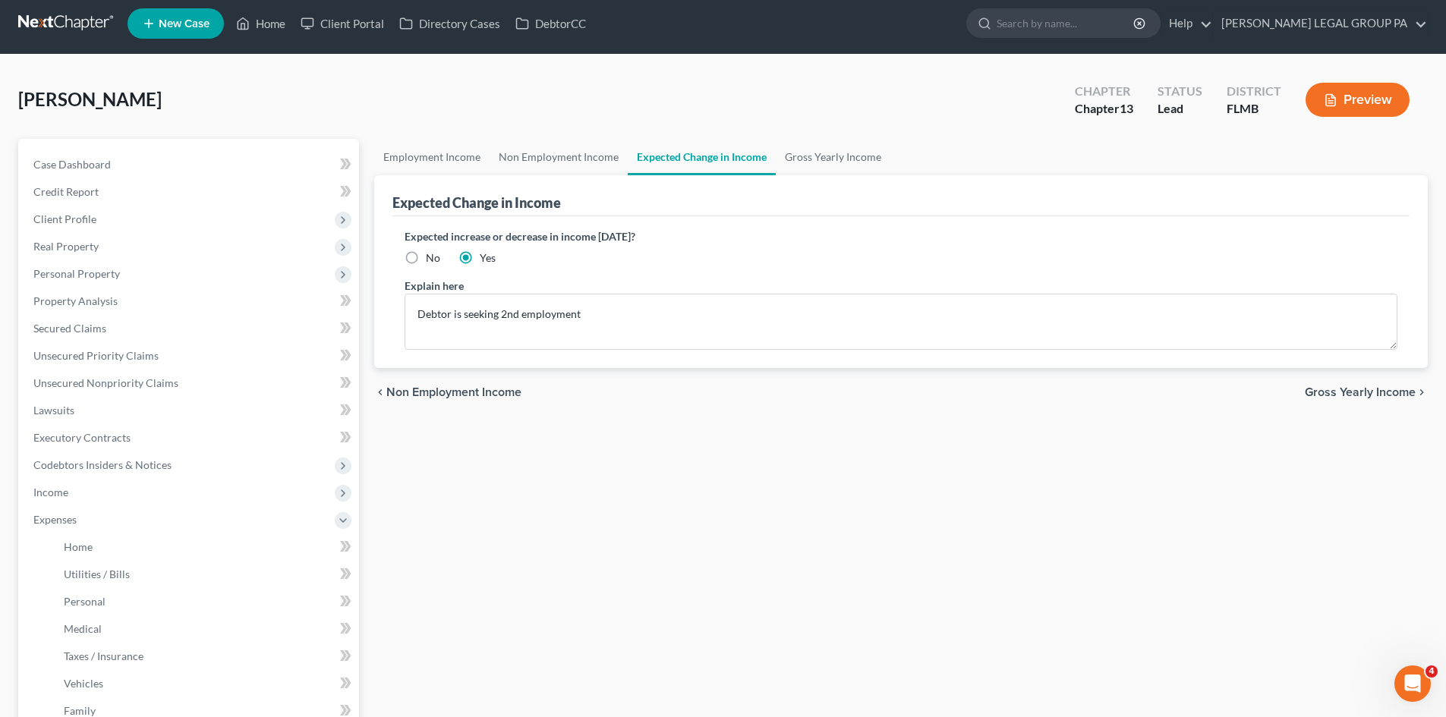
scroll to position [0, 0]
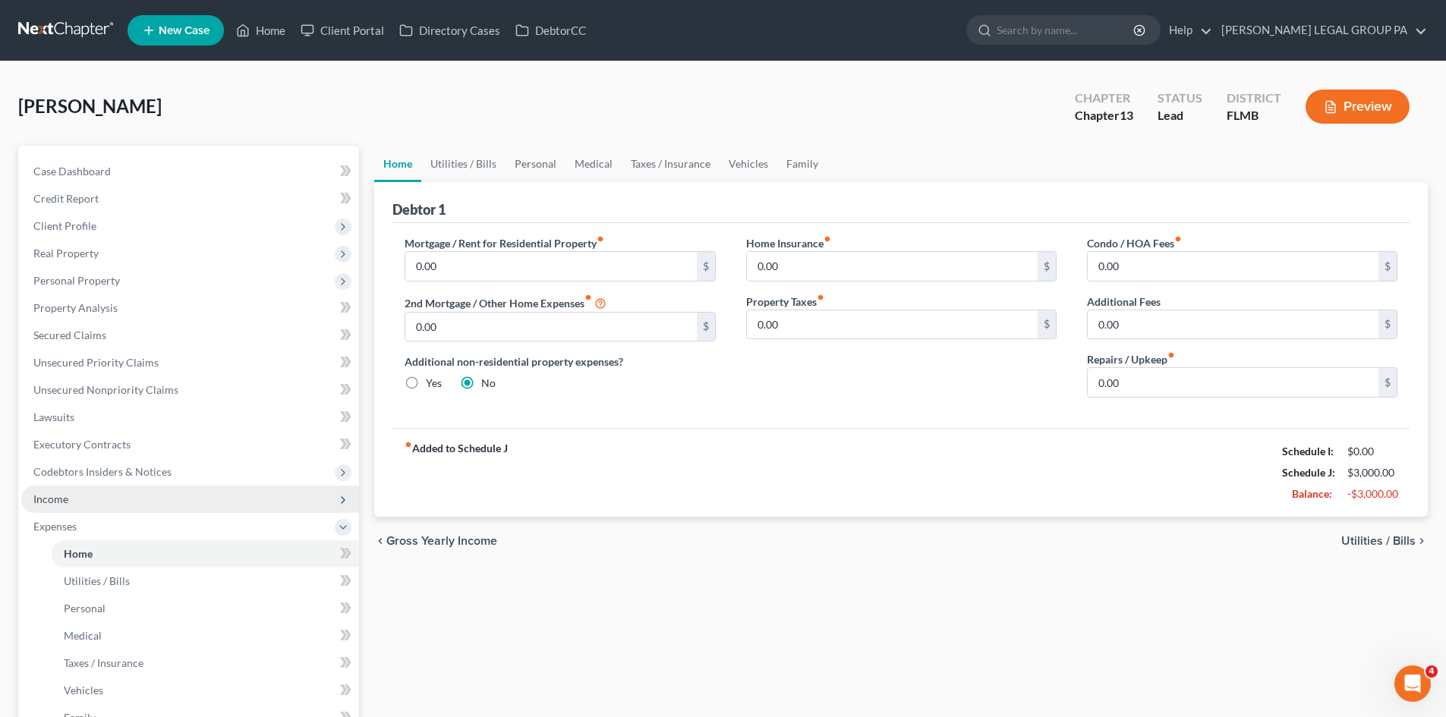
click at [125, 512] on span "Income" at bounding box center [190, 499] width 338 height 27
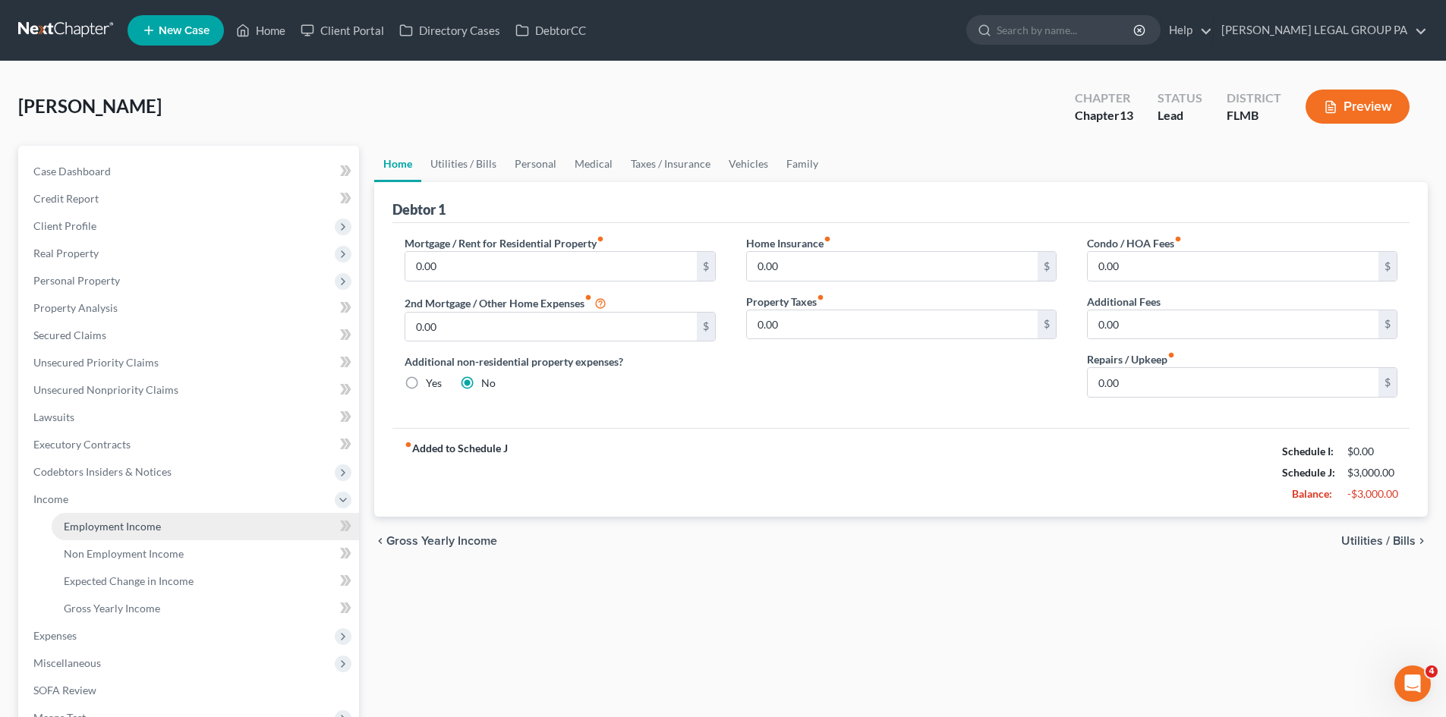
click at [130, 517] on link "Employment Income" at bounding box center [205, 526] width 307 height 27
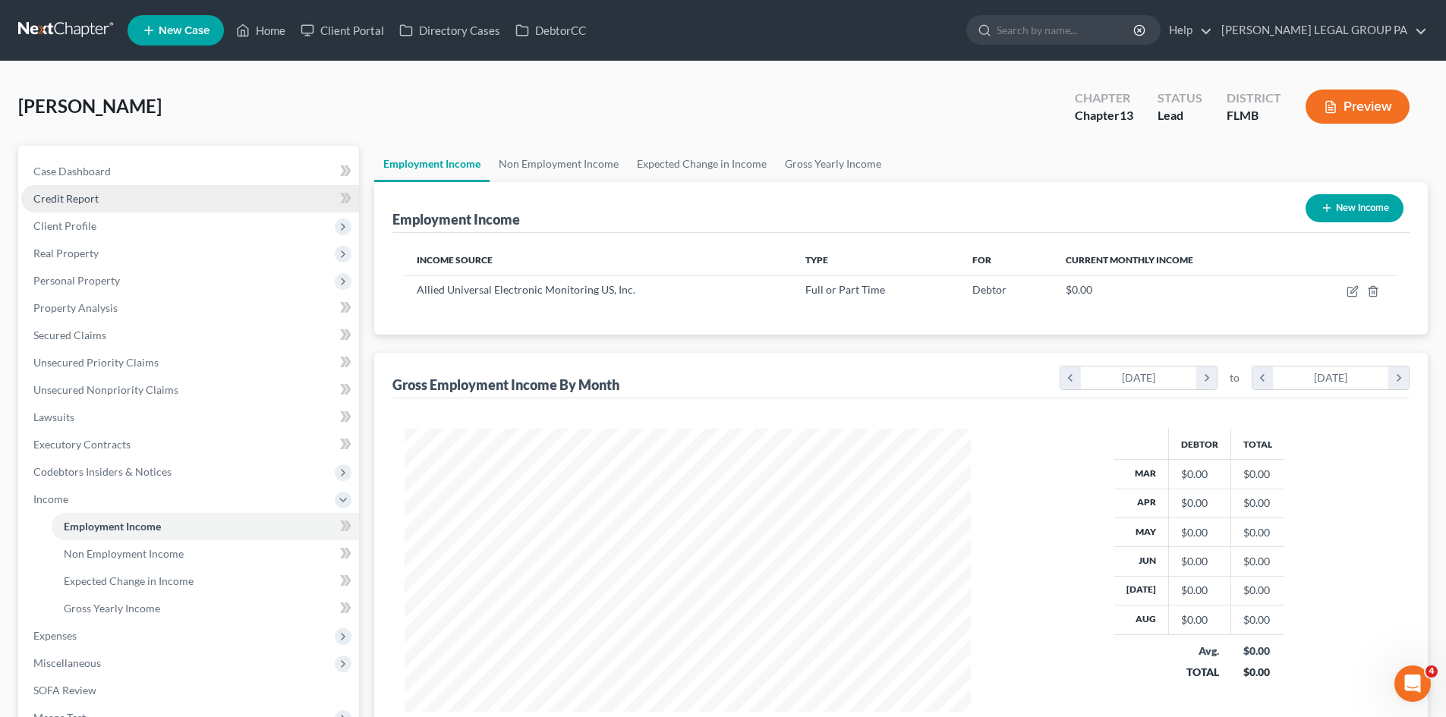
scroll to position [283, 597]
click at [147, 177] on link "Case Dashboard" at bounding box center [190, 171] width 338 height 27
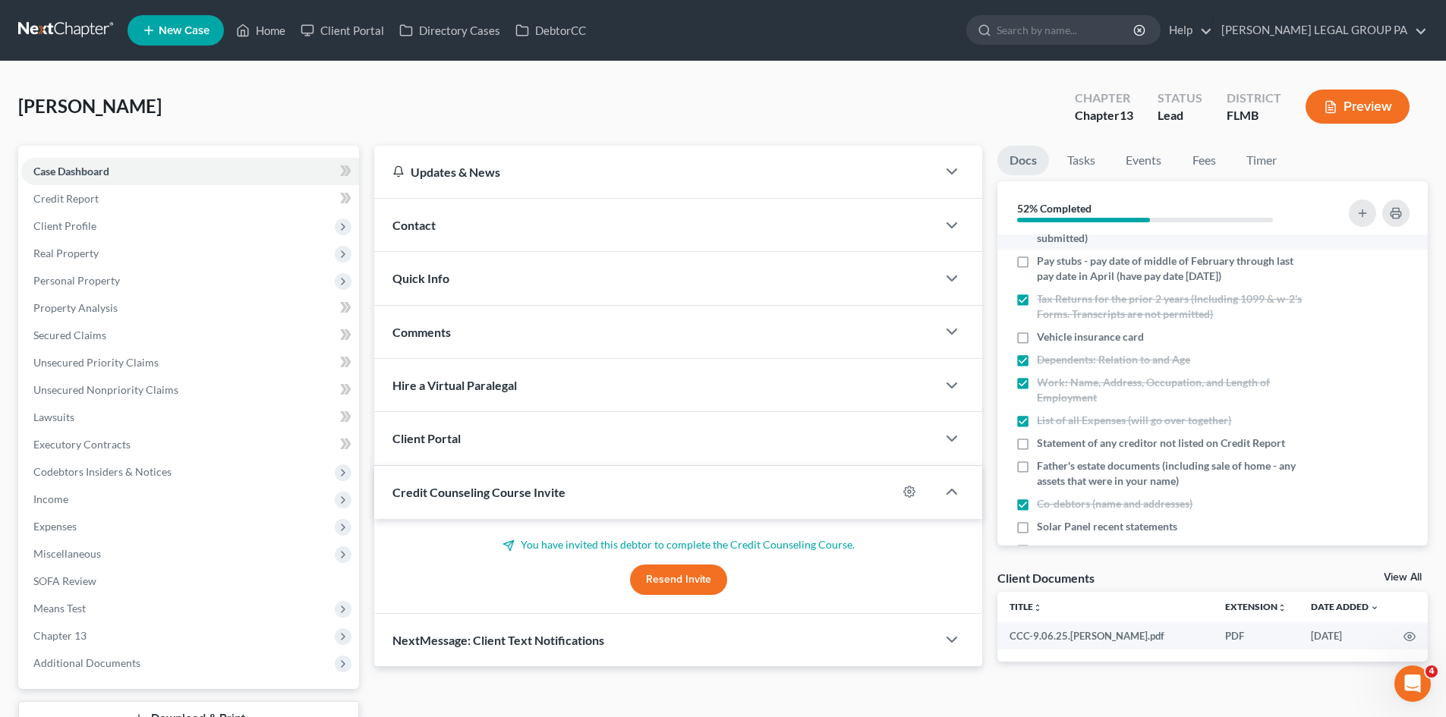
scroll to position [152, 0]
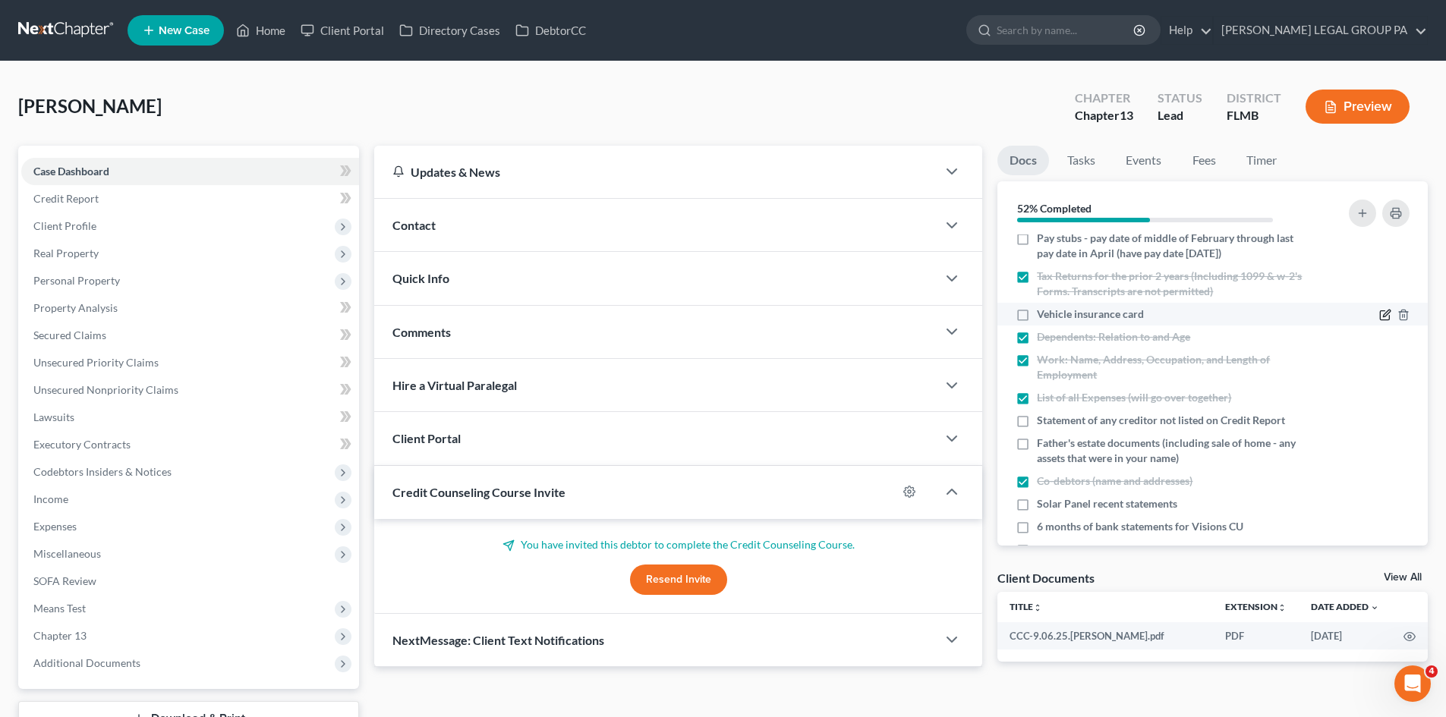
click at [1383, 317] on icon "button" at bounding box center [1386, 313] width 7 height 7
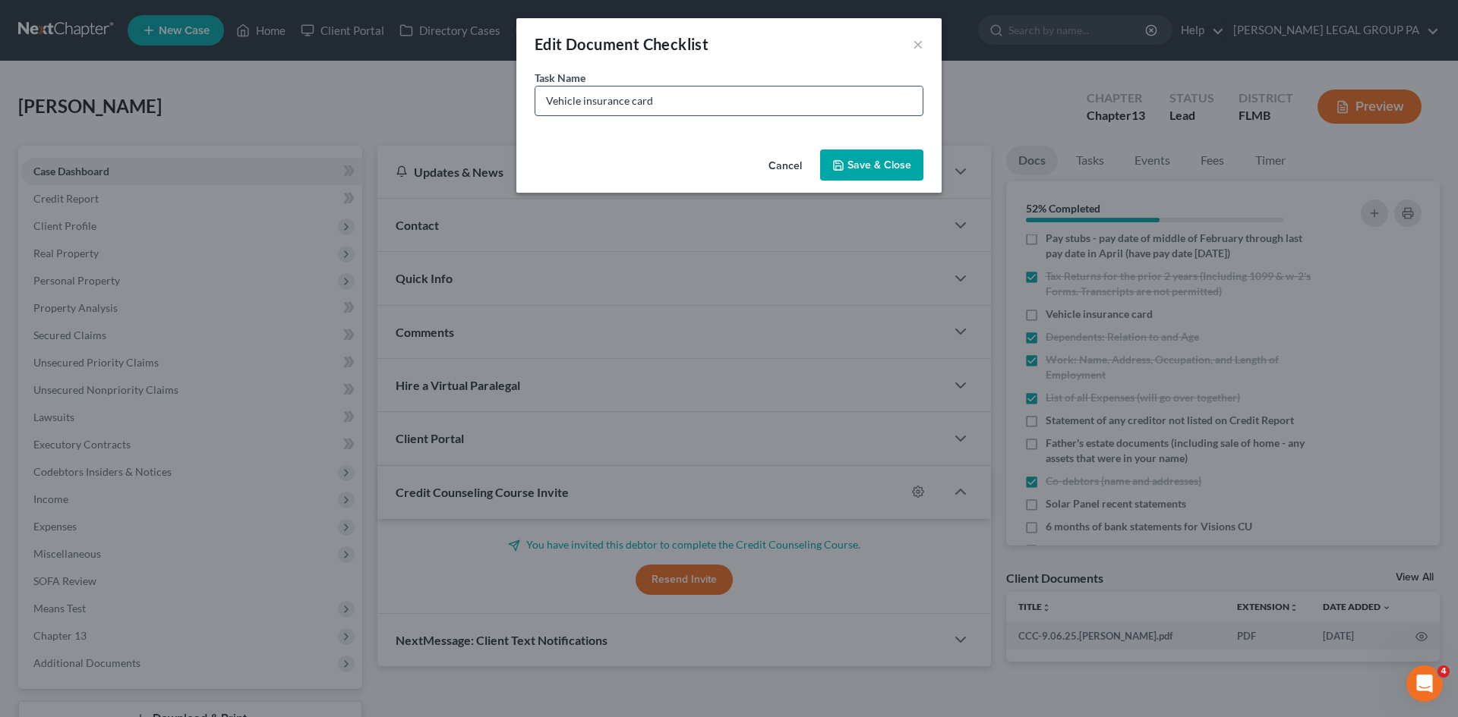
click at [736, 101] on input "Vehicle insurance card" at bounding box center [728, 101] width 387 height 29
click at [906, 156] on button "Save & Close" at bounding box center [871, 166] width 103 height 32
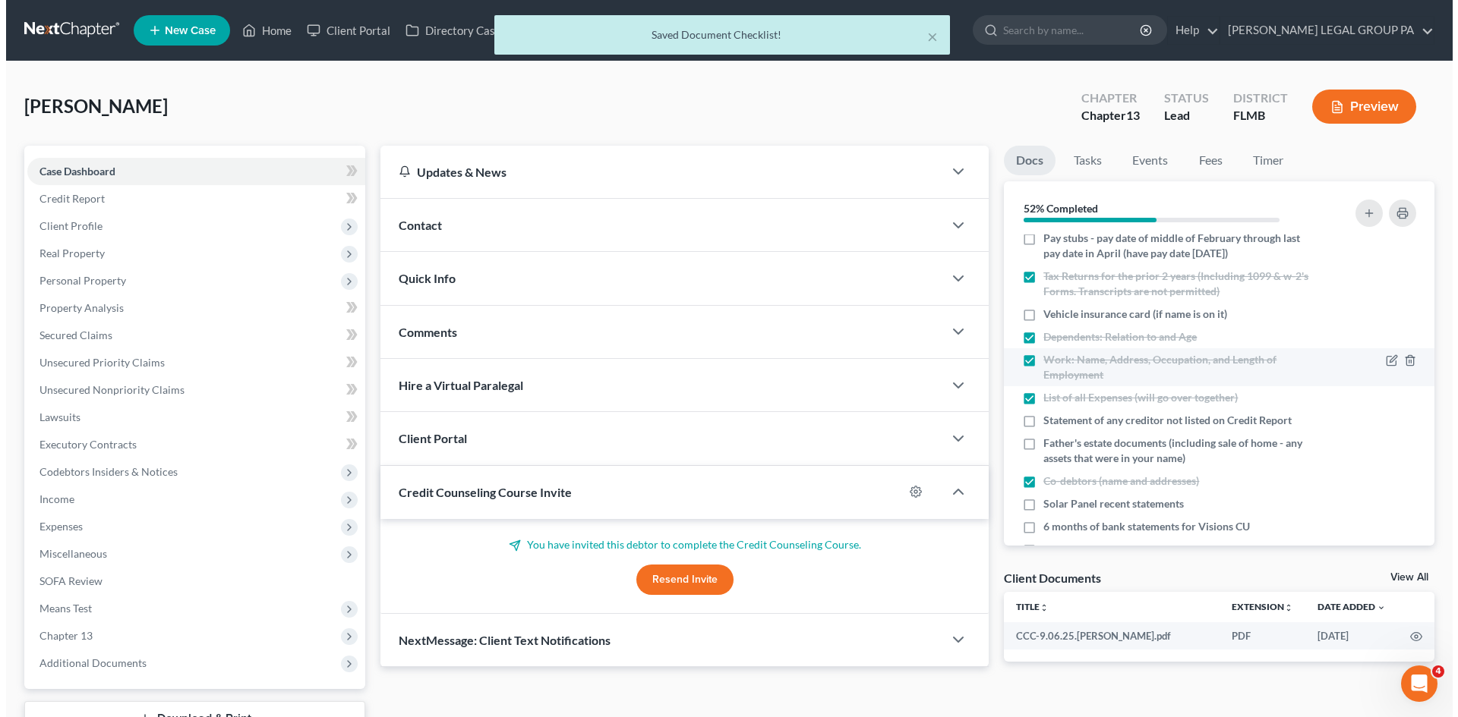
scroll to position [191, 0]
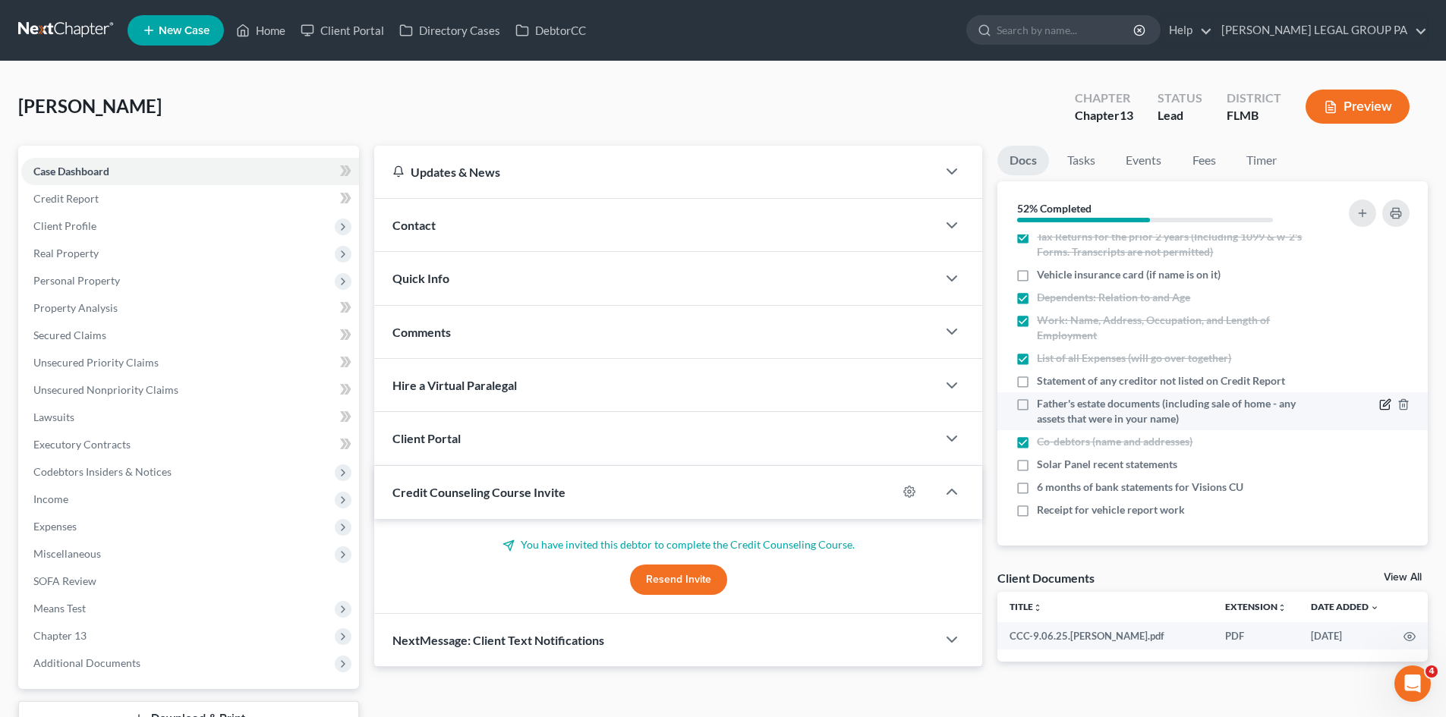
click at [1383, 402] on icon "button" at bounding box center [1386, 403] width 7 height 7
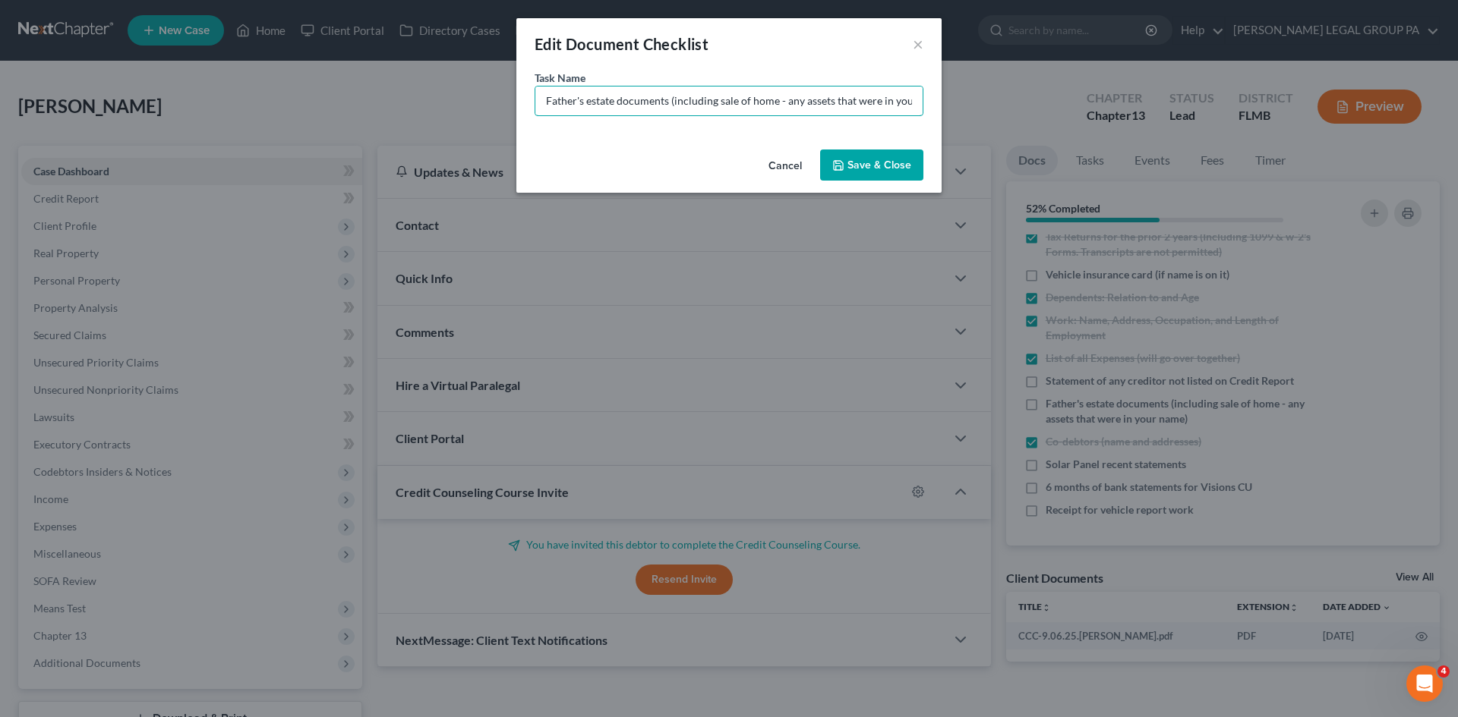
scroll to position [0, 31]
drag, startPoint x: 674, startPoint y: 99, endPoint x: 1026, endPoint y: 71, distance: 353.4
click at [1026, 71] on div "Edit Document Checklist × Task Name * Father's estate documents (including sale…" at bounding box center [729, 358] width 1458 height 717
click at [784, 102] on input "Father's estate documents showing the amount lef [PERSON_NAME] after detbs paid…" at bounding box center [728, 101] width 387 height 29
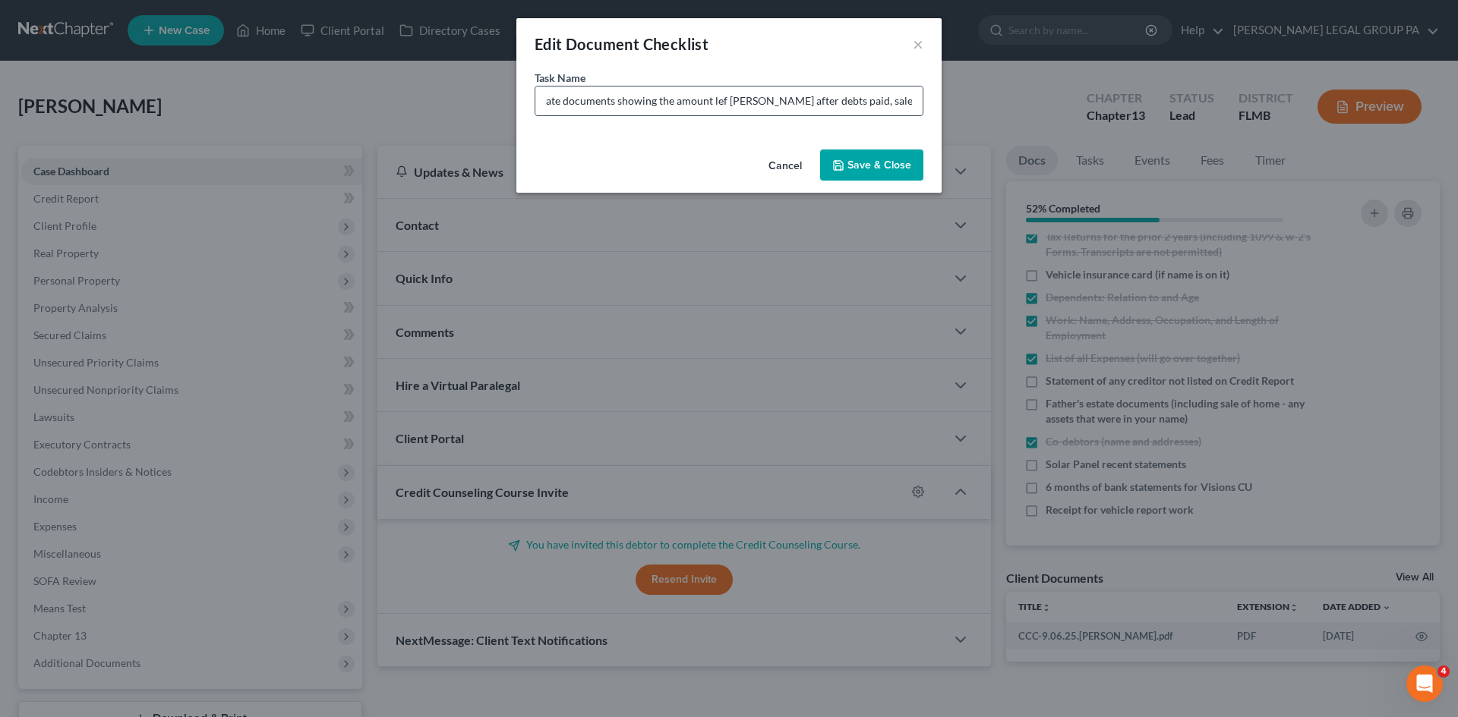
click at [729, 99] on input "Father's estate documents showing the amount lef [PERSON_NAME] after debts paid…" at bounding box center [728, 101] width 387 height 29
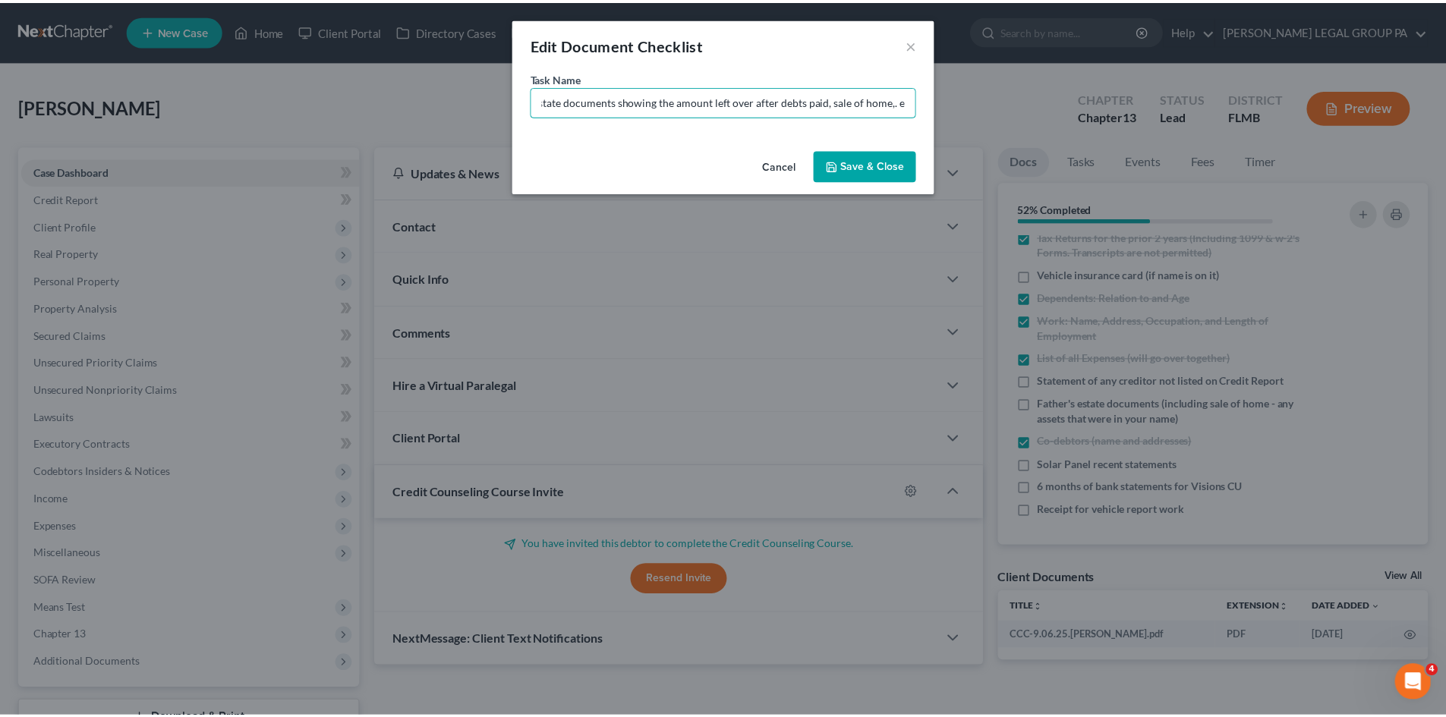
scroll to position [0, 0]
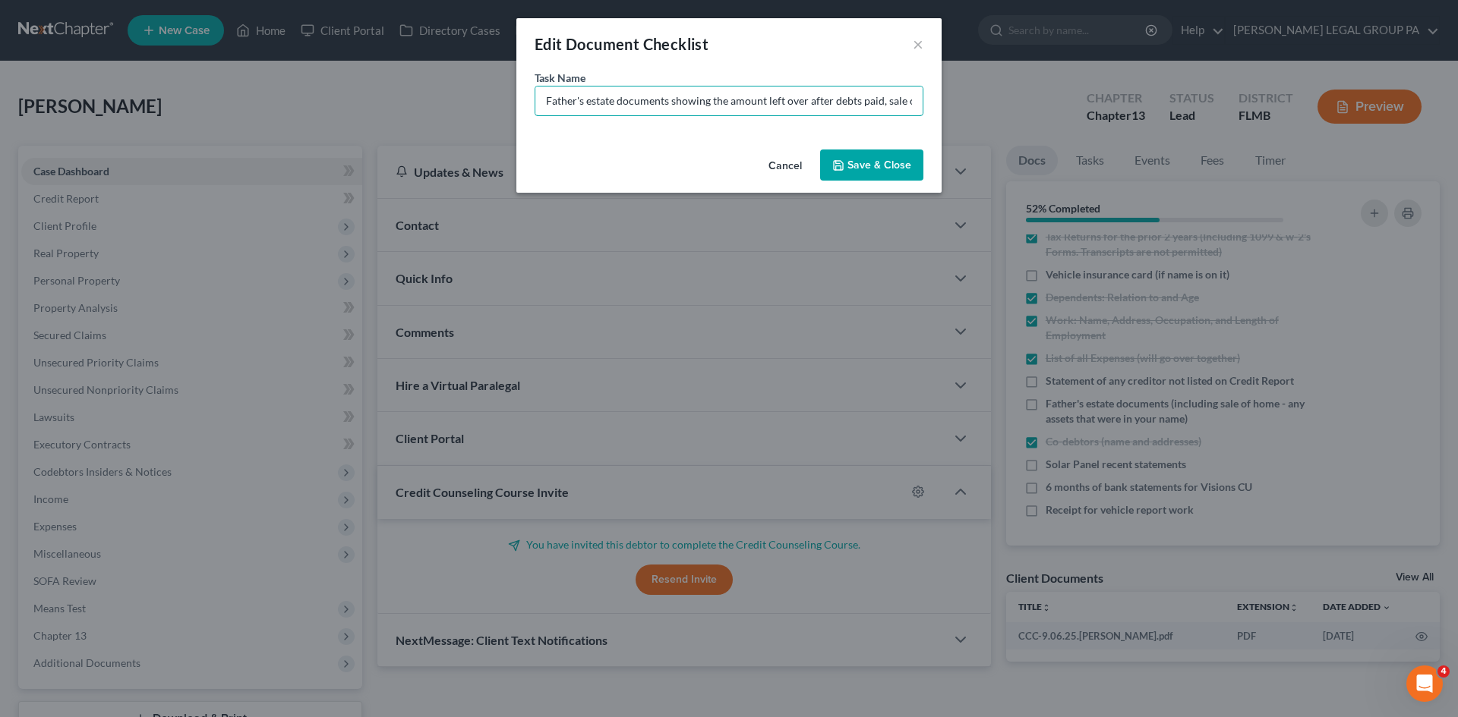
drag, startPoint x: 719, startPoint y: 97, endPoint x: 851, endPoint y: 156, distance: 144.4
click at [360, 95] on div "Edit Document Checklist × Task Name * Father's estate documents showing the amo…" at bounding box center [729, 358] width 1458 height 717
click at [851, 156] on button "Save & Close" at bounding box center [871, 166] width 103 height 32
click at [859, 162] on button "Save & Close" at bounding box center [871, 166] width 103 height 32
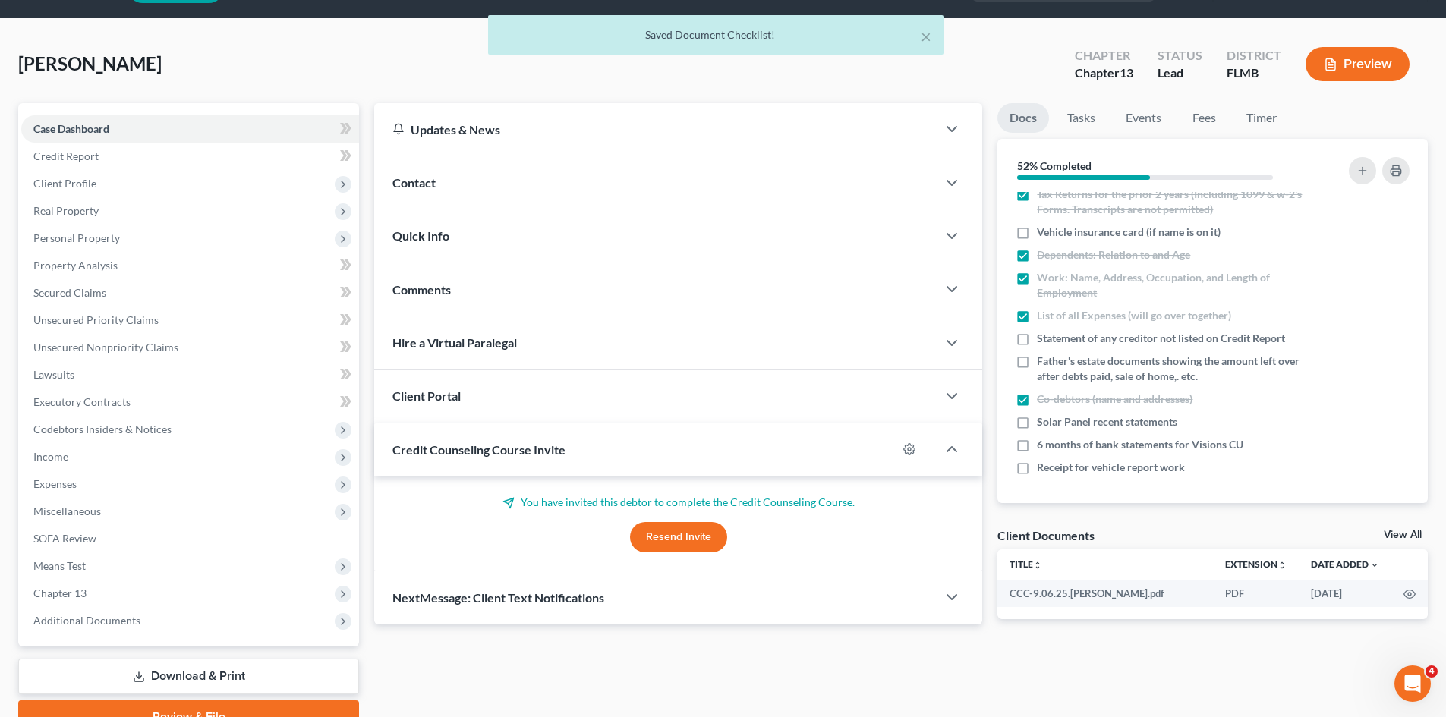
scroll to position [76, 0]
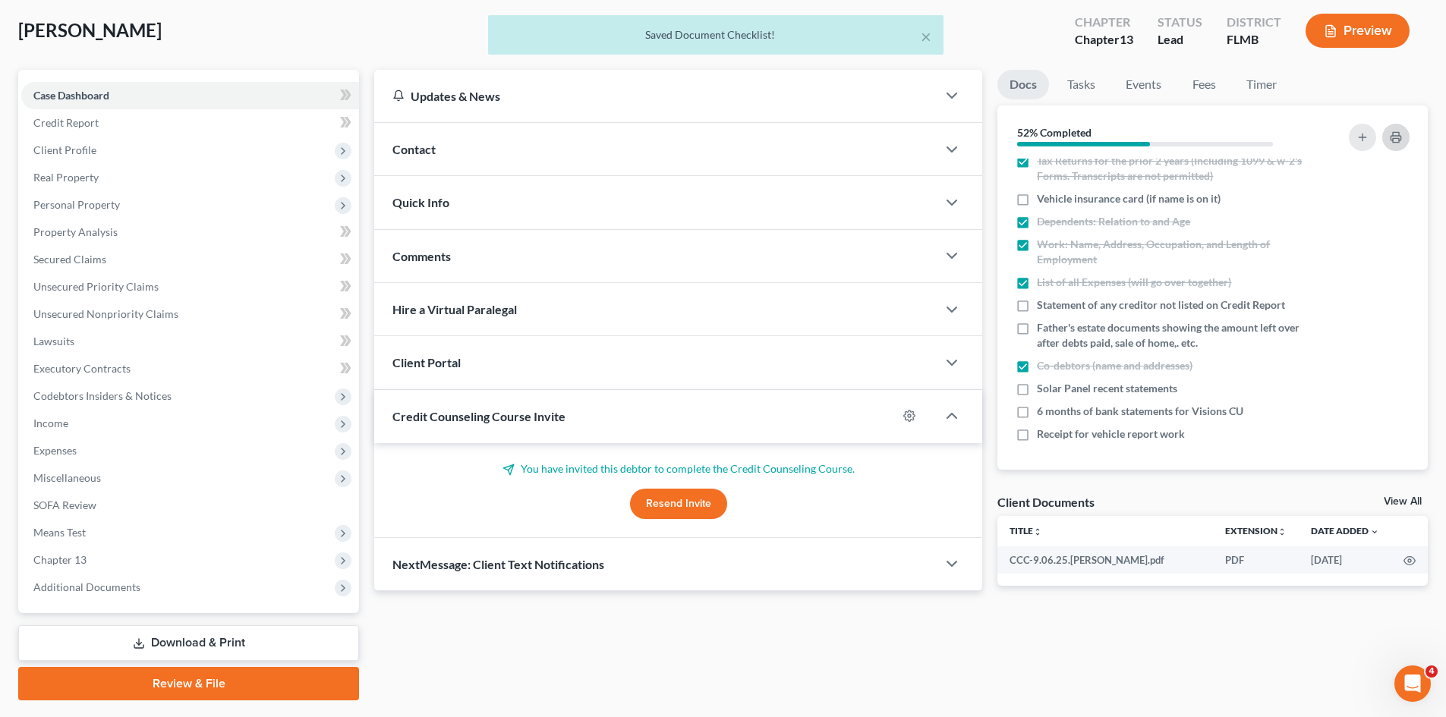
click at [1395, 139] on icon "button" at bounding box center [1396, 137] width 12 height 12
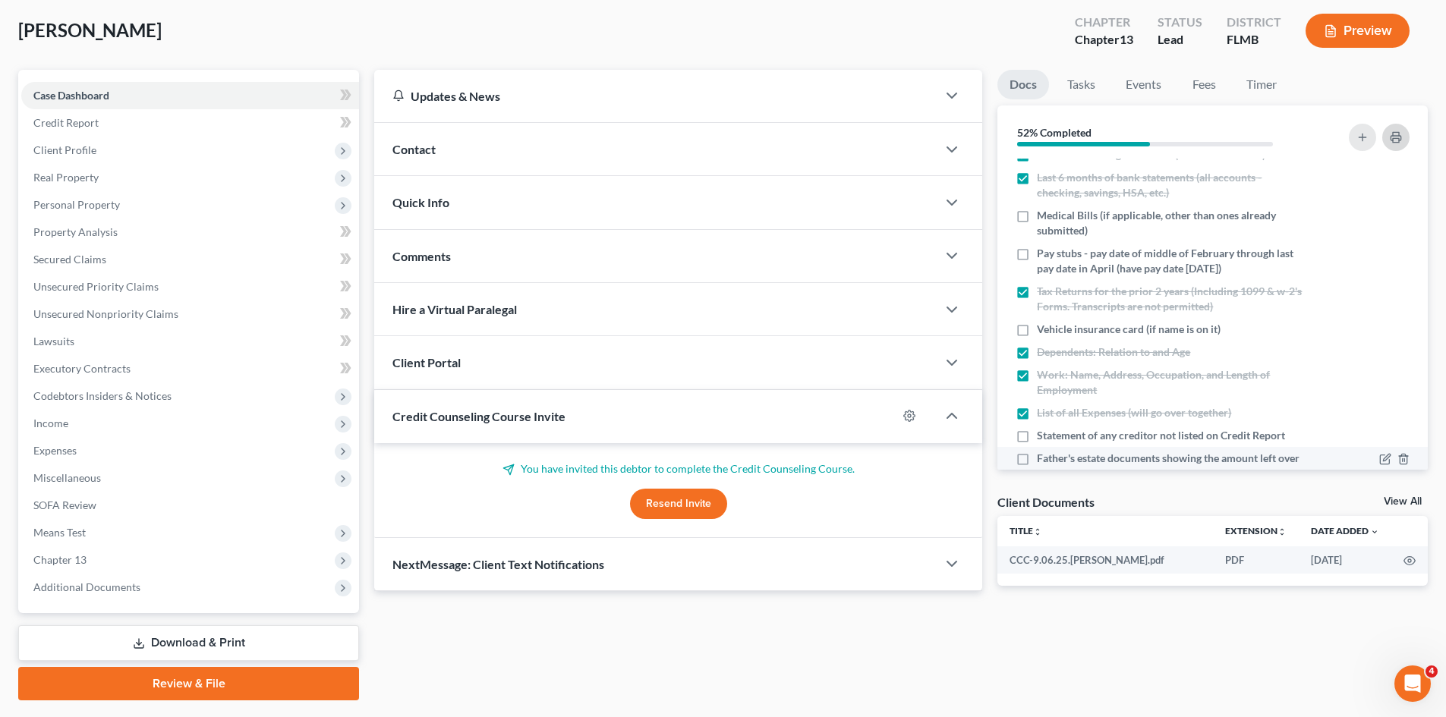
scroll to position [0, 0]
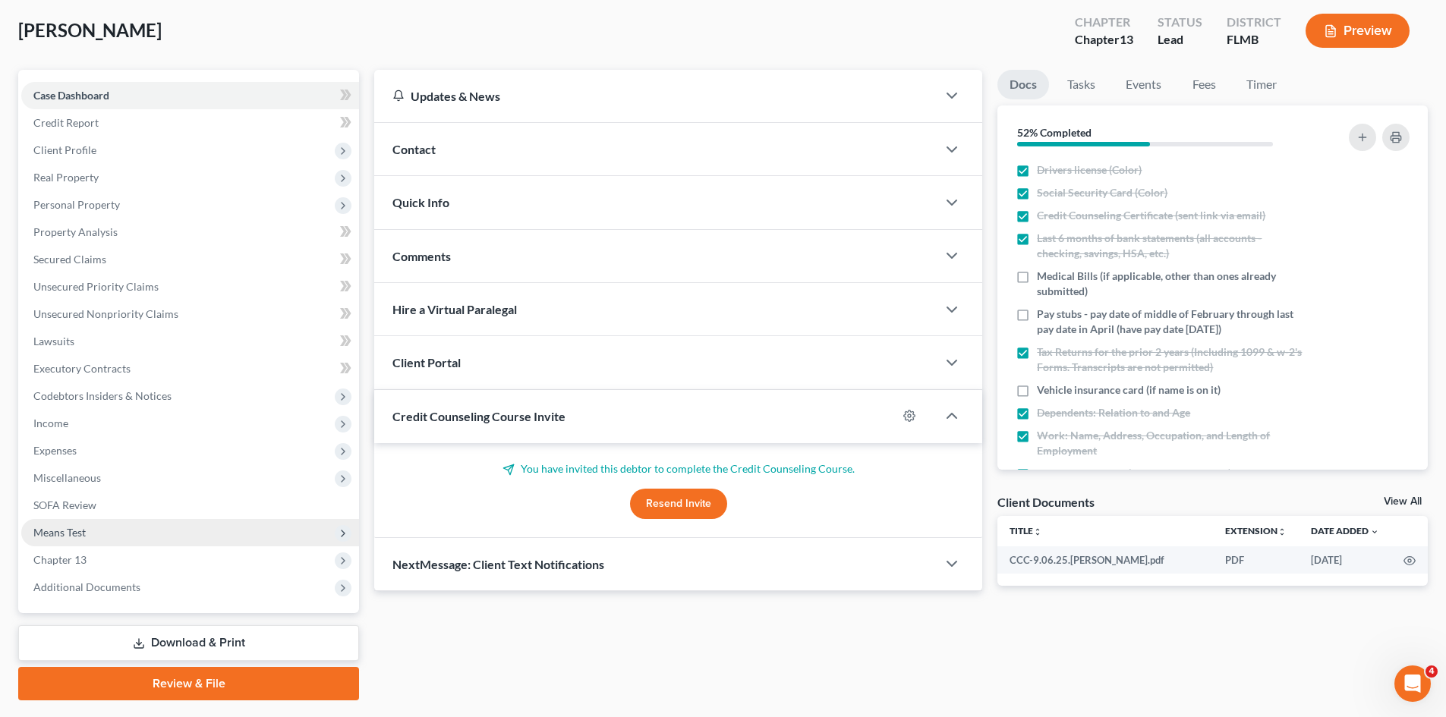
click at [107, 538] on span "Means Test" at bounding box center [190, 532] width 338 height 27
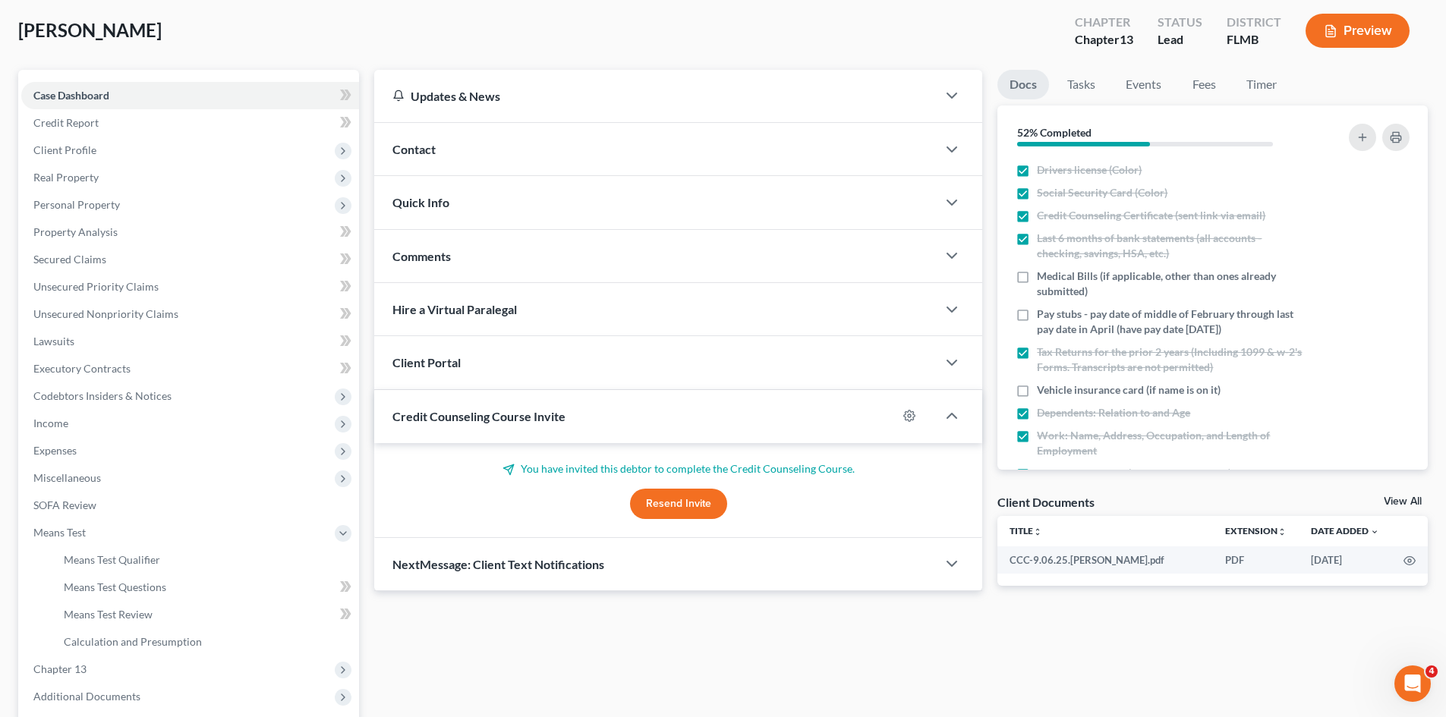
drag, startPoint x: 106, startPoint y: 390, endPoint x: 10, endPoint y: 418, distance: 100.4
click at [106, 390] on span "Codebtors Insiders & Notices" at bounding box center [102, 395] width 138 height 13
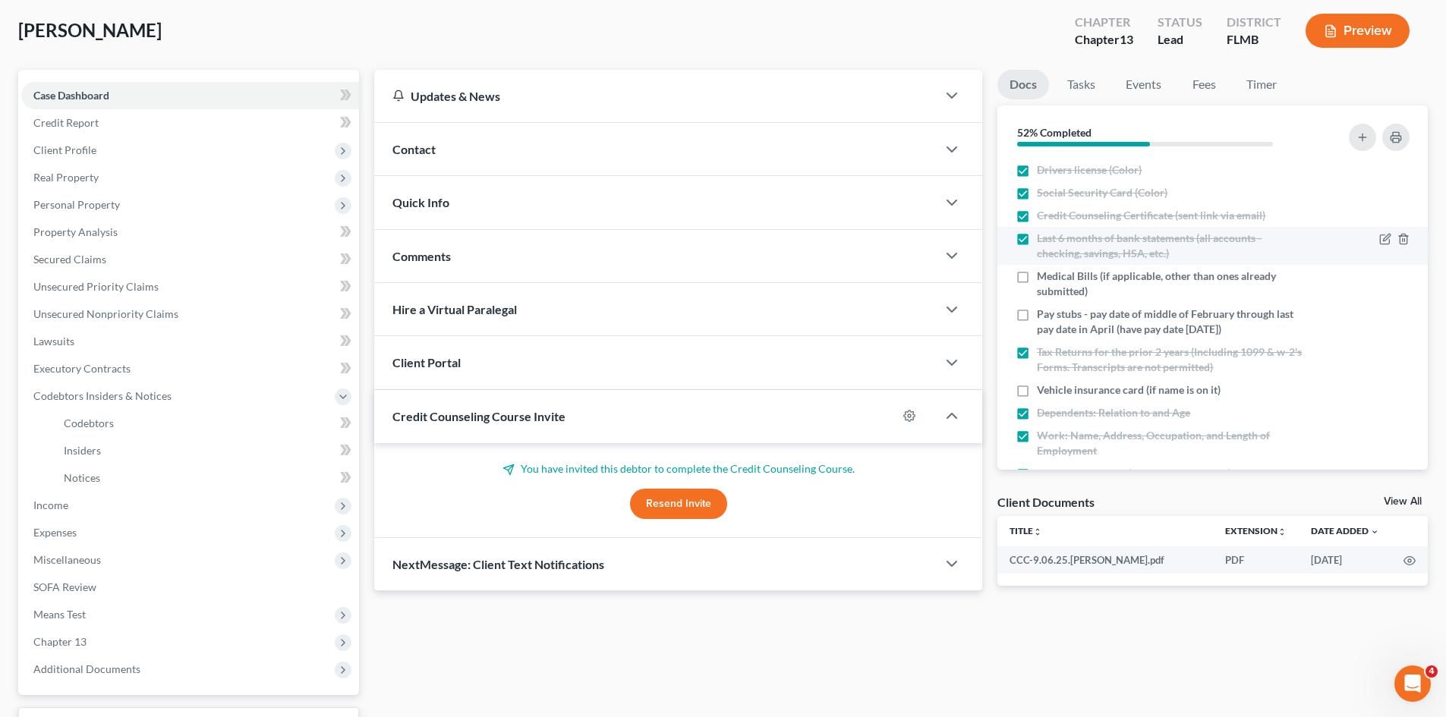
scroll to position [191, 0]
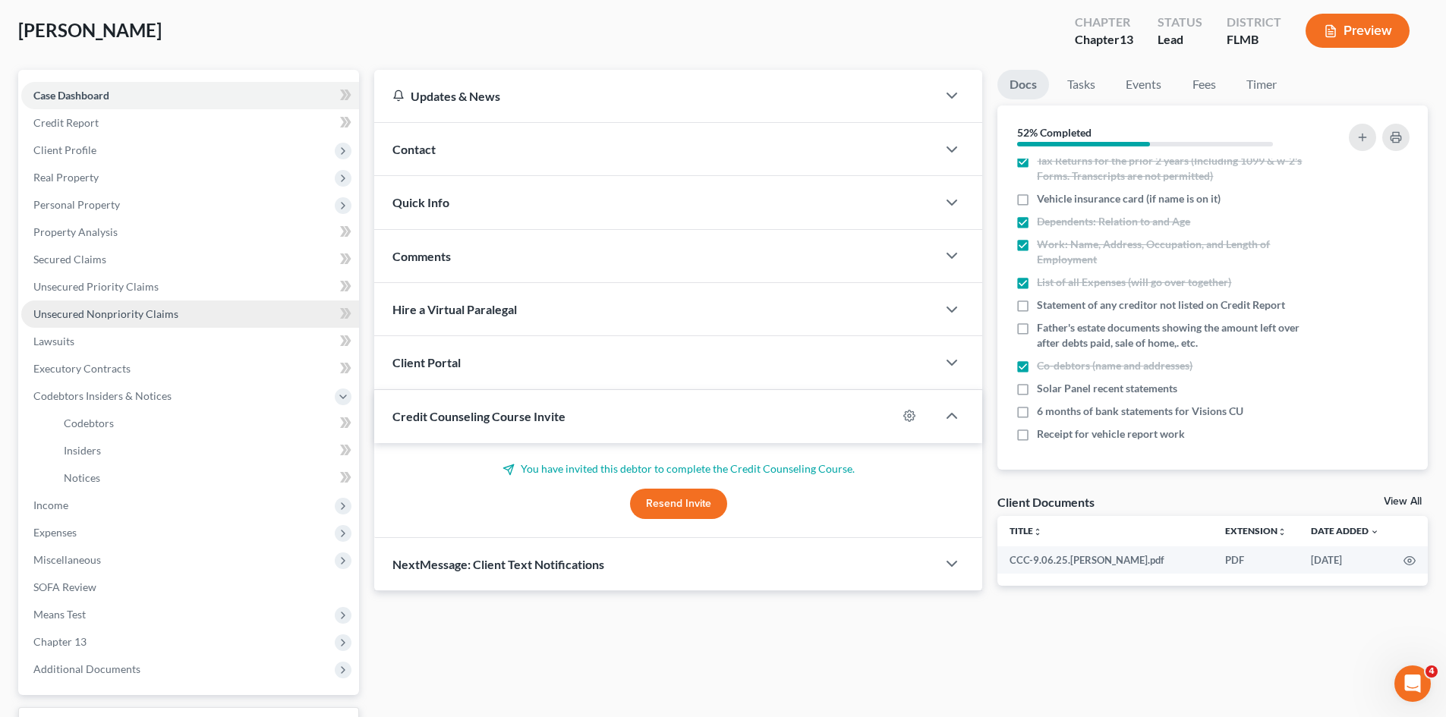
click at [135, 314] on span "Unsecured Nonpriority Claims" at bounding box center [105, 313] width 145 height 13
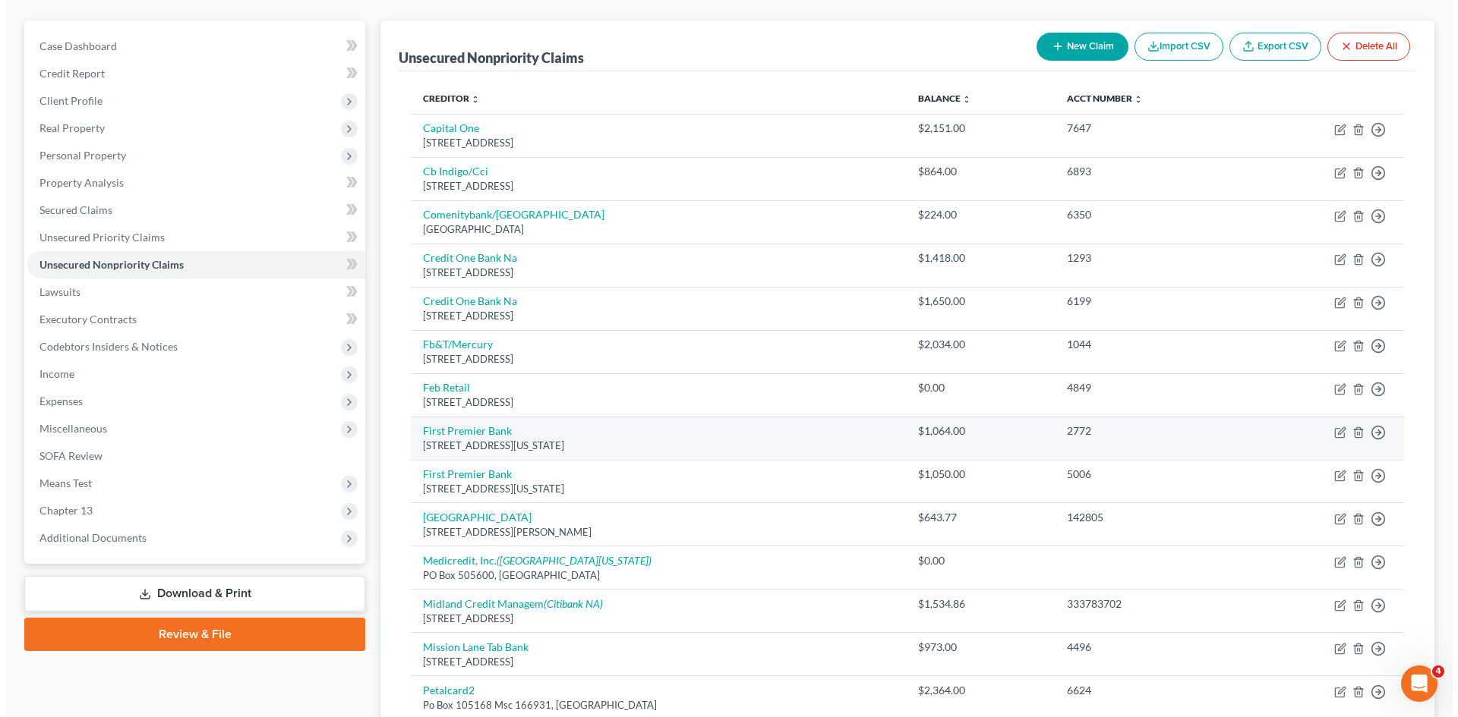
scroll to position [152, 0]
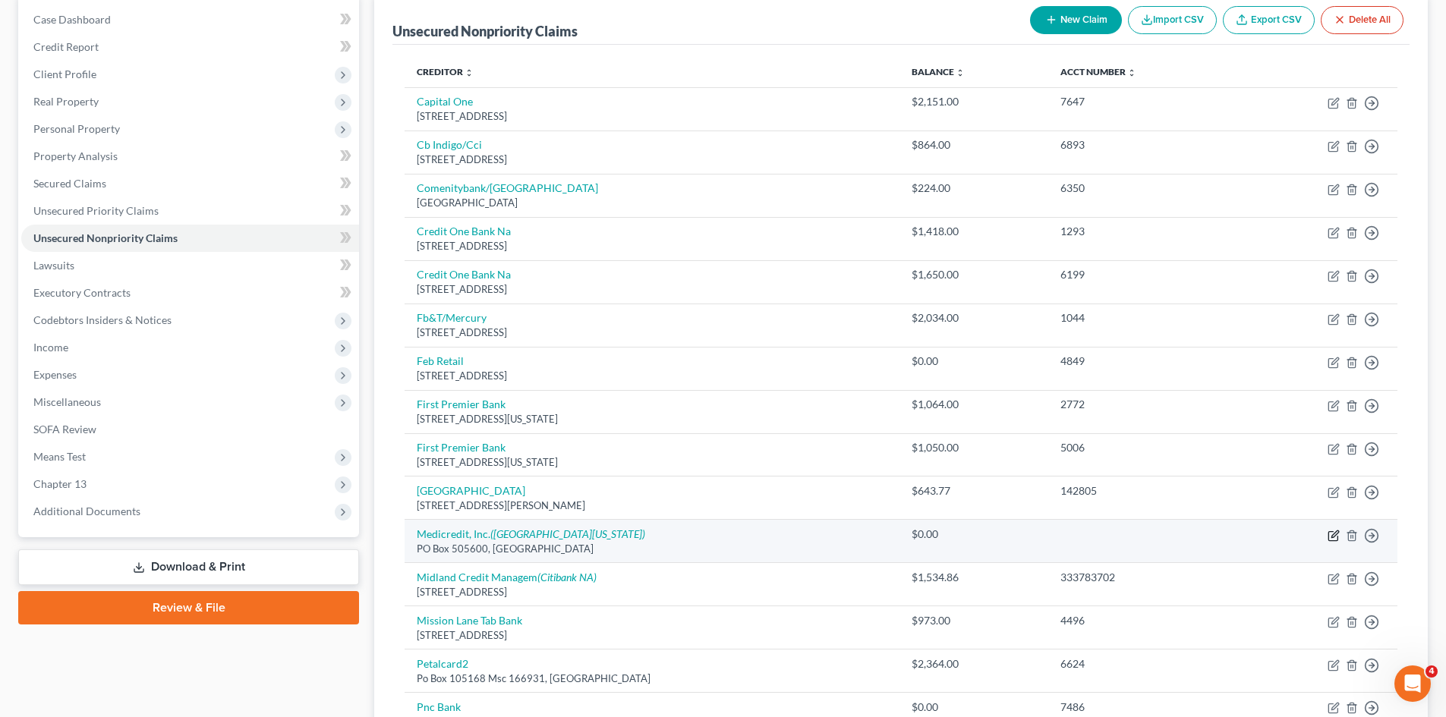
click at [1331, 533] on icon "button" at bounding box center [1334, 536] width 12 height 12
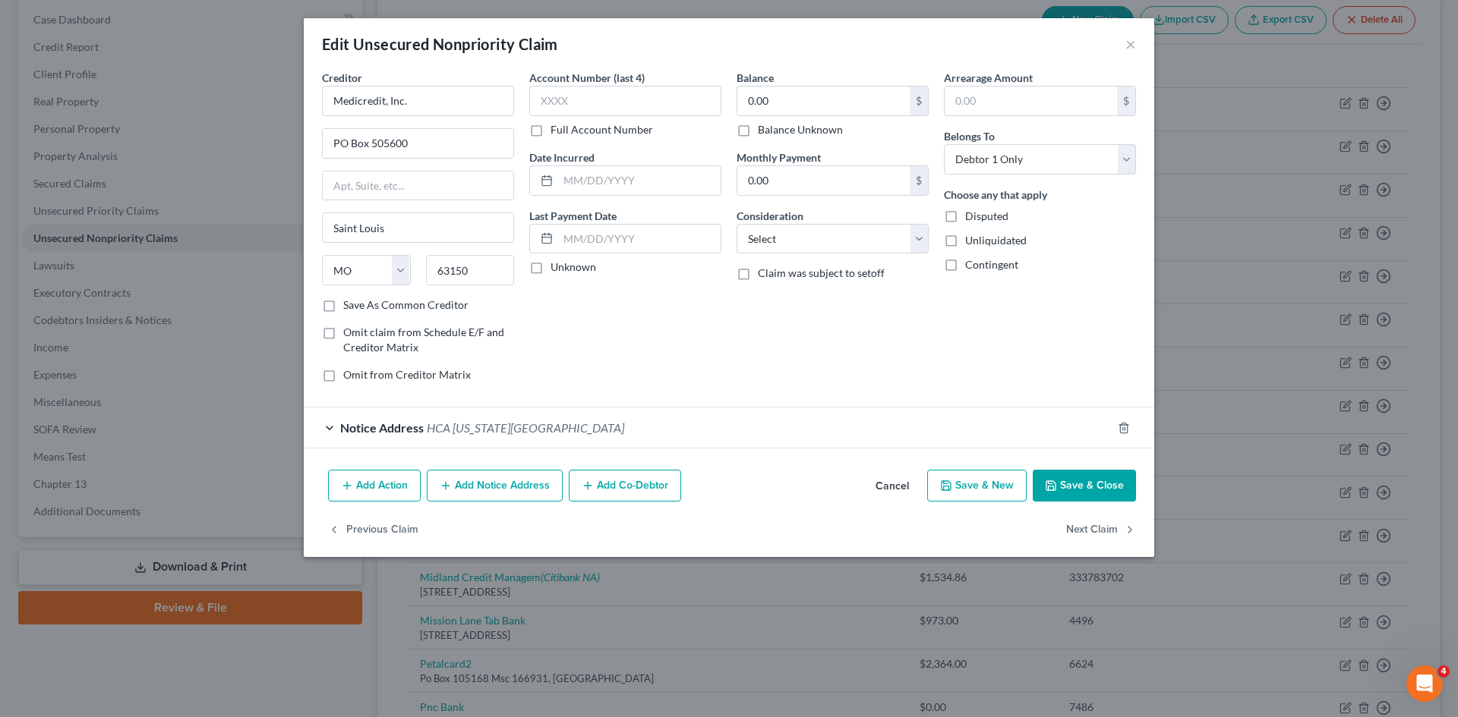
click at [427, 427] on span "HCA [US_STATE][GEOGRAPHIC_DATA]" at bounding box center [525, 428] width 197 height 14
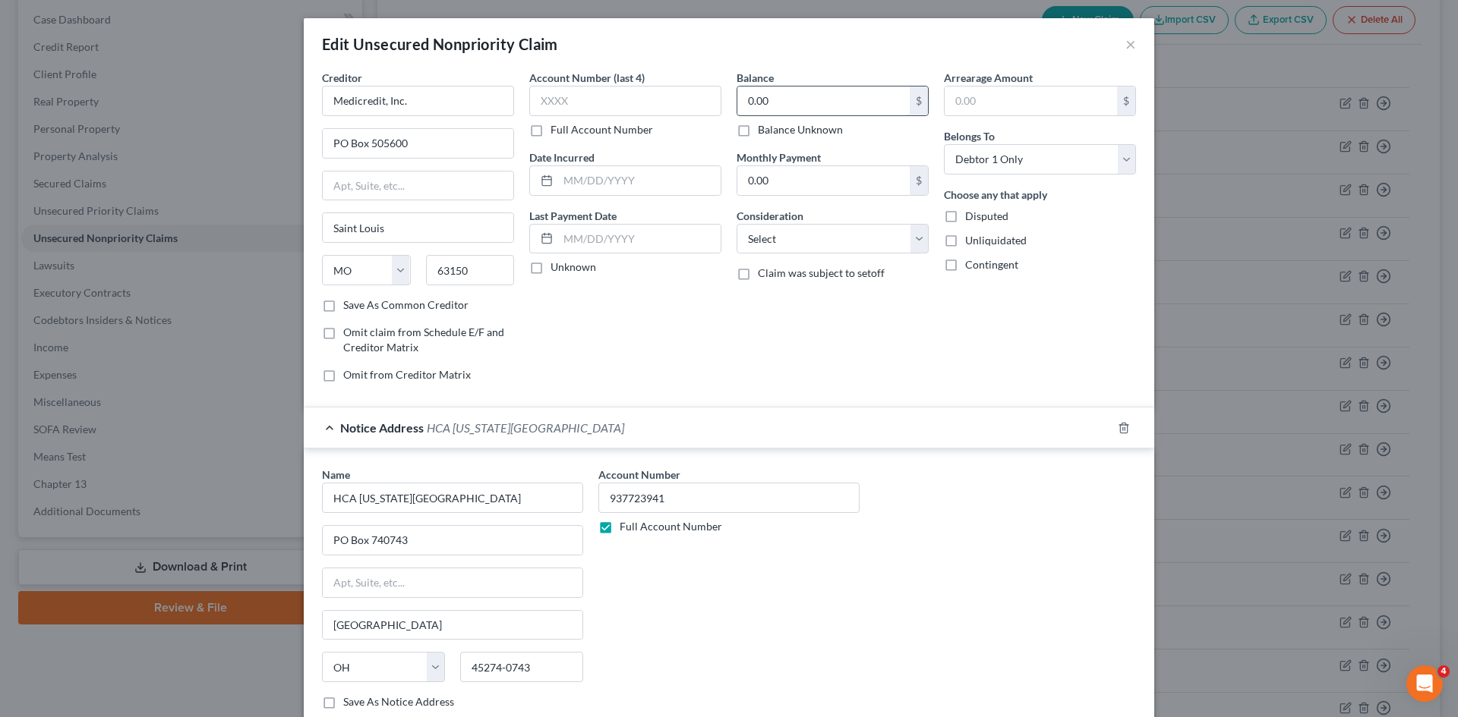
click at [764, 107] on input "0.00" at bounding box center [823, 101] width 172 height 29
click at [550, 132] on label "Full Account Number" at bounding box center [601, 129] width 102 height 15
click at [556, 132] on input "Full Account Number" at bounding box center [561, 127] width 10 height 10
click at [575, 98] on input "text" at bounding box center [625, 101] width 192 height 30
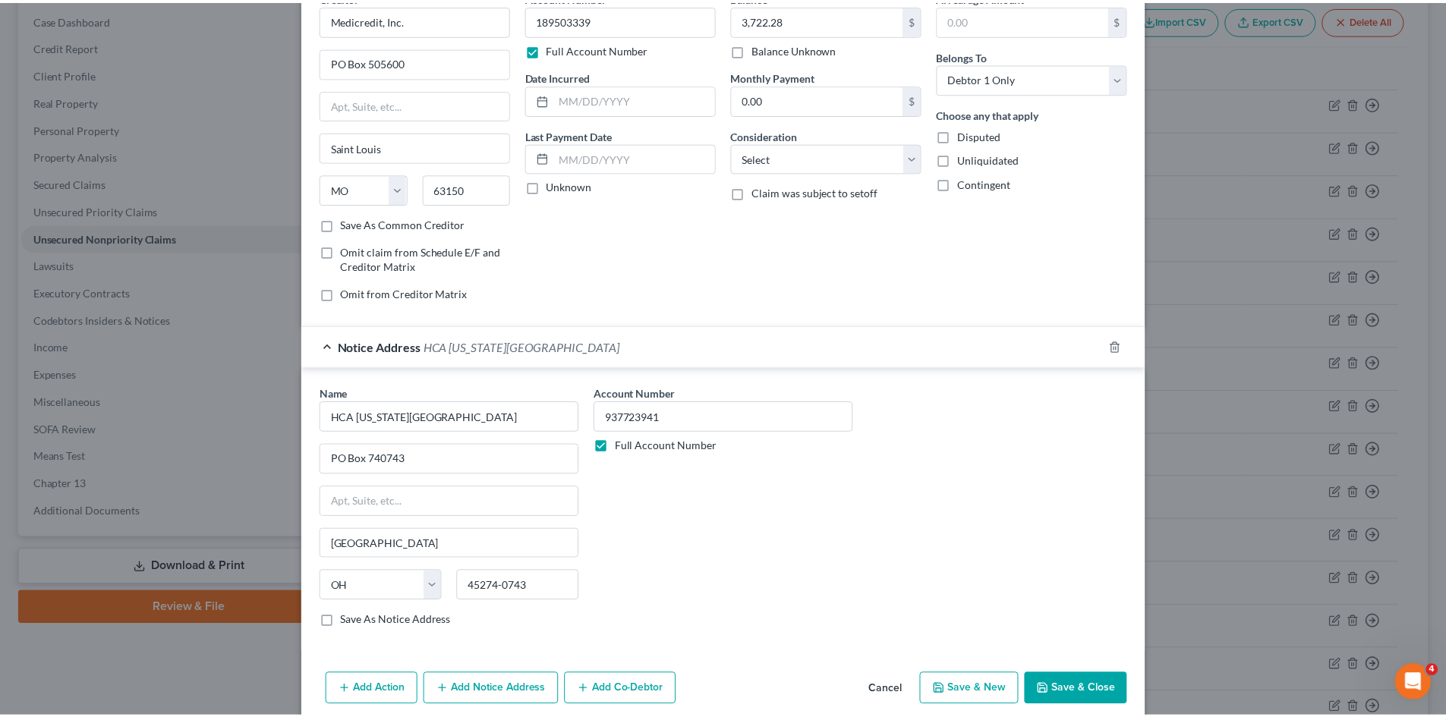
scroll to position [143, 0]
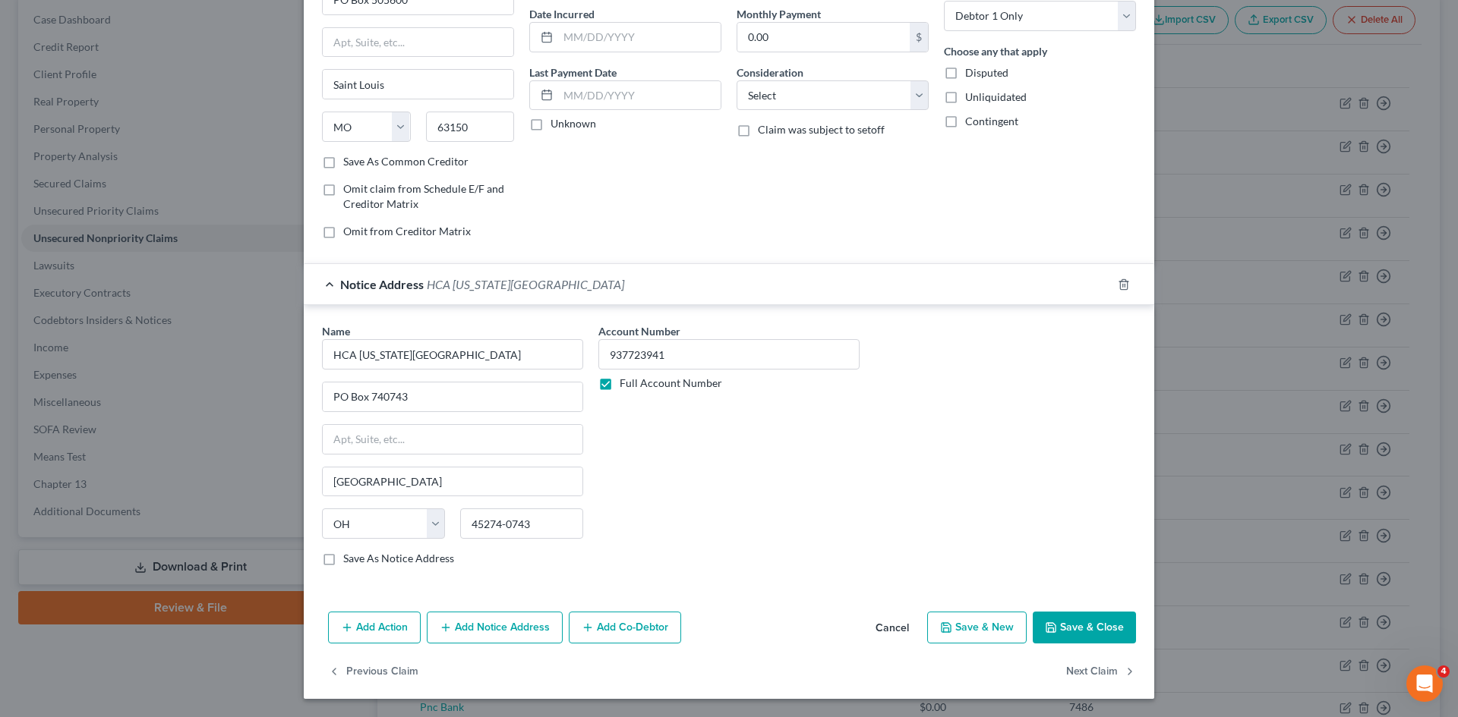
click at [1086, 616] on button "Save & Close" at bounding box center [1083, 628] width 103 height 32
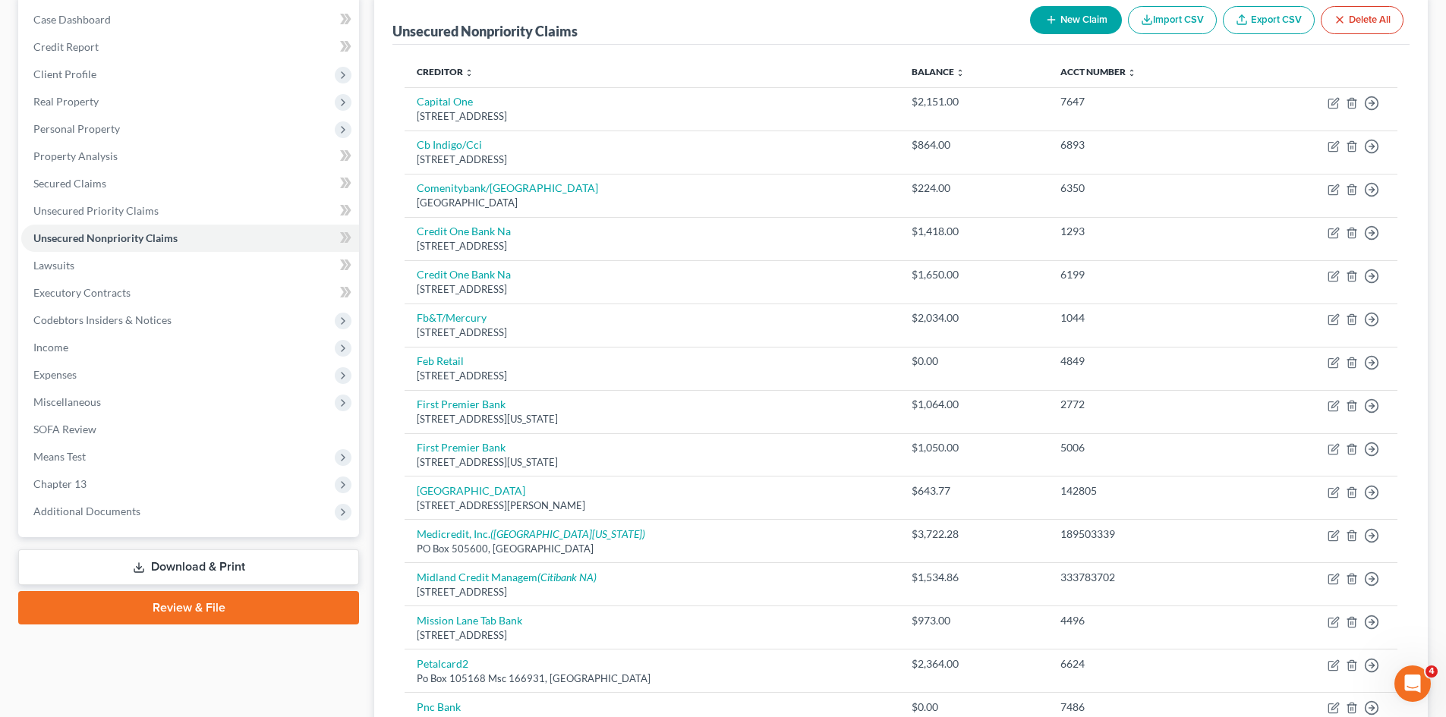
scroll to position [0, 0]
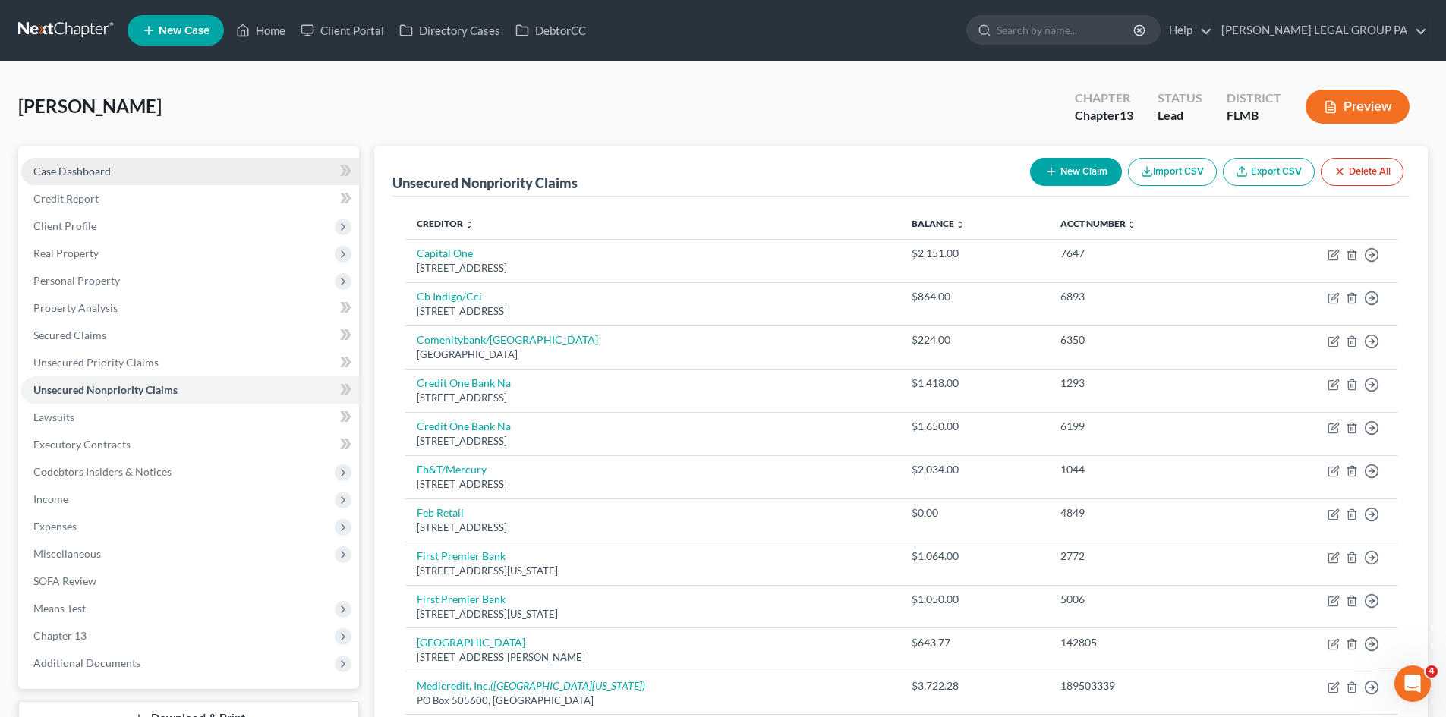
click at [139, 172] on link "Case Dashboard" at bounding box center [190, 171] width 338 height 27
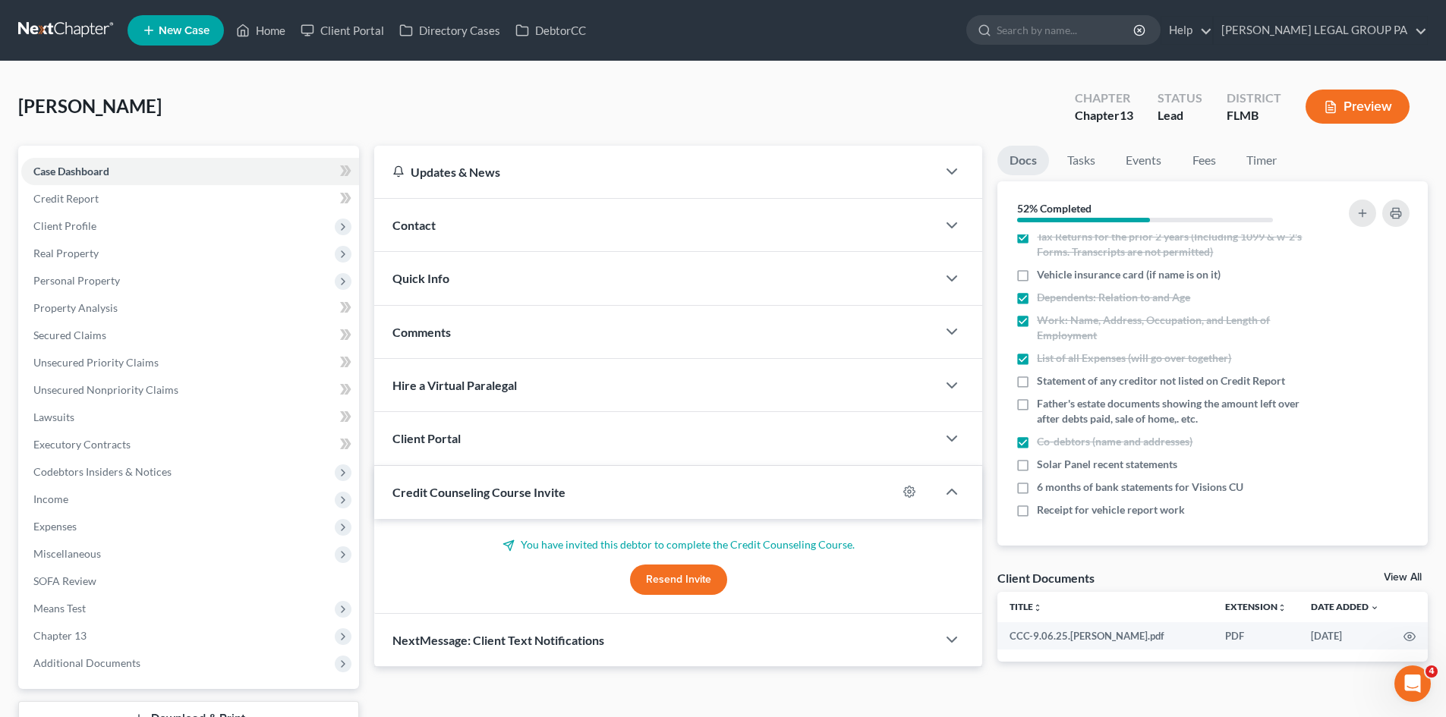
scroll to position [191, 0]
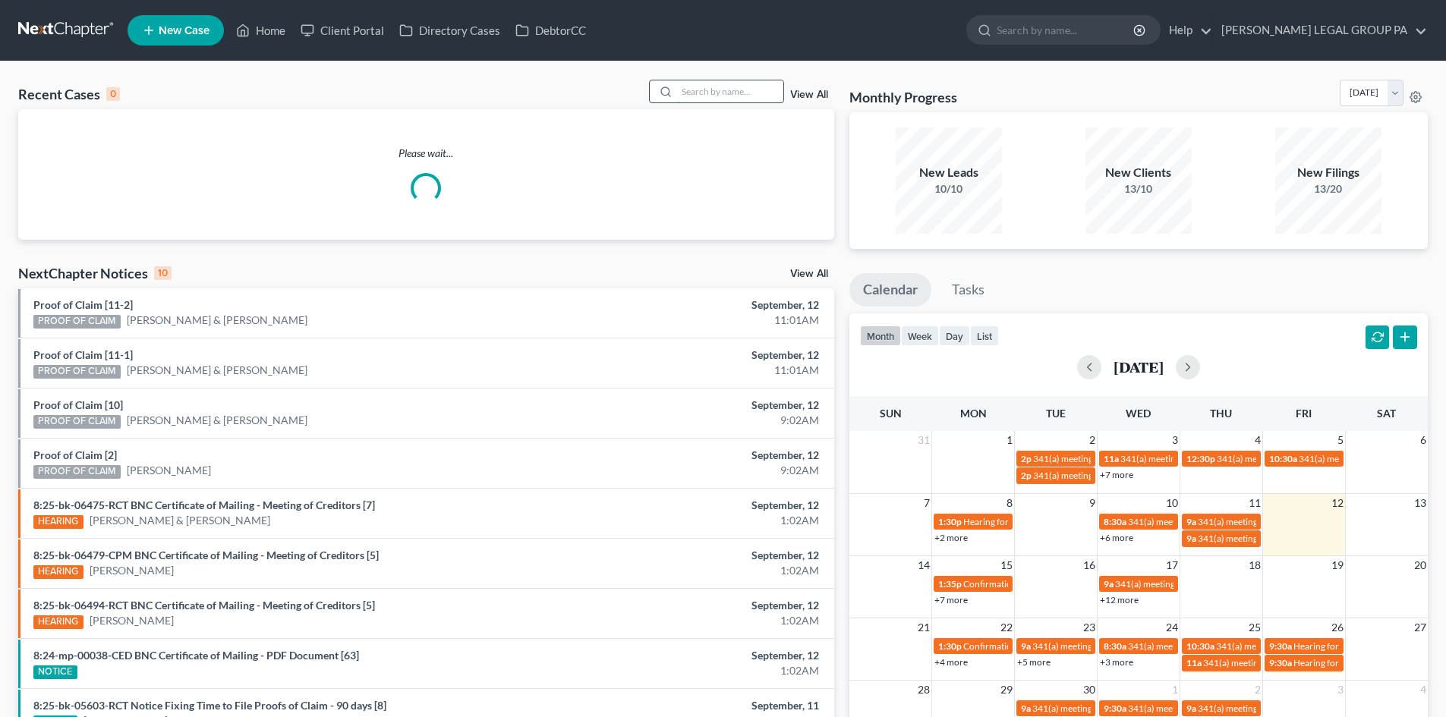
click at [699, 100] on input "search" at bounding box center [730, 91] width 106 height 22
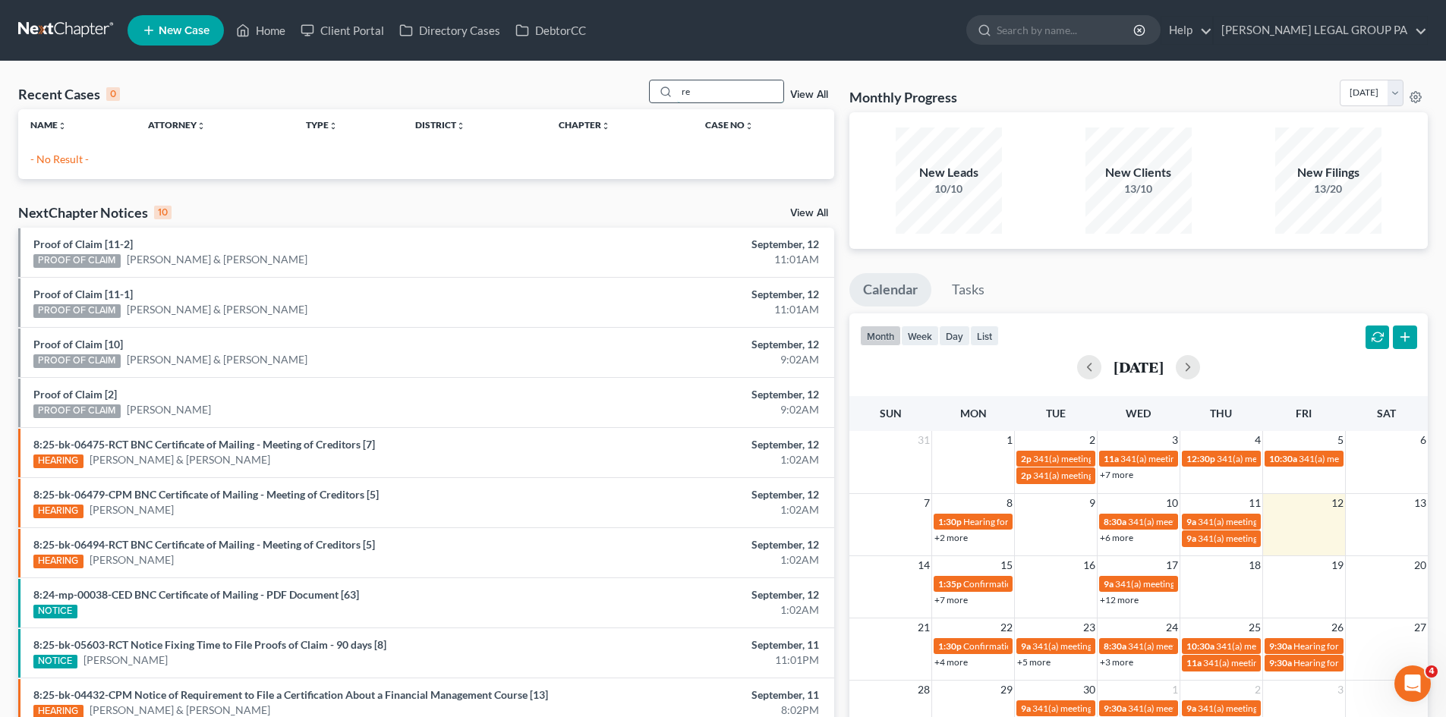
type input "r"
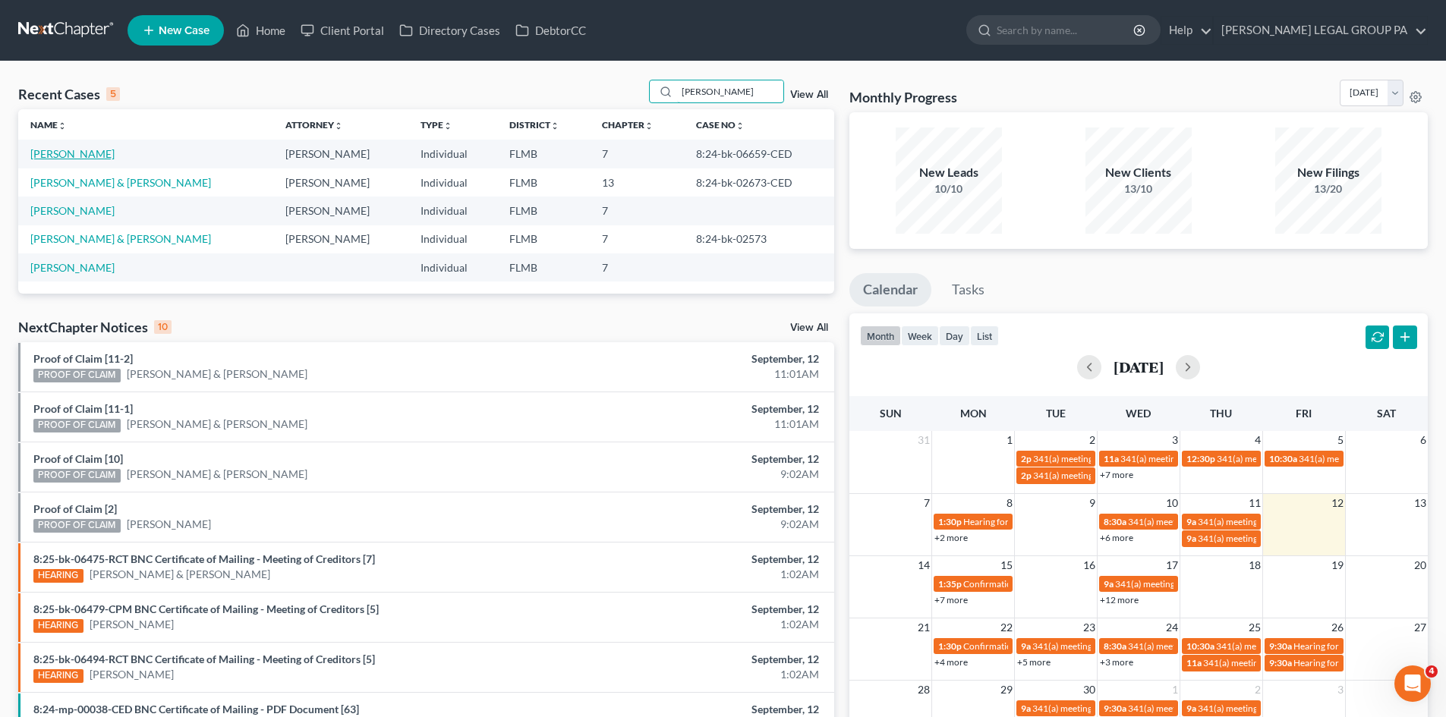
type input "terry"
click at [73, 156] on link "Terry, Ryan" at bounding box center [72, 153] width 84 height 13
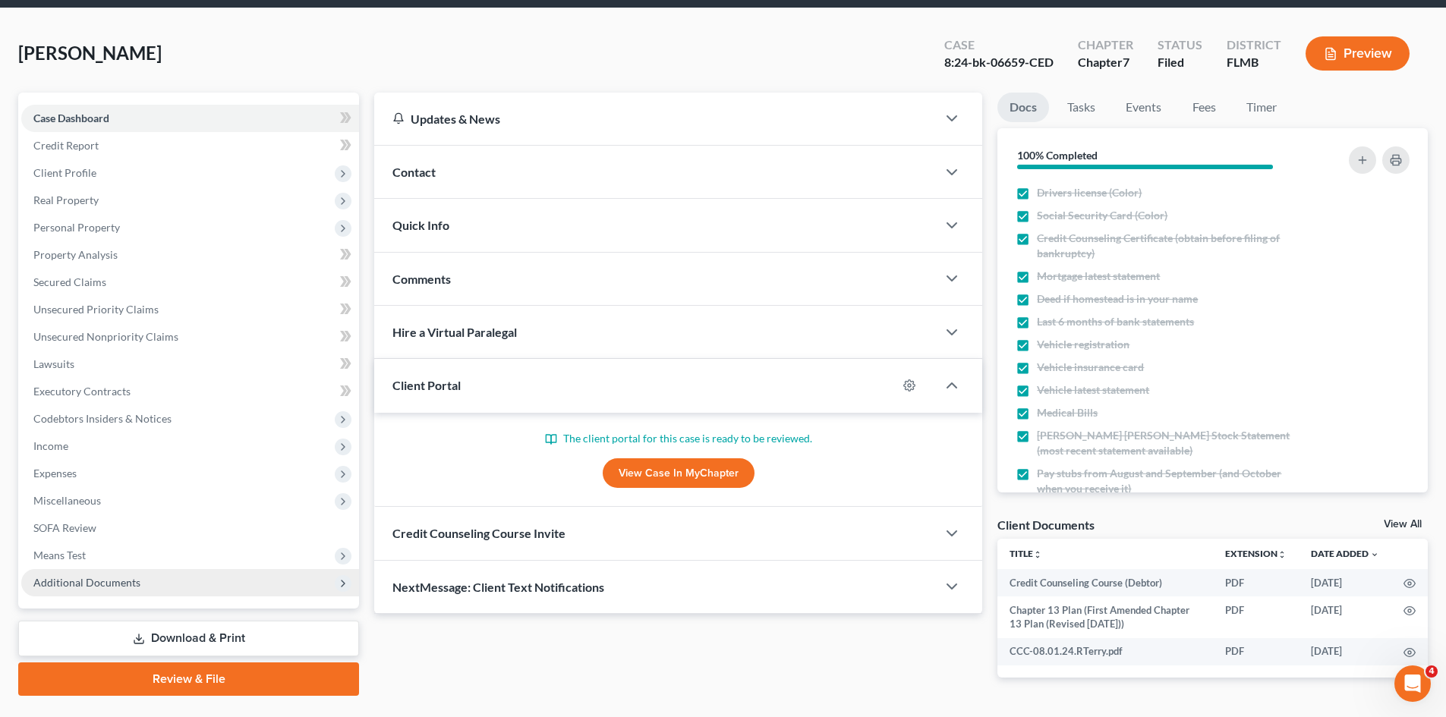
scroll to position [96, 0]
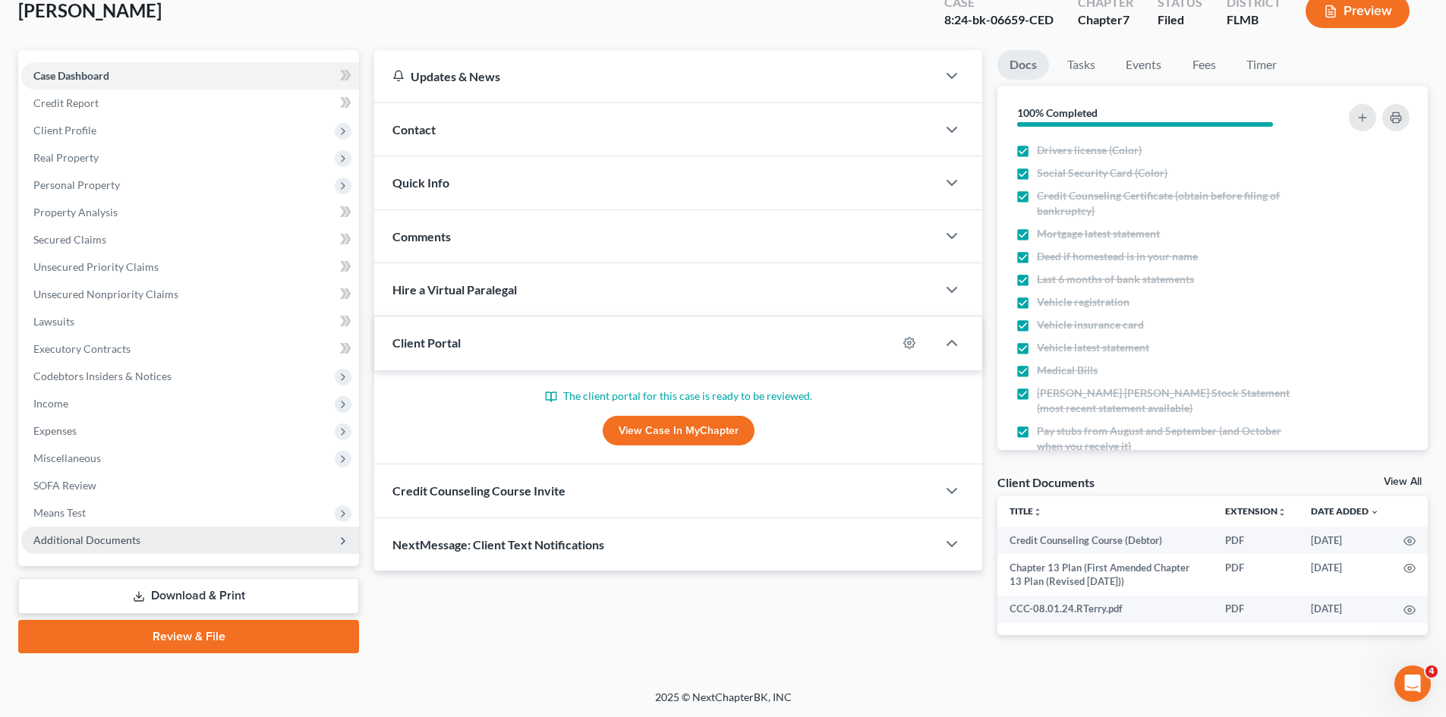
click at [92, 537] on span "Additional Documents" at bounding box center [86, 540] width 107 height 13
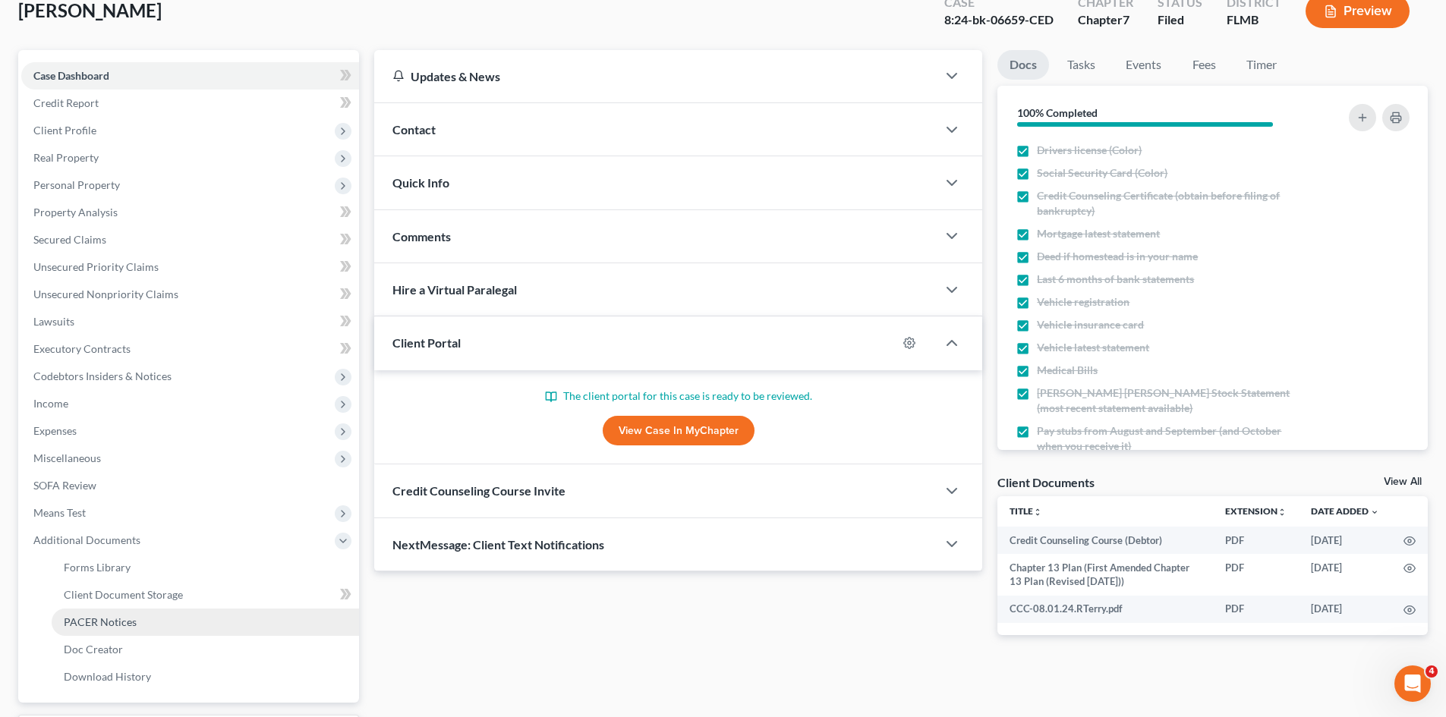
click at [119, 616] on span "PACER Notices" at bounding box center [100, 622] width 73 height 13
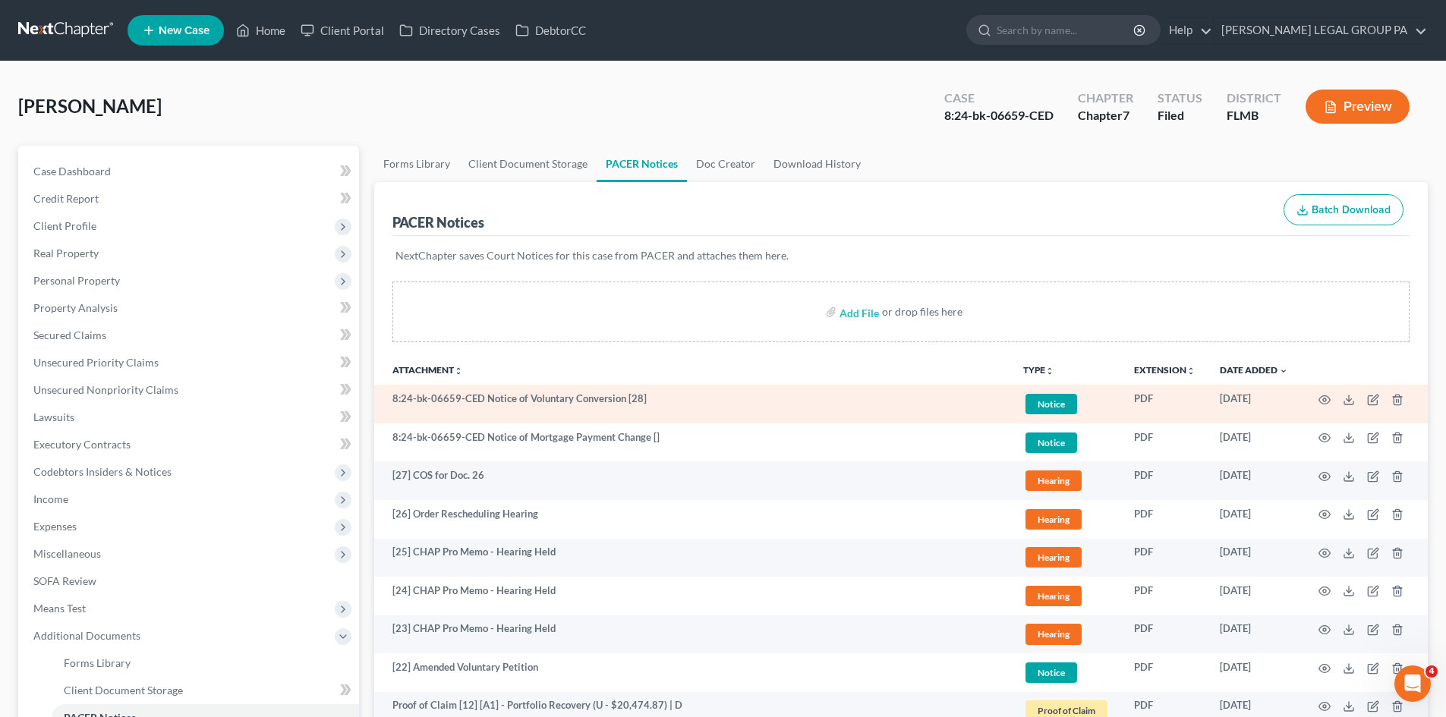
scroll to position [76, 0]
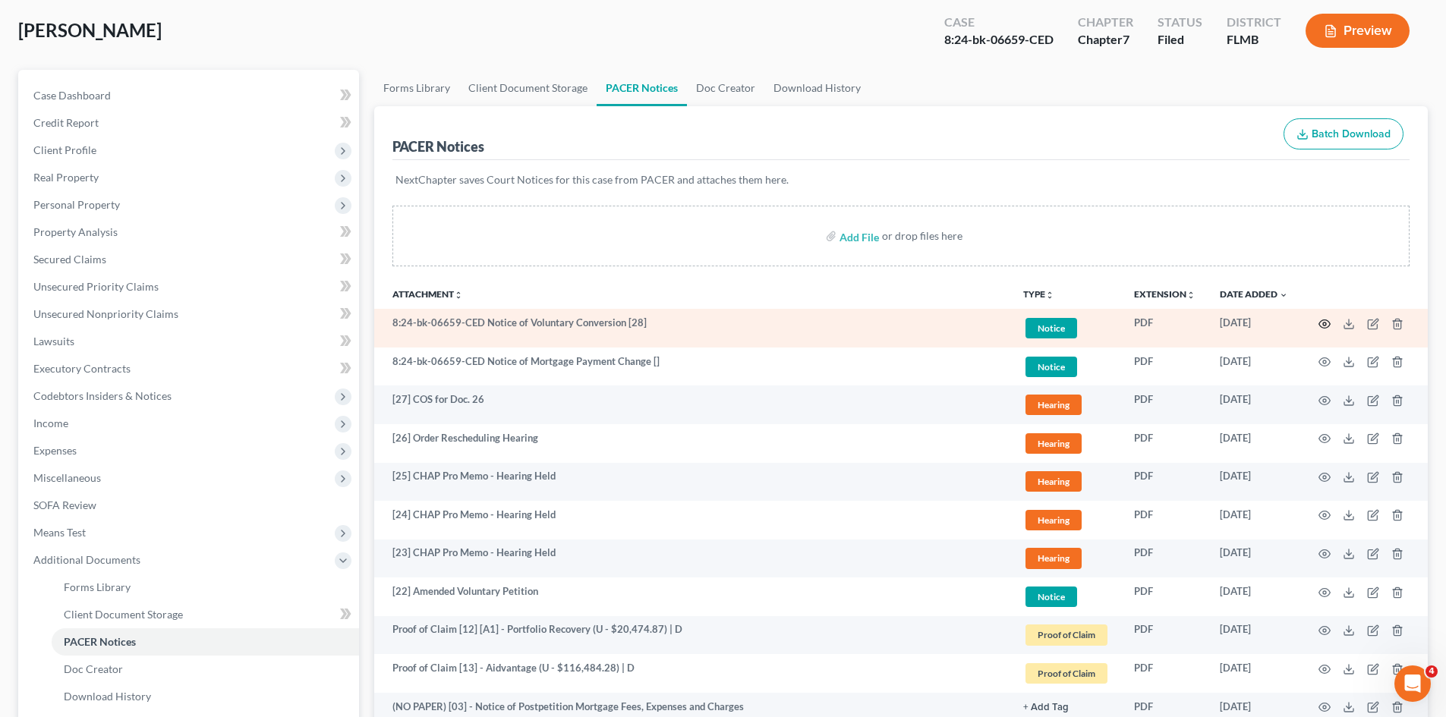
click at [1323, 324] on circle "button" at bounding box center [1324, 324] width 3 height 3
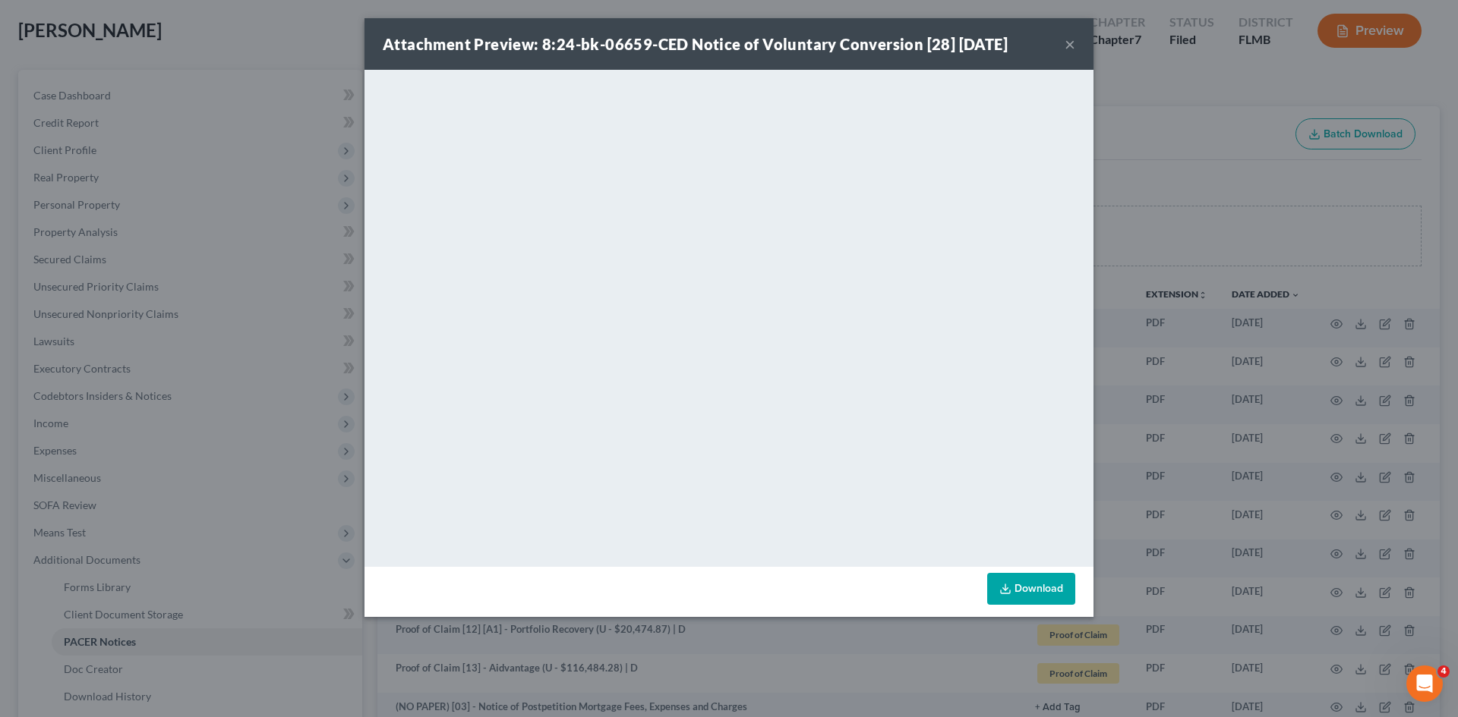
click at [1064, 39] on button "×" at bounding box center [1069, 44] width 11 height 18
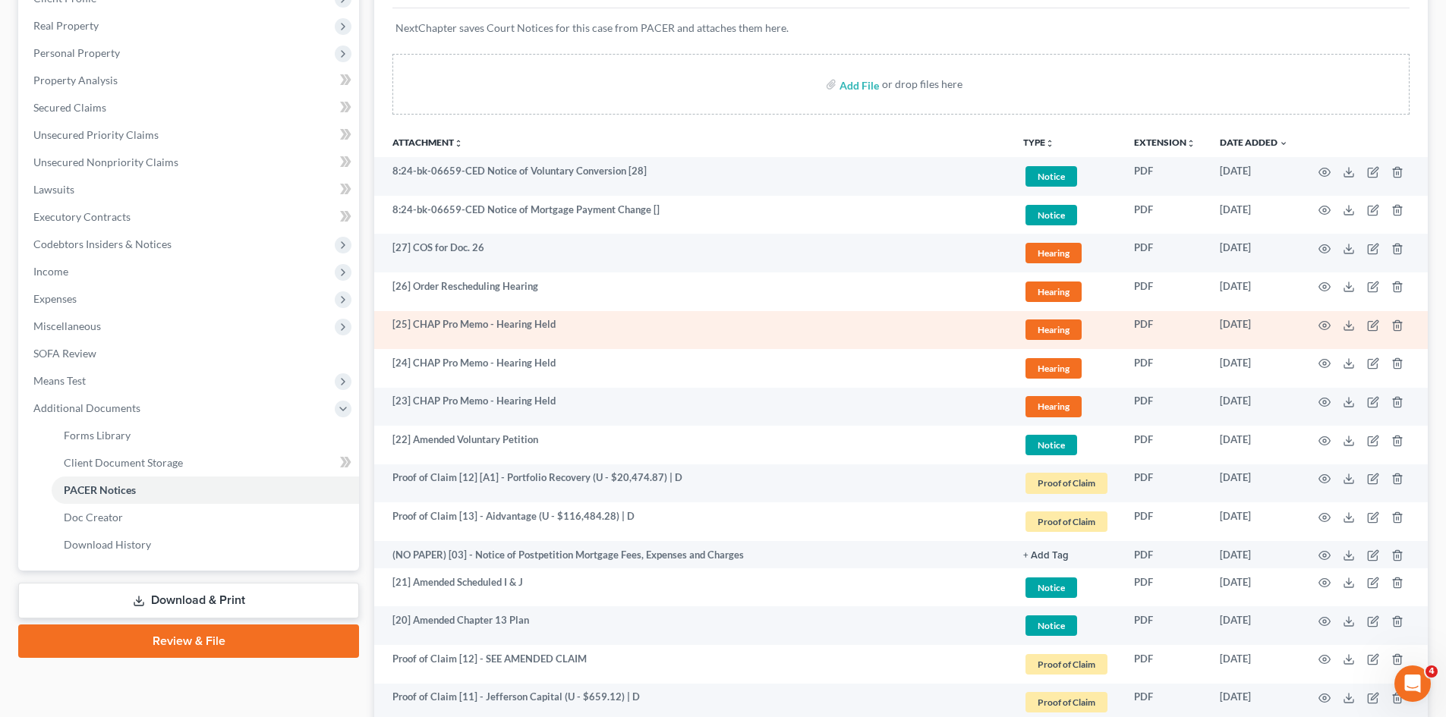
scroll to position [0, 0]
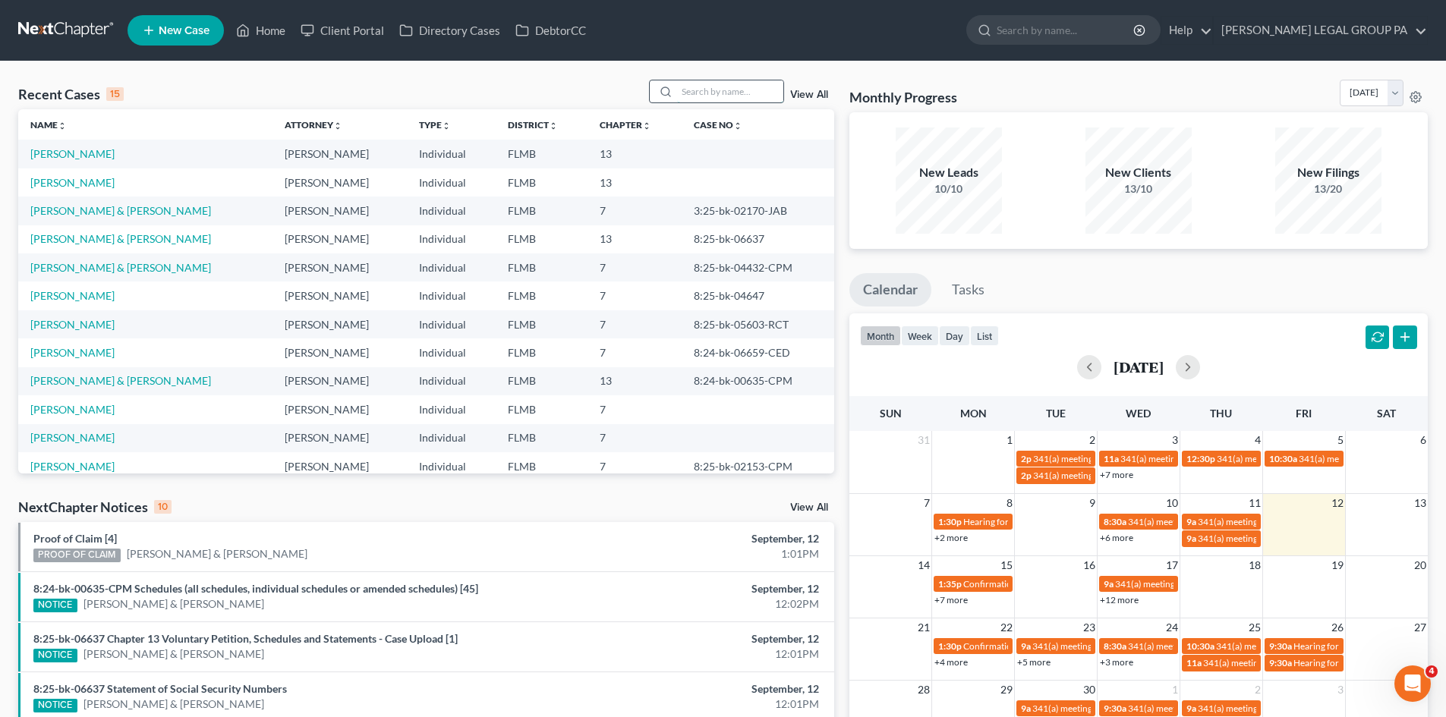
click at [711, 85] on input "search" at bounding box center [730, 91] width 106 height 22
type input "grizzle"
